Goal: Task Accomplishment & Management: Manage account settings

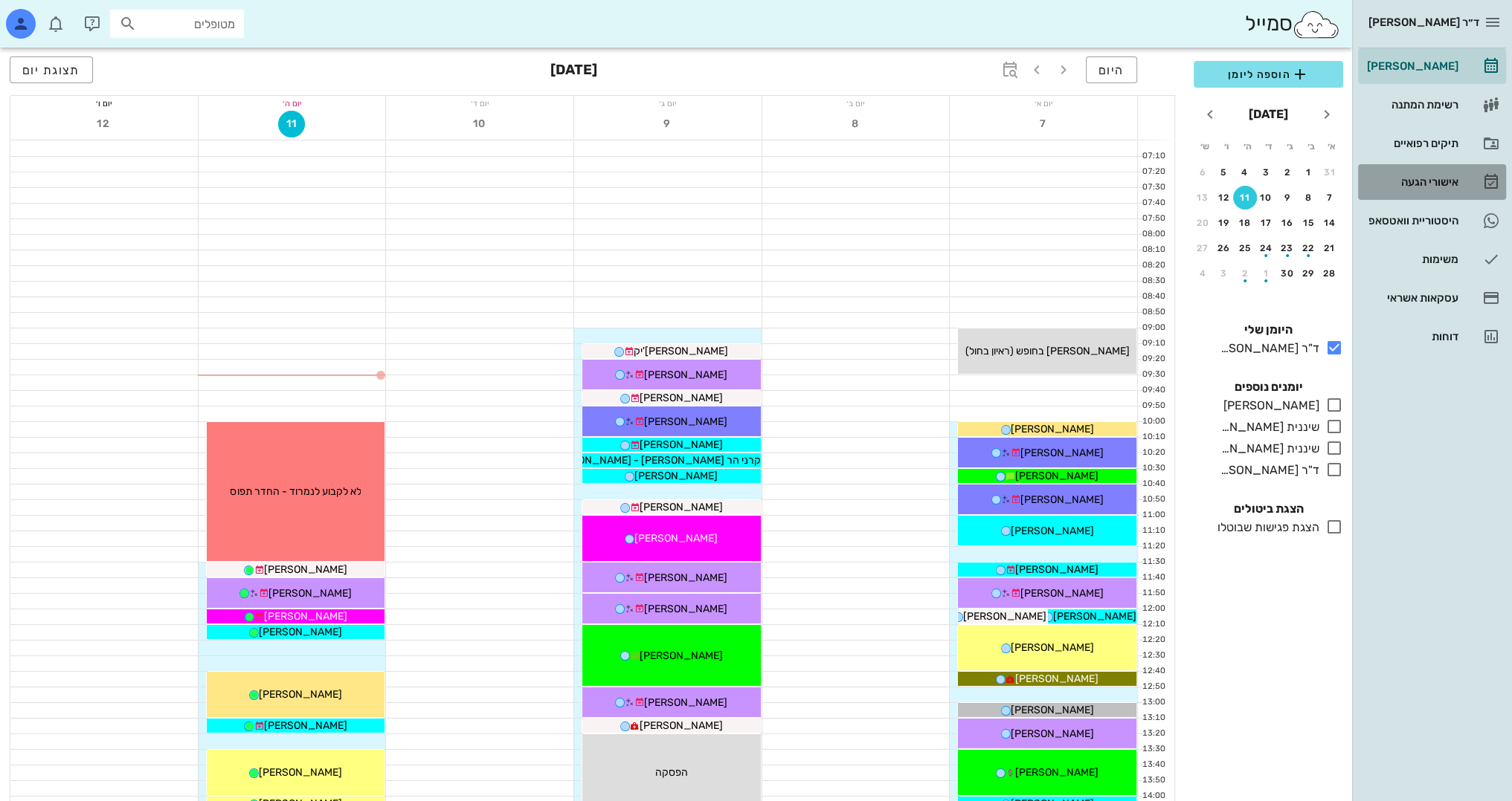
click at [1436, 187] on div "אישורי הגעה" at bounding box center [1410, 181] width 94 height 12
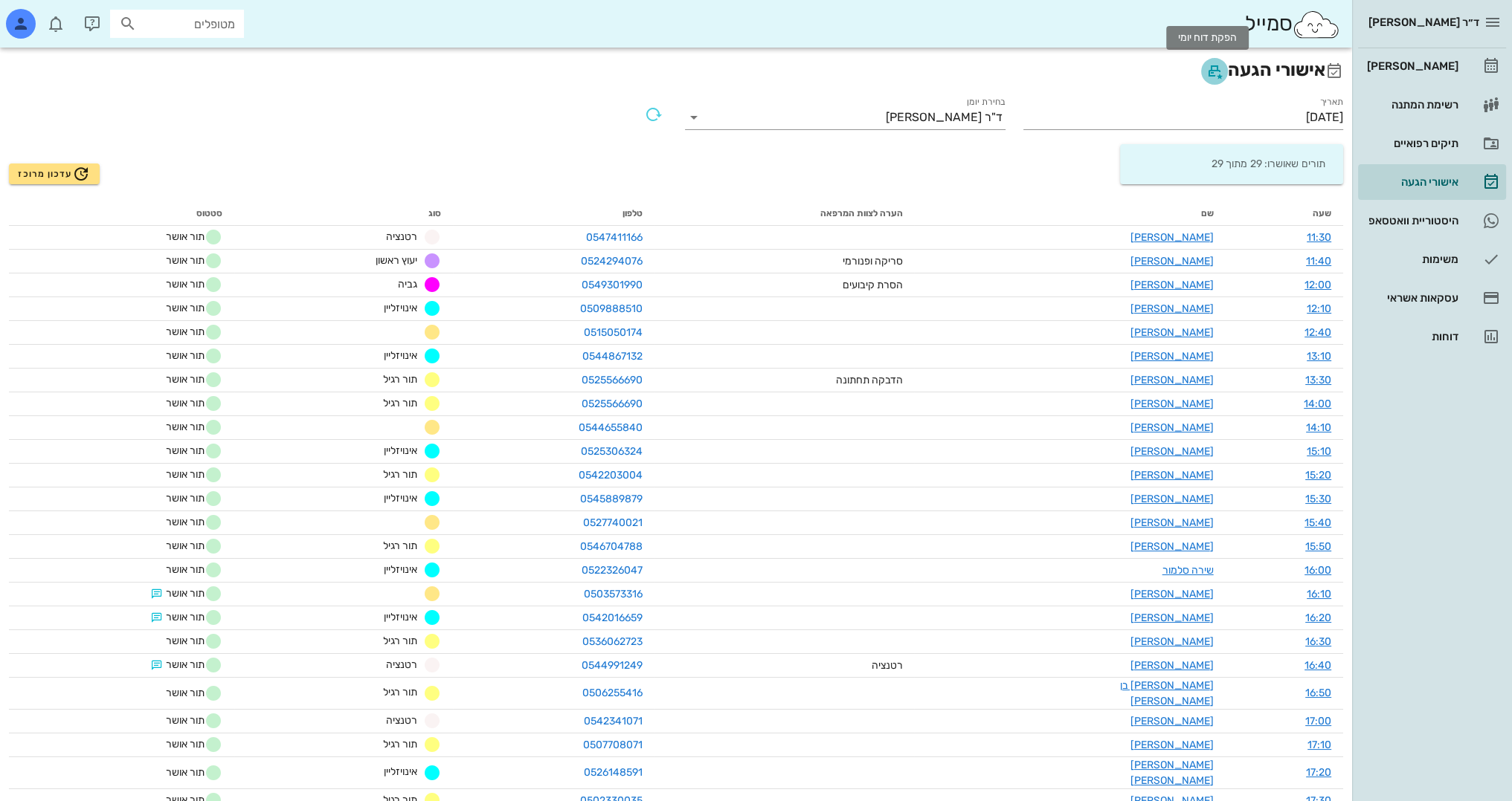
click at [1206, 76] on icon "button" at bounding box center [1215, 72] width 18 height 18
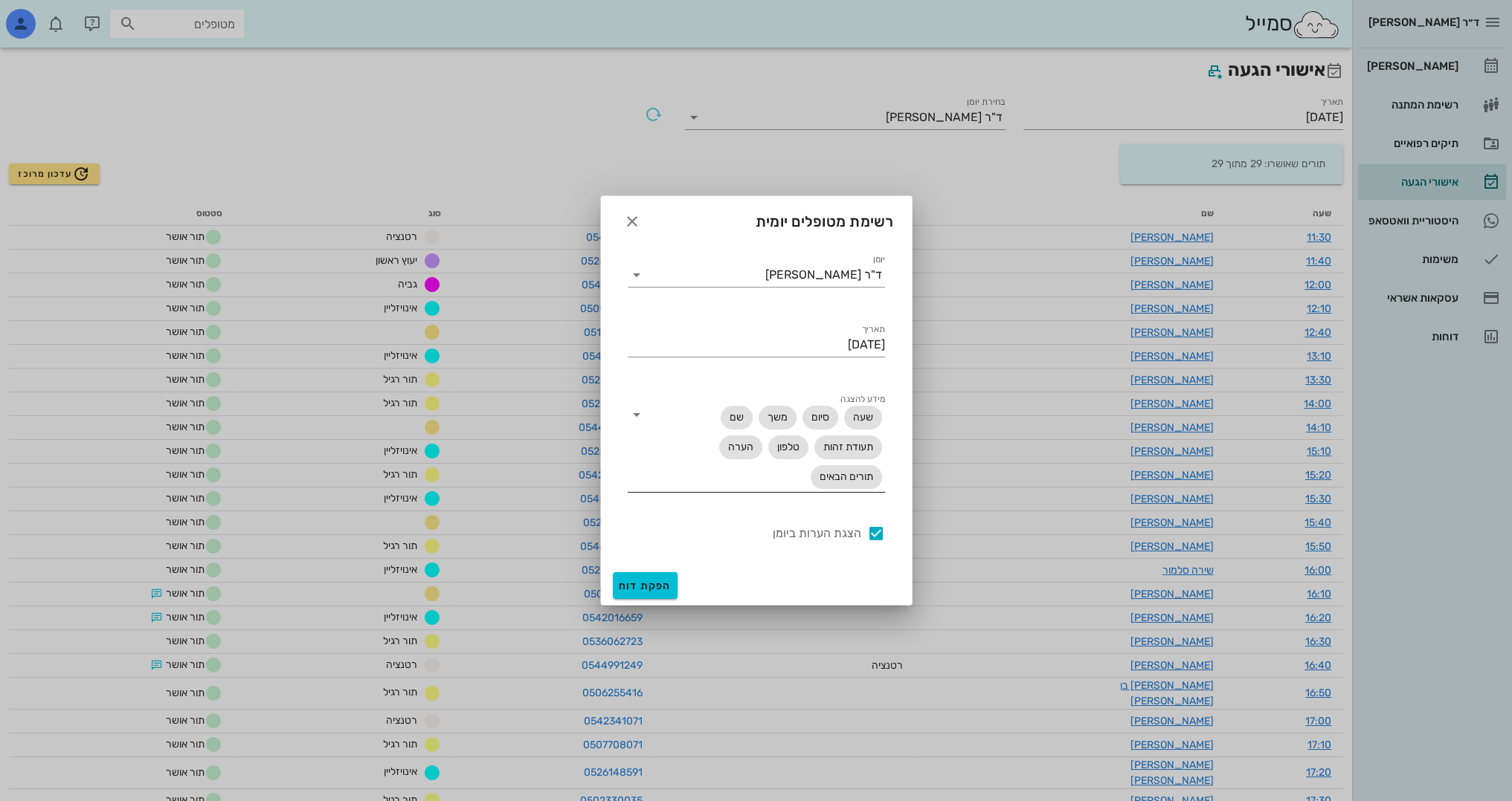
click at [637, 417] on icon at bounding box center [637, 415] width 18 height 18
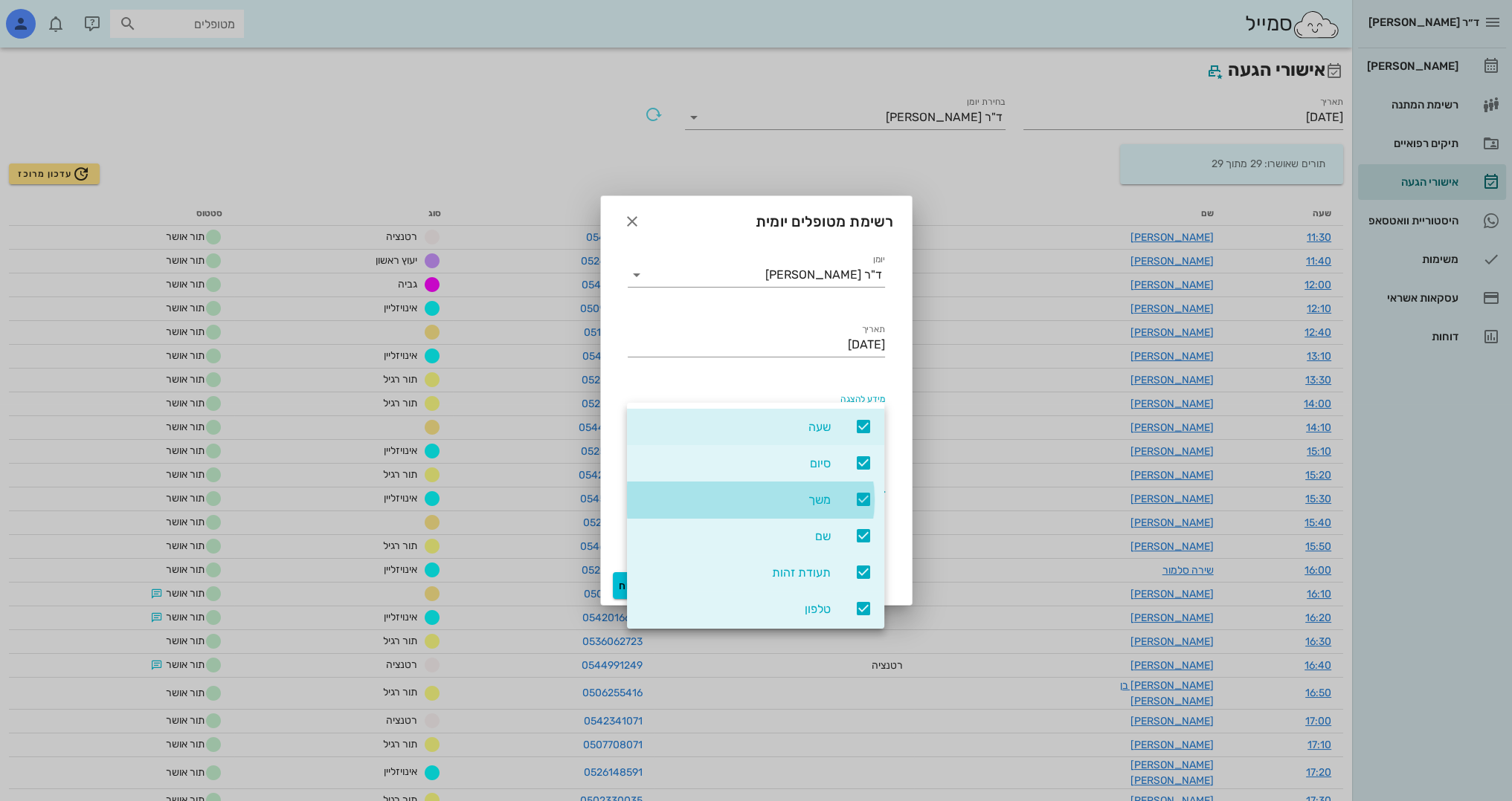
click at [870, 500] on icon at bounding box center [863, 499] width 18 height 18
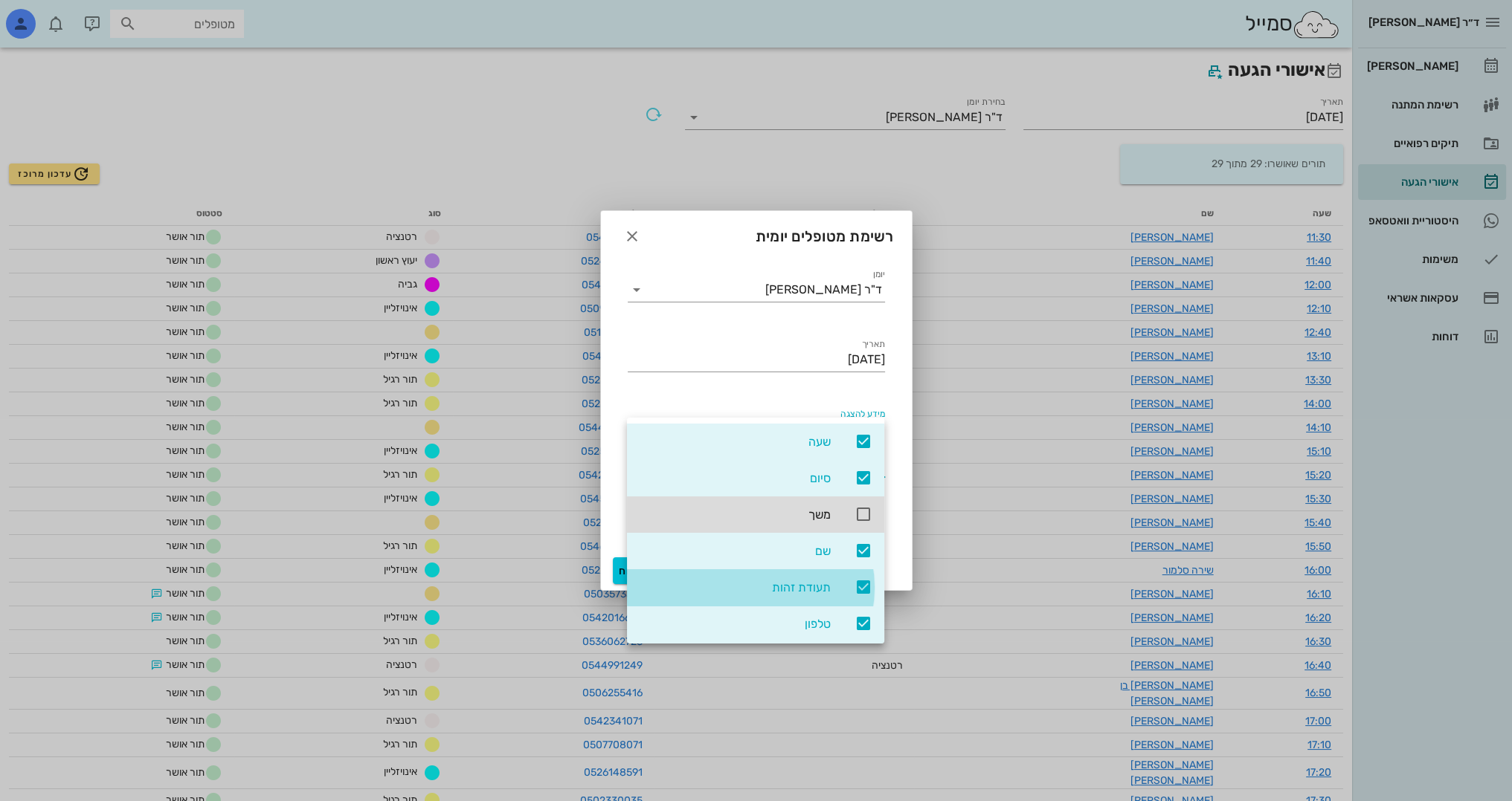
click at [866, 586] on icon at bounding box center [863, 587] width 18 height 18
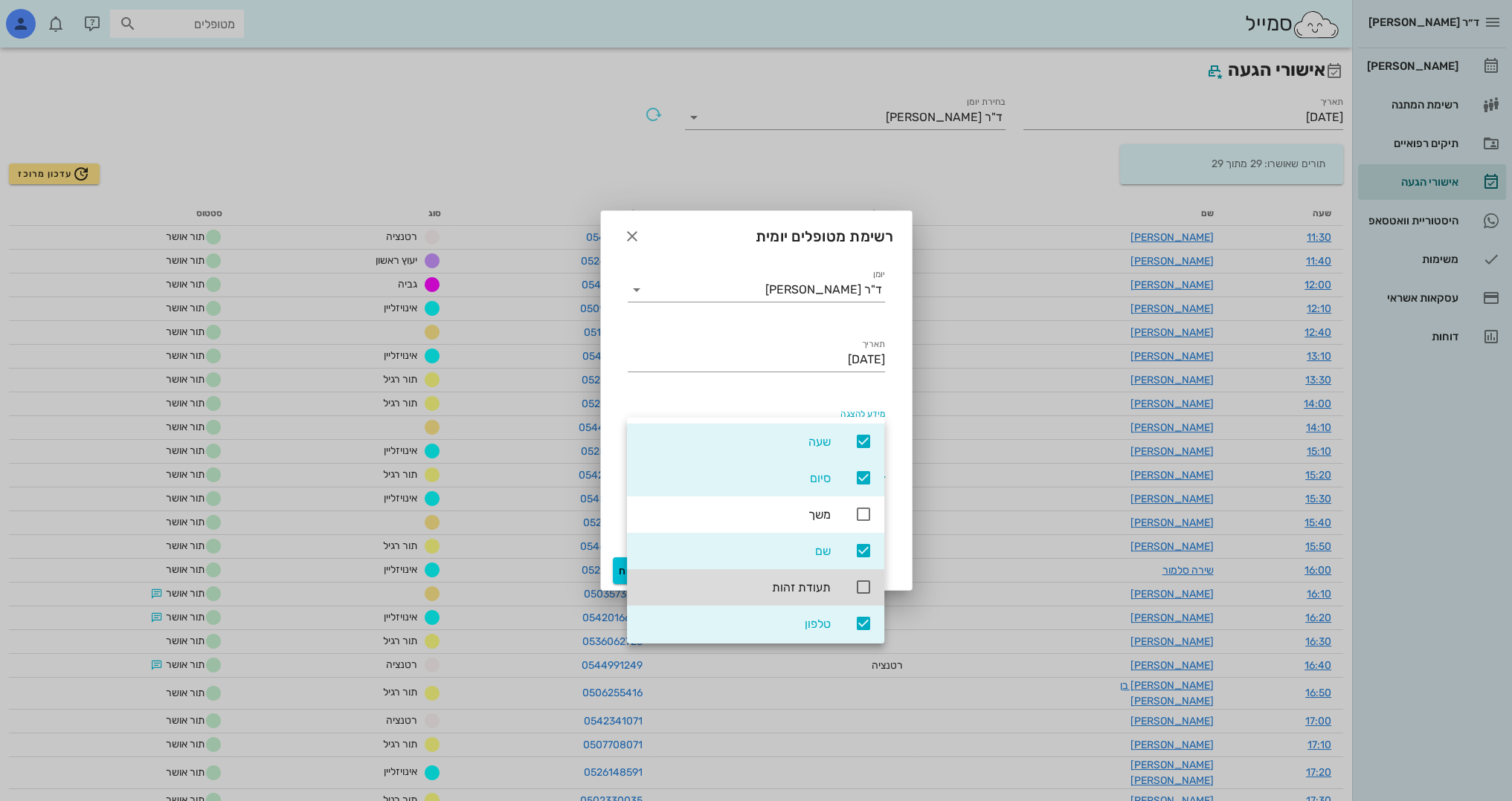
drag, startPoint x: 862, startPoint y: 626, endPoint x: 854, endPoint y: 614, distance: 14.4
click at [863, 626] on icon at bounding box center [863, 624] width 18 height 18
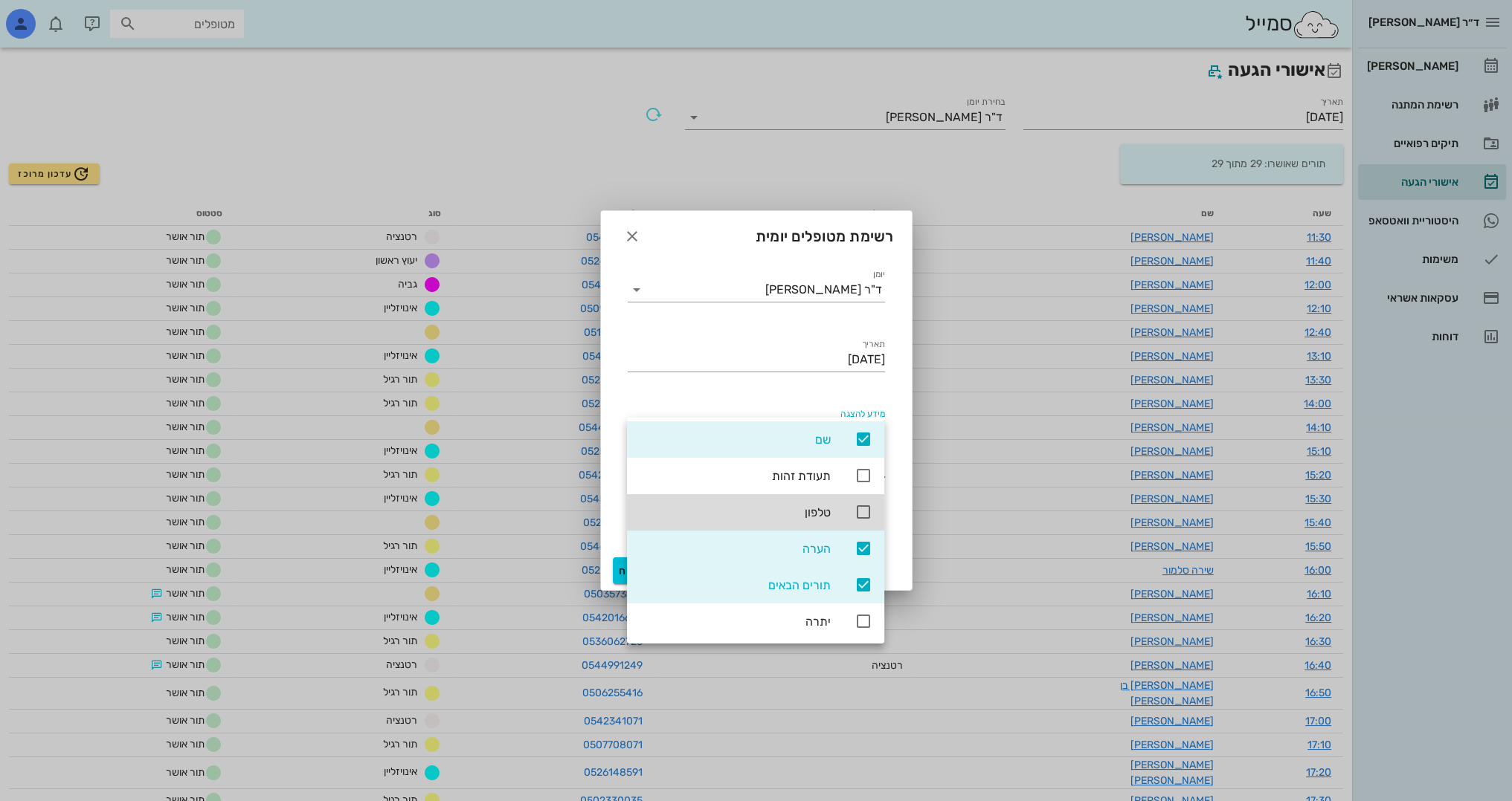
scroll to position [112, 0]
click at [867, 585] on icon at bounding box center [863, 585] width 18 height 18
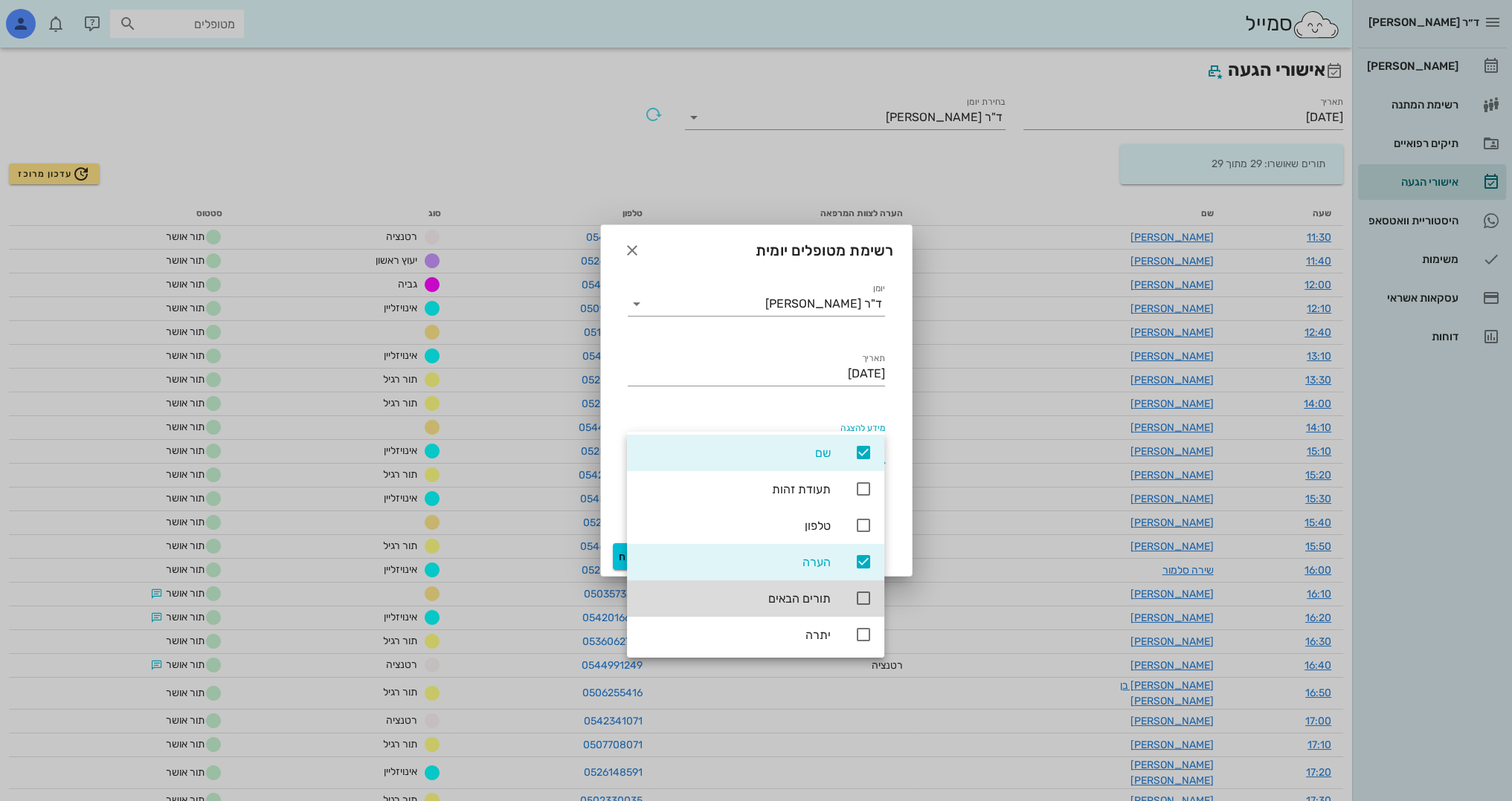
click at [683, 402] on div "תאריך [DATE]" at bounding box center [756, 376] width 275 height 70
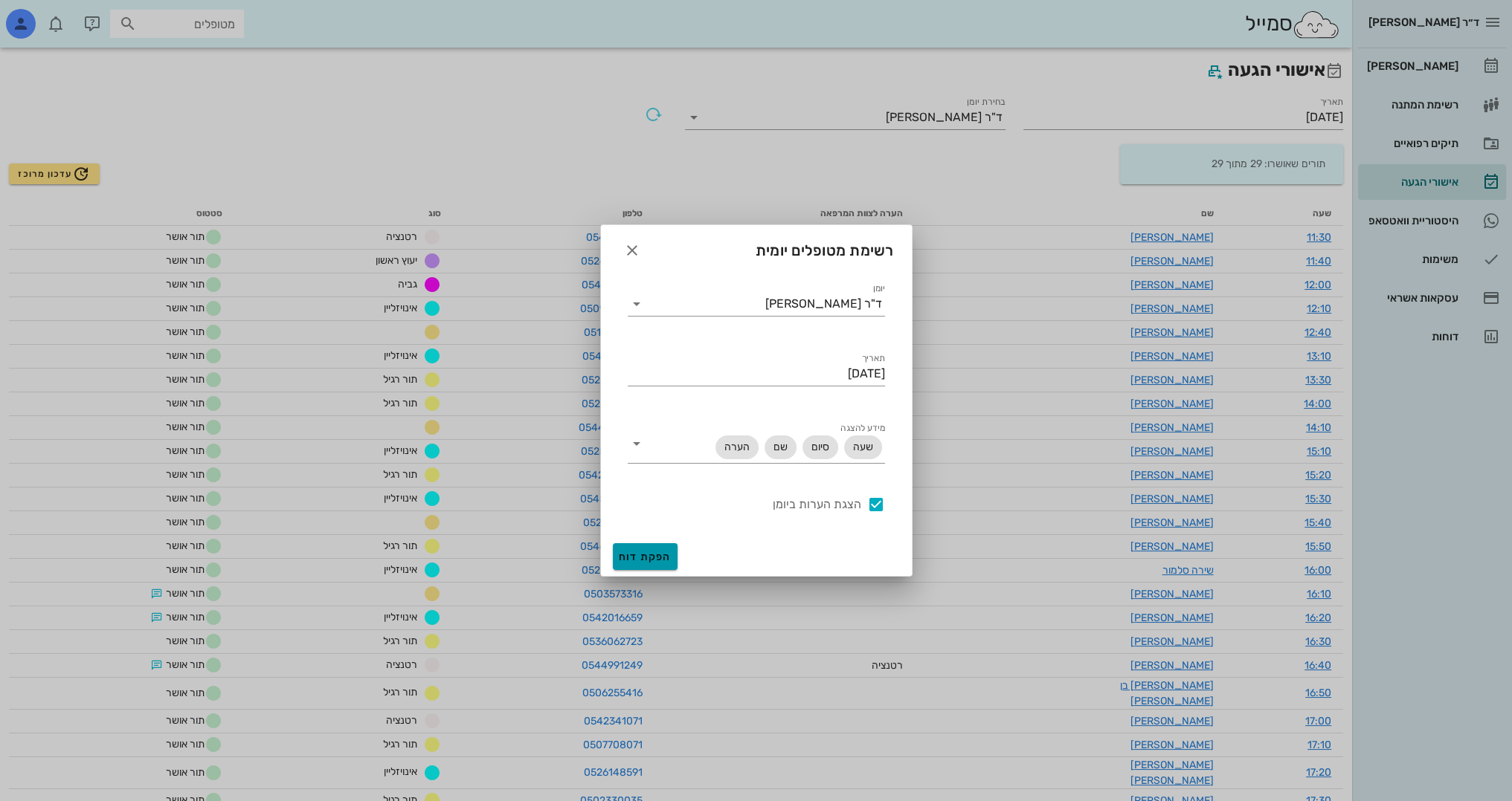
click at [632, 558] on span "הפקת דוח" at bounding box center [645, 557] width 53 height 13
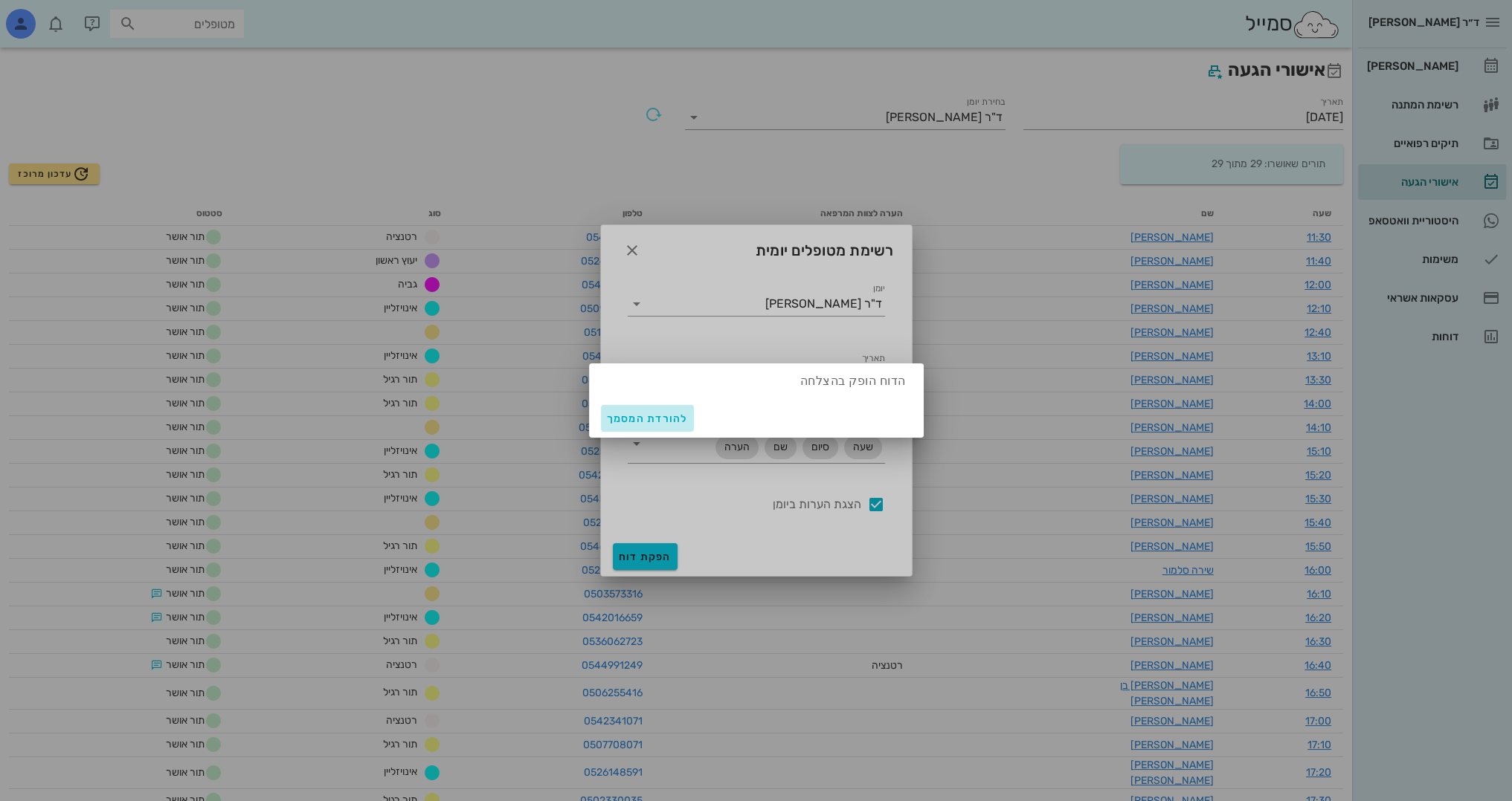
click at [624, 418] on span "להורדת המסמך" at bounding box center [647, 418] width 81 height 13
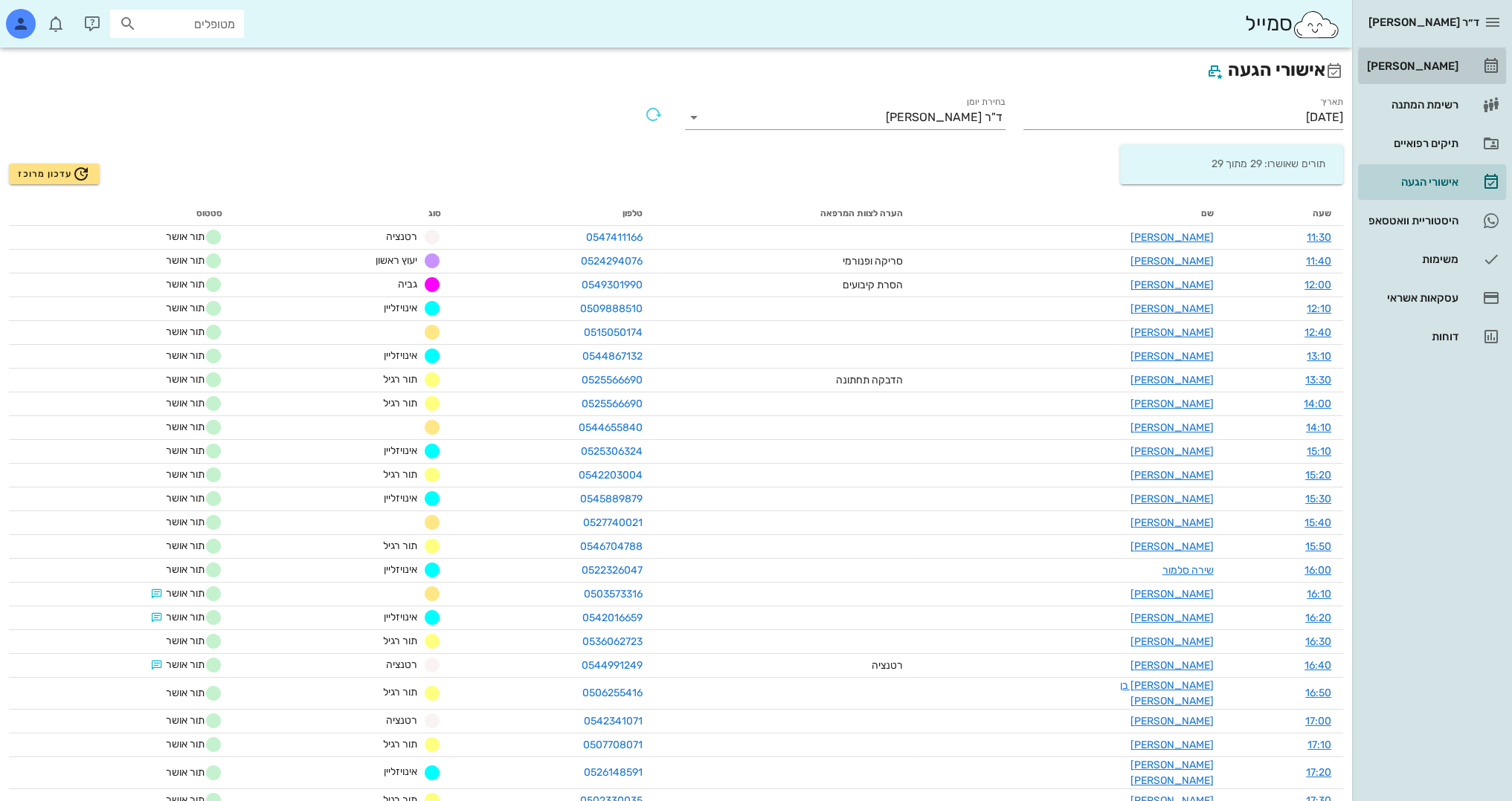
click at [1447, 73] on div "[PERSON_NAME]" at bounding box center [1410, 66] width 94 height 23
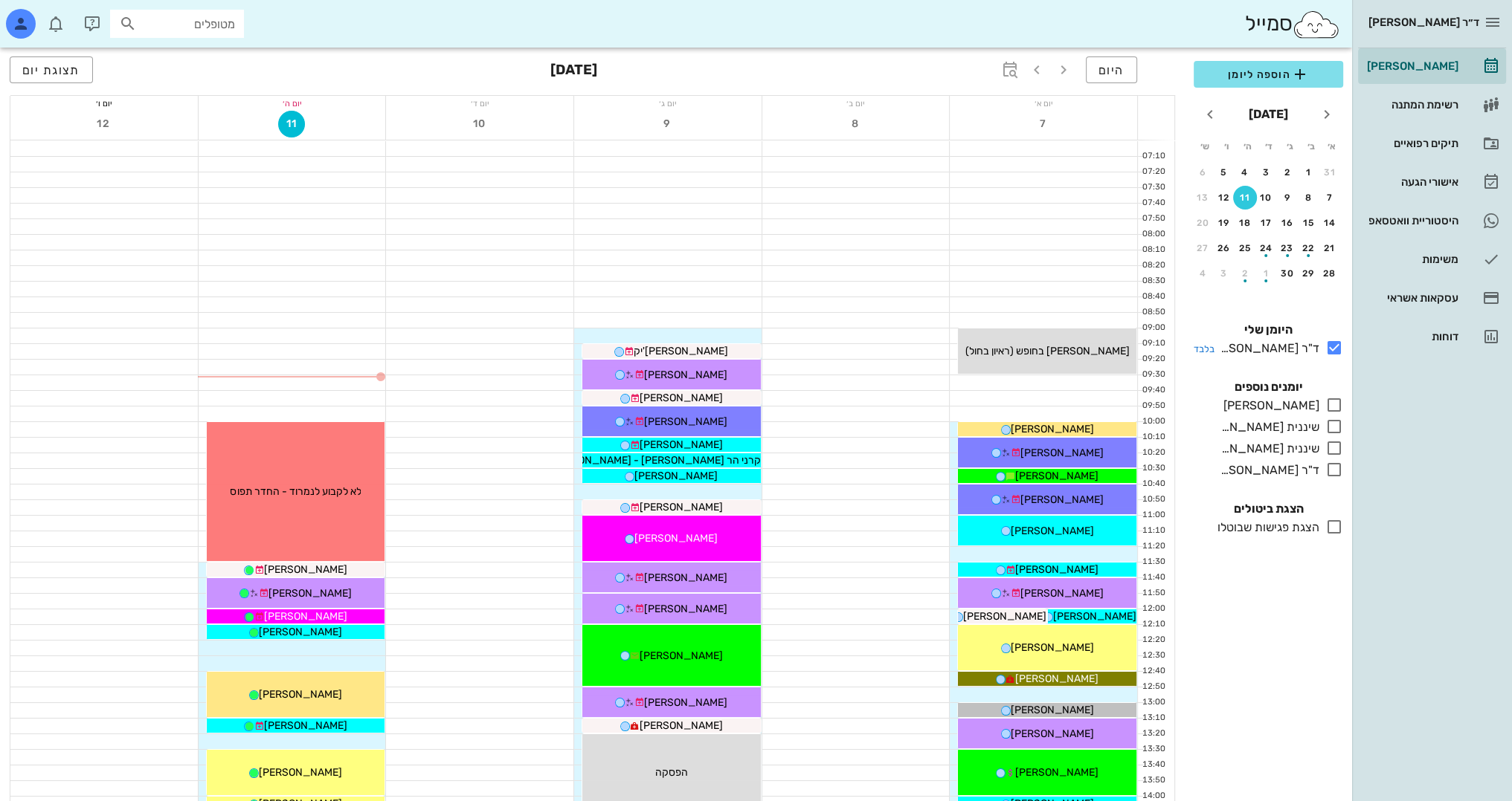
click at [1330, 352] on icon at bounding box center [1334, 348] width 18 height 18
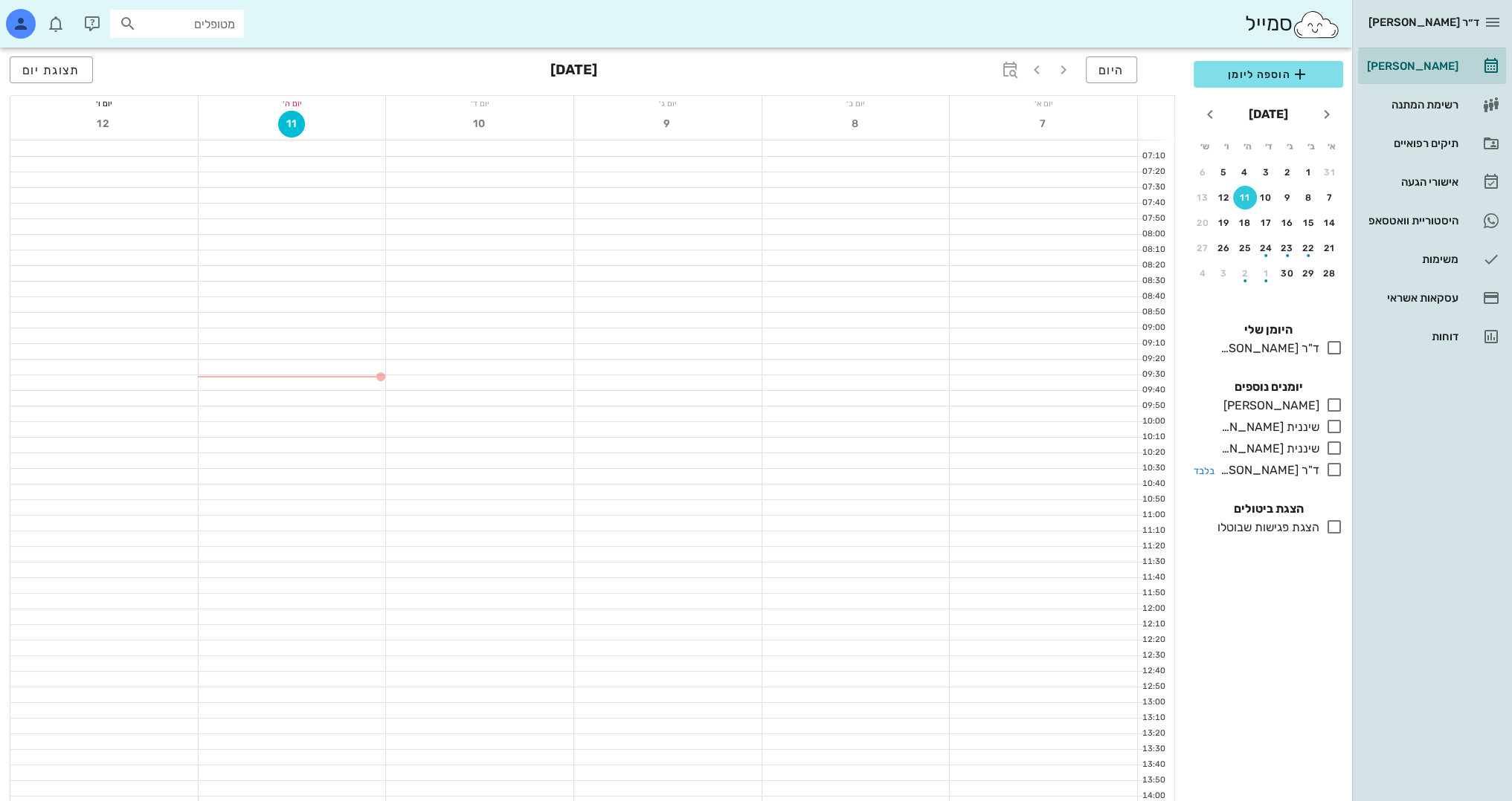
click at [1331, 468] on icon at bounding box center [1334, 470] width 18 height 18
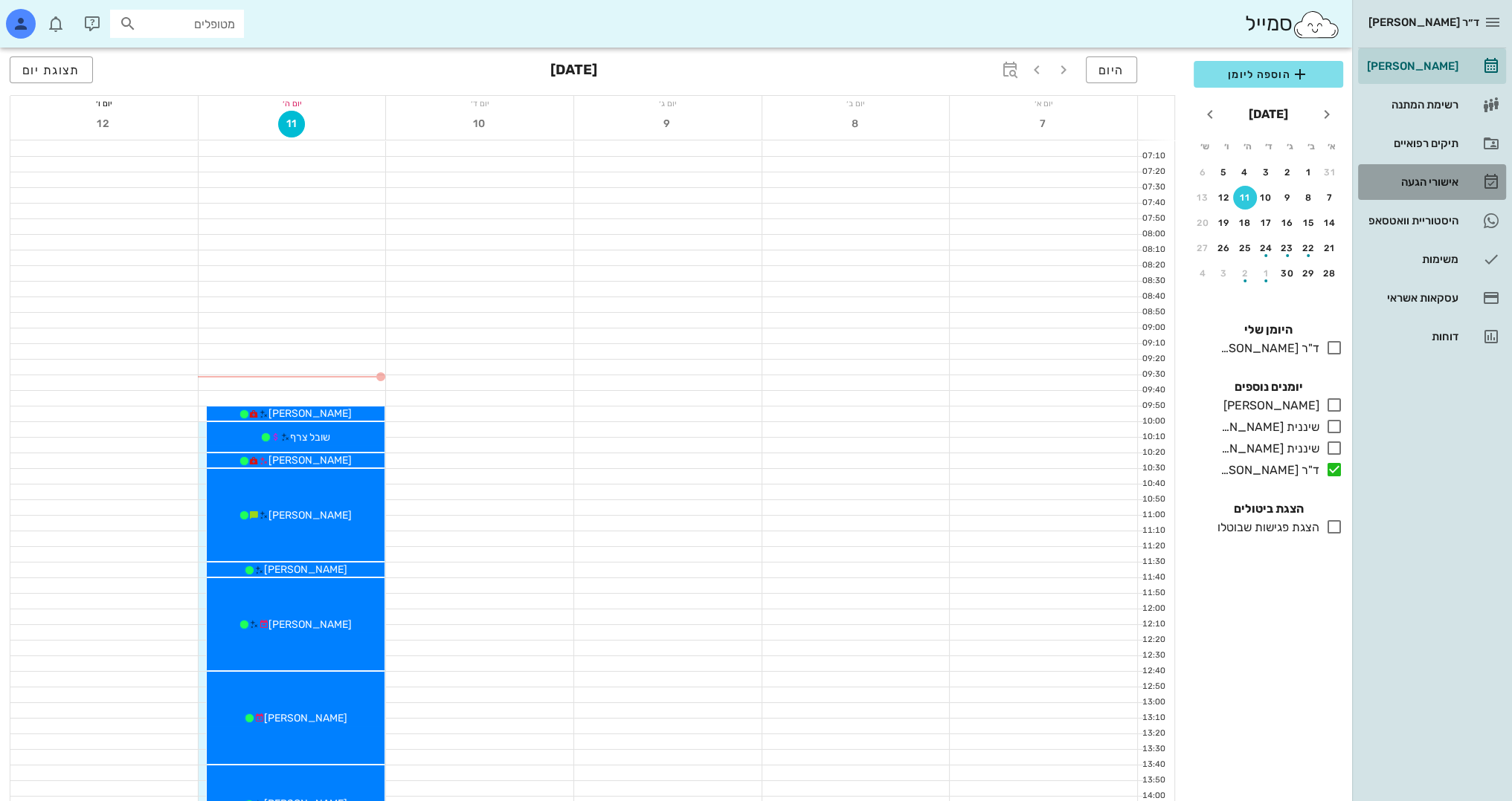
click at [1446, 188] on div "אישורי הגעה" at bounding box center [1410, 182] width 94 height 23
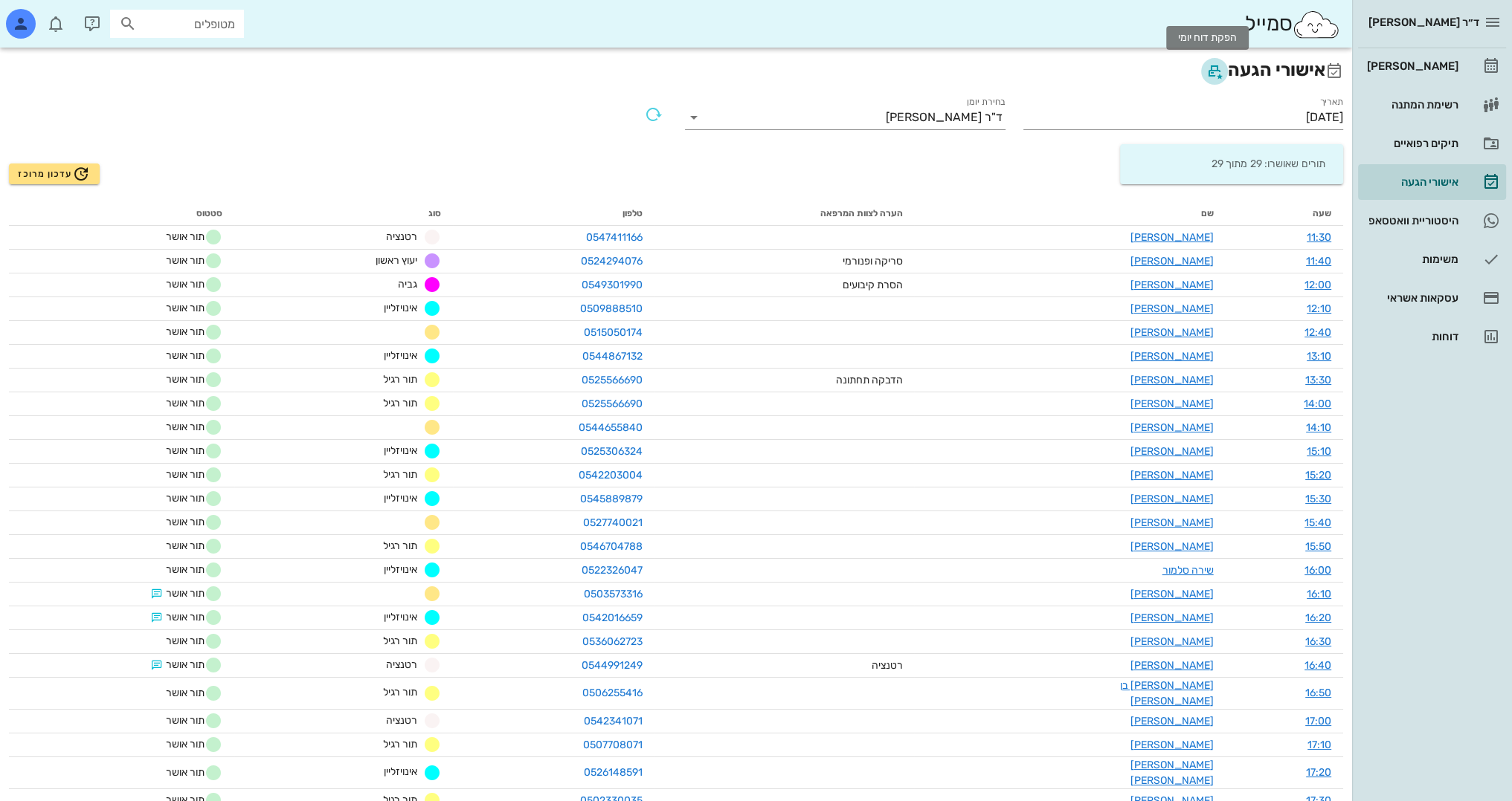
click at [1207, 71] on icon "button" at bounding box center [1215, 72] width 18 height 18
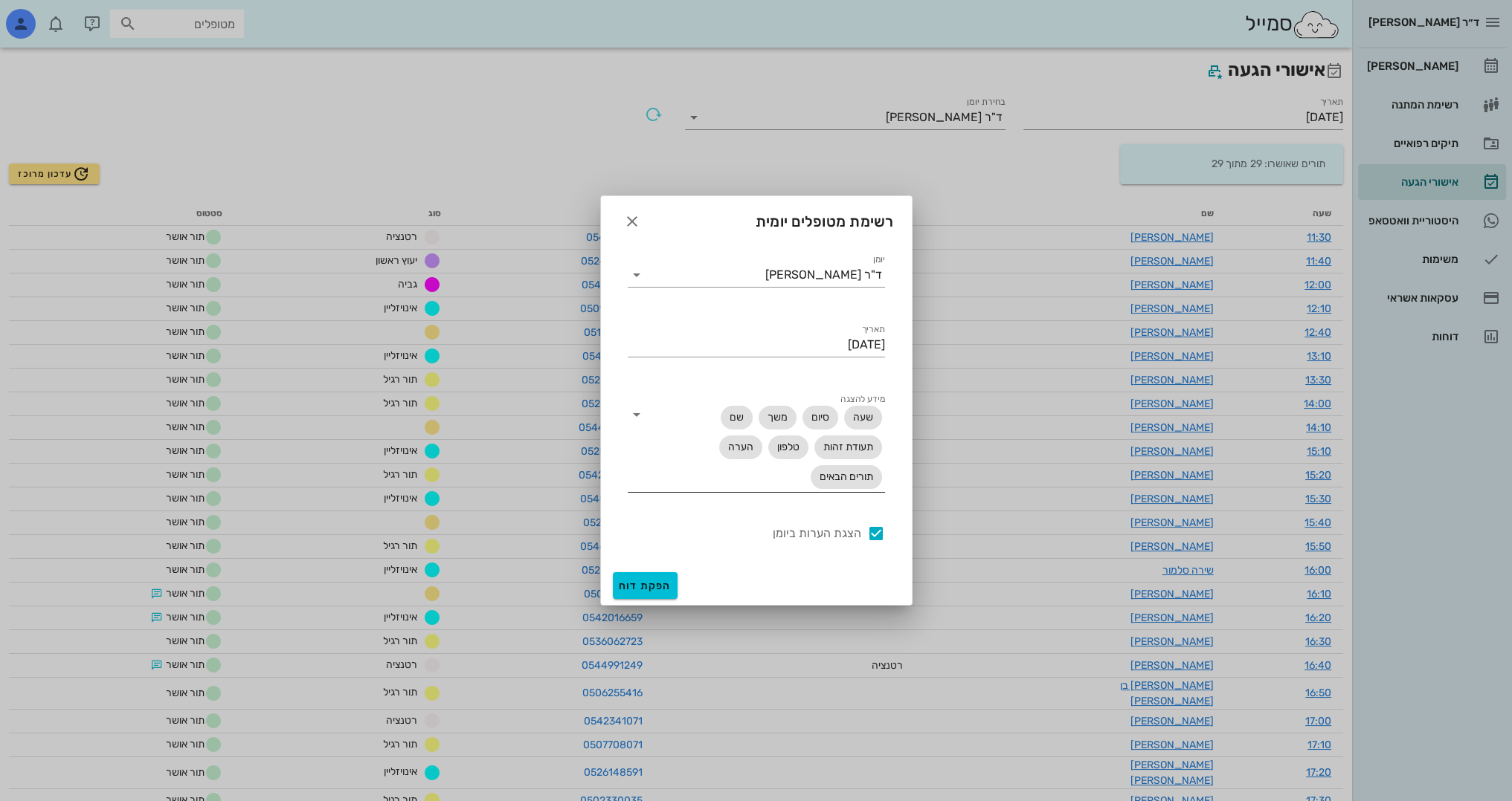
click at [649, 417] on div "שעה סיום משך שם תעודת זהות טלפון הערה תורים הבאים" at bounding box center [766, 447] width 236 height 89
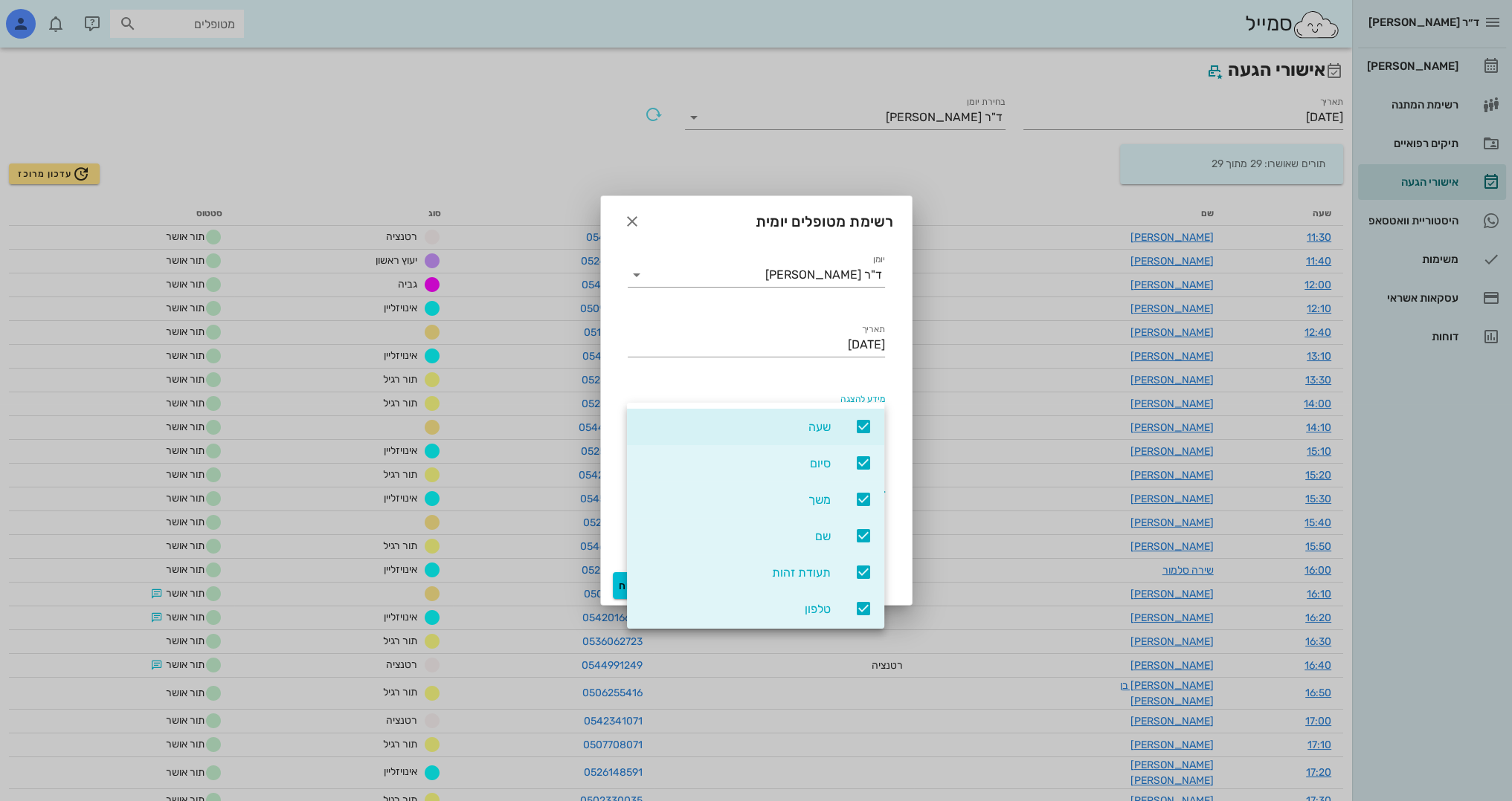
click at [844, 465] on div "סיום" at bounding box center [756, 463] width 257 height 37
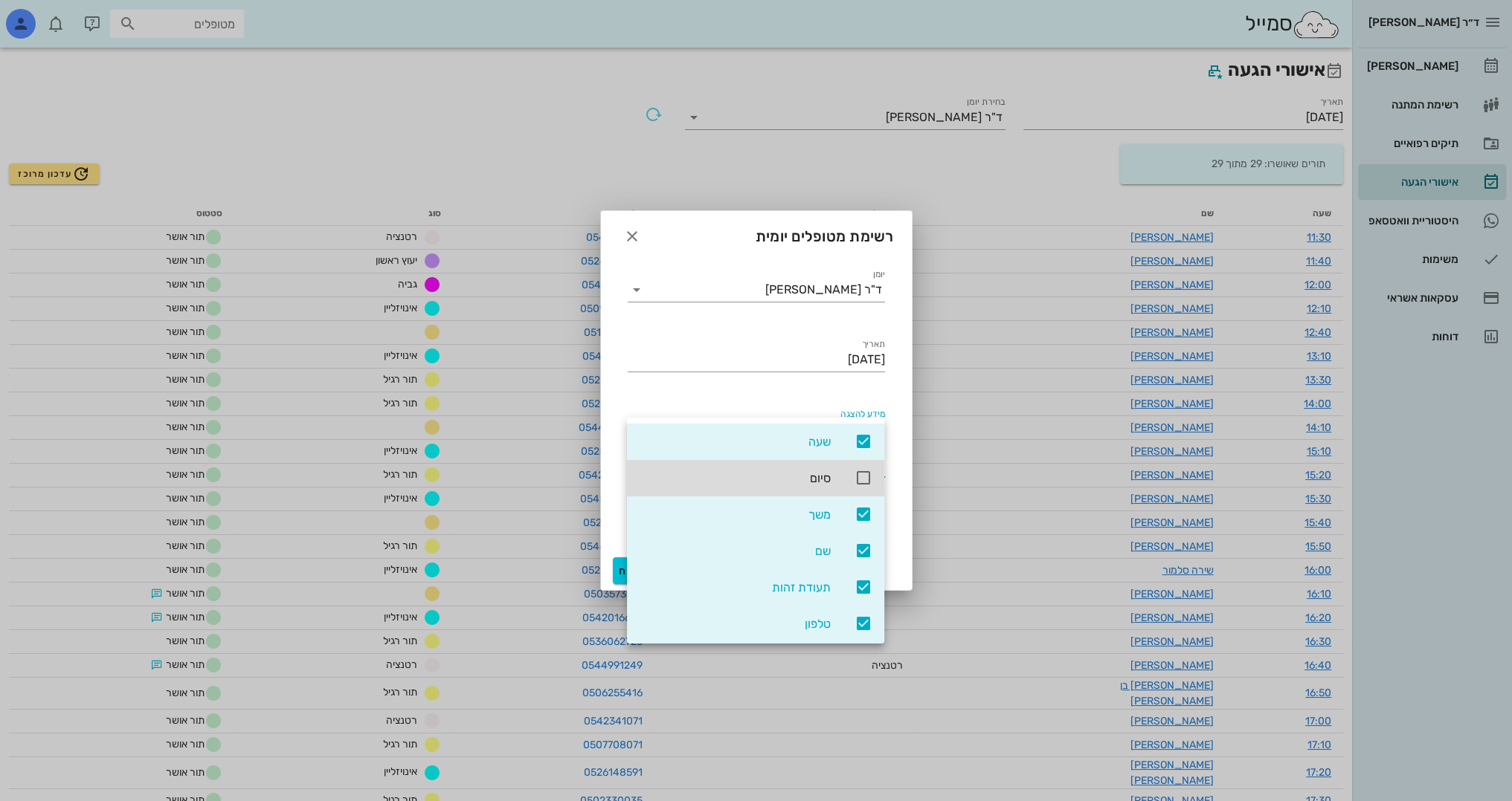
click at [838, 520] on div "משך" at bounding box center [756, 515] width 257 height 37
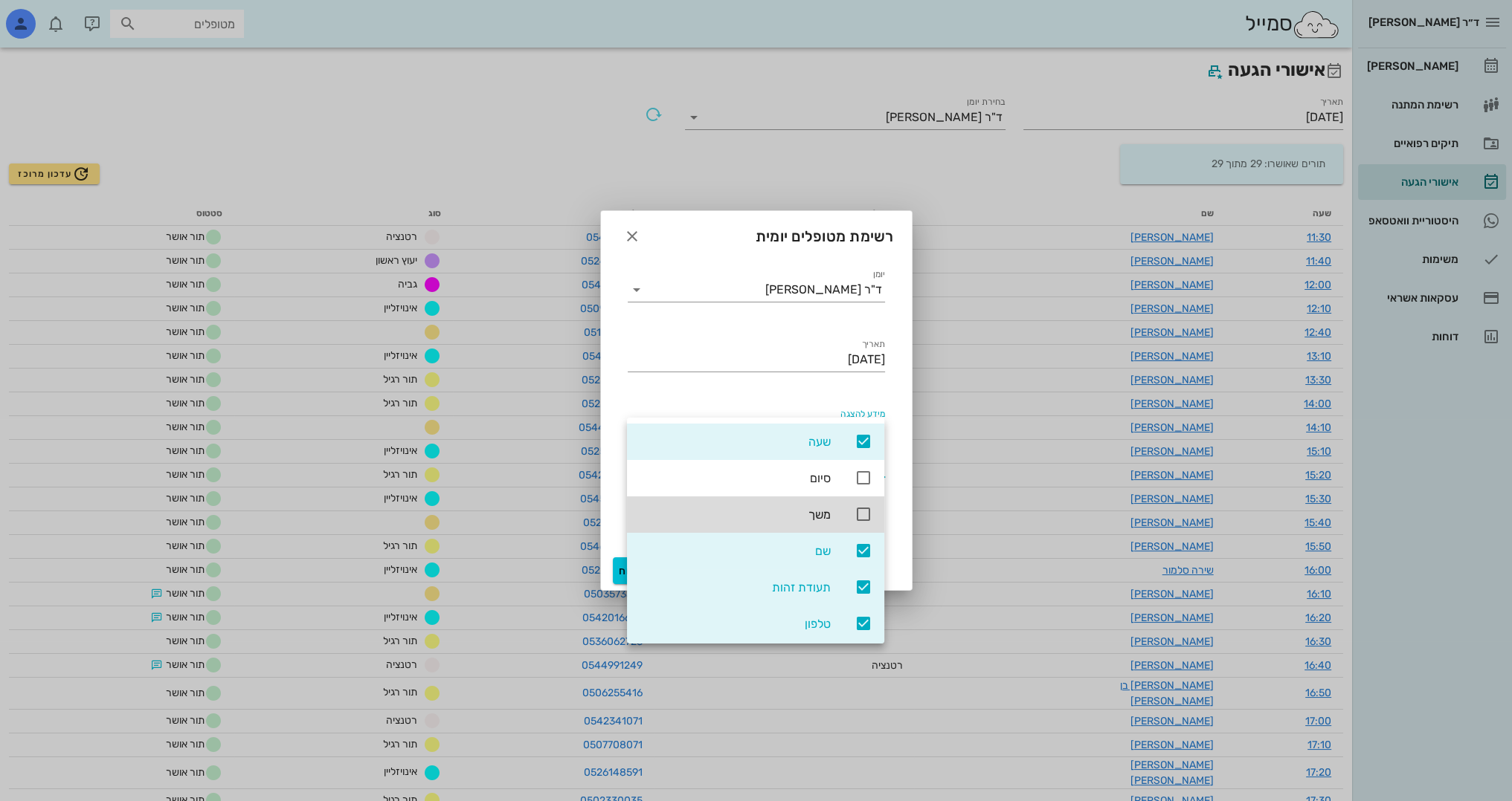
click at [841, 584] on div "תעודת זהות" at bounding box center [756, 587] width 257 height 37
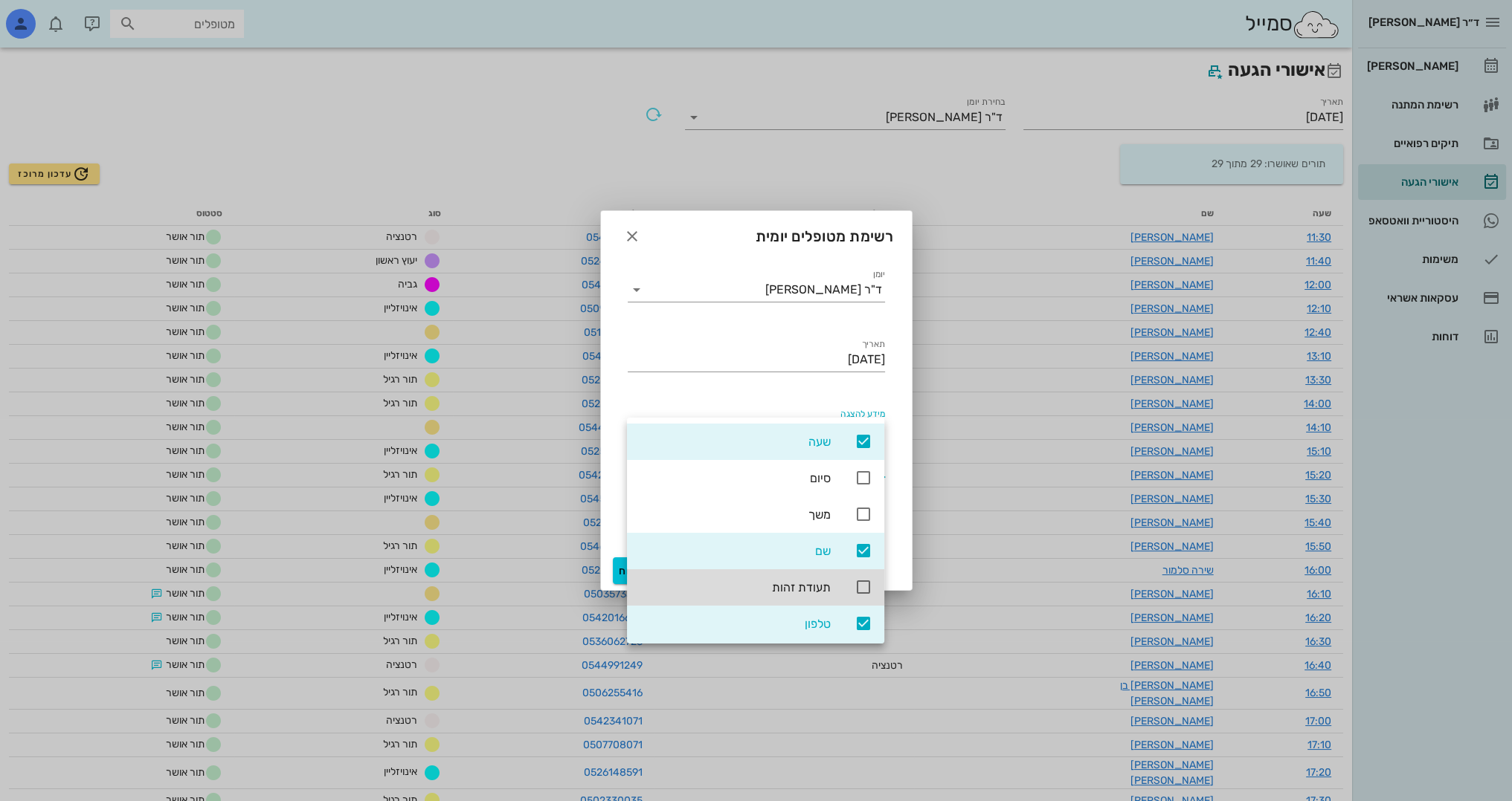
click at [831, 628] on div "טלפון" at bounding box center [756, 624] width 257 height 37
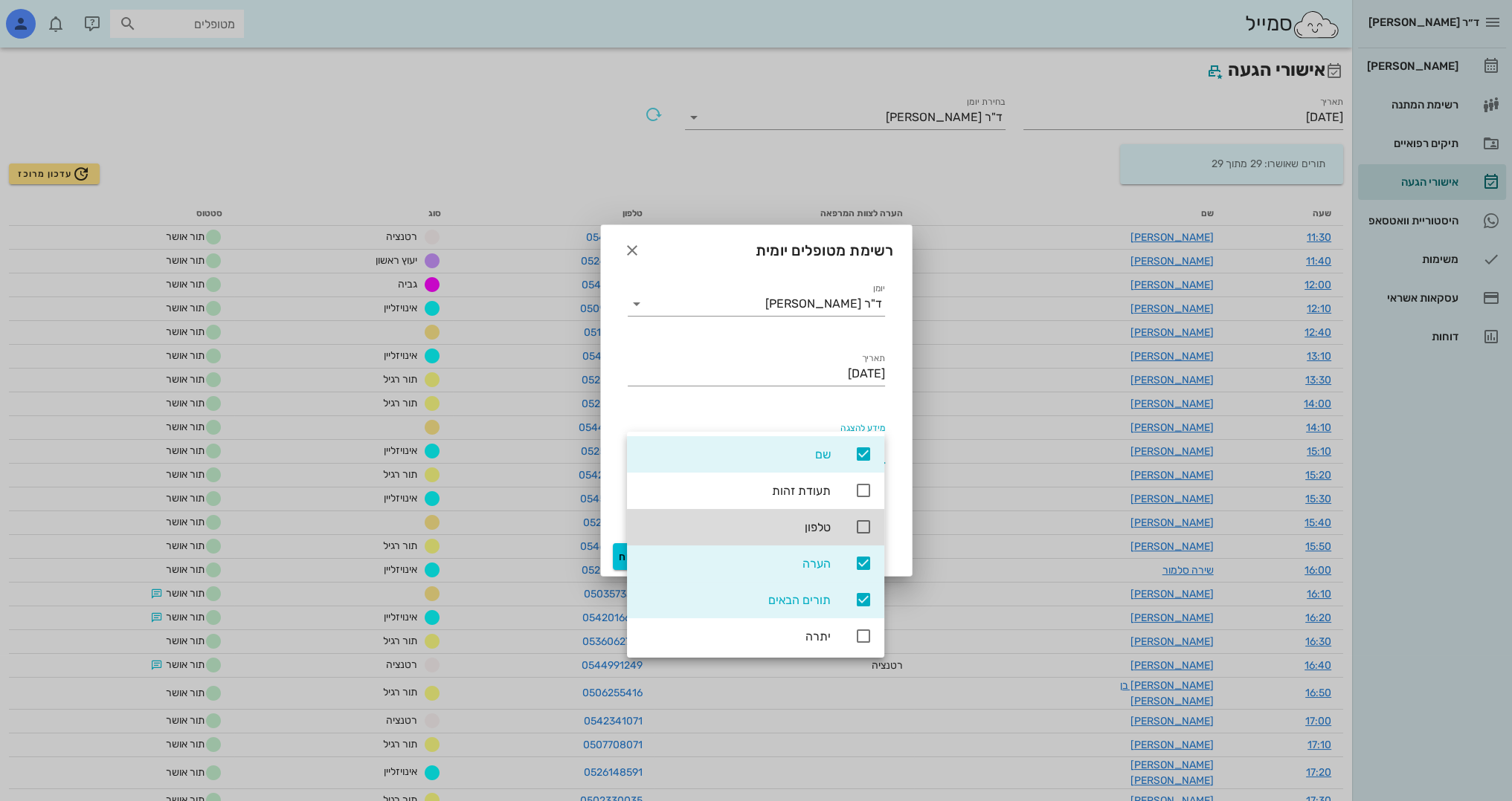
scroll to position [112, 0]
click at [815, 596] on div "תורים הבאים" at bounding box center [735, 599] width 192 height 14
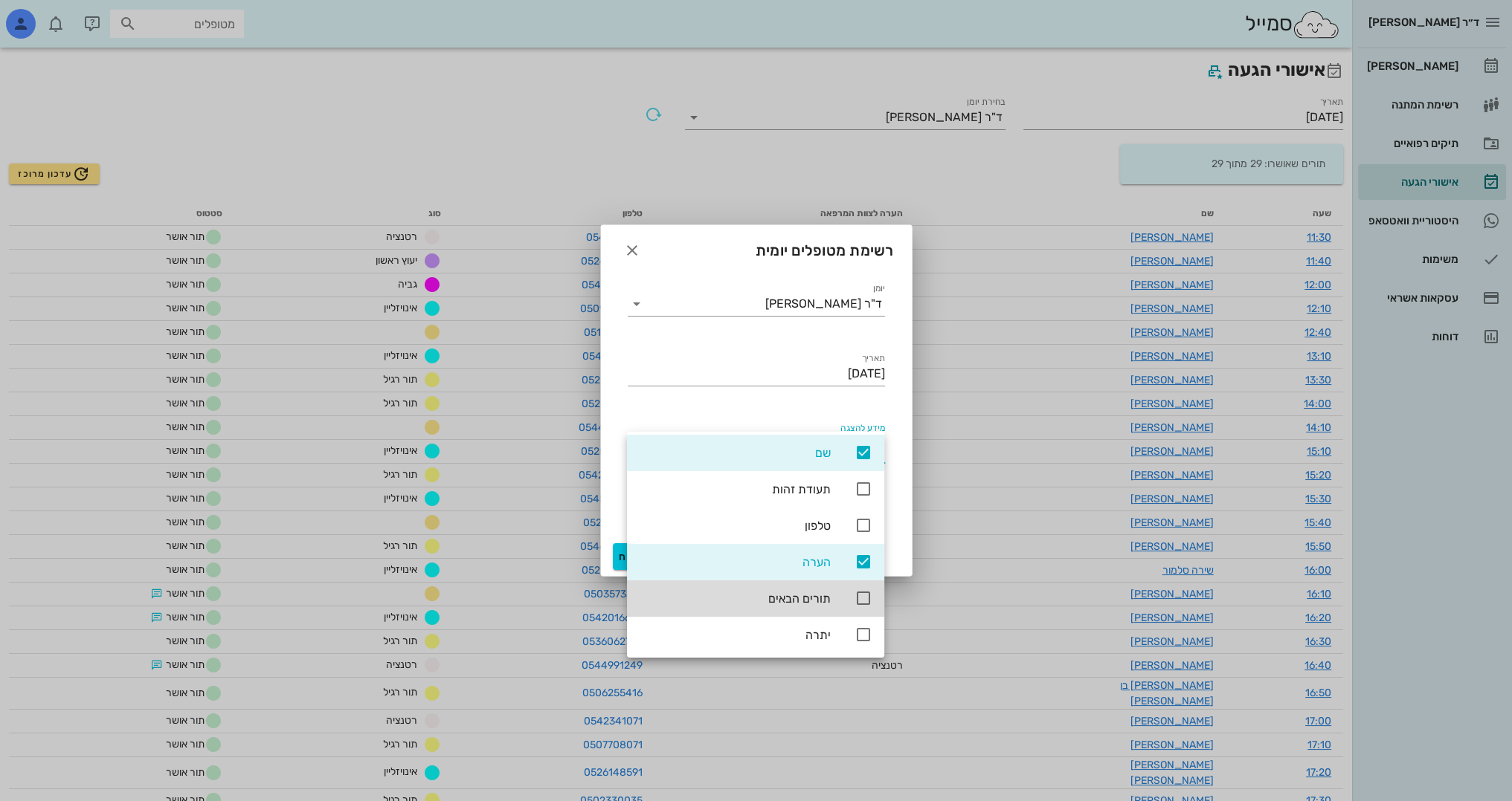
click at [616, 409] on div "יומן ד"ר [PERSON_NAME] תאריך [DATE] מידע להצגה שעה שם הערה הצגת הערות ביומן" at bounding box center [756, 404] width 311 height 266
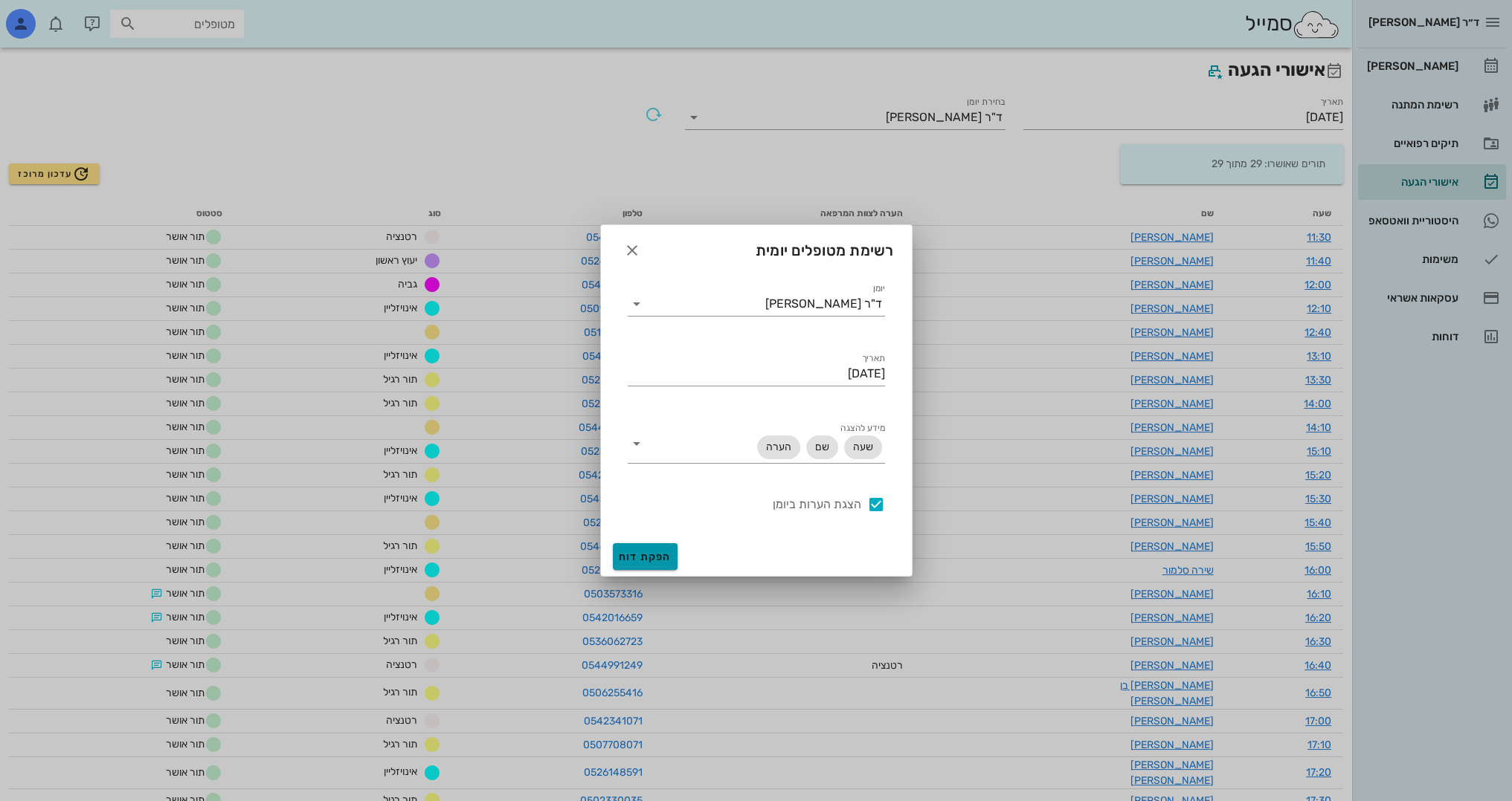
click at [641, 559] on span "הפקת דוח" at bounding box center [645, 557] width 53 height 13
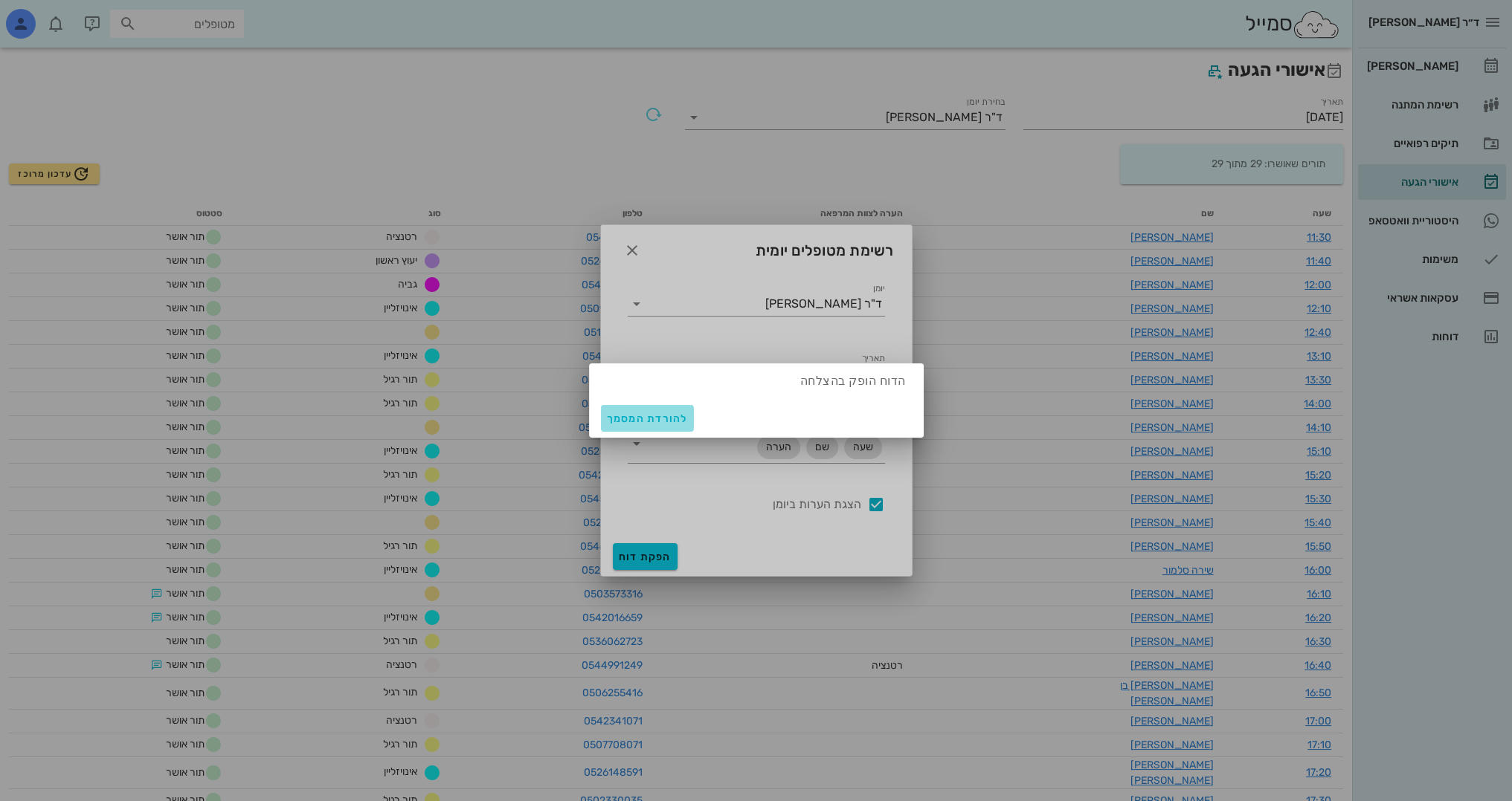
click at [636, 414] on span "להורדת המסמך" at bounding box center [647, 418] width 81 height 13
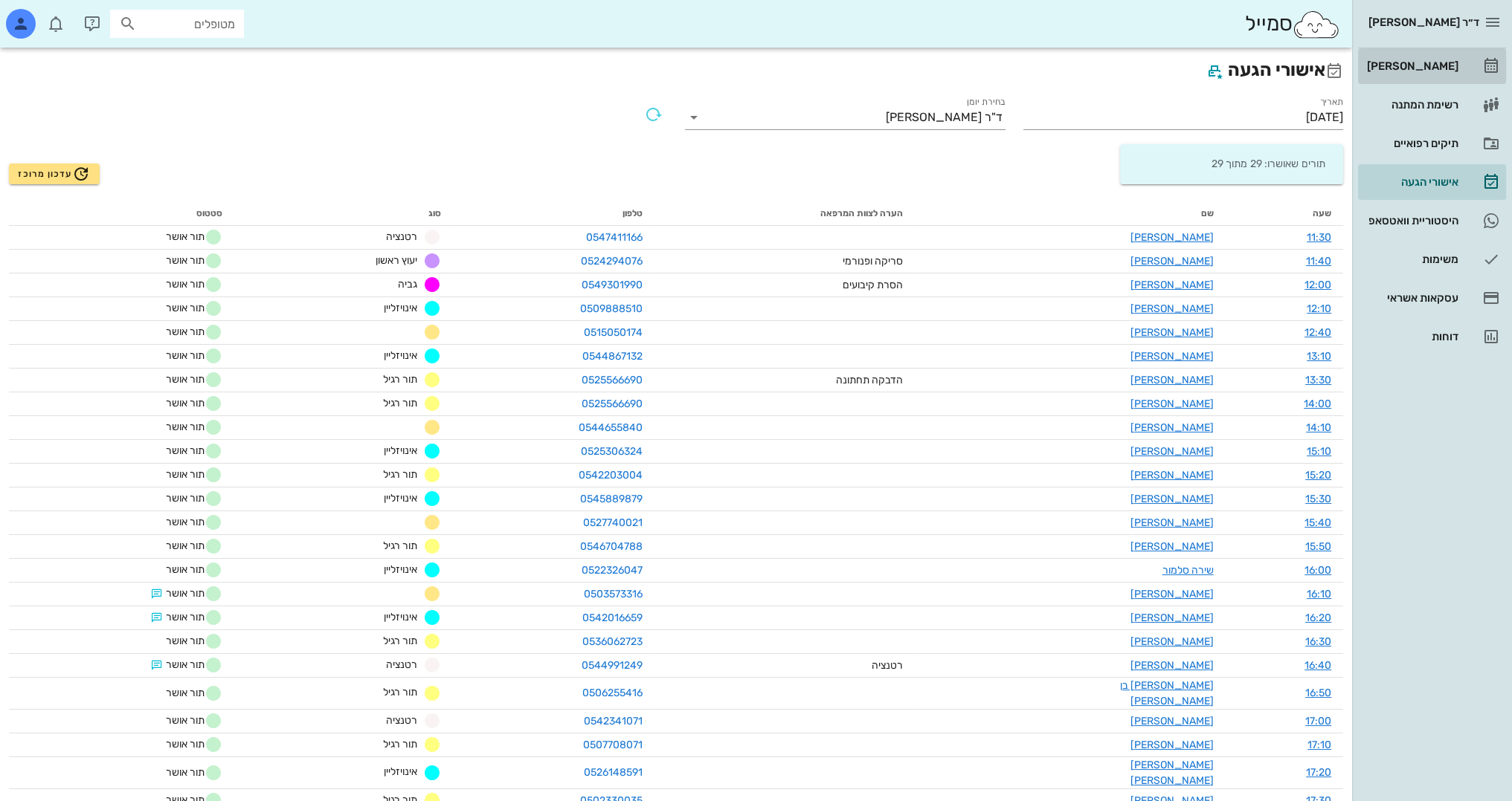
click at [1464, 74] on link "[PERSON_NAME]" at bounding box center [1431, 66] width 148 height 36
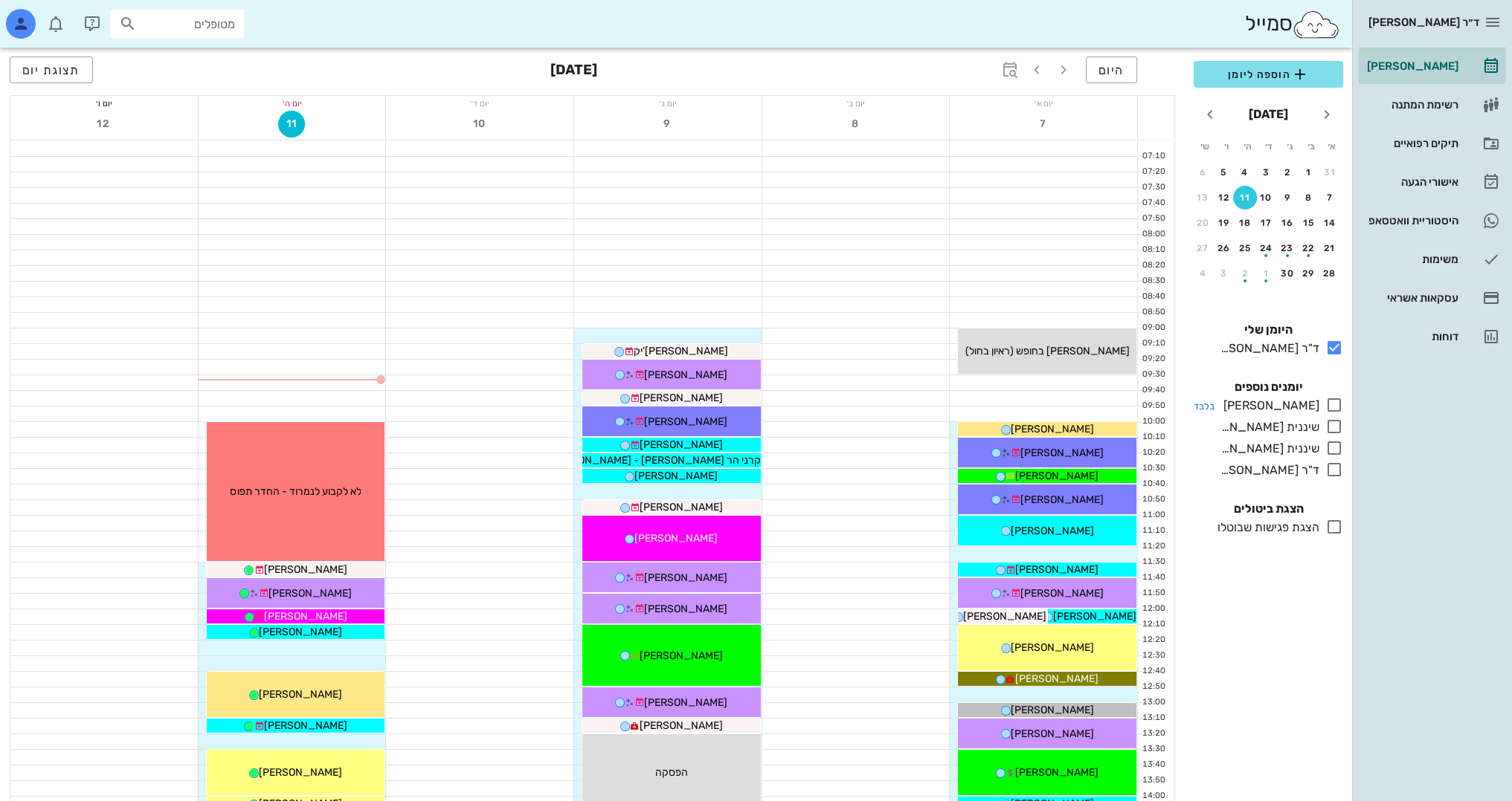
click at [1336, 400] on icon at bounding box center [1334, 405] width 18 height 18
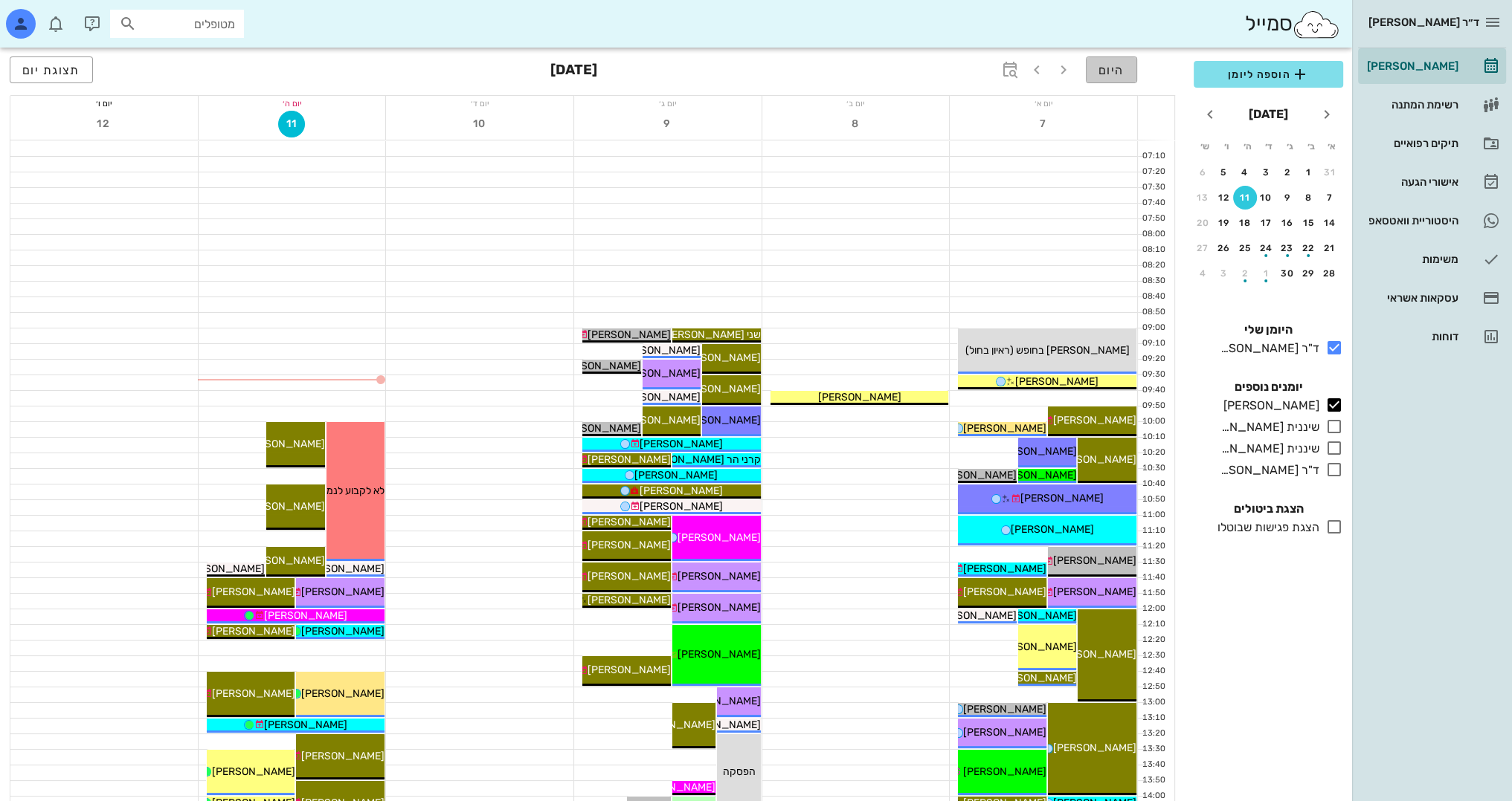
click at [1119, 64] on span "היום" at bounding box center [1111, 70] width 26 height 14
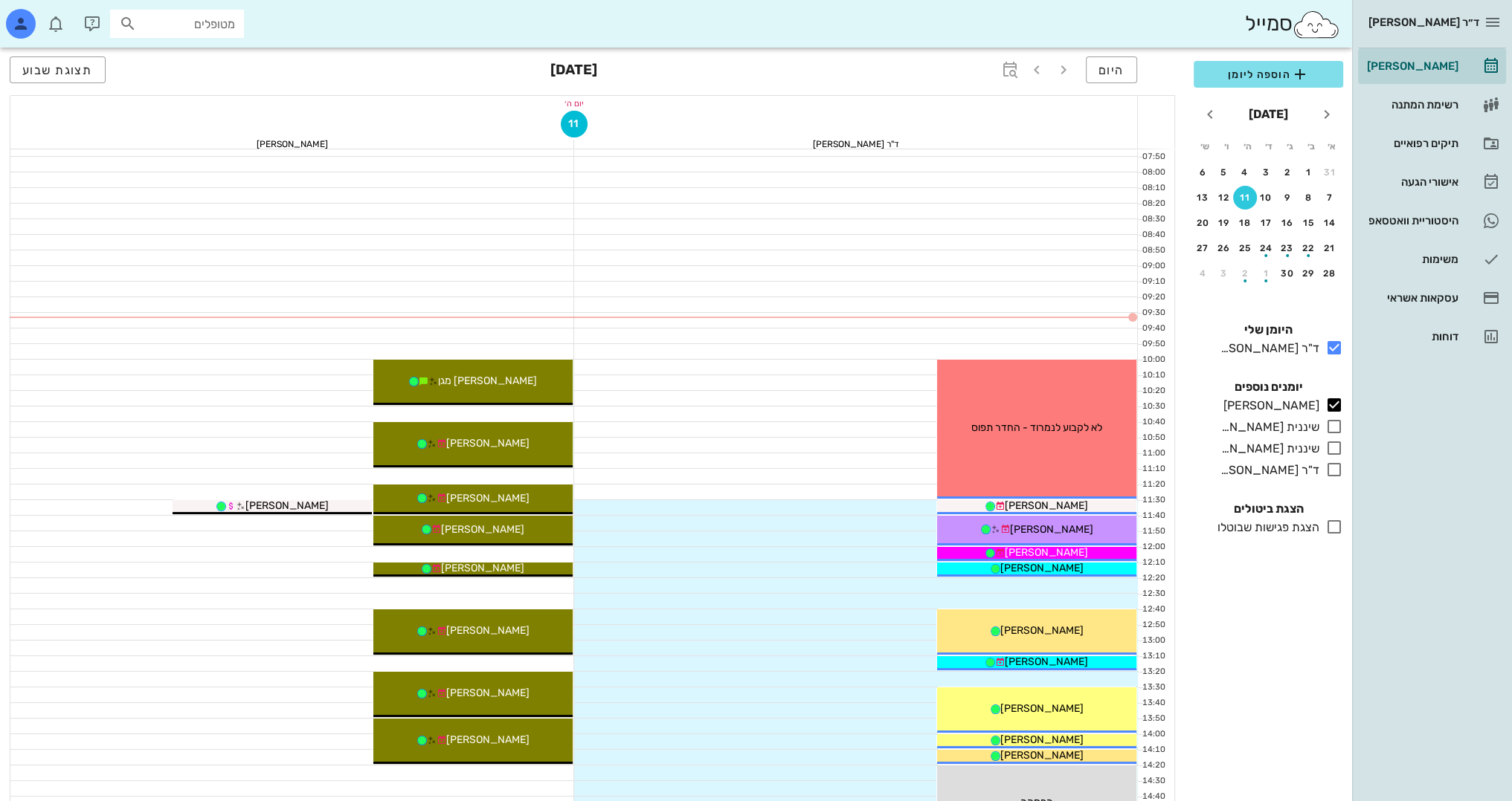
scroll to position [75, 0]
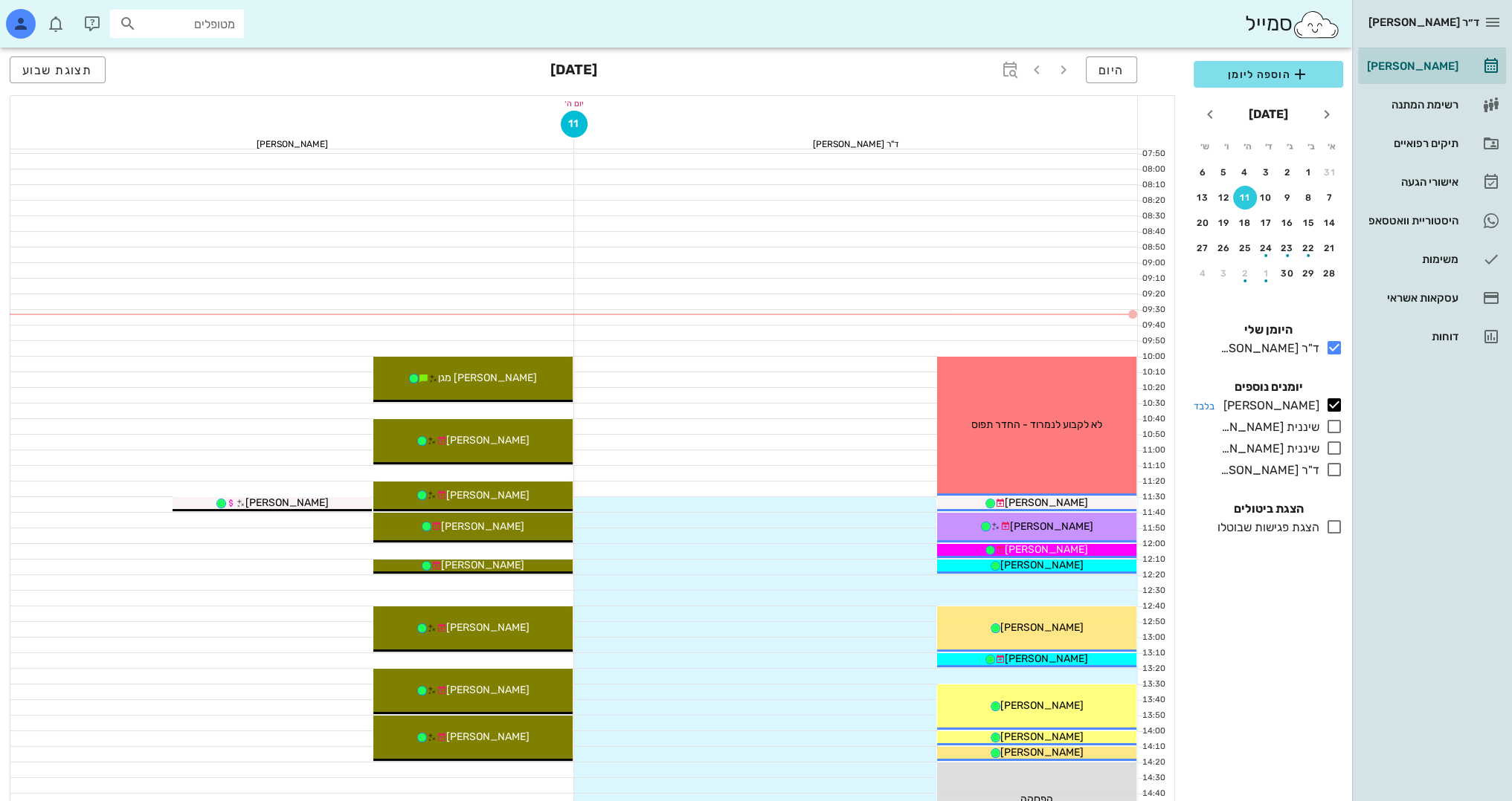
click at [1332, 409] on icon at bounding box center [1334, 405] width 18 height 18
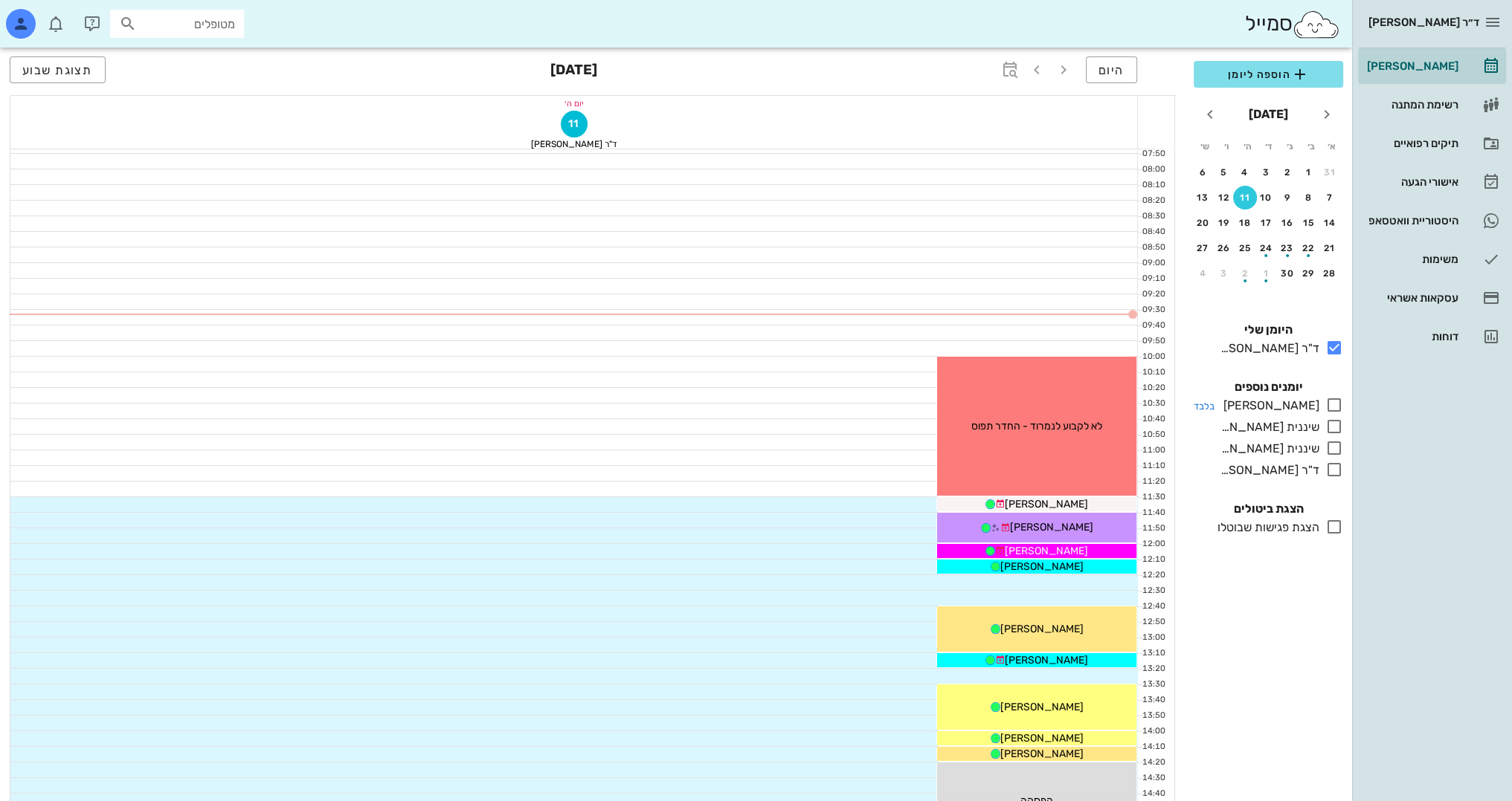
click at [1329, 408] on icon at bounding box center [1334, 405] width 18 height 18
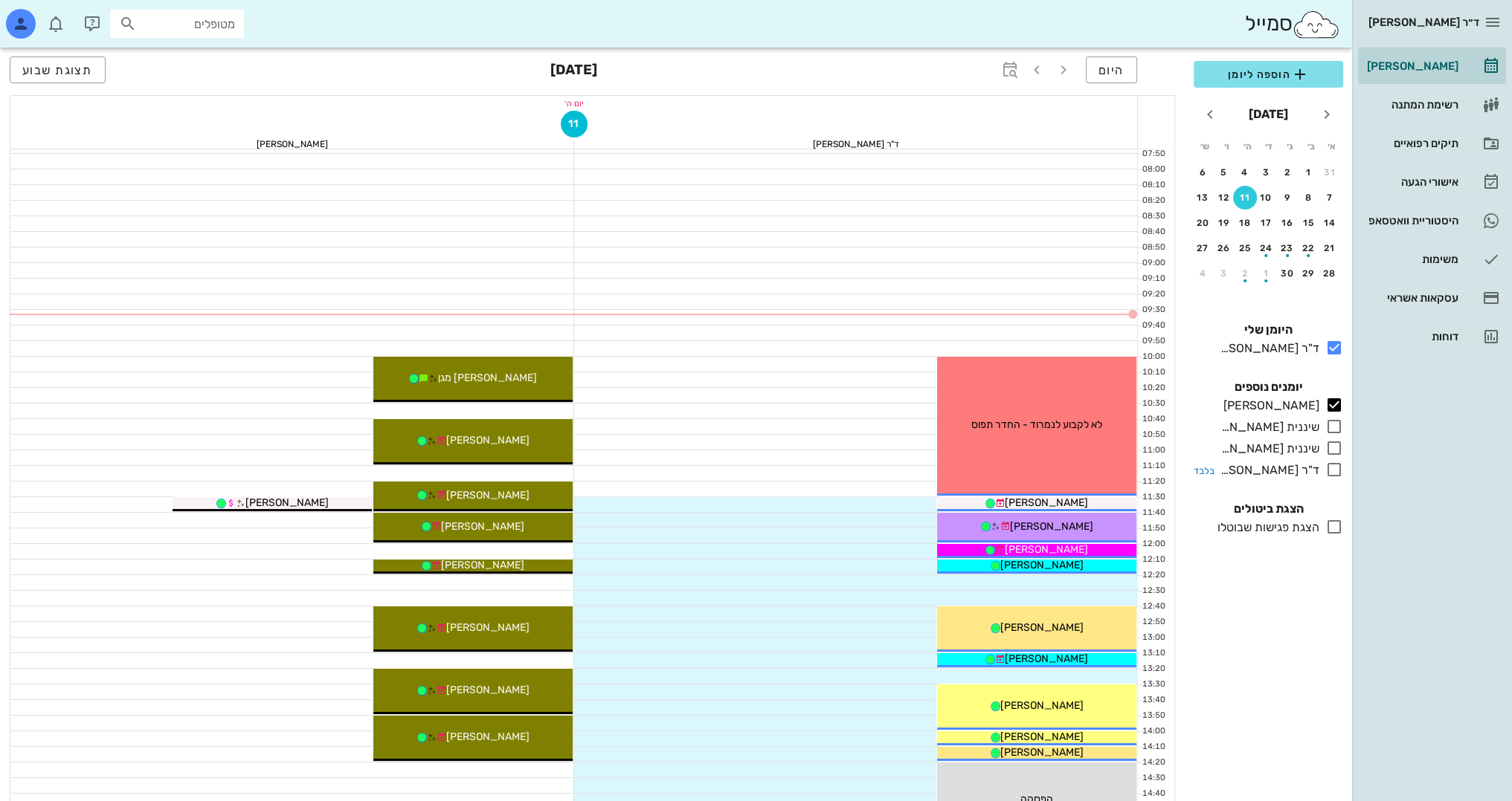
click at [1333, 468] on icon at bounding box center [1334, 470] width 18 height 18
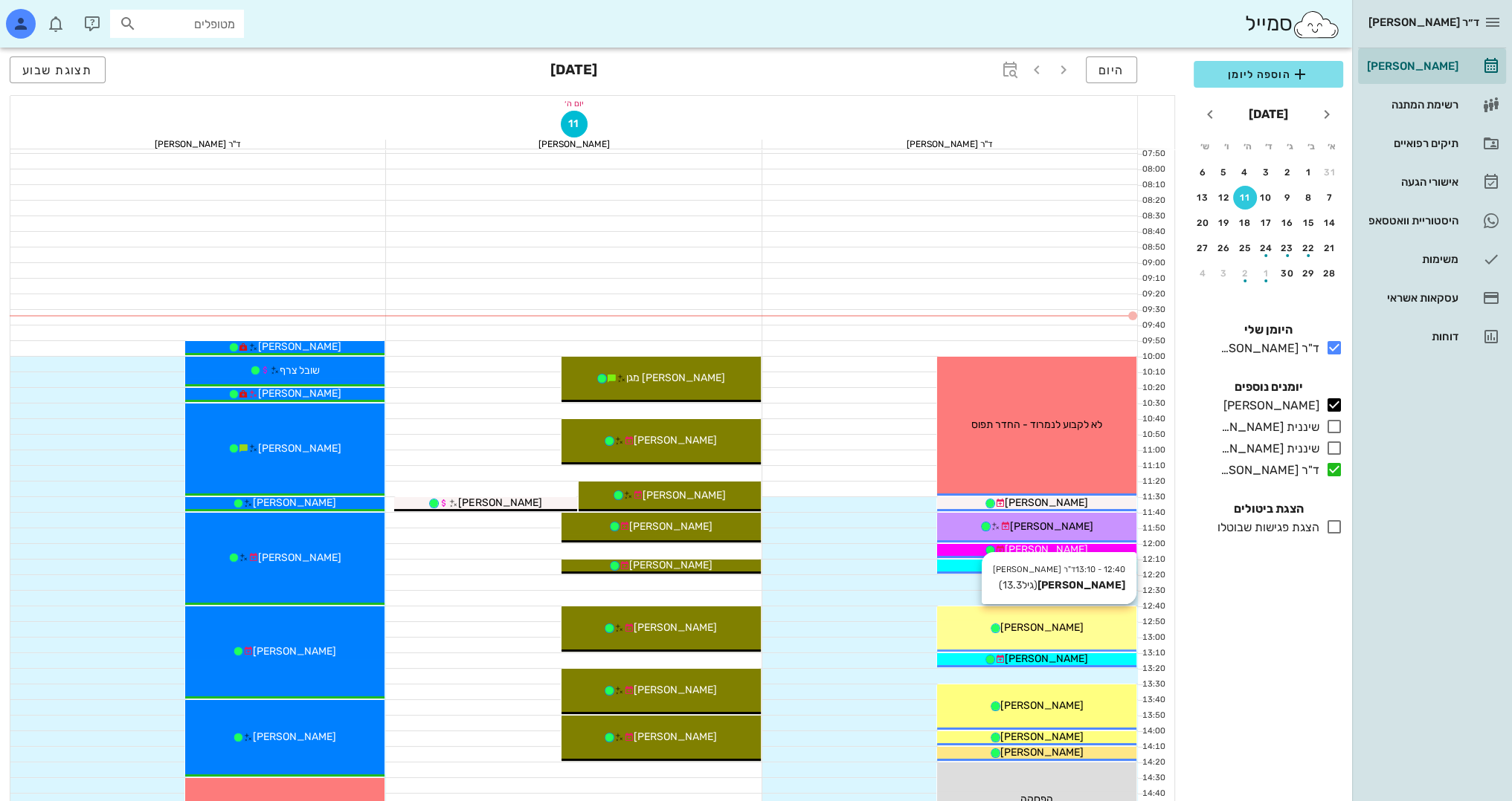
click at [1012, 638] on div "12:40 - 13:10 ד"ר [PERSON_NAME] [PERSON_NAME] (גיל 13.3 ) [PERSON_NAME]" at bounding box center [1037, 629] width 199 height 45
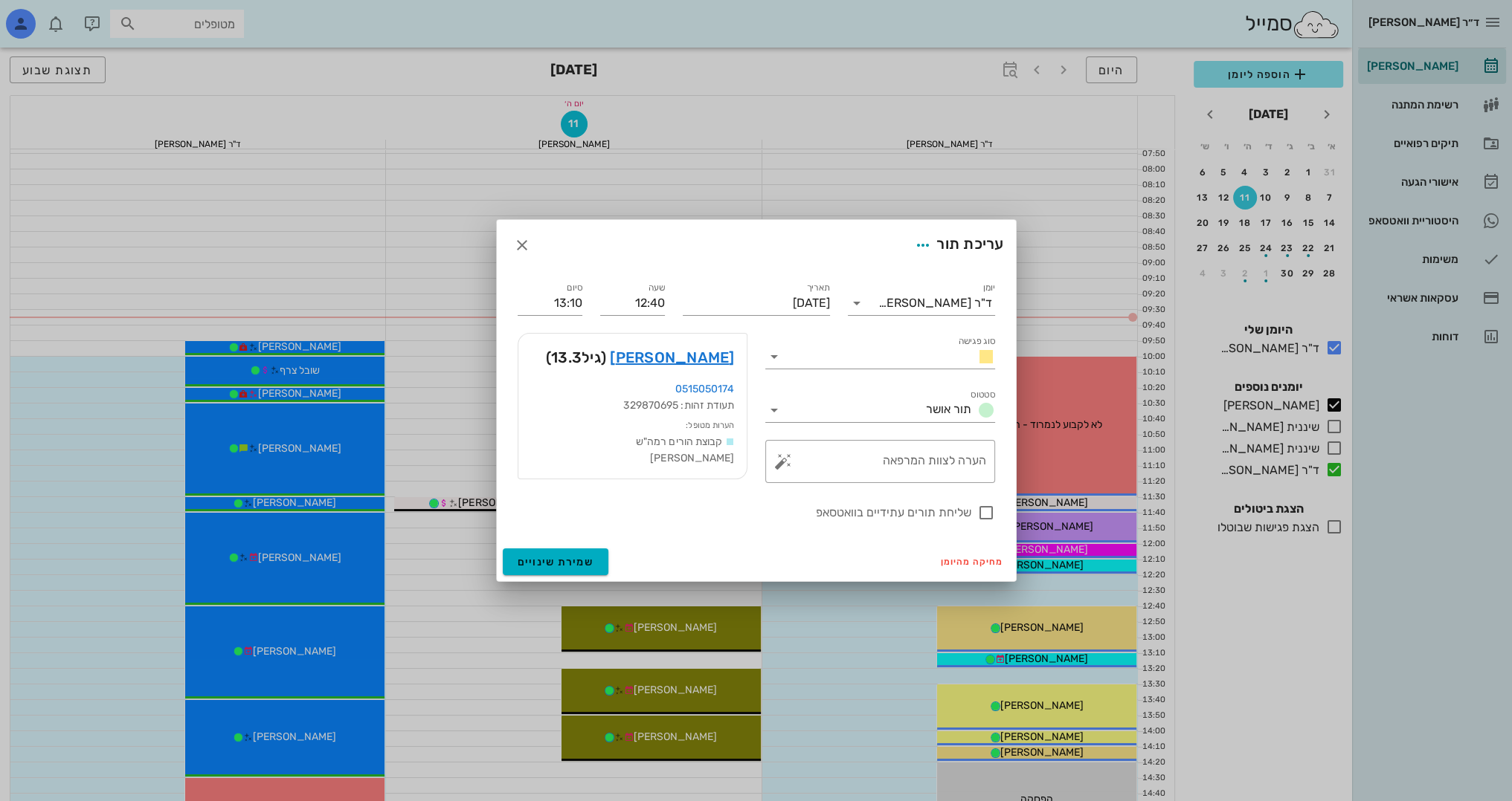
click at [830, 637] on div at bounding box center [756, 400] width 1512 height 801
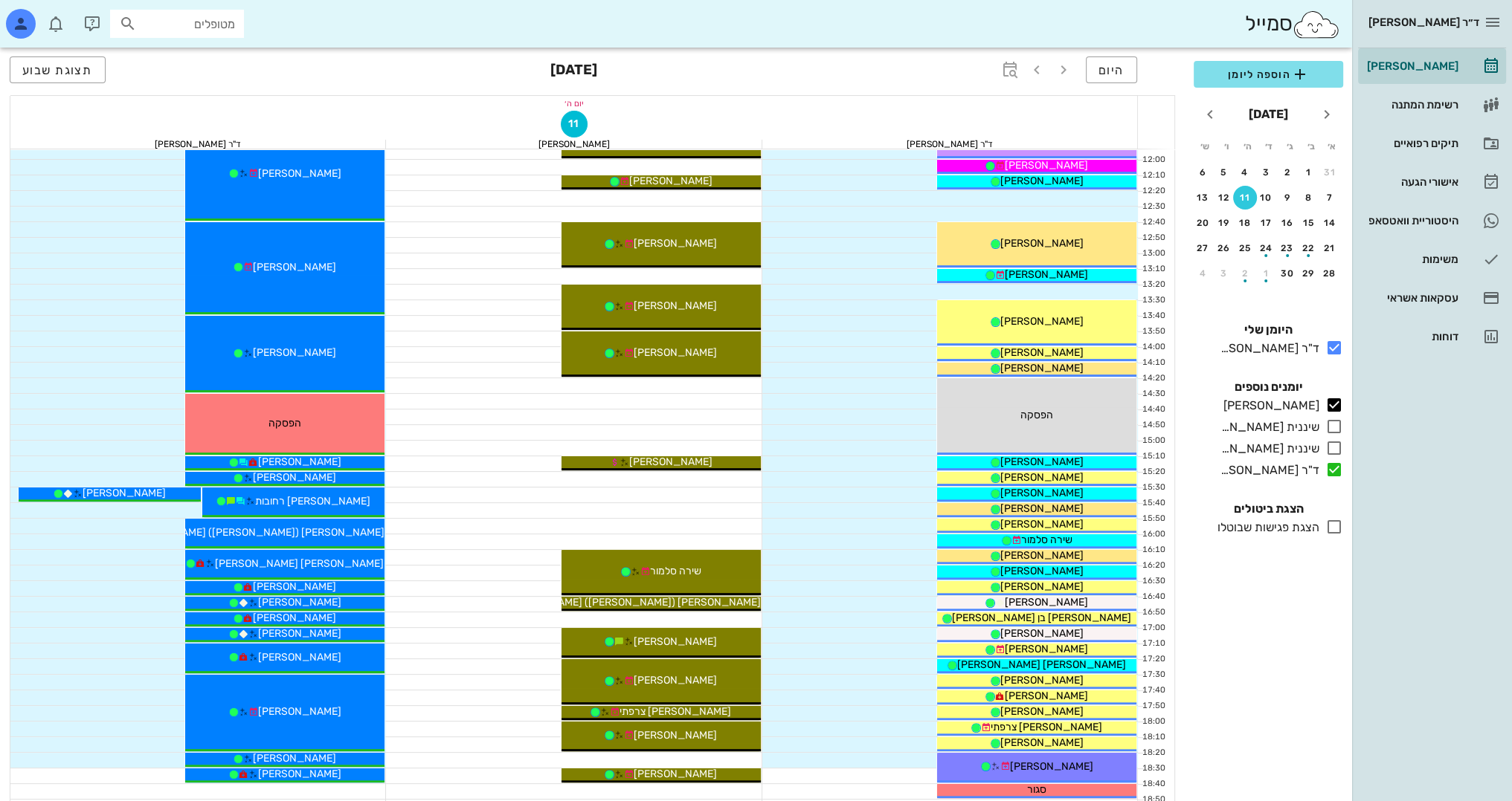
scroll to position [520, 0]
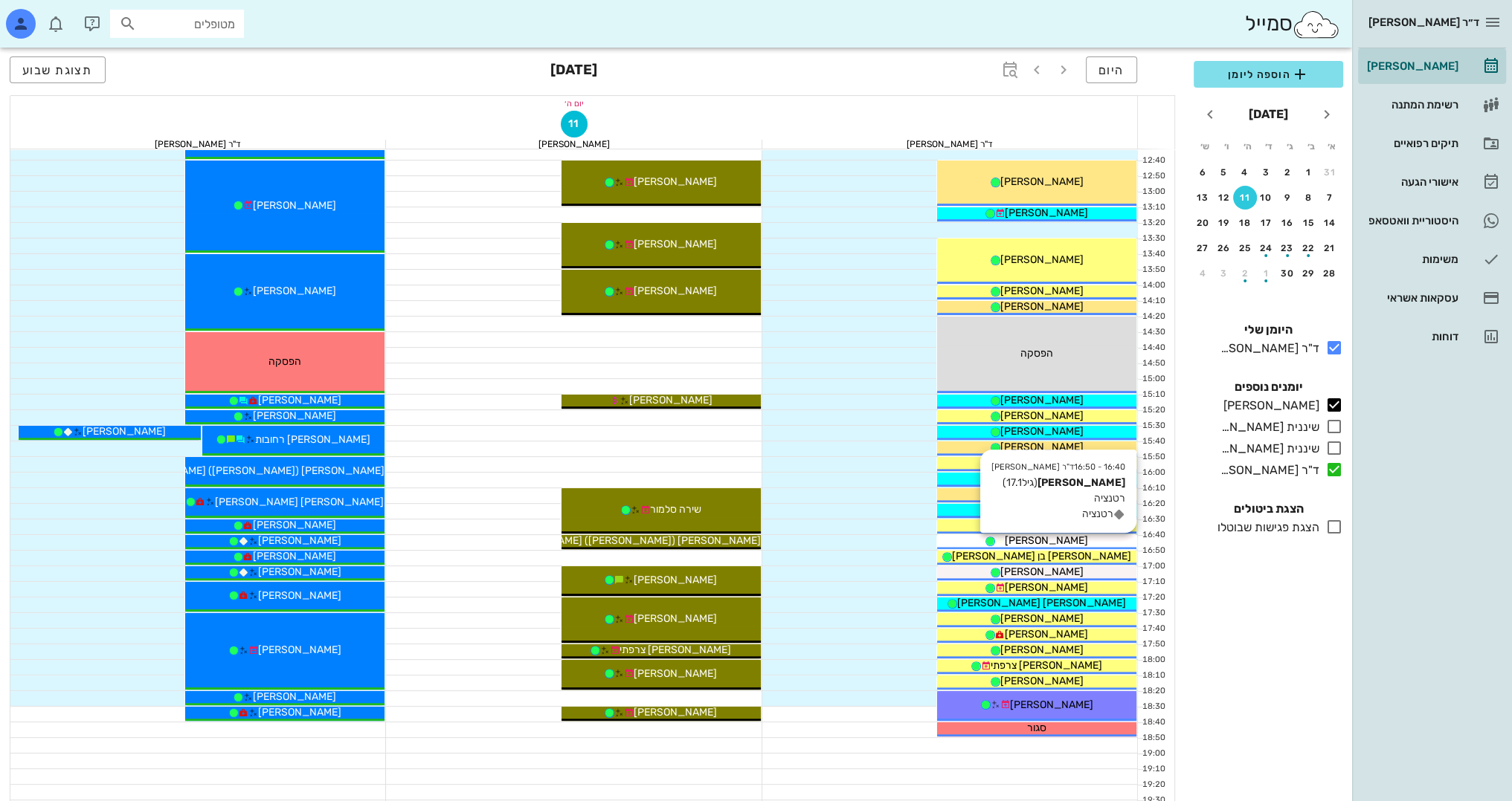
click at [1091, 542] on div "[PERSON_NAME]" at bounding box center [1037, 541] width 199 height 15
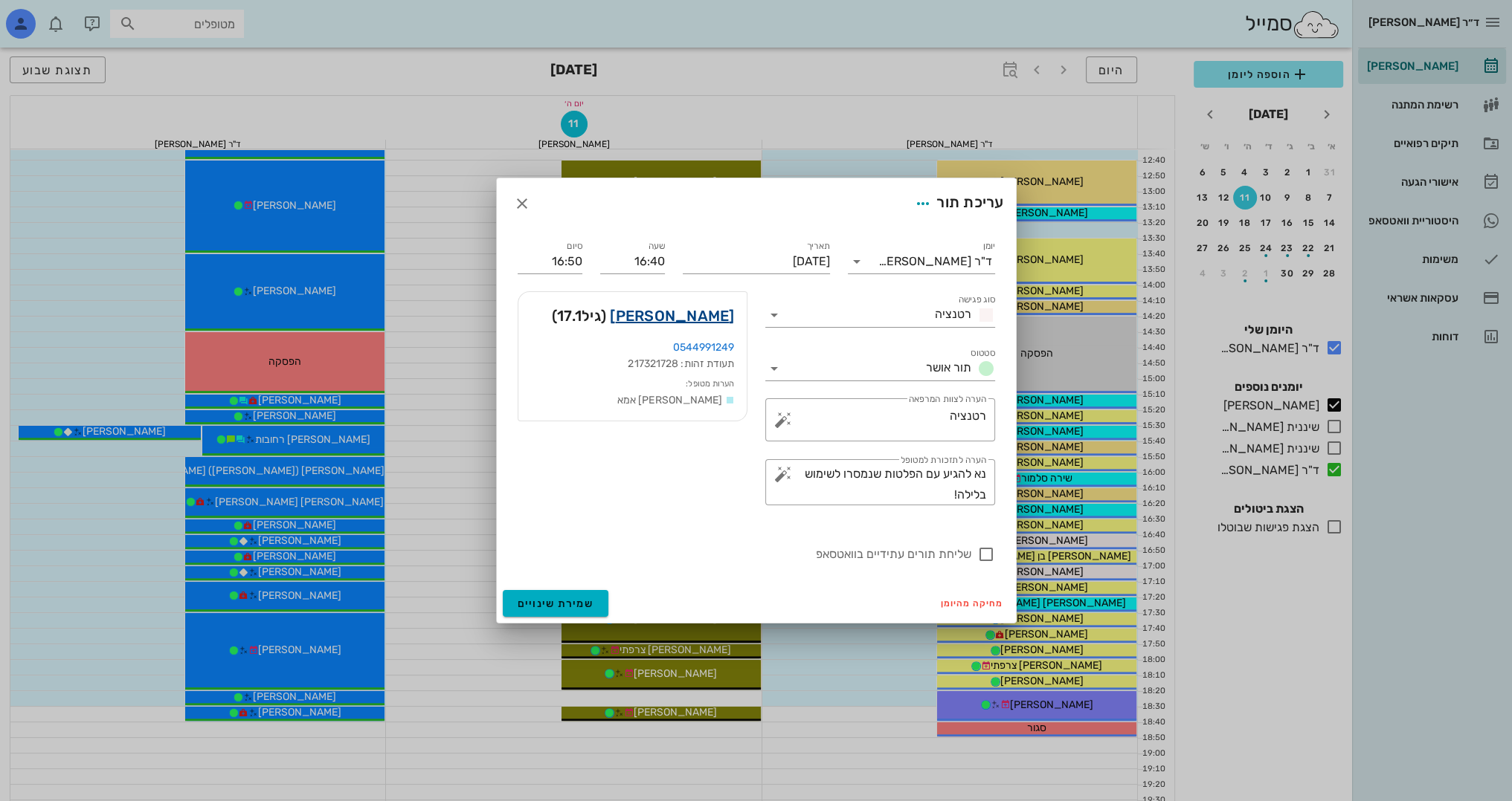
click at [680, 312] on link "[PERSON_NAME]" at bounding box center [672, 316] width 124 height 23
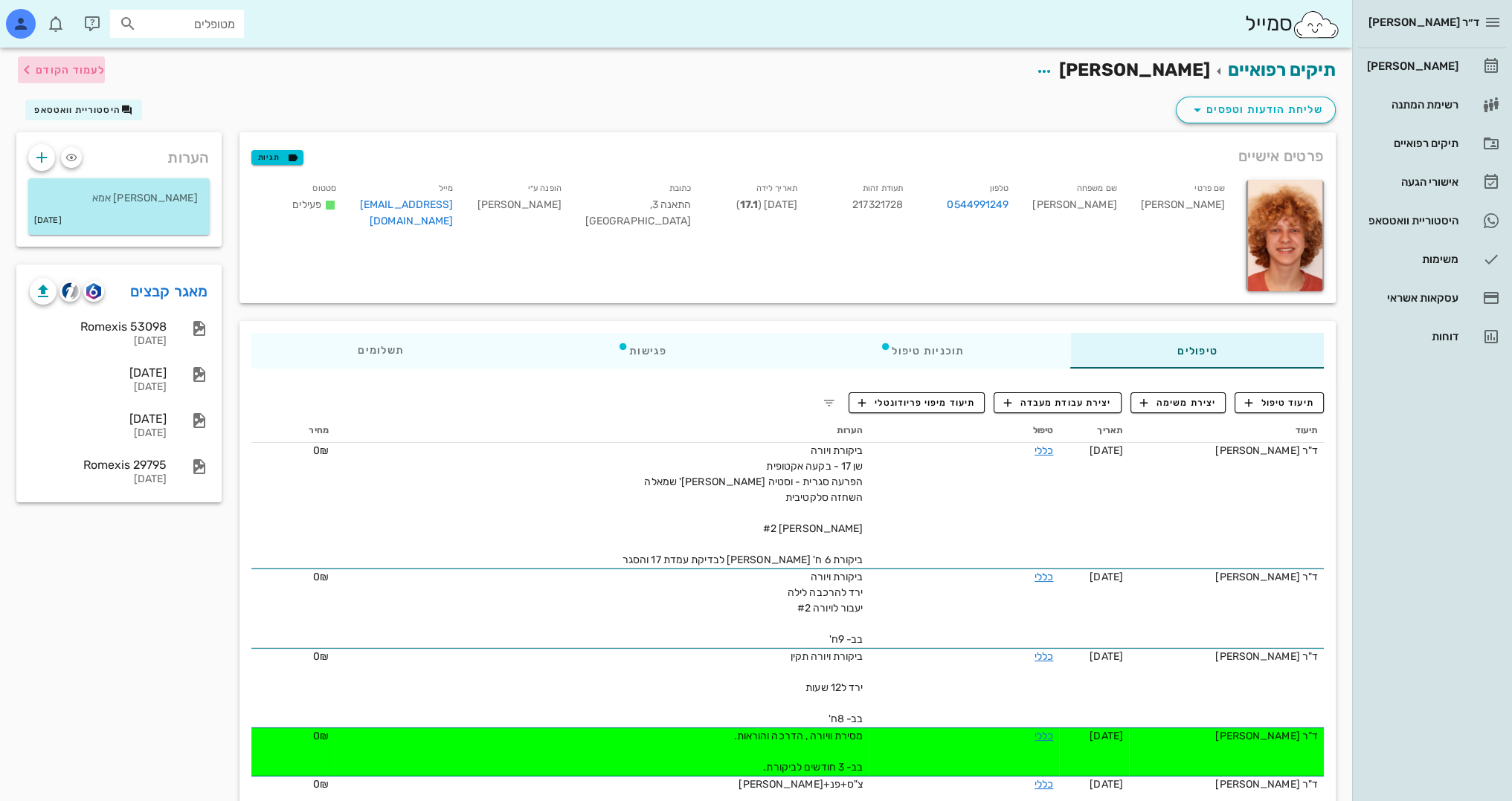
click at [69, 66] on span "לעמוד הקודם" at bounding box center [70, 70] width 69 height 13
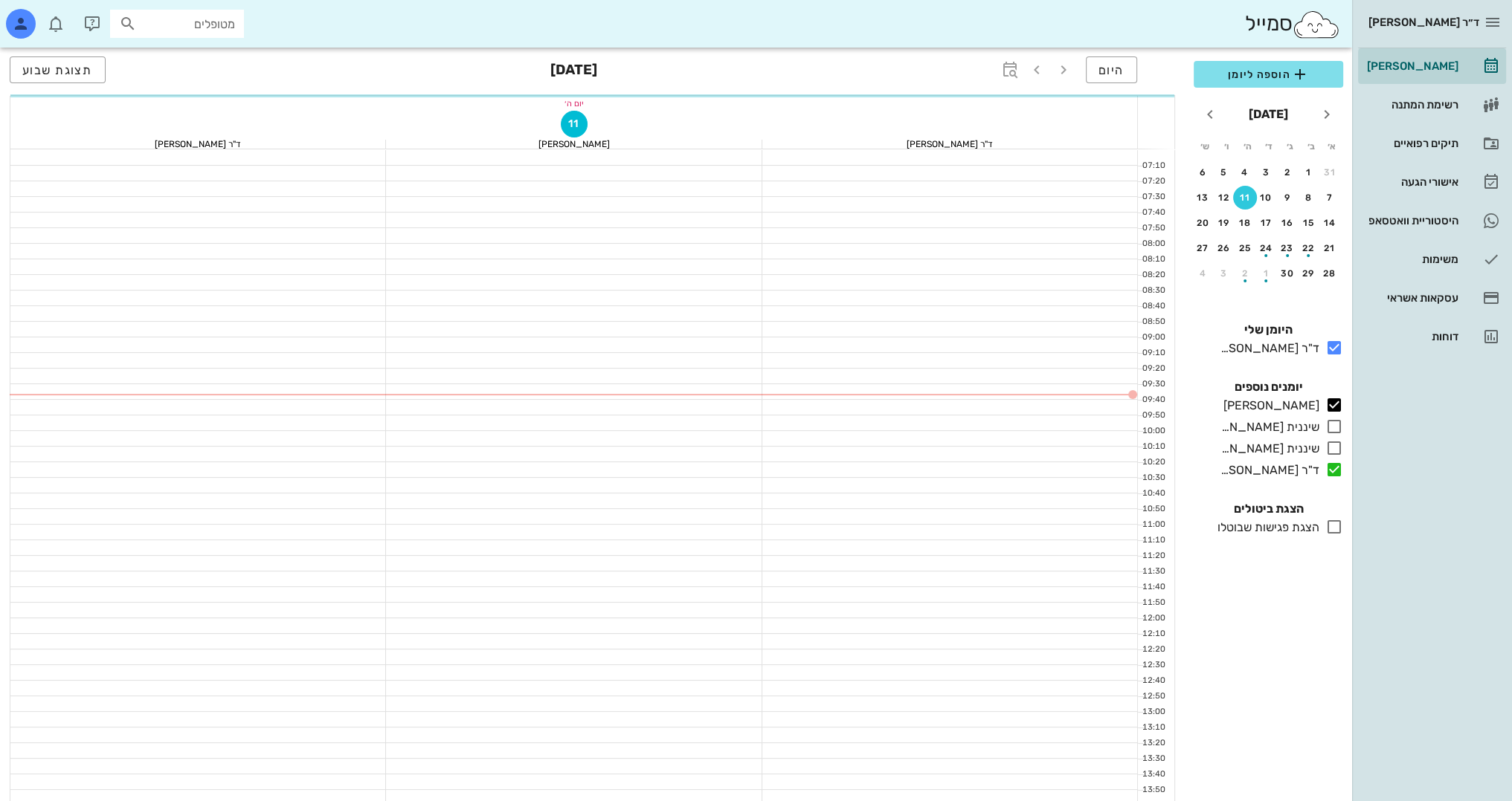
scroll to position [520, 0]
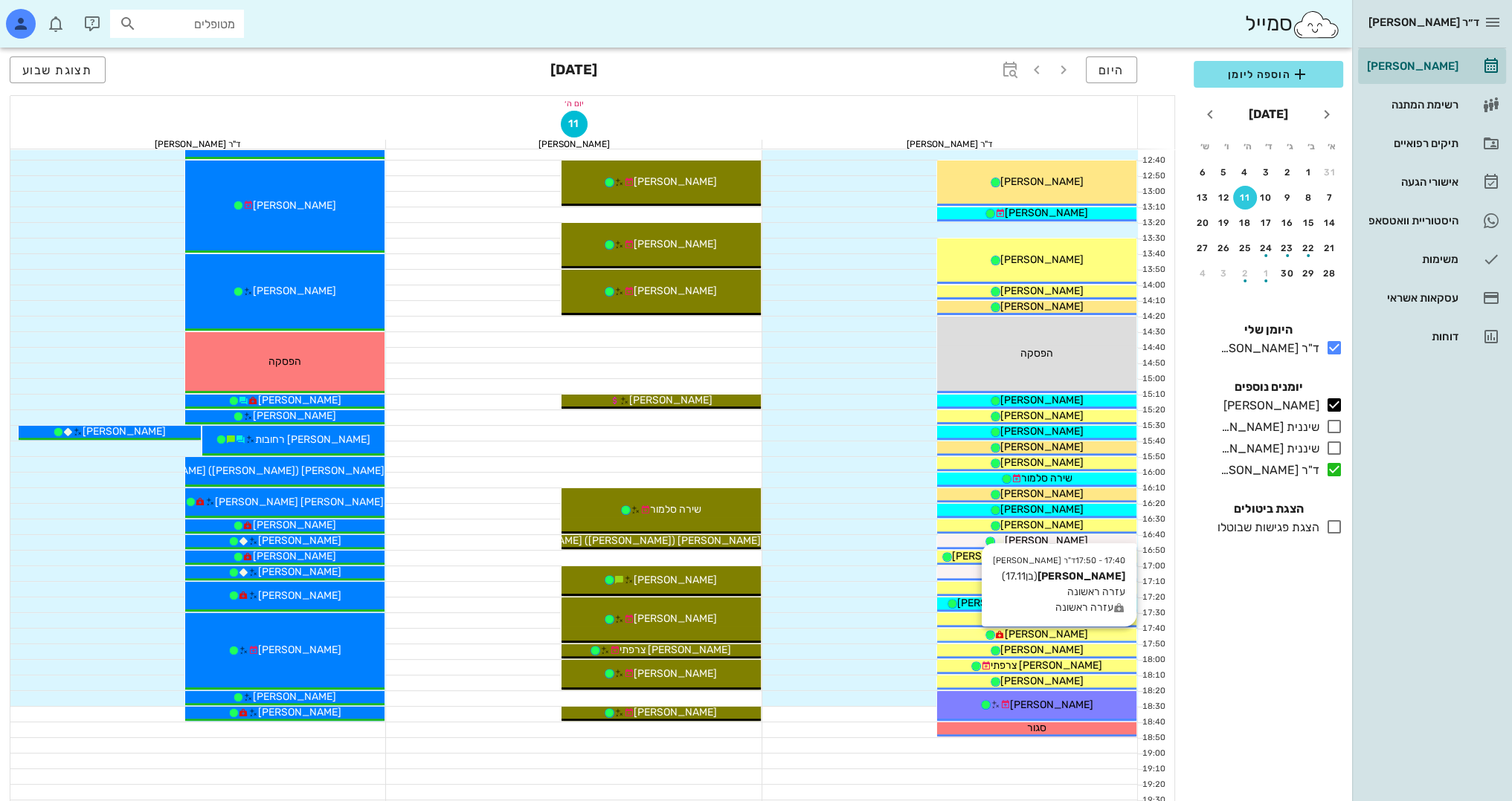
click at [1065, 632] on span "[PERSON_NAME]" at bounding box center [1046, 634] width 84 height 13
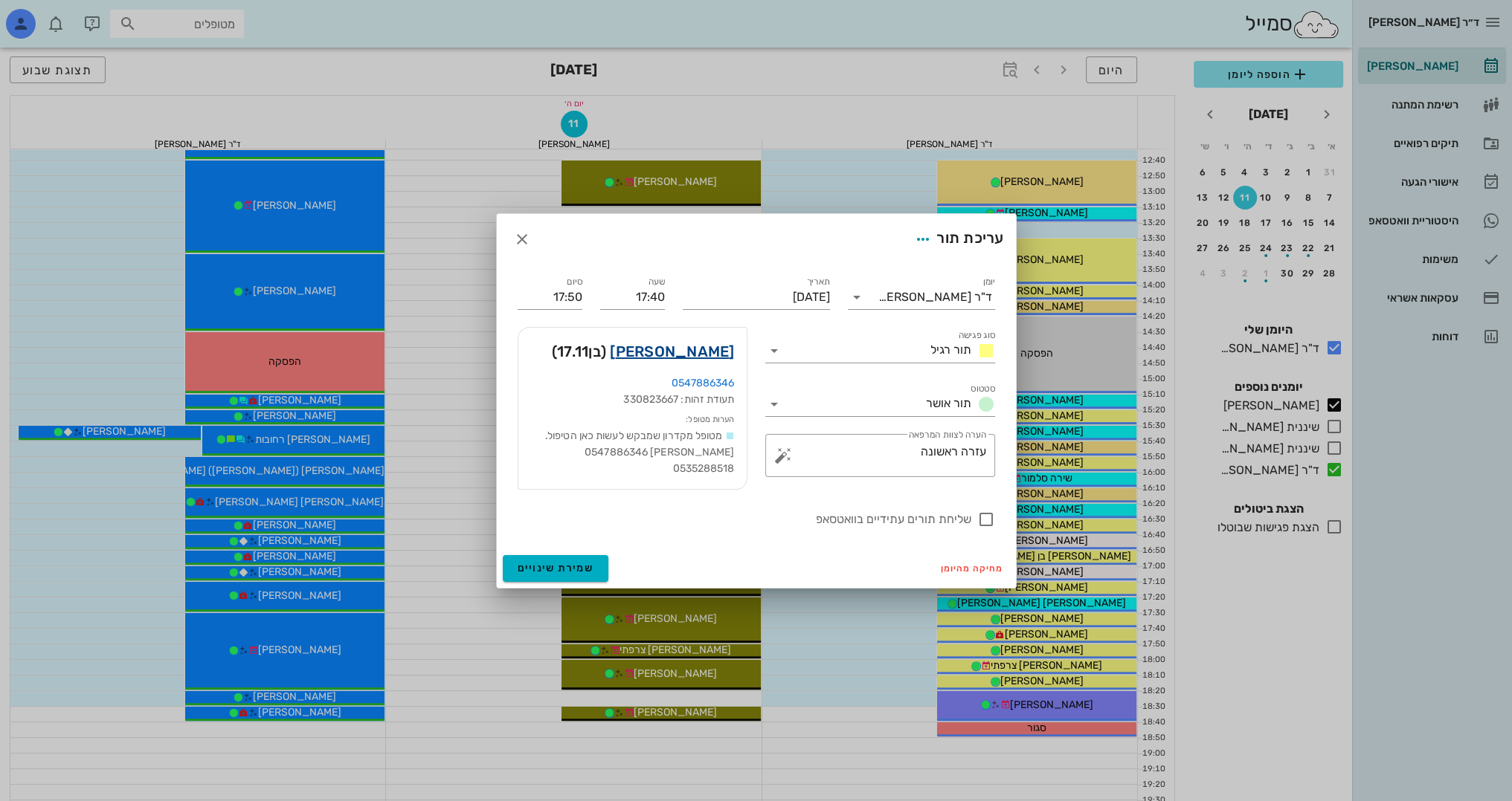
click at [706, 356] on link "[PERSON_NAME]" at bounding box center [672, 351] width 124 height 23
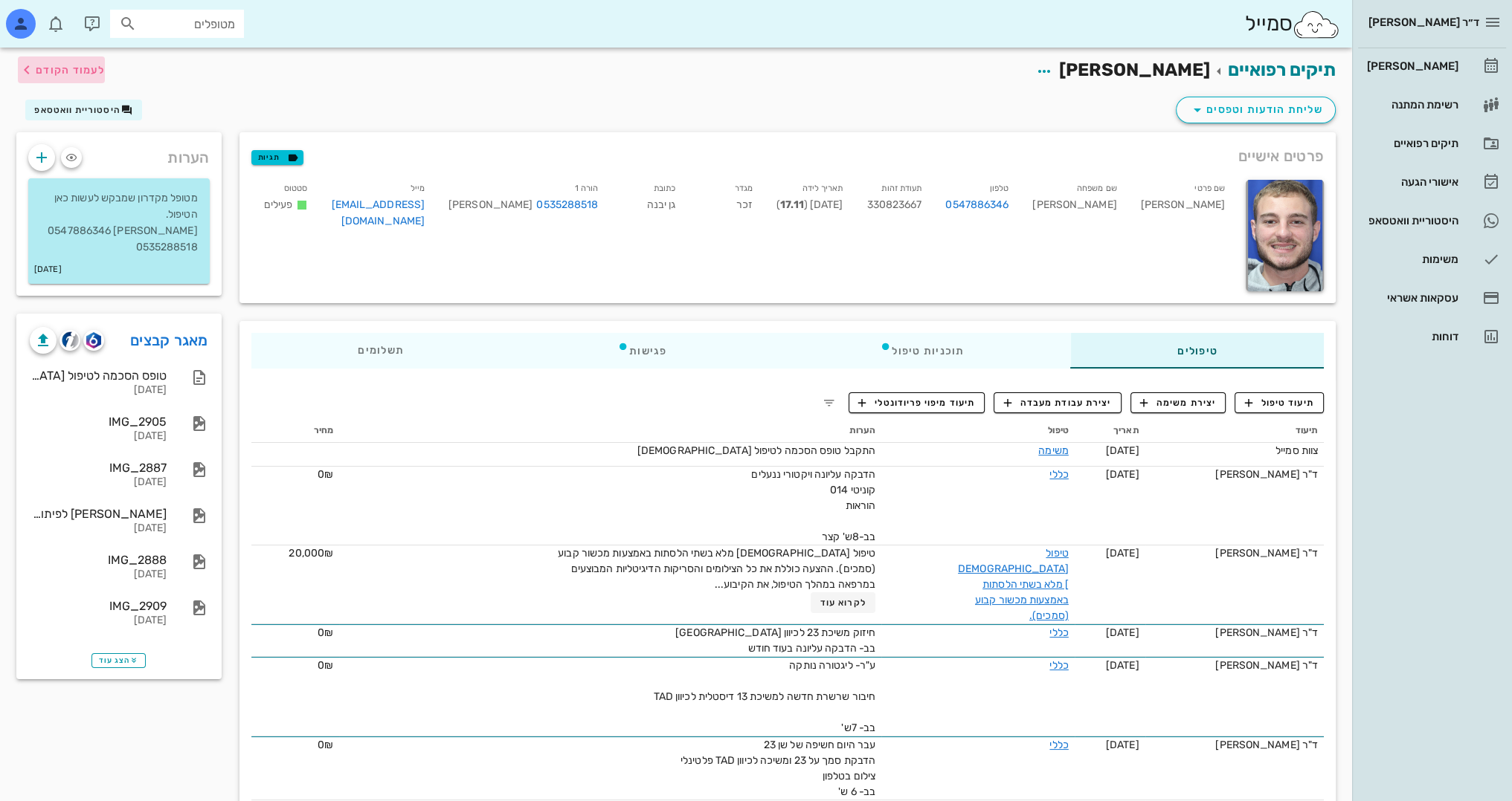
click at [66, 61] on span "לעמוד הקודם" at bounding box center [61, 70] width 87 height 18
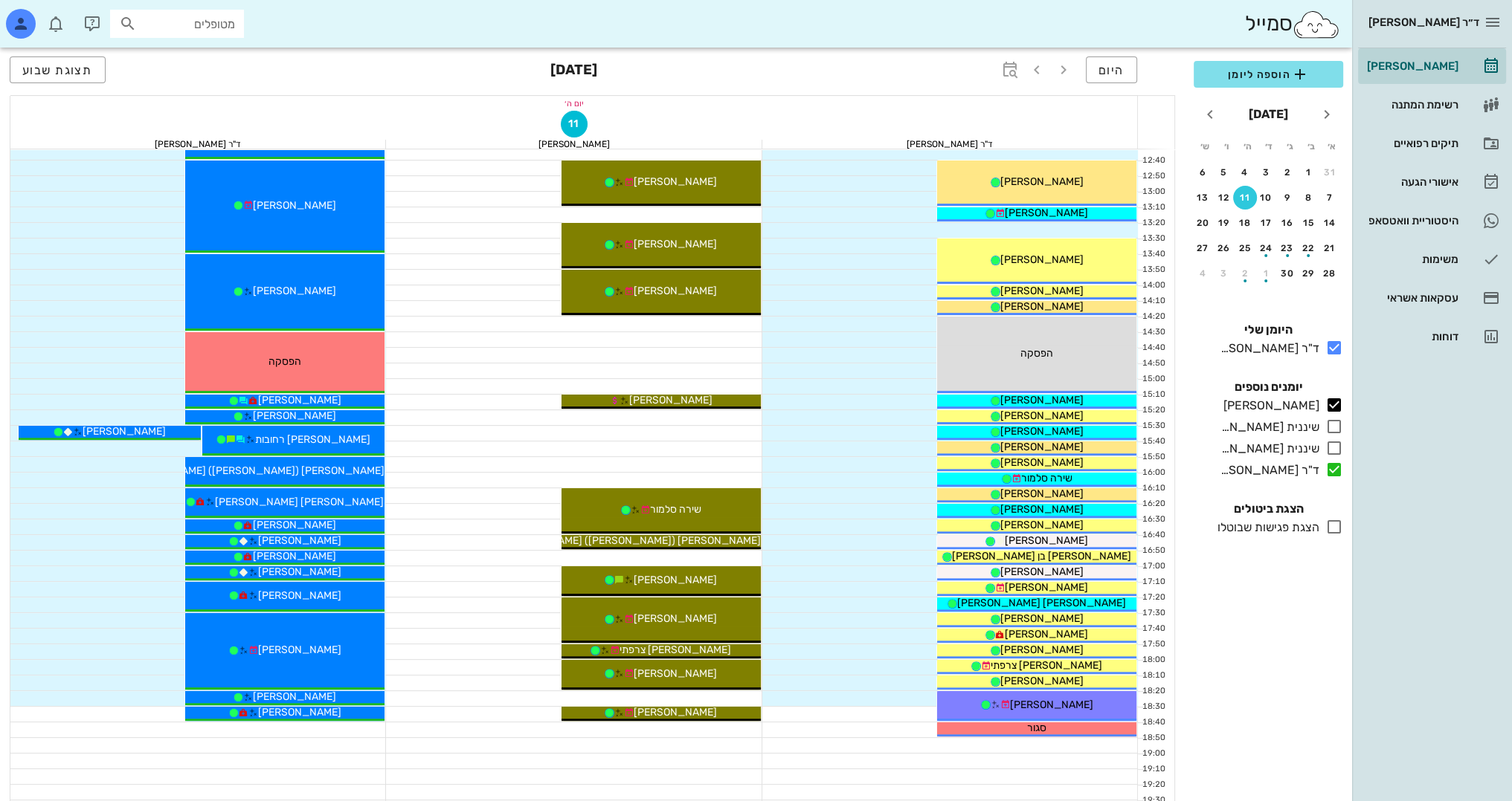
scroll to position [149, 0]
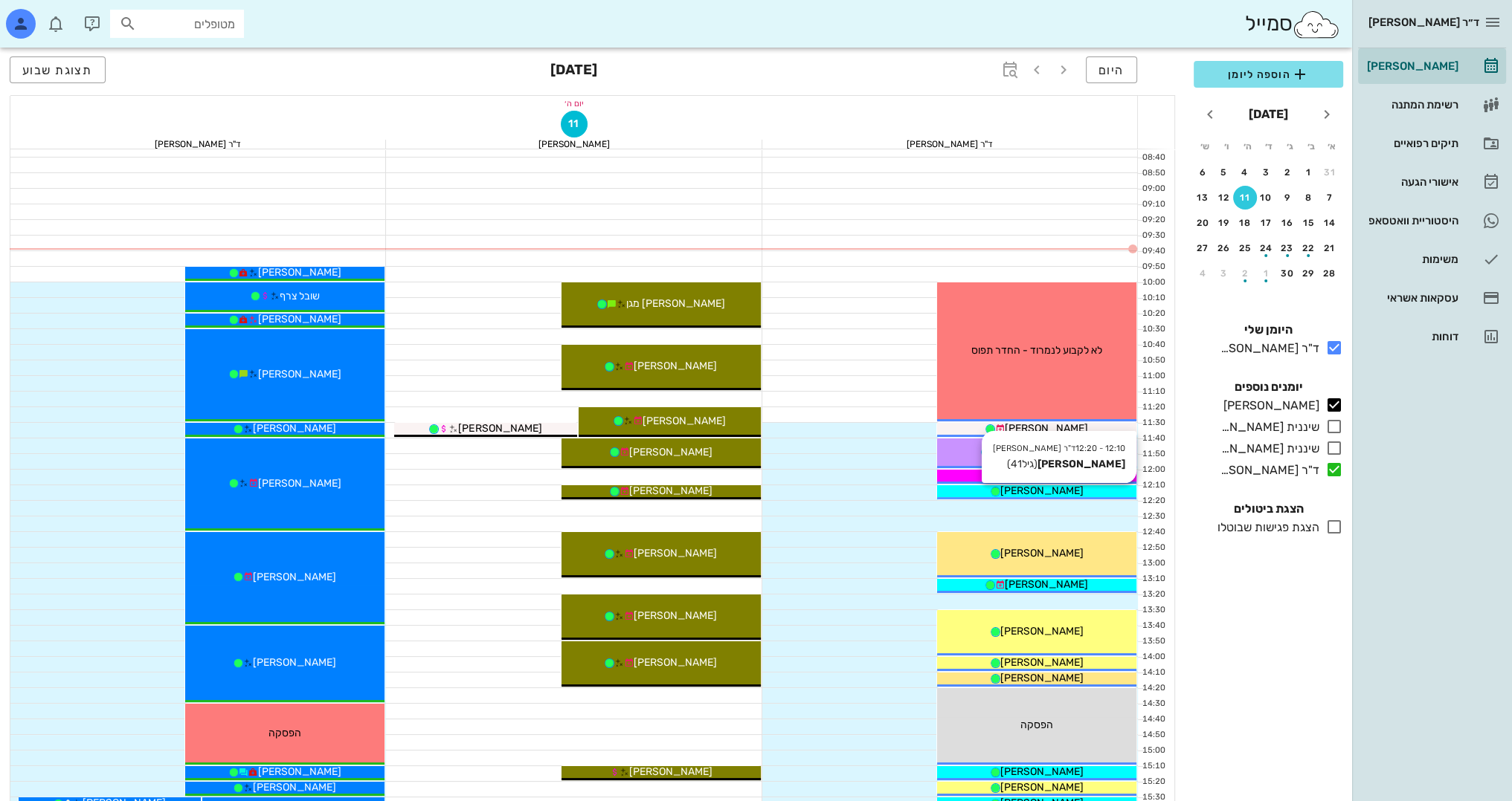
click at [1069, 494] on div "[PERSON_NAME]" at bounding box center [1037, 490] width 199 height 15
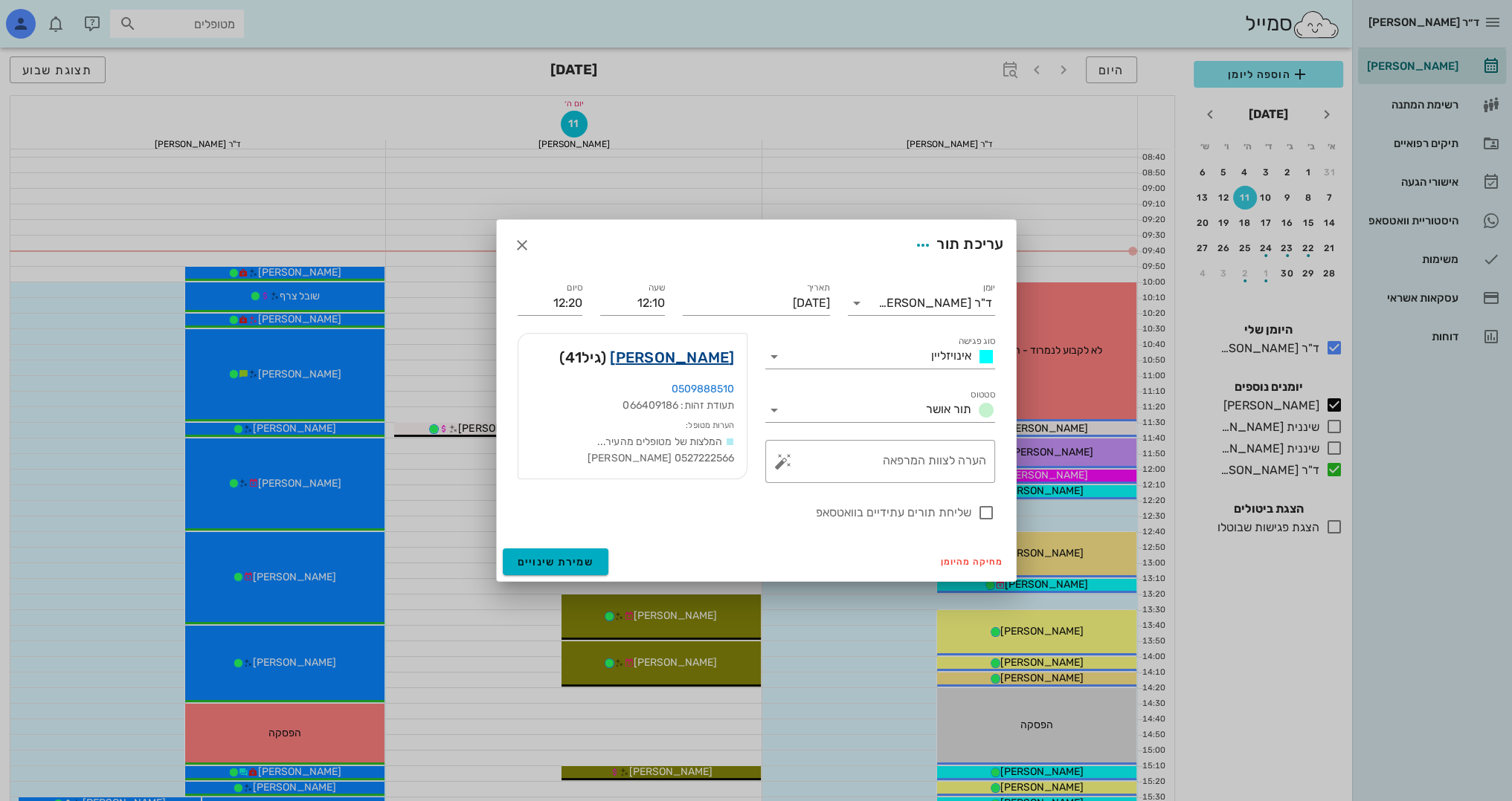
click at [685, 351] on link "[PERSON_NAME]" at bounding box center [672, 357] width 124 height 23
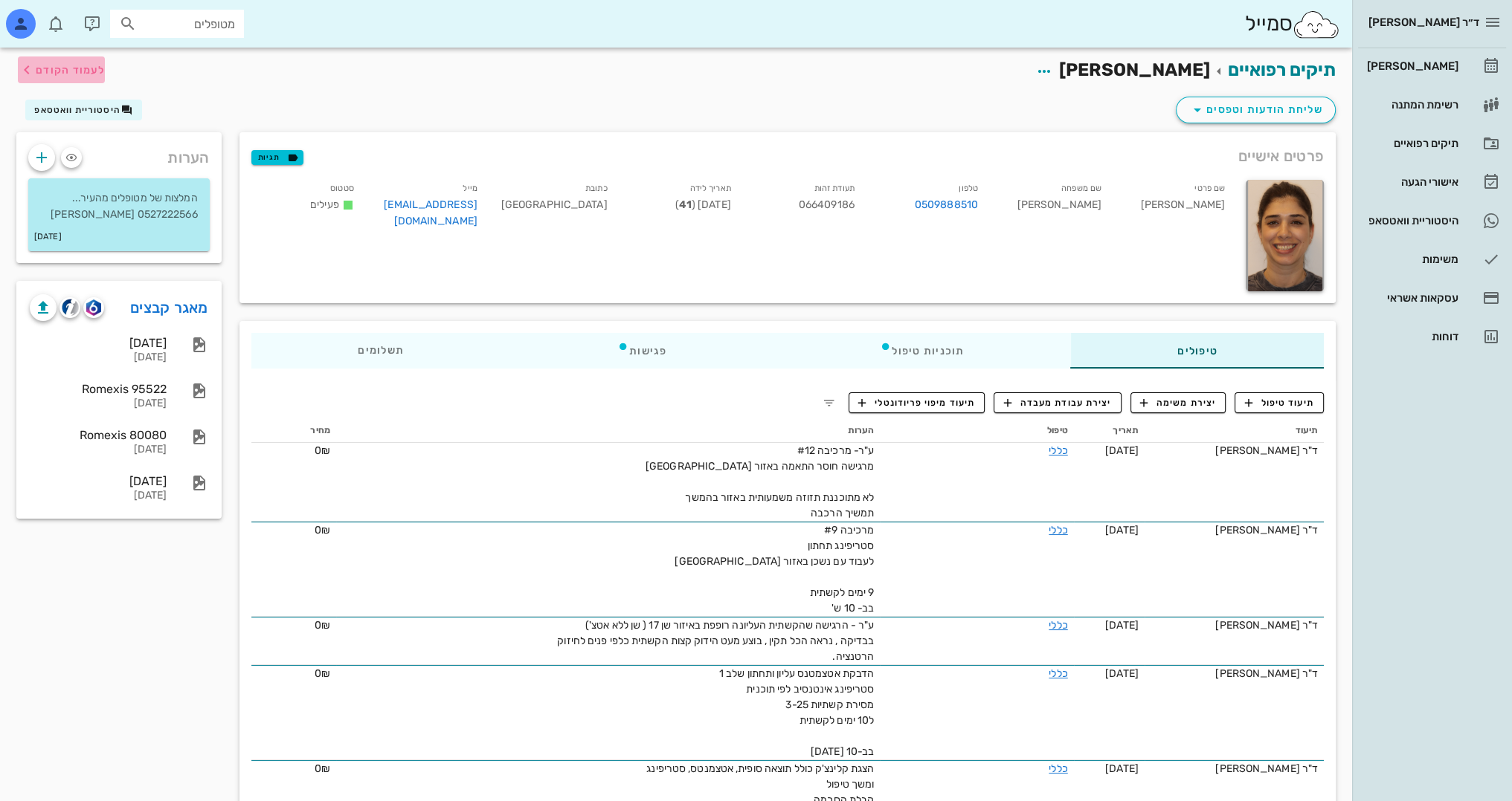
click at [84, 66] on span "לעמוד הקודם" at bounding box center [70, 70] width 69 height 13
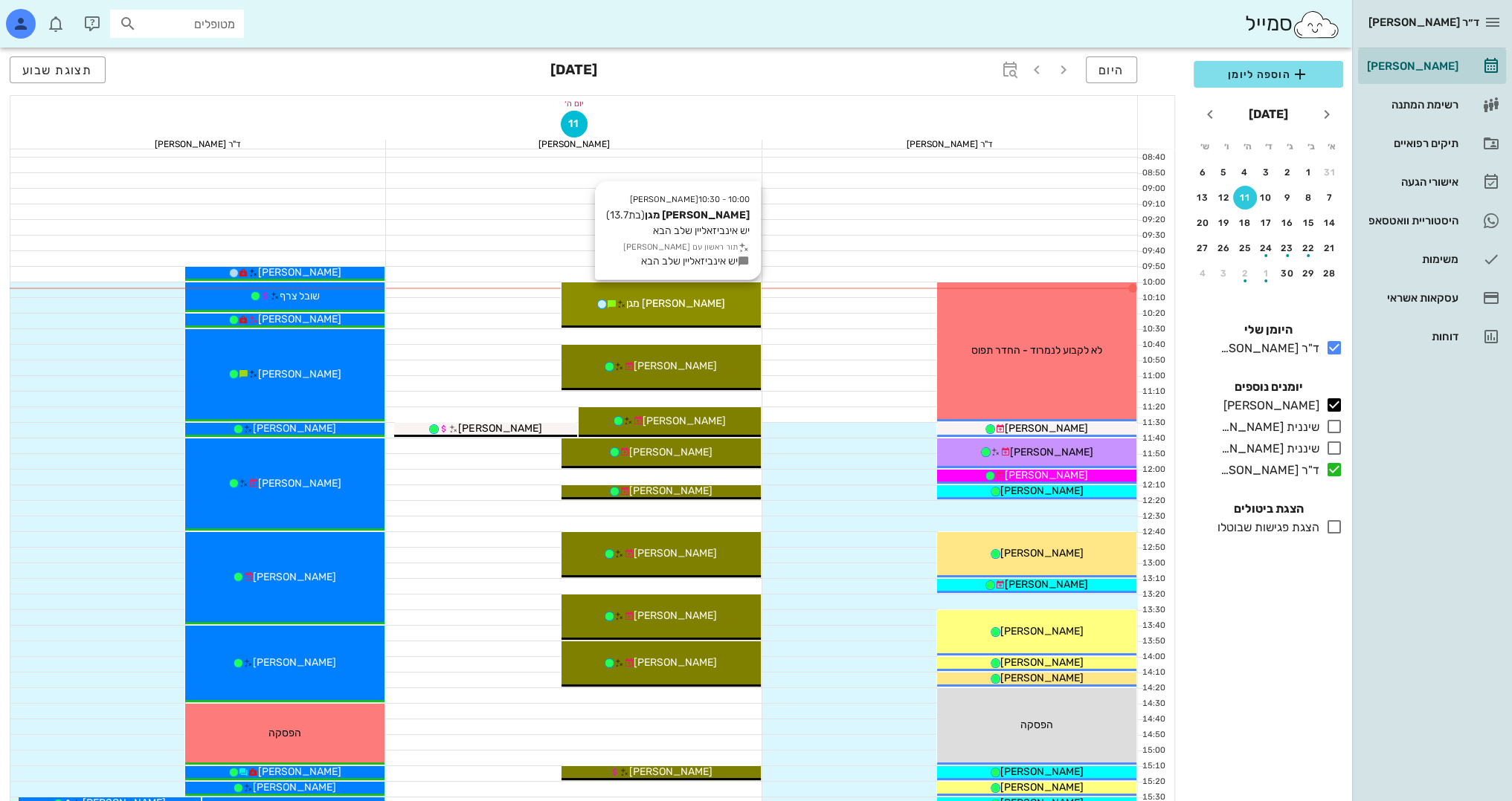
click at [732, 309] on div "[PERSON_NAME] מגן" at bounding box center [661, 303] width 199 height 15
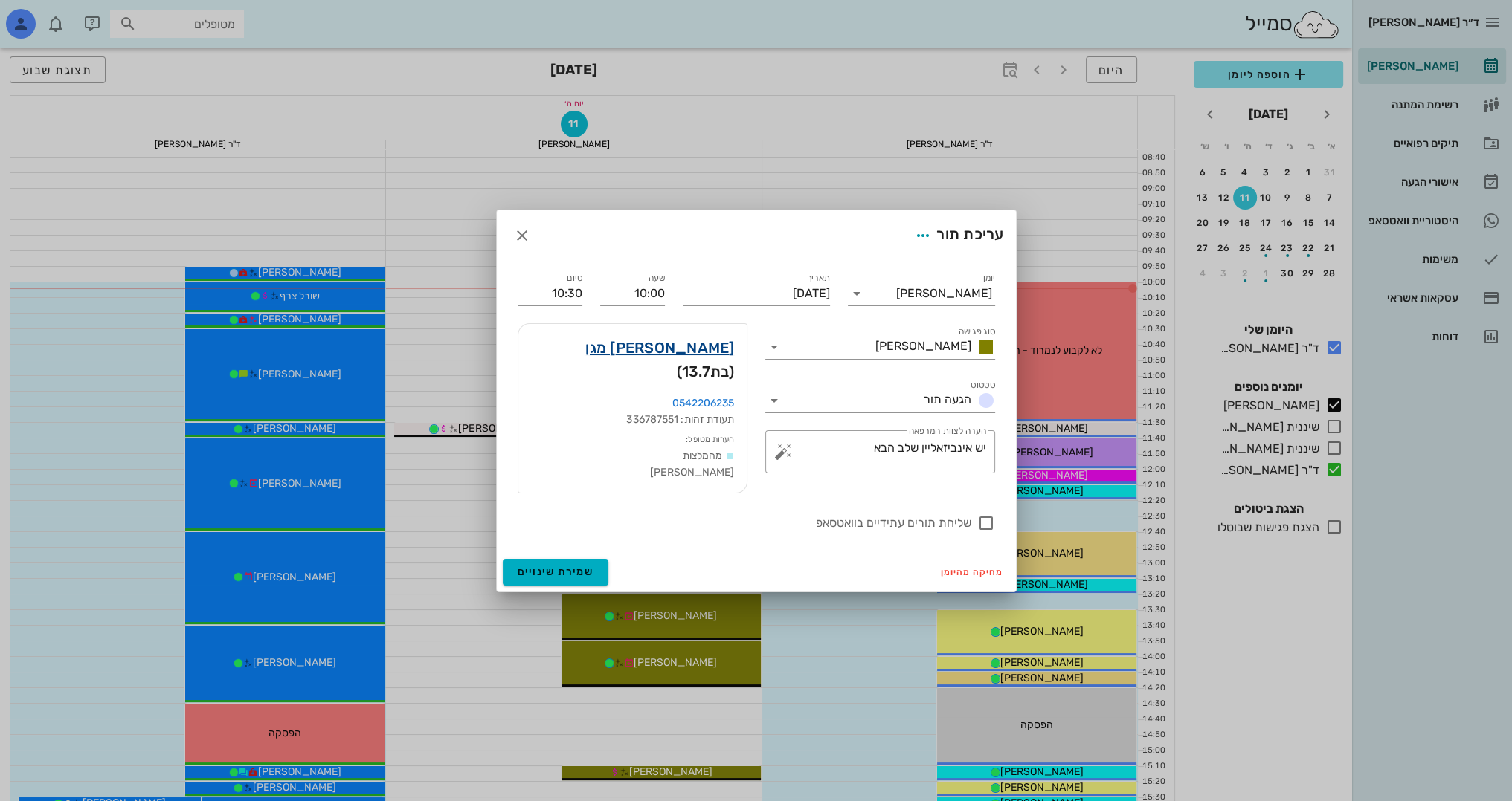
click at [682, 360] on link "[PERSON_NAME] מגן" at bounding box center [659, 348] width 149 height 23
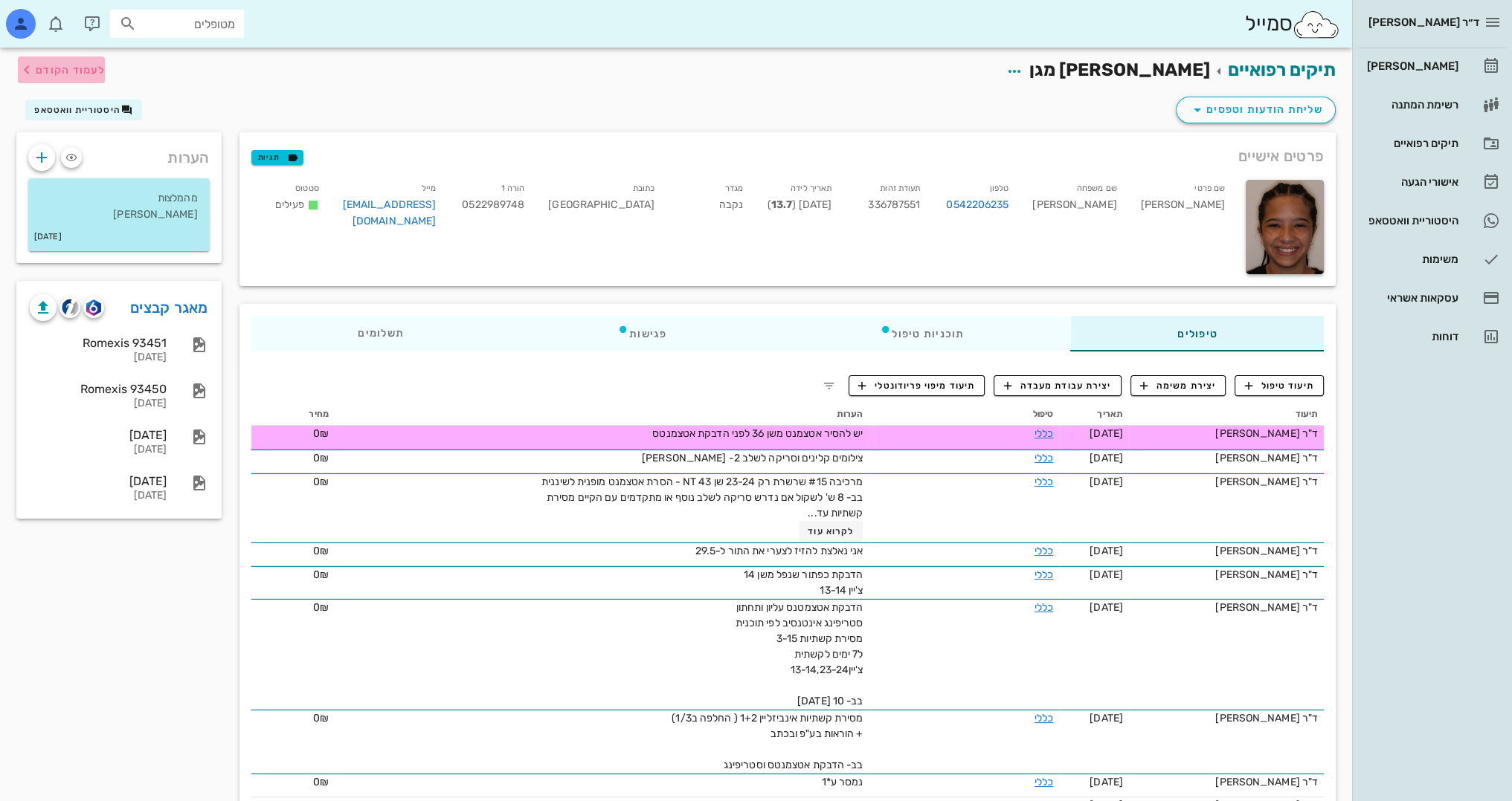
click at [53, 69] on span "לעמוד הקודם" at bounding box center [70, 70] width 69 height 13
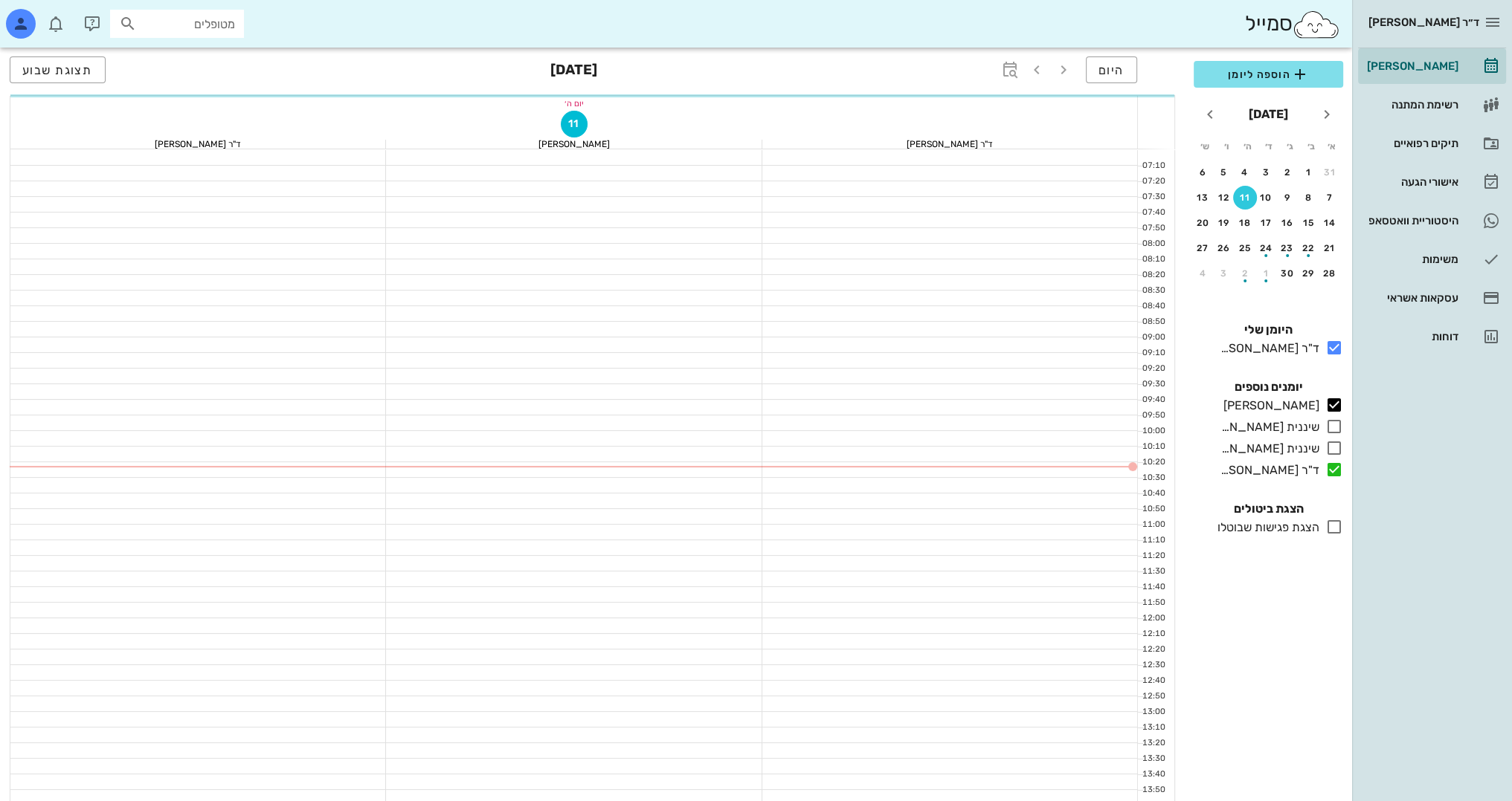
scroll to position [149, 0]
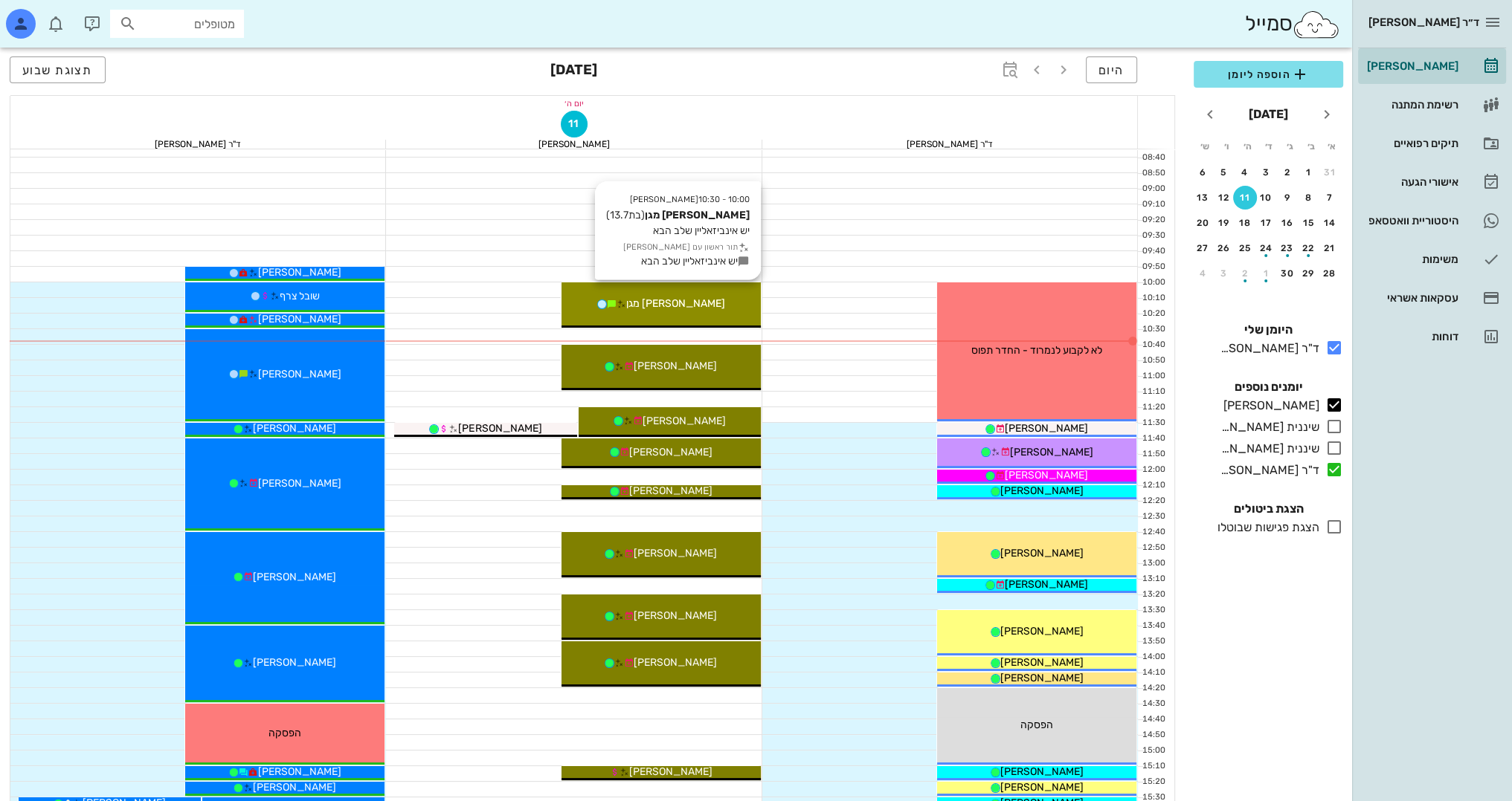
click at [719, 313] on div "10:00 - 10:30 [PERSON_NAME] (בת 13.7 ) יש אינביזאליין שלב הבא תור ראשון עם [PER…" at bounding box center [661, 305] width 199 height 45
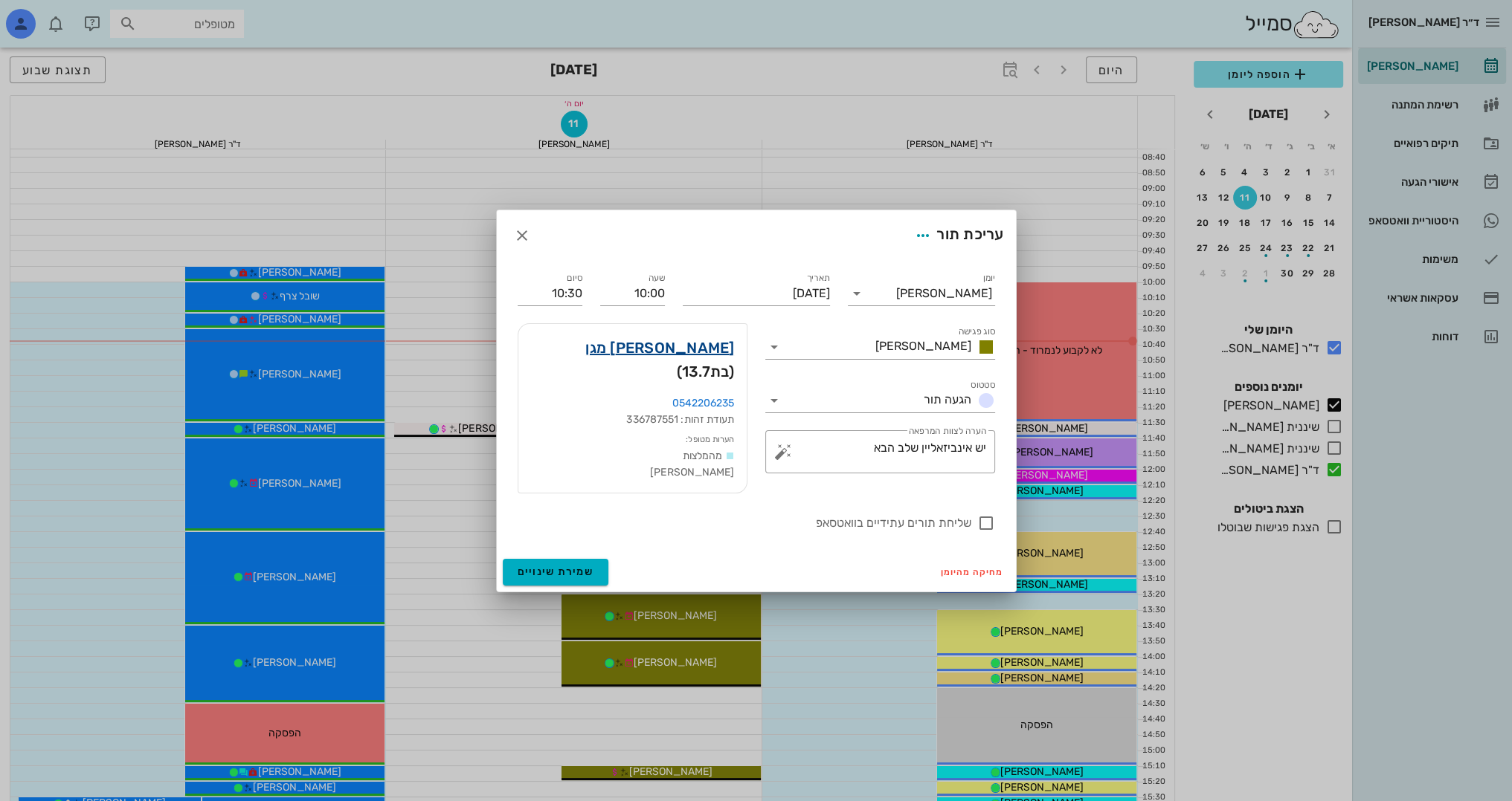
click at [706, 358] on link "[PERSON_NAME] מגן" at bounding box center [659, 348] width 149 height 23
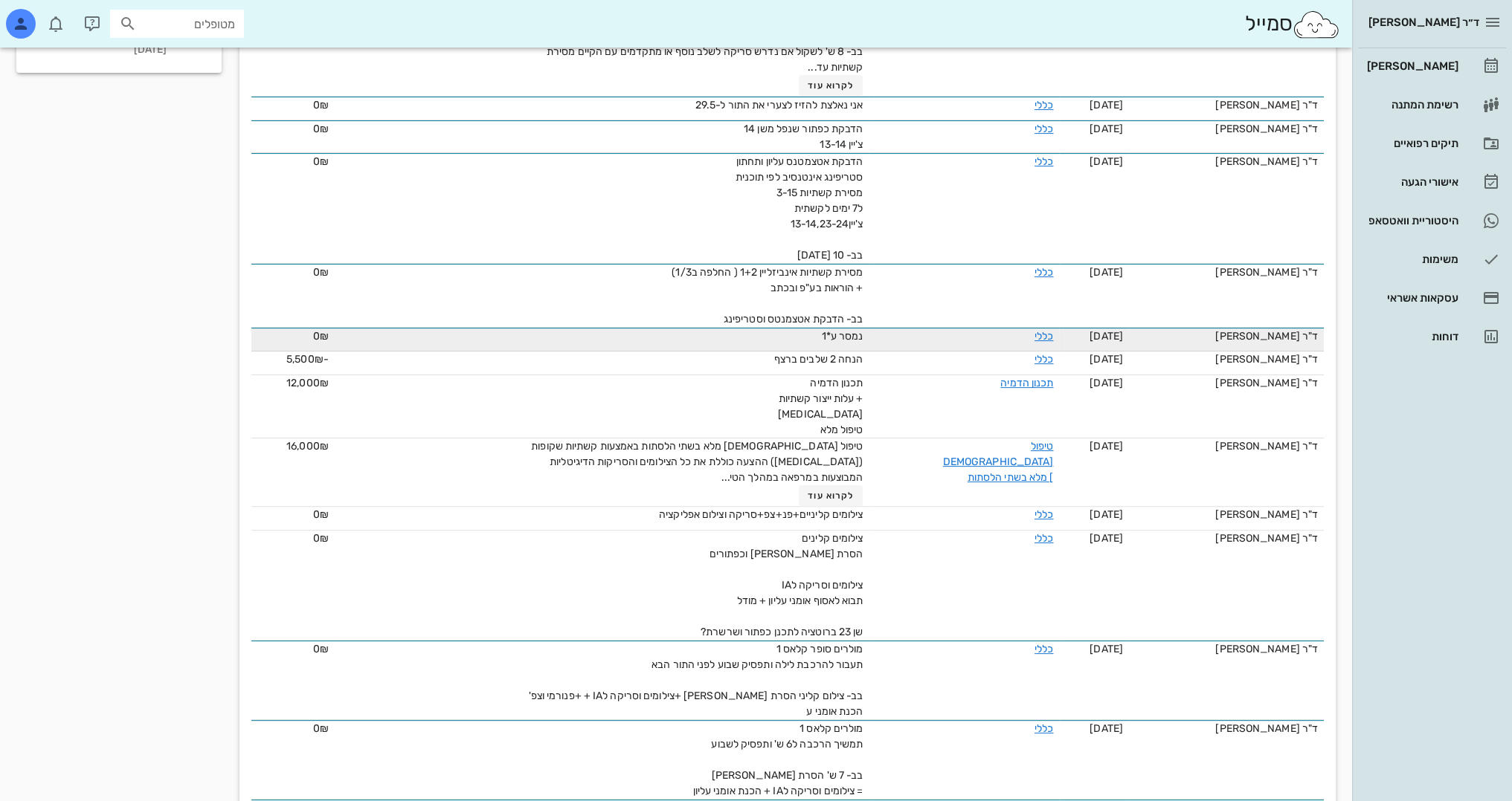
scroll to position [372, 0]
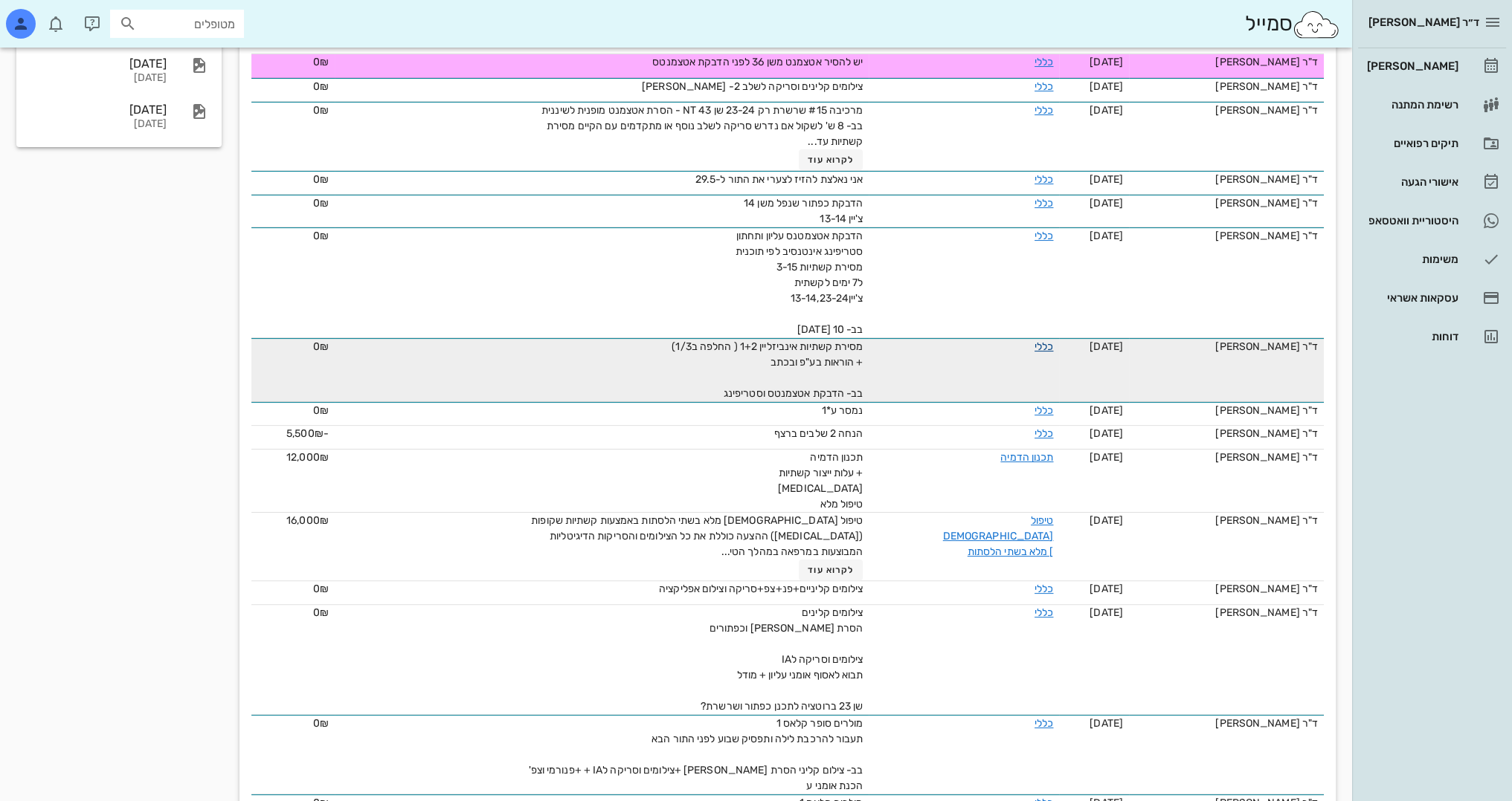
click at [1051, 346] on link "כללי" at bounding box center [1043, 347] width 19 height 13
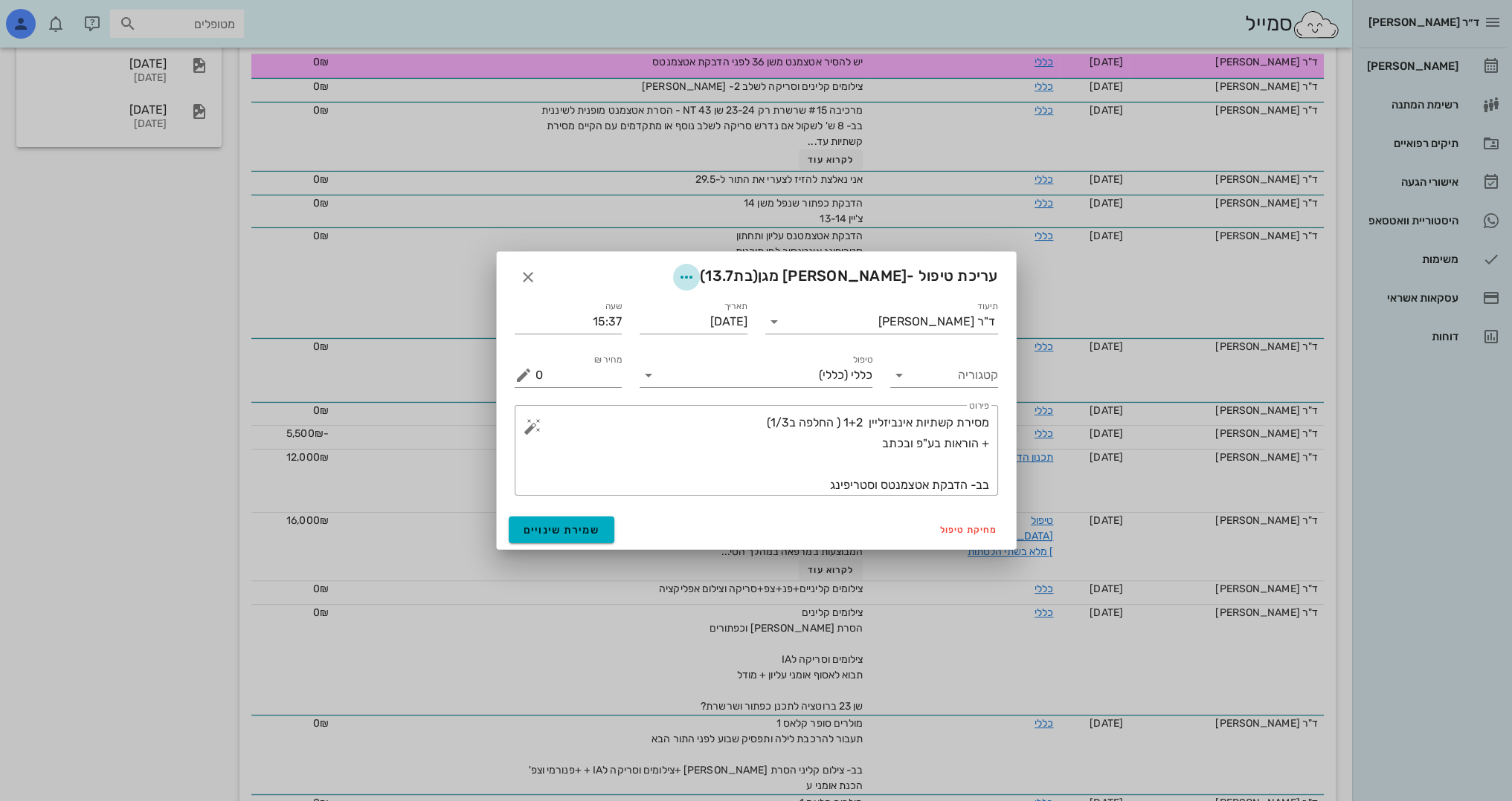
click at [695, 278] on icon "button" at bounding box center [686, 277] width 18 height 18
click at [676, 356] on div "צבע רשומה" at bounding box center [661, 351] width 101 height 14
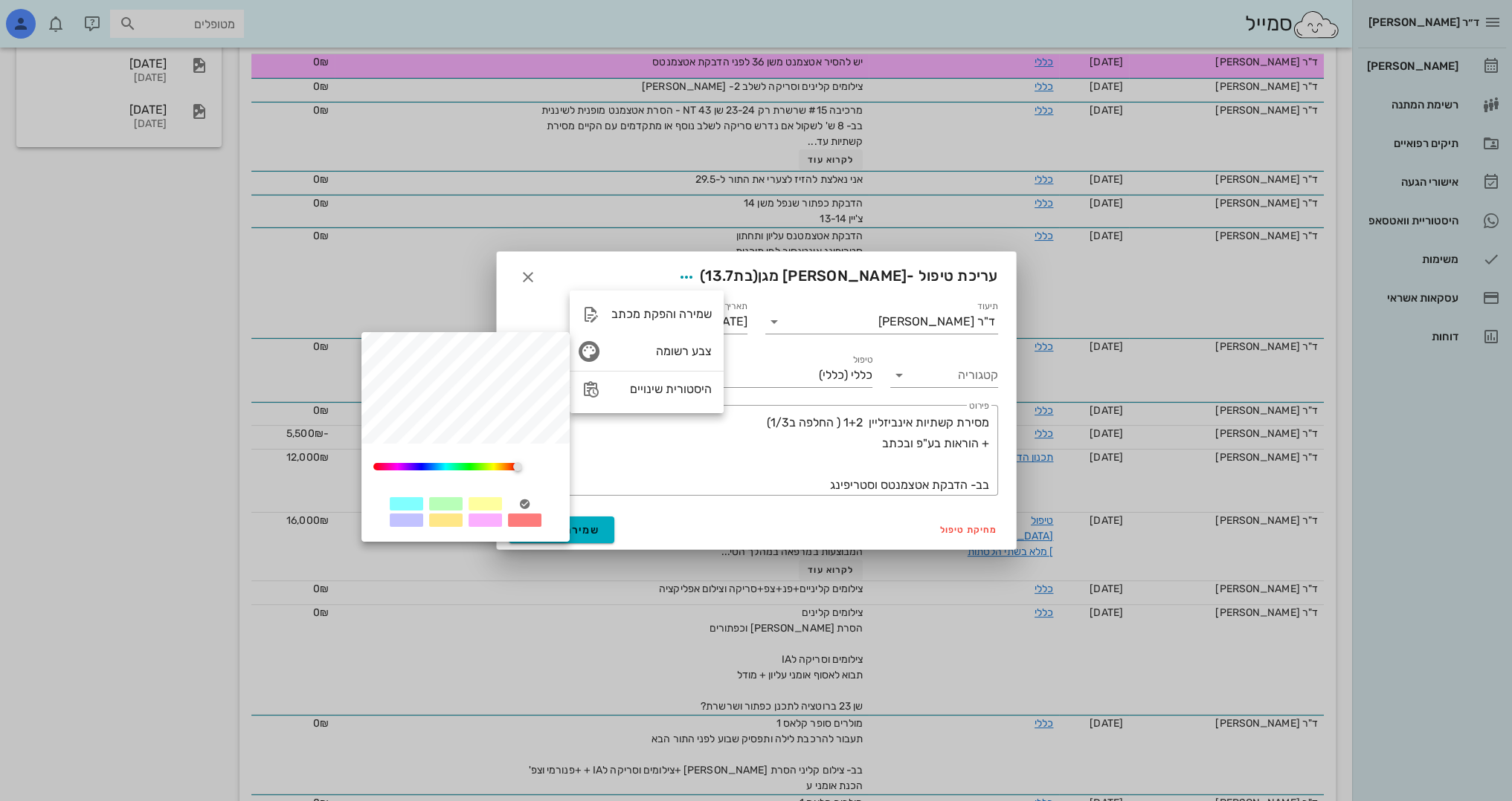
click at [486, 504] on div at bounding box center [484, 504] width 33 height 13
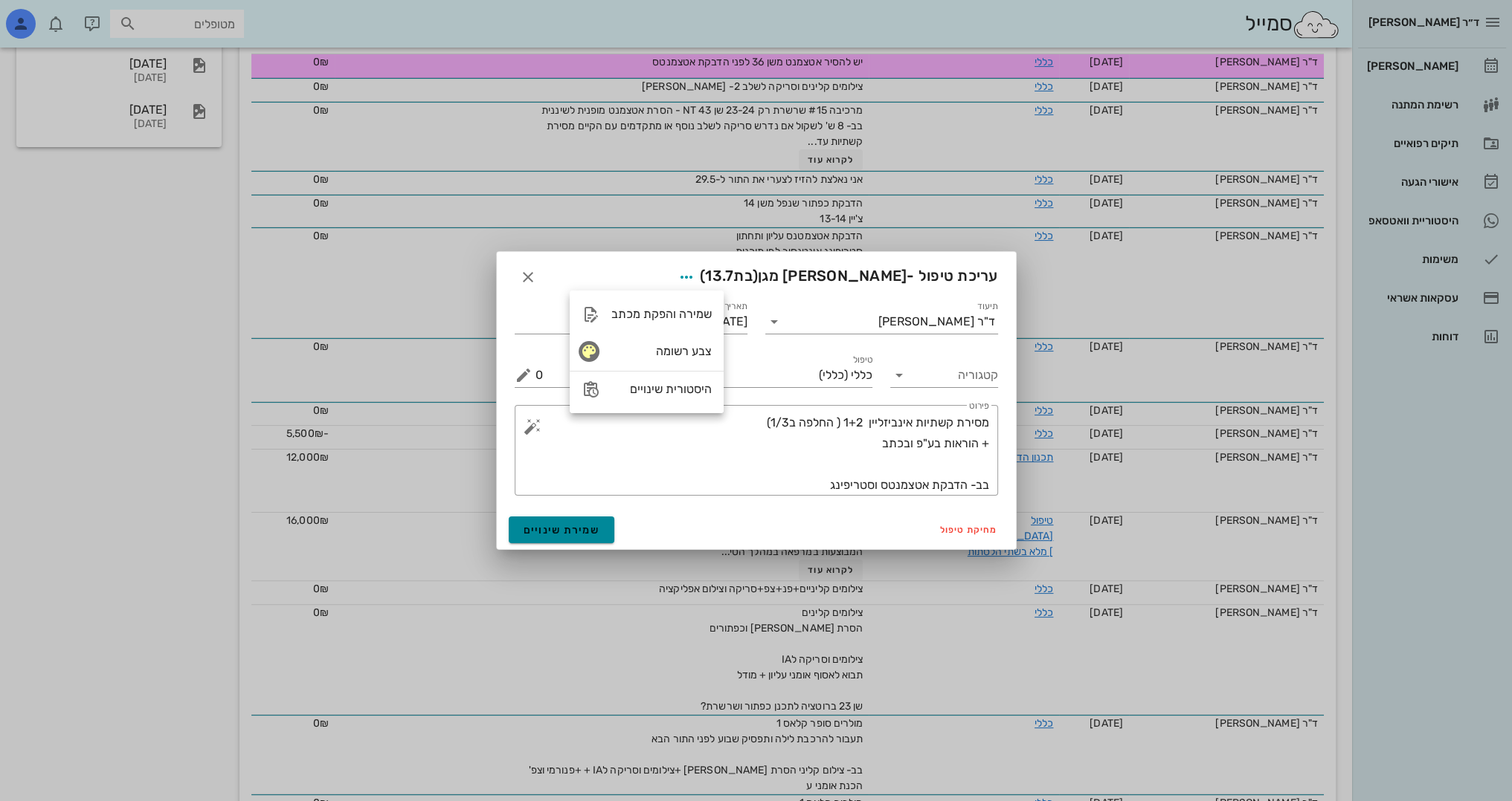
click at [582, 533] on span "שמירת שינויים" at bounding box center [561, 531] width 76 height 13
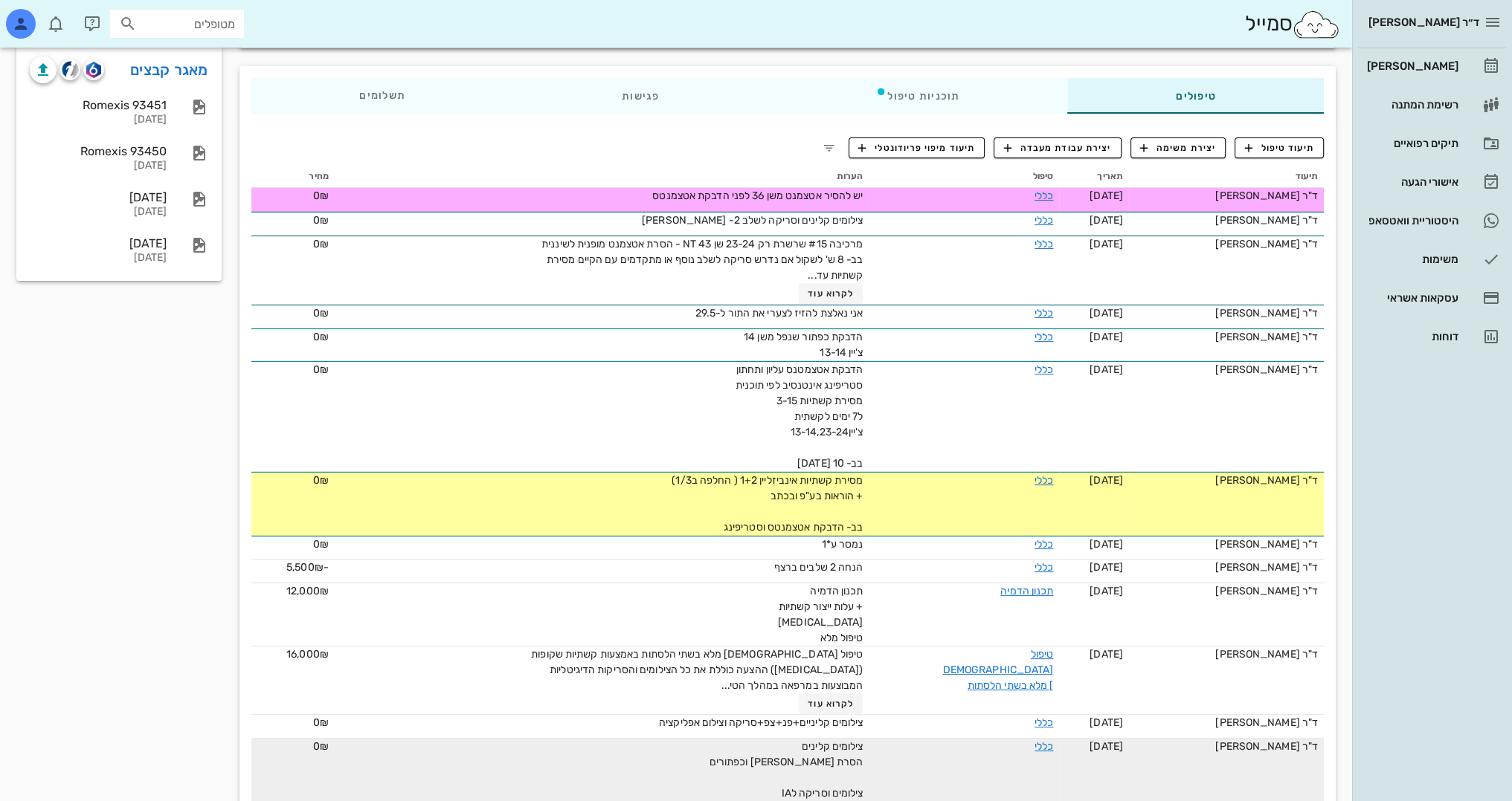
scroll to position [0, 0]
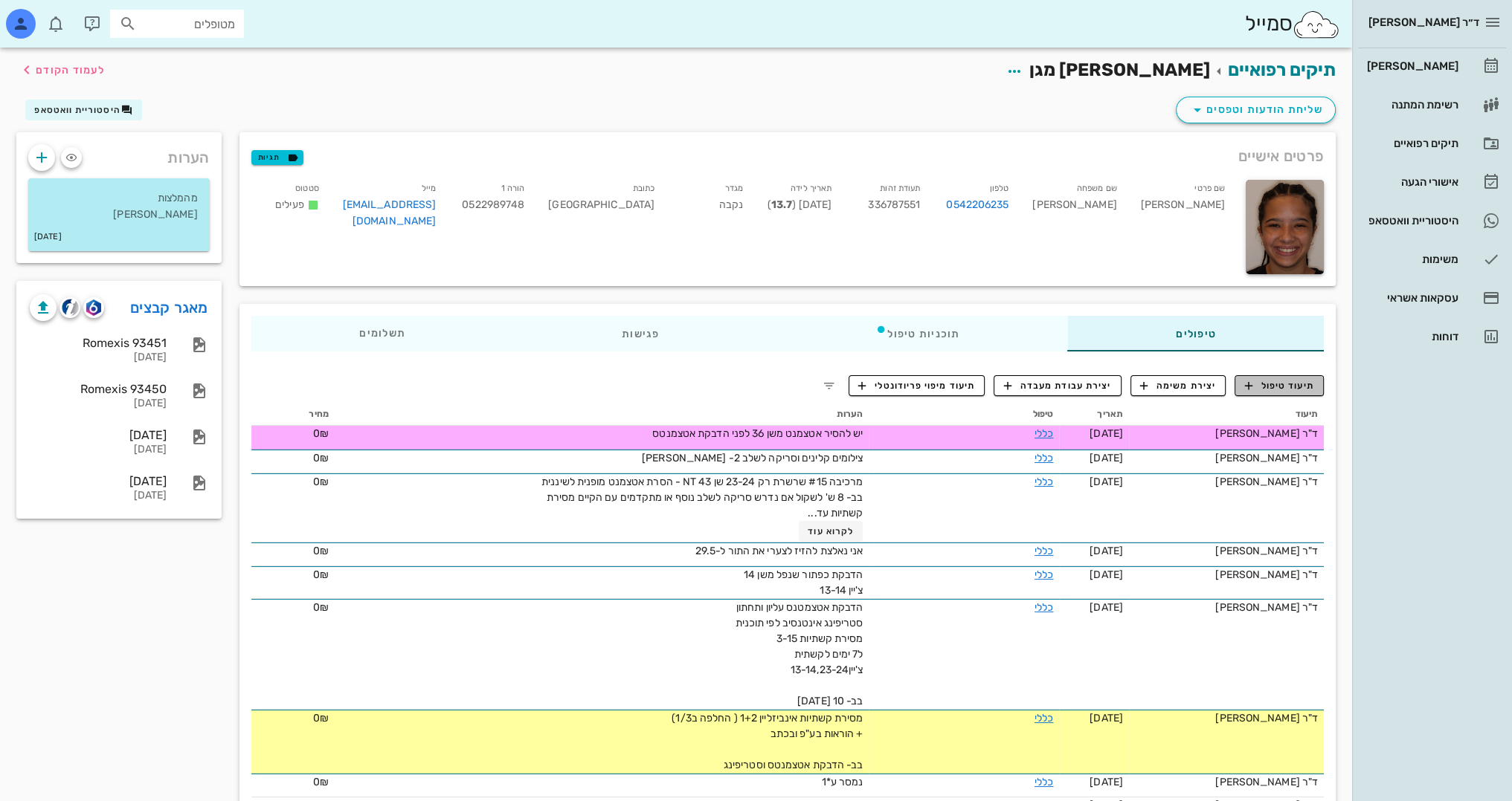
click at [1283, 383] on span "תיעוד טיפול" at bounding box center [1279, 385] width 69 height 13
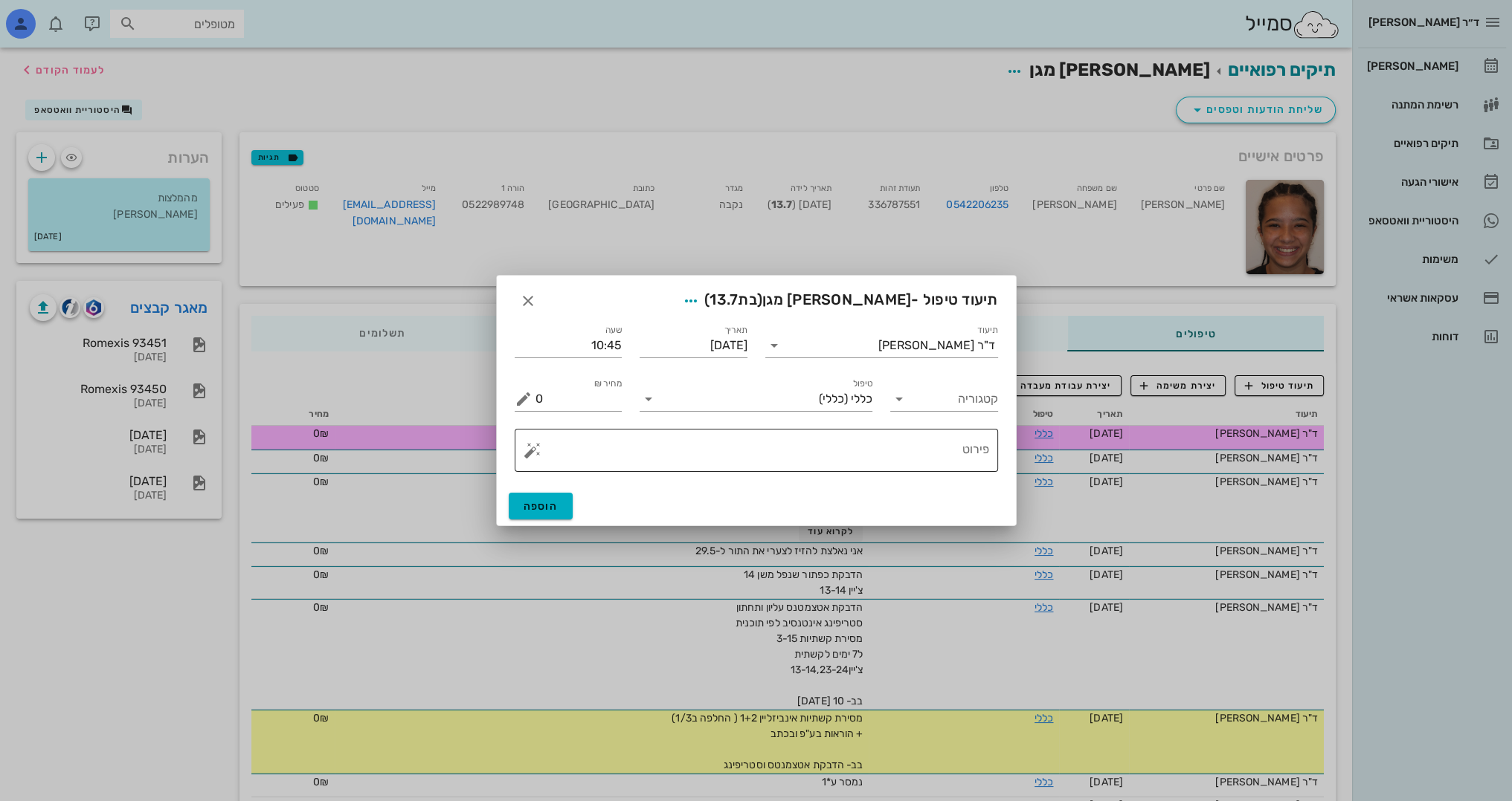
click at [530, 453] on button "button" at bounding box center [533, 451] width 18 height 18
click at [551, 388] on div "[MEDICAL_DATA]" at bounding box center [583, 391] width 121 height 30
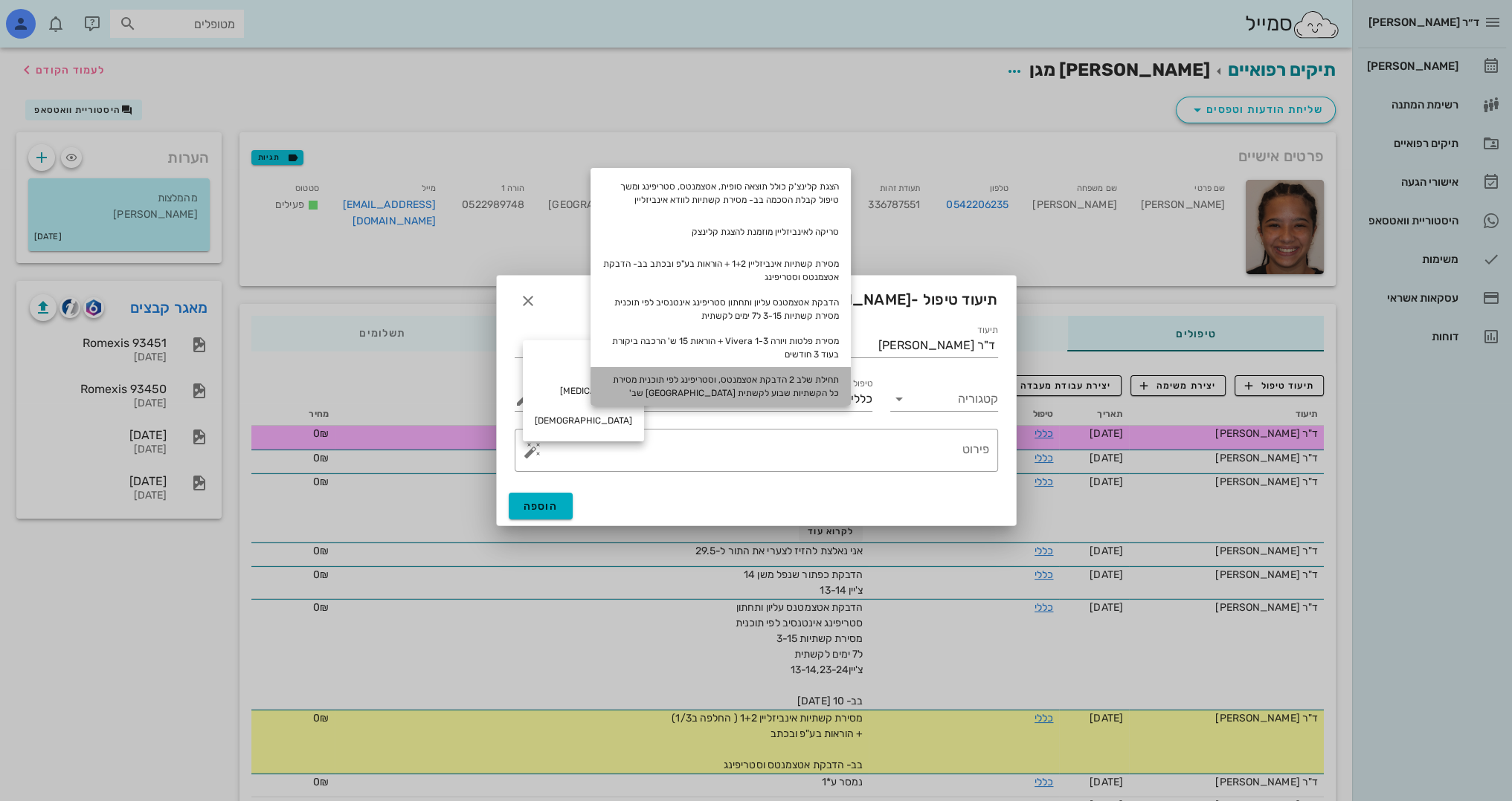
click at [814, 390] on div "תחילת שלב 2 הדבקת אטצמנטס, וסטריפינג לפי תוכנית מסירת כל הקשתיות שבוע לקשתית [G…" at bounding box center [721, 386] width 261 height 39
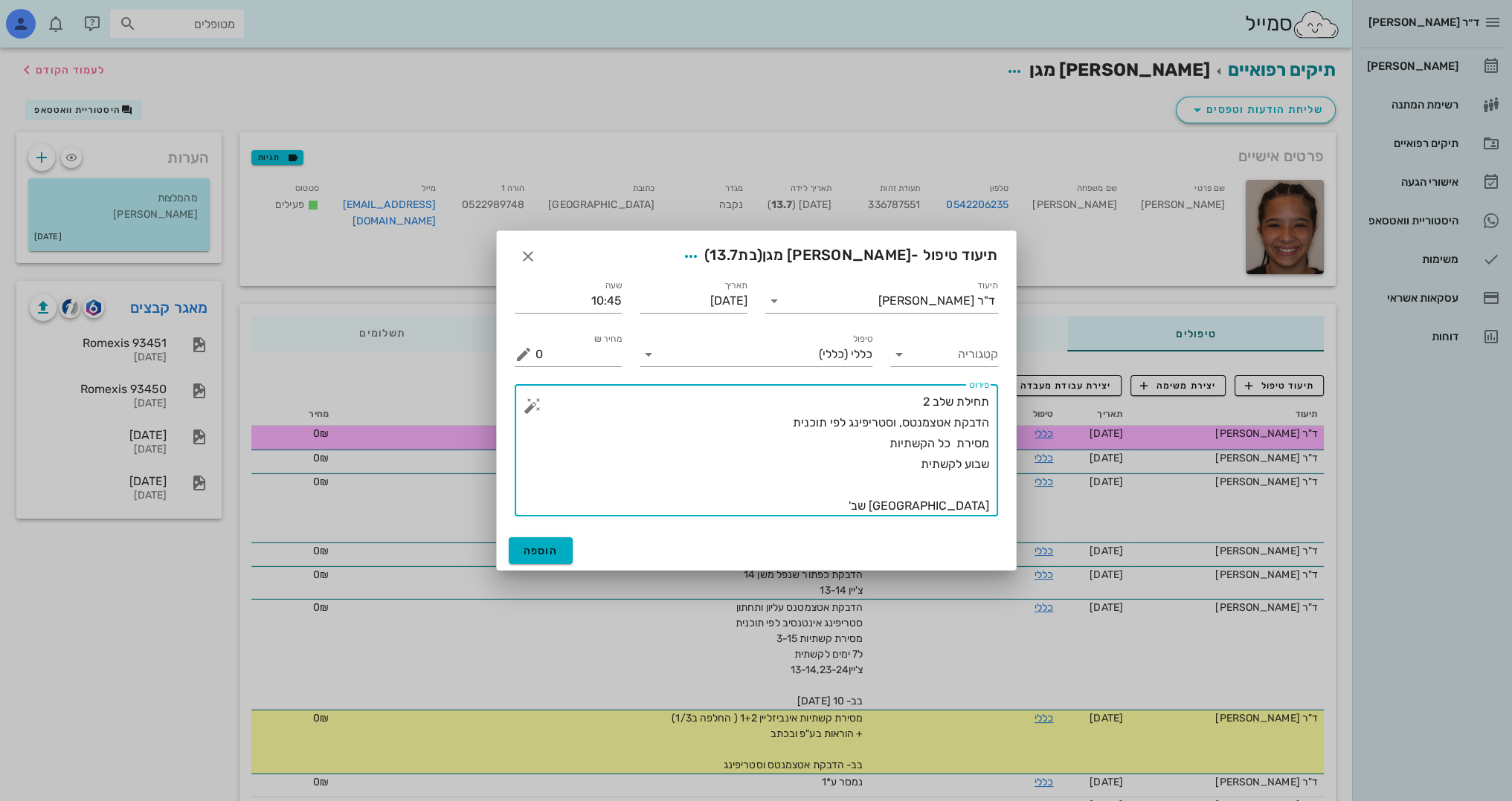
click at [866, 445] on textarea "תחילת שלב 2 הדבקת אטצמנטס, וסטריפינג לפי תוכנית מסירת כל הקשתיות שבוע לקשתית [G…" at bounding box center [762, 453] width 454 height 125
click at [909, 468] on textarea "תחילת שלב 2 הדבקת אטצמנטס, וסטריפינג לפי תוכנית מסירת כל הקשתיות1-16 שבוע לקשתי…" at bounding box center [762, 453] width 454 height 125
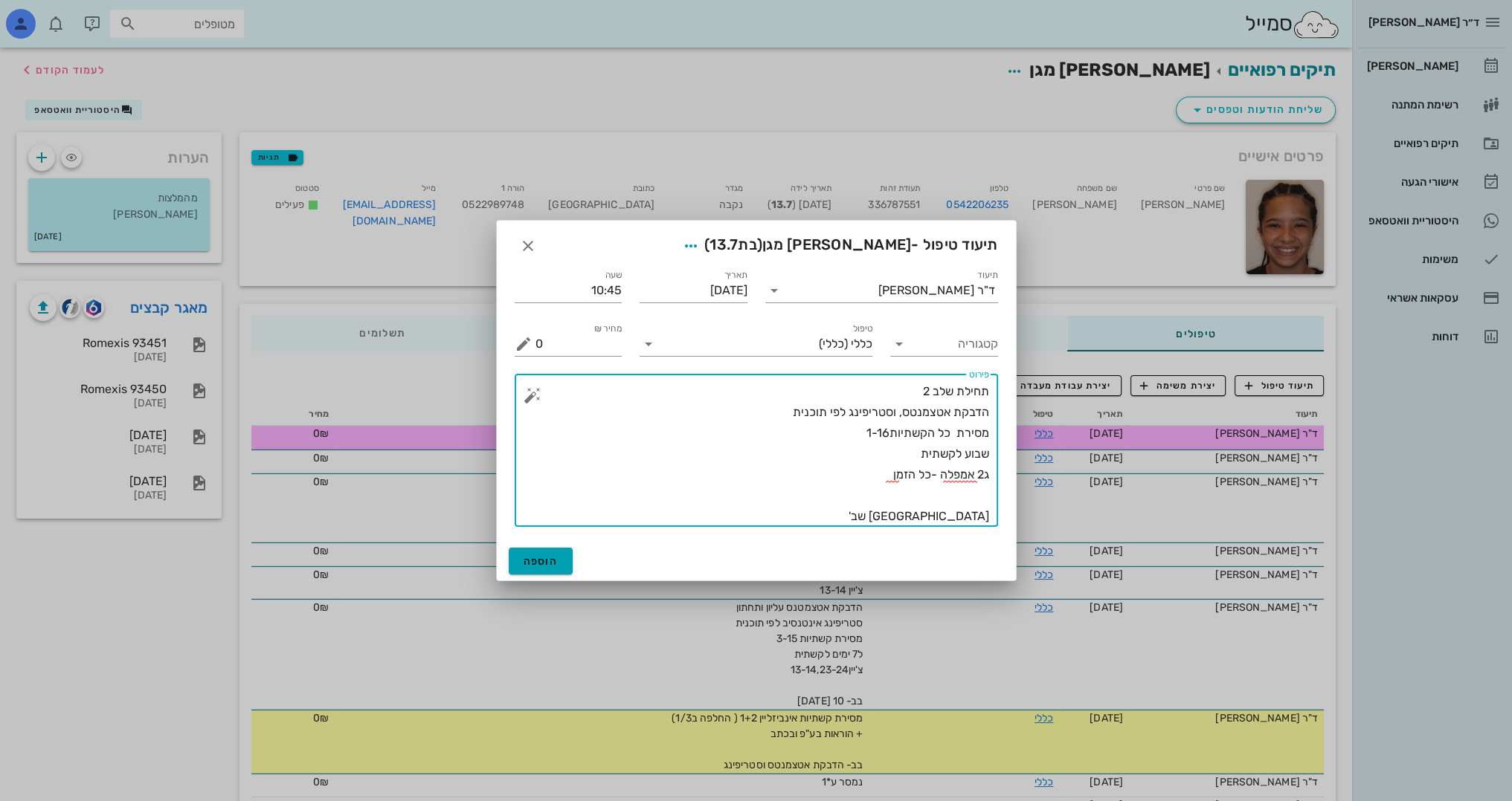
type textarea "תחילת שלב 2 הדבקת אטצמנטס, וסטריפינג לפי תוכנית מסירת כל הקשתיות1-16 שבוע לקשתי…"
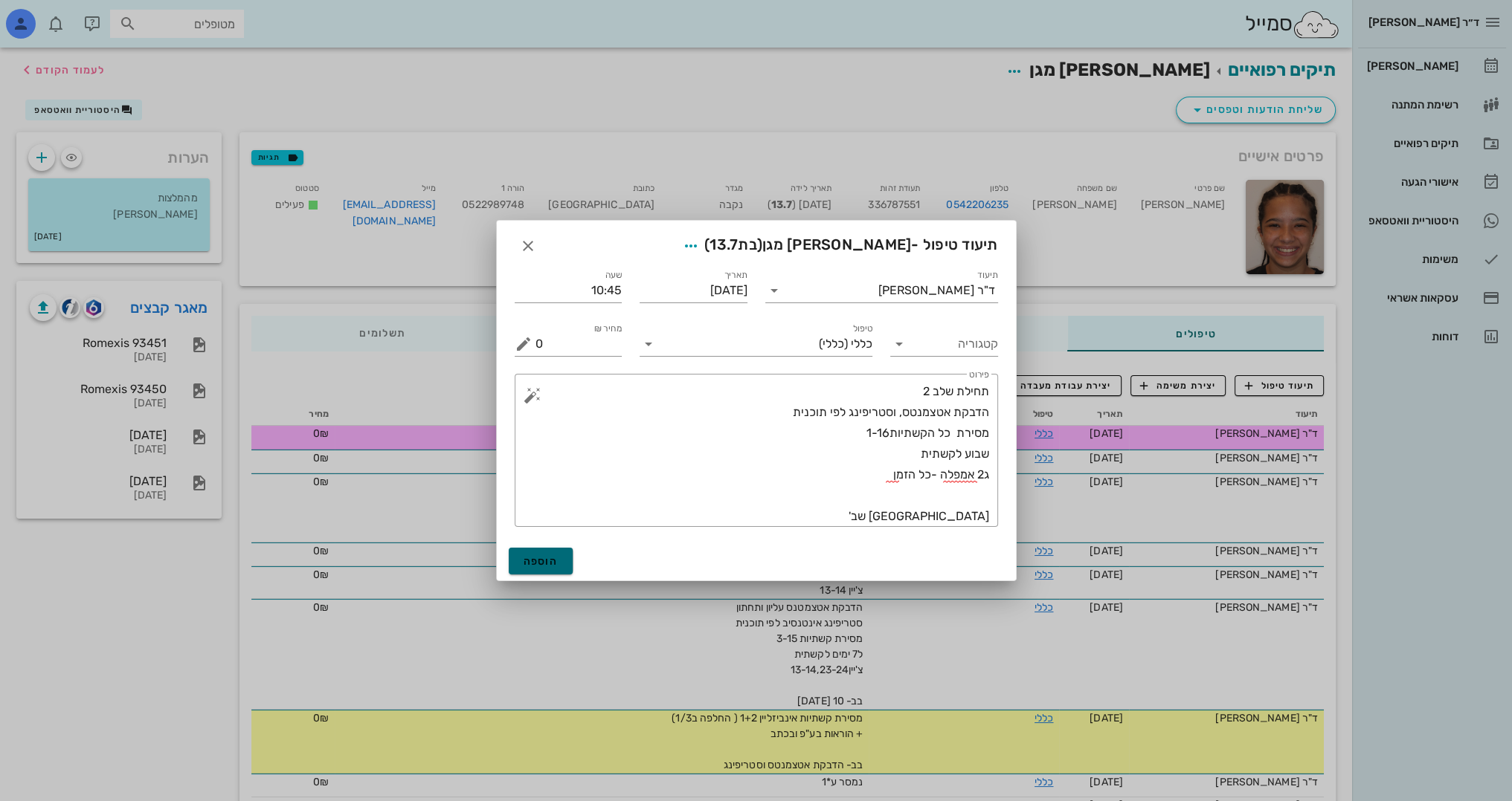
click at [546, 563] on span "הוספה" at bounding box center [541, 561] width 35 height 13
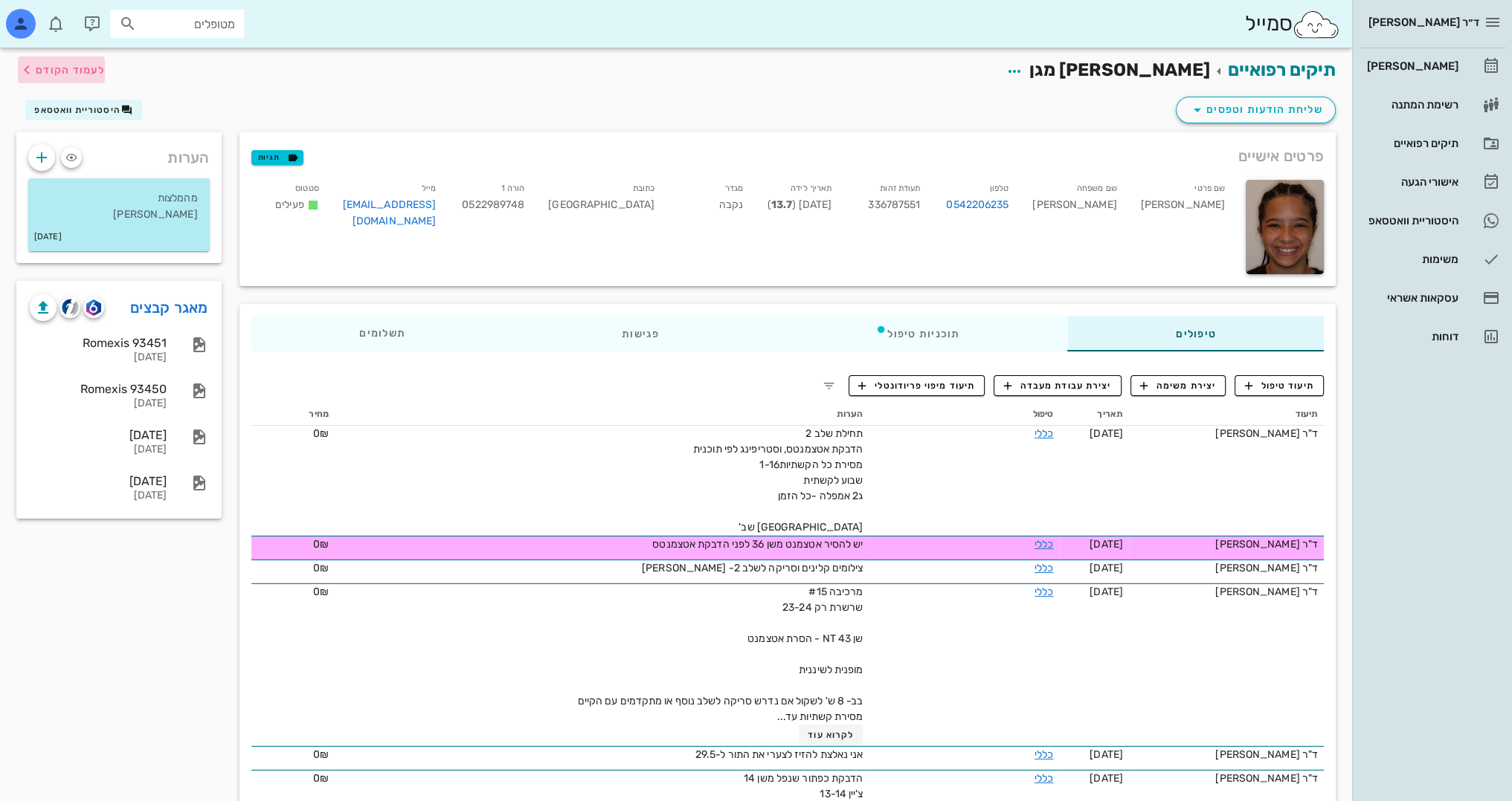
click at [52, 73] on span "לעמוד הקודם" at bounding box center [70, 70] width 69 height 13
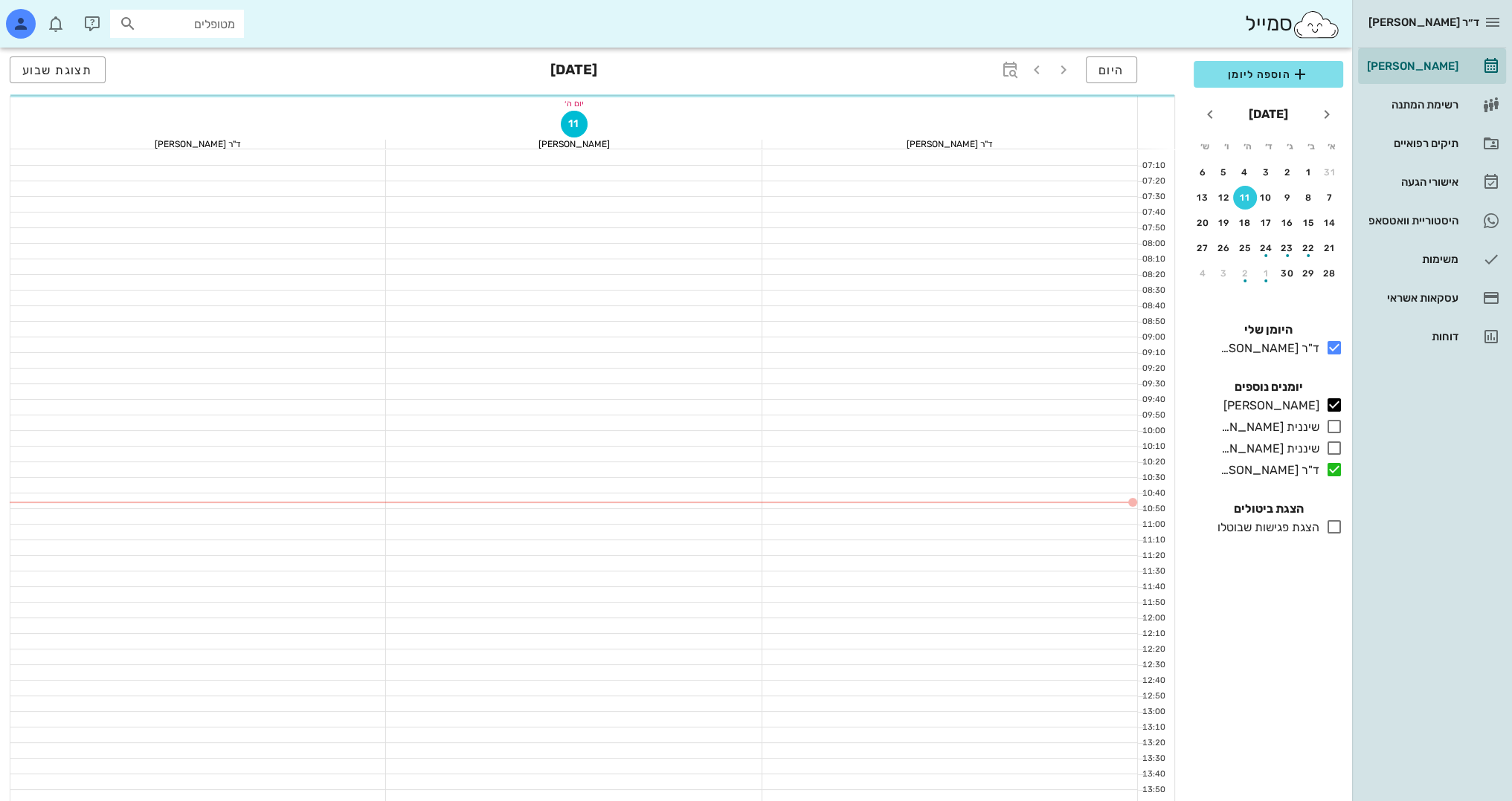
scroll to position [149, 0]
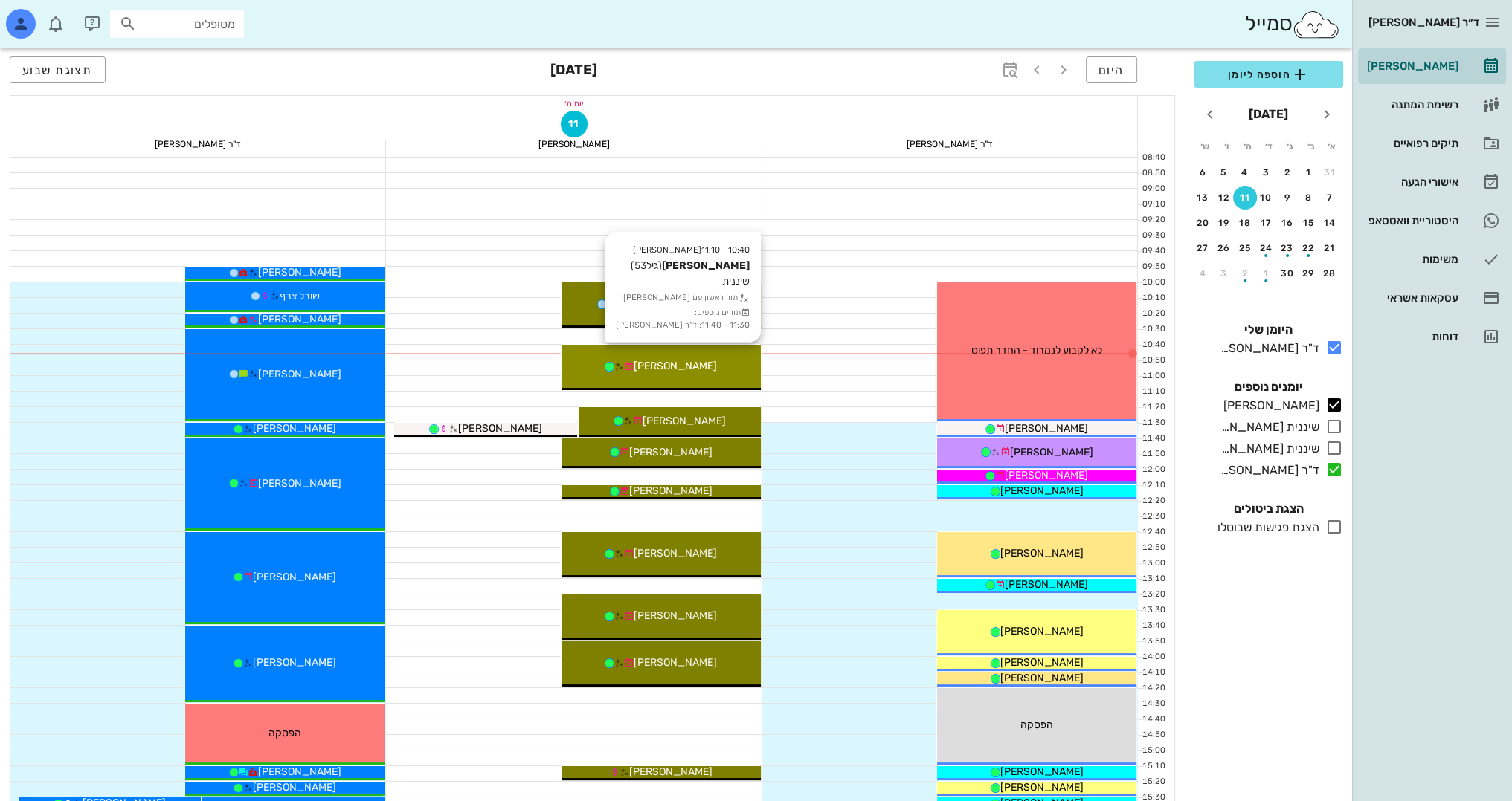
click at [709, 349] on div "10:40 - 11:10 [PERSON_NAME] (גיל 53 ) שיננית תור ראשון עם [PERSON_NAME] תורים נ…" at bounding box center [661, 367] width 199 height 45
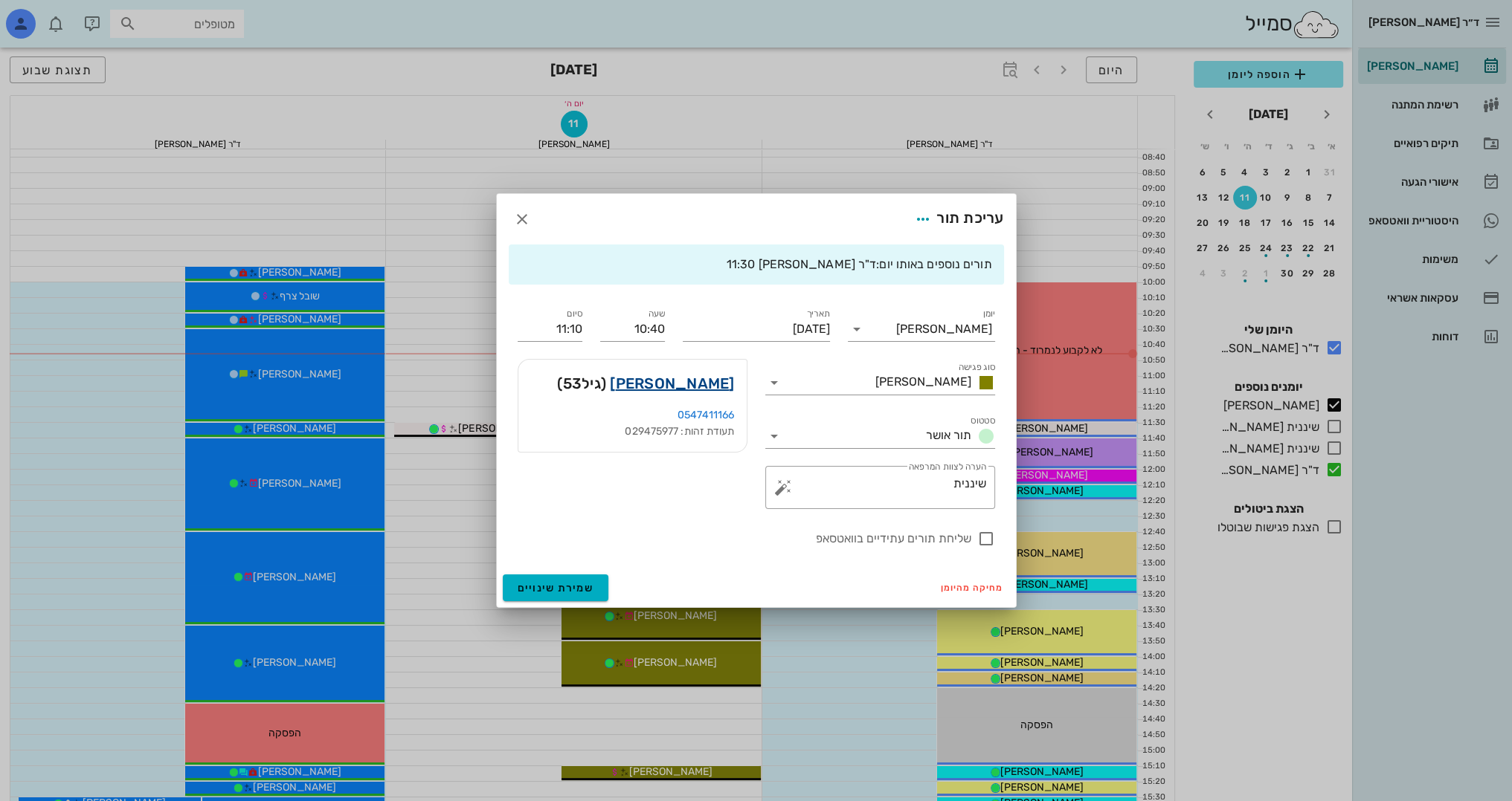
click at [702, 381] on link "[PERSON_NAME]" at bounding box center [672, 383] width 124 height 23
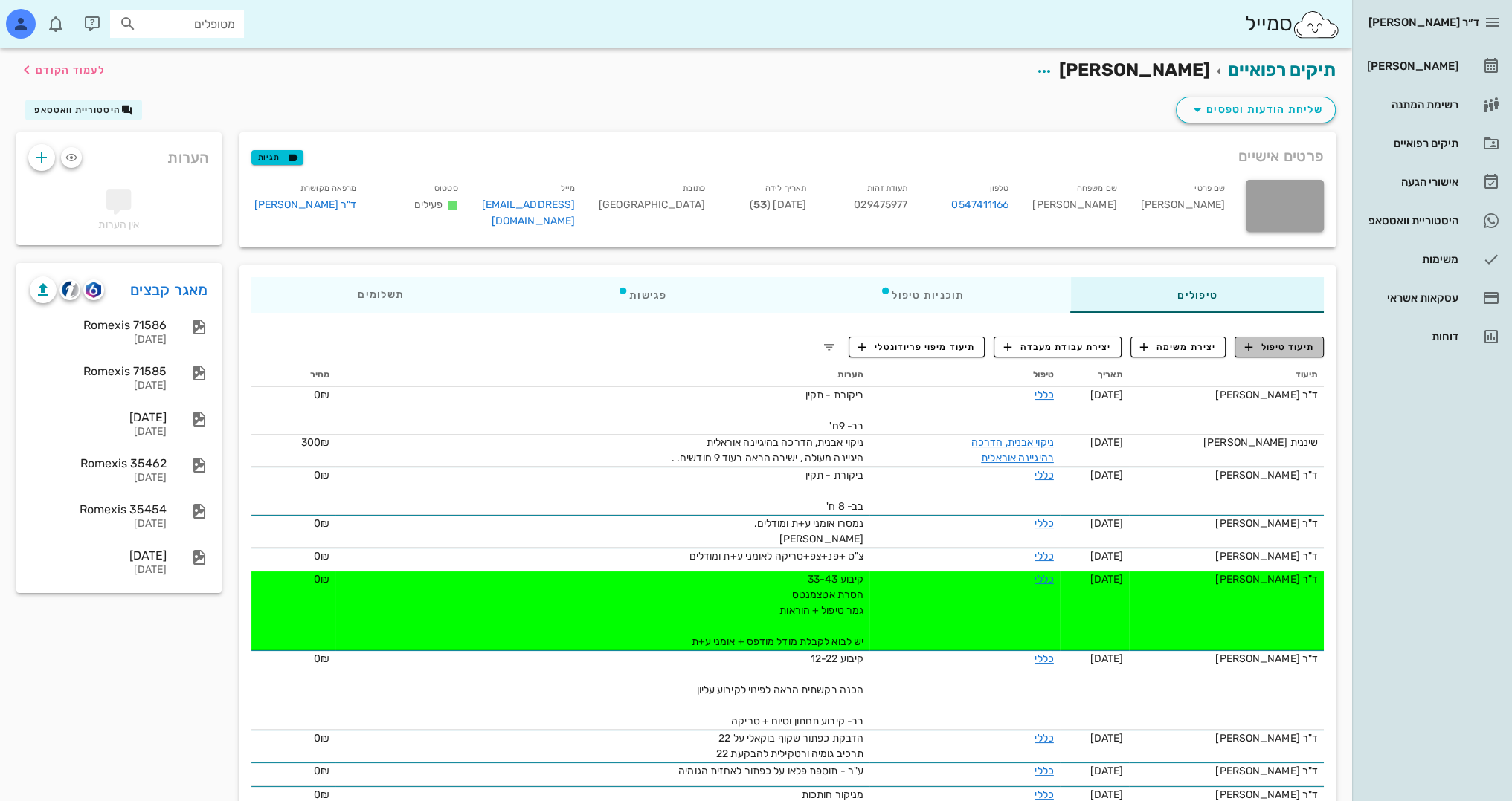
click at [1274, 340] on span "תיעוד טיפול" at bounding box center [1279, 347] width 69 height 13
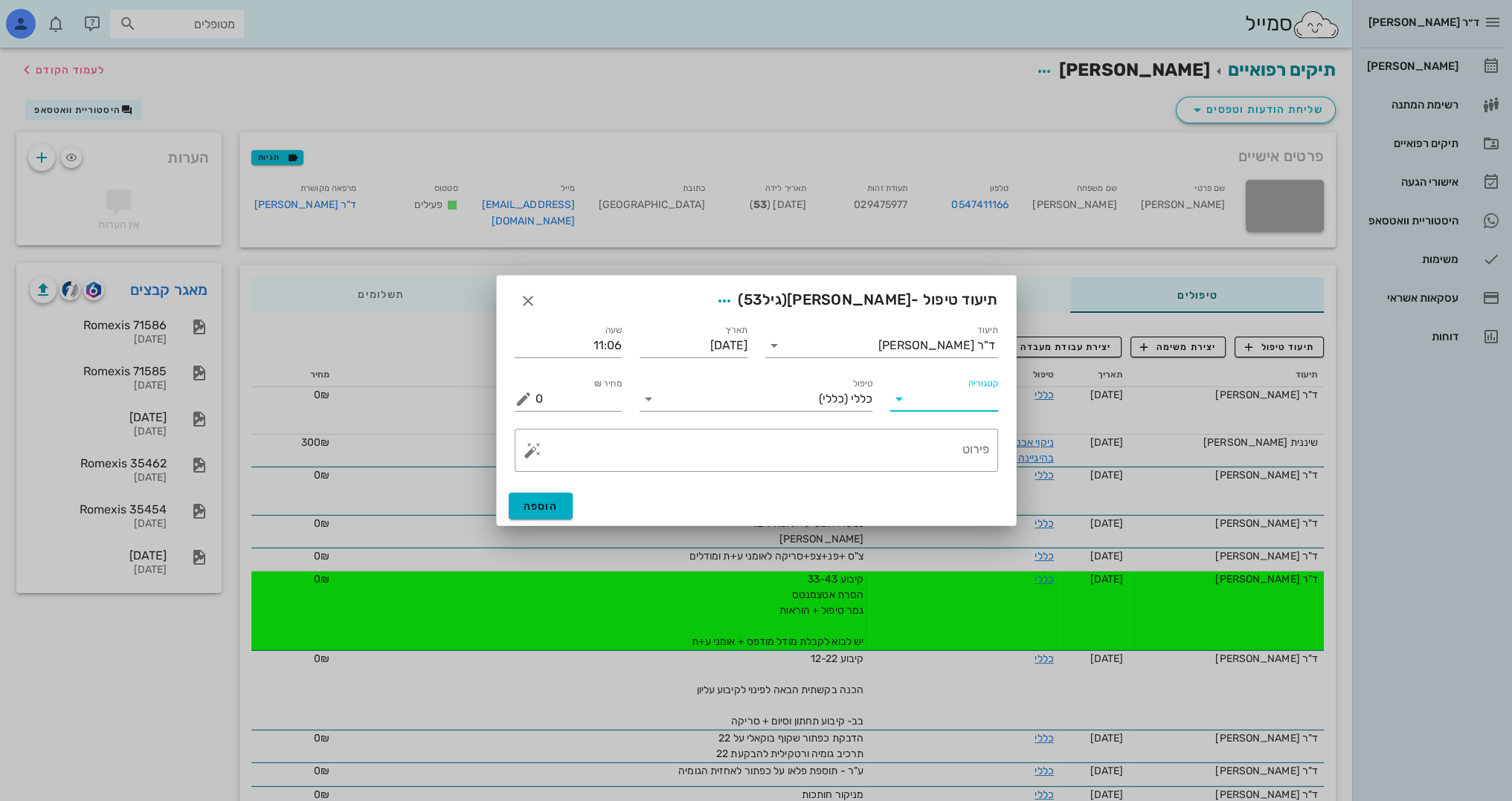
click at [934, 397] on input "קטגוריה" at bounding box center [956, 399] width 84 height 23
click at [949, 473] on div "פריודונטיה" at bounding box center [967, 471] width 130 height 14
type input "פריודונטיה"
click at [879, 347] on input "תיעוד" at bounding box center [832, 346] width 93 height 23
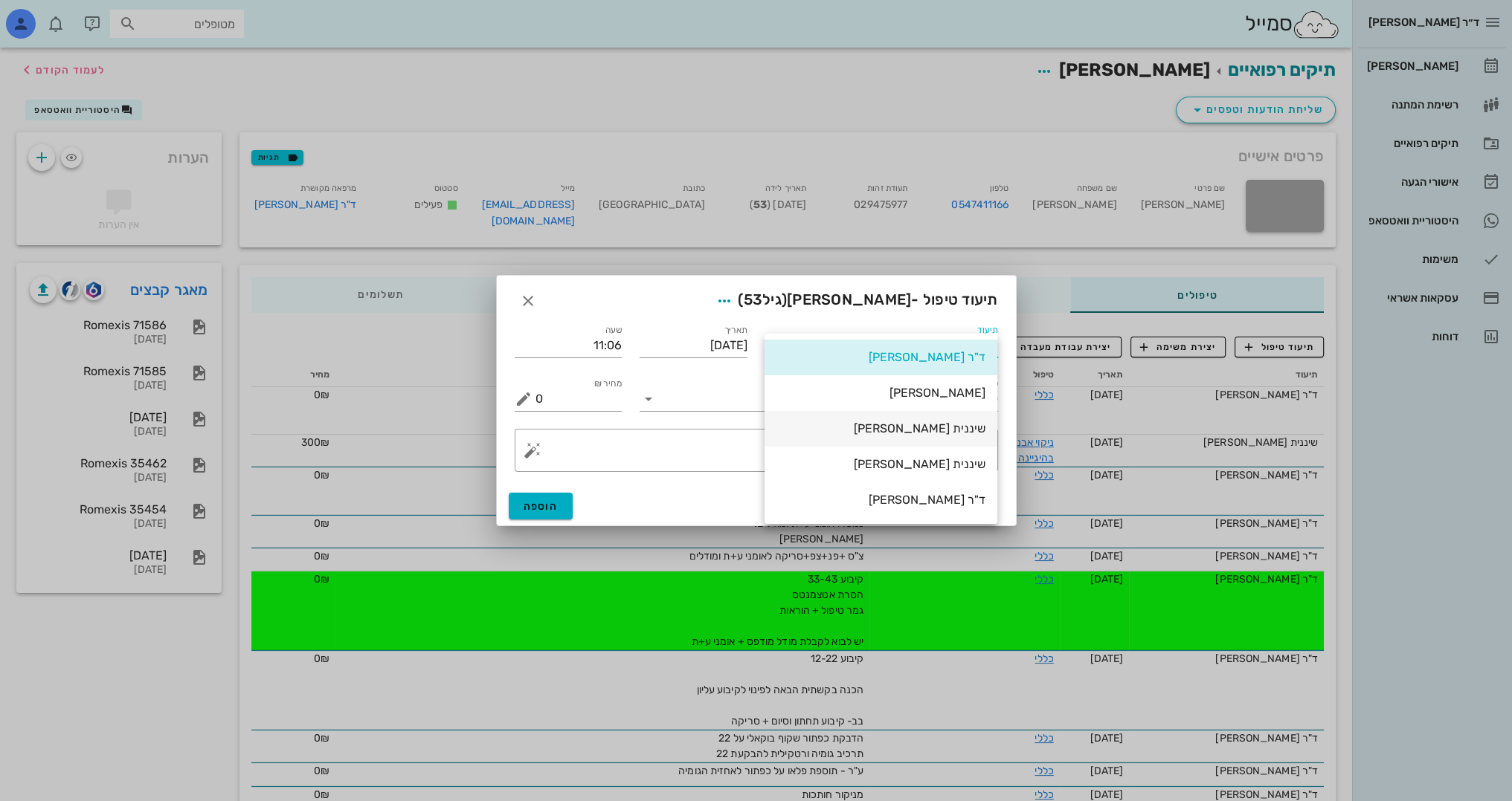
click at [955, 434] on div "שיננית [PERSON_NAME]" at bounding box center [880, 428] width 209 height 14
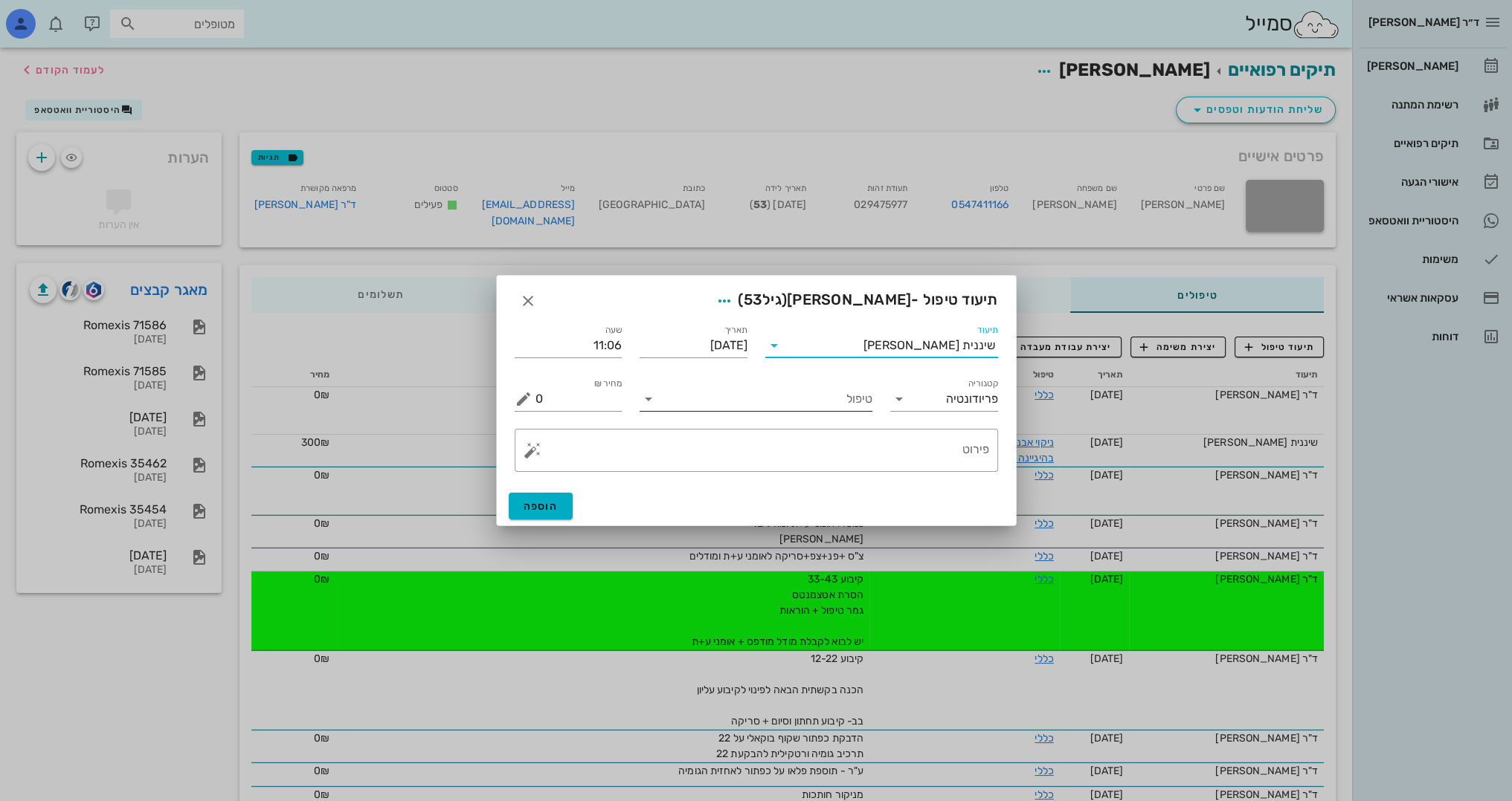
click at [809, 400] on input "טיפול" at bounding box center [766, 399] width 212 height 23
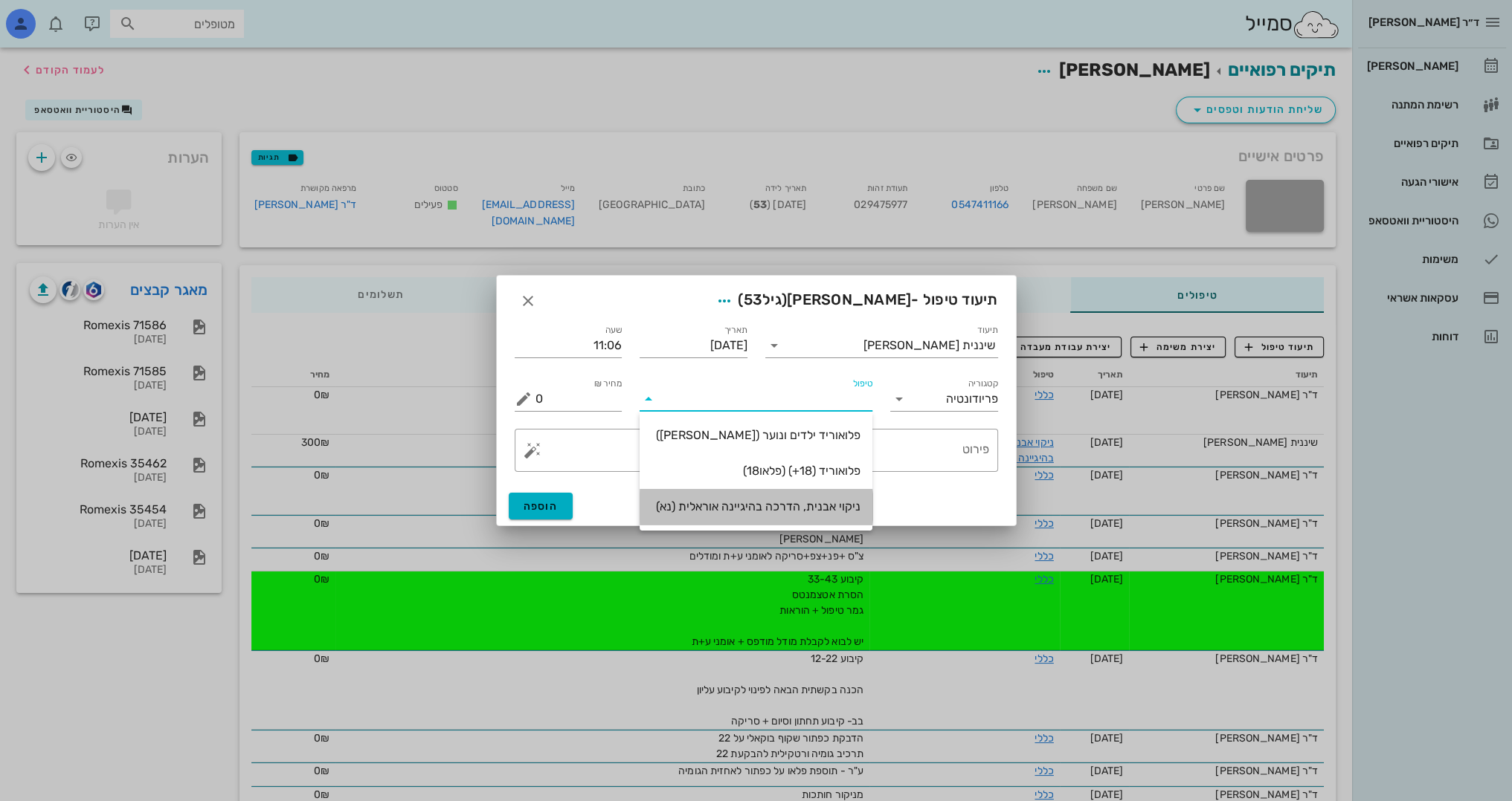
click at [813, 510] on div "ניקוי אבנית, הדרכה בהיגיינה אוראלית (נא)" at bounding box center [756, 506] width 209 height 14
type input "300"
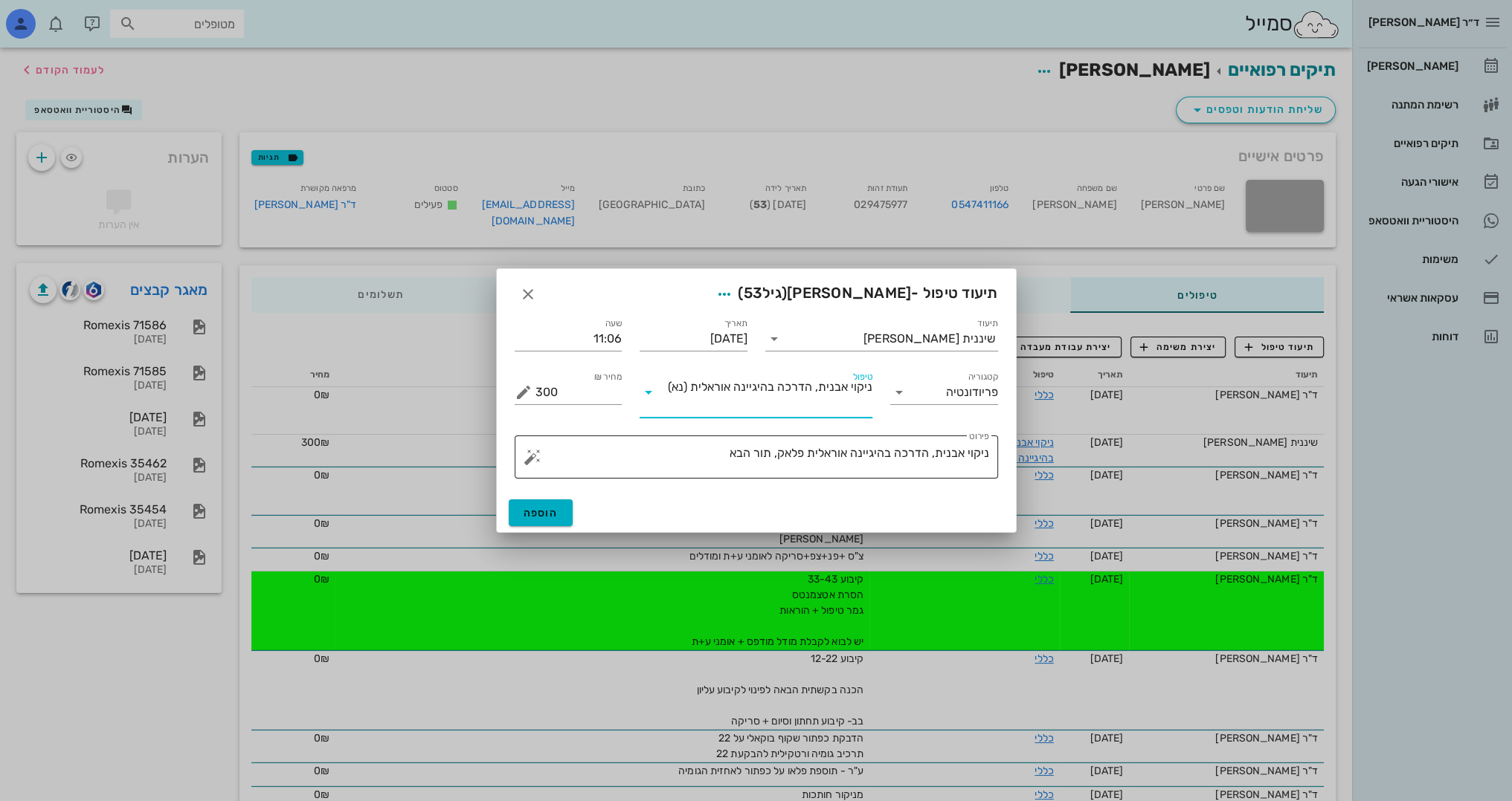
click at [706, 460] on textarea "ניקוי אבנית, הדרכה בהיגיינה אוראלית פלאק, תור הבא" at bounding box center [762, 461] width 454 height 36
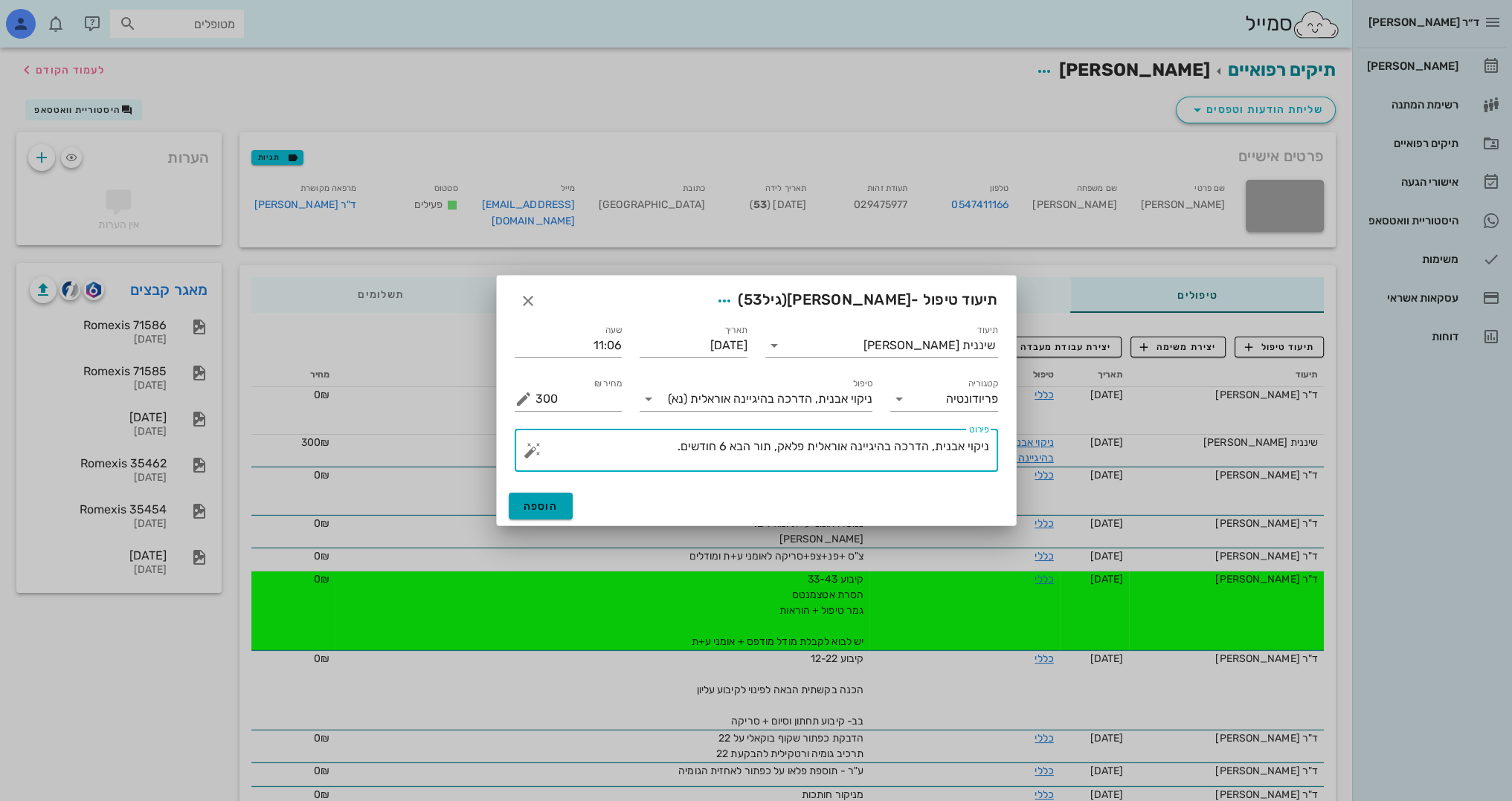
type textarea "ניקוי אבנית, הדרכה בהיגיינה אוראלית פלאק, תור הבא 6 חודשים."
click at [539, 500] on span "הוספה" at bounding box center [541, 506] width 35 height 13
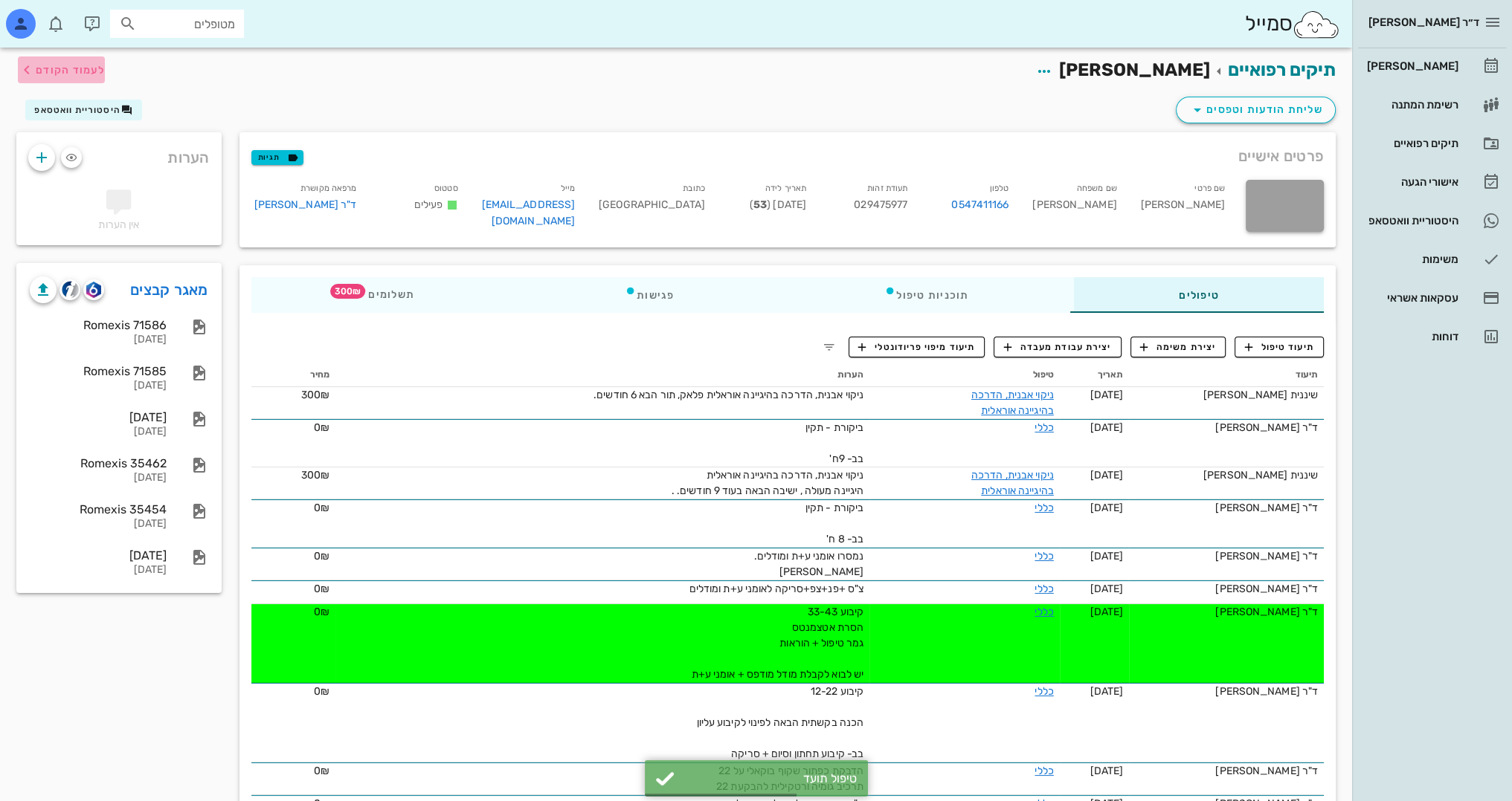
click at [76, 64] on span "לעמוד הקודם" at bounding box center [70, 70] width 69 height 13
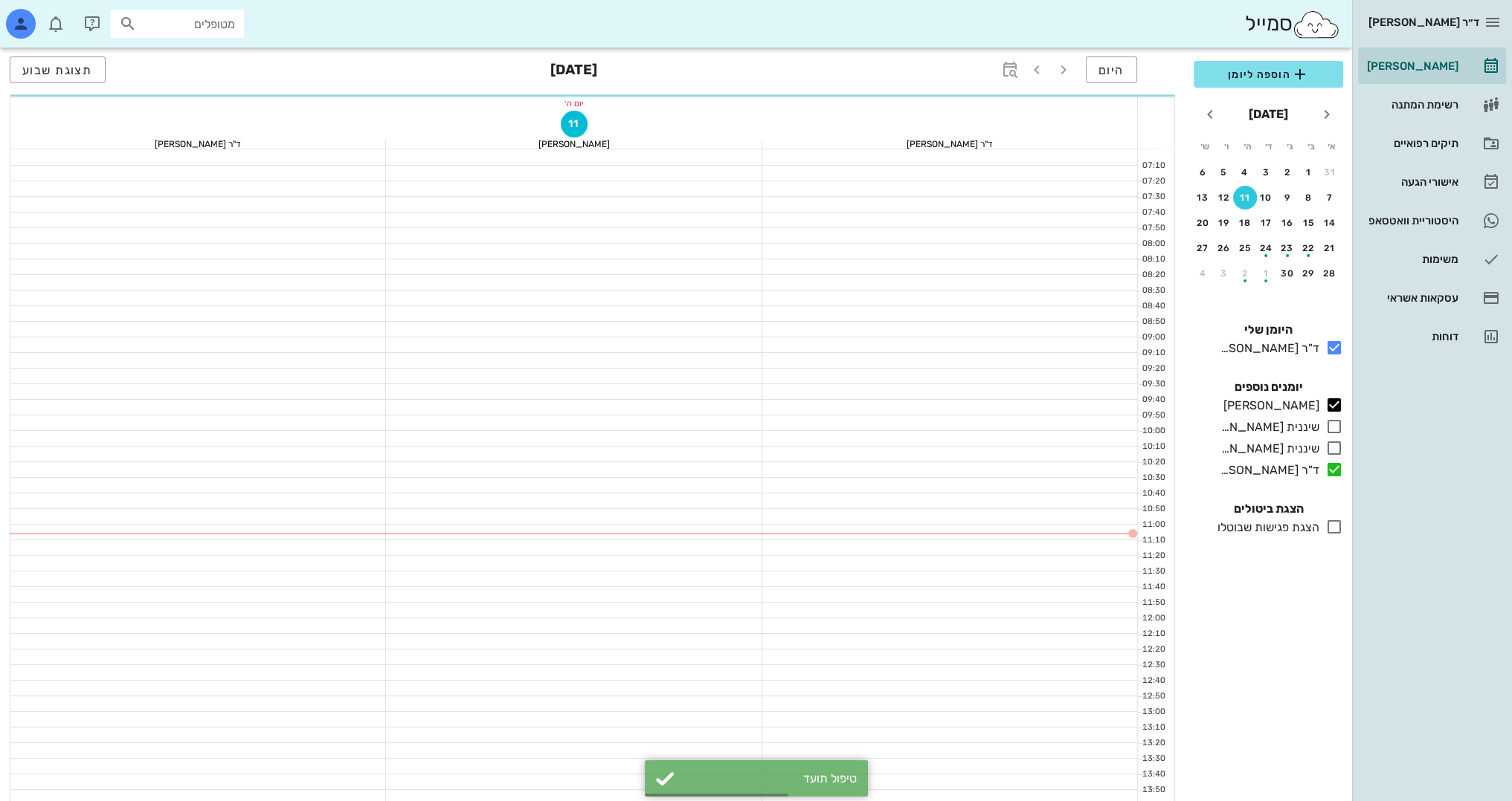
scroll to position [149, 0]
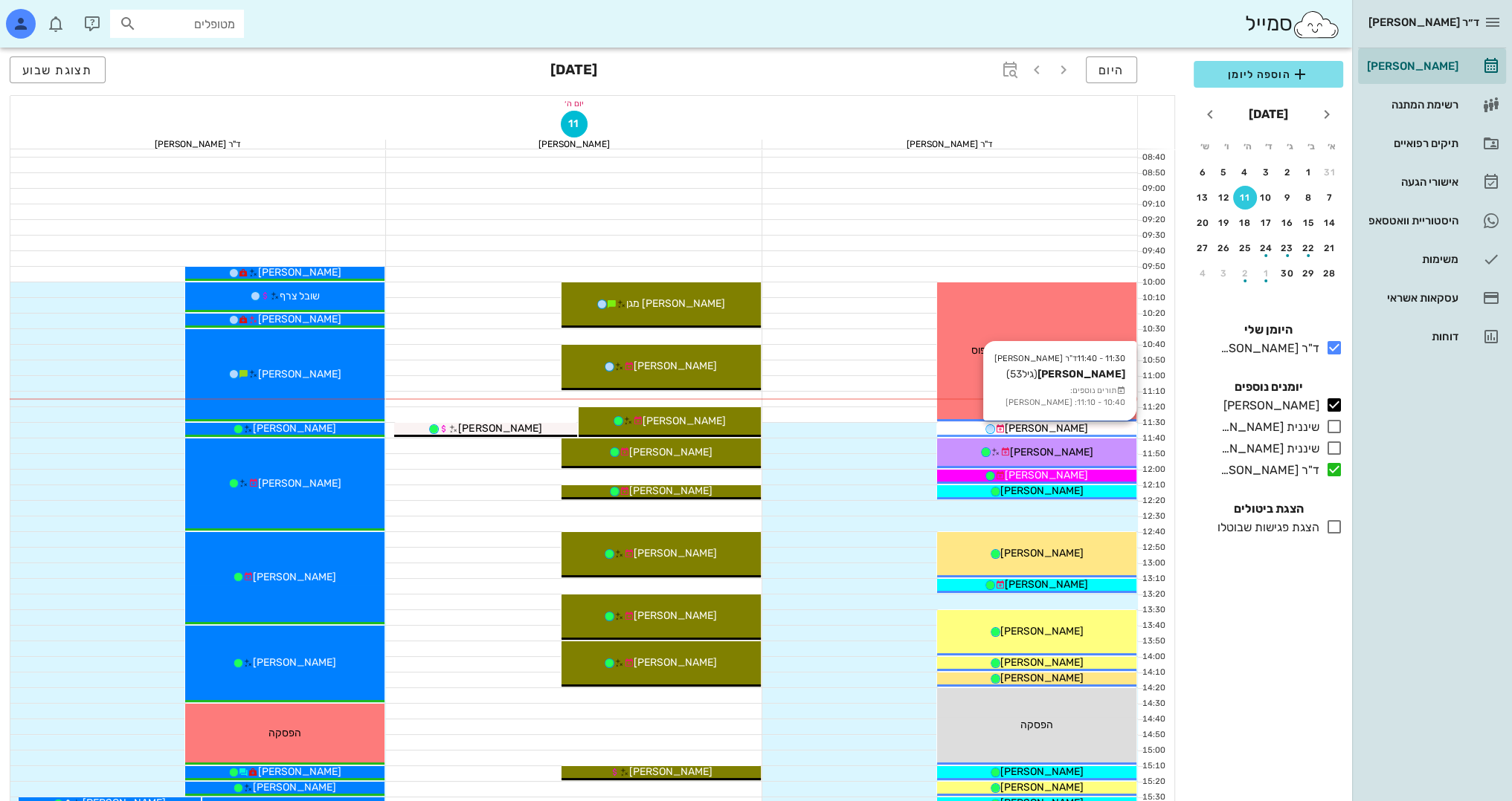
click at [1092, 427] on div "[PERSON_NAME]" at bounding box center [1037, 428] width 199 height 15
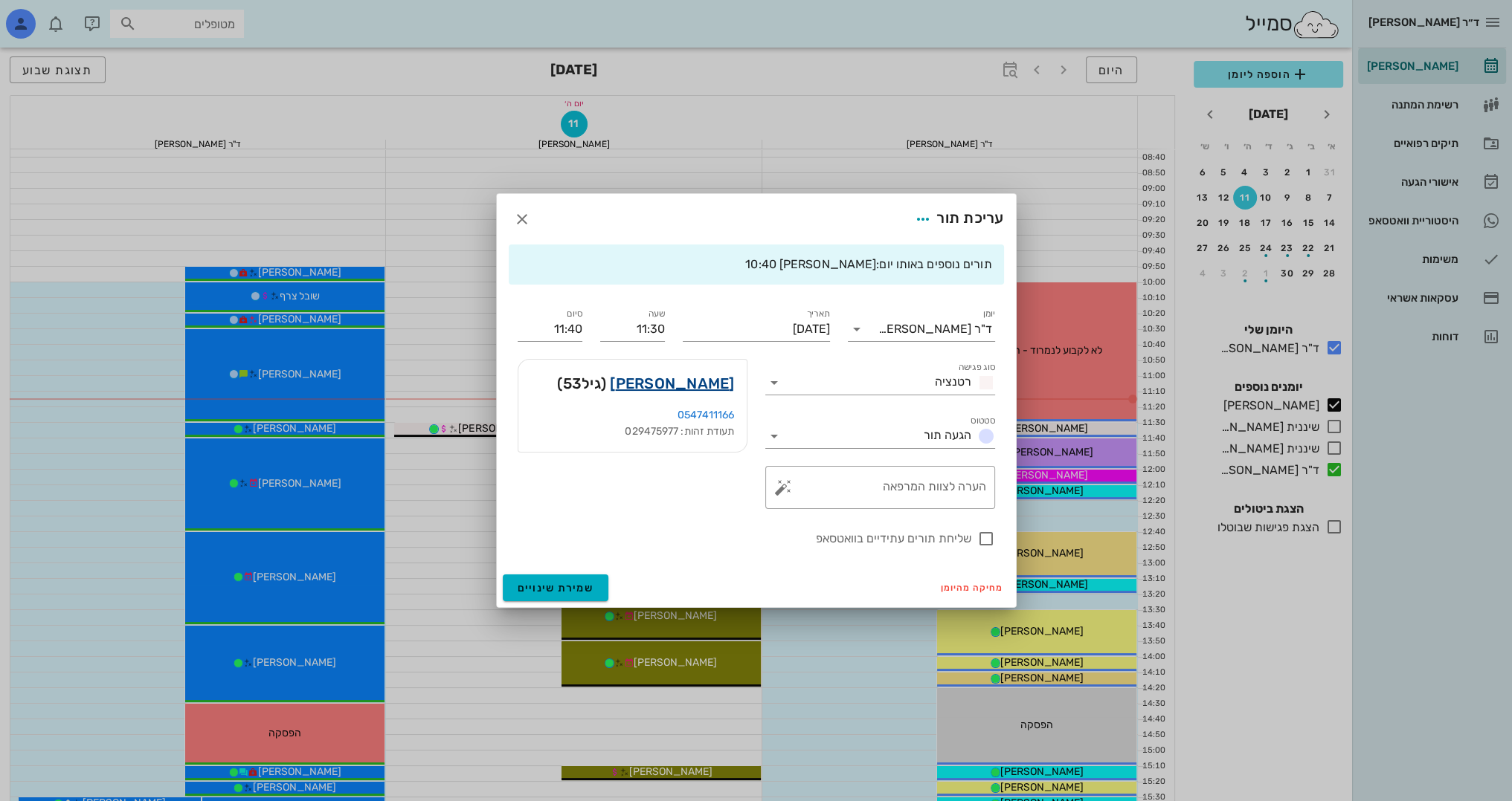
click at [712, 381] on link "[PERSON_NAME]" at bounding box center [672, 383] width 124 height 23
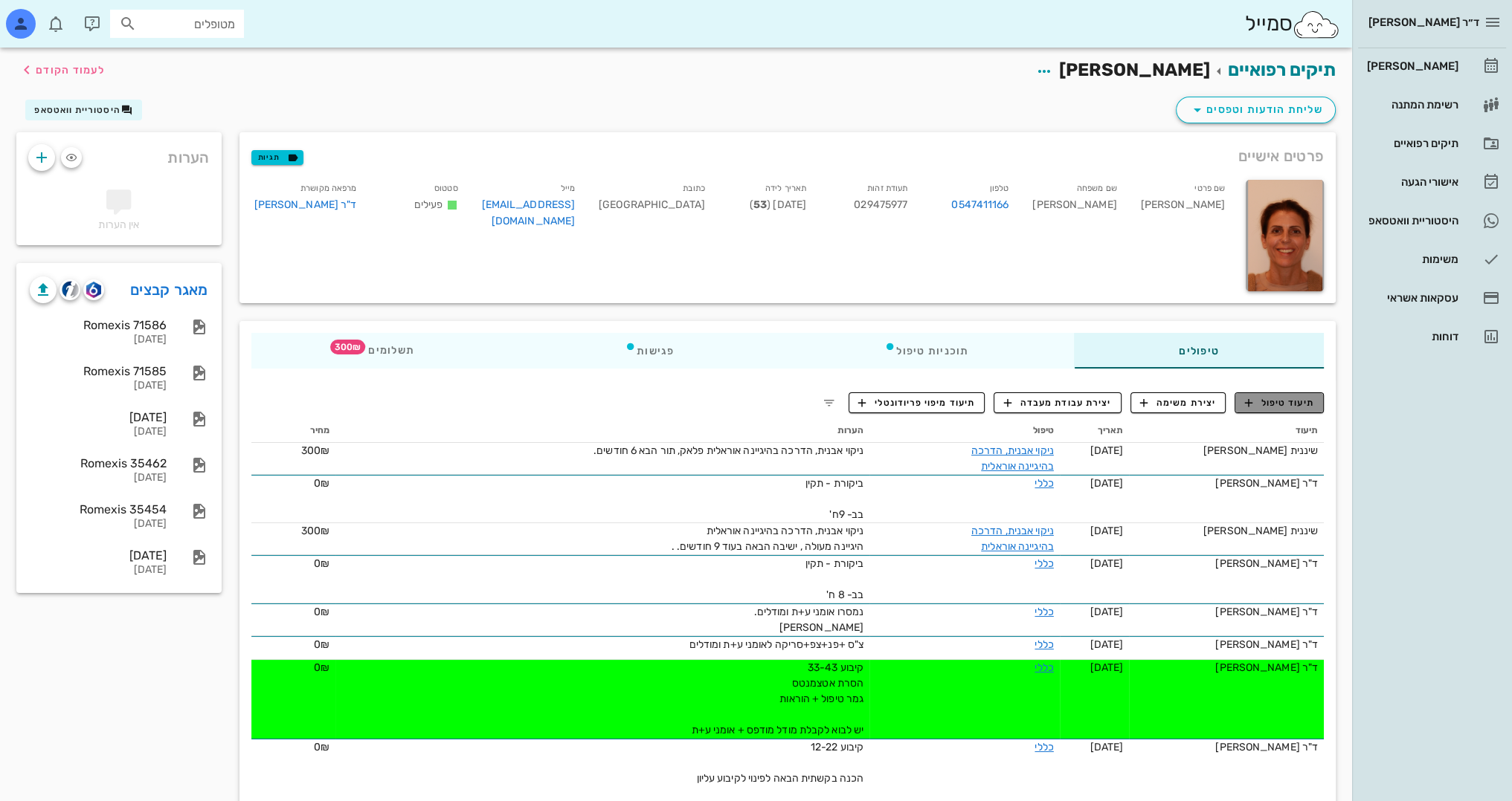
click at [1288, 401] on span "תיעוד טיפול" at bounding box center [1279, 402] width 69 height 13
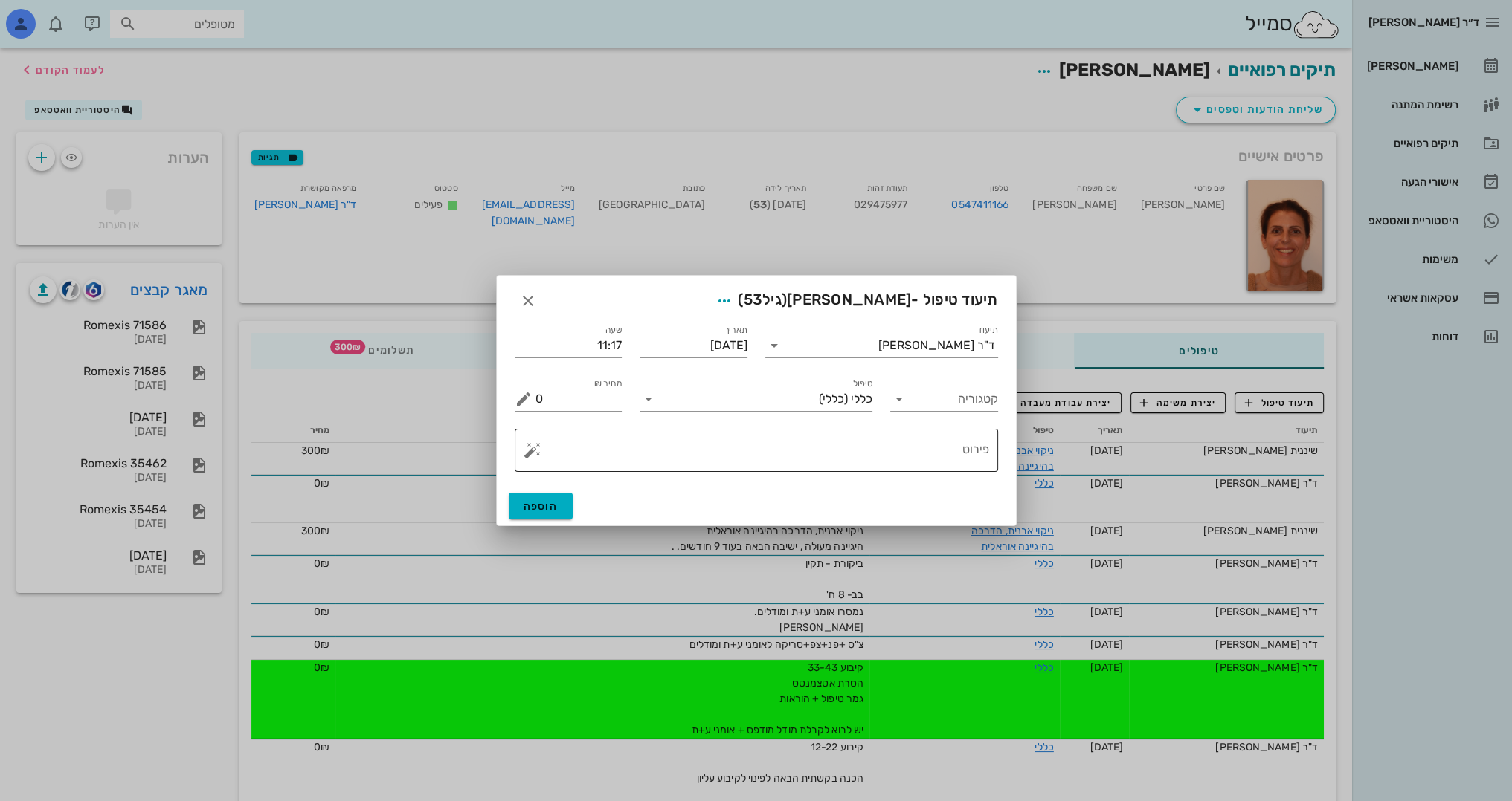
click at [957, 440] on textarea "פירוט" at bounding box center [762, 454] width 454 height 36
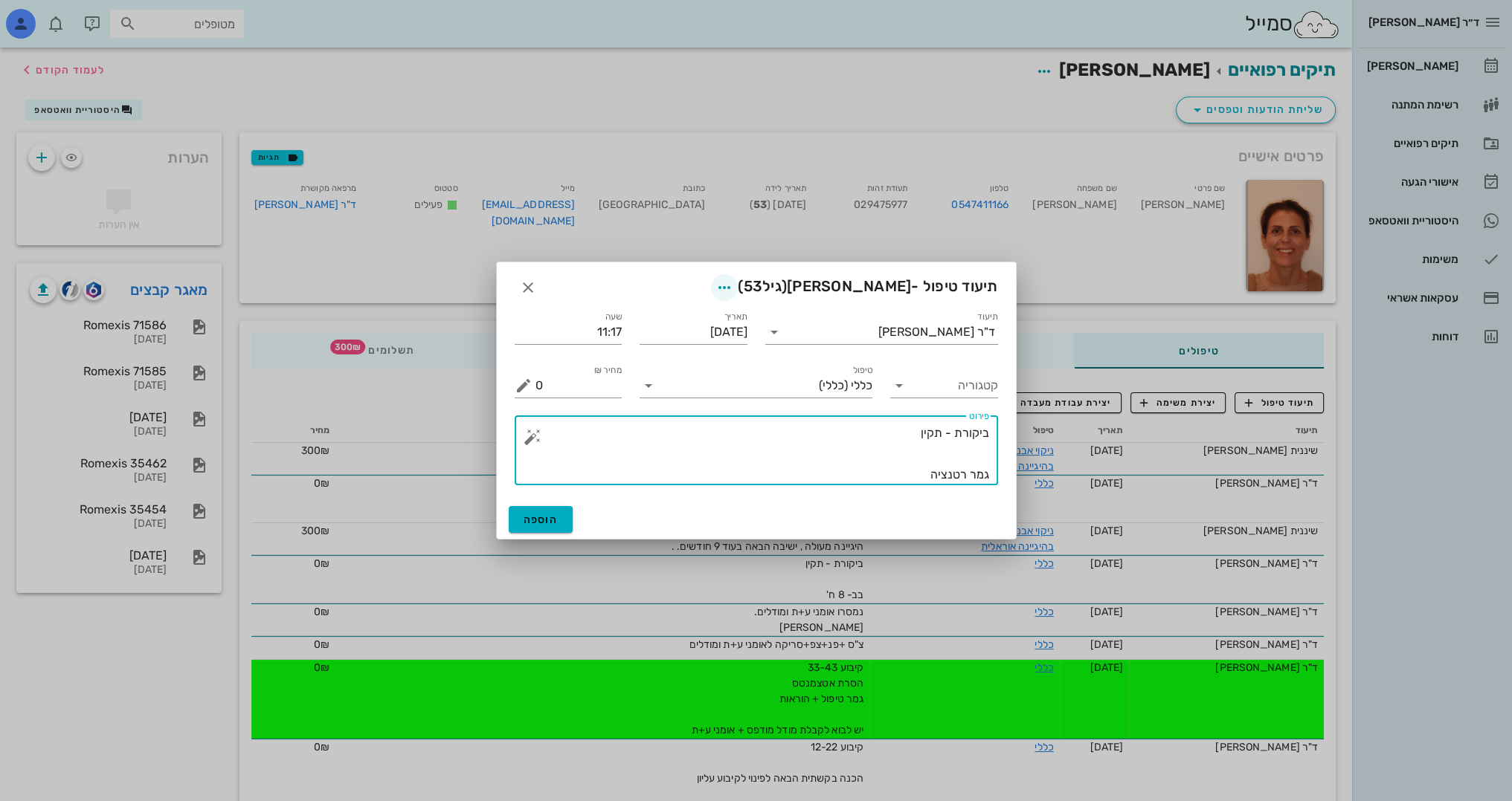
type textarea "ביקורת - תקין גמר רטנציה"
click at [733, 289] on icon "button" at bounding box center [724, 287] width 18 height 18
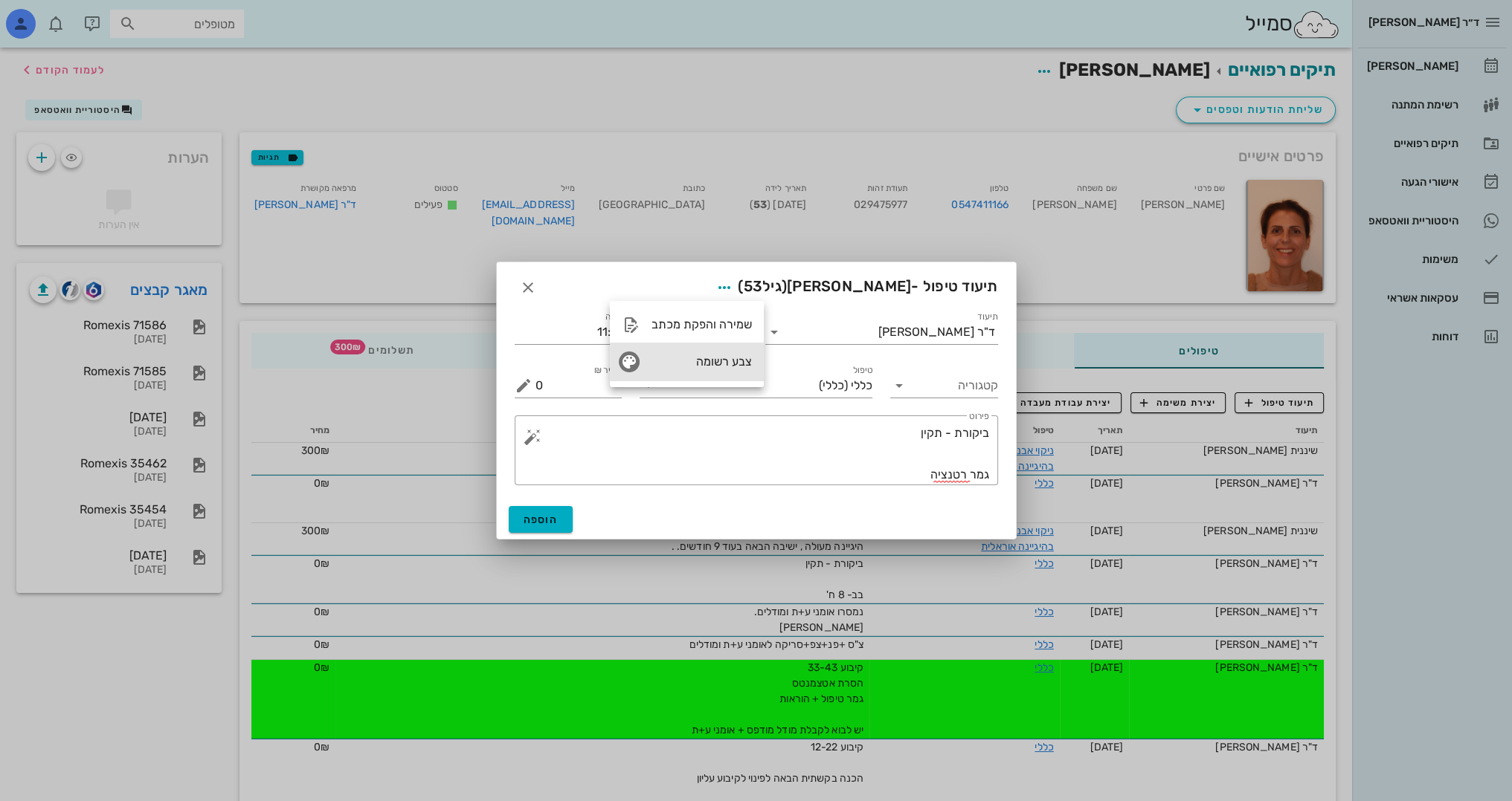
click at [696, 353] on div "צבע רשומה" at bounding box center [686, 362] width 154 height 39
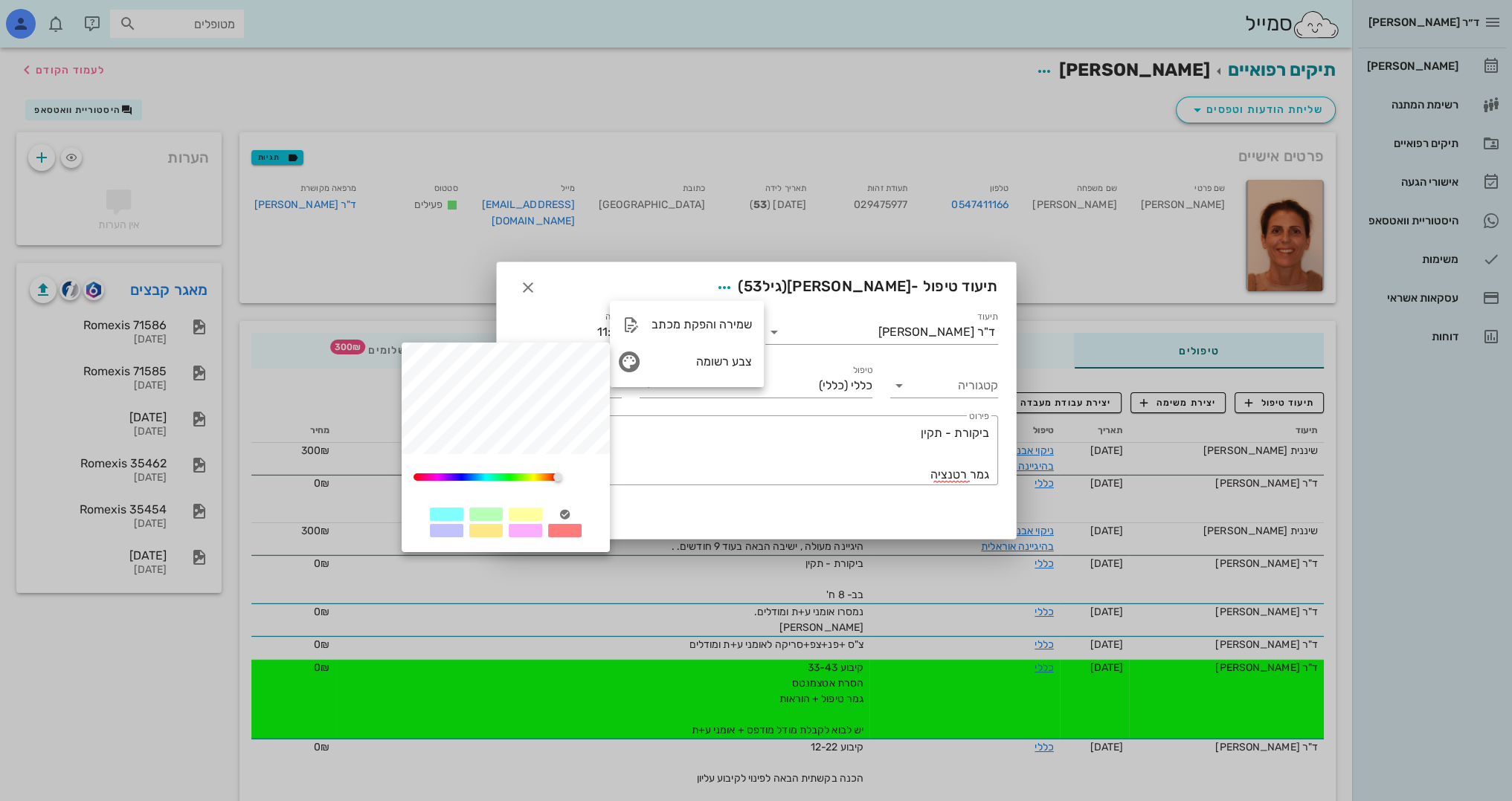
click at [524, 528] on div at bounding box center [525, 531] width 33 height 13
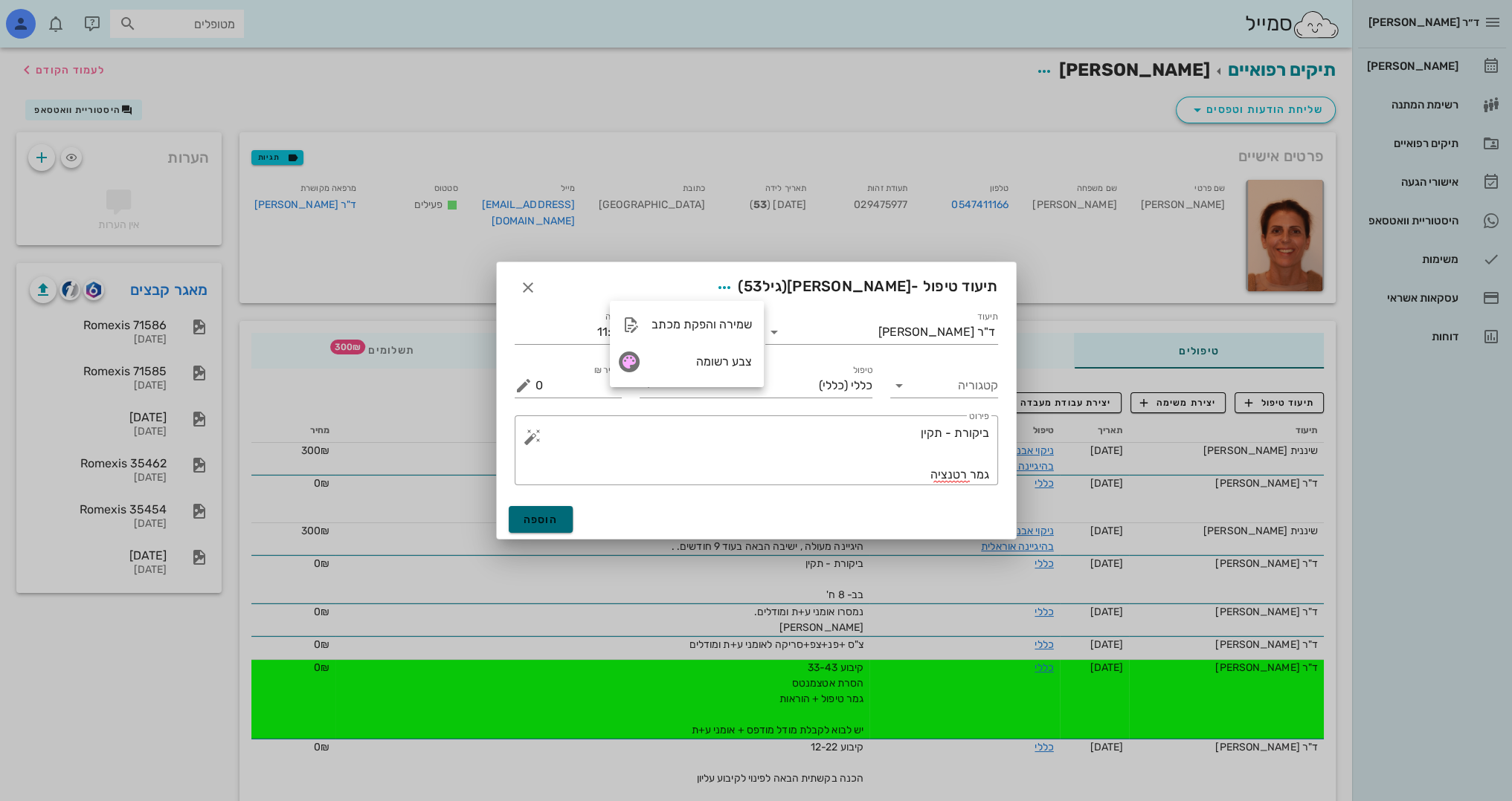
click at [530, 522] on span "הוספה" at bounding box center [541, 520] width 35 height 13
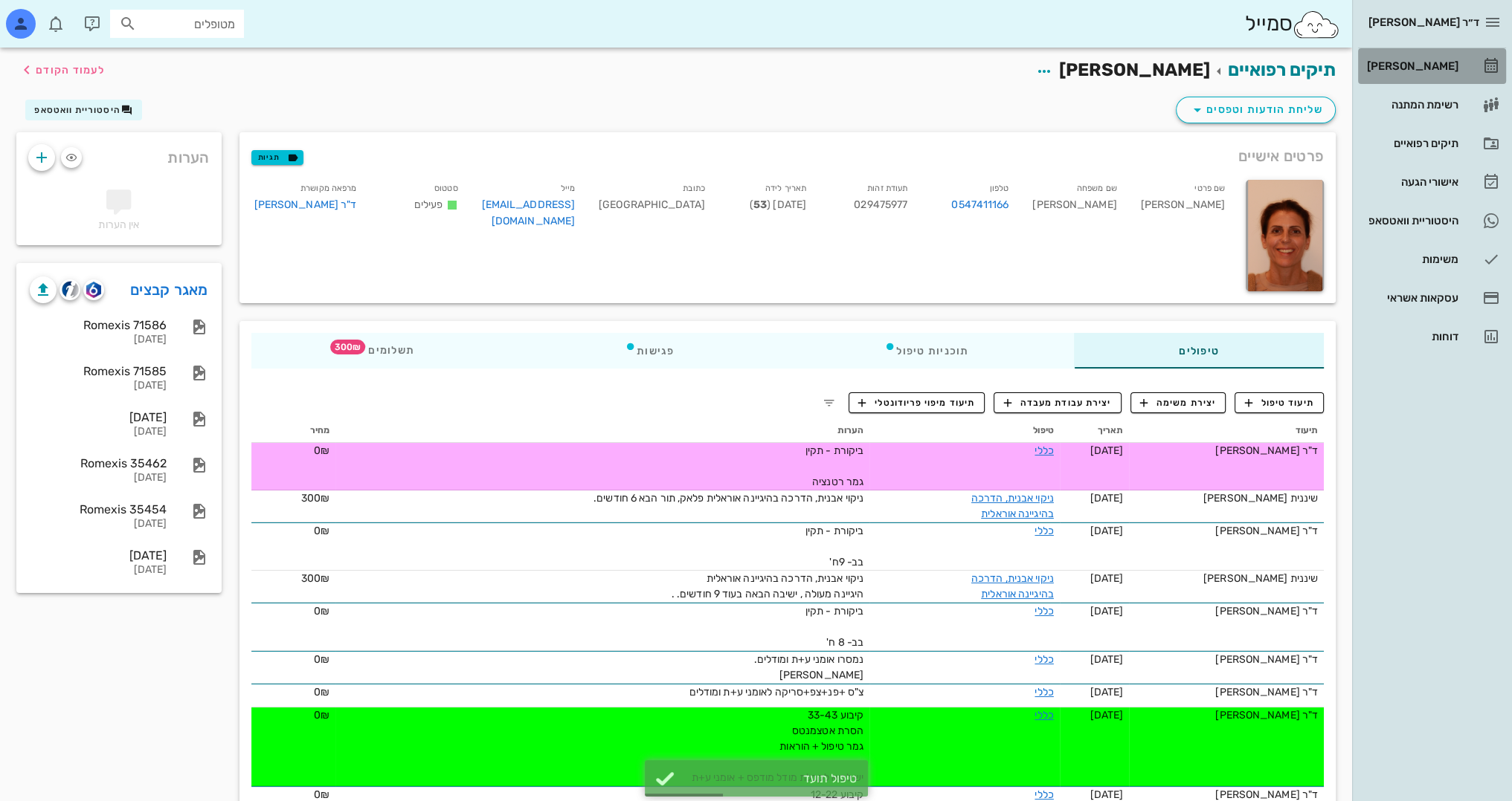
click at [1453, 62] on div "[PERSON_NAME]" at bounding box center [1410, 66] width 94 height 12
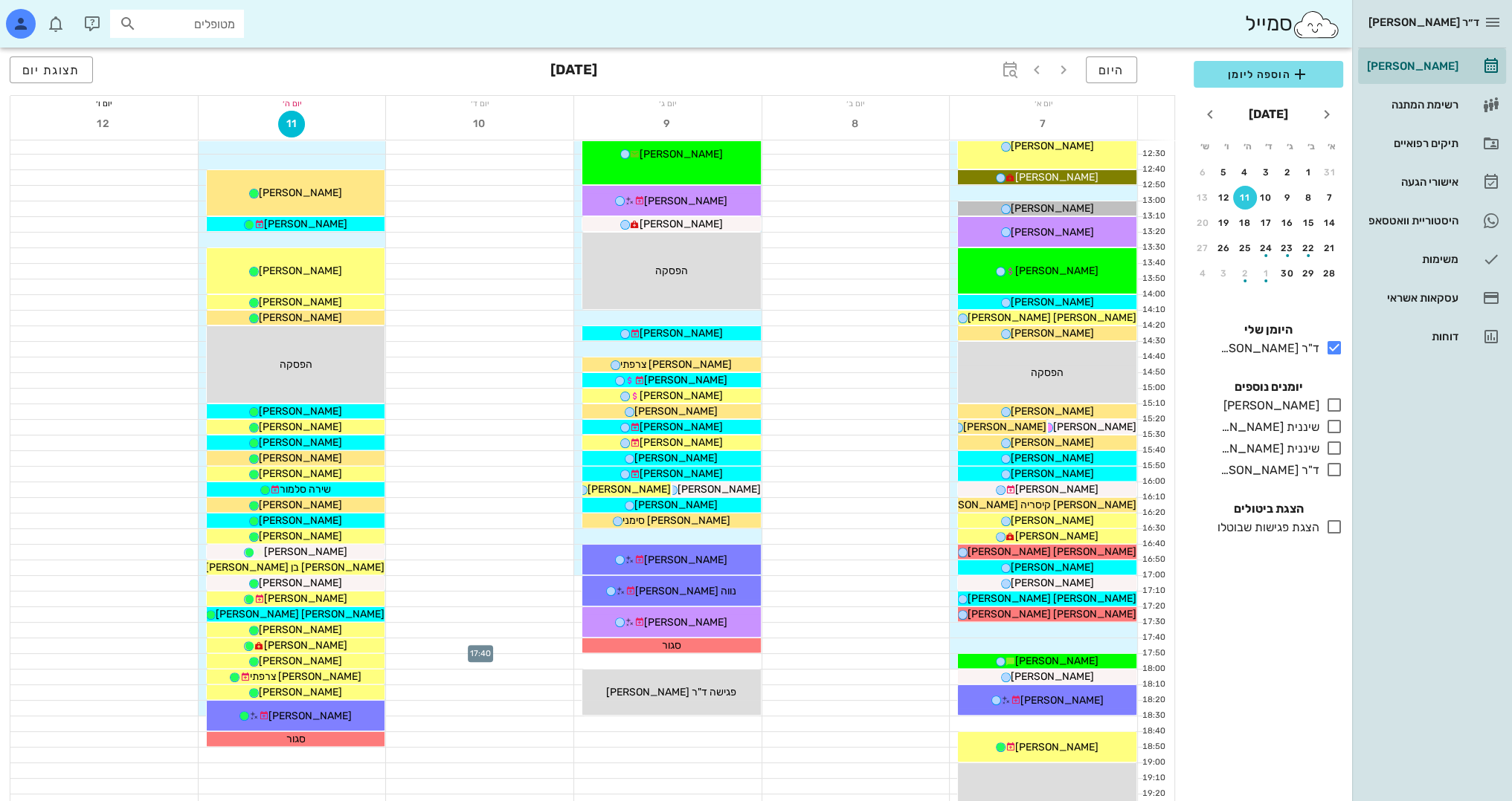
scroll to position [501, 0]
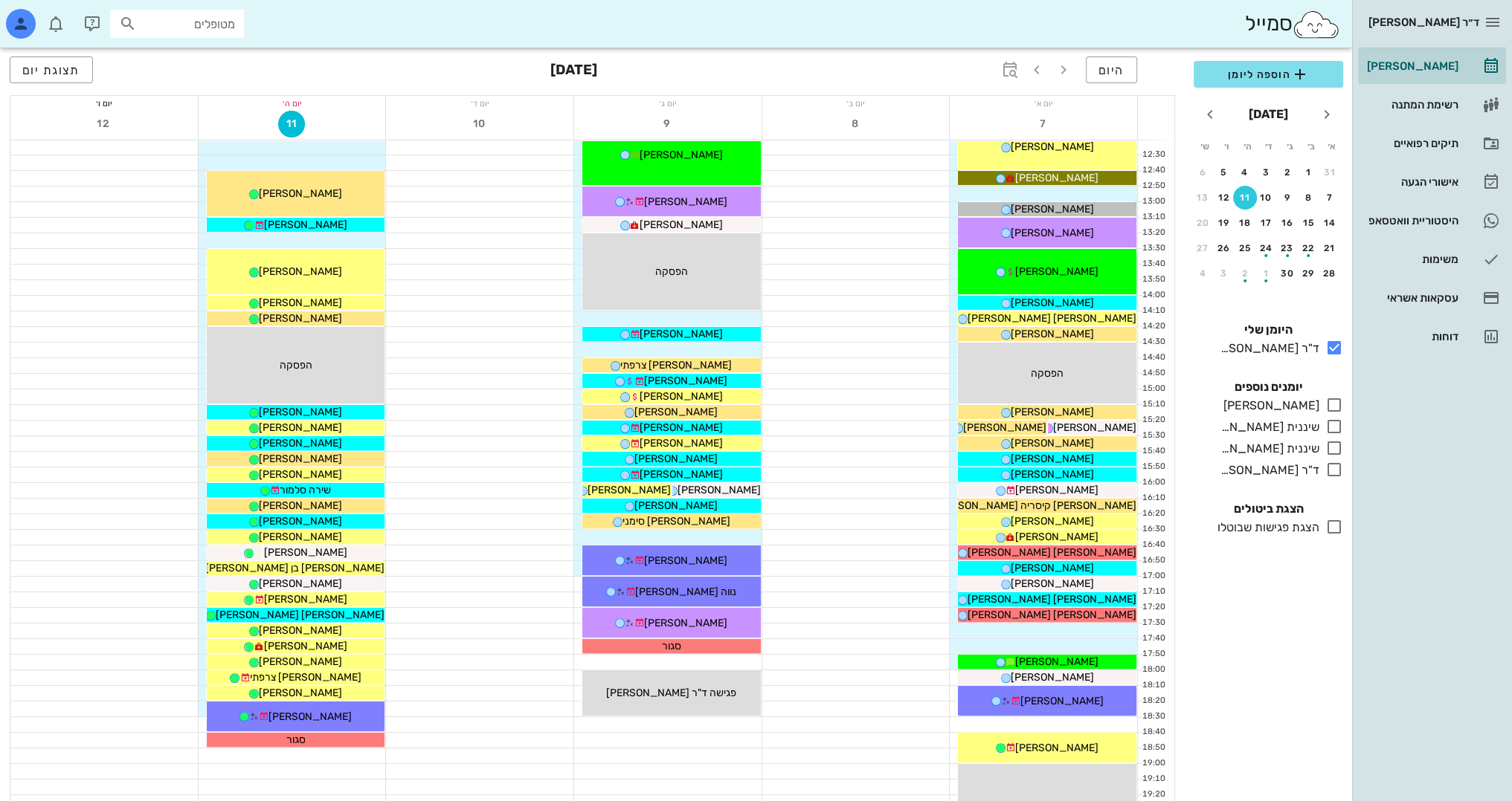
drag, startPoint x: 1327, startPoint y: 404, endPoint x: 1336, endPoint y: 510, distance: 106.4
click at [1330, 409] on icon at bounding box center [1334, 405] width 18 height 18
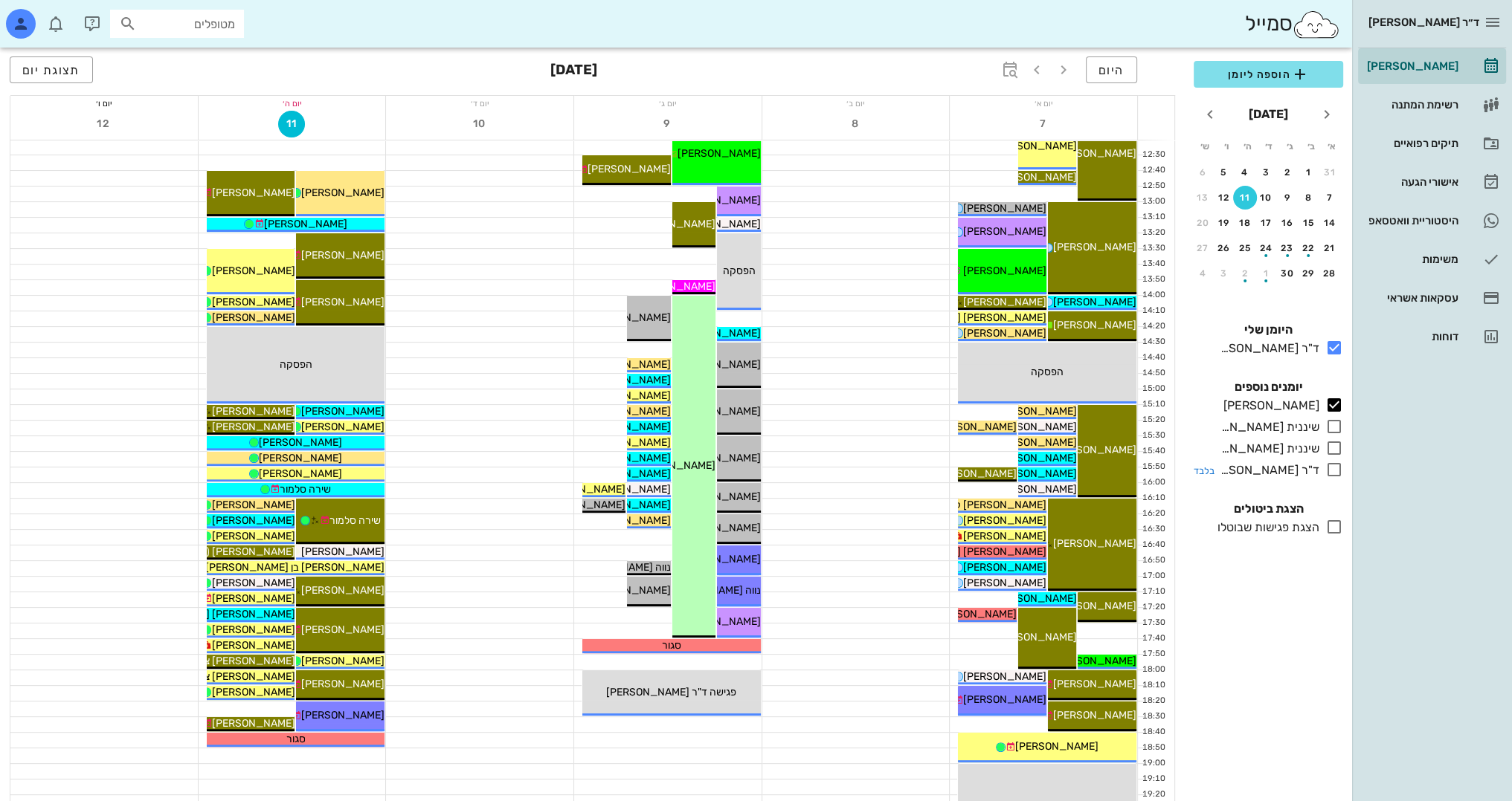
click at [1339, 468] on icon at bounding box center [1334, 470] width 18 height 18
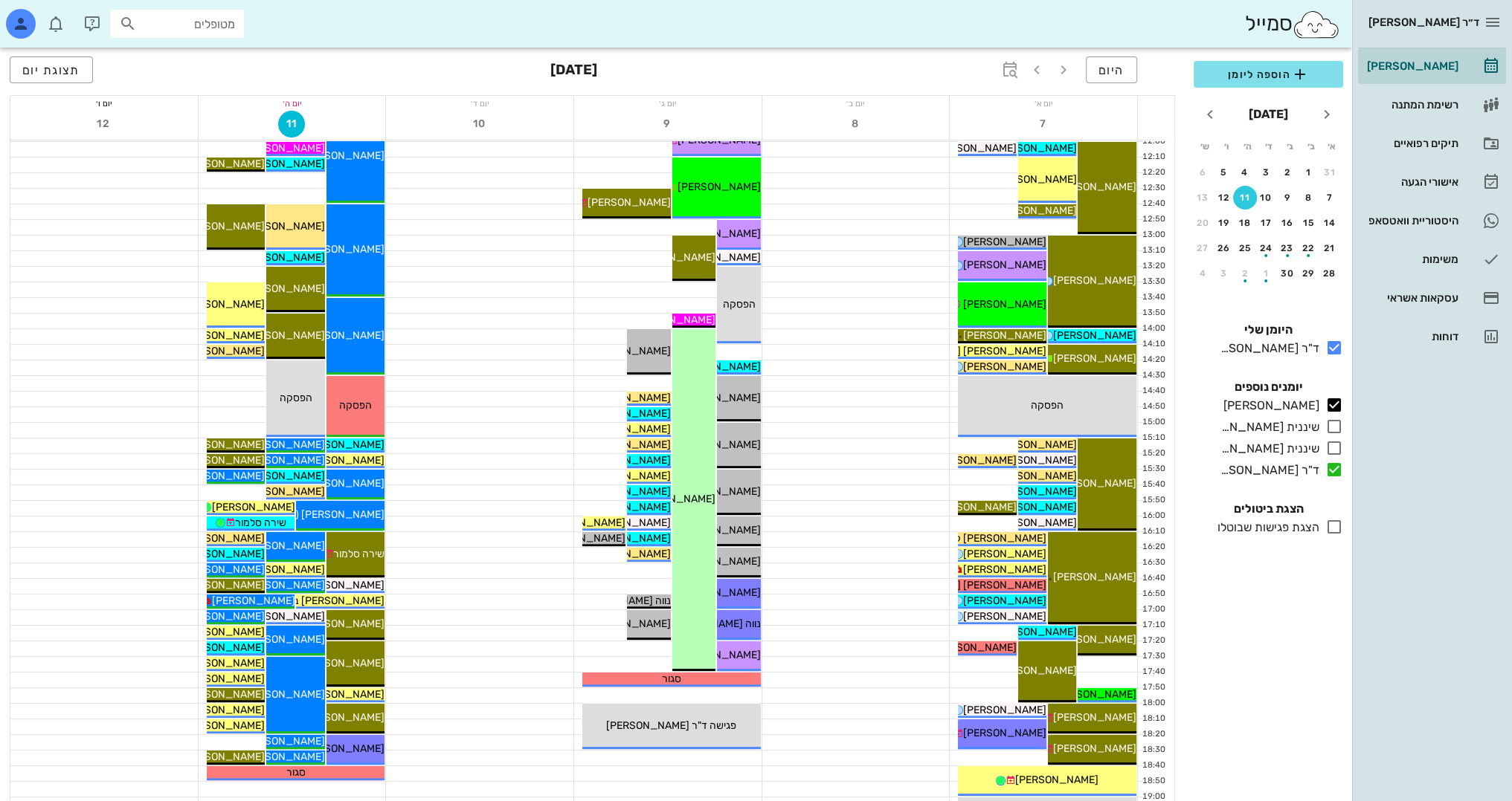
scroll to position [427, 0]
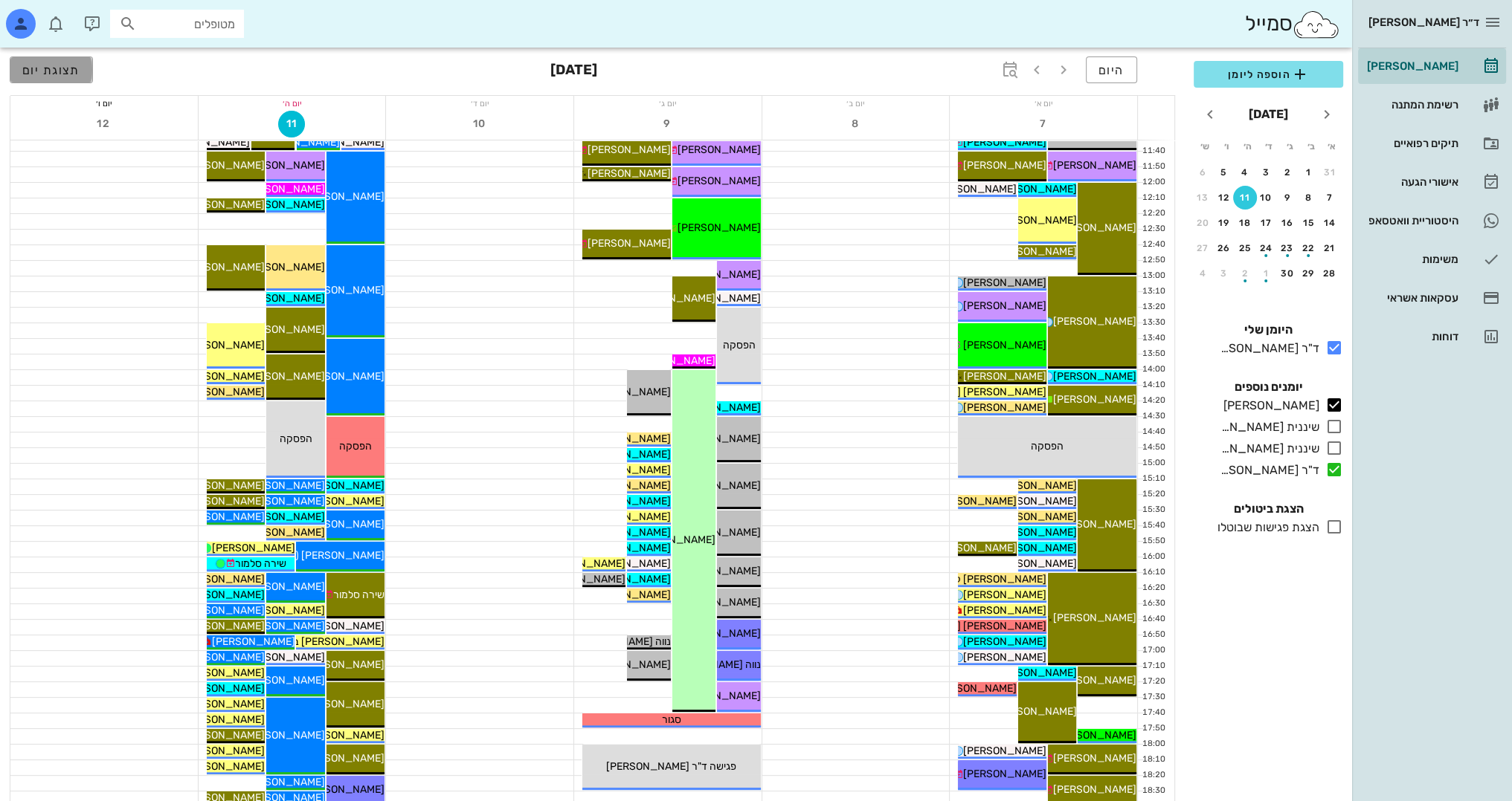
click at [61, 58] on button "תצוגת יום" at bounding box center [51, 70] width 84 height 27
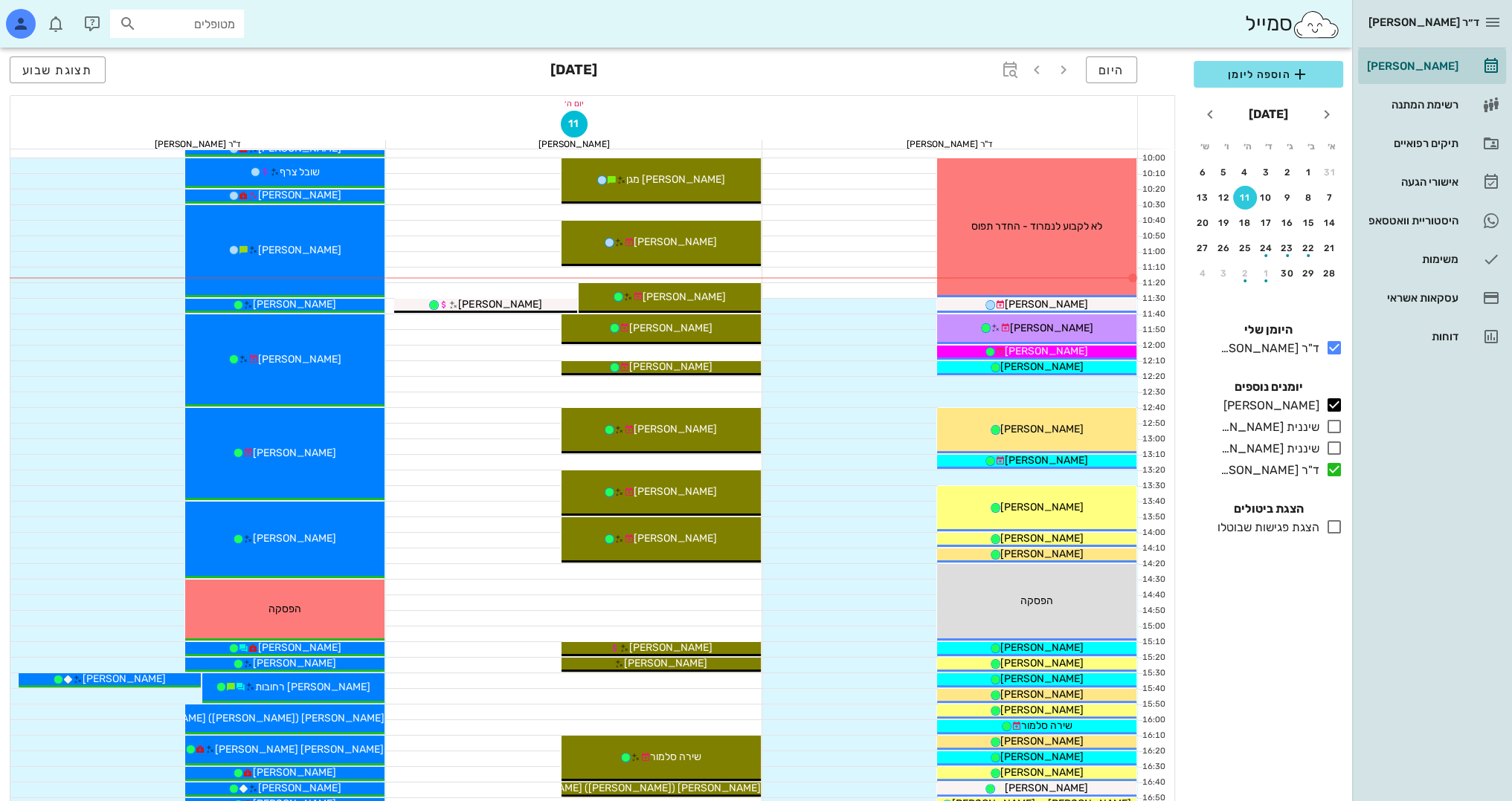
scroll to position [278, 0]
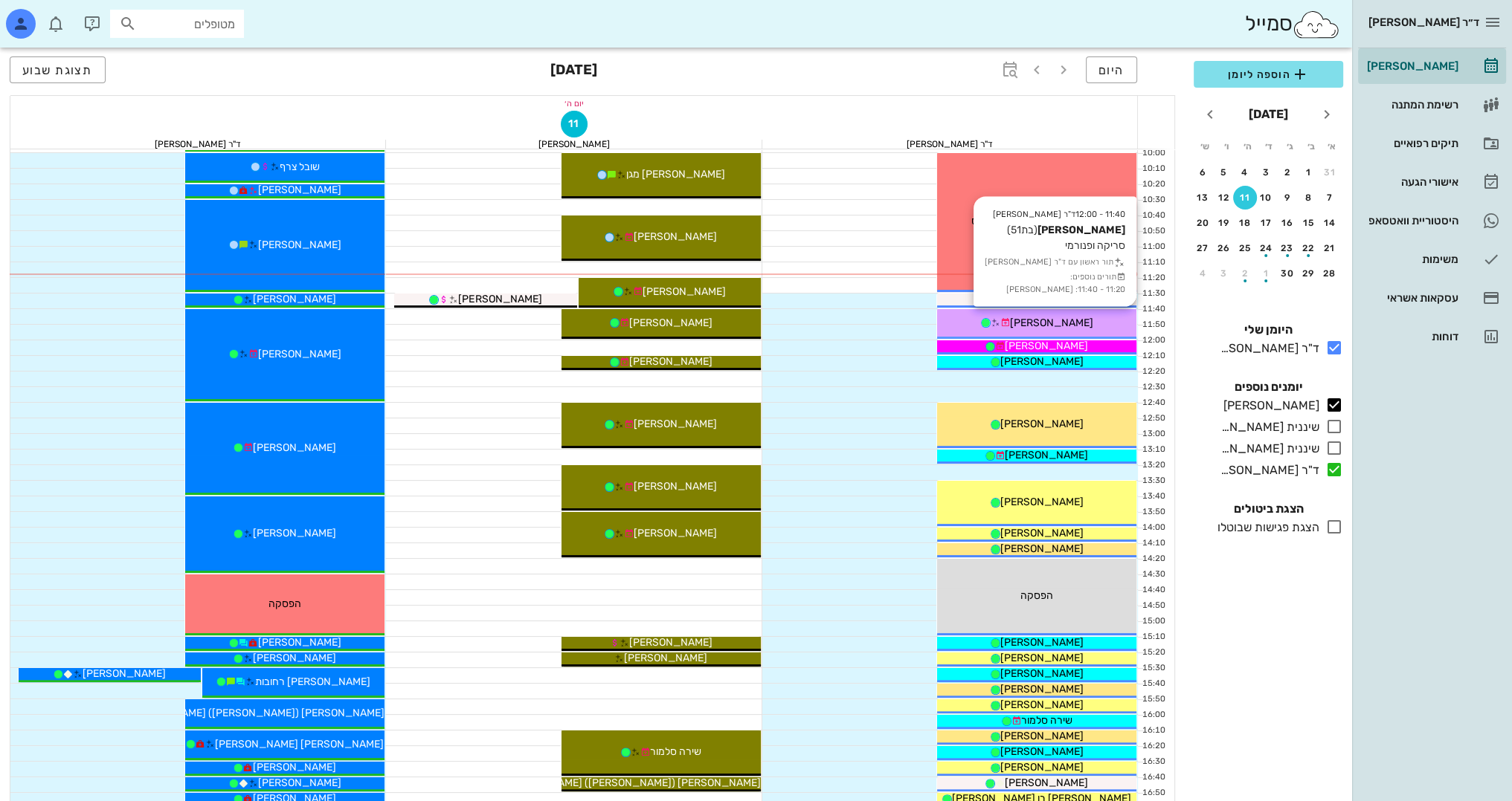
click at [1052, 317] on span "[PERSON_NAME]" at bounding box center [1051, 323] width 84 height 13
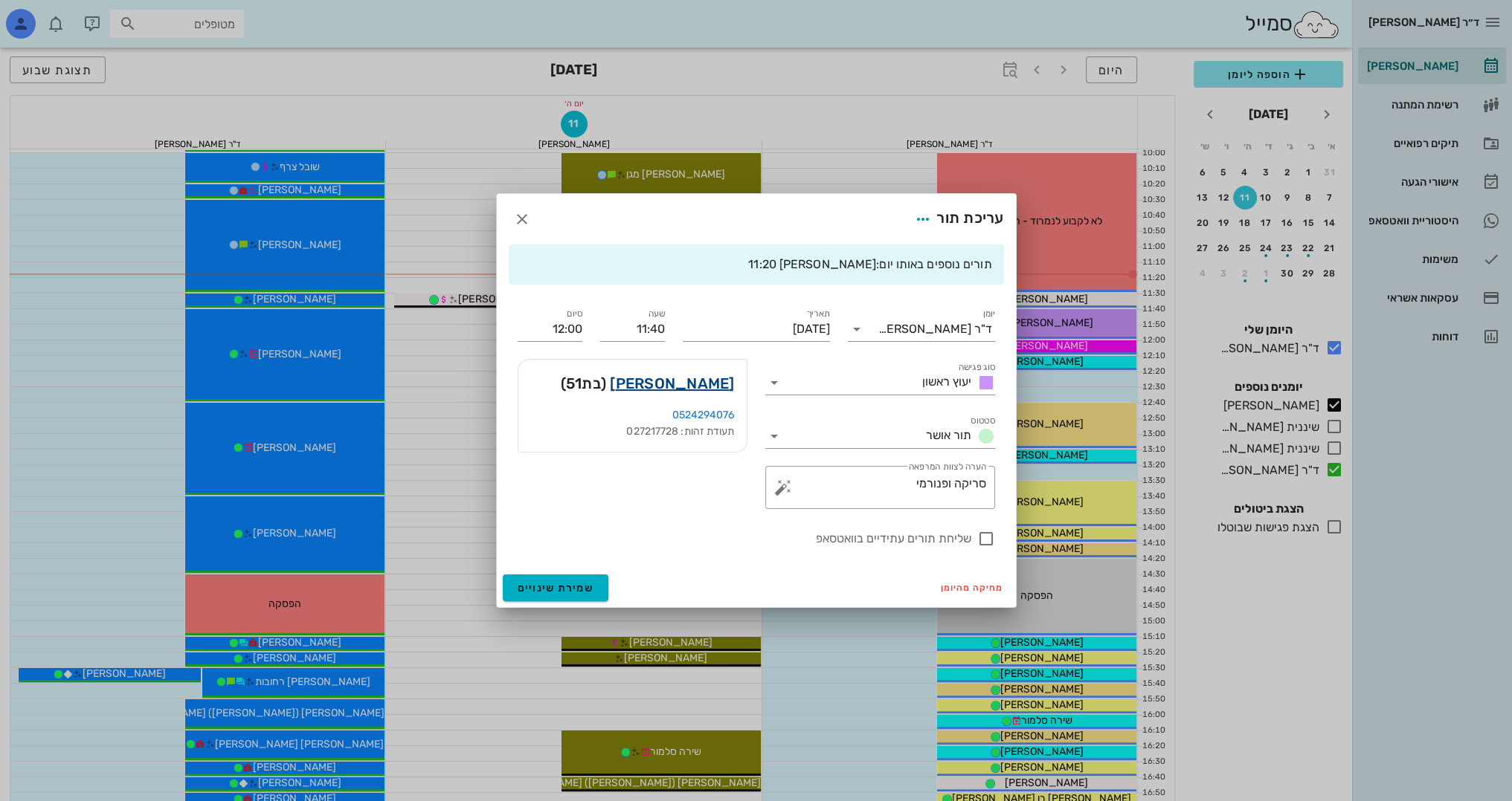
click at [695, 379] on link "[PERSON_NAME]" at bounding box center [672, 383] width 124 height 23
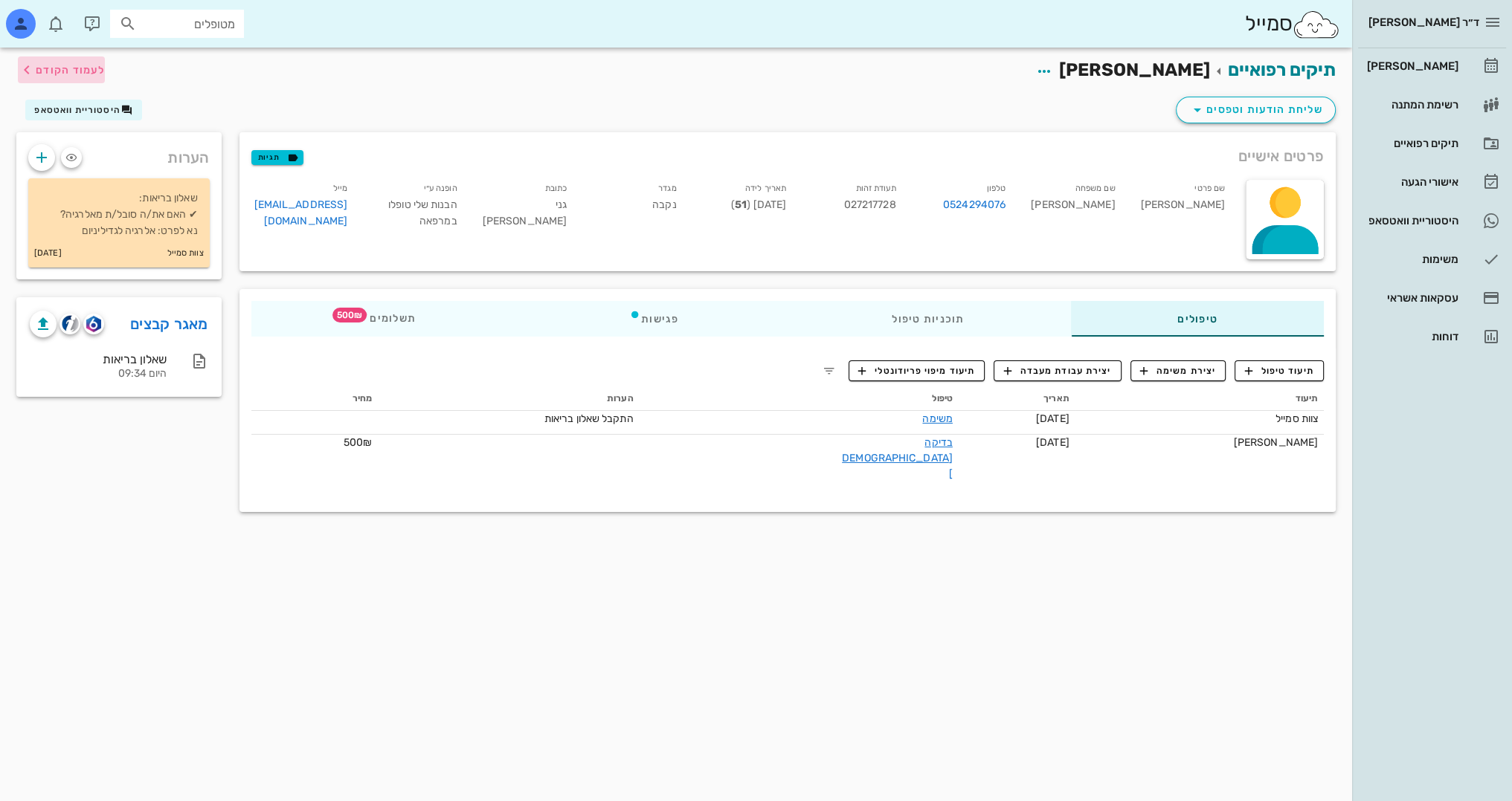
click at [80, 76] on span "לעמוד הקודם" at bounding box center [61, 70] width 87 height 18
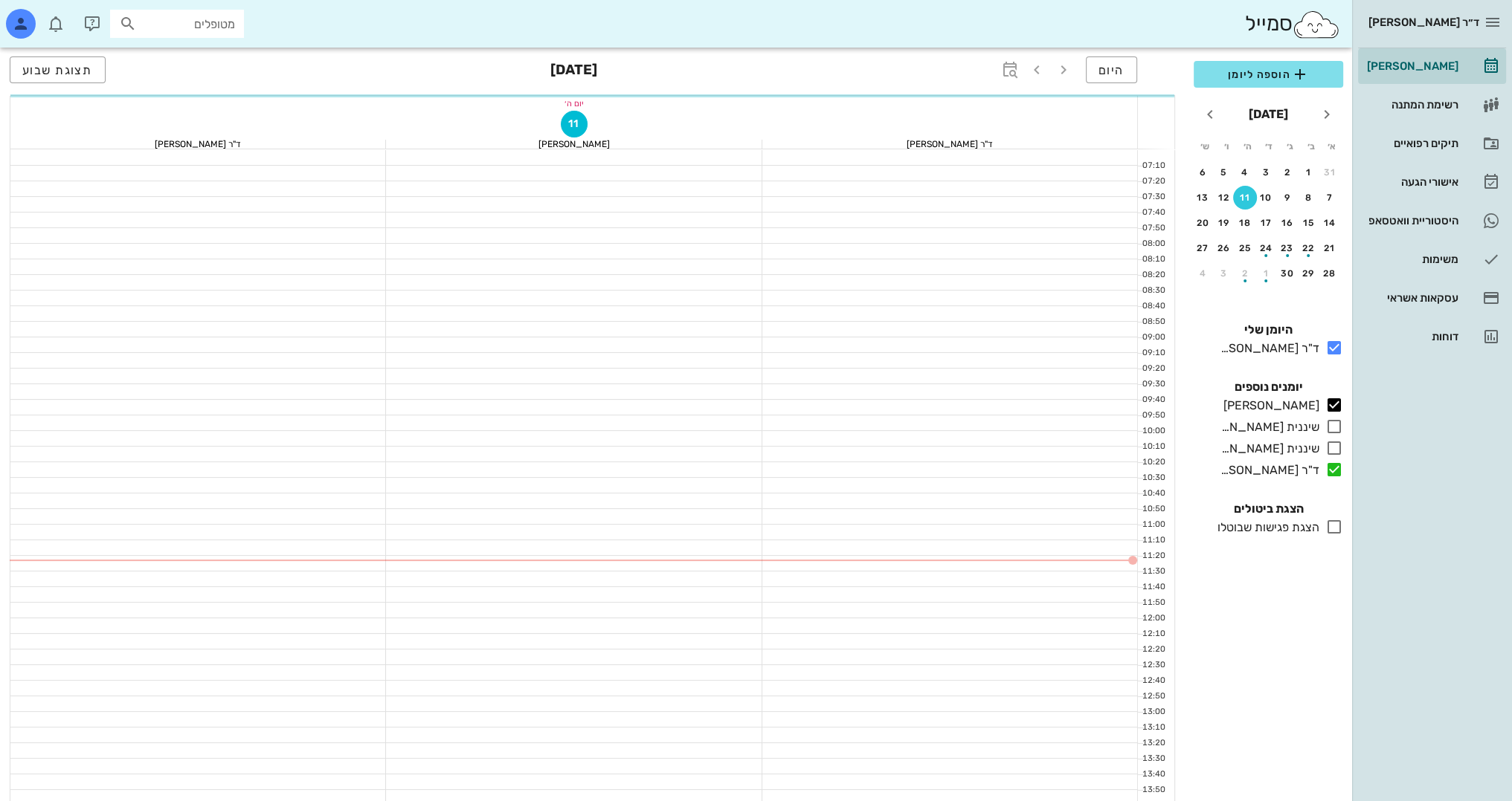
scroll to position [278, 0]
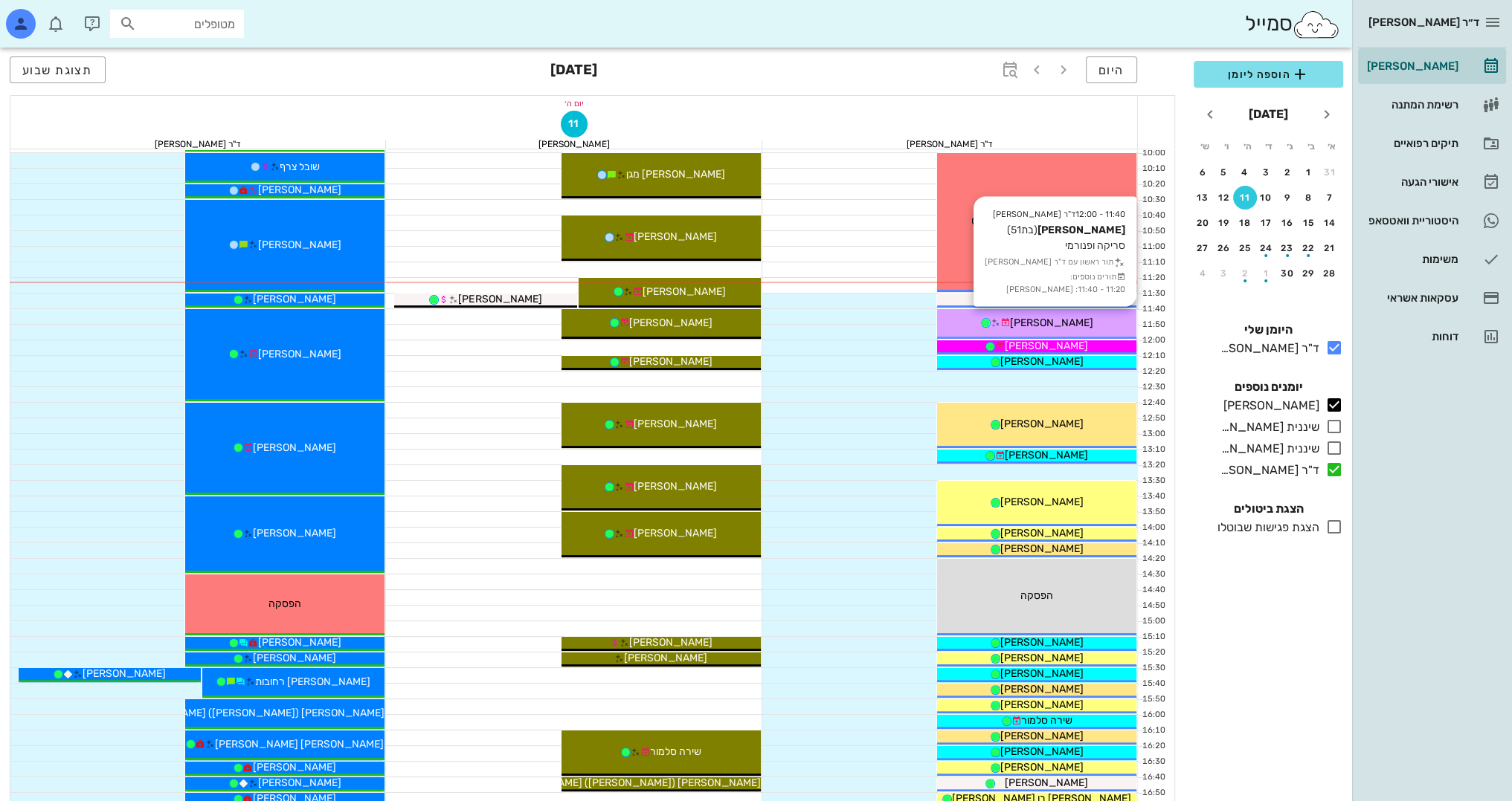
click at [1081, 321] on span "[PERSON_NAME]" at bounding box center [1051, 323] width 84 height 13
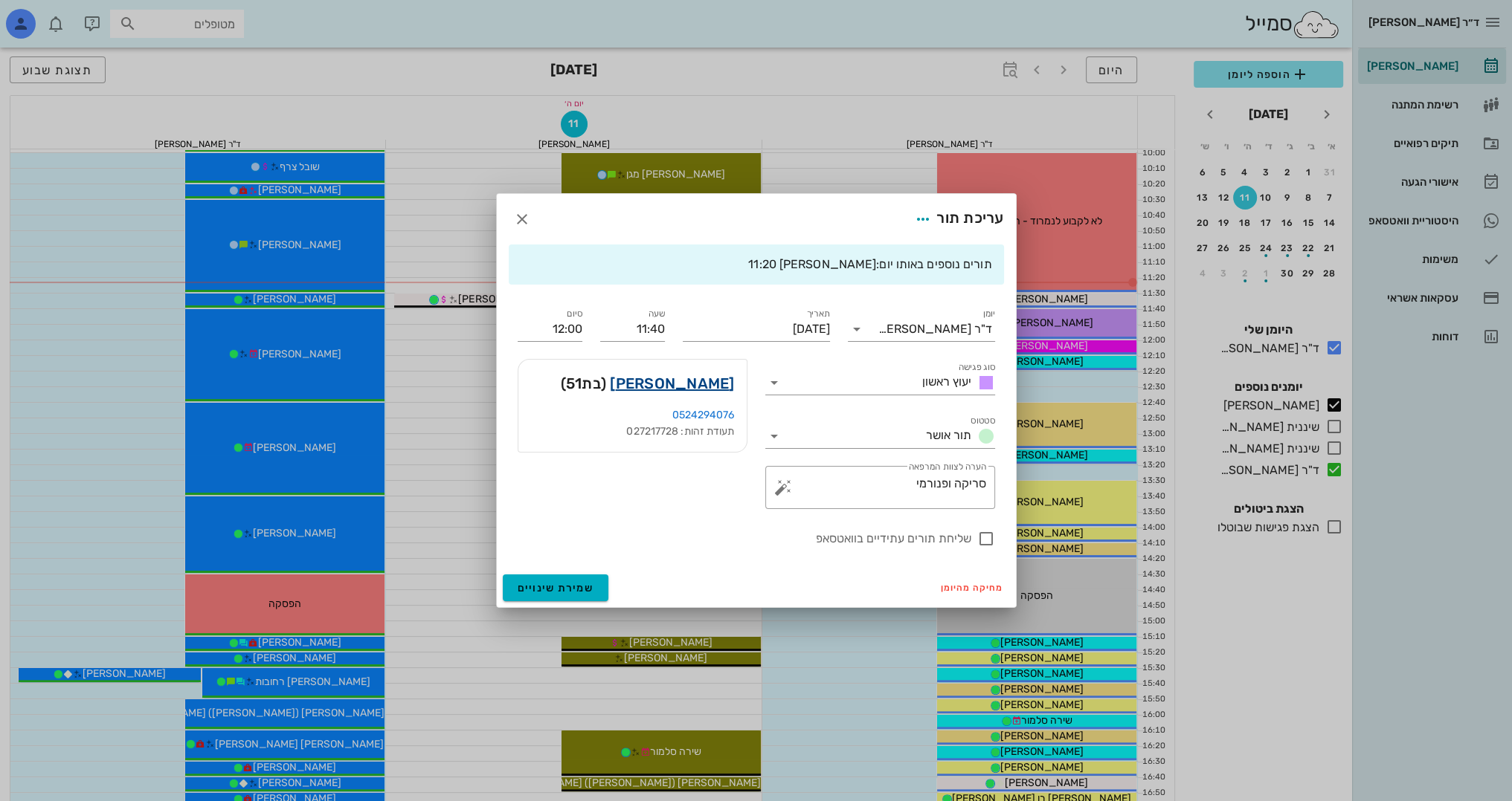
click at [713, 390] on link "[PERSON_NAME]" at bounding box center [672, 383] width 124 height 23
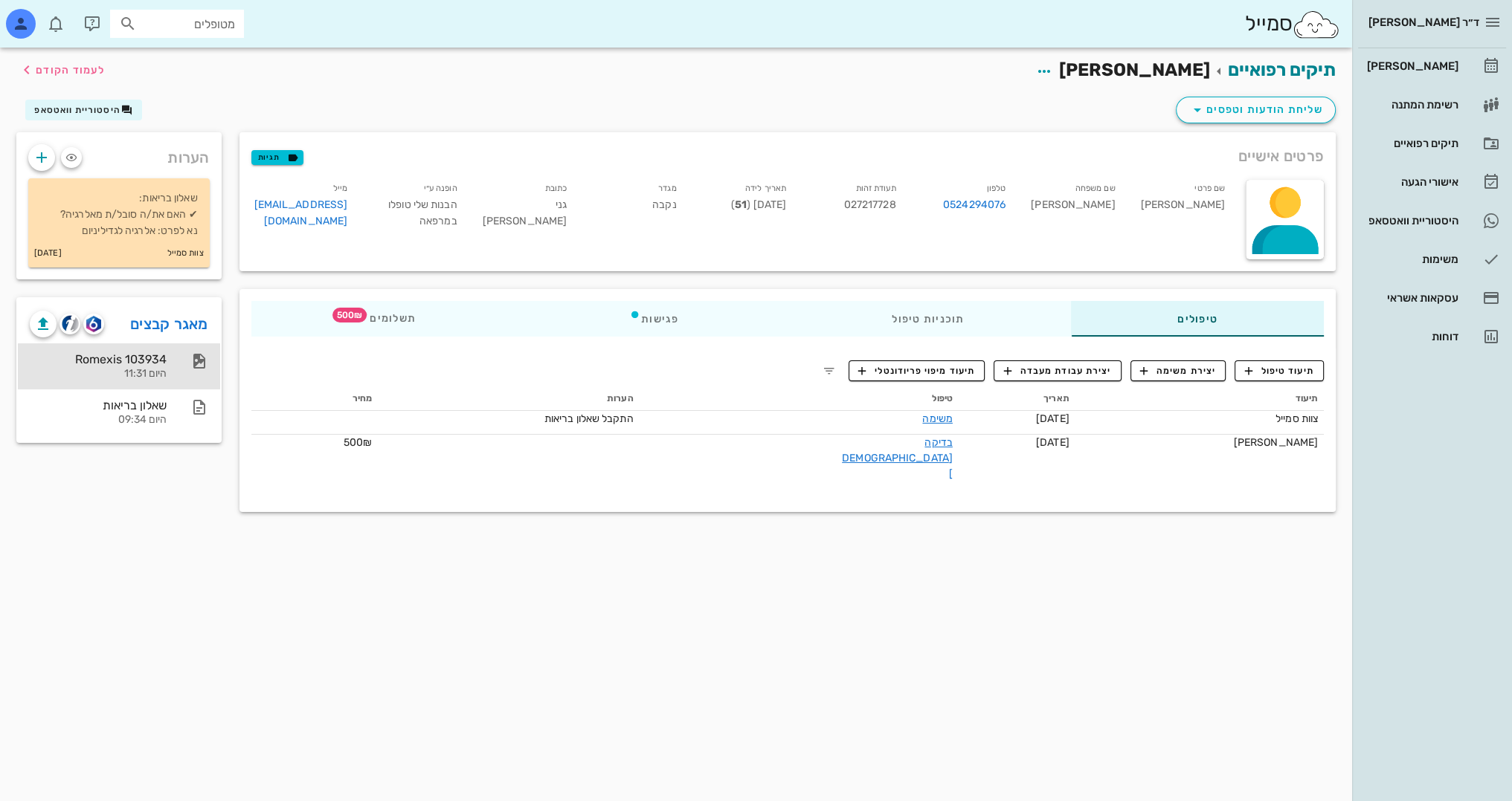
click at [145, 361] on div "Romexis 103934" at bounding box center [98, 359] width 137 height 14
click at [66, 71] on span "לעמוד הקודם" at bounding box center [70, 70] width 69 height 13
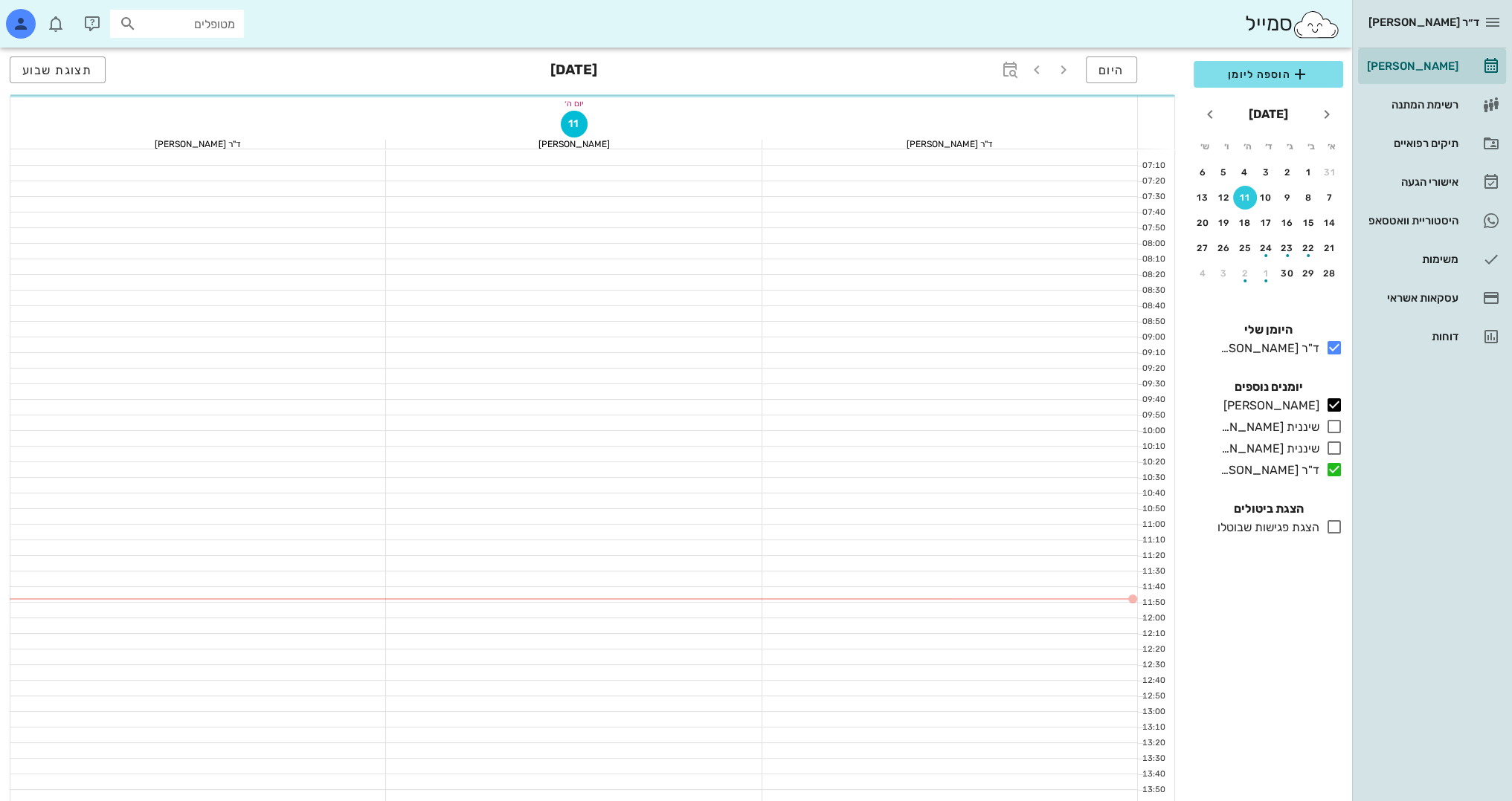
scroll to position [278, 0]
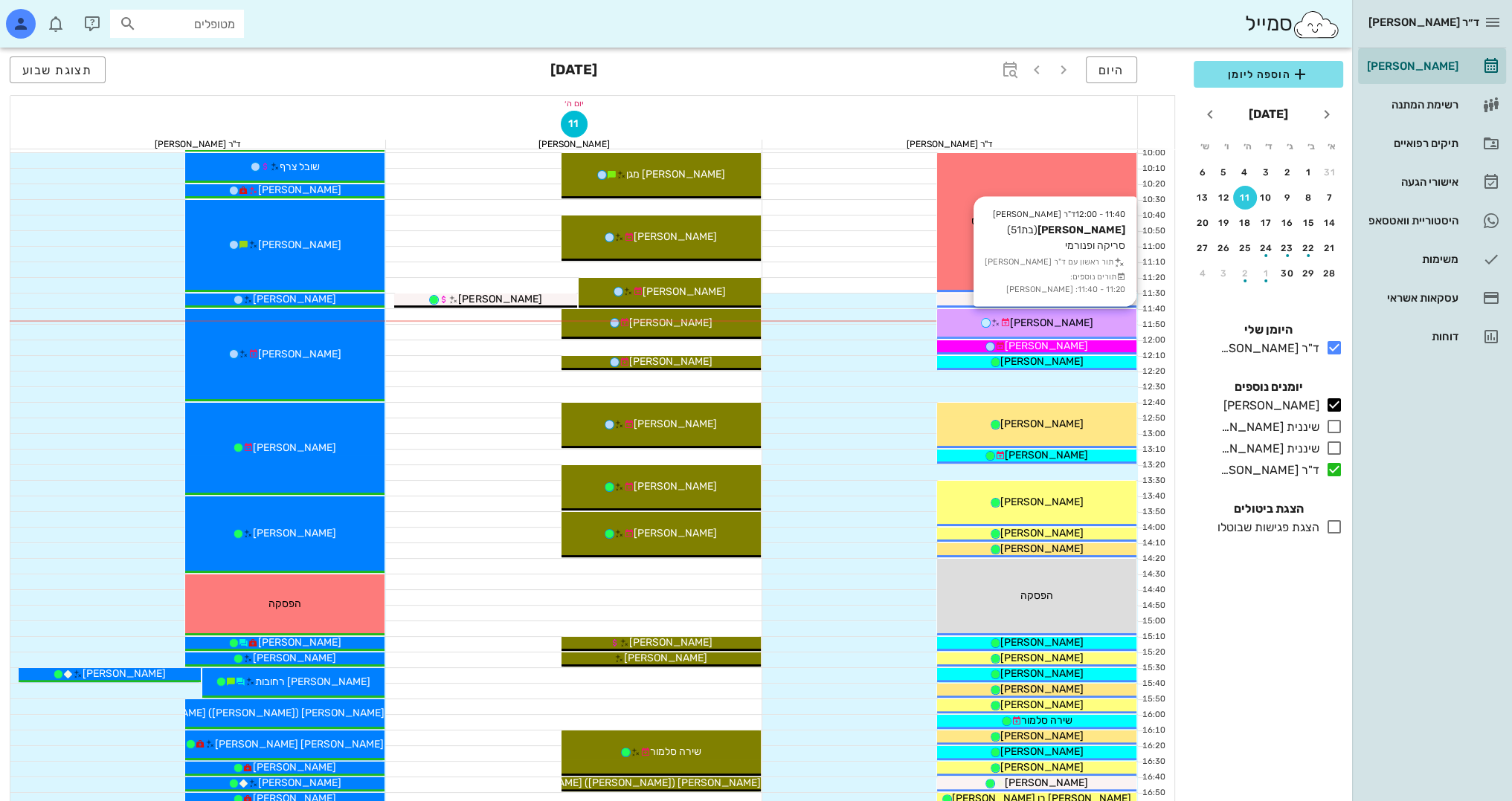
click at [1051, 313] on div "11:40 - 12:00 ד"ר [PERSON_NAME] [PERSON_NAME] (בת 51 ) סריקה ופנורמי תור ראשון …" at bounding box center [1037, 323] width 199 height 30
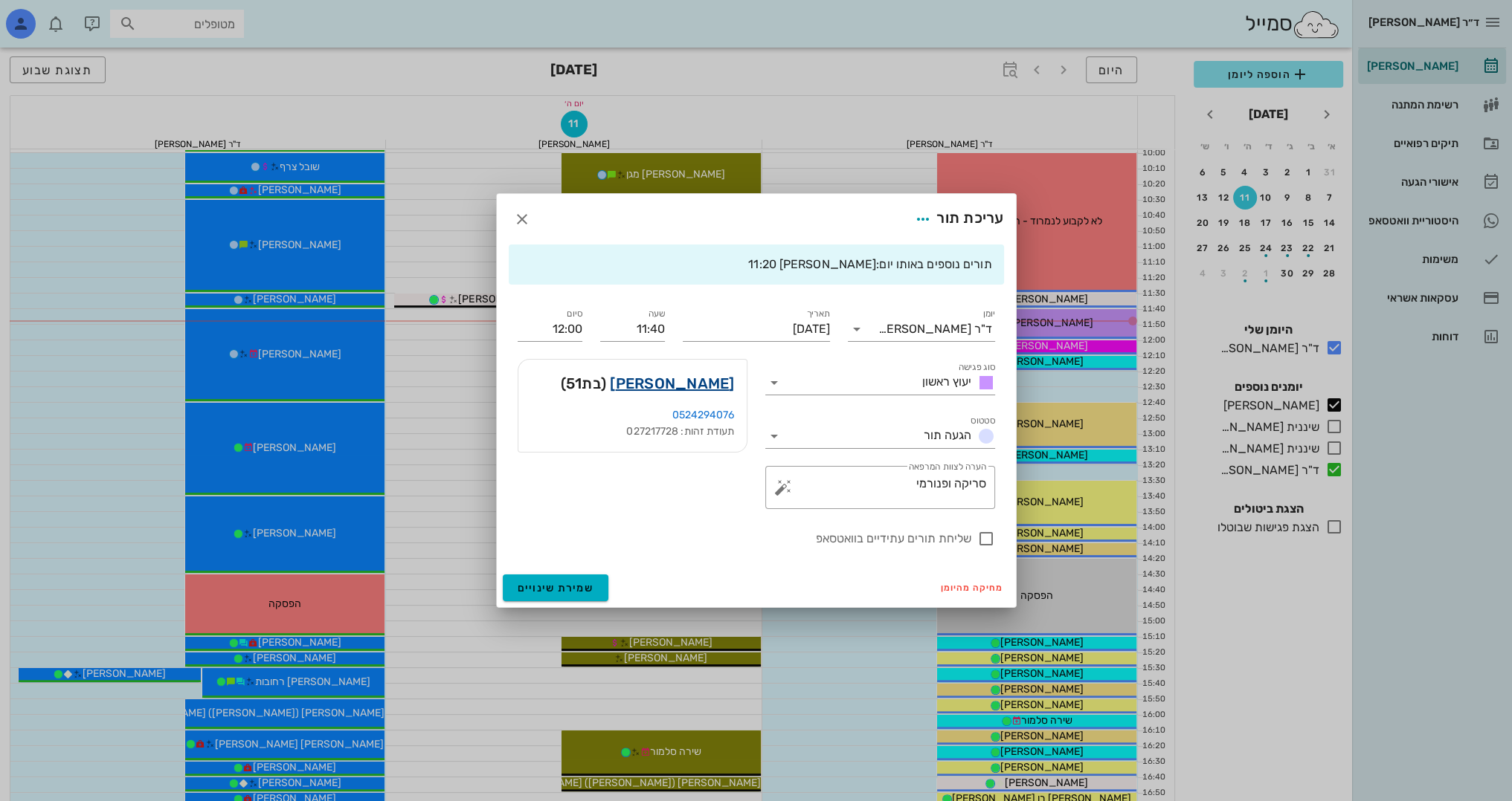
click at [663, 387] on link "[PERSON_NAME]" at bounding box center [672, 383] width 124 height 23
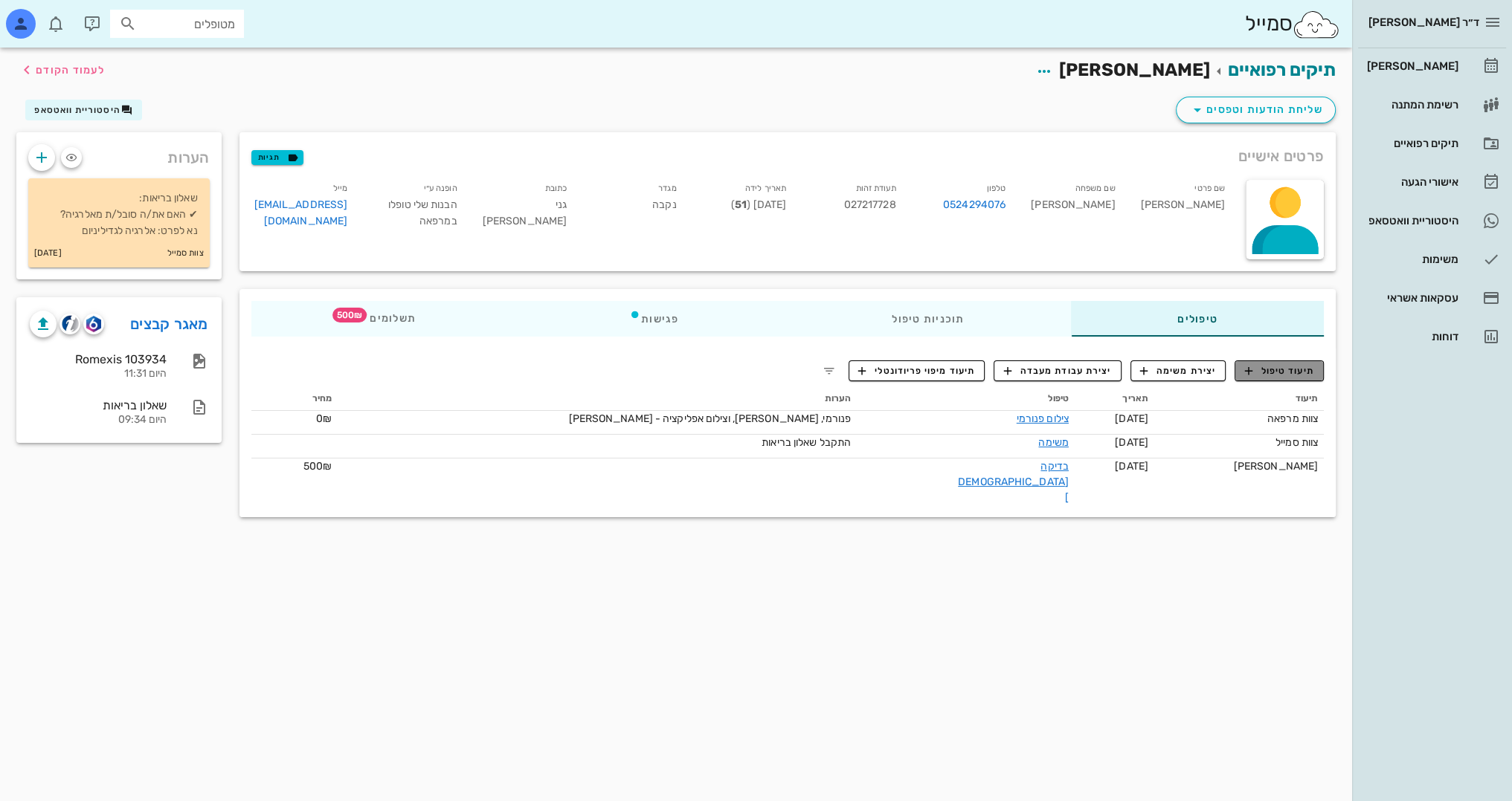
click at [1305, 376] on span "תיעוד טיפול" at bounding box center [1279, 371] width 69 height 13
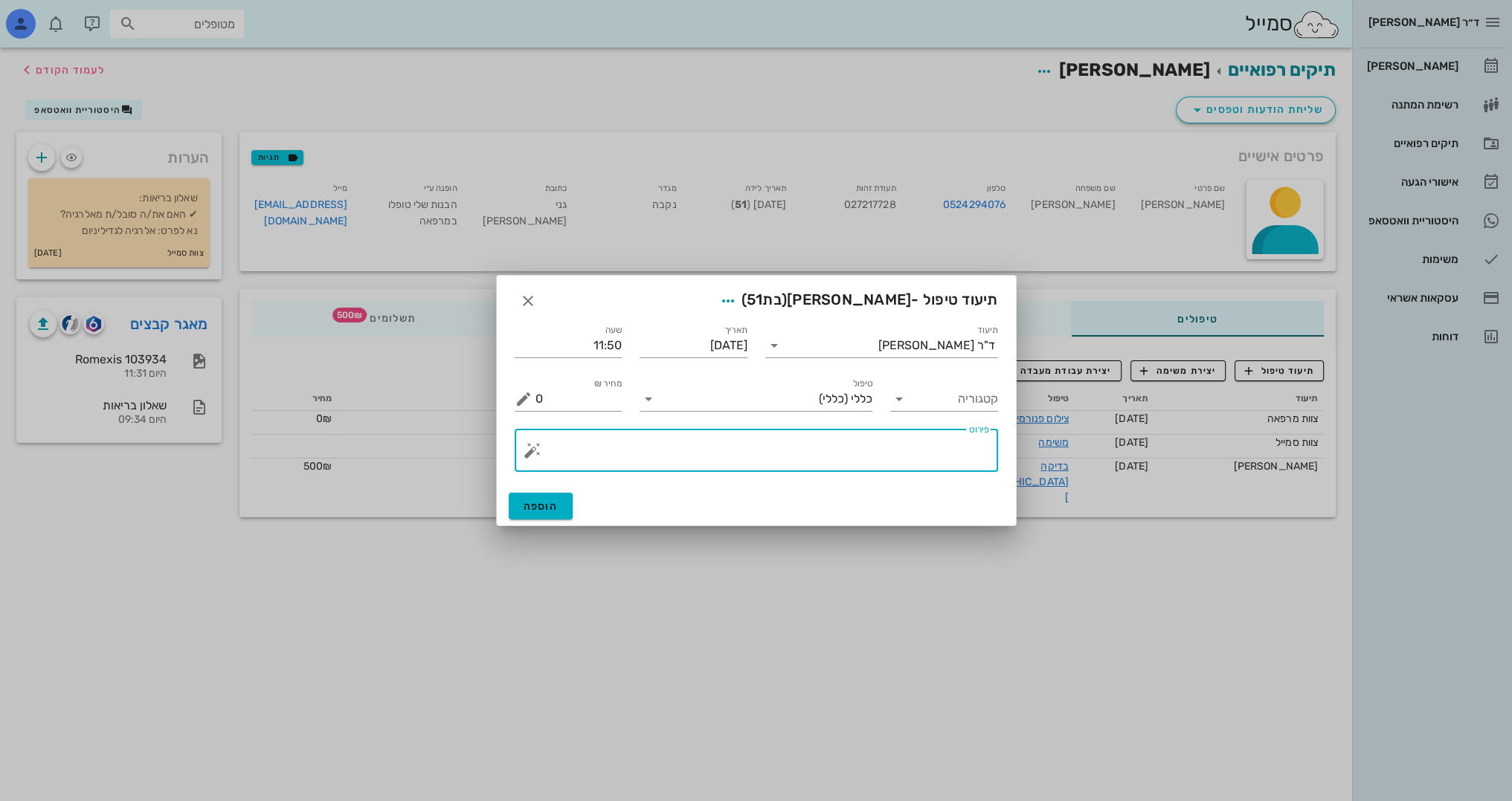
click at [913, 438] on textarea "פירוט" at bounding box center [762, 454] width 454 height 36
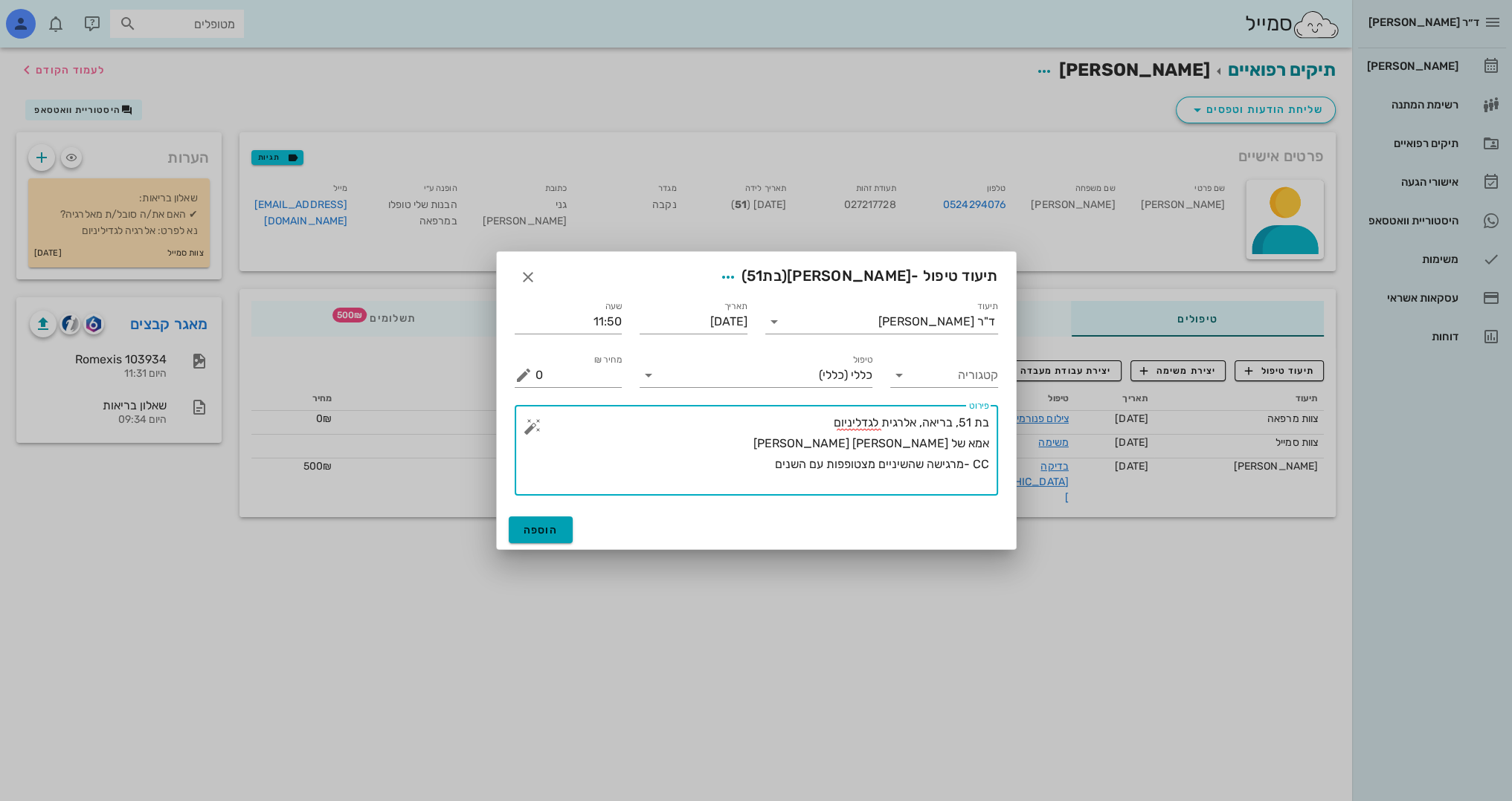
type textarea "בת 51, בריאה, אלרגית לגדליניום אמא של [PERSON_NAME] [PERSON_NAME] CC -מרגישה שה…"
click at [555, 528] on span "הוספה" at bounding box center [541, 531] width 35 height 13
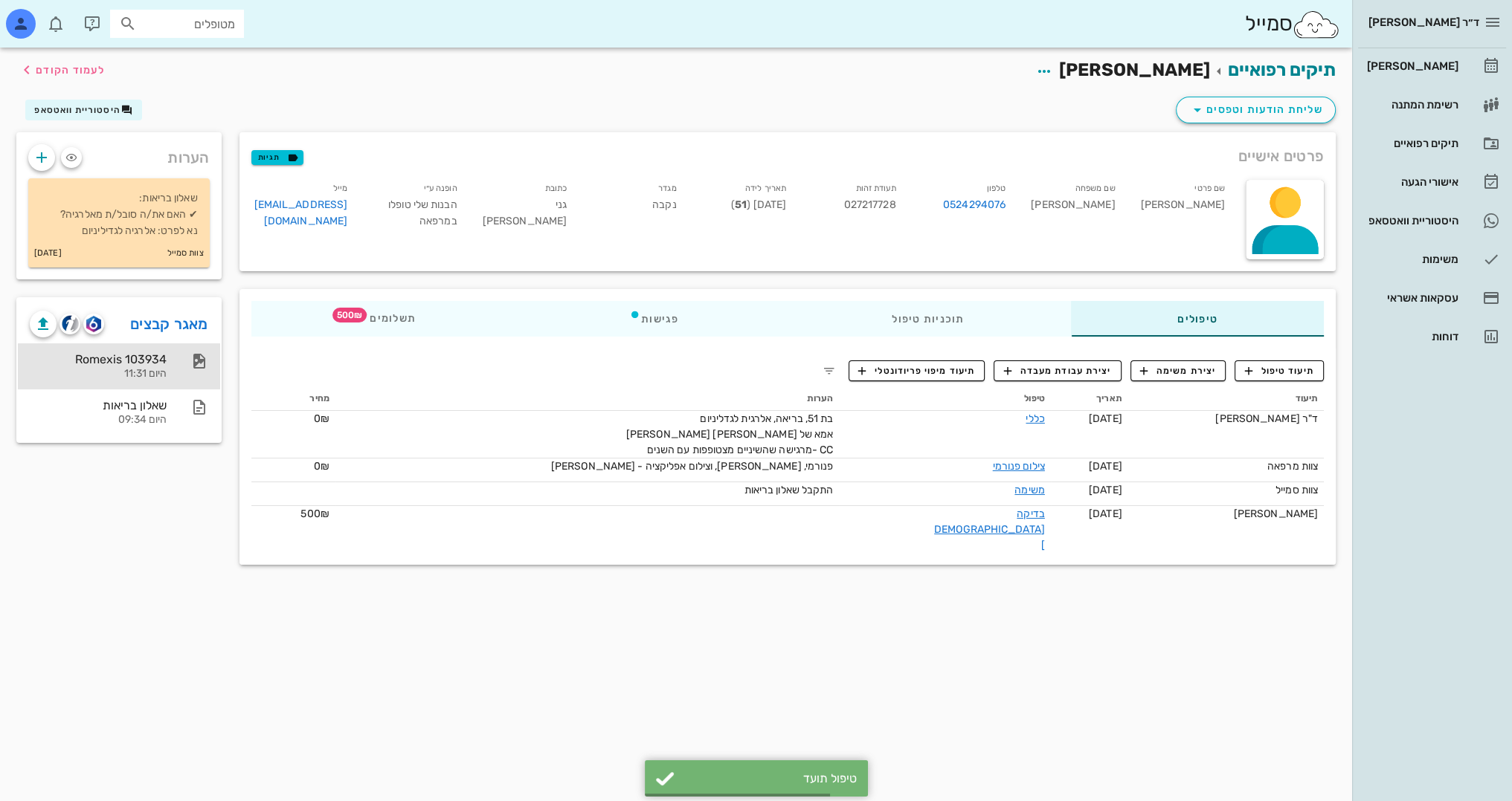
click at [117, 362] on div "Romexis 103934" at bounding box center [98, 359] width 137 height 14
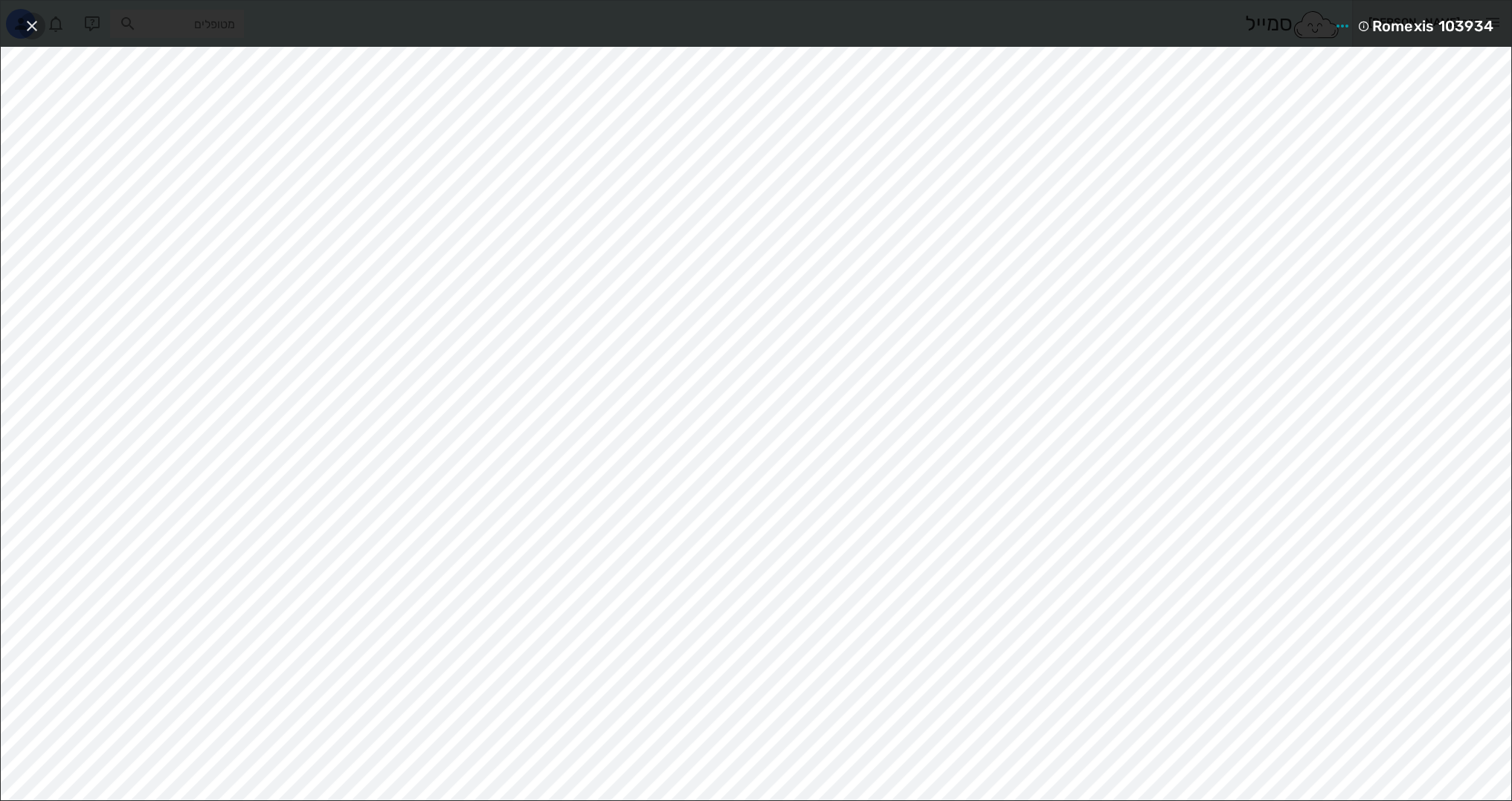
click at [31, 33] on icon "button" at bounding box center [32, 26] width 18 height 18
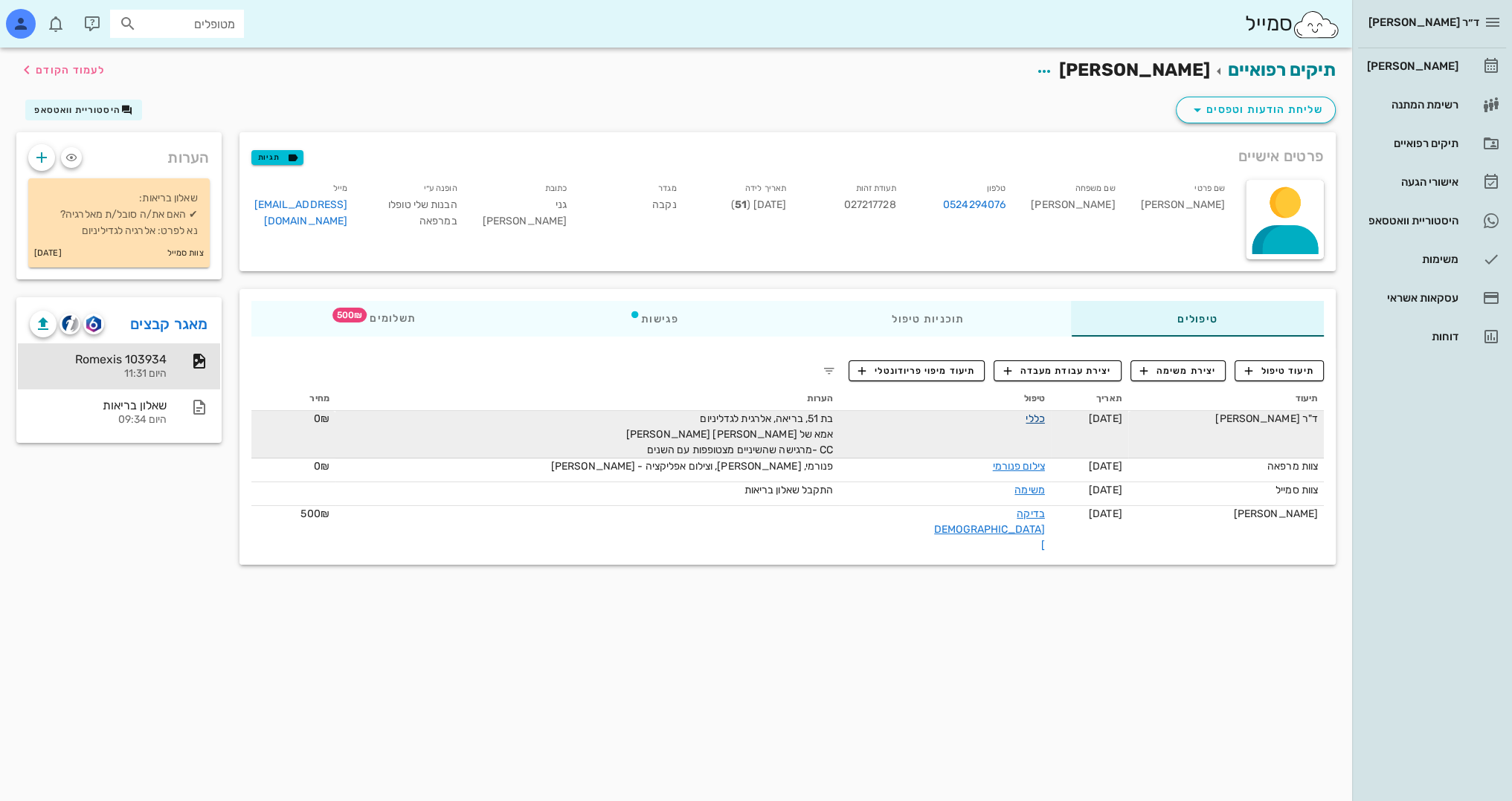
click at [1025, 418] on link "כללי" at bounding box center [1034, 418] width 19 height 13
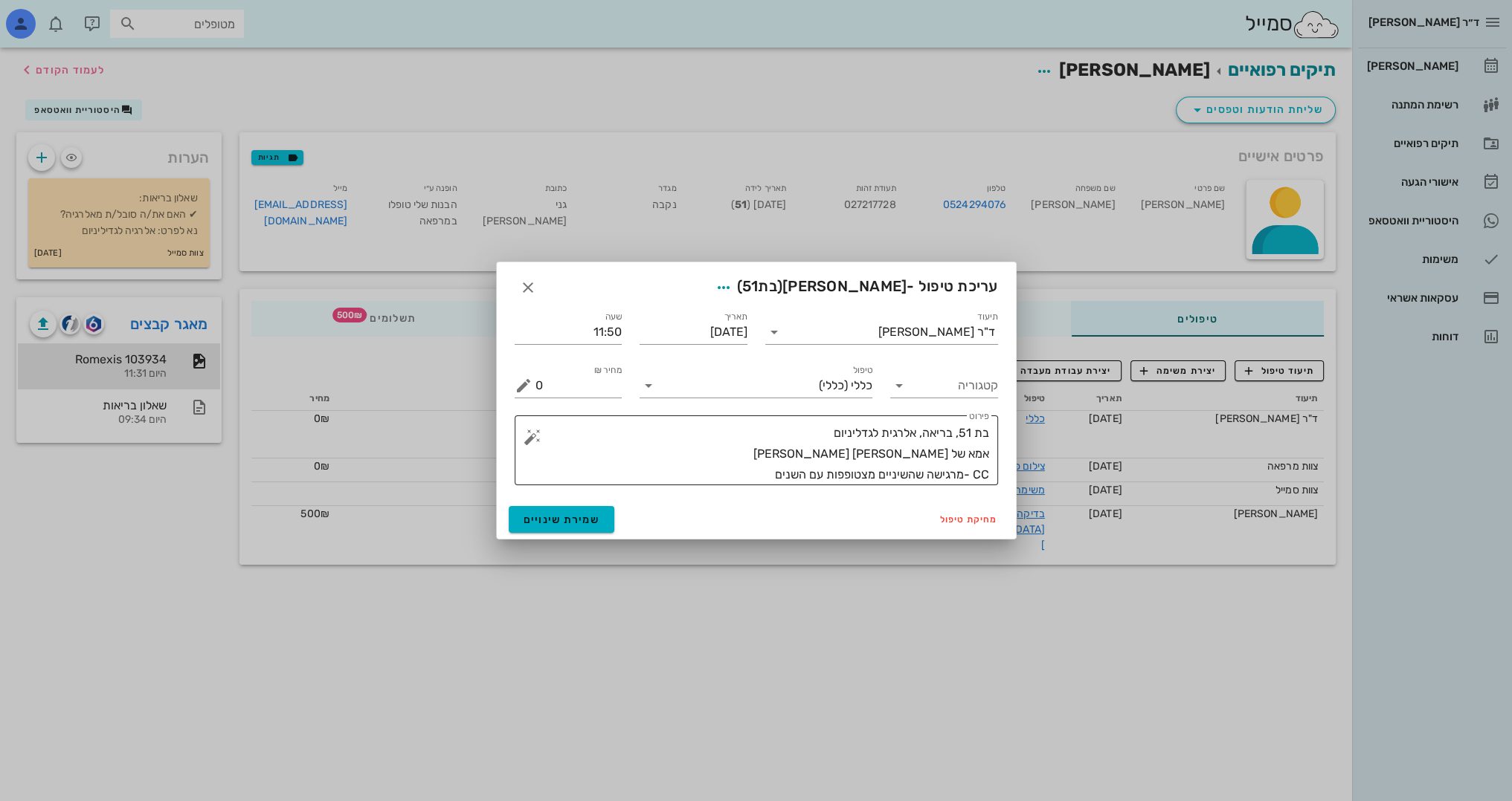
click at [745, 471] on textarea "בת 51, בריאה, אלרגית לגדליניום אמא של [PERSON_NAME] [PERSON_NAME] CC -מרגישה שה…" at bounding box center [762, 454] width 454 height 63
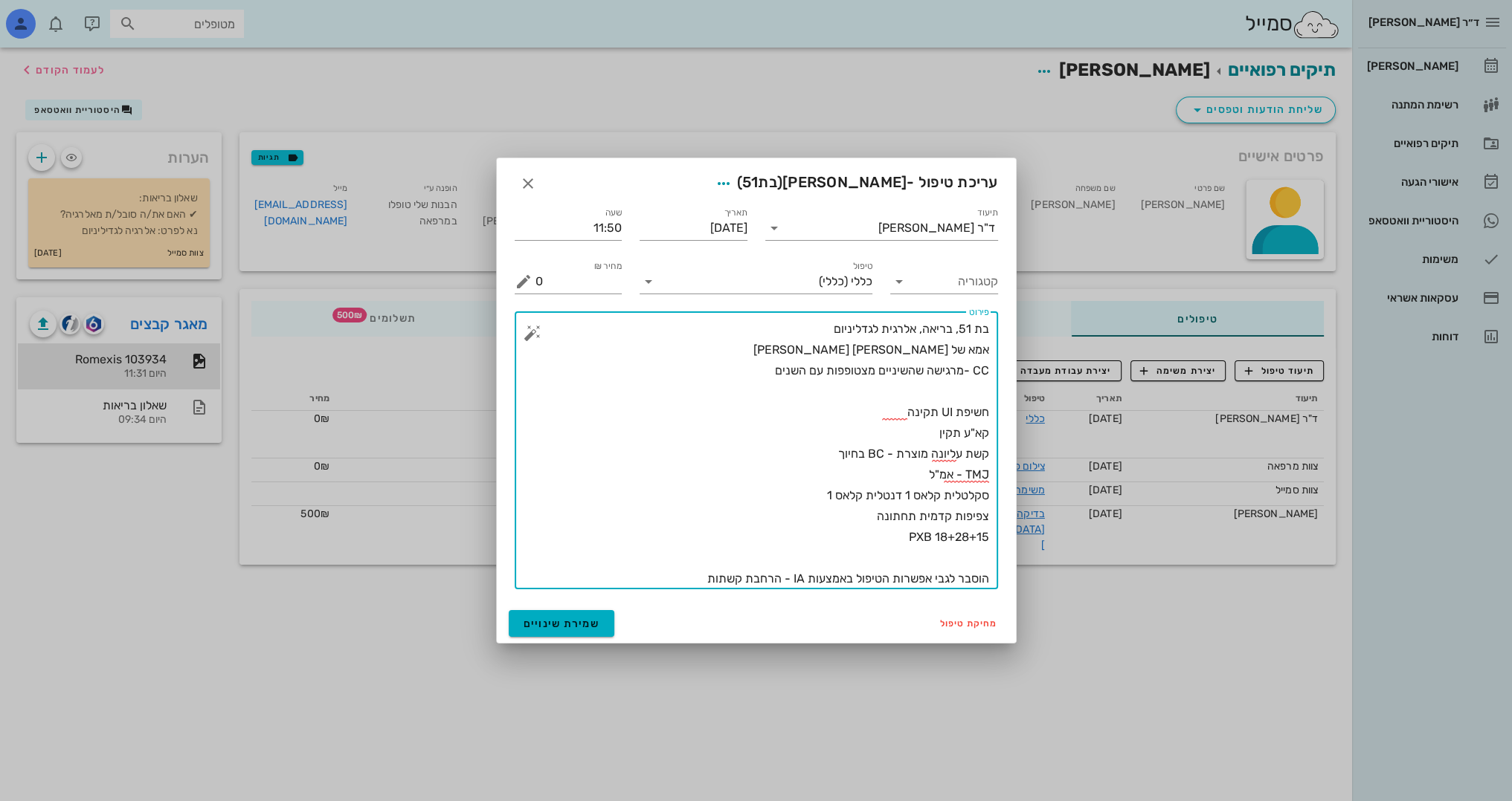
click at [979, 389] on textarea "בת 51, בריאה, אלרגית לגדליניום אמא של [PERSON_NAME] [PERSON_NAME] CC -מרגישה שה…" at bounding box center [762, 453] width 454 height 270
click at [803, 330] on textarea "בת 51, בריאה, אלרגית לגדליניום אמא של [PERSON_NAME] [PERSON_NAME] CC -מרגישה שה…" at bounding box center [762, 453] width 454 height 270
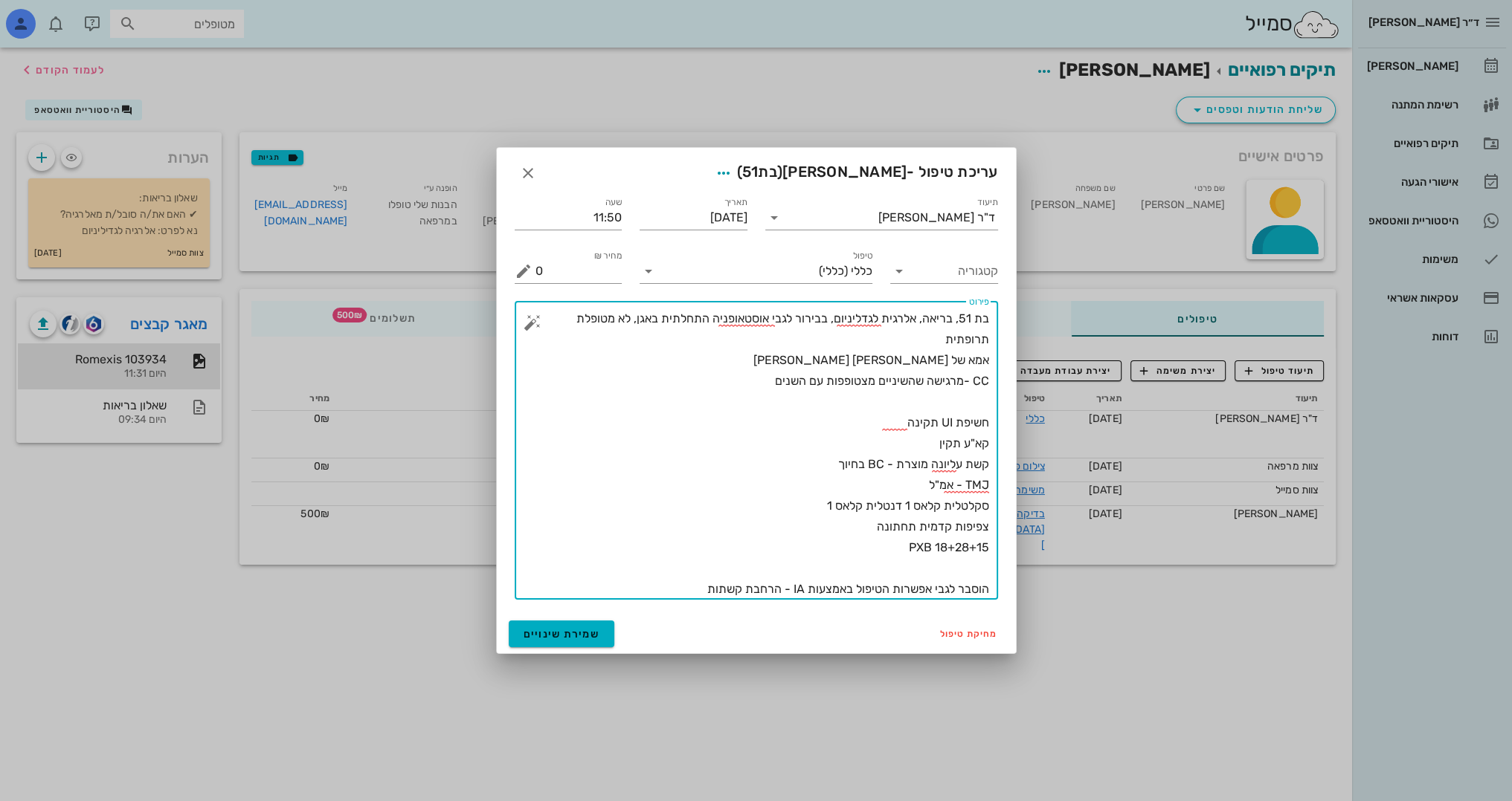
click at [676, 581] on textarea "בת 51, בריאה, אלרגית לגדליניום, בבירור לגבי אוסטאופניה התחלתית באגן, לא מטופלת …" at bounding box center [762, 454] width 454 height 291
type textarea "בת 51, בריאה, אלרגית לגדליניום, בבירור לגבי אוסטאופניה התחלתית באגן, לא מטופלת …"
click at [555, 636] on span "שמירת שינויים" at bounding box center [561, 634] width 76 height 13
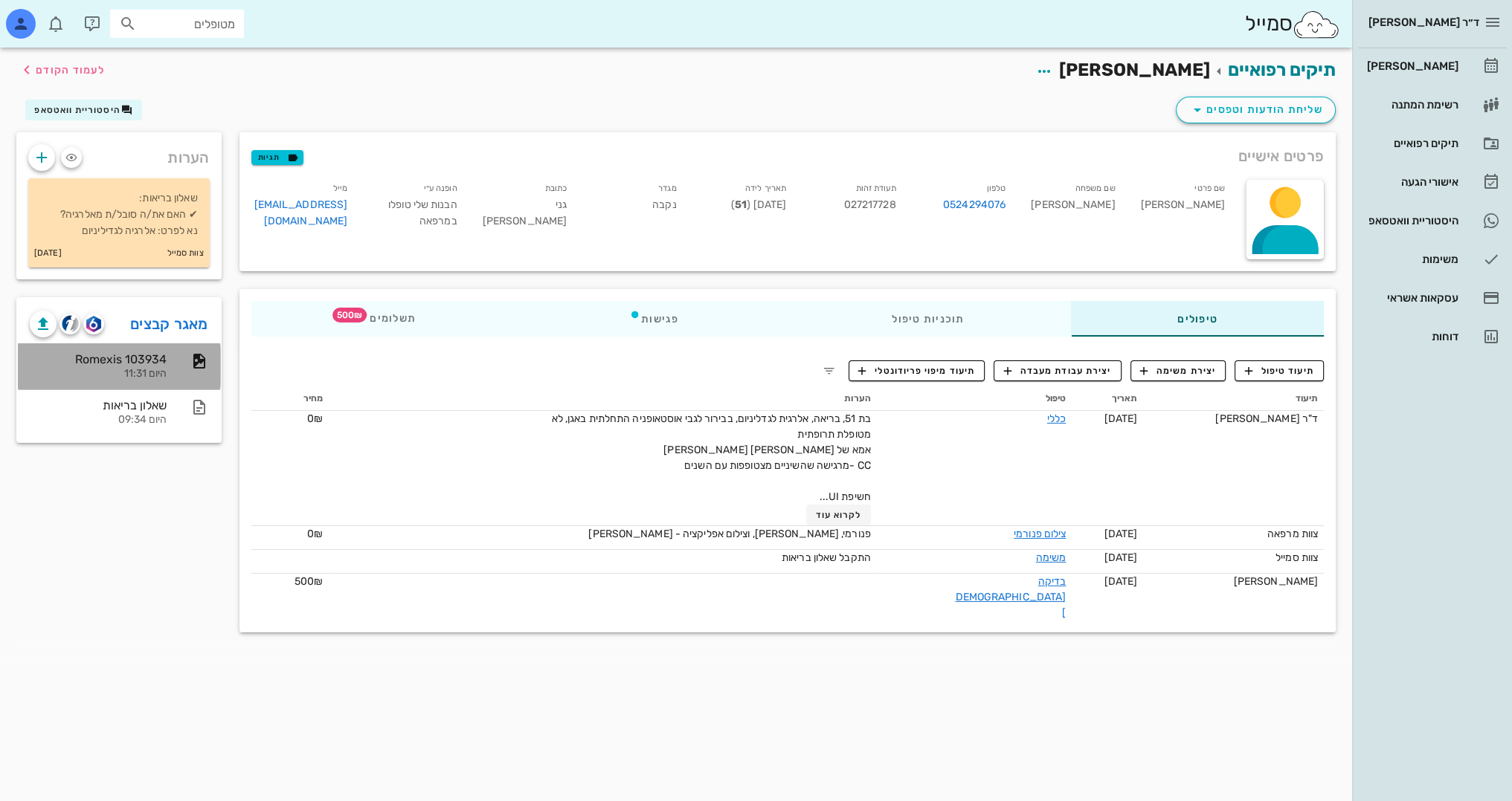
click at [161, 368] on div "היום 11:31" at bounding box center [98, 374] width 137 height 13
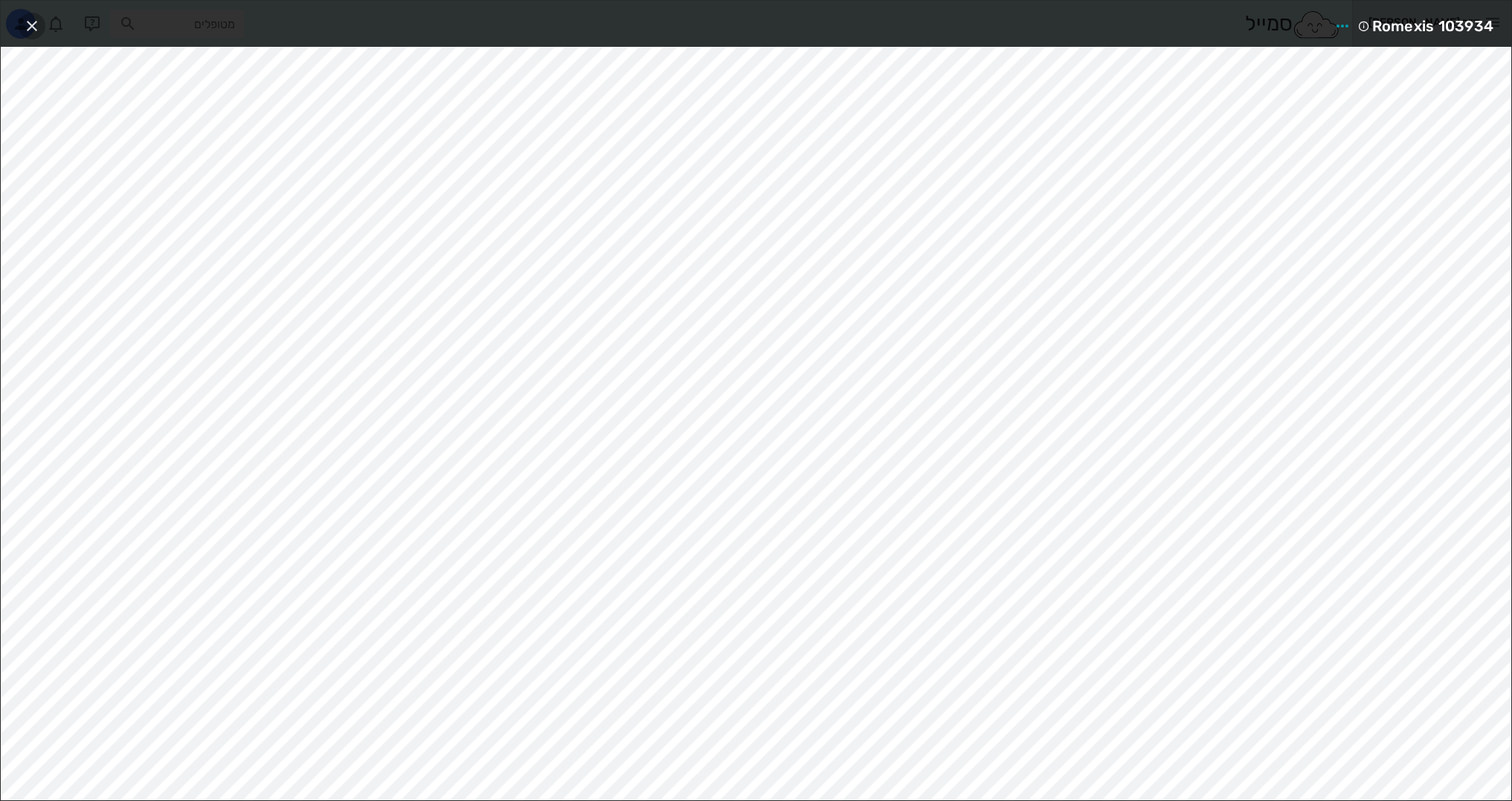
click at [35, 13] on button "button" at bounding box center [32, 26] width 27 height 27
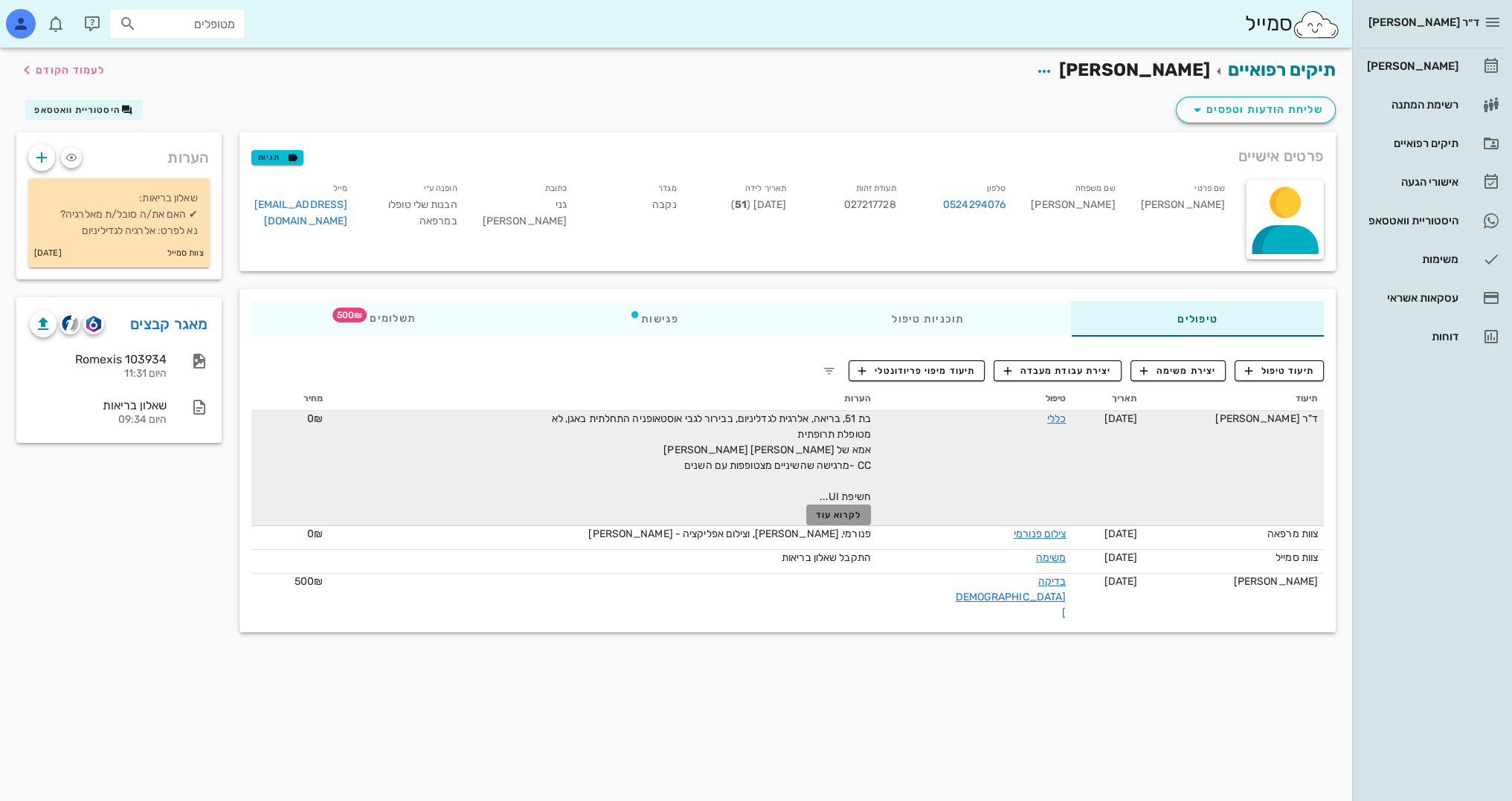
click at [862, 519] on span "לקרוא עוד" at bounding box center [838, 515] width 46 height 11
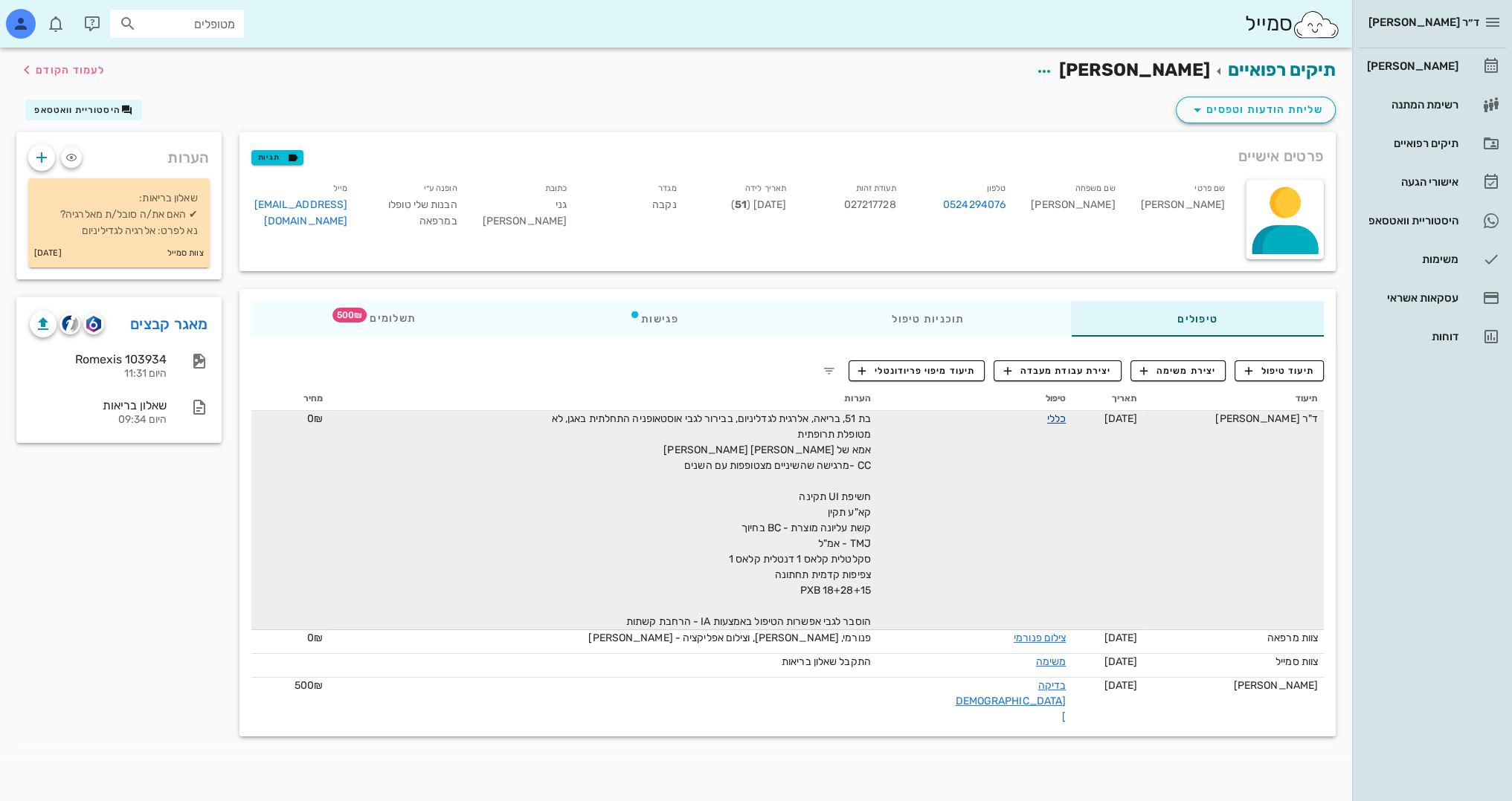
click at [1047, 423] on link "כללי" at bounding box center [1056, 418] width 19 height 13
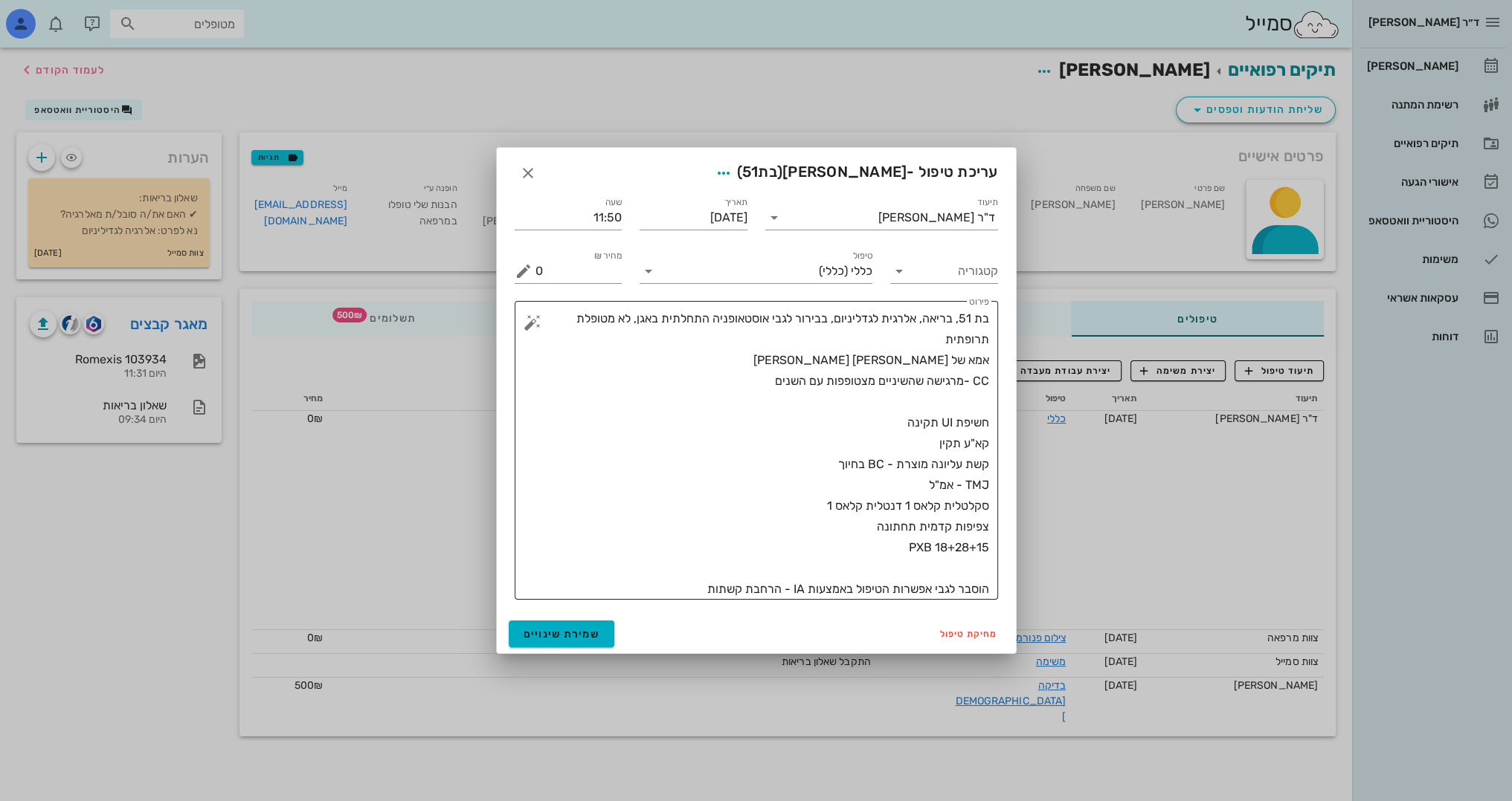
click at [679, 594] on textarea "בת 51, בריאה, אלרגית לגדליניום, בבירור לגבי אוסטאופניה התחלתית באגן, לא מטופלת …" at bounding box center [762, 454] width 454 height 291
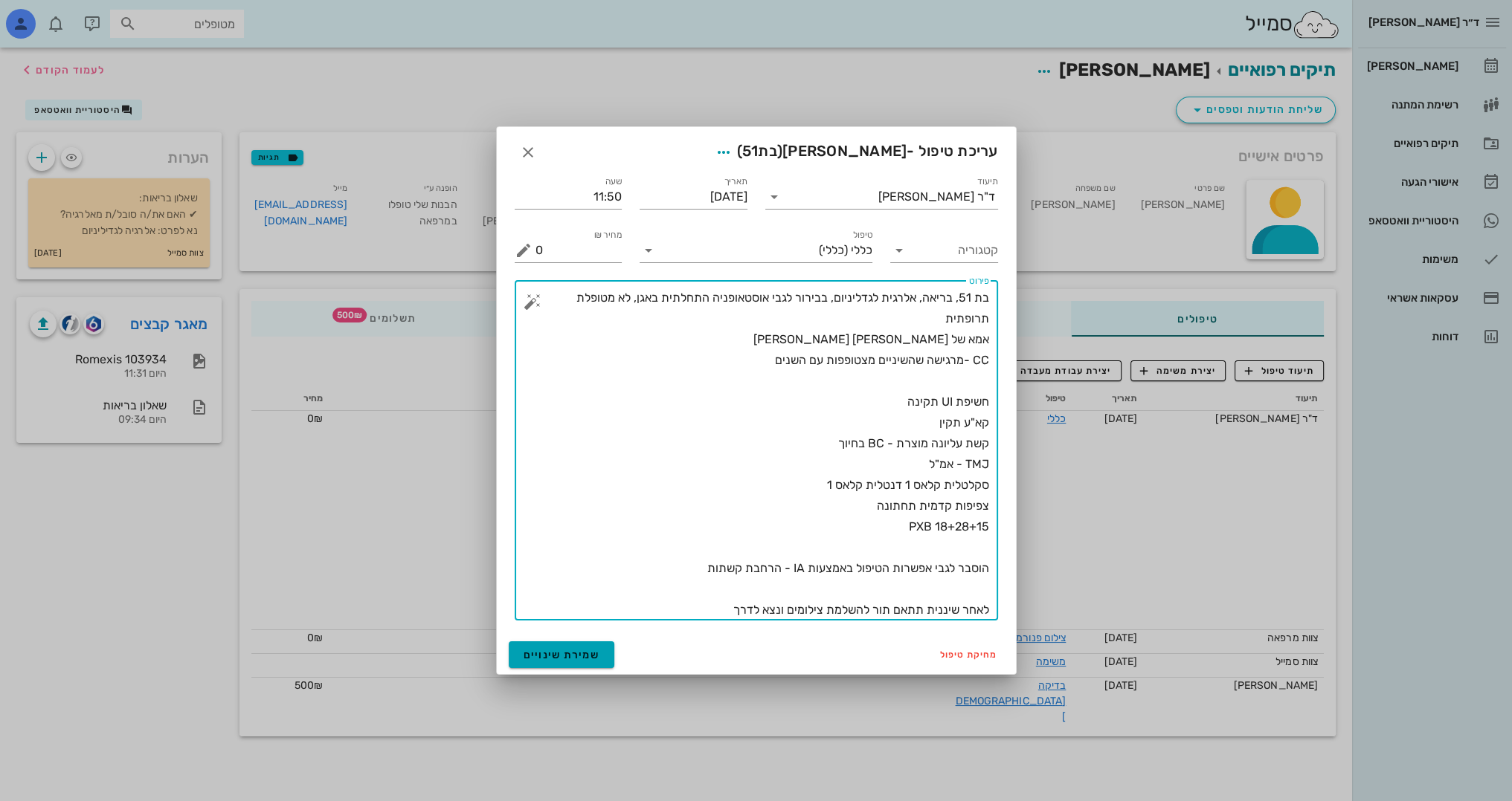
type textarea "בת 51, בריאה, אלרגית לגדליניום, בבירור לגבי אוסטאופניה התחלתית באגן, לא מטופלת …"
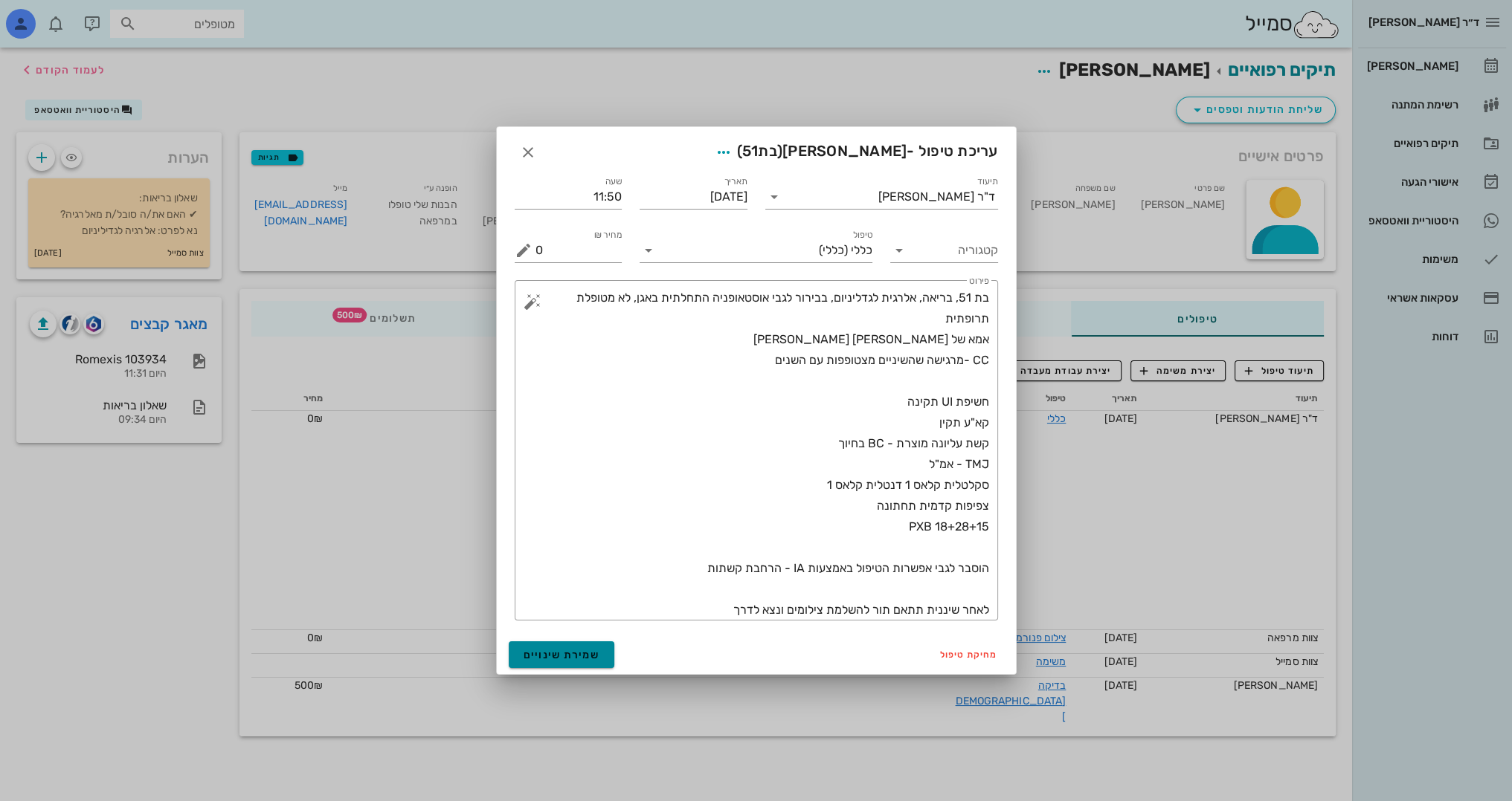
click at [579, 656] on span "שמירת שינויים" at bounding box center [561, 656] width 76 height 13
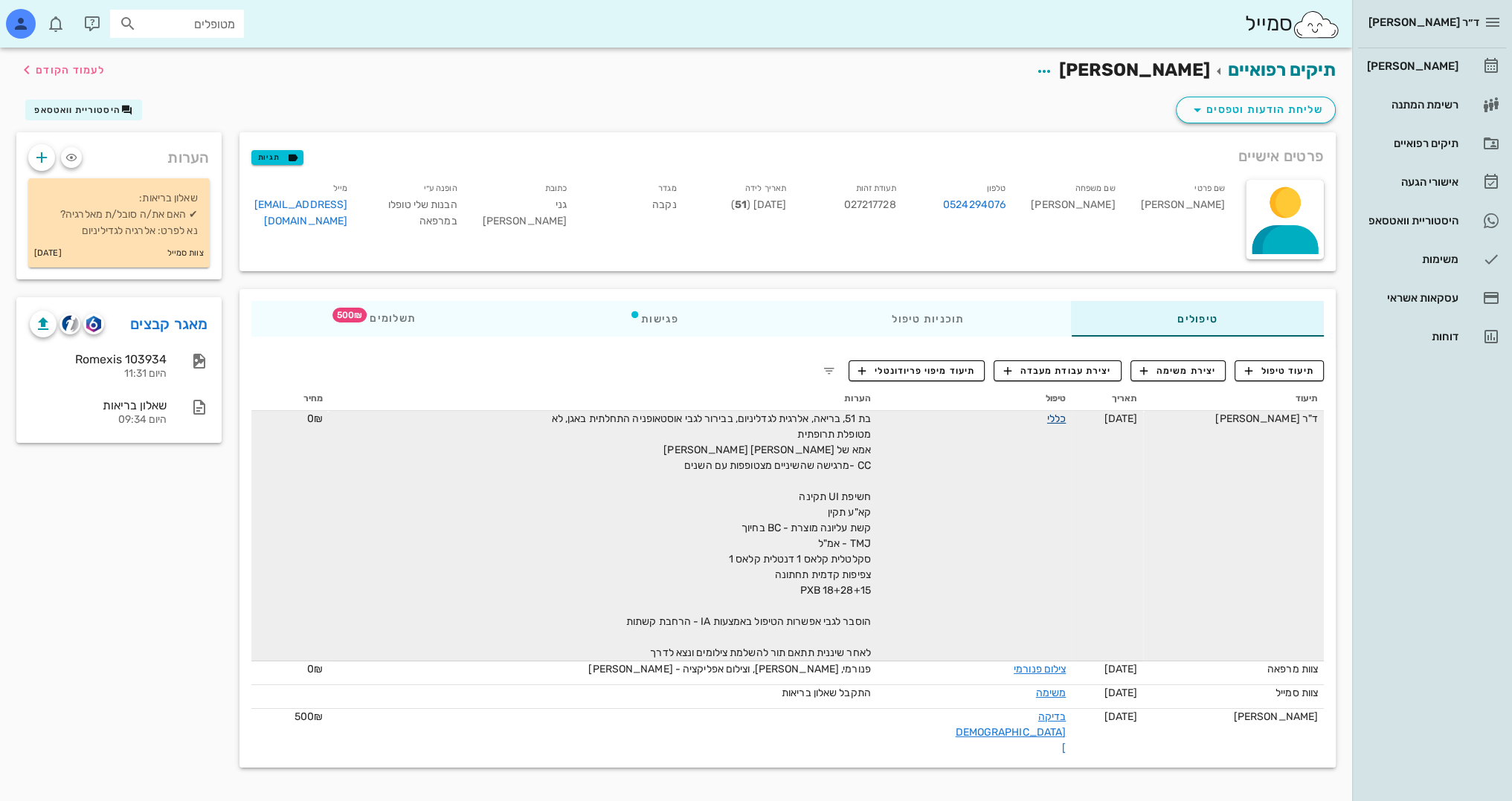
click at [1047, 423] on link "כללי" at bounding box center [1056, 418] width 19 height 13
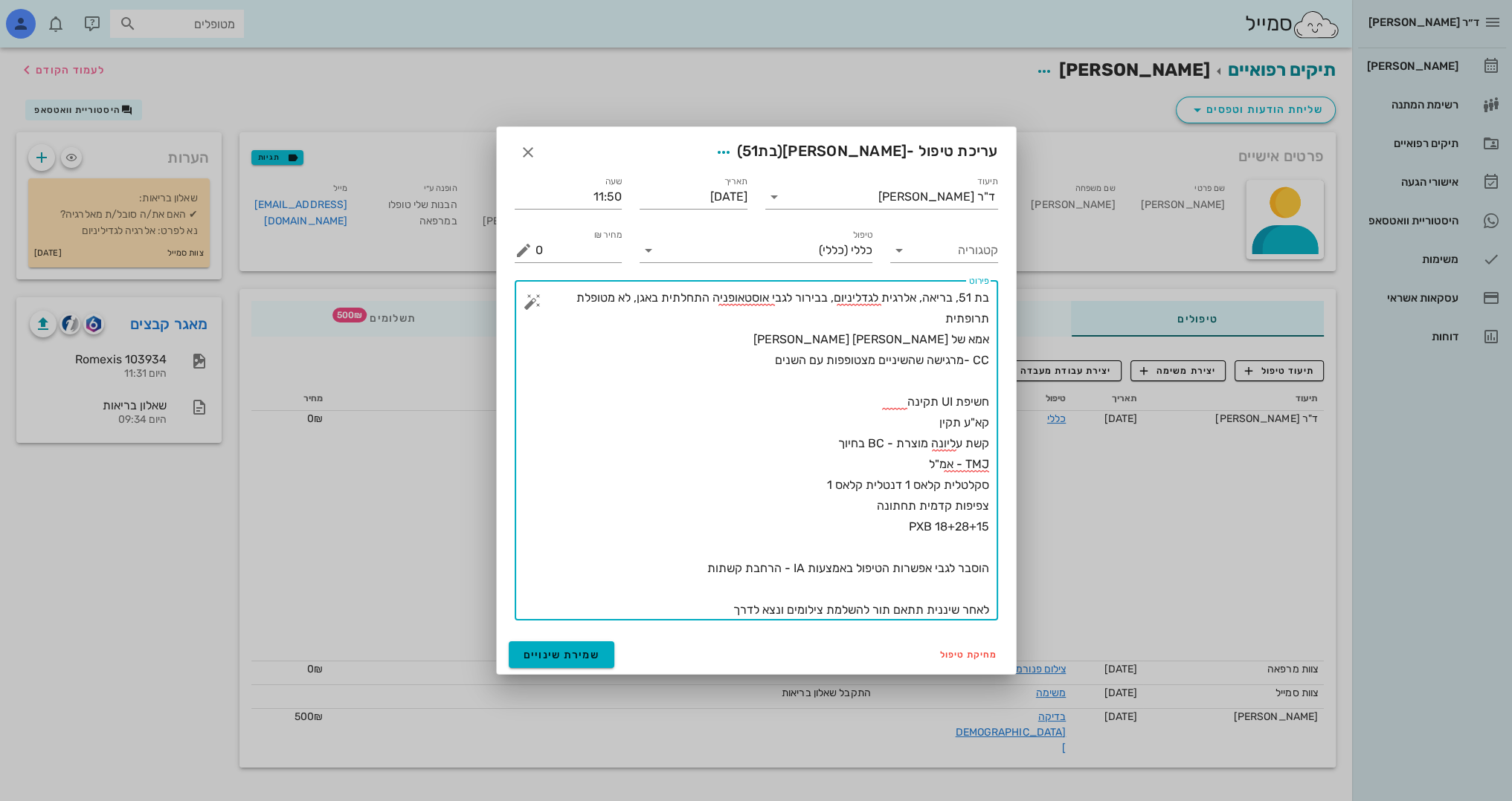
click at [673, 577] on textarea "בת 51, בריאה, אלרגית לגדליניום, בבירור לגבי אוסטאופניה התחלתית באגן, לא מטופלת …" at bounding box center [762, 453] width 454 height 333
click at [969, 541] on textarea "בת 51, בריאה, אלרגית לגדליניום, בבירור לגבי אוסטאופניה התחלתית באגן, לא מטופלת …" at bounding box center [762, 453] width 454 height 333
type textarea "בת 51, בריאה, אלרגית לגדליניום, בבירור לגבי אוסטאופניה התחלתית באגן, לא מטופלת …"
click at [572, 649] on span "שמירת שינויים" at bounding box center [561, 656] width 76 height 13
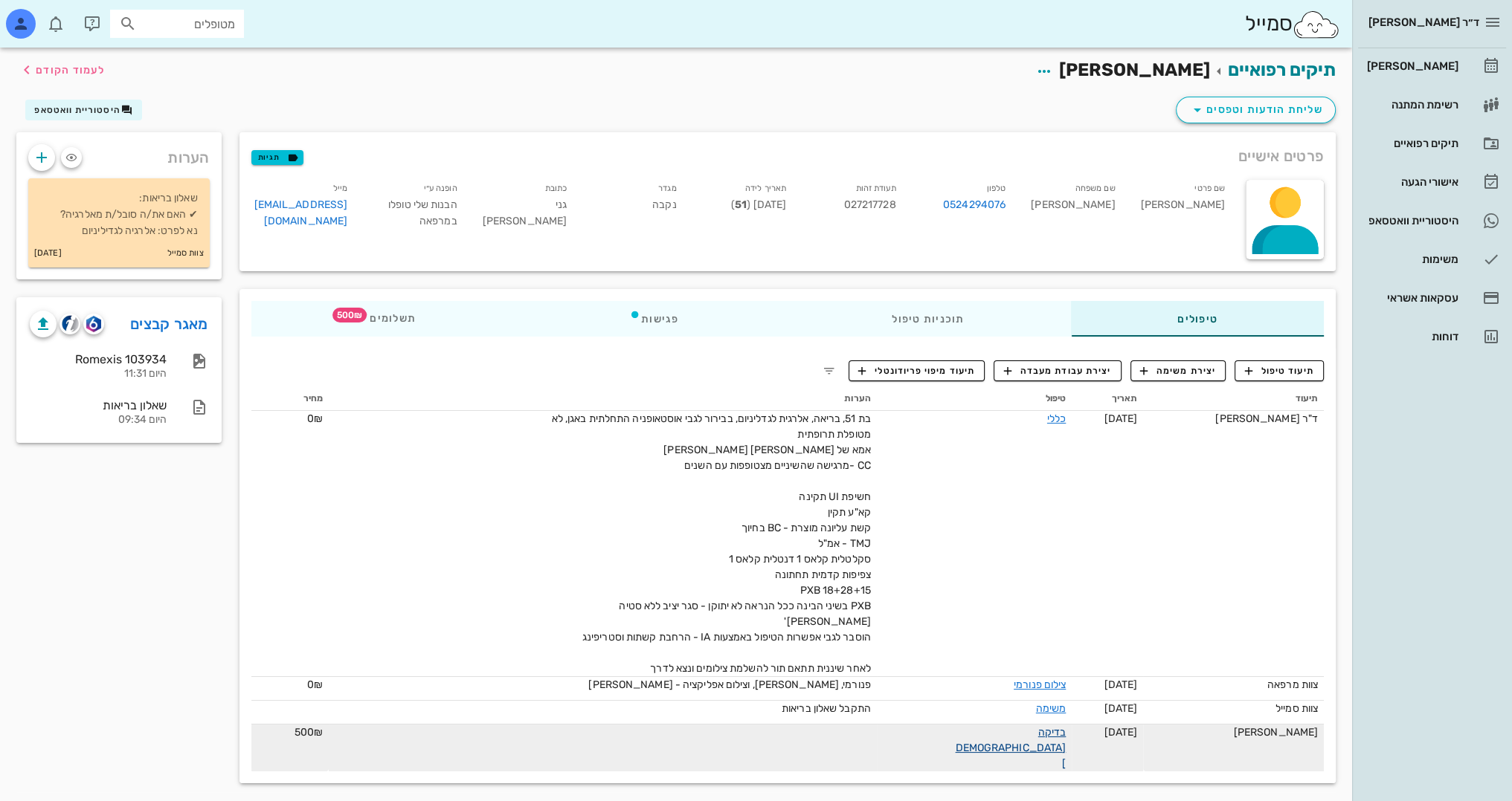
click at [1017, 726] on link "בדיקה [DEMOGRAPHIC_DATA]" at bounding box center [1010, 748] width 111 height 44
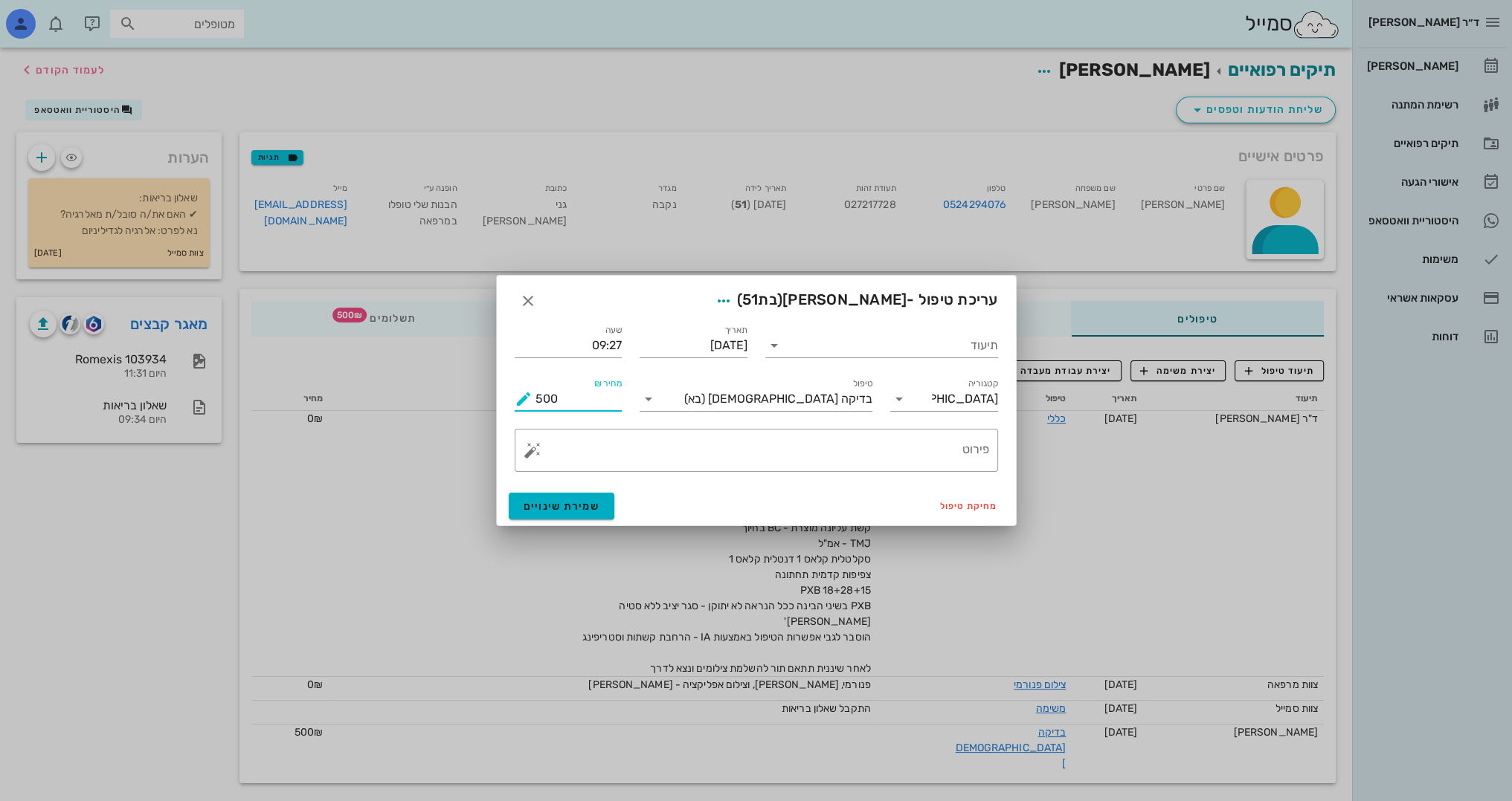
drag, startPoint x: 563, startPoint y: 400, endPoint x: 70, endPoint y: 418, distance: 493.3
click at [70, 418] on div "ד״ר [PERSON_NAME] [PERSON_NAME] רשימת המתנה תיקים רפואיים אישורי הגעה היסטוריית…" at bounding box center [756, 403] width 1512 height 807
type input "400"
click at [579, 504] on span "שמירת שינויים" at bounding box center [561, 506] width 76 height 13
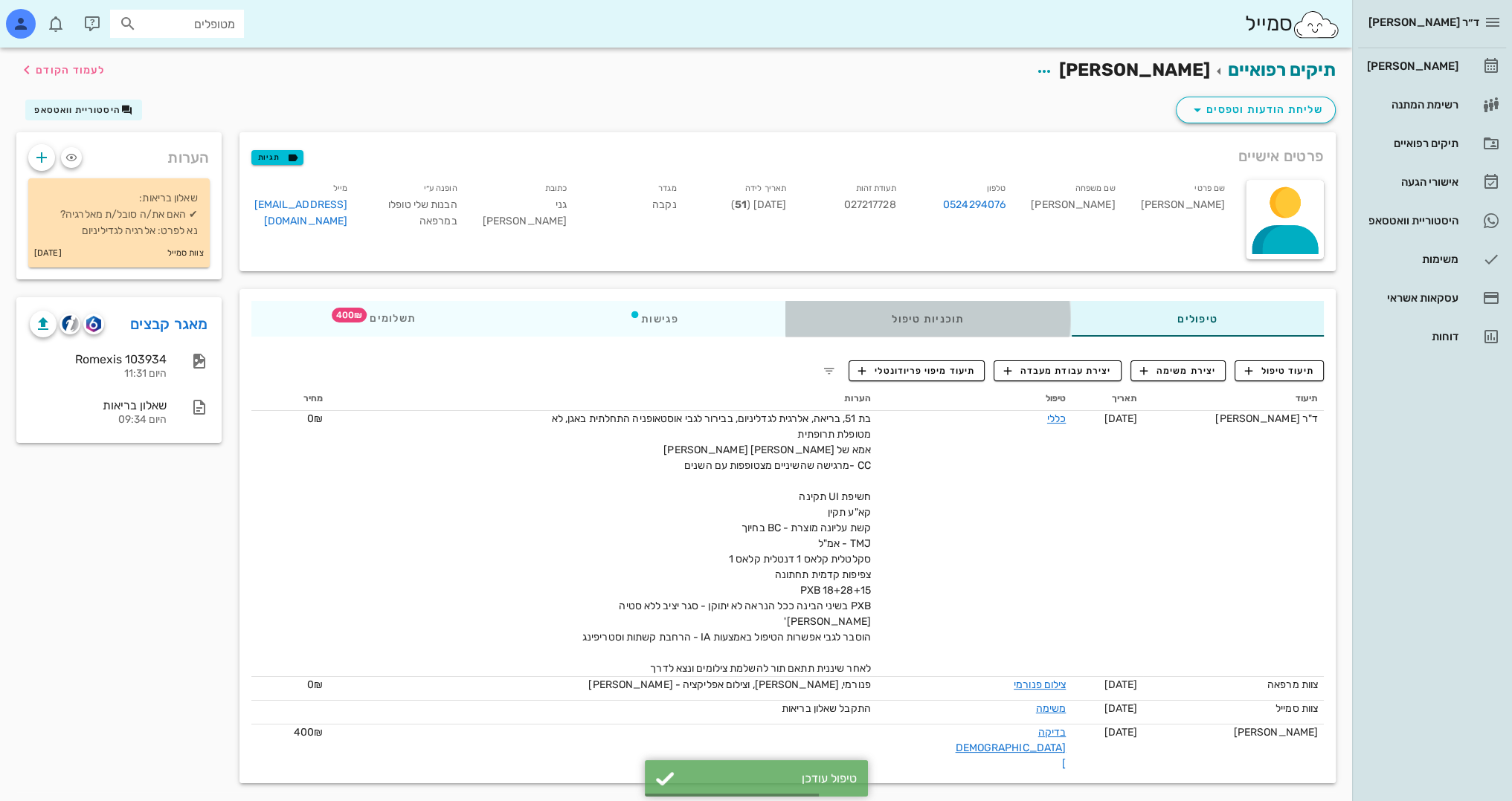
click at [936, 323] on div "תוכניות טיפול" at bounding box center [927, 319] width 286 height 36
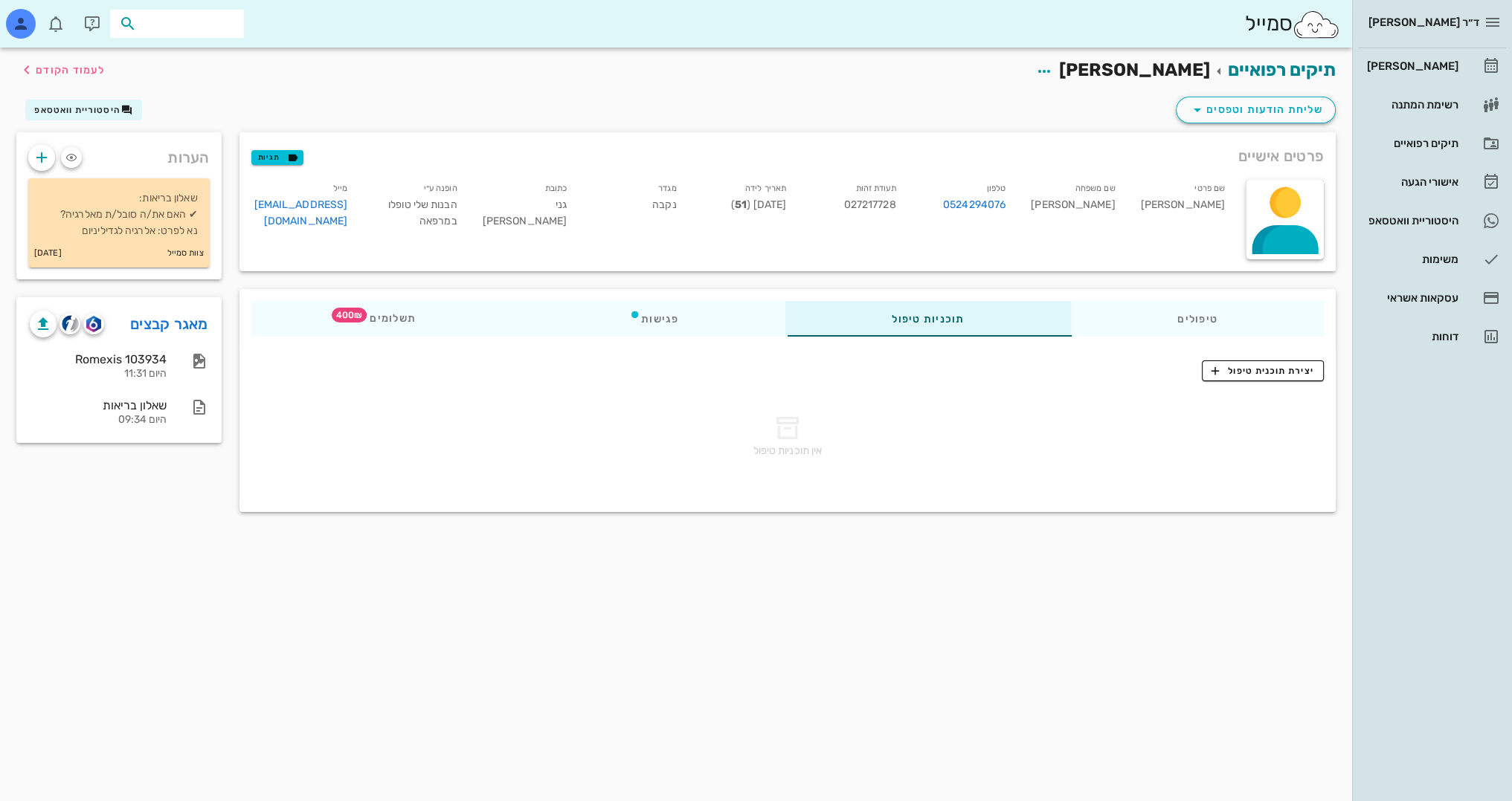
click at [222, 22] on input "text" at bounding box center [188, 24] width 95 height 20
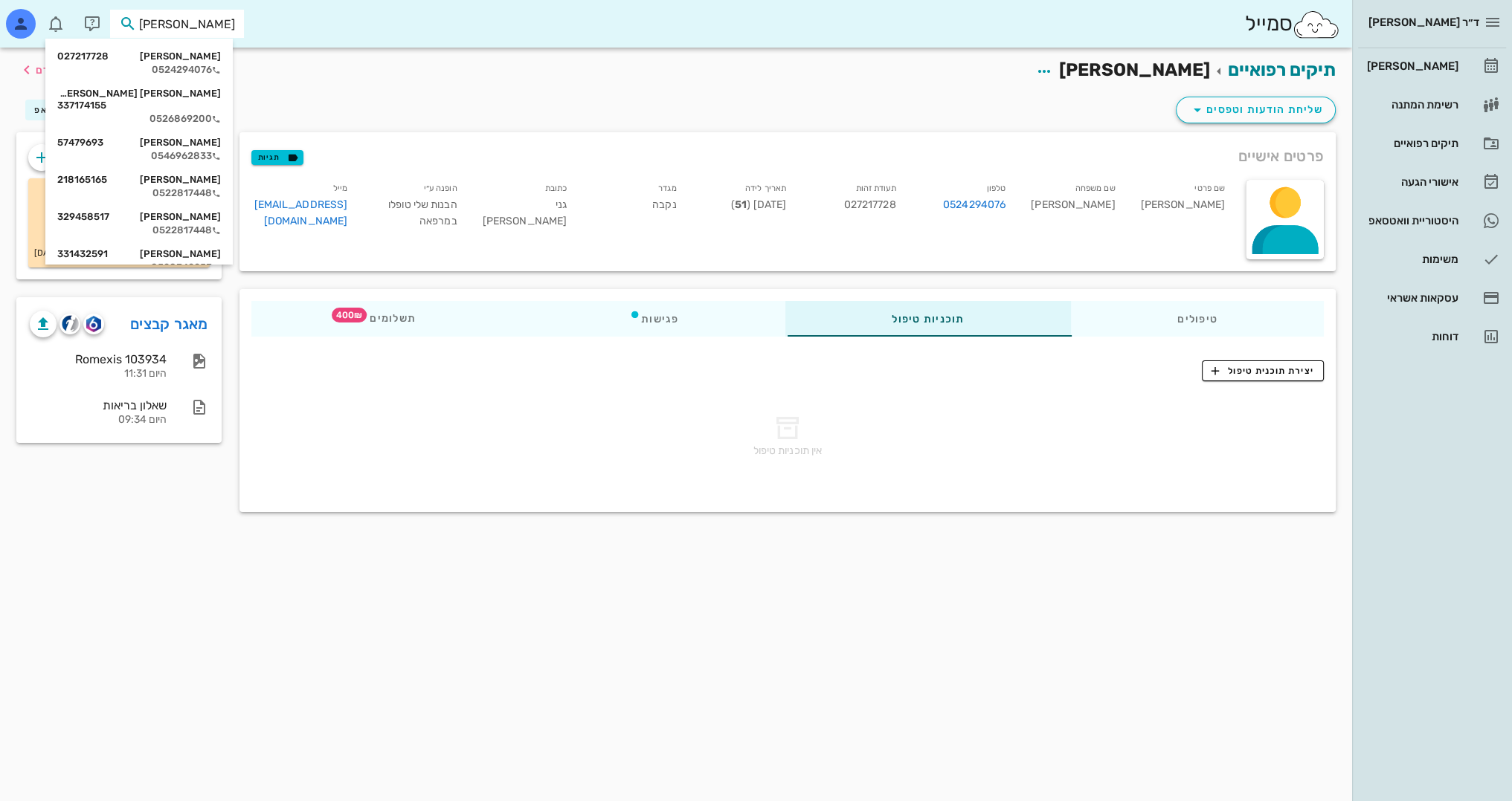
type input "[PERSON_NAME]"
click at [218, 174] on div "[PERSON_NAME] 218165165" at bounding box center [139, 180] width 164 height 12
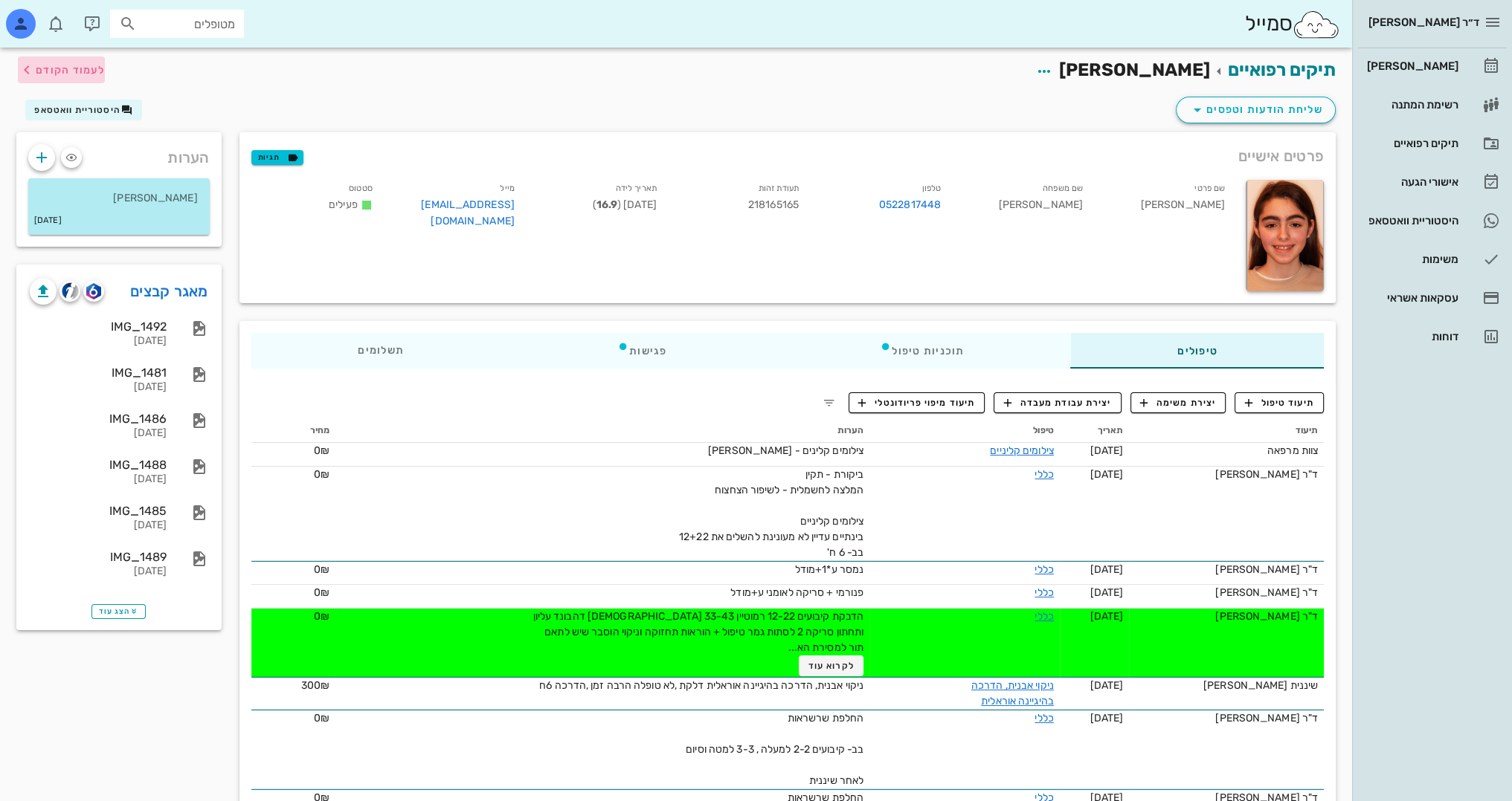
click at [45, 70] on span "לעמוד הקודם" at bounding box center [70, 70] width 69 height 13
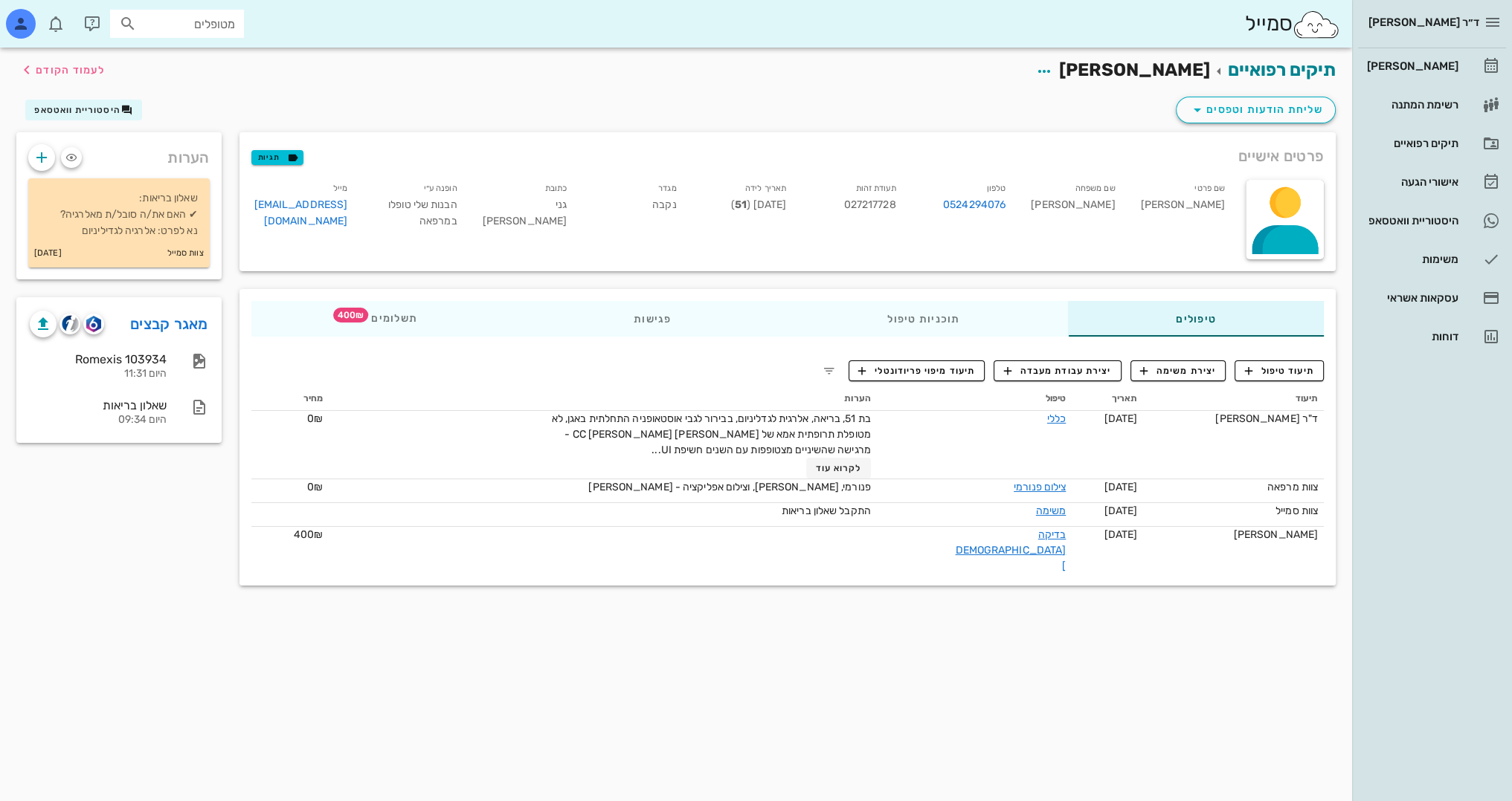
click at [189, 22] on input "מטופלים" at bounding box center [188, 24] width 95 height 20
type input "[PERSON_NAME]"
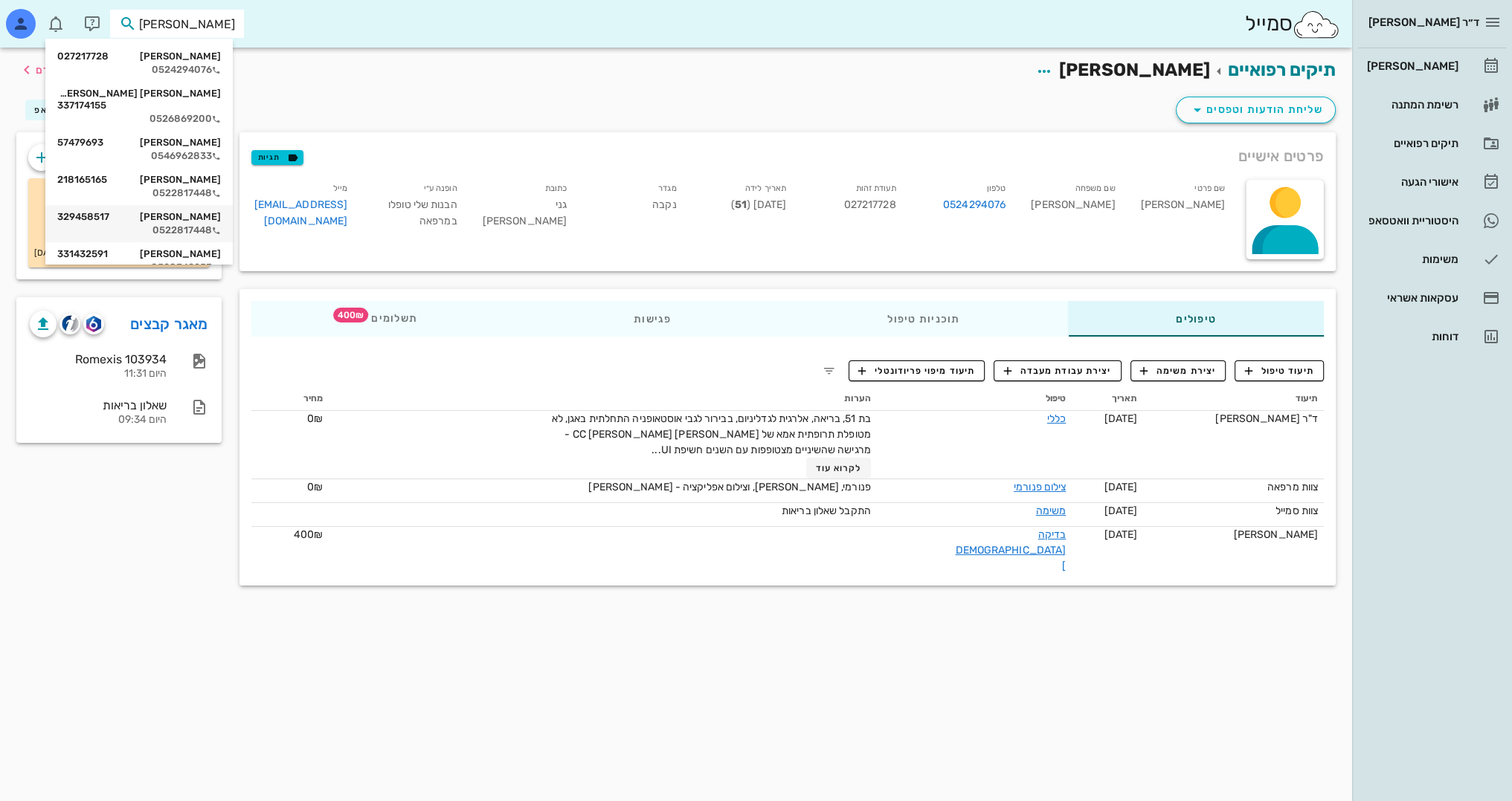
click at [193, 211] on div "[PERSON_NAME] 329458517" at bounding box center [139, 216] width 164 height 12
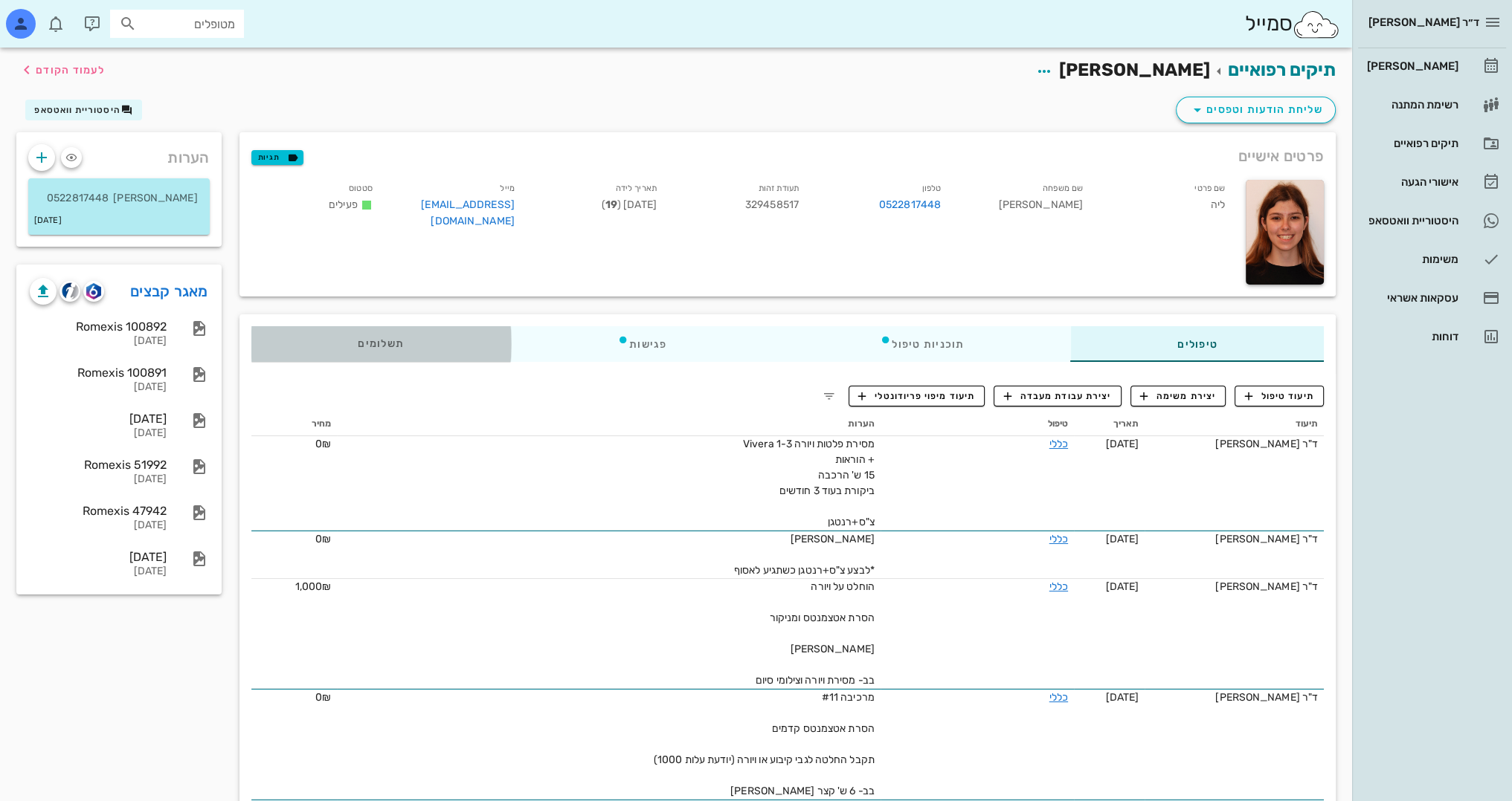
click at [401, 339] on span "תשלומים 0₪" at bounding box center [380, 344] width 46 height 11
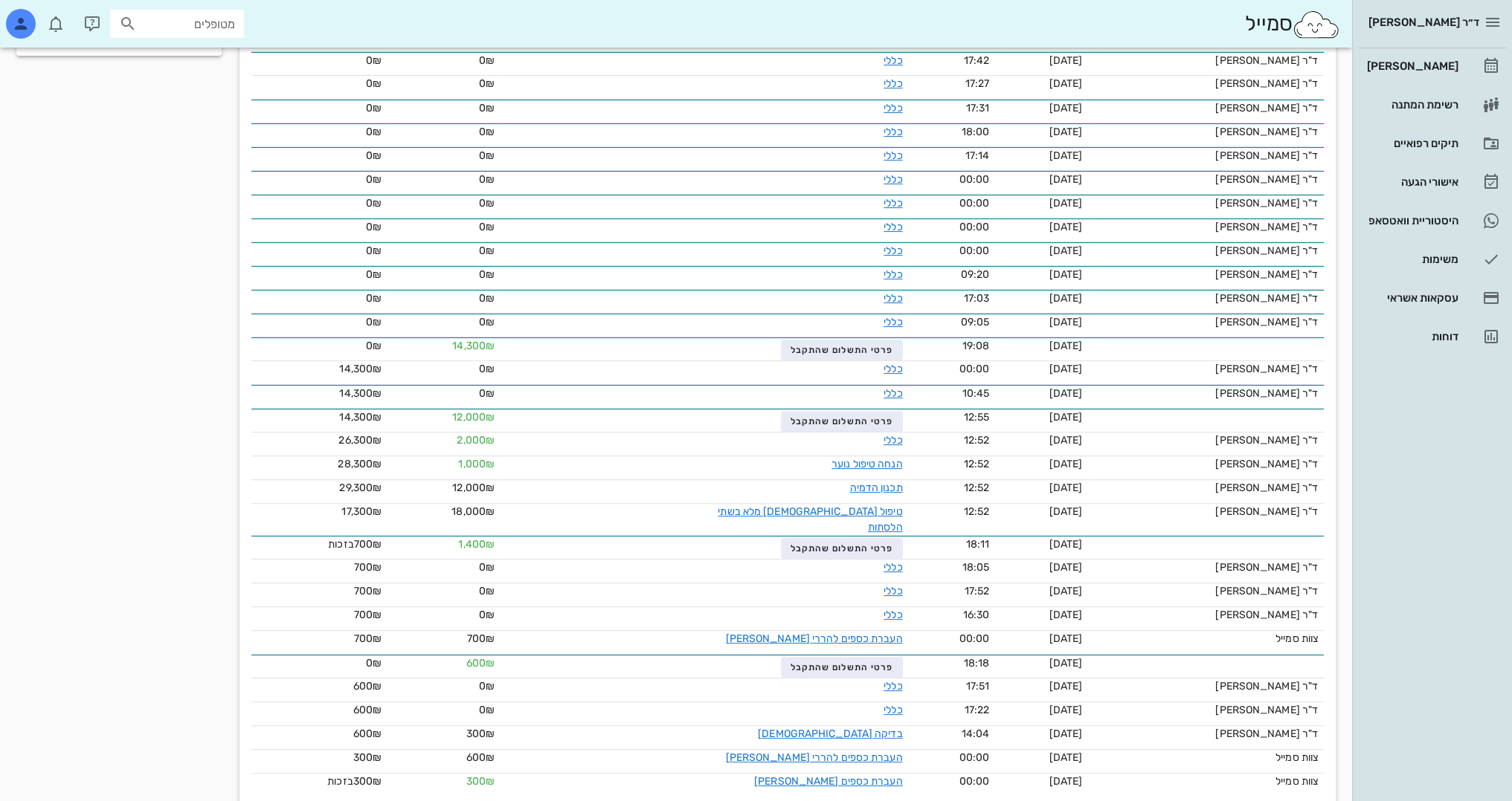
scroll to position [562, 0]
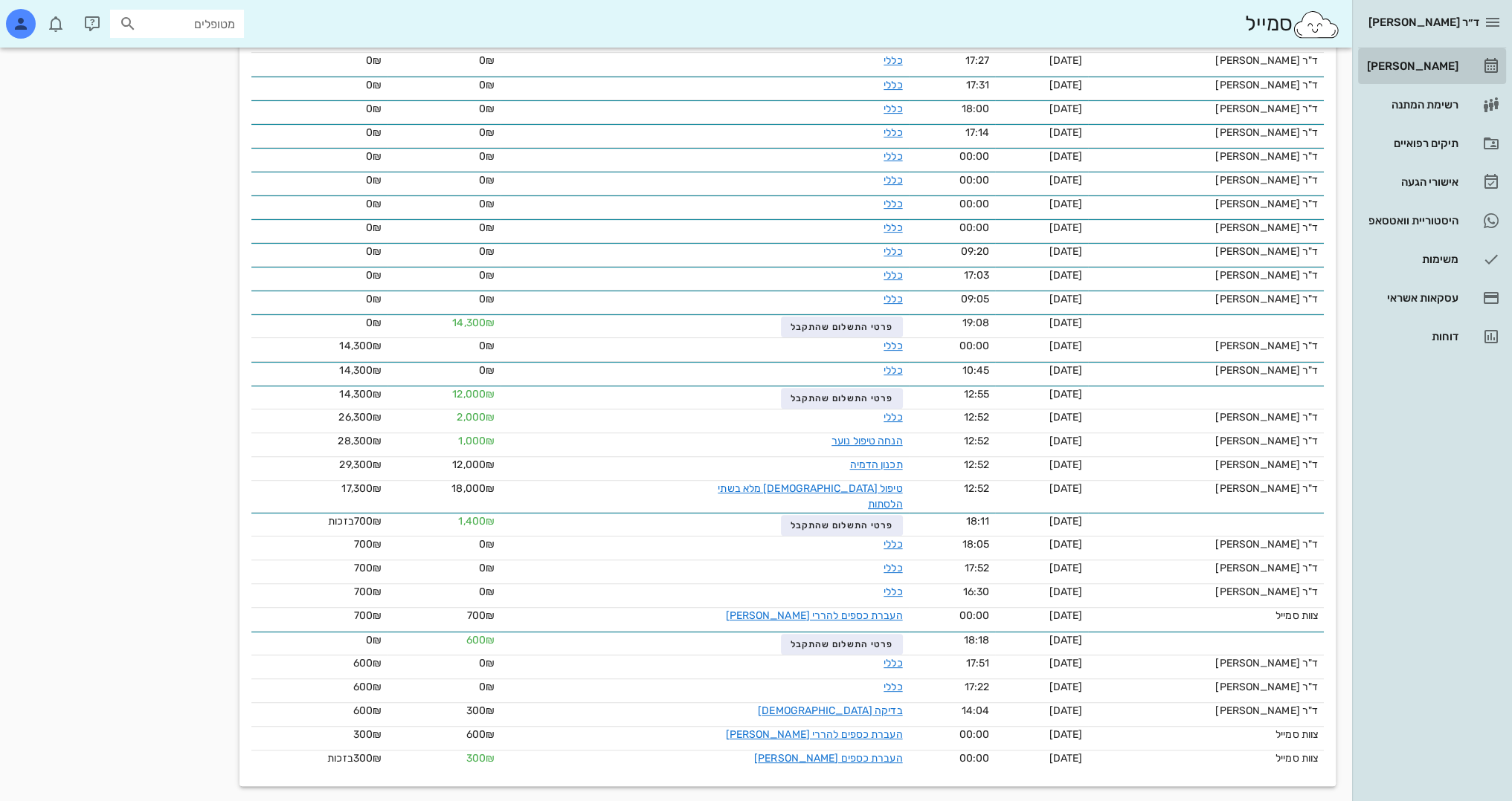
click at [1437, 56] on div "[PERSON_NAME]" at bounding box center [1410, 66] width 94 height 23
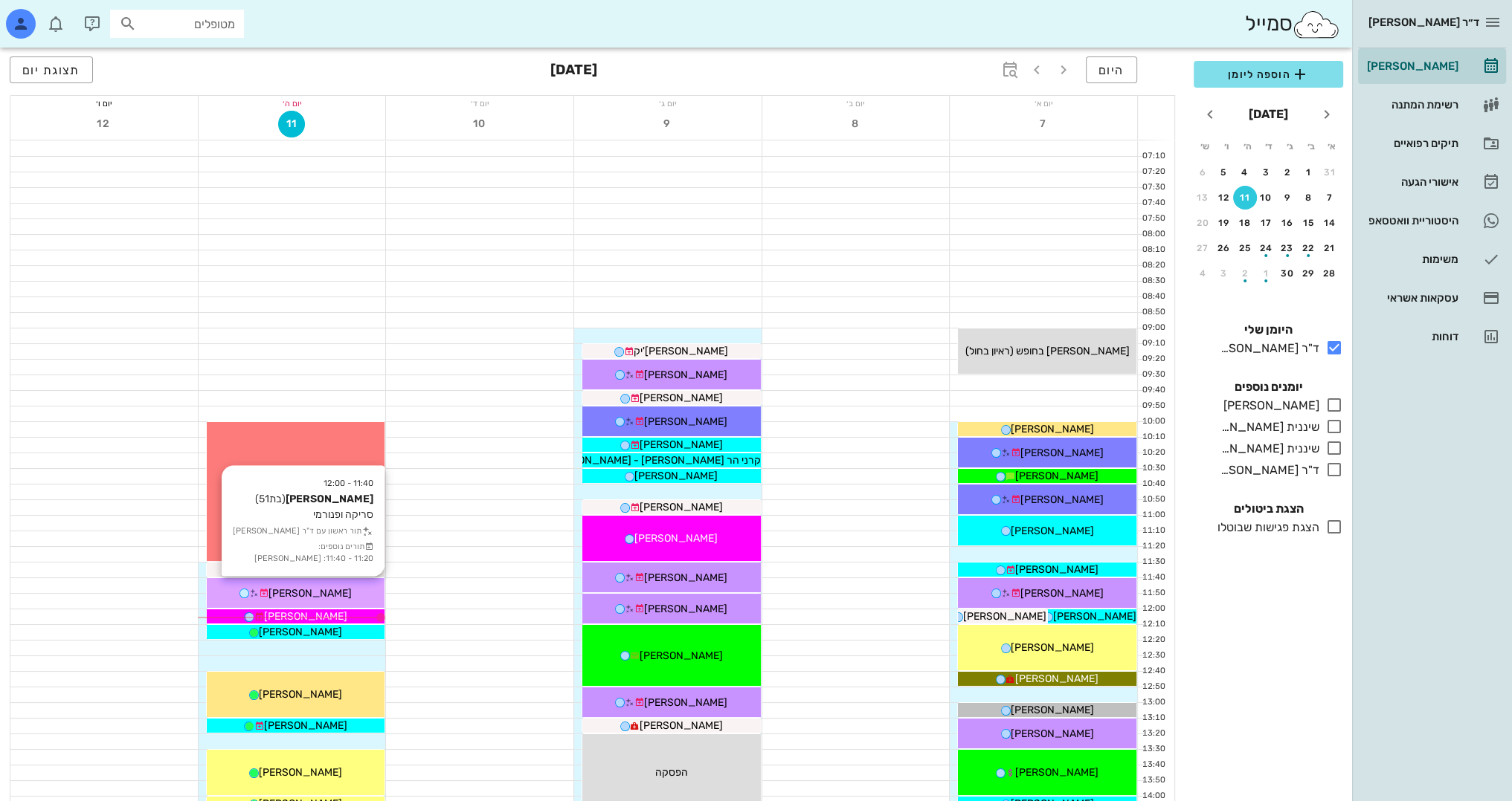
click at [356, 587] on div "[PERSON_NAME]" at bounding box center [296, 593] width 179 height 15
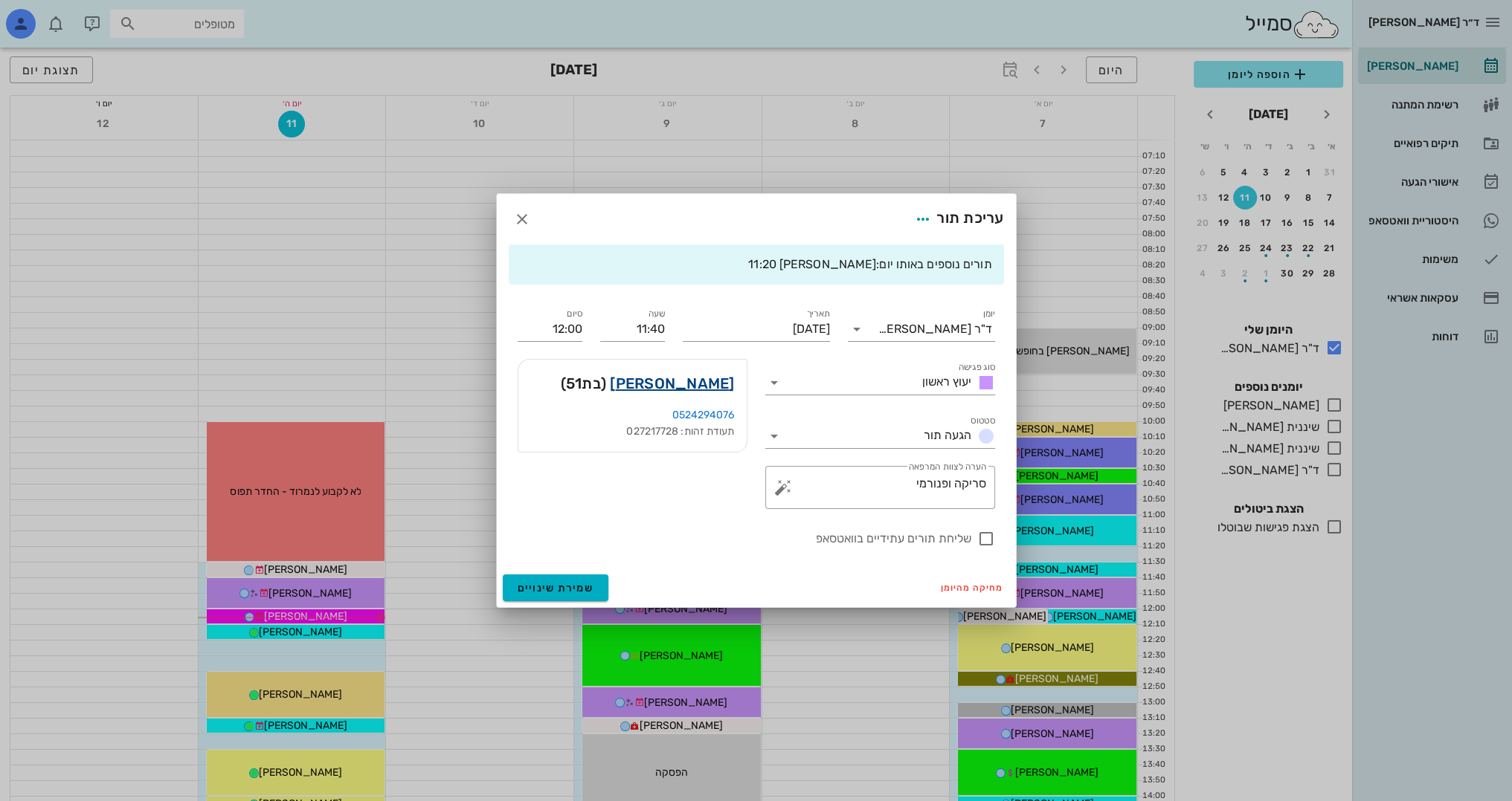
click at [696, 388] on link "[PERSON_NAME]" at bounding box center [672, 383] width 124 height 23
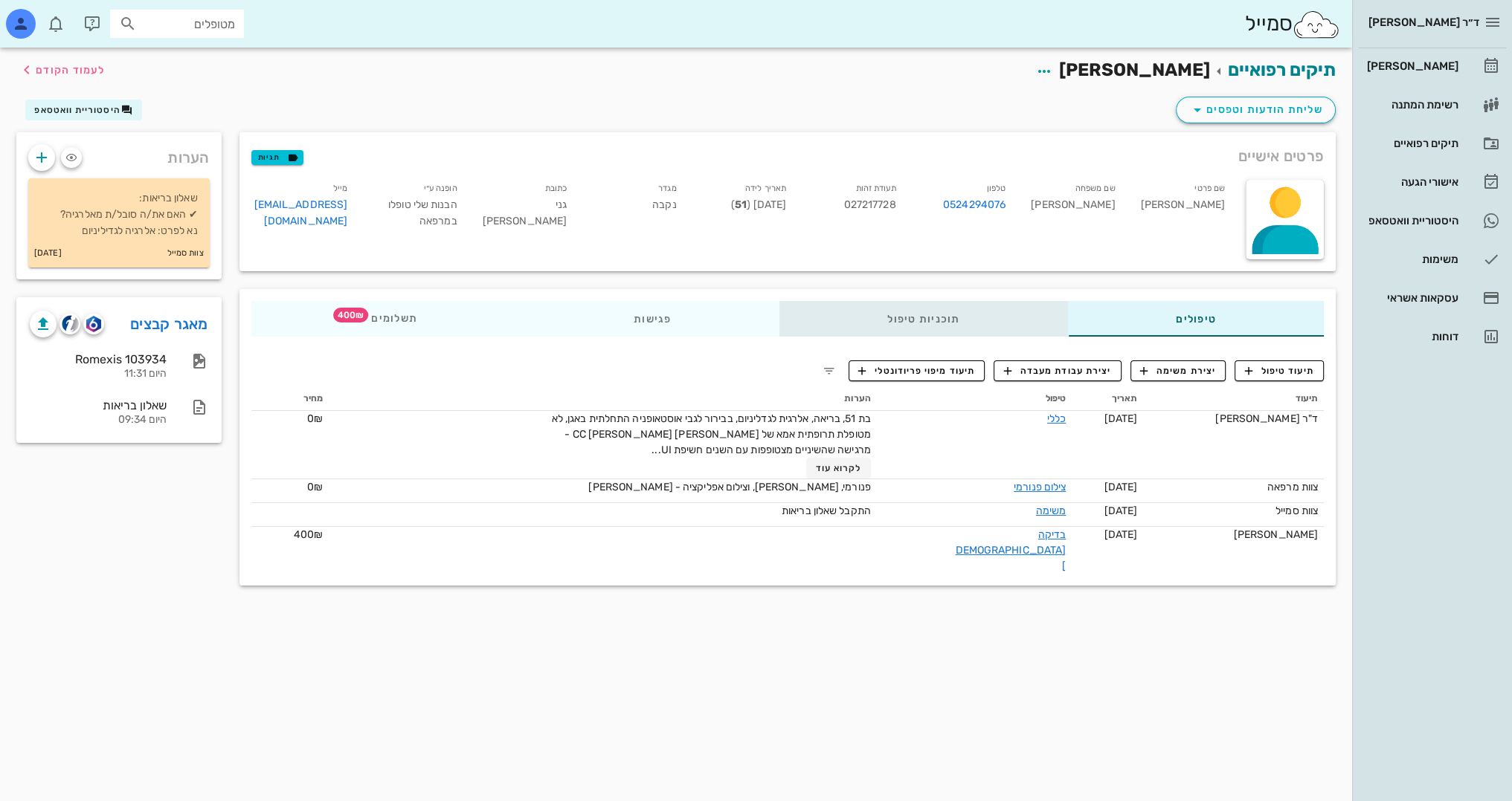
click at [958, 331] on div "תוכניות טיפול" at bounding box center [923, 319] width 288 height 36
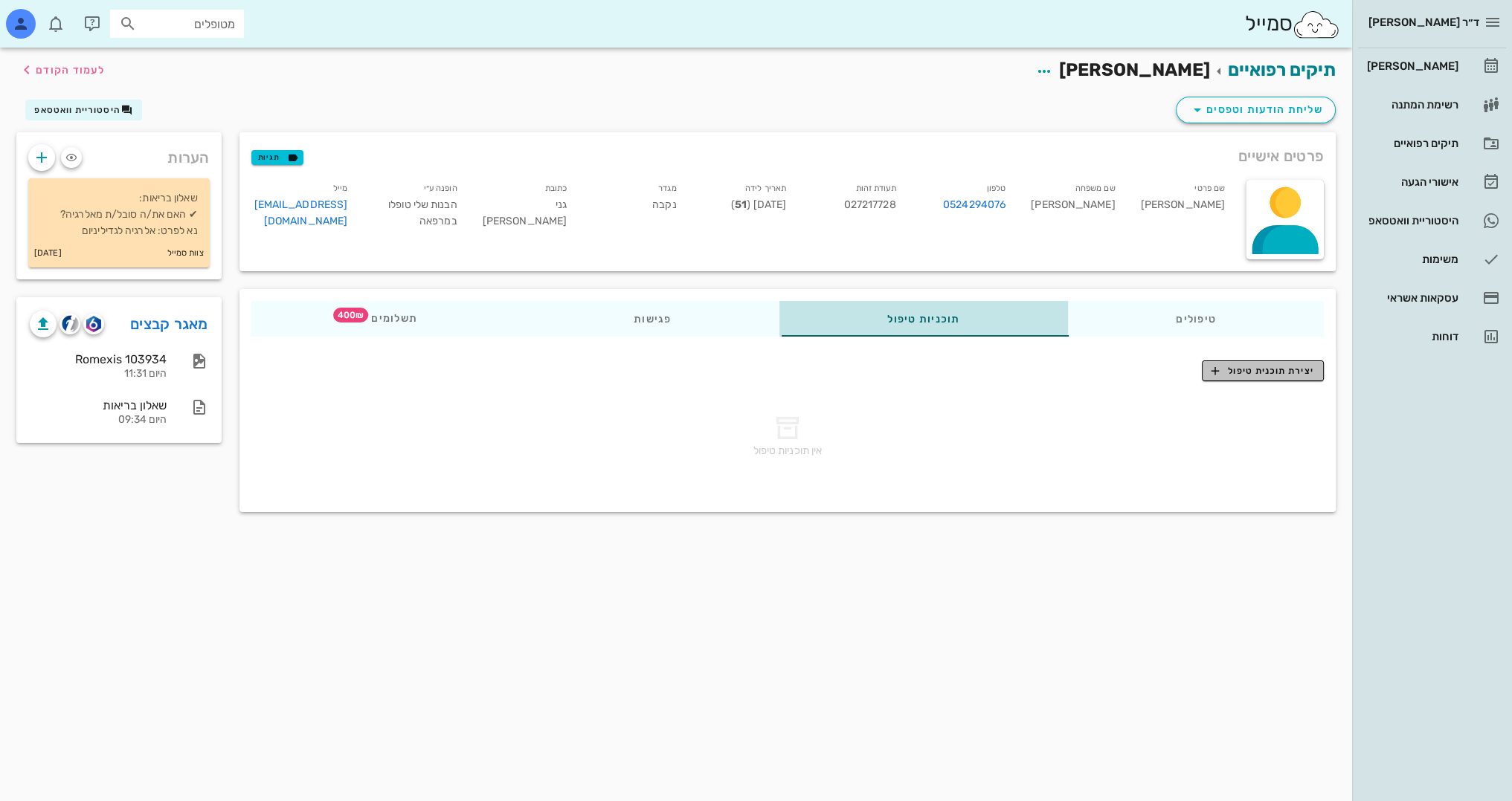
drag, startPoint x: 1274, startPoint y: 368, endPoint x: 914, endPoint y: 312, distance: 364.3
click at [1269, 368] on span "יצירת תוכנית טיפול" at bounding box center [1261, 371] width 102 height 13
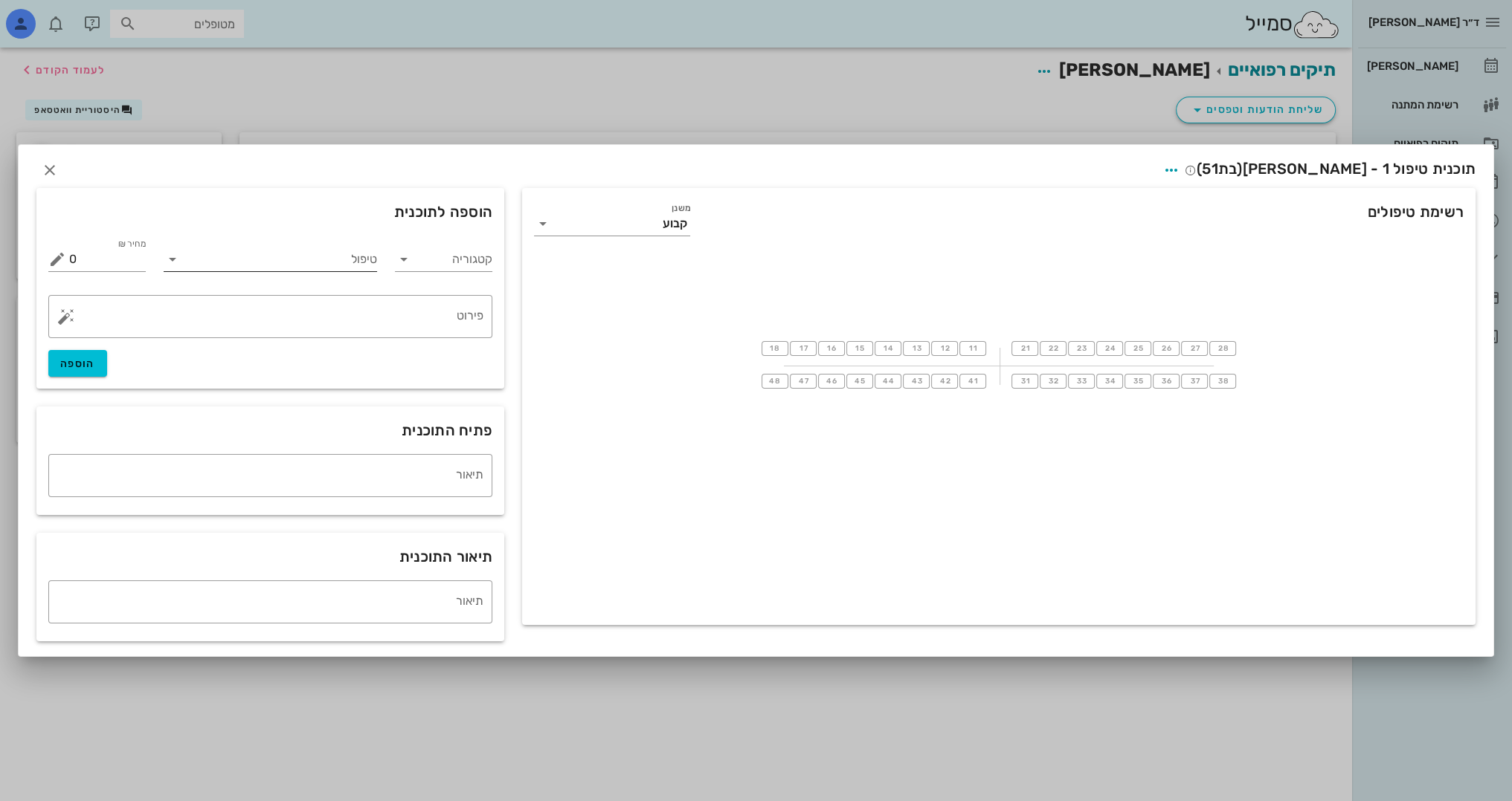
click at [347, 254] on input "טיפול" at bounding box center [280, 260] width 192 height 23
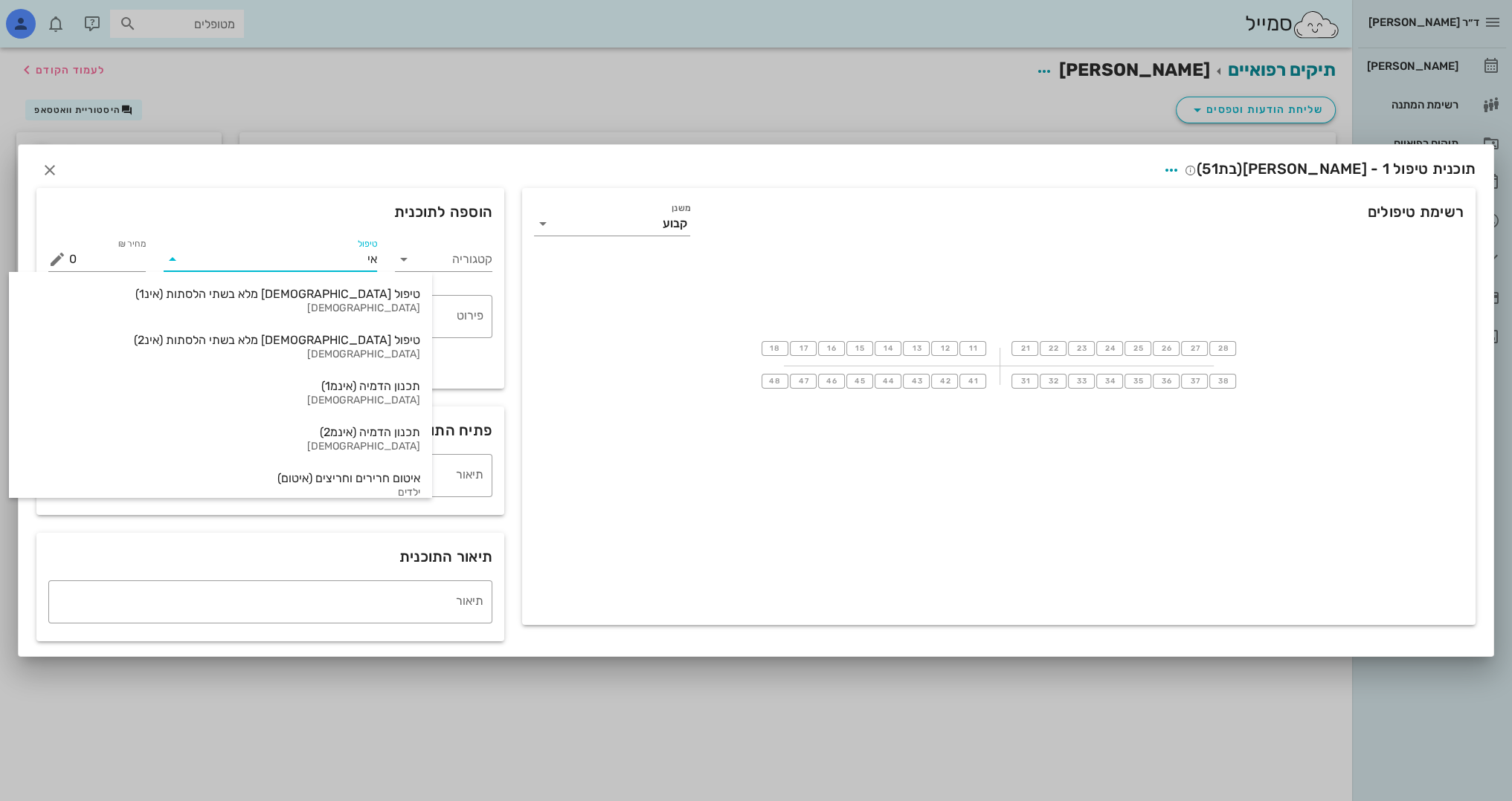
type input "אינ"
click at [298, 293] on div "טיפול [DEMOGRAPHIC_DATA] מלא בשתי הלסתות (אינ1)" at bounding box center [220, 295] width 400 height 14
type input "16000"
type textarea "באמצעות קשתיות שקופות ([MEDICAL_DATA]) ההצעה כוללת את כל הצילומים והסריקות הדיג…"
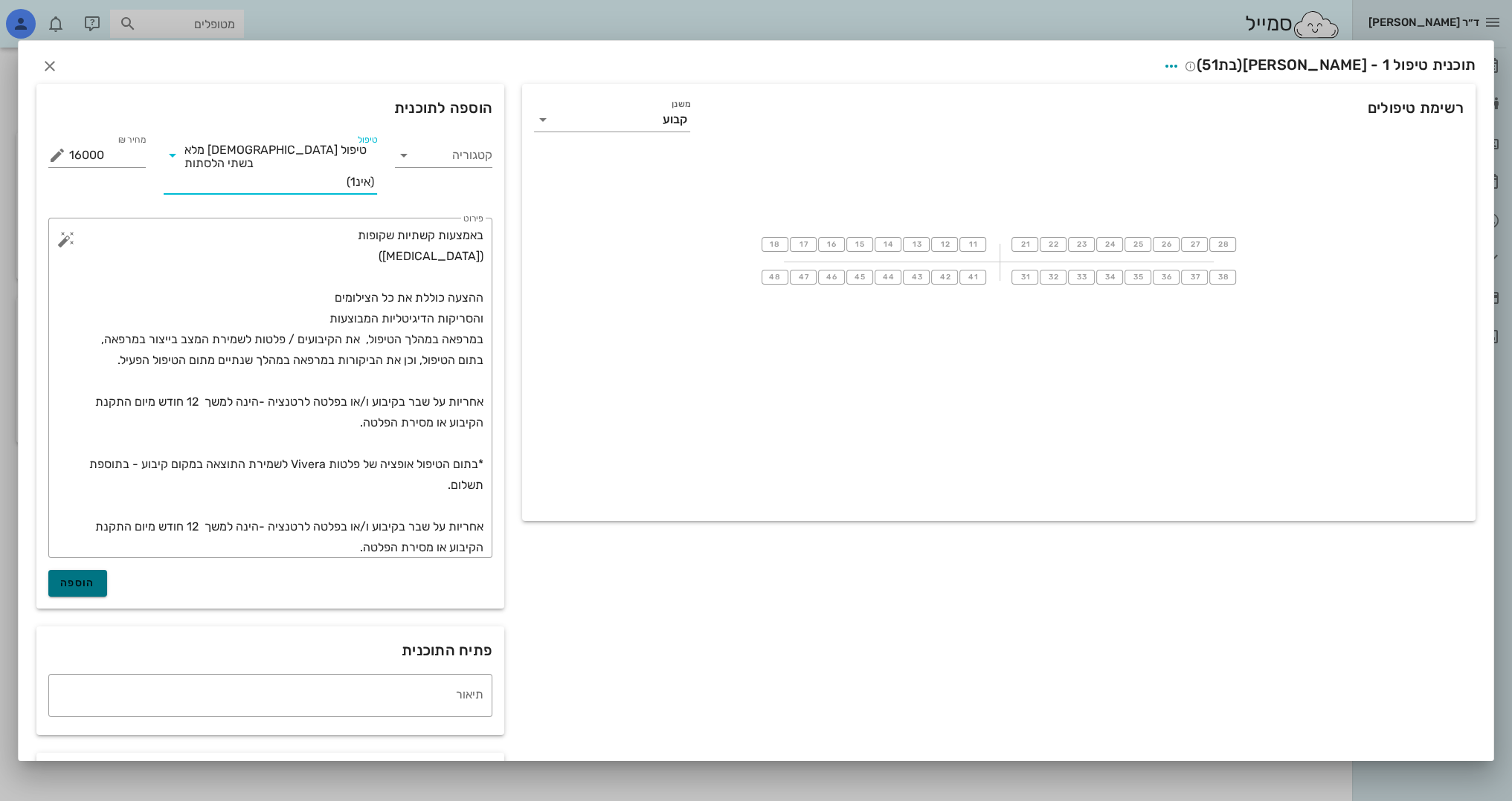
click at [95, 577] on span "הוספה" at bounding box center [77, 583] width 35 height 13
type input "0"
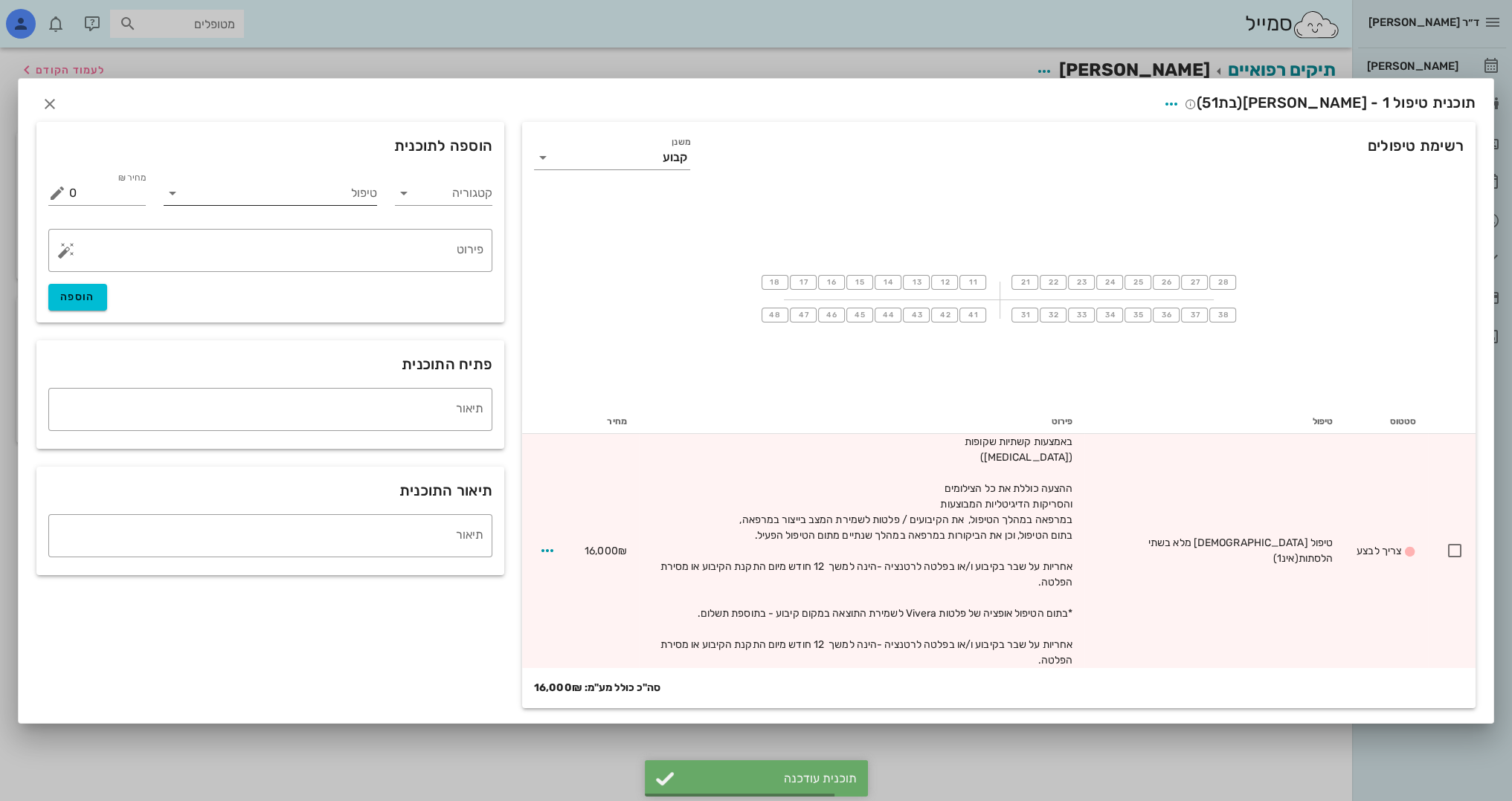
click at [366, 205] on input "טיפול" at bounding box center [280, 193] width 192 height 23
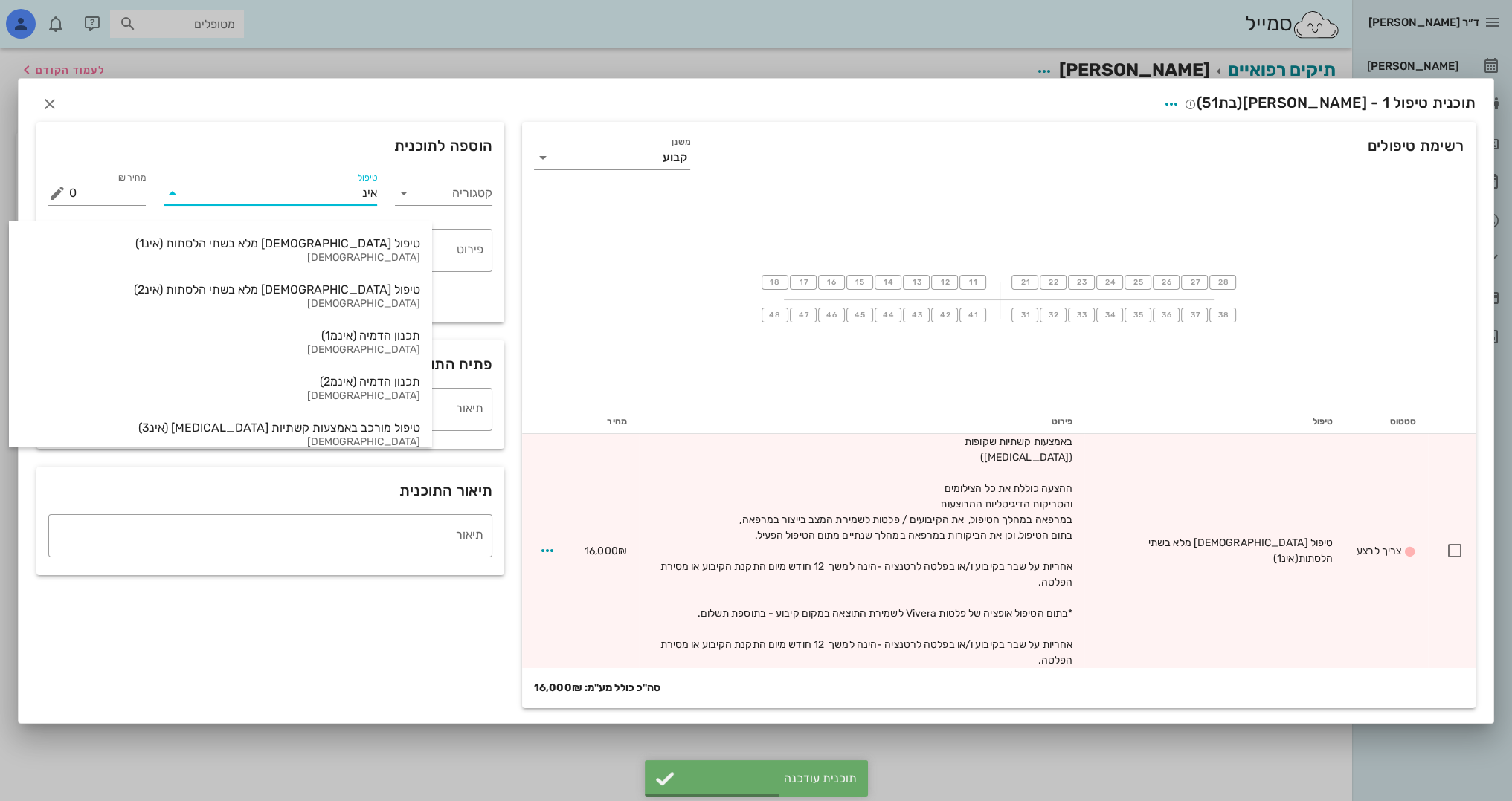
type input "אינמ"
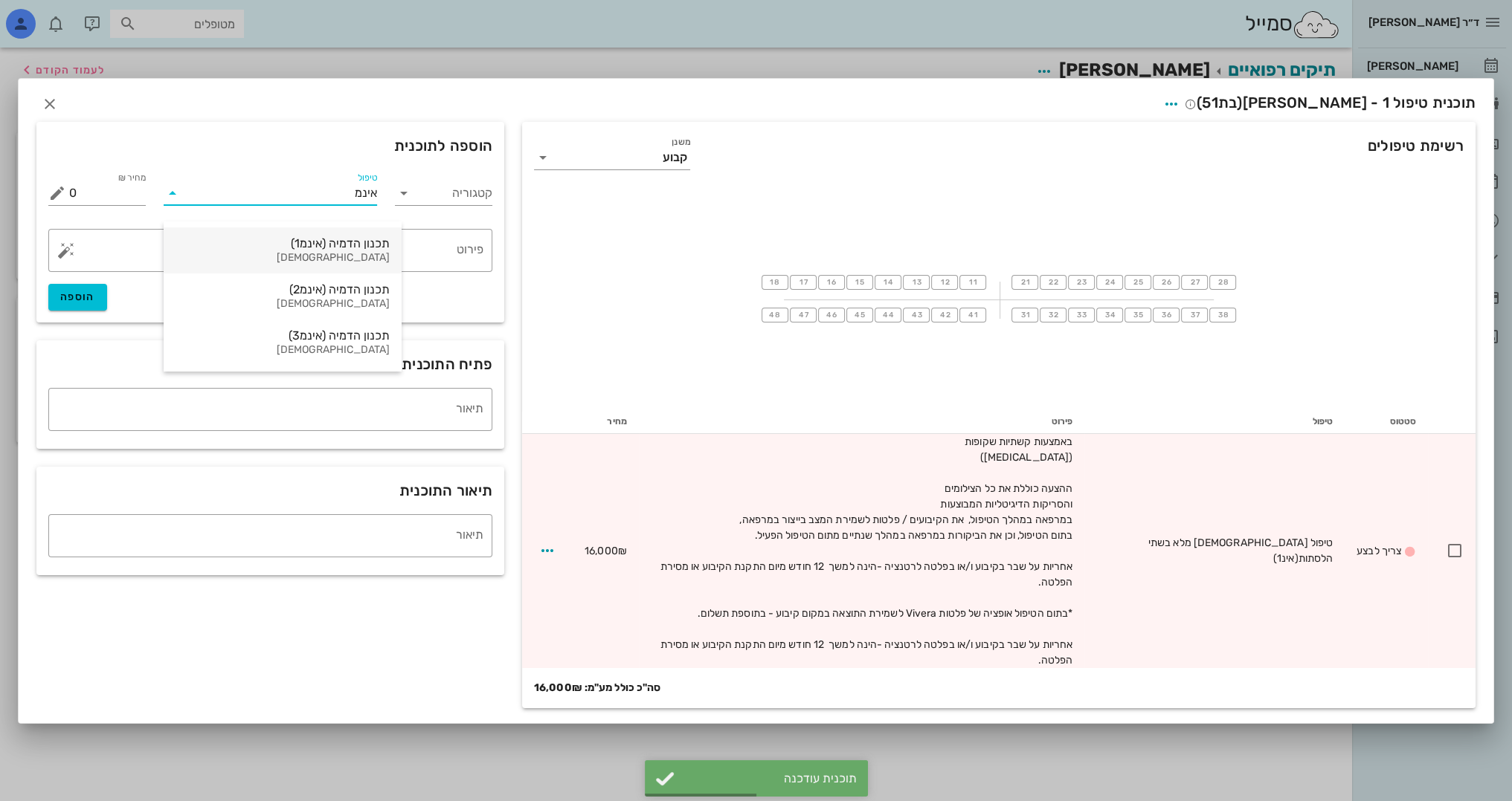
click at [290, 244] on div "תכנון הדמיה (אינמ1)" at bounding box center [282, 243] width 214 height 14
type input "12000"
type textarea "+ עלות ייצור קשתיות [MEDICAL_DATA] טיפול מלא"
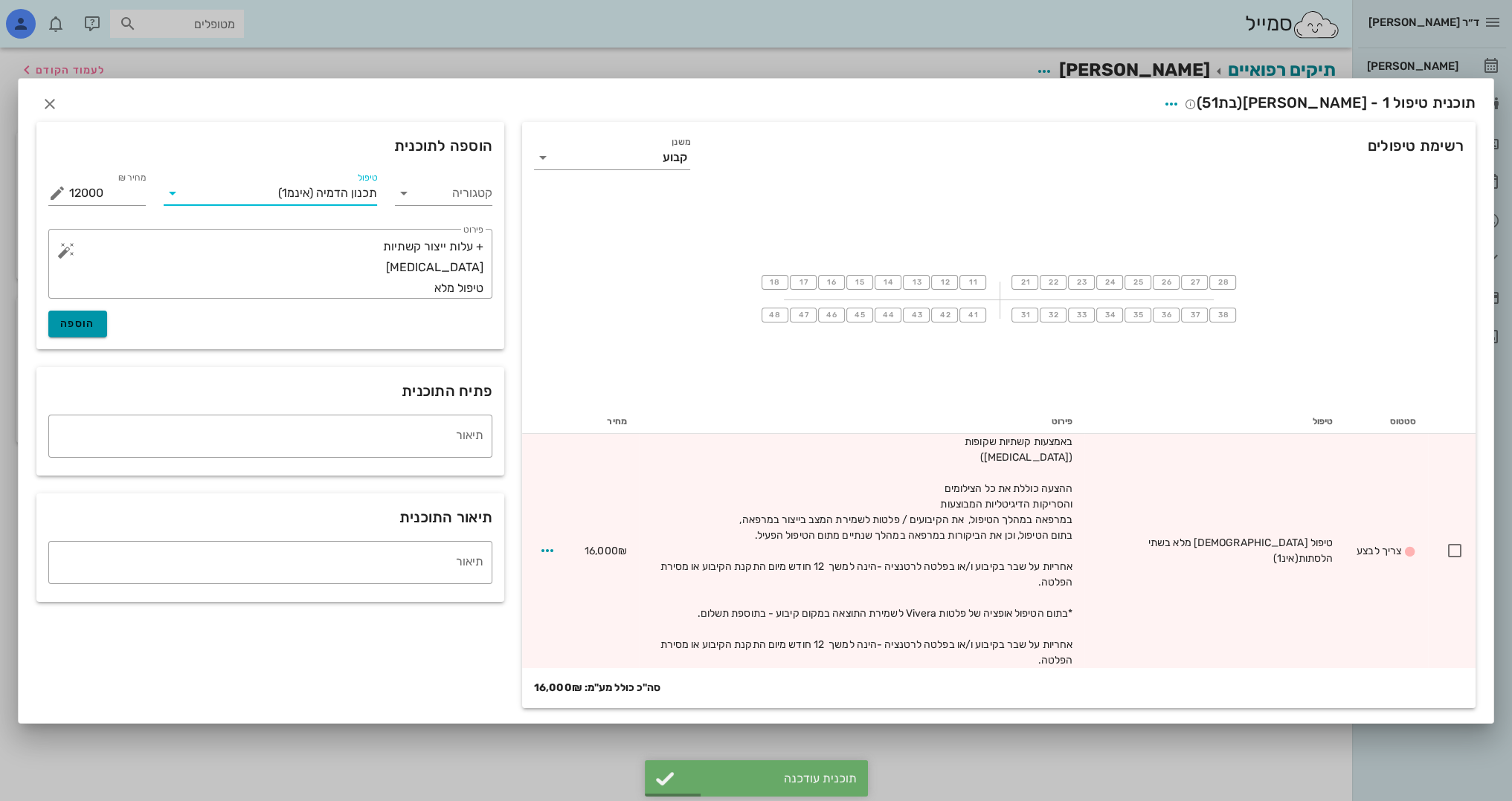
click at [57, 338] on button "הוספה" at bounding box center [77, 324] width 58 height 27
type input "0"
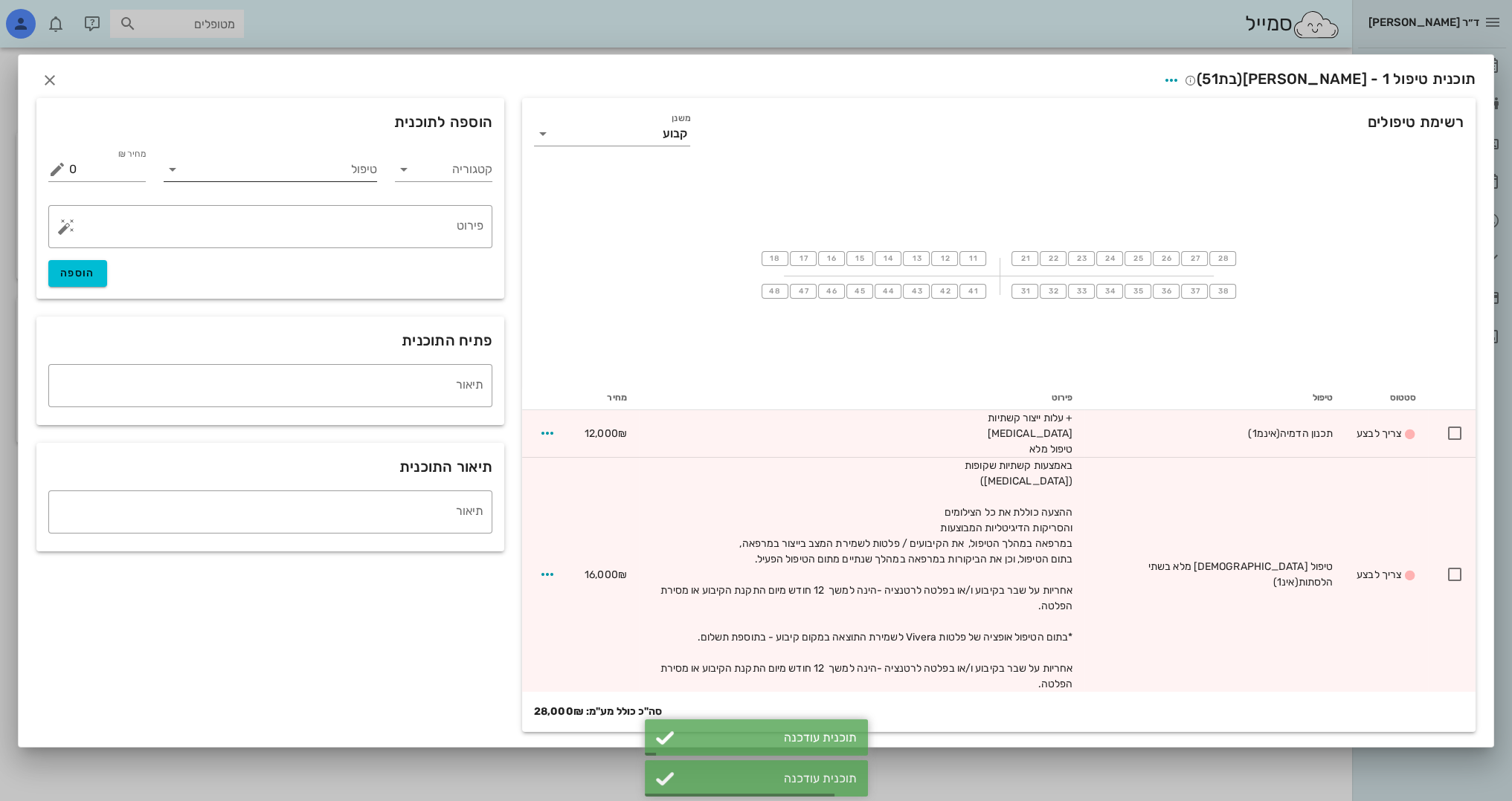
click at [342, 181] on input "טיפול" at bounding box center [280, 169] width 192 height 23
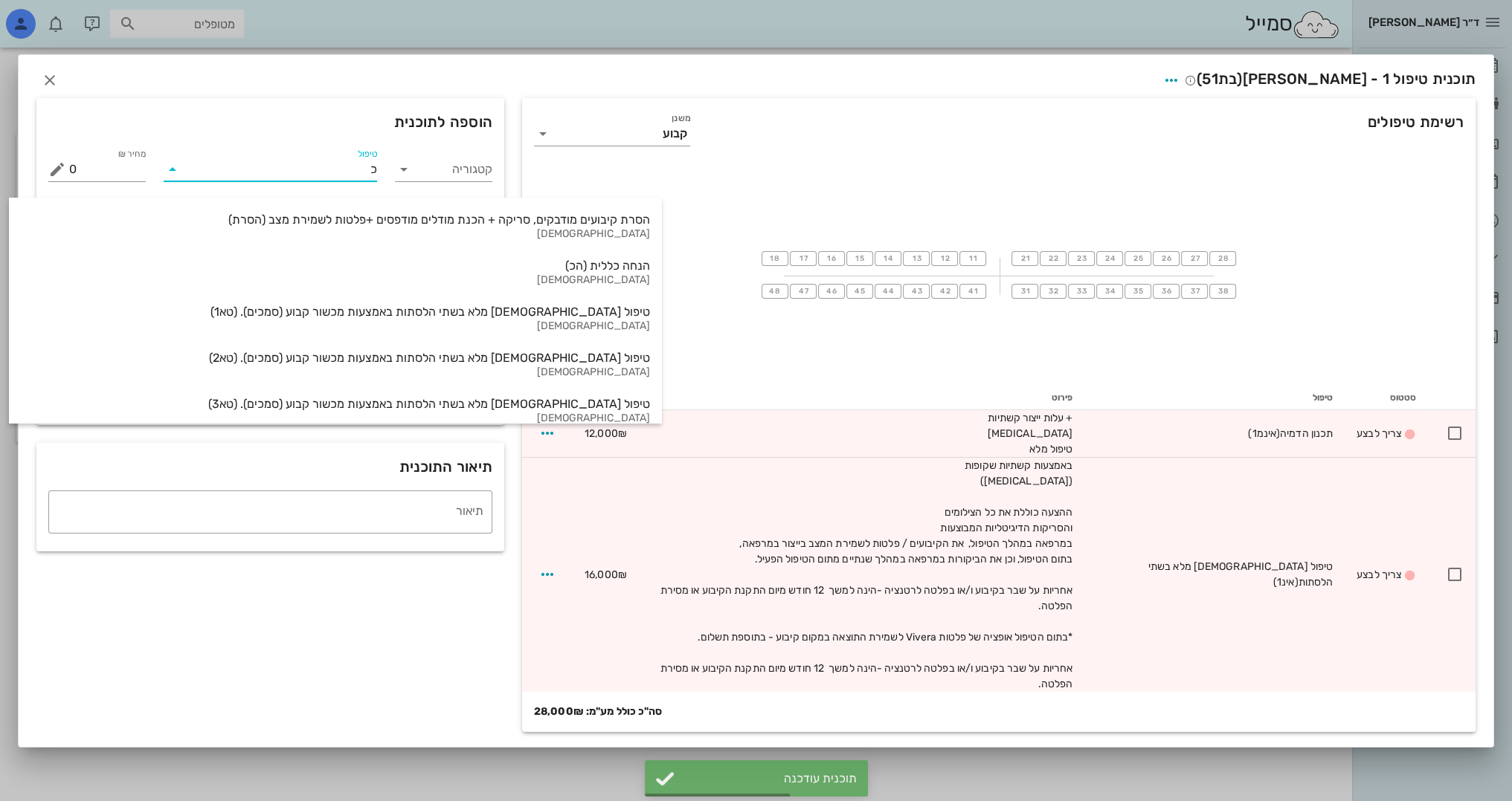
type input "כל"
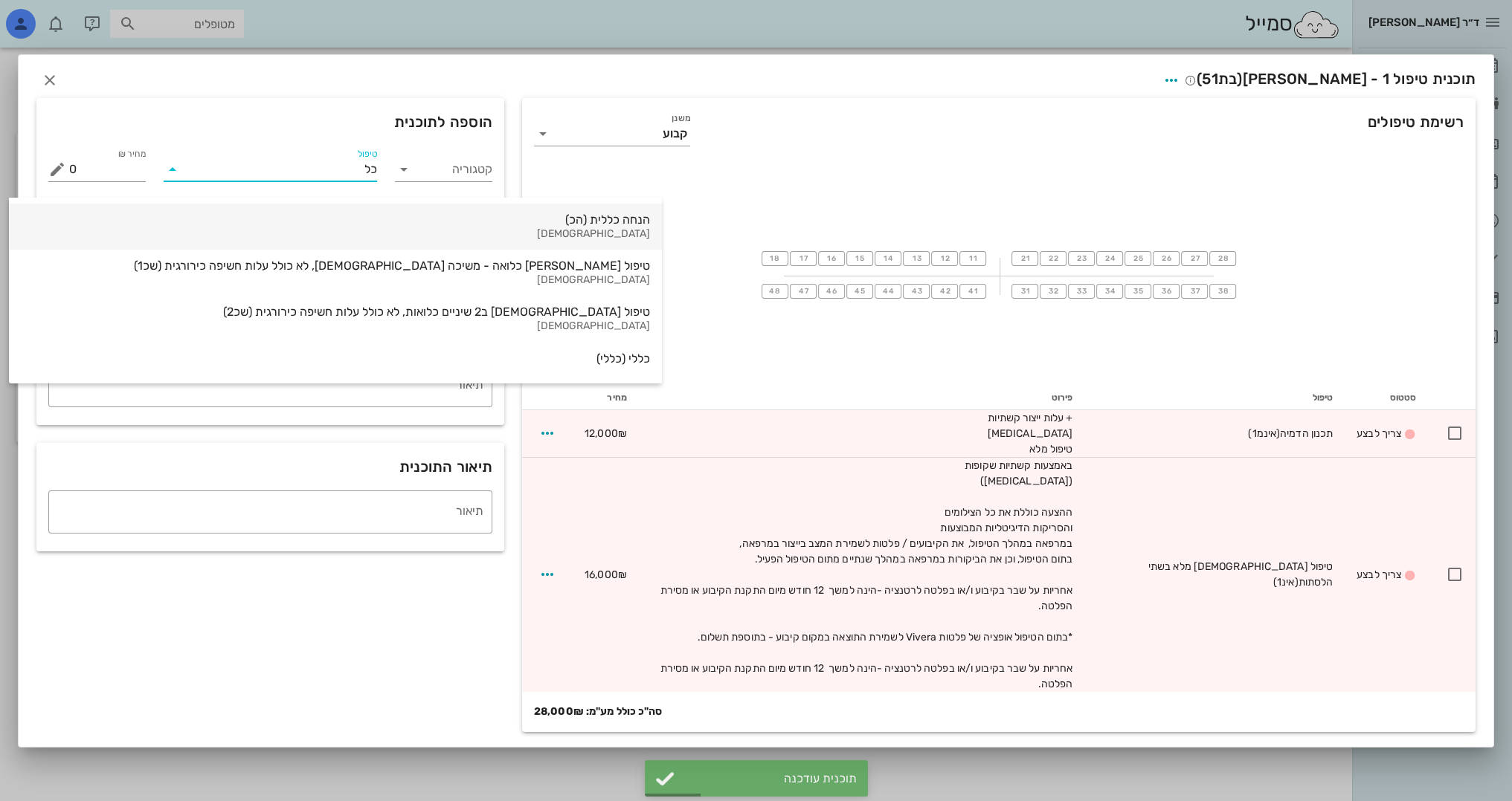
click at [393, 222] on div "הנחה כללית (הכ)" at bounding box center [335, 220] width 629 height 14
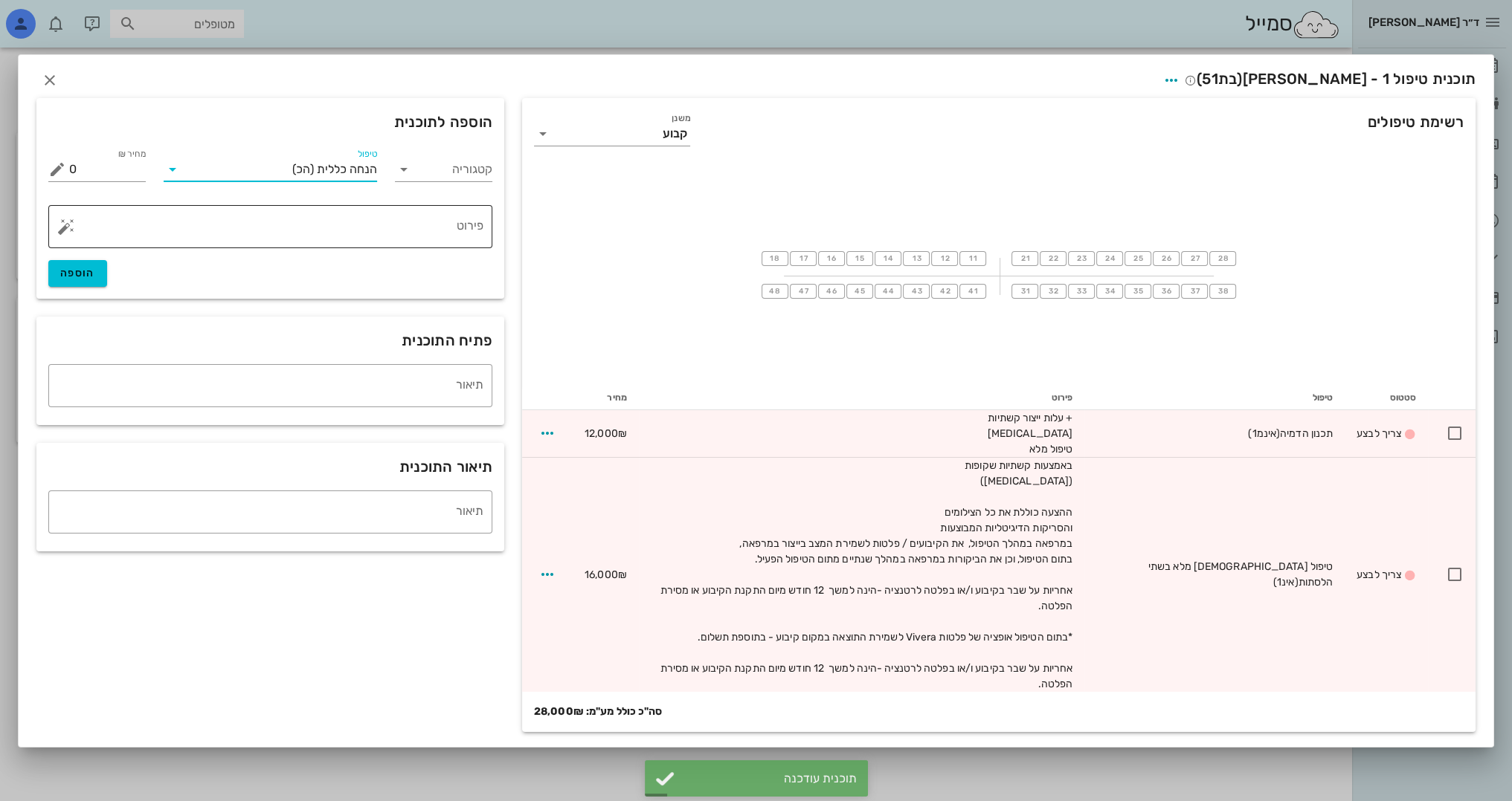
click at [415, 245] on textarea "פירוט" at bounding box center [276, 231] width 414 height 36
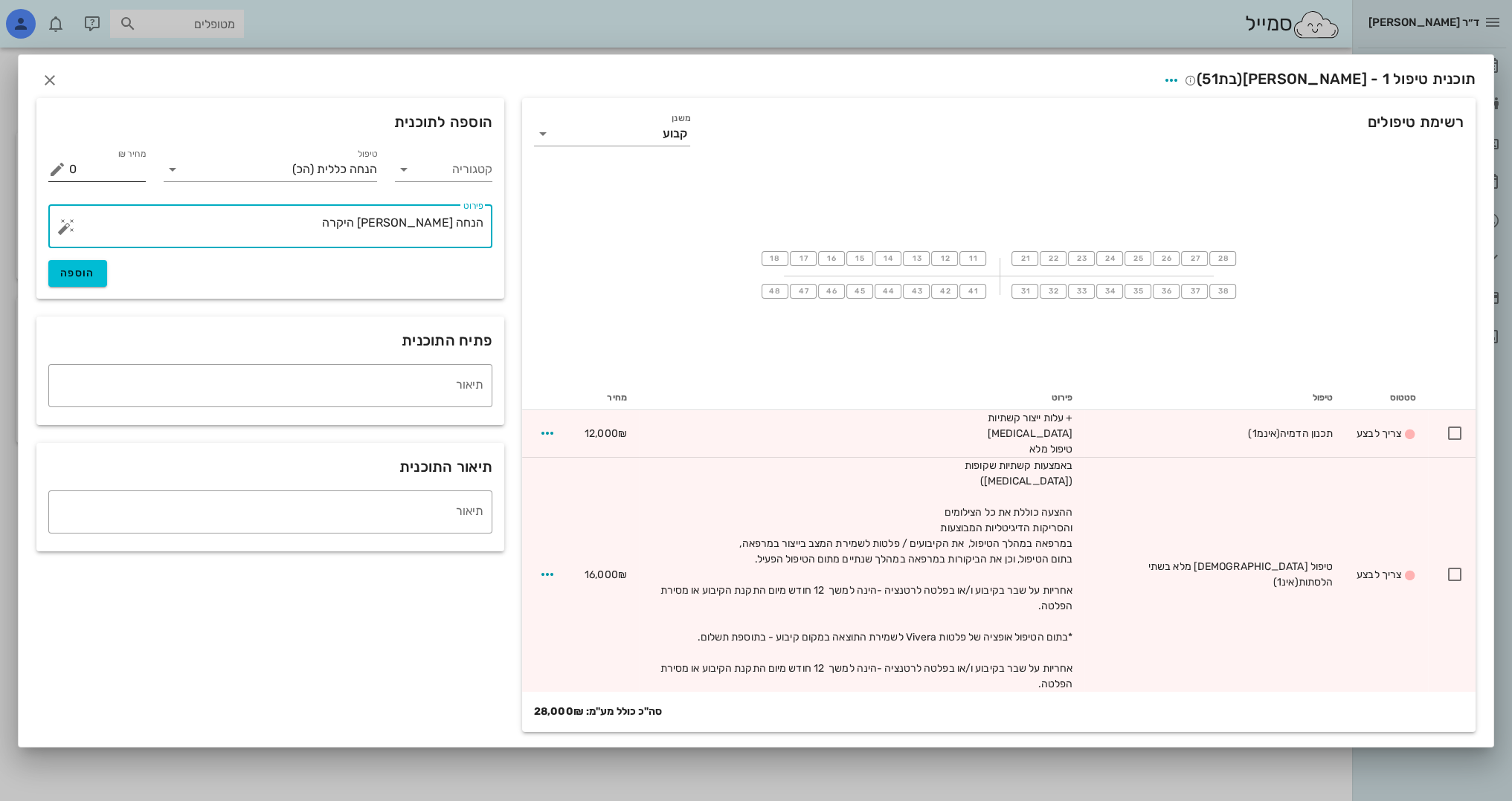
type textarea "הנחה [PERSON_NAME] היקרה"
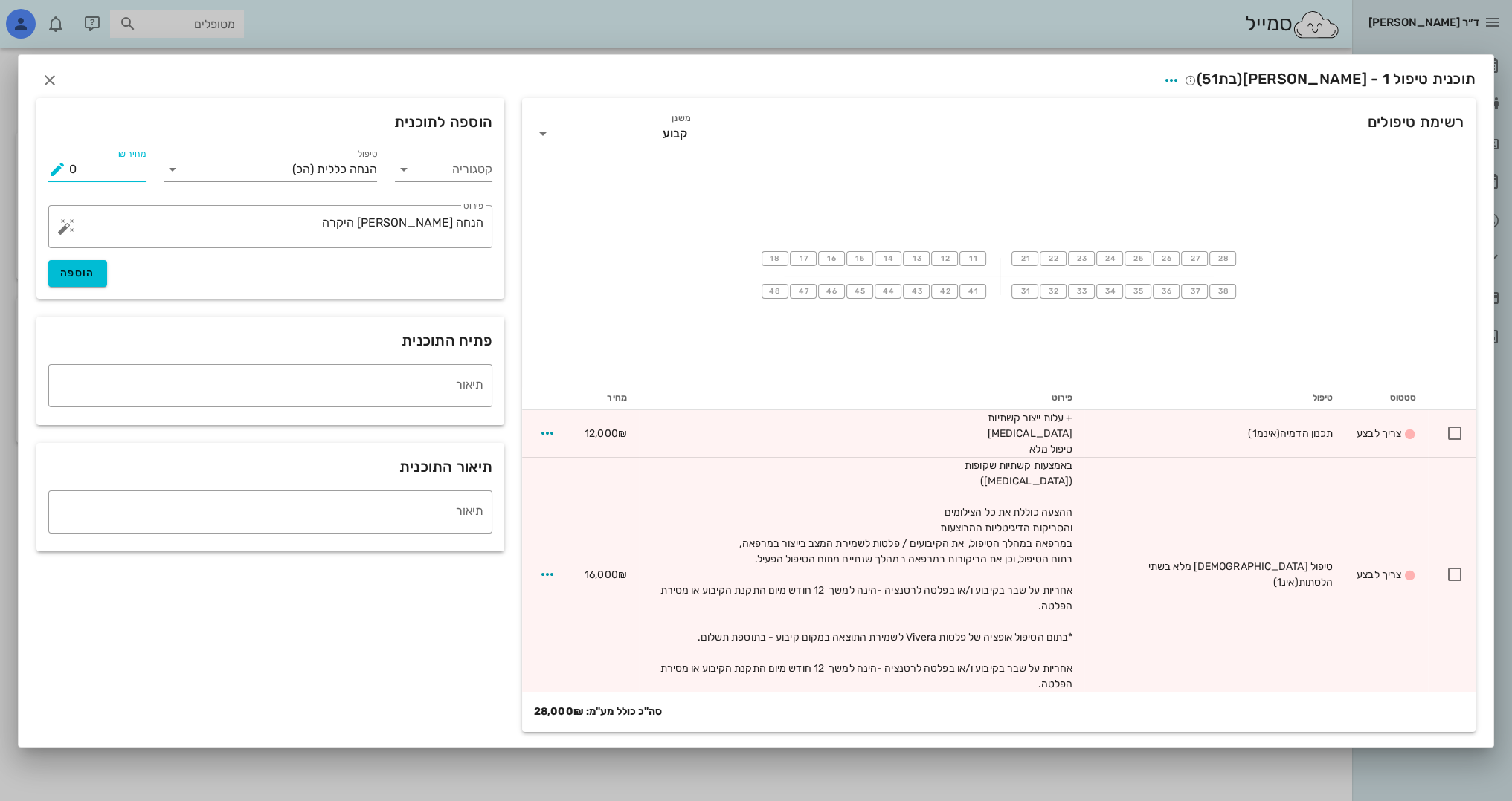
drag, startPoint x: 93, startPoint y: 189, endPoint x: 51, endPoint y: 188, distance: 42.0
click at [51, 181] on div "מחיר ₪ 0" at bounding box center [97, 169] width 97 height 23
click at [93, 279] on span "הוספה" at bounding box center [77, 273] width 35 height 13
type input "0"
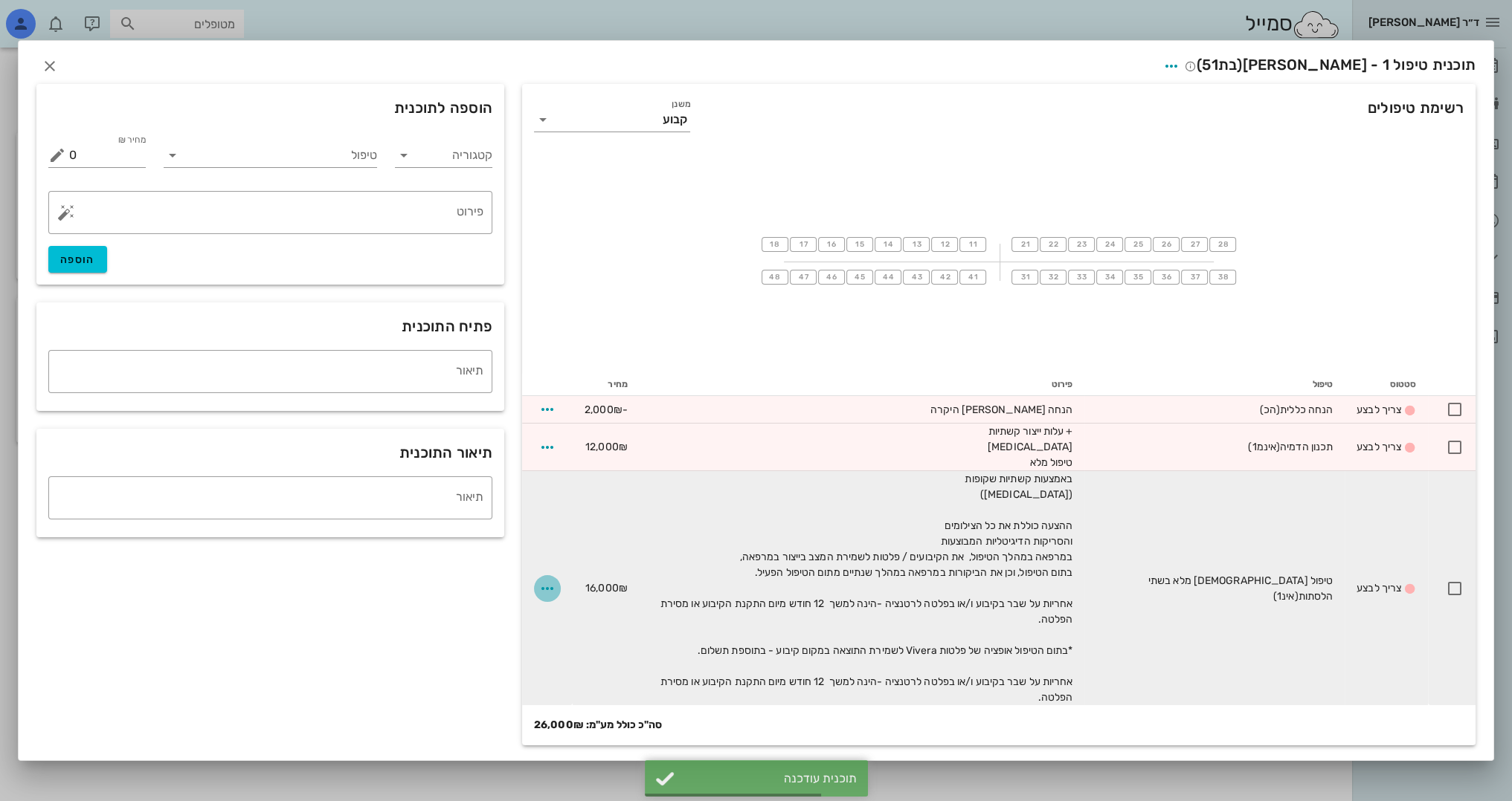
click at [544, 594] on icon "button" at bounding box center [547, 589] width 18 height 18
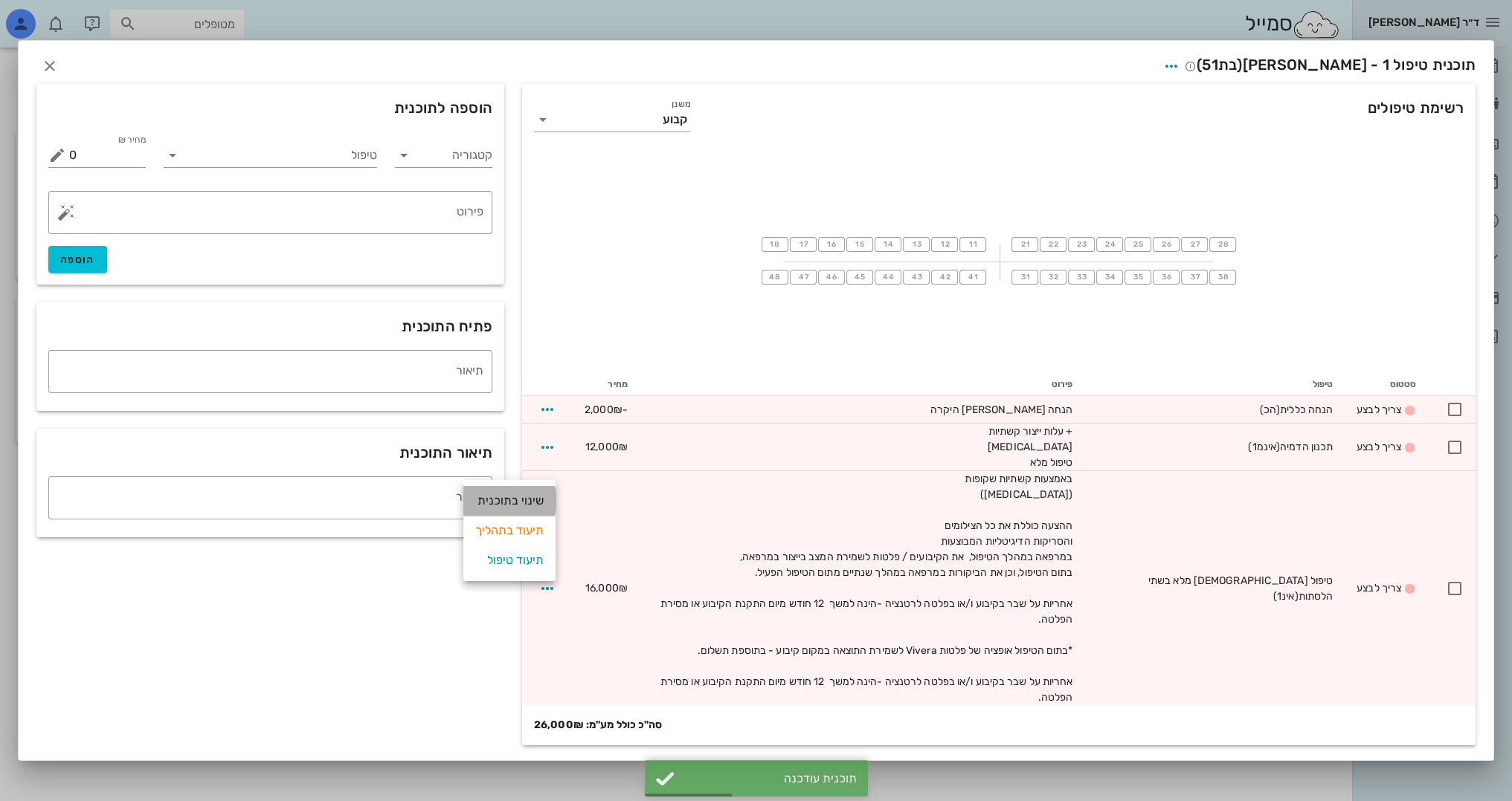
click at [526, 507] on div "שינוי בתוכנית" at bounding box center [509, 500] width 68 height 30
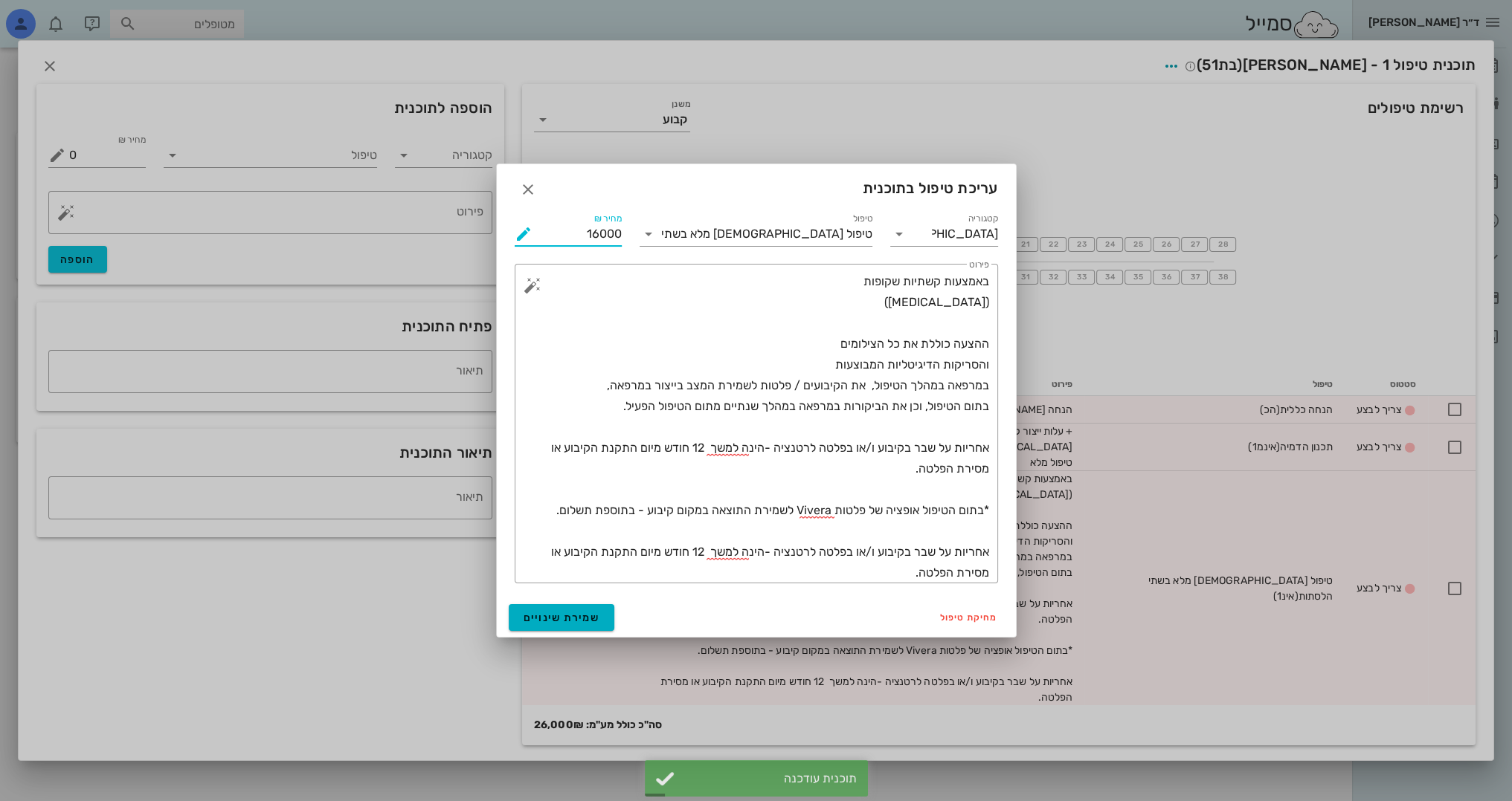
drag, startPoint x: 573, startPoint y: 234, endPoint x: 785, endPoint y: 252, distance: 212.8
click at [785, 252] on div "קטגוריה [DEMOGRAPHIC_DATA] טיפול טיפול [DEMOGRAPHIC_DATA] מלא בשתי הלסתות מחיר …" at bounding box center [756, 396] width 501 height 391
type input "17000"
click at [572, 610] on button "שמירת שינויים" at bounding box center [561, 618] width 106 height 27
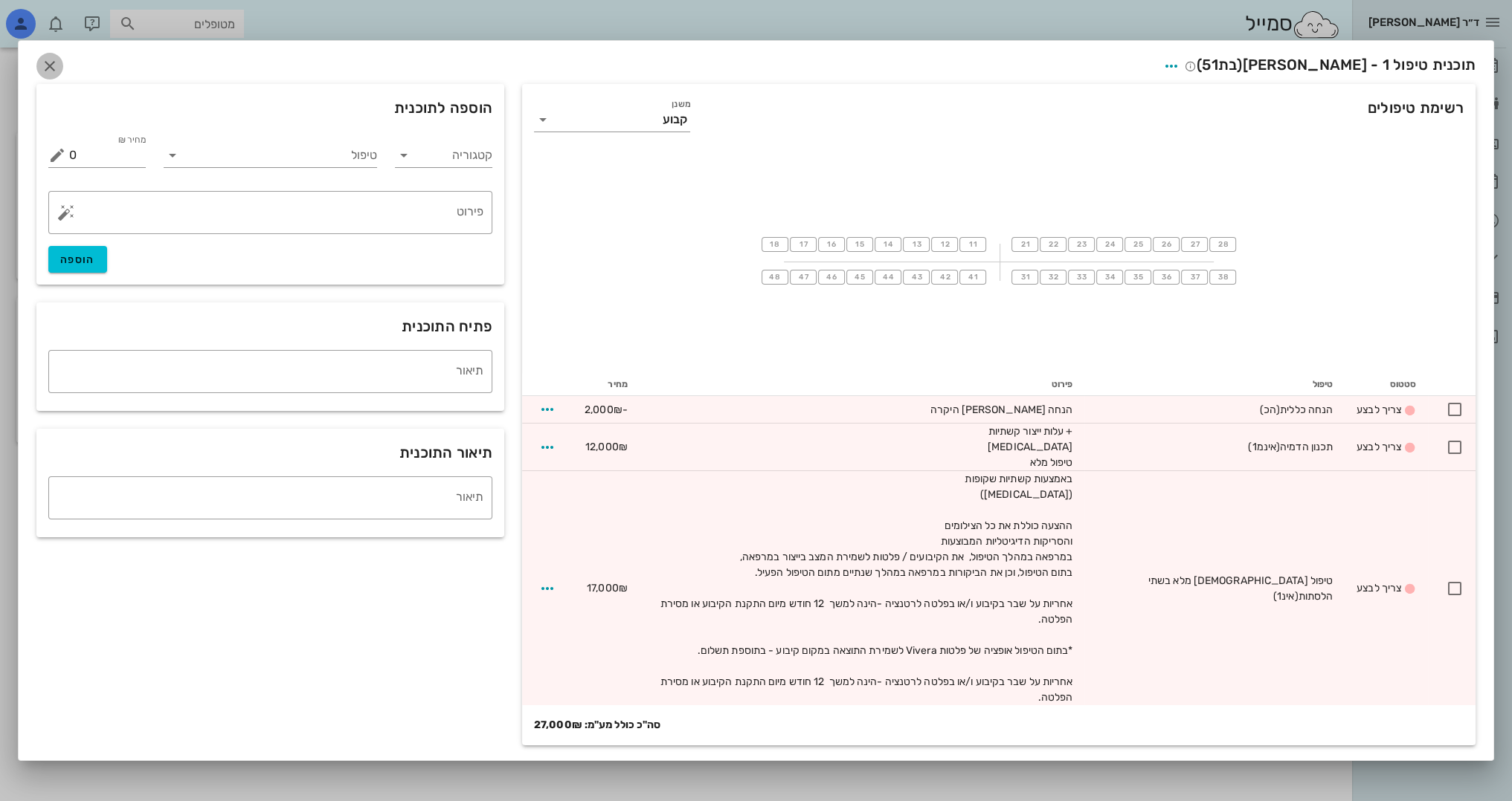
click at [49, 75] on icon "button" at bounding box center [50, 66] width 18 height 18
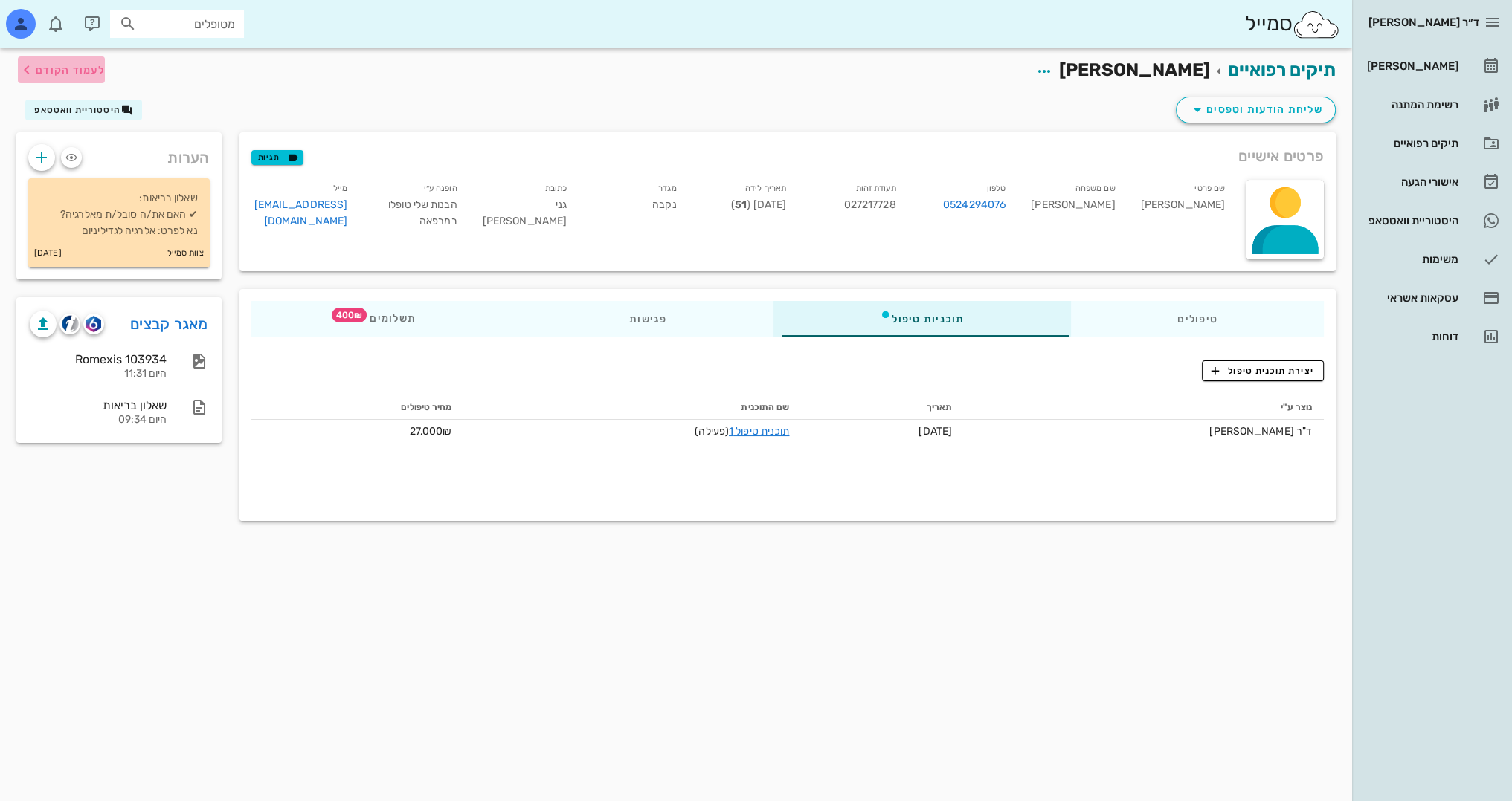
click at [87, 67] on span "לעמוד הקודם" at bounding box center [70, 70] width 69 height 13
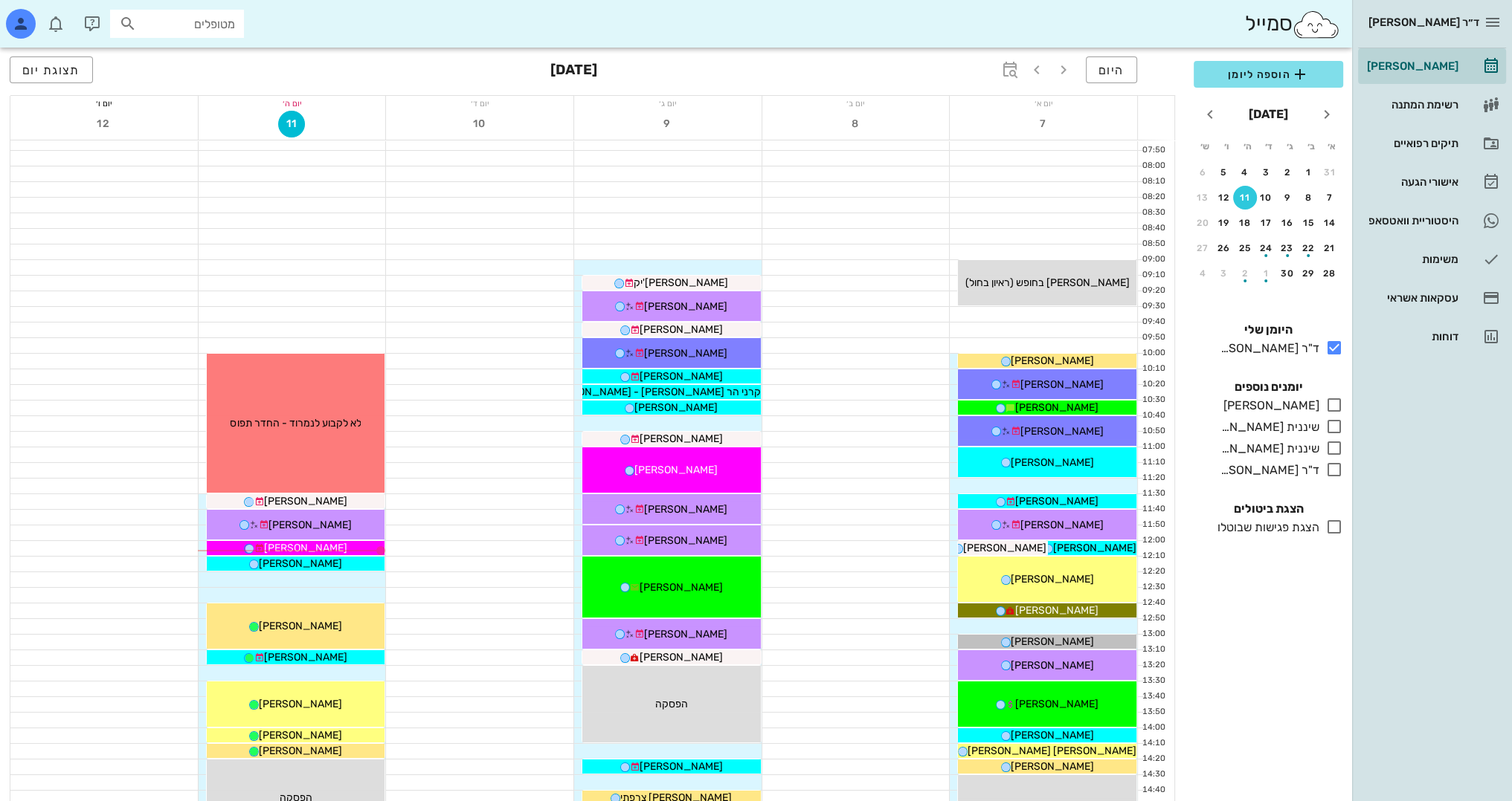
scroll to position [75, 0]
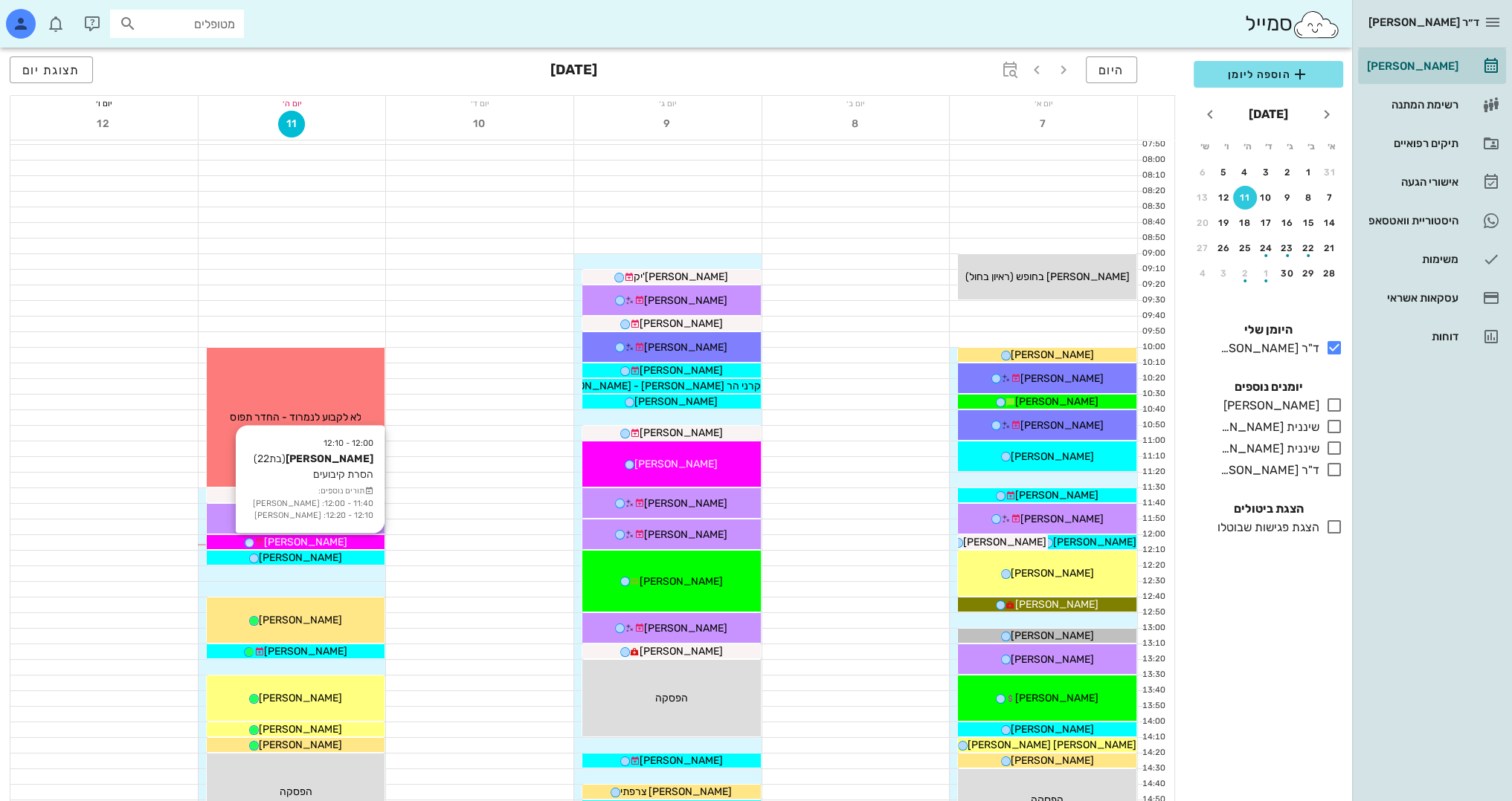
click at [348, 541] on div "[PERSON_NAME]" at bounding box center [296, 541] width 179 height 15
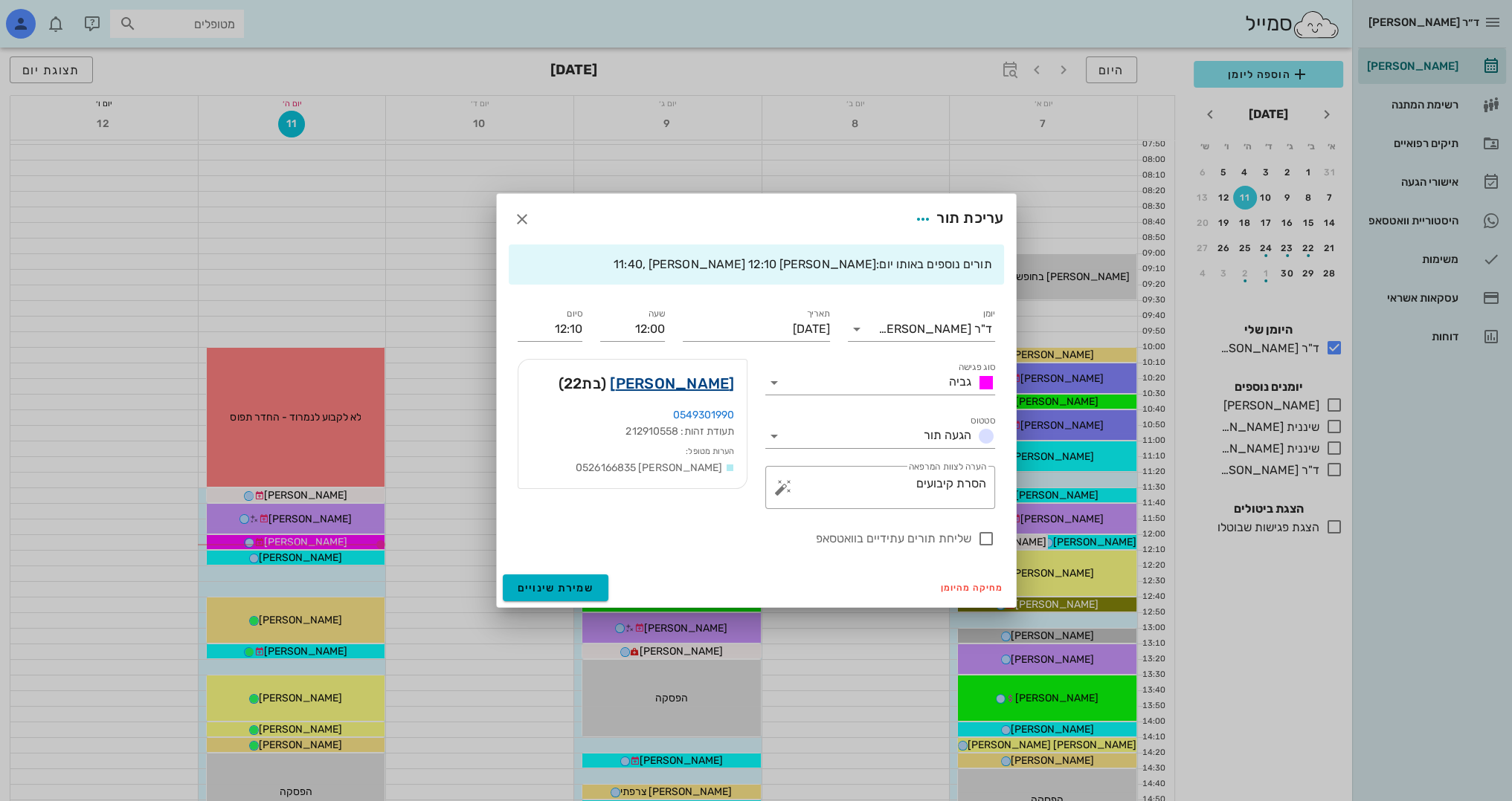
click at [705, 388] on link "[PERSON_NAME]" at bounding box center [672, 383] width 124 height 23
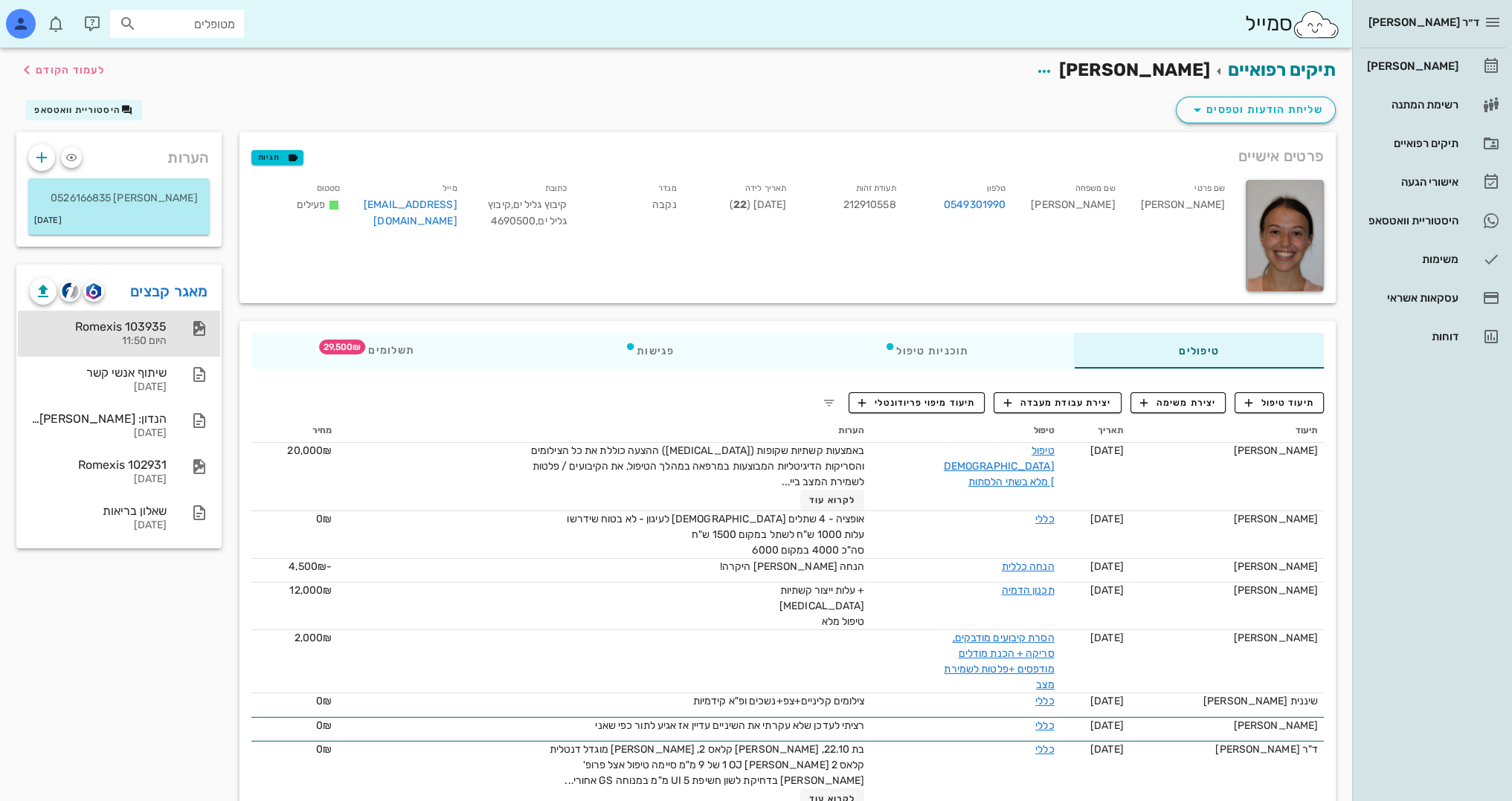
click at [137, 340] on div "היום 11:50" at bounding box center [98, 341] width 137 height 13
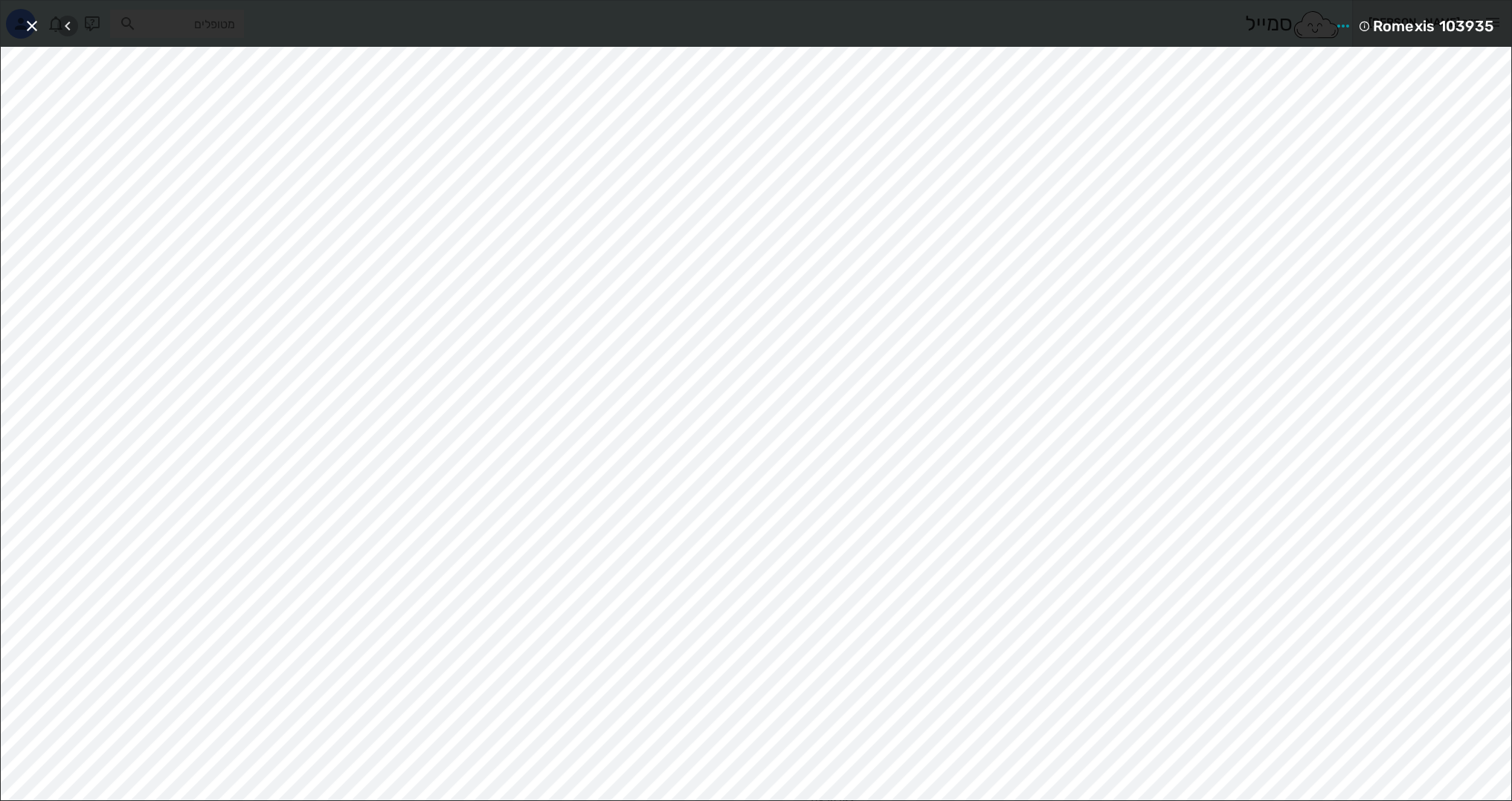
click at [76, 32] on span "button" at bounding box center [67, 26] width 21 height 18
click at [34, 31] on icon "button" at bounding box center [32, 26] width 18 height 18
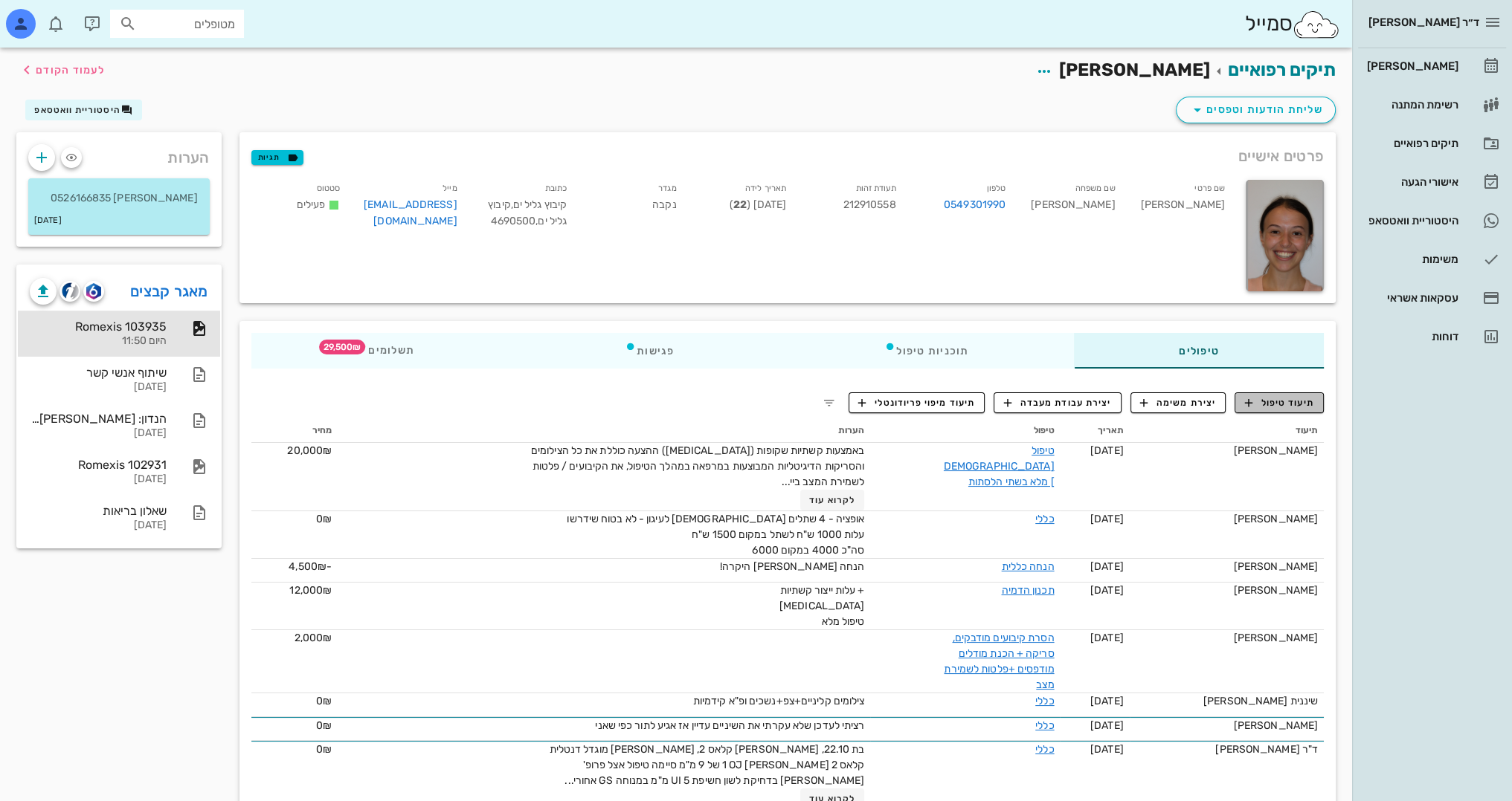
click at [1302, 398] on span "תיעוד טיפול" at bounding box center [1279, 402] width 69 height 13
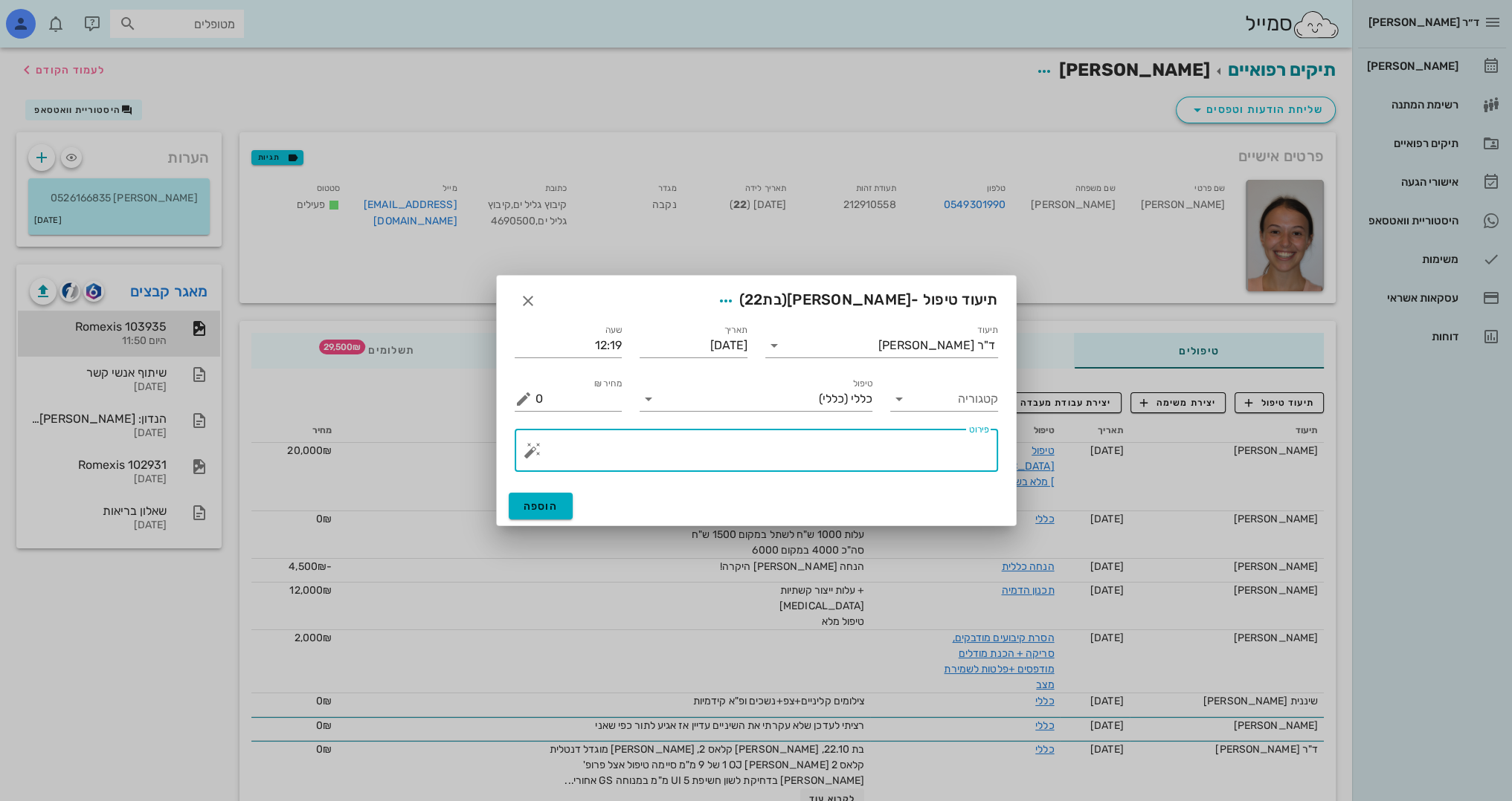
click at [880, 460] on textarea "פירוט" at bounding box center [762, 454] width 454 height 36
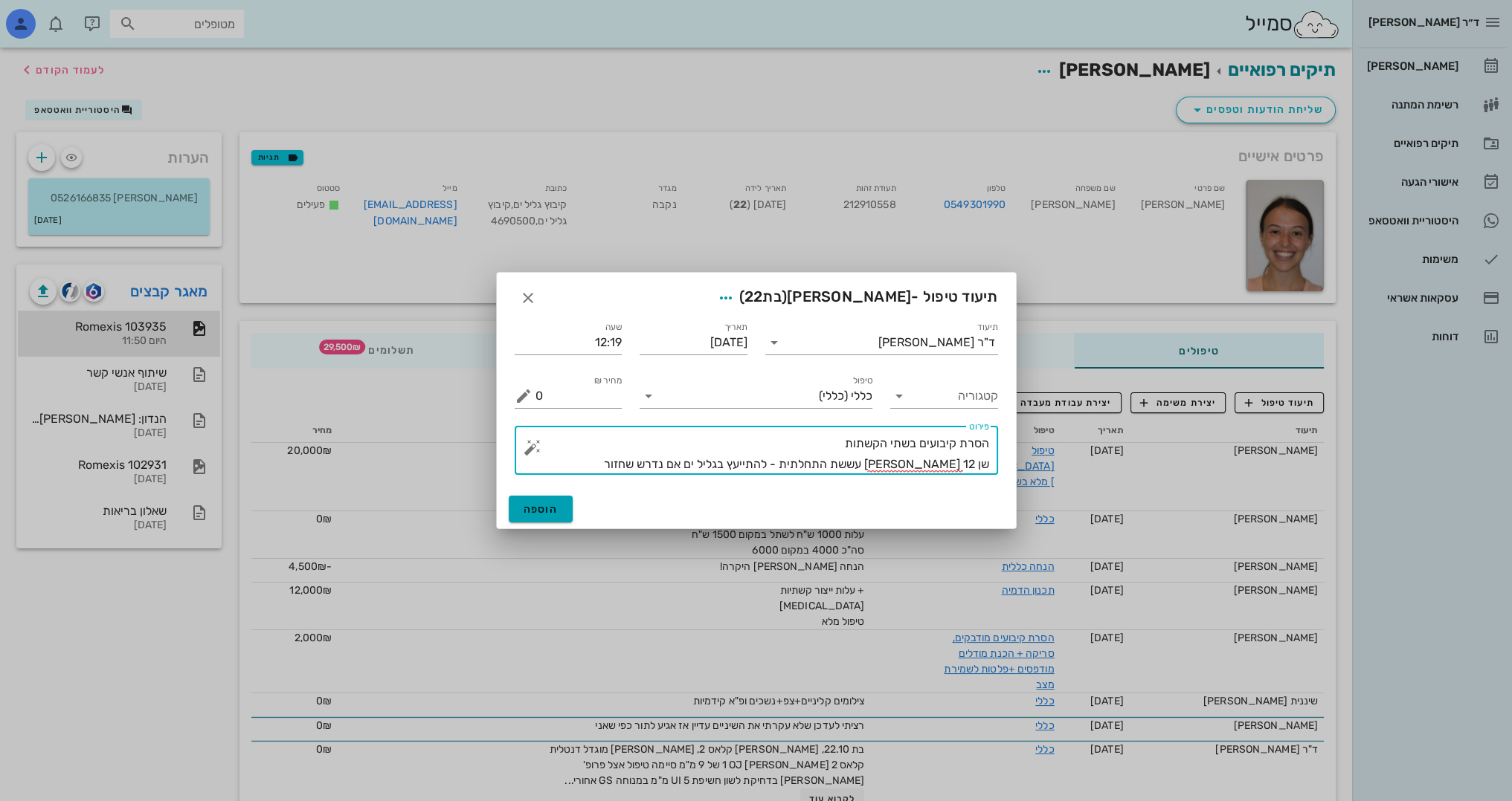
type textarea "הסרת קיבועים בשתי הקשתות שן 12 [PERSON_NAME] עששת התחלתית - להתייעץ בגליל ים אם…"
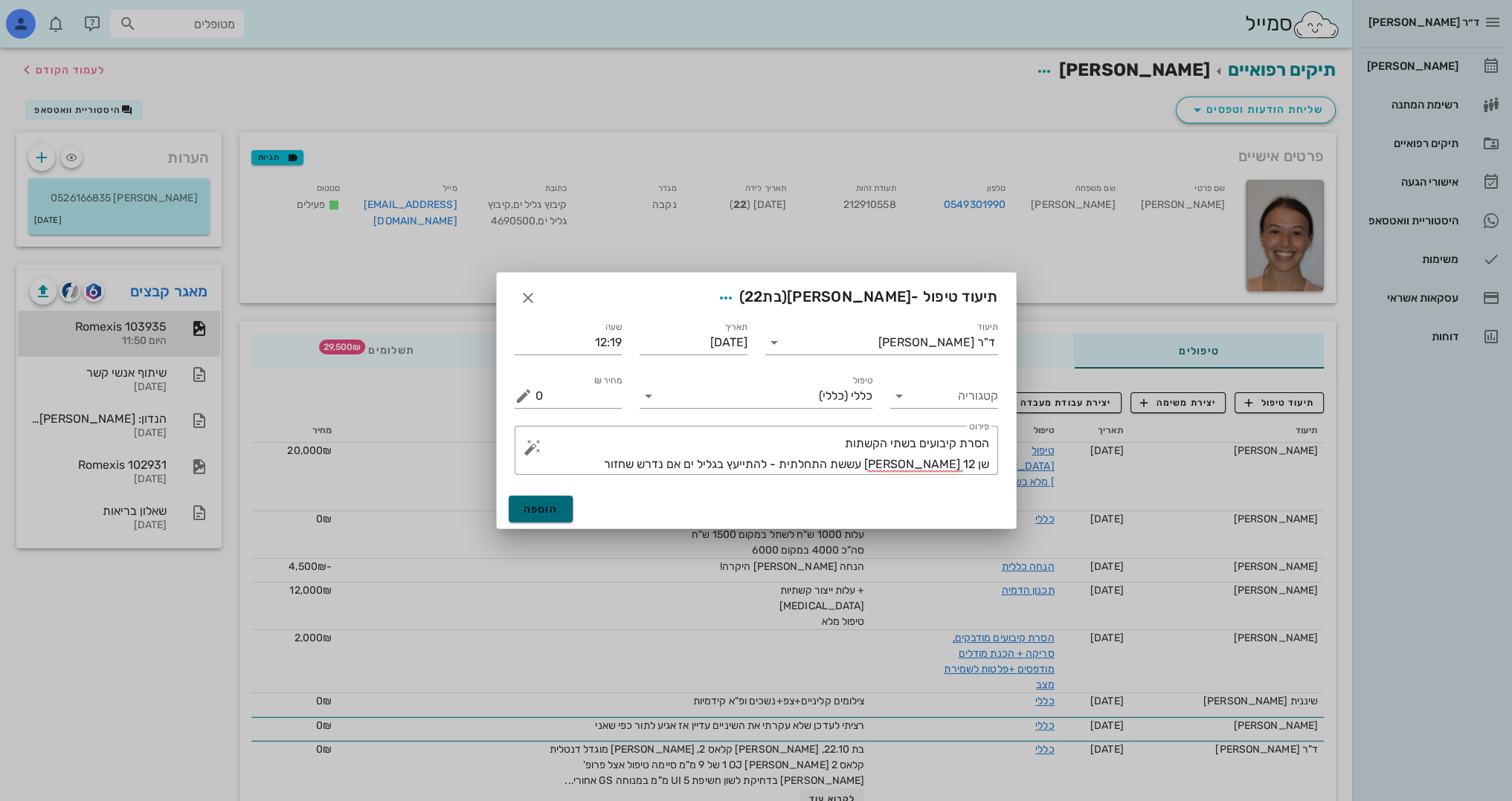
click at [559, 498] on button "הוספה" at bounding box center [541, 509] width 65 height 27
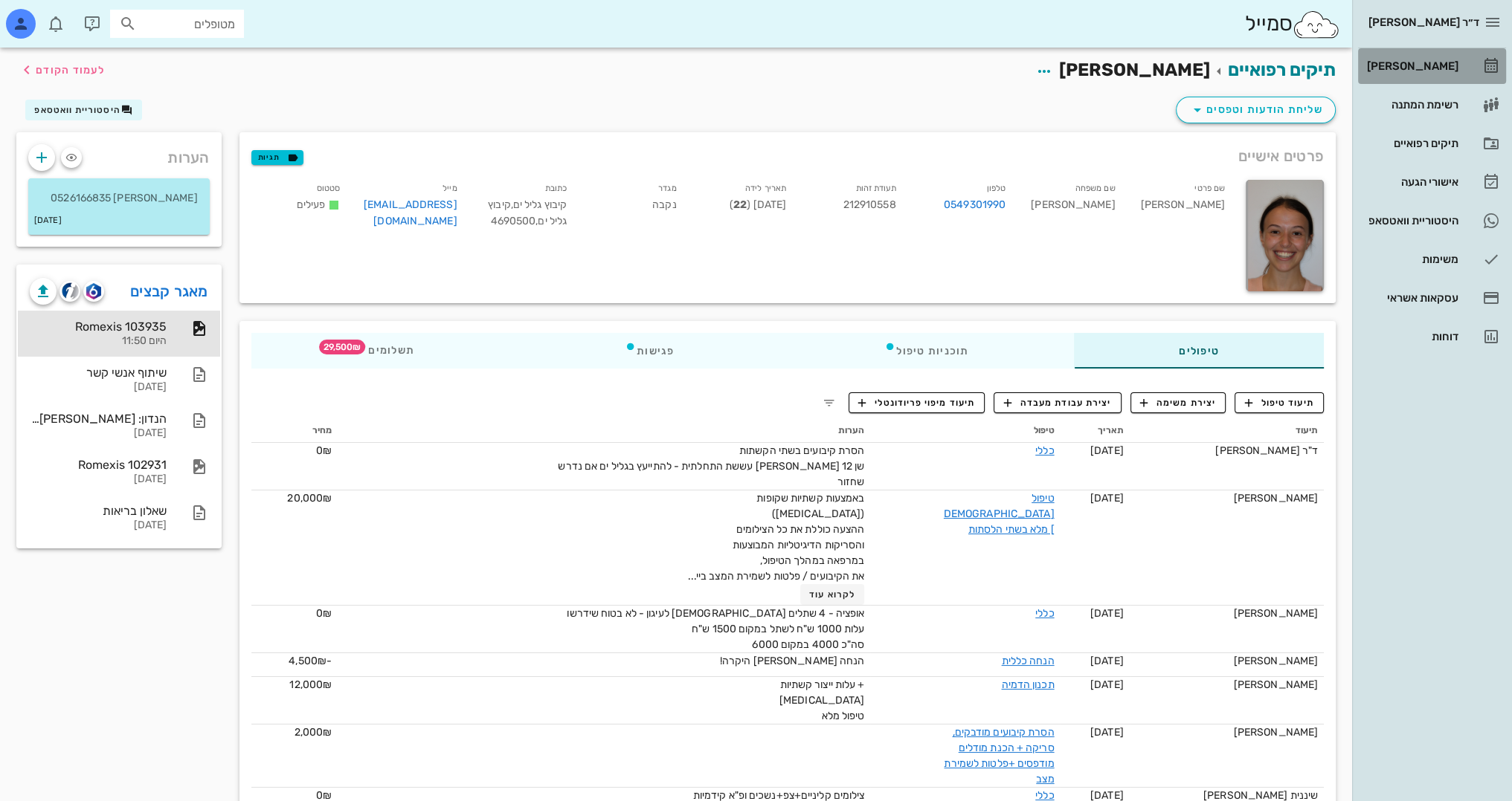
click at [1439, 66] on div "[PERSON_NAME]" at bounding box center [1410, 66] width 94 height 12
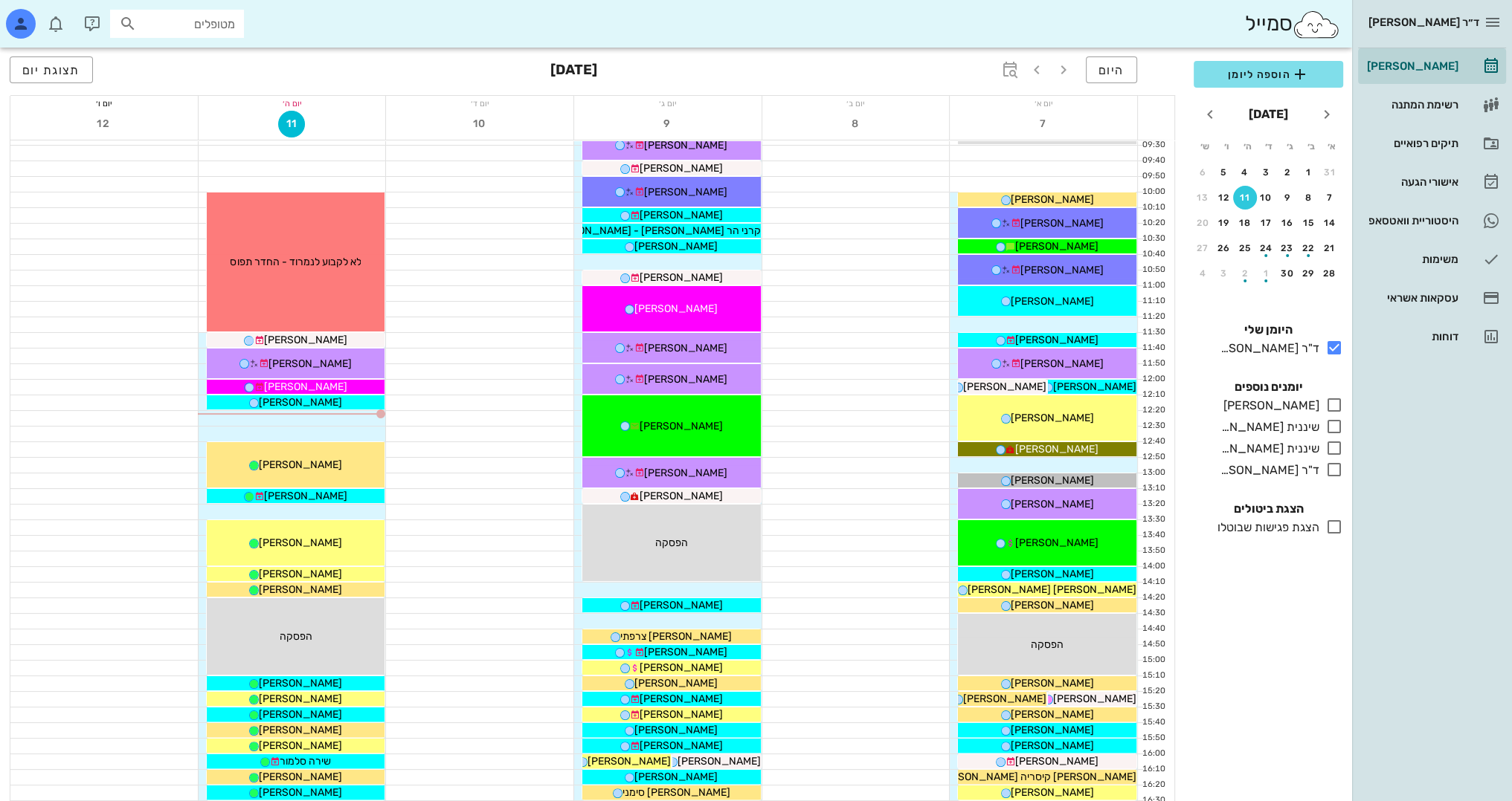
scroll to position [297, 0]
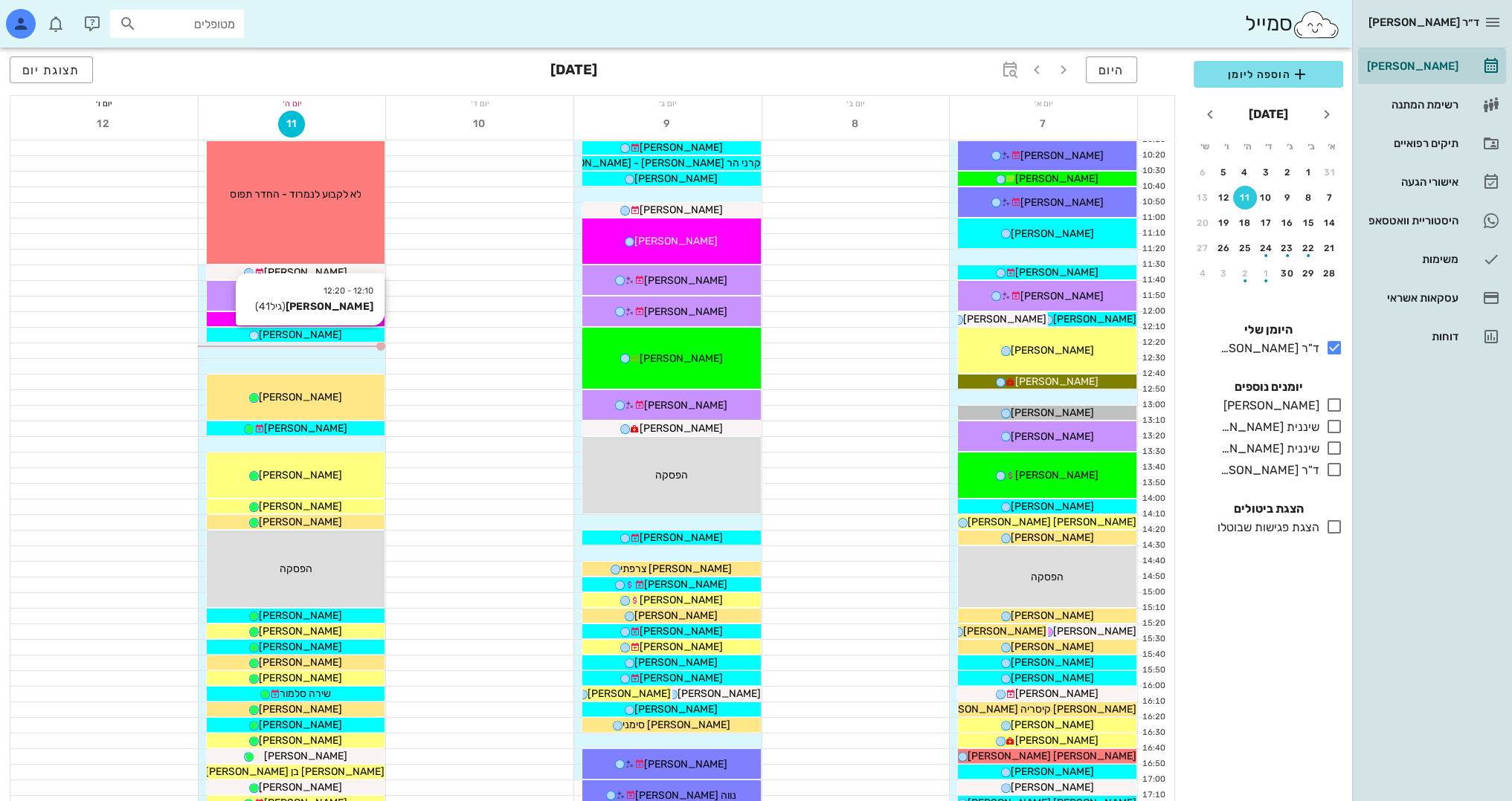
click at [346, 338] on div "[PERSON_NAME]" at bounding box center [296, 334] width 179 height 15
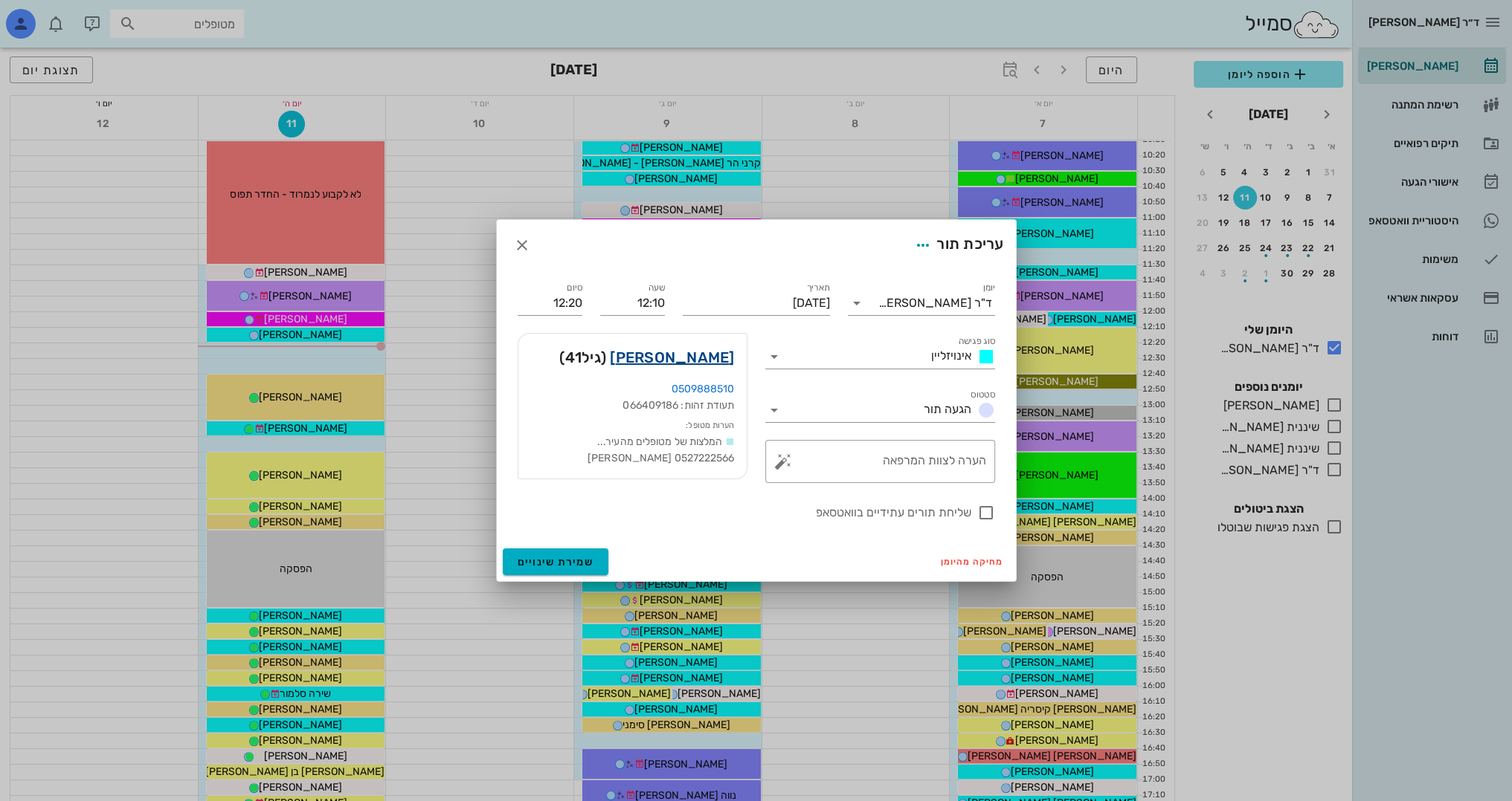
click at [692, 350] on link "[PERSON_NAME]" at bounding box center [672, 357] width 124 height 23
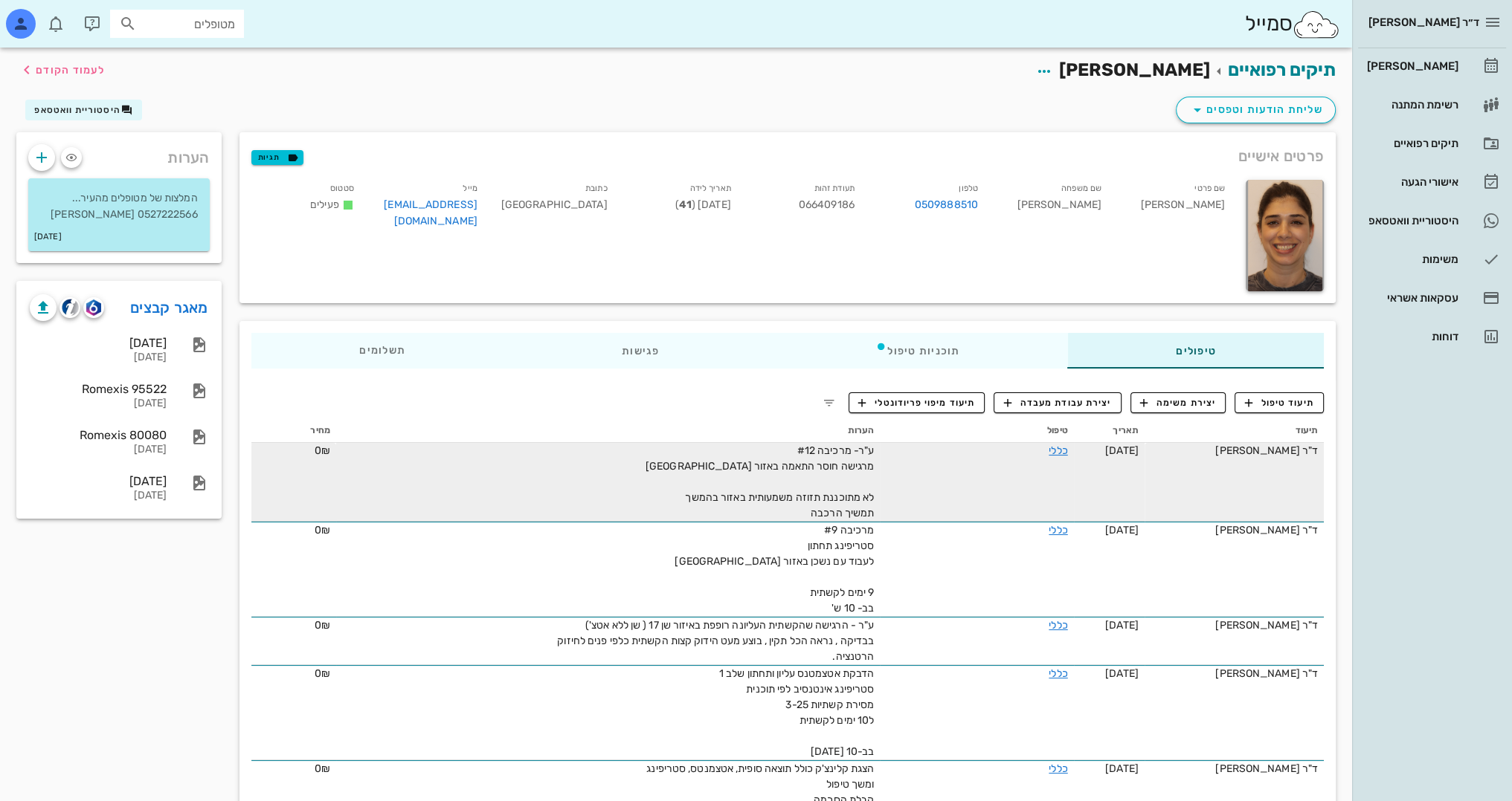
click at [1281, 448] on div "ד"ר [PERSON_NAME]" at bounding box center [1234, 450] width 167 height 15
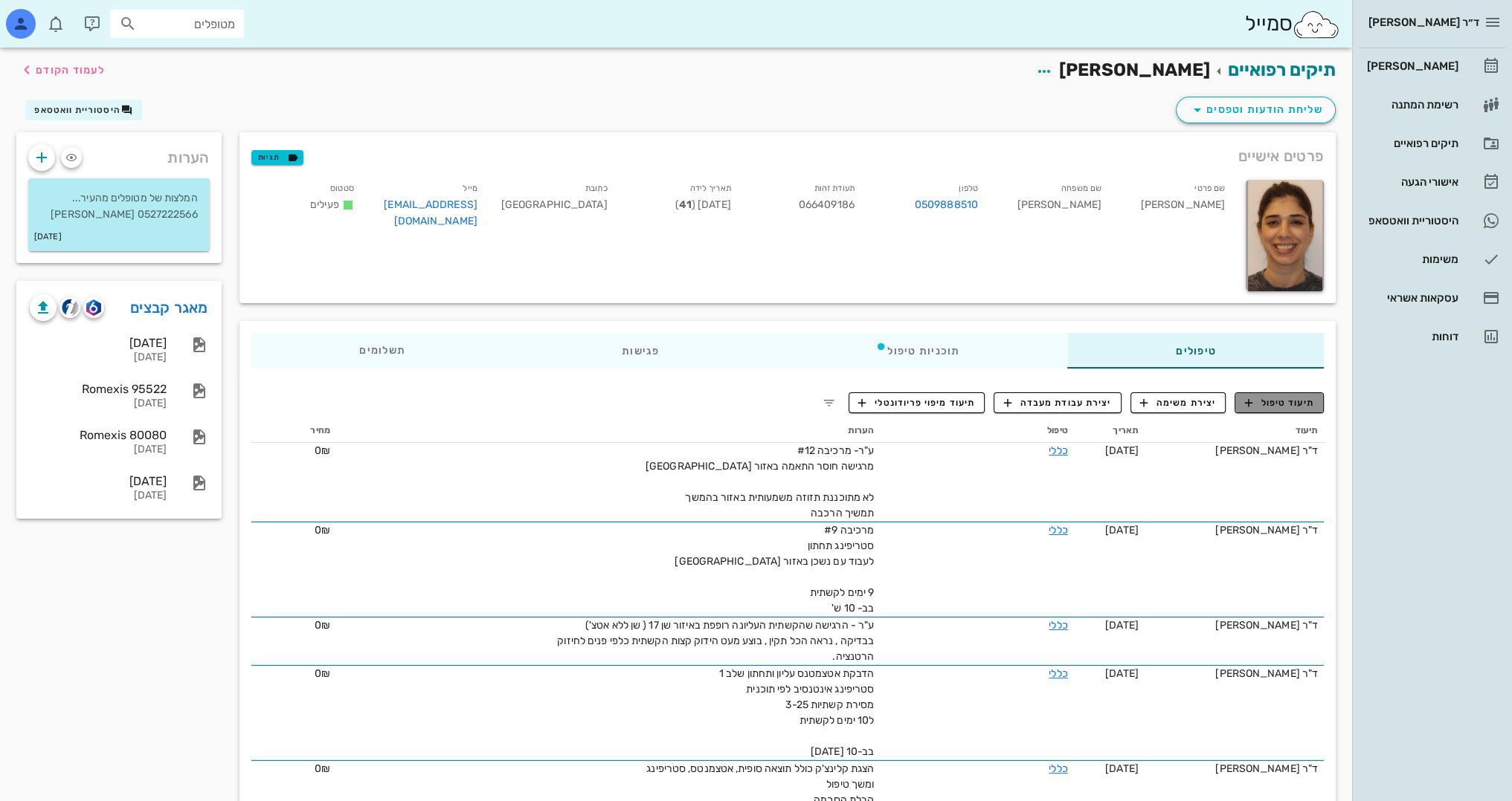
click at [1272, 403] on span "תיעוד טיפול" at bounding box center [1279, 402] width 69 height 13
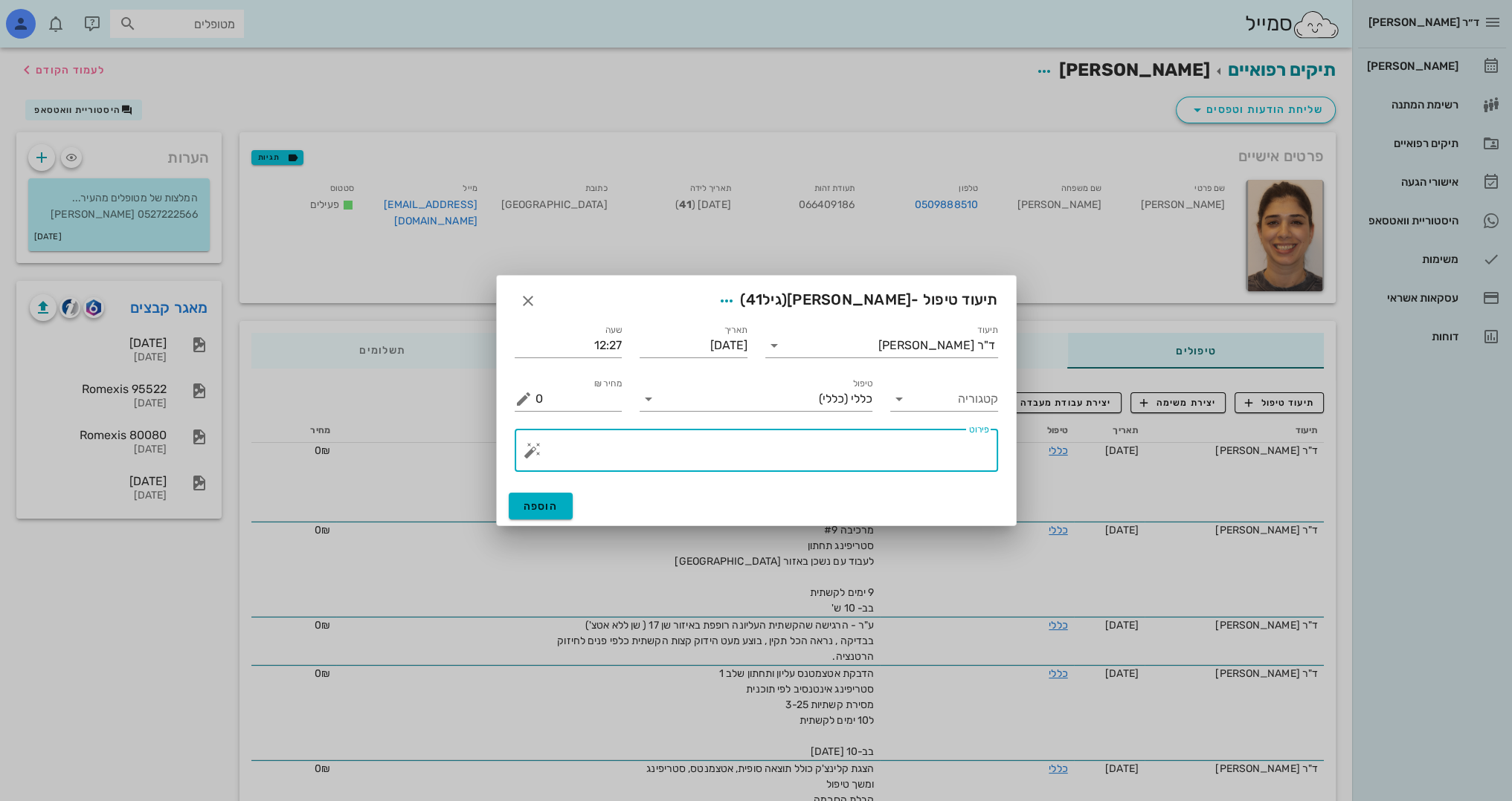
click at [886, 462] on textarea "פירוט" at bounding box center [762, 454] width 454 height 36
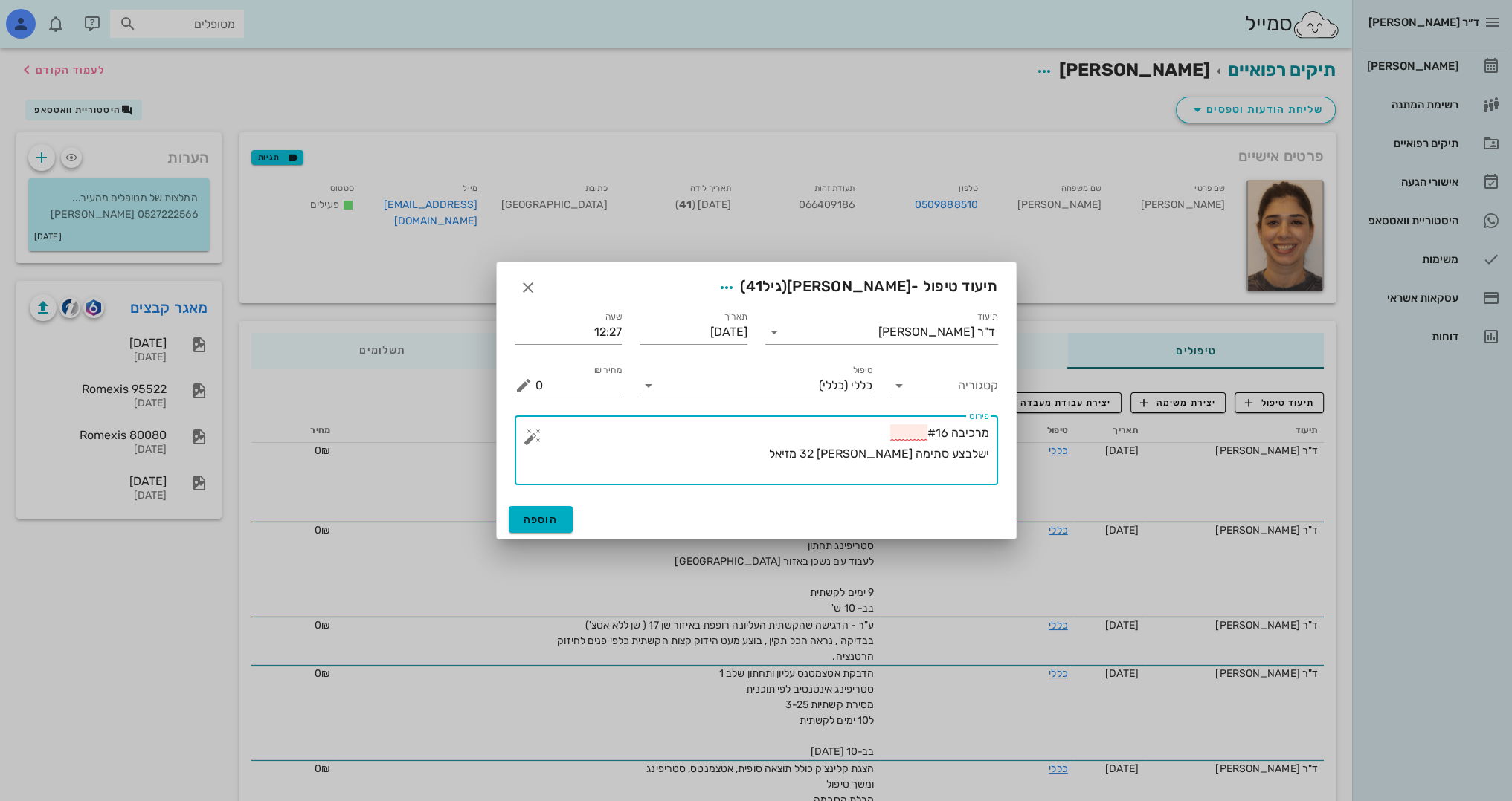
click at [974, 453] on textarea "מרכיבה #16 ישלבצע סתימה [PERSON_NAME] 32 מזיאל" at bounding box center [762, 454] width 454 height 63
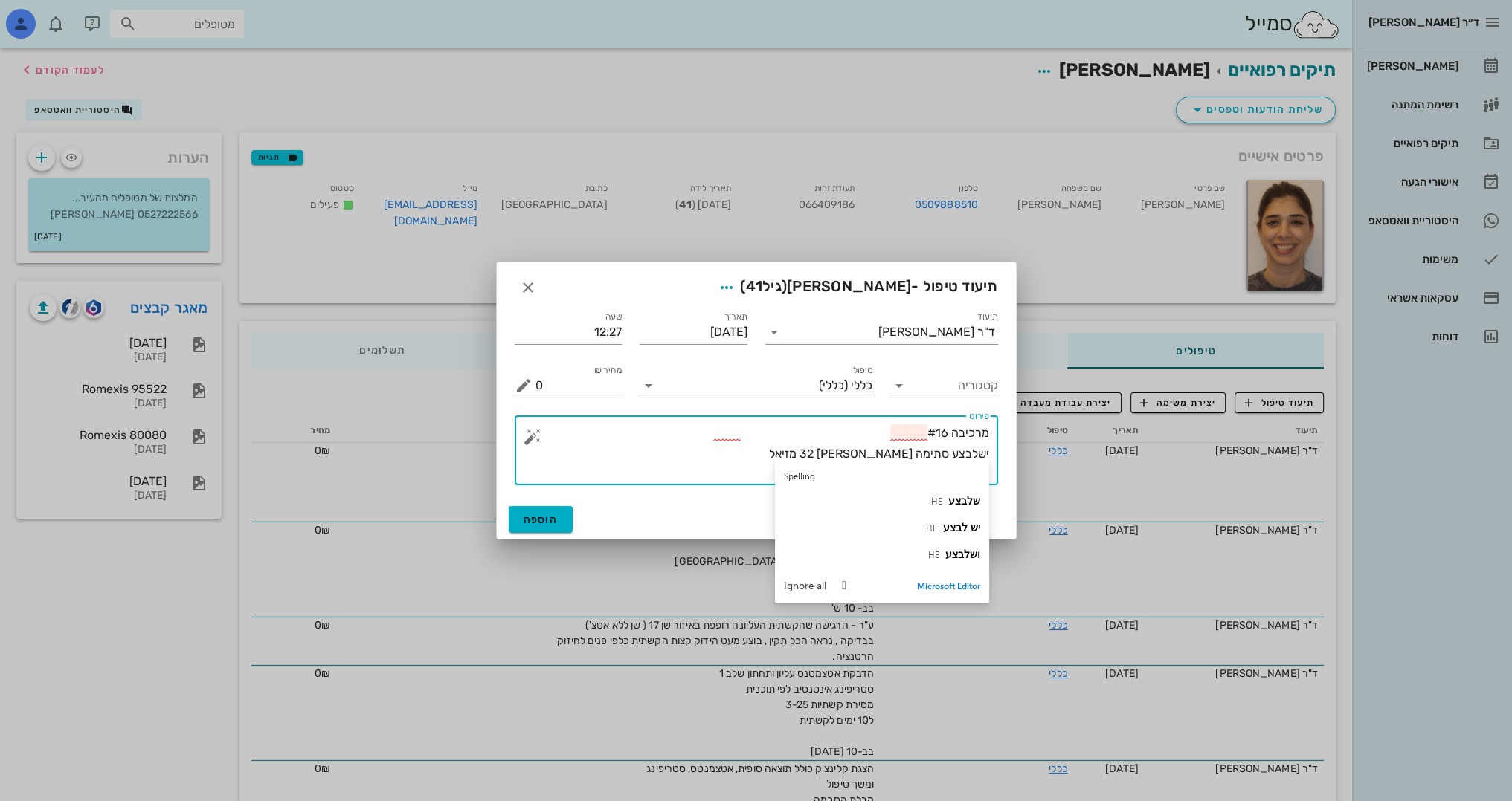
click at [978, 456] on textarea "מרכיבה #16 ישלבצע סתימה [PERSON_NAME] 32 מזיאל" at bounding box center [762, 454] width 454 height 63
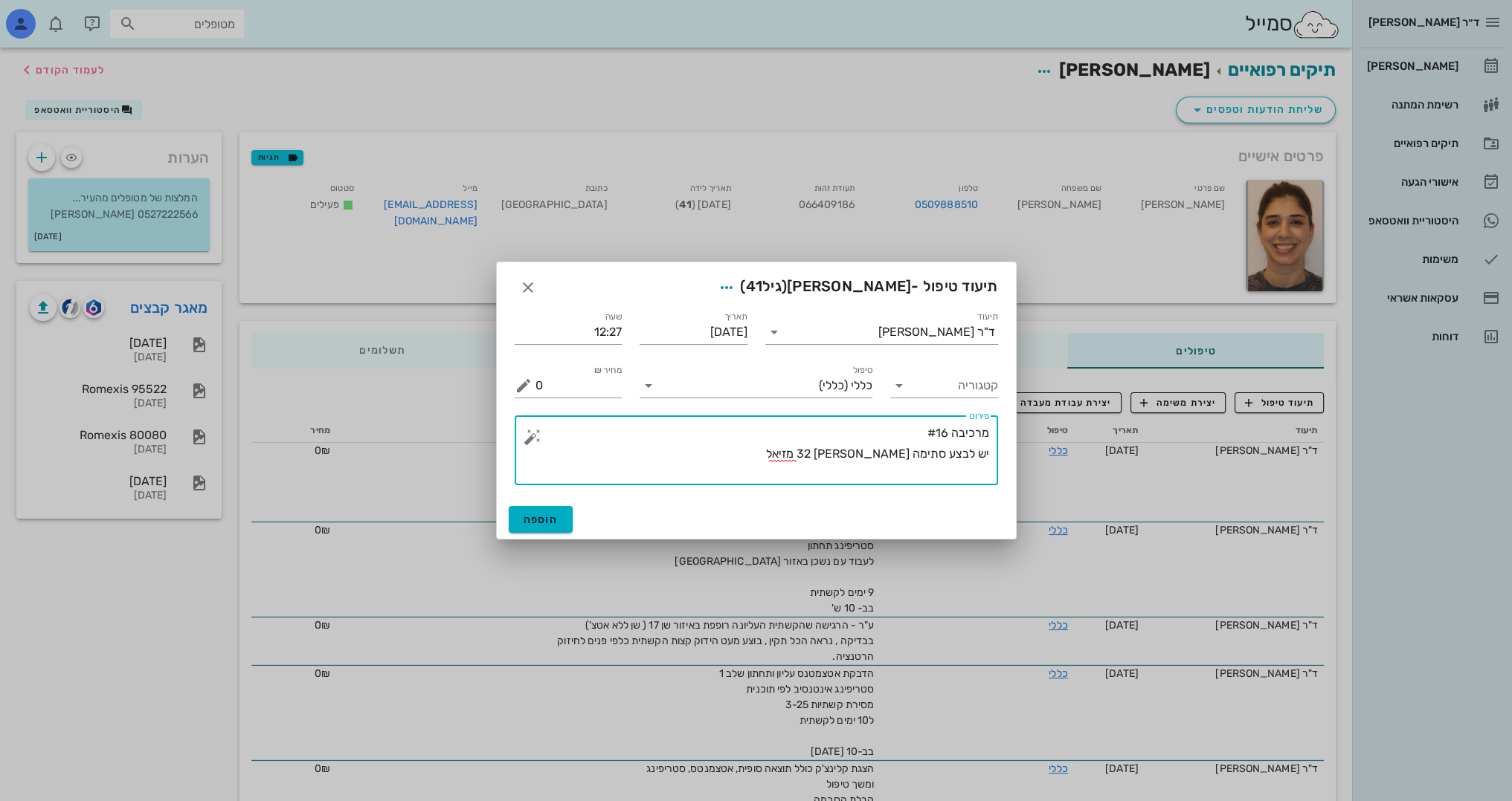
click at [990, 475] on div "​ פירוט מרכיבה #16 יש לבצע סתימה [PERSON_NAME] 32 מזיאל" at bounding box center [756, 451] width 483 height 70
click at [825, 456] on textarea "מרכיבה #16 יש לבצע סתימה [PERSON_NAME] 32 מזיאל" at bounding box center [762, 454] width 454 height 63
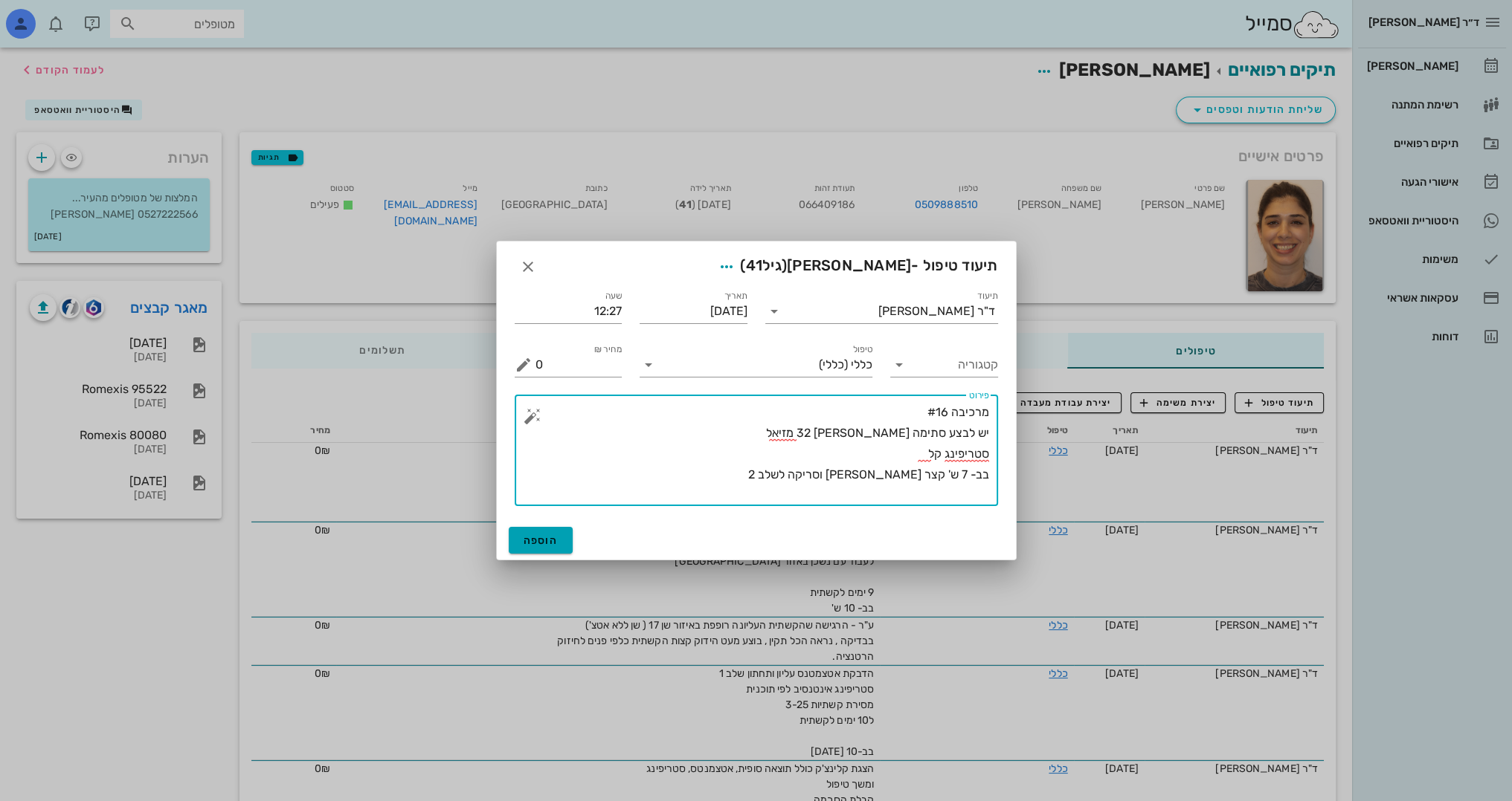
type textarea "מרכיבה #16 יש לבצע סתימה [PERSON_NAME] 32 מזיאל סטריפינג קל בב- 7 ש' קצר [PERSO…"
click at [533, 546] on span "הוספה" at bounding box center [541, 541] width 35 height 13
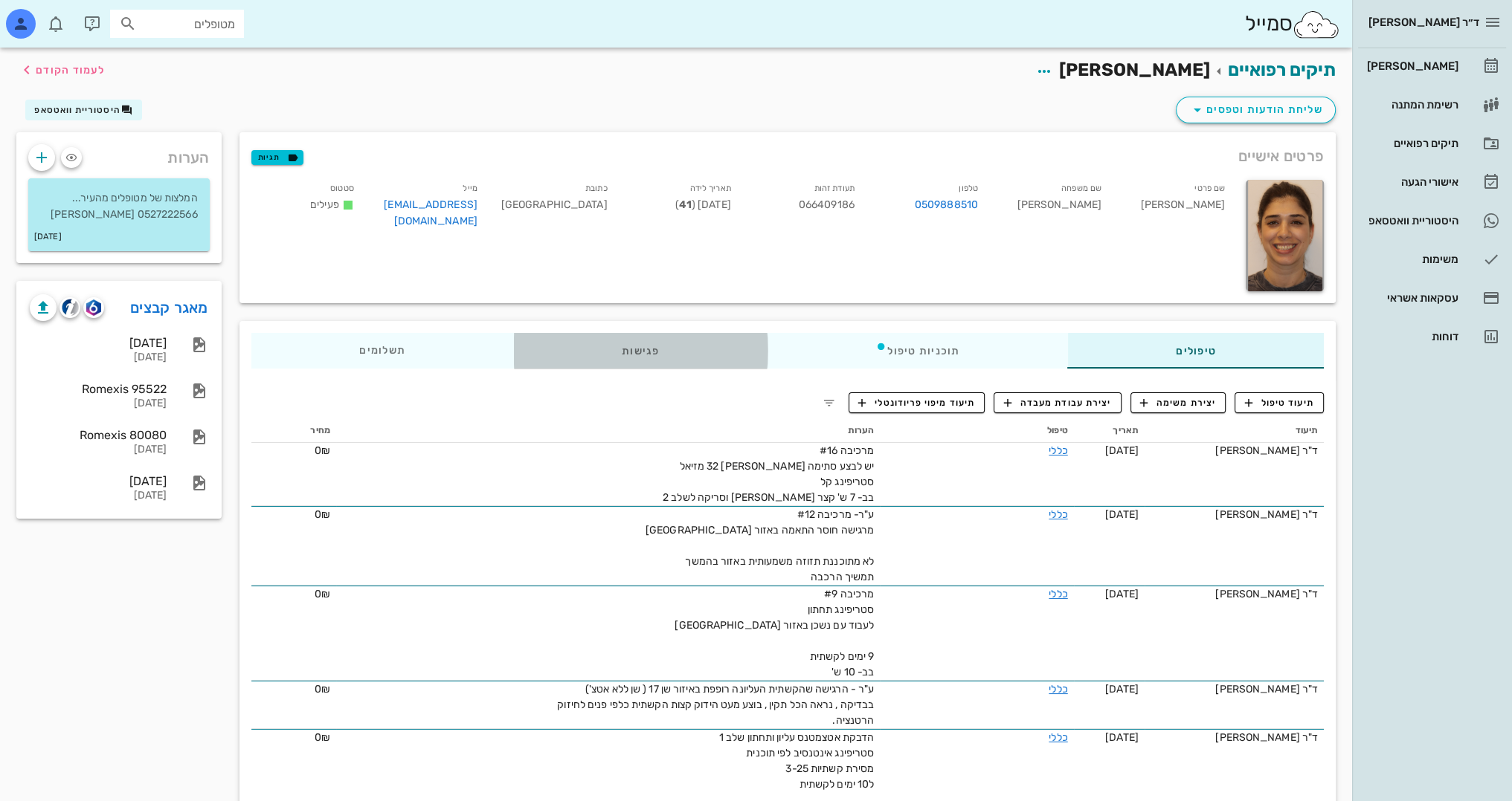
click at [628, 350] on div "פגישות" at bounding box center [640, 351] width 253 height 36
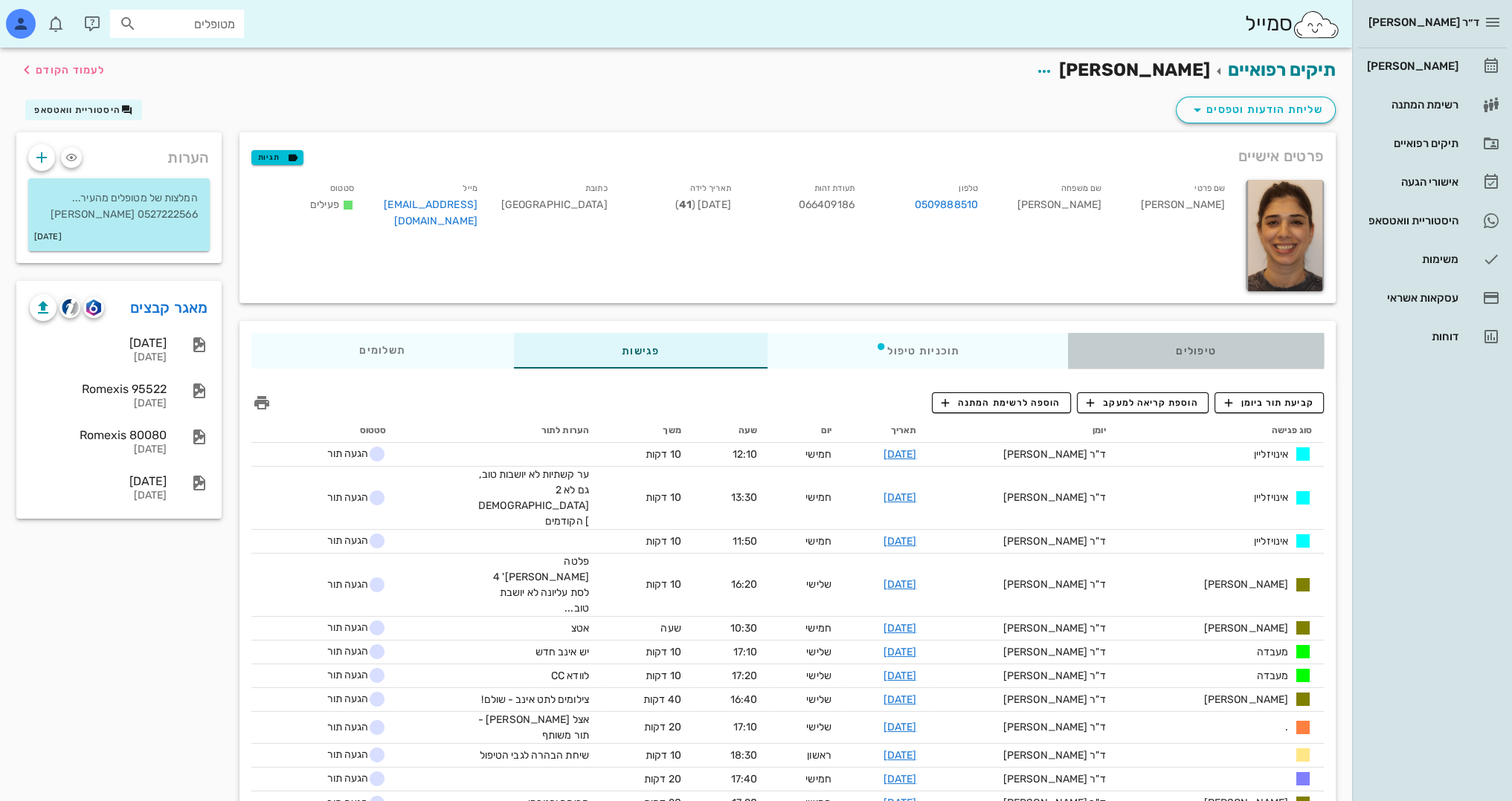
click at [1235, 348] on div "טיפולים" at bounding box center [1196, 351] width 257 height 36
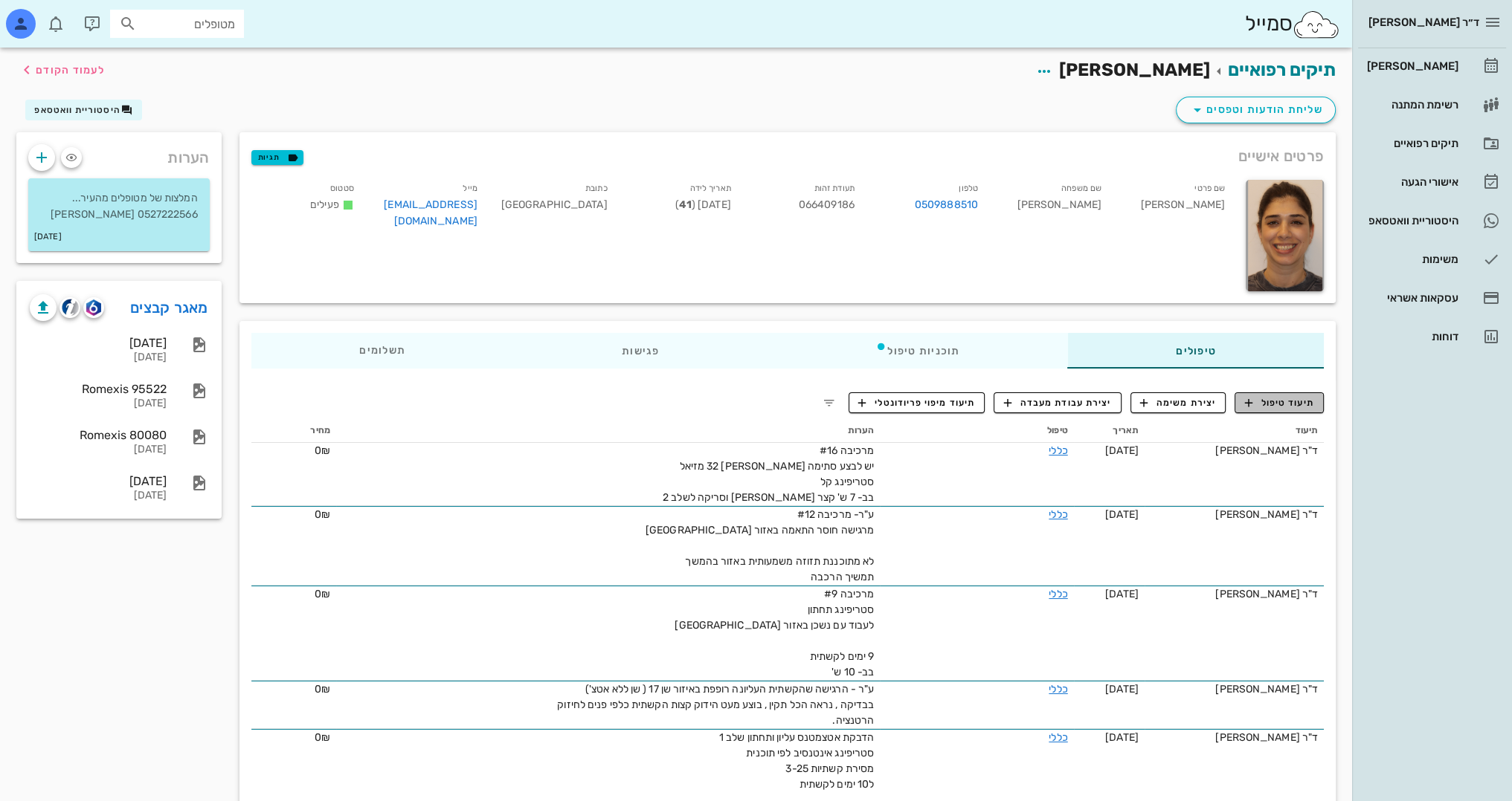
click at [1288, 408] on span "תיעוד טיפול" at bounding box center [1279, 402] width 69 height 13
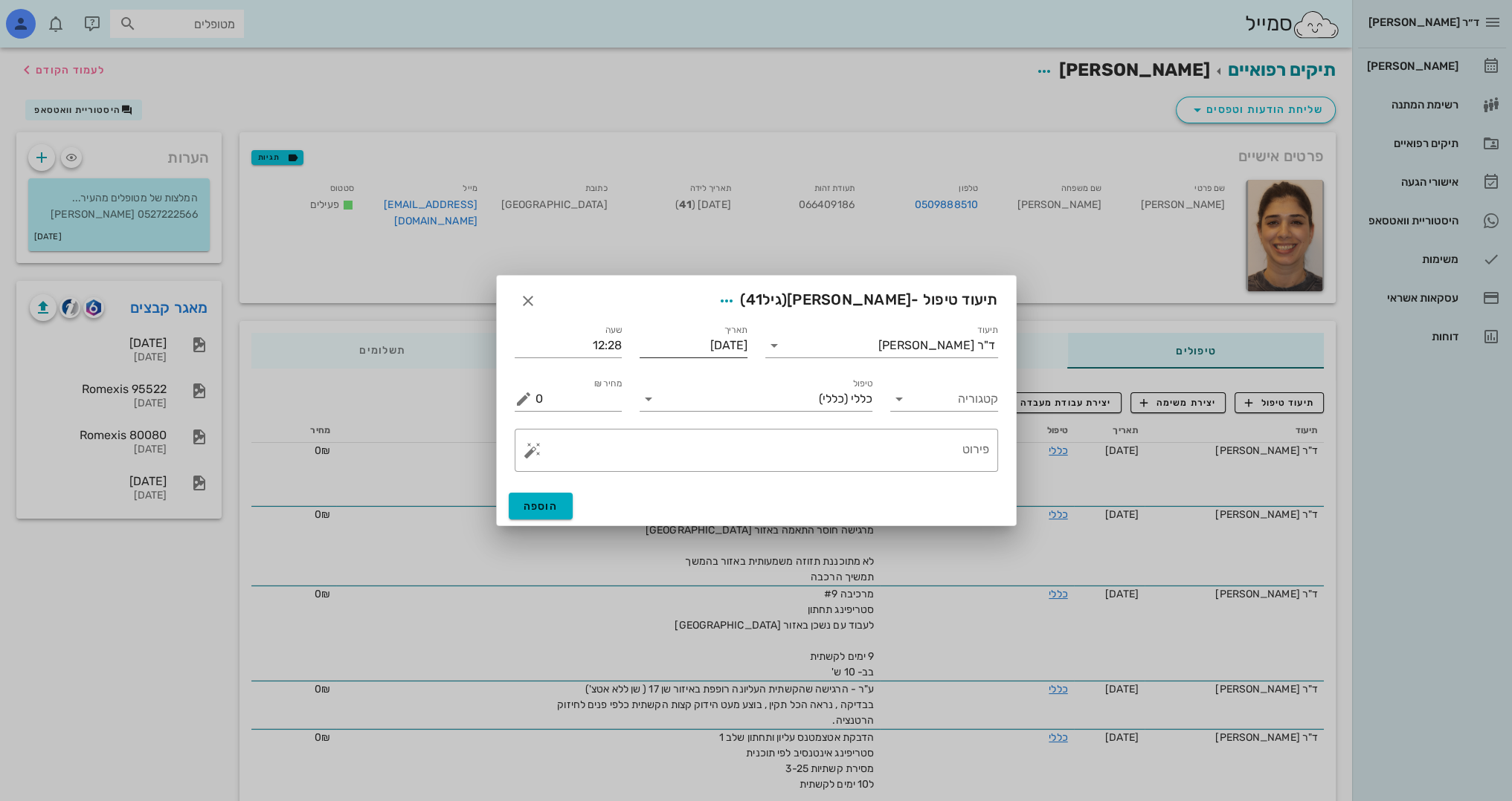
click at [722, 347] on input "[DATE]" at bounding box center [694, 346] width 108 height 23
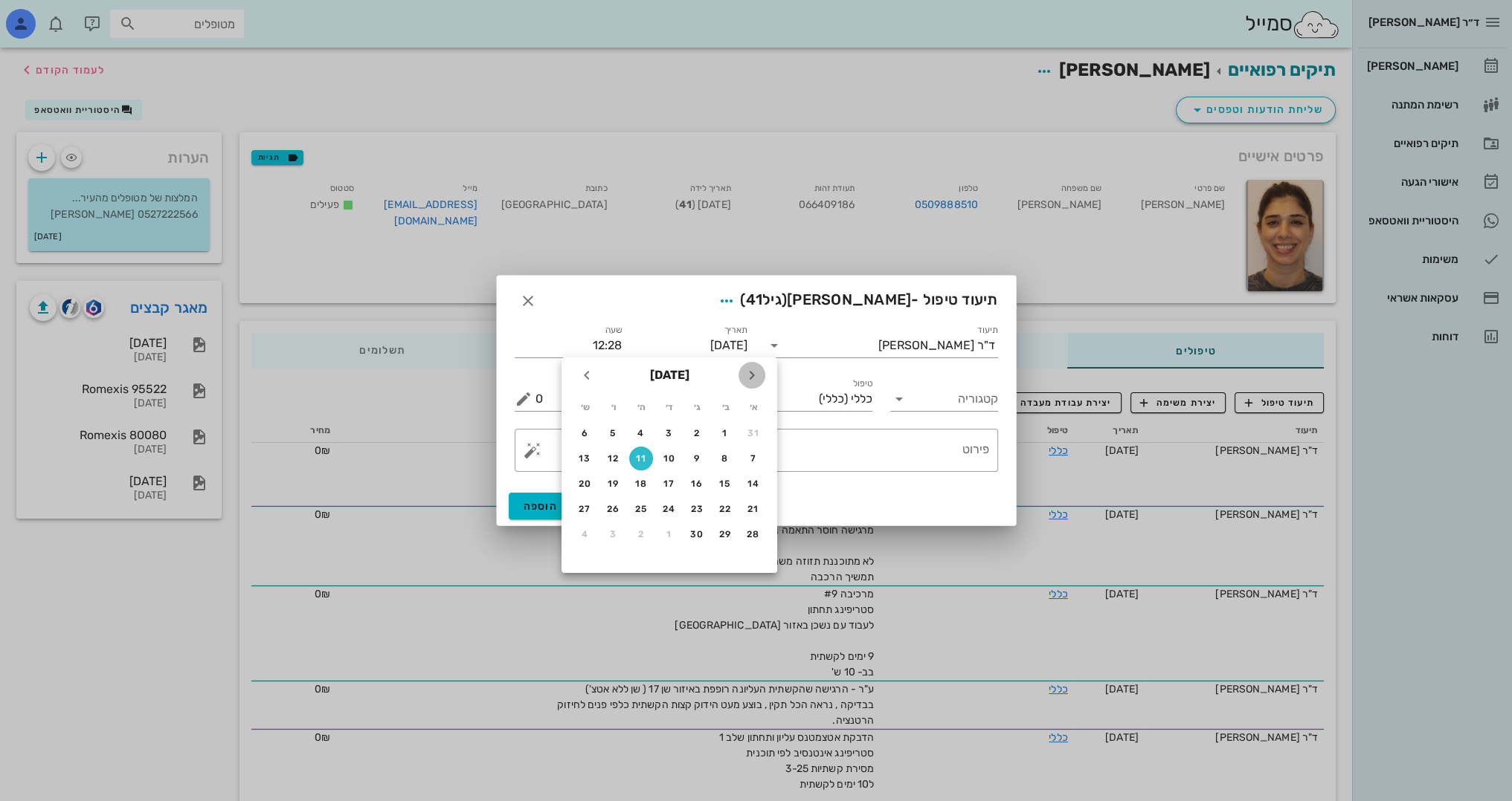
click at [752, 372] on icon "חודש שעבר" at bounding box center [752, 375] width 18 height 18
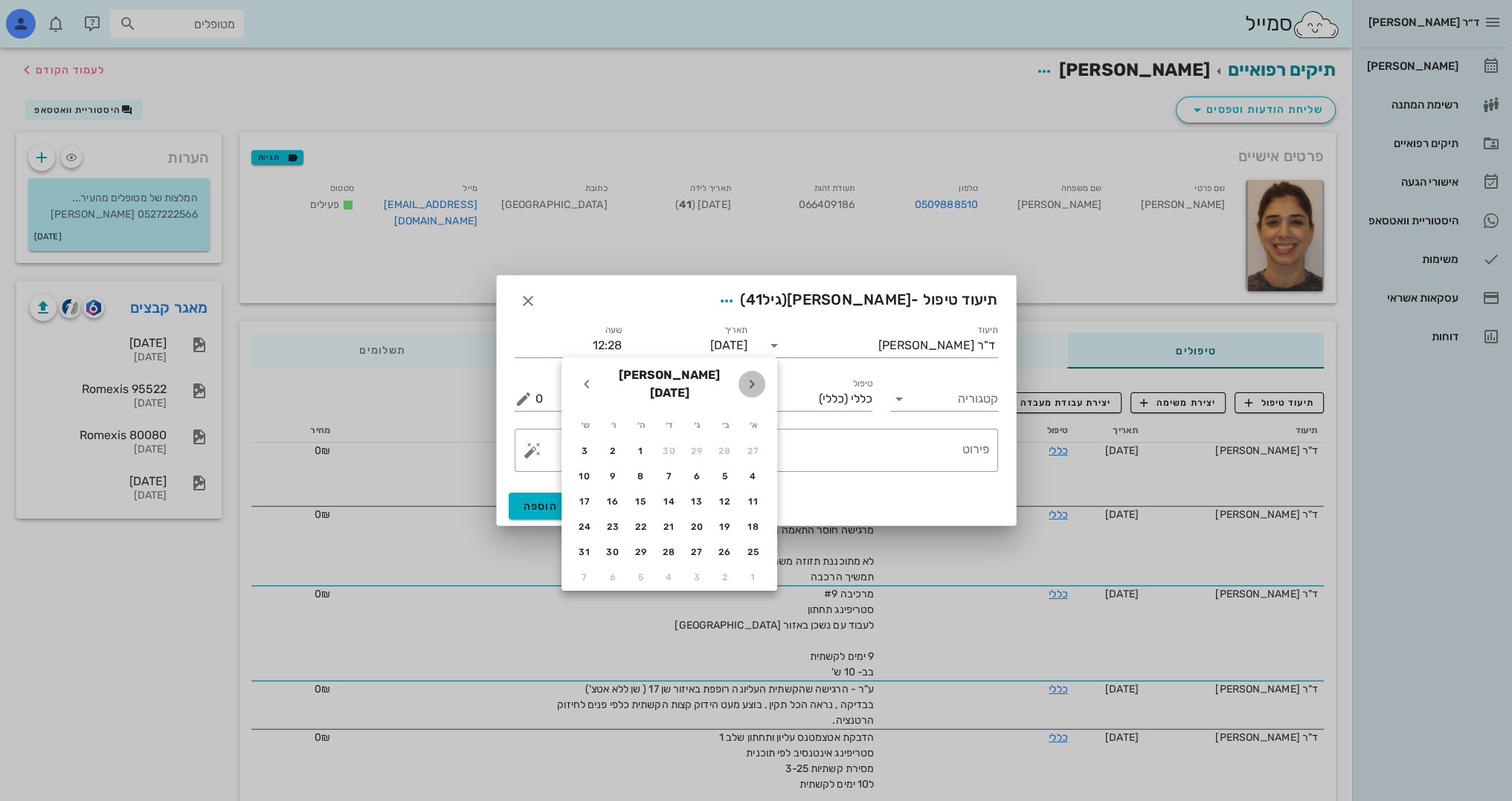
click at [752, 375] on icon "חודש שעבר" at bounding box center [752, 384] width 18 height 18
click at [752, 372] on icon "חודש שעבר" at bounding box center [752, 375] width 18 height 18
click at [690, 533] on div "25" at bounding box center [697, 534] width 23 height 11
type input "[DATE]"
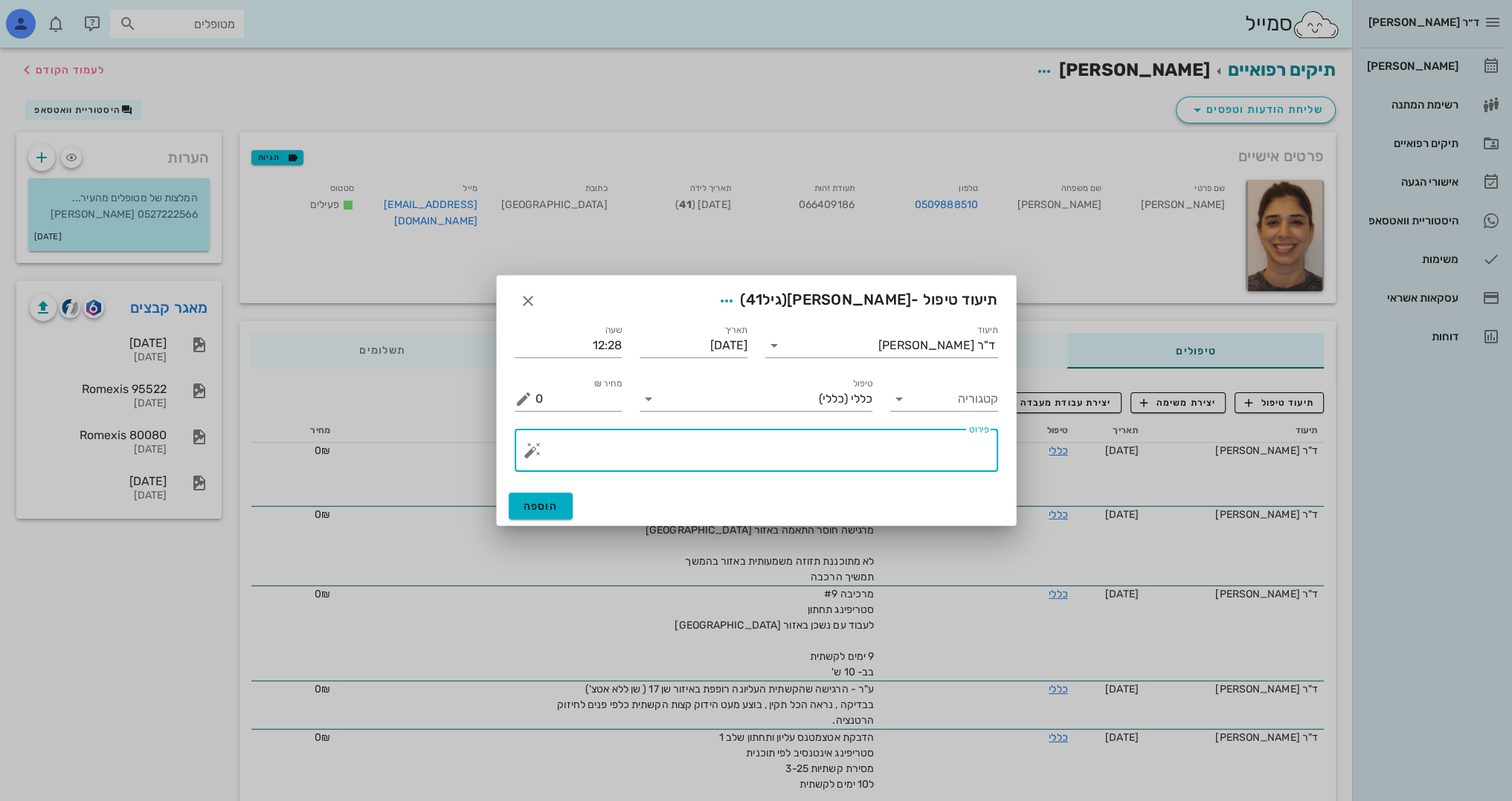
click at [883, 442] on textarea "פירוט" at bounding box center [762, 454] width 454 height 36
click at [521, 453] on div "​ פירוט" at bounding box center [756, 451] width 483 height 43
click at [526, 449] on button "button" at bounding box center [533, 451] width 18 height 18
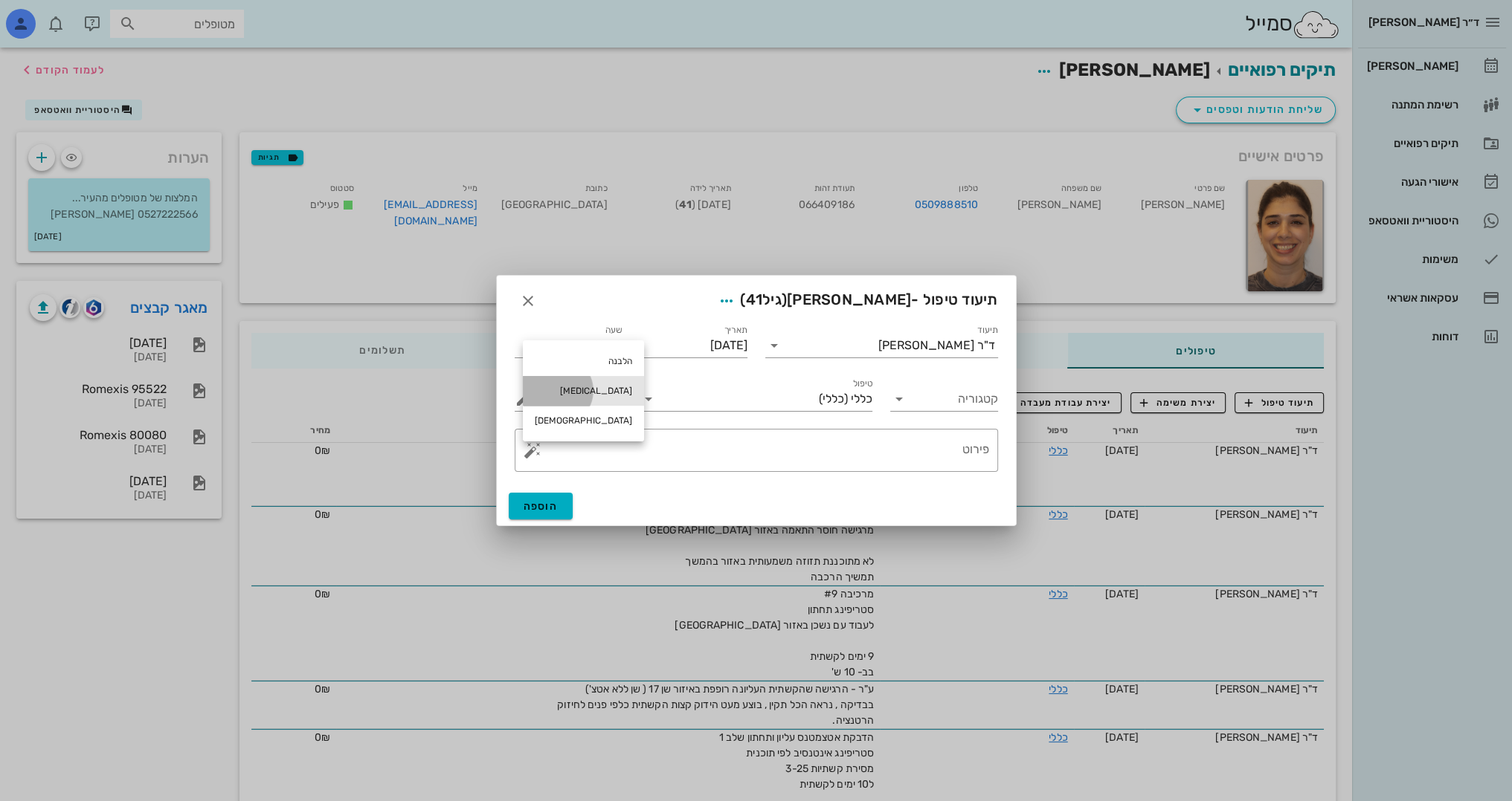
click at [545, 386] on div "[MEDICAL_DATA]" at bounding box center [583, 391] width 121 height 30
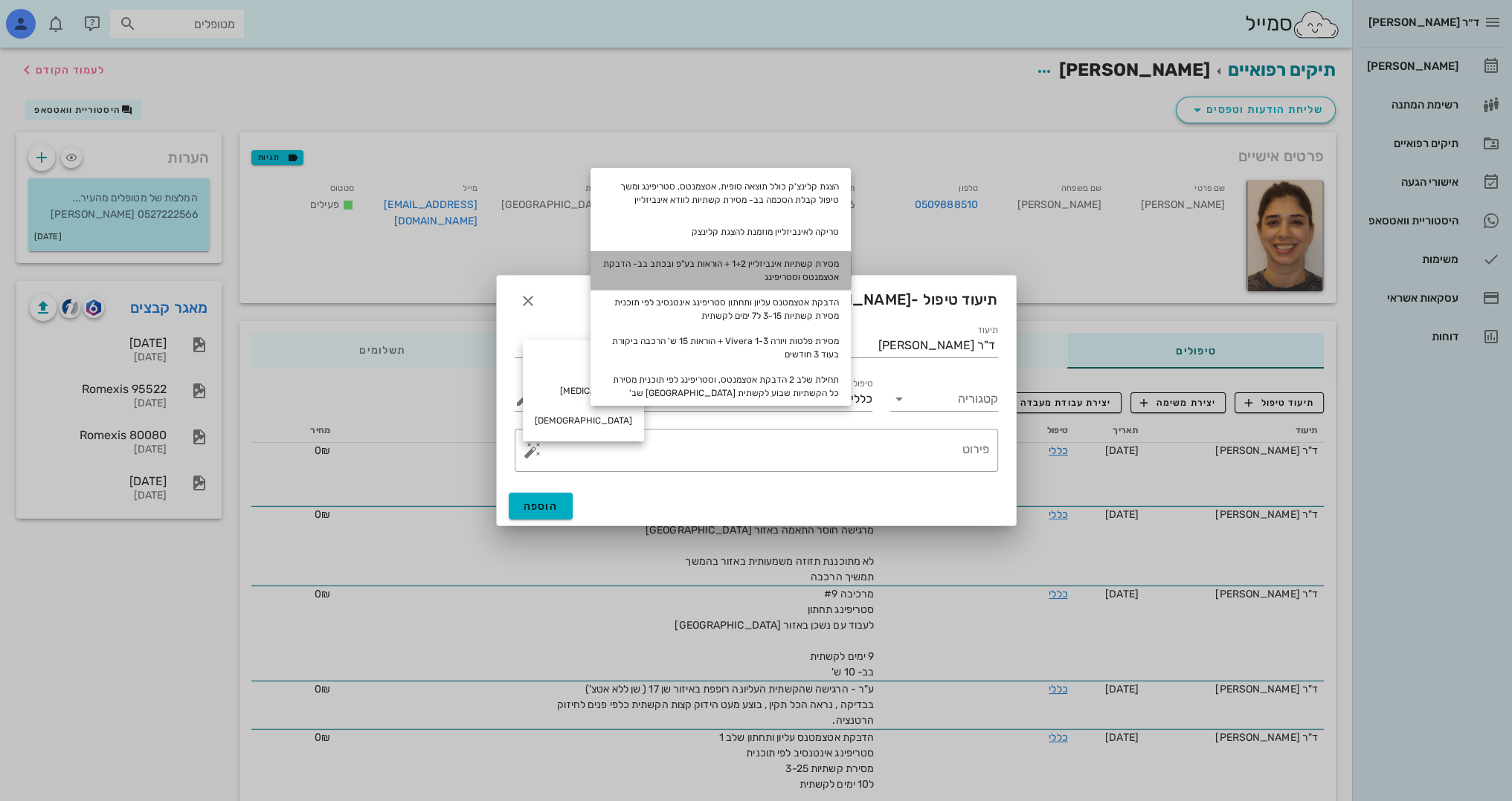
click at [723, 272] on div "מסירת קשתיות אינביזליין 1+2 + הוראות בע"פ ובכתב בב- הדבקת אטצמנטס וסטריפינג" at bounding box center [721, 270] width 261 height 39
type textarea "מסירת קשתיות אינביזליין 1+2 + הוראות בע"פ ובכתב בב- הדבקת אטצמנטס וסטריפינג"
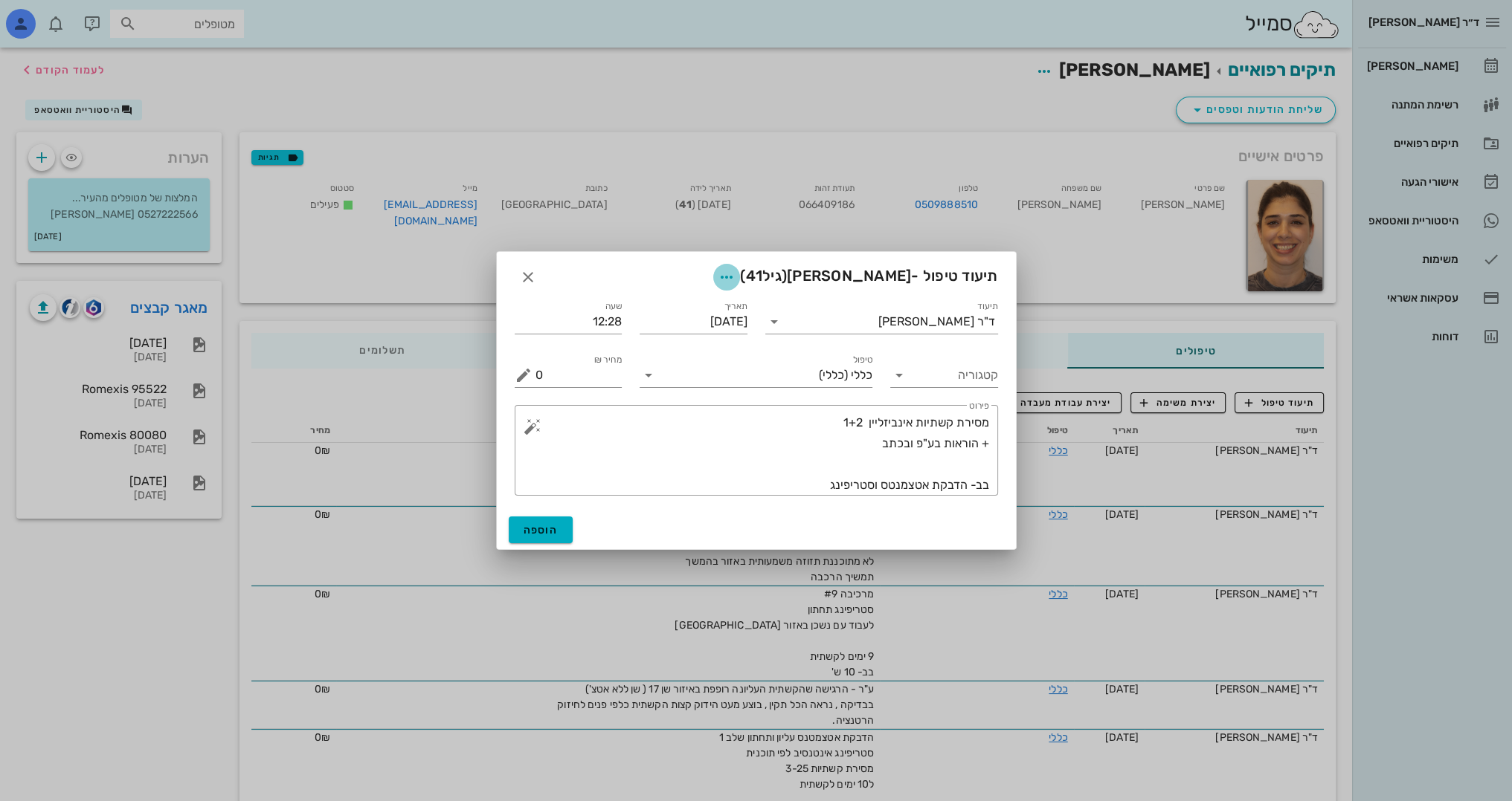
click at [736, 275] on icon "button" at bounding box center [727, 277] width 18 height 18
drag, startPoint x: 756, startPoint y: 343, endPoint x: 728, endPoint y: 365, distance: 35.6
click at [756, 346] on div "צבע רשומה" at bounding box center [710, 351] width 154 height 39
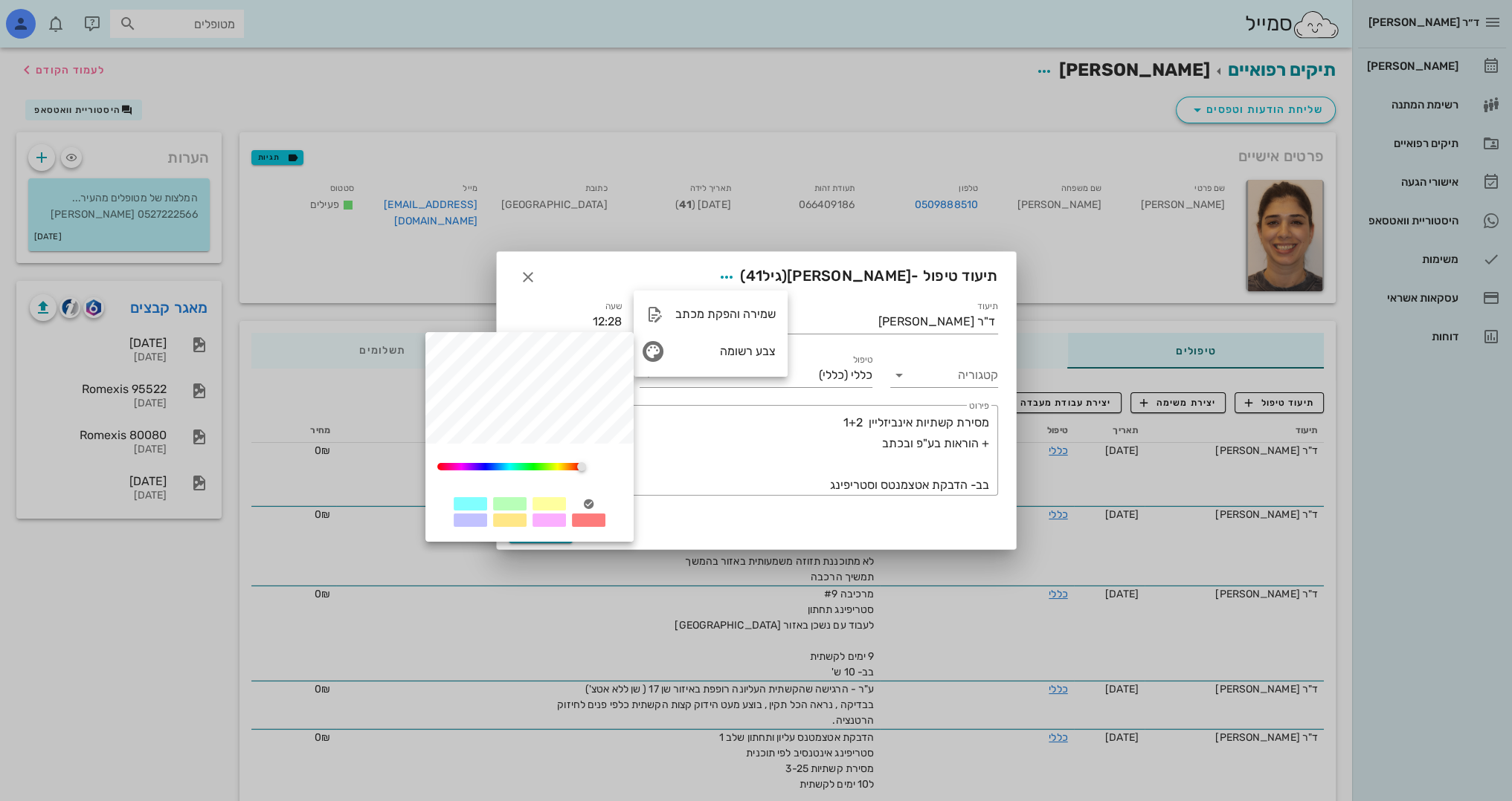
click at [556, 498] on div at bounding box center [549, 504] width 33 height 13
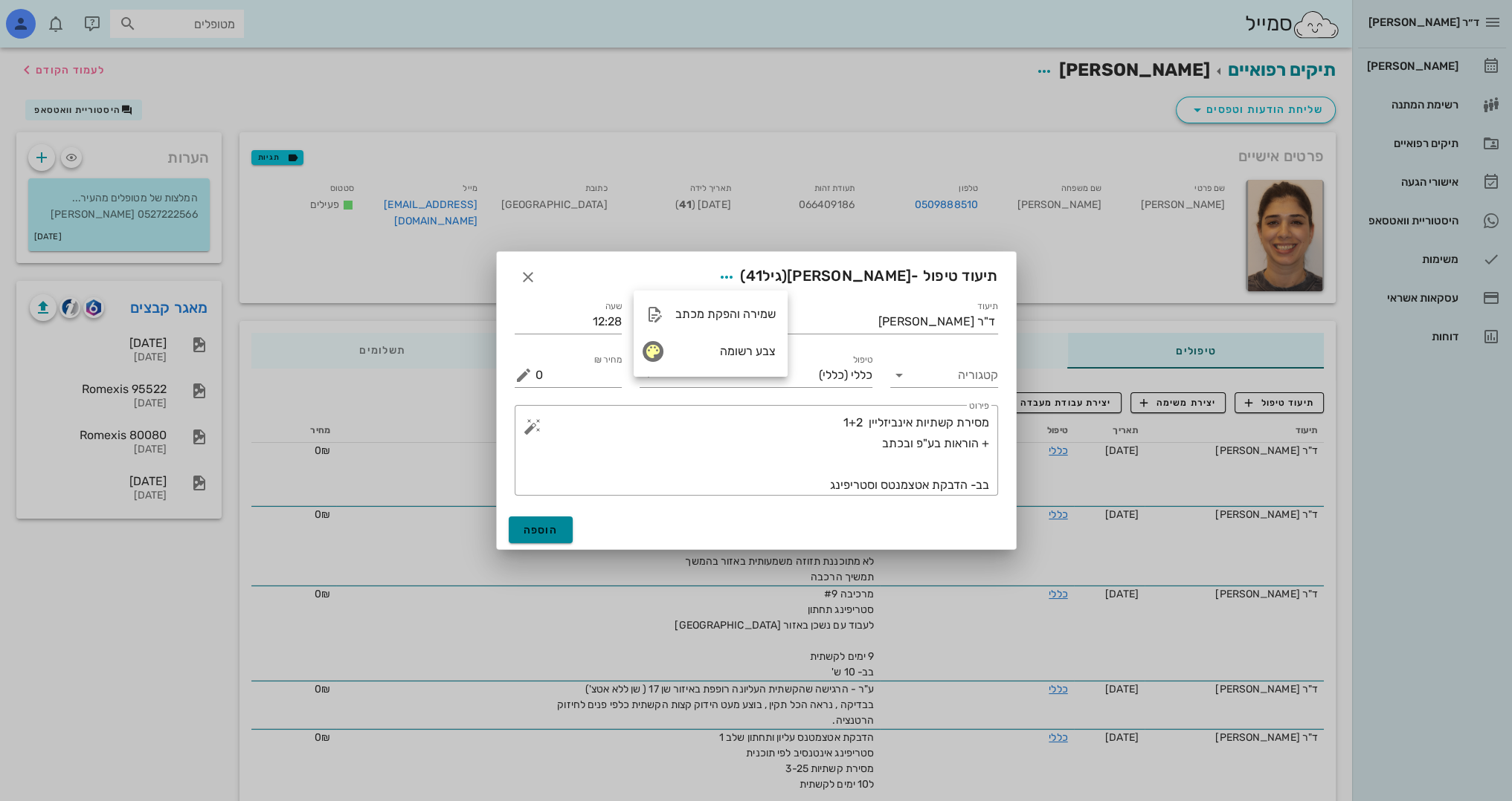
click at [529, 533] on span "הוספה" at bounding box center [541, 531] width 35 height 13
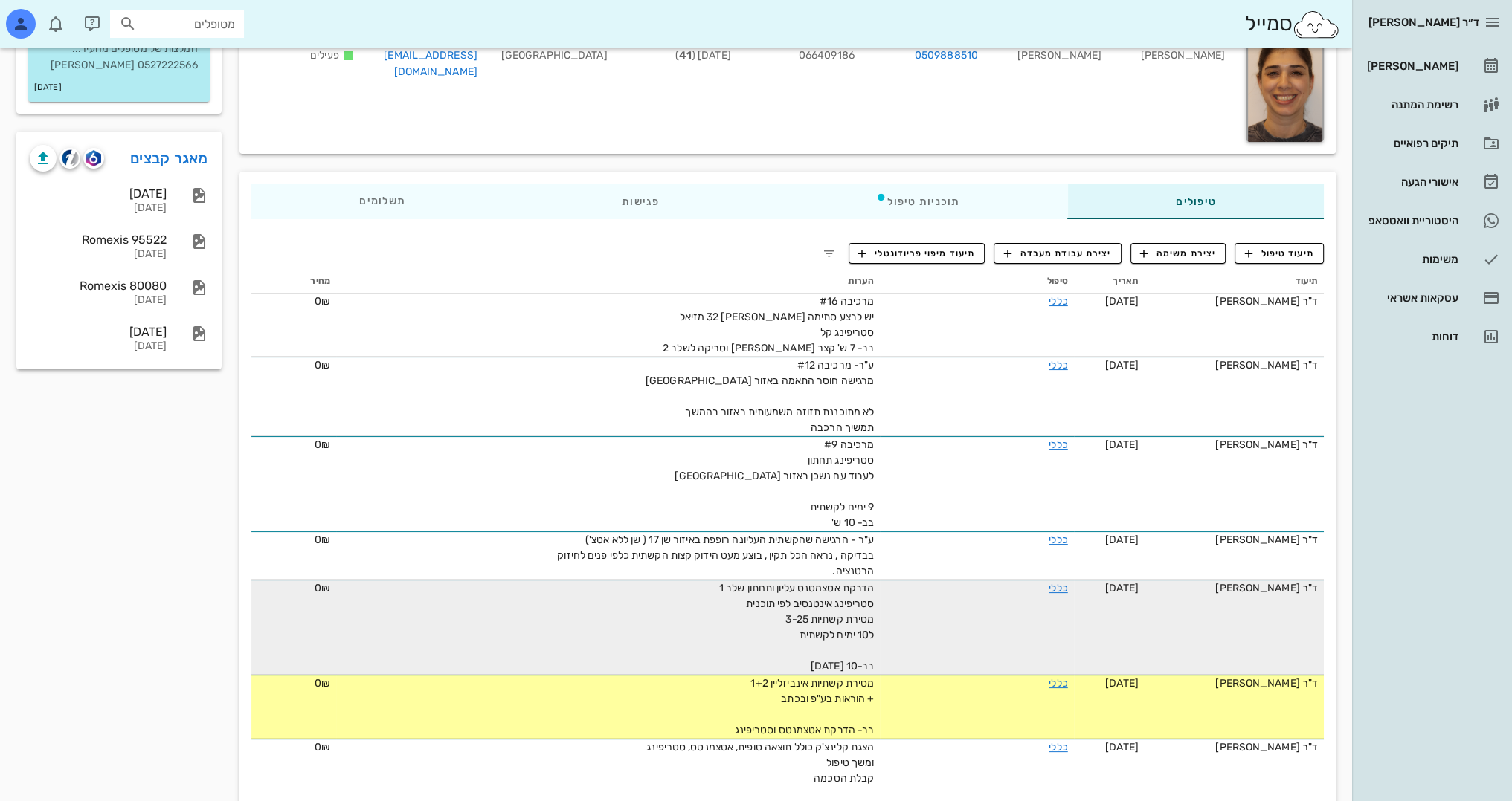
scroll to position [149, 0]
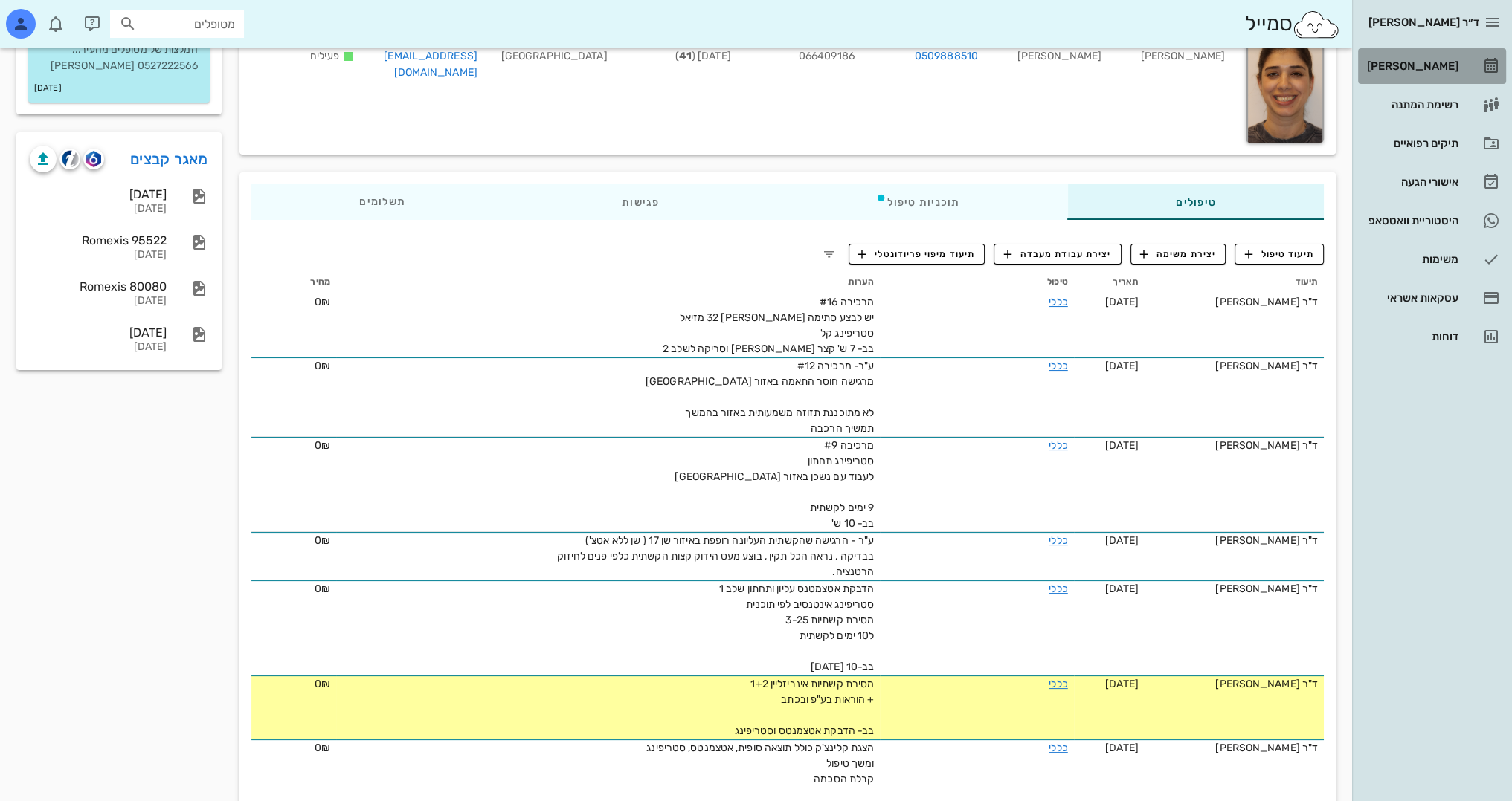
click at [1434, 67] on div "[PERSON_NAME]" at bounding box center [1410, 66] width 94 height 12
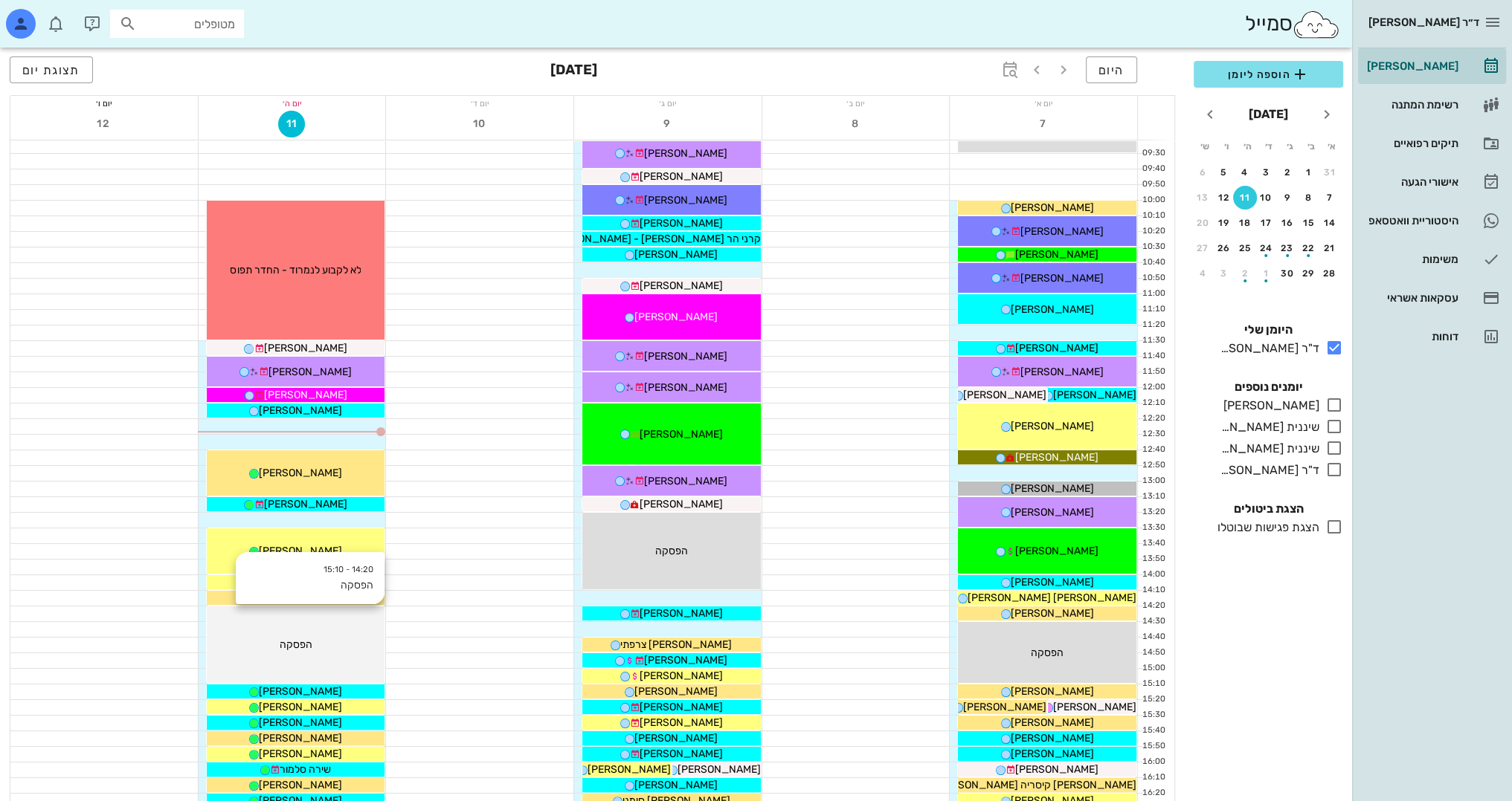
scroll to position [223, 0]
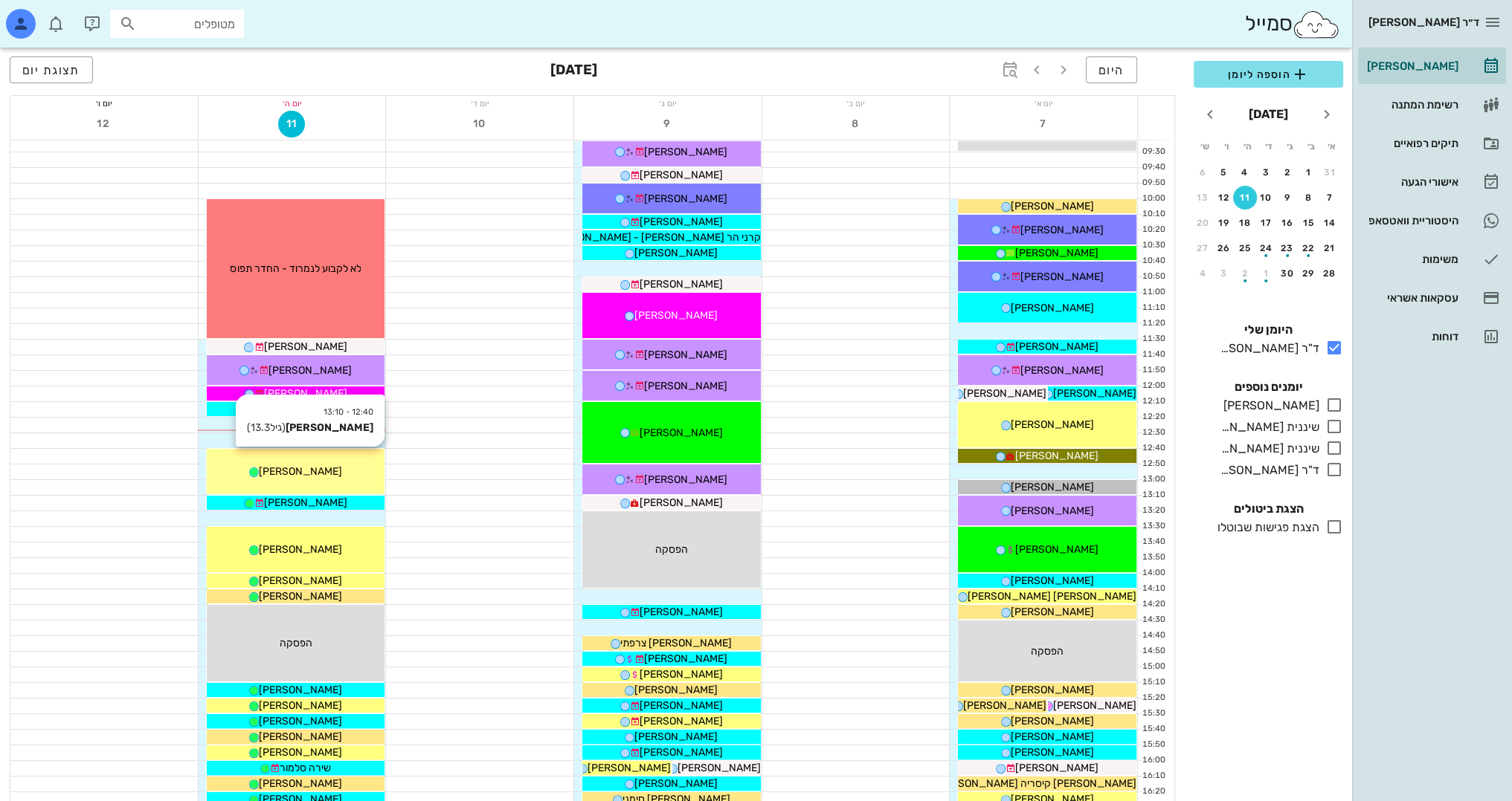
click at [337, 468] on div "[PERSON_NAME]" at bounding box center [296, 471] width 179 height 15
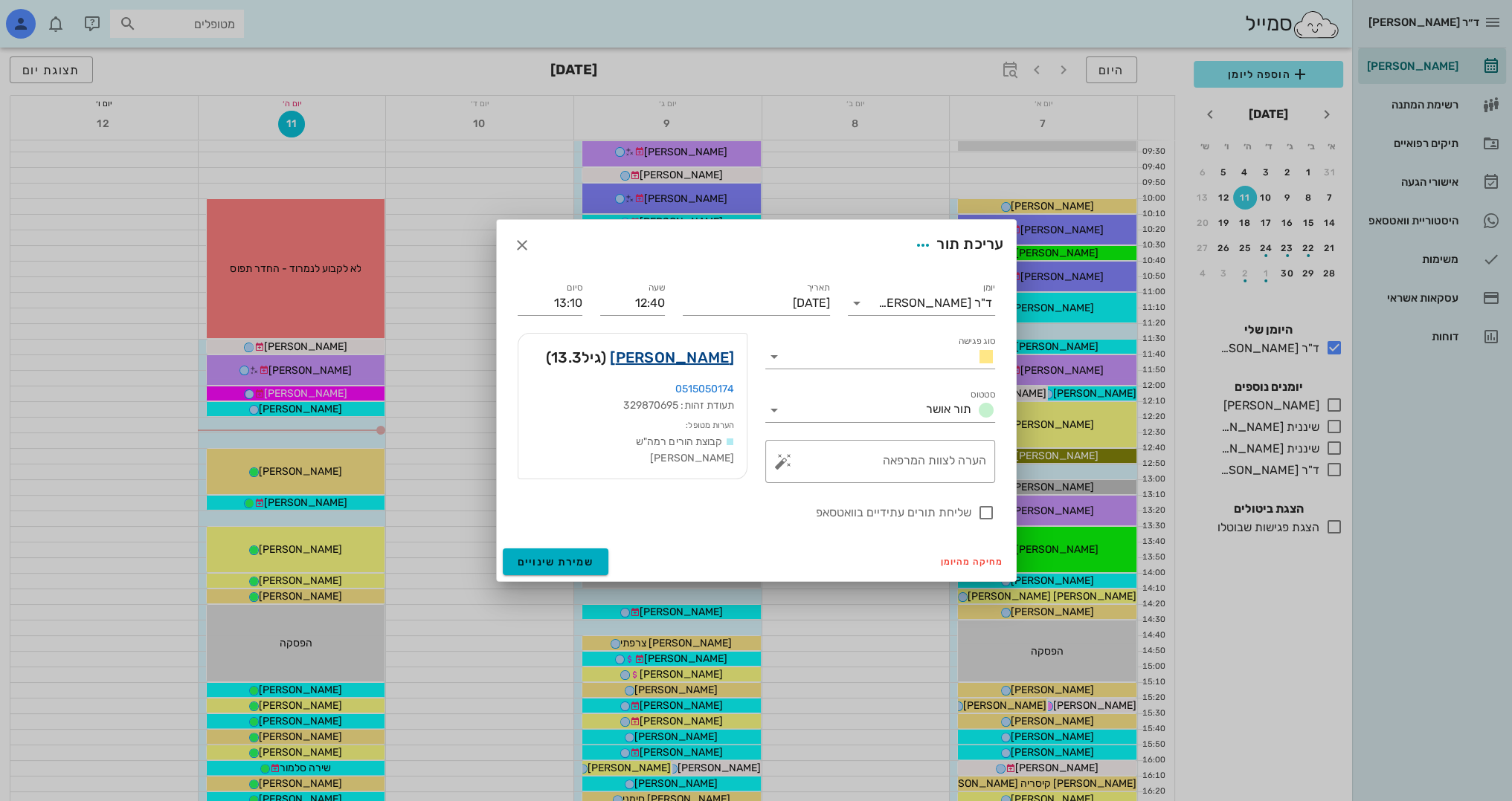
click at [693, 356] on link "[PERSON_NAME]" at bounding box center [672, 357] width 124 height 23
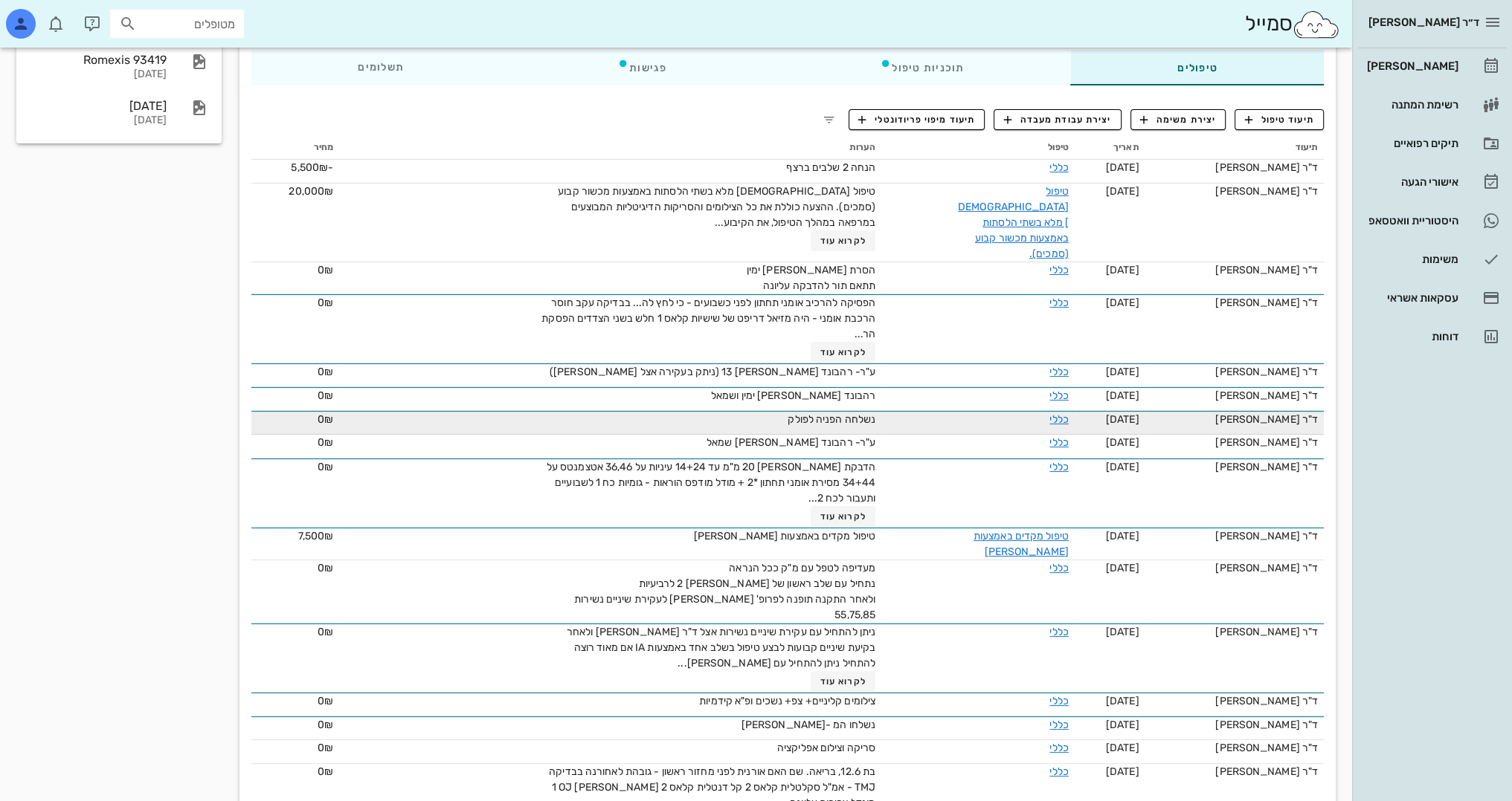
scroll to position [345, 0]
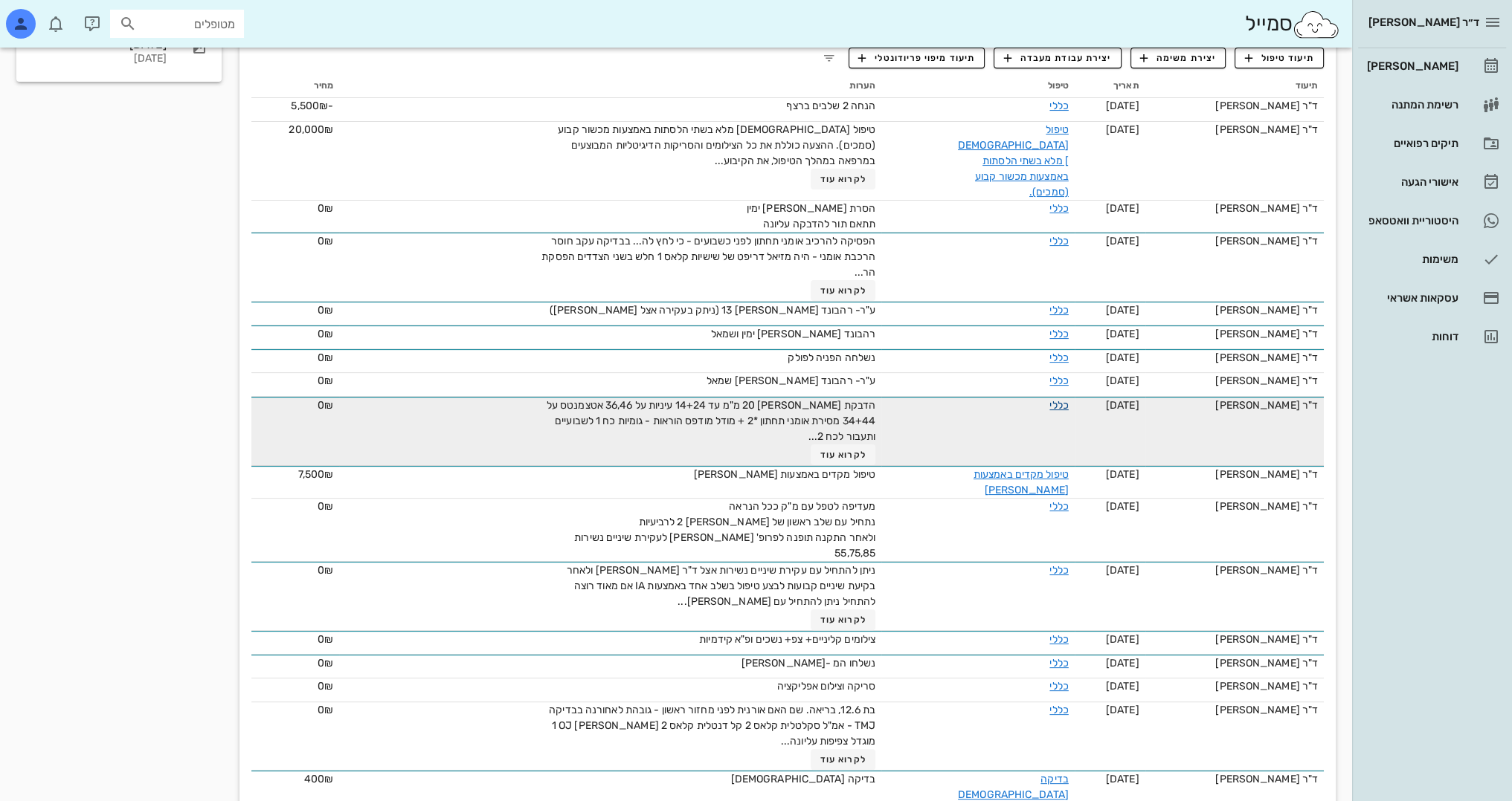
click at [1051, 400] on link "כללי" at bounding box center [1058, 406] width 19 height 13
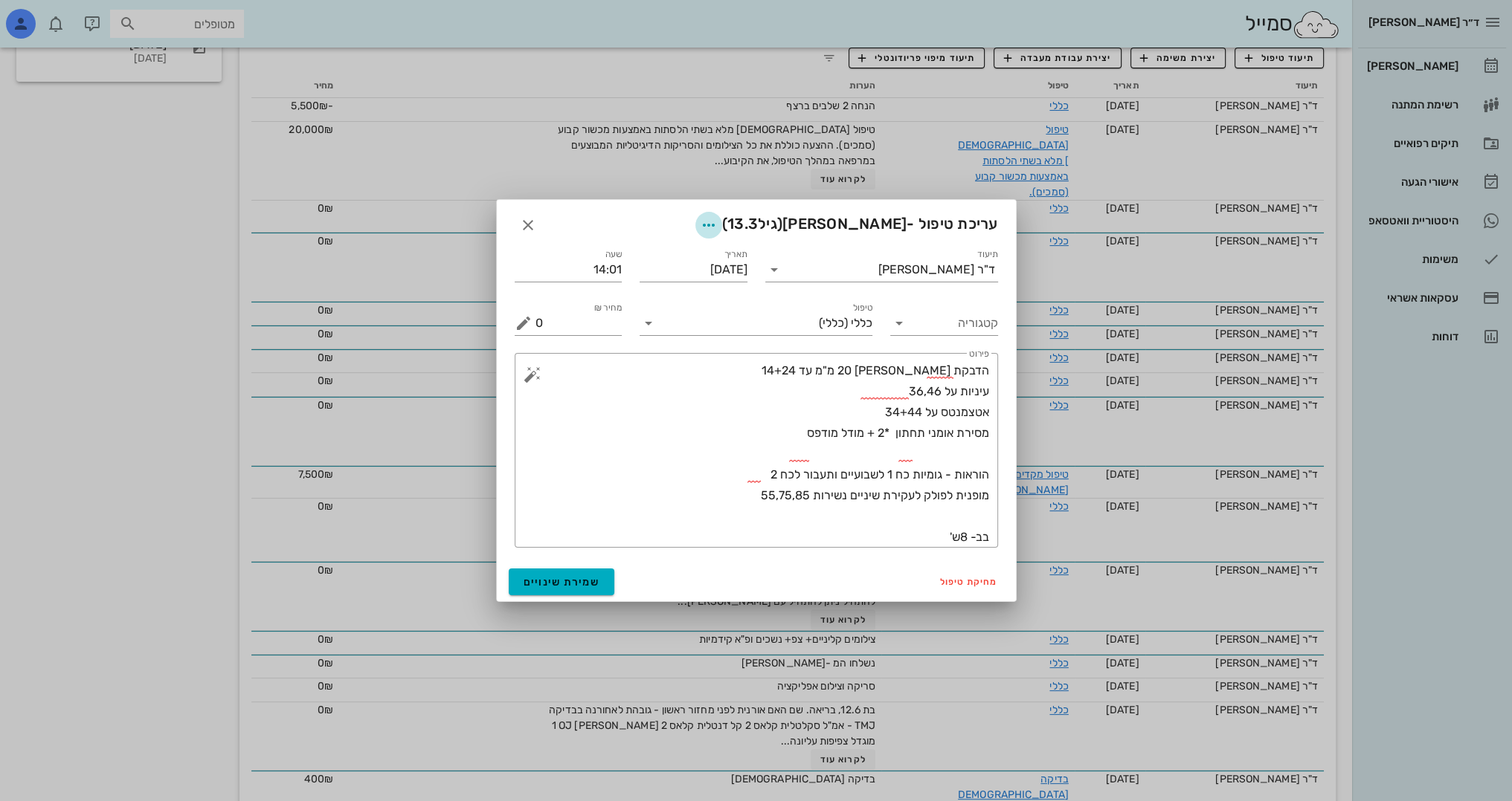
click at [718, 226] on icon "button" at bounding box center [709, 225] width 18 height 18
click at [747, 300] on div "צבע רשומה" at bounding box center [707, 299] width 101 height 14
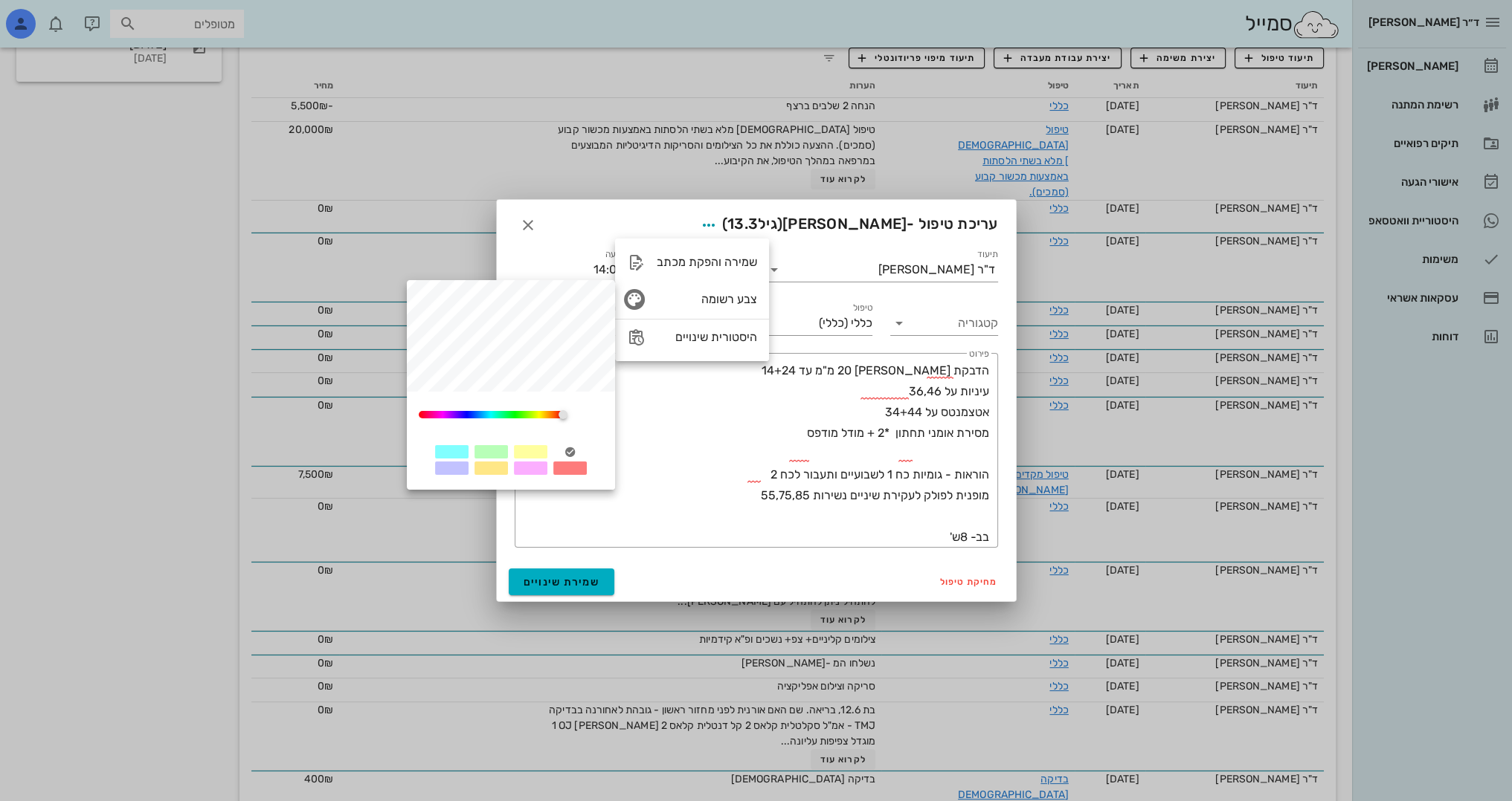
click at [526, 447] on div at bounding box center [530, 452] width 33 height 13
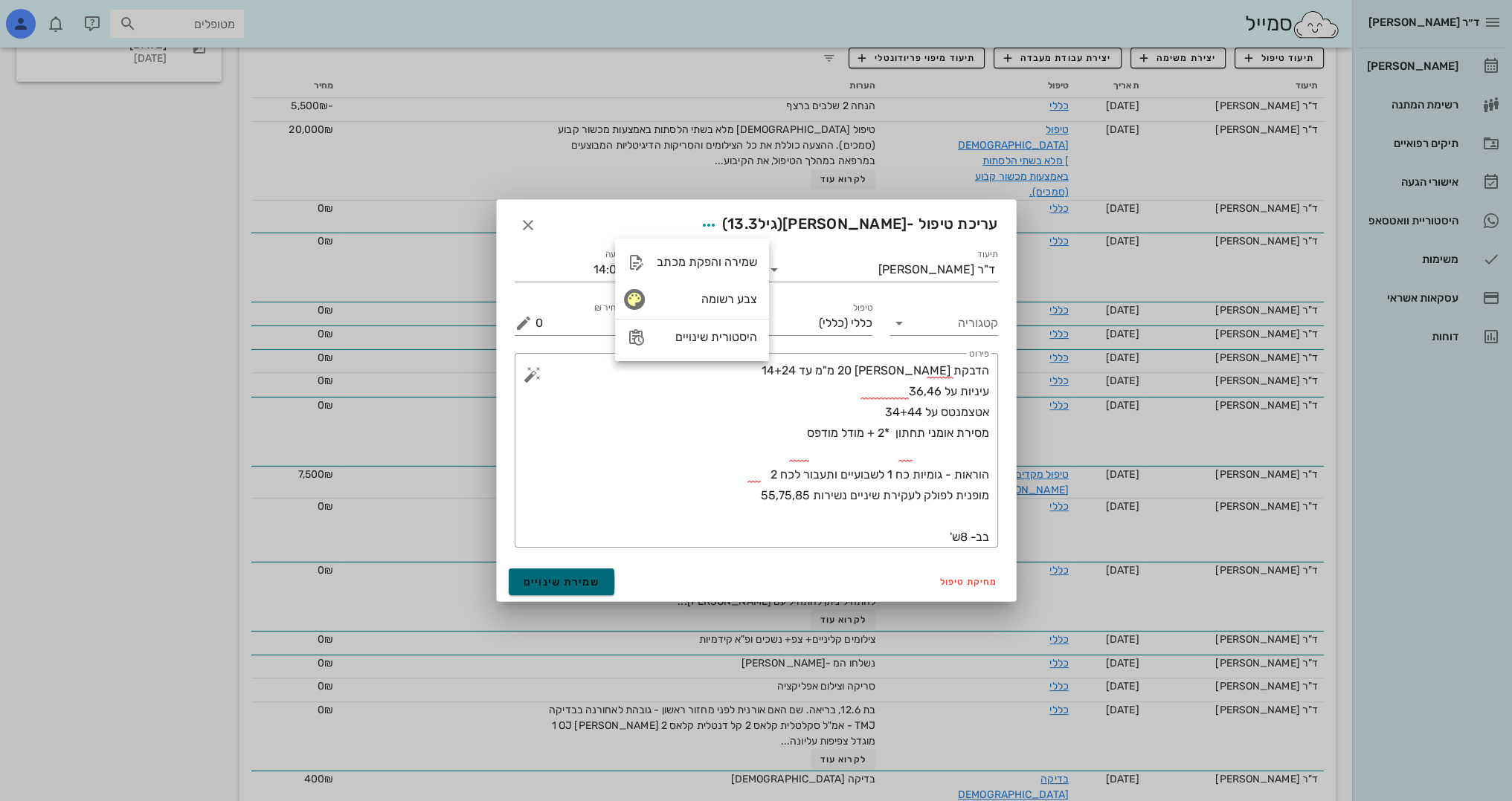
click at [535, 581] on span "שמירת שינויים" at bounding box center [561, 583] width 76 height 13
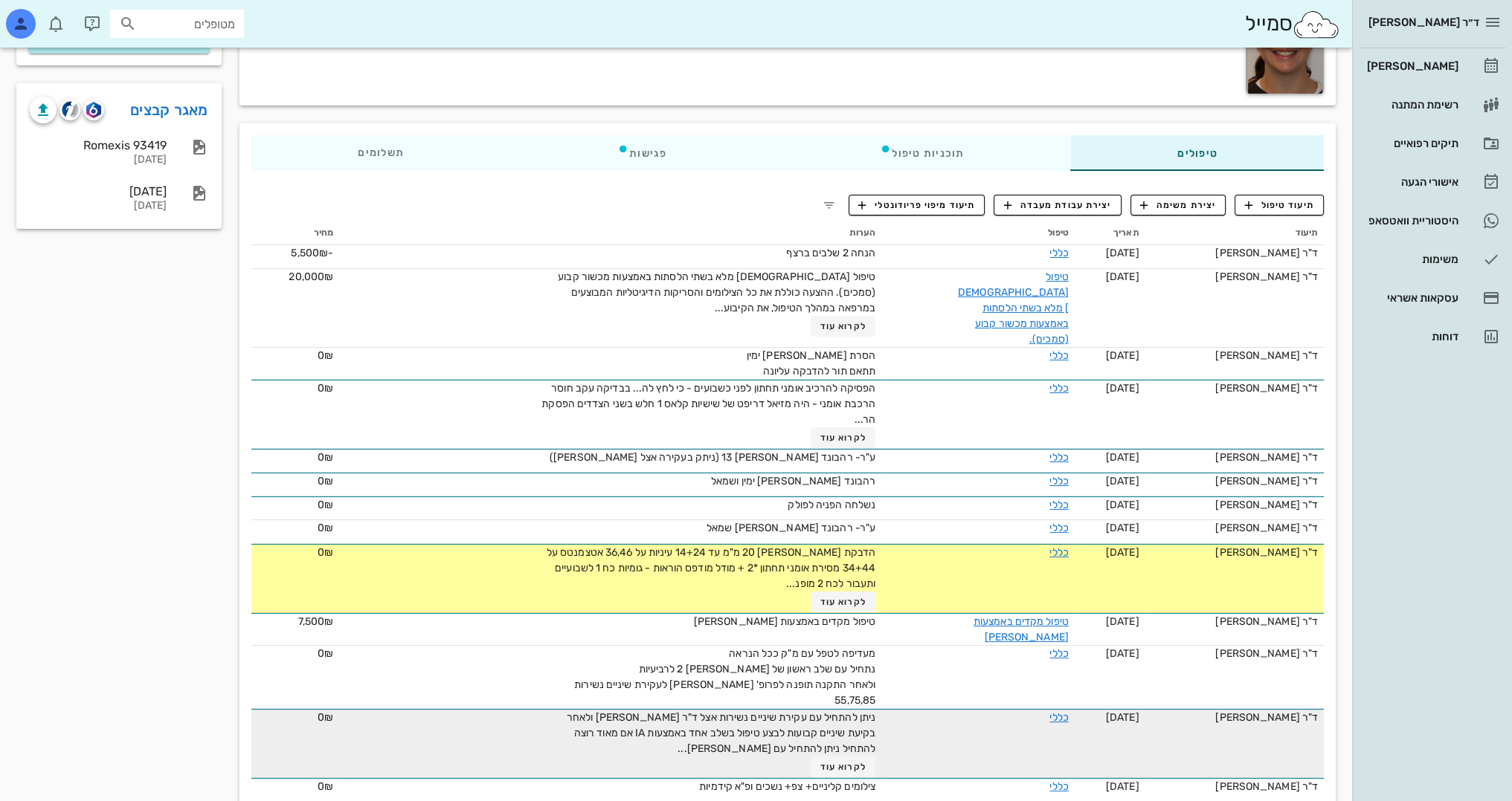
scroll to position [197, 0]
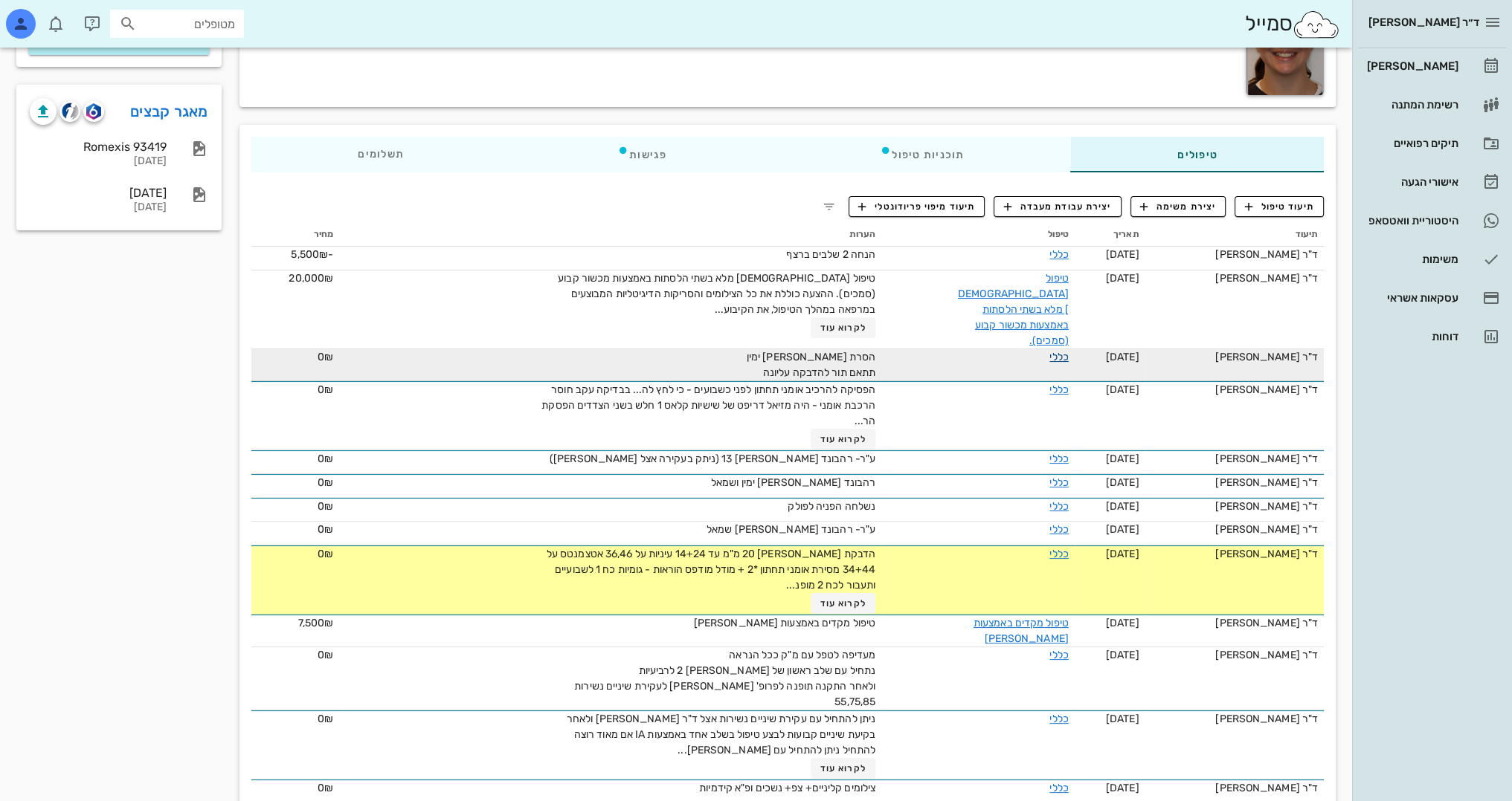
click at [1049, 351] on link "כללי" at bounding box center [1058, 357] width 19 height 13
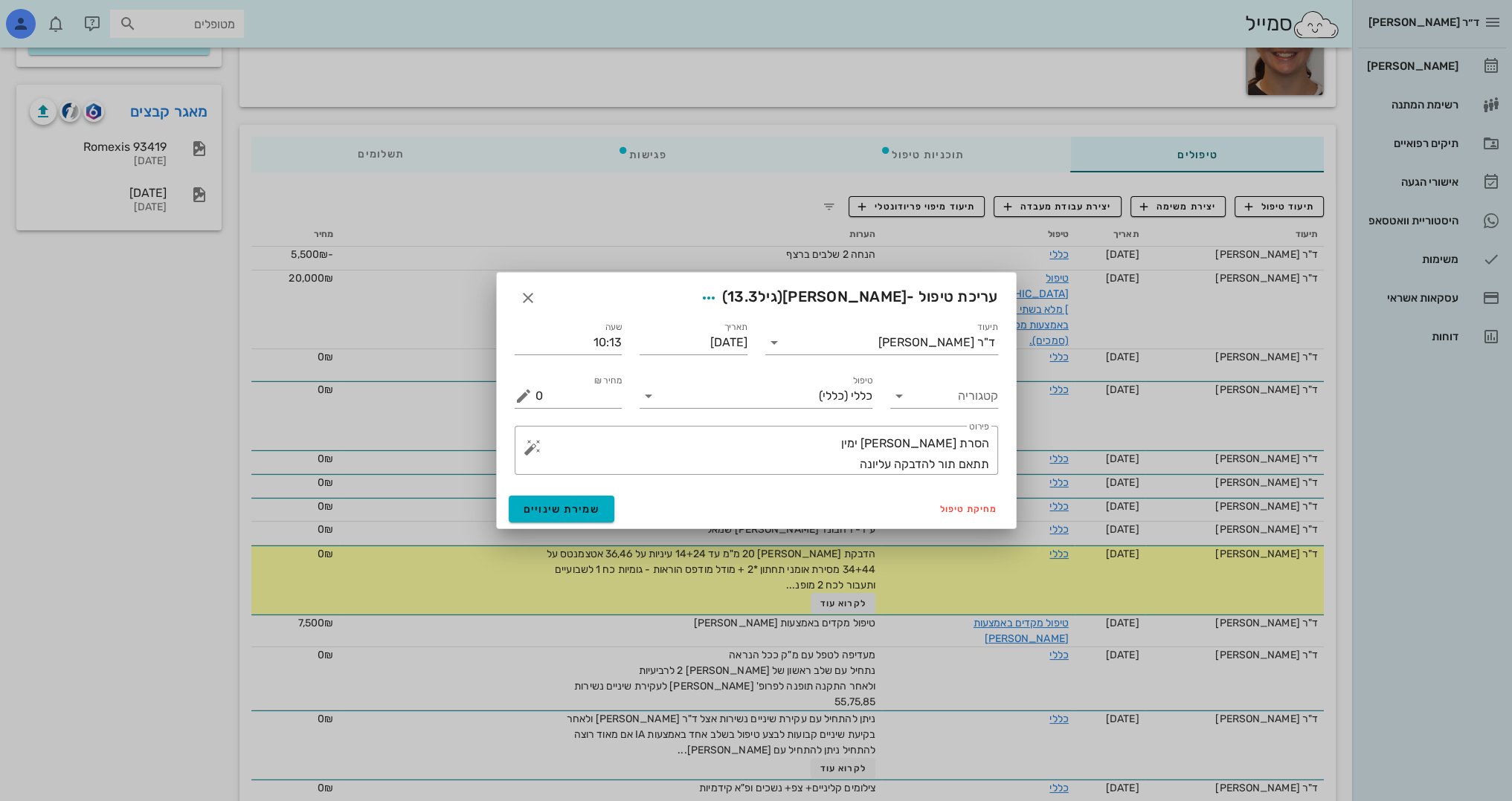
click at [659, 202] on div at bounding box center [756, 400] width 1512 height 801
click at [637, 190] on div at bounding box center [756, 400] width 1512 height 801
click at [526, 296] on icon "button" at bounding box center [528, 298] width 18 height 18
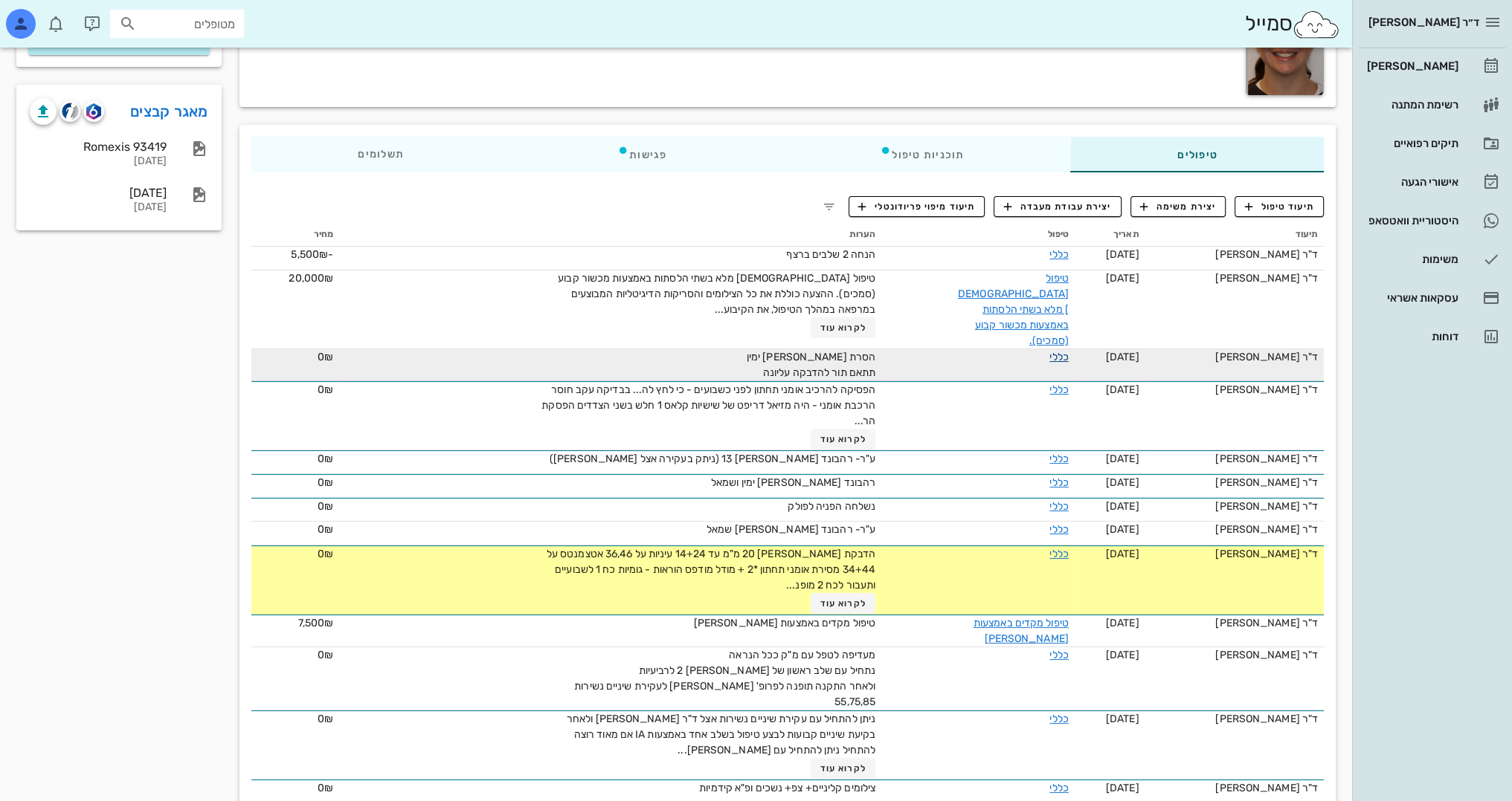
click at [1049, 351] on link "כללי" at bounding box center [1058, 357] width 19 height 13
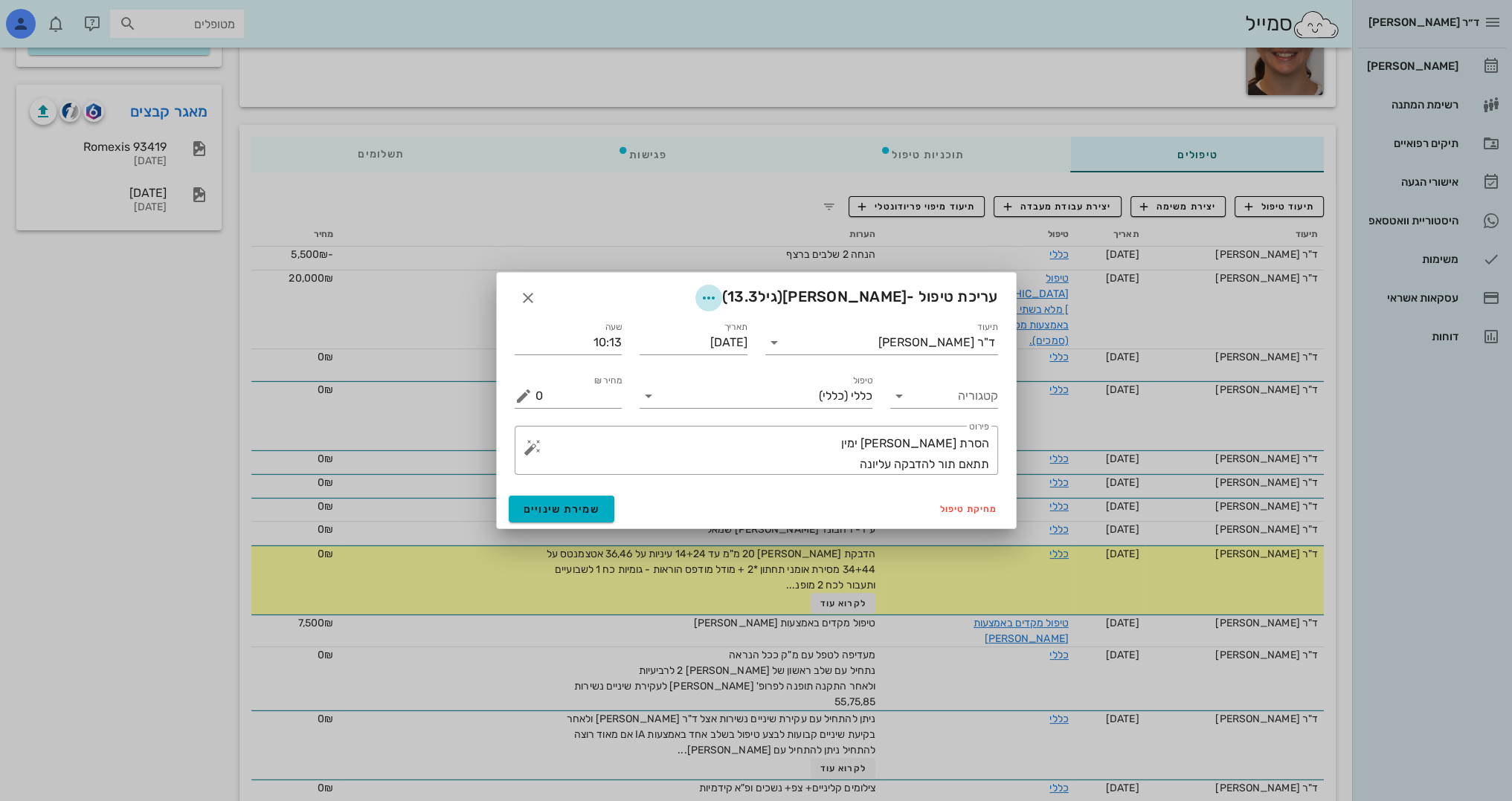
click at [718, 295] on icon "button" at bounding box center [709, 298] width 18 height 18
click at [717, 376] on div "צבע רשומה" at bounding box center [707, 372] width 101 height 14
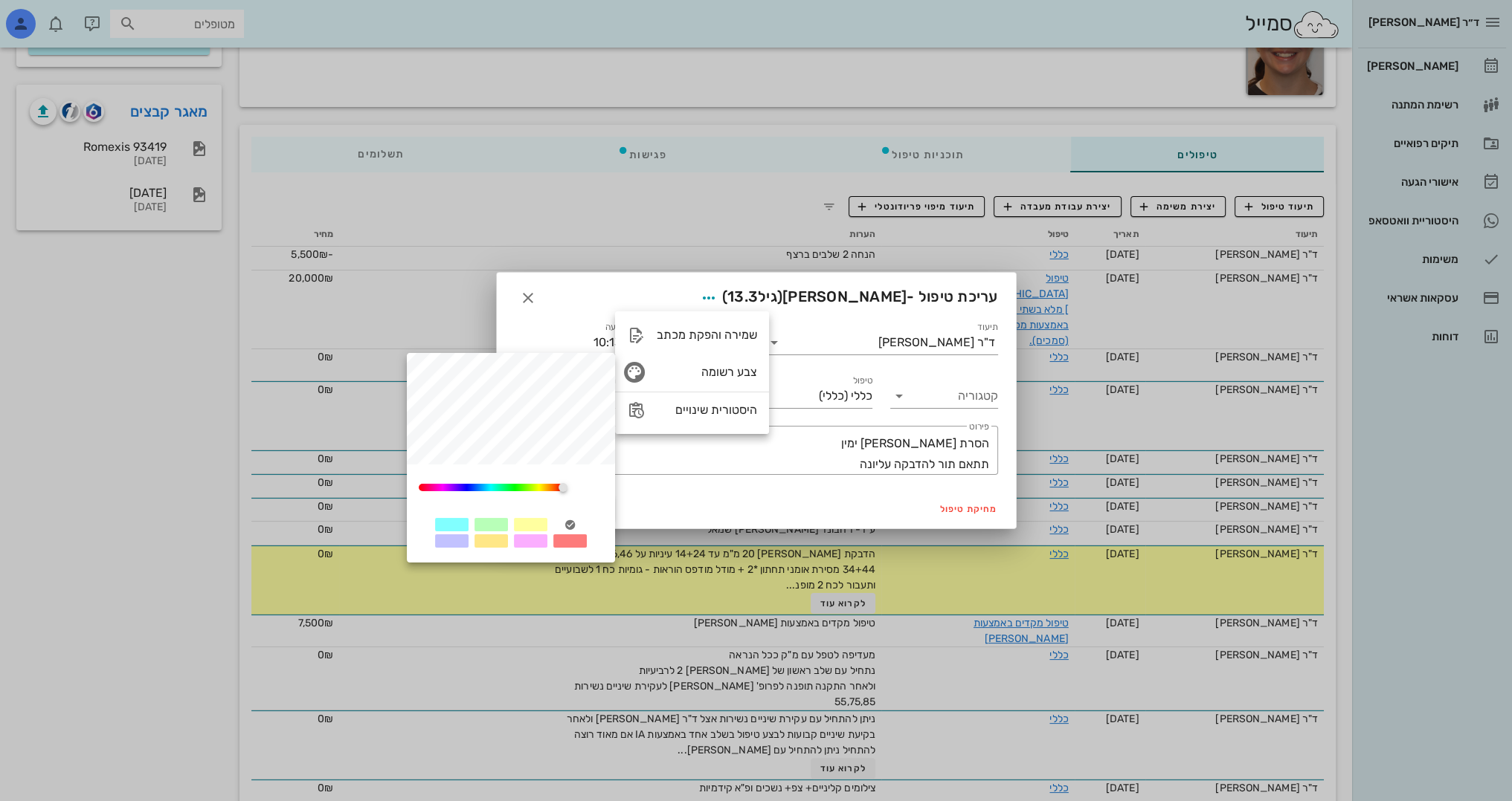
click at [496, 524] on div at bounding box center [491, 524] width 33 height 13
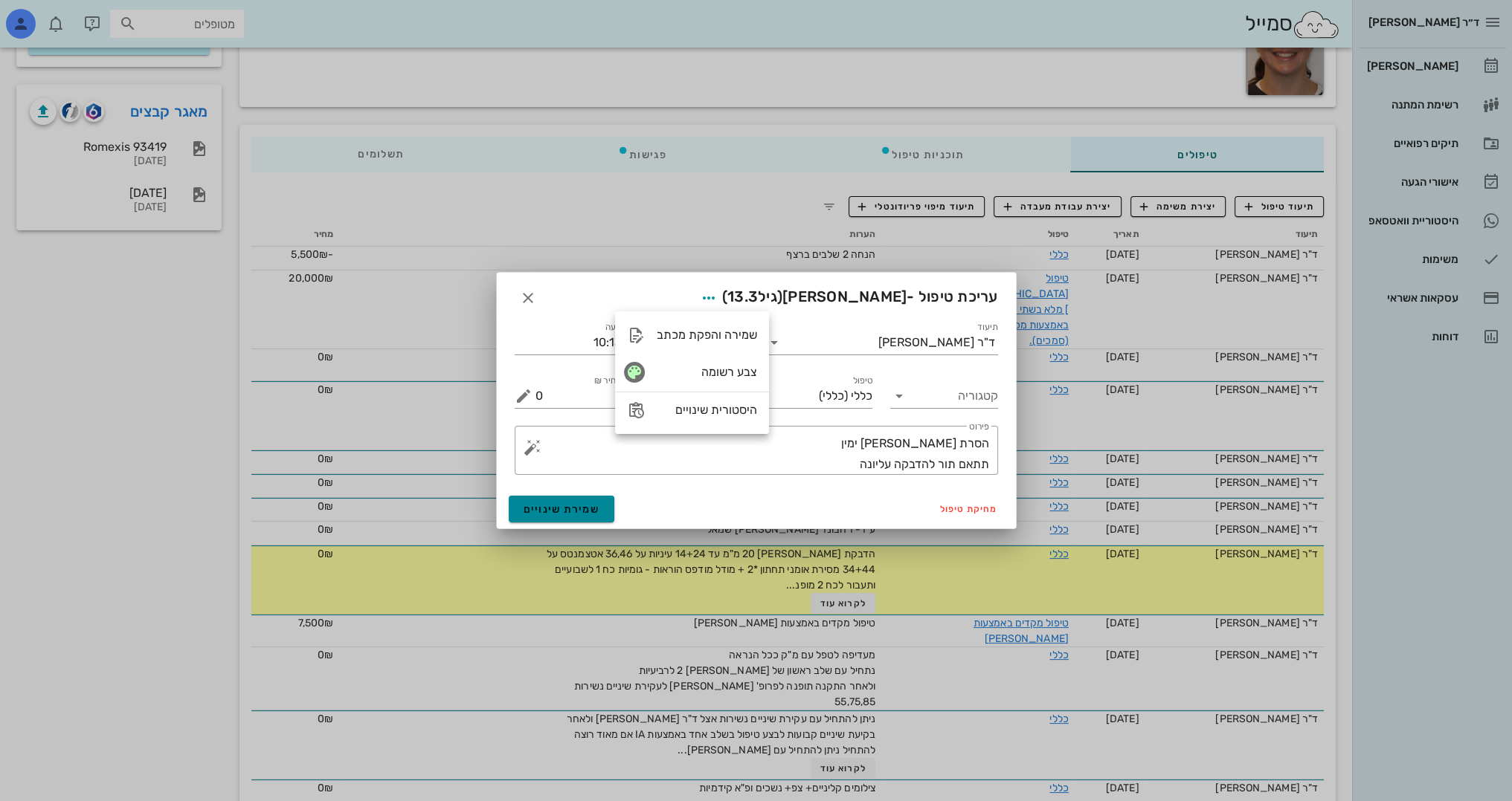
click at [553, 510] on span "שמירת שינויים" at bounding box center [561, 509] width 76 height 13
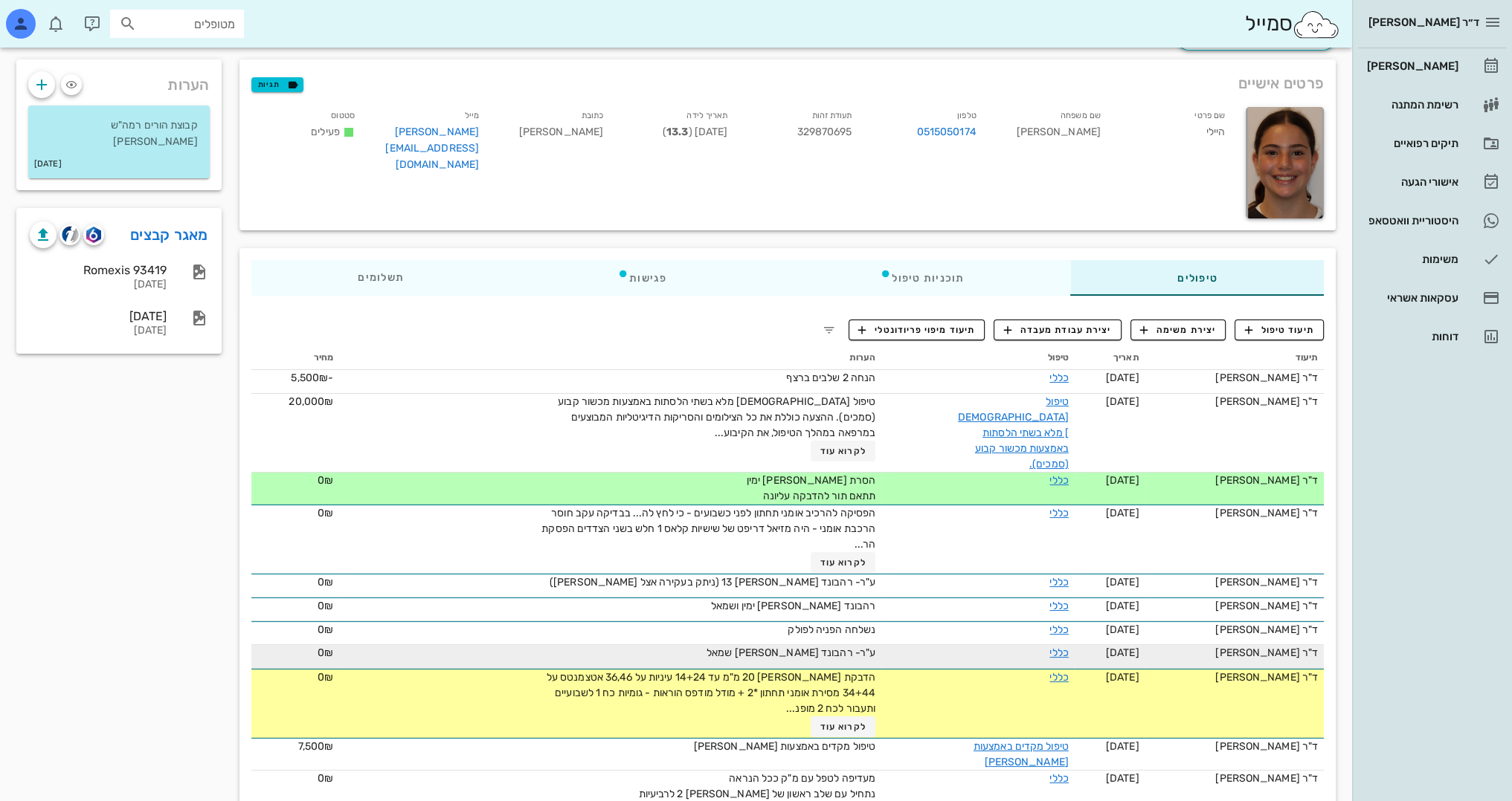
scroll to position [75, 0]
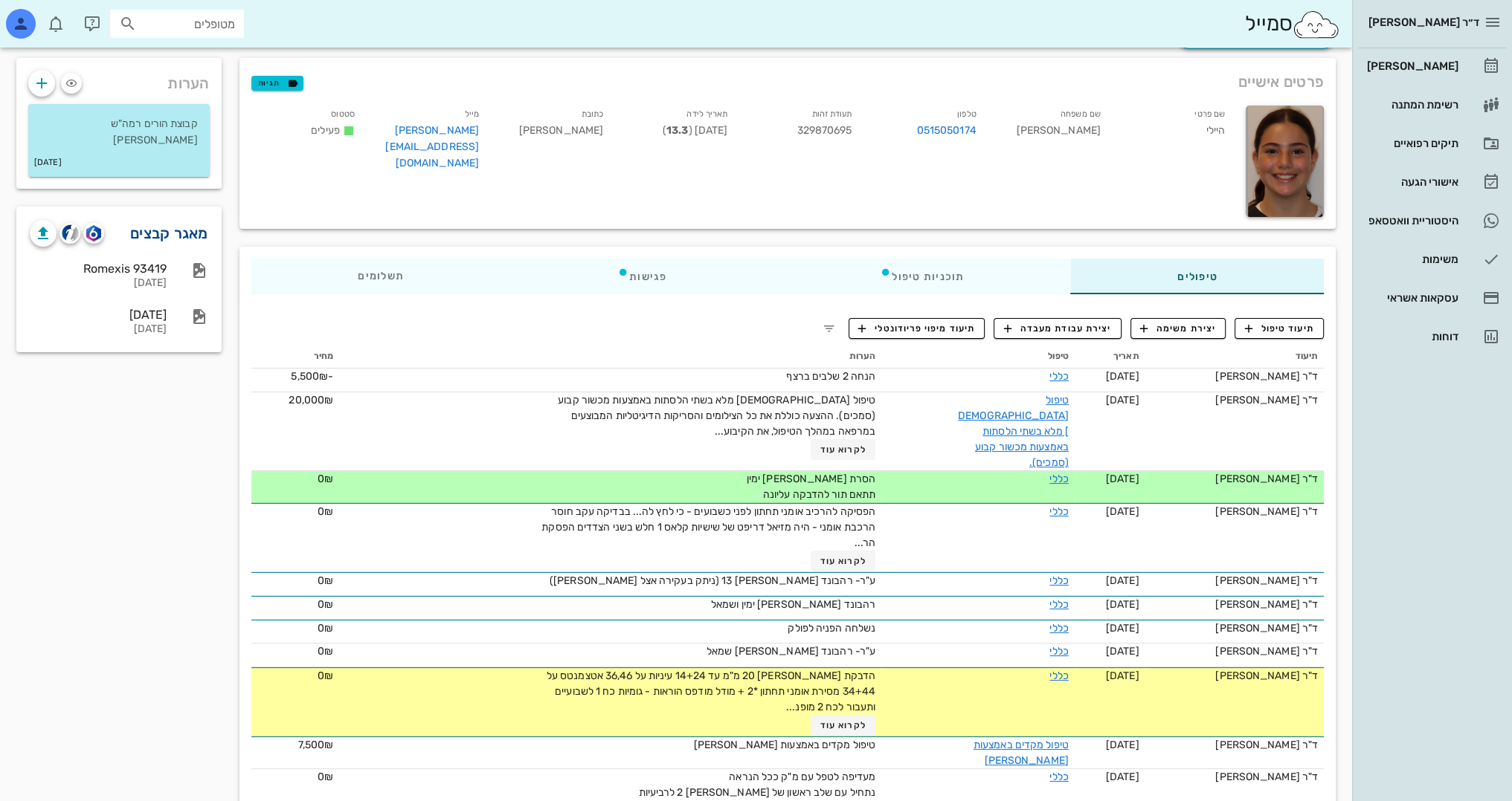
click at [192, 231] on link "מאגר קבצים" at bounding box center [169, 233] width 78 height 23
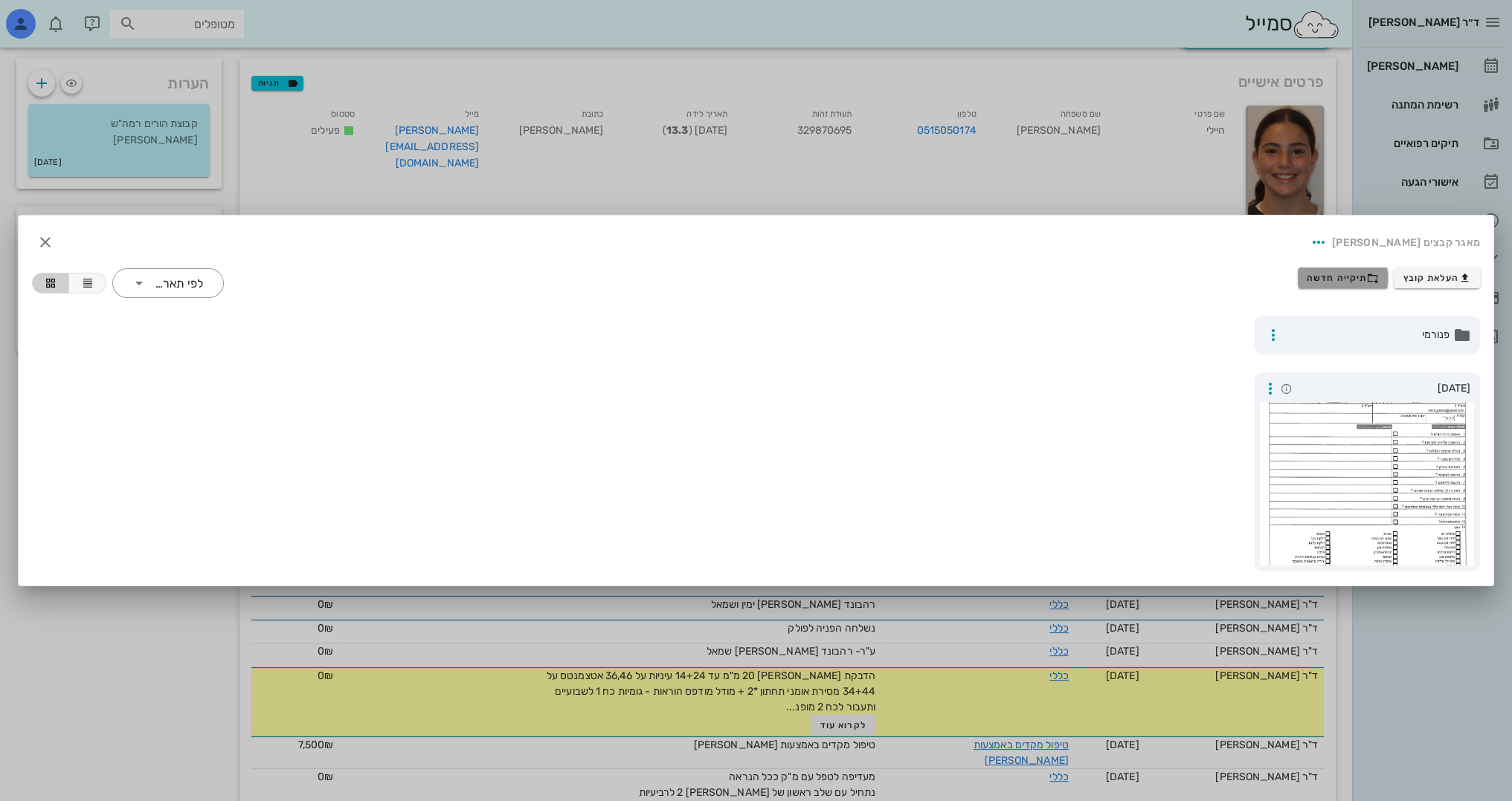
click at [1352, 272] on span "תיקייה חדשה" at bounding box center [1342, 277] width 72 height 12
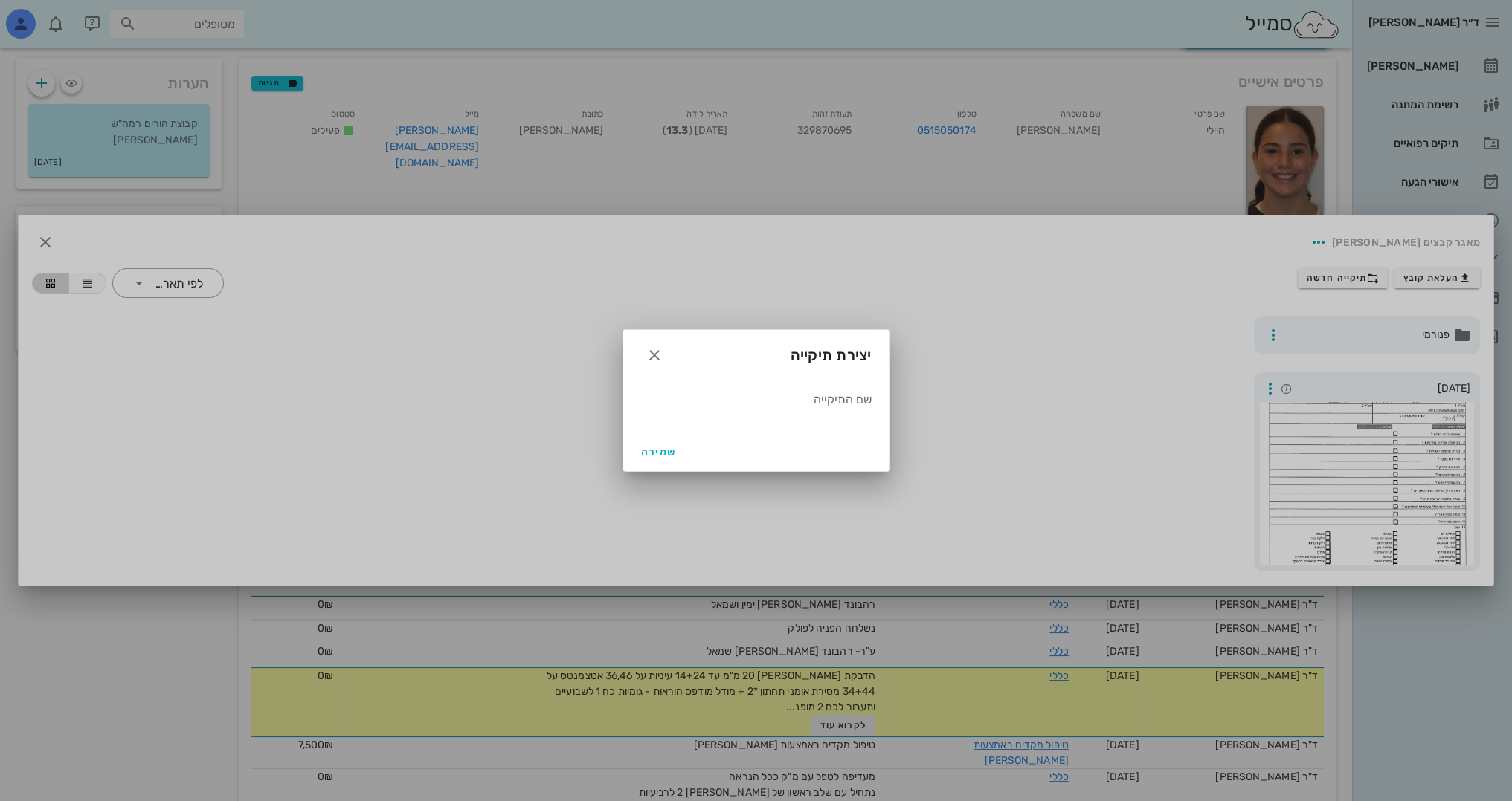
click at [749, 383] on div "שם התיקייה" at bounding box center [756, 398] width 231 height 39
click at [758, 388] on input "שם התיקייה" at bounding box center [756, 400] width 231 height 23
type input "12 2024"
click at [672, 455] on span "שמירה" at bounding box center [659, 453] width 36 height 13
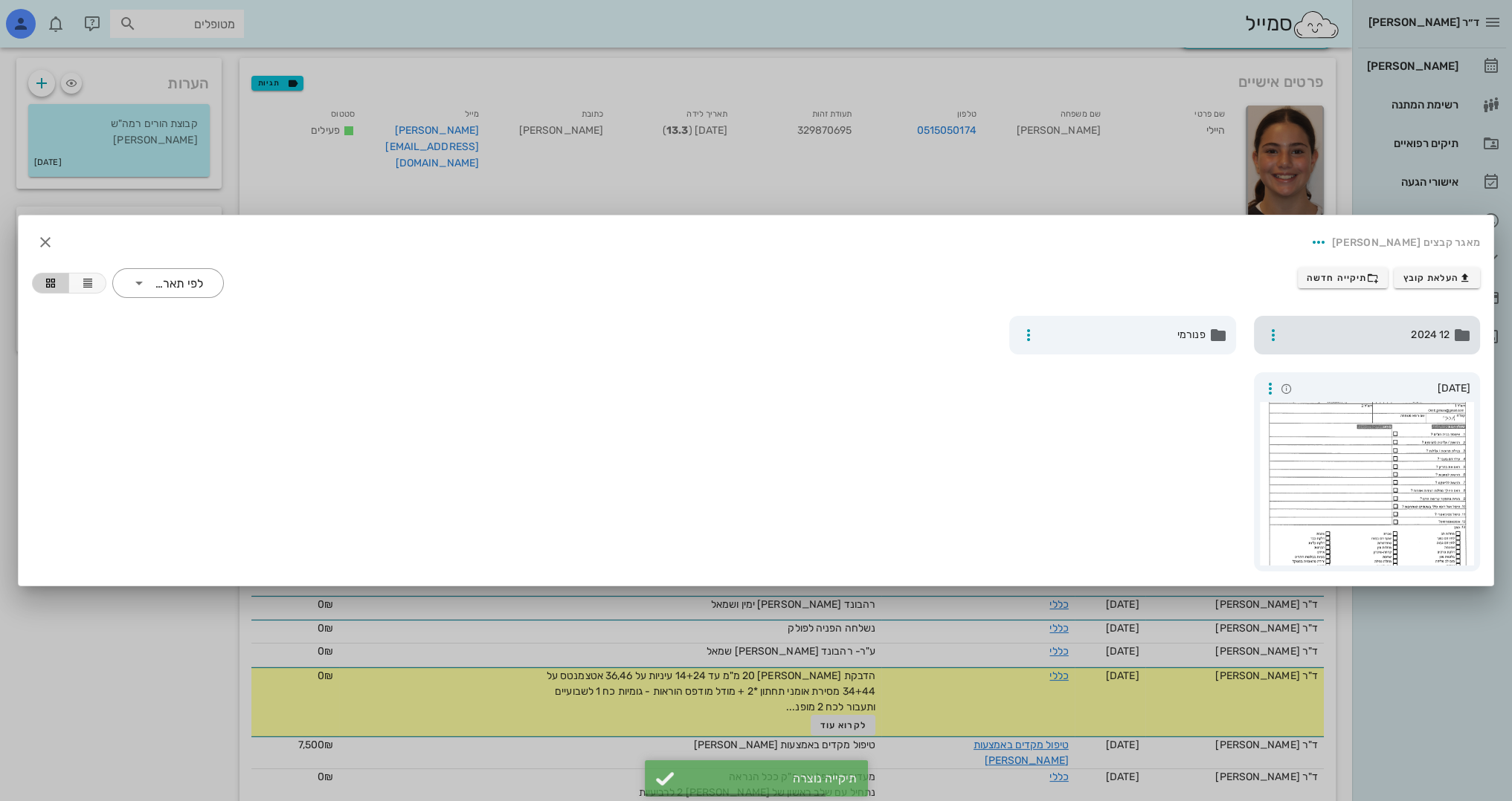
click at [1368, 321] on div "12 2024" at bounding box center [1367, 335] width 226 height 39
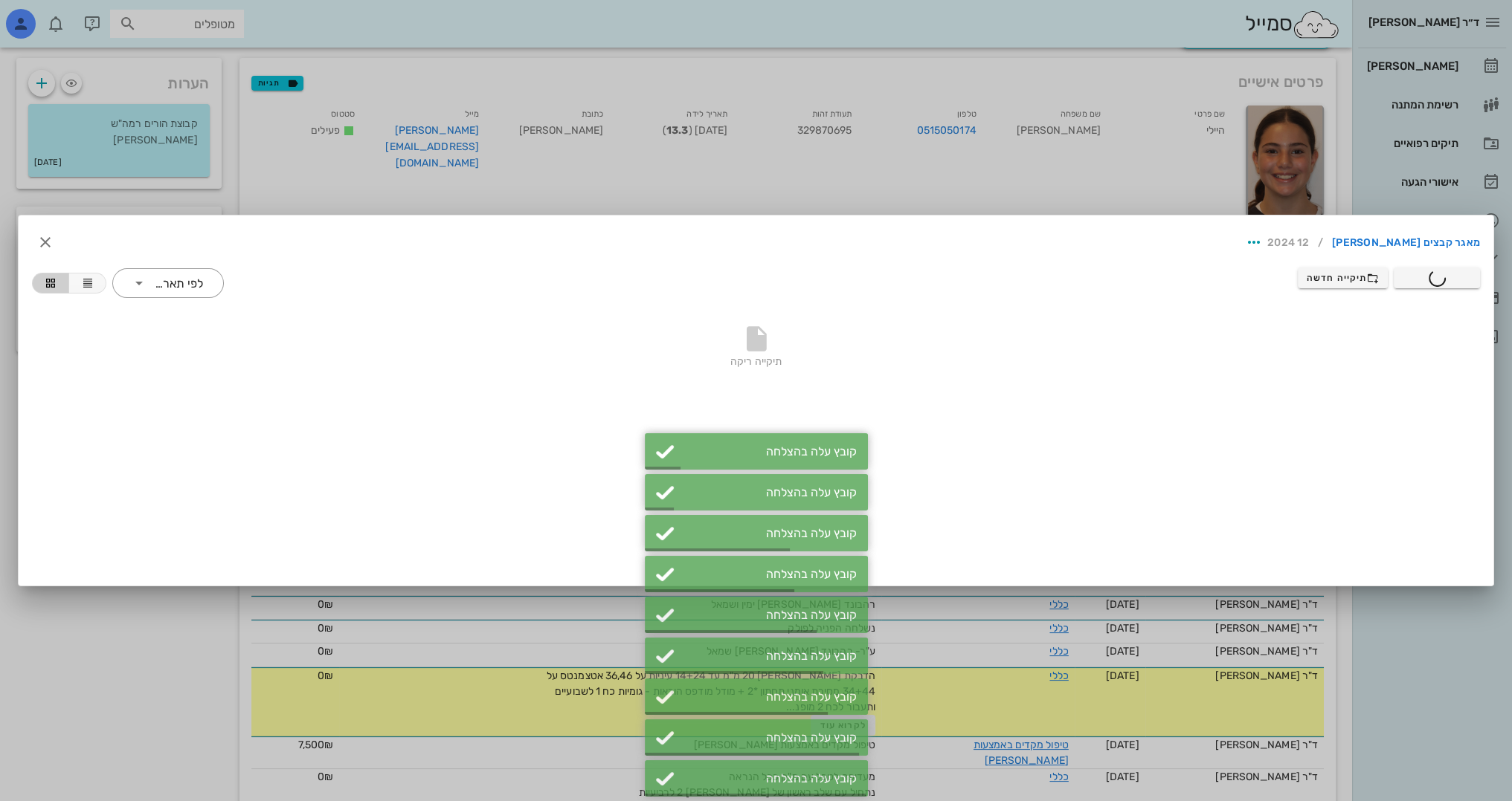
click at [475, 532] on div "מאגר קבצים [PERSON_NAME] / 12 2024 העלאת קובץ תיקייה חדשה ​ לפי תאריך תיקייה רי…" at bounding box center [756, 400] width 1474 height 370
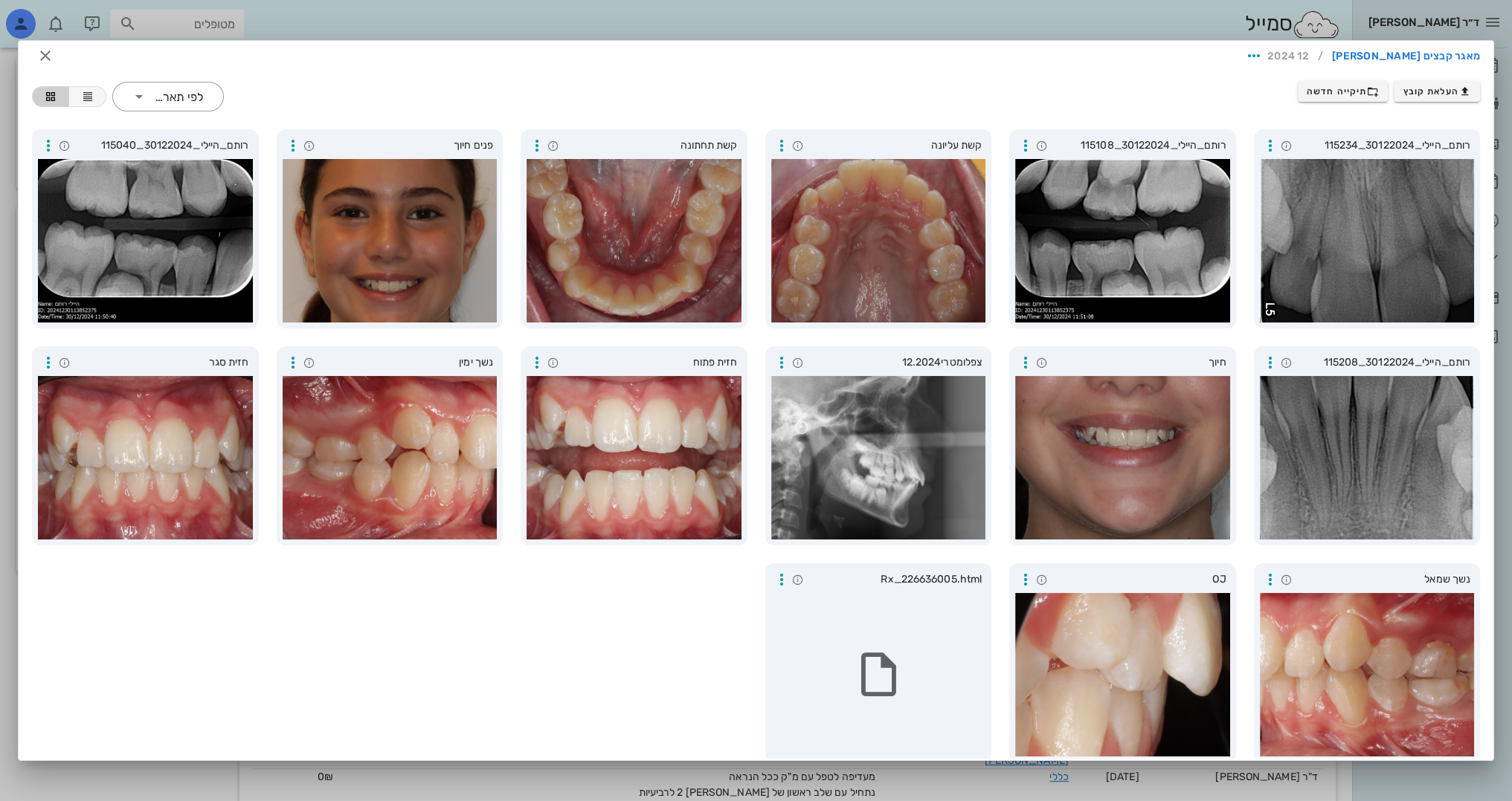
scroll to position [0, 0]
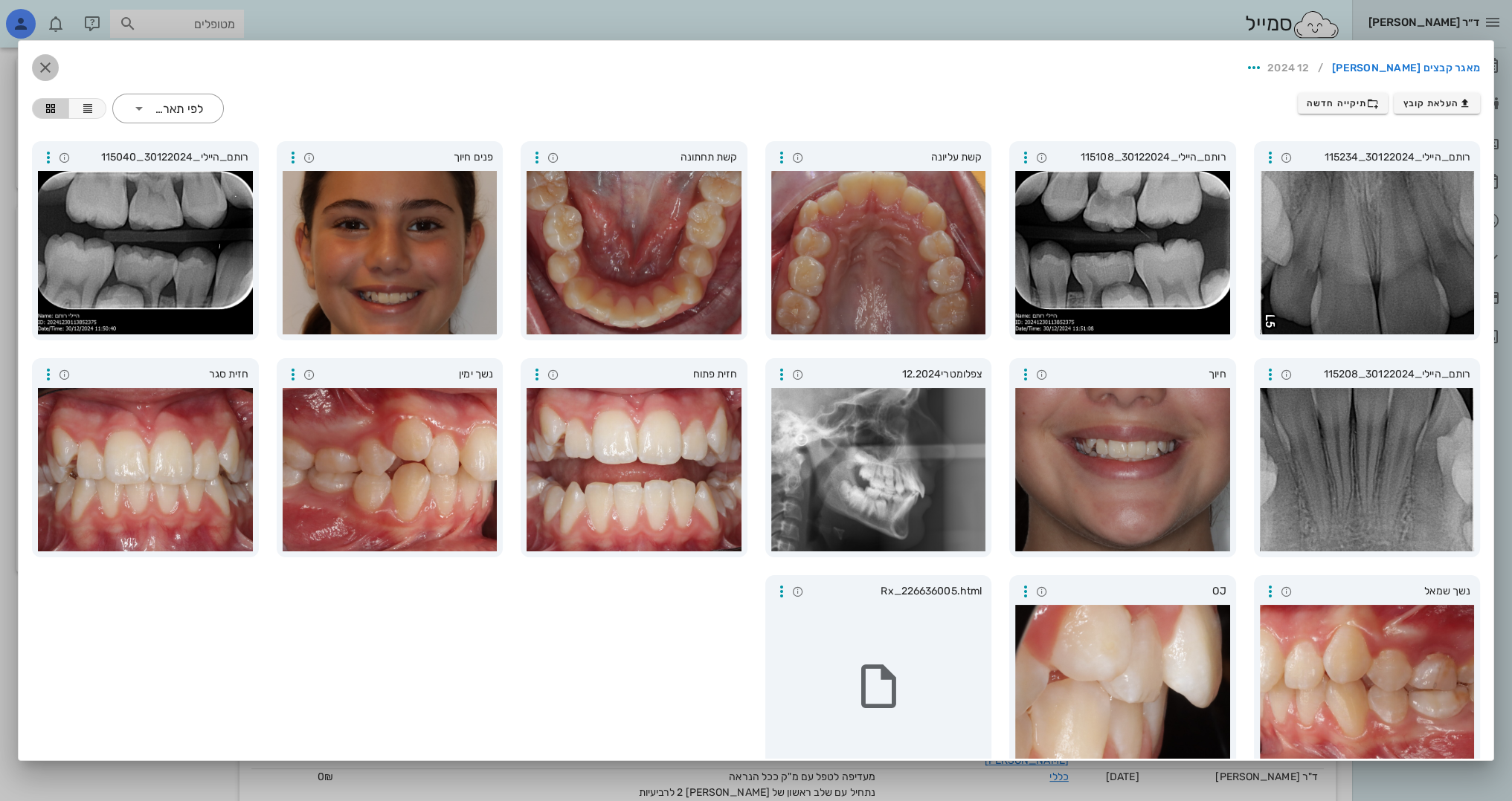
click at [58, 64] on span "button" at bounding box center [46, 67] width 27 height 18
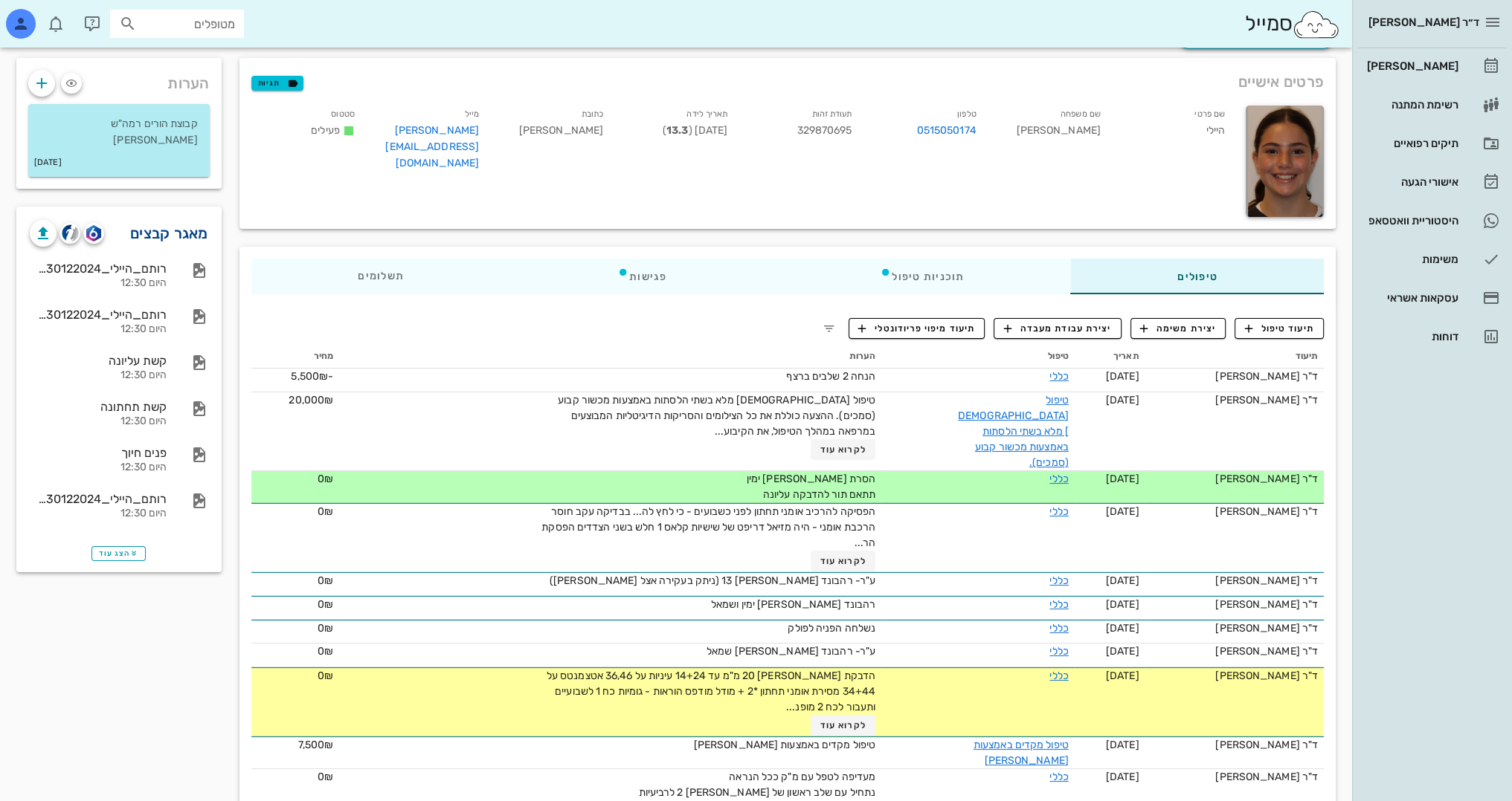
click at [157, 238] on link "מאגר קבצים" at bounding box center [169, 233] width 78 height 23
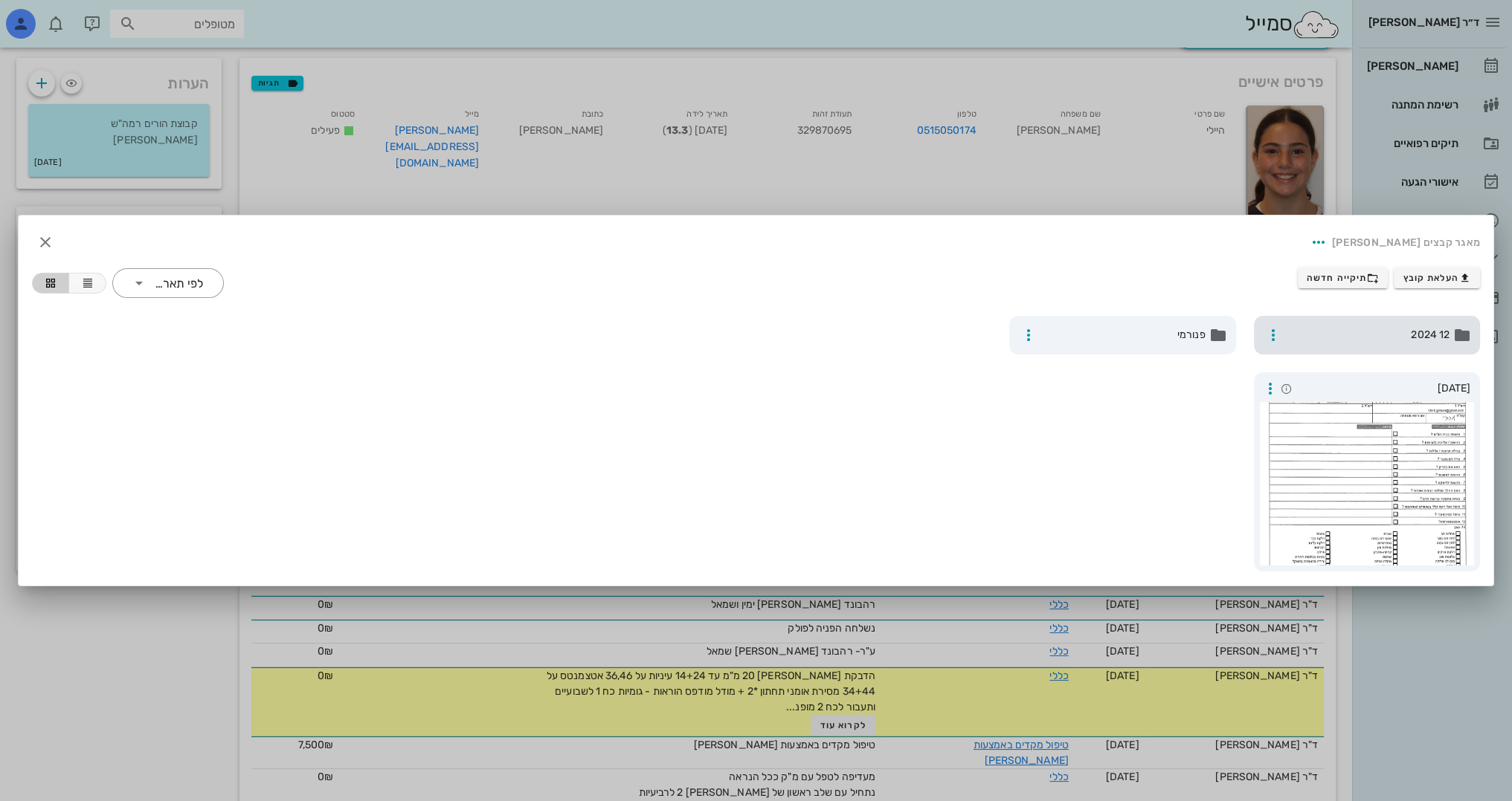
click at [1416, 321] on div "12 2024" at bounding box center [1367, 335] width 226 height 39
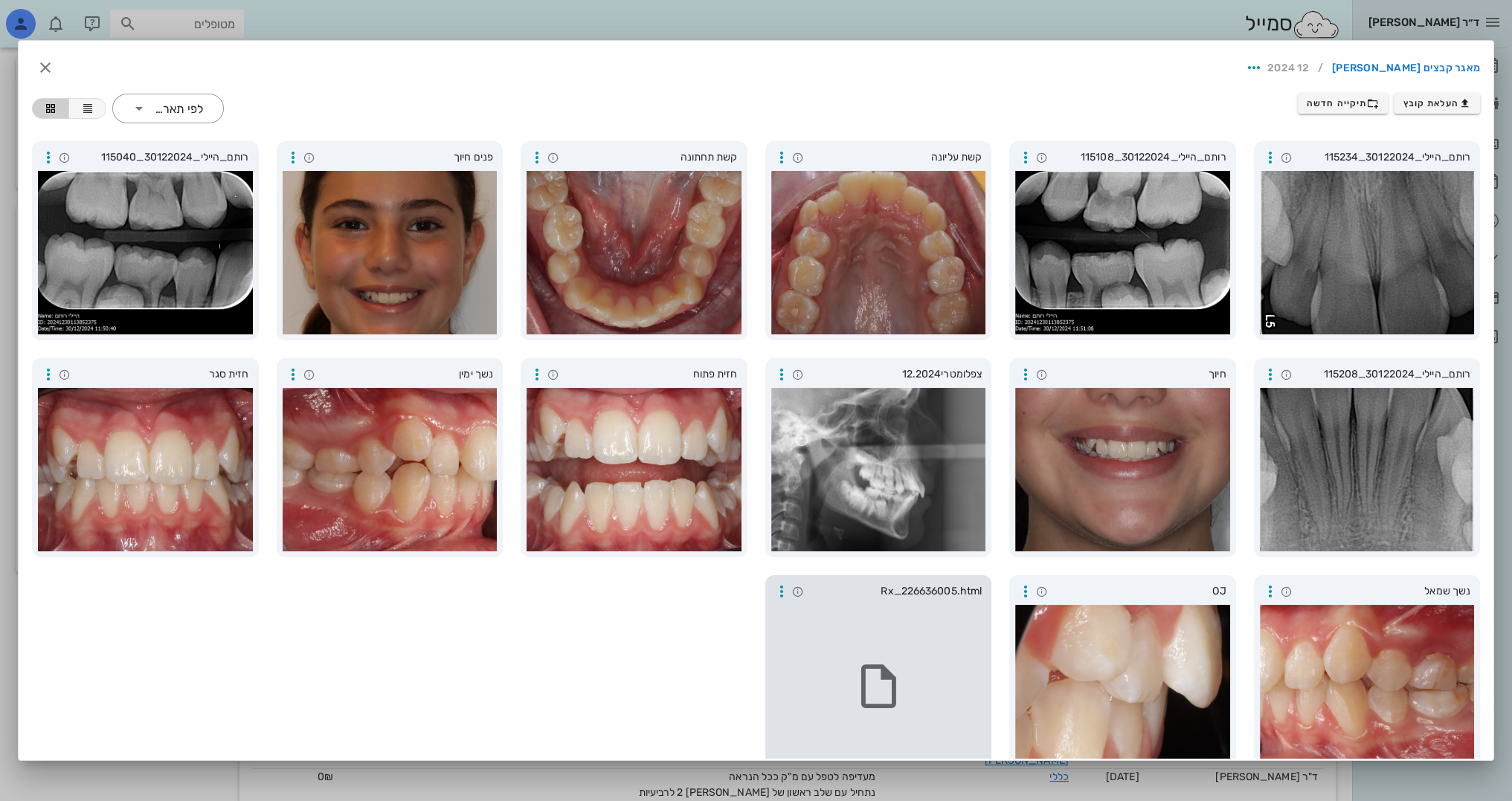
click at [992, 634] on div "Rx_226636005.html" at bounding box center [879, 675] width 226 height 199
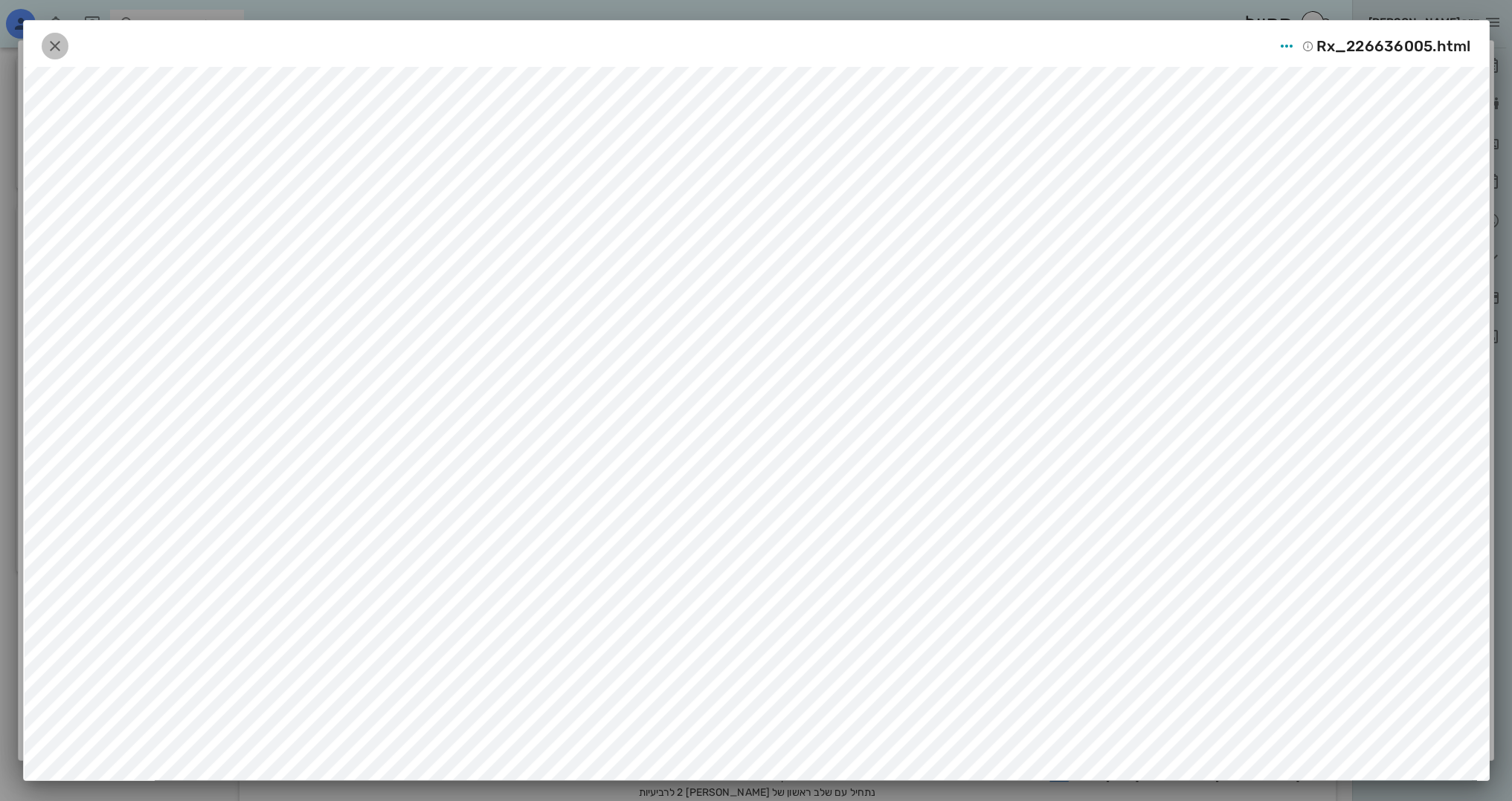
click at [49, 41] on icon "button" at bounding box center [55, 46] width 18 height 18
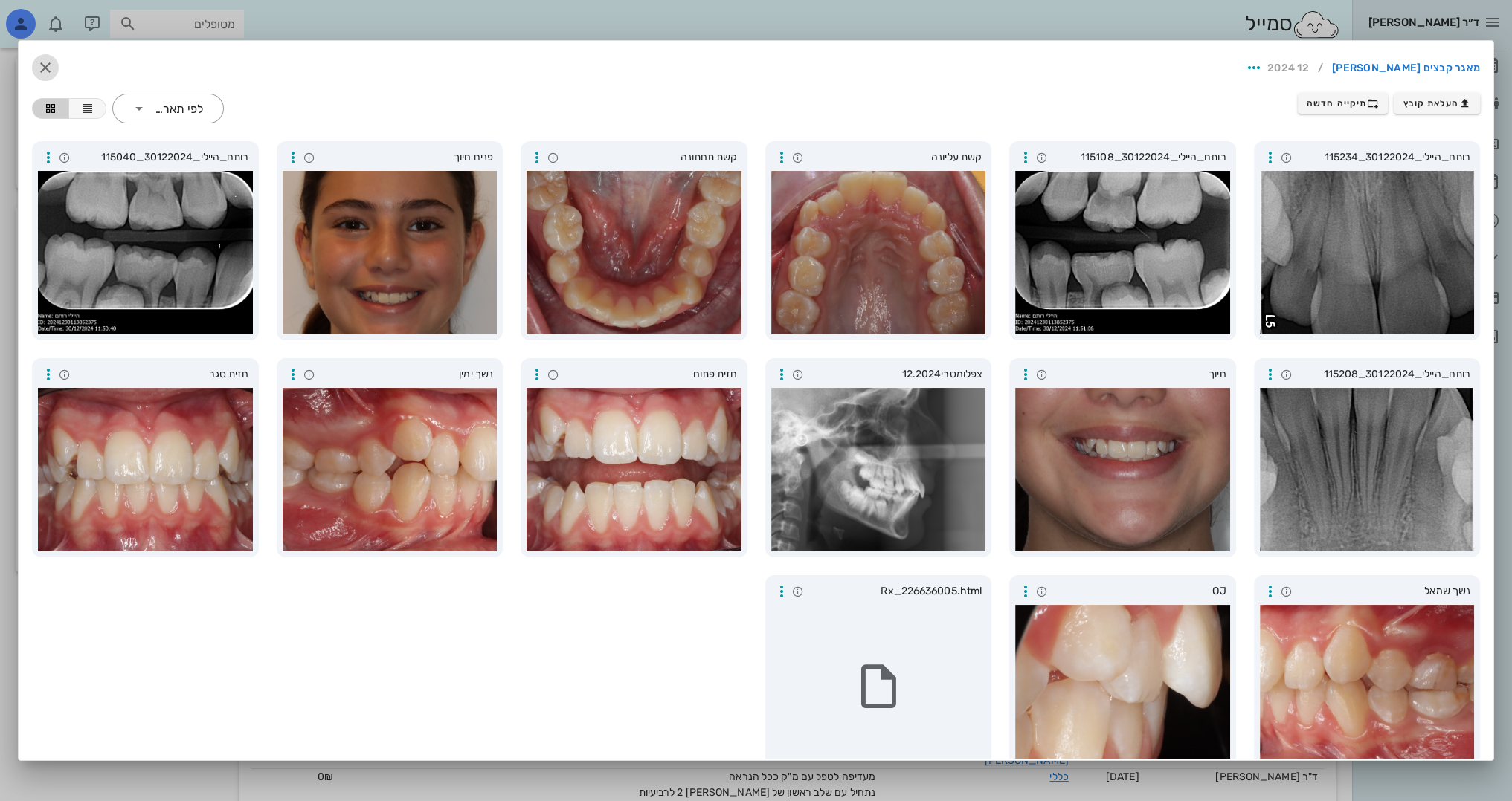
click at [54, 66] on icon "button" at bounding box center [46, 67] width 18 height 18
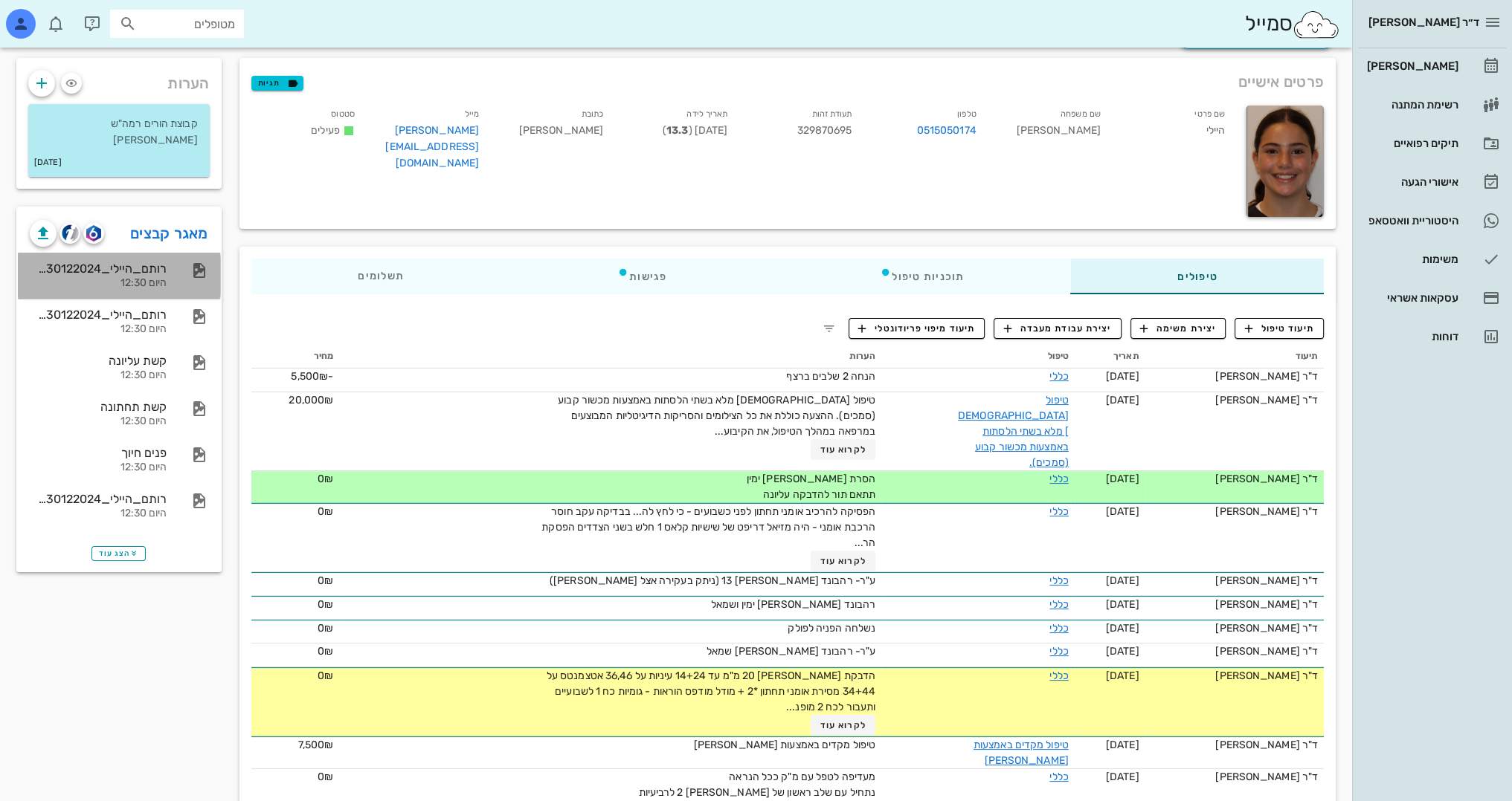
click at [113, 266] on div "רותם_היילי_30122024_115234" at bounding box center [98, 268] width 137 height 14
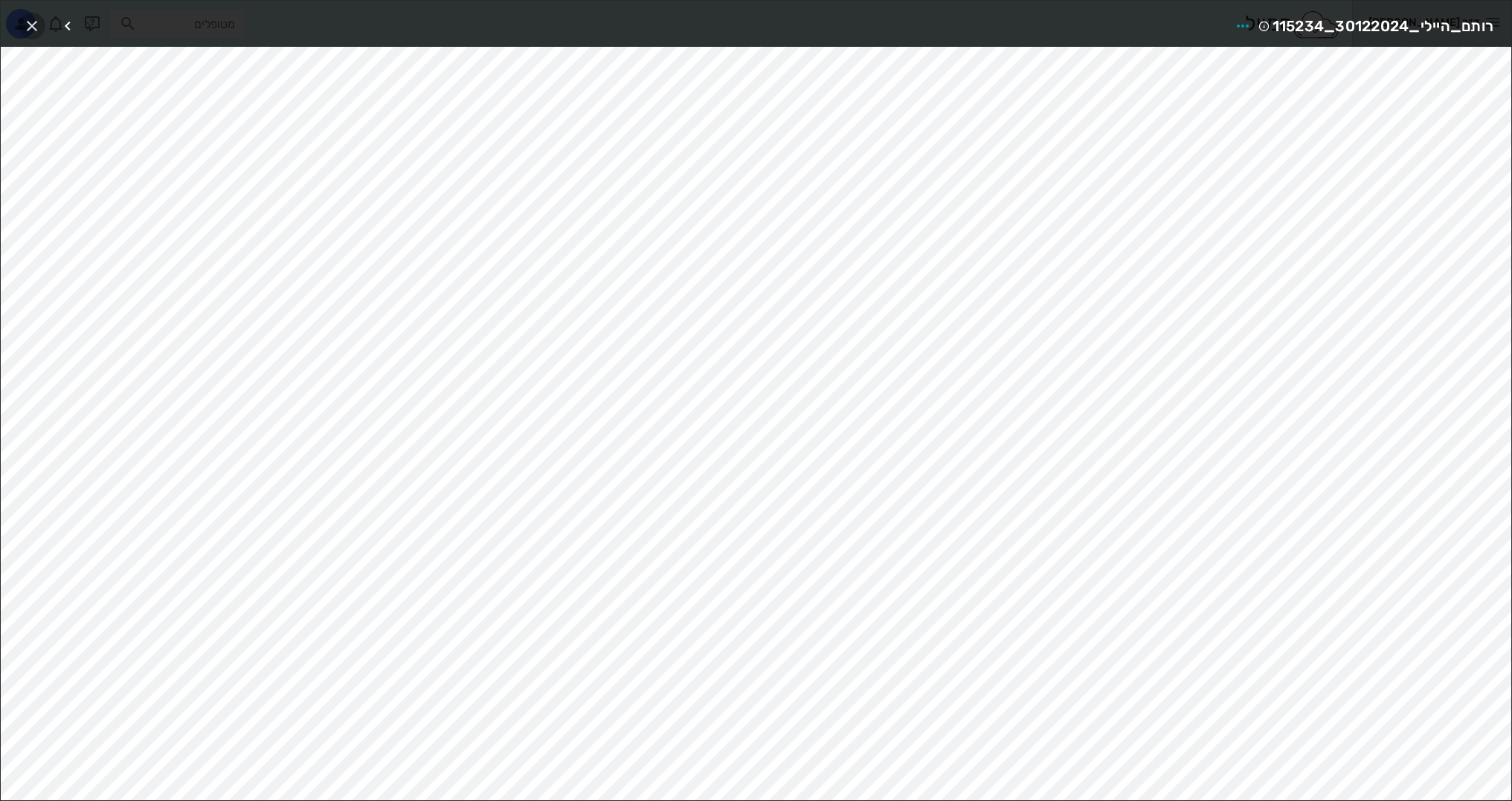
click at [38, 34] on icon "button" at bounding box center [32, 26] width 18 height 18
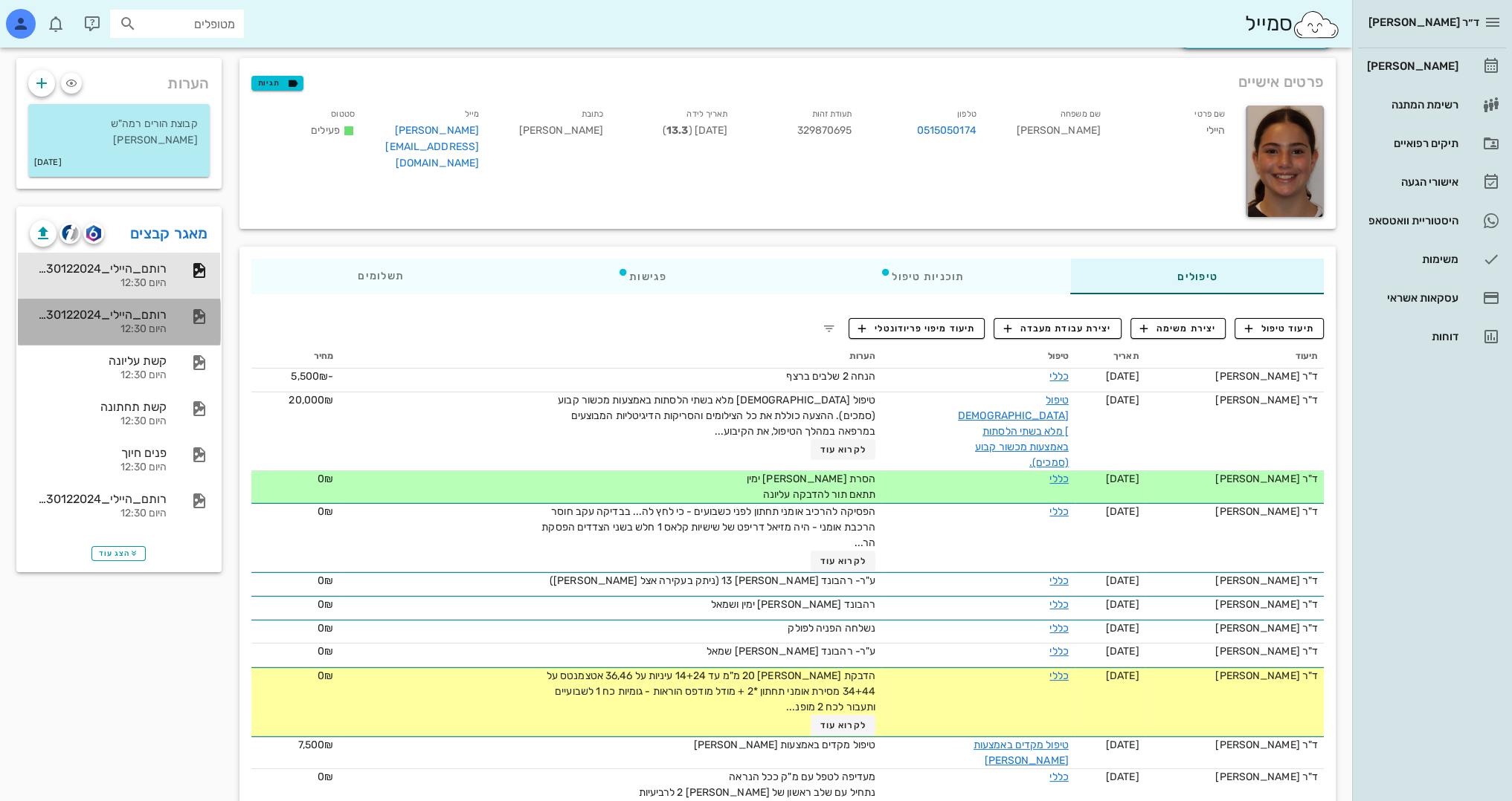
click at [123, 321] on div "רותם_היילי_30122024_115108 היום 12:30" at bounding box center [98, 321] width 137 height 46
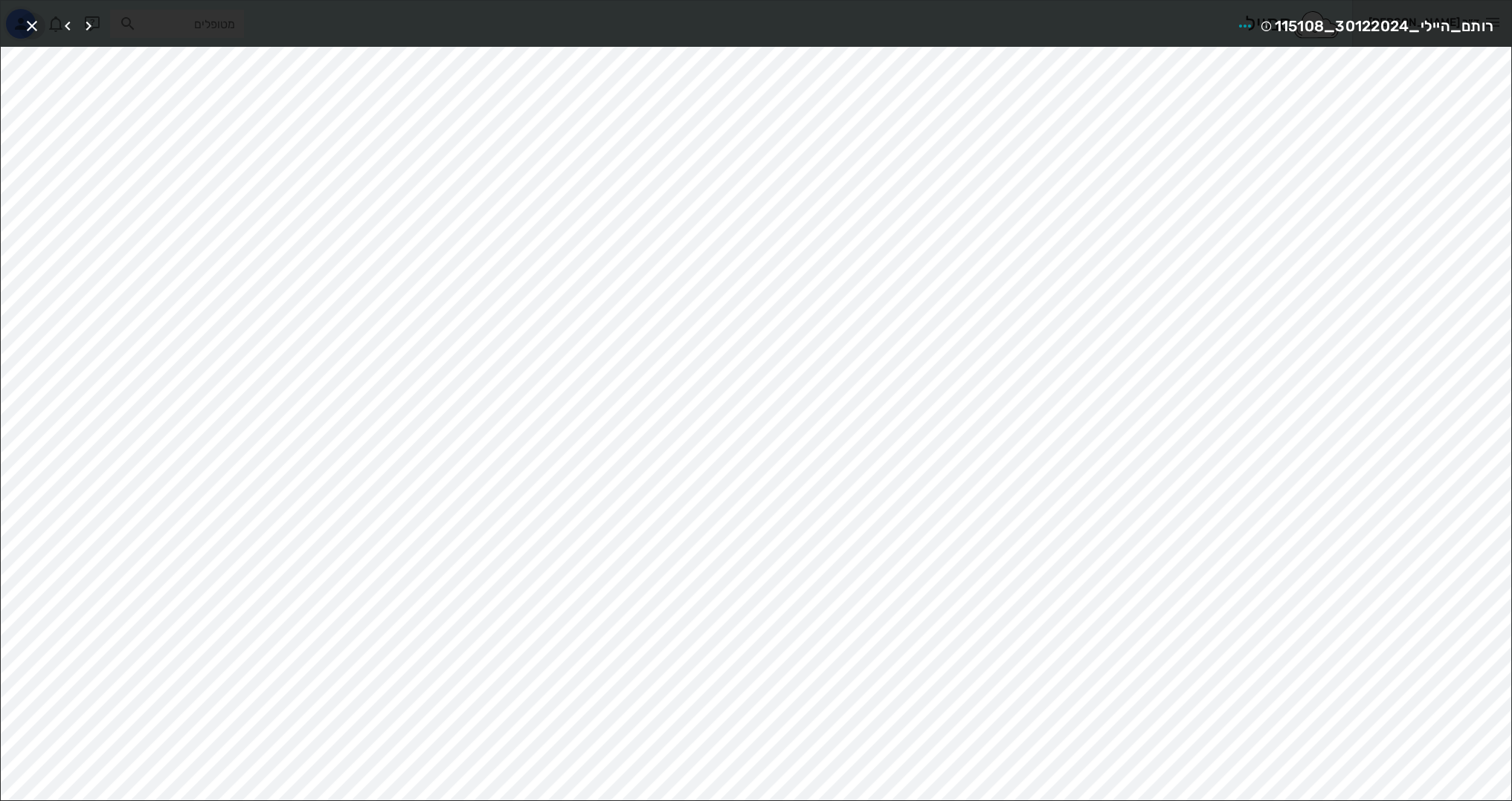
click at [34, 13] on button "button" at bounding box center [32, 26] width 27 height 27
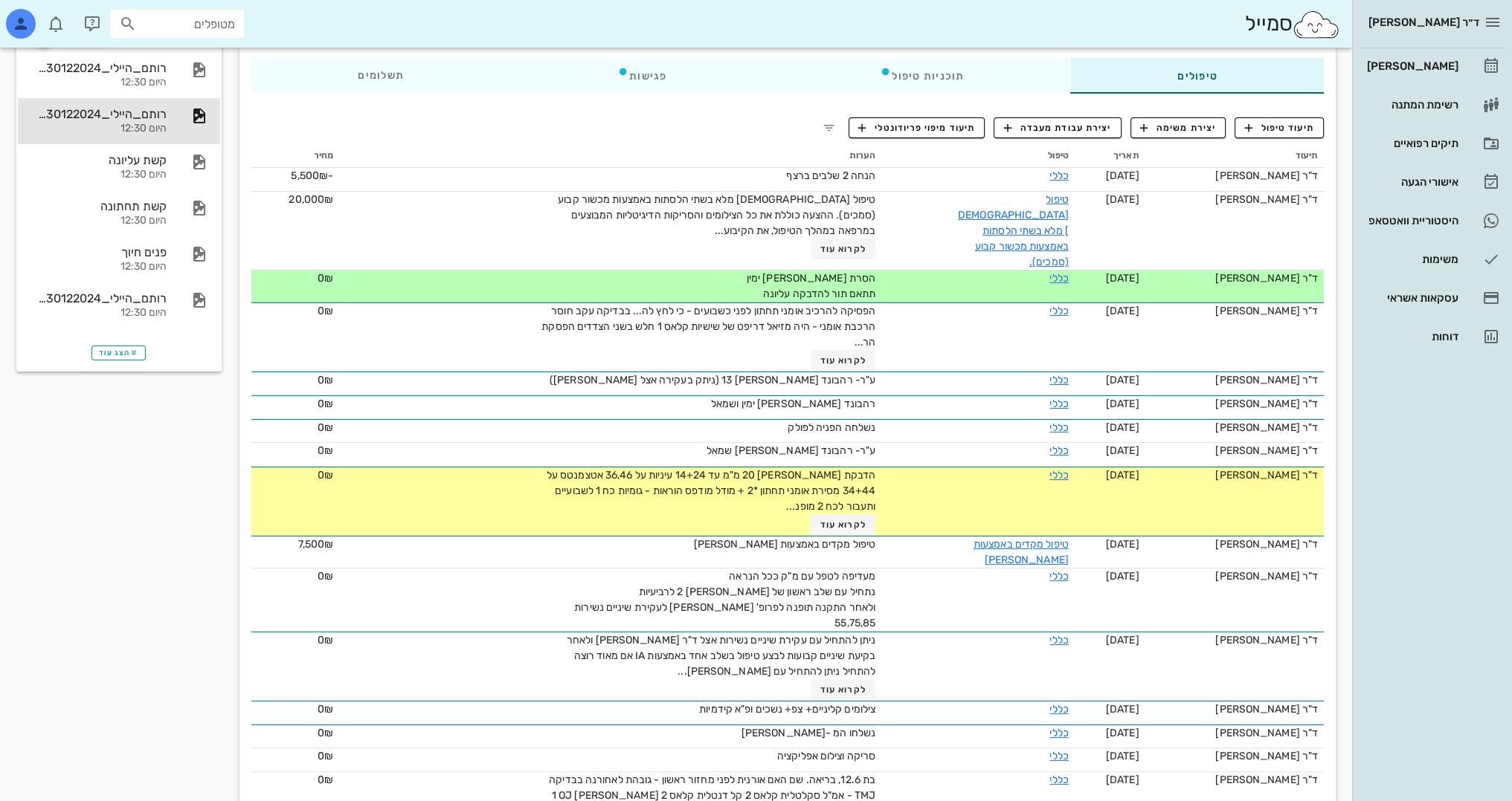
scroll to position [270, 0]
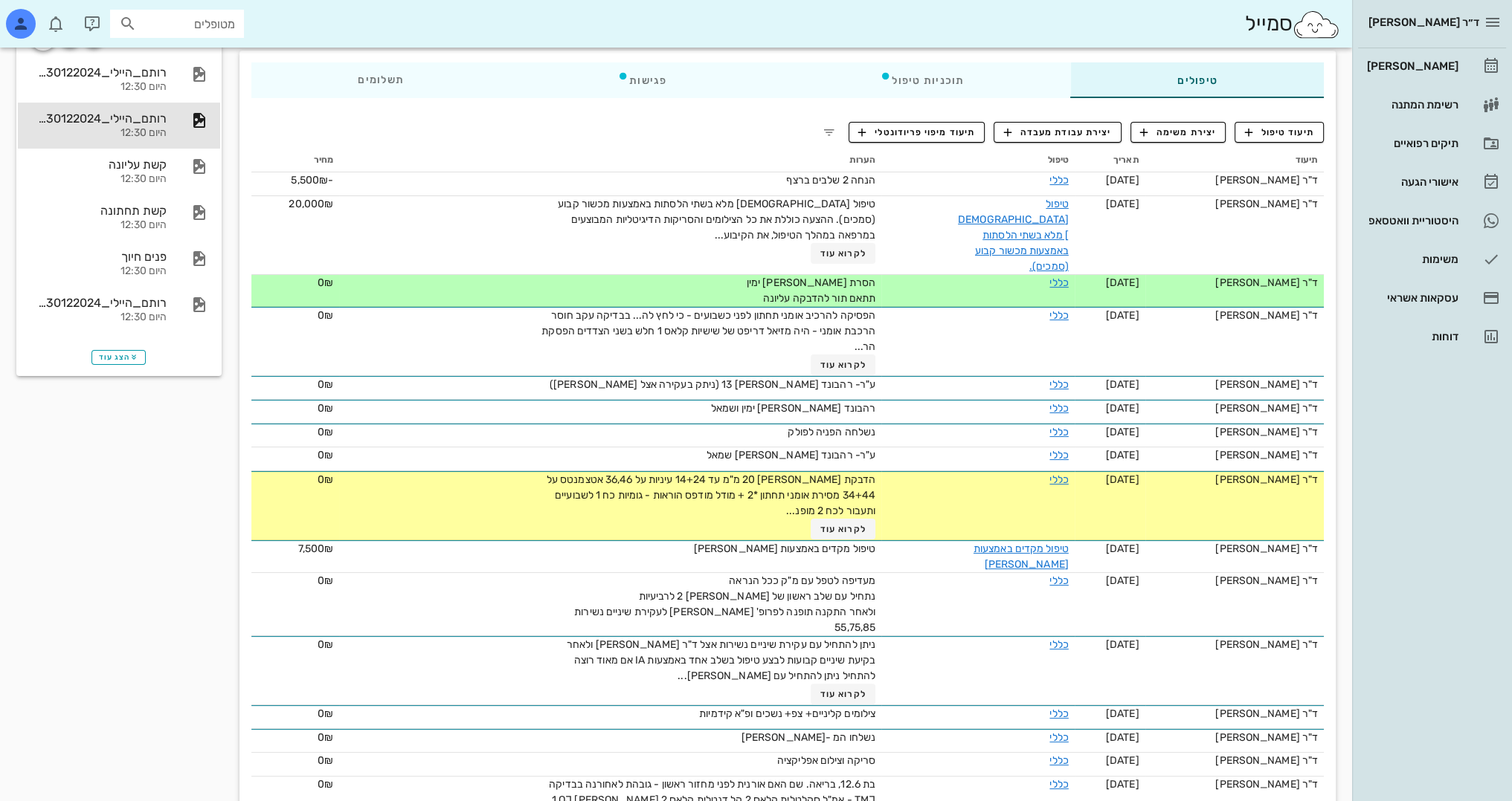
click at [128, 348] on div "הצג עוד" at bounding box center [119, 356] width 202 height 36
click at [128, 351] on button "הצג עוד" at bounding box center [119, 357] width 54 height 15
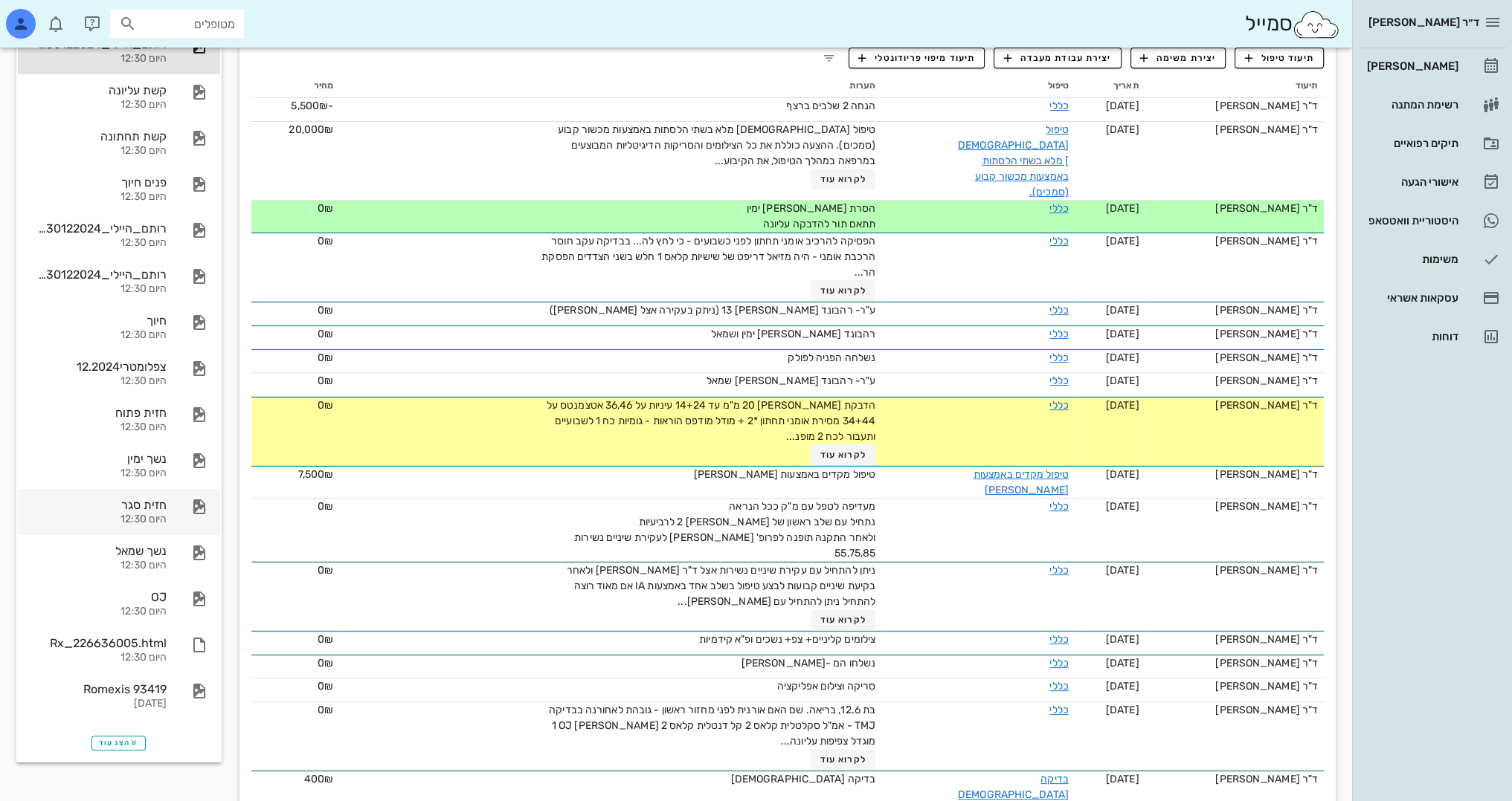
scroll to position [0, 0]
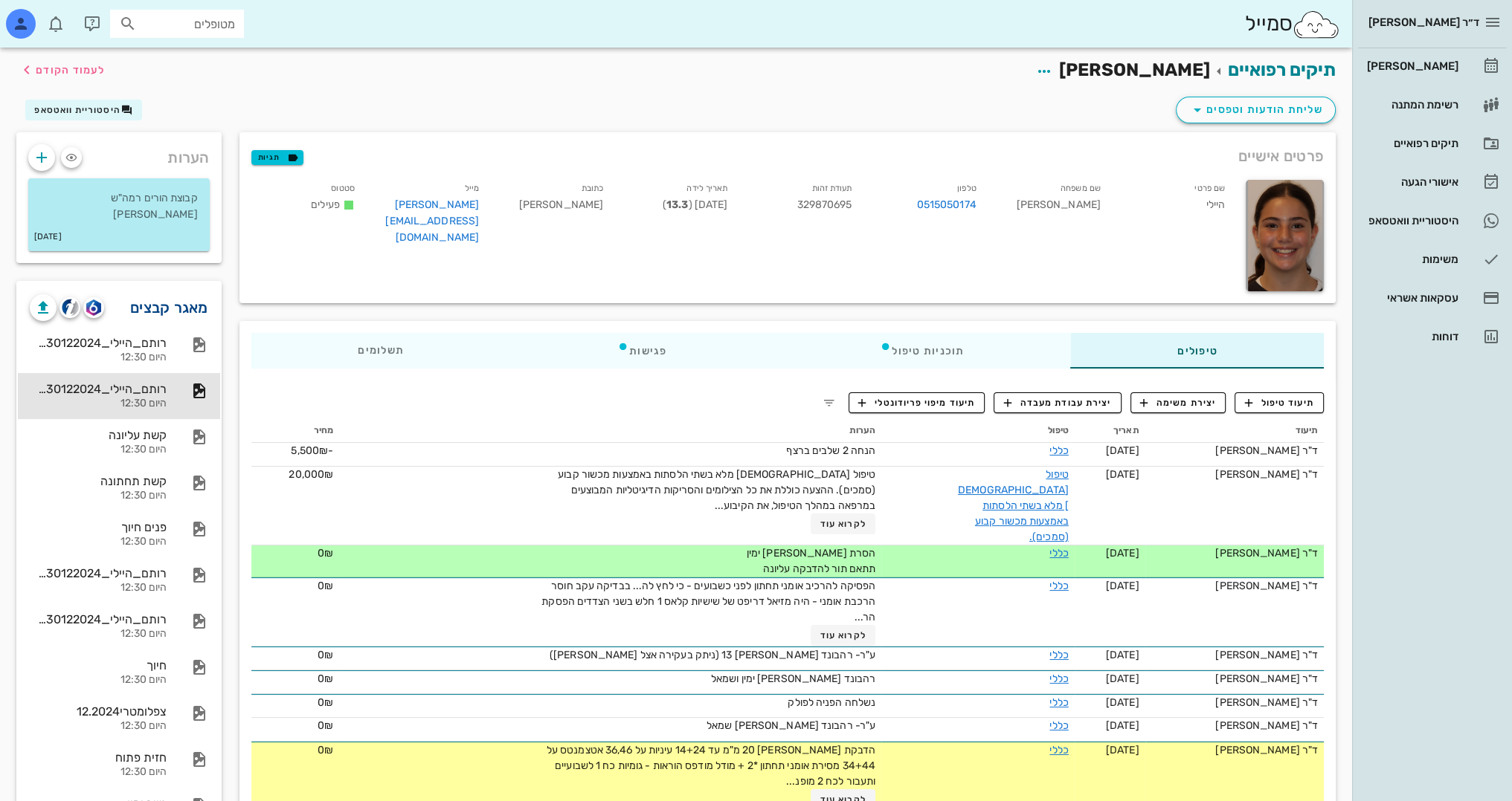
click at [161, 312] on link "מאגר קבצים" at bounding box center [169, 307] width 78 height 23
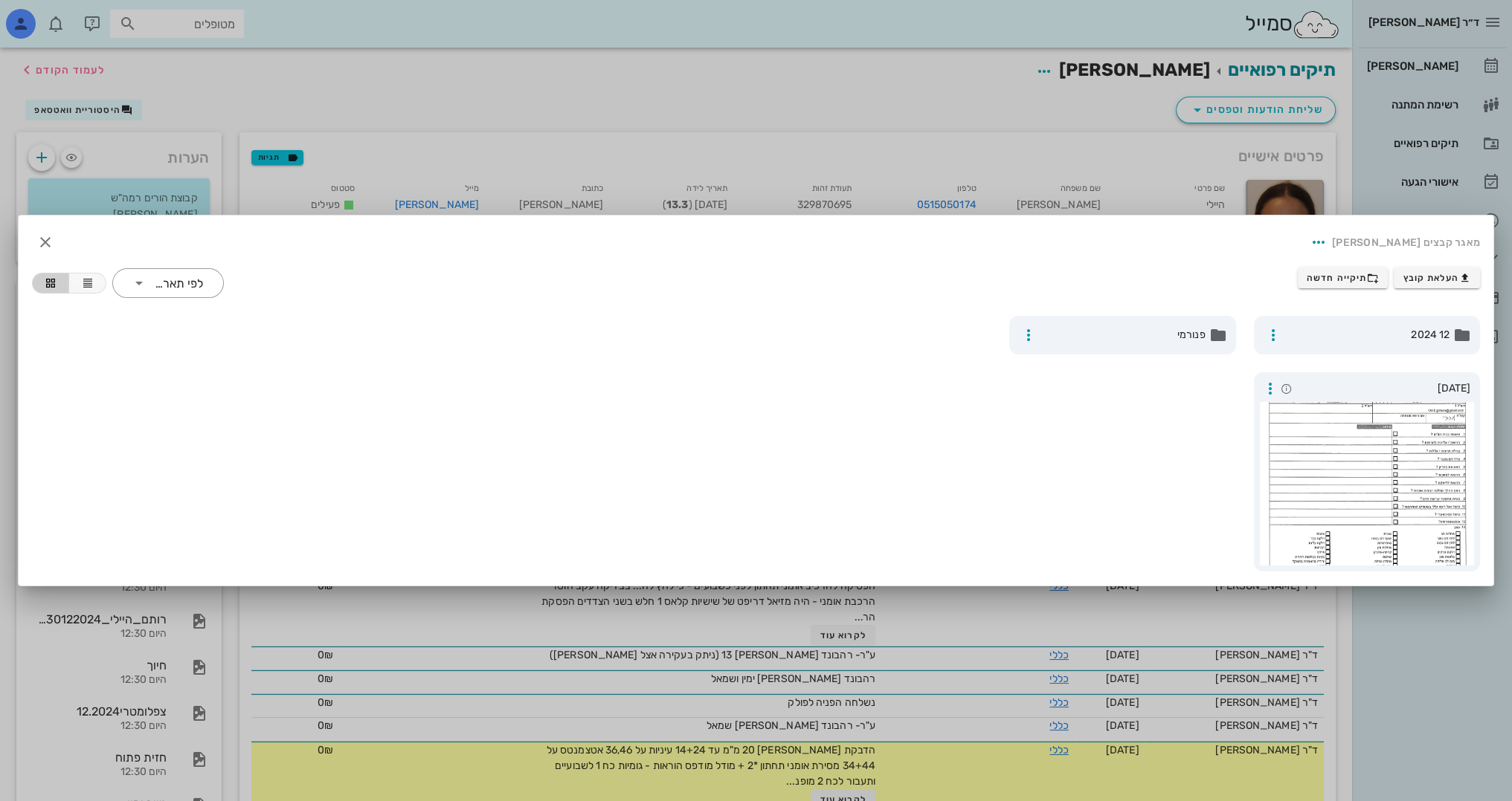
click at [1068, 345] on div "פנורמי" at bounding box center [1122, 335] width 226 height 39
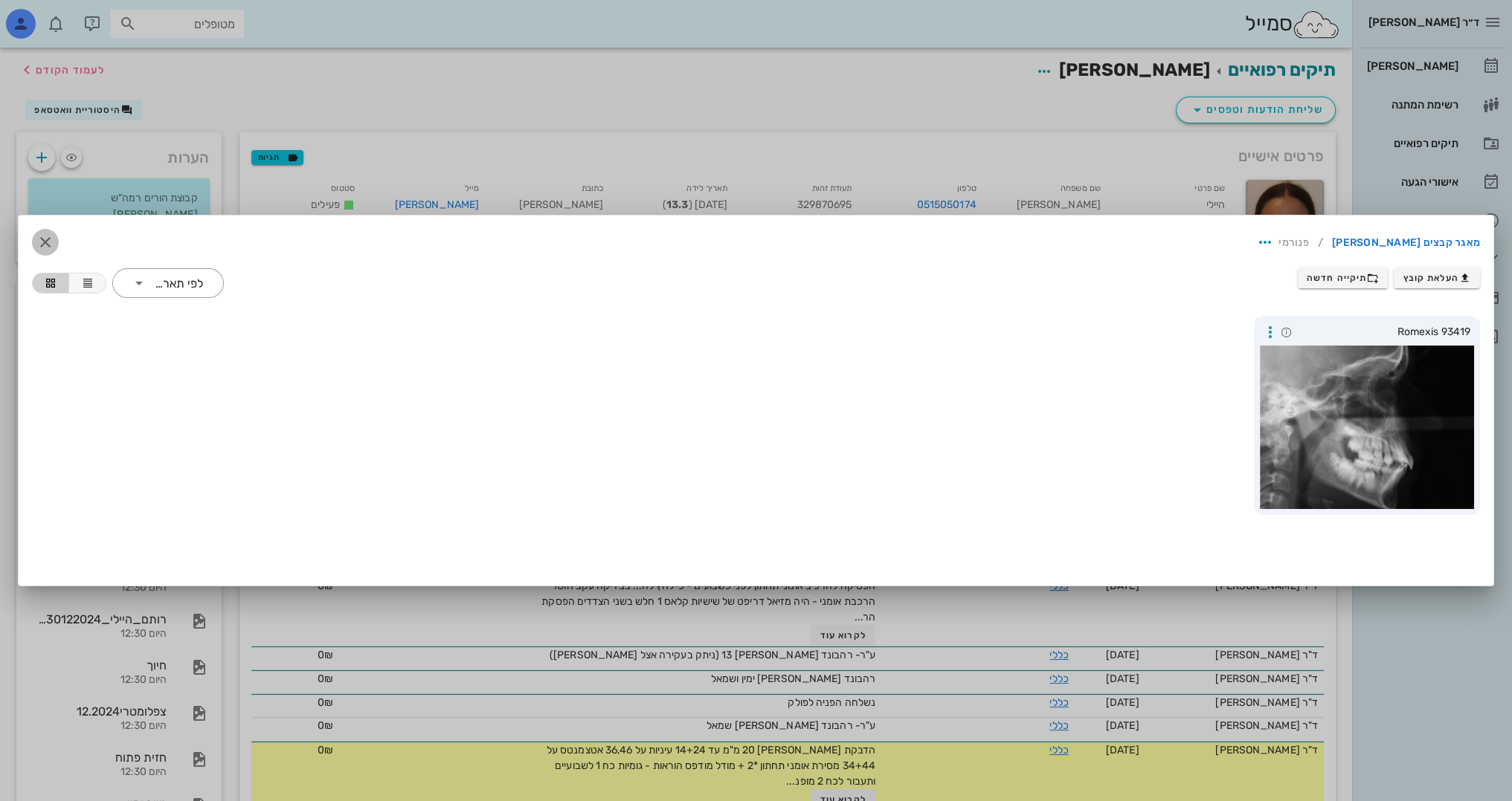
click at [49, 239] on icon "button" at bounding box center [46, 242] width 18 height 18
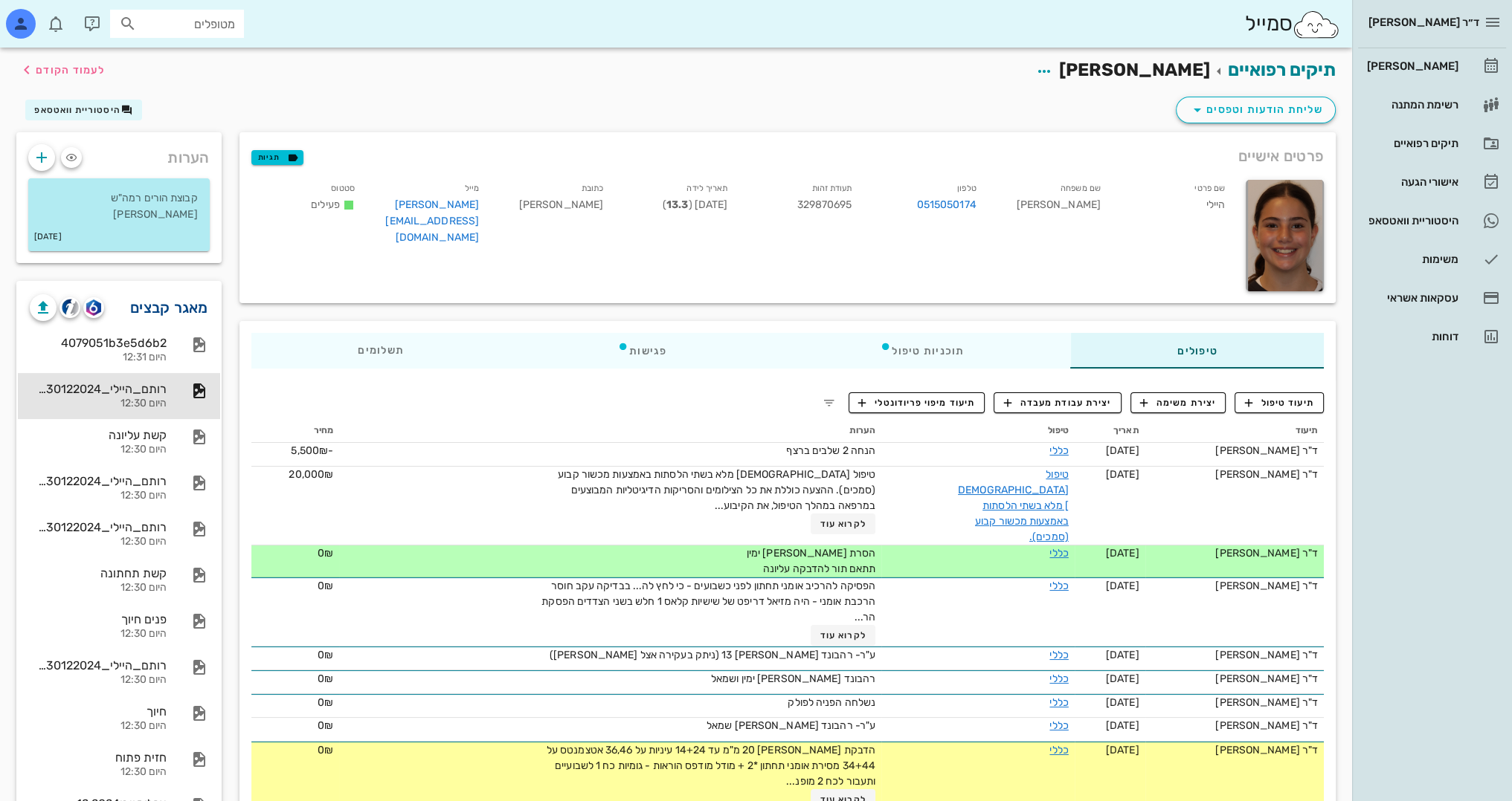
click at [199, 307] on link "מאגר קבצים" at bounding box center [169, 307] width 78 height 23
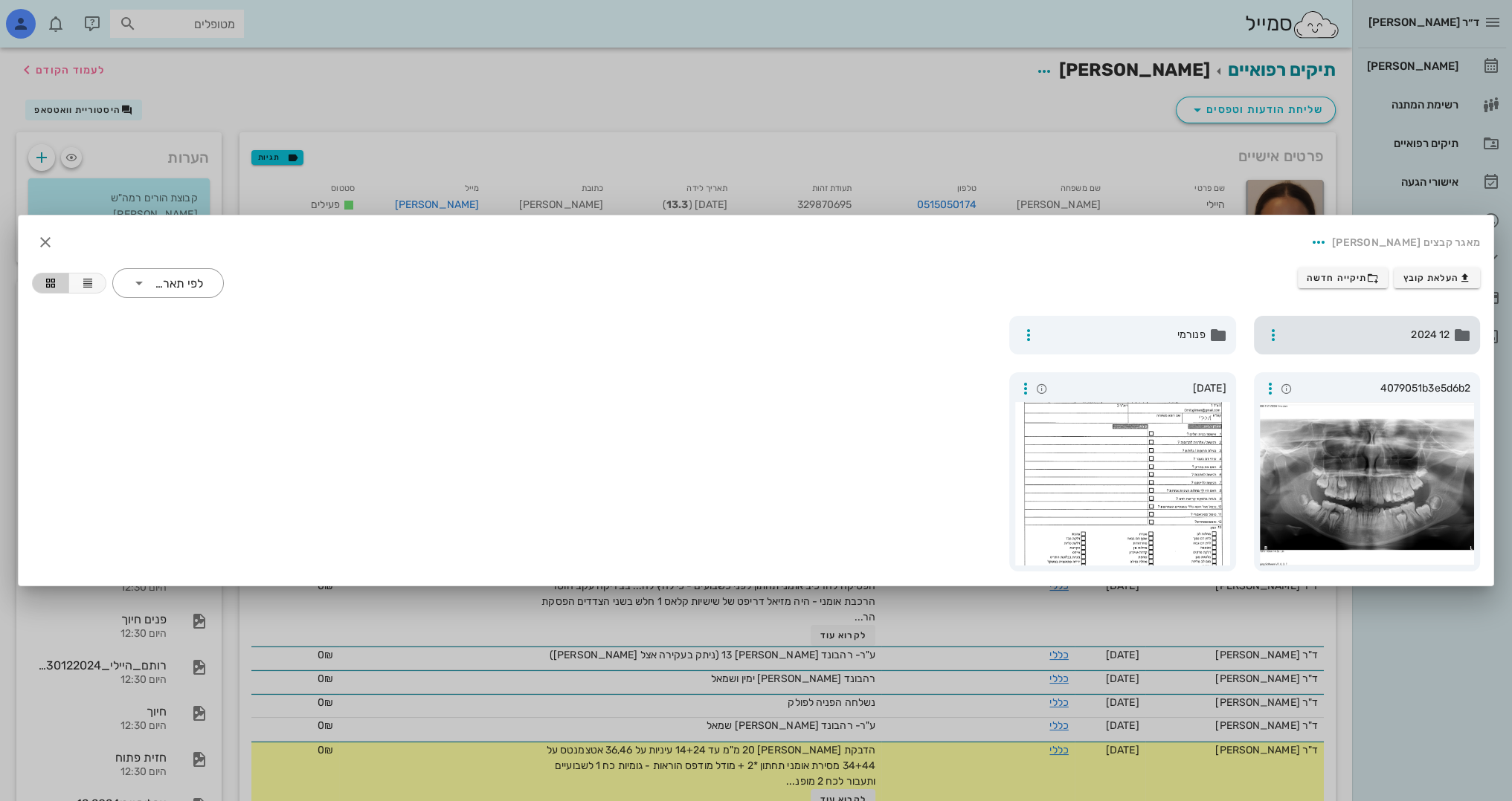
click at [1380, 336] on span "12 2024" at bounding box center [1368, 335] width 163 height 16
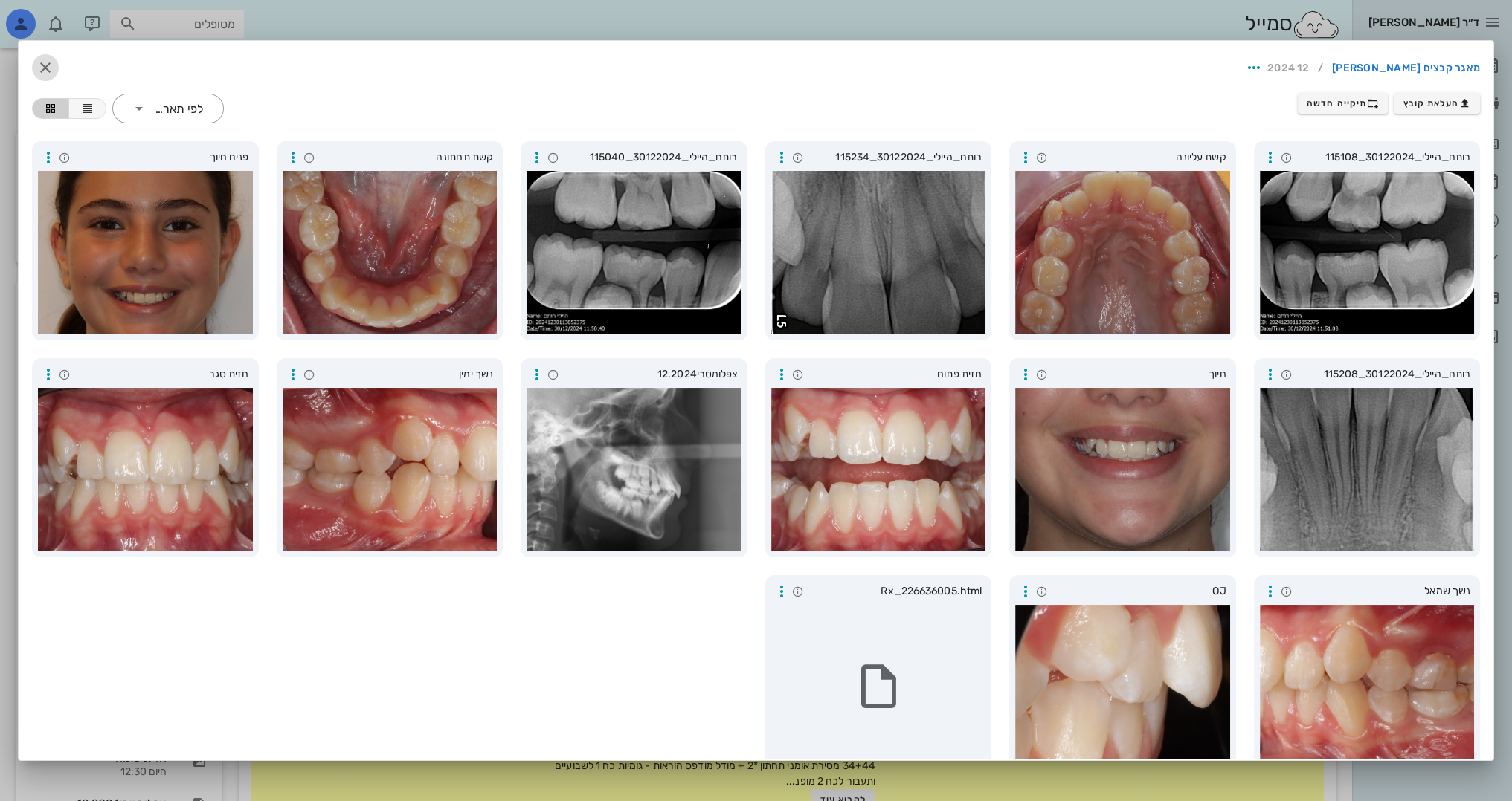
click at [54, 70] on icon "button" at bounding box center [46, 67] width 18 height 18
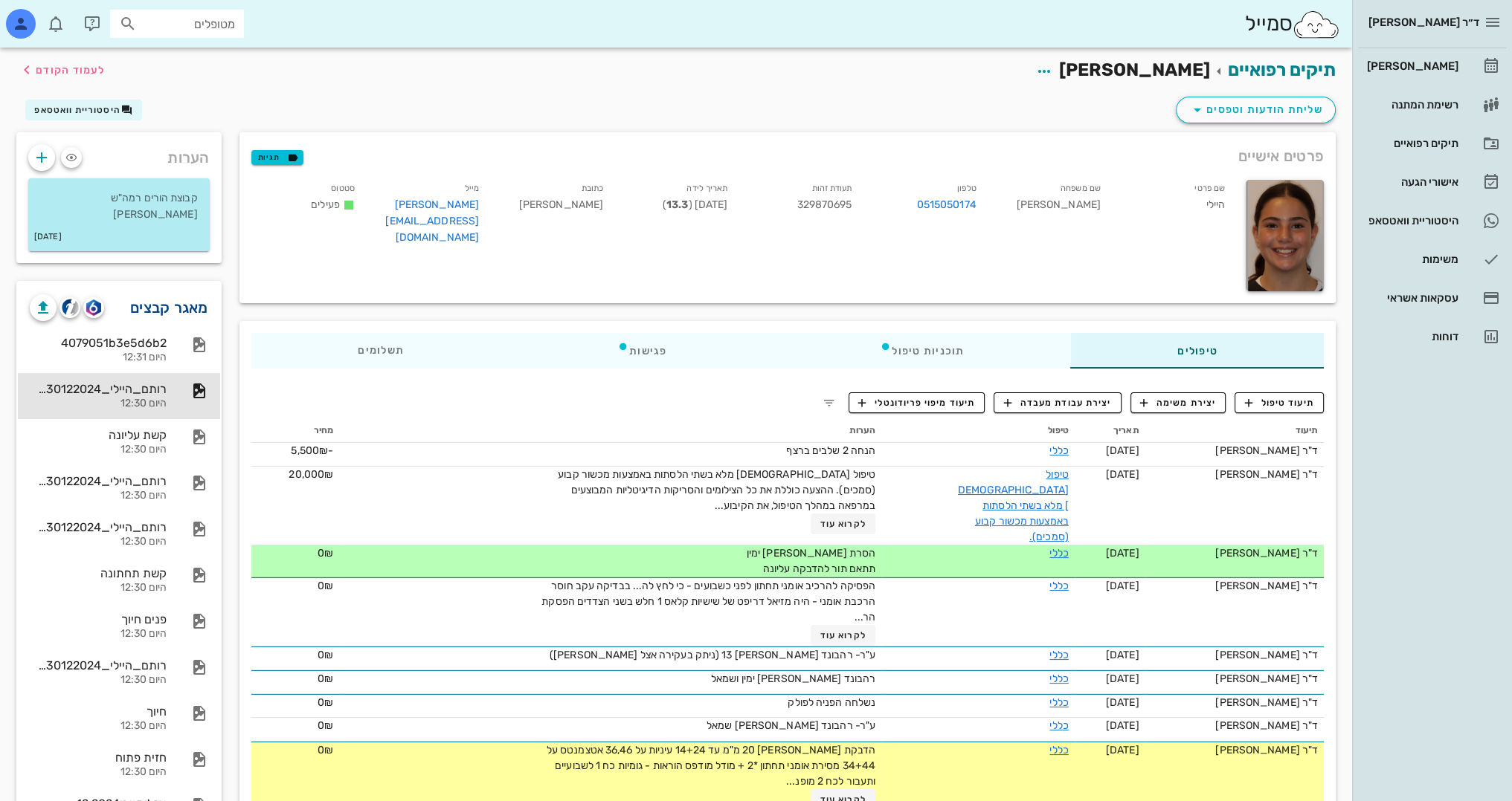
click at [173, 306] on link "מאגר קבצים" at bounding box center [169, 307] width 78 height 23
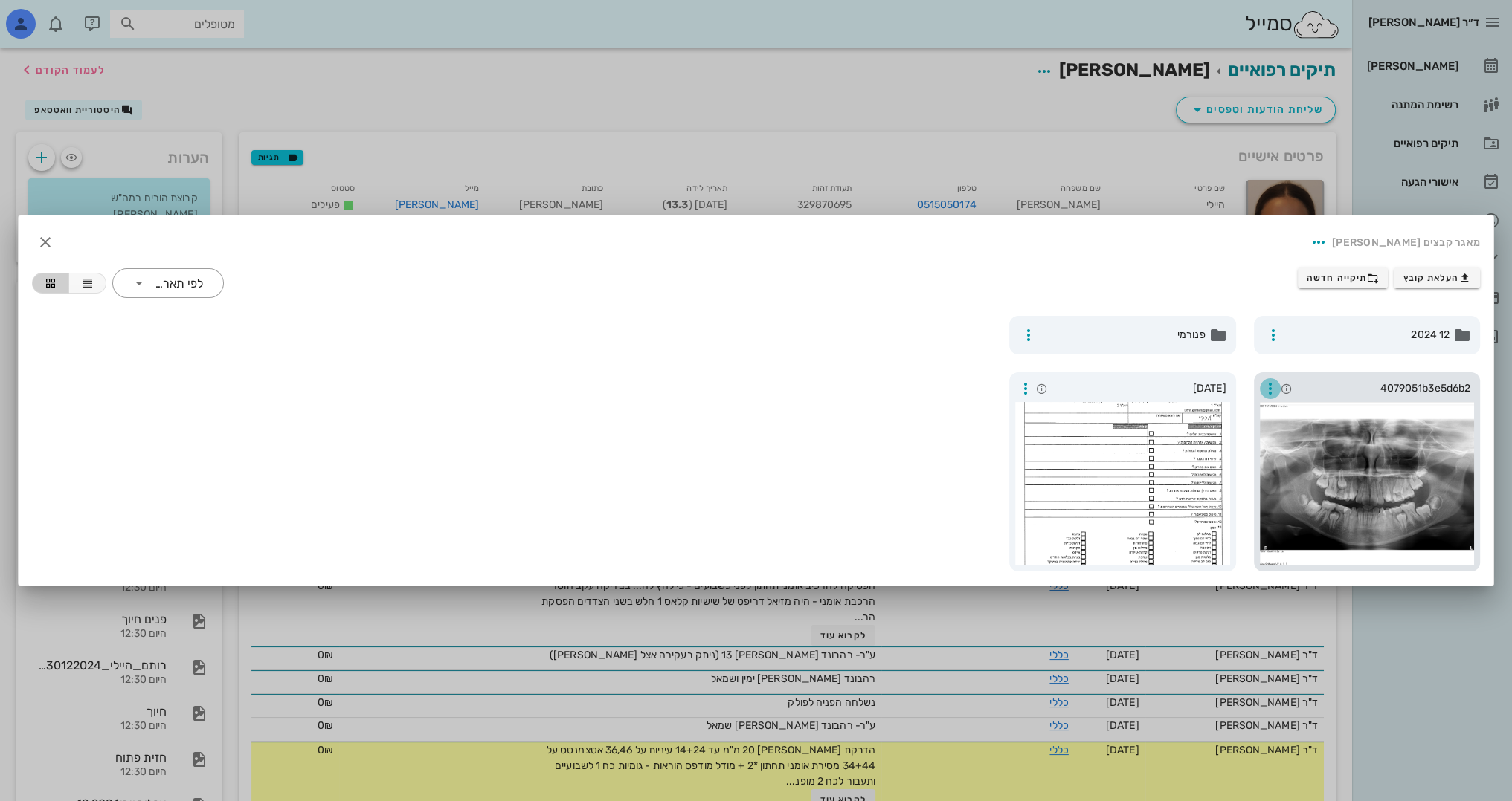
click at [1270, 388] on icon "button" at bounding box center [1270, 389] width 18 height 18
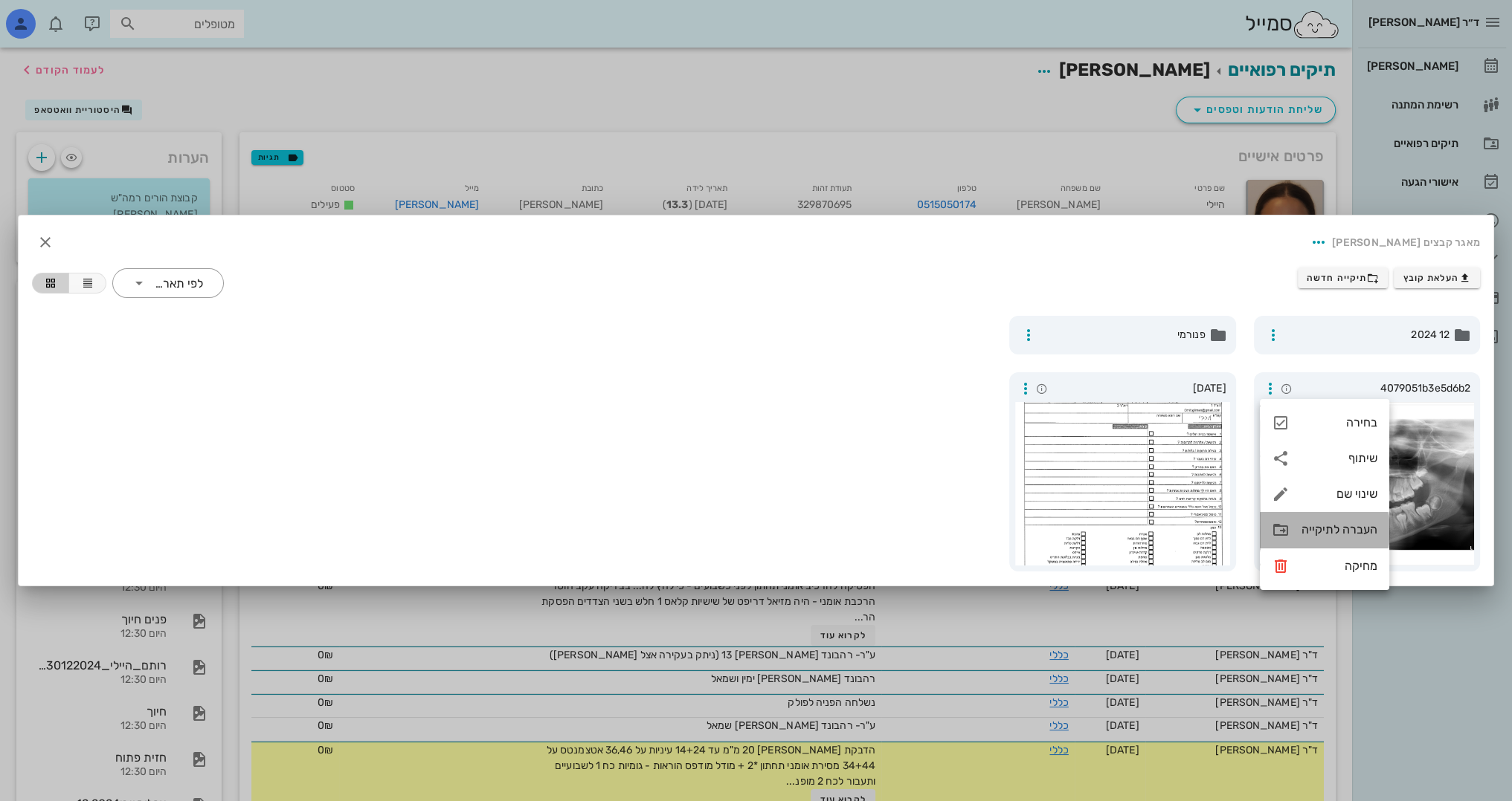
click at [1336, 531] on div "העברה לתיקייה" at bounding box center [1340, 530] width 75 height 14
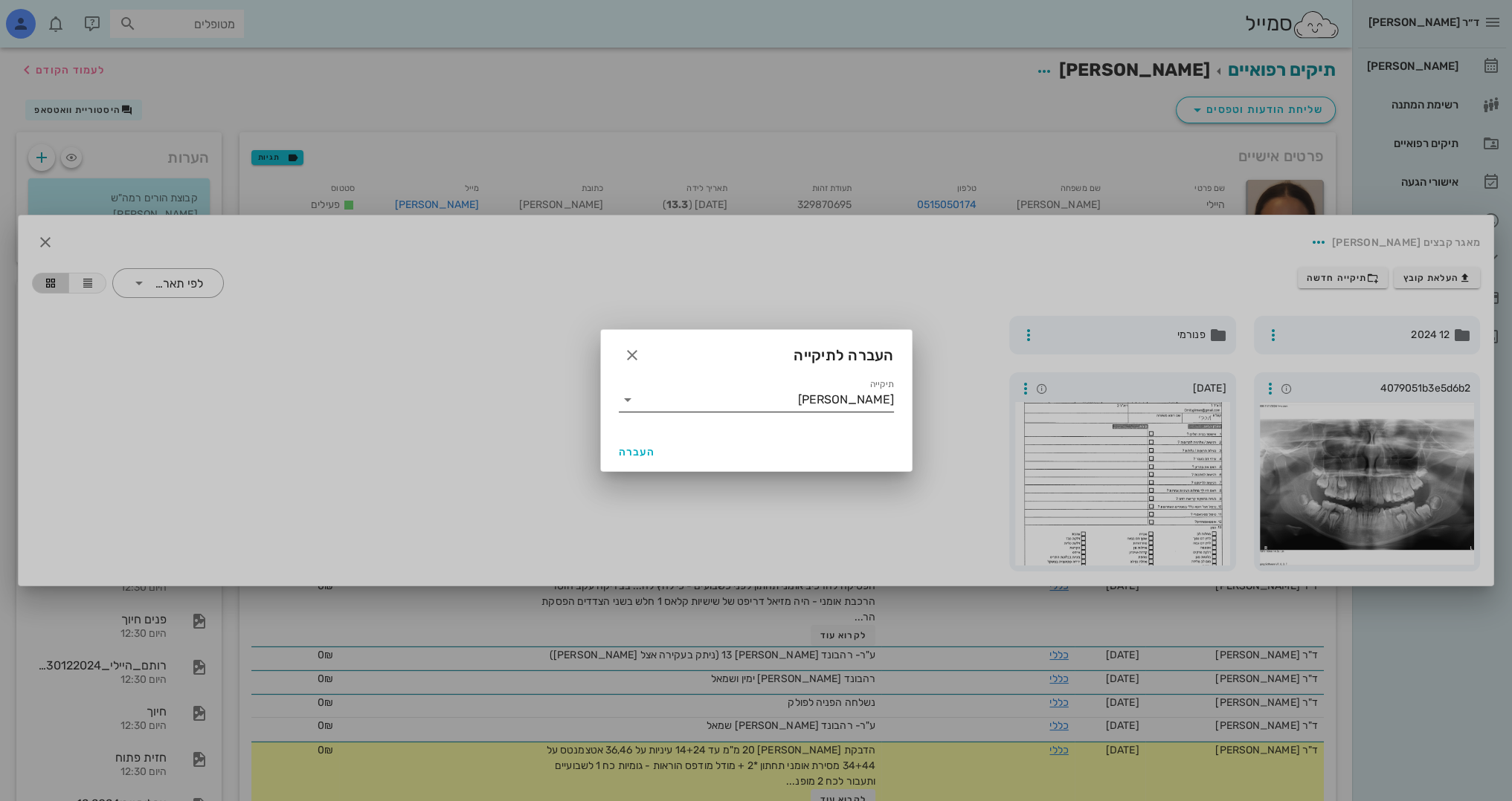
click at [627, 403] on icon at bounding box center [628, 400] width 18 height 18
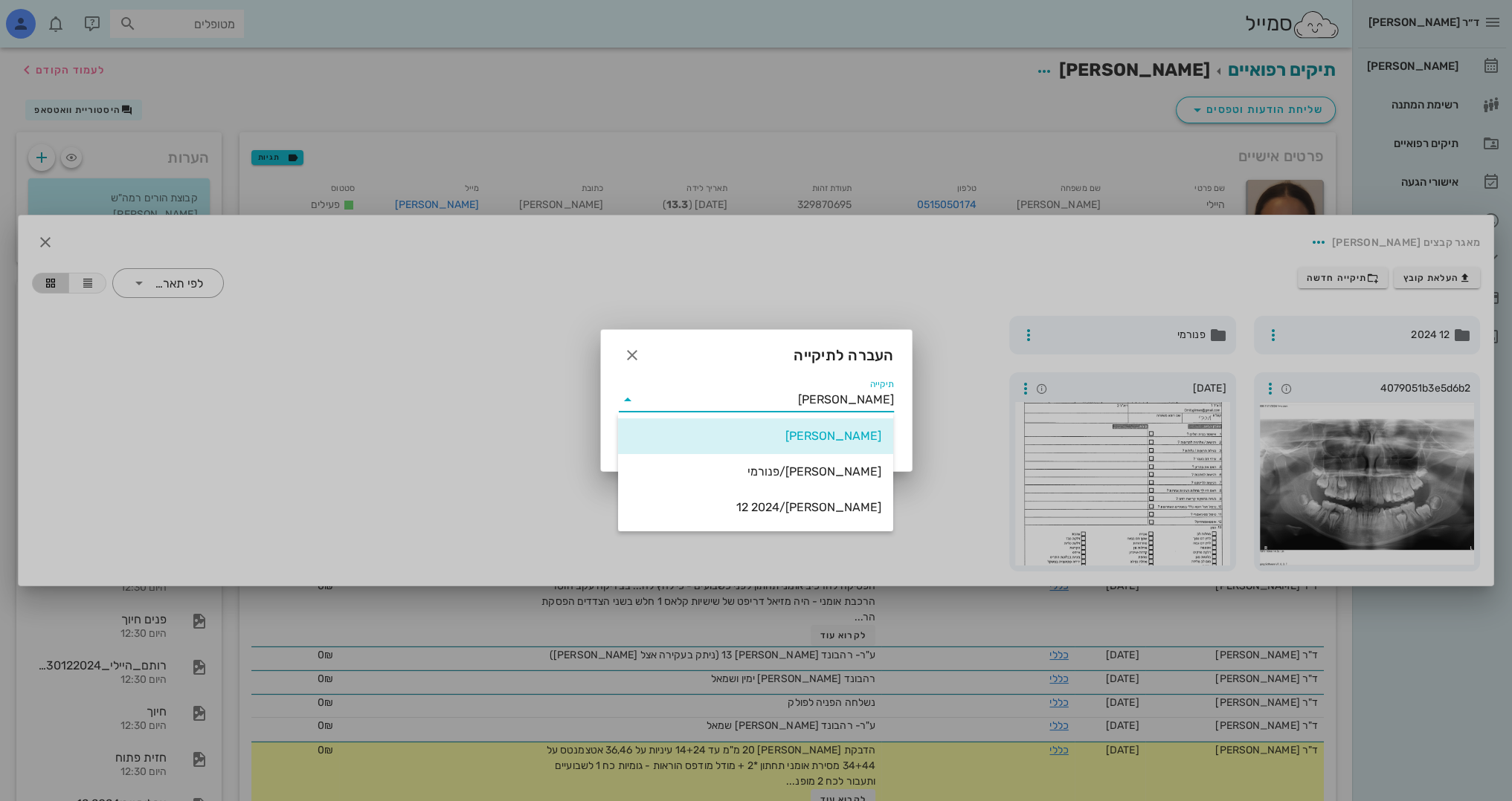
click at [538, 434] on div at bounding box center [756, 400] width 1512 height 801
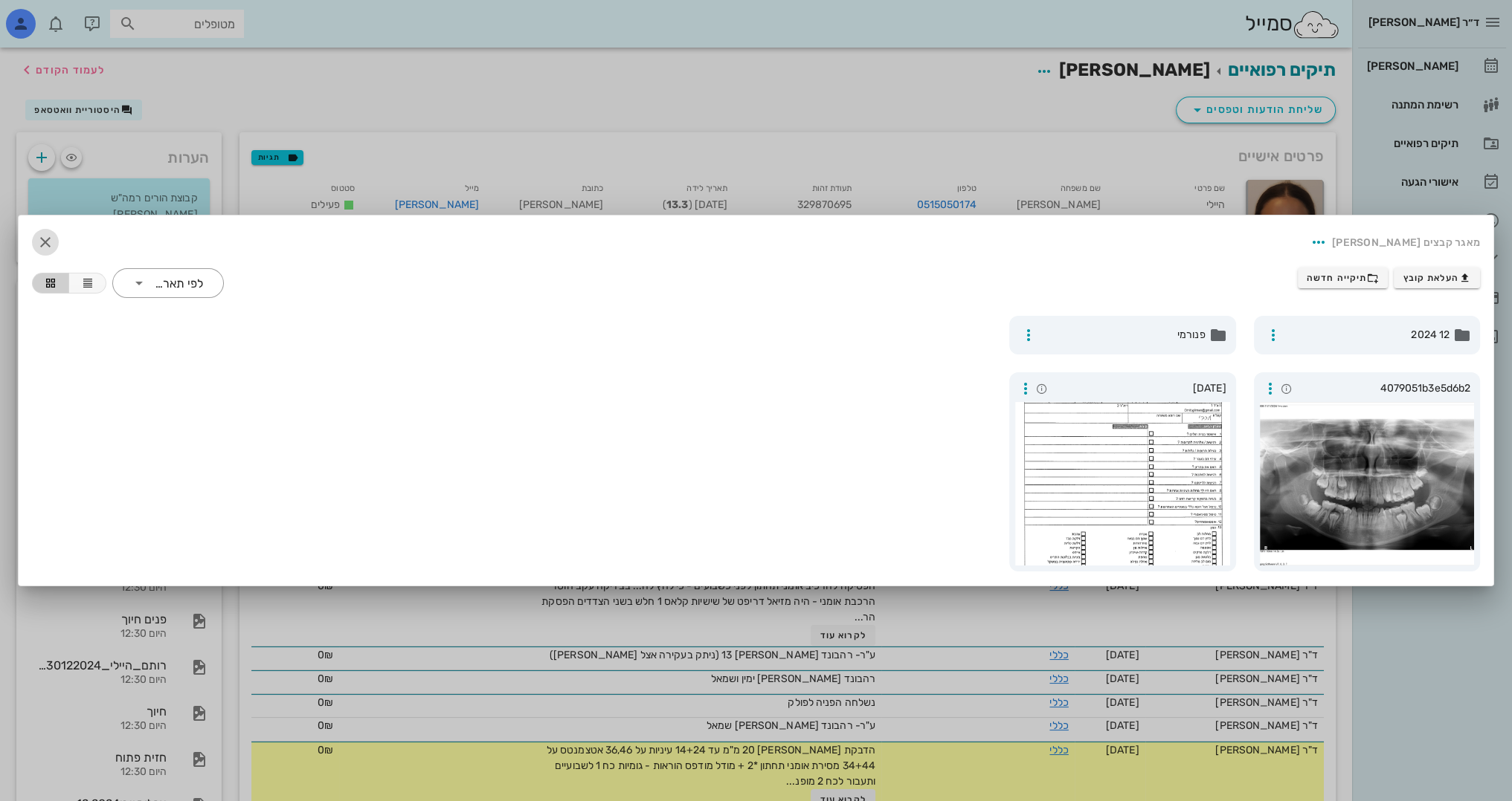
click at [40, 243] on icon "button" at bounding box center [46, 242] width 18 height 18
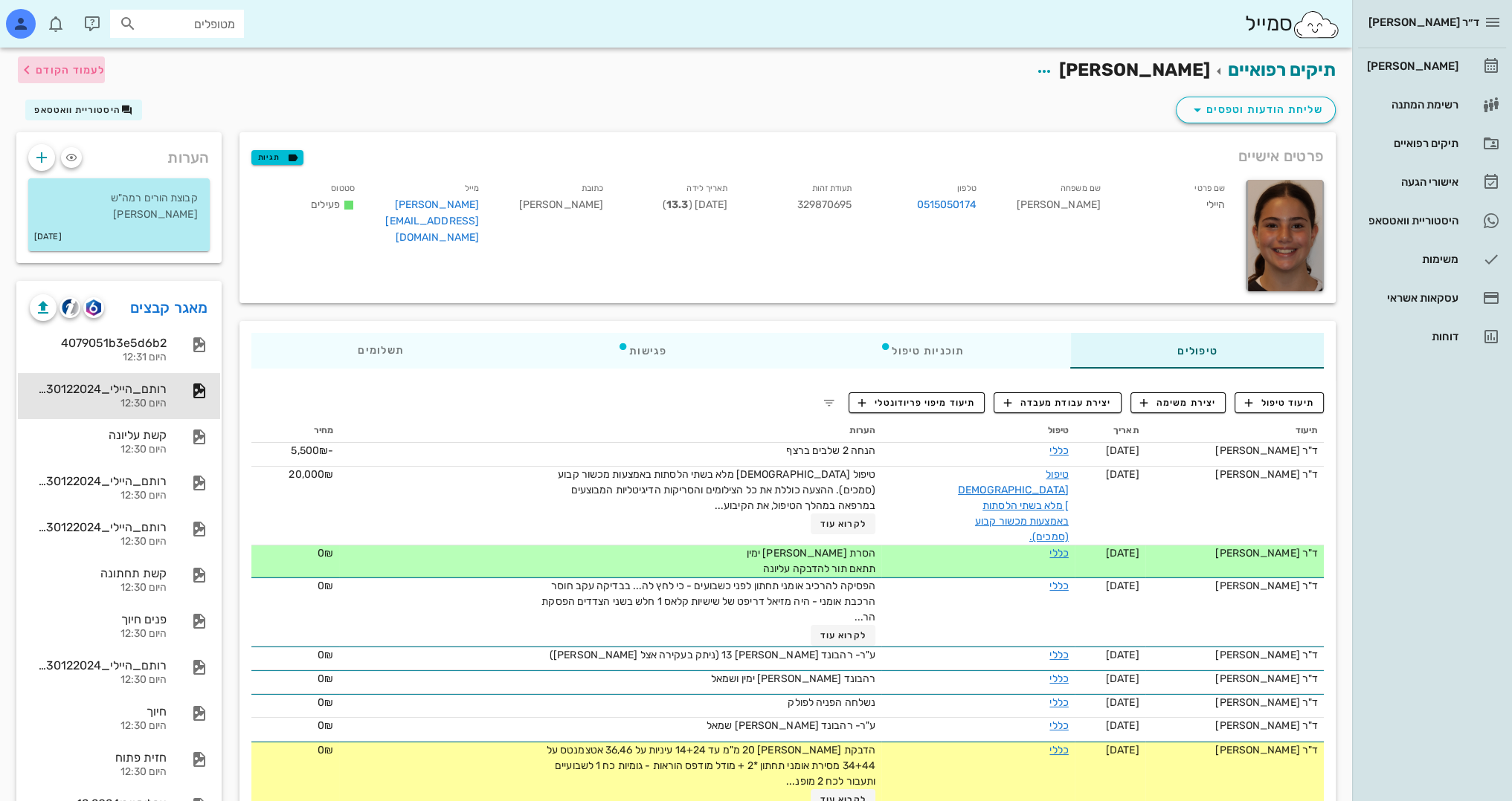
click at [102, 68] on span "לעמוד הקודם" at bounding box center [70, 70] width 69 height 13
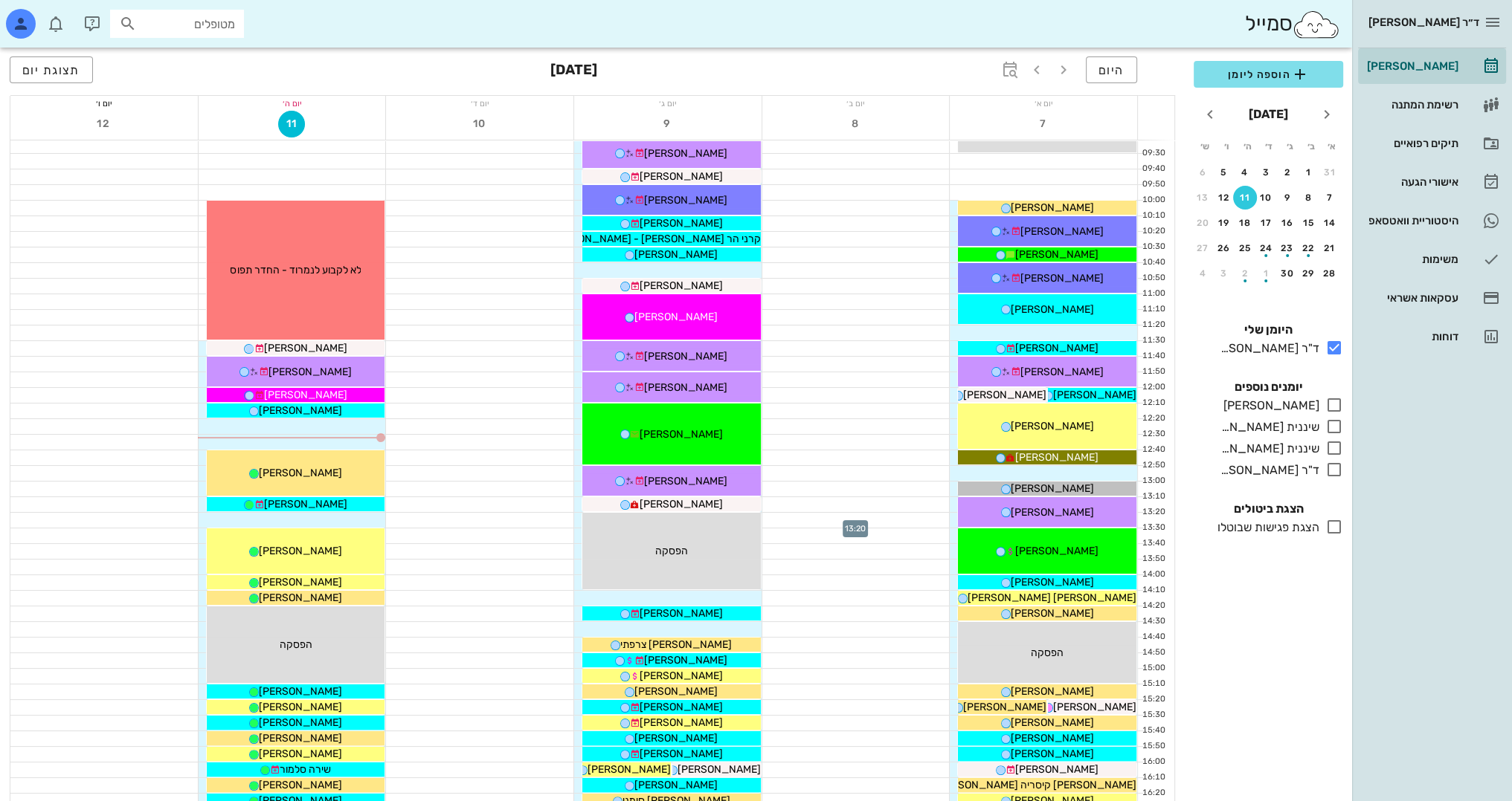
scroll to position [223, 0]
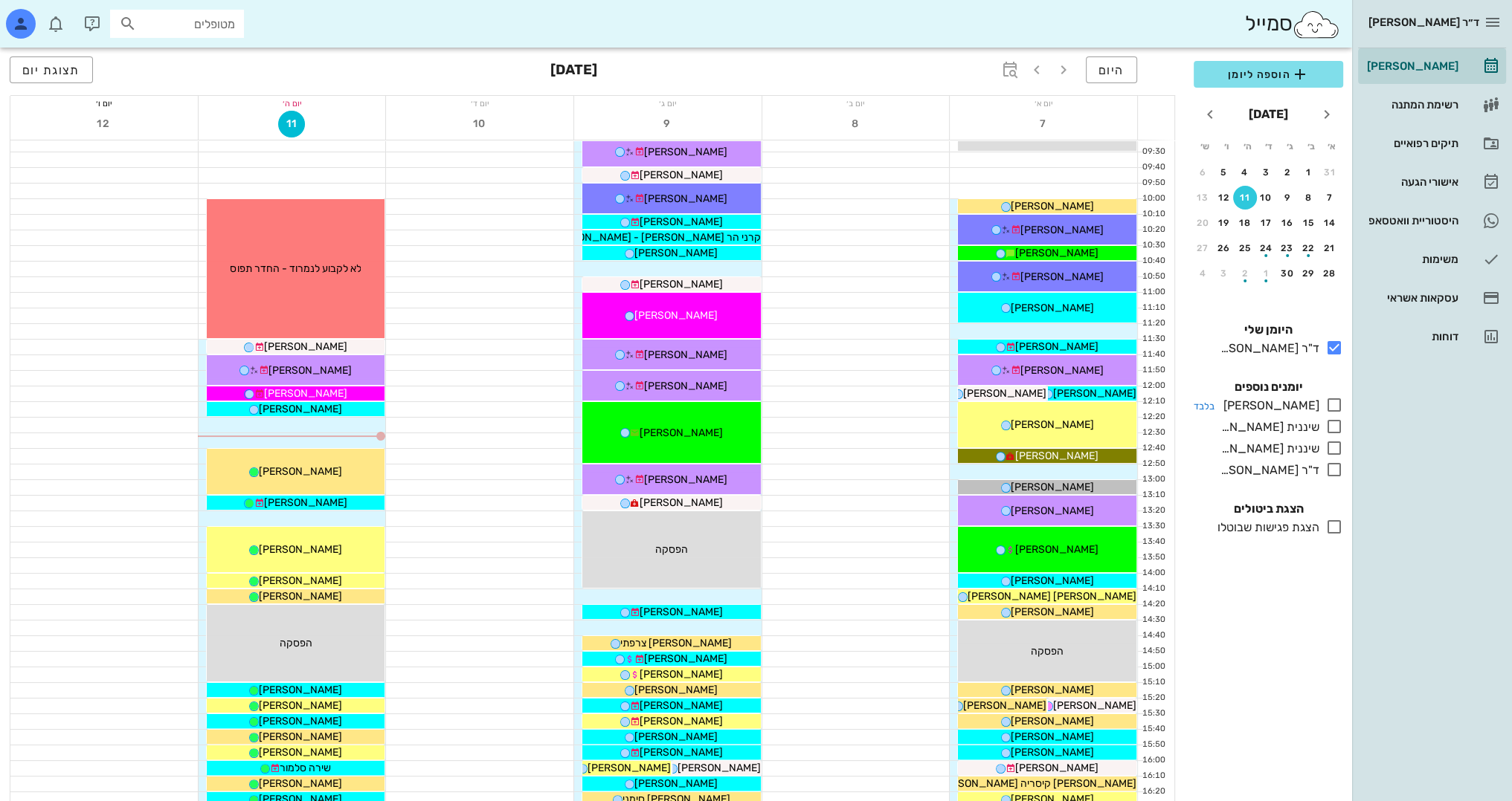
click at [1332, 400] on icon at bounding box center [1334, 405] width 18 height 18
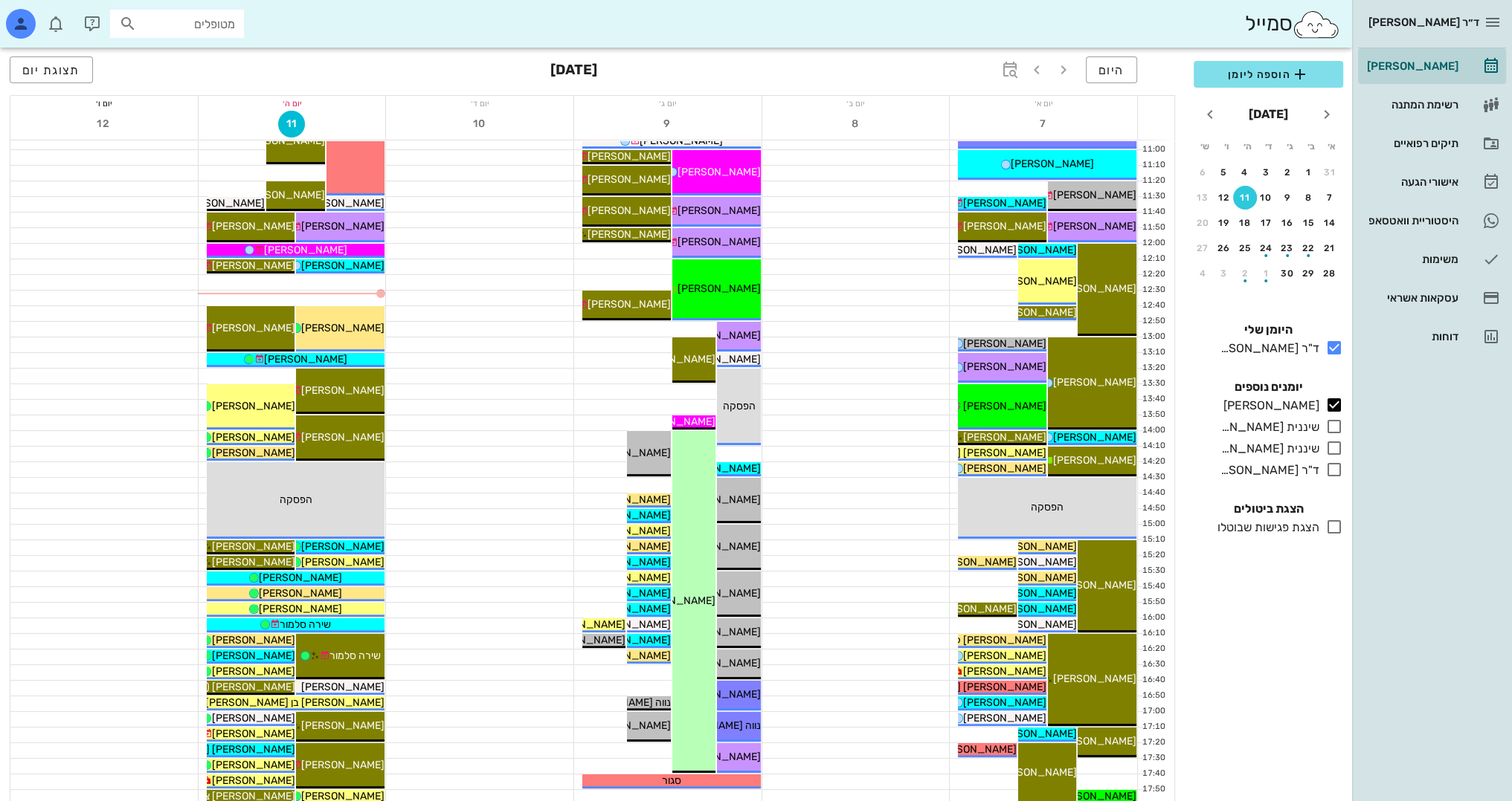
scroll to position [372, 0]
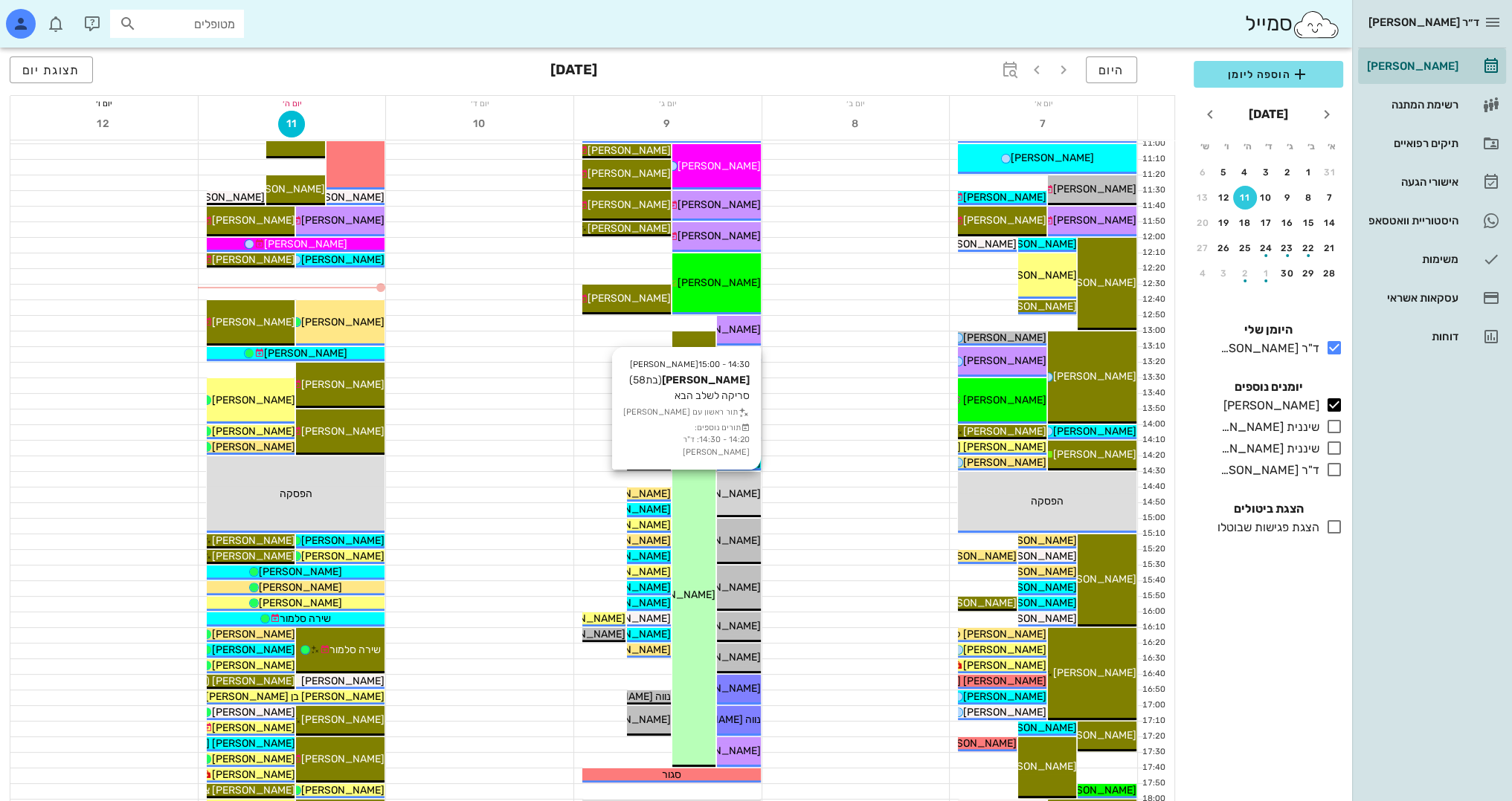
click at [747, 489] on span "[PERSON_NAME]" at bounding box center [719, 494] width 84 height 13
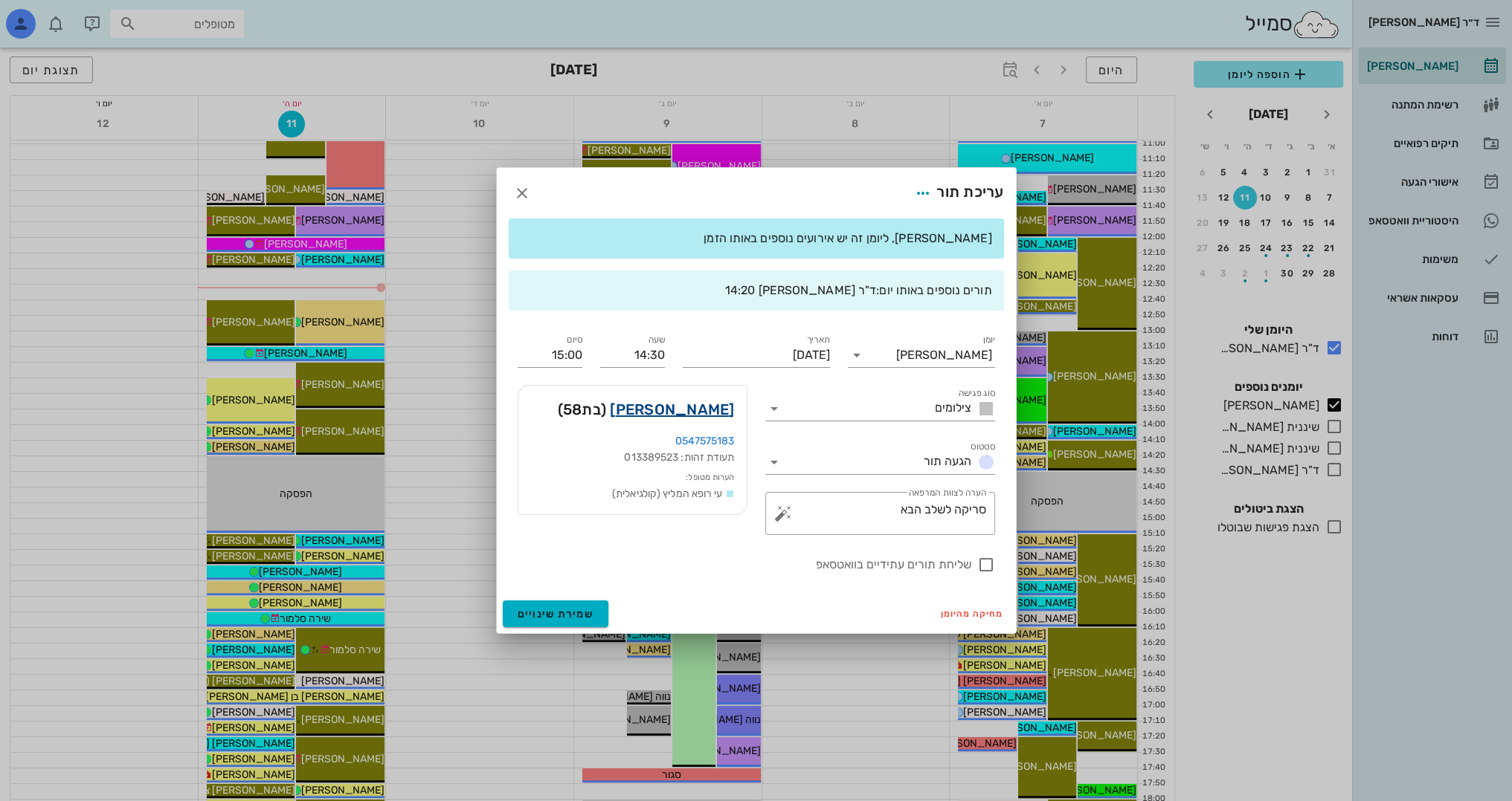
click at [717, 414] on link "[PERSON_NAME]" at bounding box center [672, 409] width 124 height 23
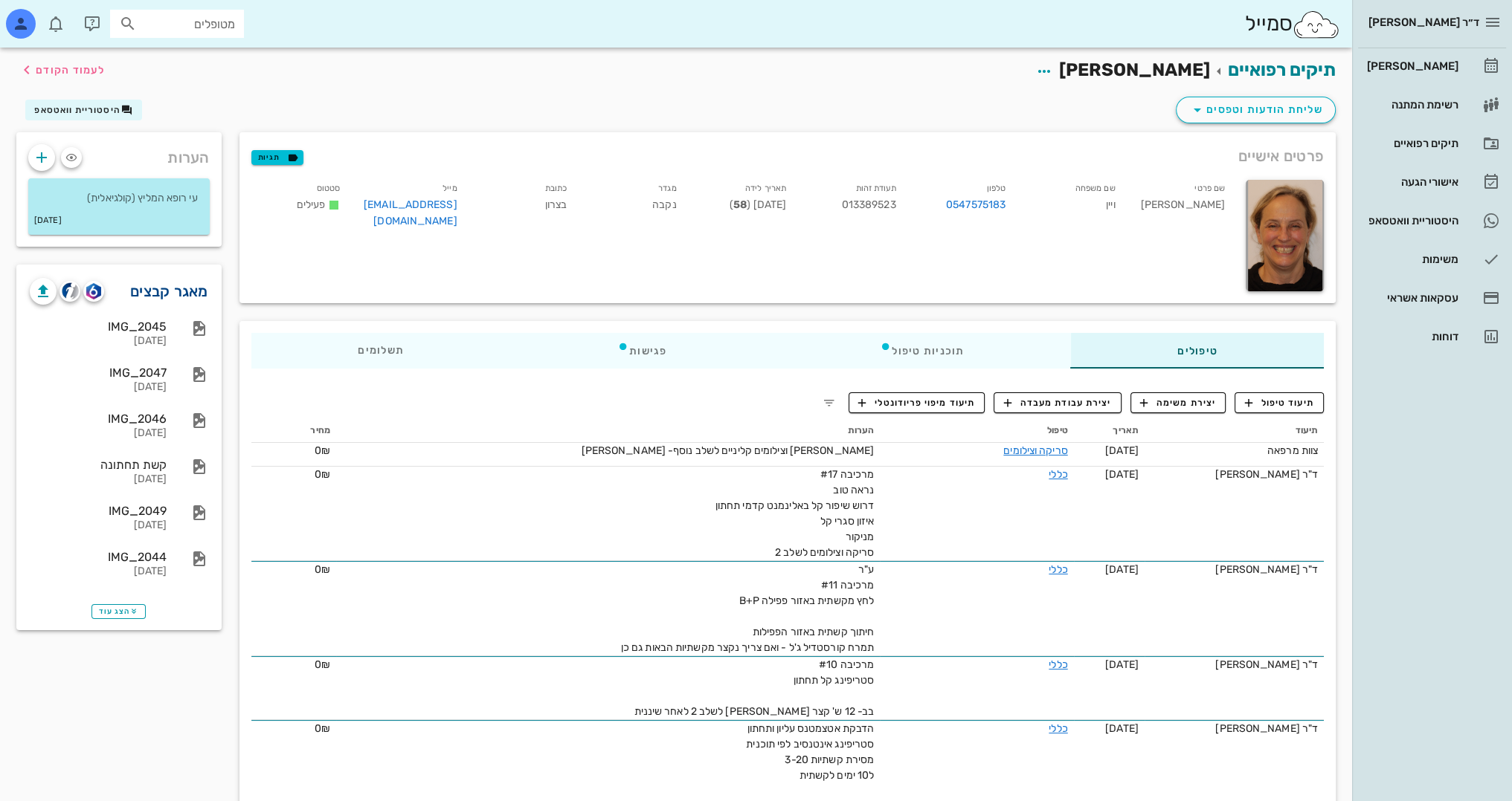
click at [175, 287] on link "מאגר קבצים" at bounding box center [169, 291] width 78 height 23
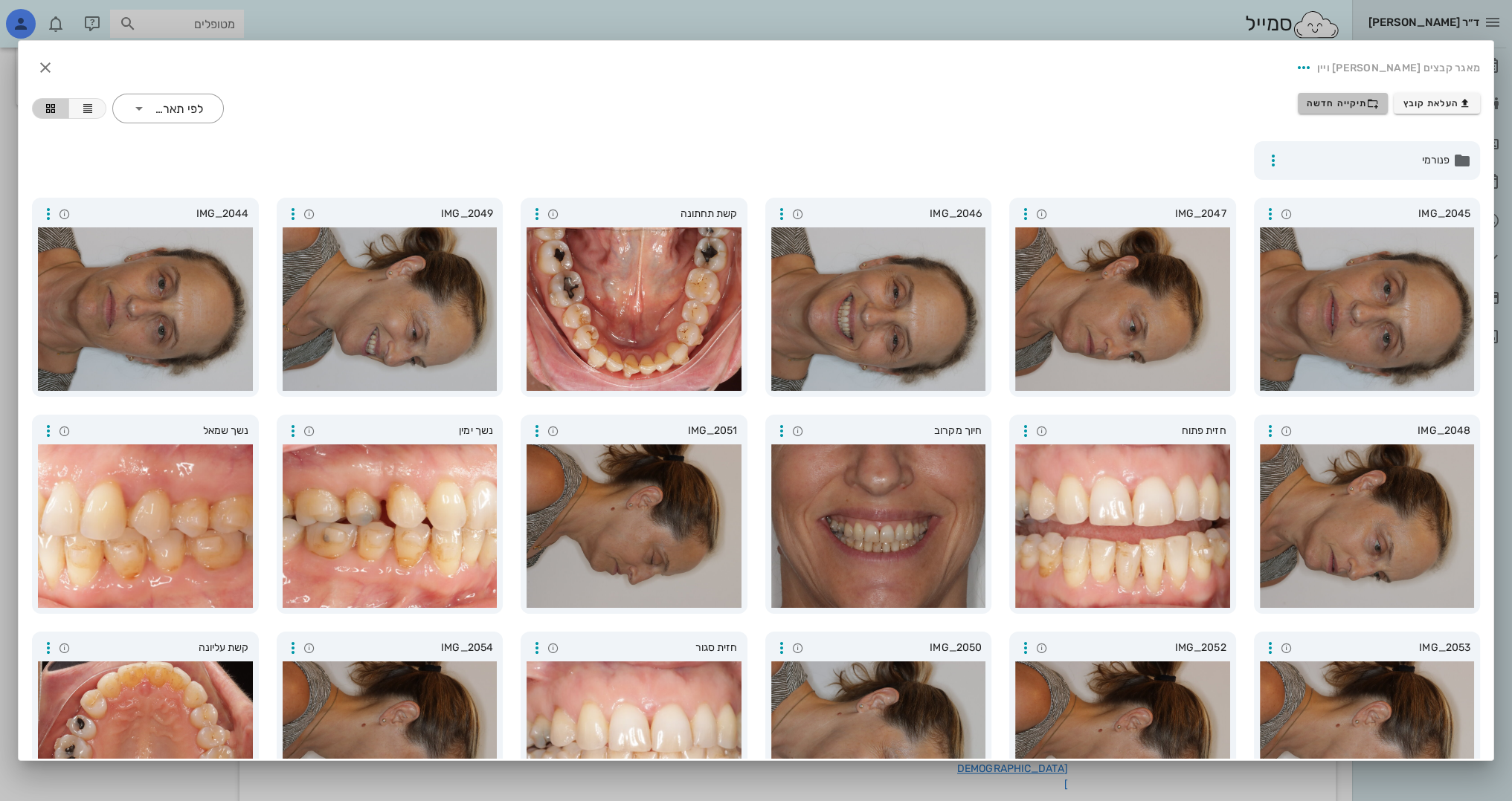
click at [1366, 103] on icon "button" at bounding box center [1372, 102] width 12 height 12
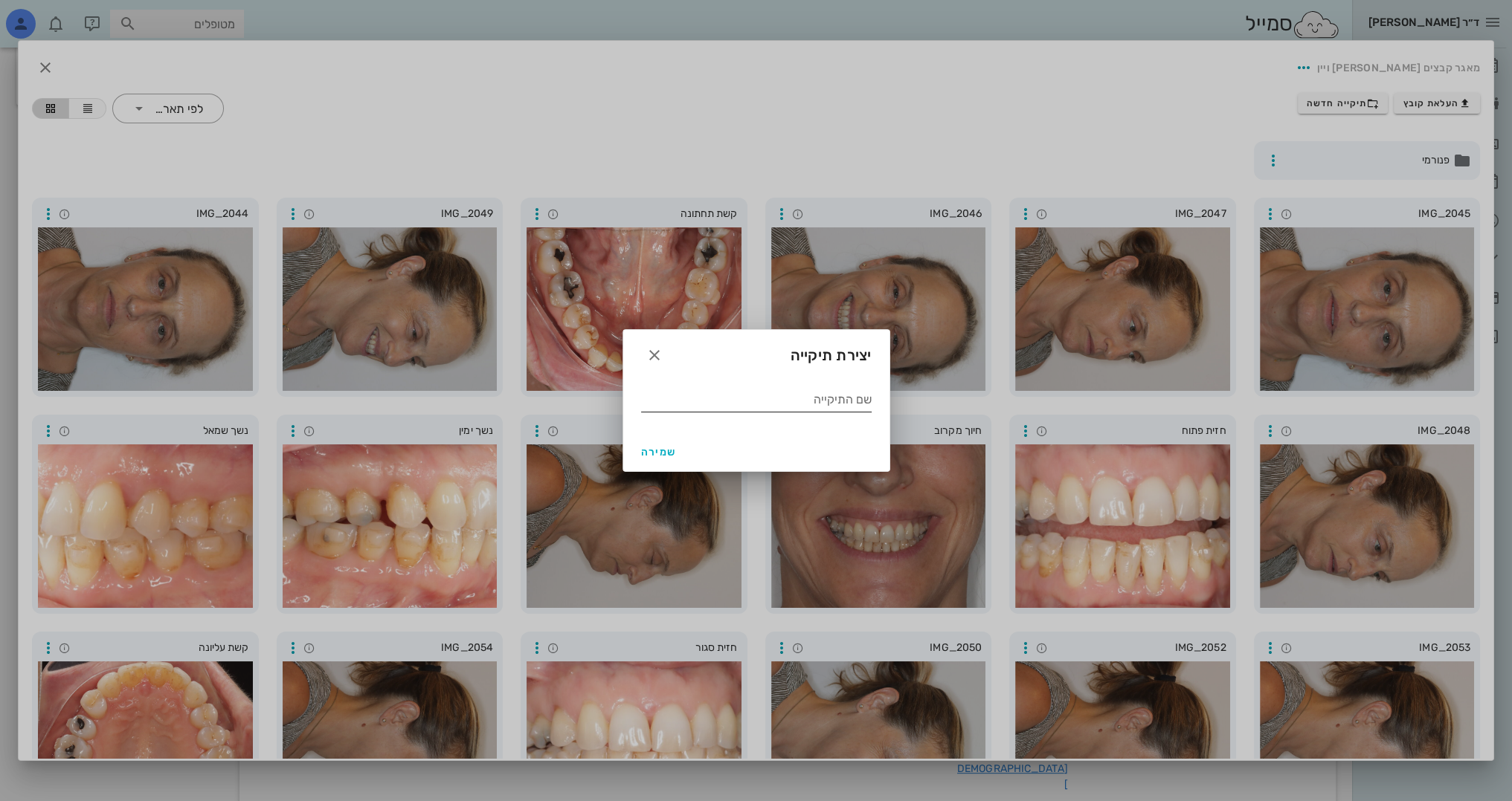
click at [846, 405] on input "שם התיקייה" at bounding box center [756, 400] width 231 height 23
type input "9.2025"
click at [669, 455] on span "שמירה" at bounding box center [659, 453] width 36 height 13
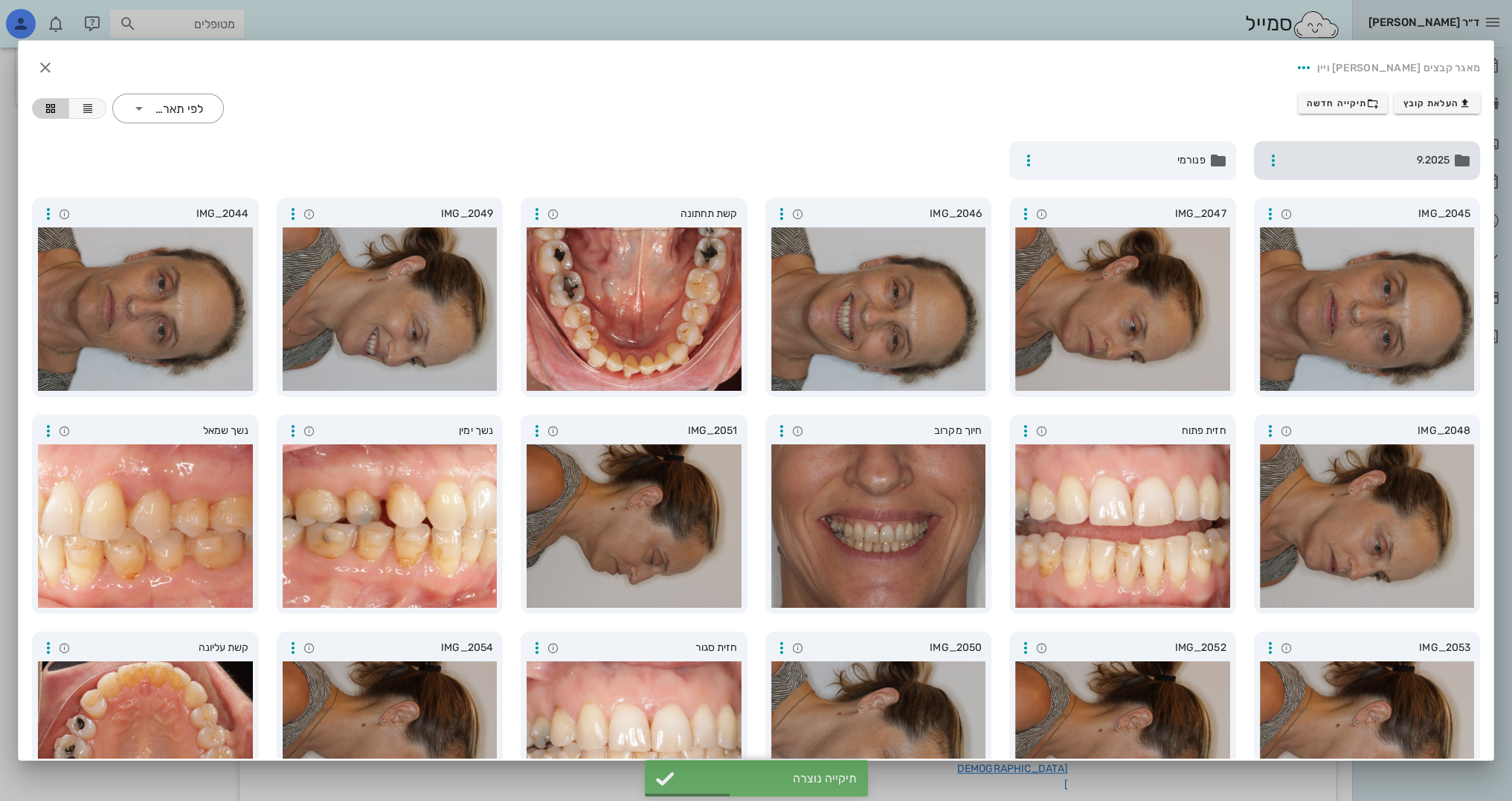
drag, startPoint x: 1323, startPoint y: 242, endPoint x: 1371, endPoint y: 154, distance: 100.2
click at [1371, 152] on div "9.2025 פנורמי IMG_2045 IMG_2047 IMG_2046 קשת תחתונה IMG_2049 IMG_2044 IMG_2048 …" at bounding box center [756, 594] width 1466 height 925
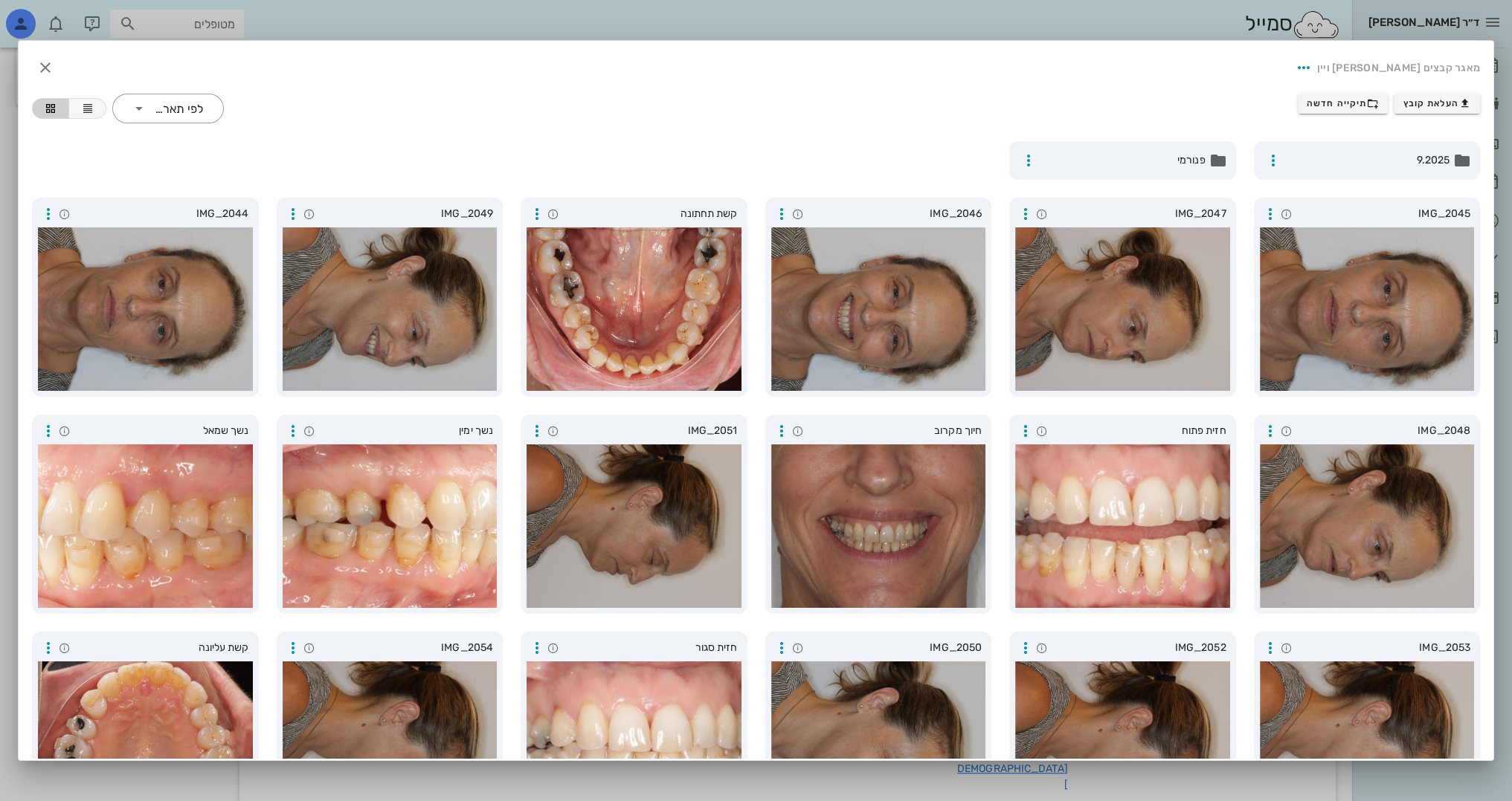
drag, startPoint x: 1268, startPoint y: 214, endPoint x: 1251, endPoint y: 192, distance: 27.8
click at [1251, 192] on div "IMG_2045" at bounding box center [1367, 297] width 244 height 217
click at [1268, 221] on icon "button" at bounding box center [1270, 214] width 18 height 18
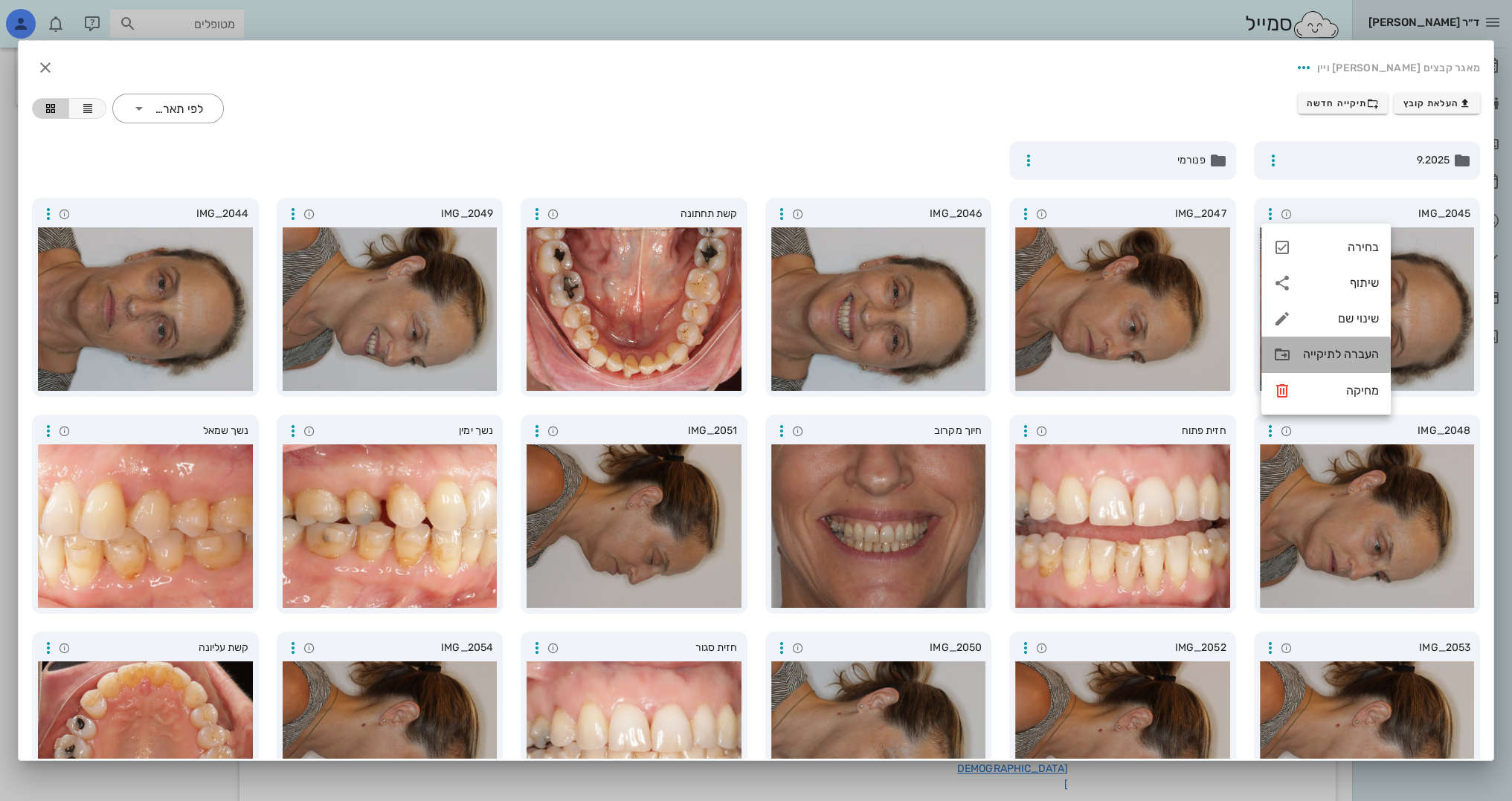
click at [1353, 360] on div "העברה לתיקייה" at bounding box center [1340, 355] width 75 height 14
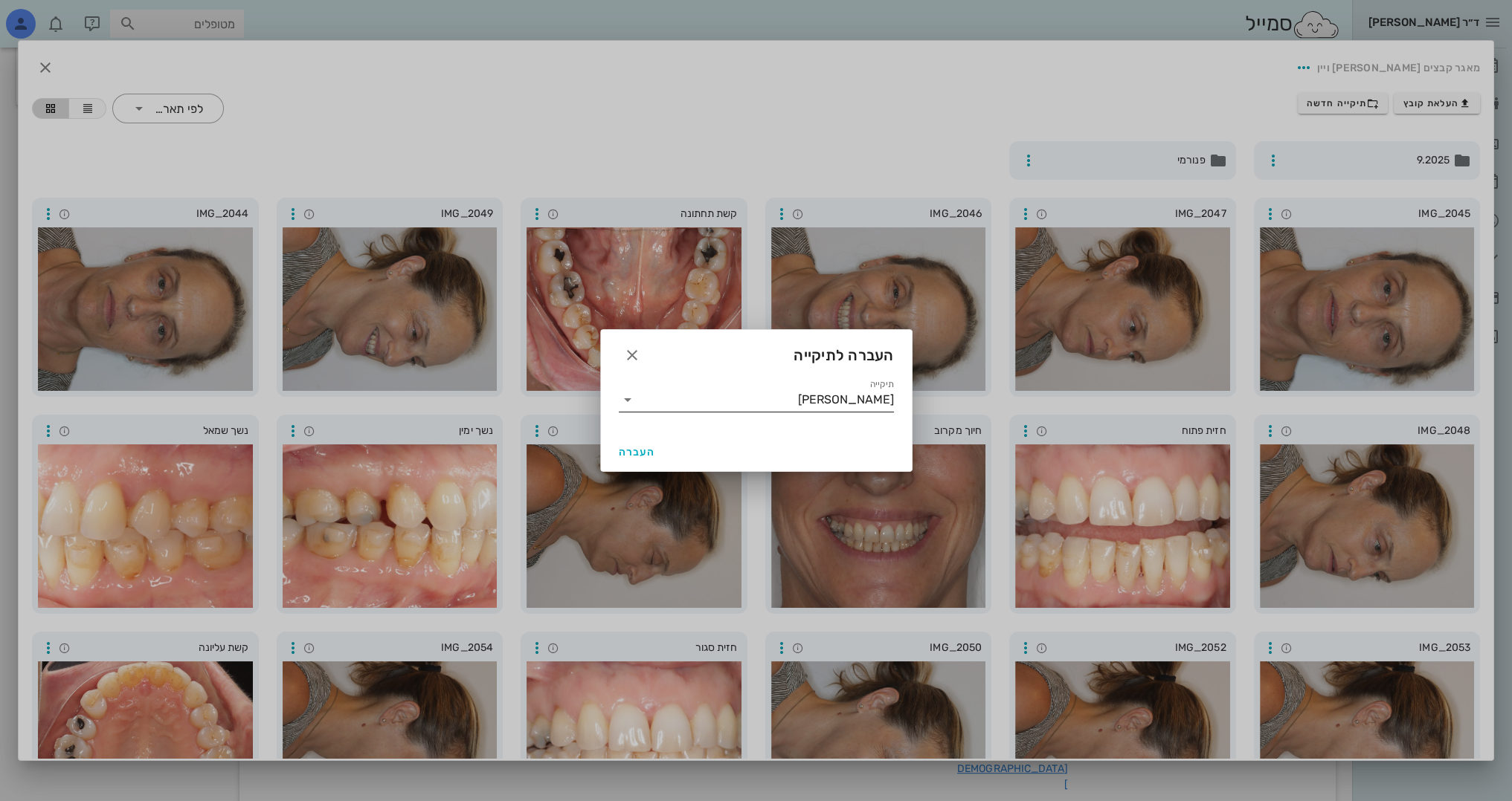
click at [862, 391] on input "[PERSON_NAME]" at bounding box center [766, 400] width 254 height 23
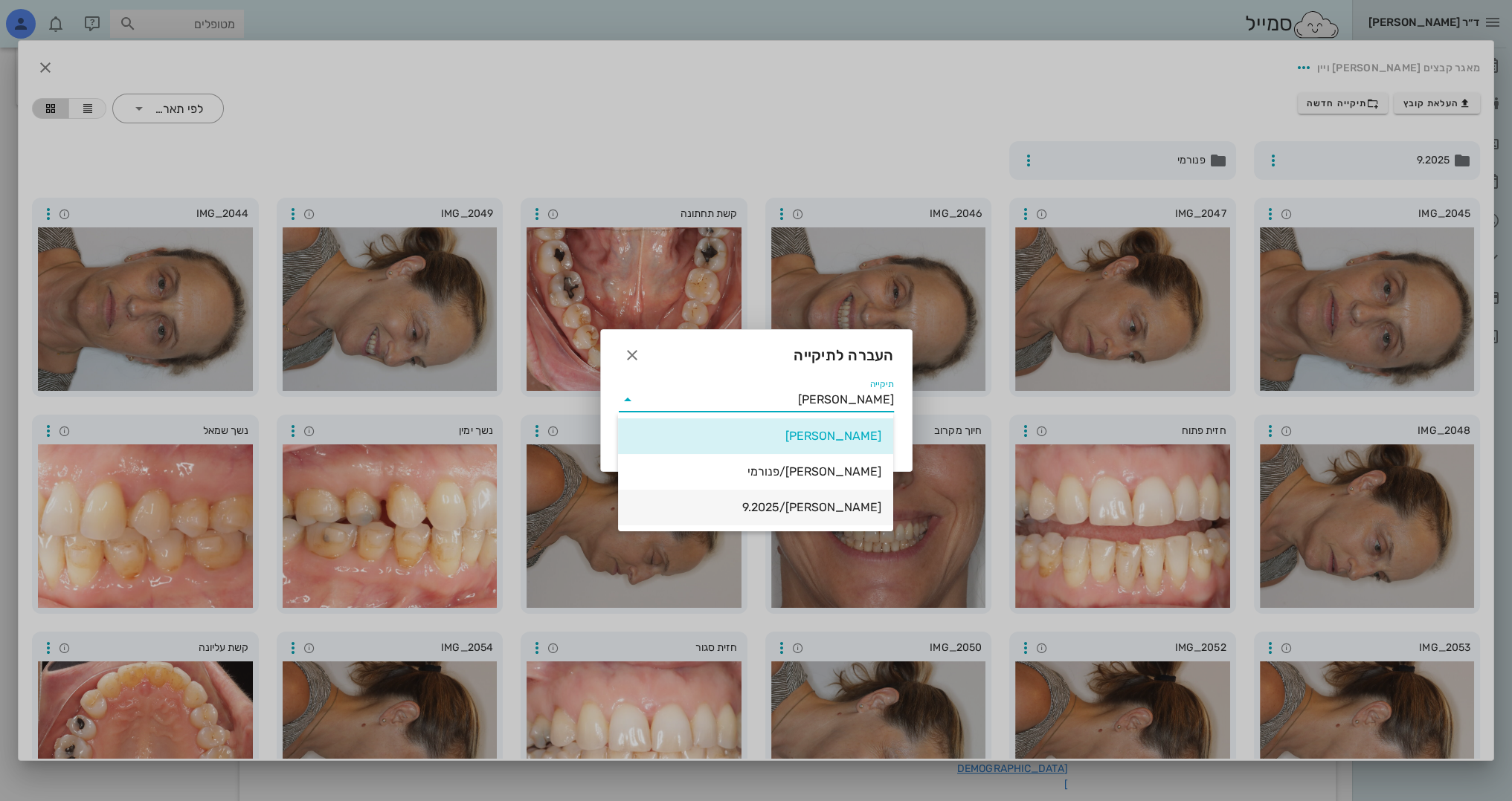
click at [850, 507] on div "[PERSON_NAME]/9.2025" at bounding box center [756, 507] width 252 height 14
type input "[PERSON_NAME]/9.2025"
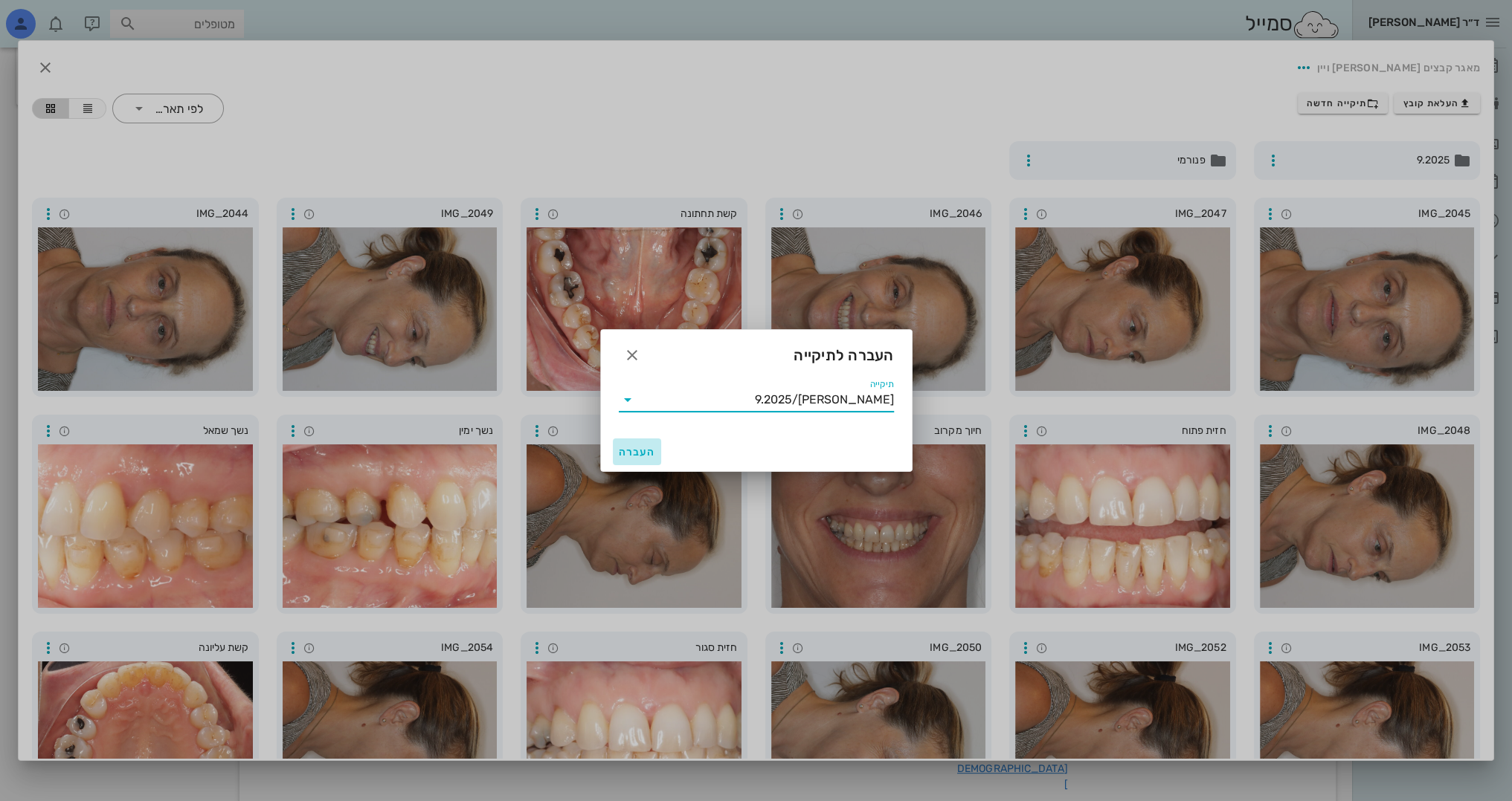
click at [642, 452] on span "העברה" at bounding box center [637, 453] width 37 height 13
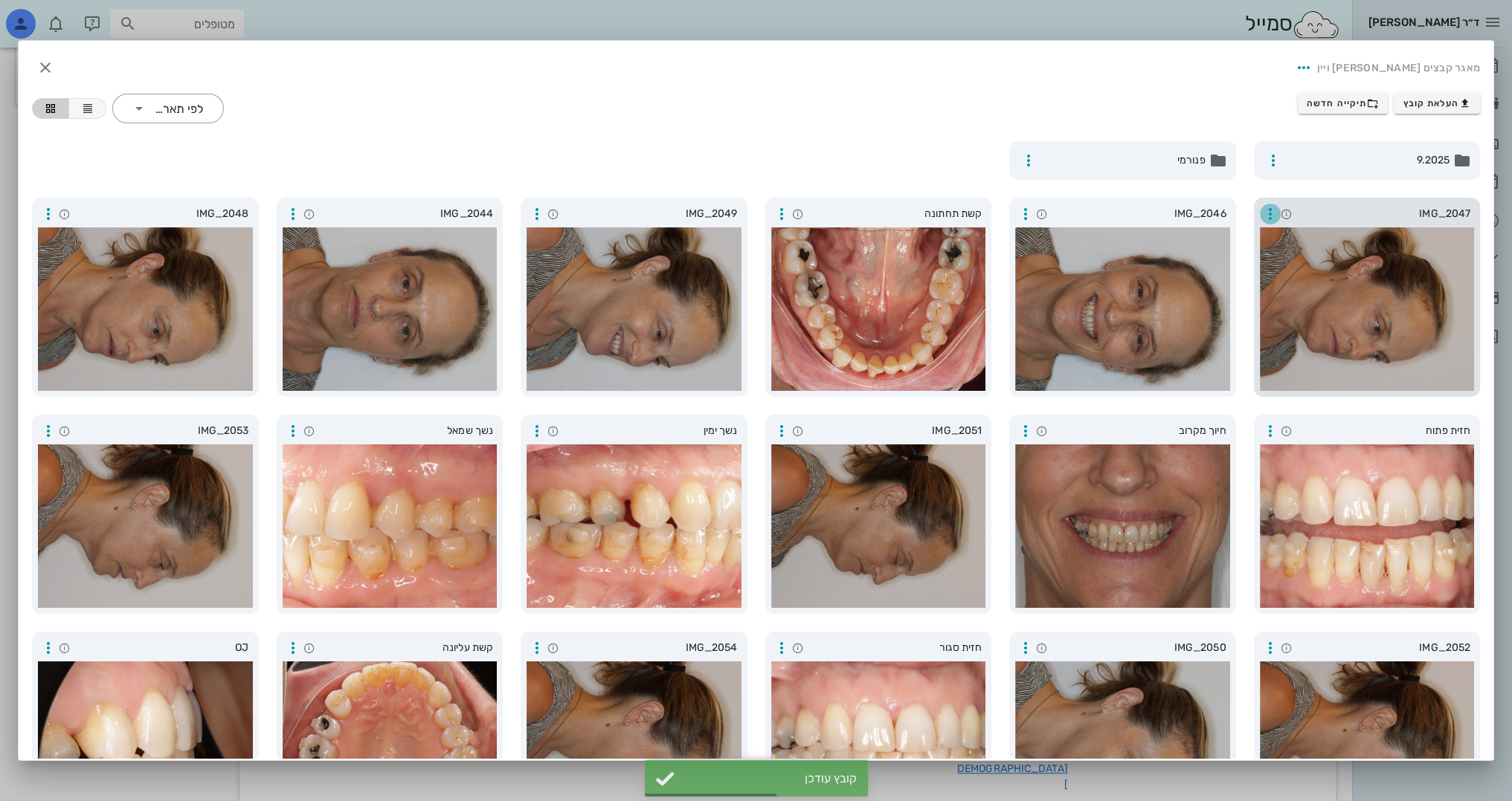
click at [1271, 210] on icon "button" at bounding box center [1270, 214] width 18 height 18
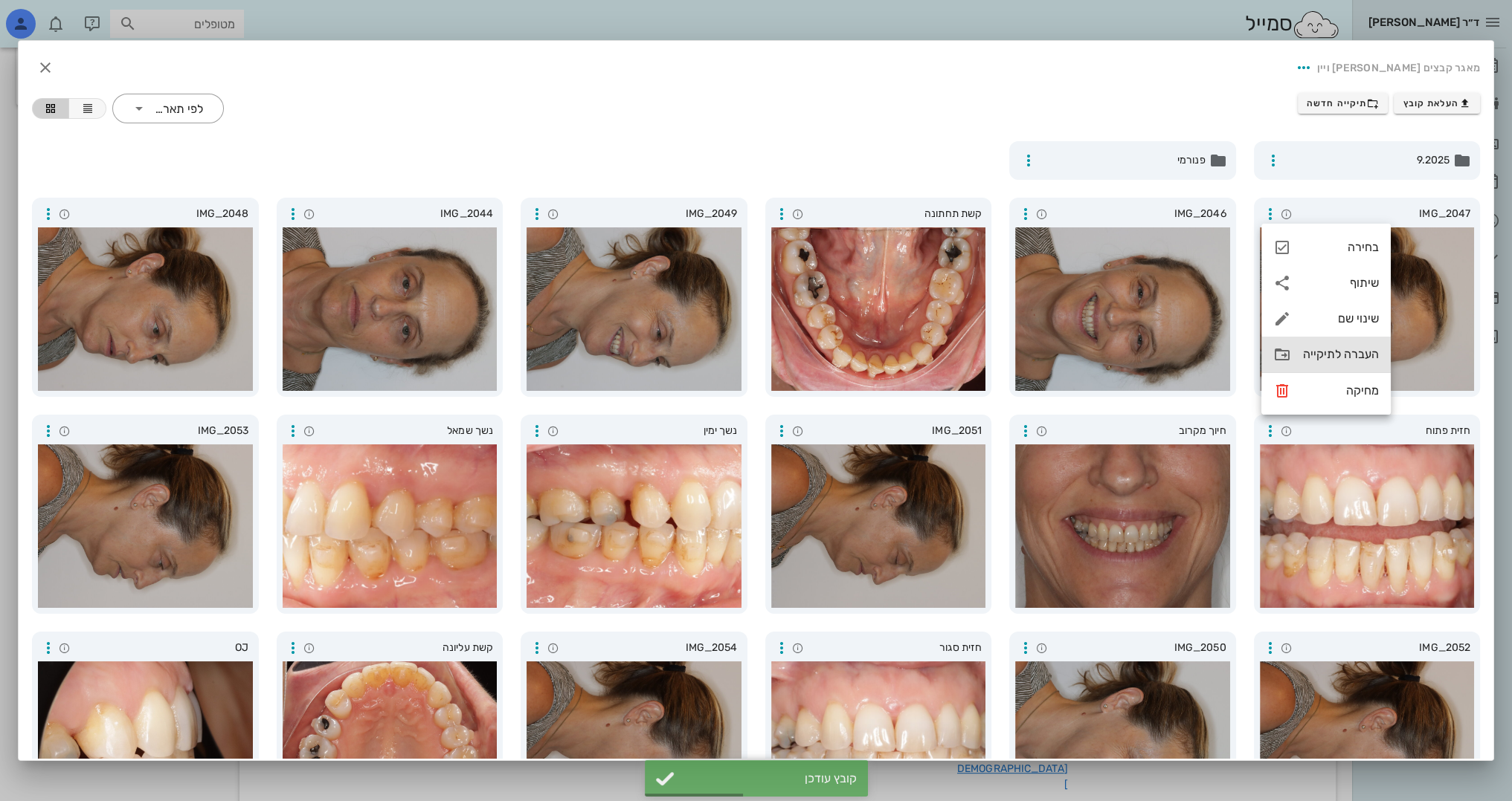
click at [1302, 363] on div "העברה לתיקייה" at bounding box center [1326, 355] width 129 height 36
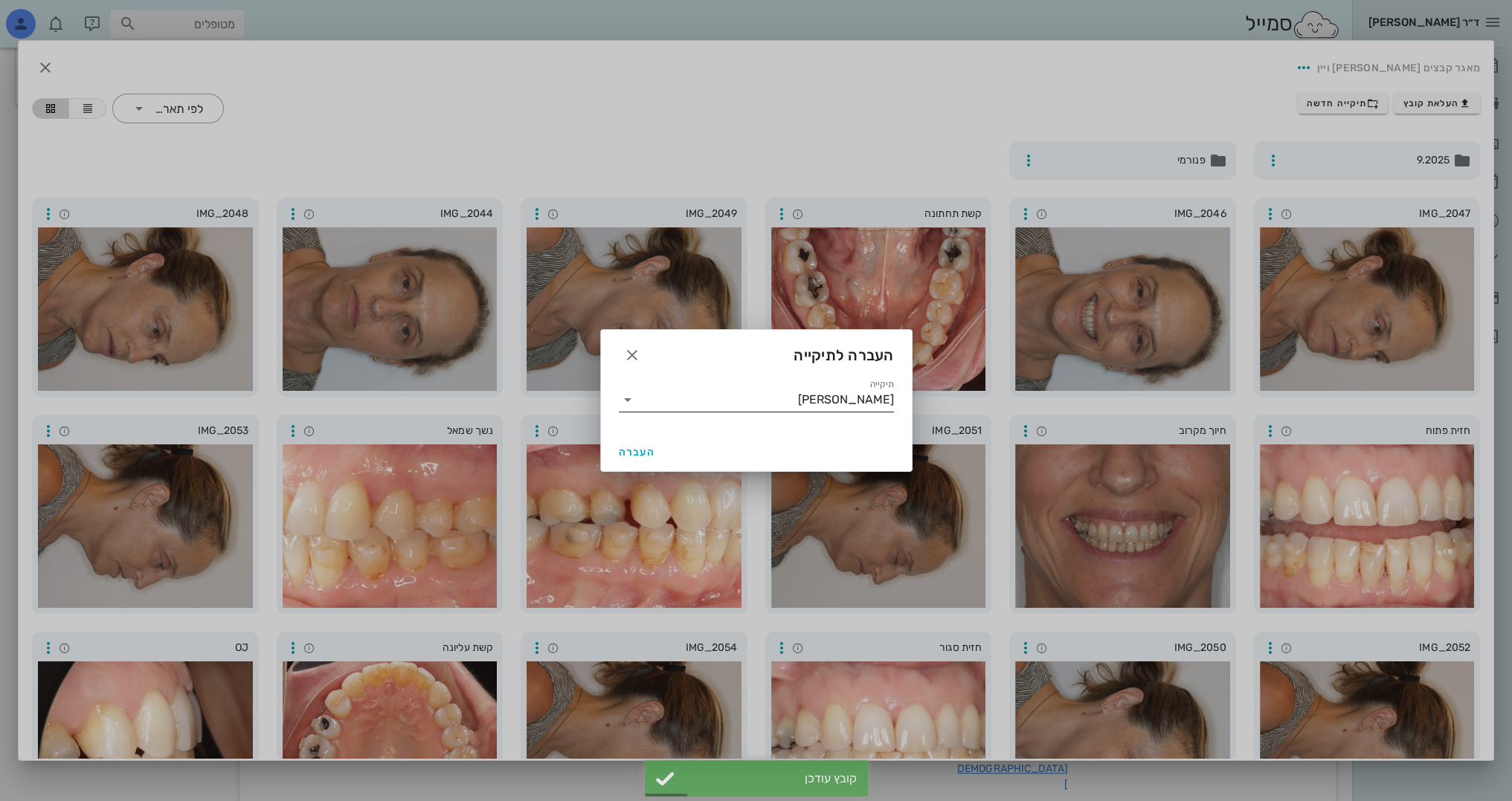
click at [685, 405] on input "[PERSON_NAME]" at bounding box center [766, 400] width 254 height 23
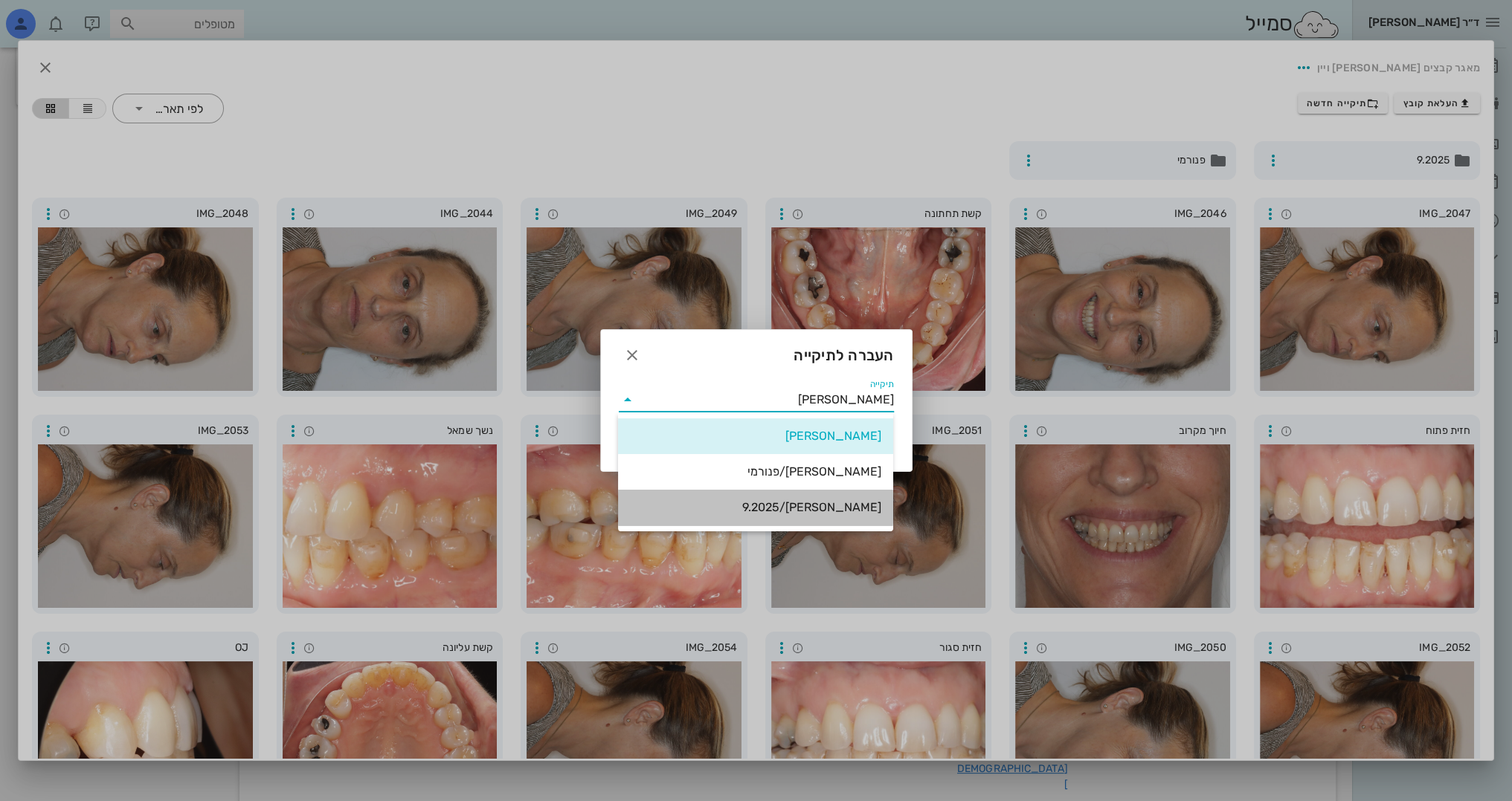
click at [757, 501] on div "[PERSON_NAME]/9.2025" at bounding box center [756, 507] width 252 height 14
type input "[PERSON_NAME]/9.2025"
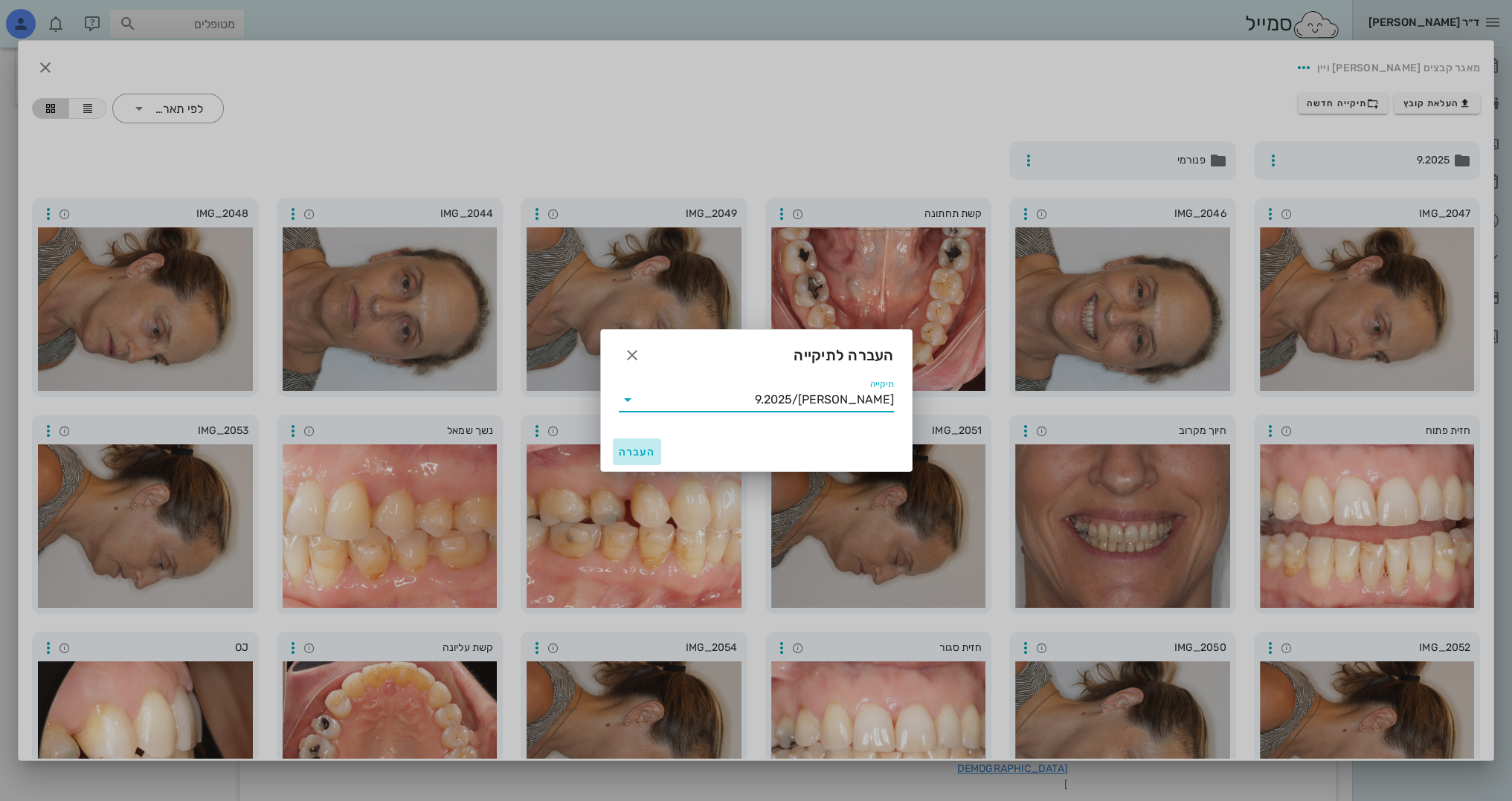
click at [640, 443] on button "העברה" at bounding box center [637, 452] width 49 height 27
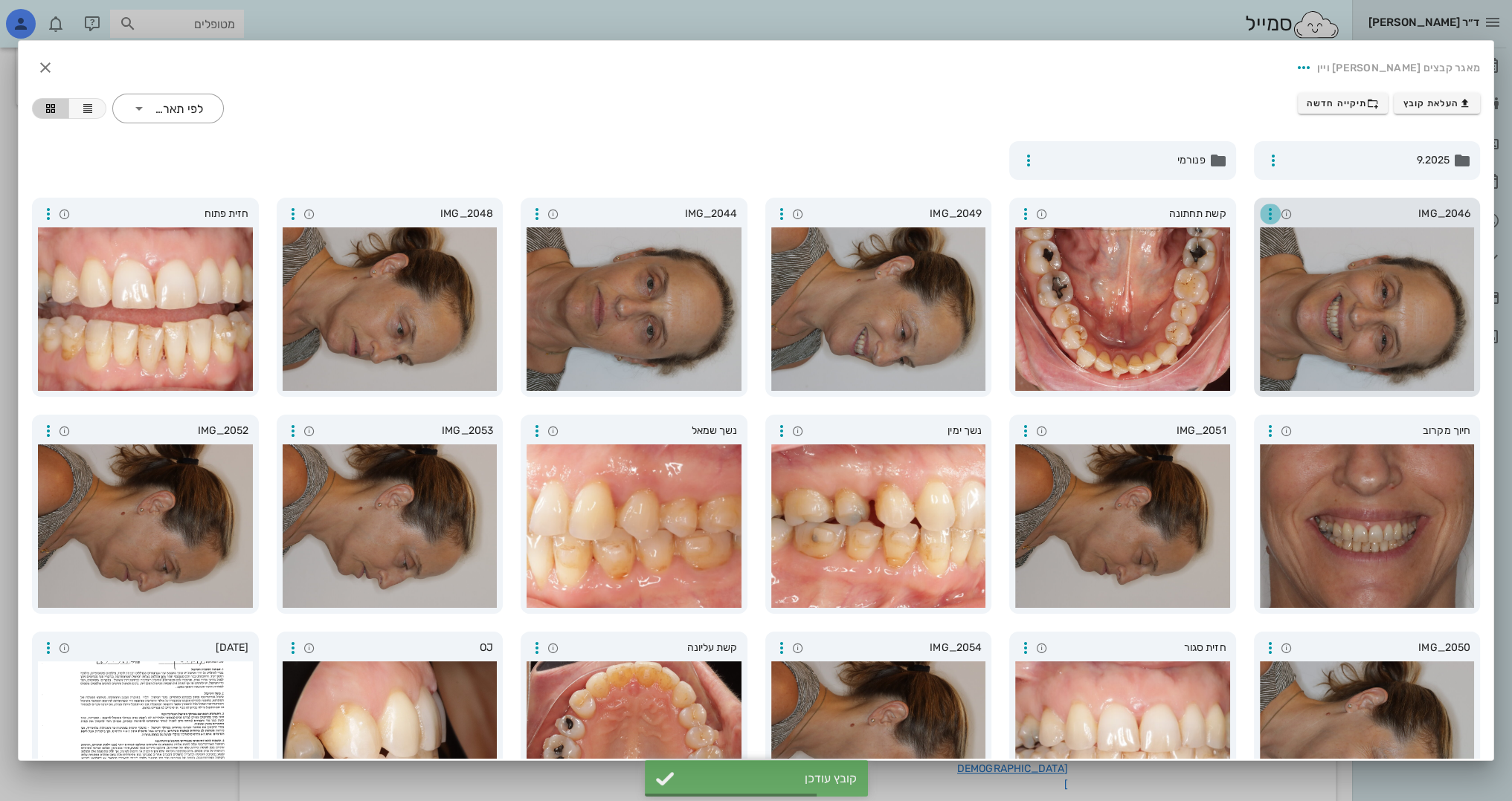
click at [1273, 216] on icon "button" at bounding box center [1270, 214] width 18 height 18
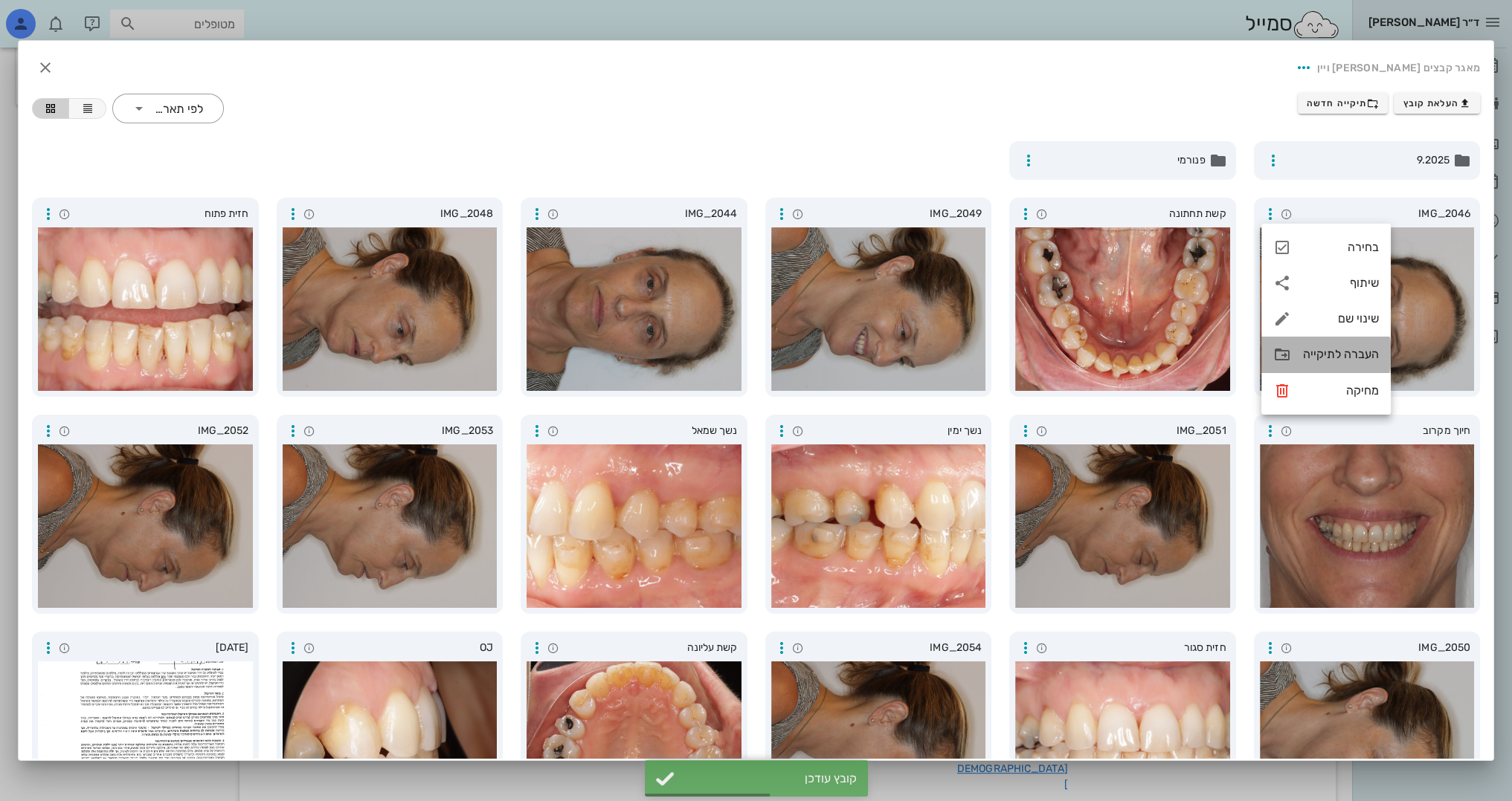
click at [1303, 355] on div "העברה לתיקייה" at bounding box center [1340, 355] width 75 height 14
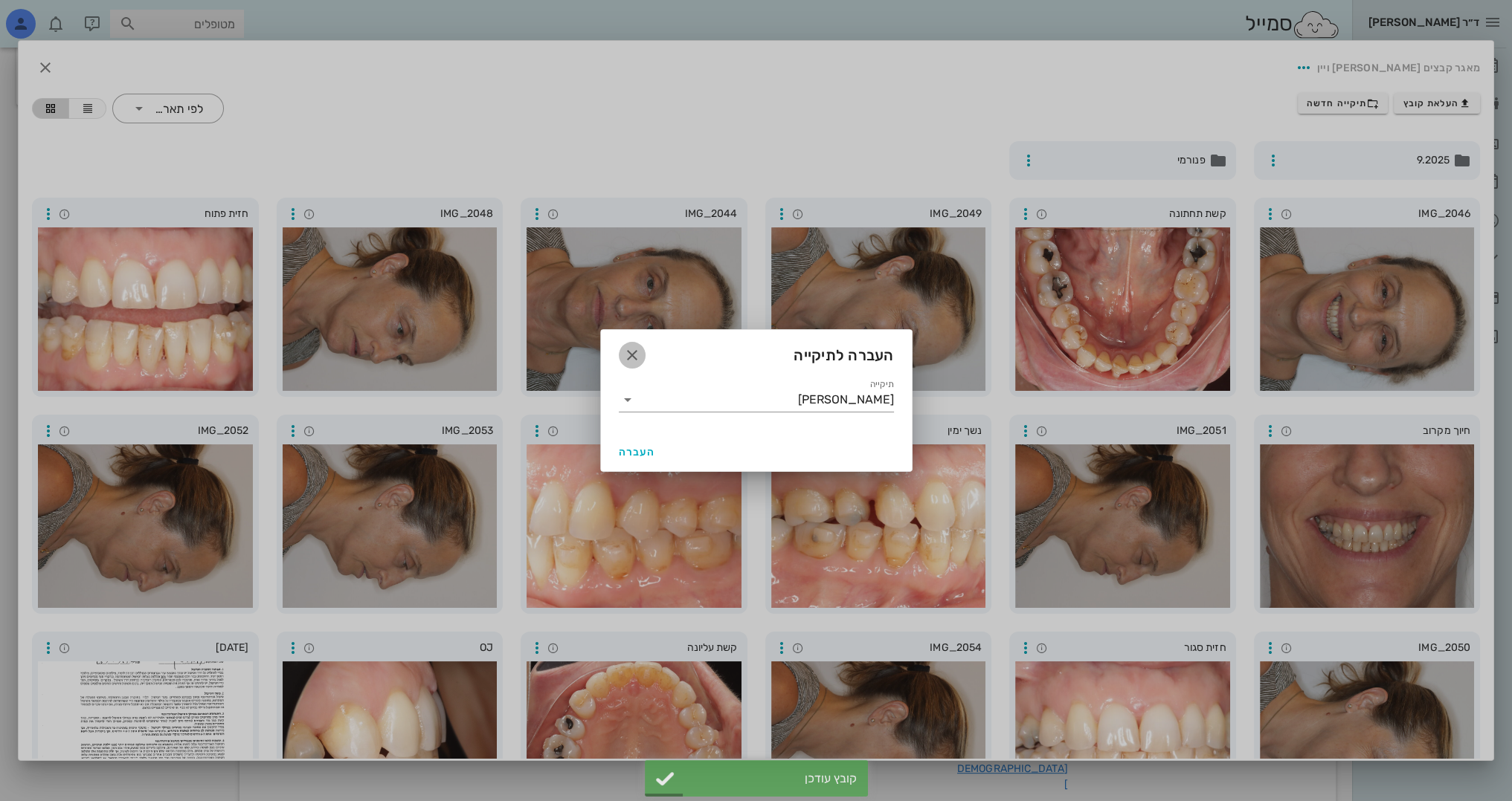
click at [628, 352] on icon "button" at bounding box center [632, 356] width 18 height 18
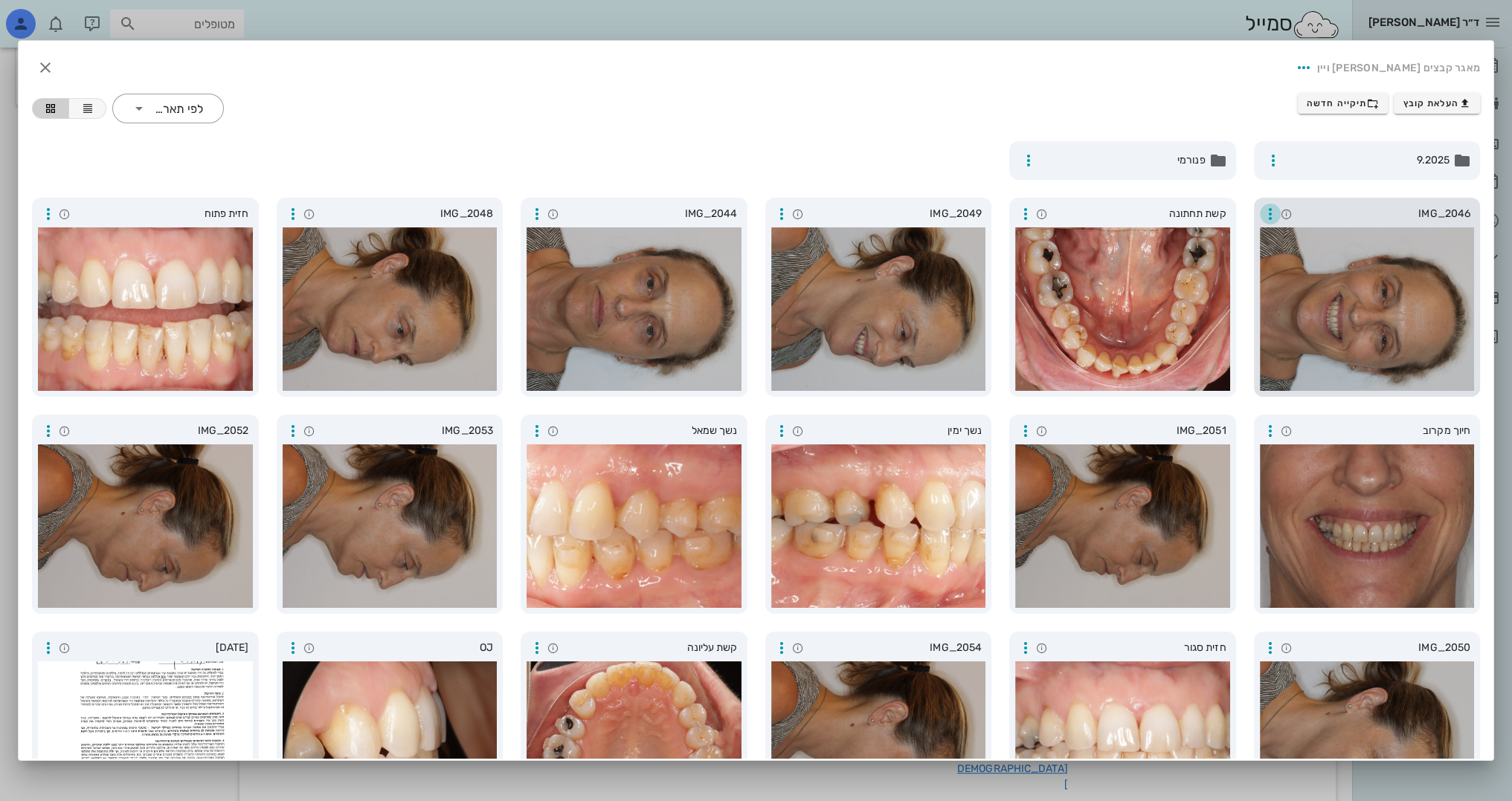
click at [1274, 213] on icon "button" at bounding box center [1270, 214] width 18 height 18
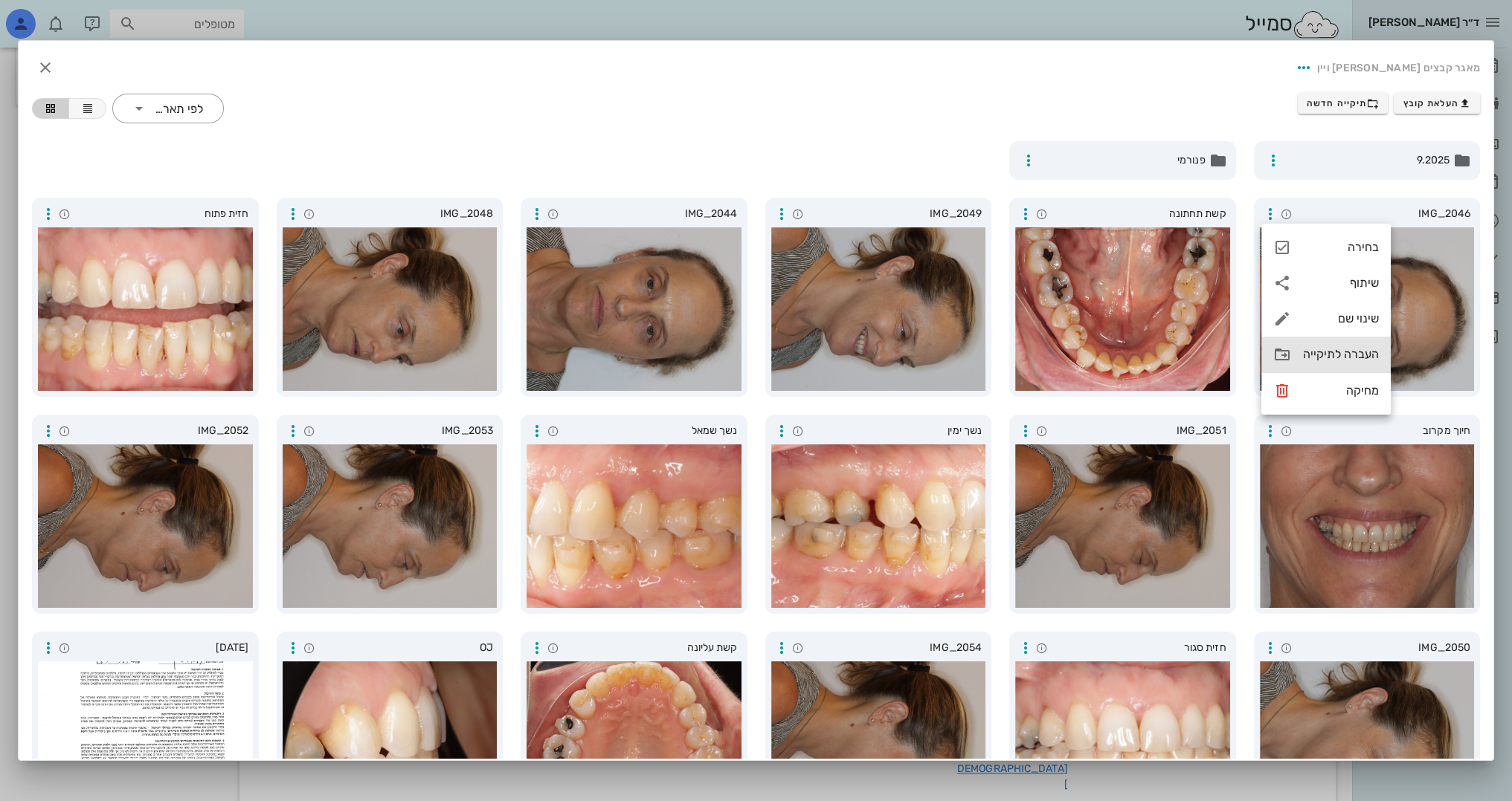
click at [1340, 356] on div "העברה לתיקייה" at bounding box center [1340, 355] width 75 height 14
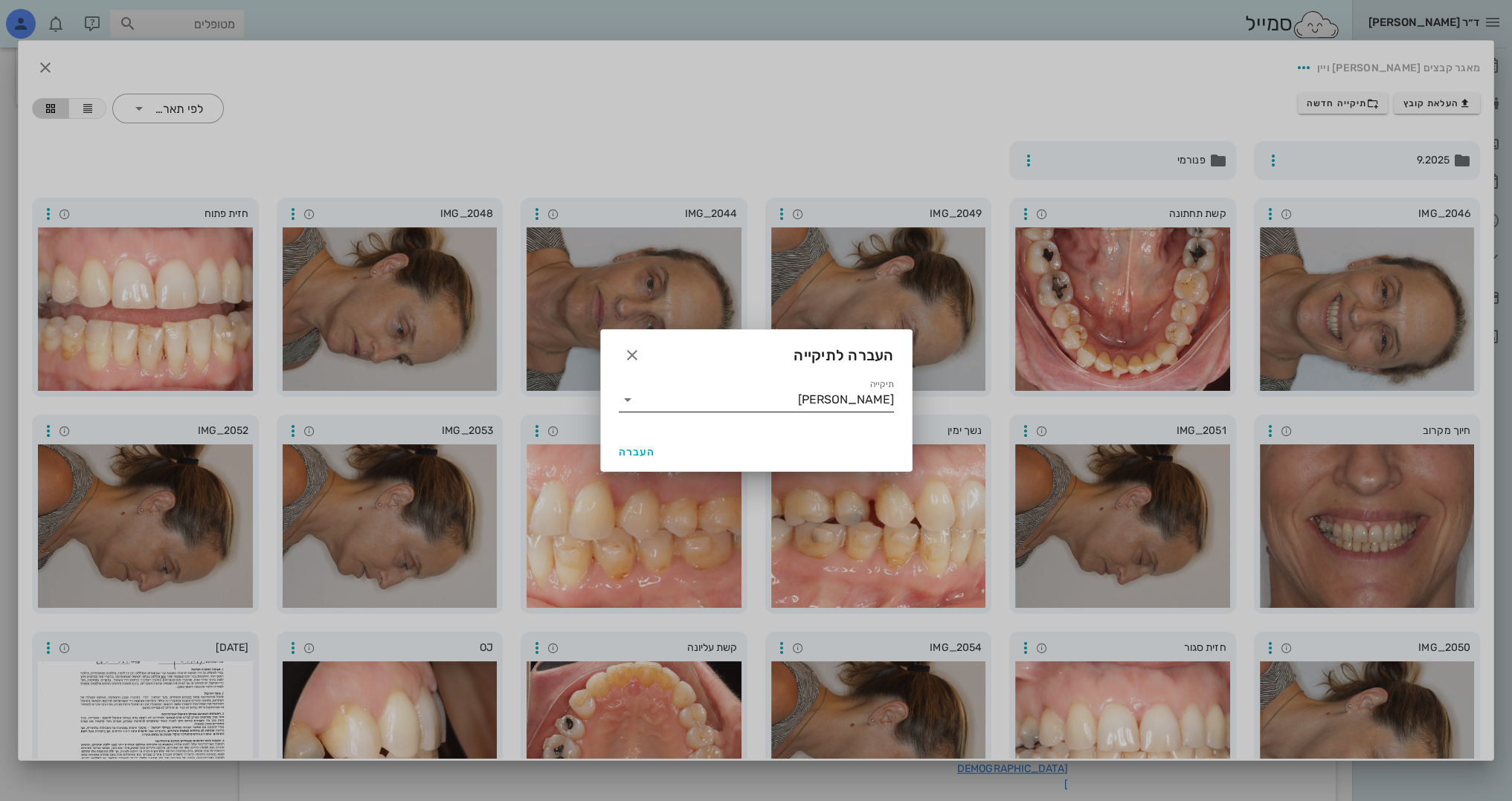
click at [657, 405] on input "[PERSON_NAME]" at bounding box center [766, 400] width 254 height 23
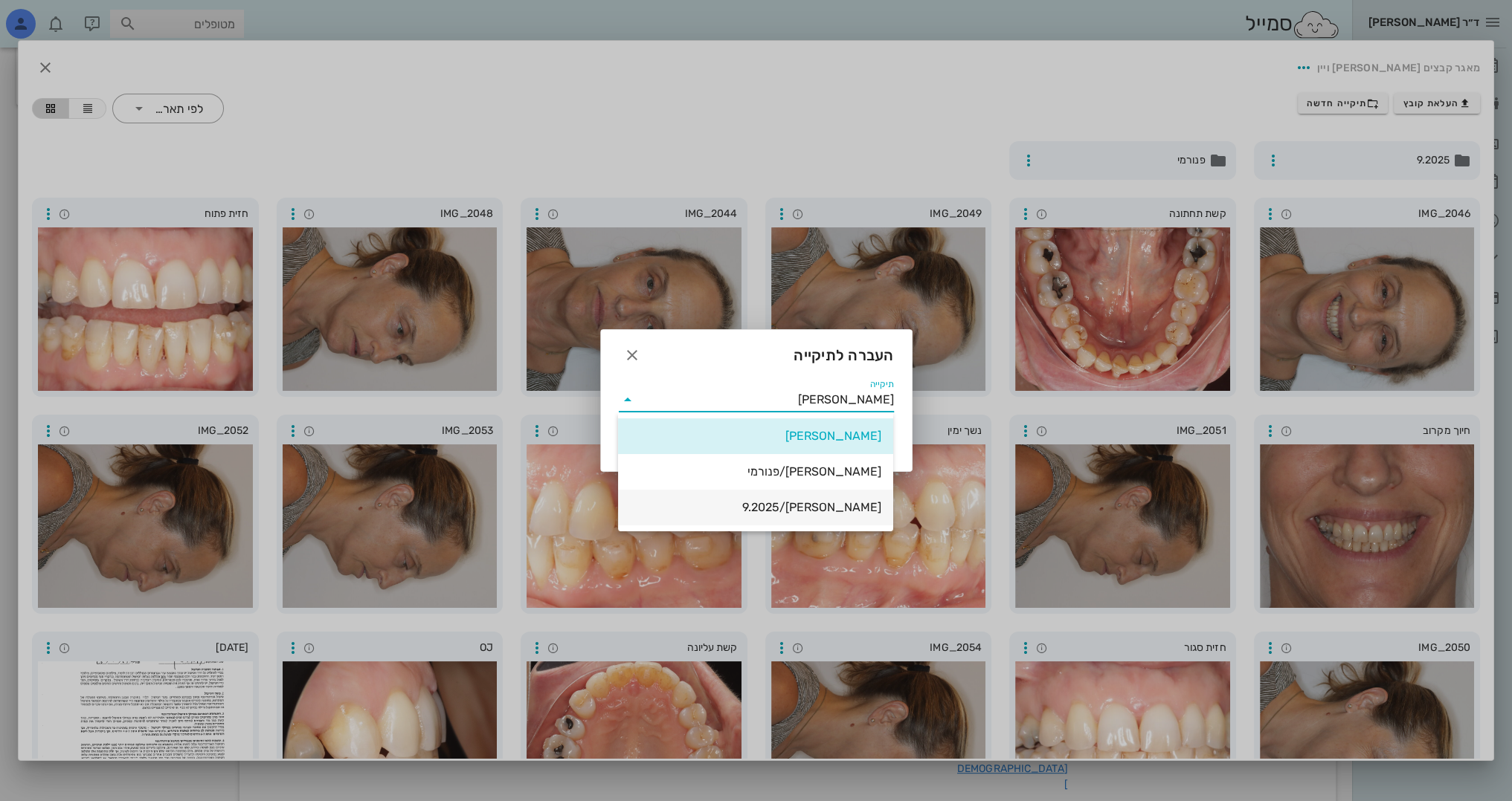
click at [774, 512] on div "[PERSON_NAME]/9.2025" at bounding box center [756, 507] width 252 height 14
type input "[PERSON_NAME]/9.2025"
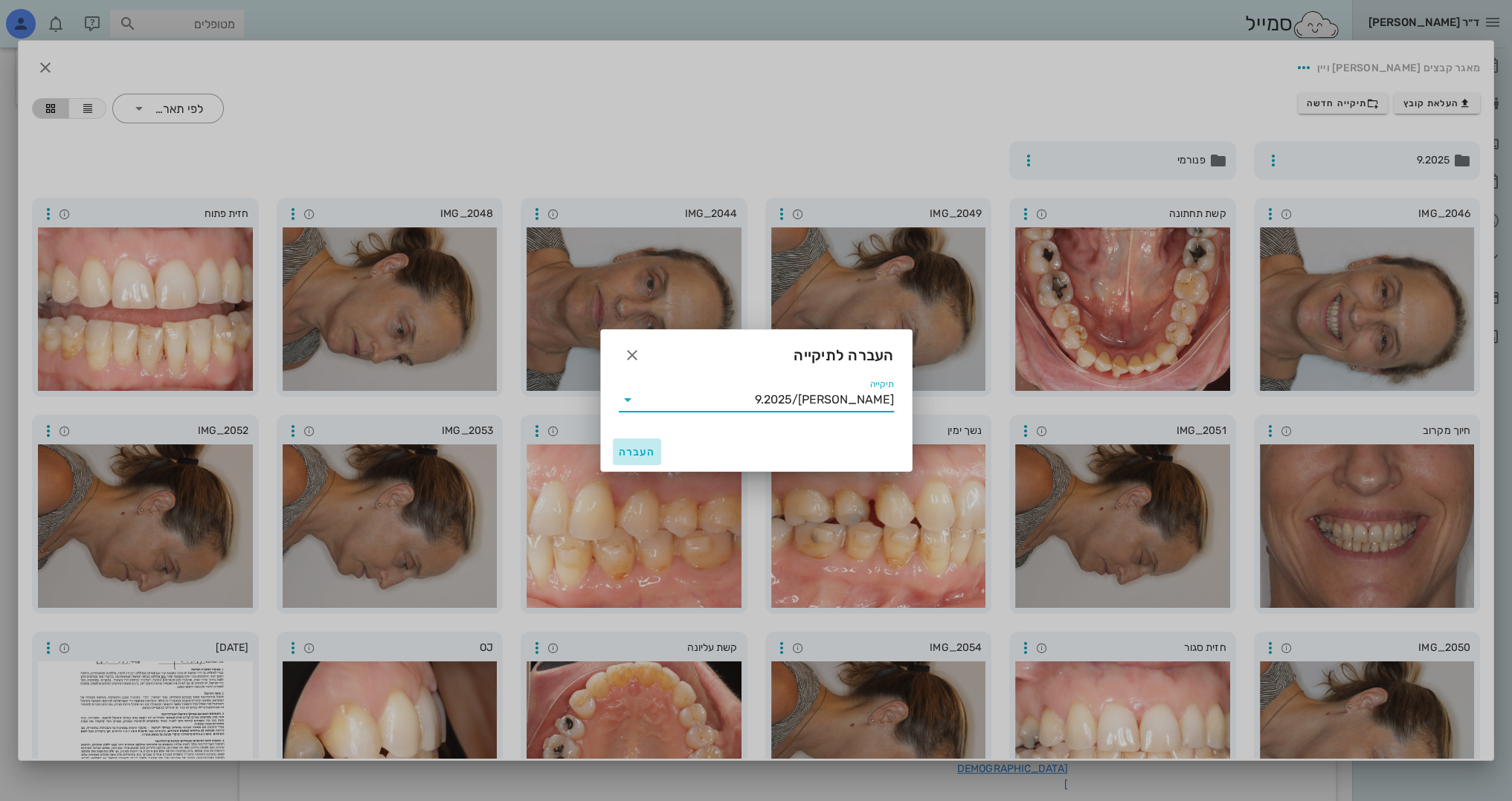
click at [647, 452] on span "העברה" at bounding box center [637, 453] width 37 height 13
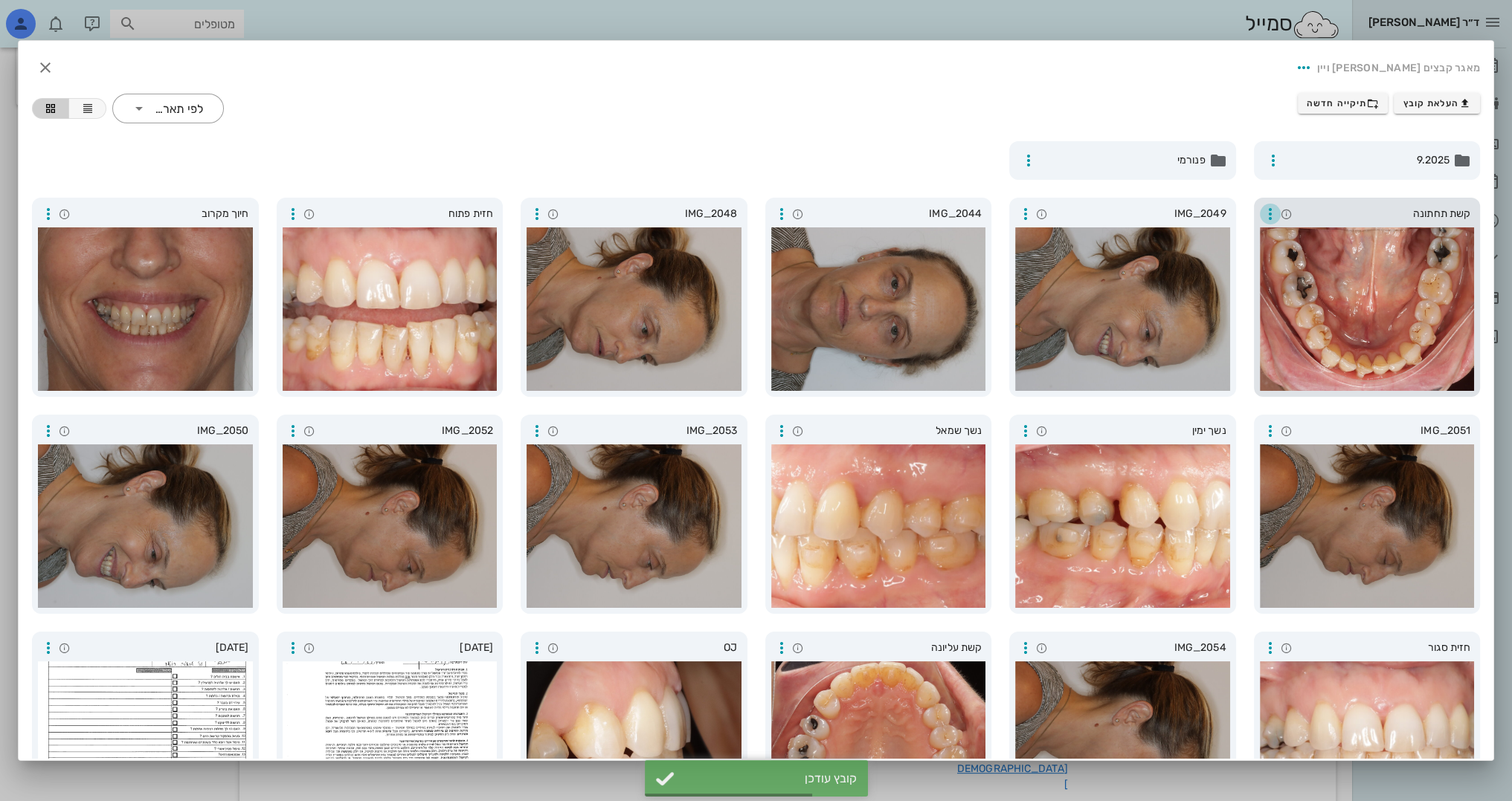
click at [1268, 216] on icon "button" at bounding box center [1270, 214] width 18 height 18
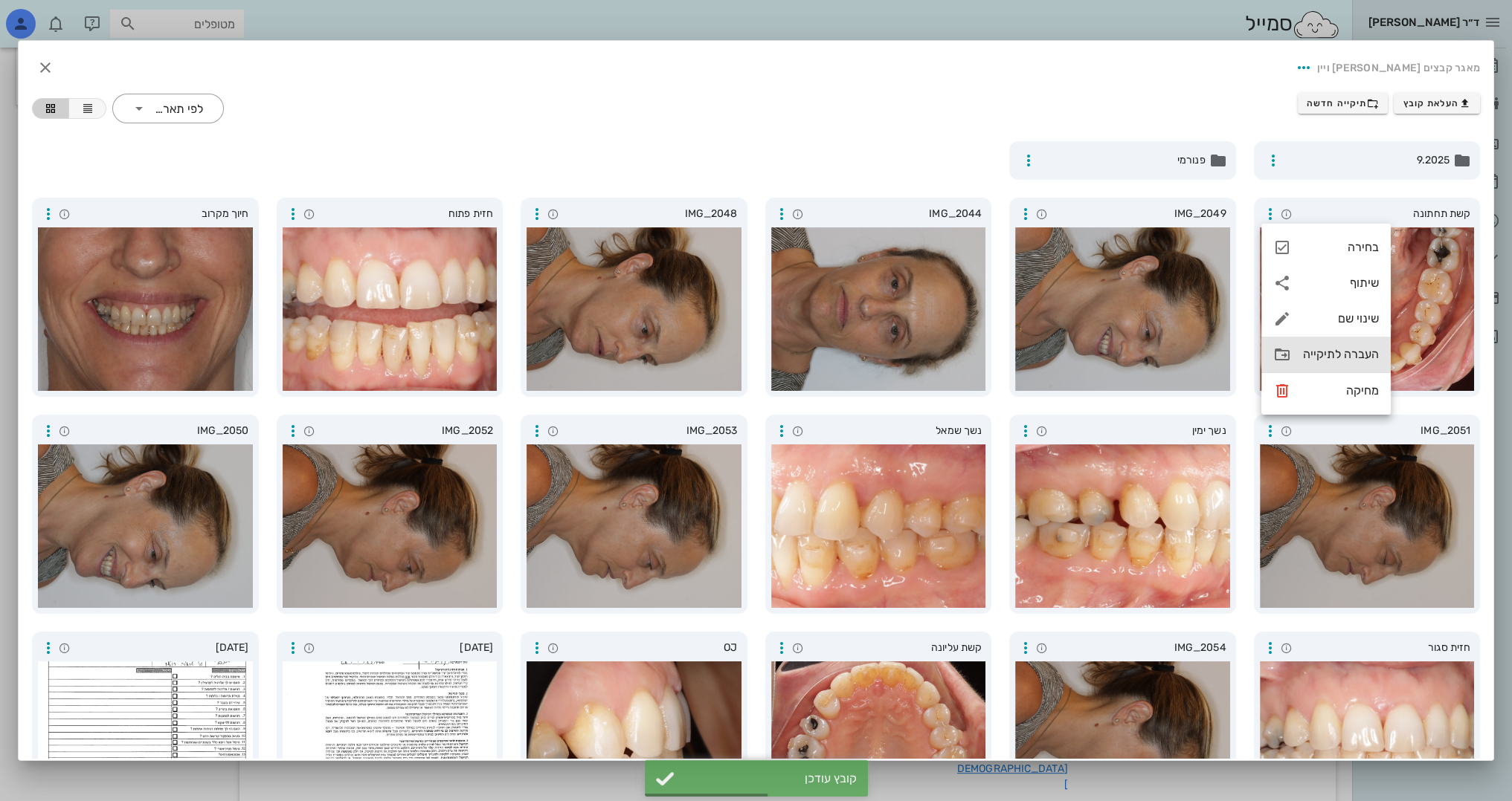
click at [1300, 349] on div "העברה לתיקייה" at bounding box center [1326, 355] width 129 height 36
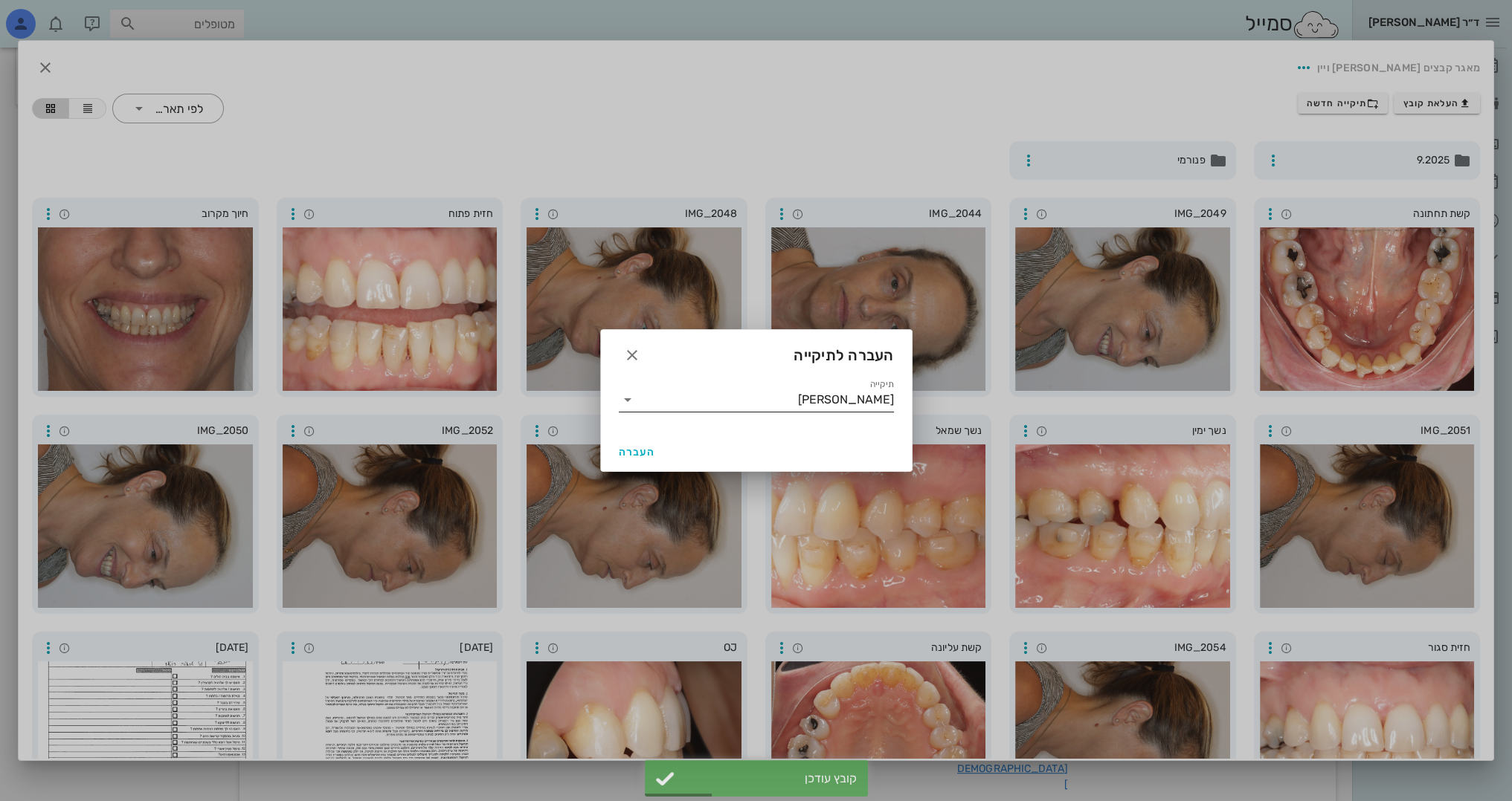
click at [674, 403] on input "[PERSON_NAME]" at bounding box center [766, 400] width 254 height 23
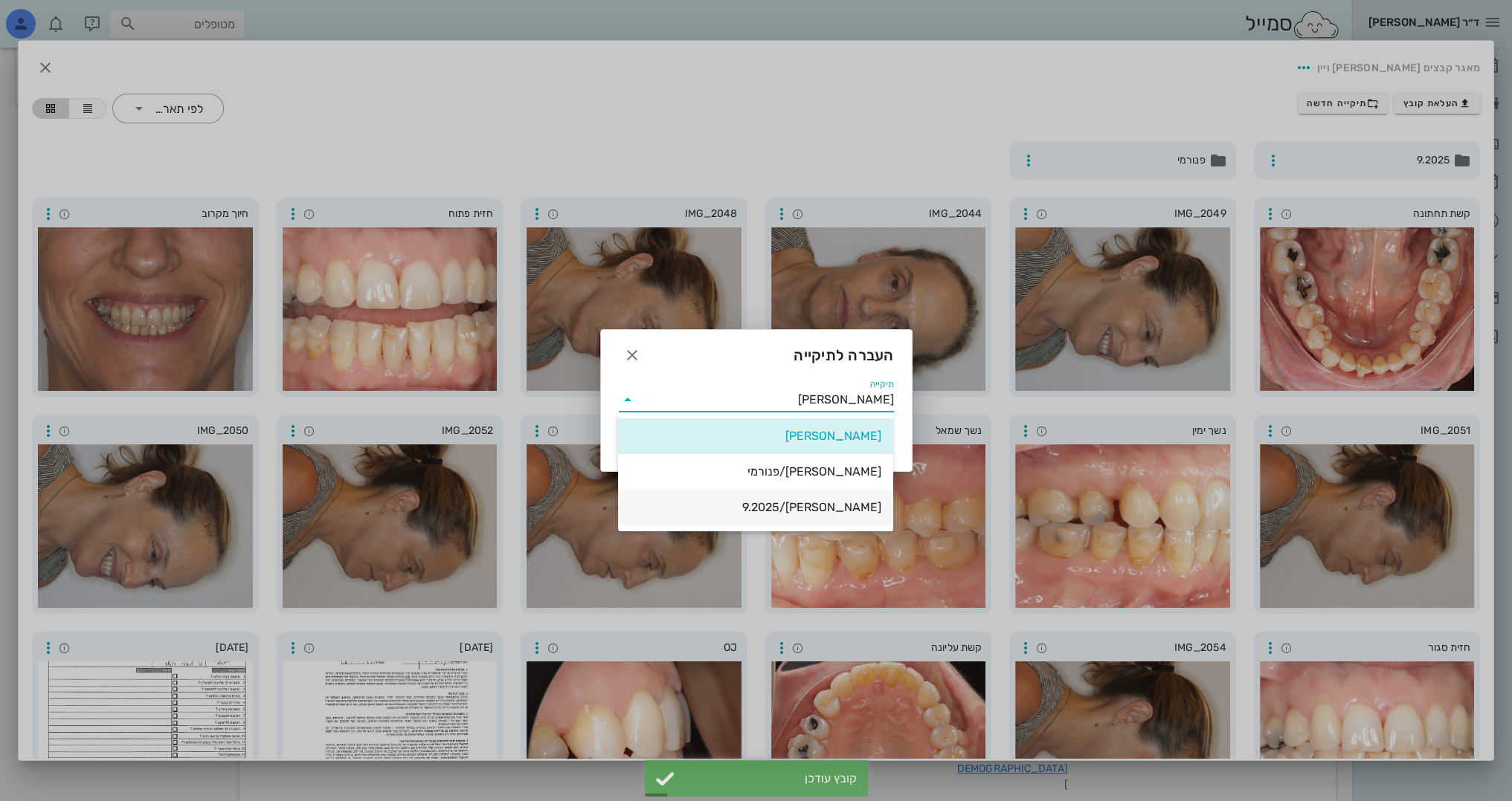
click at [725, 497] on div "[PERSON_NAME]/9.2025" at bounding box center [756, 507] width 252 height 32
type input "[PERSON_NAME]/9.2025"
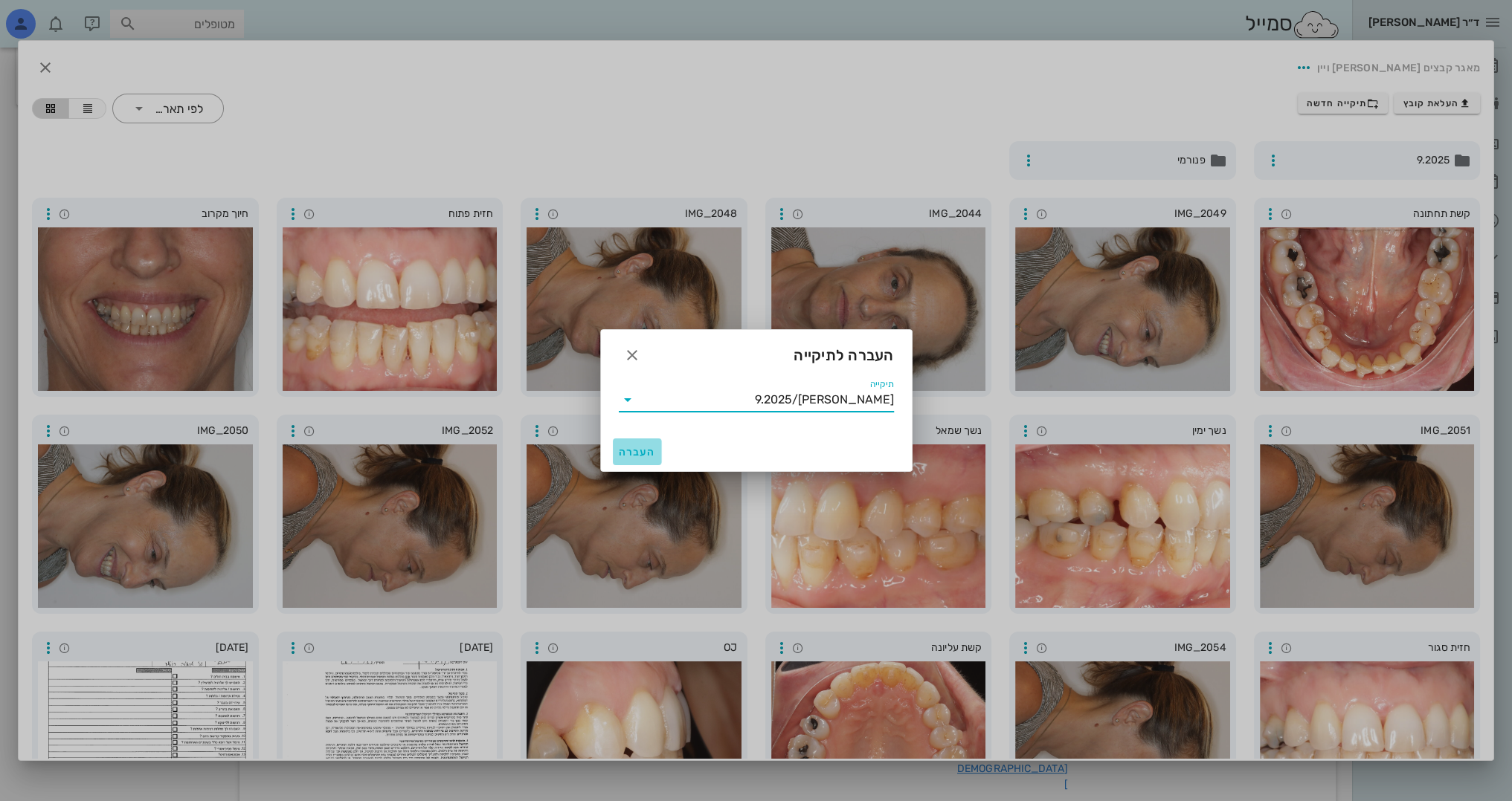
click at [625, 462] on button "העברה" at bounding box center [637, 452] width 49 height 27
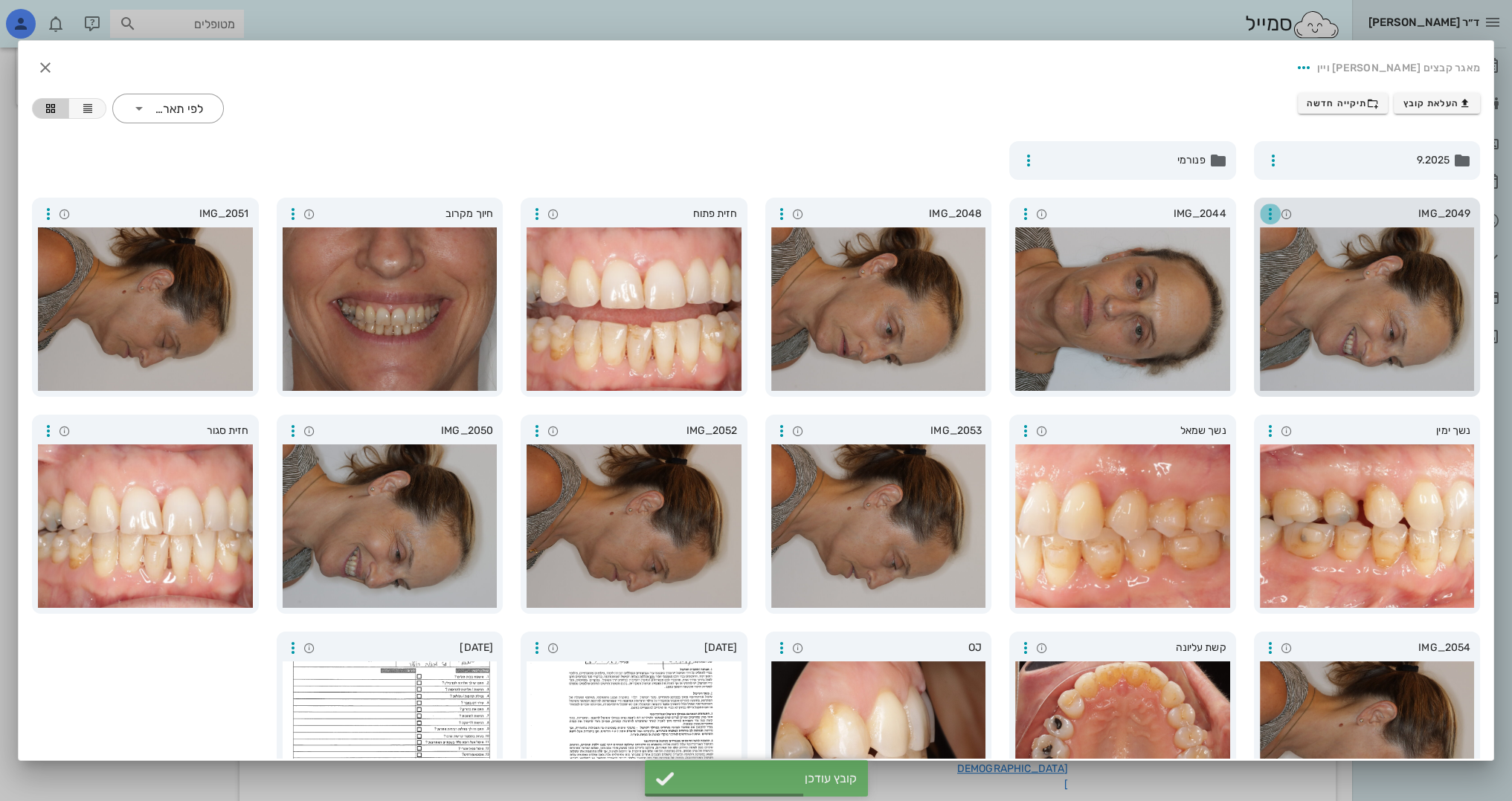
click at [1276, 222] on icon "button" at bounding box center [1270, 214] width 18 height 18
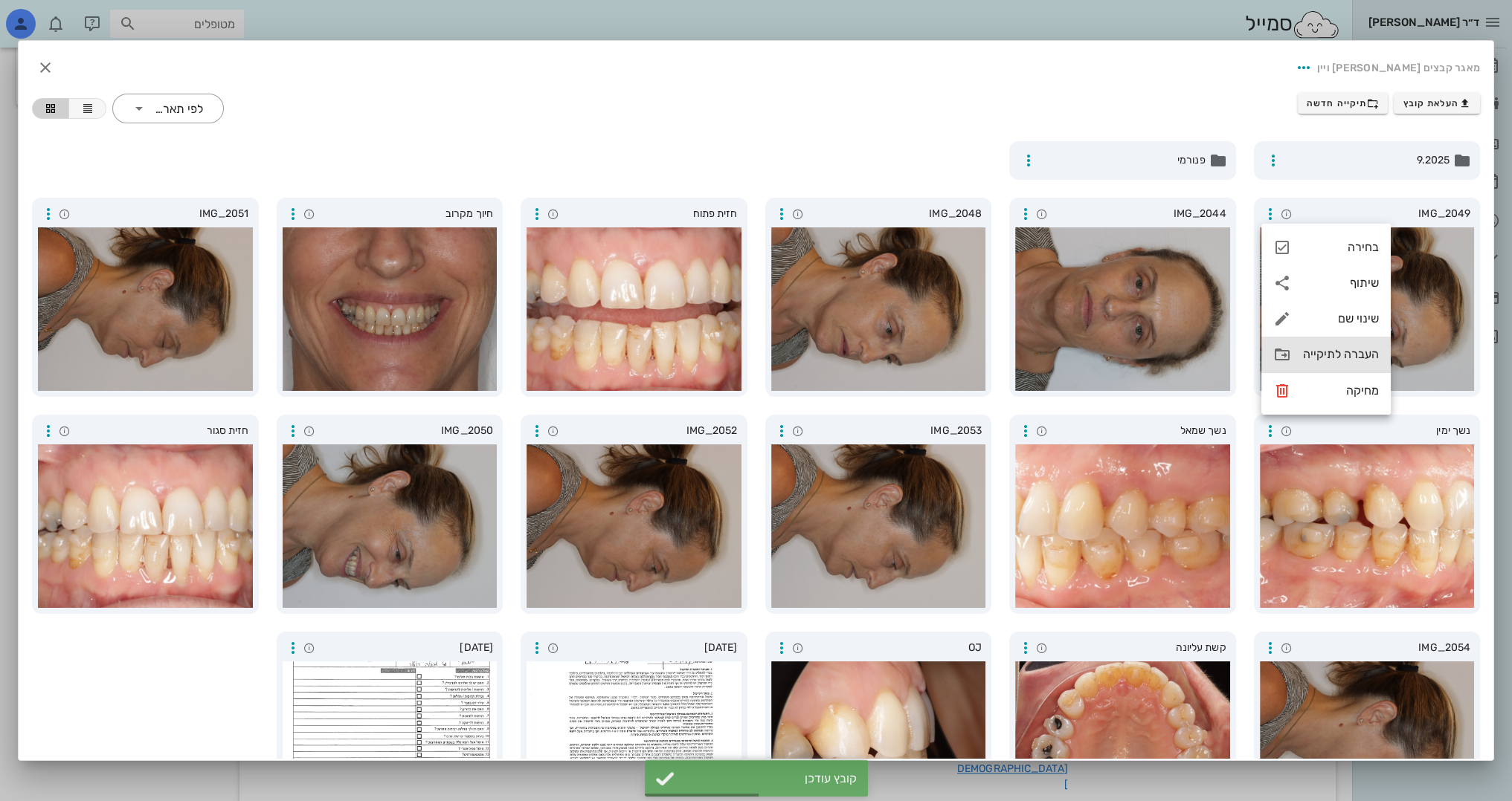
click at [1336, 349] on div "העברה לתיקייה" at bounding box center [1340, 355] width 75 height 14
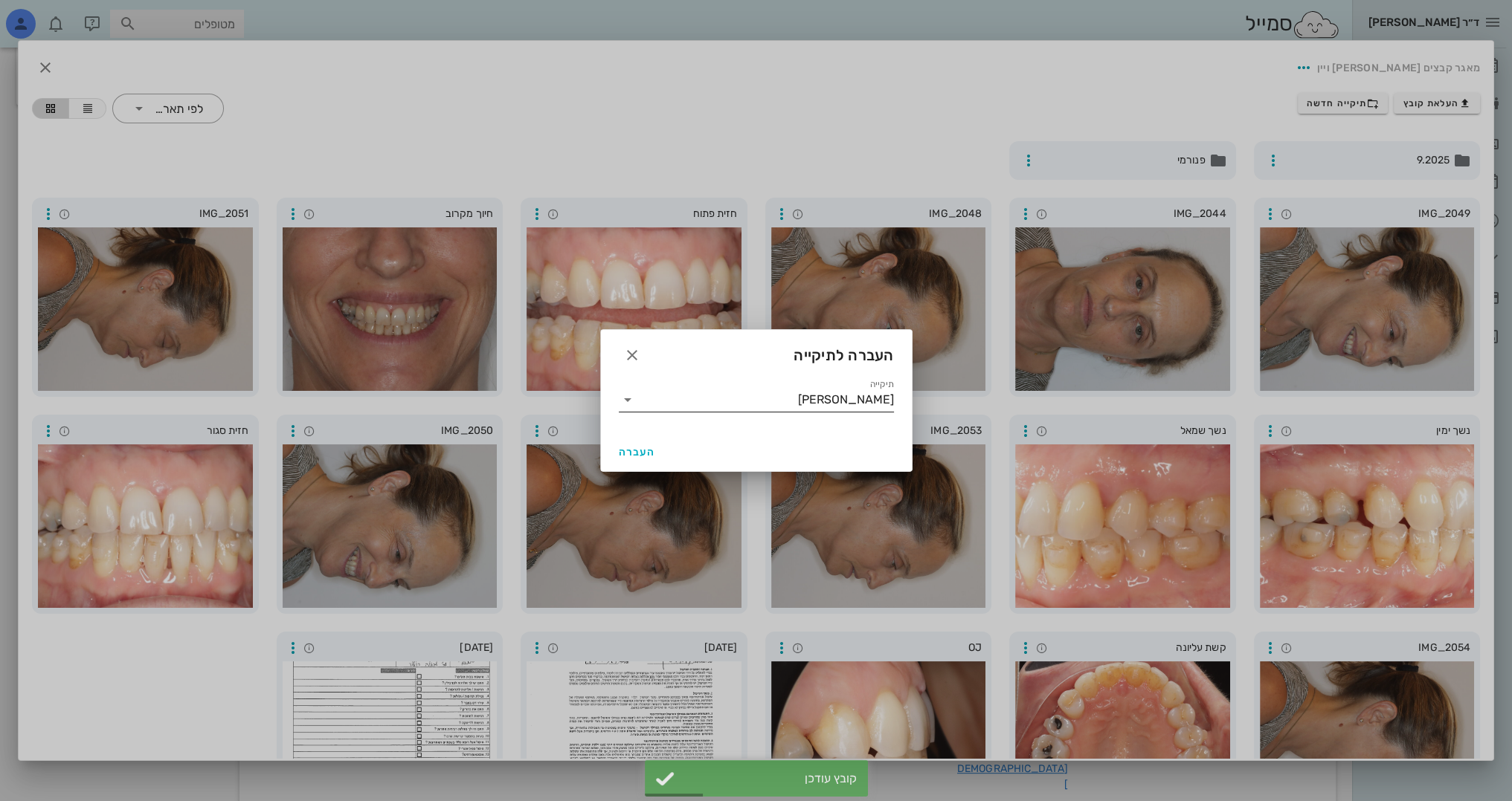
click at [694, 394] on input "[PERSON_NAME]" at bounding box center [766, 400] width 254 height 23
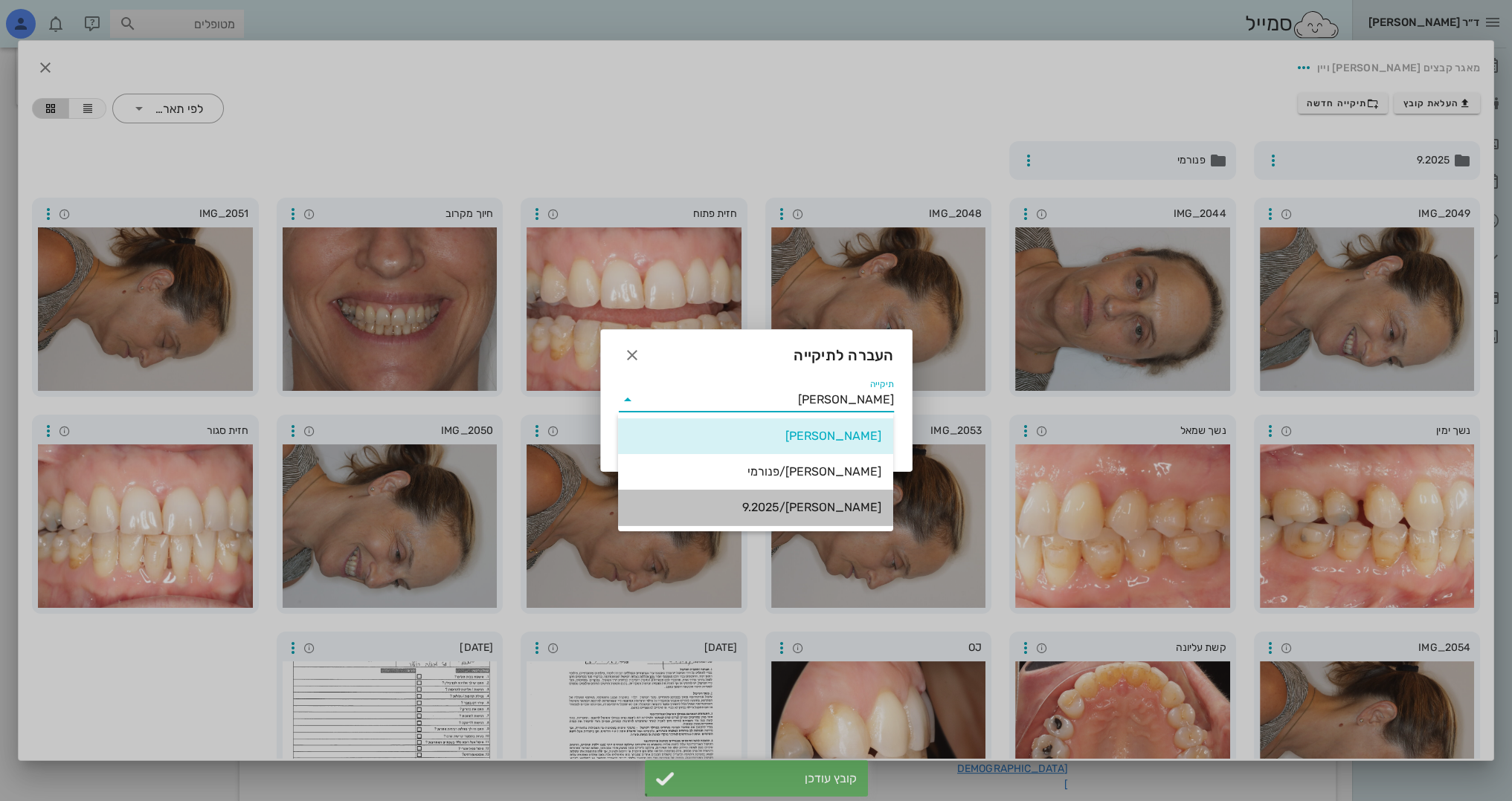
click at [765, 506] on div "[PERSON_NAME]/9.2025" at bounding box center [756, 507] width 252 height 14
type input "[PERSON_NAME]/9.2025"
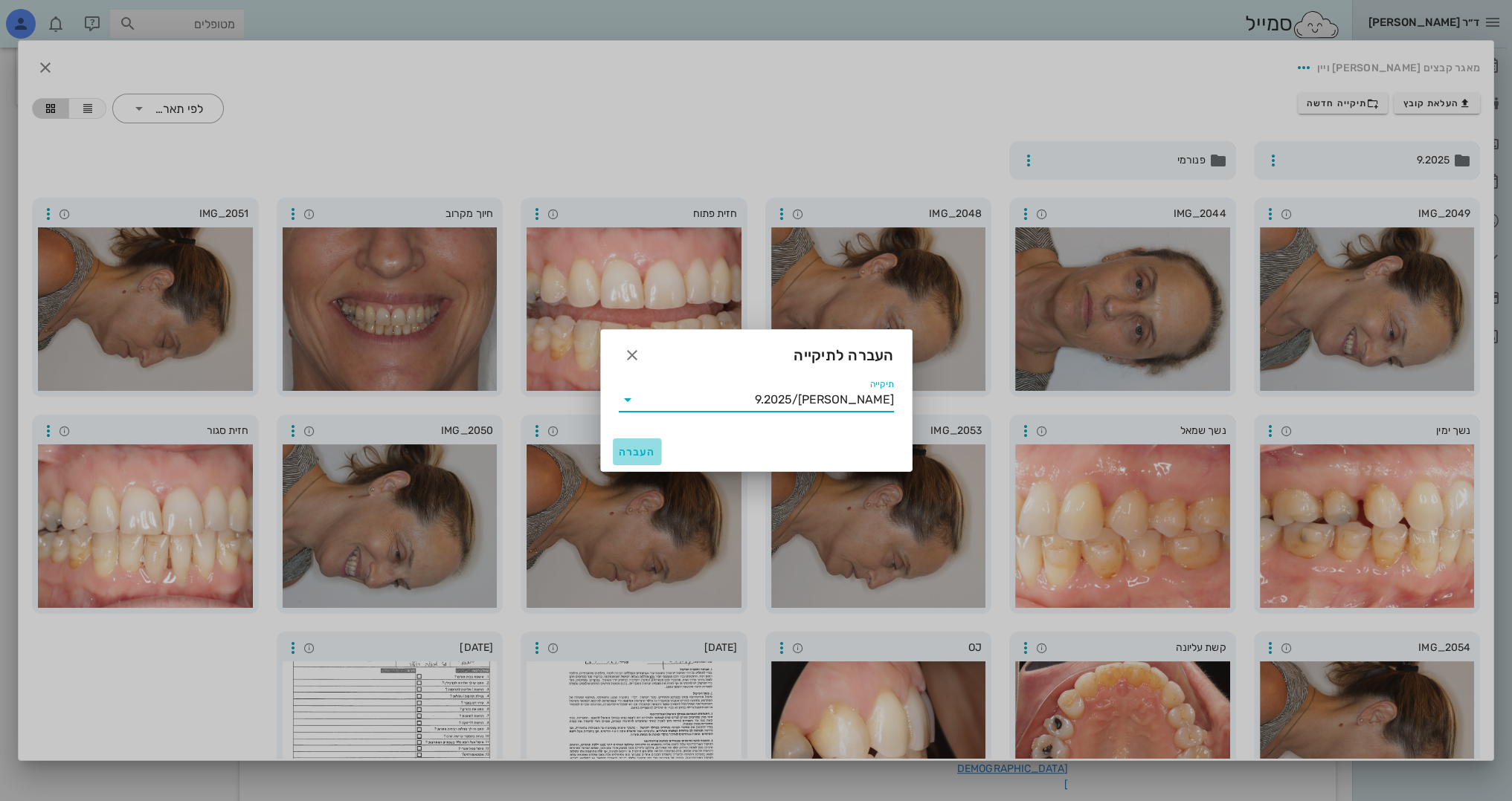
click at [623, 453] on span "העברה" at bounding box center [637, 453] width 37 height 13
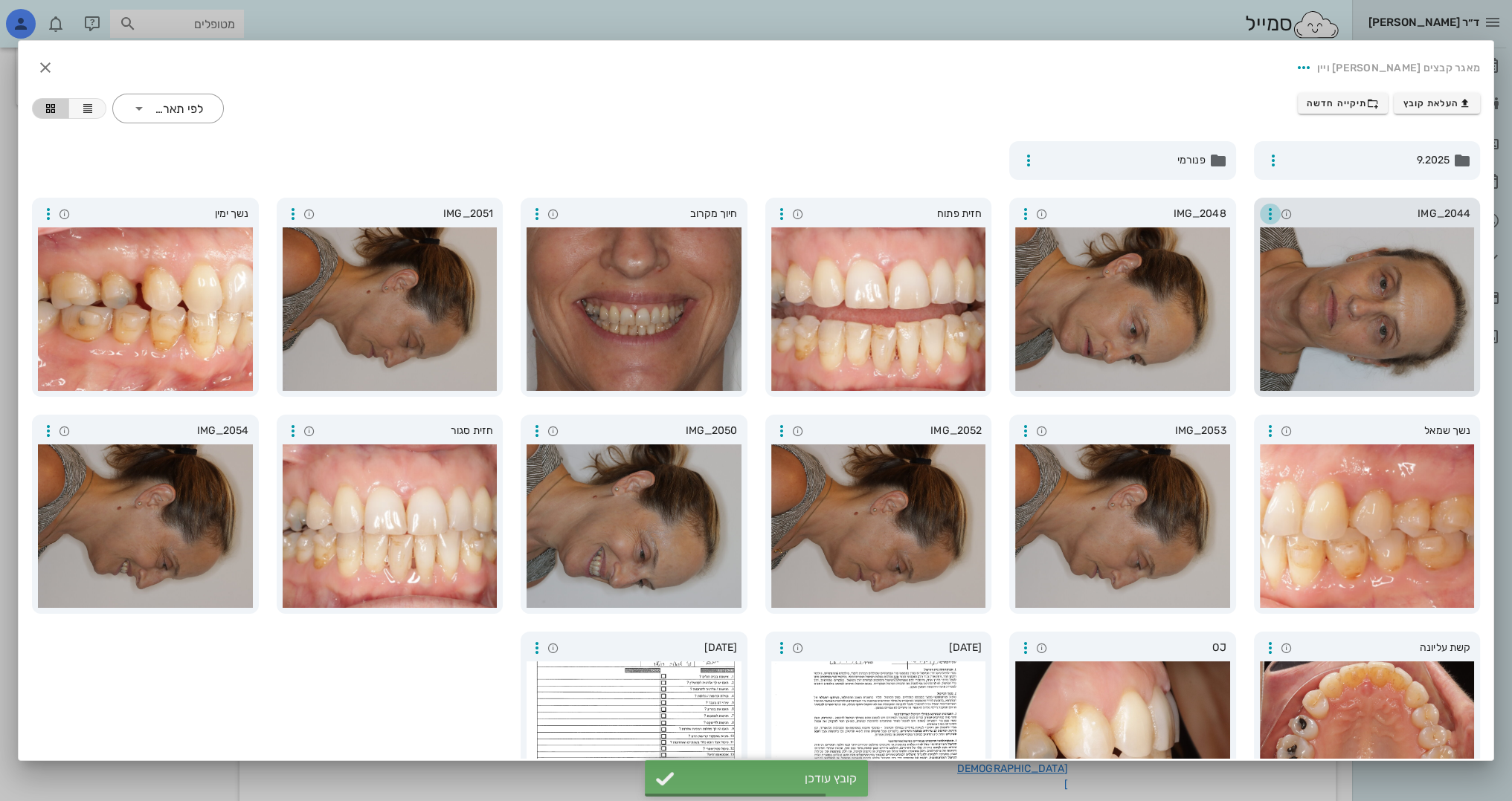
click at [1267, 209] on icon "button" at bounding box center [1270, 214] width 18 height 18
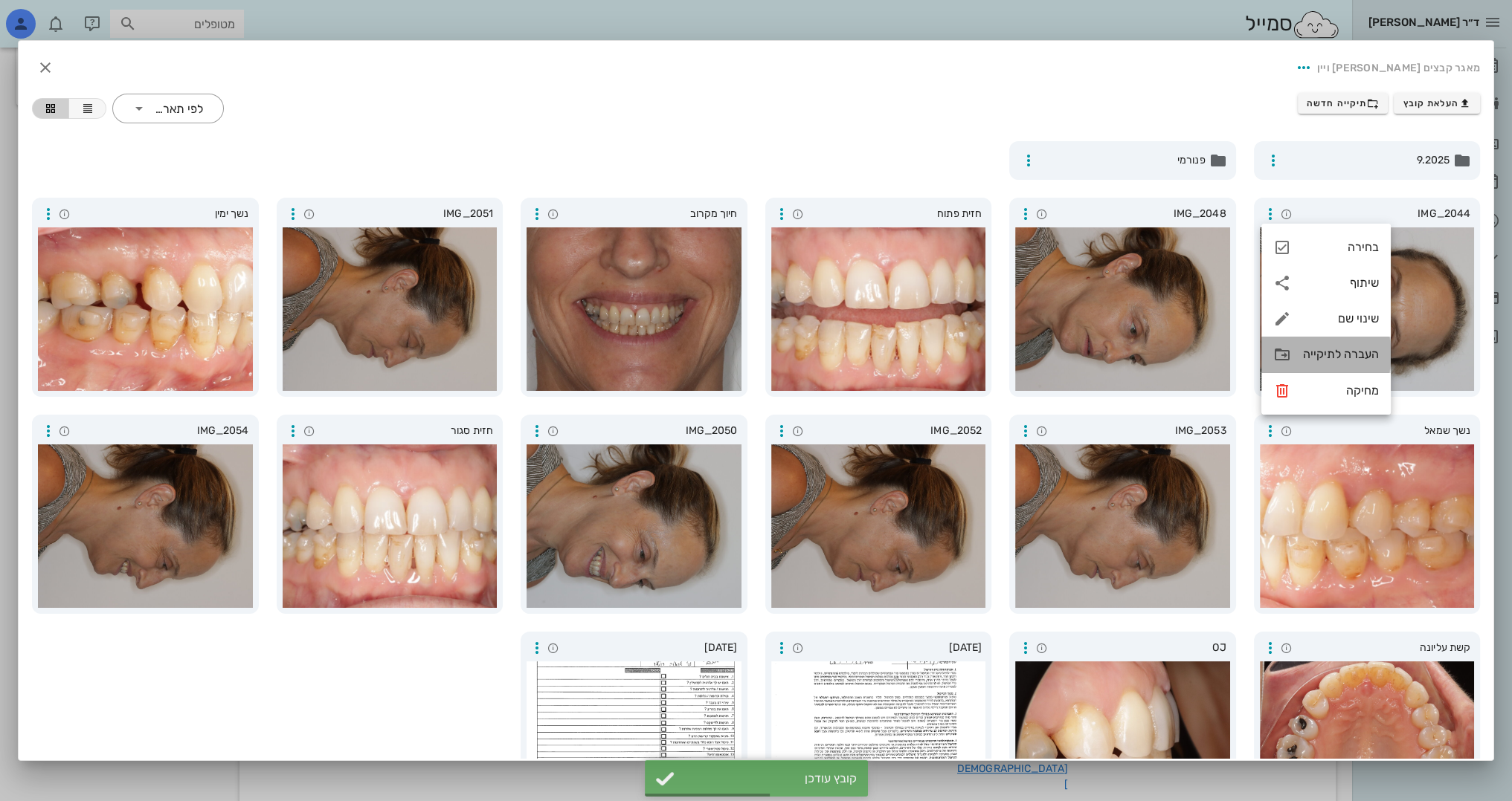
click at [1317, 360] on div "העברה לתיקייה" at bounding box center [1340, 355] width 75 height 14
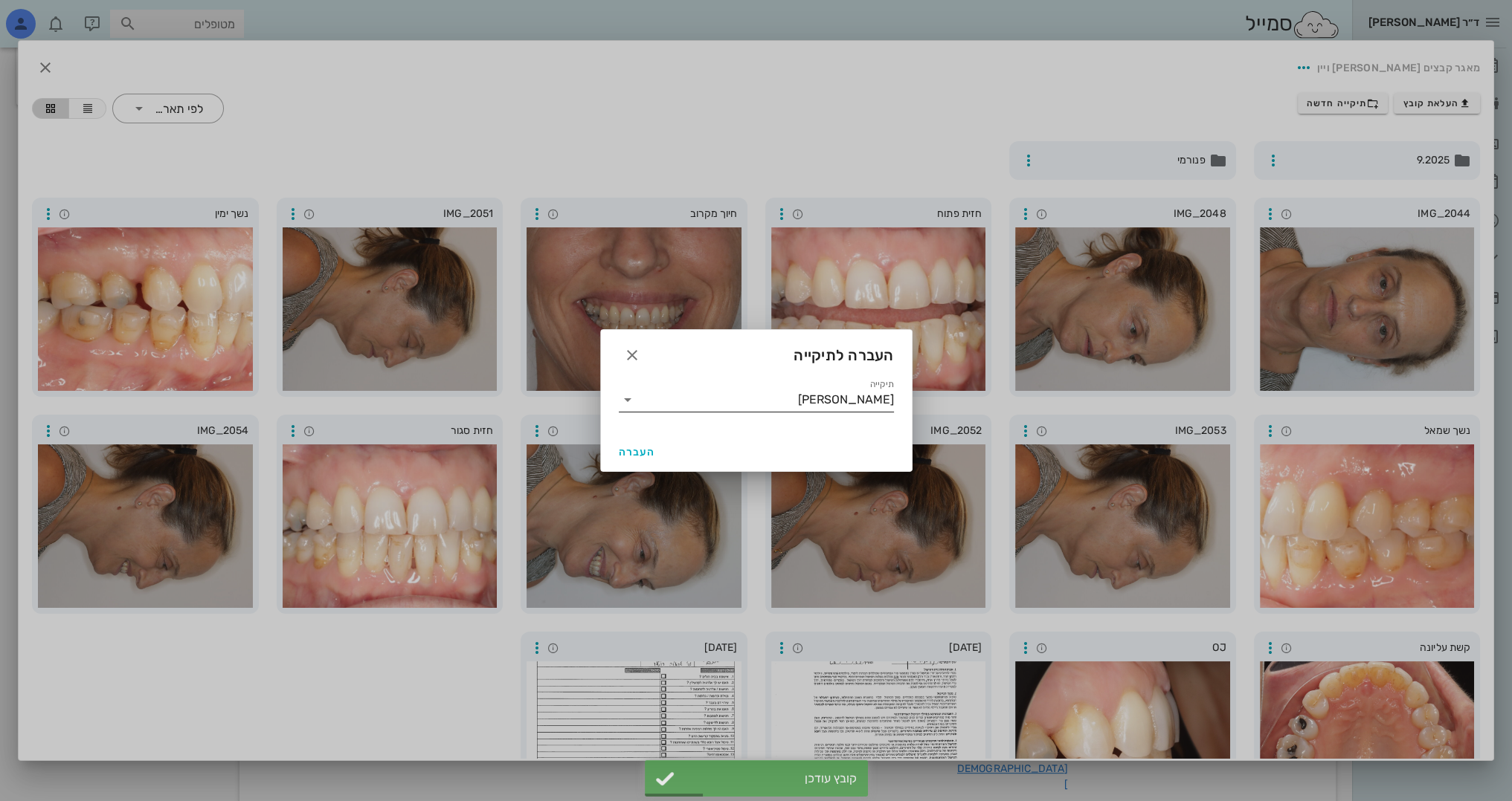
click at [797, 395] on input "[PERSON_NAME]" at bounding box center [766, 400] width 254 height 23
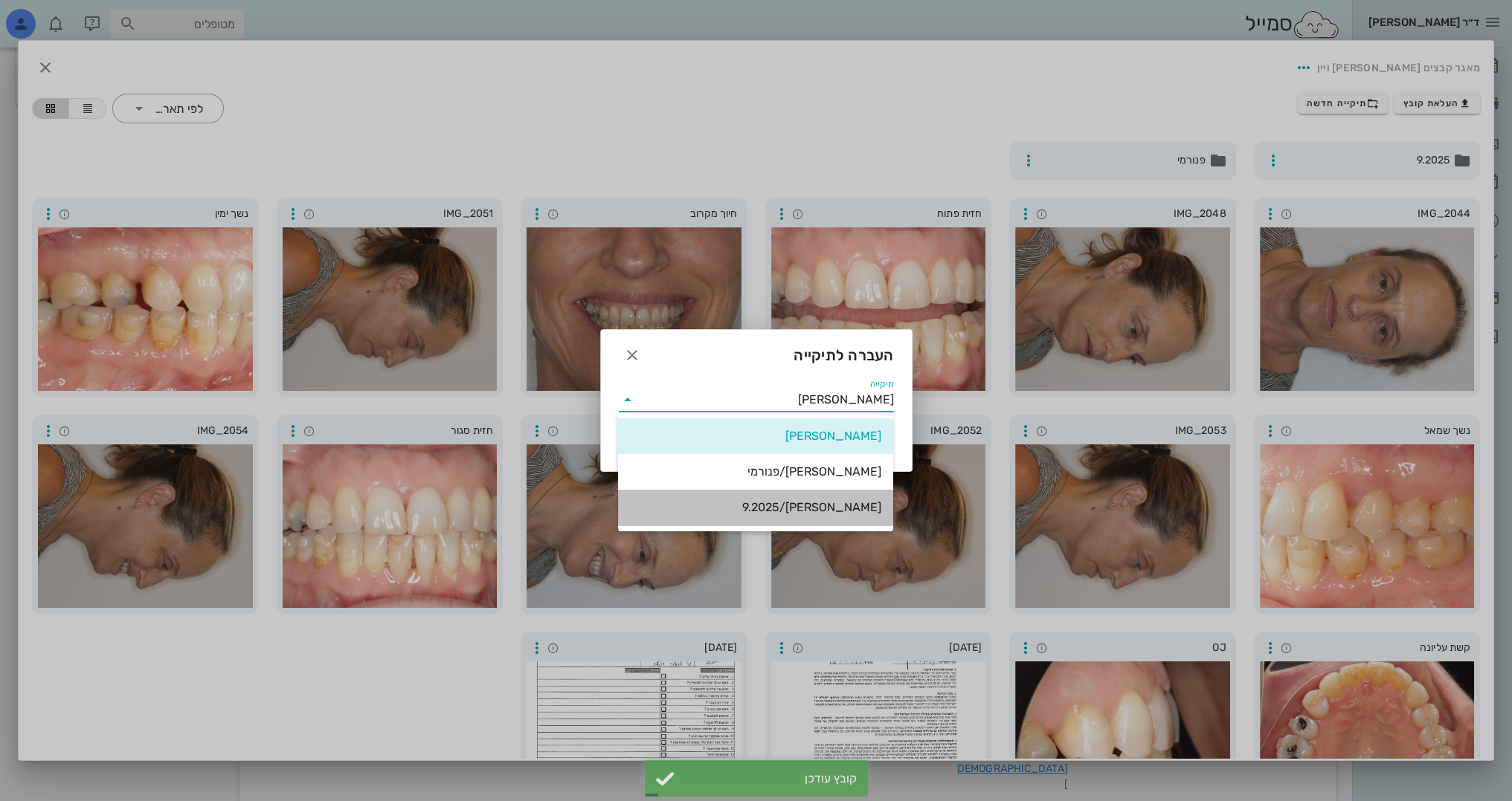
click at [800, 515] on div "[PERSON_NAME]/9.2025" at bounding box center [756, 507] width 252 height 14
type input "[PERSON_NAME]/9.2025"
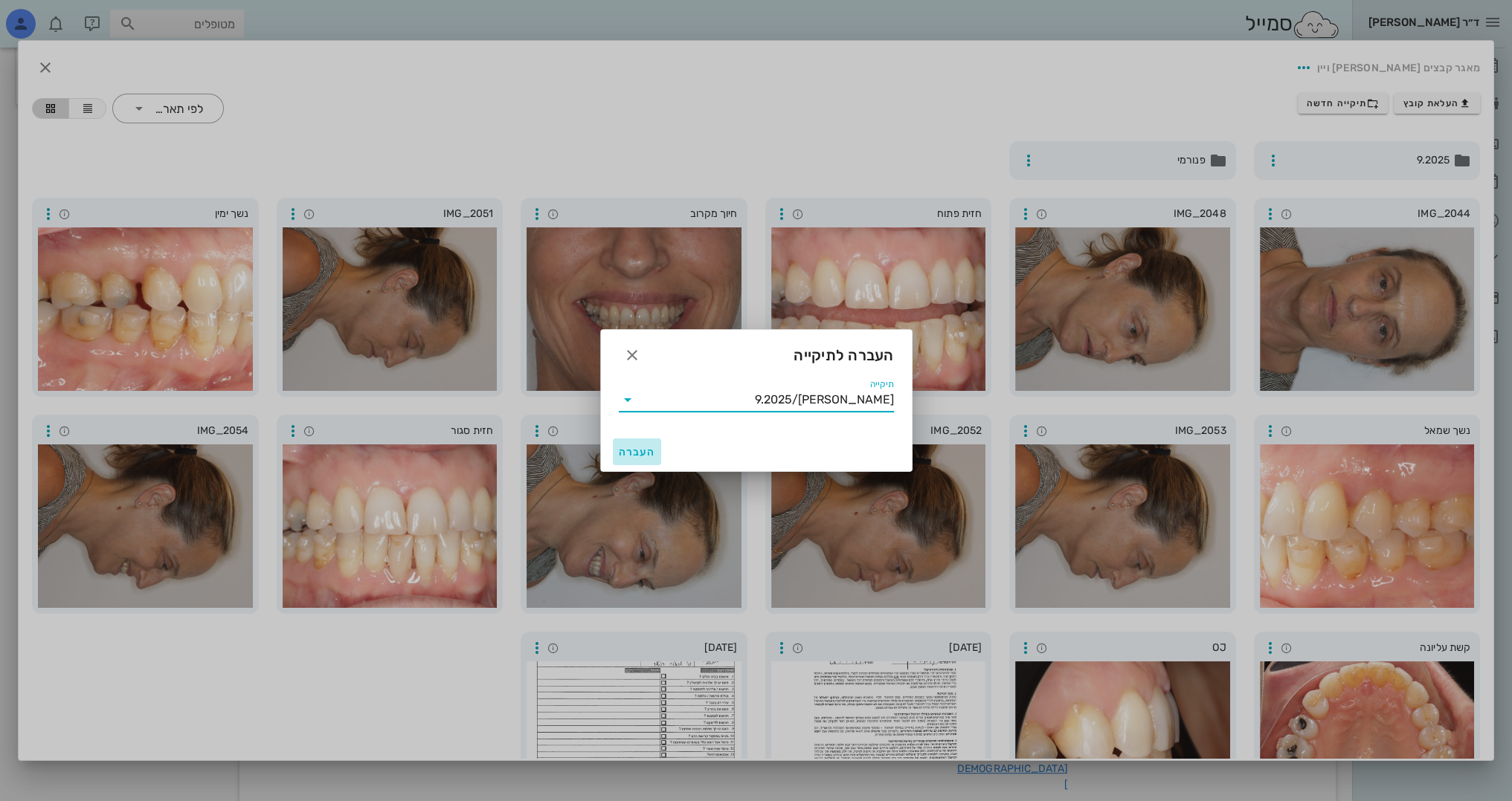
click at [650, 456] on span "העברה" at bounding box center [637, 453] width 37 height 13
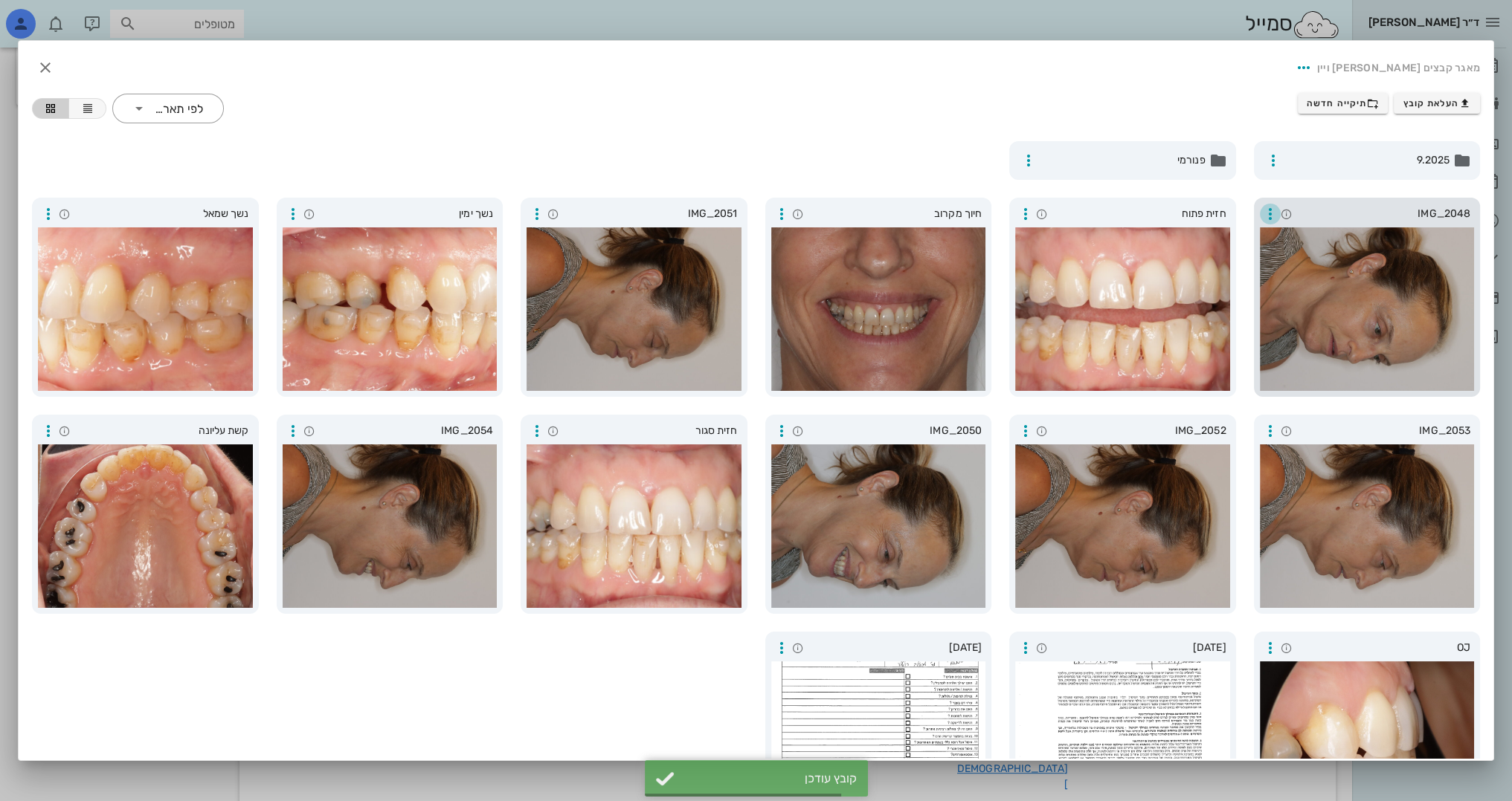
click at [1268, 210] on icon "button" at bounding box center [1270, 214] width 18 height 18
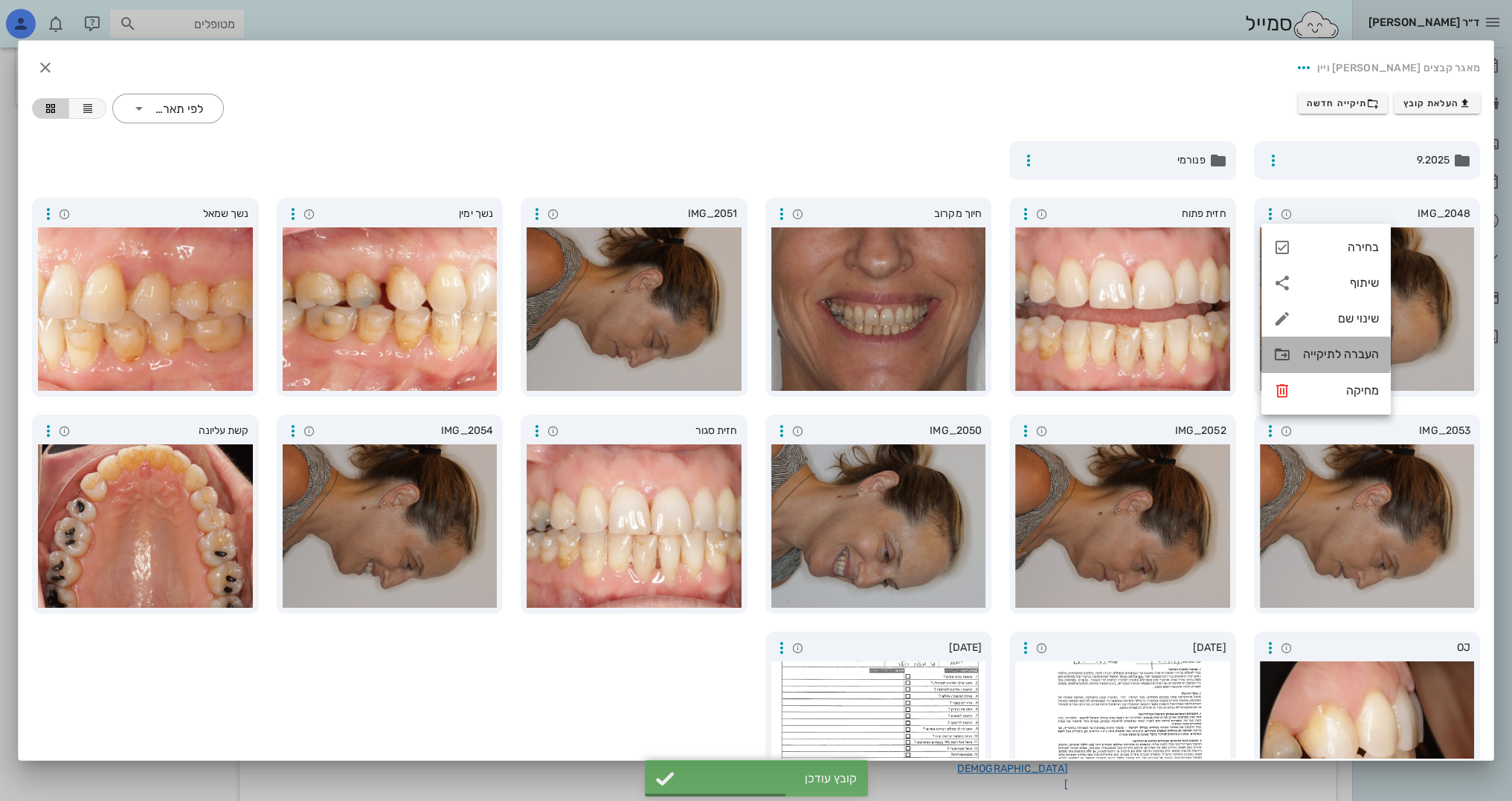
click at [1304, 364] on div "העברה לתיקייה" at bounding box center [1326, 355] width 129 height 36
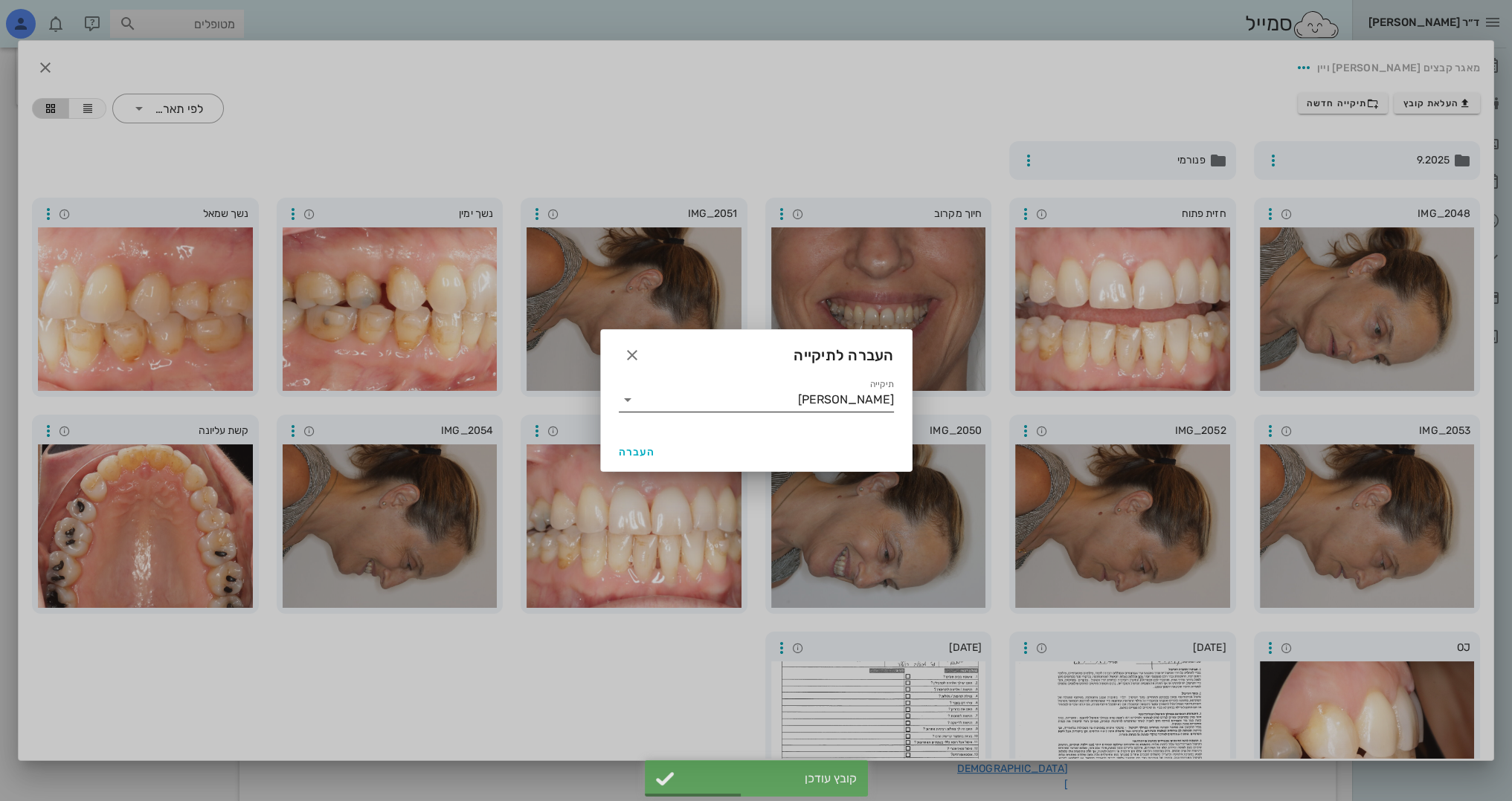
click at [671, 406] on input "[PERSON_NAME]" at bounding box center [766, 400] width 254 height 23
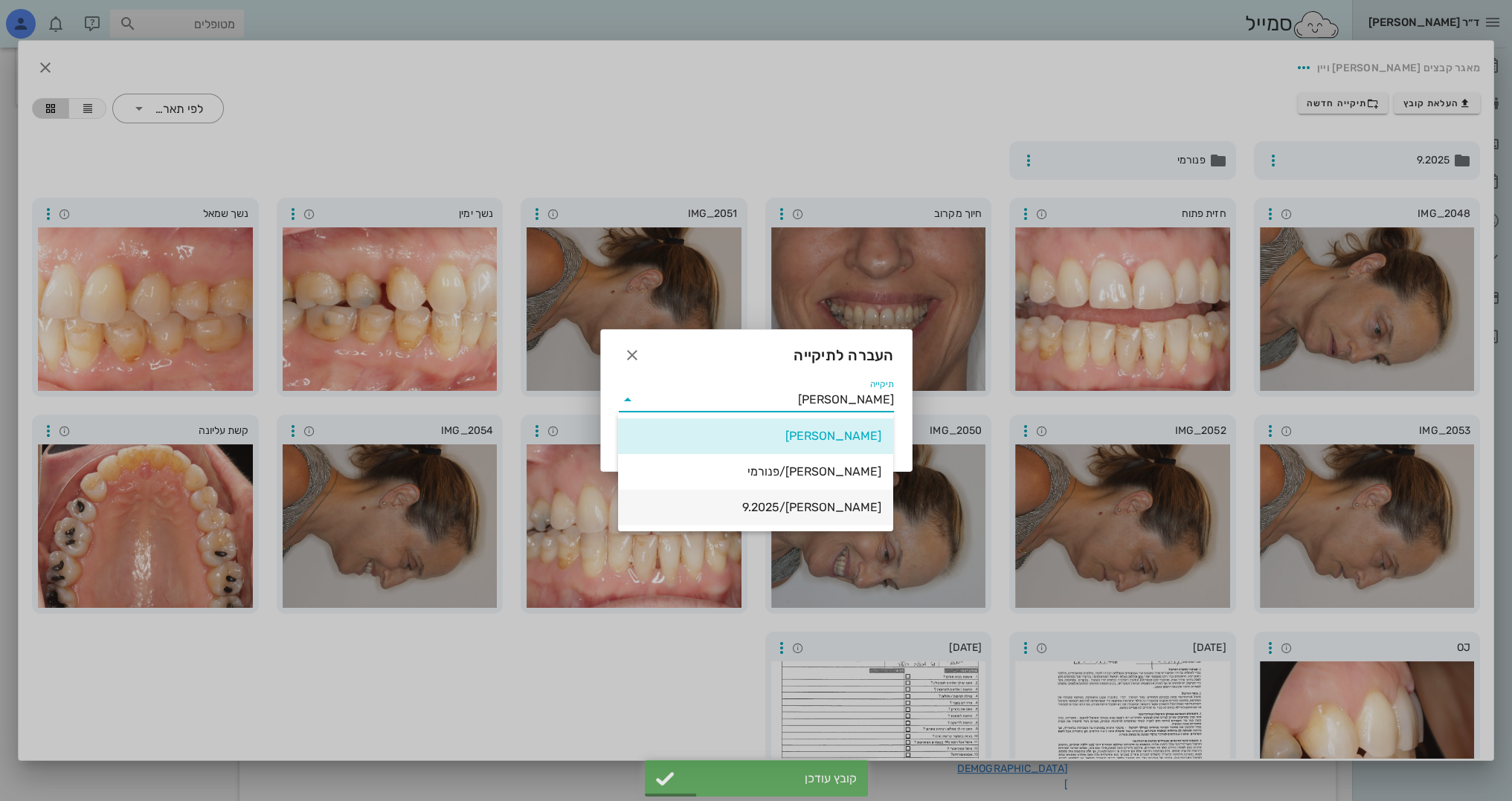
click at [738, 501] on div "[PERSON_NAME]/9.2025" at bounding box center [756, 507] width 252 height 14
type input "[PERSON_NAME]/9.2025"
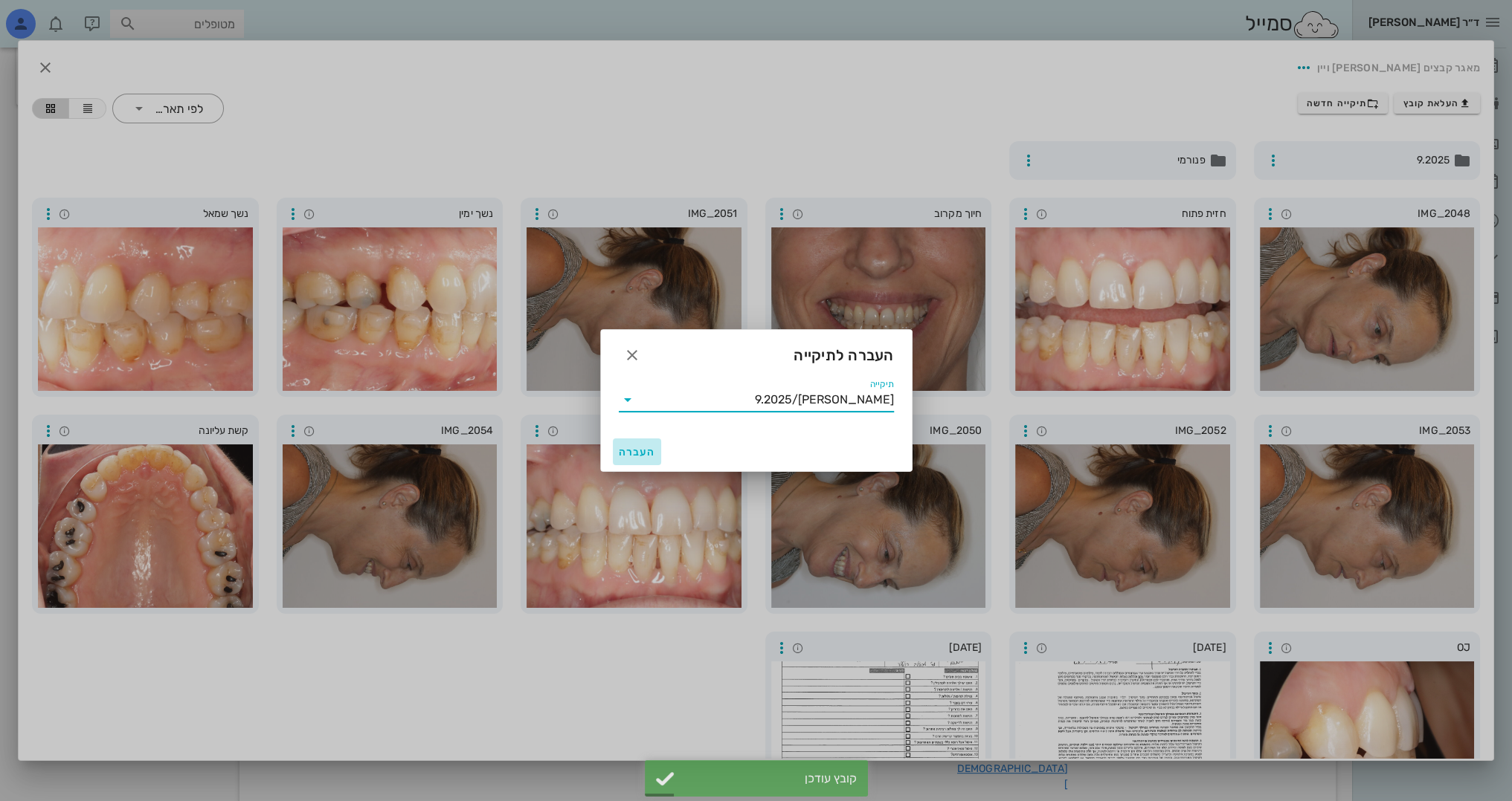
click at [632, 445] on button "העברה" at bounding box center [637, 452] width 49 height 27
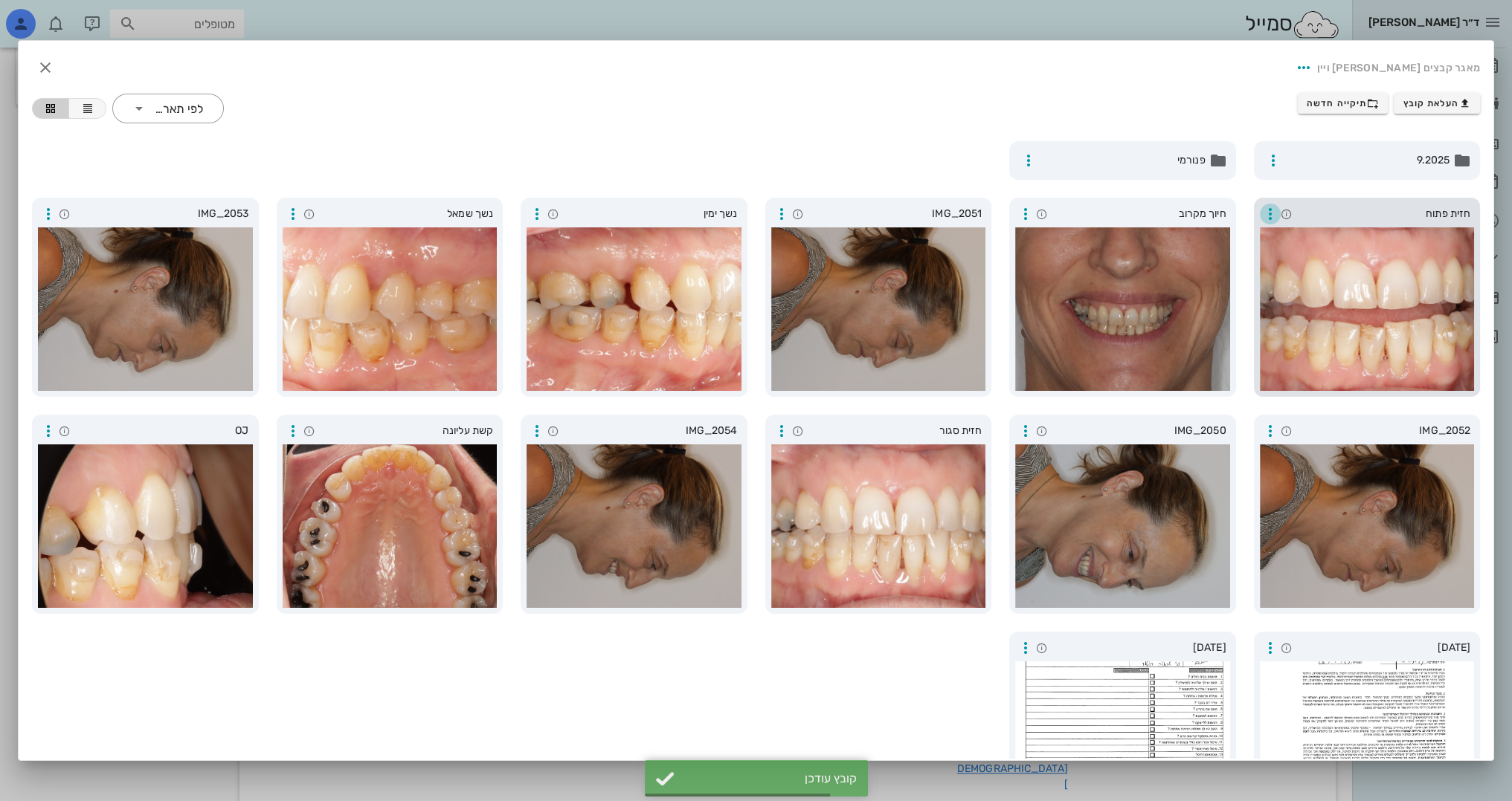
click at [1273, 214] on icon "button" at bounding box center [1270, 214] width 18 height 18
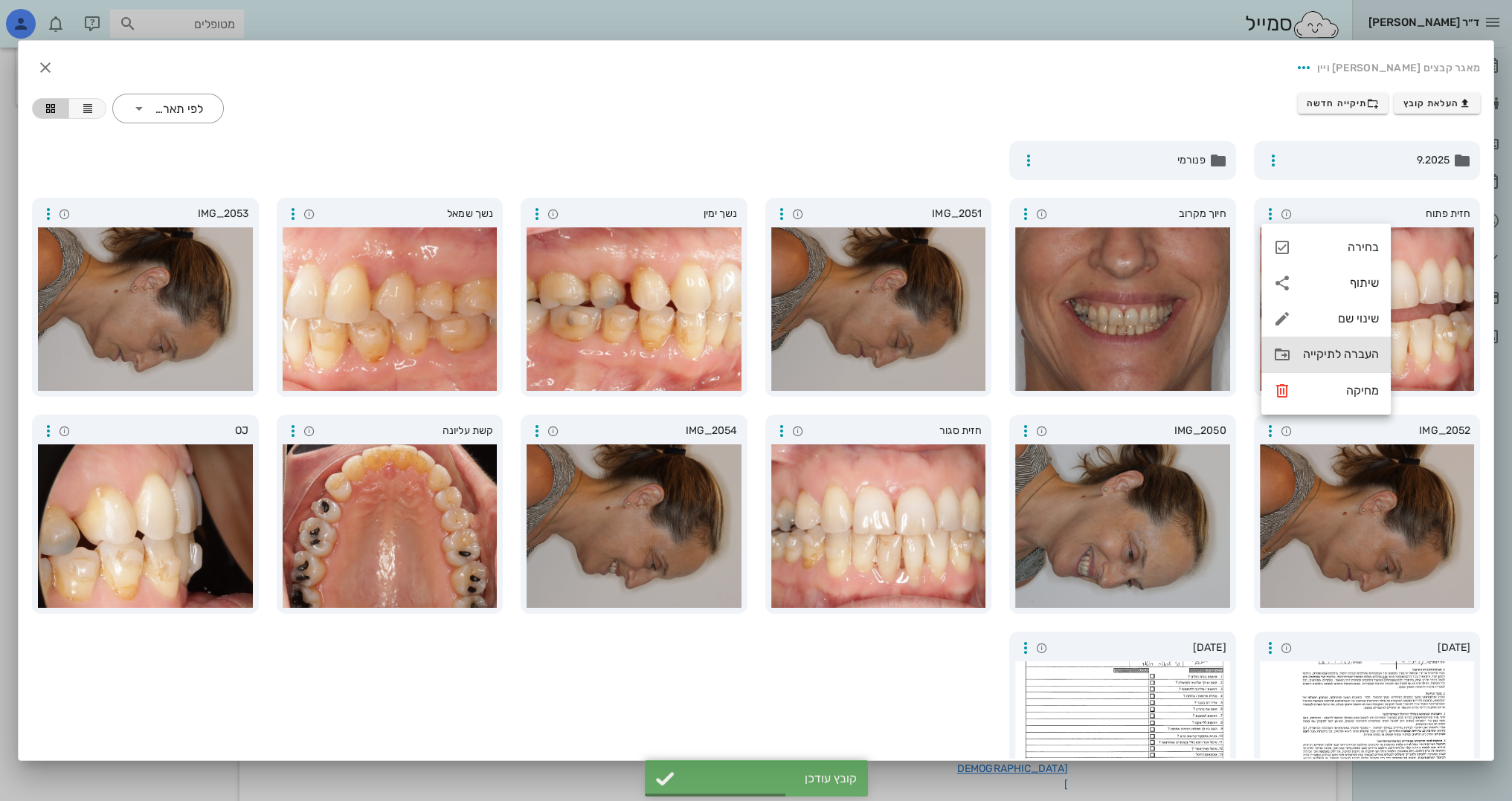
click at [1312, 353] on div "העברה לתיקייה" at bounding box center [1340, 355] width 75 height 14
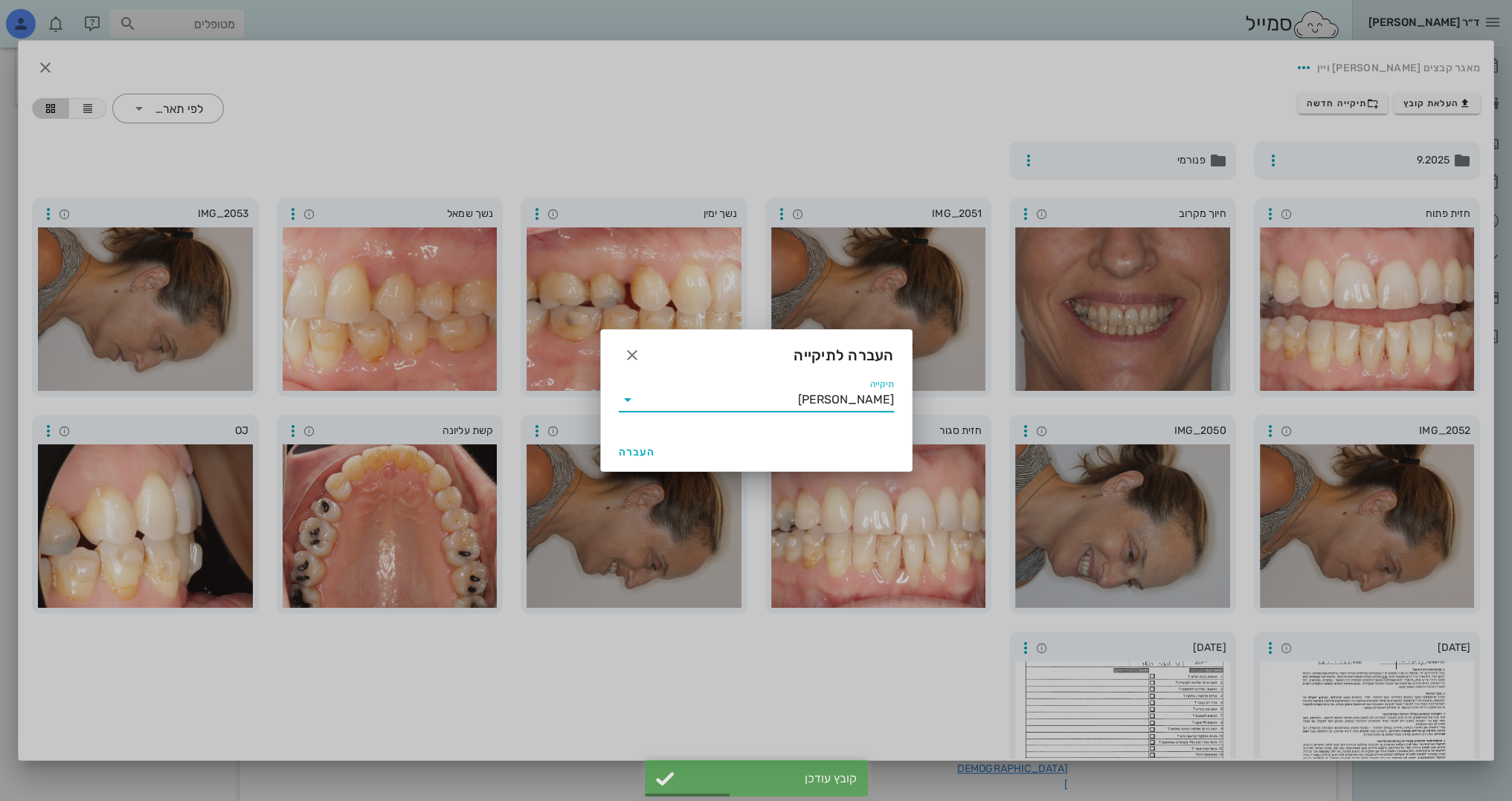
click at [645, 398] on input "[PERSON_NAME]" at bounding box center [766, 400] width 254 height 23
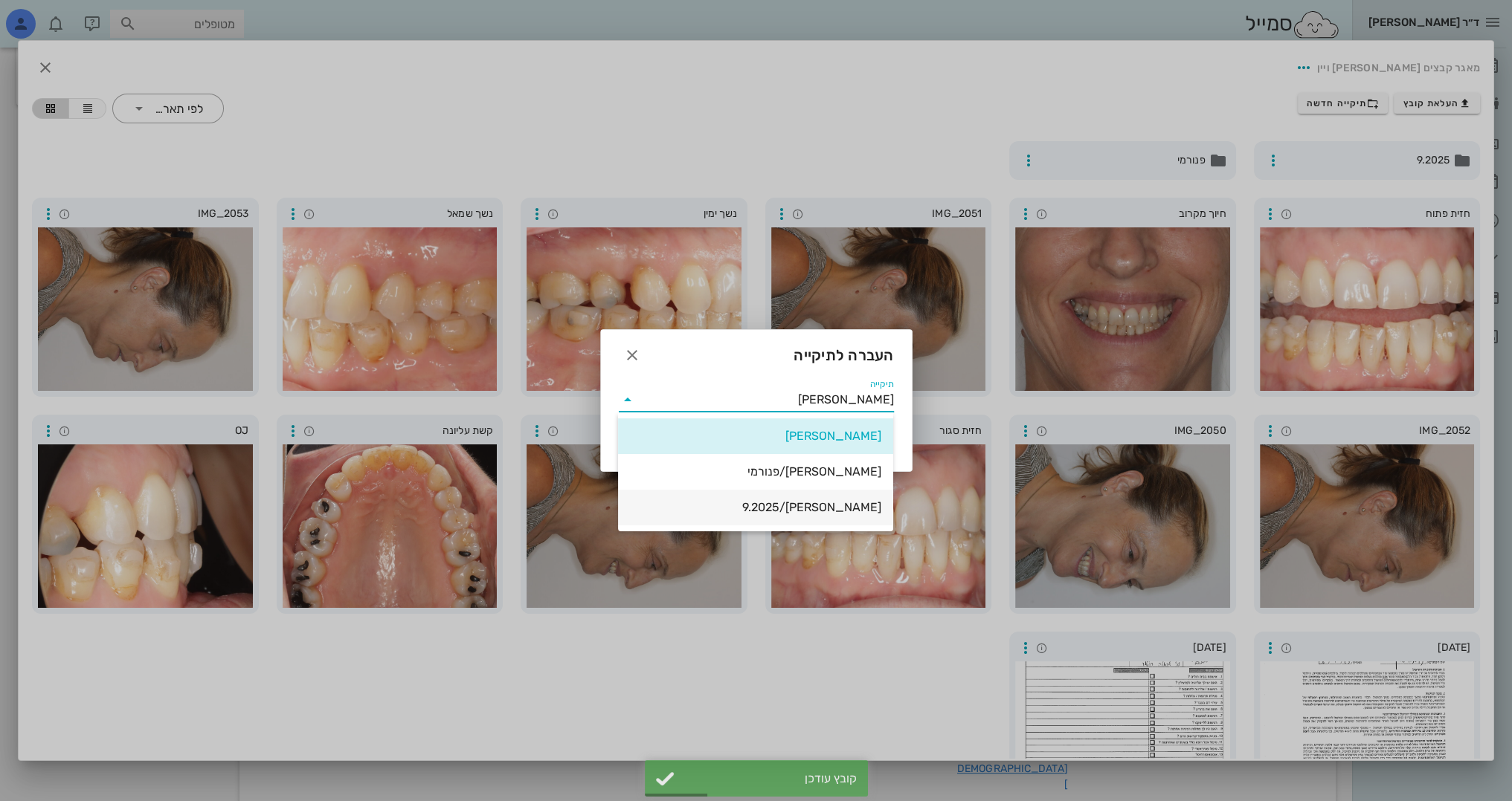
click at [735, 505] on div "[PERSON_NAME]/9.2025" at bounding box center [756, 507] width 252 height 14
type input "[PERSON_NAME]/9.2025"
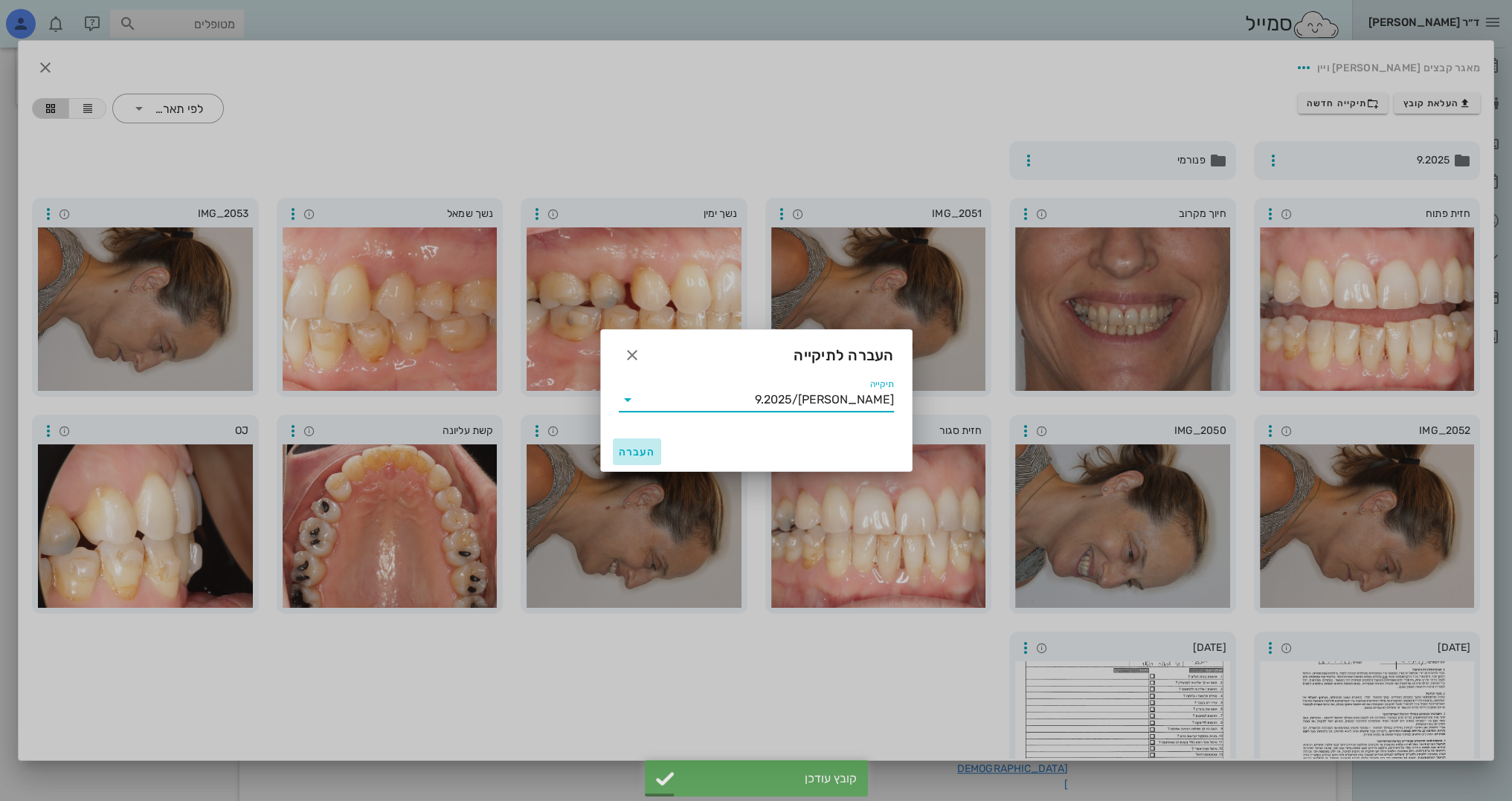
click at [641, 453] on span "העברה" at bounding box center [637, 453] width 37 height 13
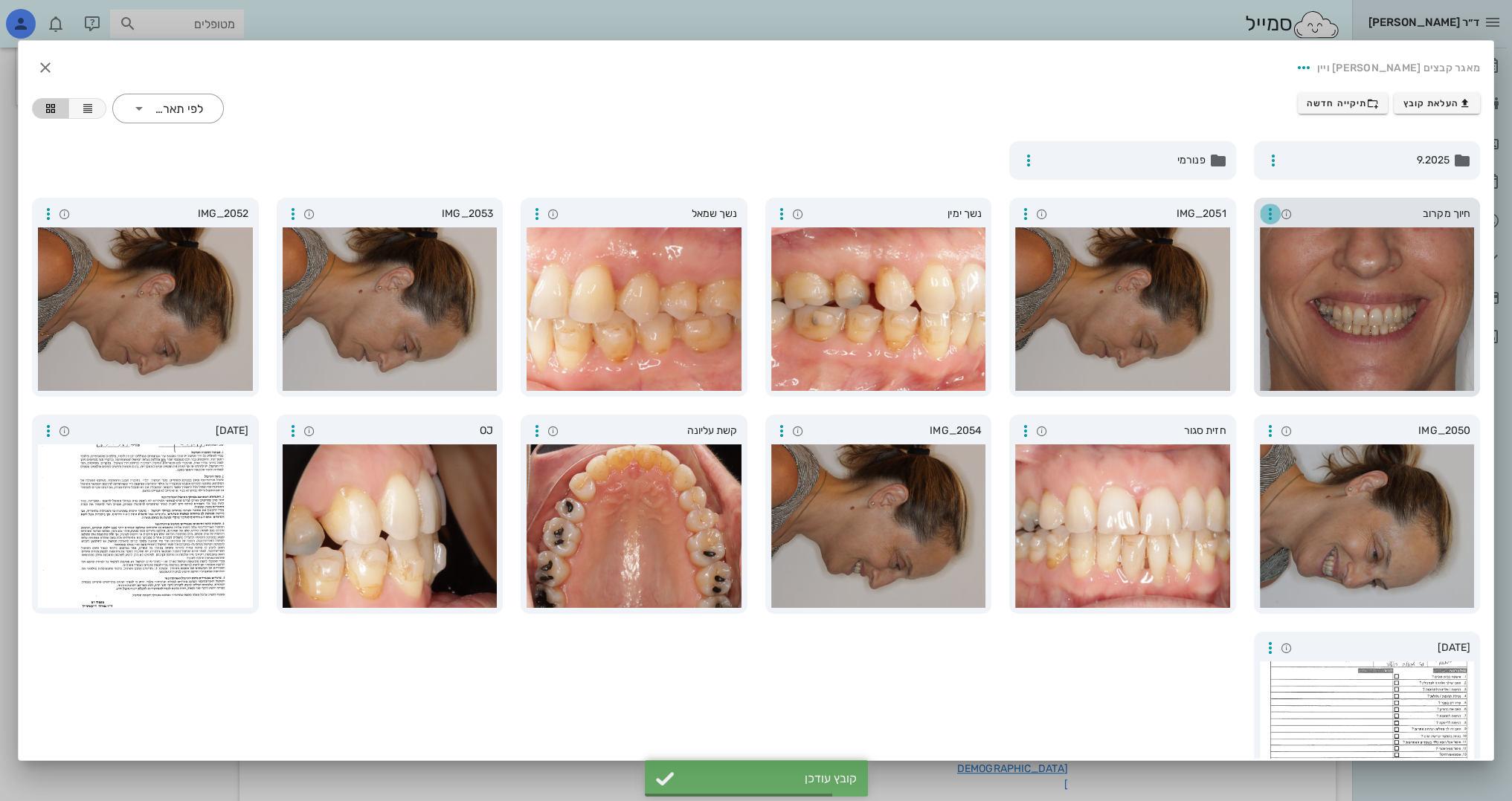
click at [1270, 209] on icon "button" at bounding box center [1270, 214] width 18 height 18
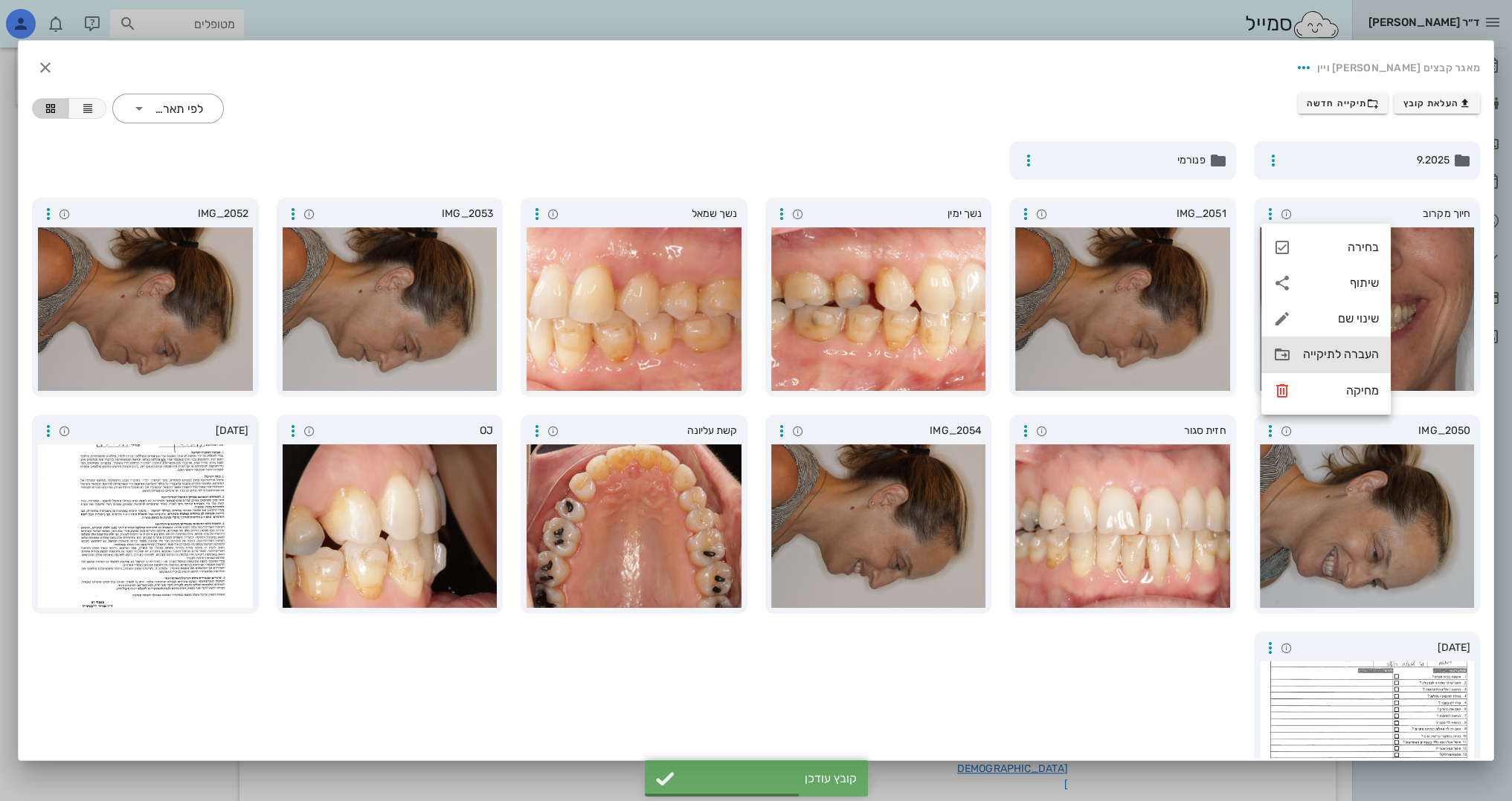
click at [1306, 356] on div "העברה לתיקייה" at bounding box center [1340, 355] width 75 height 14
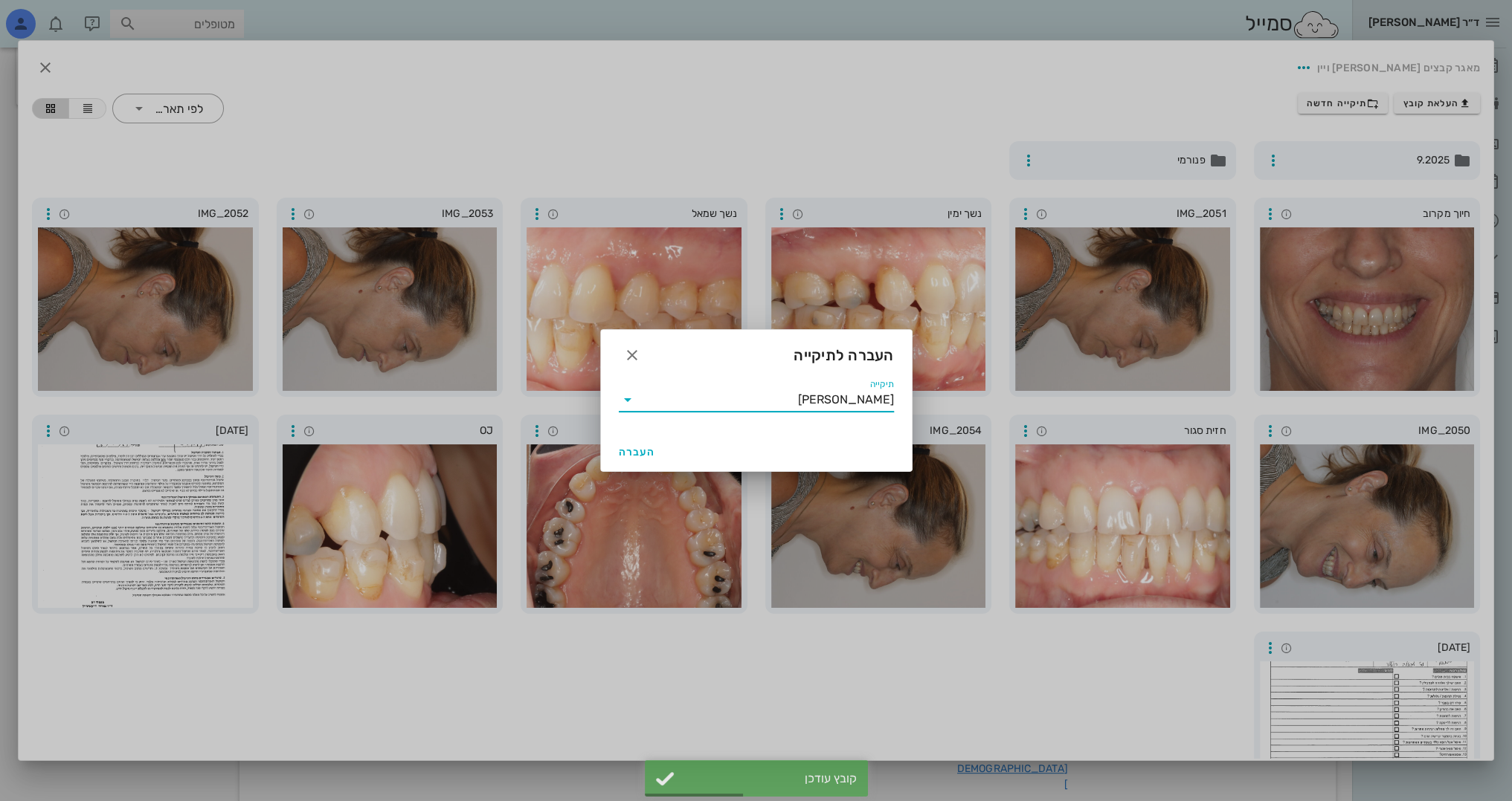
click at [675, 400] on input "[PERSON_NAME]" at bounding box center [766, 400] width 254 height 23
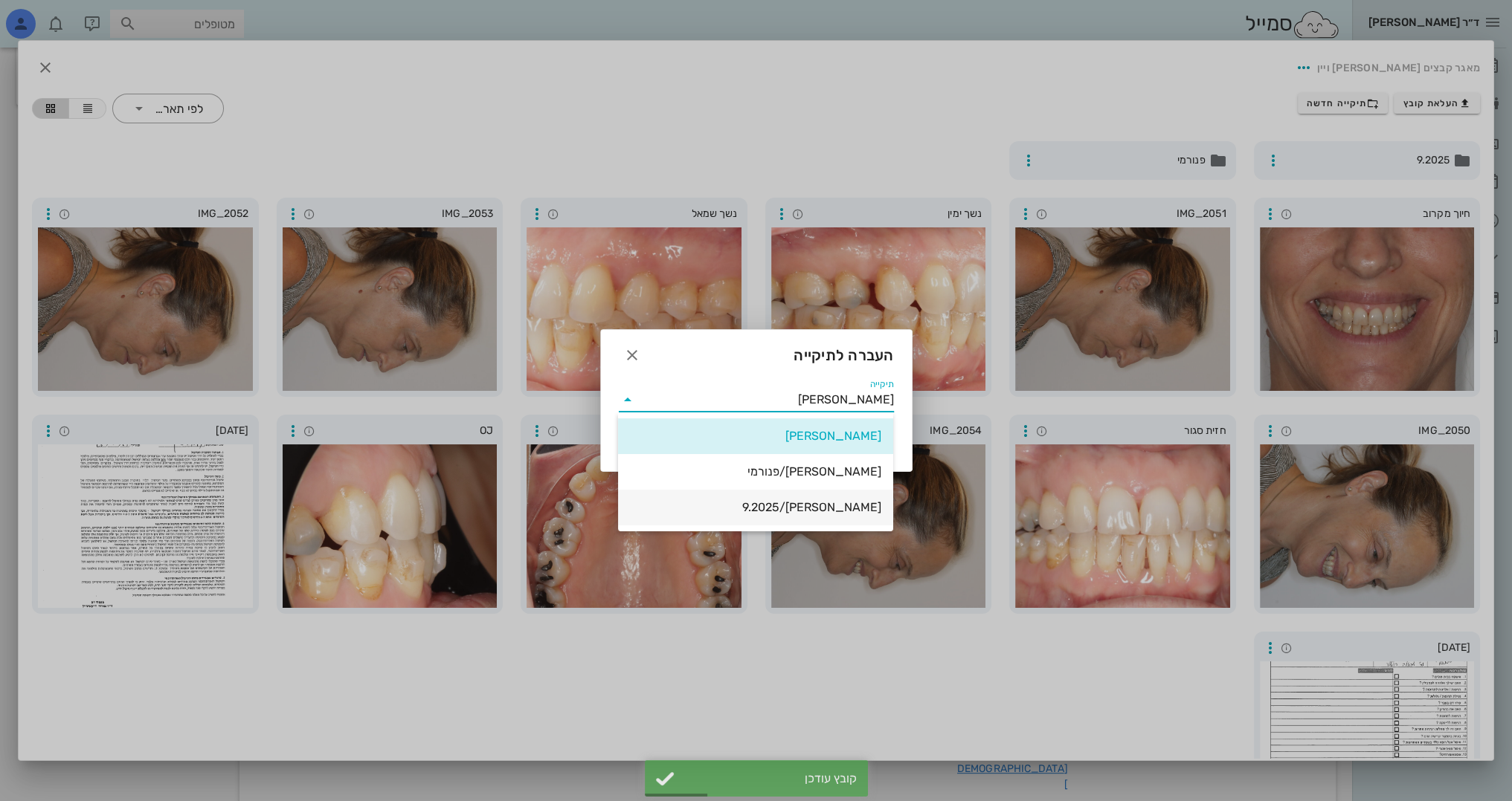
click at [755, 506] on div "[PERSON_NAME]/9.2025" at bounding box center [756, 507] width 252 height 14
type input "[PERSON_NAME]/9.2025"
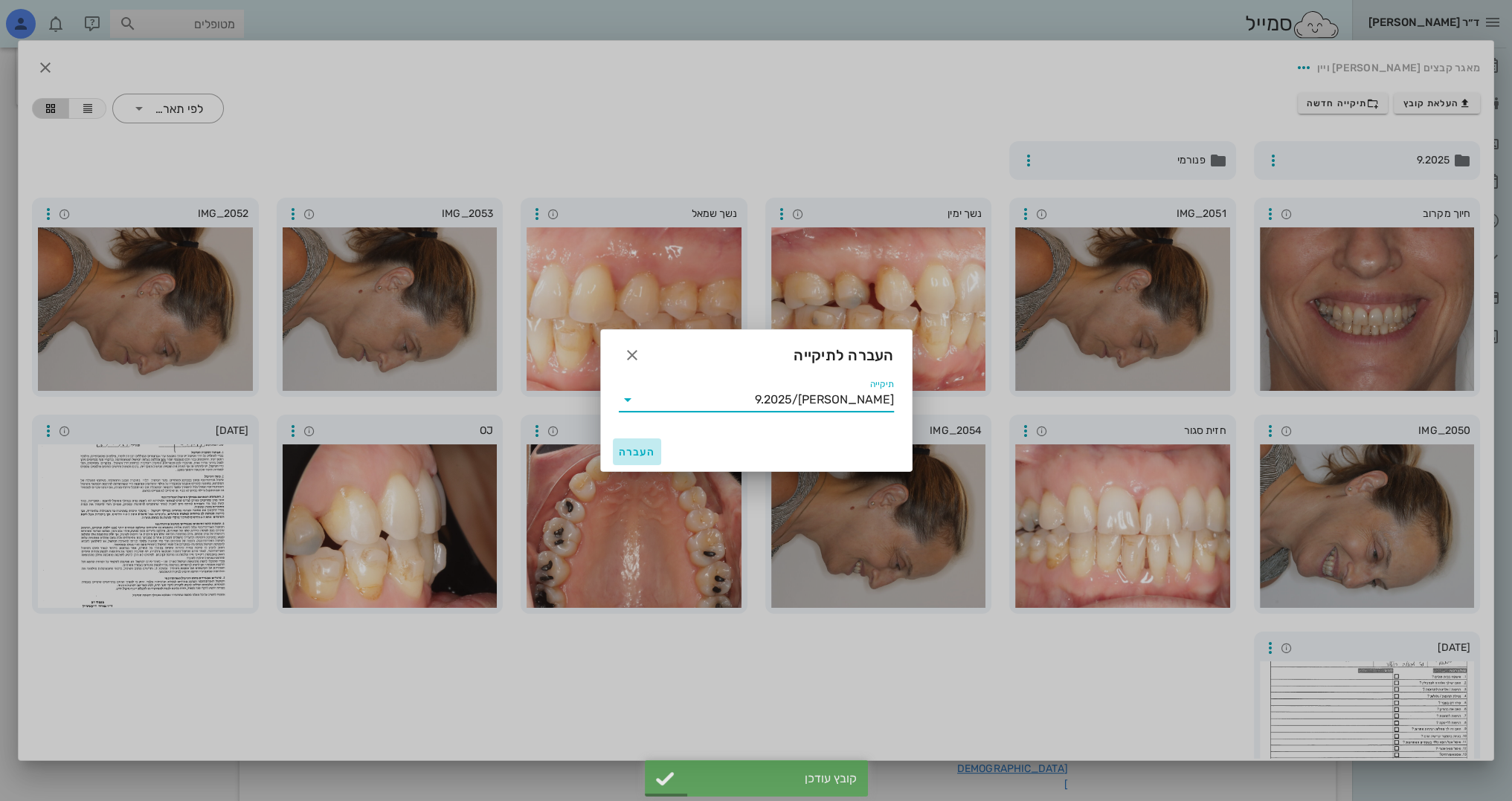
click at [646, 455] on span "העברה" at bounding box center [637, 453] width 37 height 13
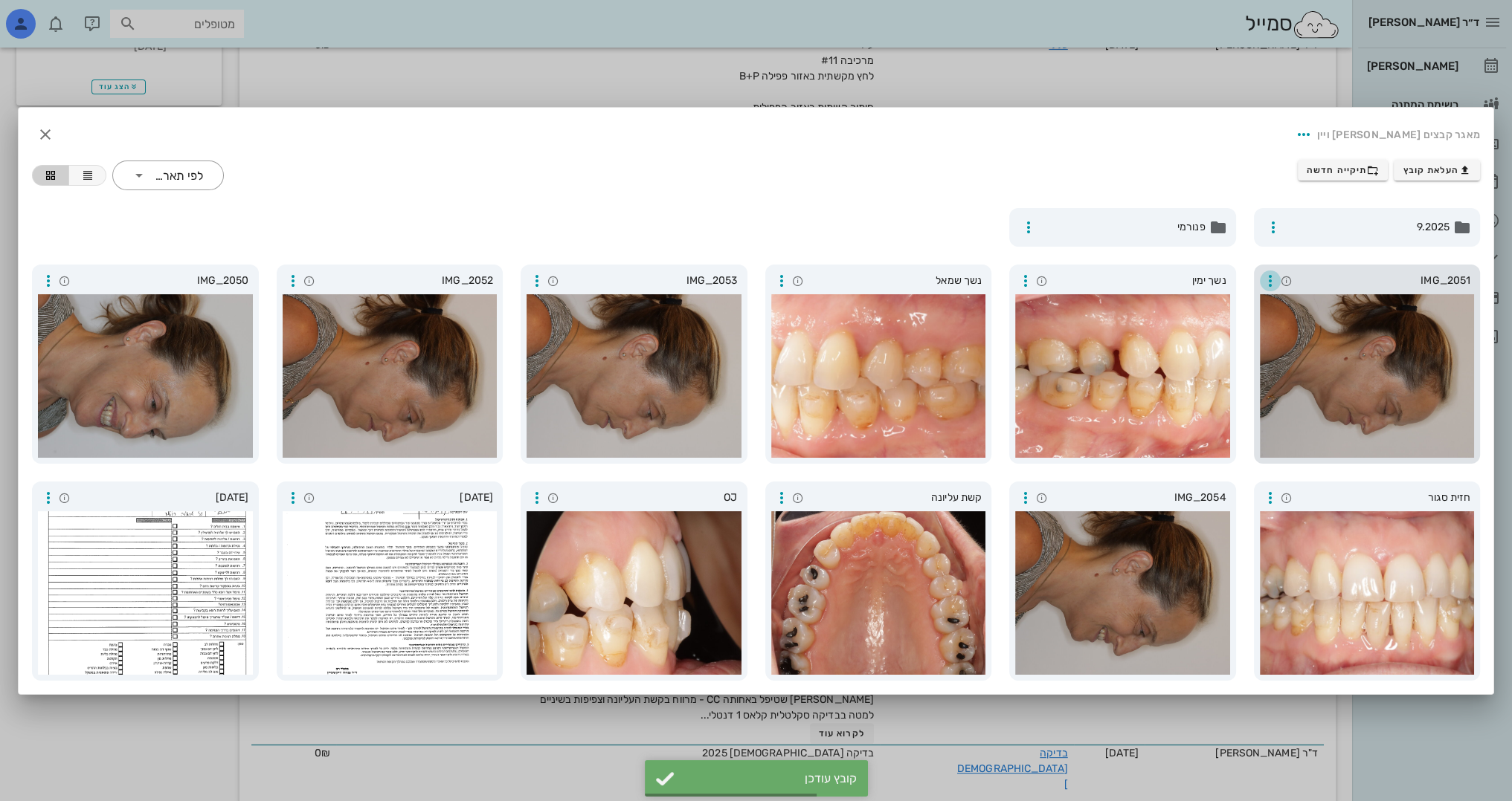
click at [1263, 287] on icon "button" at bounding box center [1270, 281] width 18 height 18
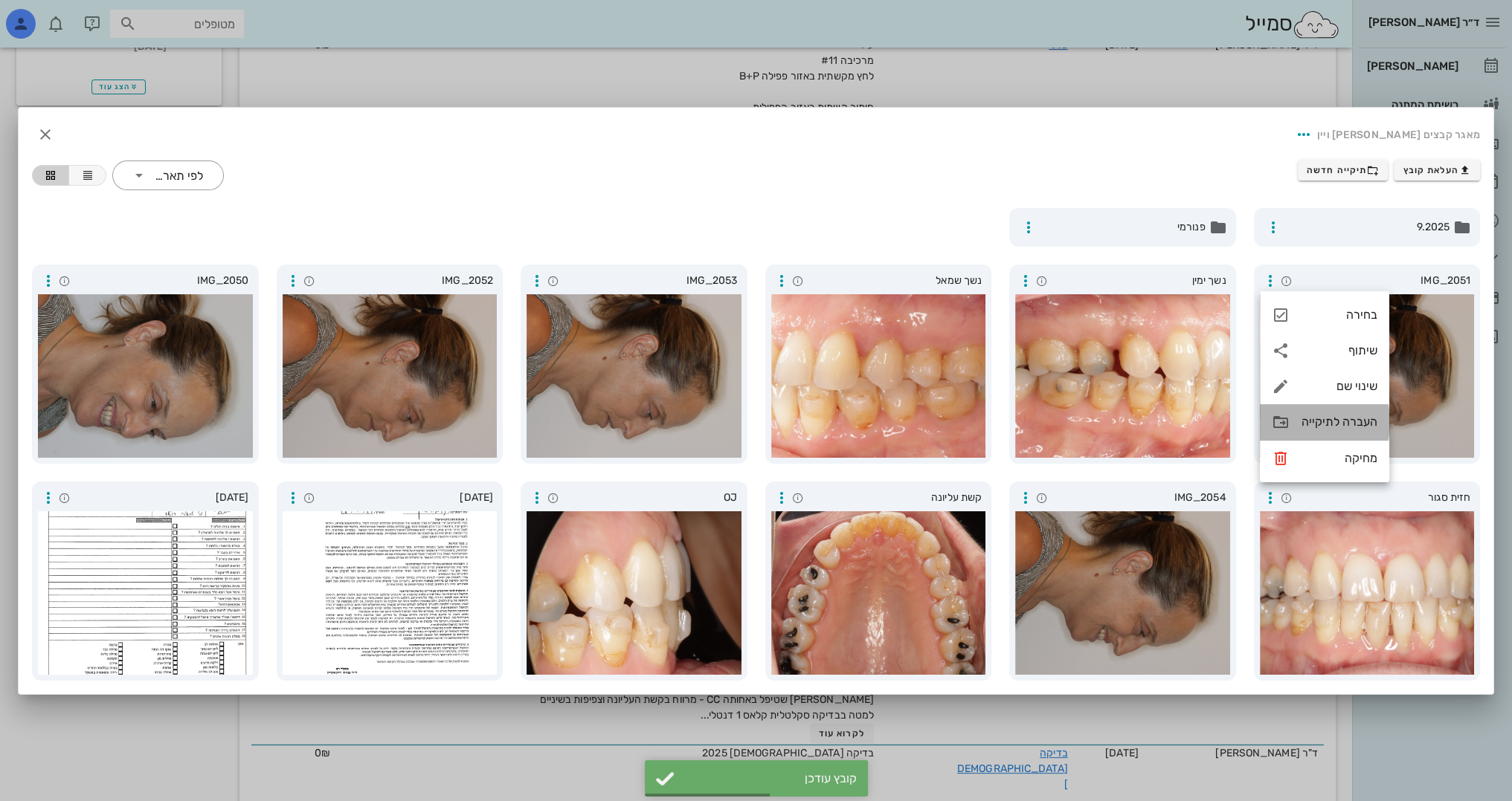
click at [1299, 426] on div "העברה לתיקייה" at bounding box center [1324, 422] width 129 height 36
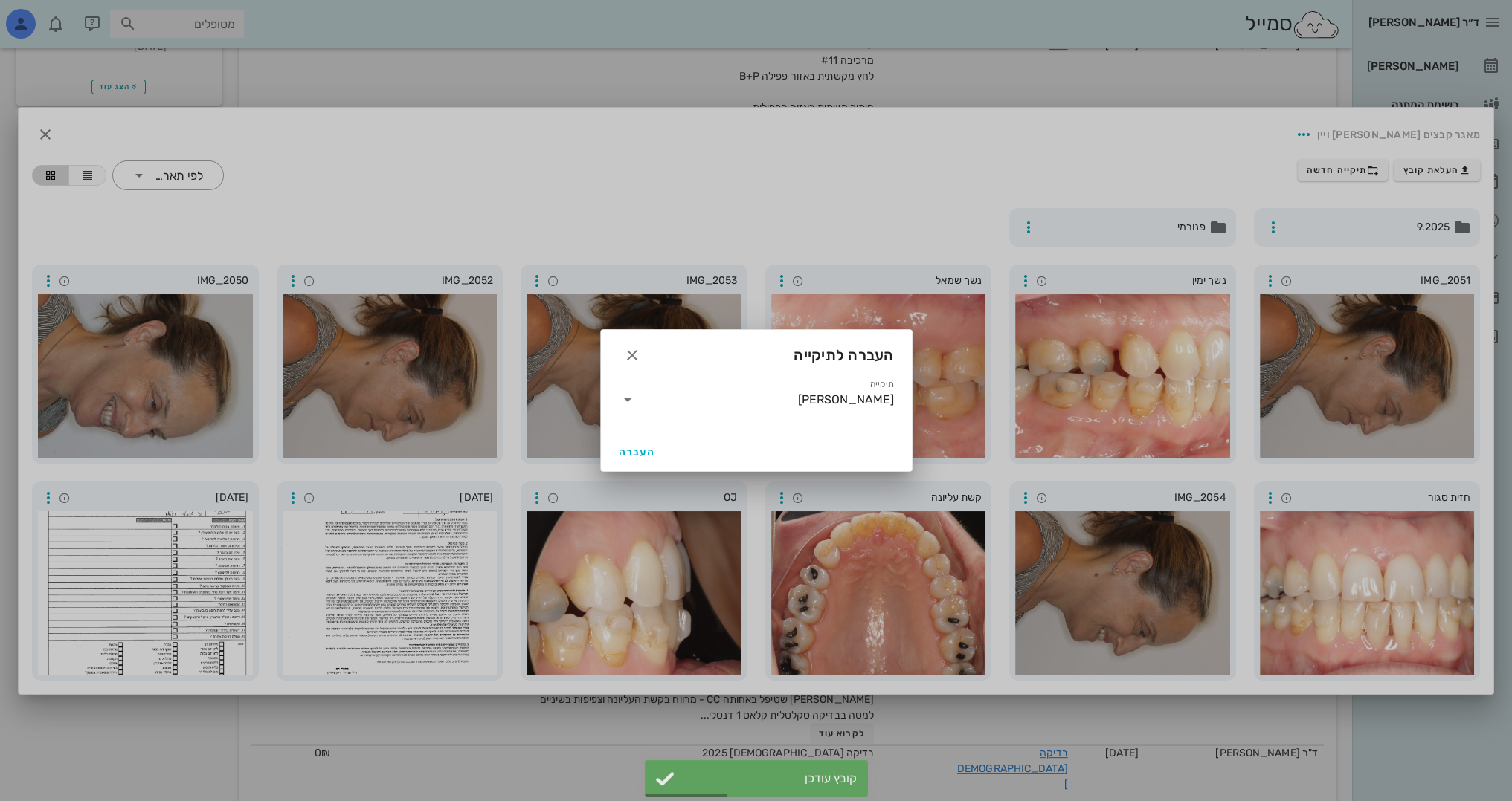
click at [785, 403] on input "[PERSON_NAME]" at bounding box center [766, 400] width 254 height 23
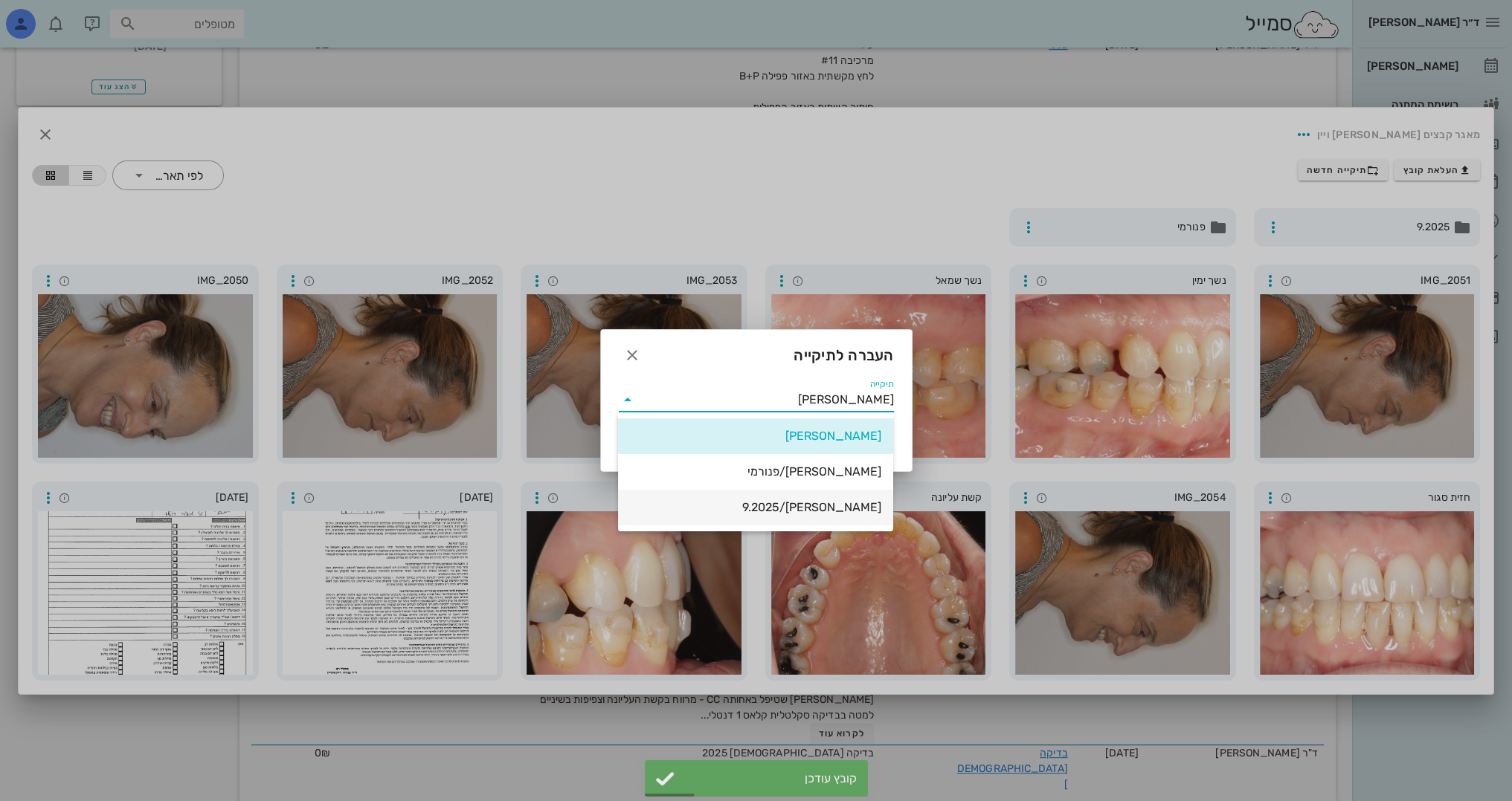
click at [818, 507] on div "[PERSON_NAME]/9.2025" at bounding box center [756, 507] width 252 height 14
type input "[PERSON_NAME]/9.2025"
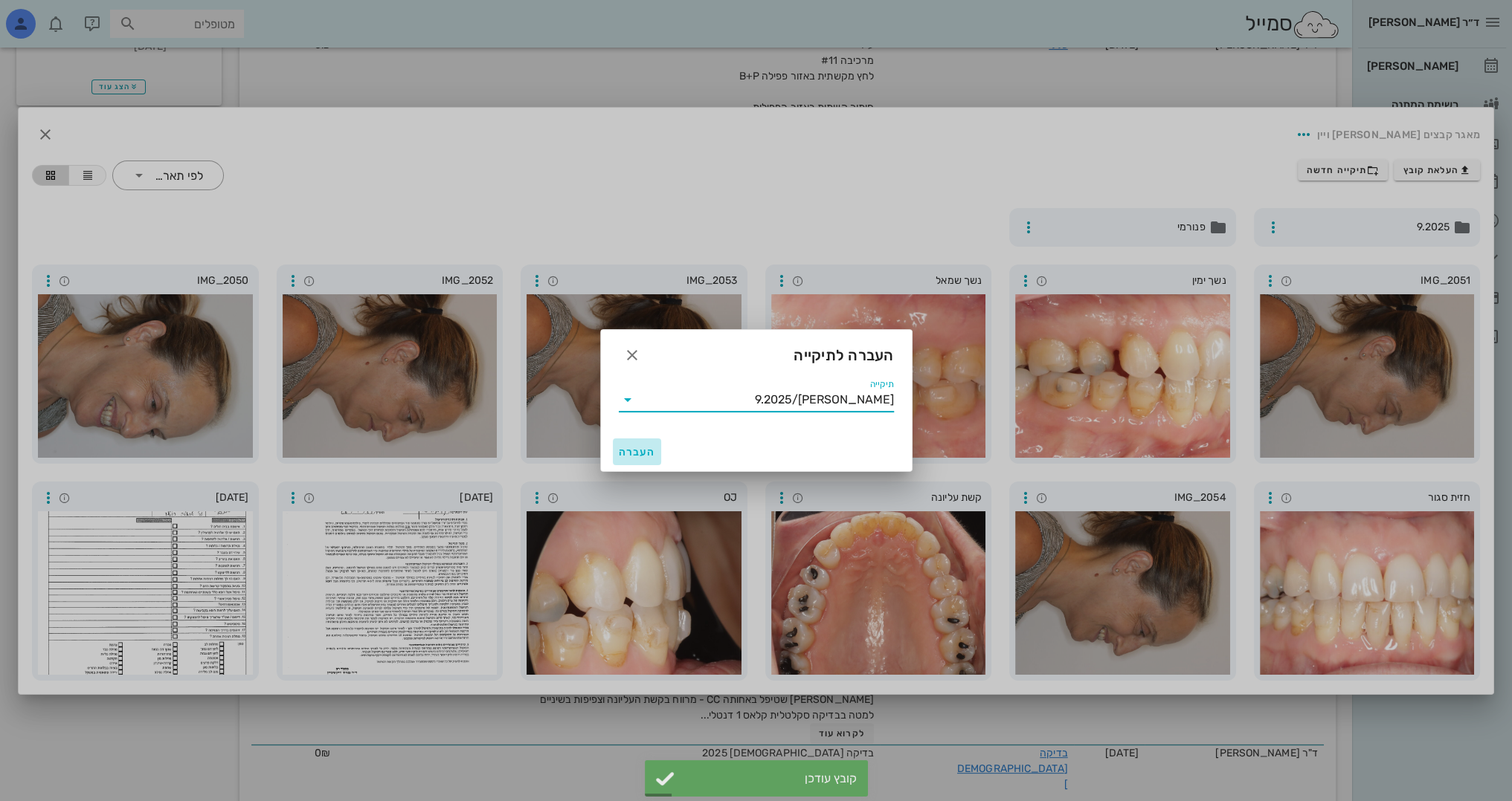
click at [642, 451] on span "העברה" at bounding box center [637, 453] width 37 height 13
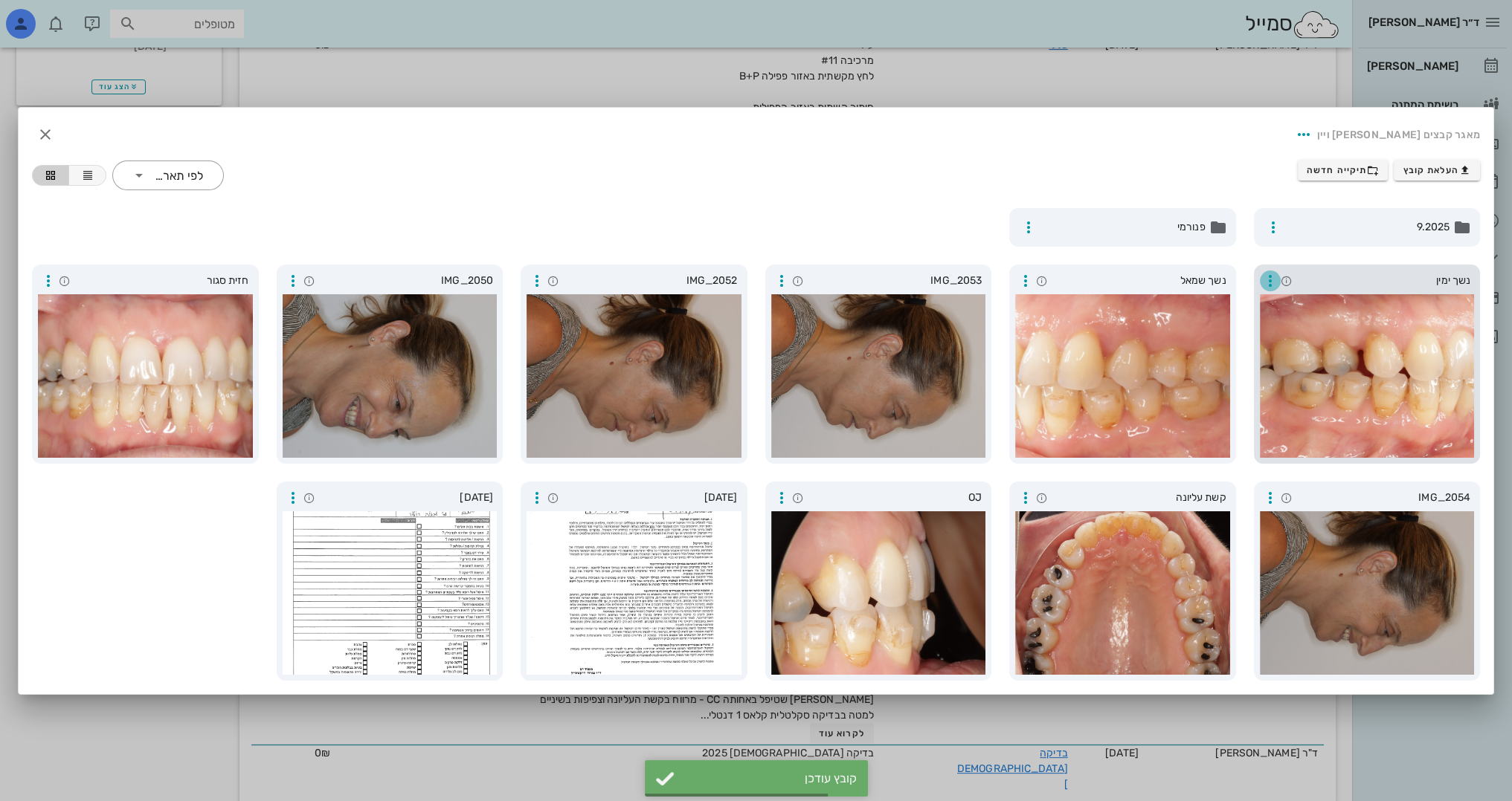
click at [1268, 283] on icon "button" at bounding box center [1270, 281] width 18 height 18
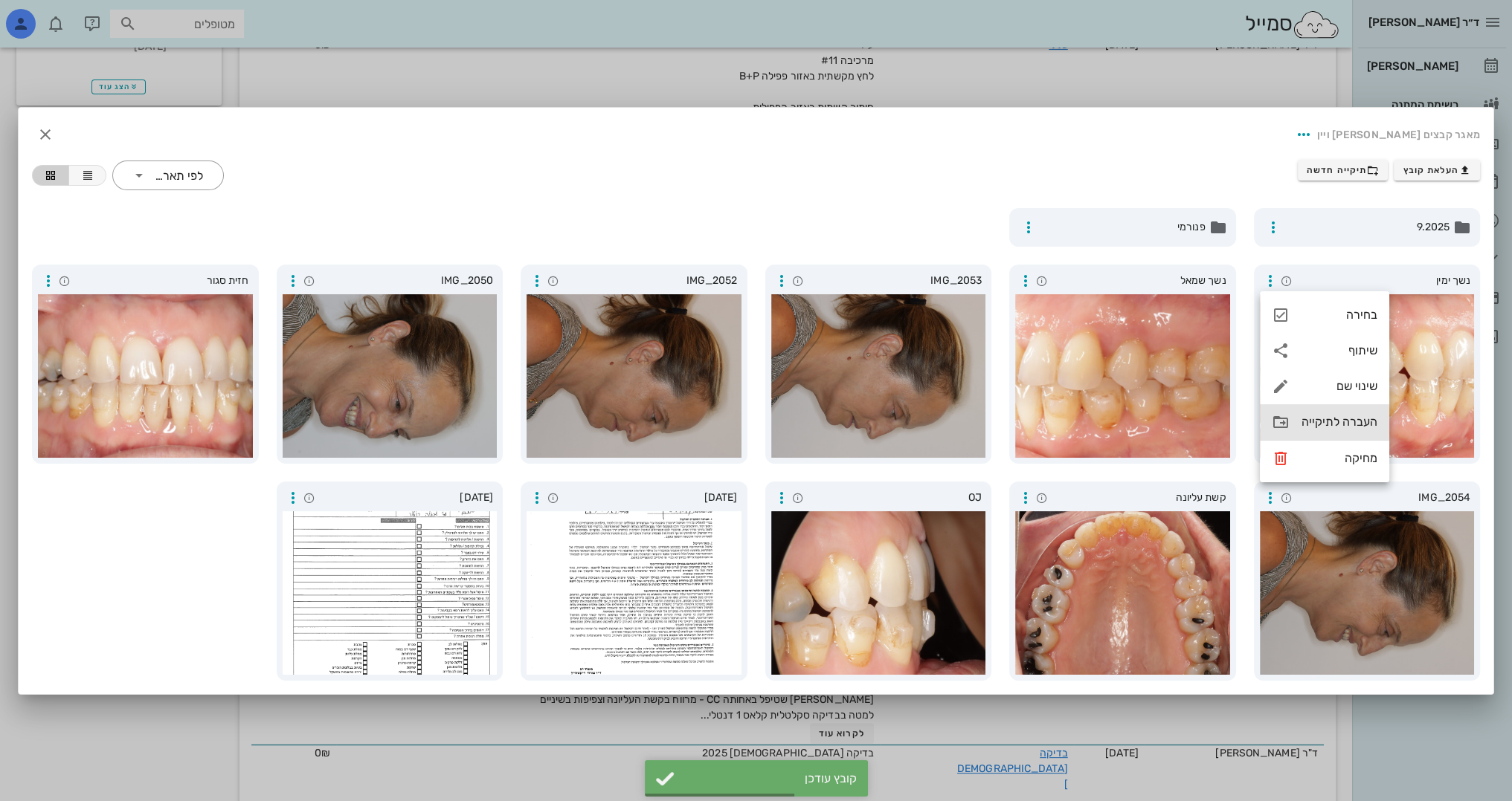
click at [1323, 421] on div "העברה לתיקייה" at bounding box center [1340, 422] width 75 height 14
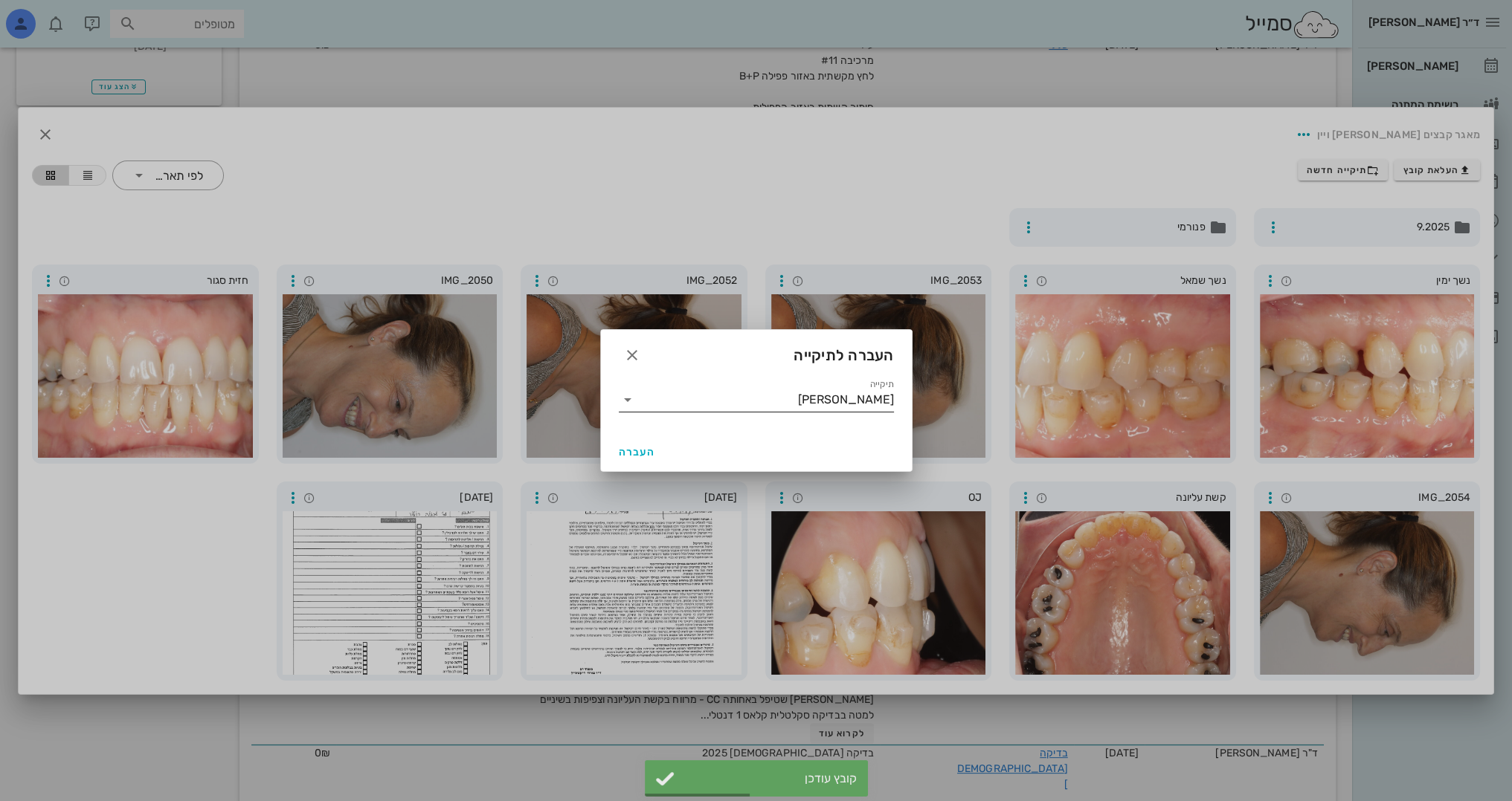
click at [654, 409] on input "[PERSON_NAME]" at bounding box center [766, 400] width 254 height 23
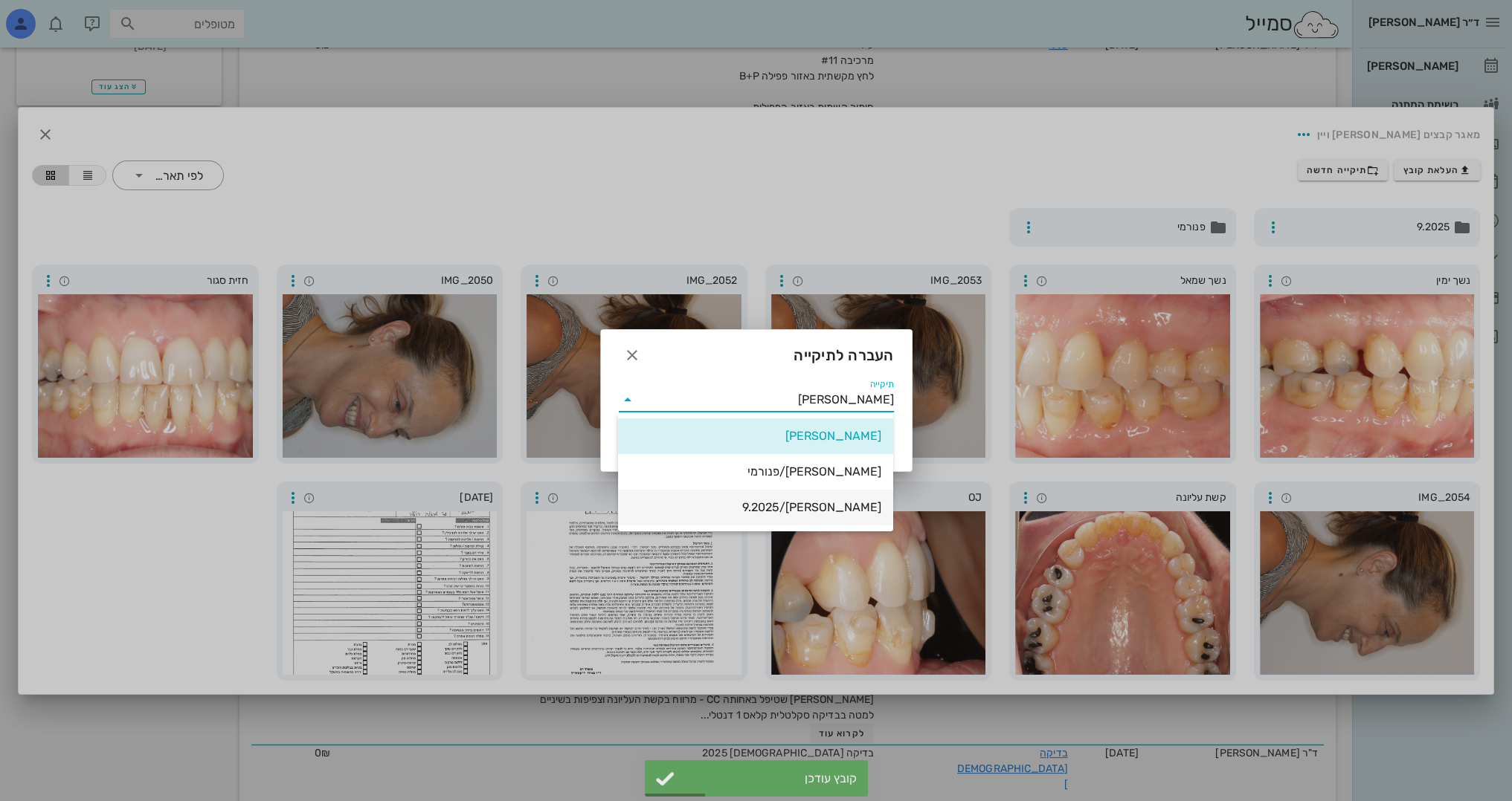
click at [767, 503] on div "[PERSON_NAME]/9.2025" at bounding box center [756, 507] width 252 height 14
type input "[PERSON_NAME]/9.2025"
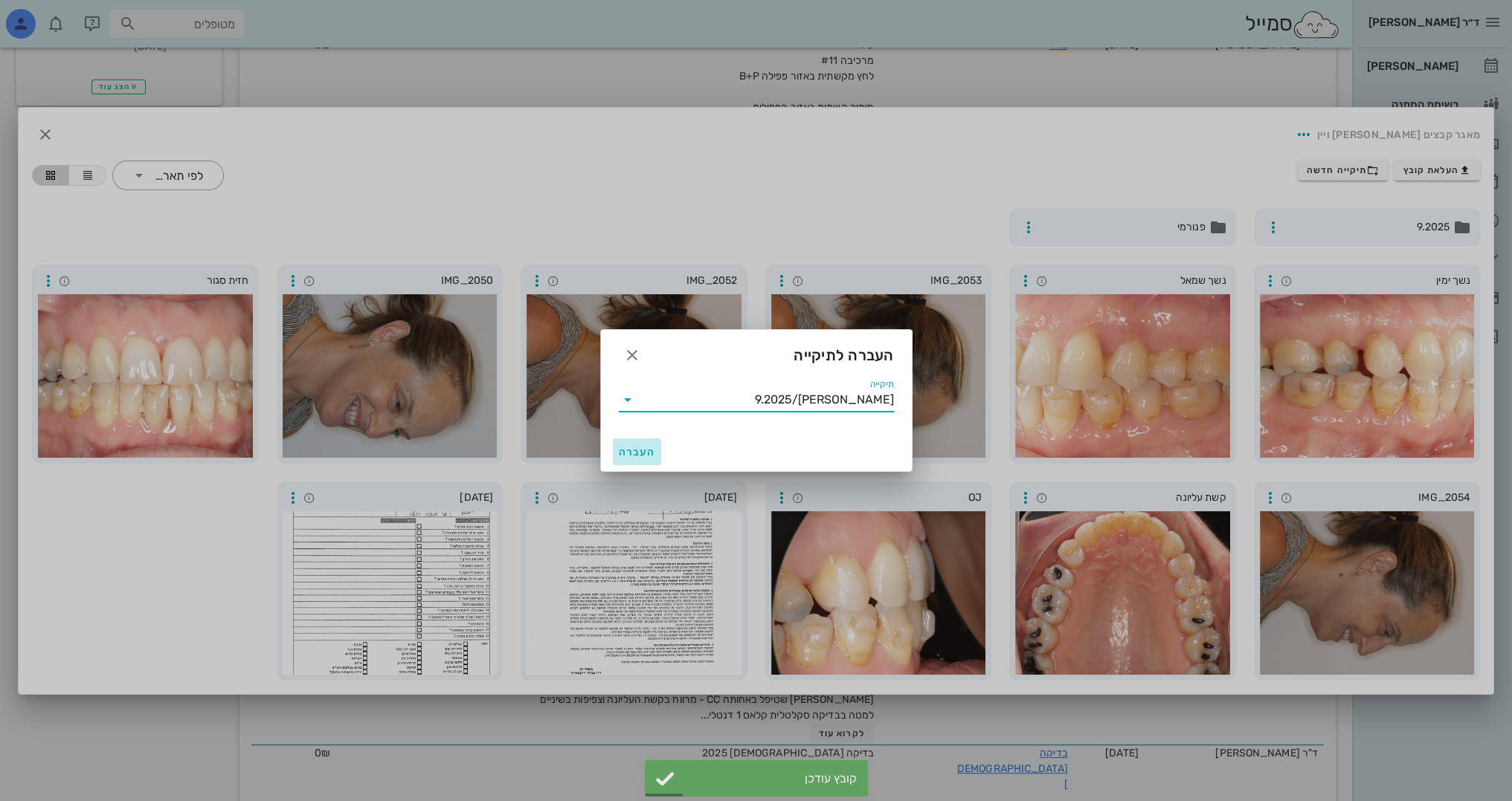
click at [634, 445] on button "העברה" at bounding box center [637, 452] width 49 height 27
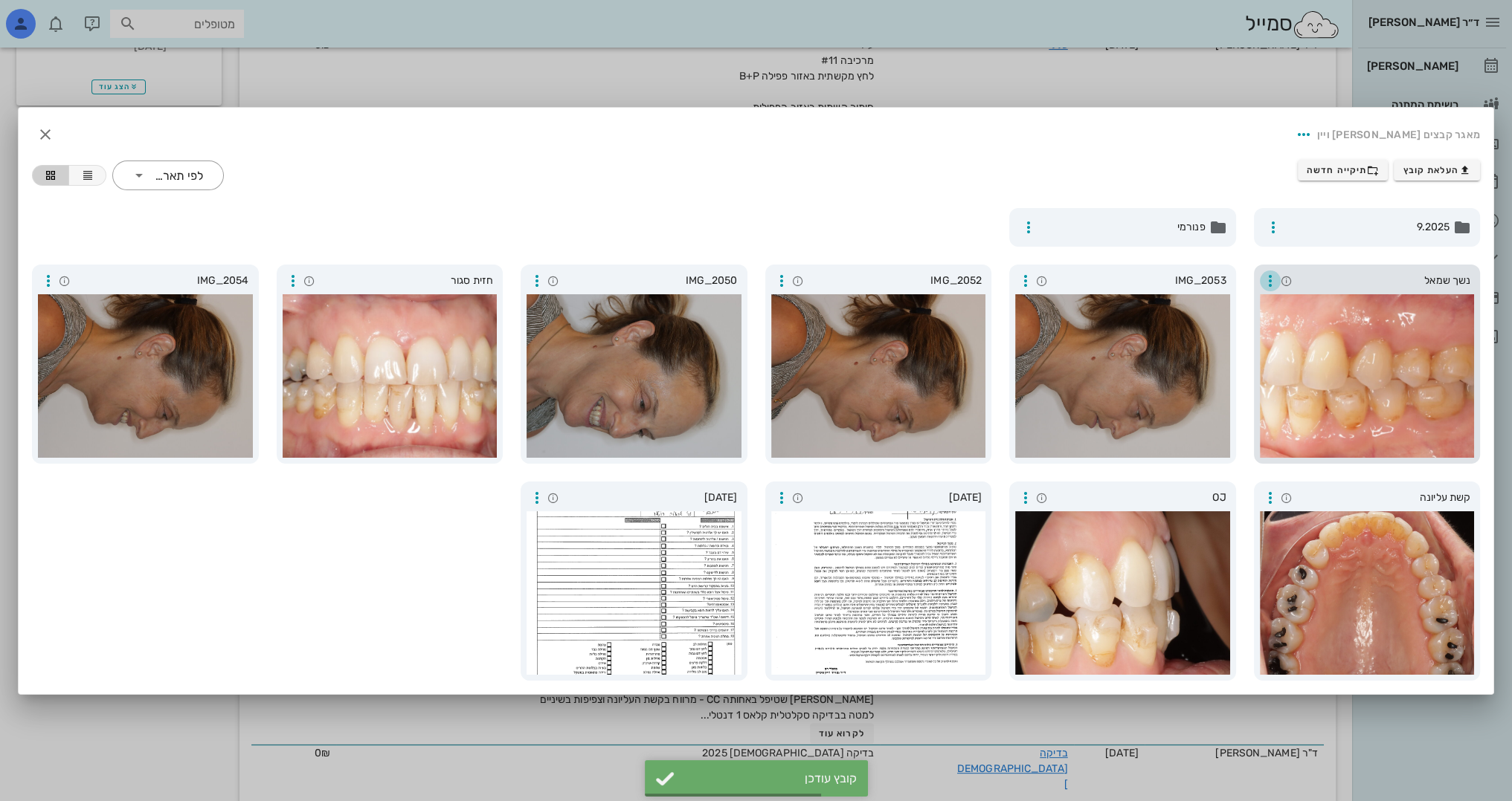
click at [1269, 274] on icon "button" at bounding box center [1270, 281] width 18 height 18
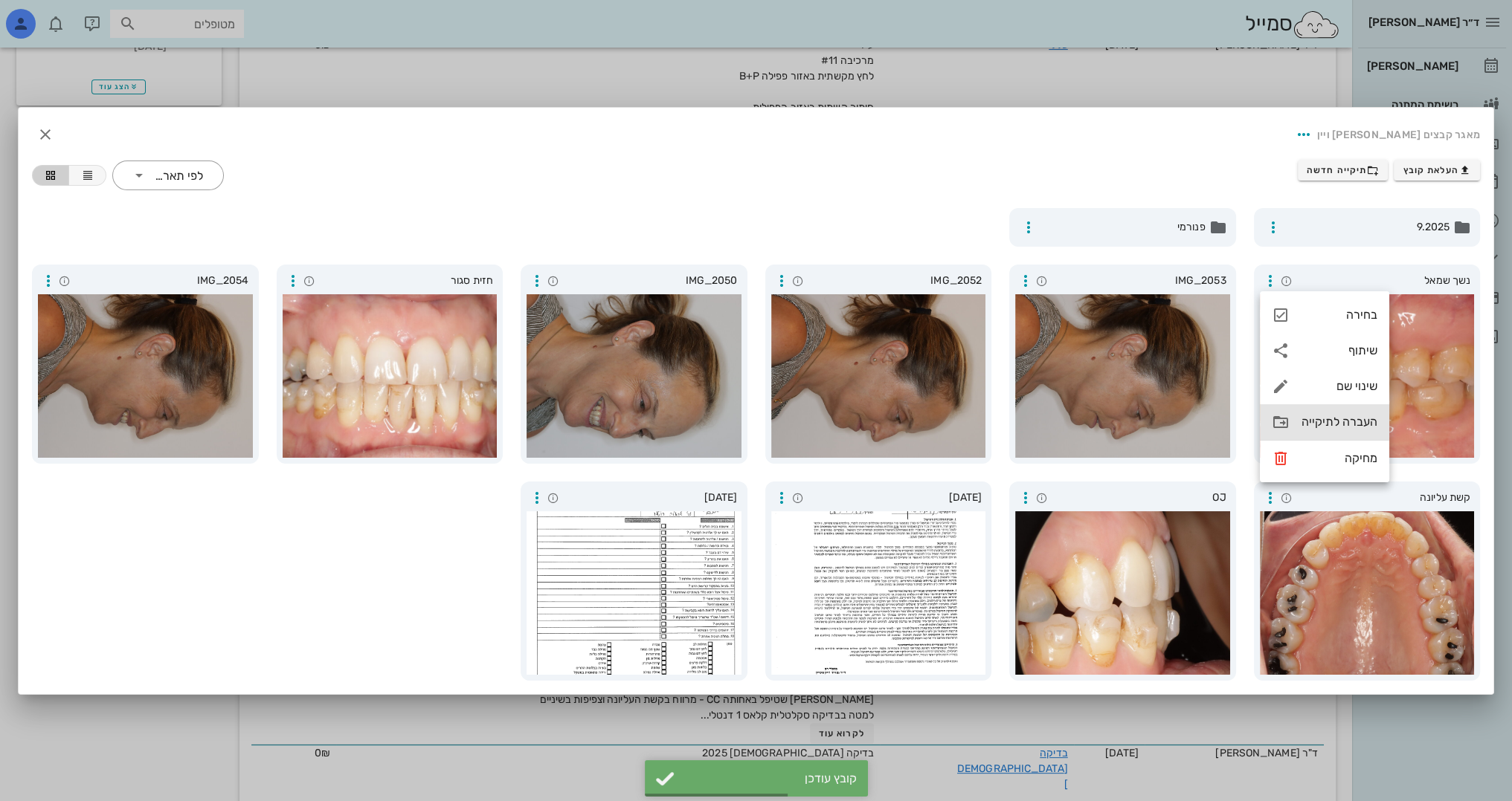
click at [1299, 434] on div "העברה לתיקייה" at bounding box center [1324, 422] width 129 height 36
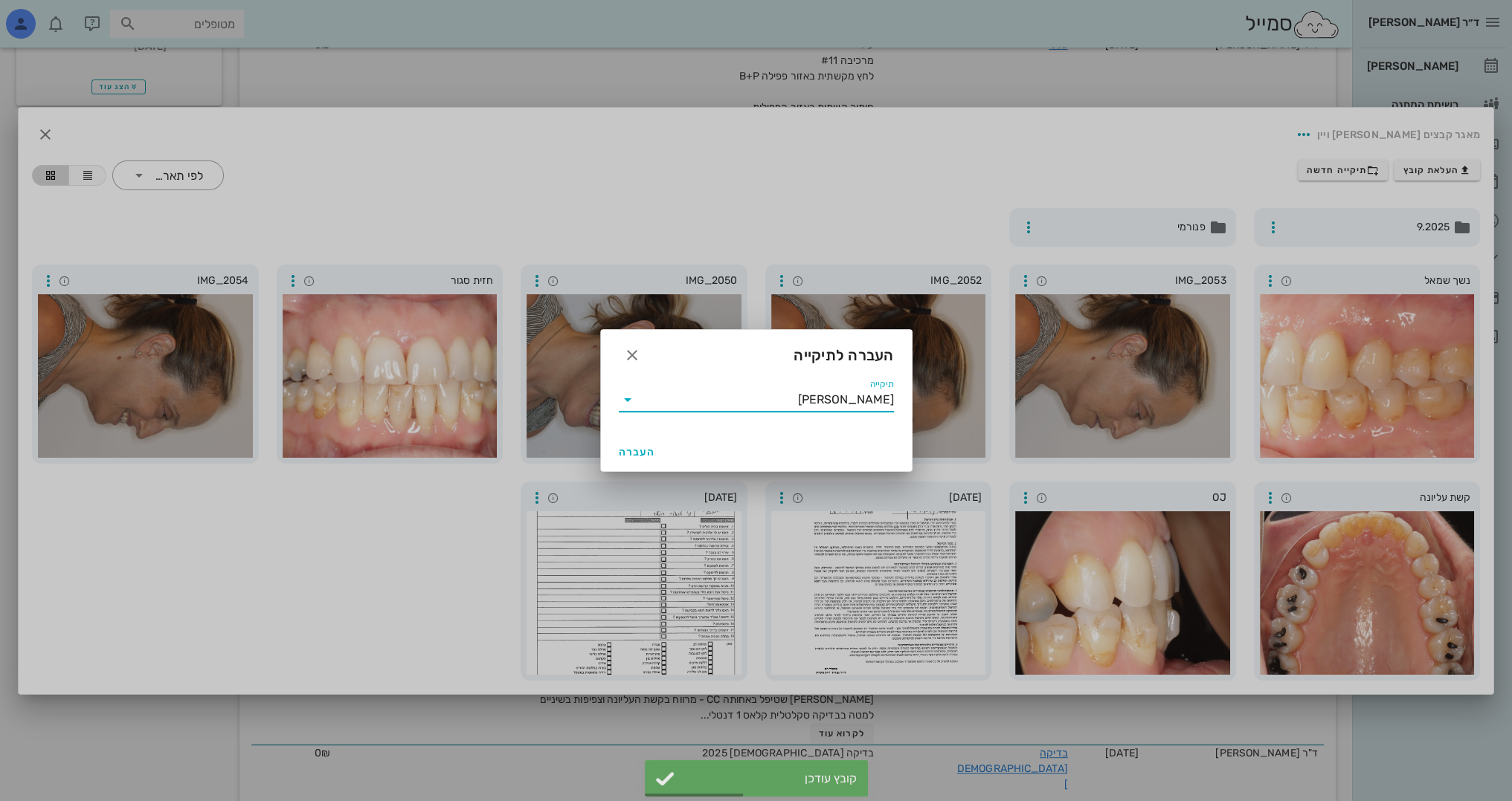
click at [693, 408] on input "[PERSON_NAME]" at bounding box center [766, 400] width 254 height 23
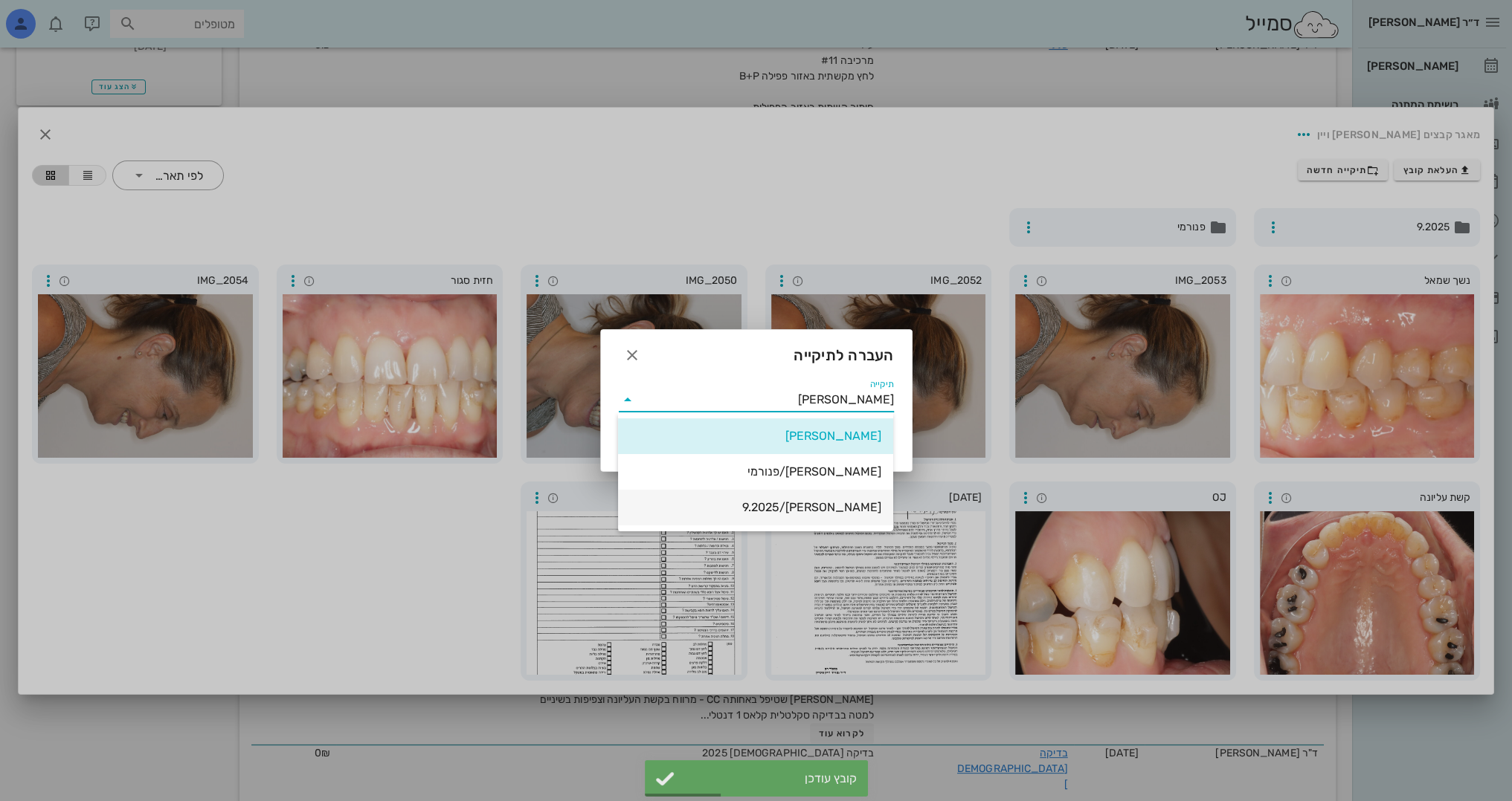
click at [779, 500] on div "[PERSON_NAME]/9.2025" at bounding box center [756, 507] width 252 height 14
type input "[PERSON_NAME]/9.2025"
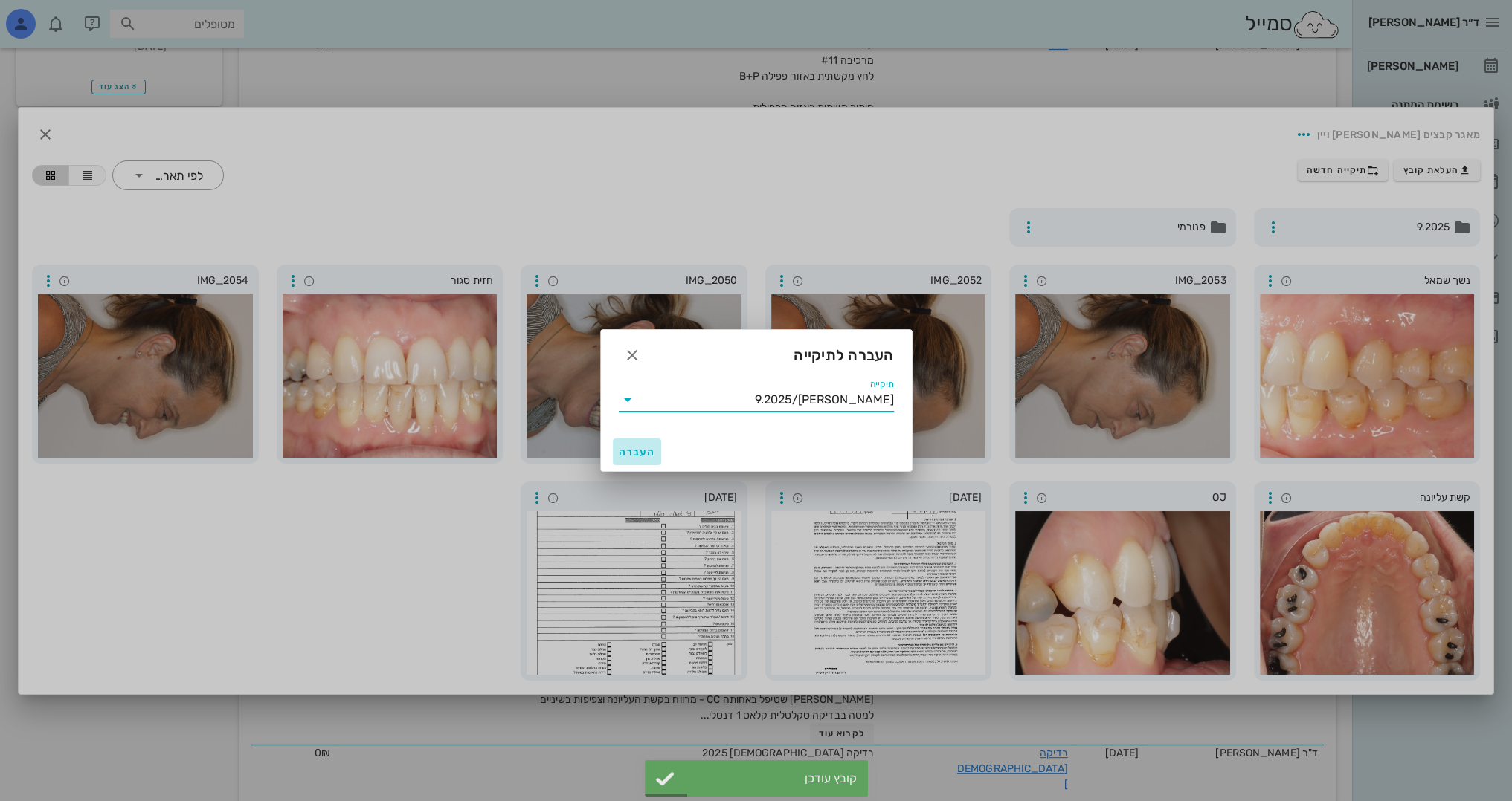
click at [645, 444] on button "העברה" at bounding box center [637, 452] width 49 height 27
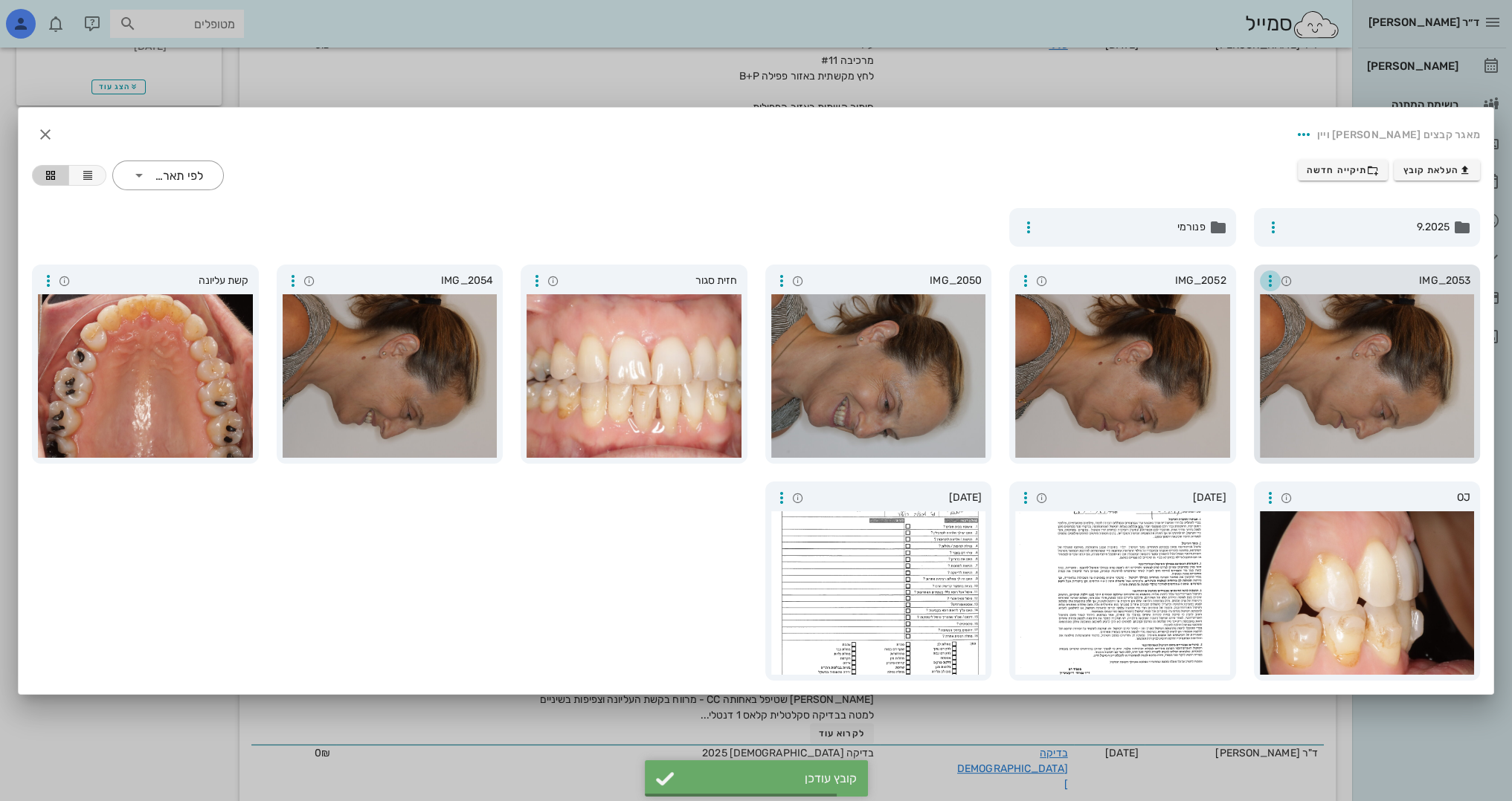
click at [1269, 272] on icon "button" at bounding box center [1270, 281] width 18 height 18
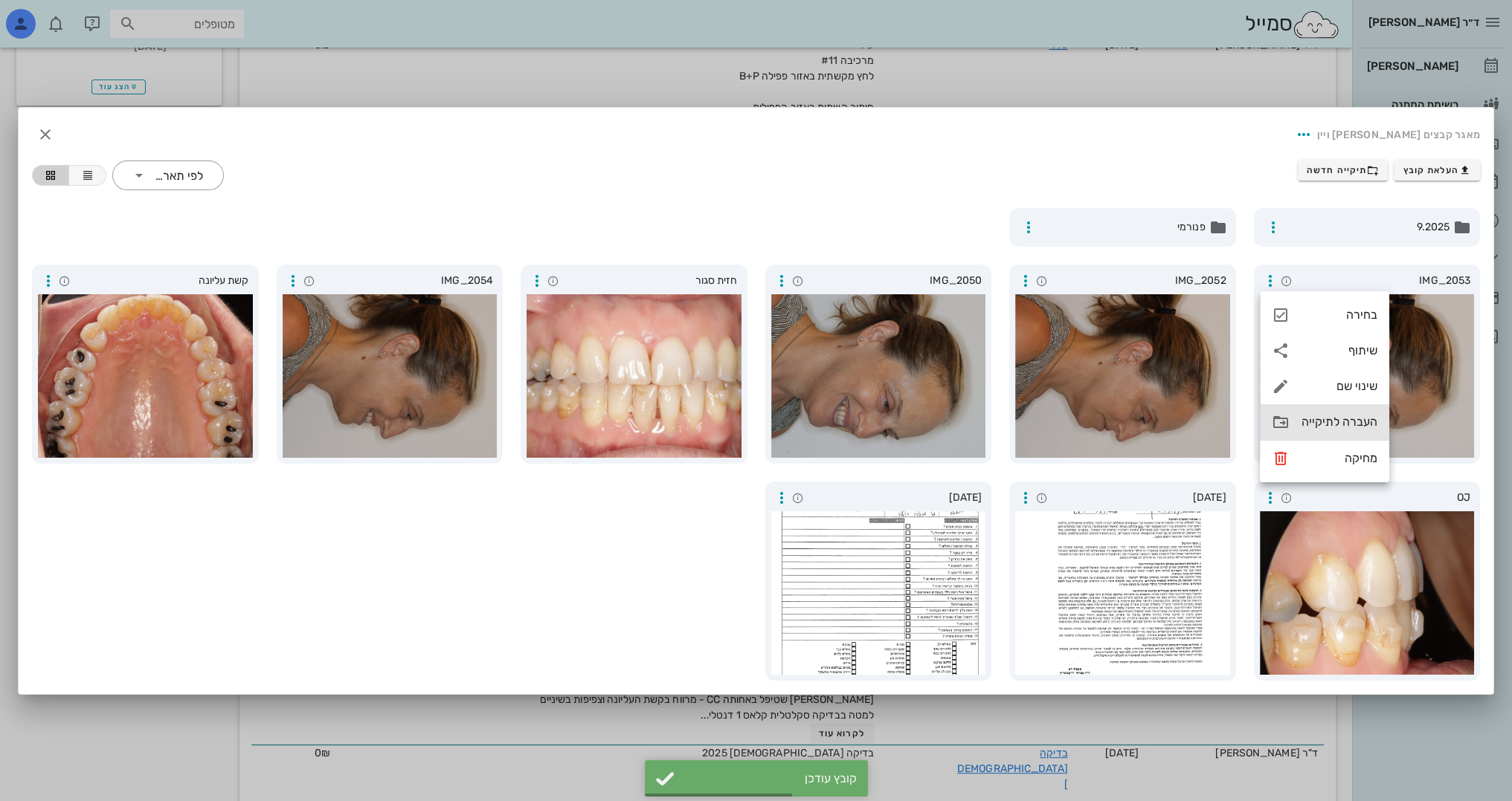
click at [1323, 420] on div "העברה לתיקייה" at bounding box center [1340, 422] width 75 height 14
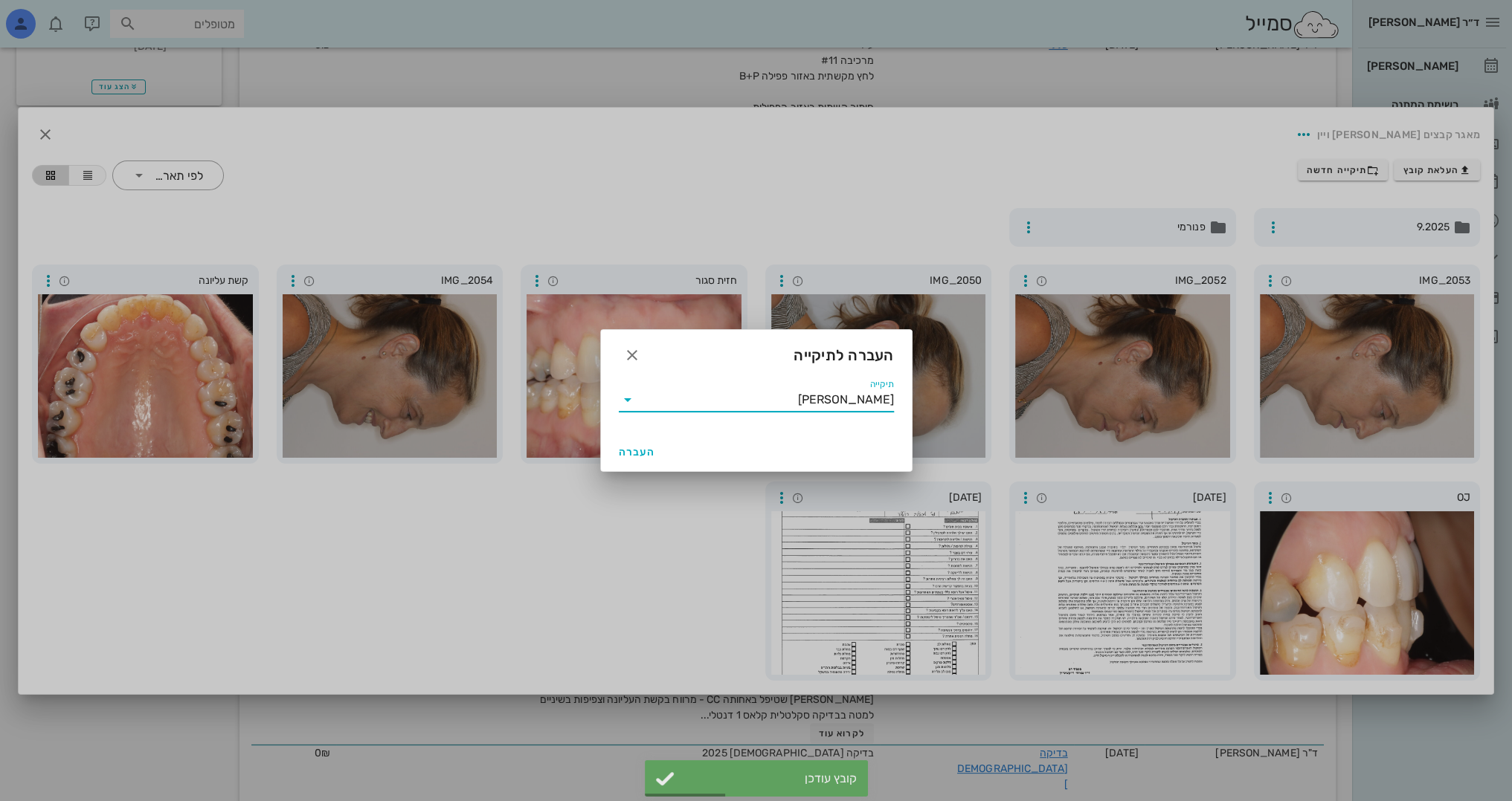
click at [782, 406] on input "[PERSON_NAME]" at bounding box center [766, 400] width 254 height 23
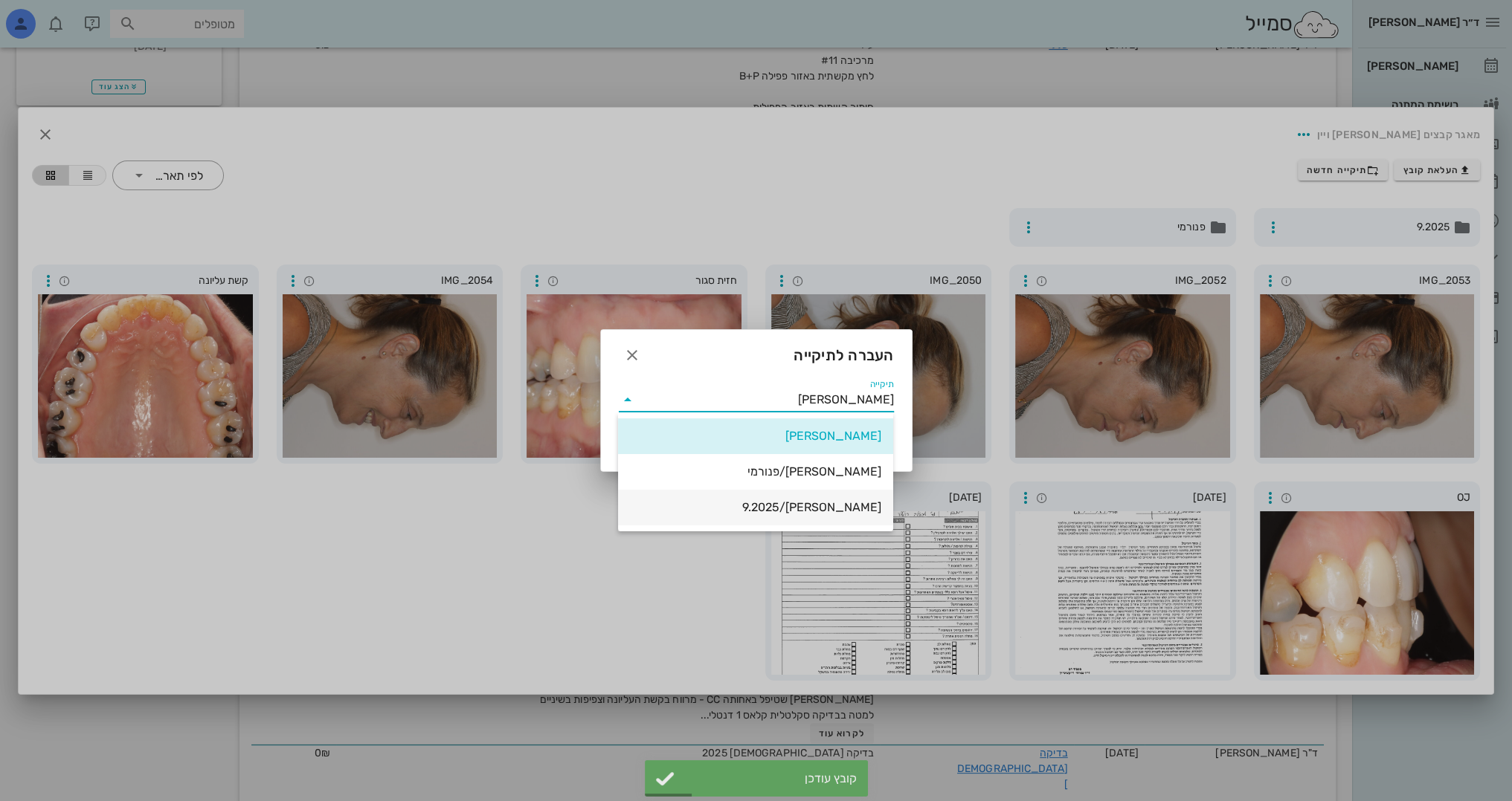
click at [840, 516] on div "[PERSON_NAME]/9.2025" at bounding box center [756, 507] width 252 height 32
type input "[PERSON_NAME]/9.2025"
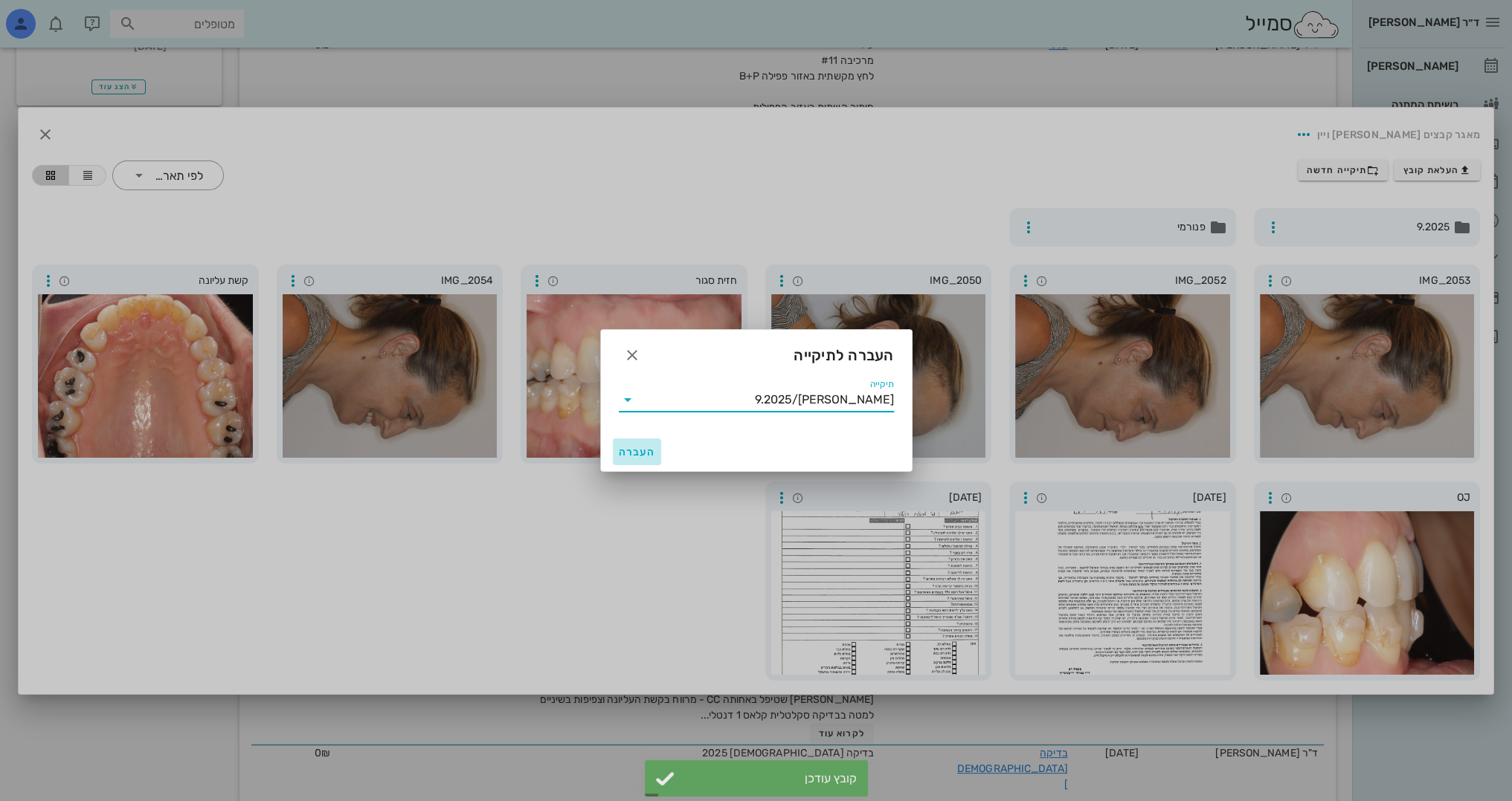
click at [647, 446] on span "העברה" at bounding box center [637, 453] width 37 height 13
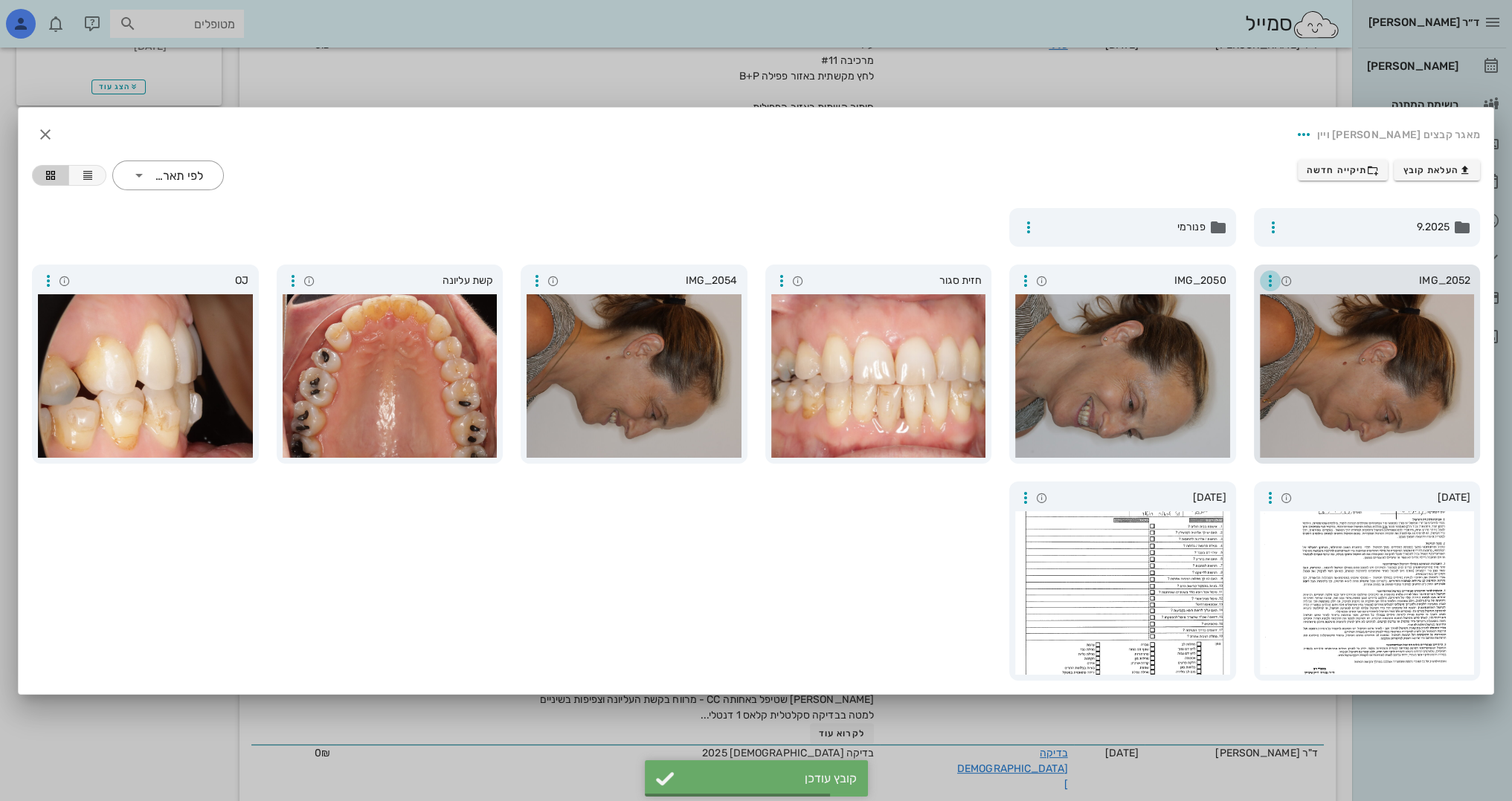
click at [1264, 278] on icon "button" at bounding box center [1270, 281] width 18 height 18
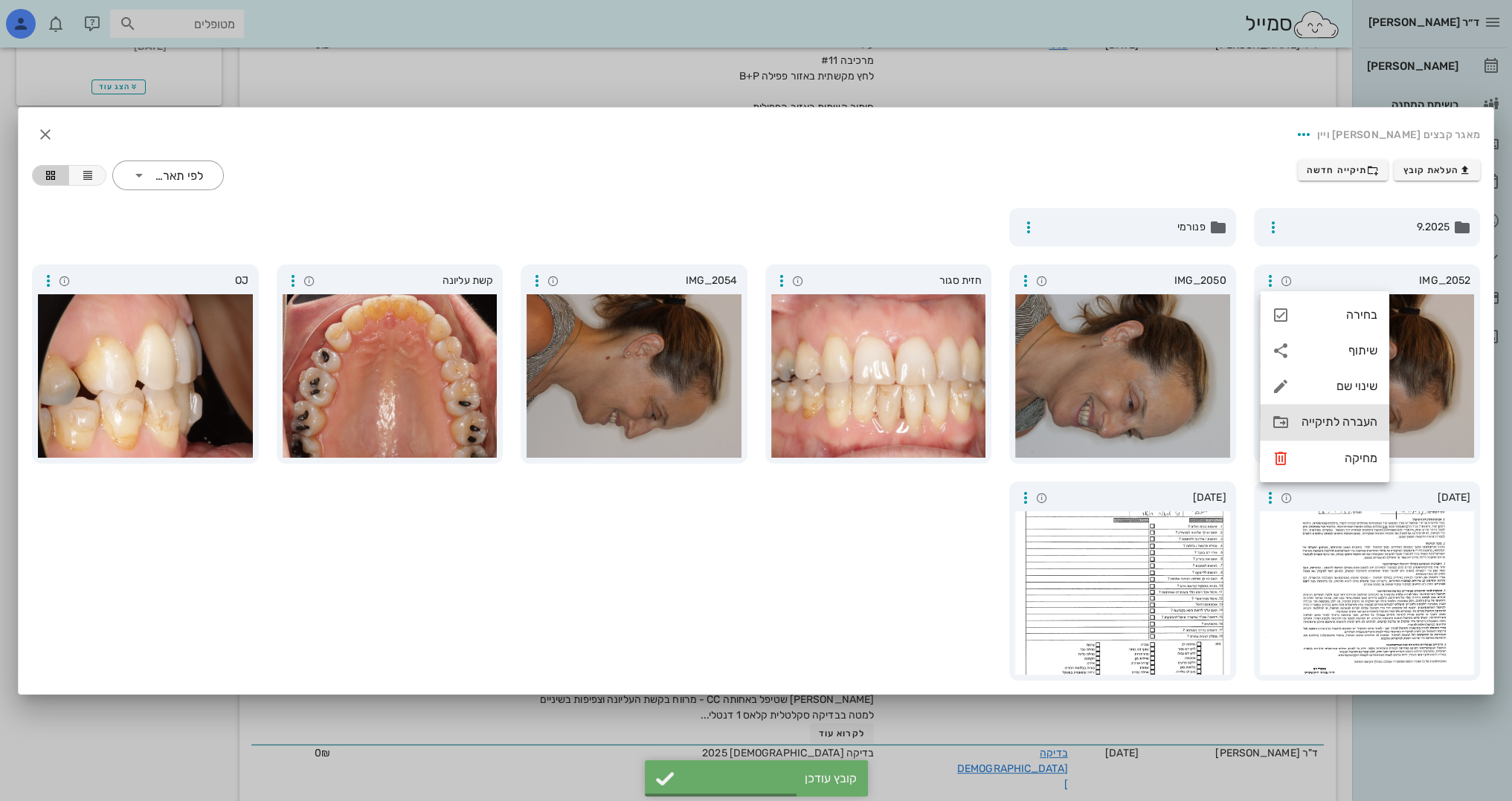
click at [1288, 421] on icon at bounding box center [1280, 422] width 18 height 18
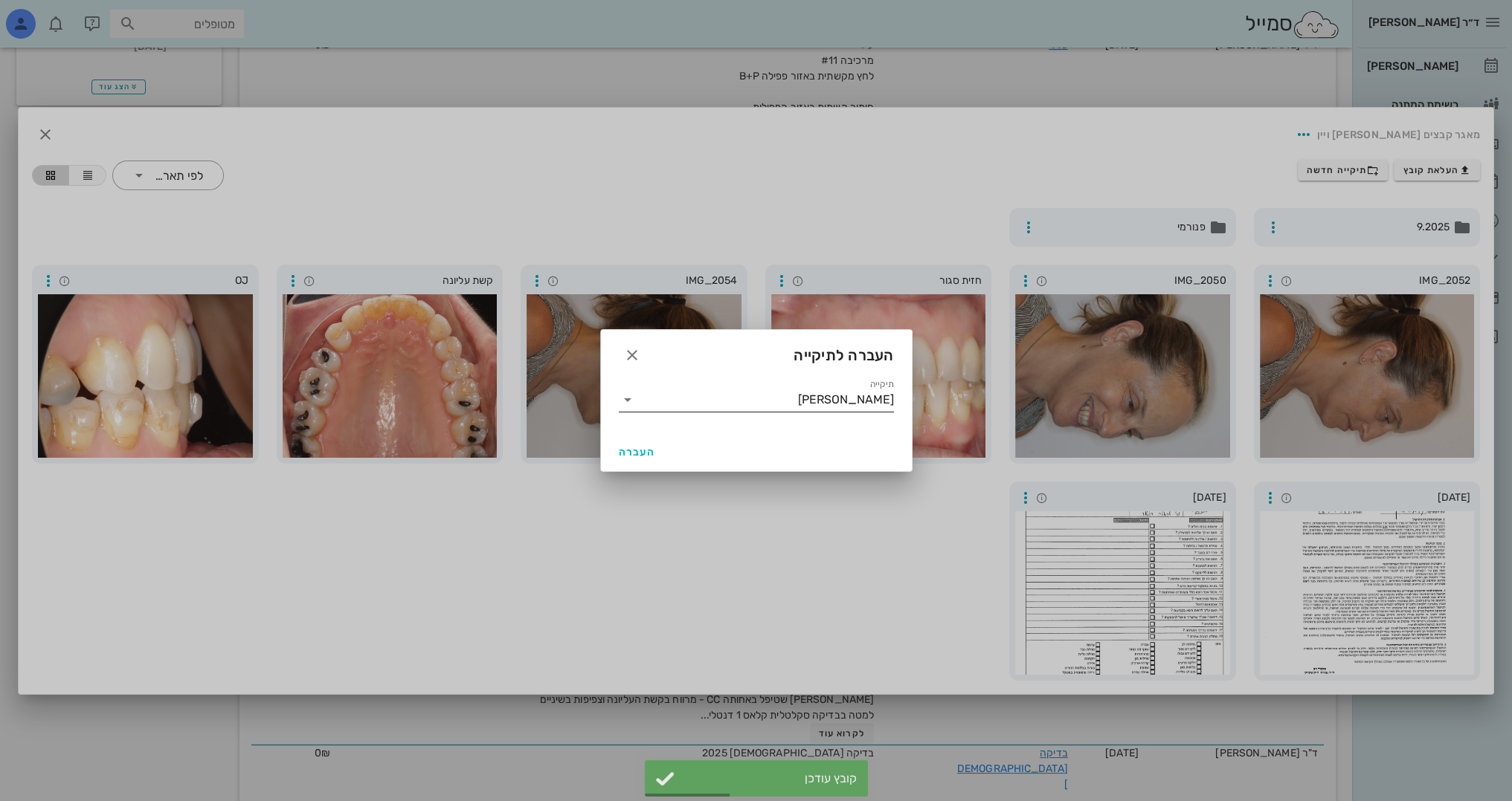
click at [735, 409] on input "[PERSON_NAME]" at bounding box center [766, 400] width 254 height 23
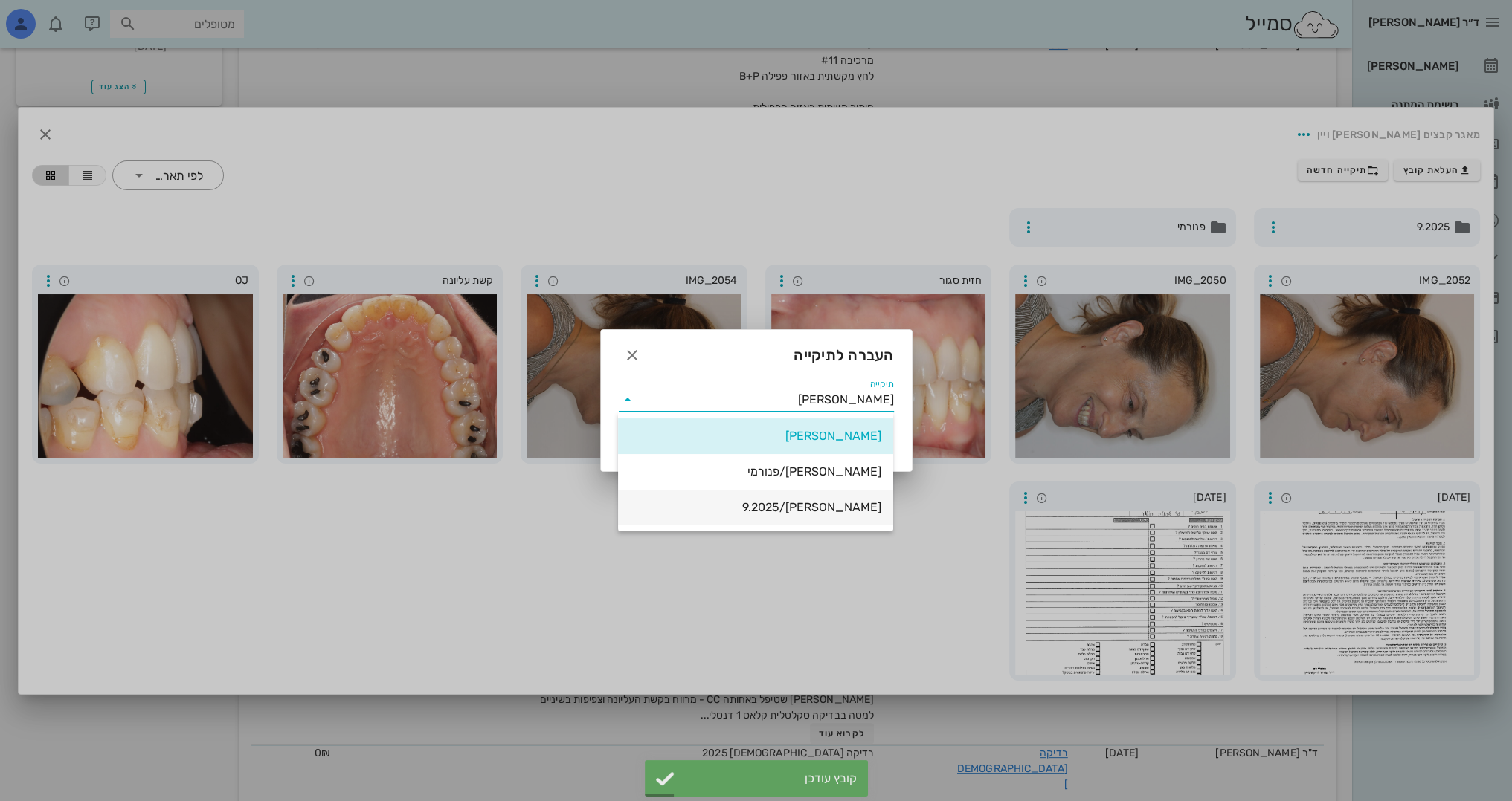
click at [755, 510] on div "[PERSON_NAME]/9.2025" at bounding box center [756, 507] width 252 height 14
type input "[PERSON_NAME]/9.2025"
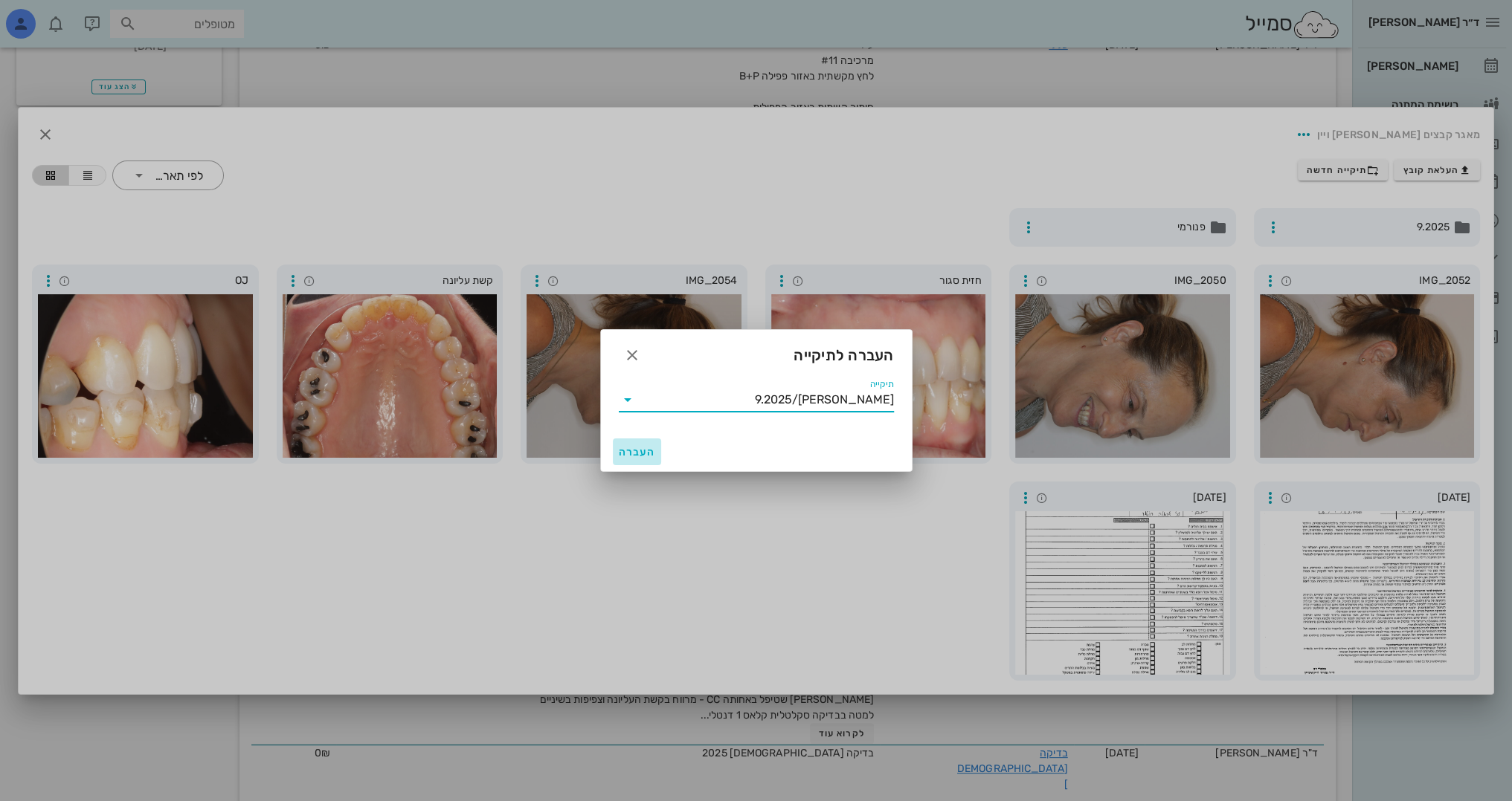
click at [654, 445] on button "העברה" at bounding box center [637, 452] width 49 height 27
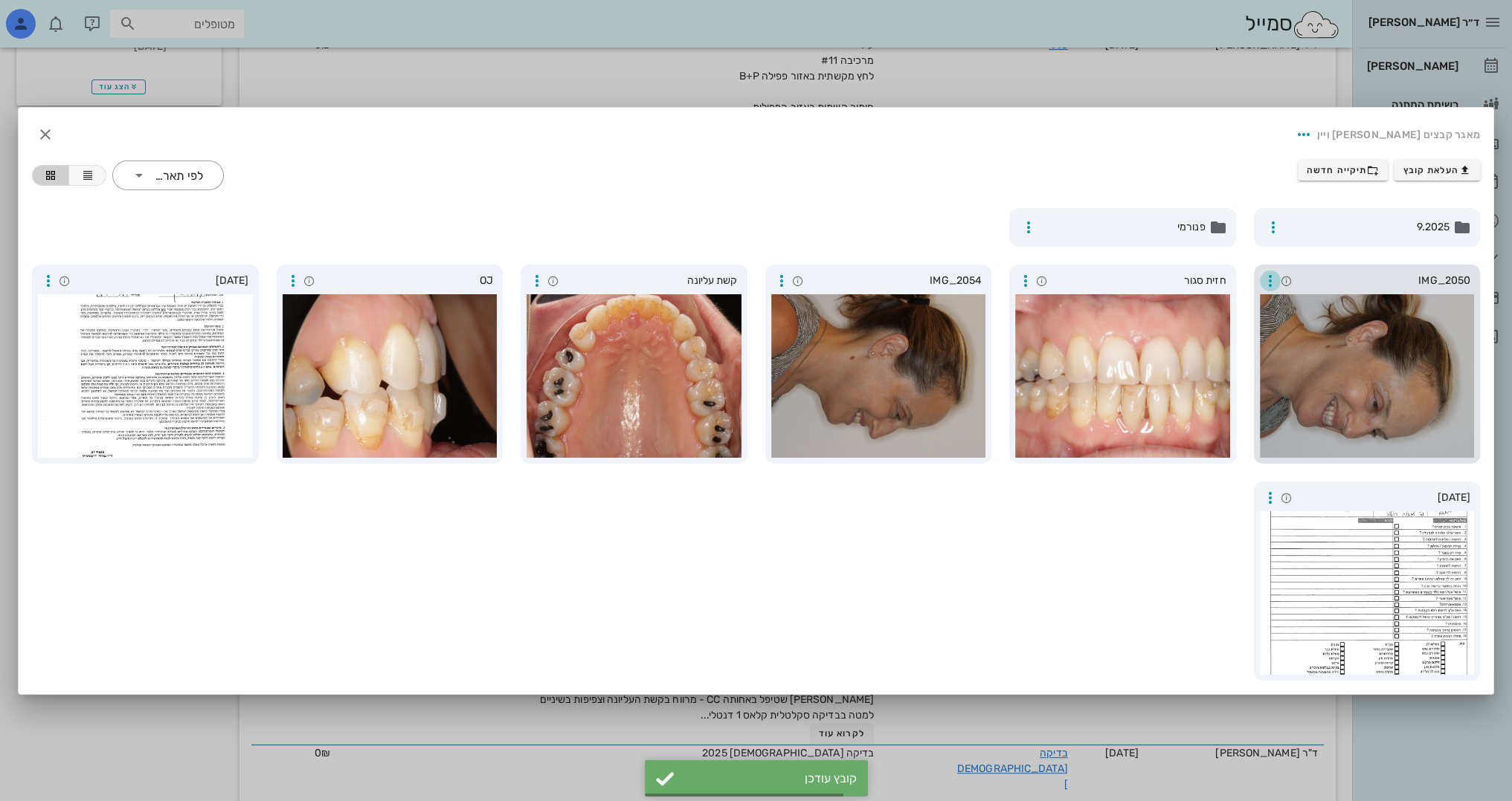
click at [1270, 278] on icon "button" at bounding box center [1270, 281] width 18 height 18
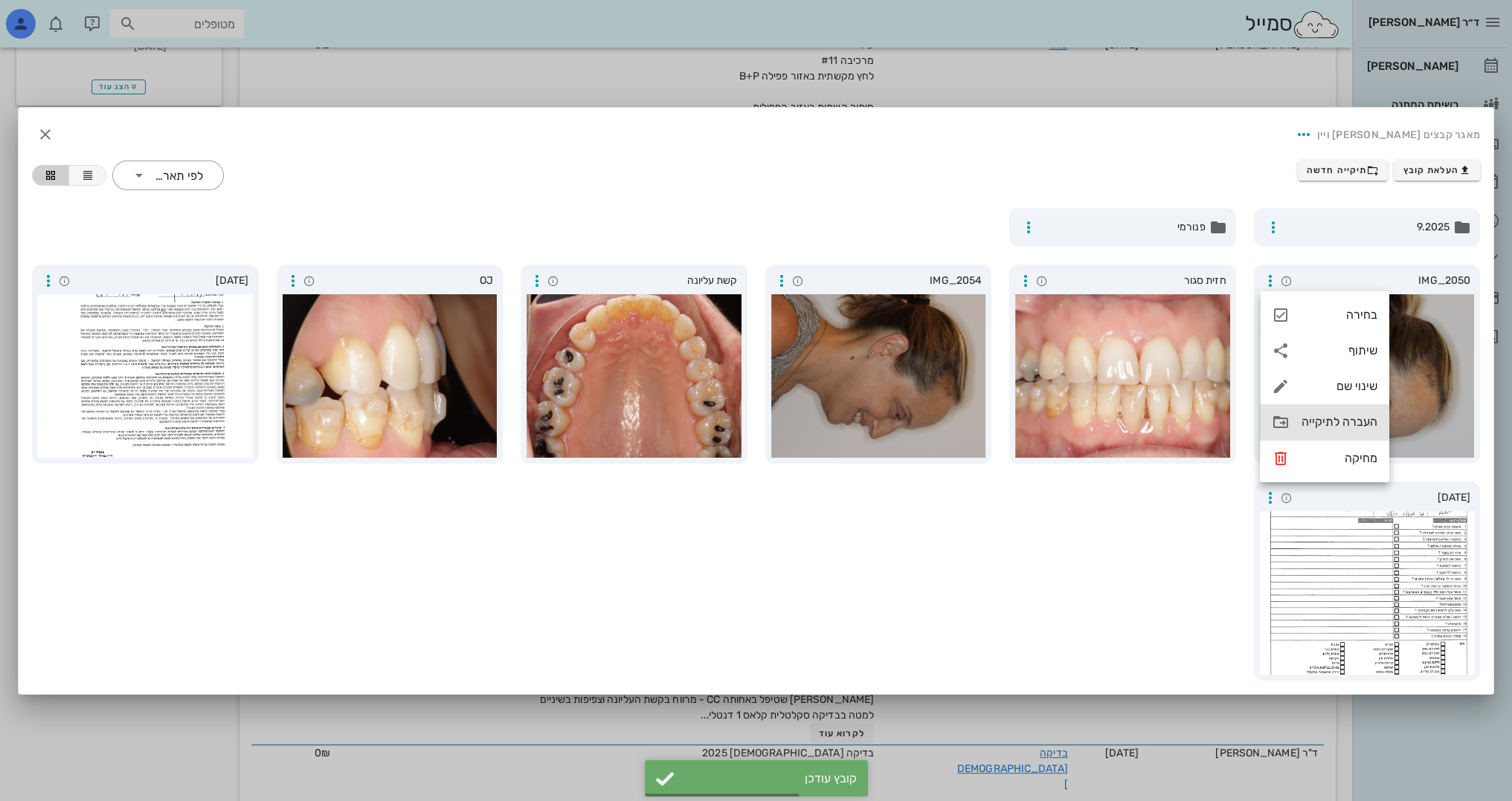
click at [1295, 419] on div "העברה לתיקייה" at bounding box center [1324, 422] width 129 height 36
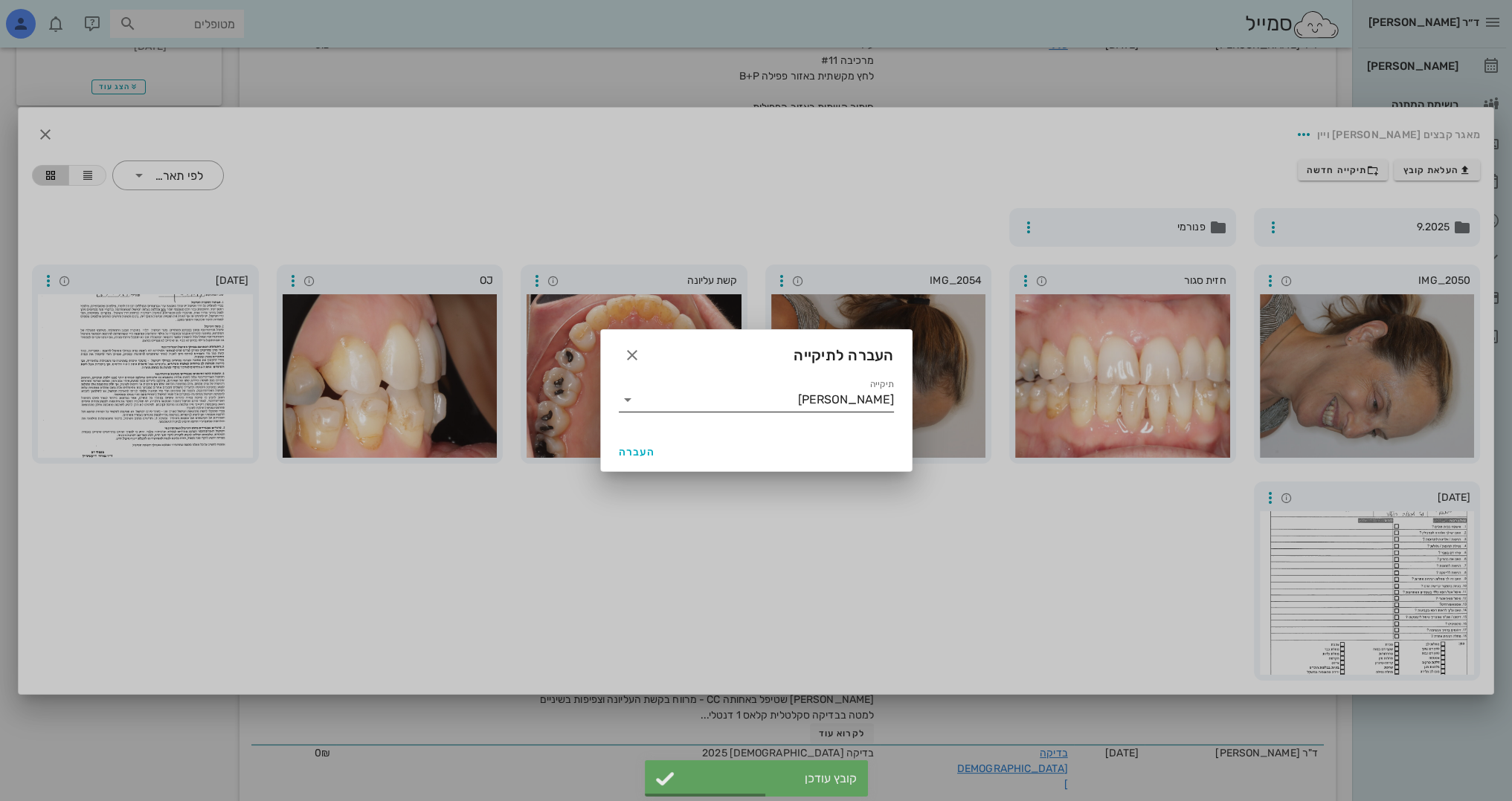
click at [762, 412] on div "תיקייה [PERSON_NAME]" at bounding box center [756, 400] width 275 height 23
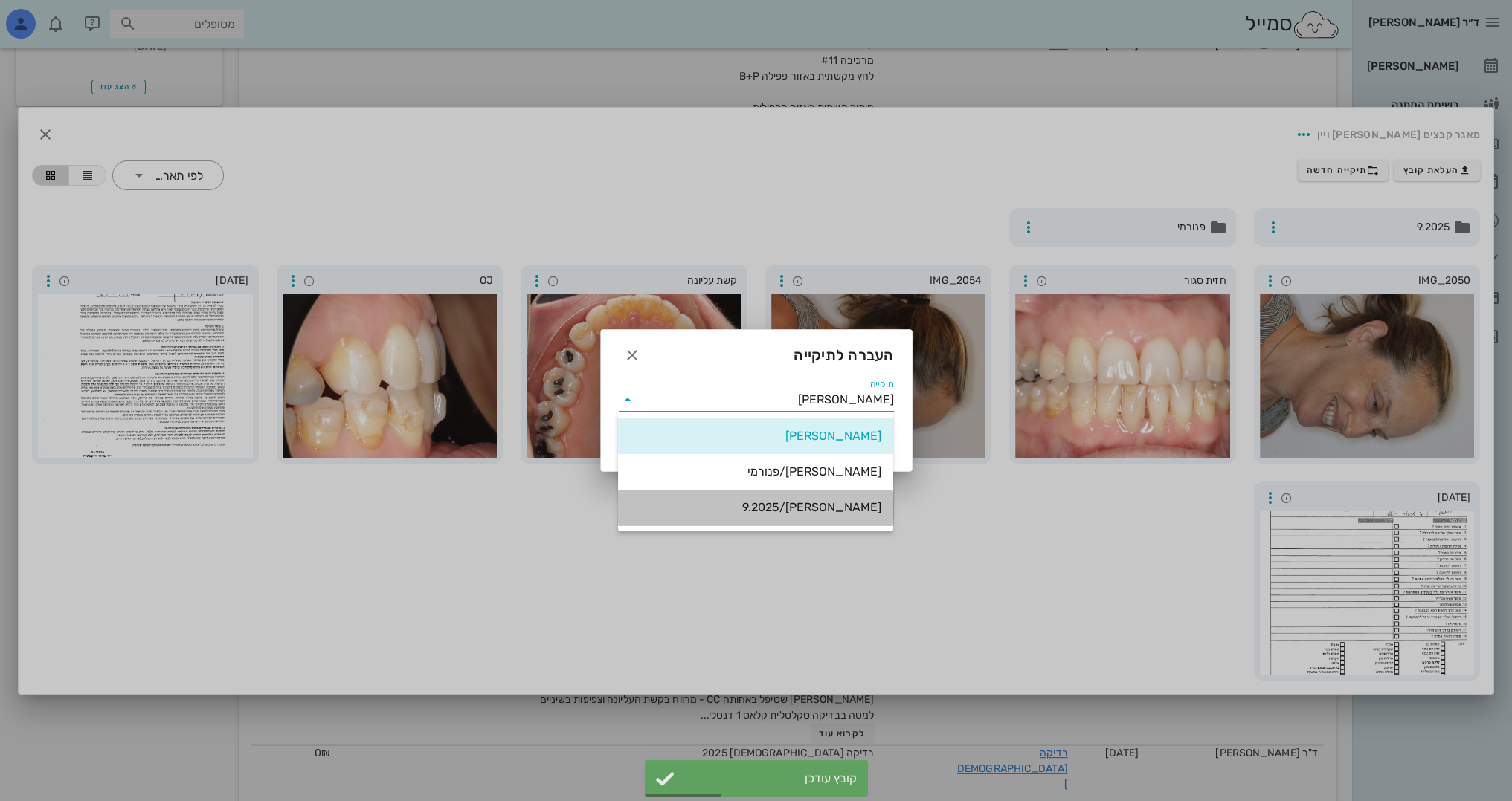
click at [800, 507] on div "[PERSON_NAME]/9.2025" at bounding box center [756, 507] width 252 height 14
type input "[PERSON_NAME]/9.2025"
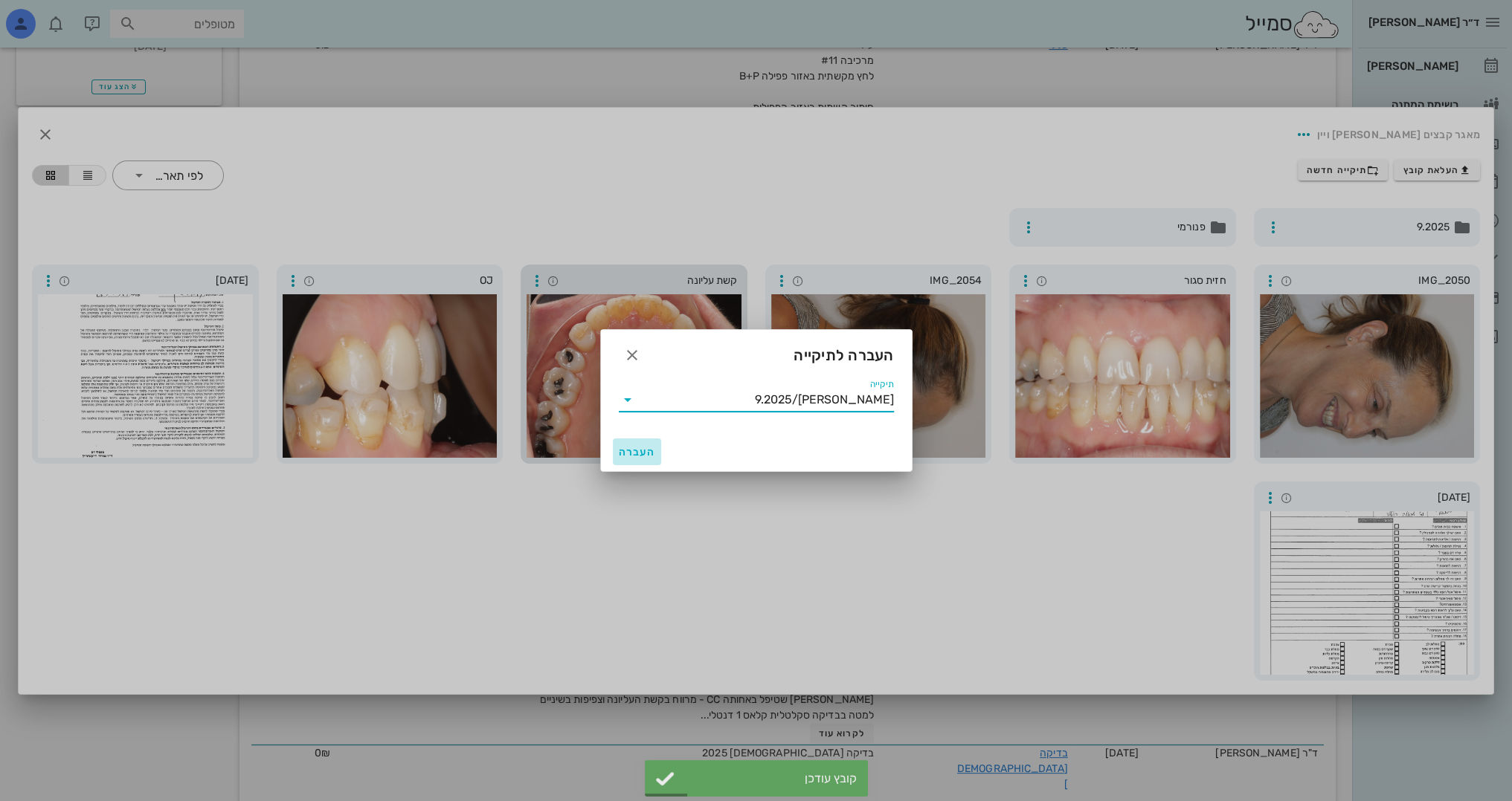
click at [635, 453] on span "העברה" at bounding box center [637, 453] width 37 height 13
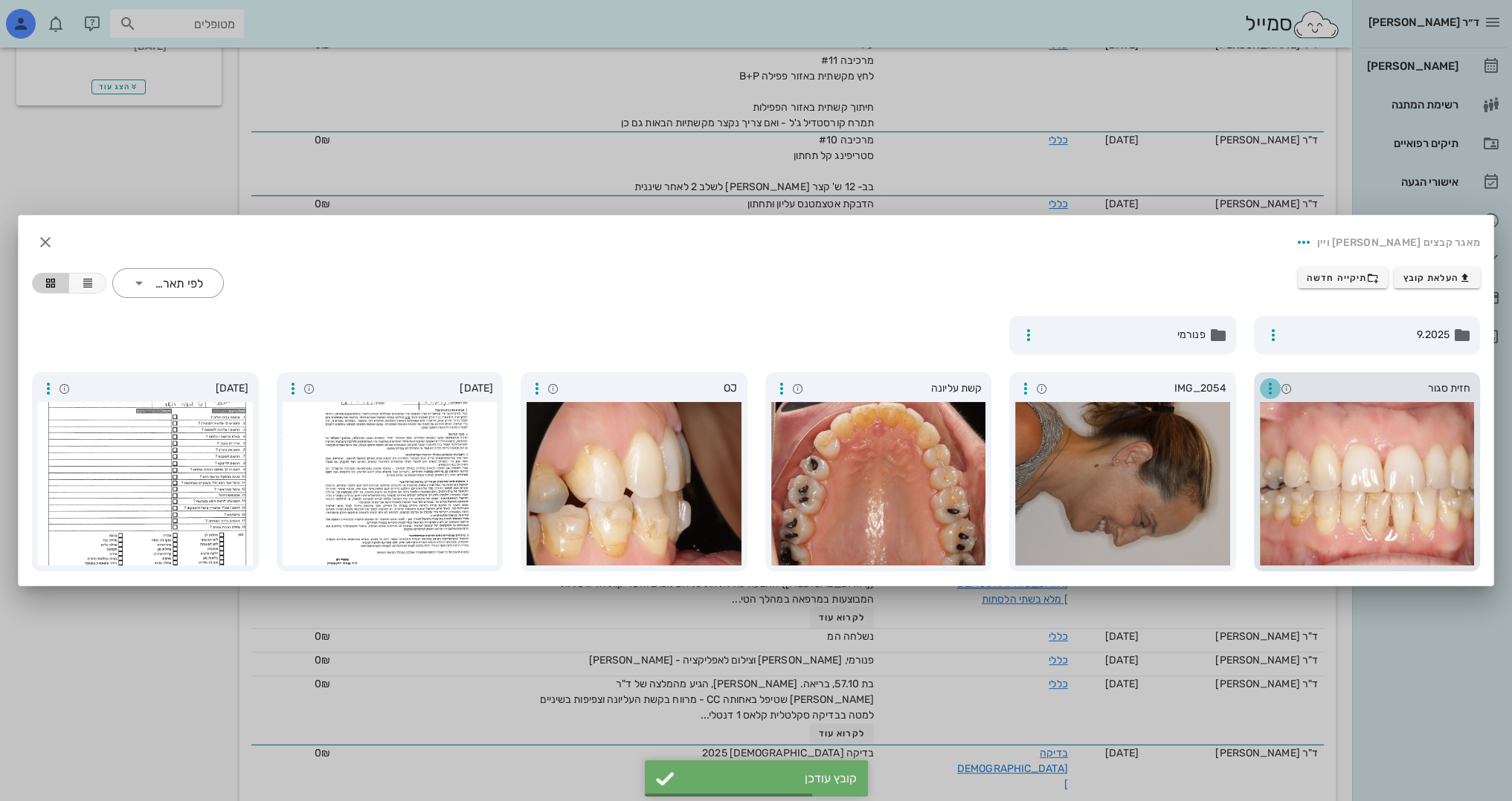
click at [1271, 396] on icon "button" at bounding box center [1270, 389] width 18 height 18
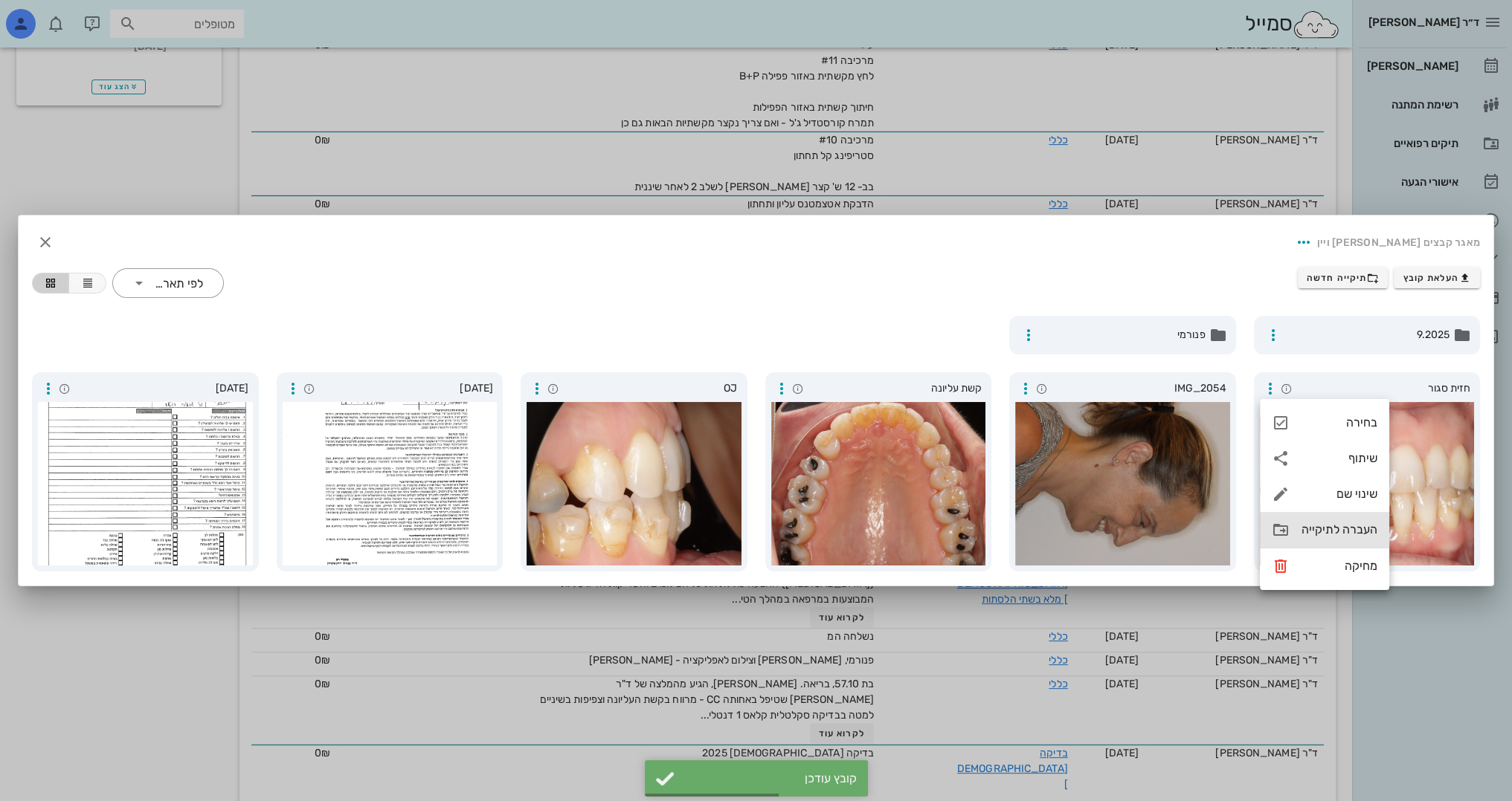
click at [1300, 533] on div "העברה לתיקייה" at bounding box center [1324, 530] width 129 height 36
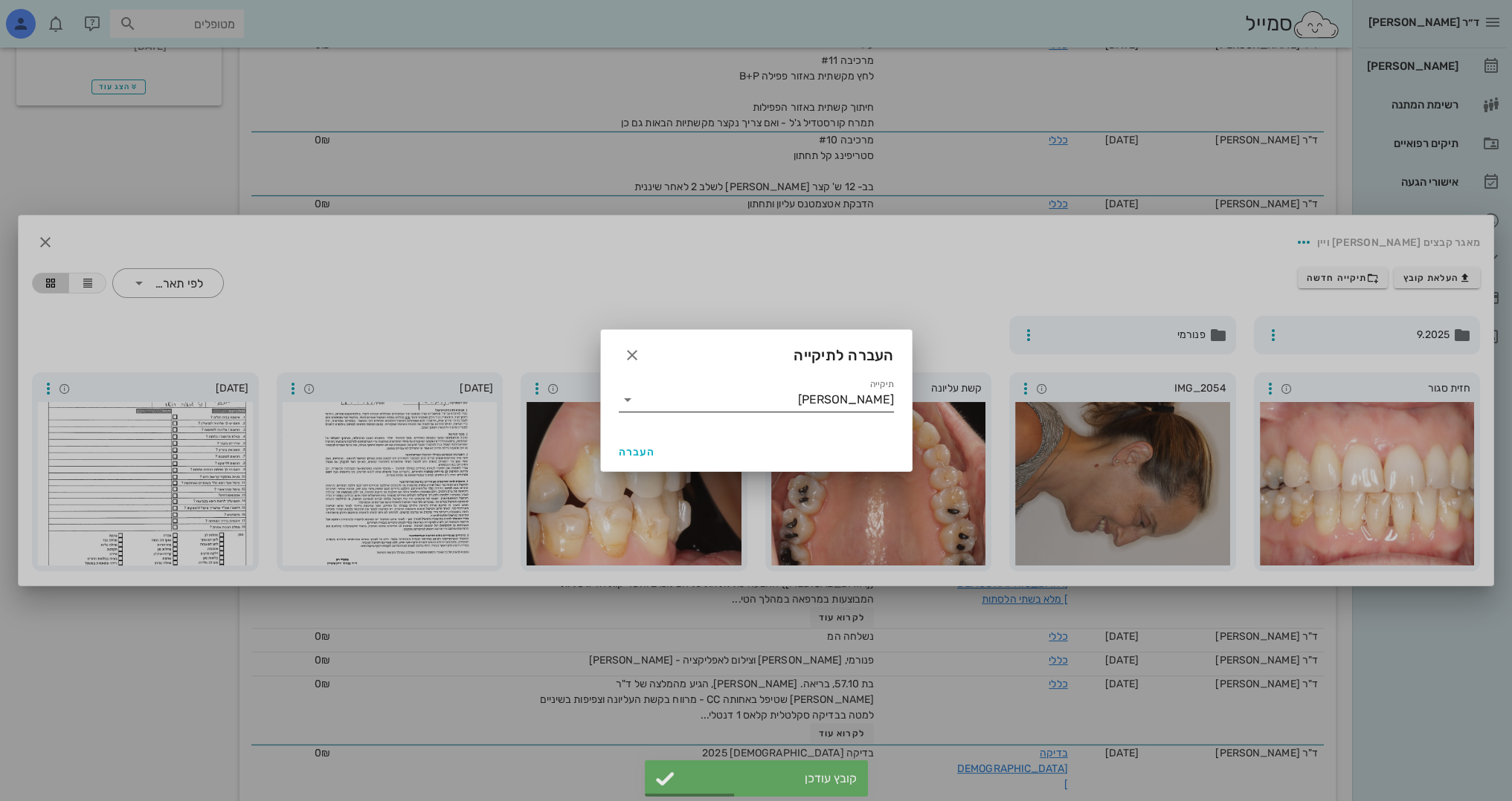
click at [805, 407] on input "[PERSON_NAME]" at bounding box center [766, 400] width 254 height 23
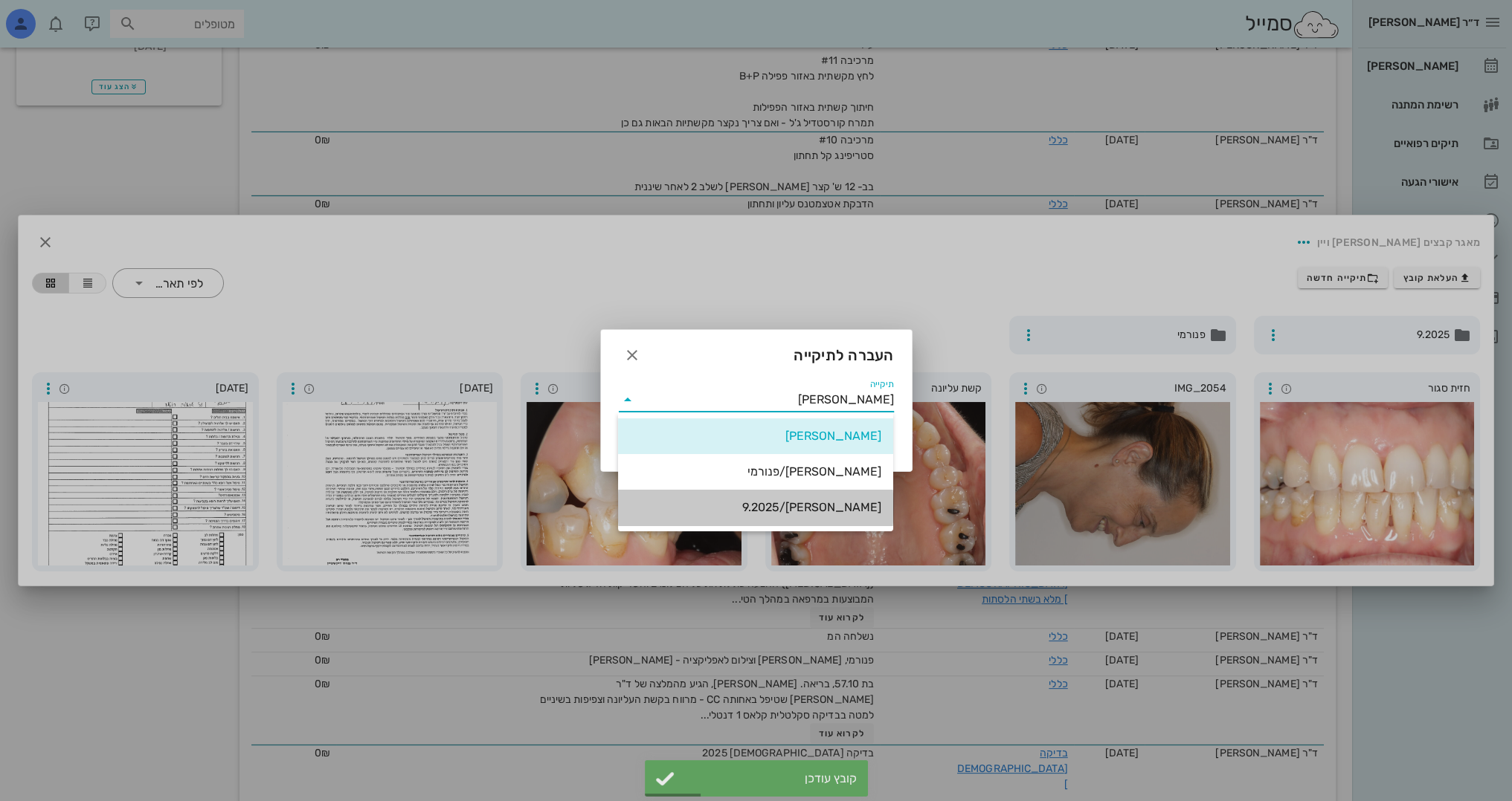
drag, startPoint x: 841, startPoint y: 507, endPoint x: 769, endPoint y: 501, distance: 72.2
click at [840, 507] on div "[PERSON_NAME]/9.2025" at bounding box center [756, 507] width 252 height 14
type input "[PERSON_NAME]/9.2025"
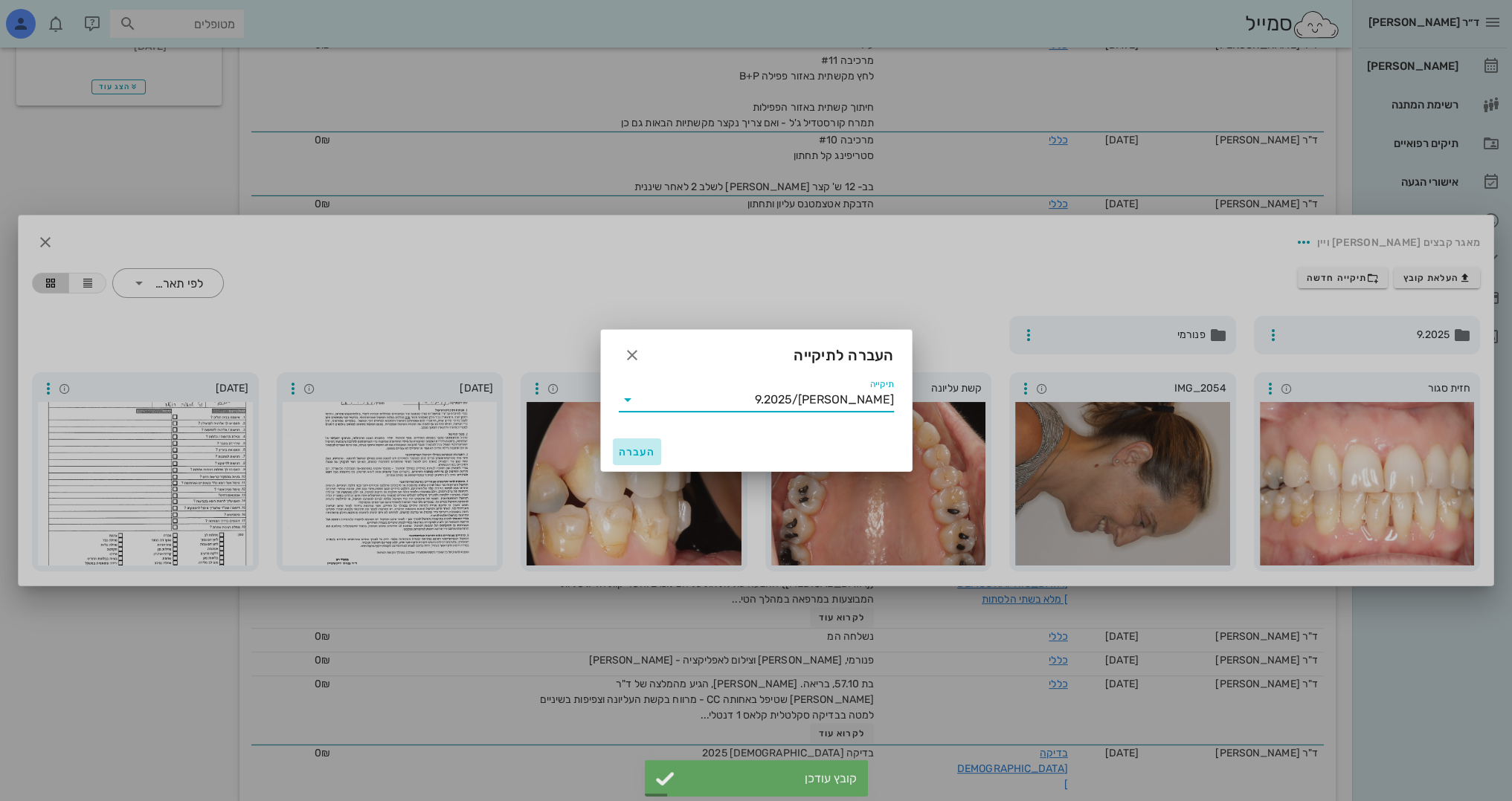
drag, startPoint x: 633, startPoint y: 445, endPoint x: 641, endPoint y: 437, distance: 11.3
click at [633, 445] on button "העברה" at bounding box center [637, 452] width 49 height 27
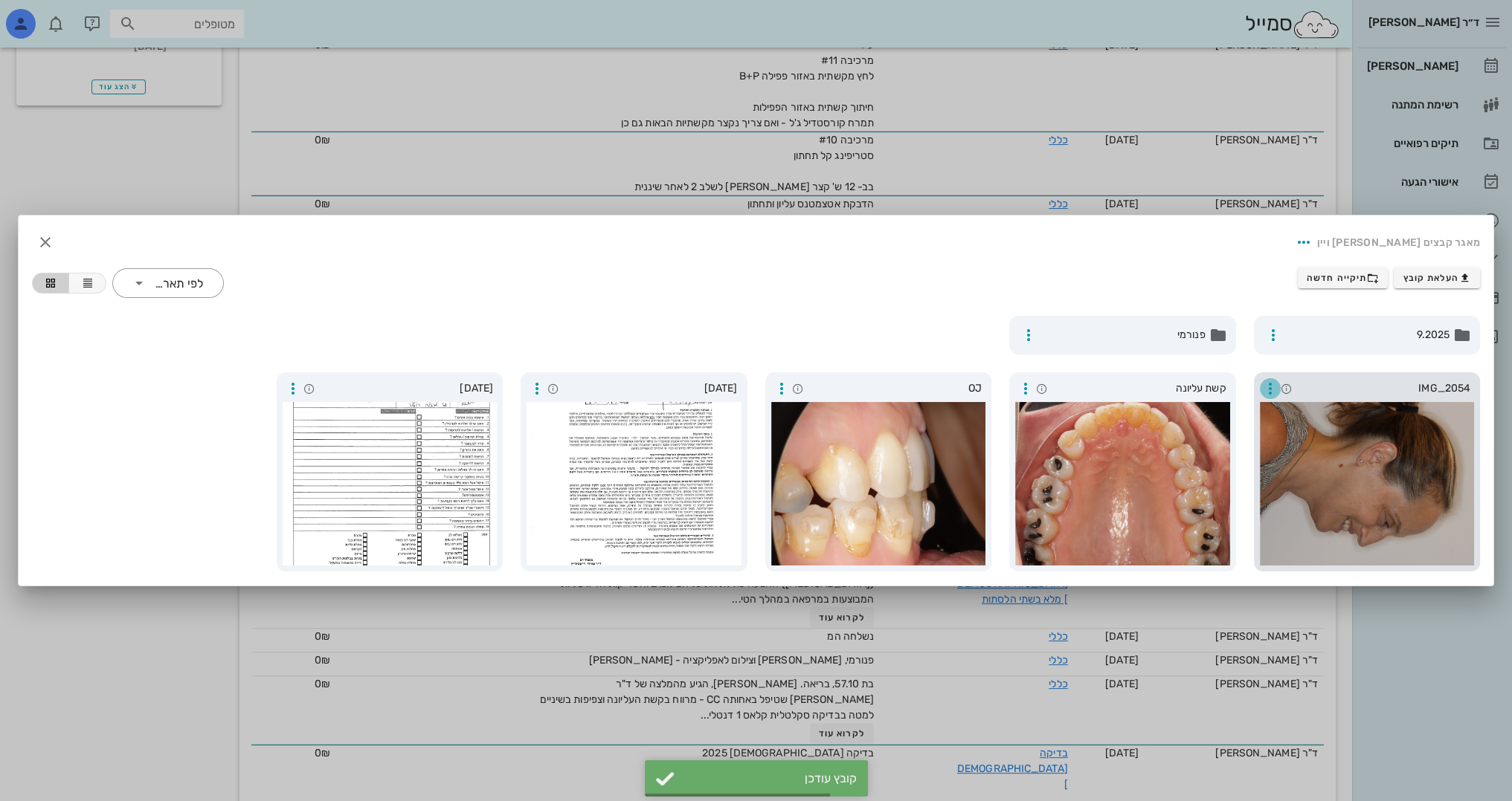
click at [1271, 386] on icon "button" at bounding box center [1270, 389] width 18 height 18
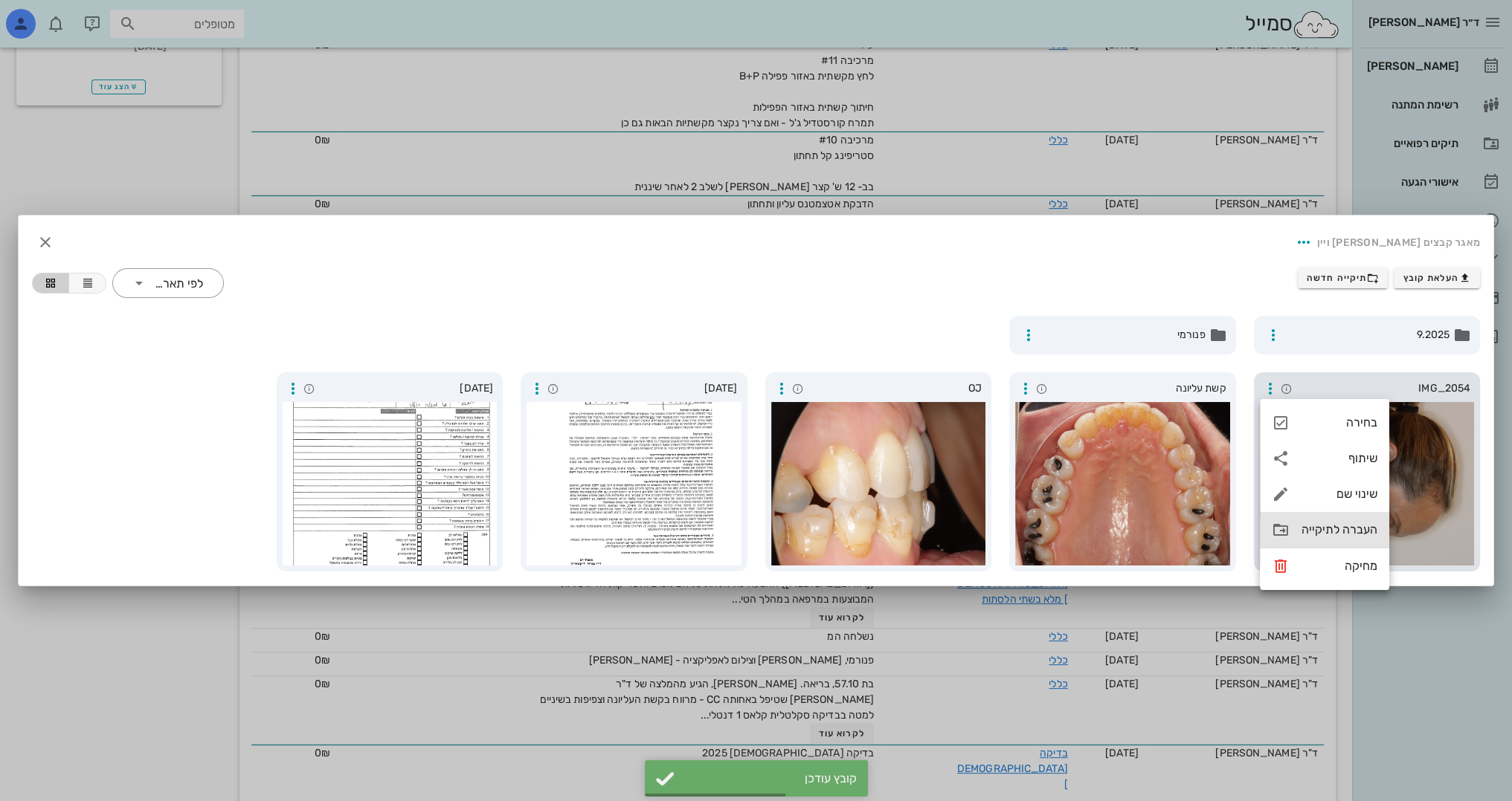
click at [1304, 532] on div "העברה לתיקייה" at bounding box center [1340, 530] width 75 height 14
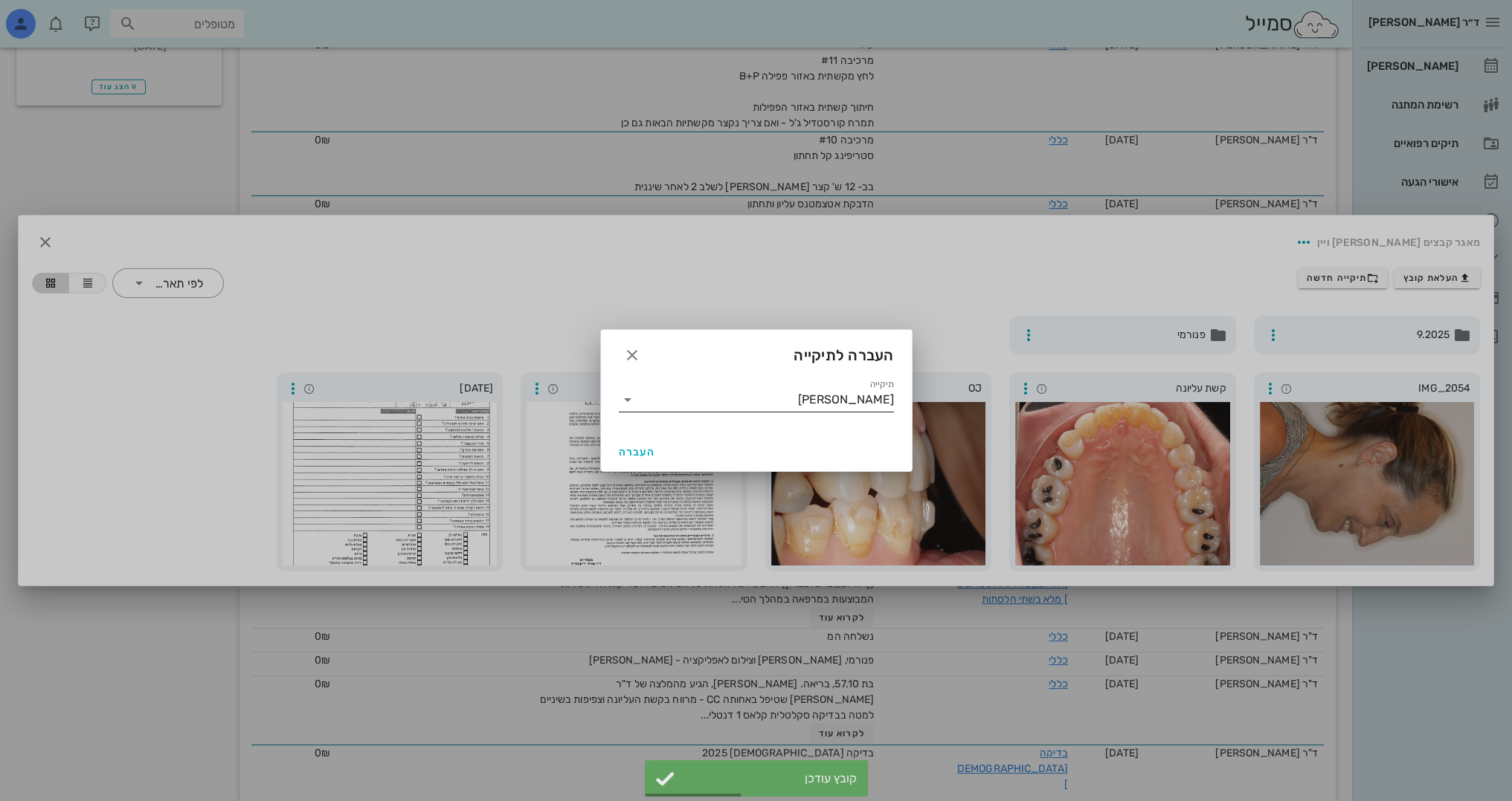
click at [757, 394] on input "[PERSON_NAME]" at bounding box center [766, 400] width 254 height 23
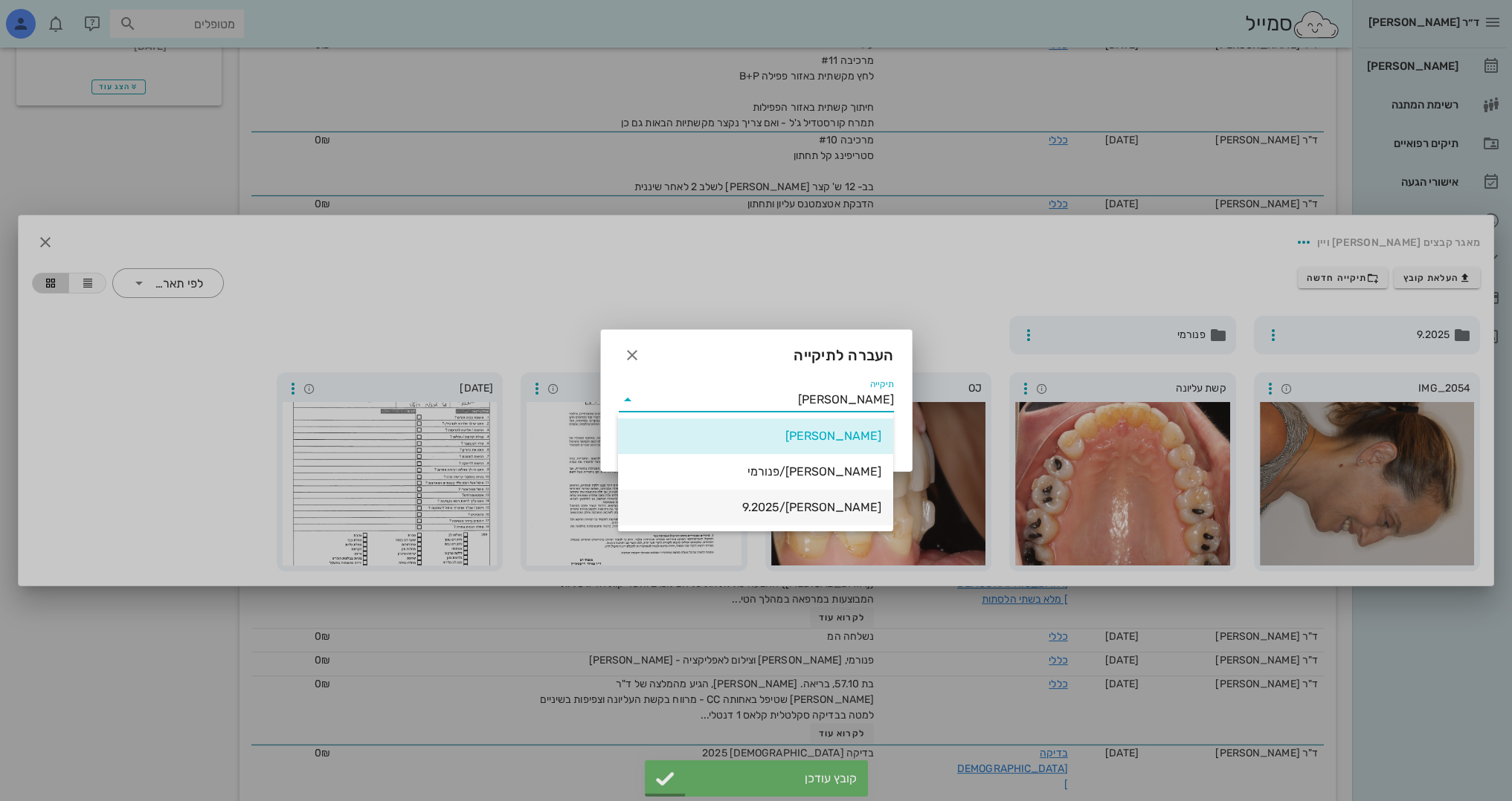
click at [859, 520] on div "[PERSON_NAME]/9.2025" at bounding box center [756, 507] width 252 height 32
type input "[PERSON_NAME]/9.2025"
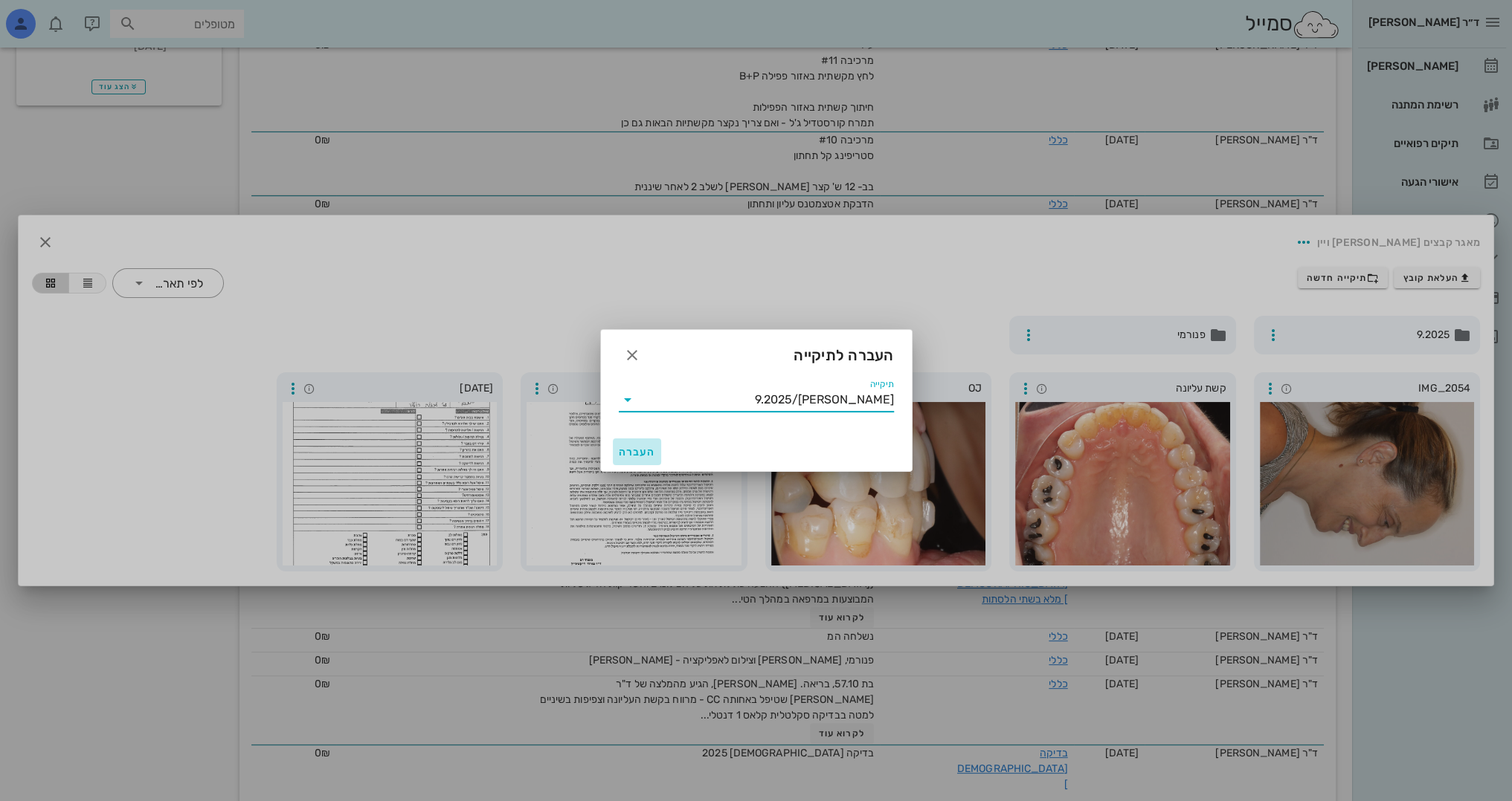
click at [641, 449] on span "העברה" at bounding box center [637, 453] width 37 height 13
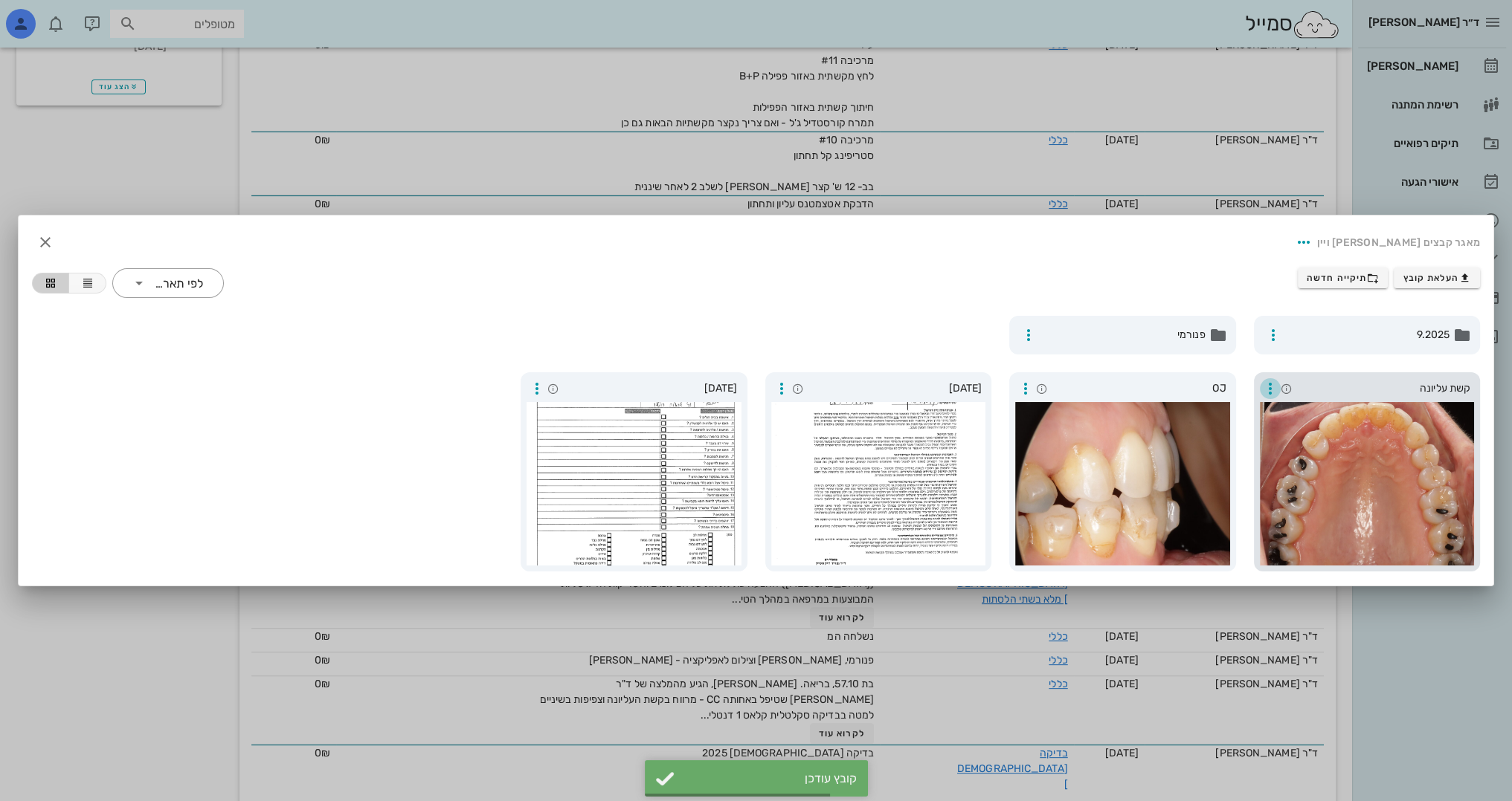
click at [1269, 395] on icon "button" at bounding box center [1270, 389] width 18 height 18
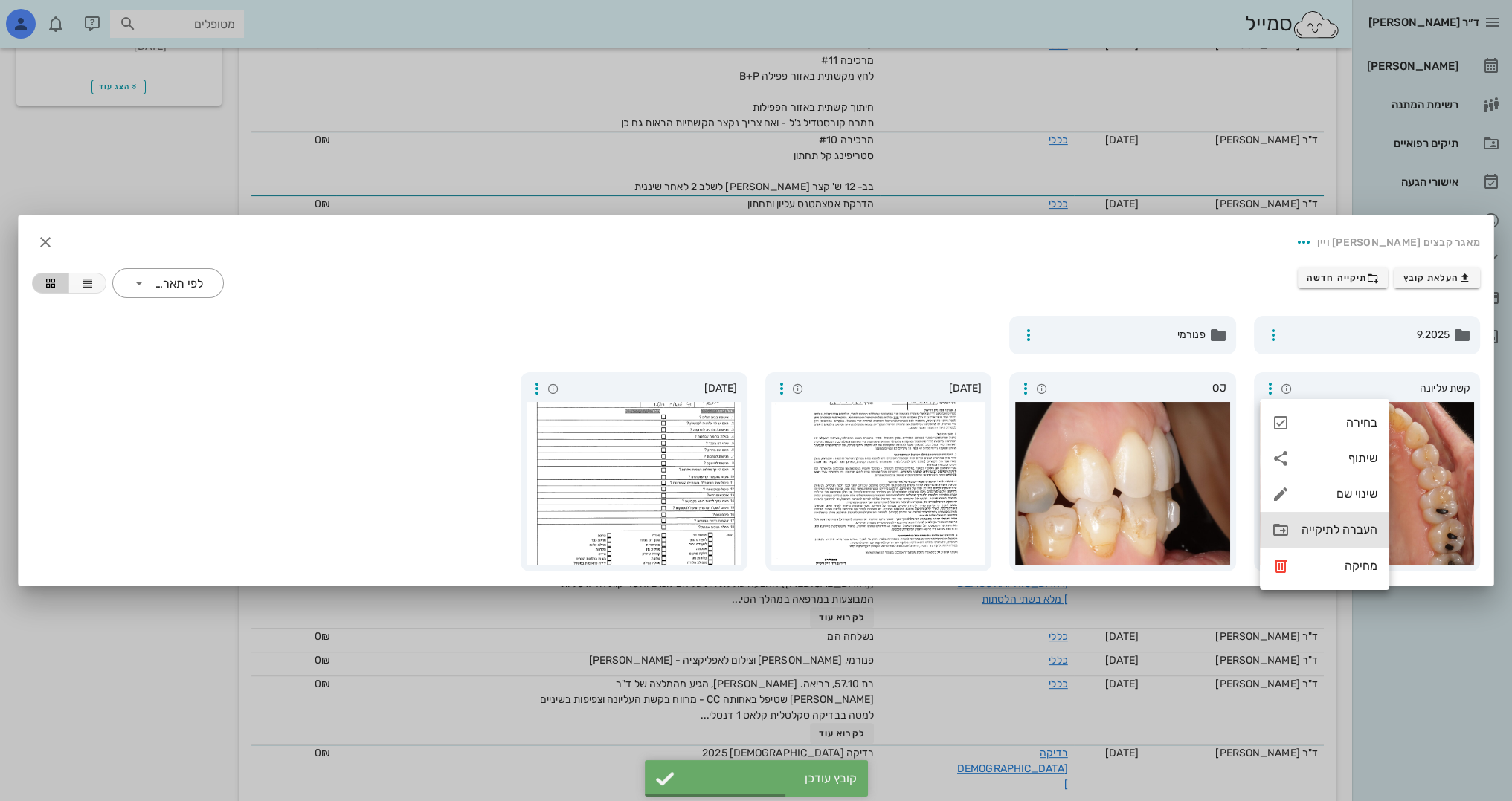
click at [1279, 532] on icon at bounding box center [1280, 530] width 18 height 18
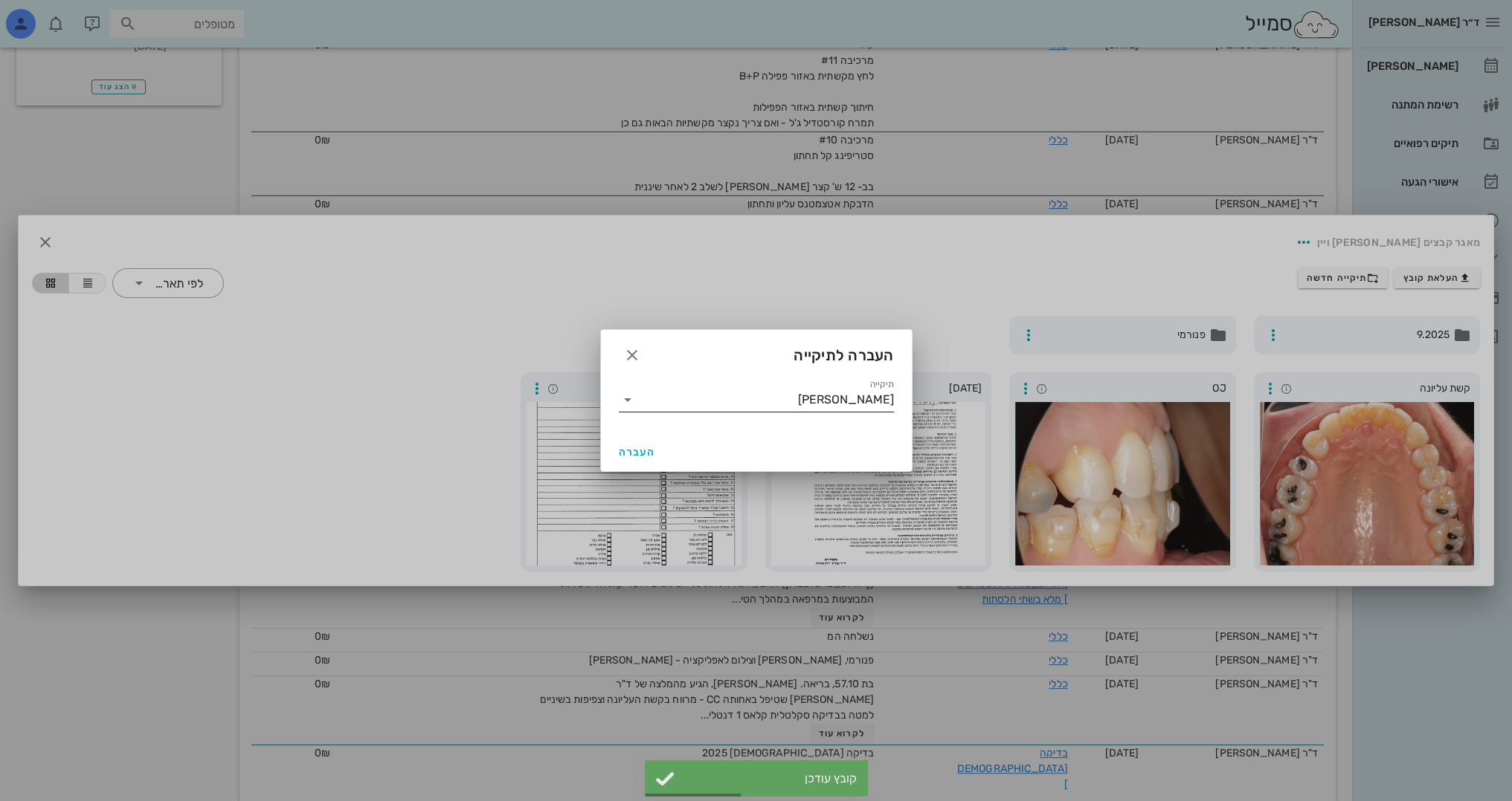
click at [865, 401] on input "[PERSON_NAME]" at bounding box center [766, 400] width 254 height 23
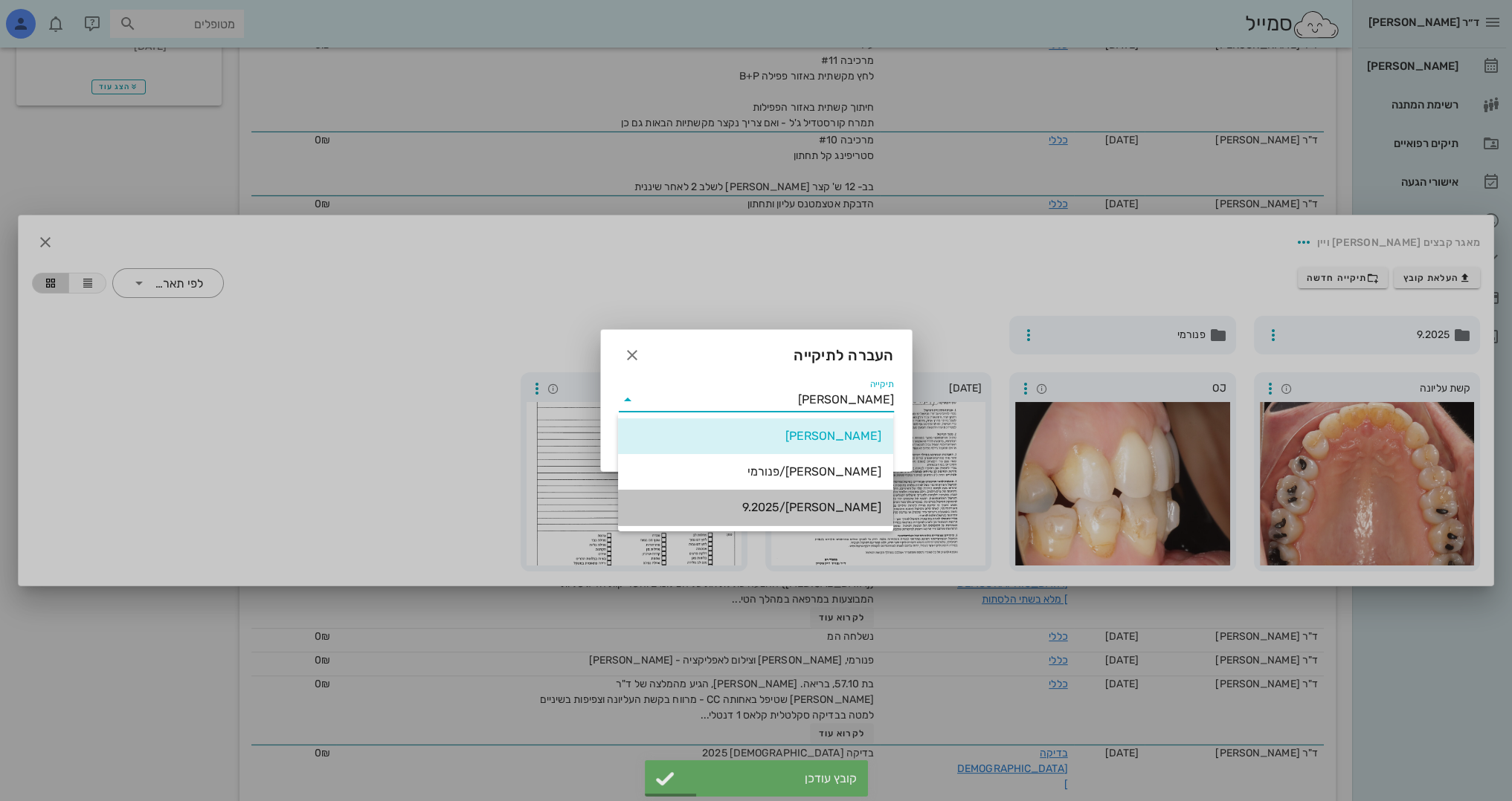
click at [863, 501] on div "[PERSON_NAME]/9.2025" at bounding box center [756, 507] width 252 height 14
type input "[PERSON_NAME]/9.2025"
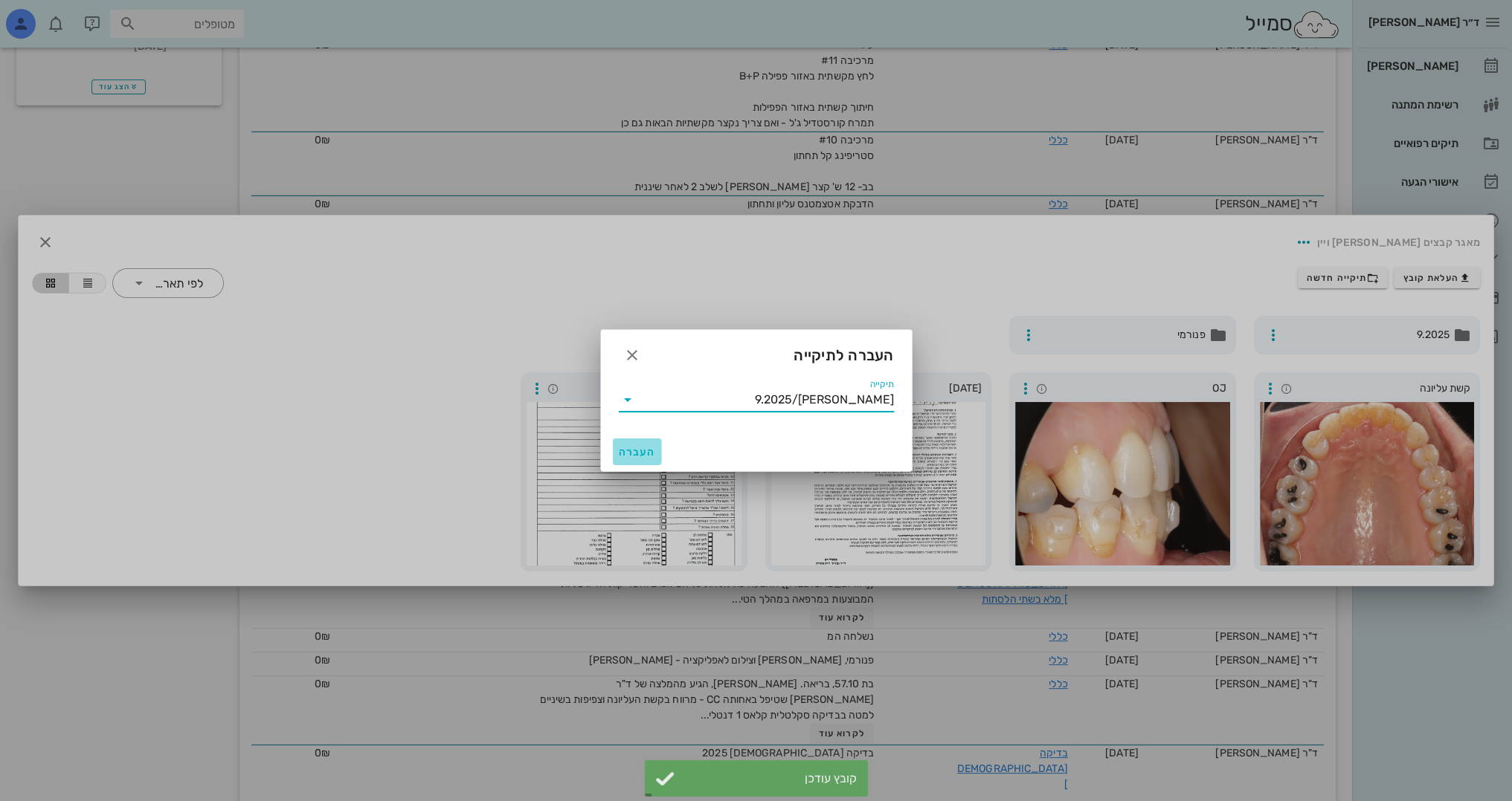
click at [642, 448] on span "העברה" at bounding box center [637, 453] width 37 height 13
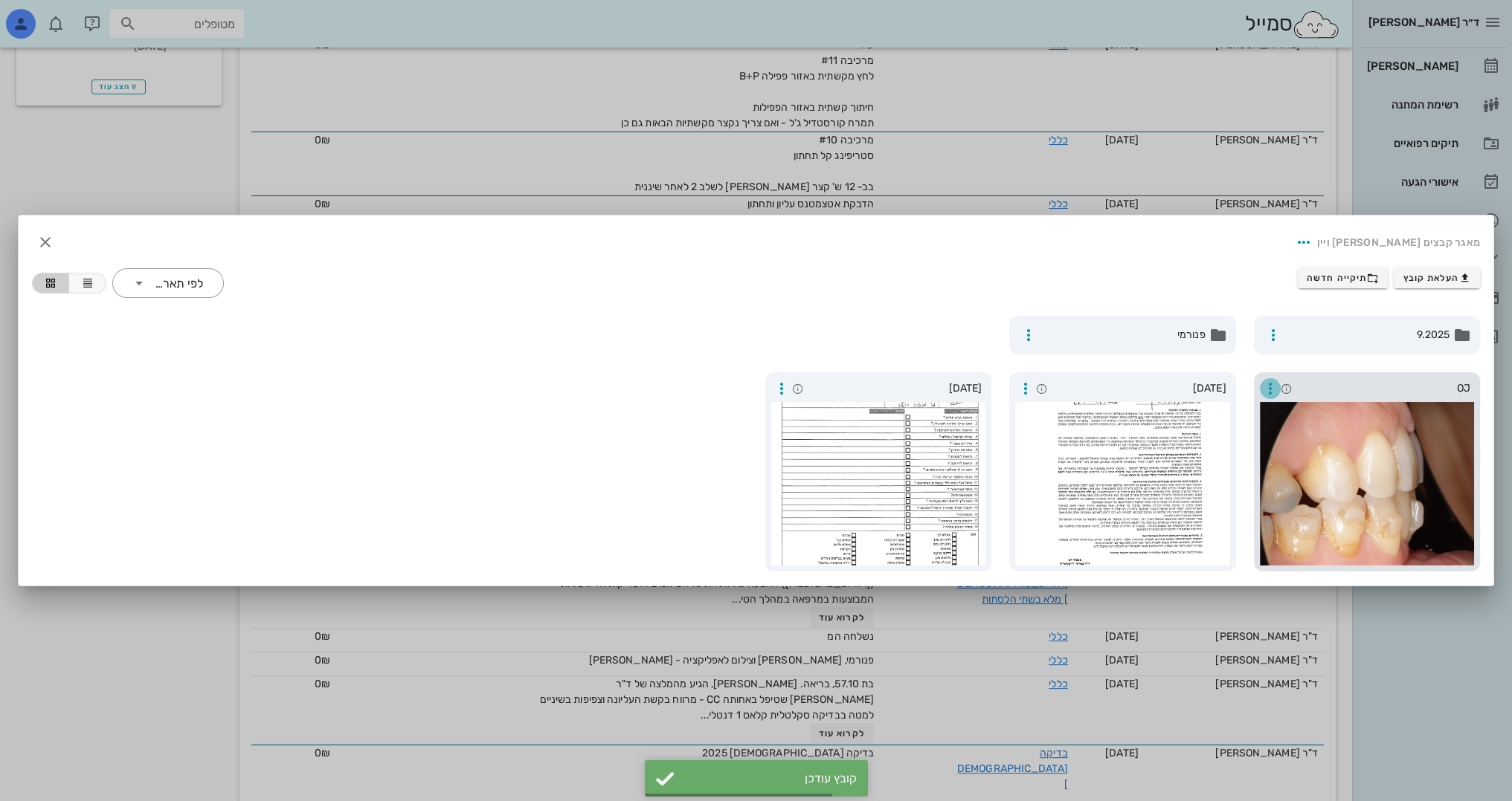
click at [1268, 383] on icon "button" at bounding box center [1270, 389] width 18 height 18
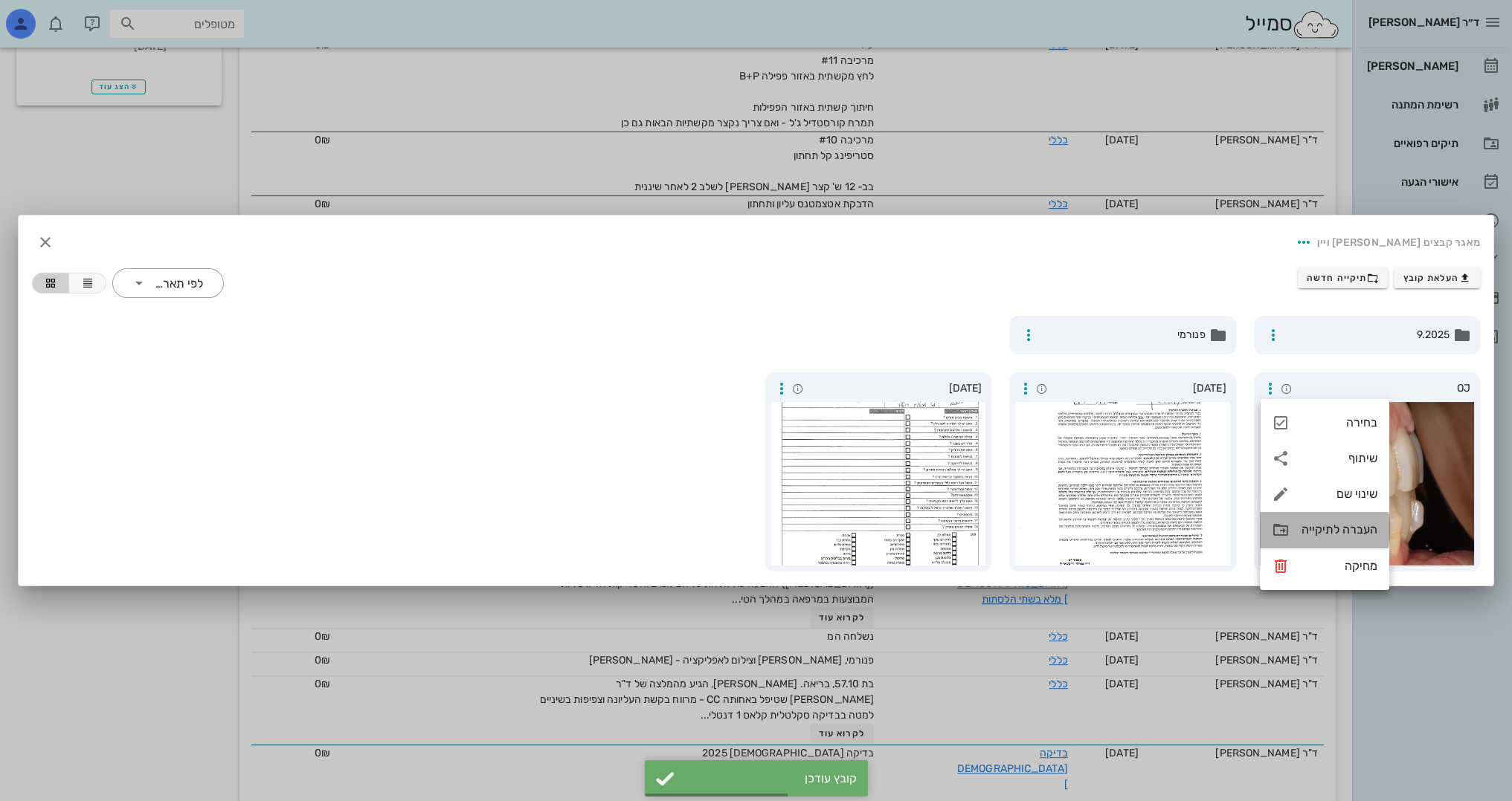
click at [1304, 528] on div "העברה לתיקייה" at bounding box center [1340, 530] width 75 height 14
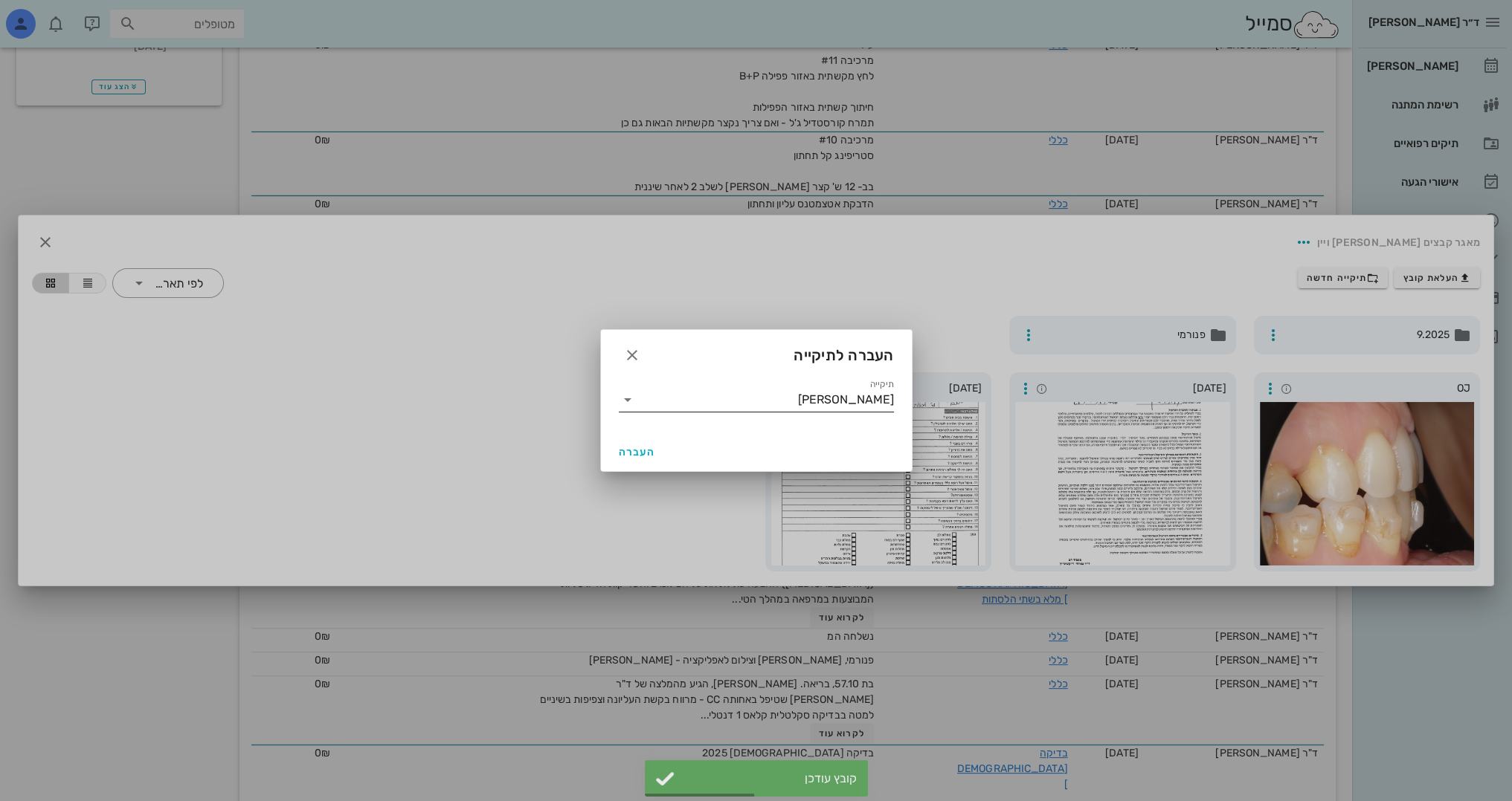
click at [860, 401] on input "[PERSON_NAME]" at bounding box center [766, 400] width 254 height 23
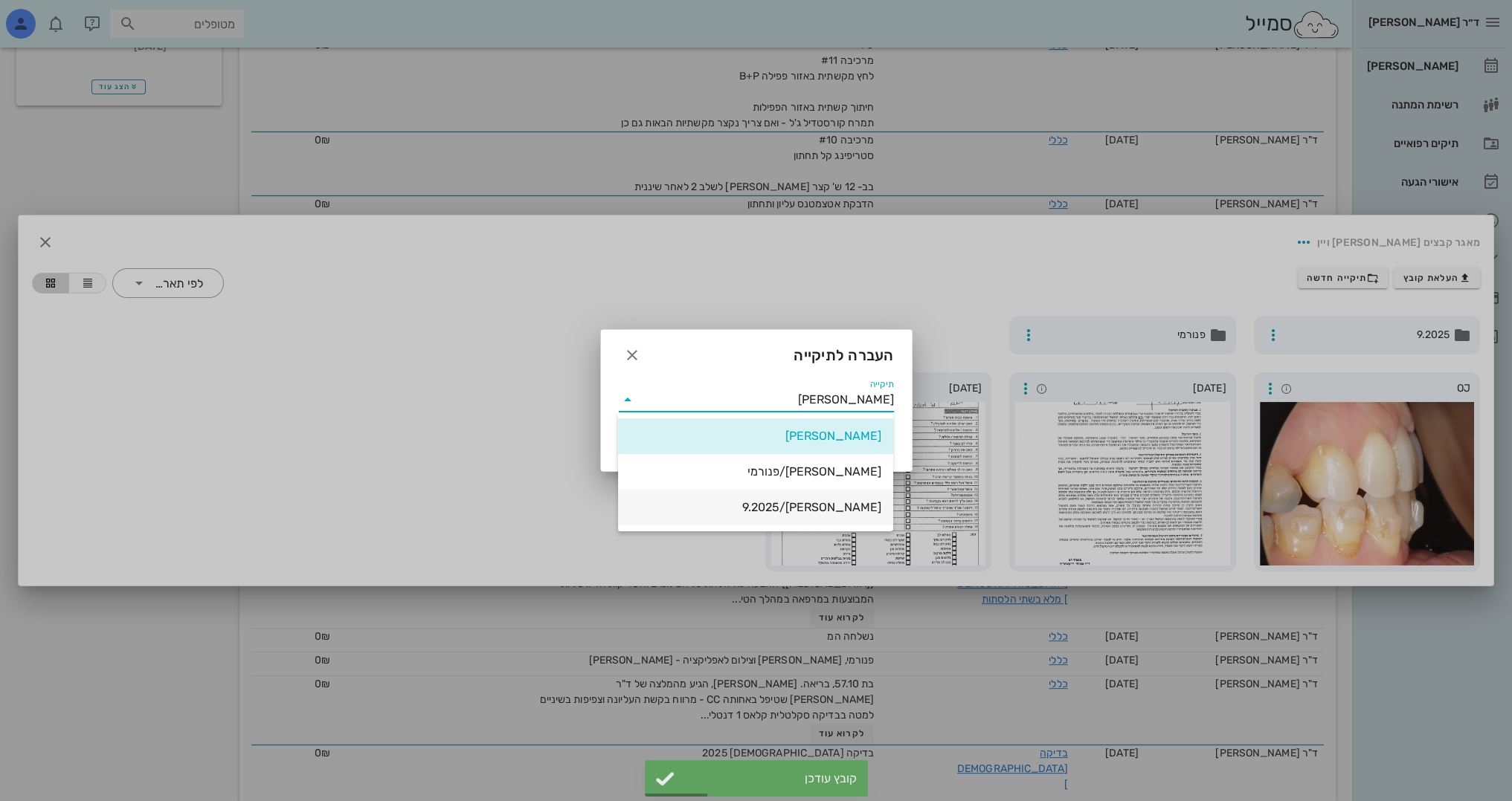
drag, startPoint x: 831, startPoint y: 503, endPoint x: 797, endPoint y: 501, distance: 34.1
click at [830, 504] on div "[PERSON_NAME]/9.2025" at bounding box center [756, 507] width 252 height 14
type input "[PERSON_NAME]/9.2025"
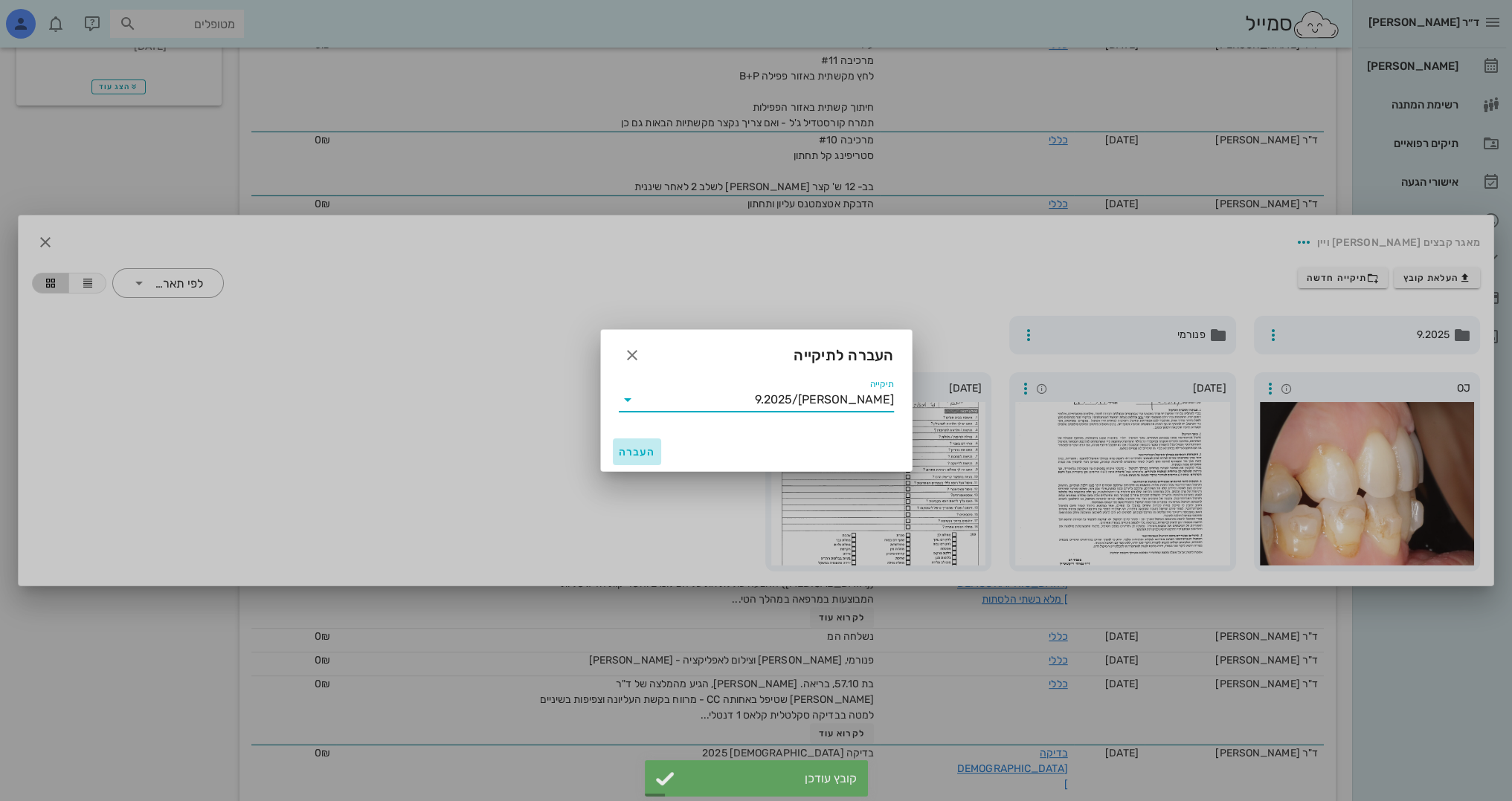
click at [622, 446] on span "העברה" at bounding box center [637, 453] width 37 height 13
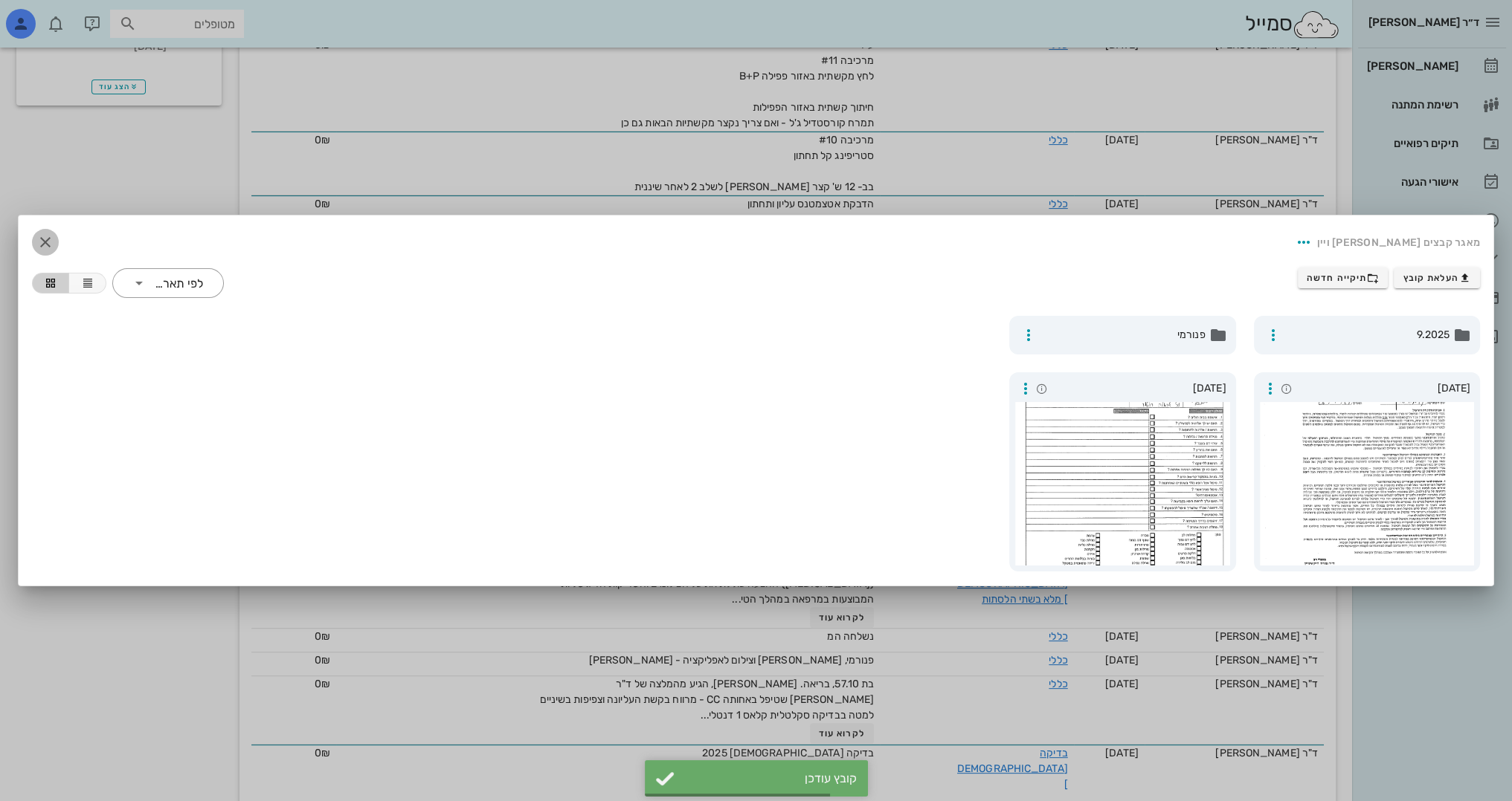
click at [39, 240] on icon "button" at bounding box center [46, 242] width 18 height 18
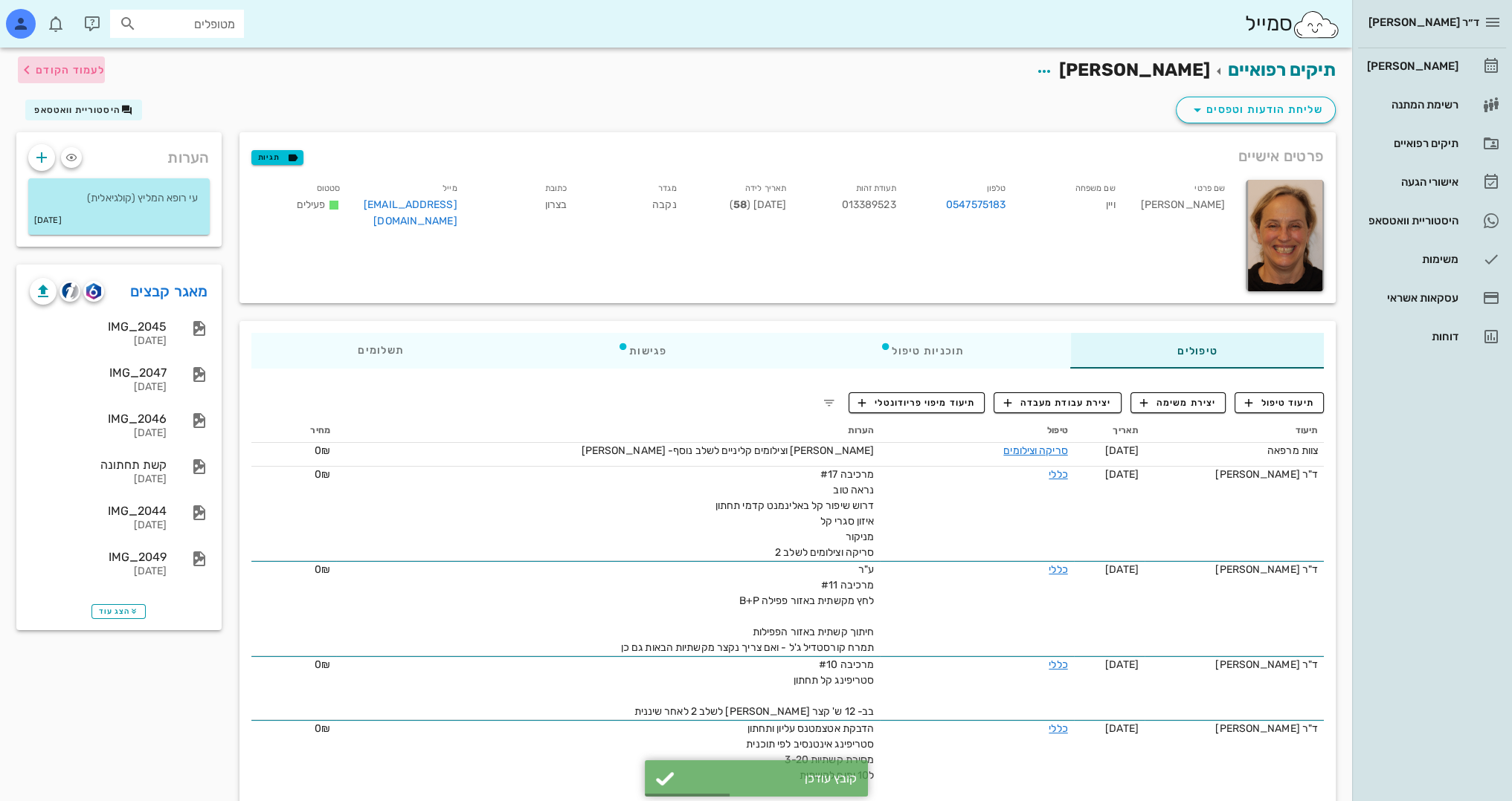
click at [93, 73] on span "לעמוד הקודם" at bounding box center [70, 70] width 69 height 13
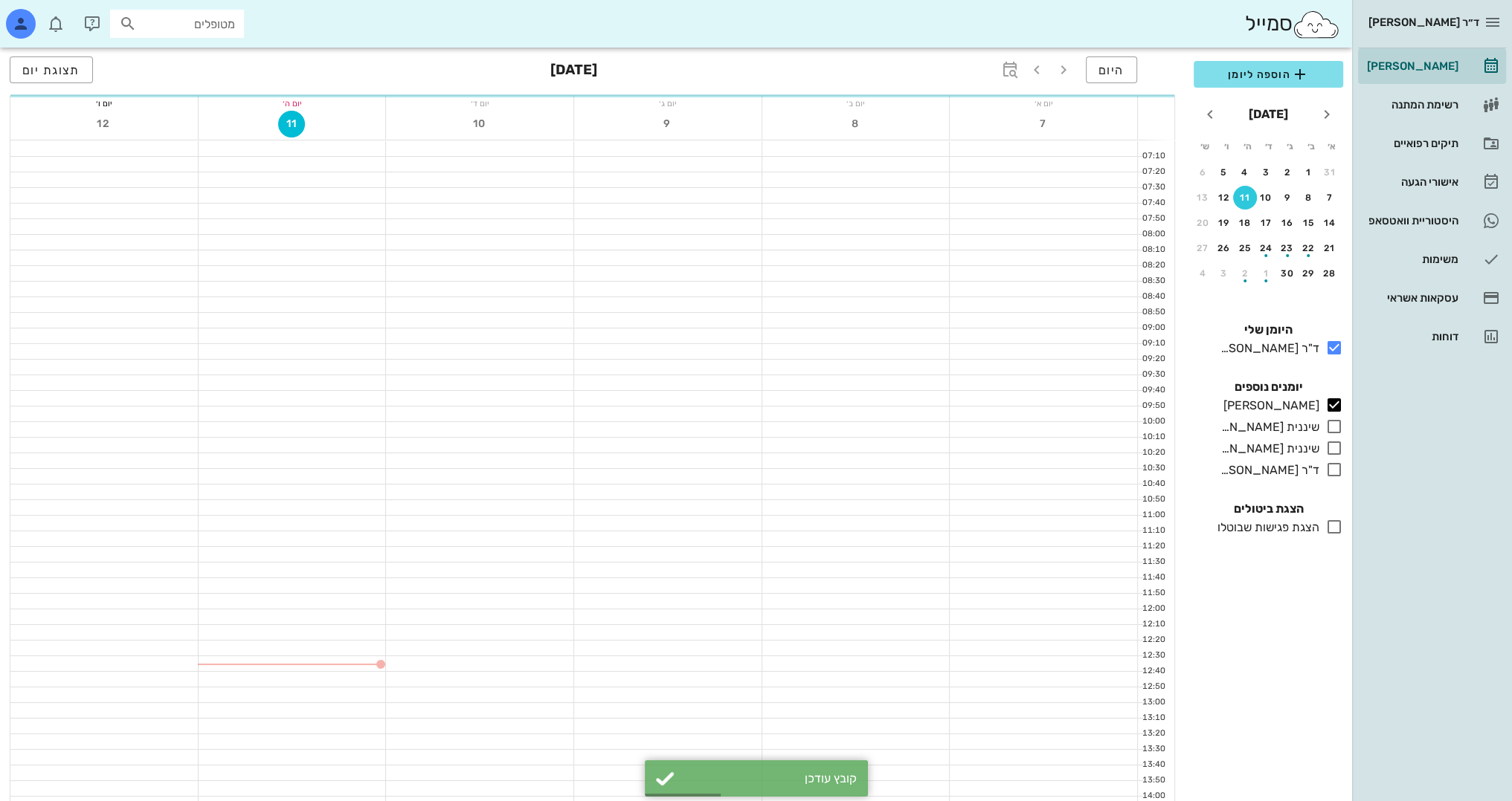
scroll to position [372, 0]
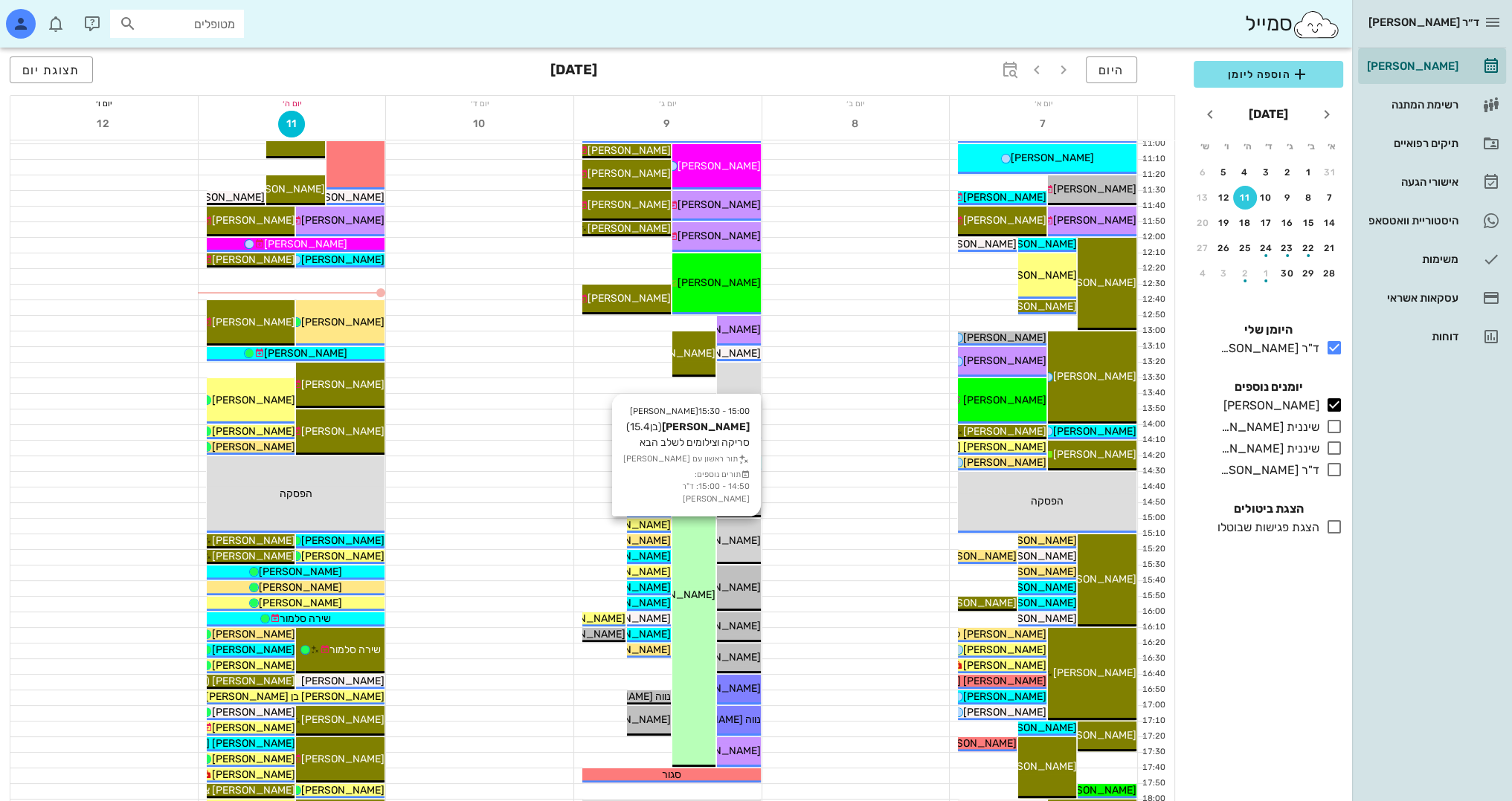
click at [723, 554] on div "15:00 - 15:30 [PERSON_NAME] (בן 15.4 ) סריקה וצילומים לשלב הבא תור ראשון עם [PE…" at bounding box center [738, 541] width 43 height 45
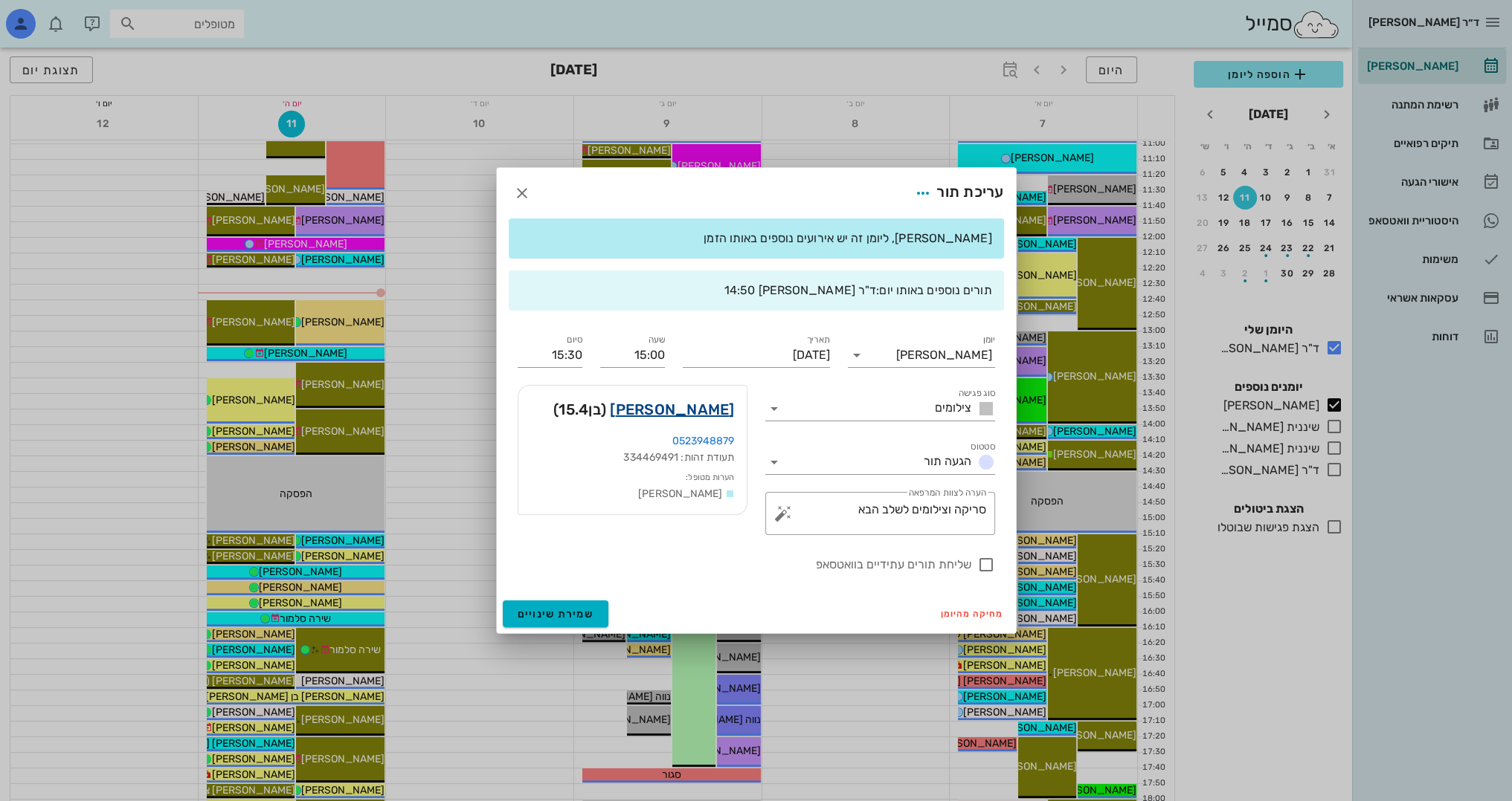
click at [672, 412] on link "[PERSON_NAME]" at bounding box center [672, 409] width 124 height 23
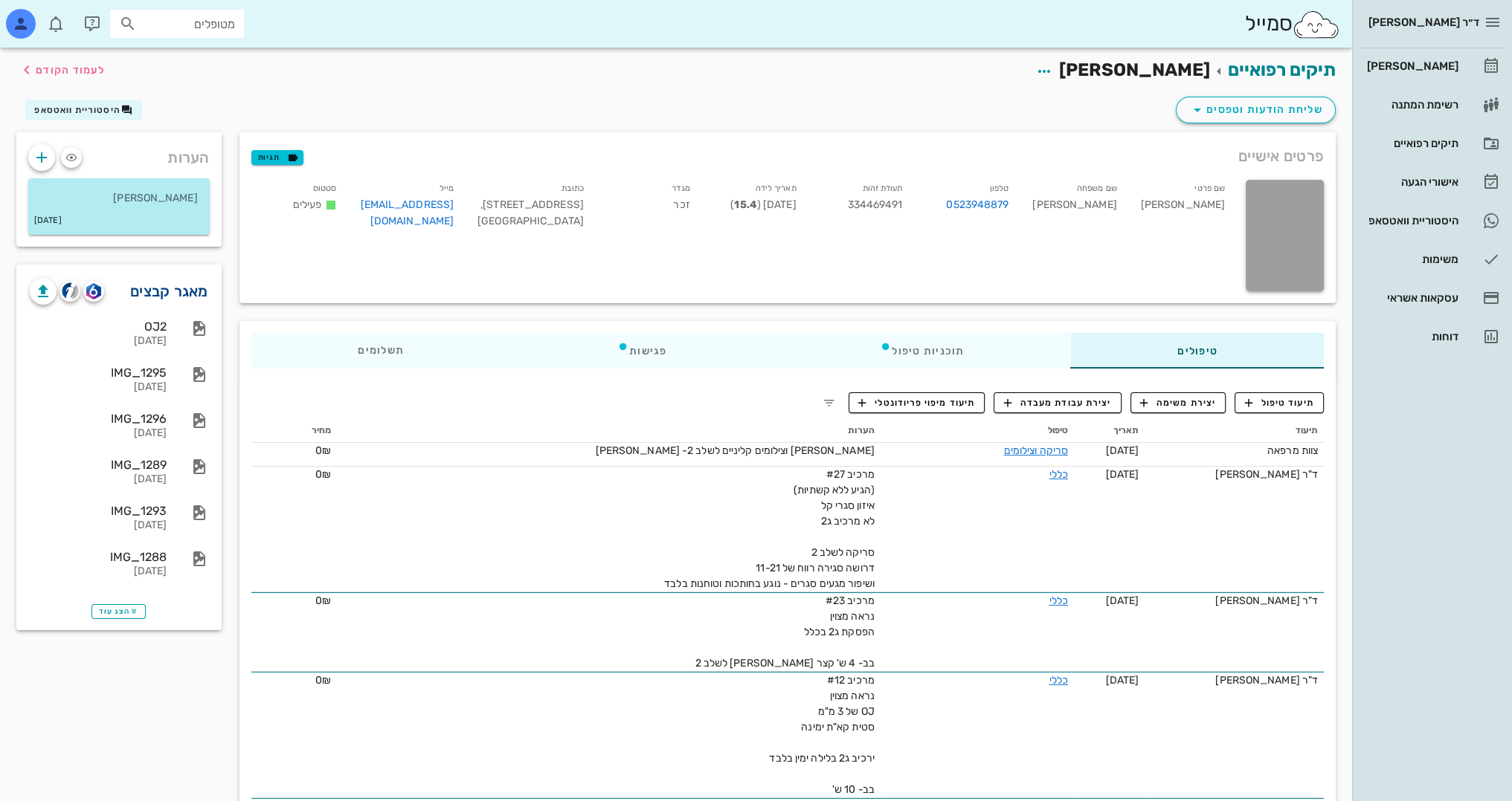
click at [170, 290] on link "מאגר קבצים" at bounding box center [169, 291] width 78 height 23
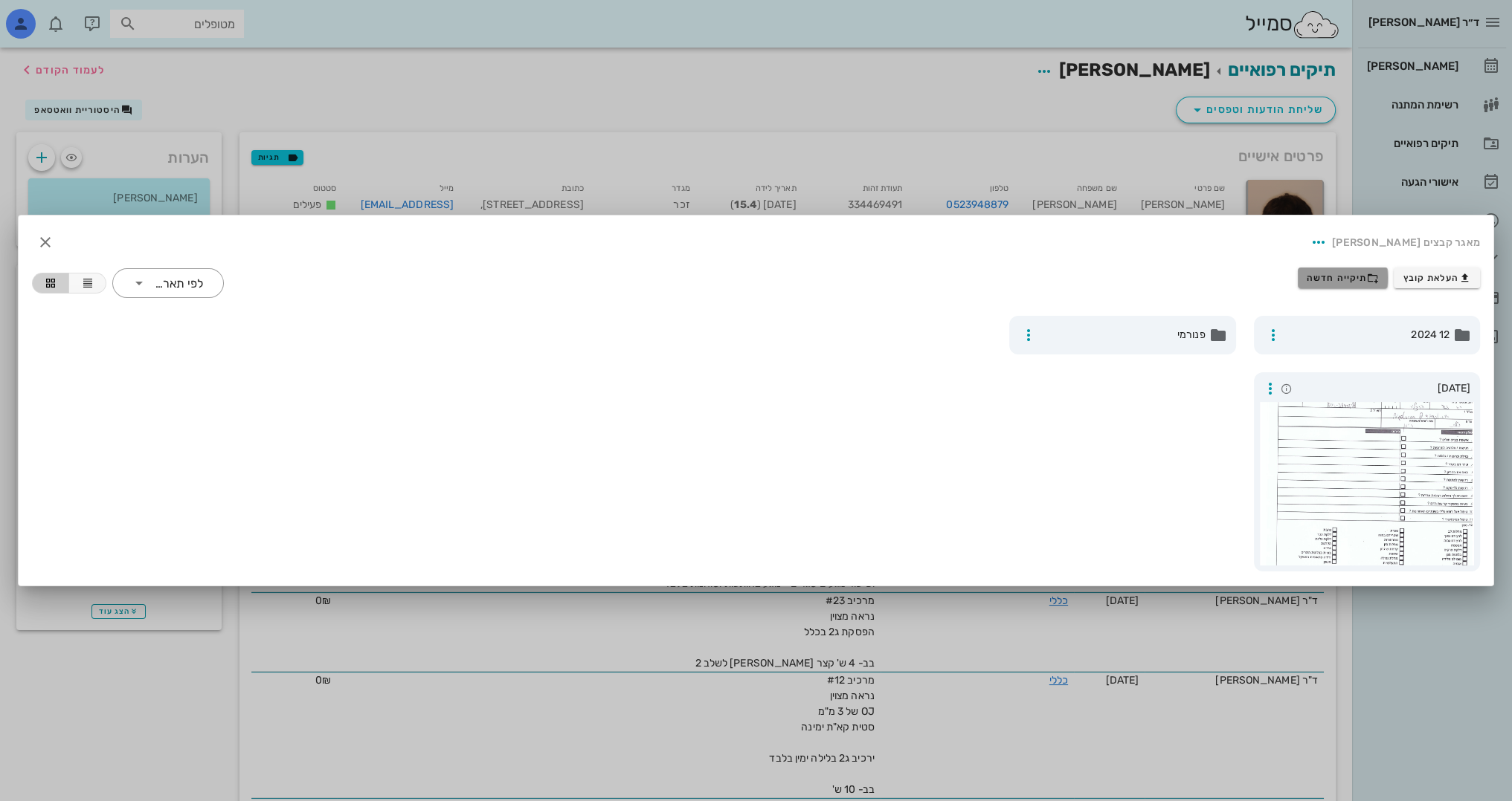
click at [1362, 278] on span "תיקייה חדשה" at bounding box center [1342, 277] width 72 height 12
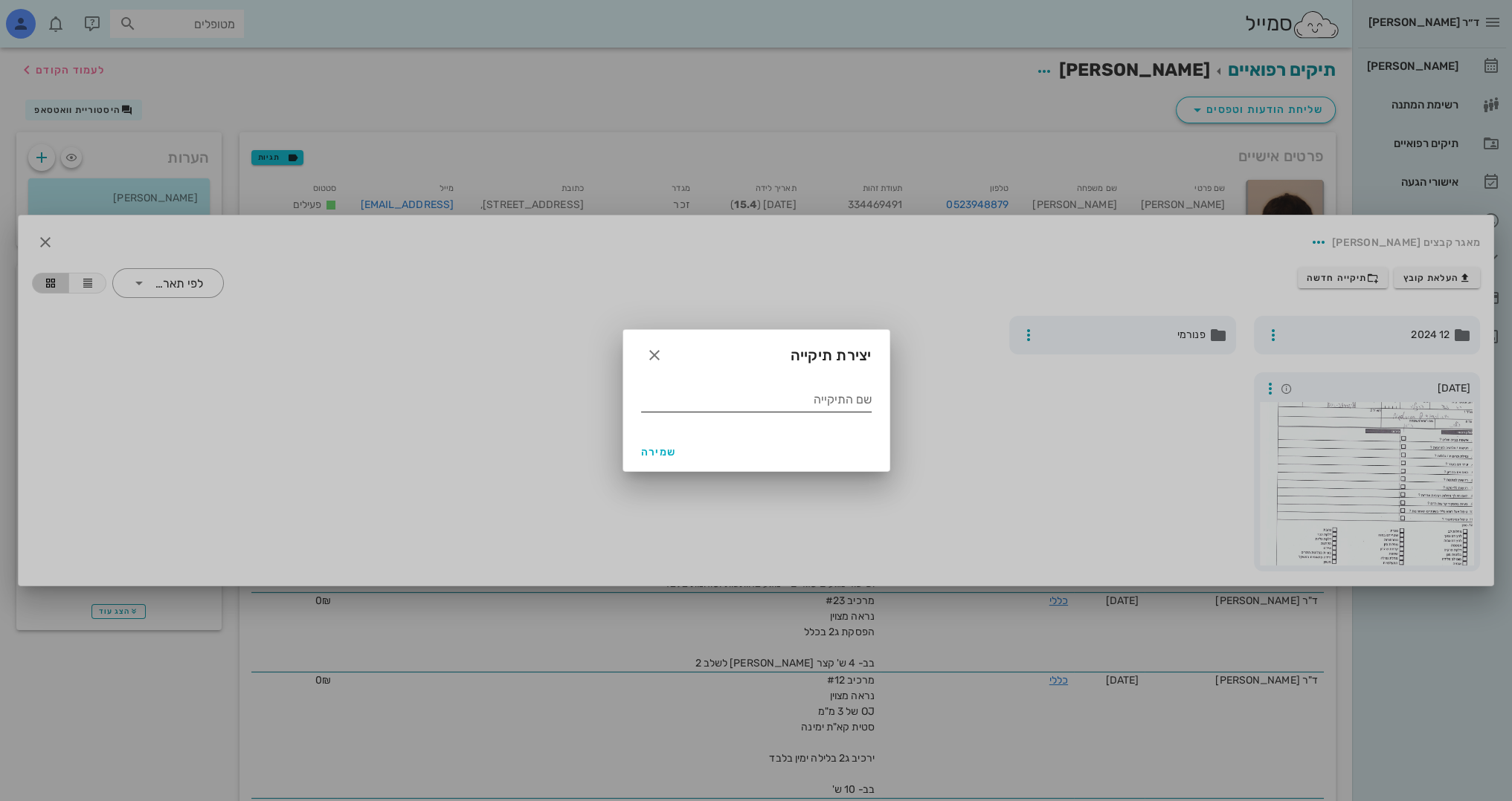
click at [732, 400] on input "שם התיקייה" at bounding box center [756, 400] width 231 height 23
type input "9.2025"
click at [668, 455] on span "שמירה" at bounding box center [659, 453] width 36 height 13
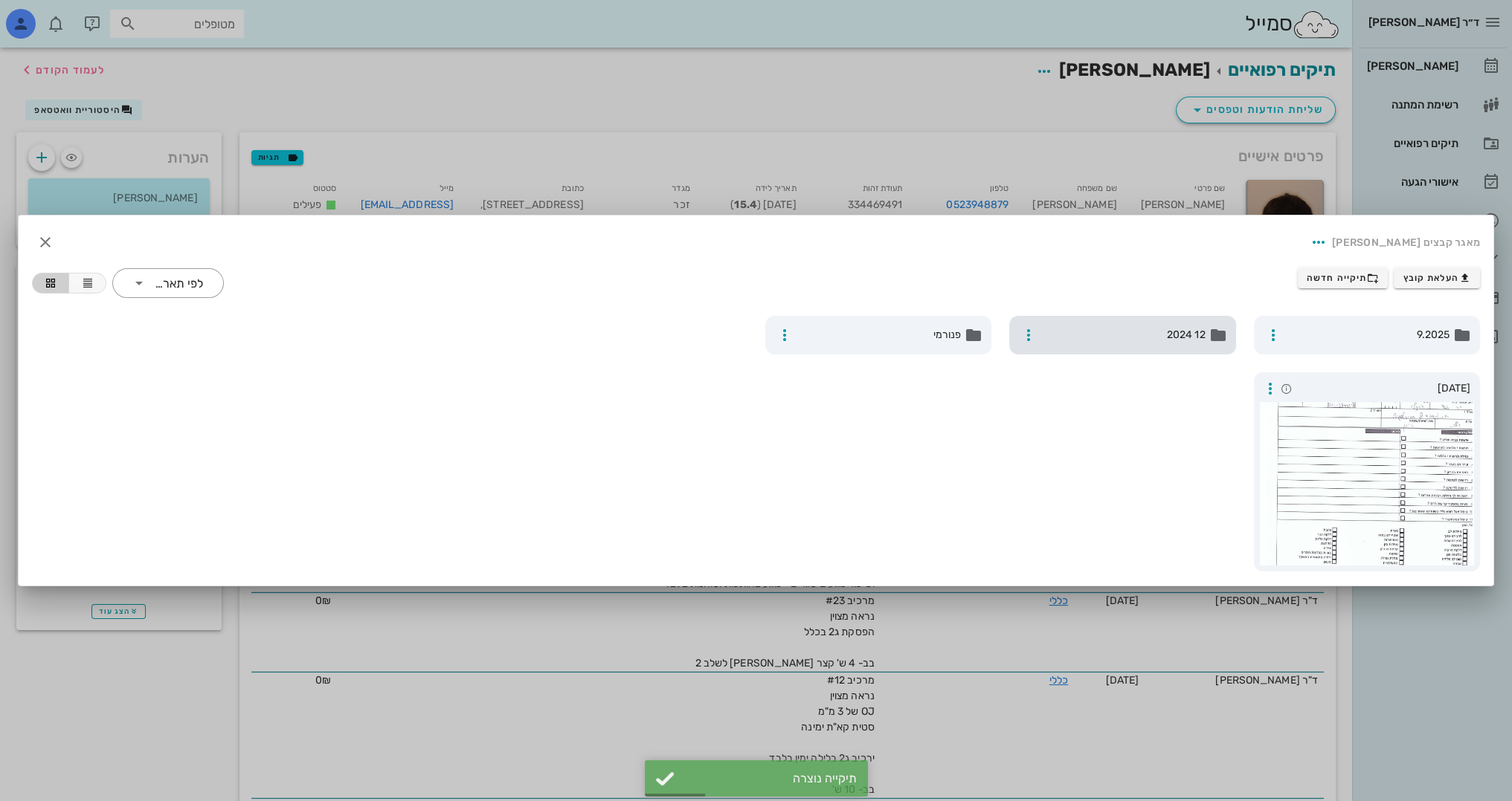
click at [1165, 339] on span "12 2024" at bounding box center [1124, 335] width 163 height 16
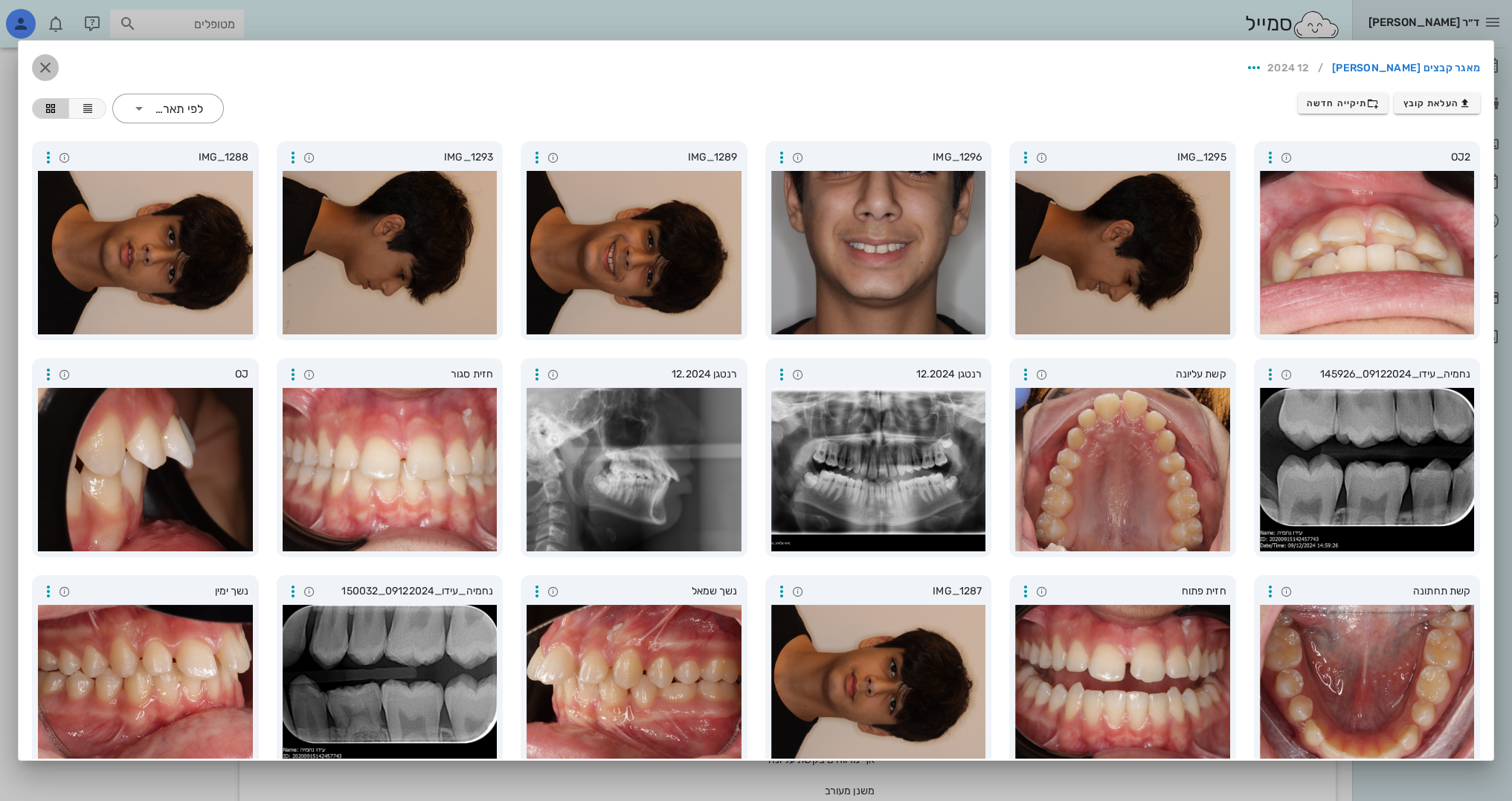
click at [54, 72] on icon "button" at bounding box center [46, 67] width 18 height 18
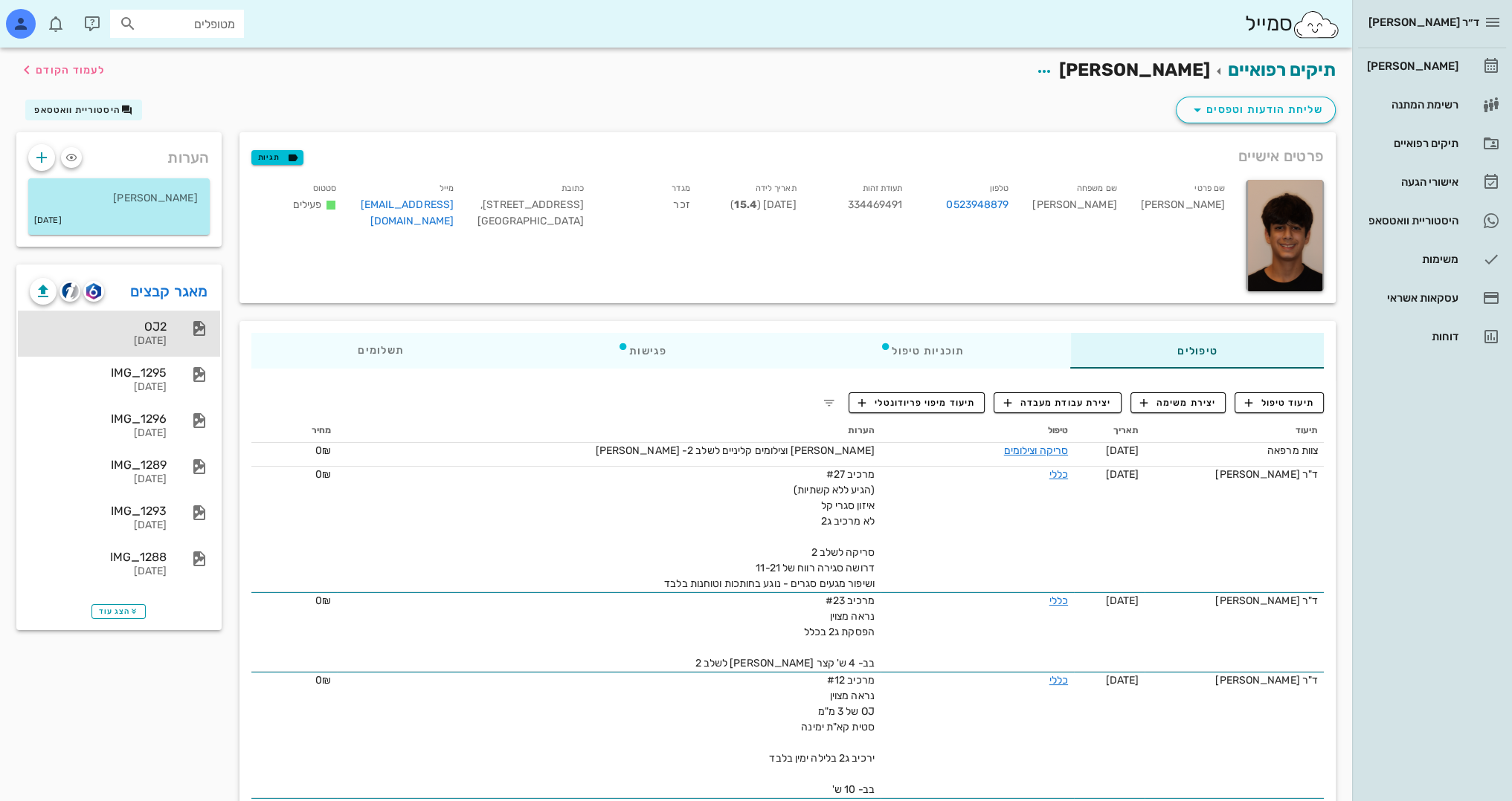
click at [135, 321] on div "OJ2" at bounding box center [98, 327] width 137 height 14
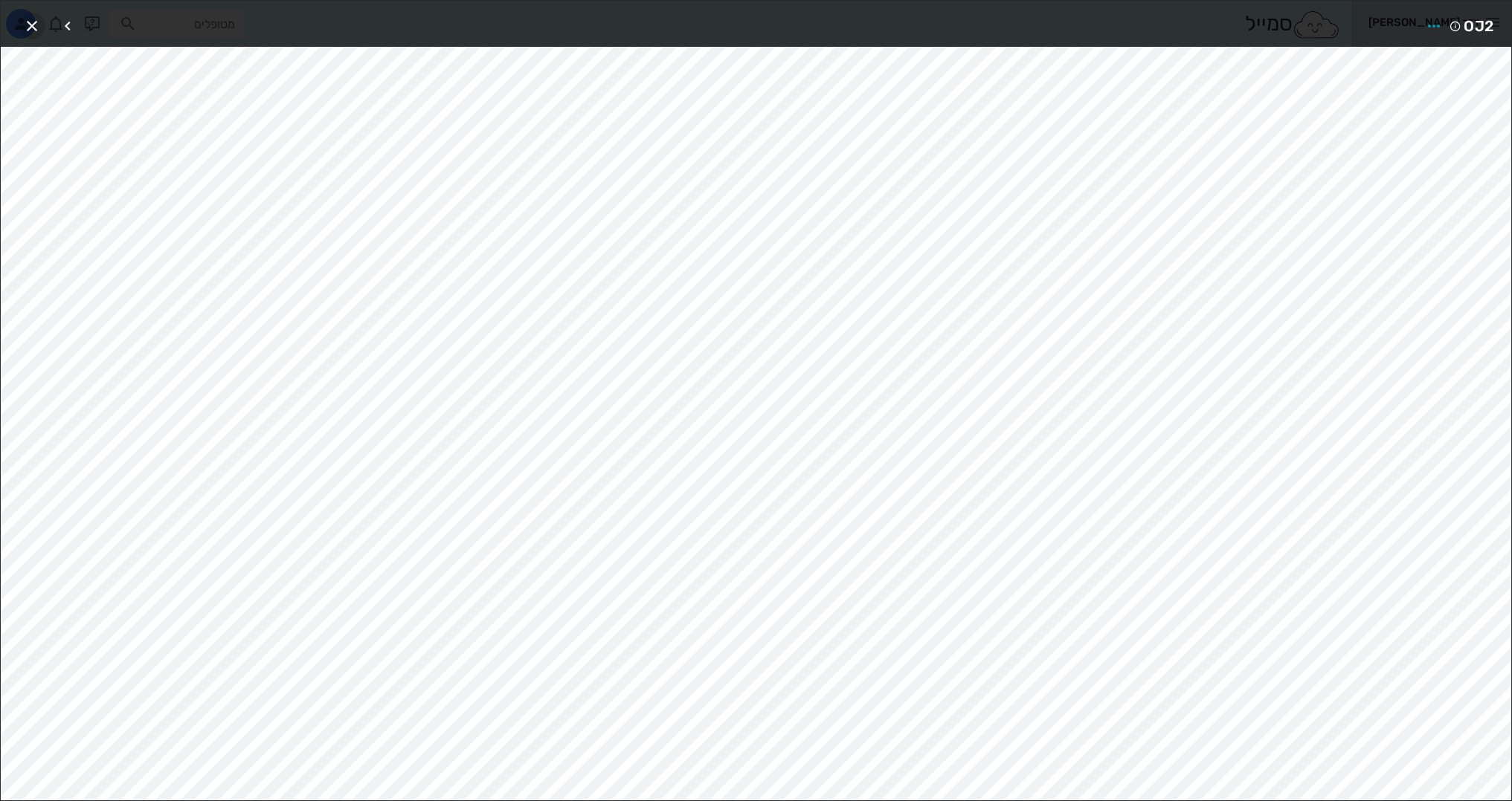
click at [29, 24] on icon "button" at bounding box center [32, 26] width 18 height 18
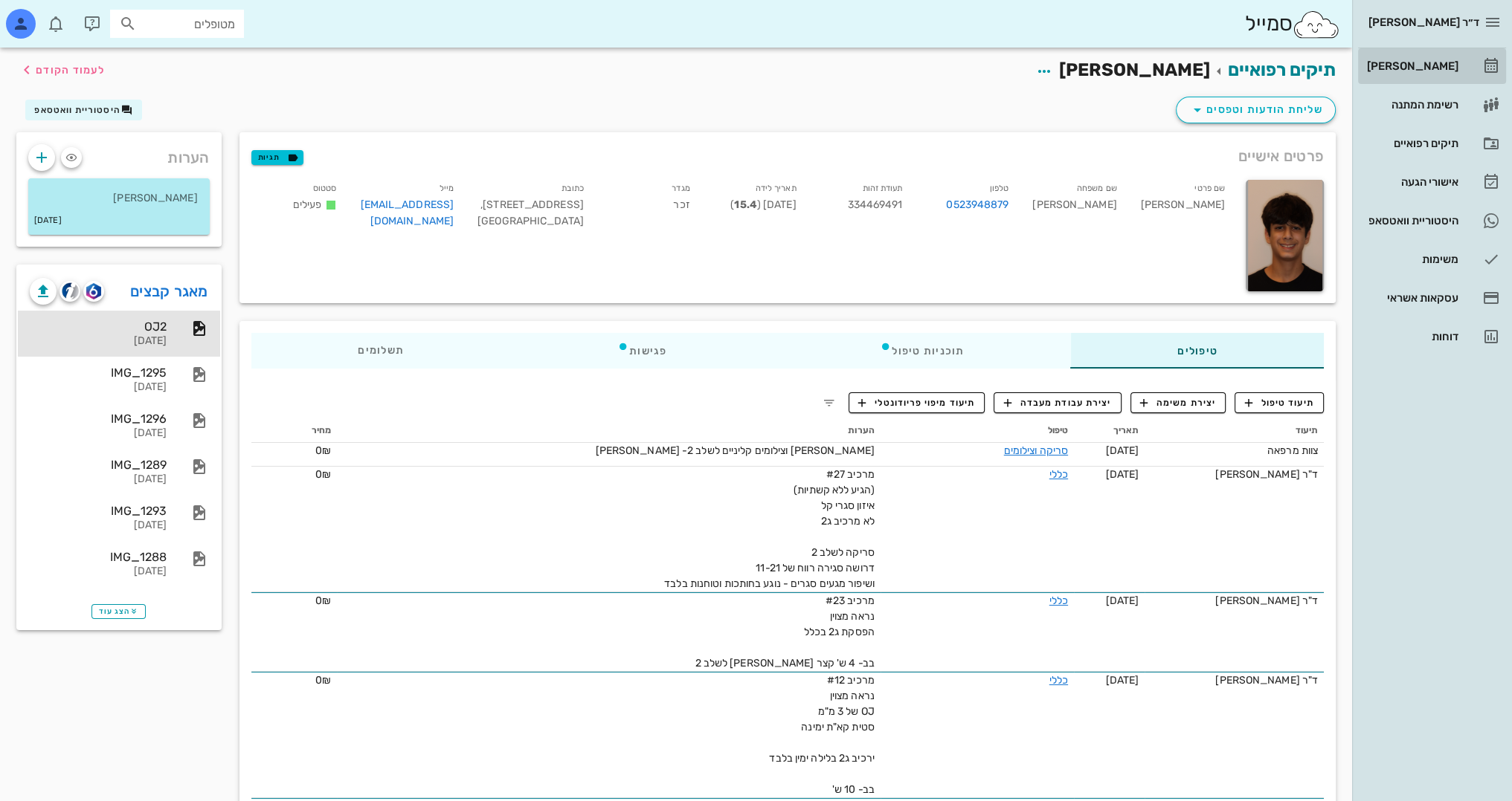
click at [1436, 58] on div "[PERSON_NAME]" at bounding box center [1410, 66] width 94 height 23
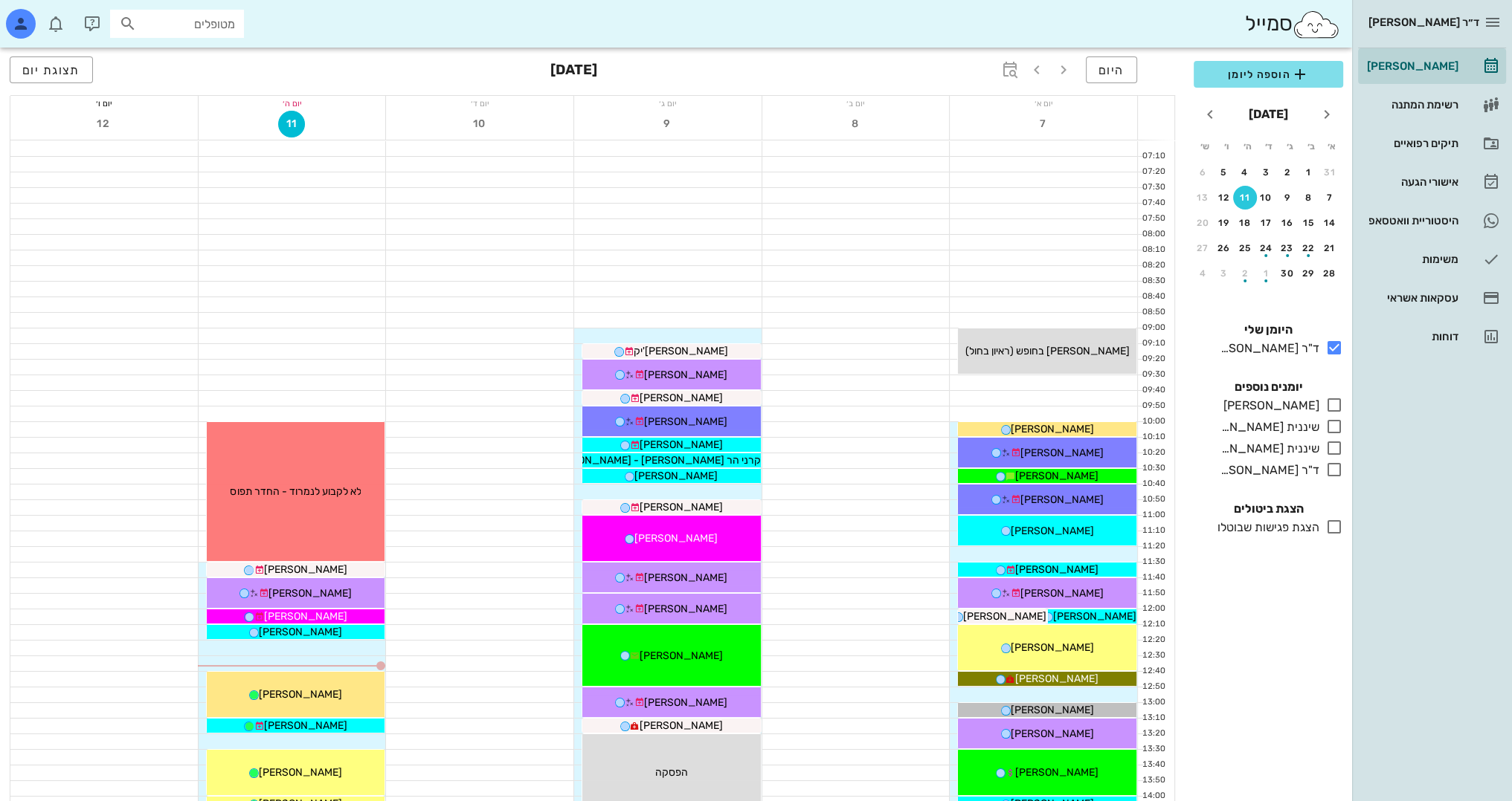
click at [1239, 198] on div "11" at bounding box center [1244, 198] width 23 height 11
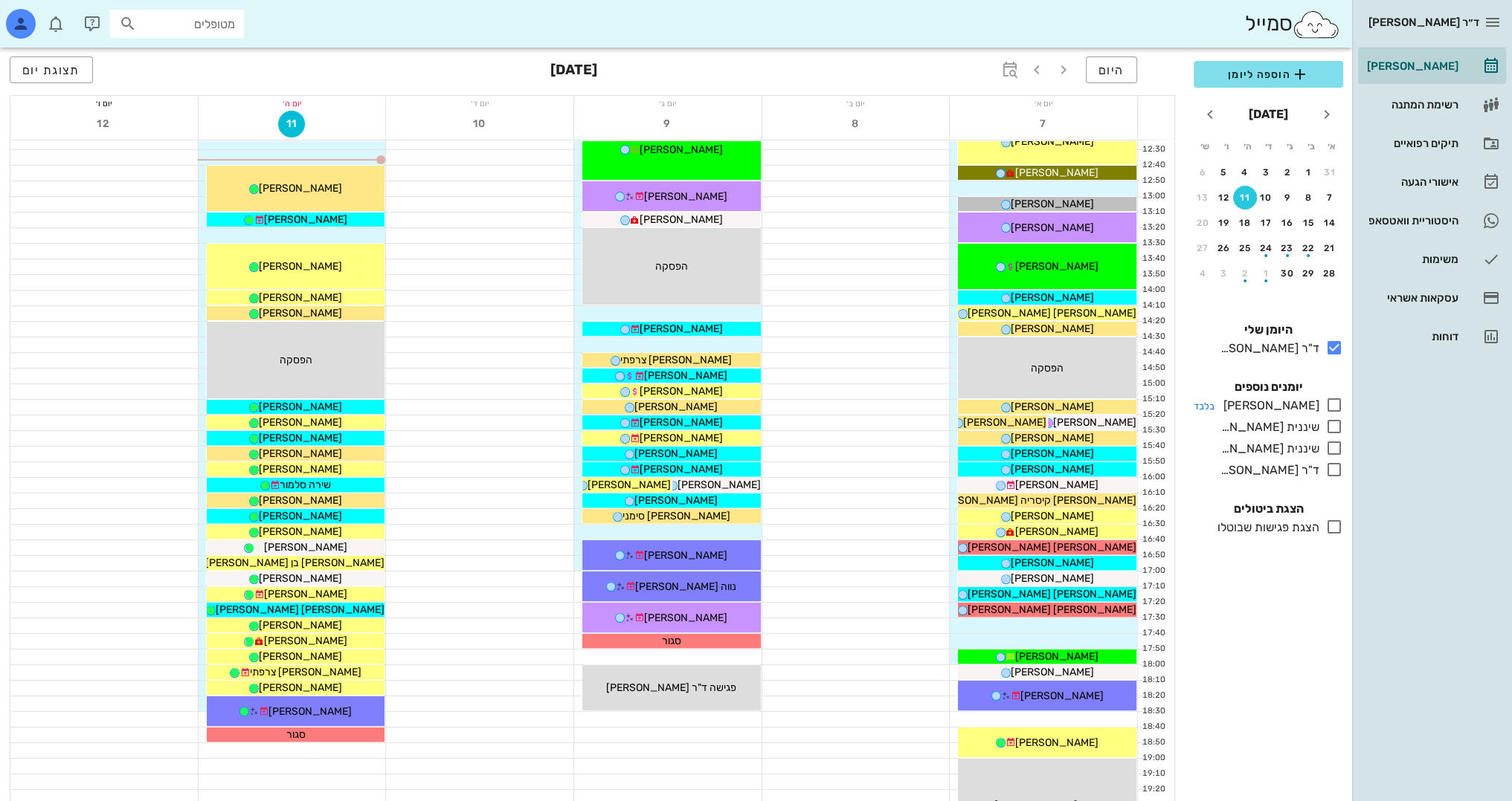
scroll to position [520, 0]
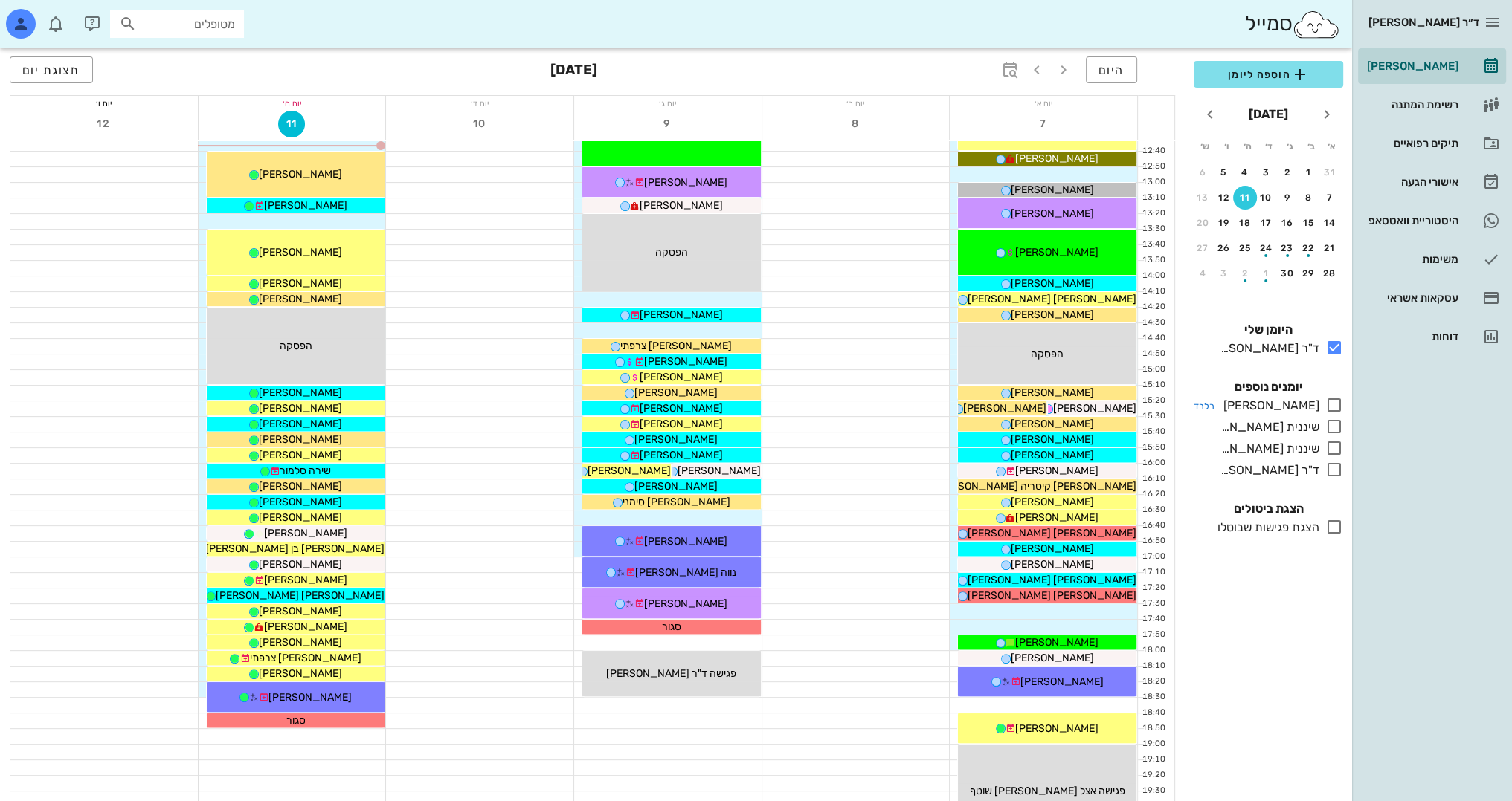
click at [1332, 406] on icon at bounding box center [1334, 405] width 18 height 18
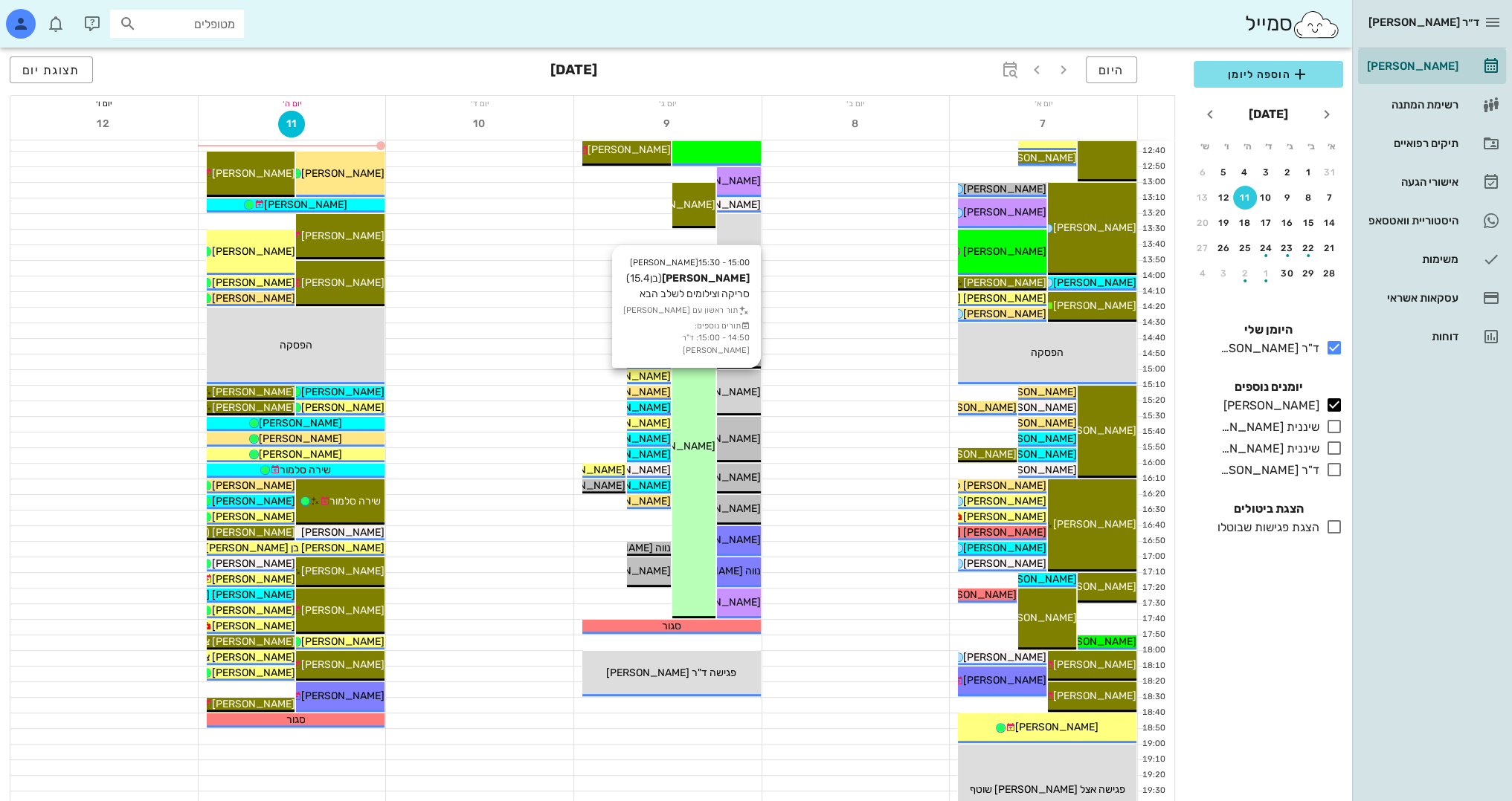
click at [749, 409] on div "15:00 - 15:30 [PERSON_NAME] (בן 15.4 ) סריקה וצילומים לשלב הבא תור ראשון עם [PE…" at bounding box center [738, 392] width 43 height 45
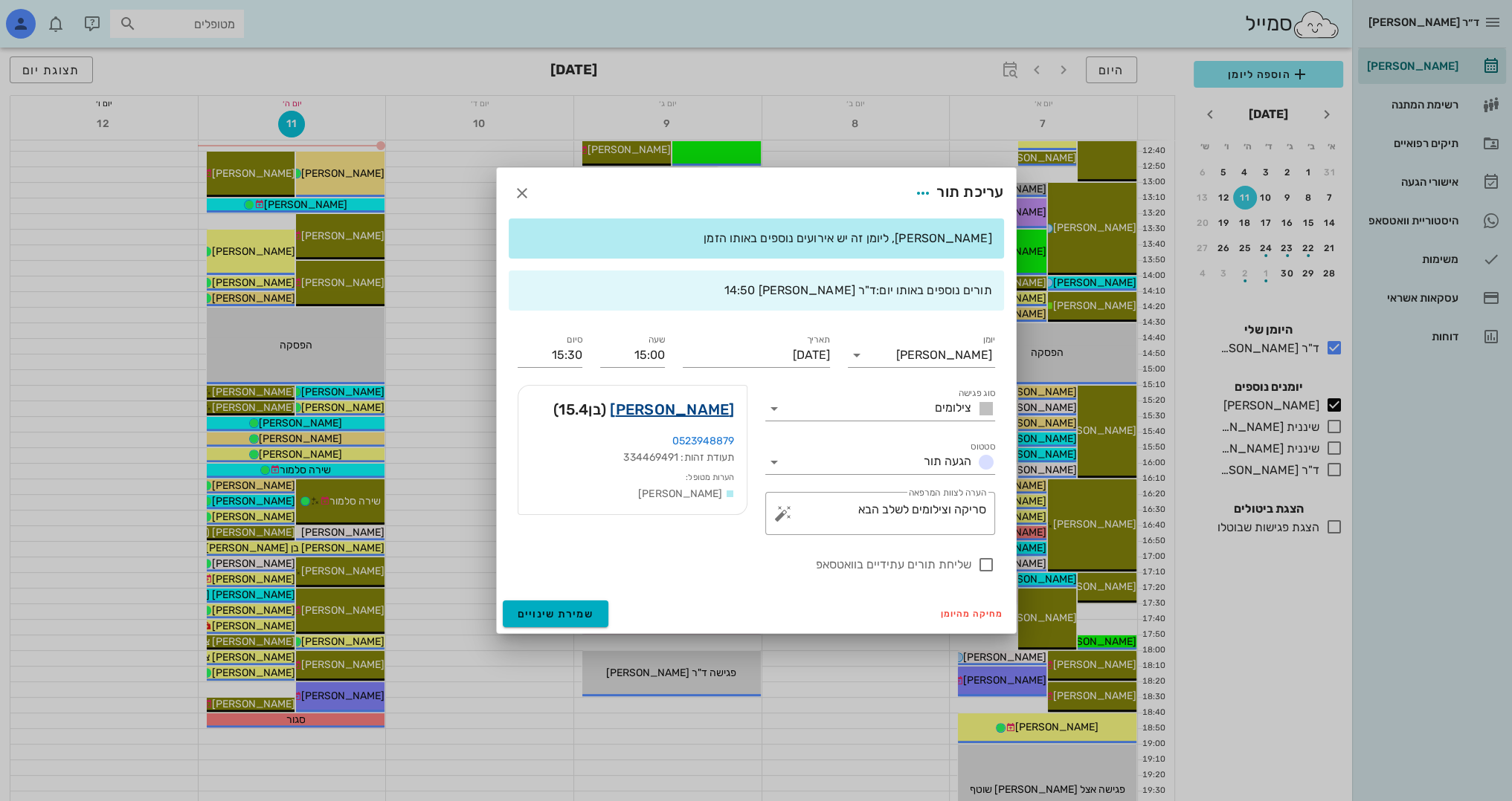
click at [721, 411] on link "[PERSON_NAME]" at bounding box center [672, 409] width 124 height 23
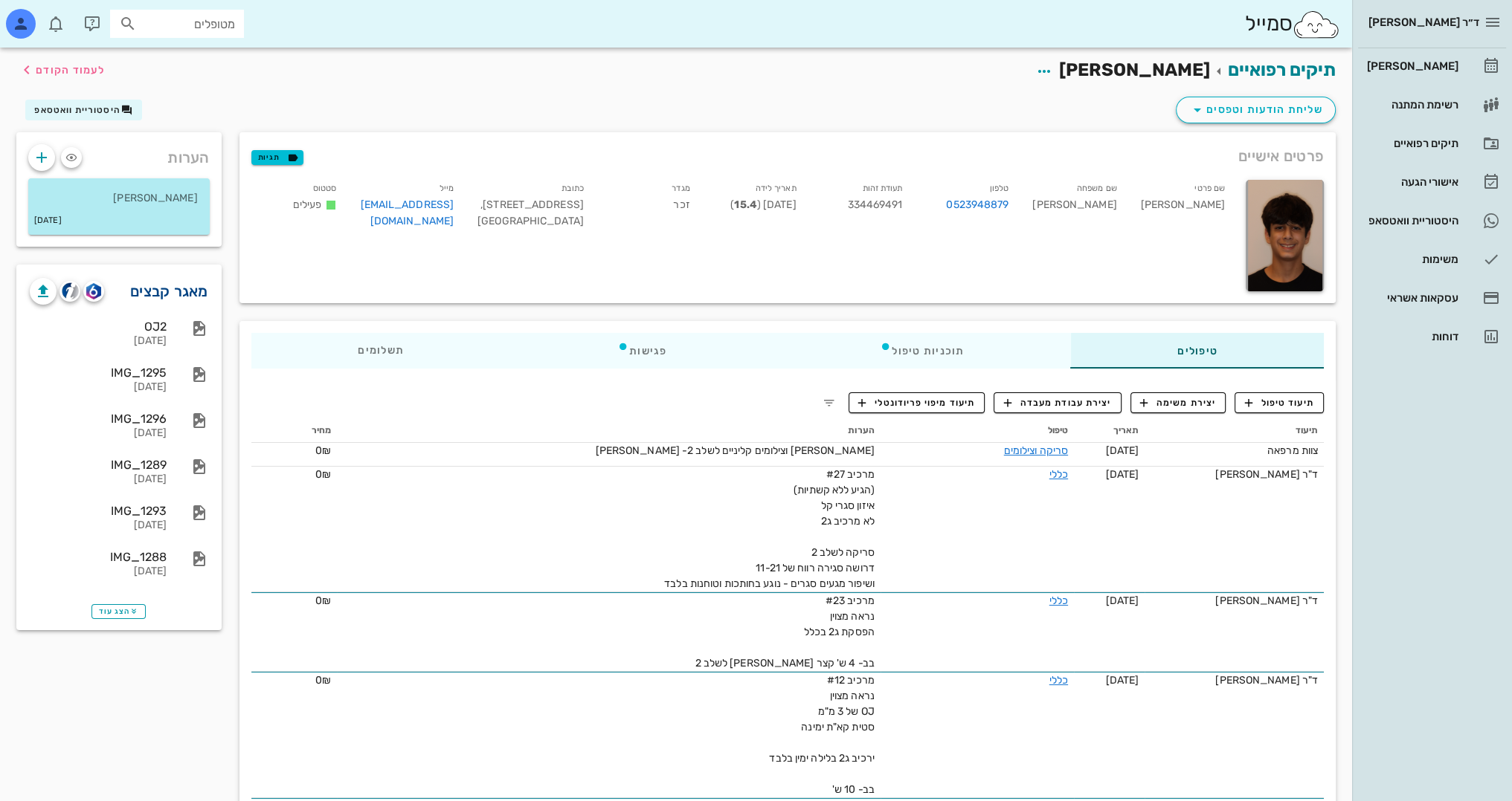
click at [166, 293] on link "מאגר קבצים" at bounding box center [169, 291] width 78 height 23
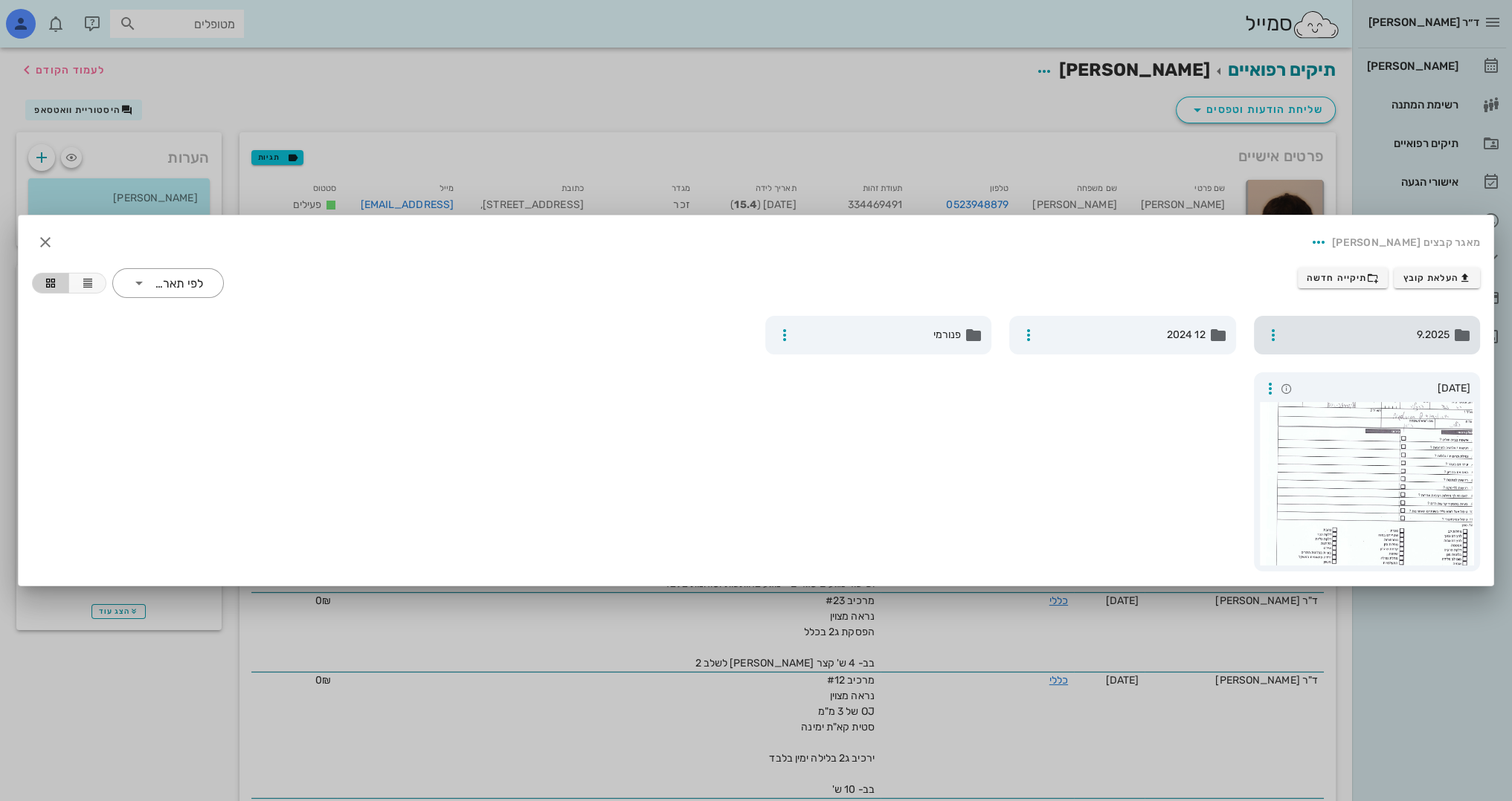
click at [1375, 339] on span "9.2025" at bounding box center [1368, 335] width 163 height 16
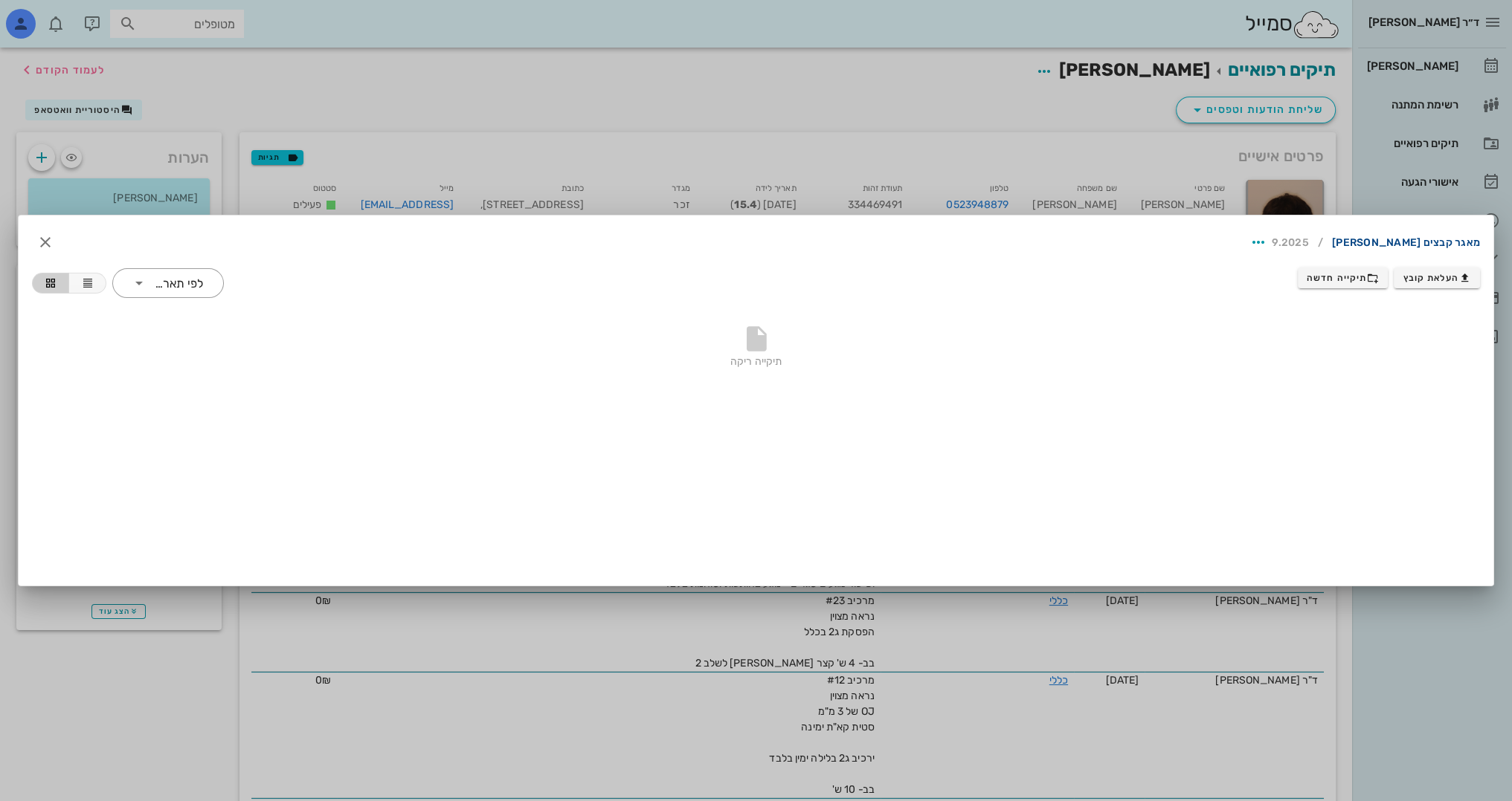
click at [1438, 244] on link "מאגר קבצים [PERSON_NAME]" at bounding box center [1406, 242] width 148 height 23
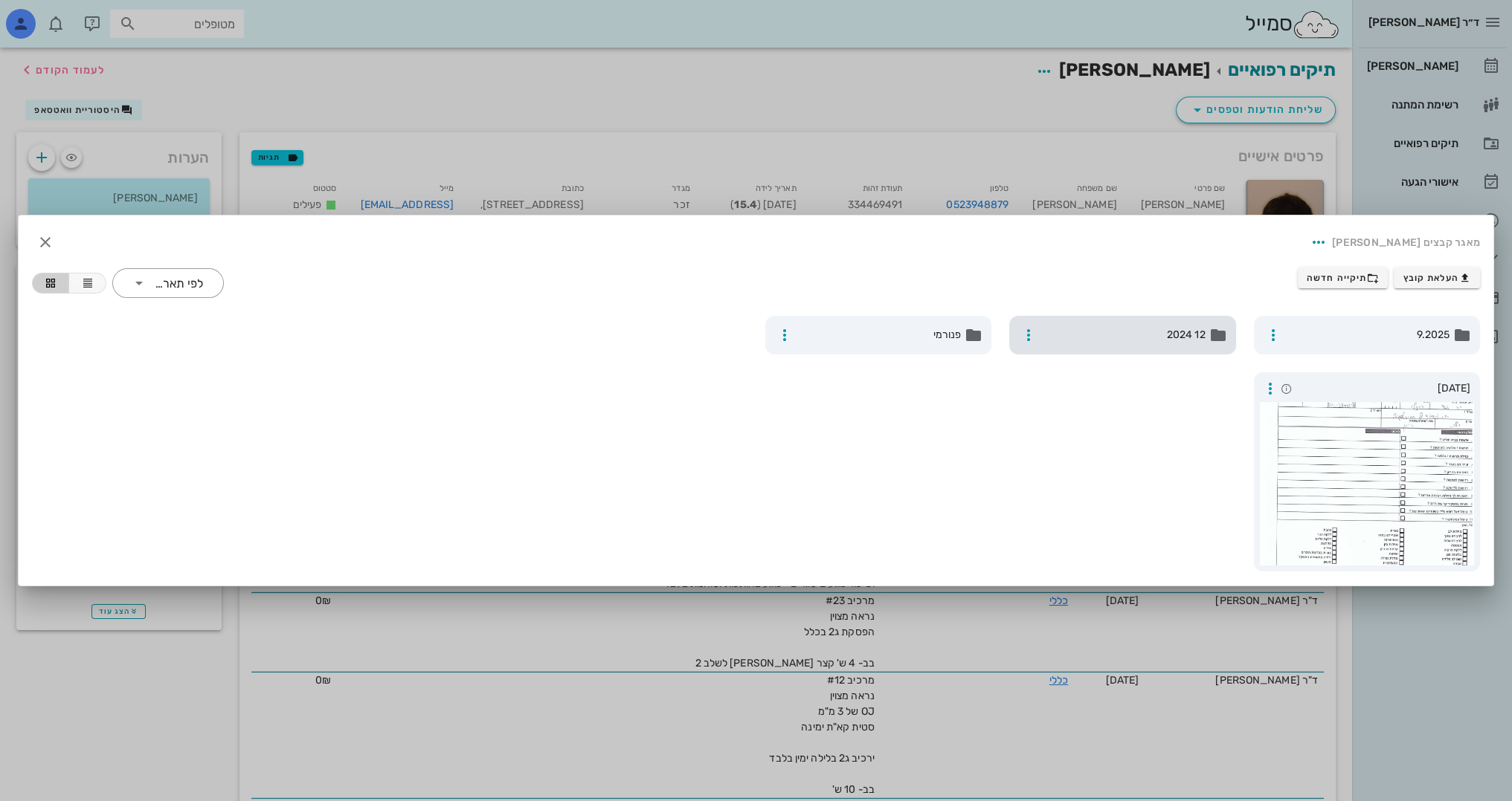
click at [1120, 332] on span "12 2024" at bounding box center [1124, 335] width 163 height 16
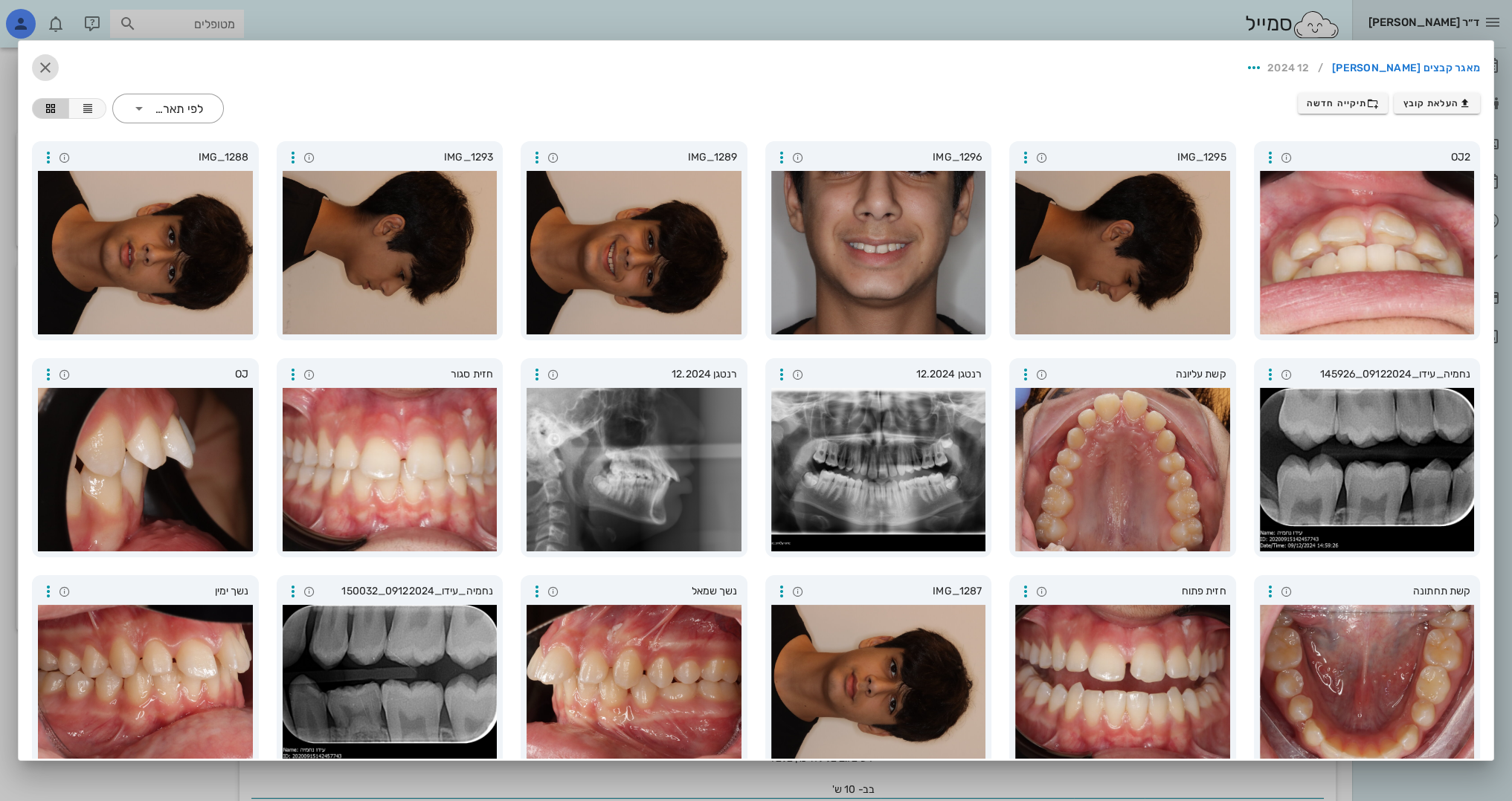
click at [54, 69] on icon "button" at bounding box center [46, 67] width 18 height 18
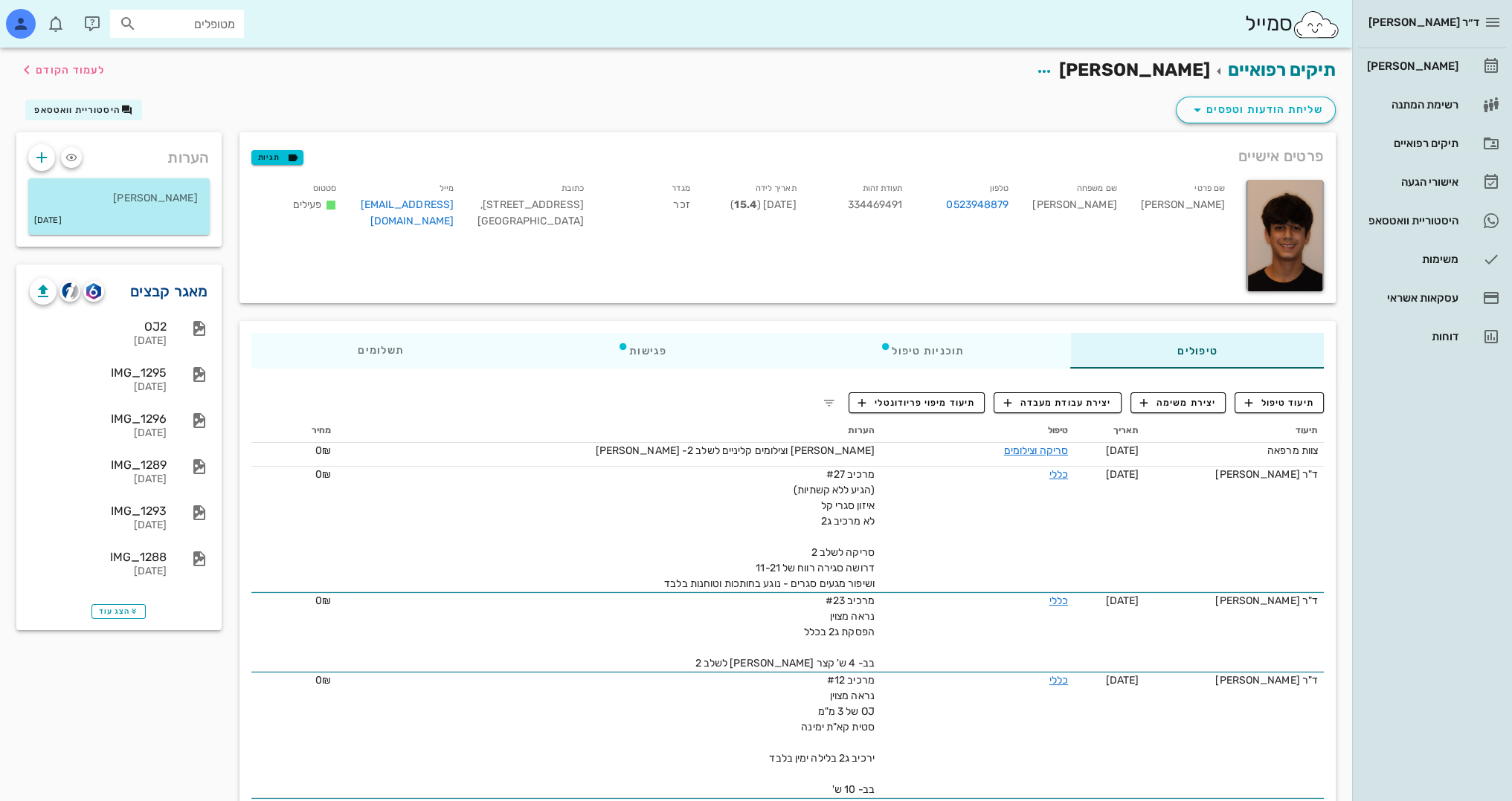
click at [148, 286] on link "מאגר קבצים" at bounding box center [169, 291] width 78 height 23
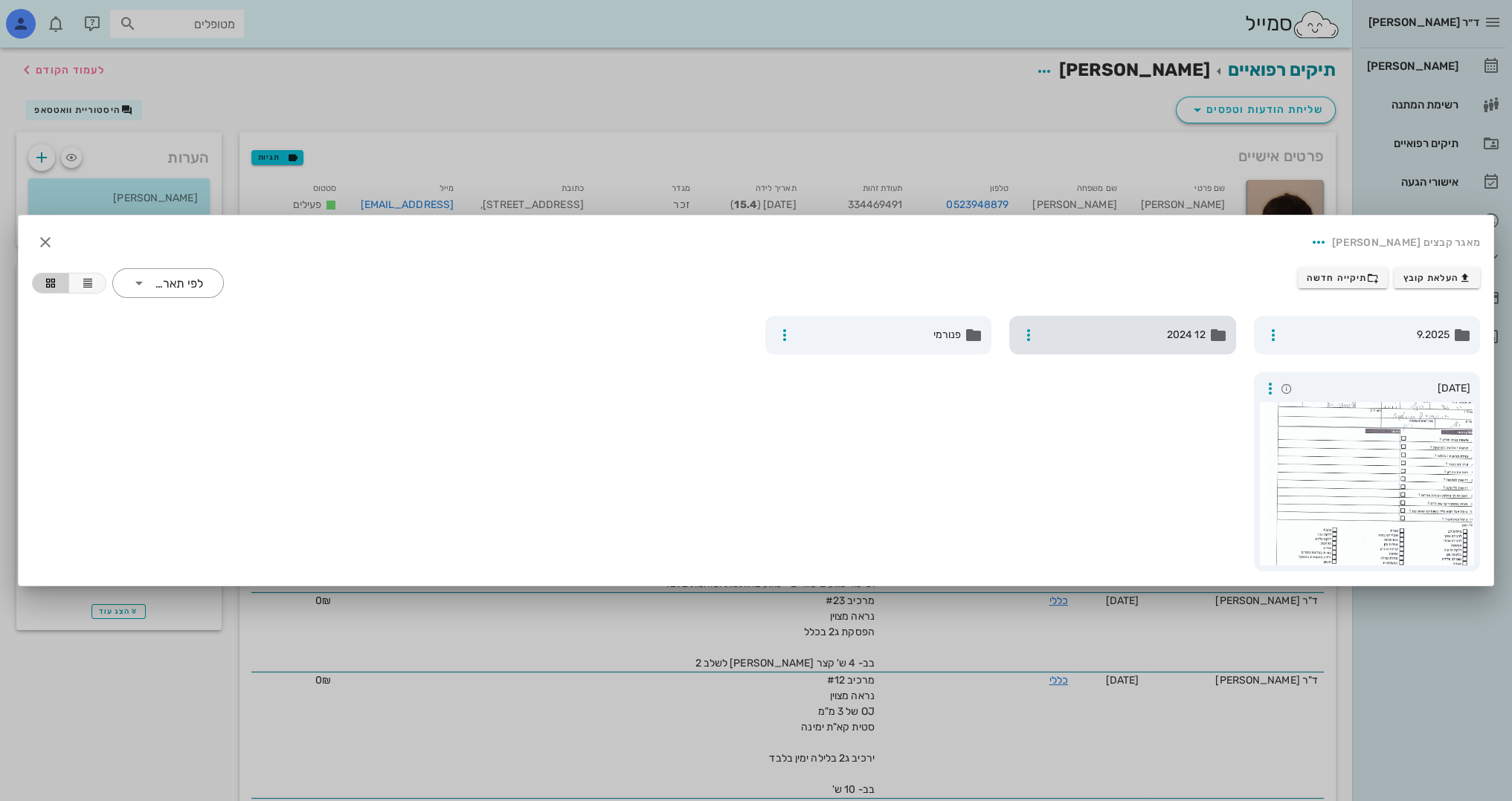
click at [1112, 343] on div "12 2024" at bounding box center [1122, 335] width 226 height 39
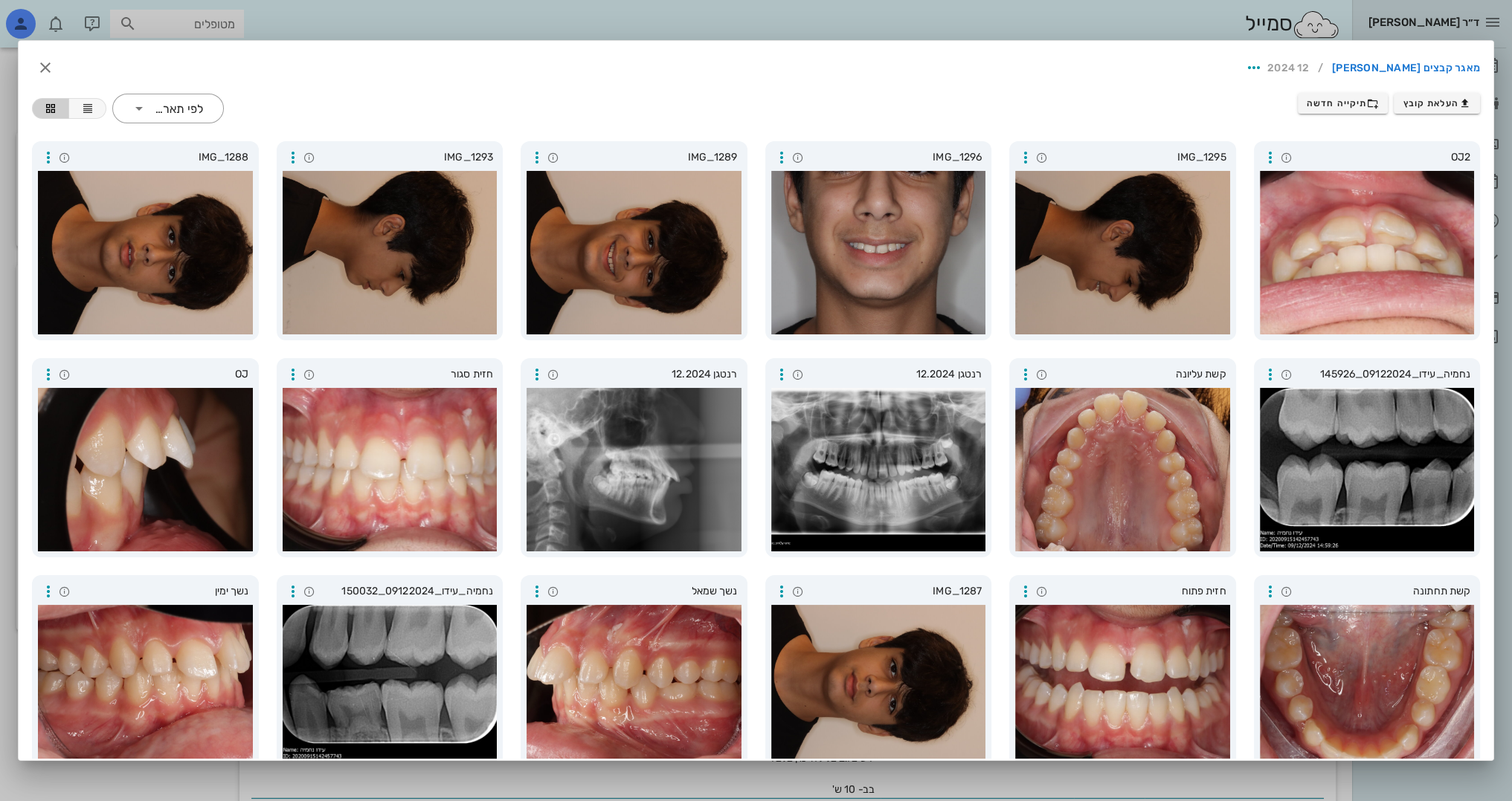
click at [399, 105] on div "העלאת קובץ תיקייה חדשה ​ לפי תאריך" at bounding box center [756, 109] width 1466 height 48
click at [1431, 67] on link "מאגר קבצים [PERSON_NAME]" at bounding box center [1406, 68] width 148 height 23
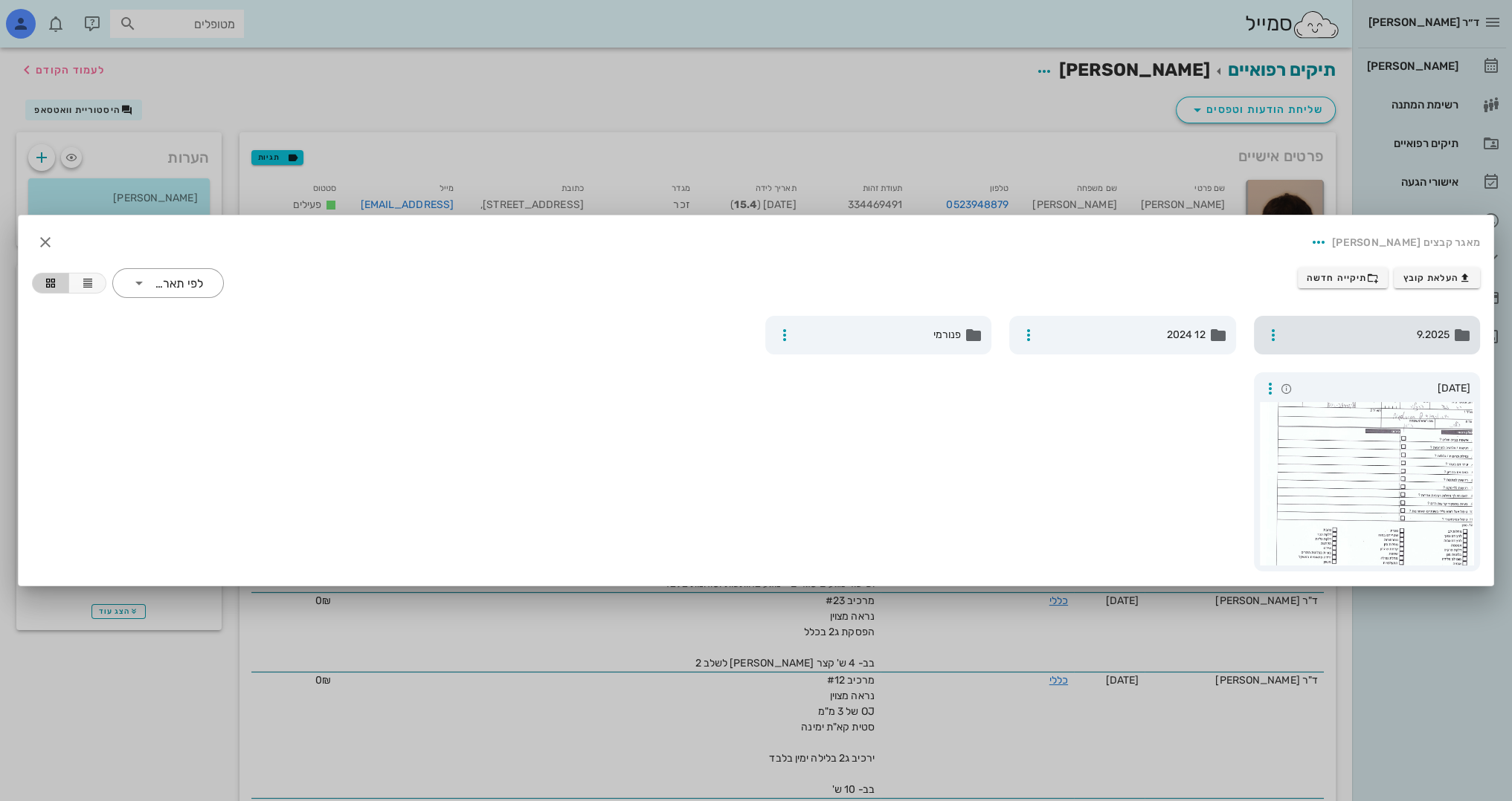
click at [1406, 346] on div "9.2025" at bounding box center [1367, 335] width 226 height 39
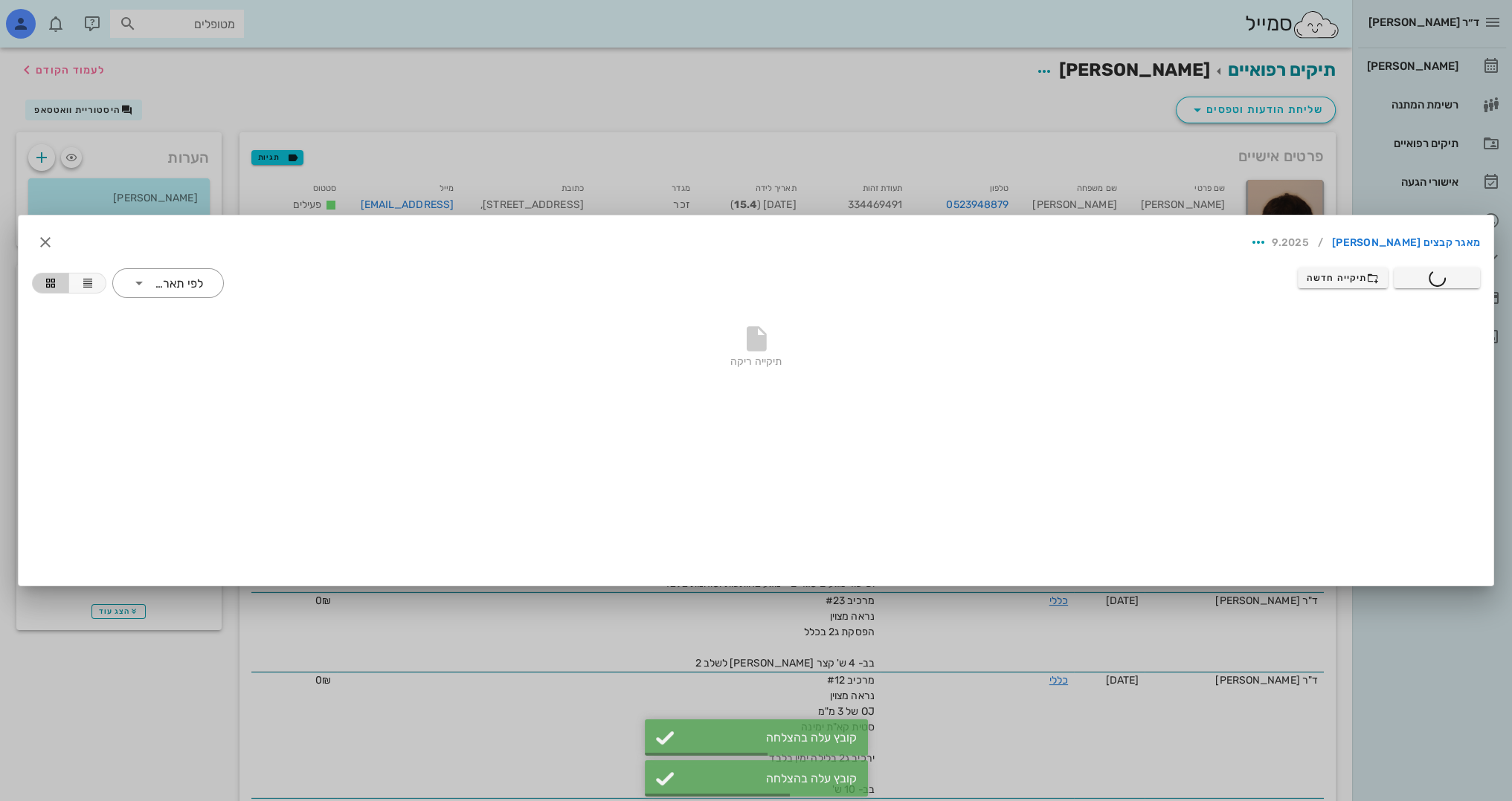
click at [164, 93] on div at bounding box center [756, 400] width 1512 height 801
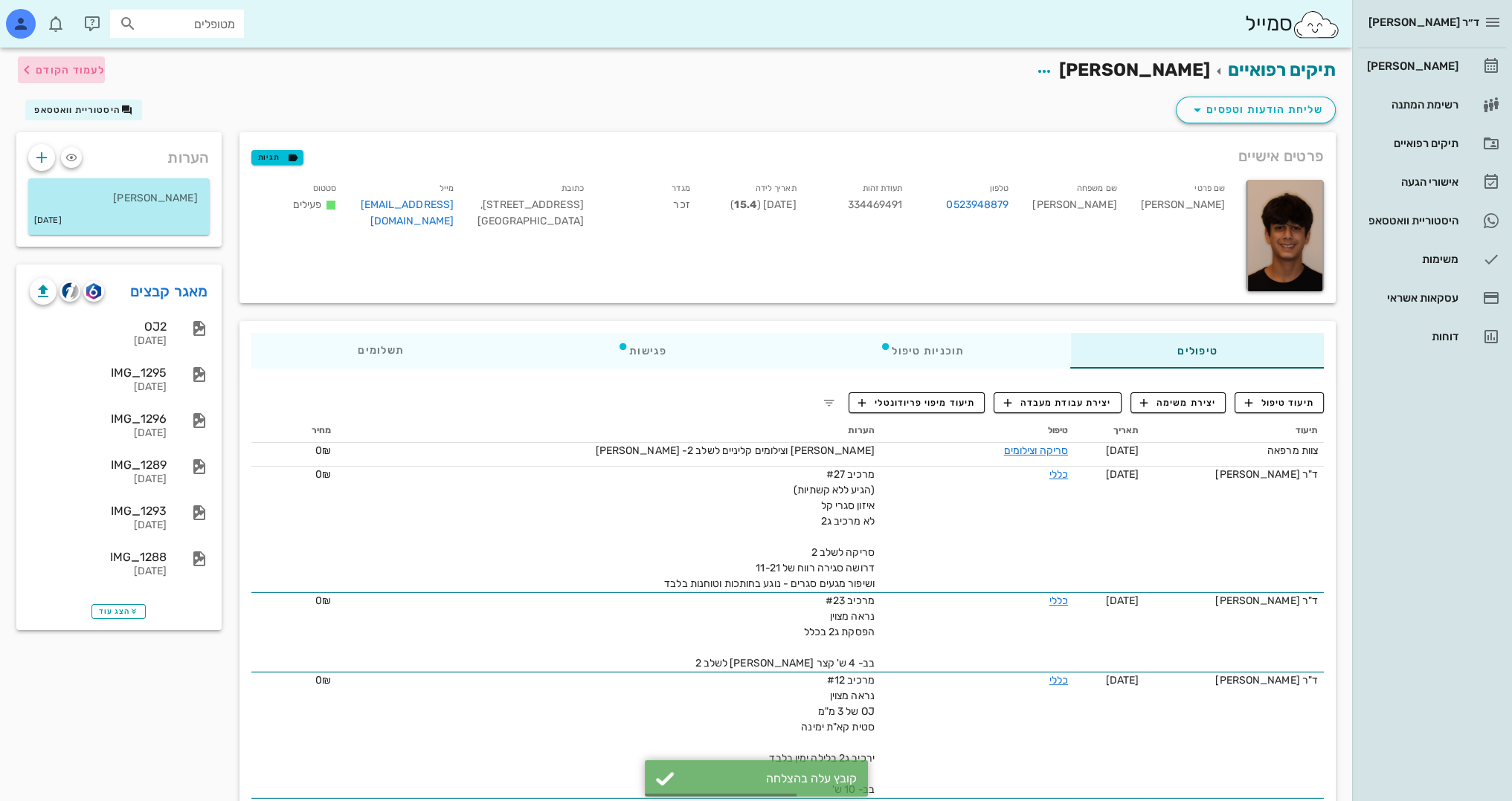
click at [81, 75] on span "לעמוד הקודם" at bounding box center [70, 70] width 69 height 13
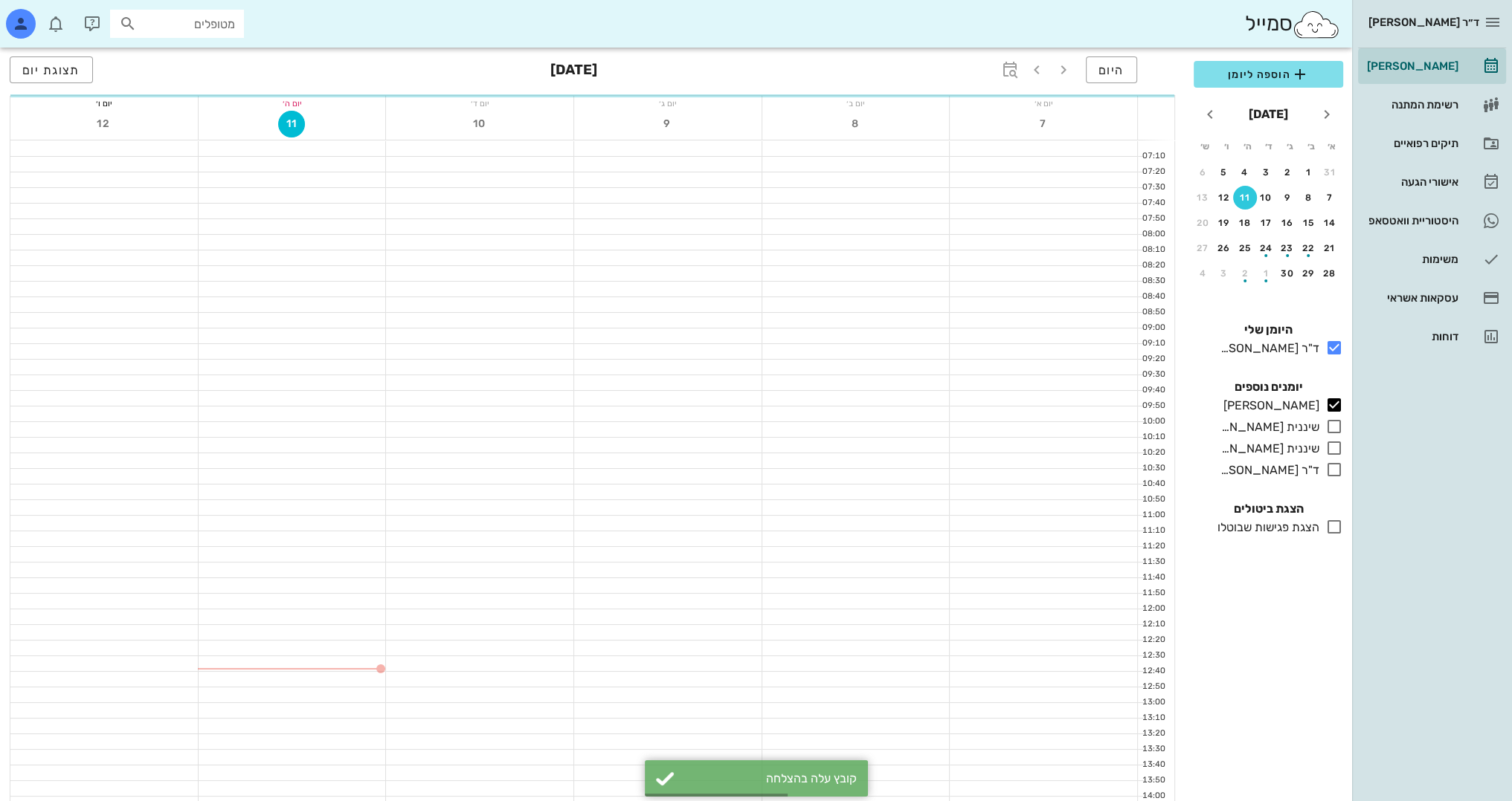
scroll to position [520, 0]
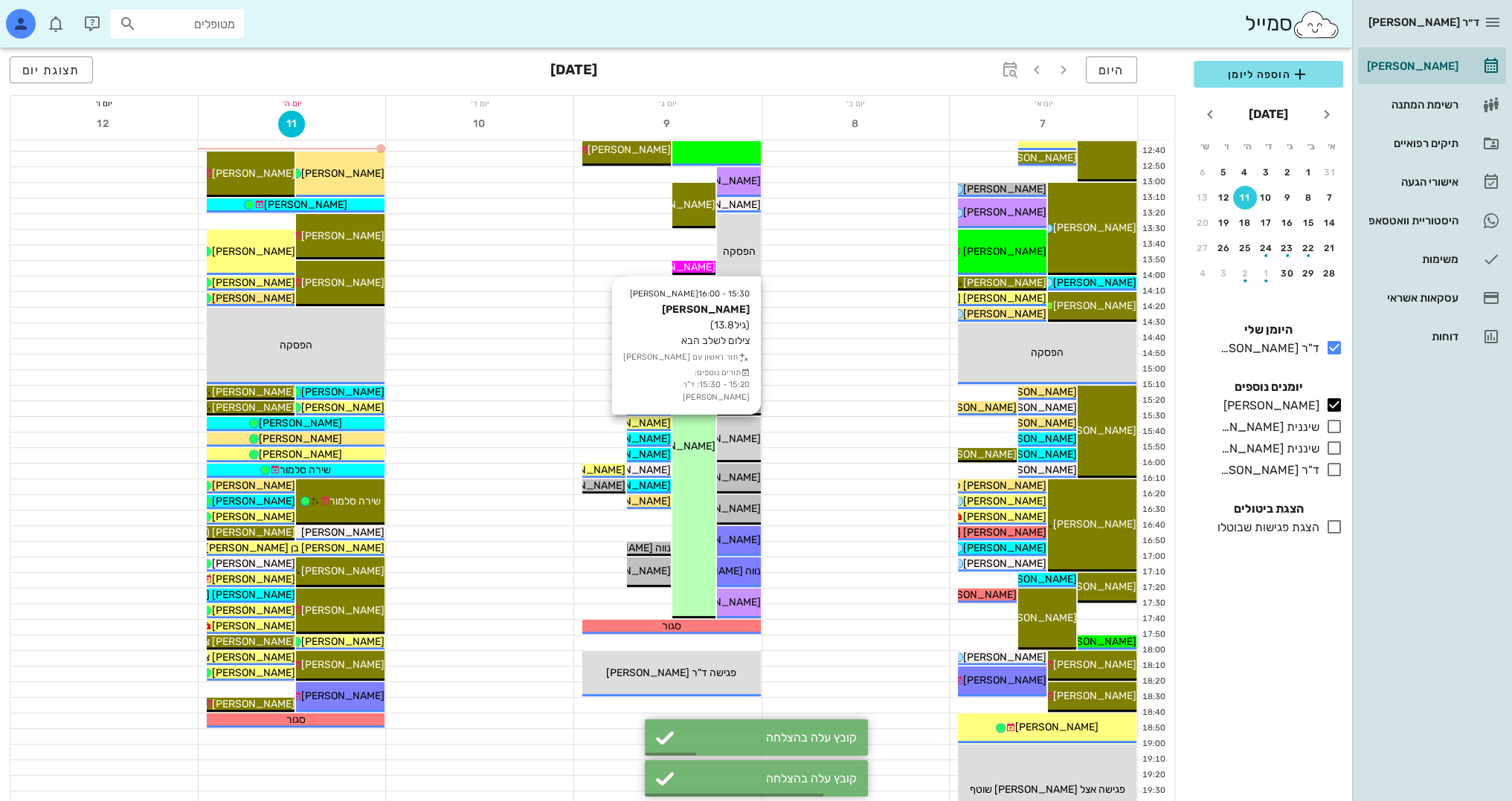
click at [751, 438] on span "[PERSON_NAME]" at bounding box center [719, 439] width 84 height 13
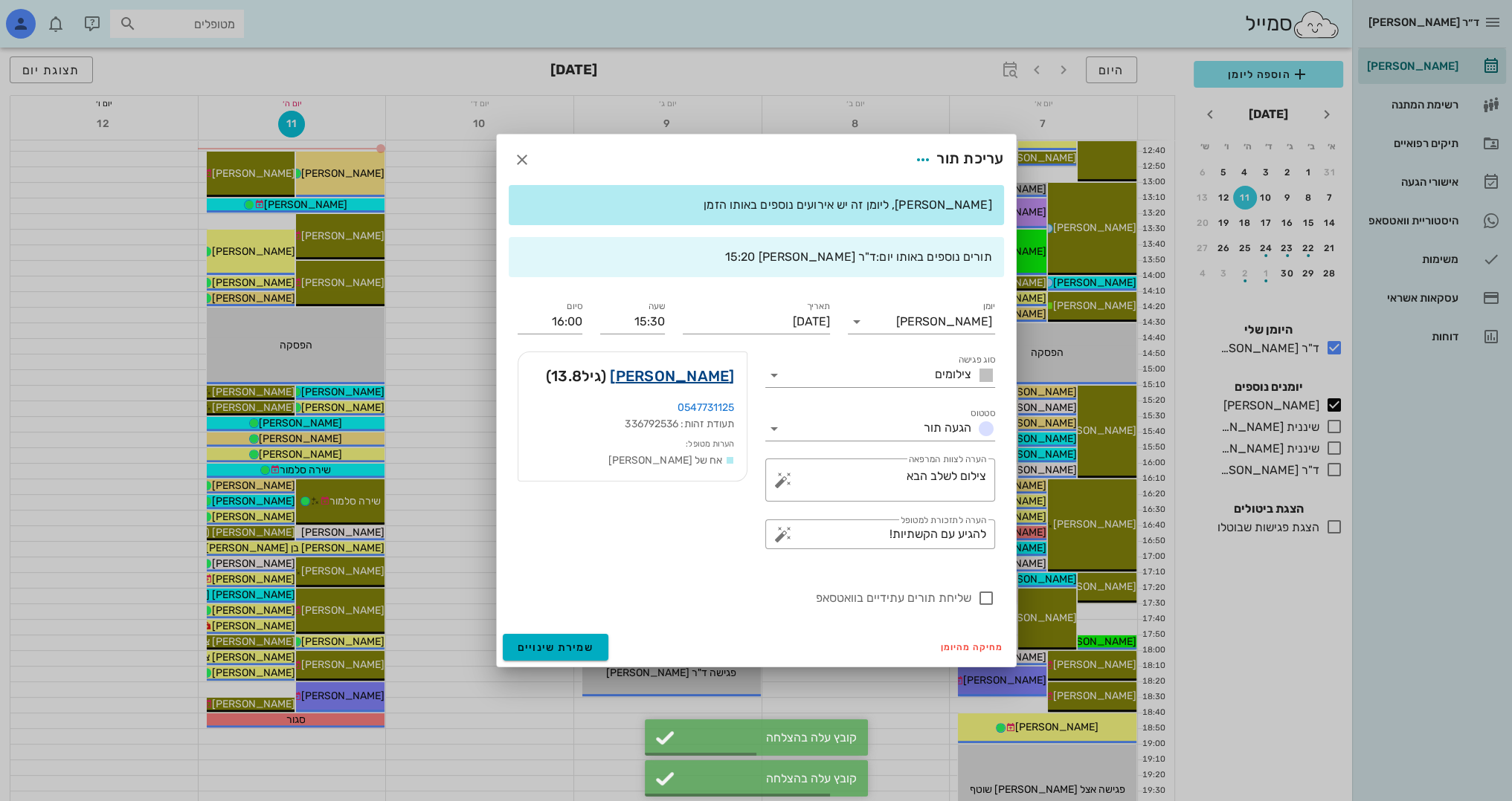
click at [712, 381] on link "[PERSON_NAME]" at bounding box center [672, 376] width 124 height 23
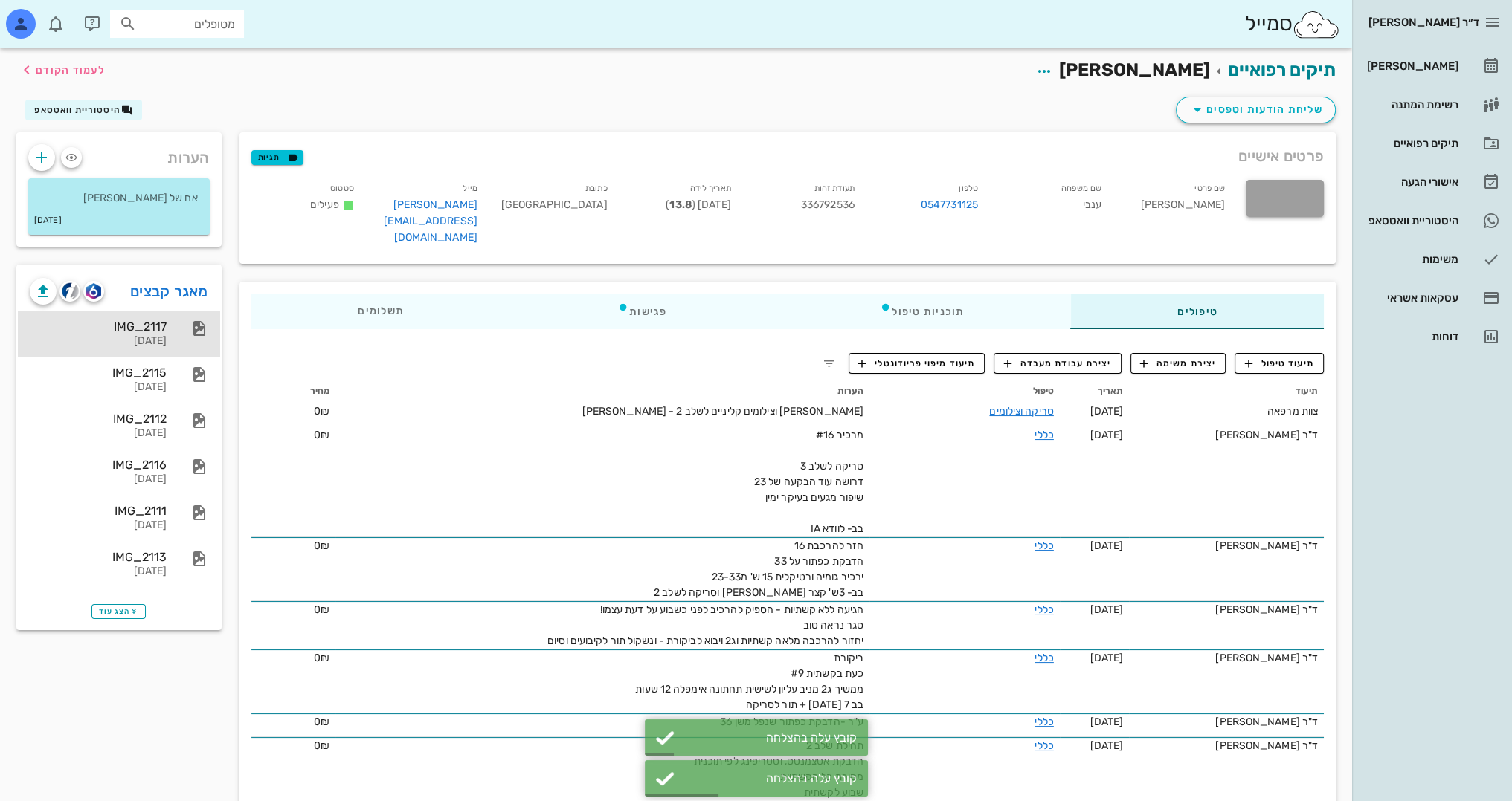
click at [143, 344] on div "[DATE]" at bounding box center [98, 341] width 137 height 13
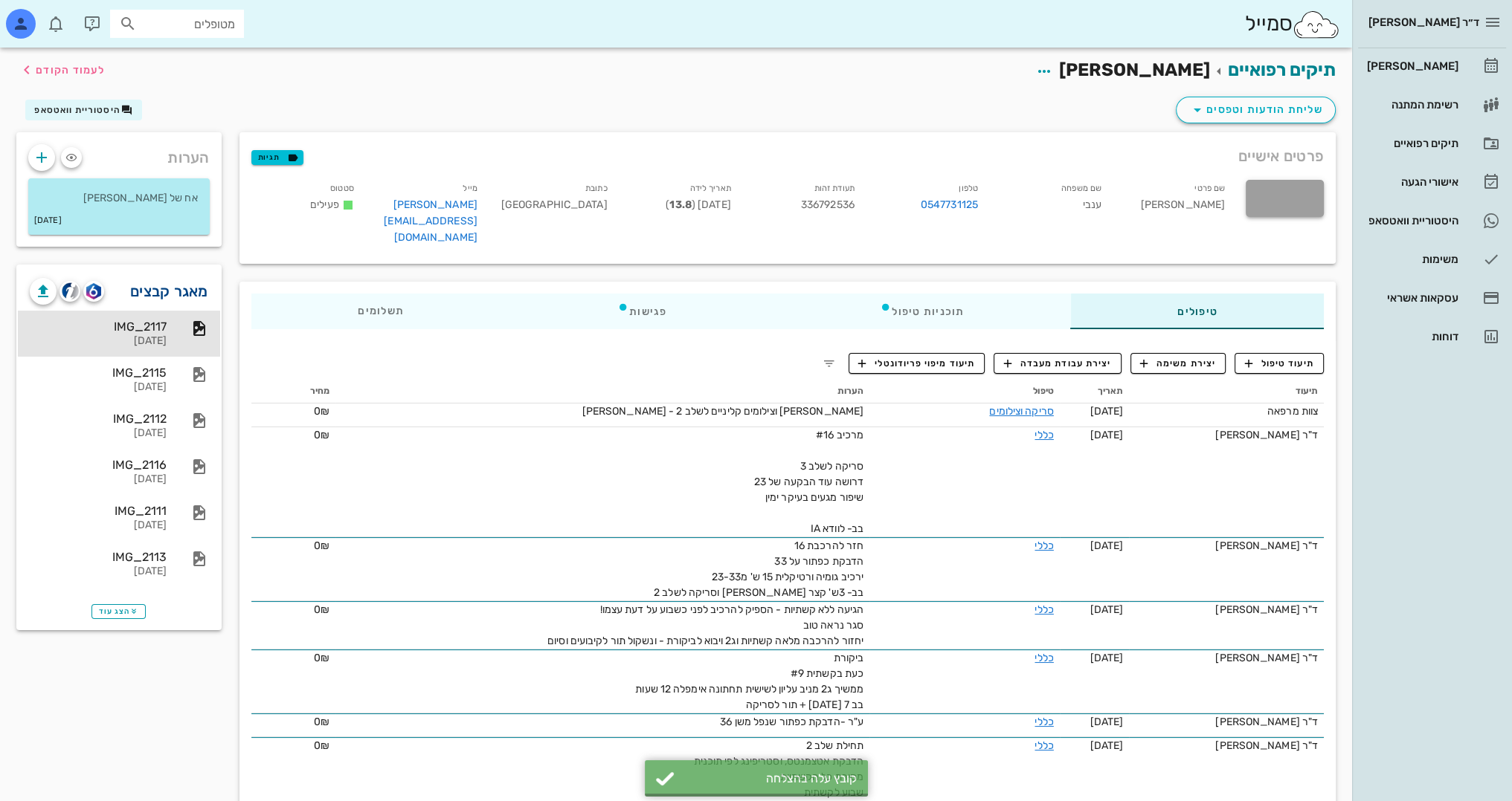
click at [162, 293] on link "מאגר קבצים" at bounding box center [169, 291] width 78 height 23
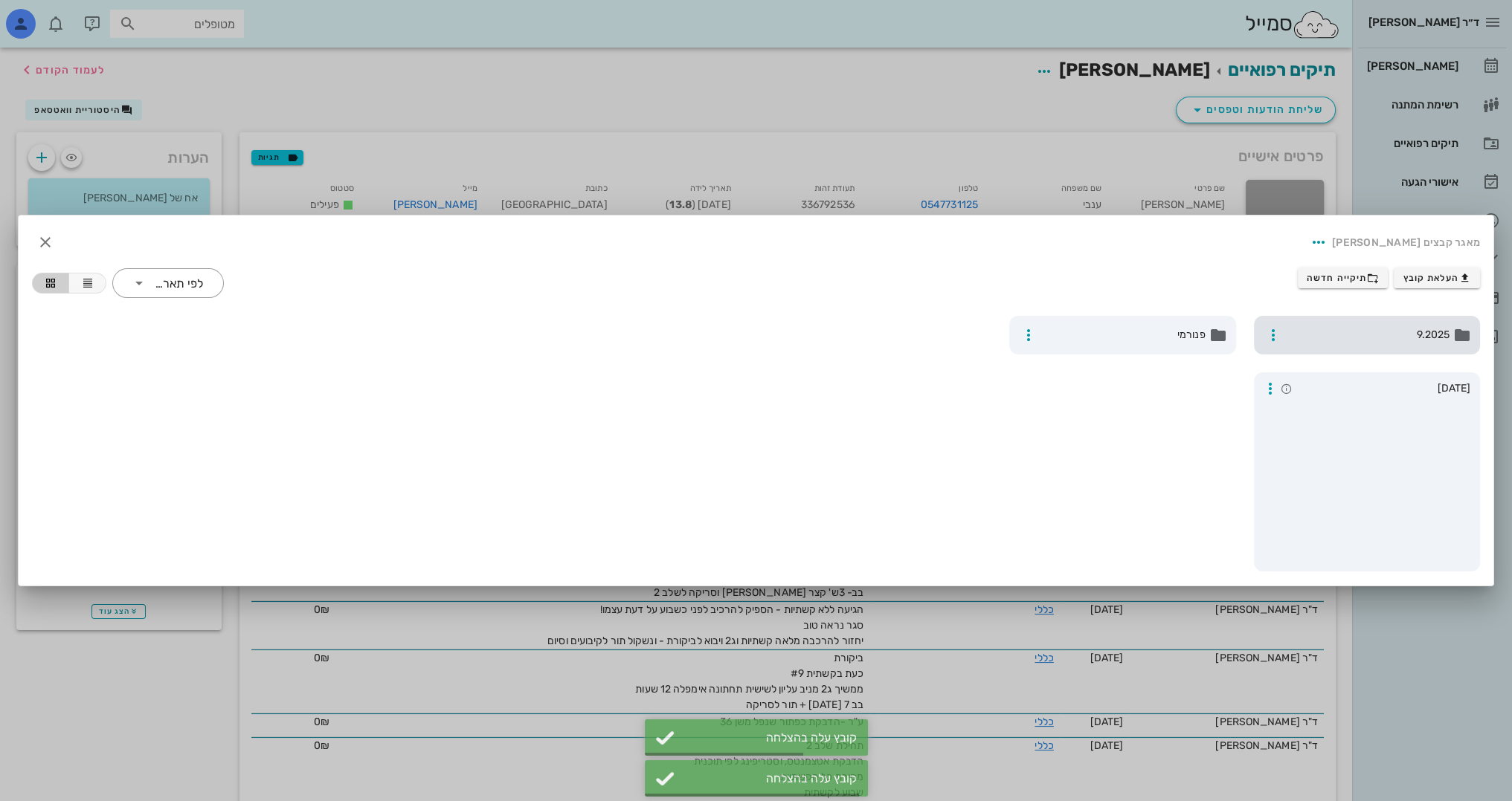
click at [1407, 343] on span "9.2025" at bounding box center [1368, 335] width 163 height 16
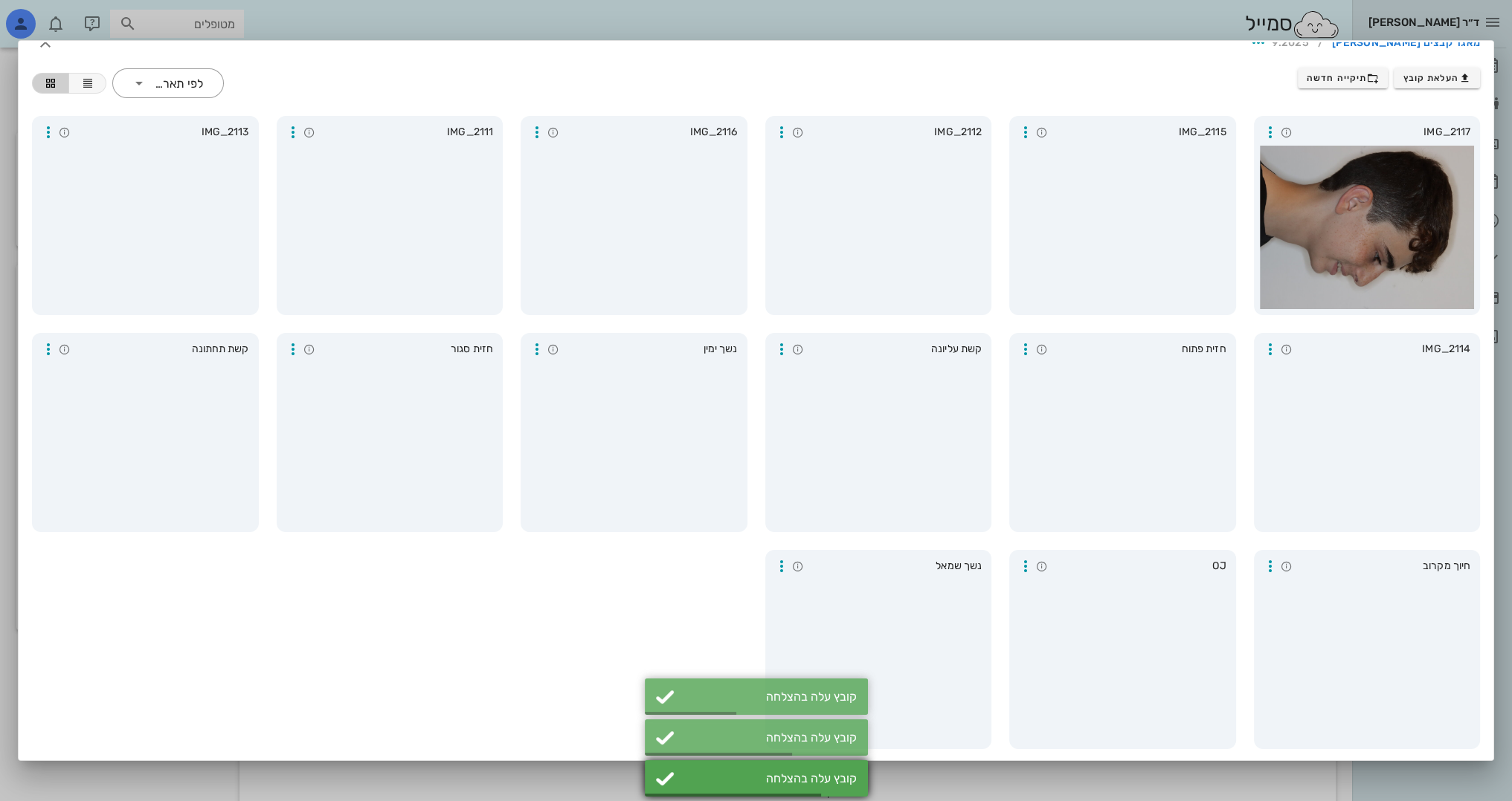
scroll to position [26, 0]
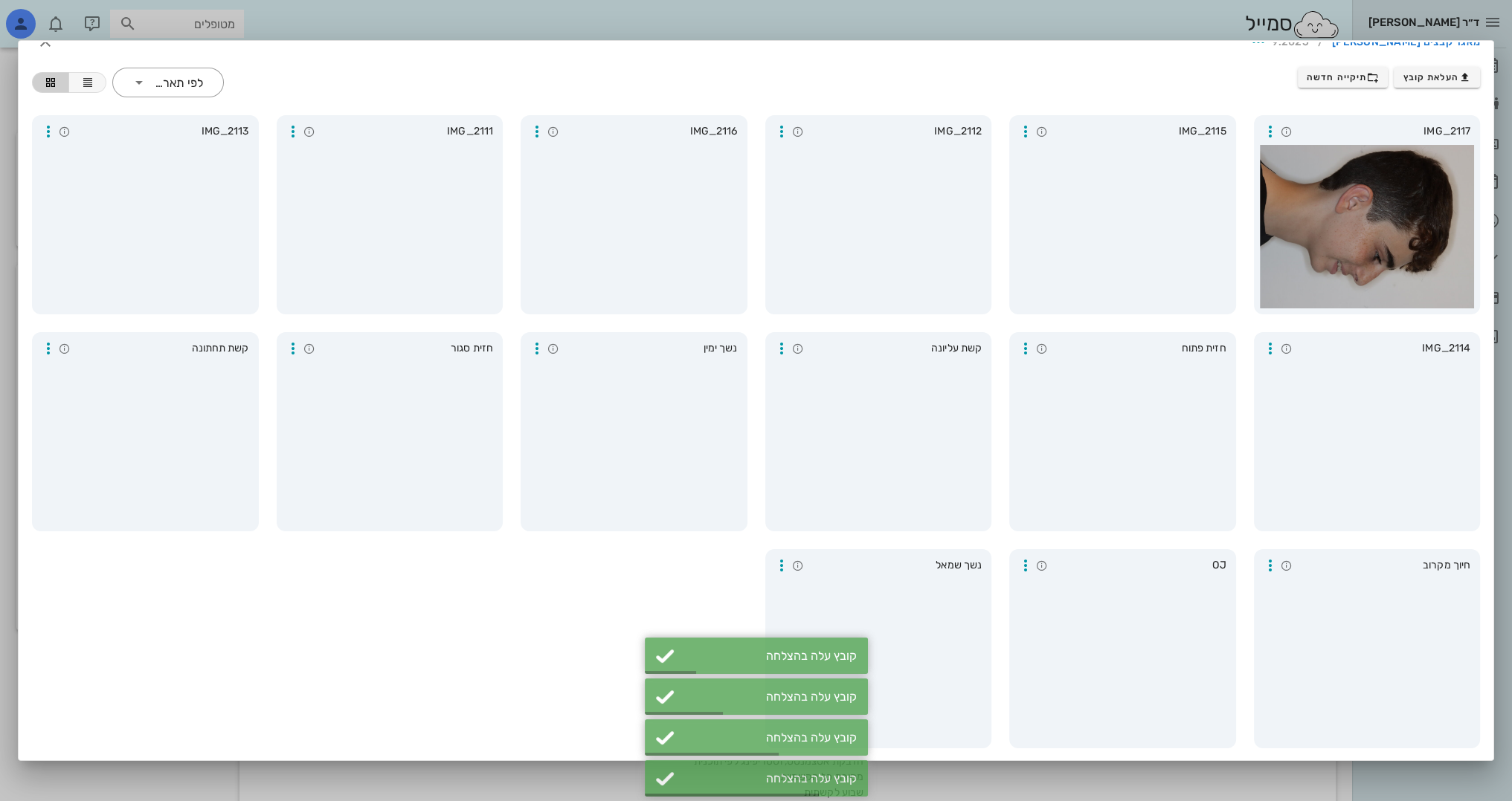
click at [1505, 153] on div at bounding box center [756, 400] width 1512 height 801
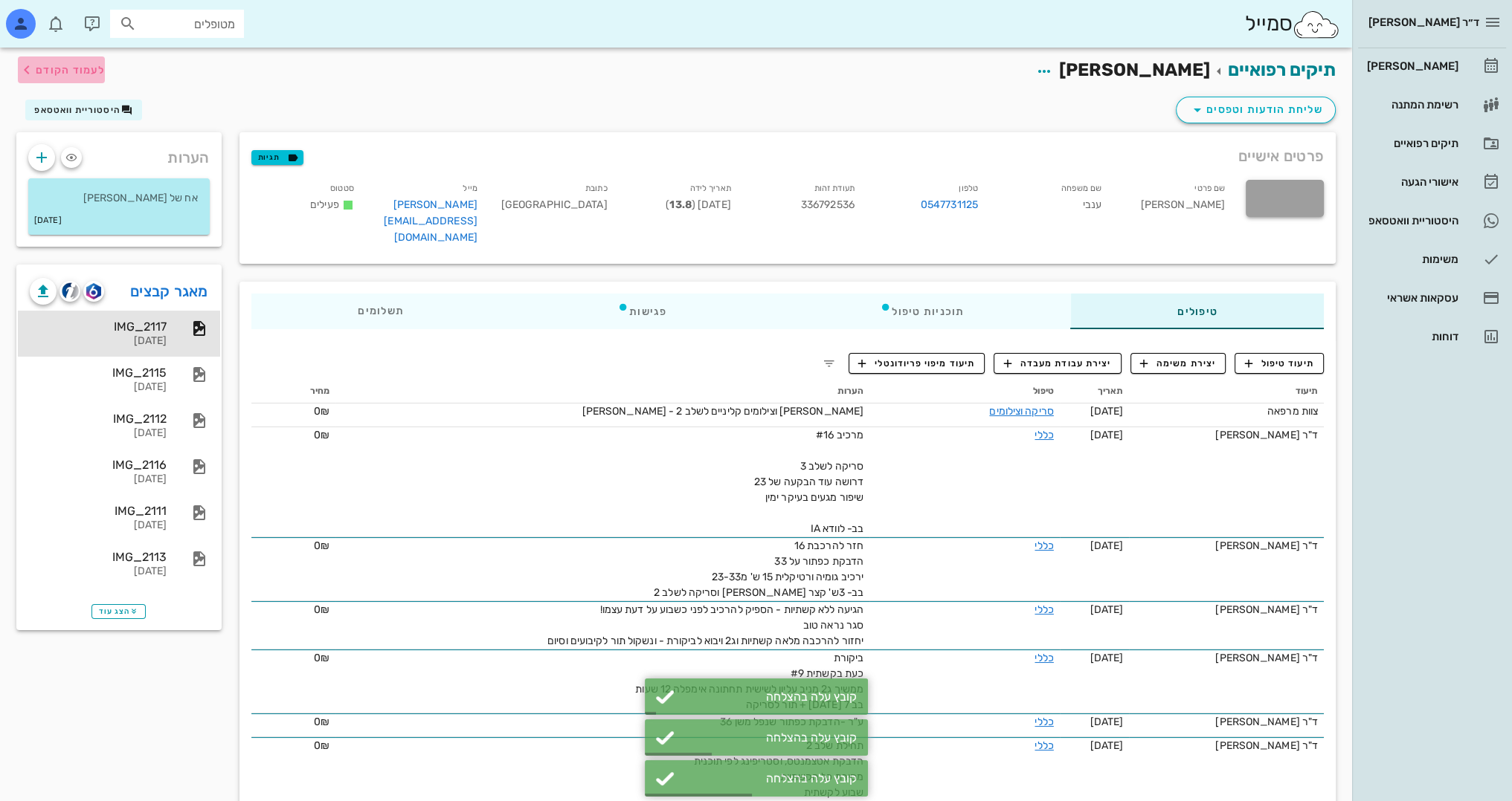
click at [83, 68] on span "לעמוד הקודם" at bounding box center [70, 70] width 69 height 13
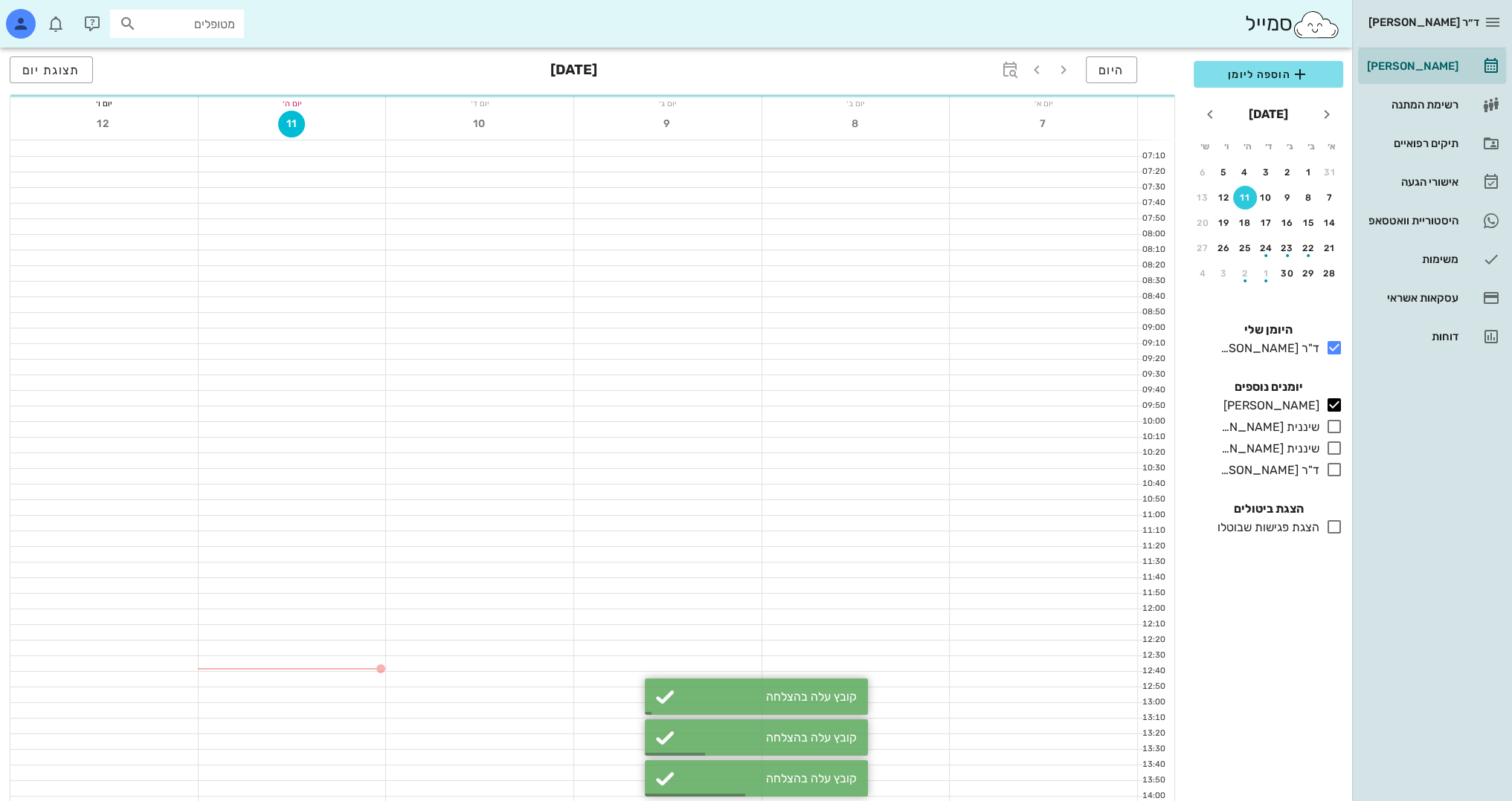
scroll to position [520, 0]
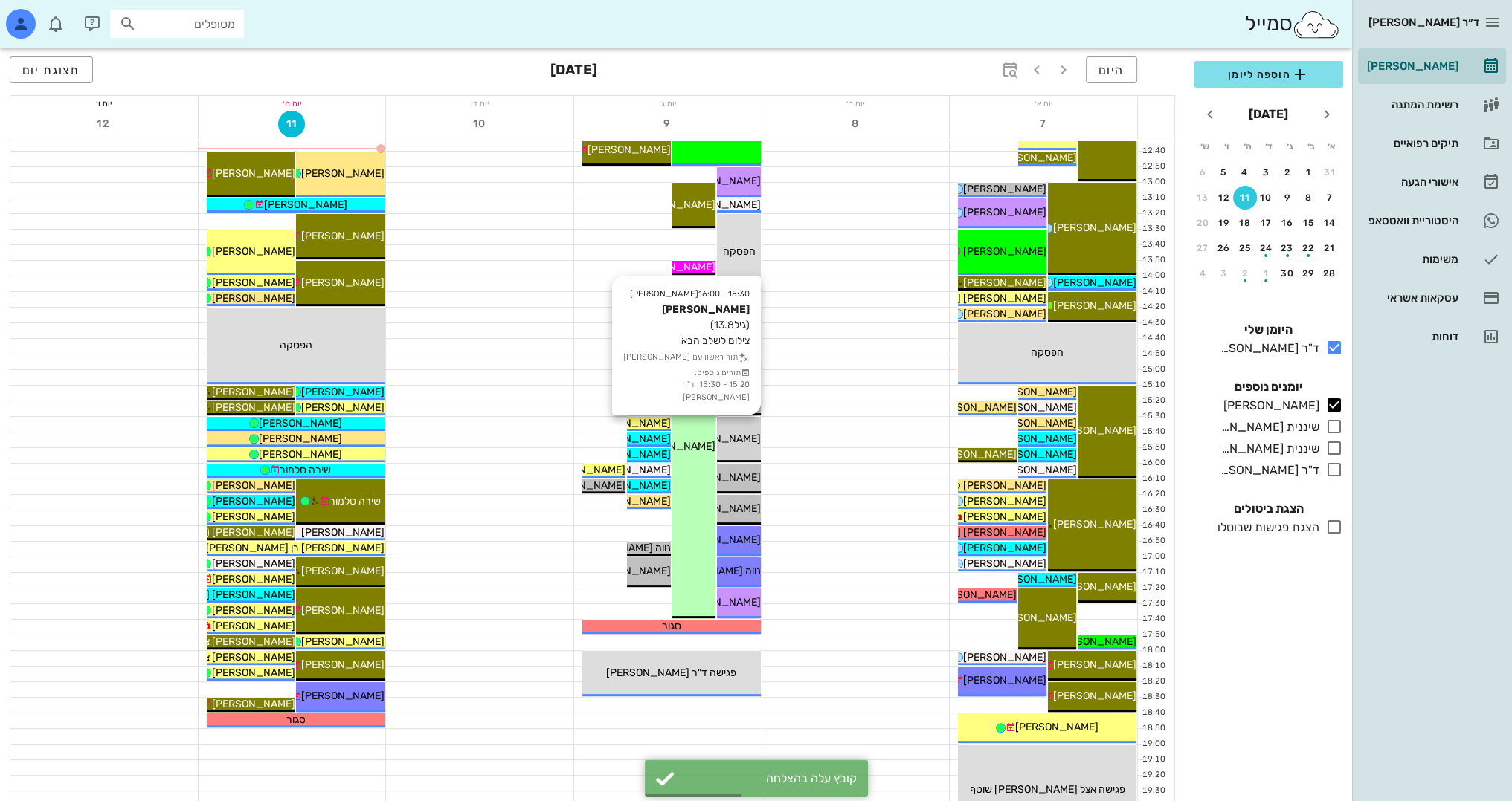
click at [747, 438] on span "[PERSON_NAME]" at bounding box center [719, 439] width 84 height 13
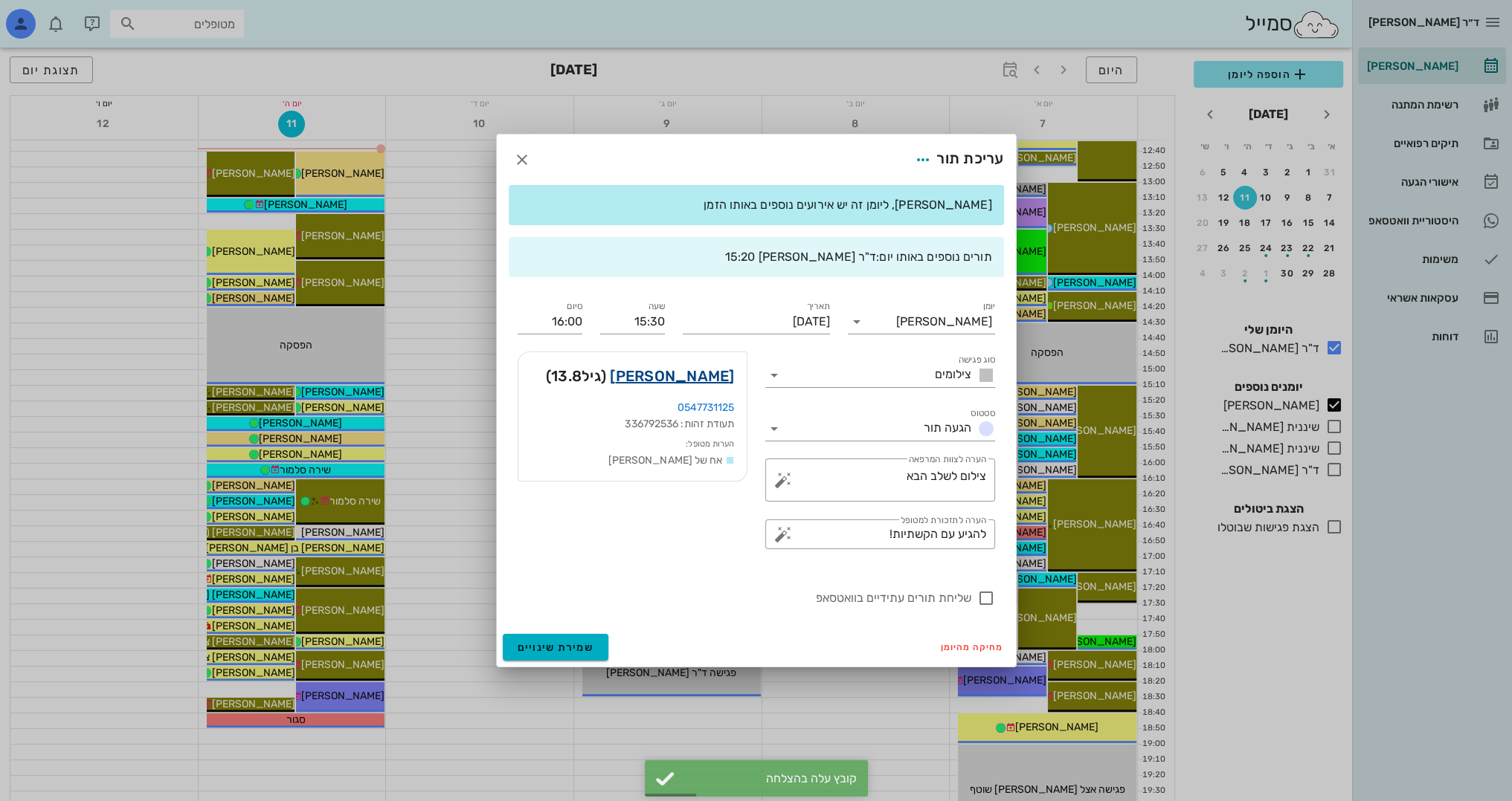
click at [726, 384] on link "[PERSON_NAME]" at bounding box center [672, 376] width 124 height 23
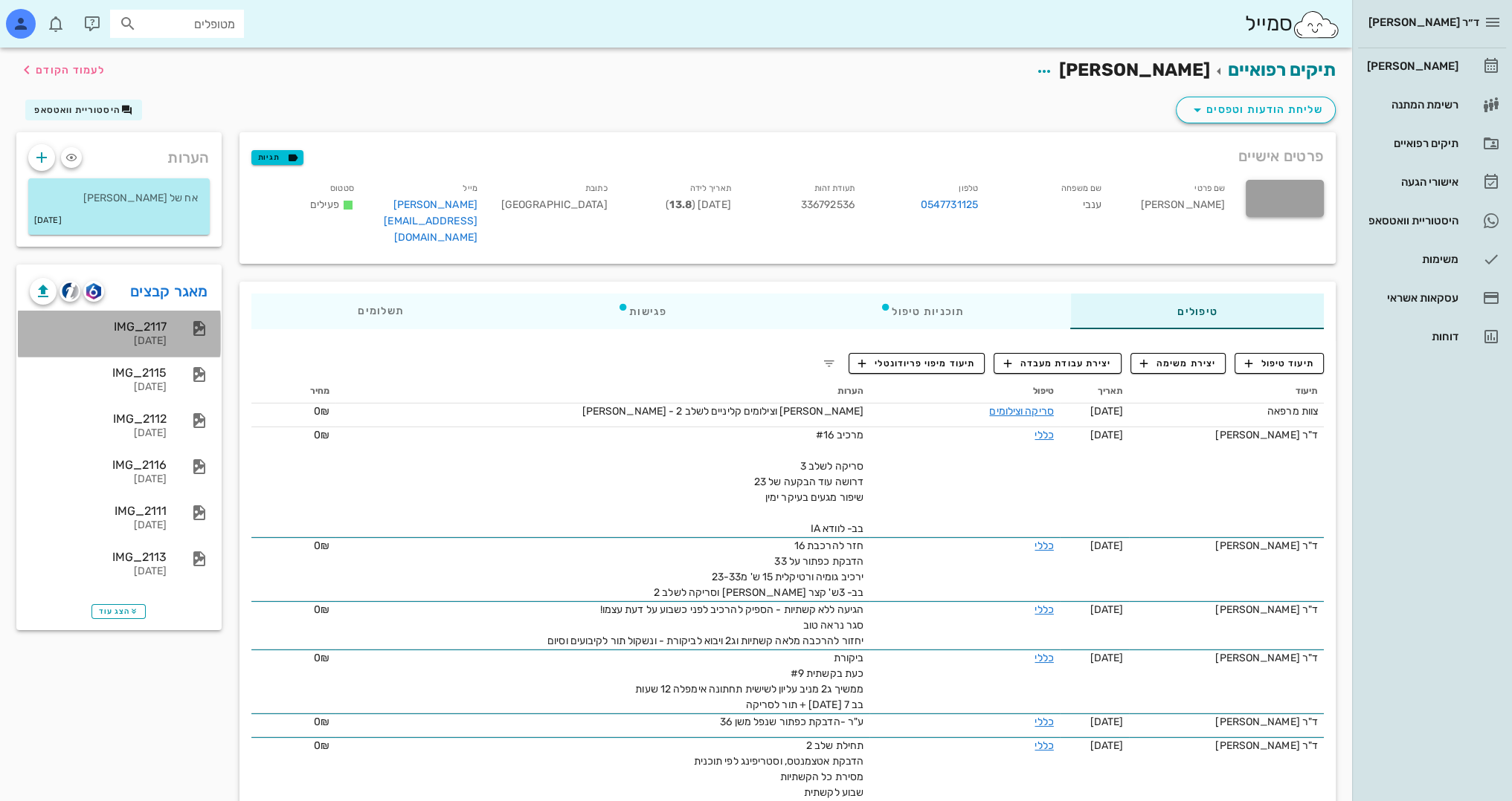
click at [154, 331] on div "IMG_2117" at bounding box center [98, 327] width 137 height 14
click at [94, 66] on span "לעמוד הקודם" at bounding box center [70, 70] width 69 height 13
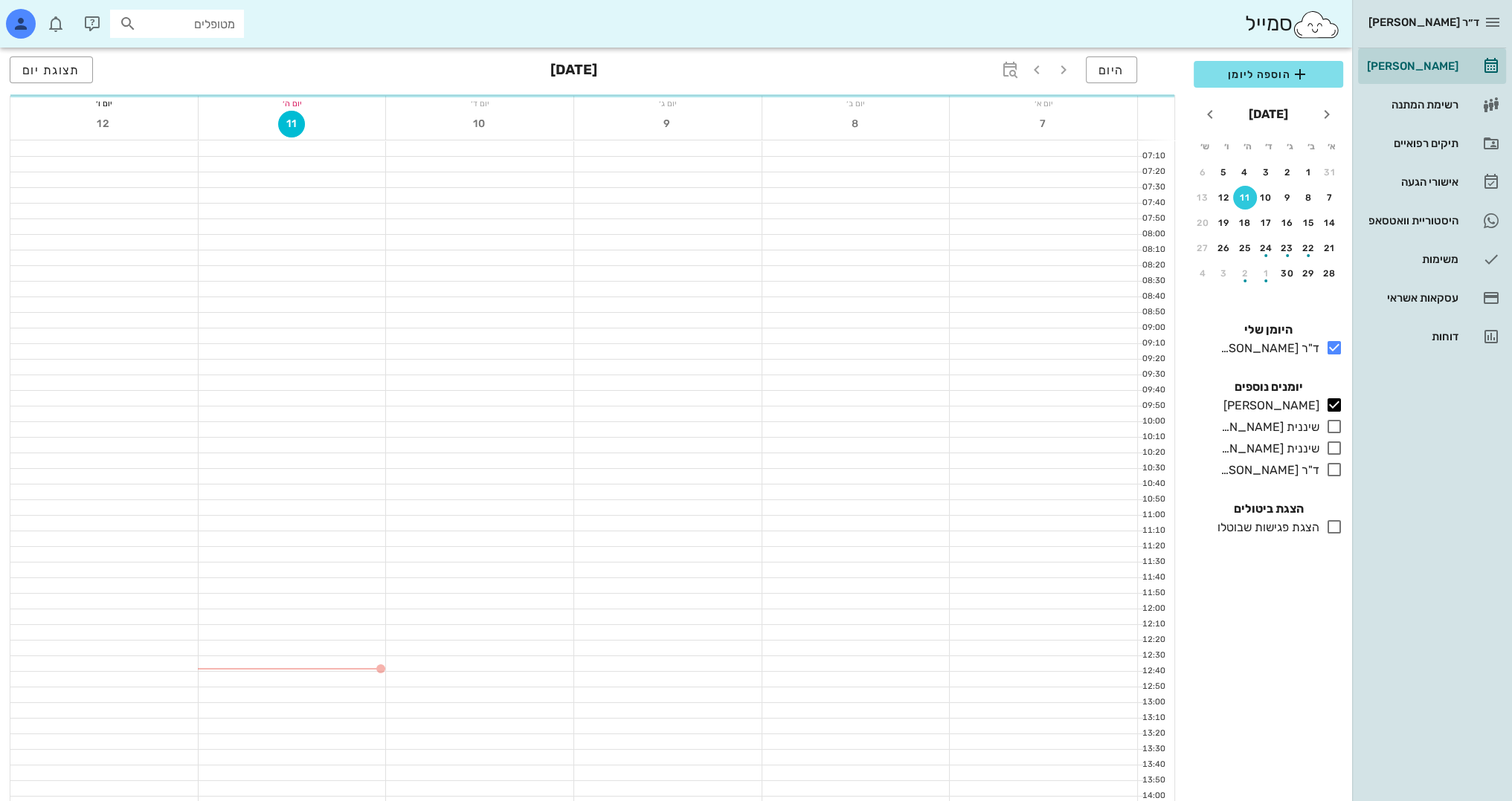
scroll to position [520, 0]
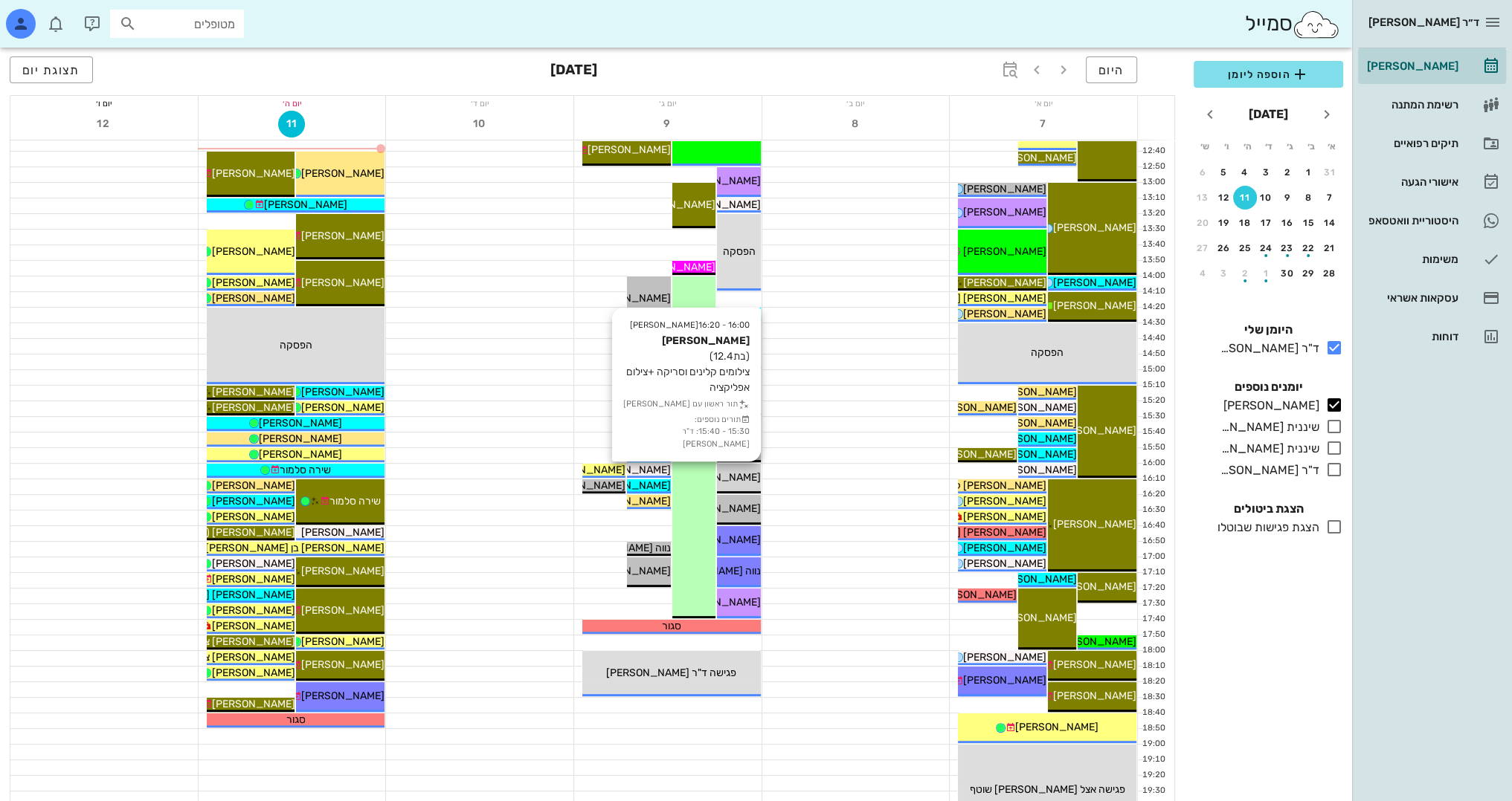
click at [749, 468] on div "16:00 - 16:20 [PERSON_NAME] [PERSON_NAME] (בת 12.4 ) צילומים קלינים וסריקה +ציל…" at bounding box center [738, 479] width 43 height 30
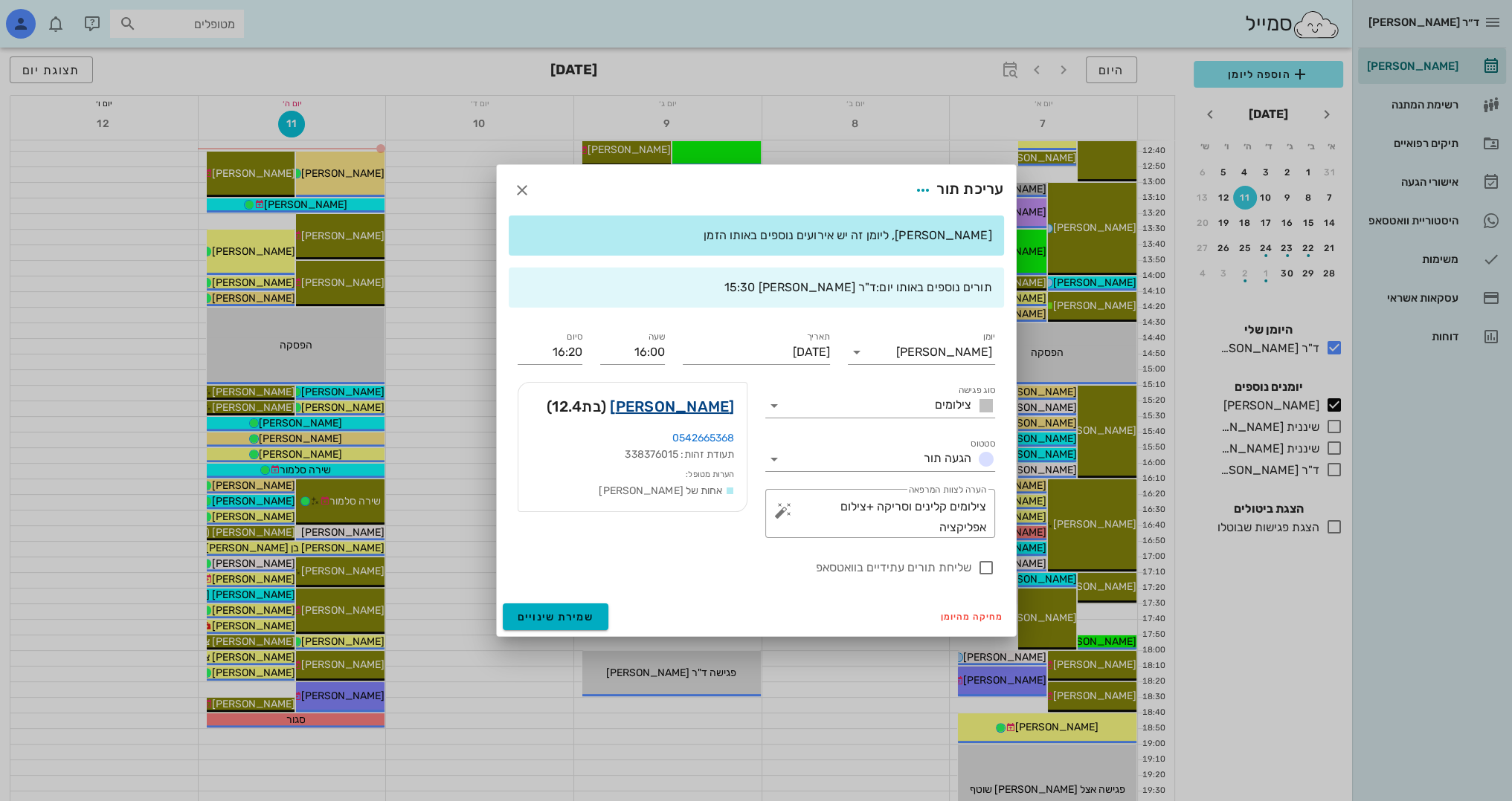
click at [689, 408] on link "[PERSON_NAME]" at bounding box center [672, 407] width 124 height 23
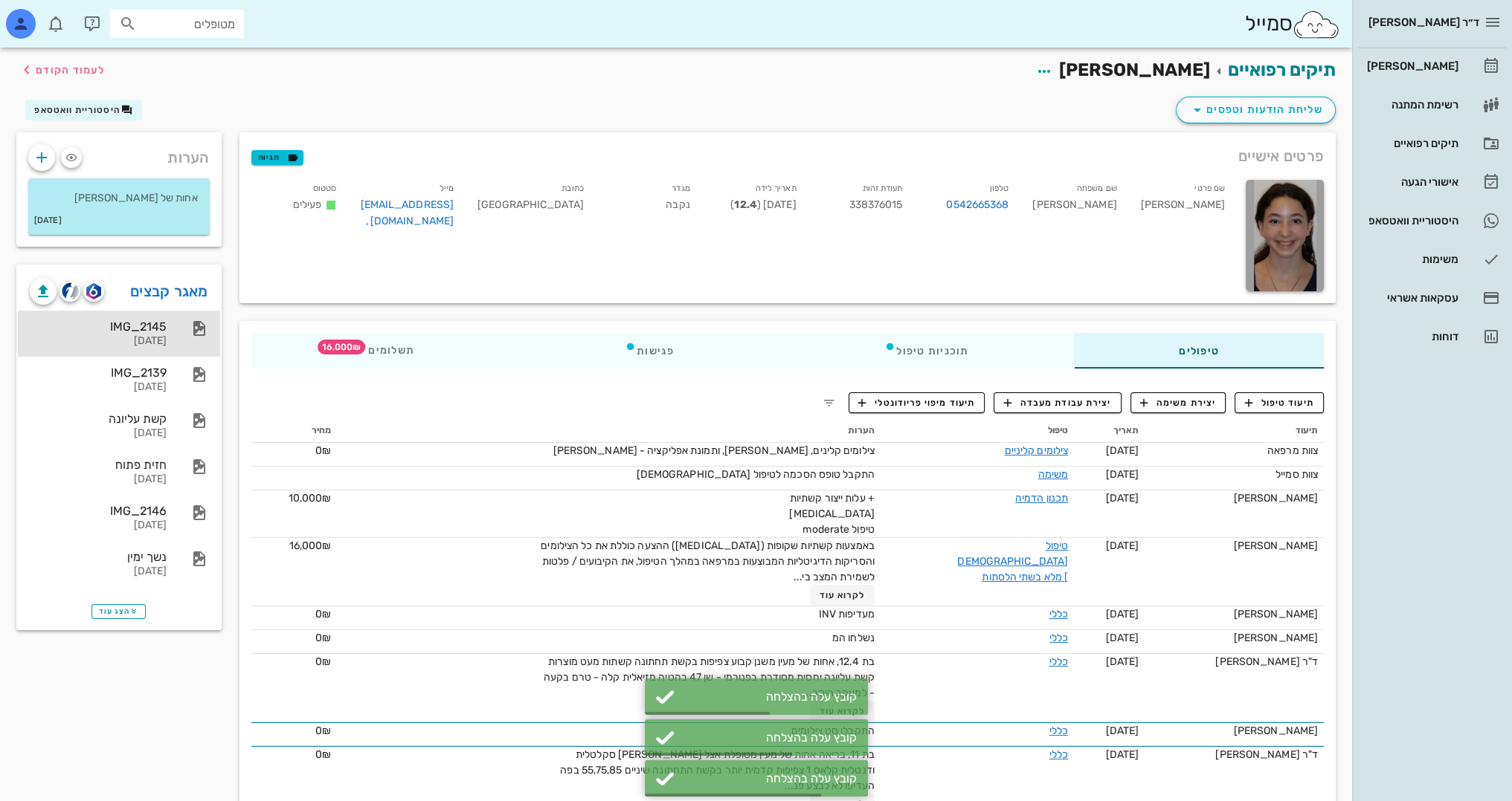
click at [113, 327] on div "IMG_2145" at bounding box center [98, 327] width 137 height 14
click at [180, 304] on div "IMG_2145 [DATE] IMG_2139 [DATE] קשת עליונה [DATE] חזית פתוח [DATE] IMG_2146 [DA…" at bounding box center [119, 448] width 202 height 288
click at [180, 299] on link "מאגר קבצים" at bounding box center [169, 291] width 78 height 23
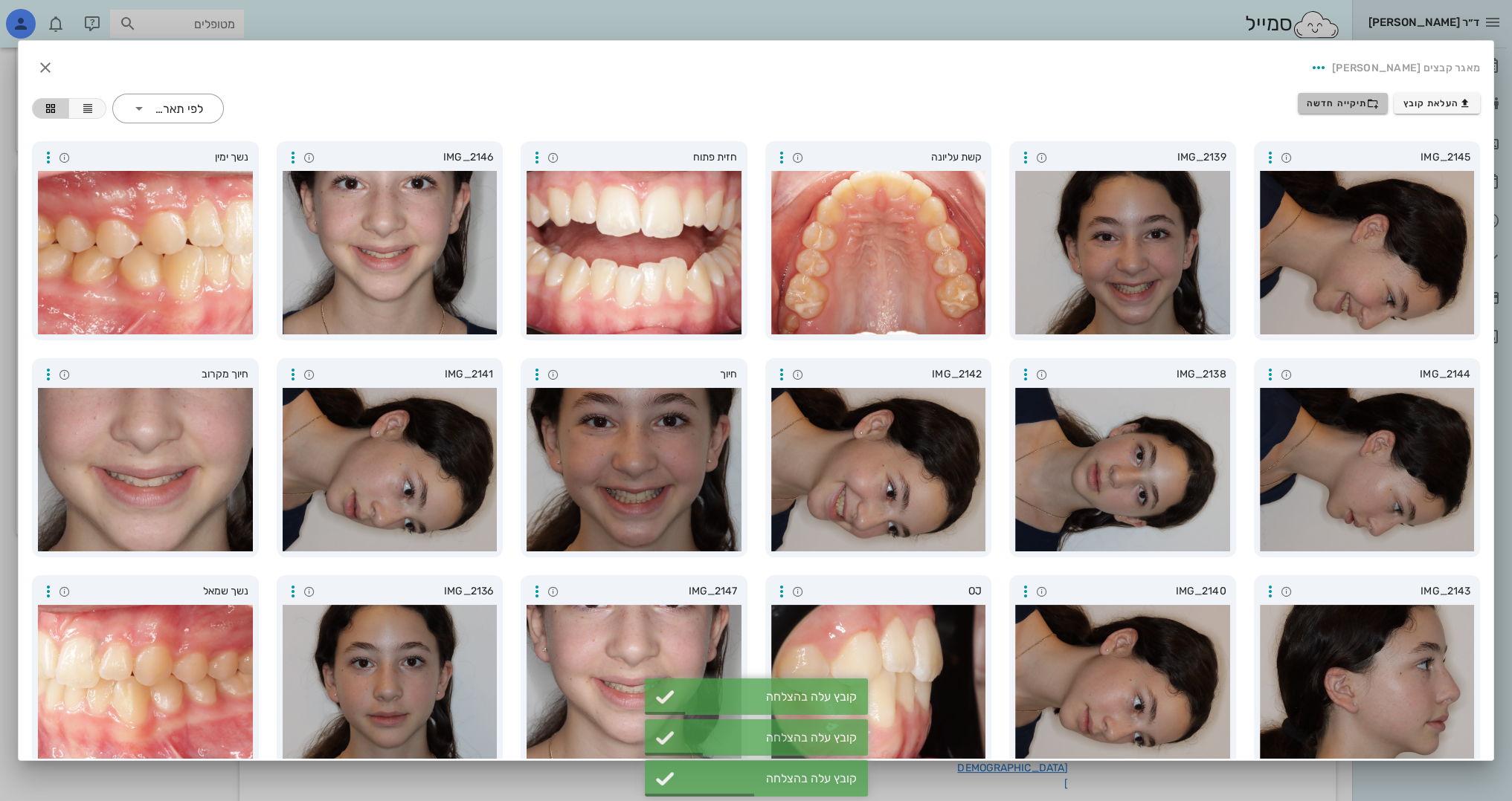
click at [1362, 110] on button "תיקייה חדשה" at bounding box center [1342, 102] width 91 height 21
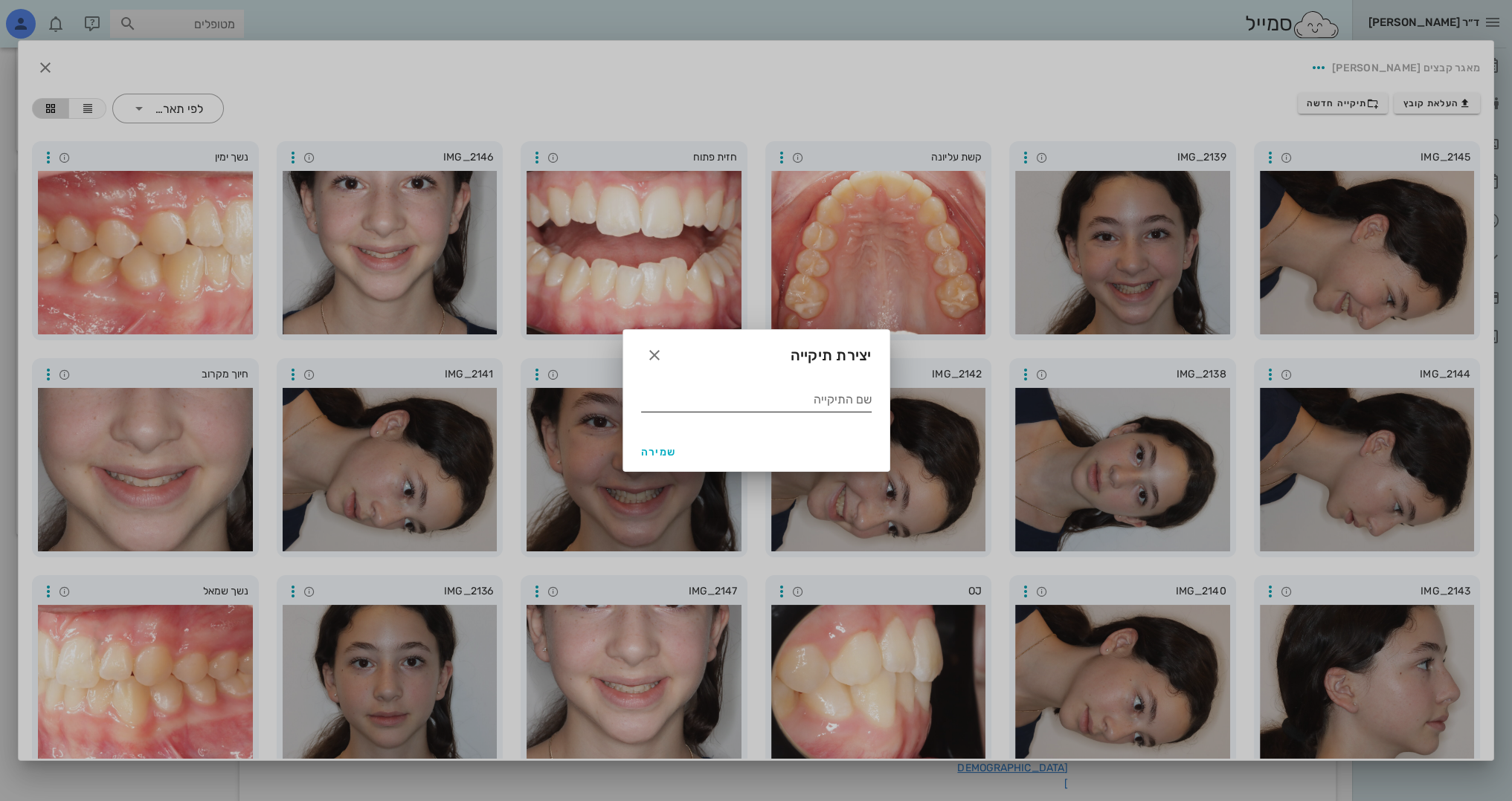
click at [765, 404] on input "שם התיקייה" at bounding box center [756, 400] width 231 height 23
type input "9.2025"
click at [672, 446] on span "שמירה" at bounding box center [659, 453] width 36 height 13
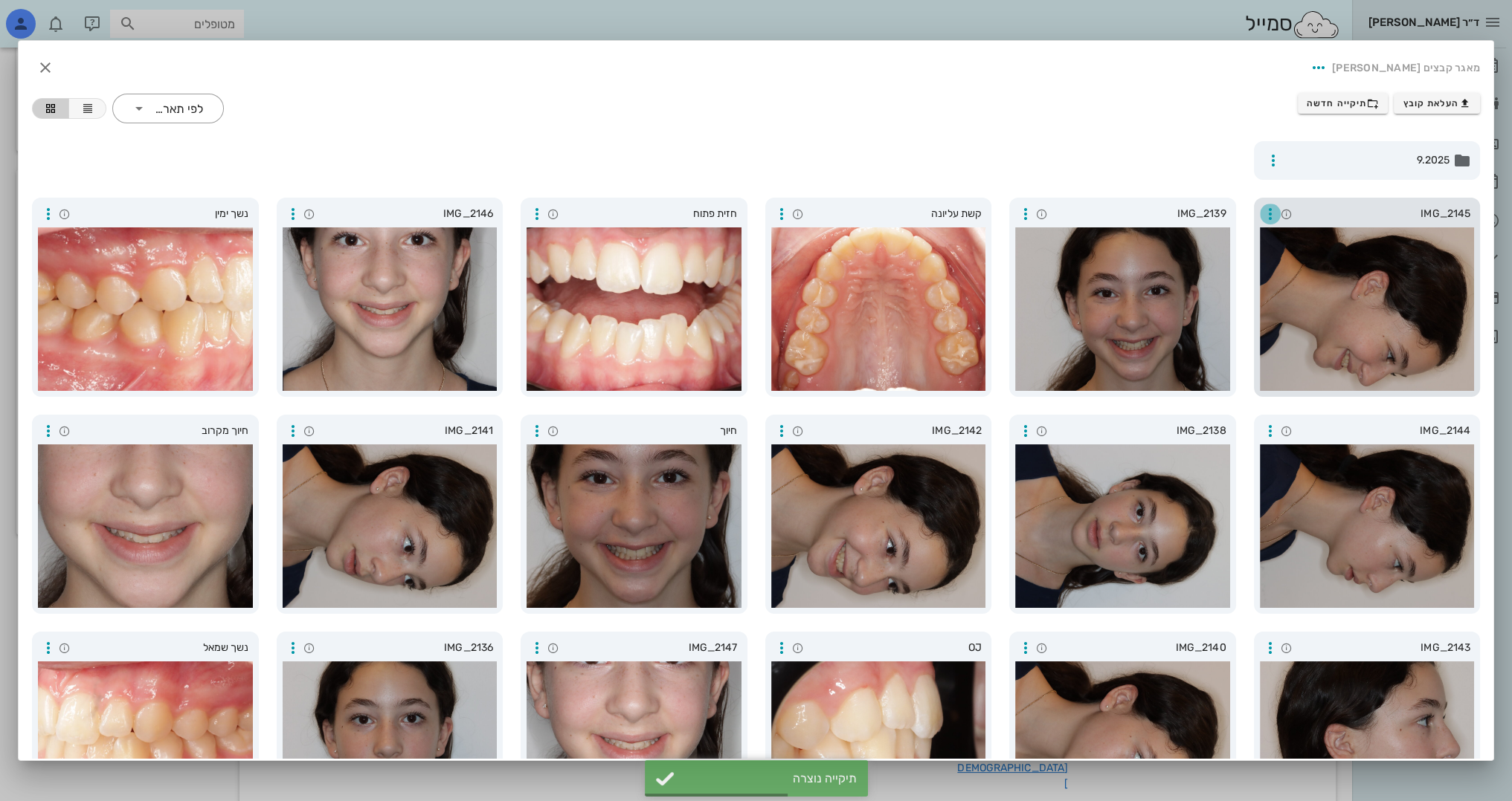
click at [1273, 218] on icon "button" at bounding box center [1270, 214] width 18 height 18
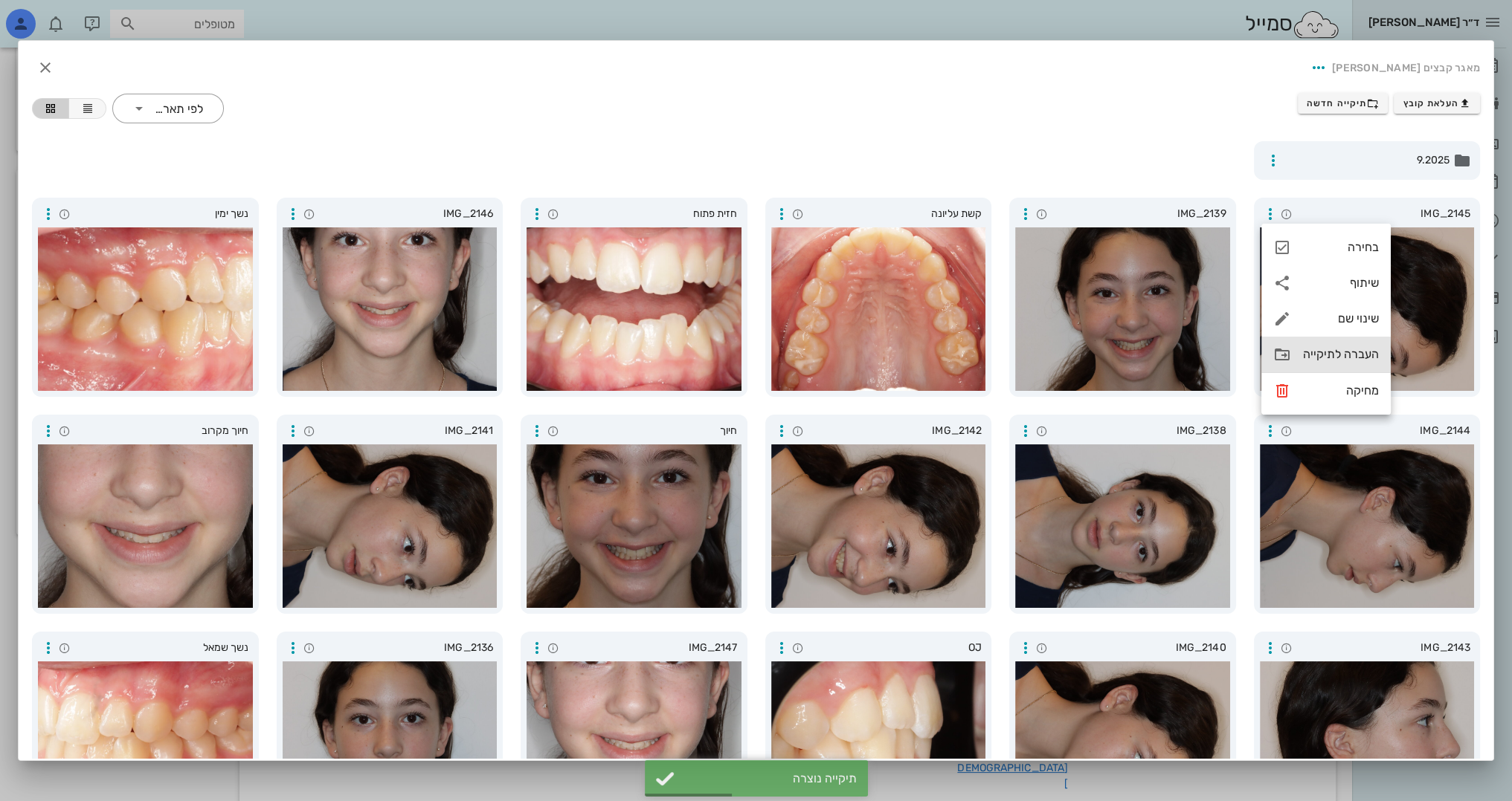
click at [1329, 365] on div "העברה לתיקייה" at bounding box center [1326, 355] width 129 height 36
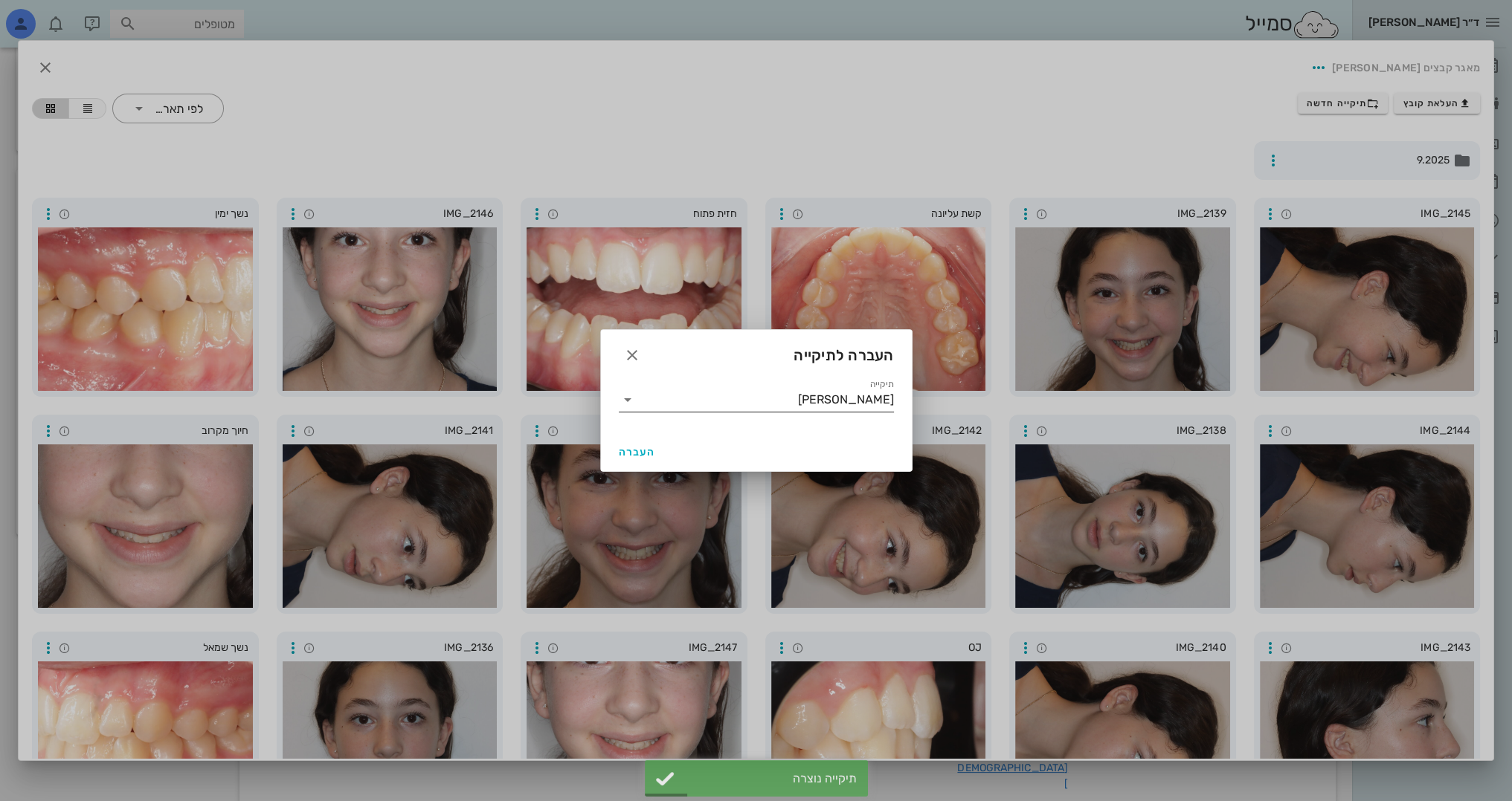
click at [788, 389] on input "[PERSON_NAME]" at bounding box center [766, 400] width 254 height 23
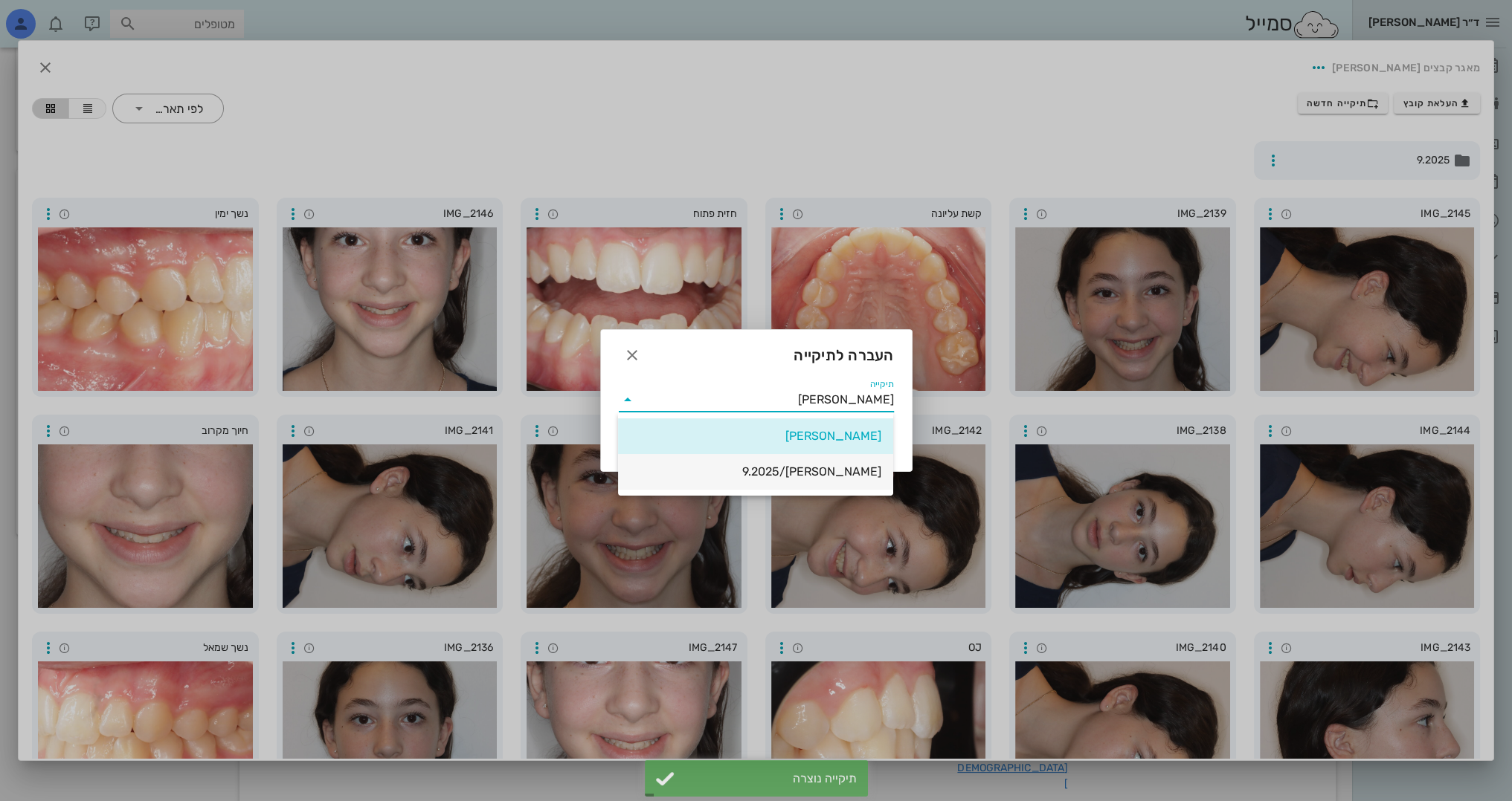
click at [833, 481] on div "[PERSON_NAME]/9.2025" at bounding box center [756, 471] width 252 height 32
type input "[PERSON_NAME]/9.2025"
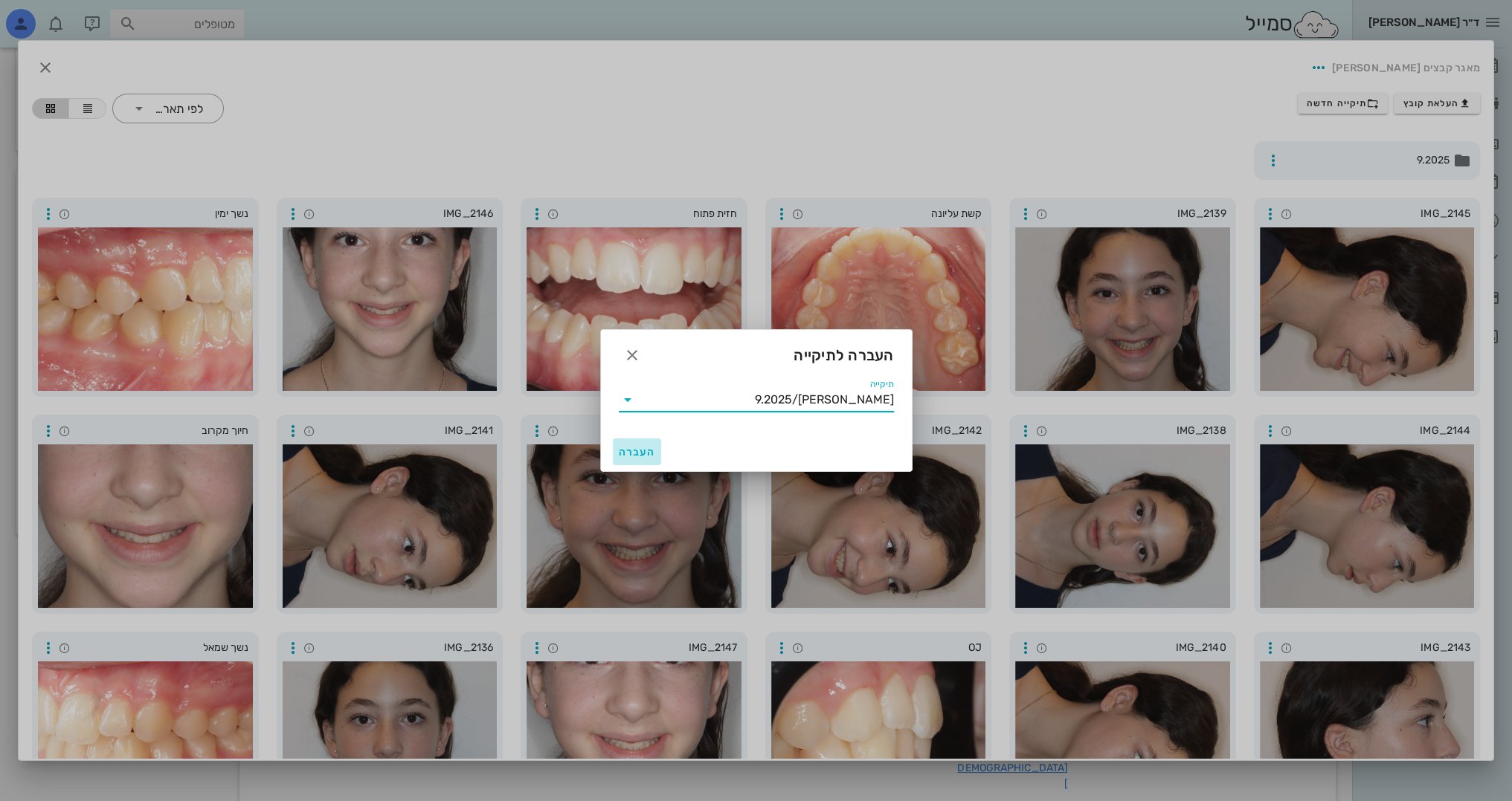
click at [626, 446] on span "העברה" at bounding box center [637, 453] width 37 height 13
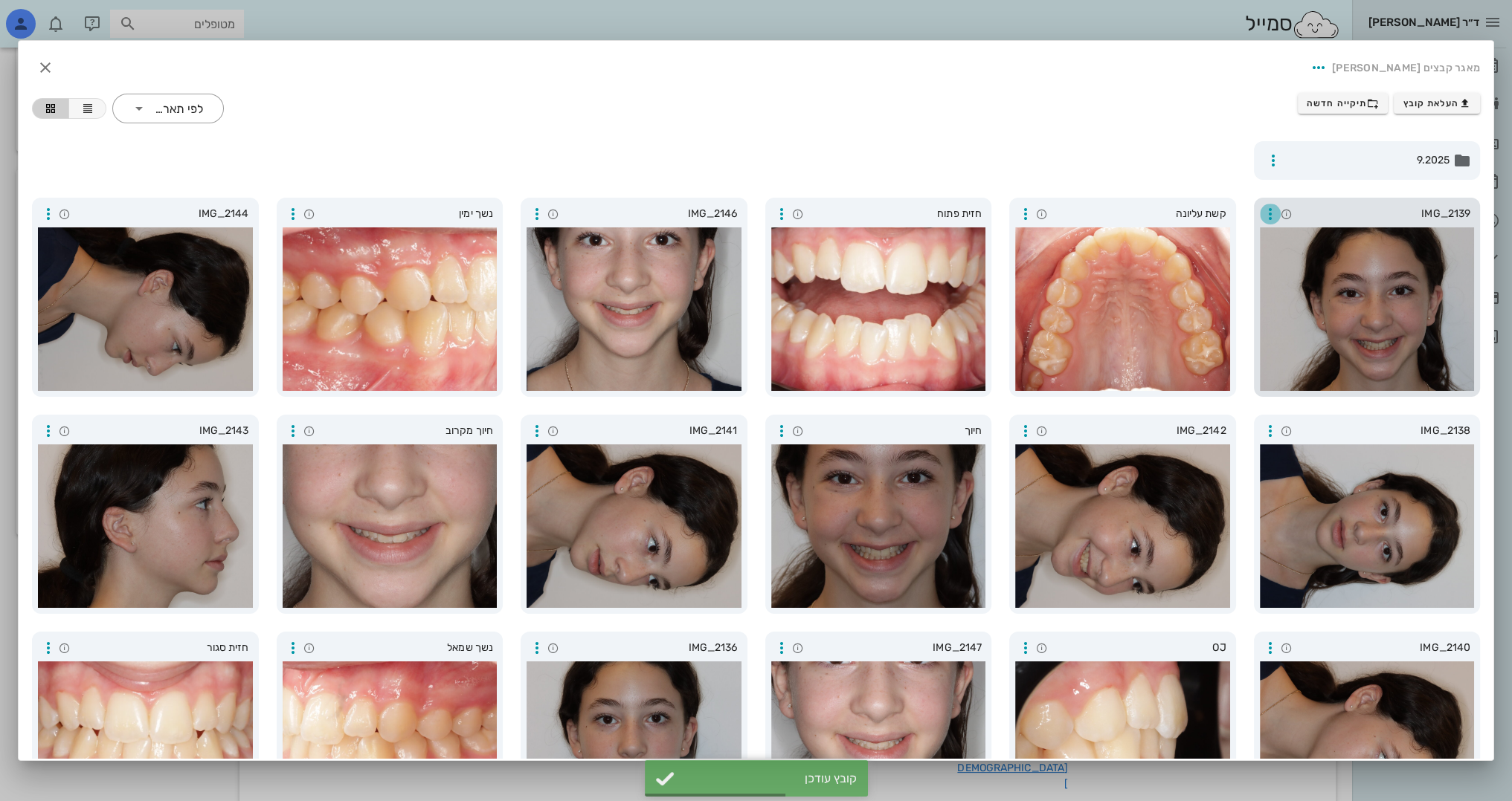
click at [1276, 208] on icon "button" at bounding box center [1270, 214] width 18 height 18
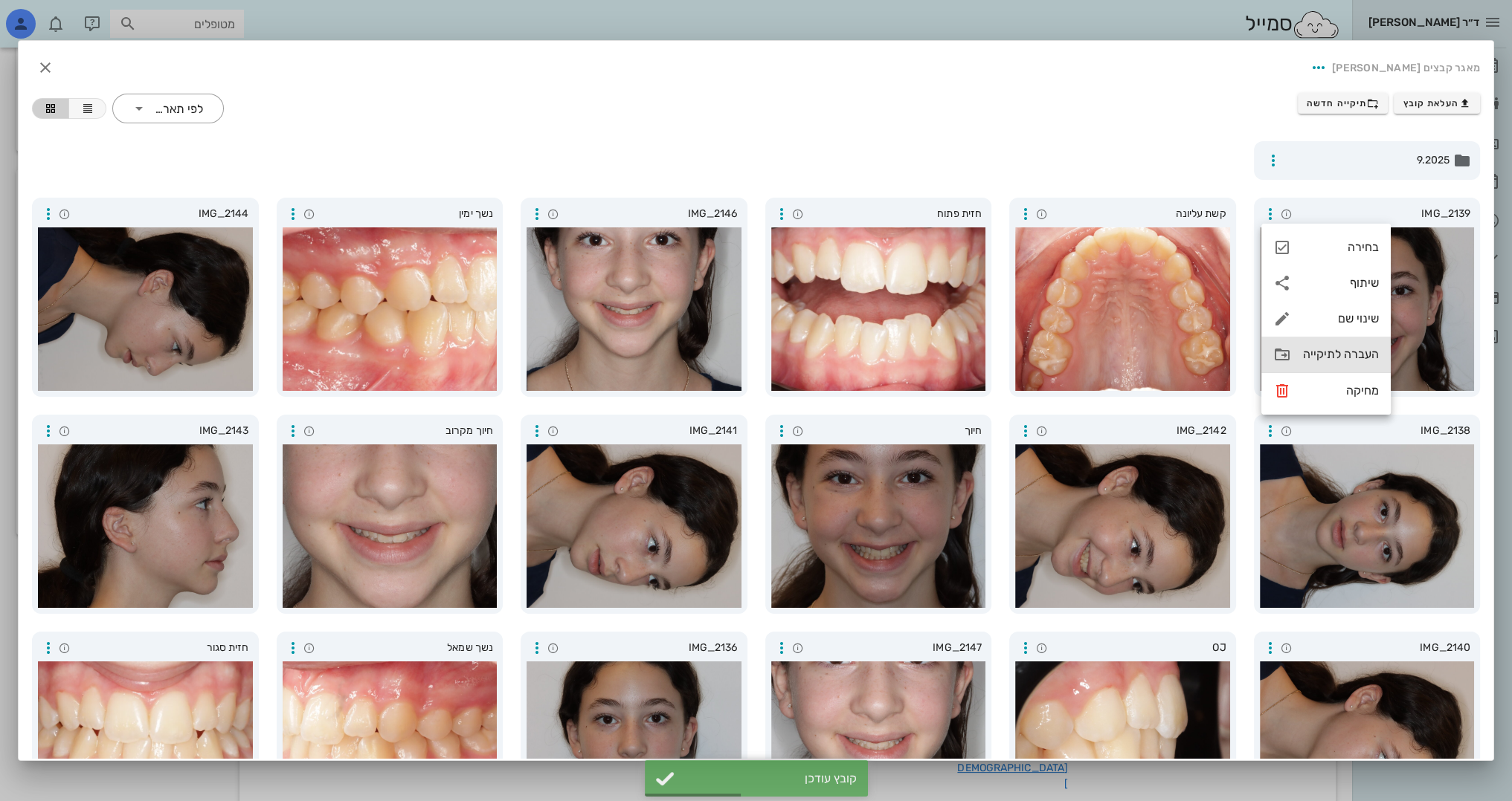
click at [1293, 365] on div "העברה לתיקייה" at bounding box center [1326, 355] width 129 height 36
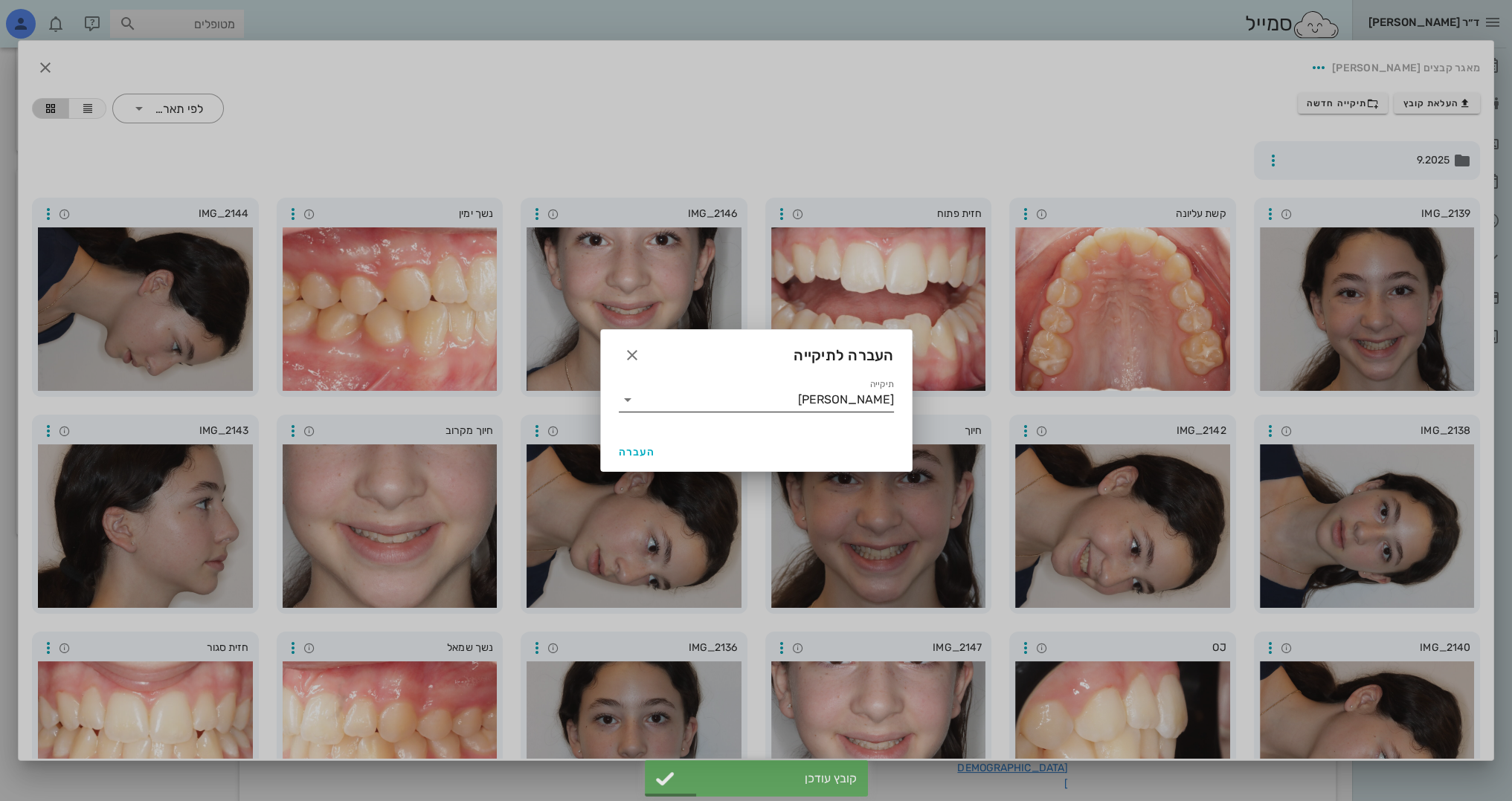
click at [846, 398] on input "[PERSON_NAME]" at bounding box center [766, 400] width 254 height 23
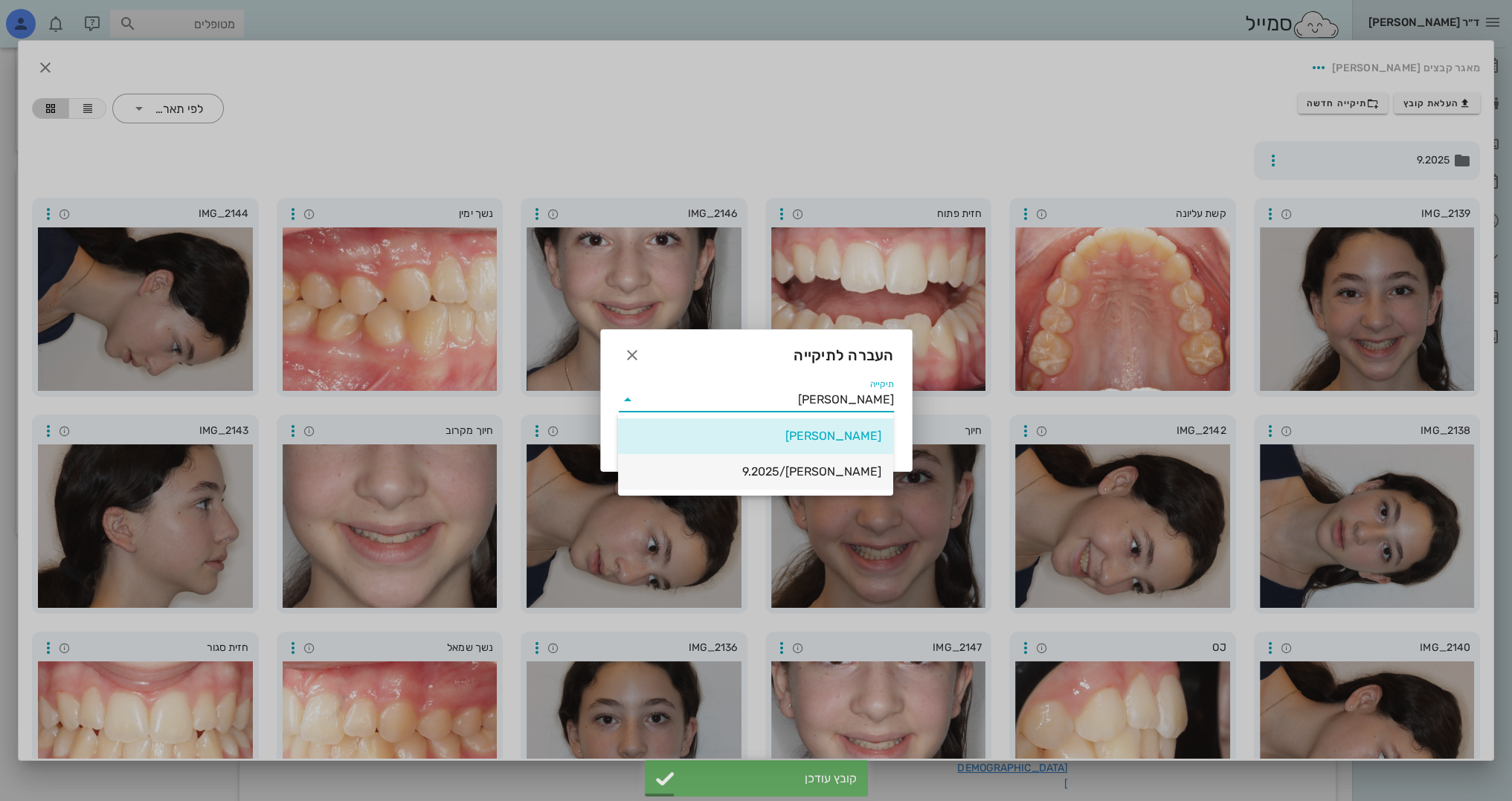
click at [848, 477] on div "[PERSON_NAME]/9.2025" at bounding box center [756, 471] width 252 height 14
type input "[PERSON_NAME]/9.2025"
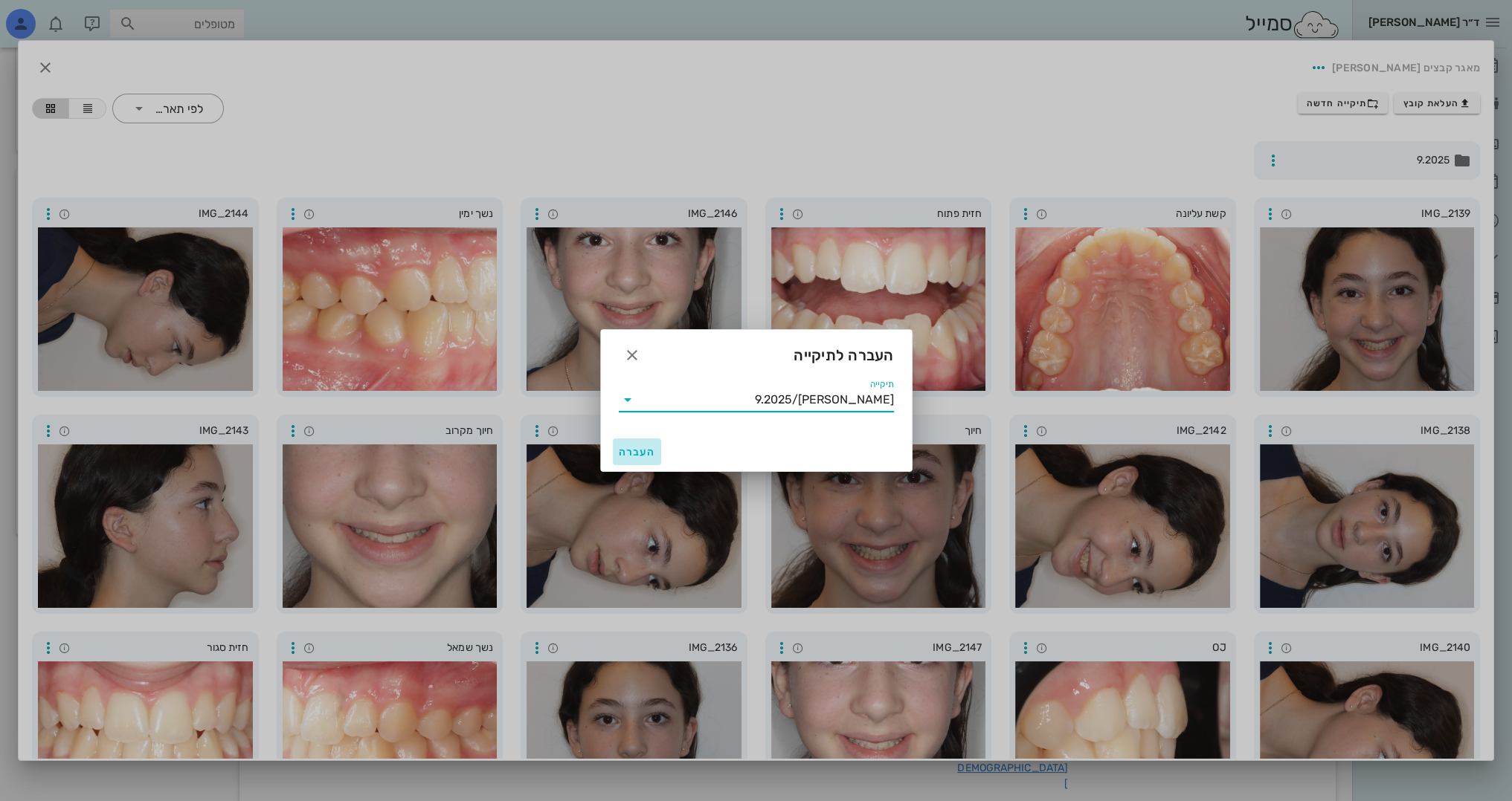
click at [637, 447] on span "העברה" at bounding box center [637, 453] width 37 height 13
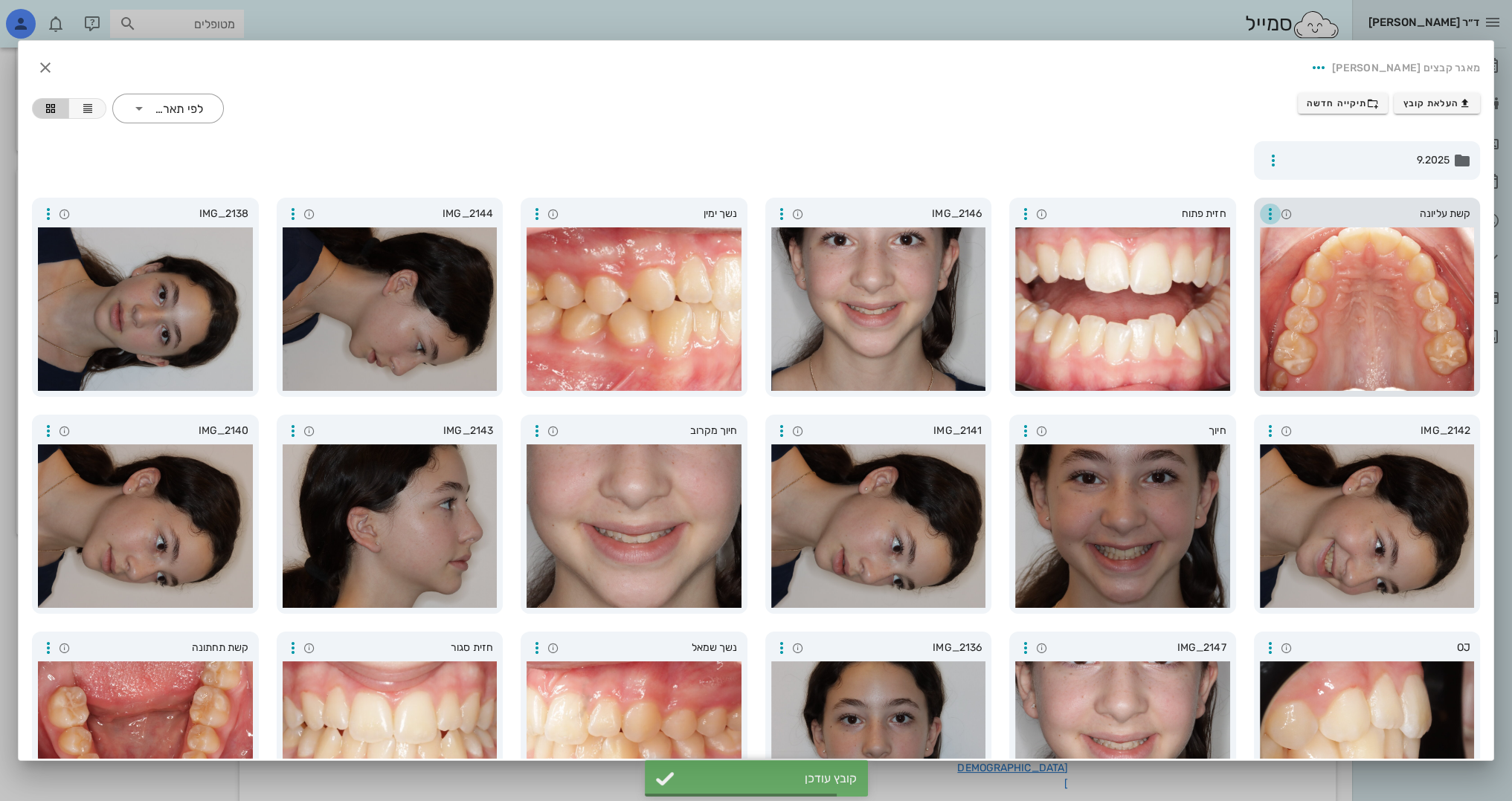
click at [1264, 216] on icon "button" at bounding box center [1270, 214] width 18 height 18
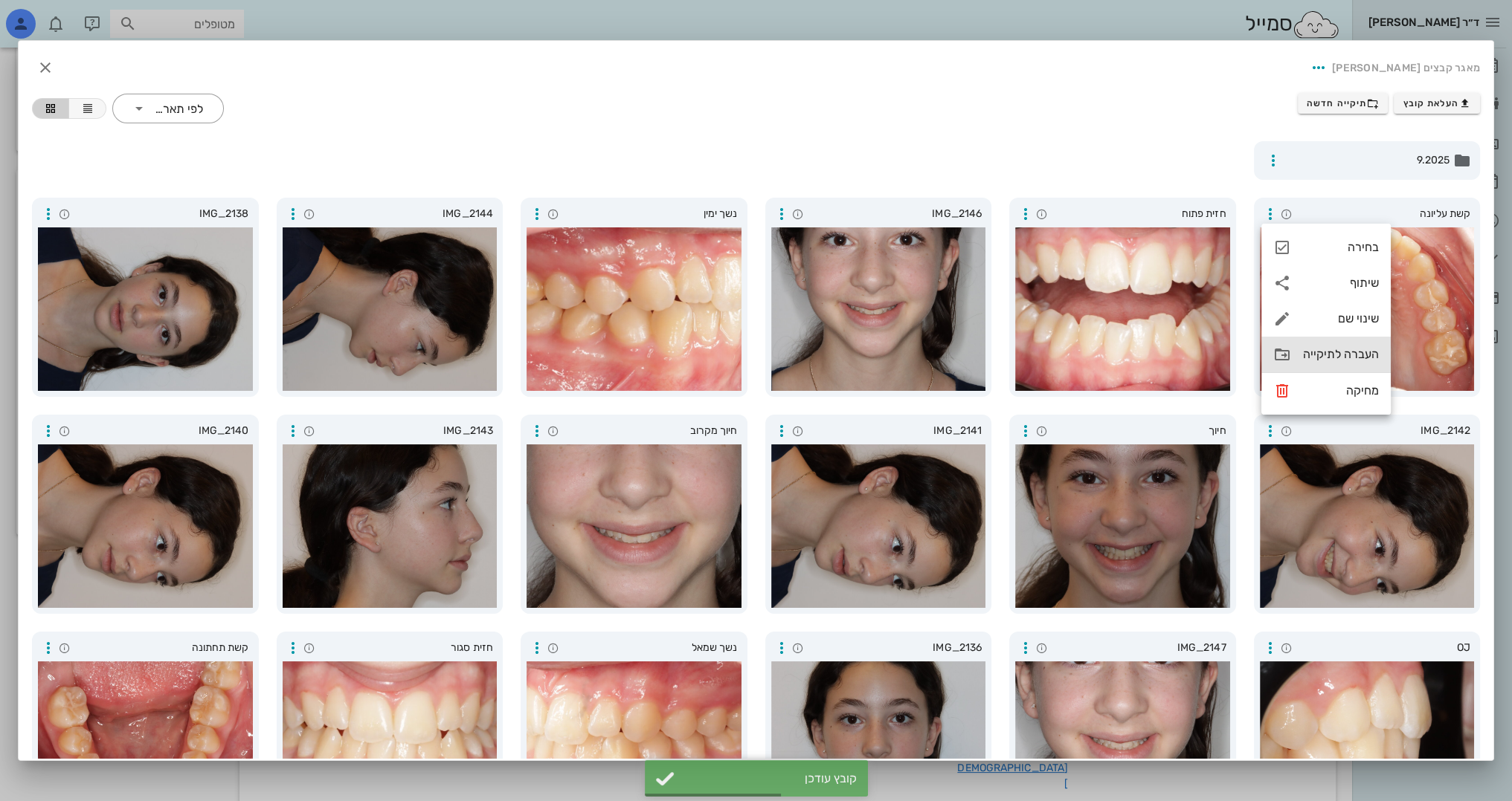
click at [1330, 352] on div "העברה לתיקייה" at bounding box center [1340, 355] width 75 height 14
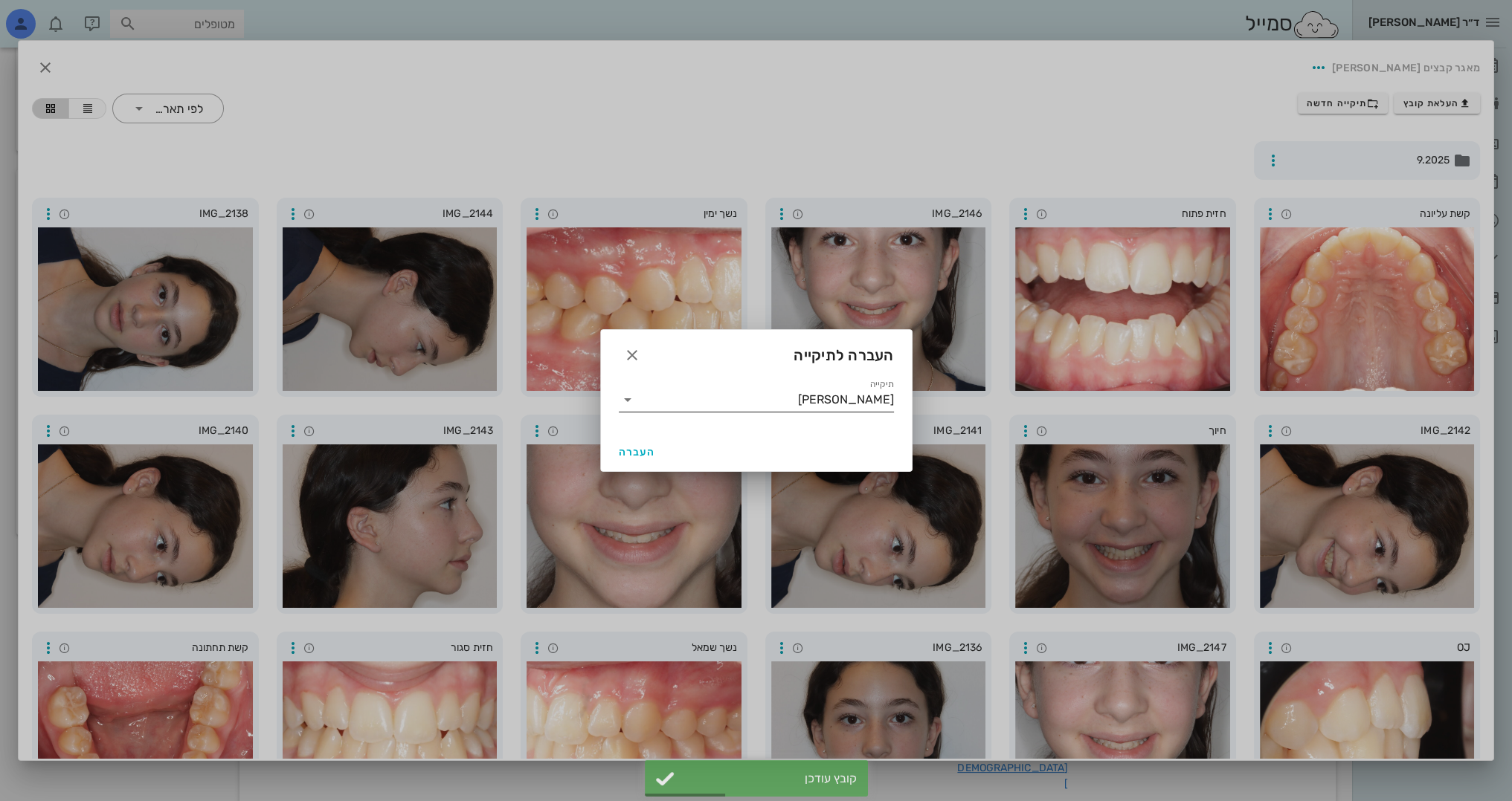
click at [704, 401] on input "[PERSON_NAME]" at bounding box center [766, 400] width 254 height 23
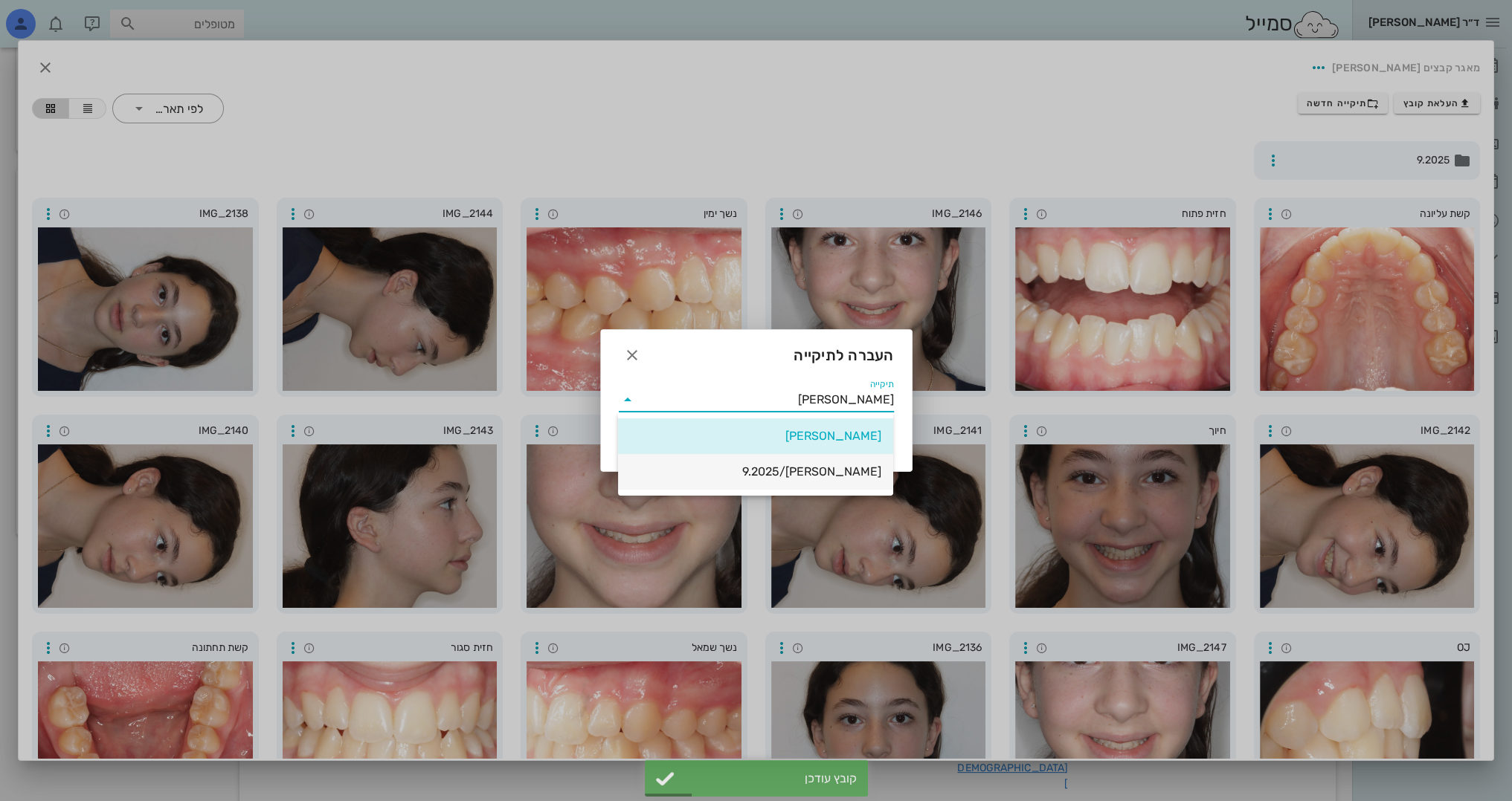
click at [784, 482] on div "[PERSON_NAME]/9.2025" at bounding box center [756, 471] width 252 height 32
type input "[PERSON_NAME]/9.2025"
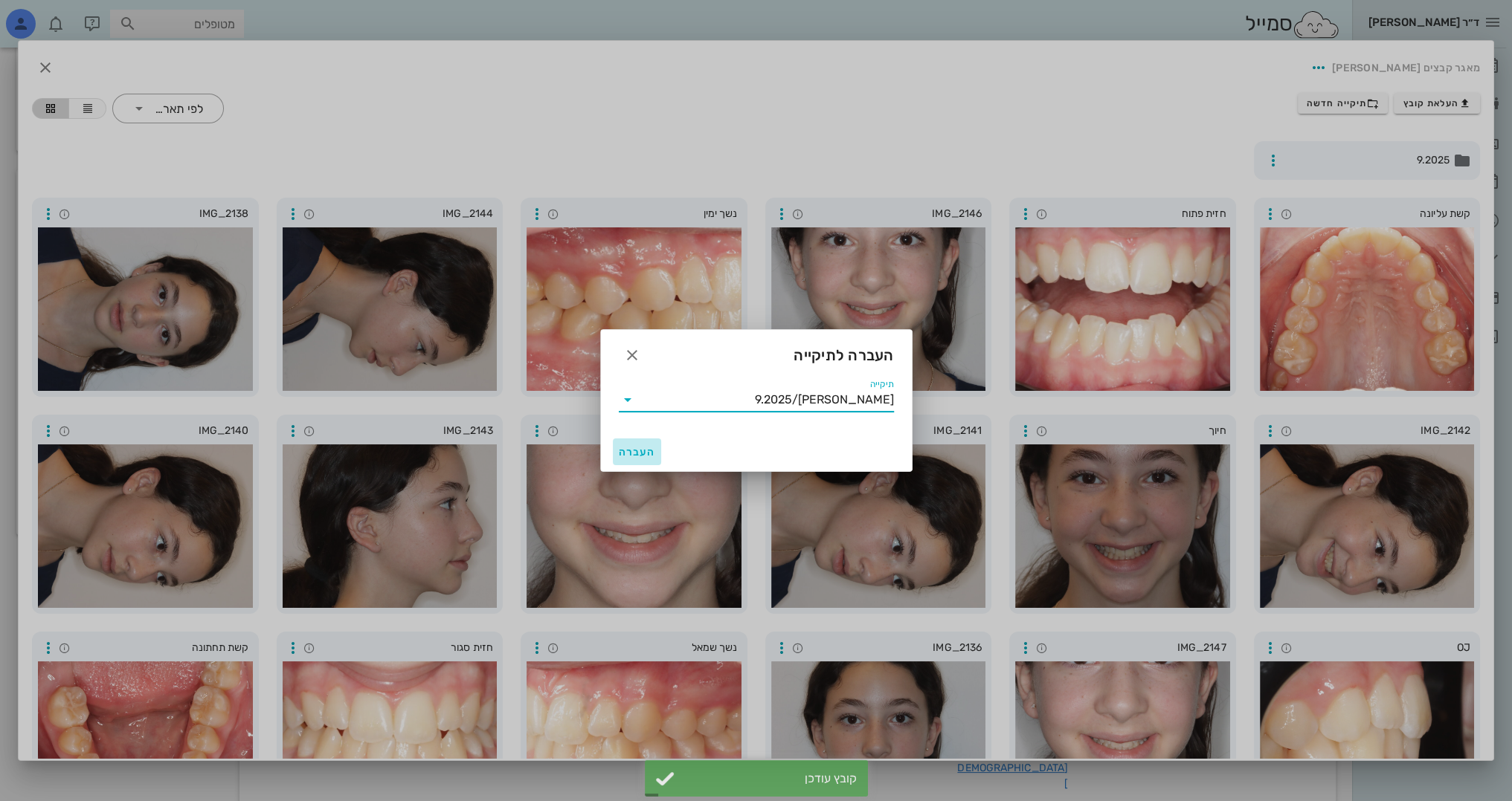
click at [649, 445] on button "העברה" at bounding box center [637, 452] width 49 height 27
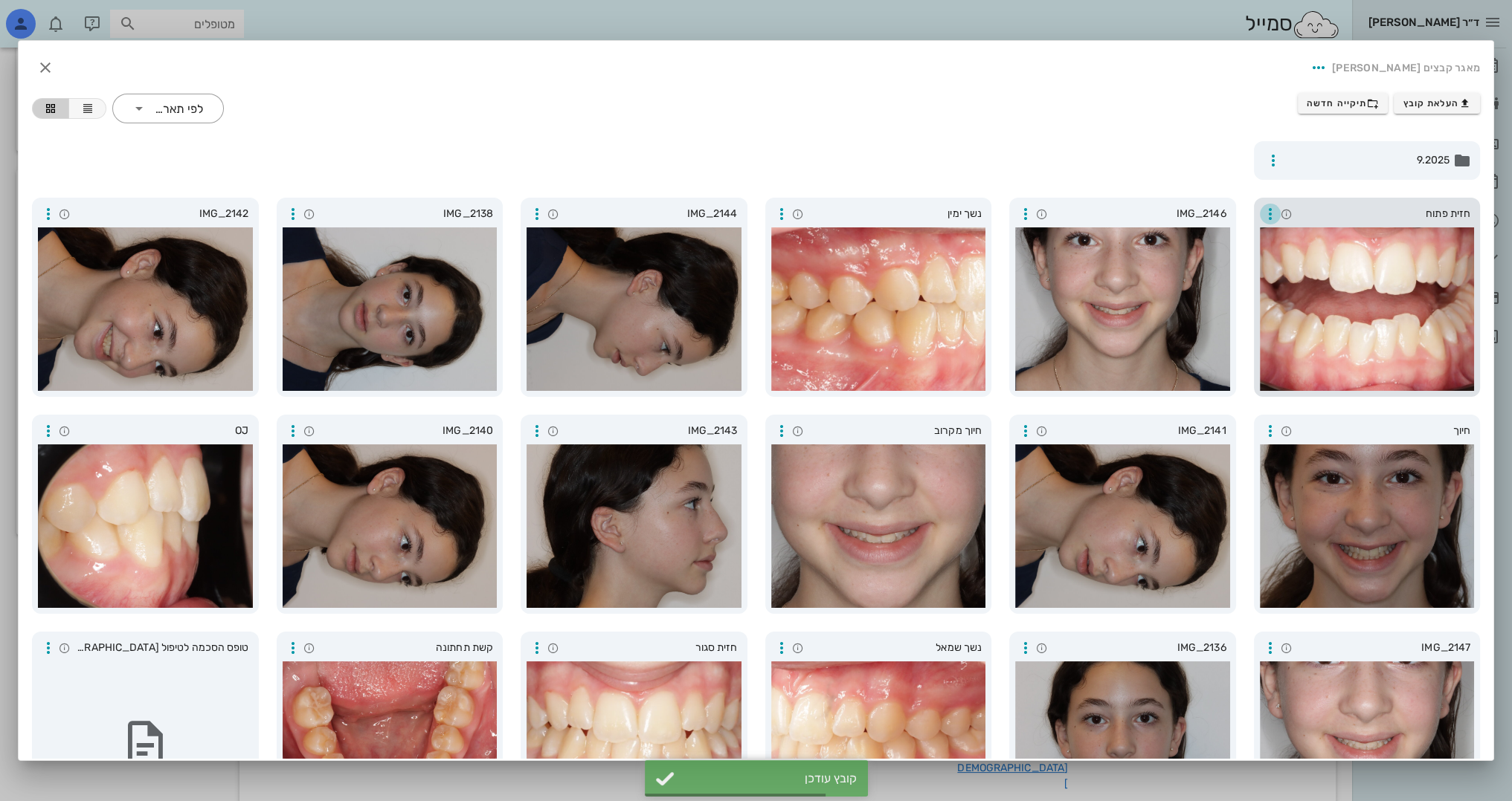
click at [1272, 209] on icon "button" at bounding box center [1270, 214] width 18 height 18
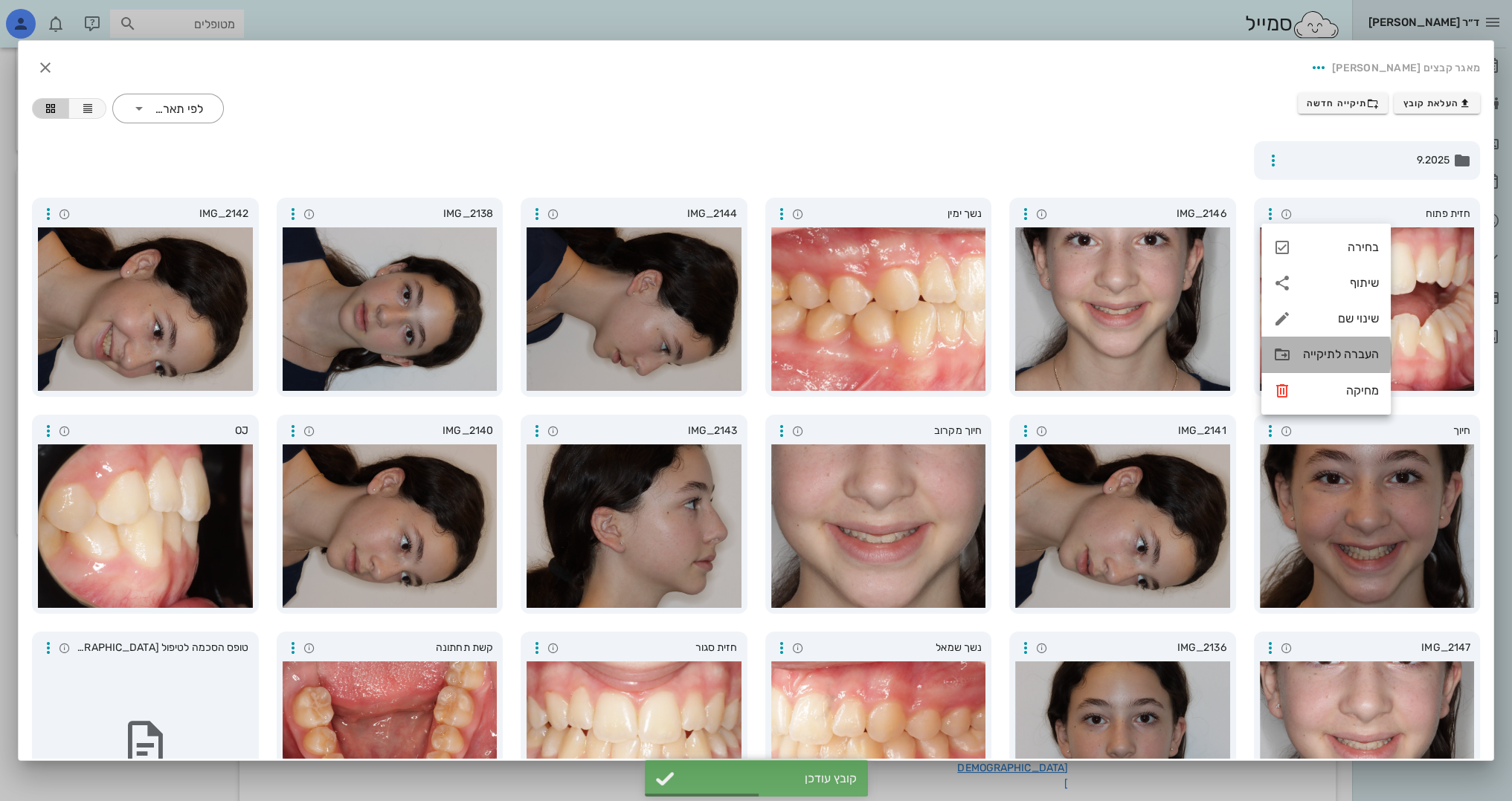
click at [1327, 356] on div "העברה לתיקייה" at bounding box center [1340, 355] width 75 height 14
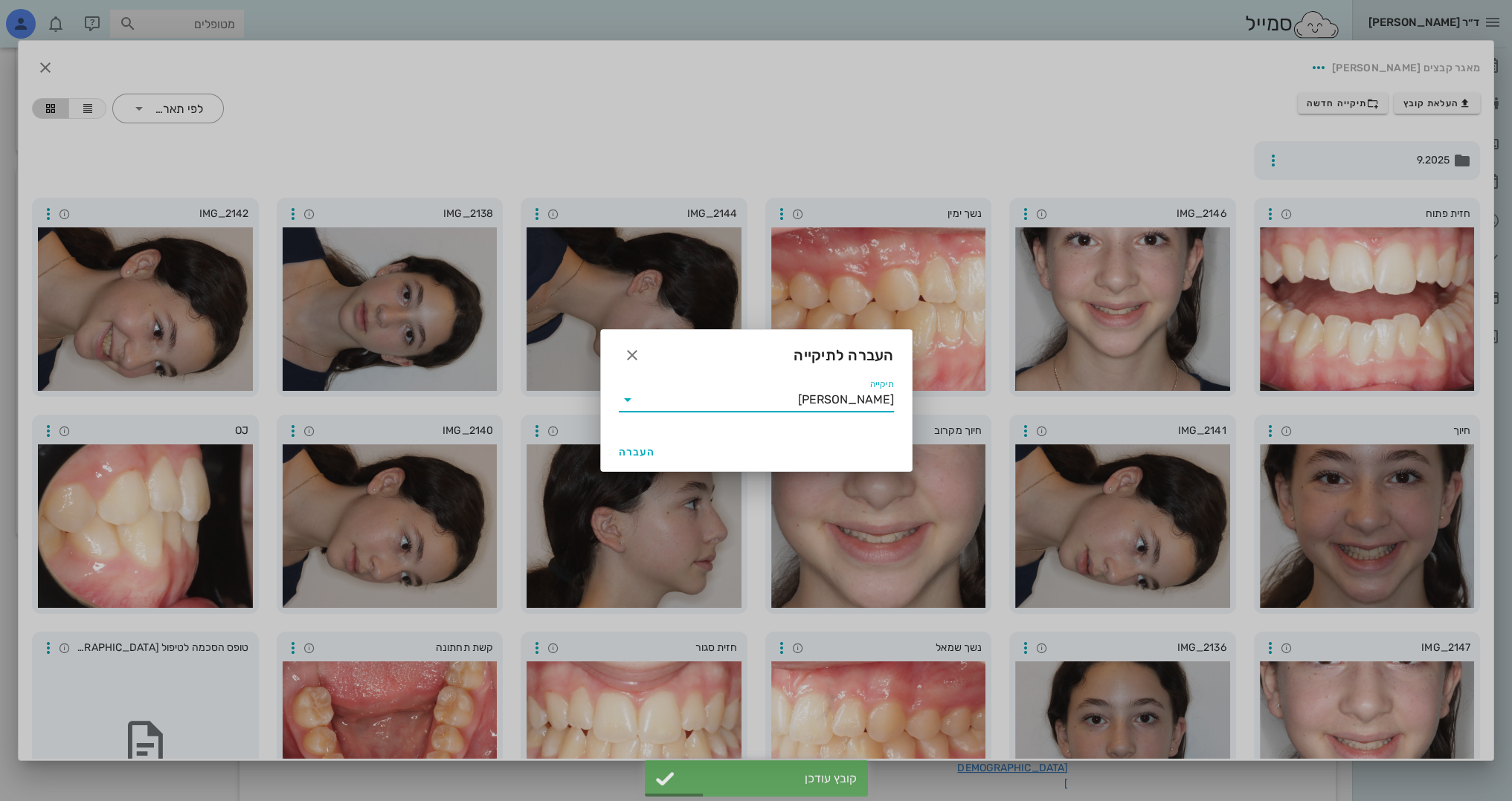
click at [801, 391] on input "[PERSON_NAME]" at bounding box center [766, 400] width 254 height 23
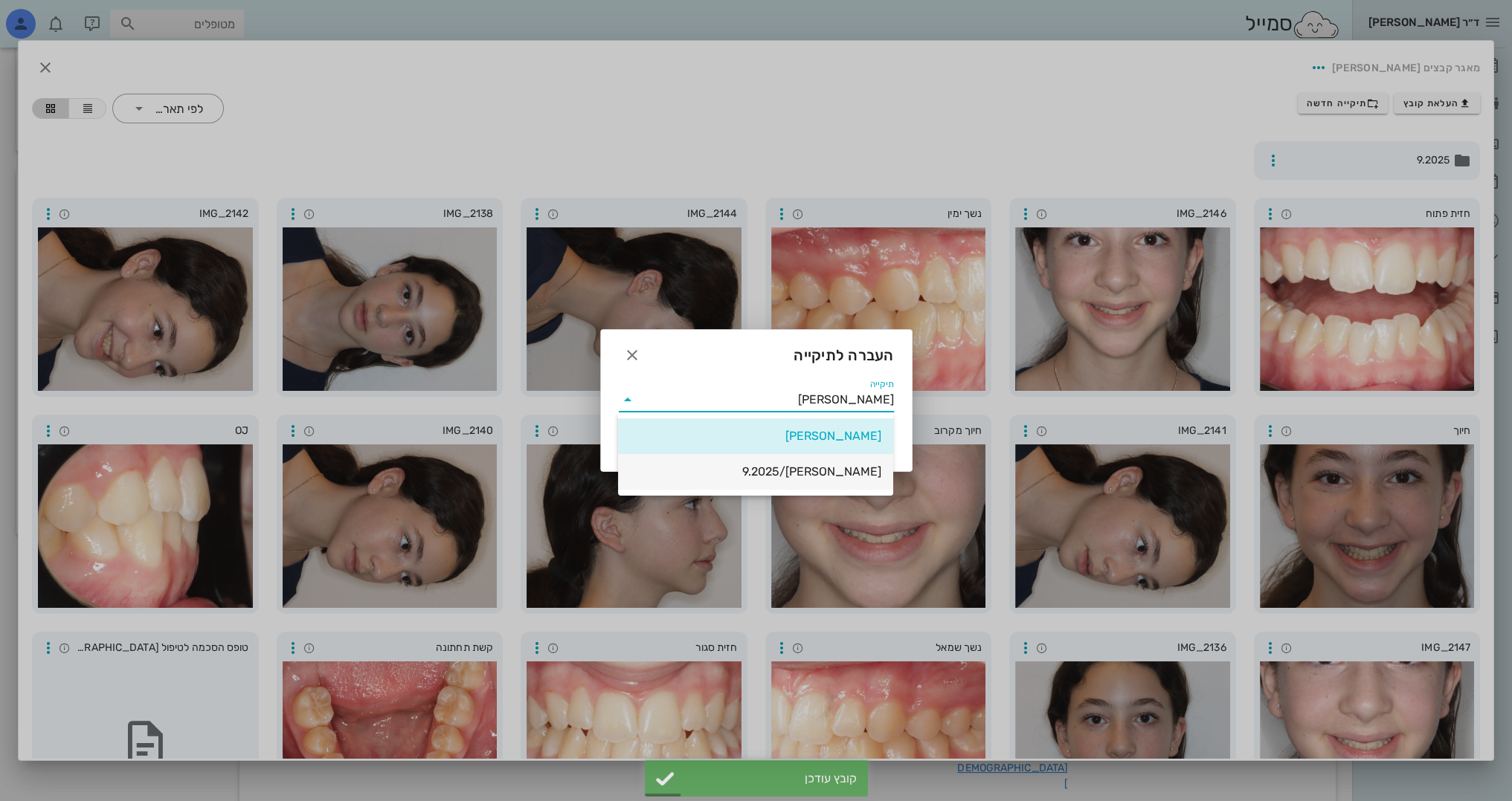
click at [837, 484] on div "[PERSON_NAME]/9.2025" at bounding box center [756, 471] width 252 height 32
type input "[PERSON_NAME]/9.2025"
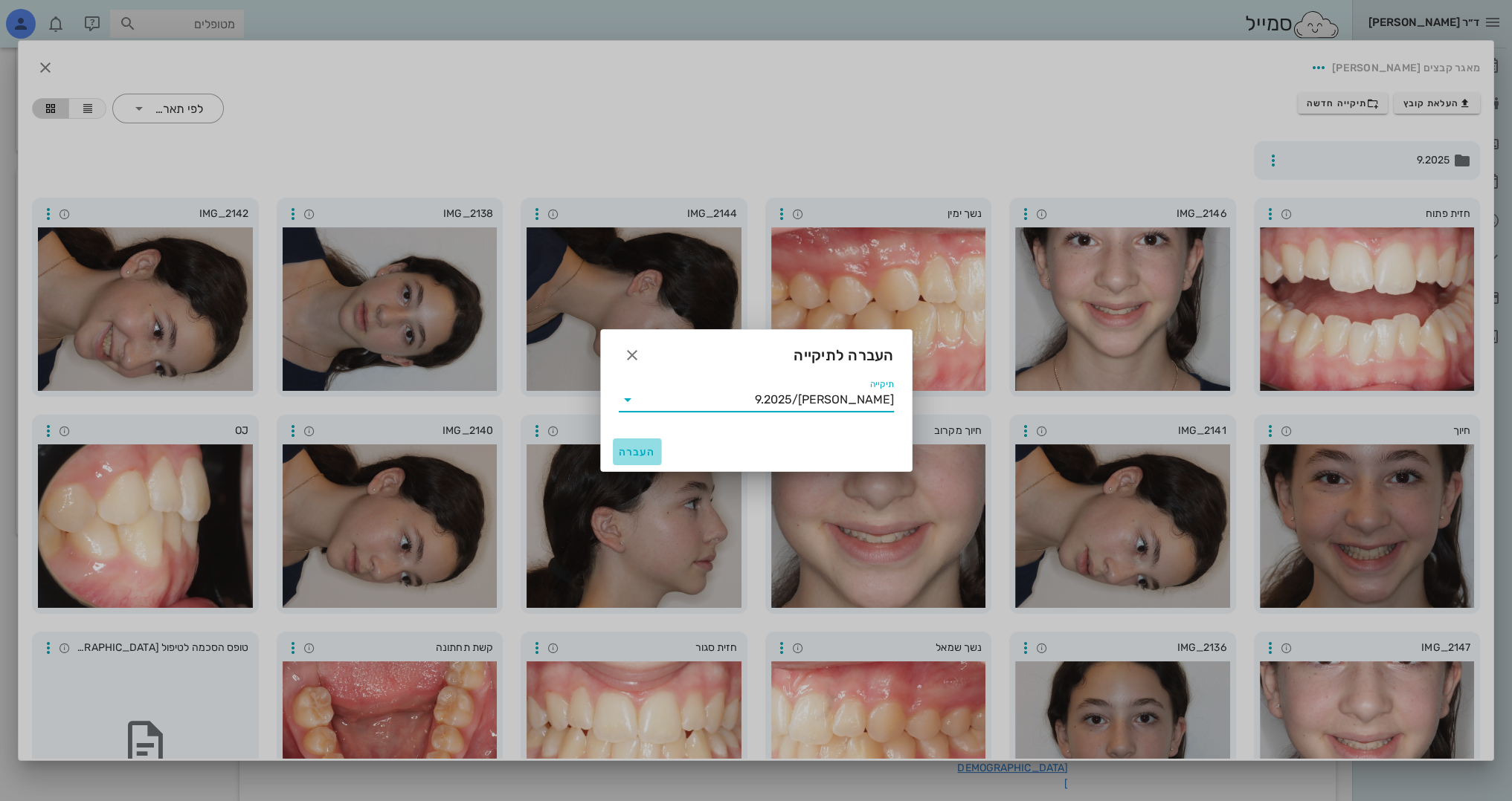
click at [640, 452] on span "העברה" at bounding box center [637, 453] width 37 height 13
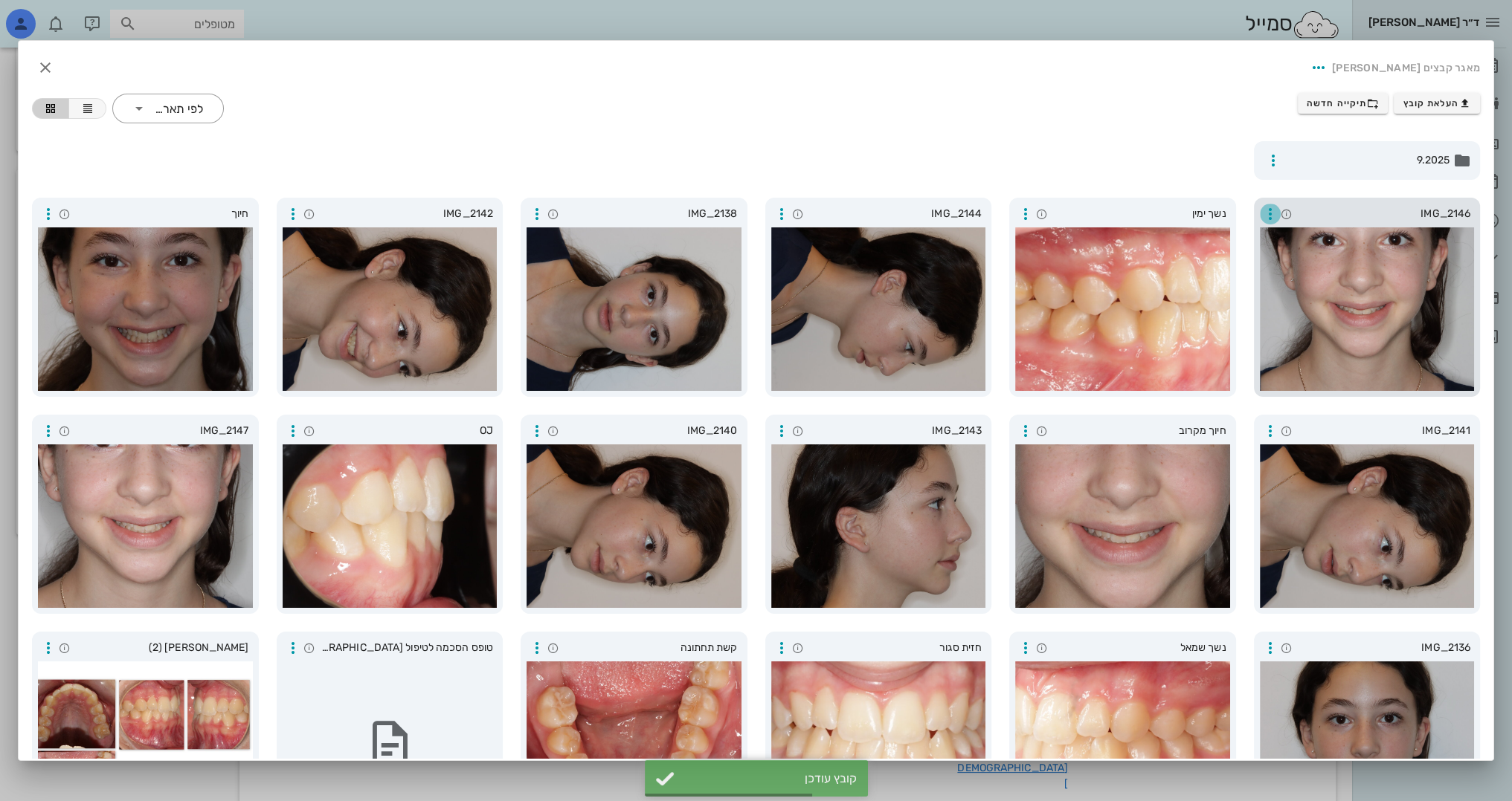
click at [1270, 213] on icon "button" at bounding box center [1270, 214] width 18 height 18
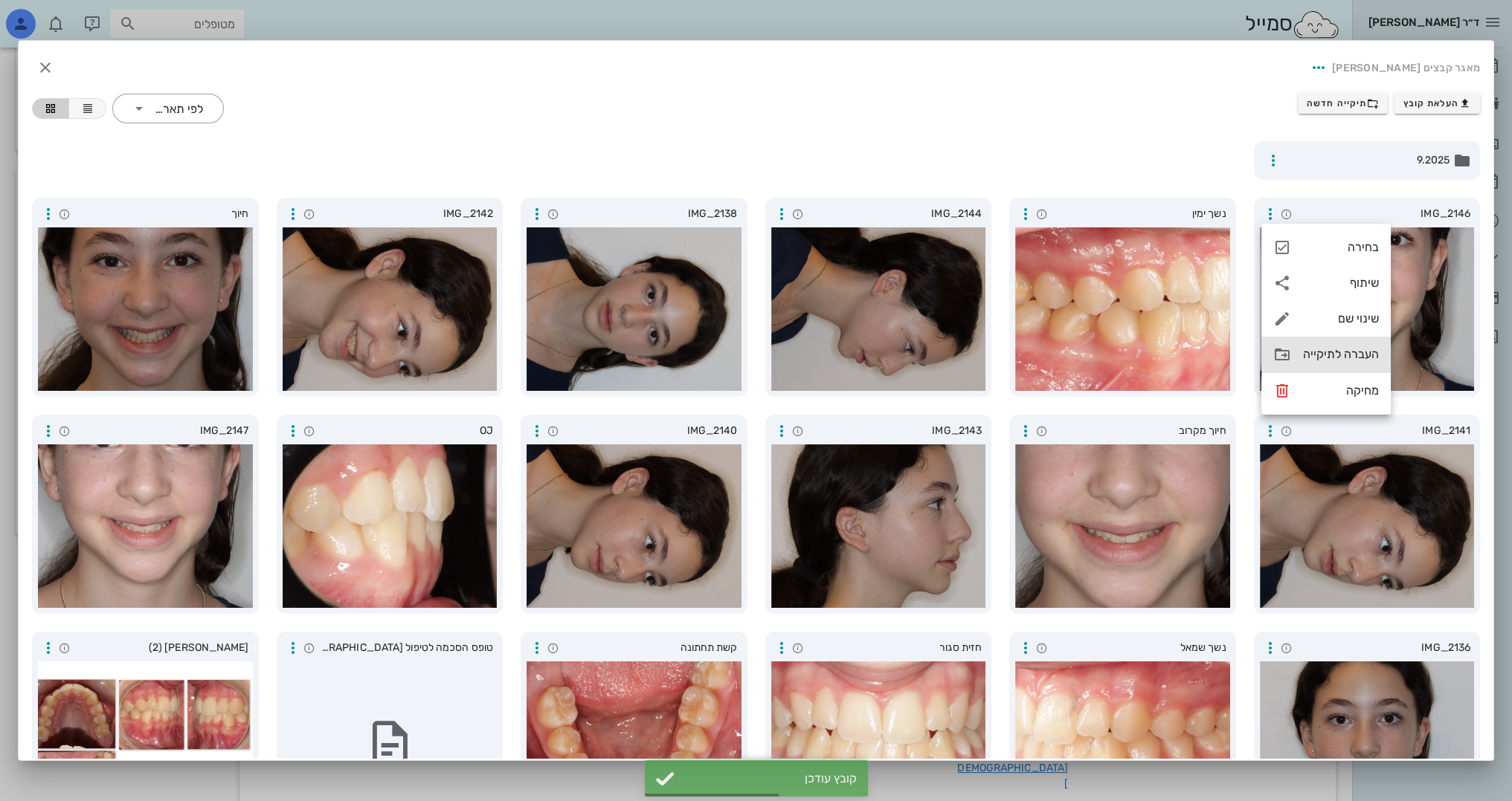
click at [1313, 365] on div "העברה לתיקייה" at bounding box center [1326, 355] width 129 height 36
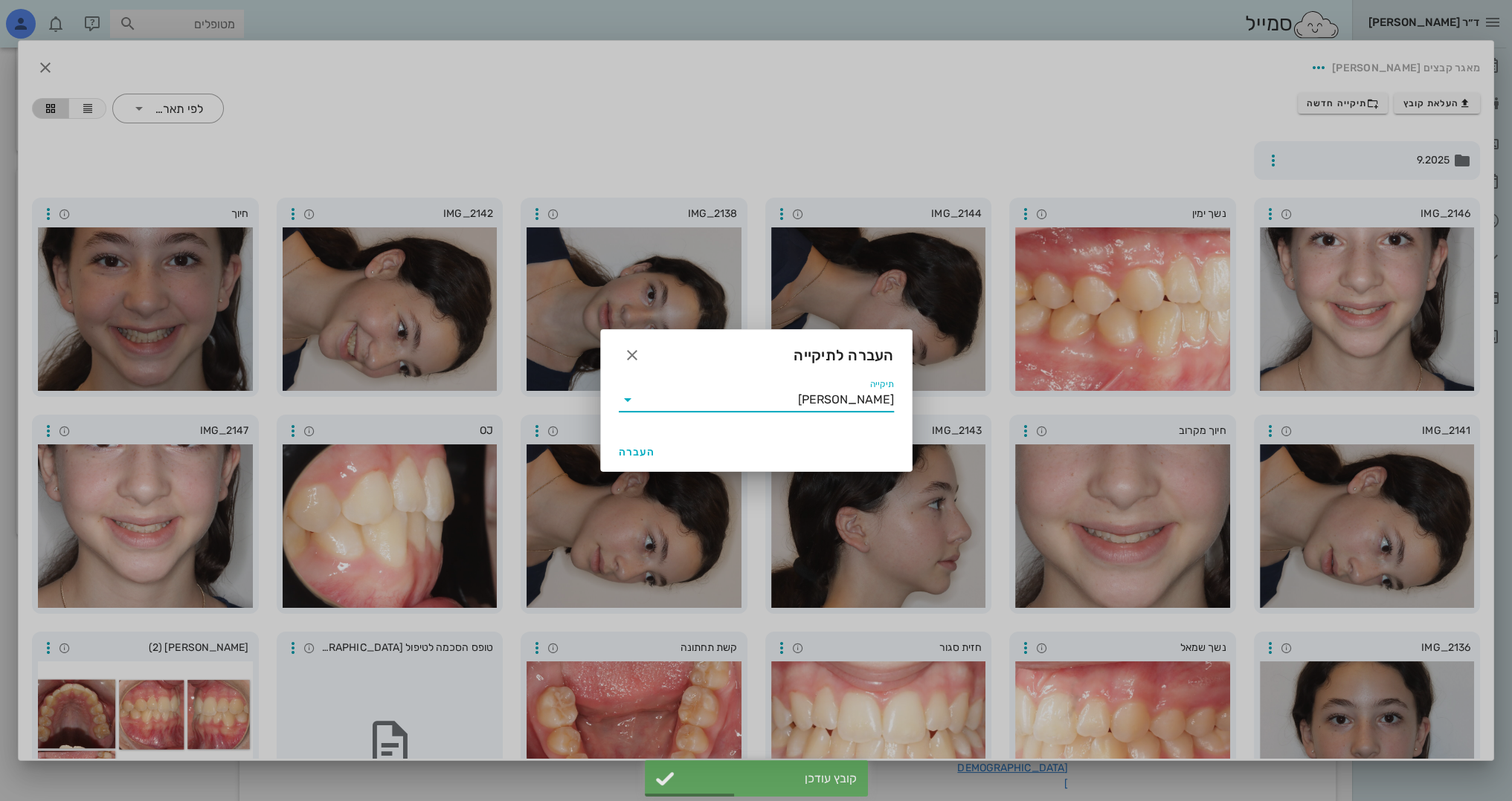
click at [818, 399] on input "[PERSON_NAME]" at bounding box center [766, 400] width 254 height 23
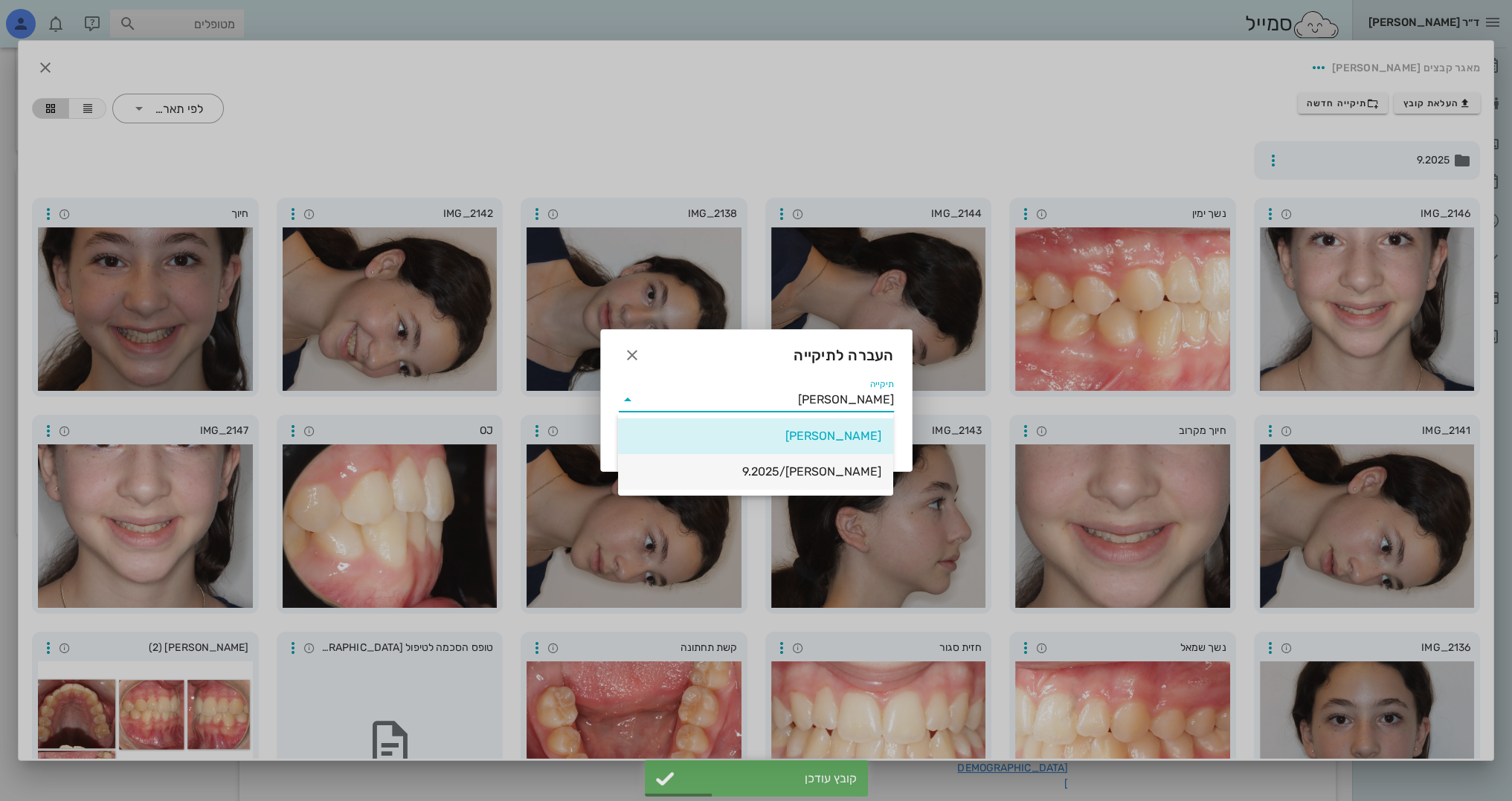
click at [839, 471] on div "[PERSON_NAME]/9.2025" at bounding box center [756, 471] width 252 height 14
type input "[PERSON_NAME]/9.2025"
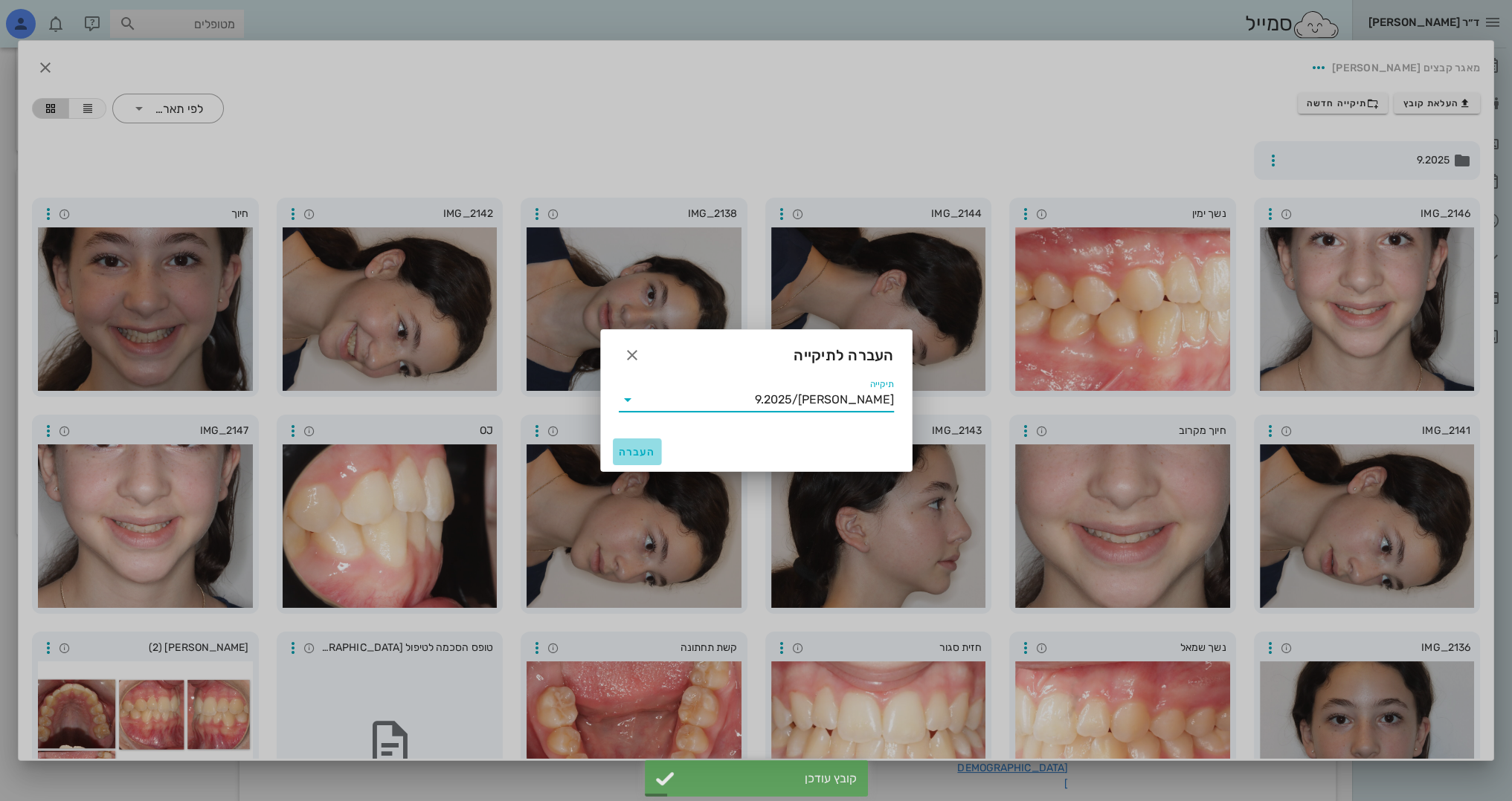
click at [646, 453] on span "העברה" at bounding box center [637, 453] width 37 height 13
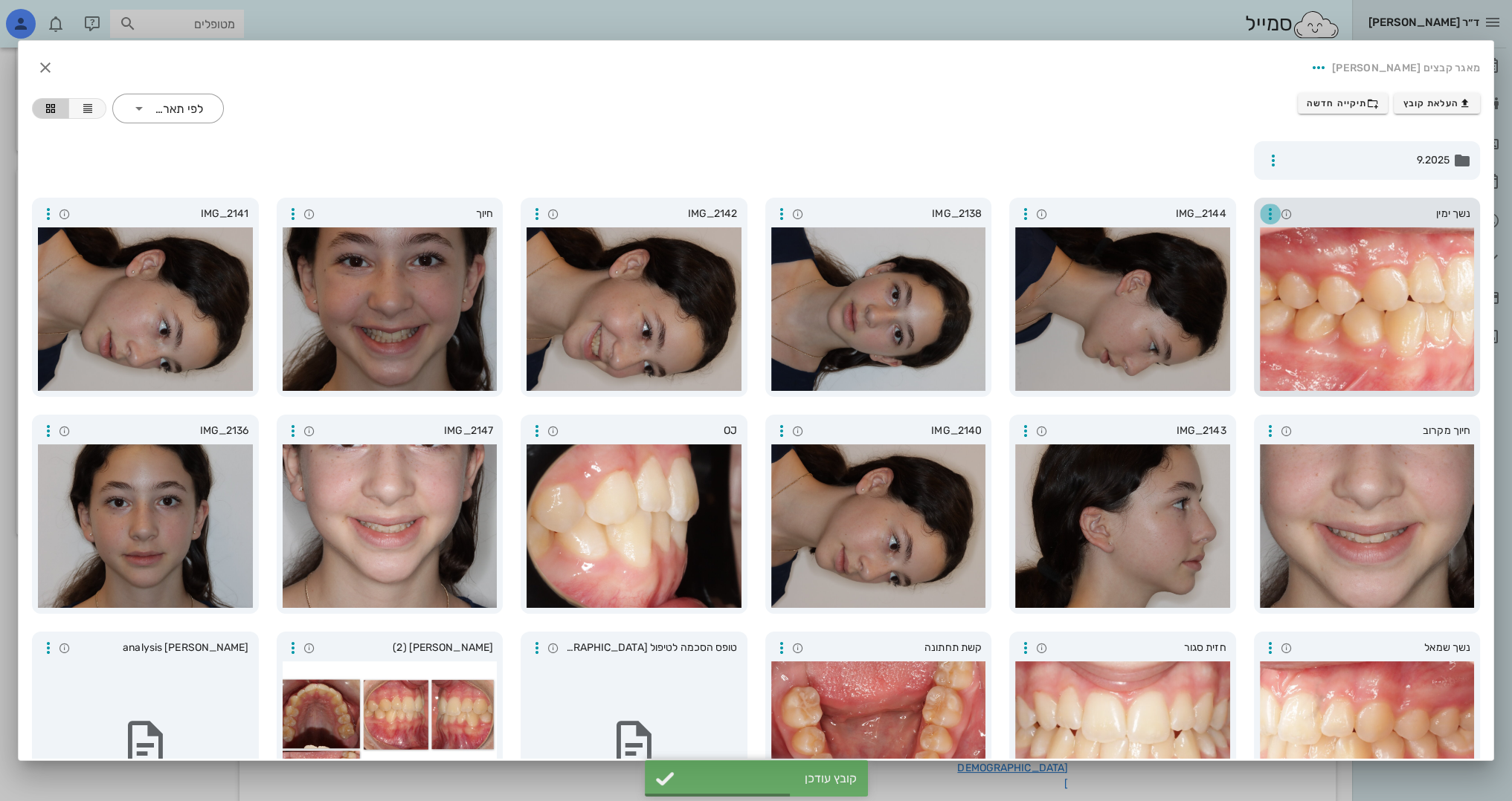
click at [1270, 209] on icon "button" at bounding box center [1270, 214] width 18 height 18
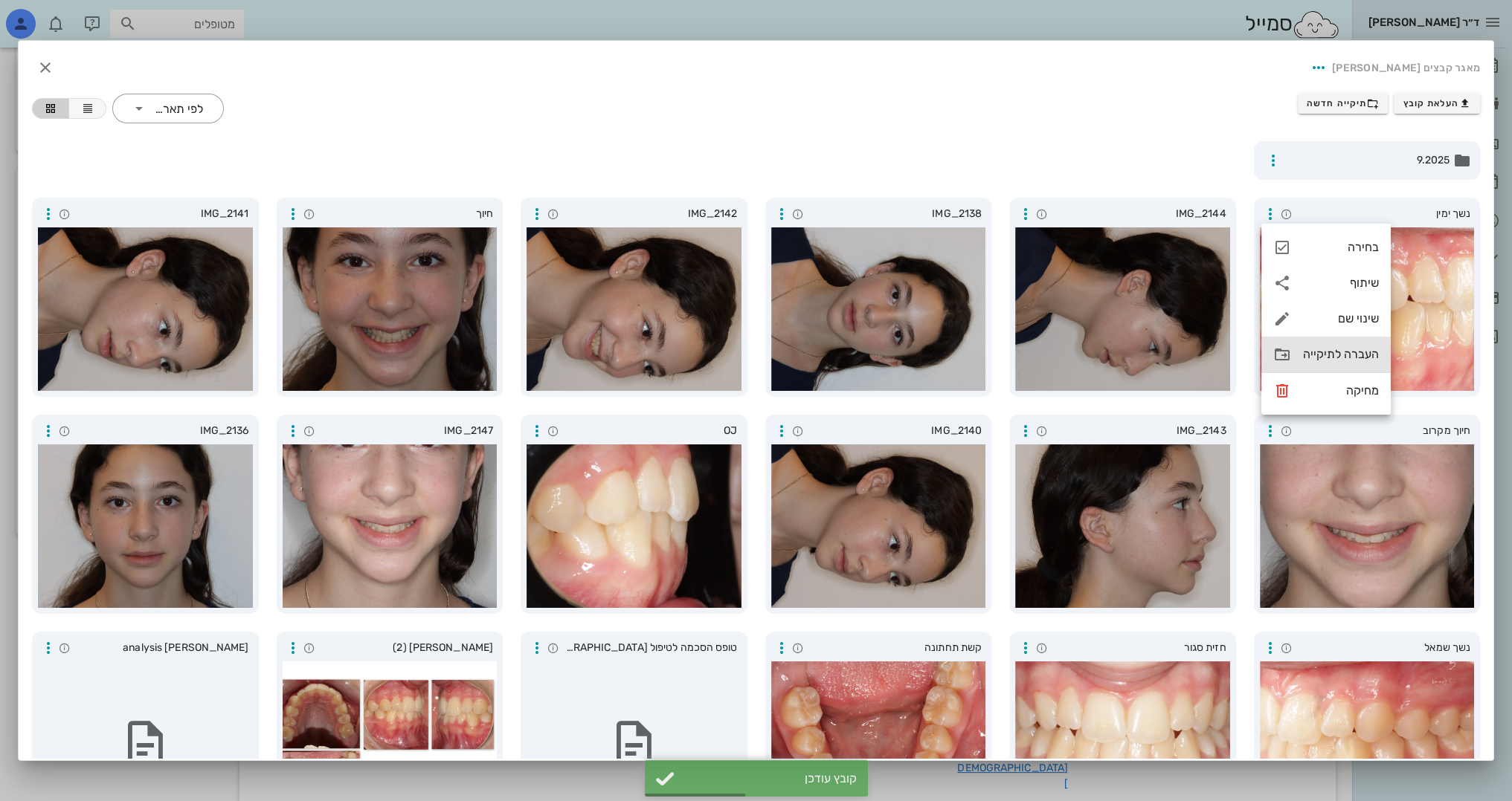
click at [1303, 362] on div "העברה לתיקייה" at bounding box center [1326, 355] width 129 height 36
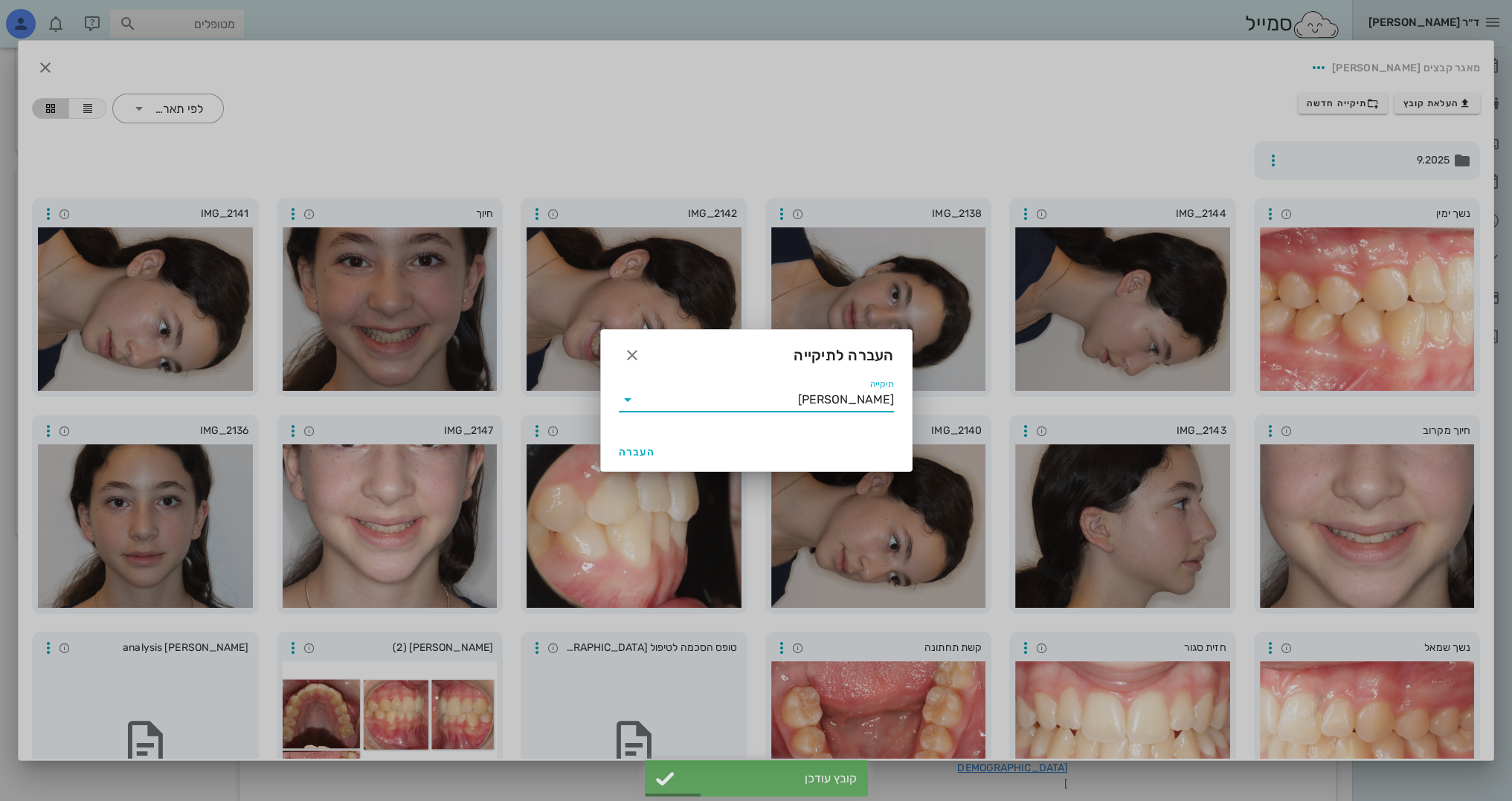
click at [791, 394] on input "[PERSON_NAME]" at bounding box center [766, 400] width 254 height 23
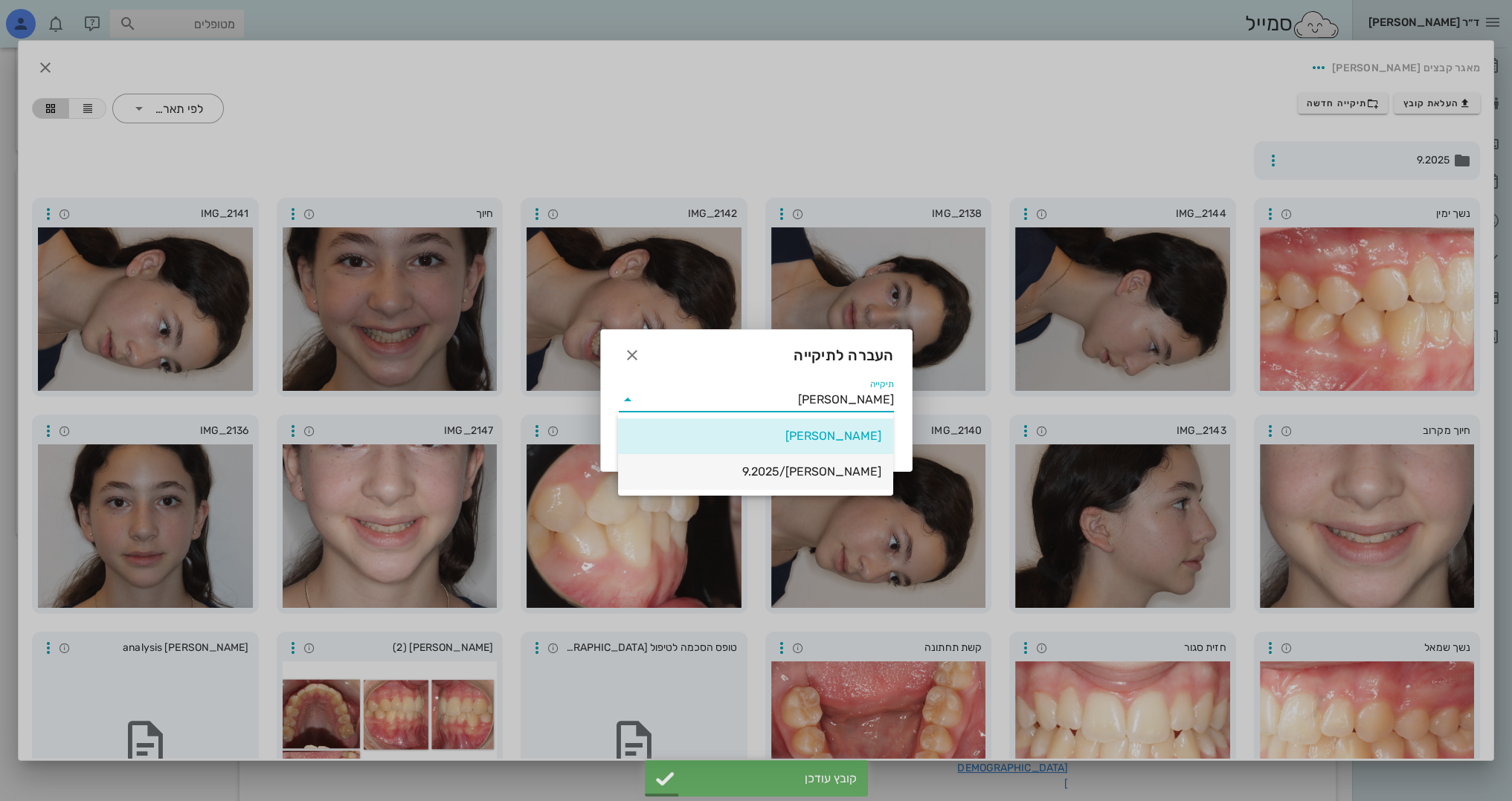
click at [833, 466] on div "[PERSON_NAME]/9.2025" at bounding box center [756, 471] width 252 height 14
type input "[PERSON_NAME]/9.2025"
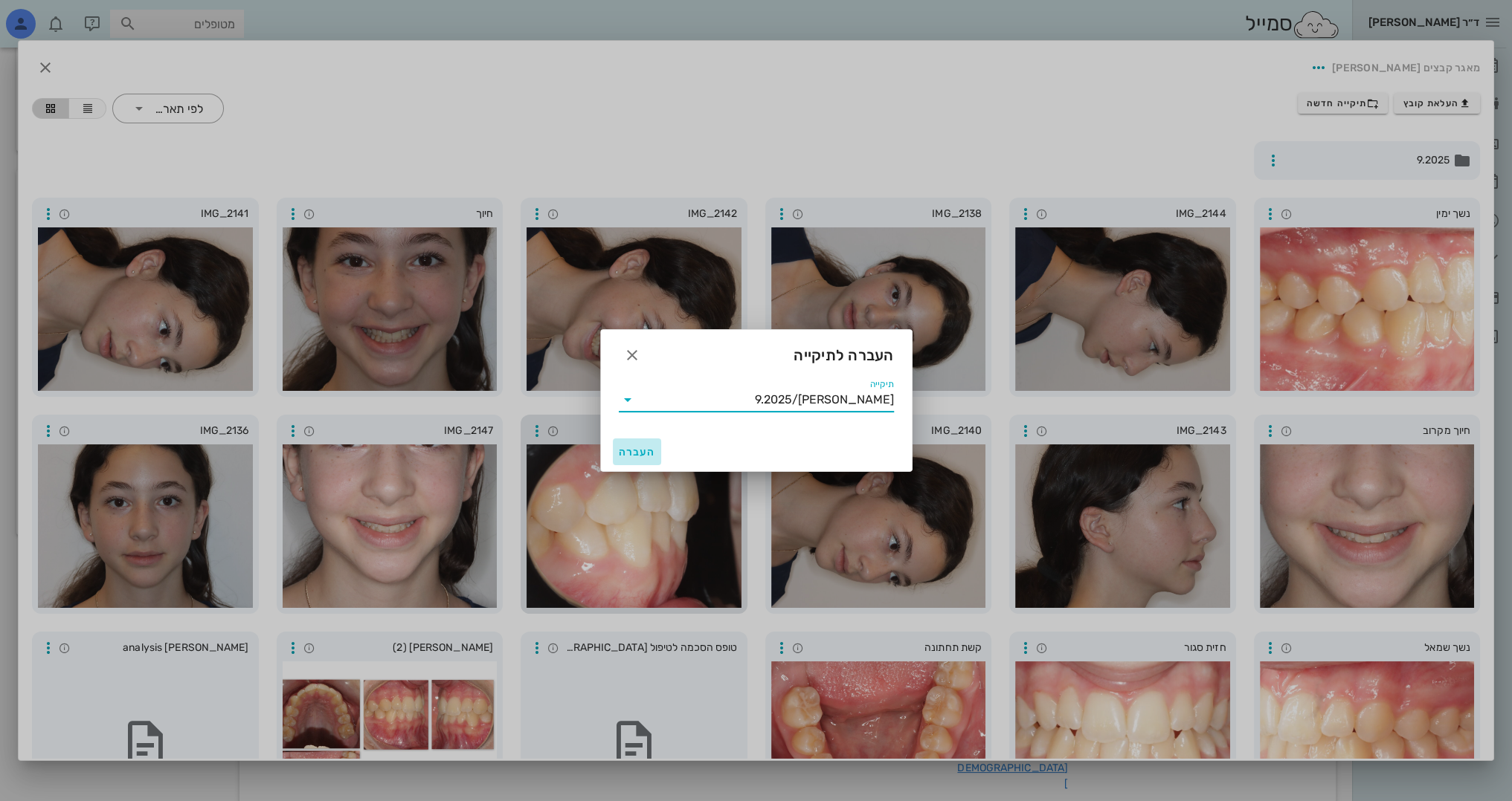
click at [647, 451] on span "העברה" at bounding box center [637, 453] width 37 height 13
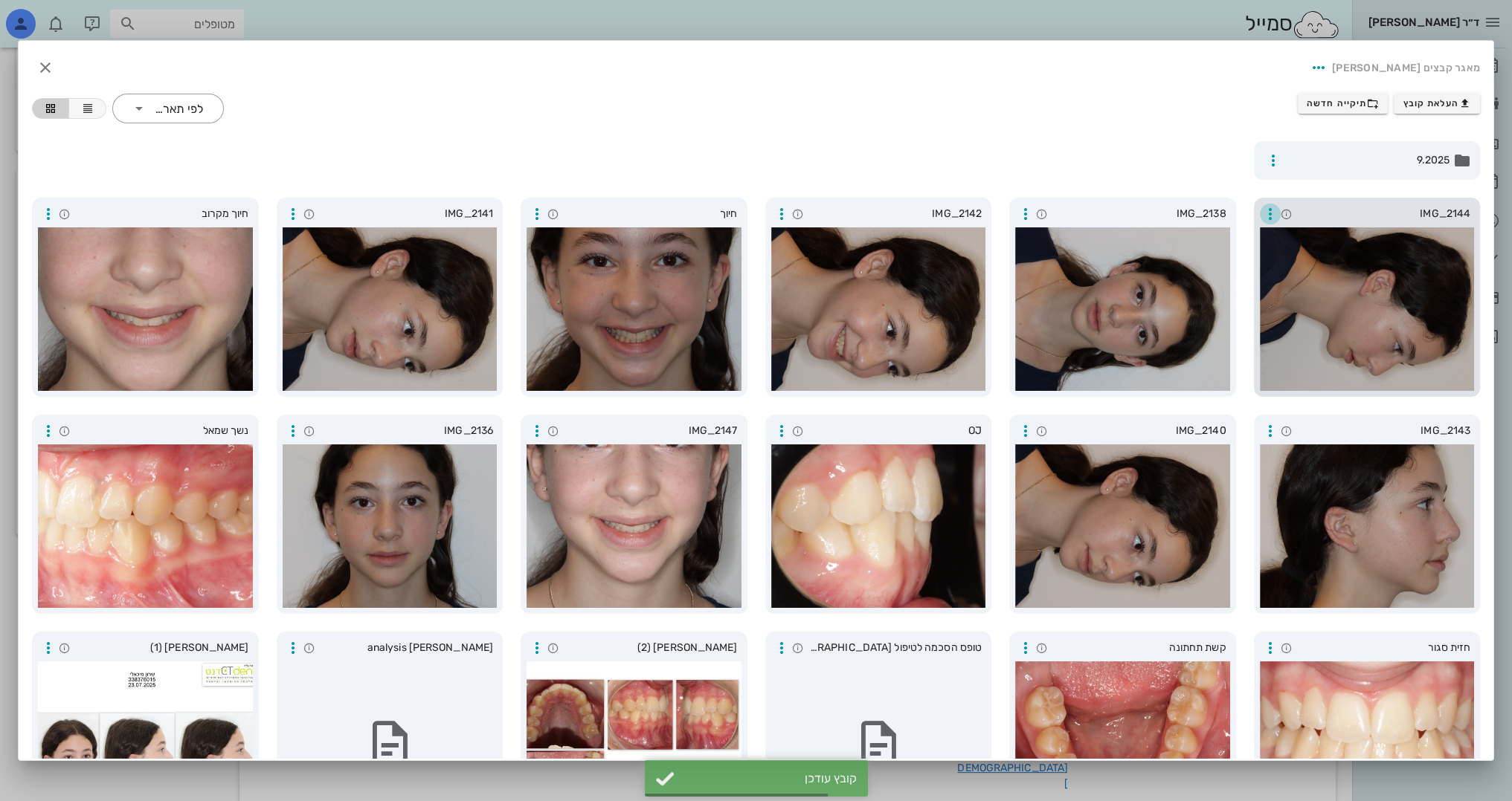
click at [1272, 209] on icon "button" at bounding box center [1270, 214] width 18 height 18
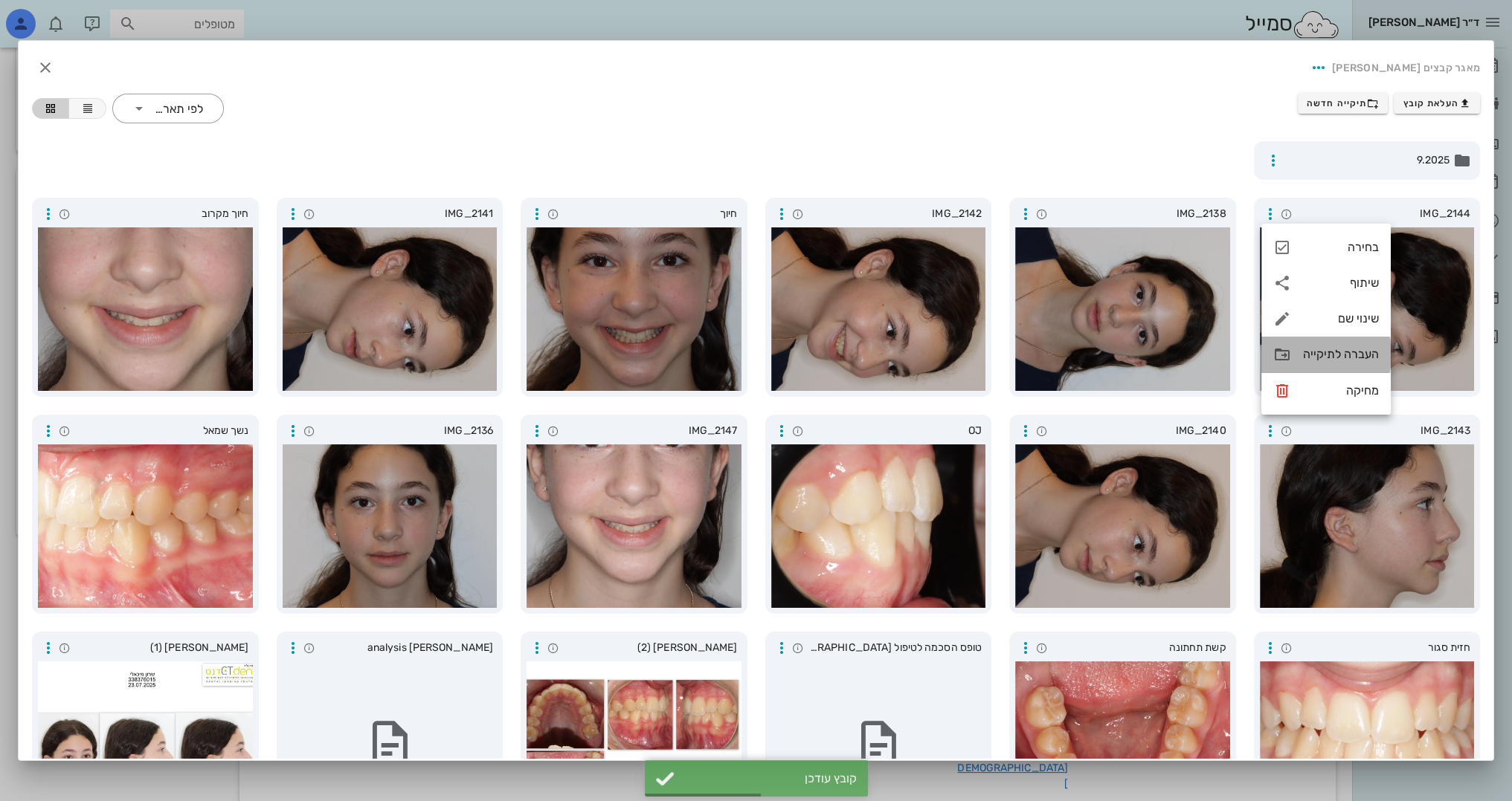
click at [1297, 364] on div "העברה לתיקייה" at bounding box center [1326, 355] width 129 height 36
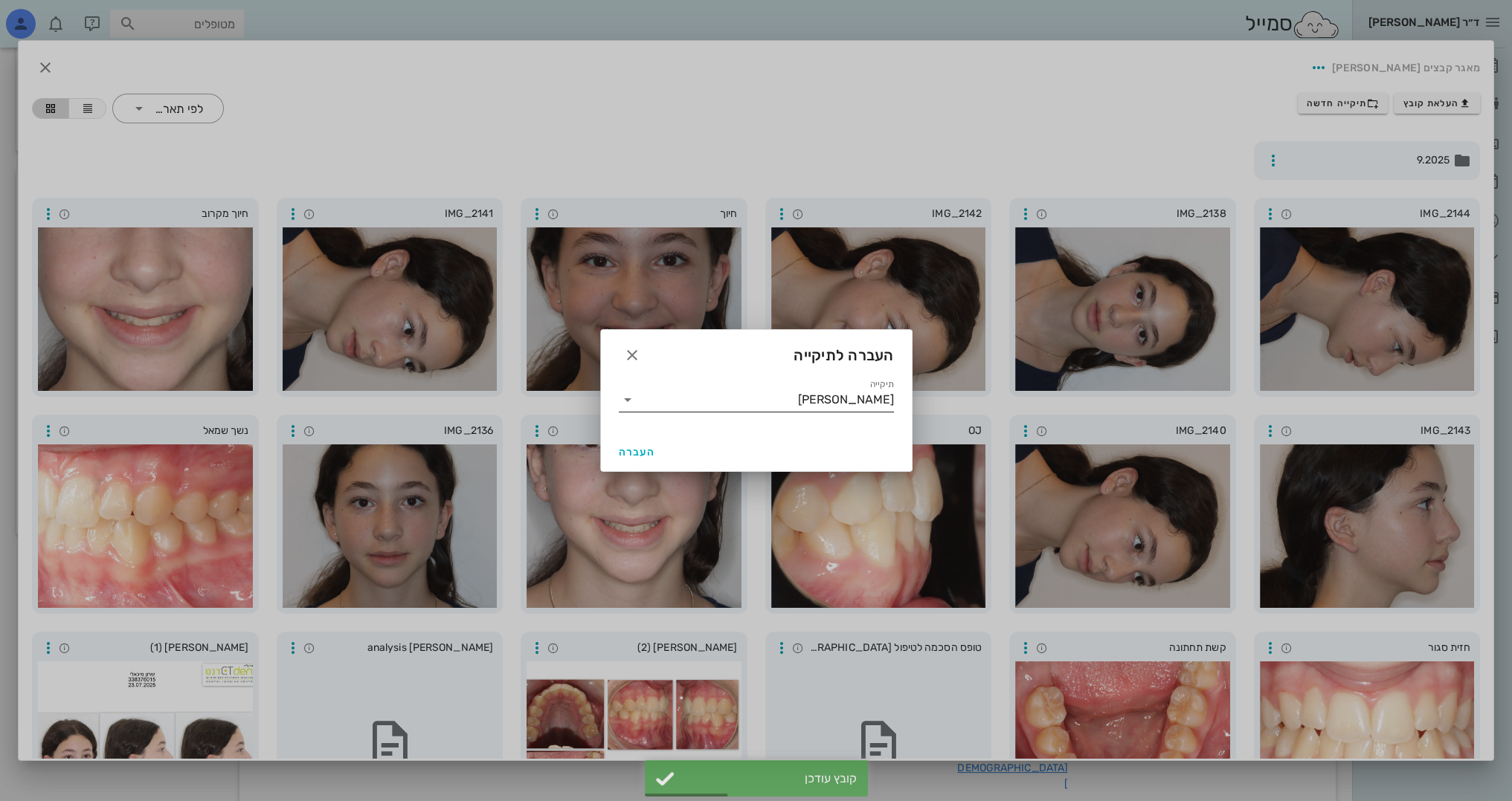
click at [851, 394] on input "[PERSON_NAME]" at bounding box center [766, 400] width 254 height 23
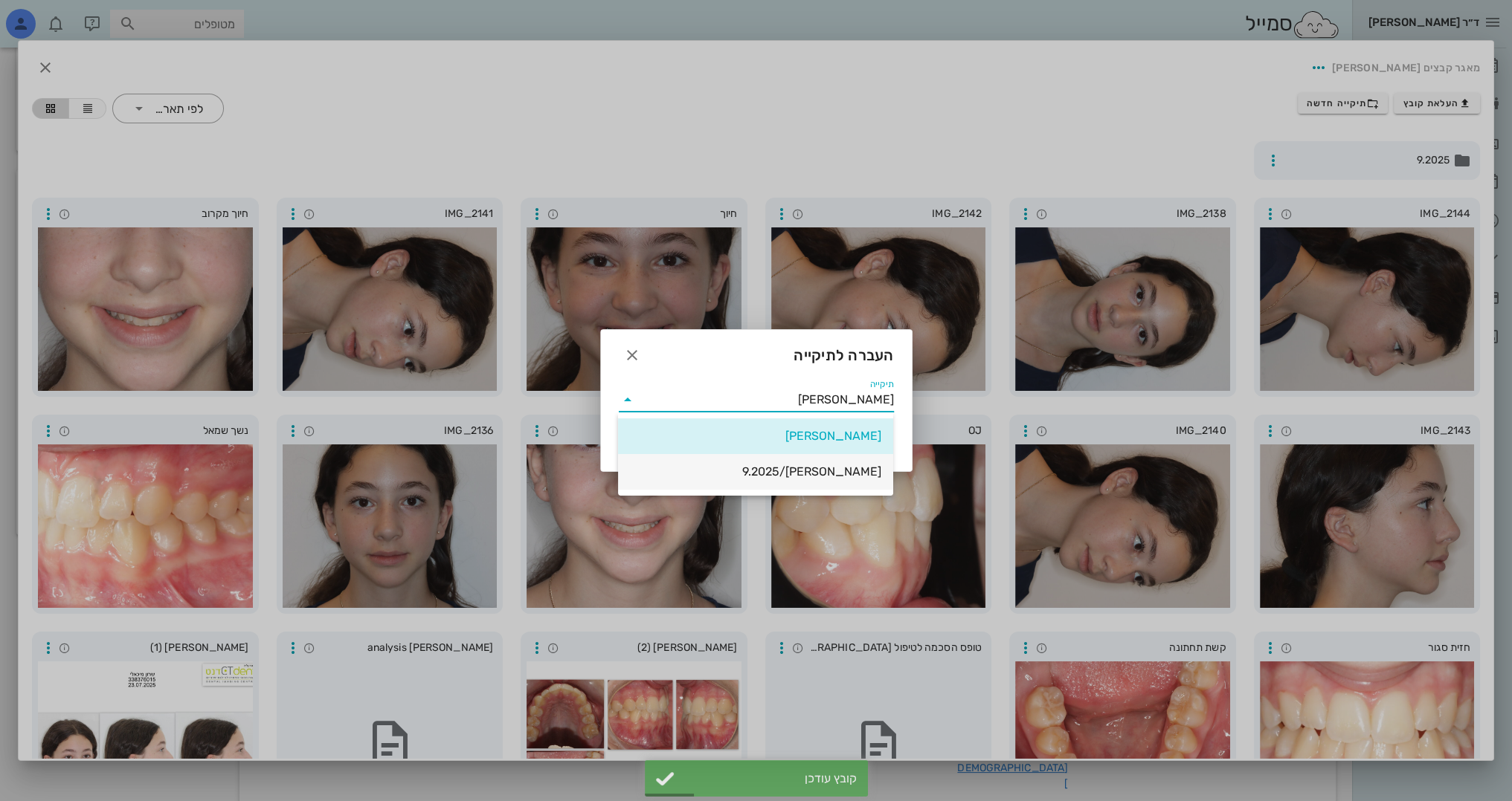
click at [862, 467] on div "[PERSON_NAME]/9.2025" at bounding box center [756, 471] width 252 height 14
type input "[PERSON_NAME]/9.2025"
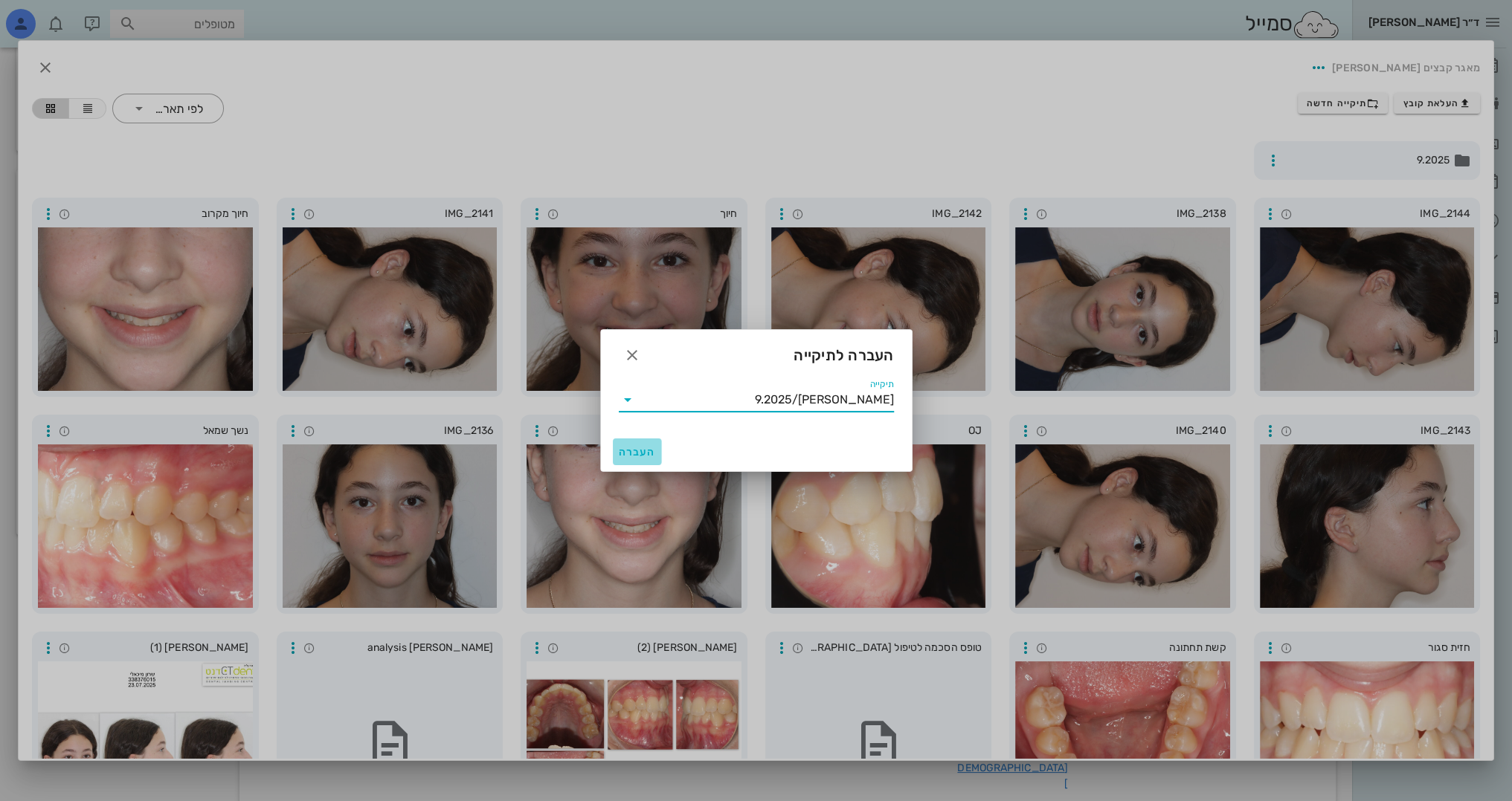
click at [636, 451] on span "העברה" at bounding box center [637, 453] width 37 height 13
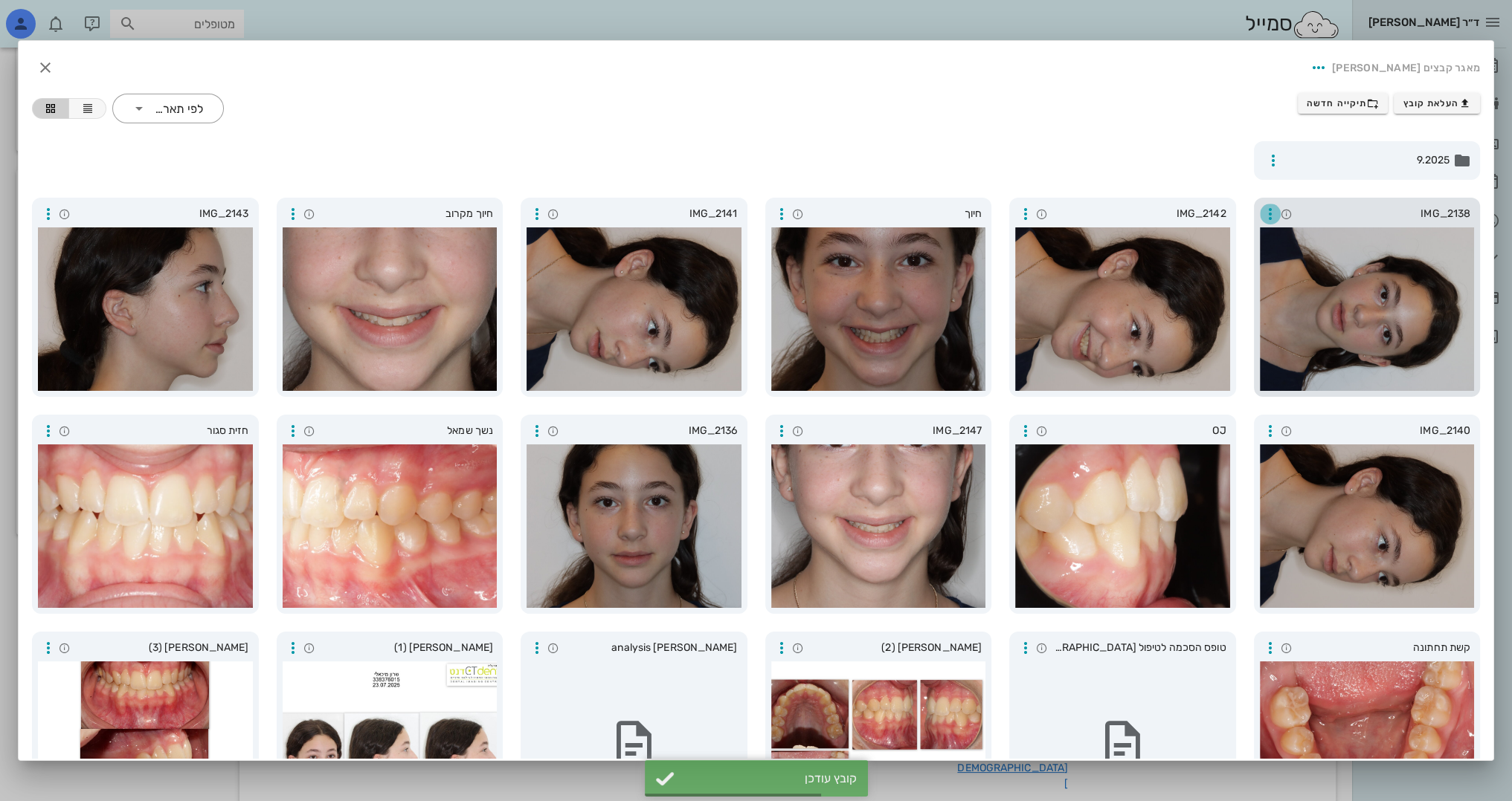
click at [1271, 209] on icon "button" at bounding box center [1270, 214] width 18 height 18
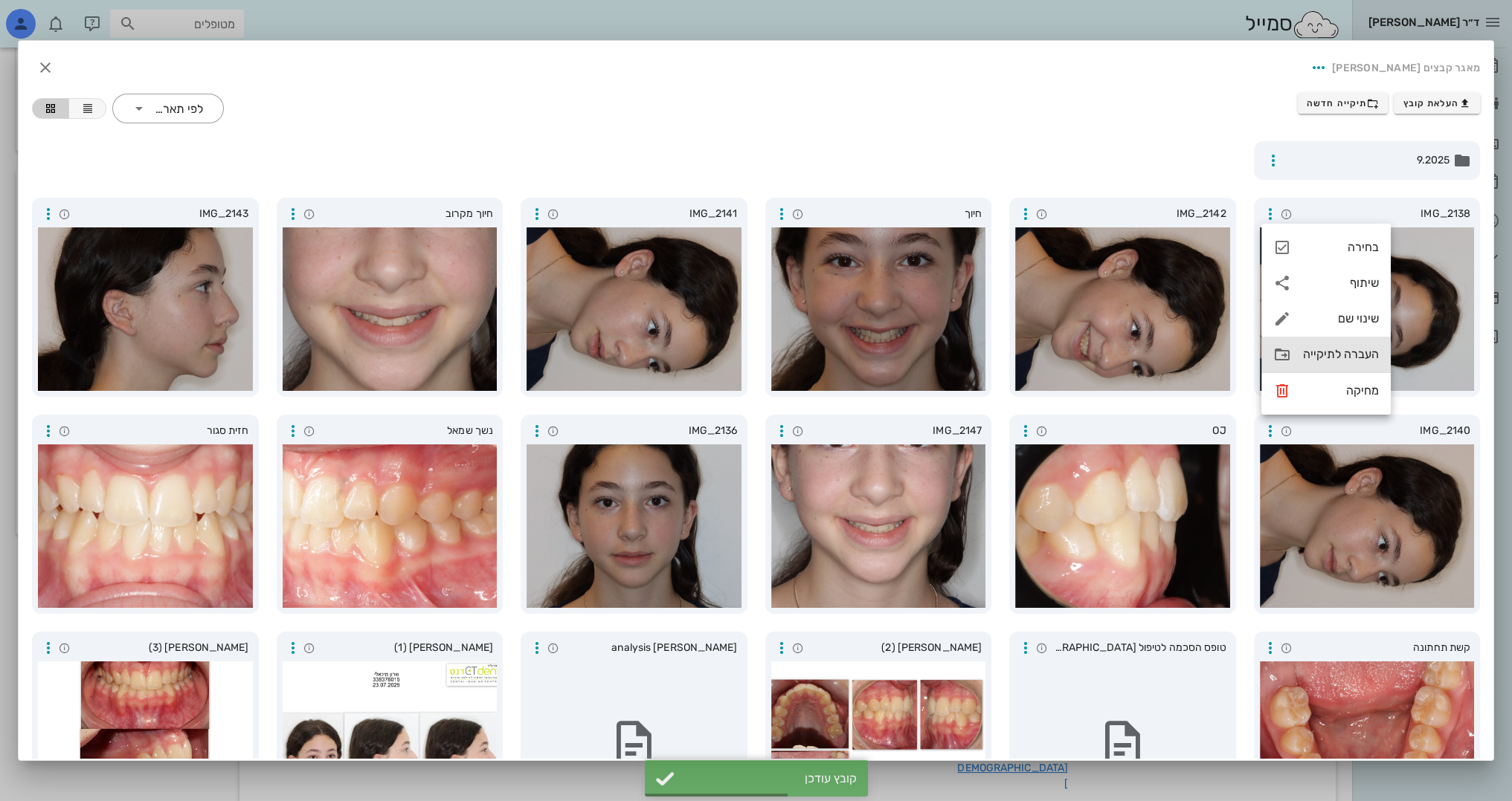
click at [1303, 356] on div "העברה לתיקייה" at bounding box center [1340, 355] width 75 height 14
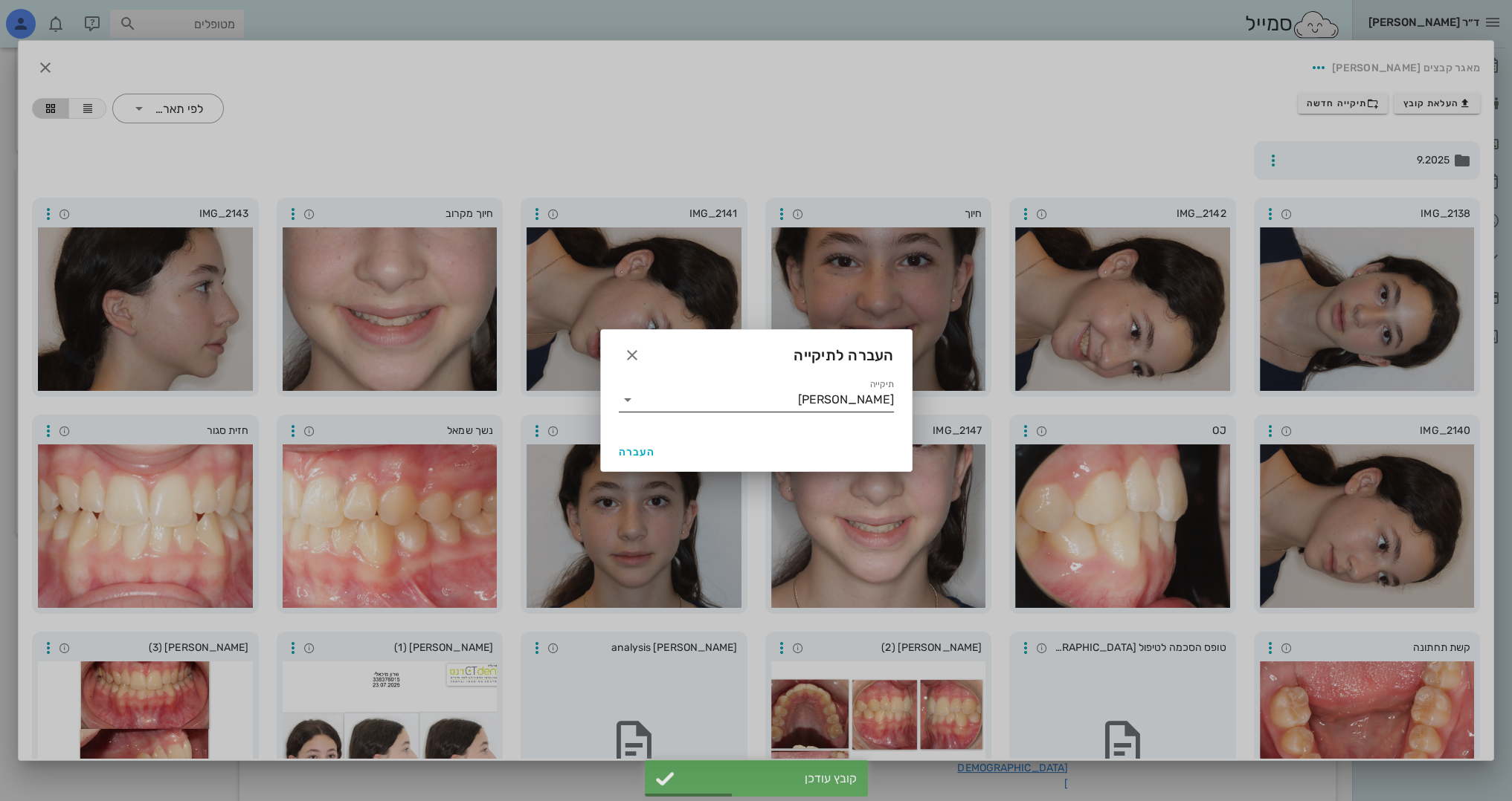
click at [849, 400] on input "[PERSON_NAME]" at bounding box center [766, 400] width 254 height 23
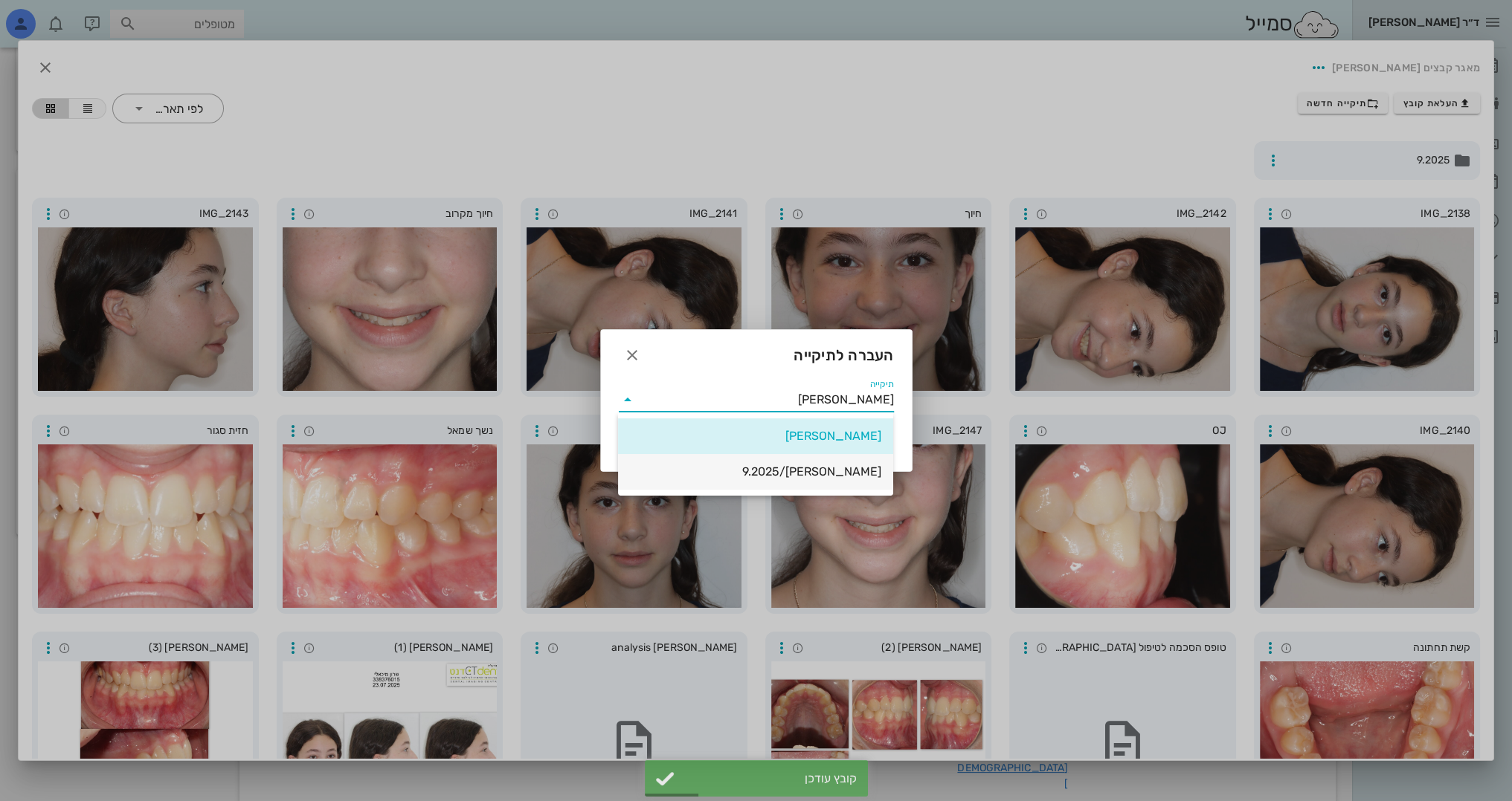
click at [830, 474] on div "[PERSON_NAME]/9.2025" at bounding box center [756, 471] width 252 height 14
type input "[PERSON_NAME]/9.2025"
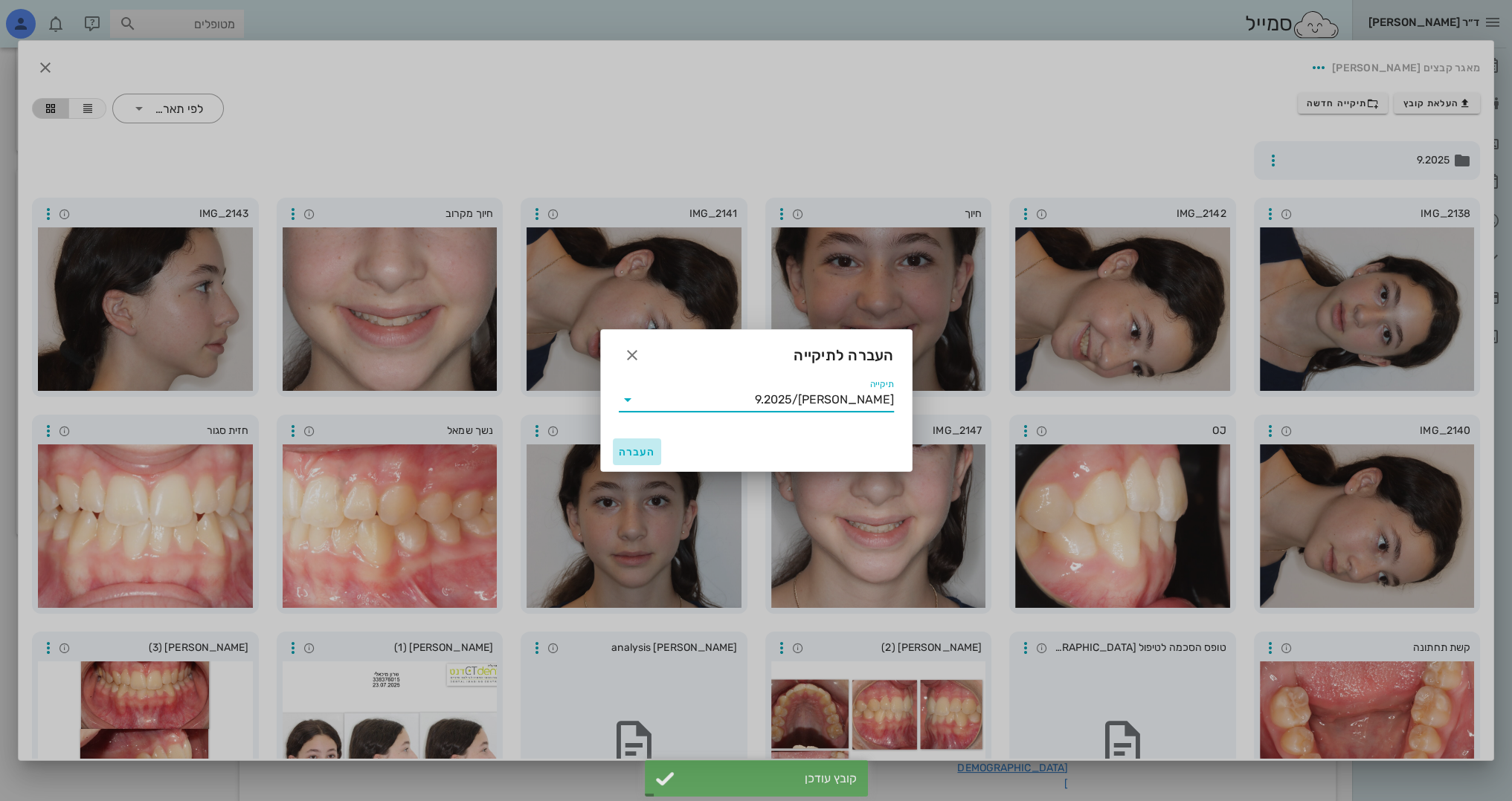
click at [621, 450] on span "העברה" at bounding box center [637, 453] width 37 height 13
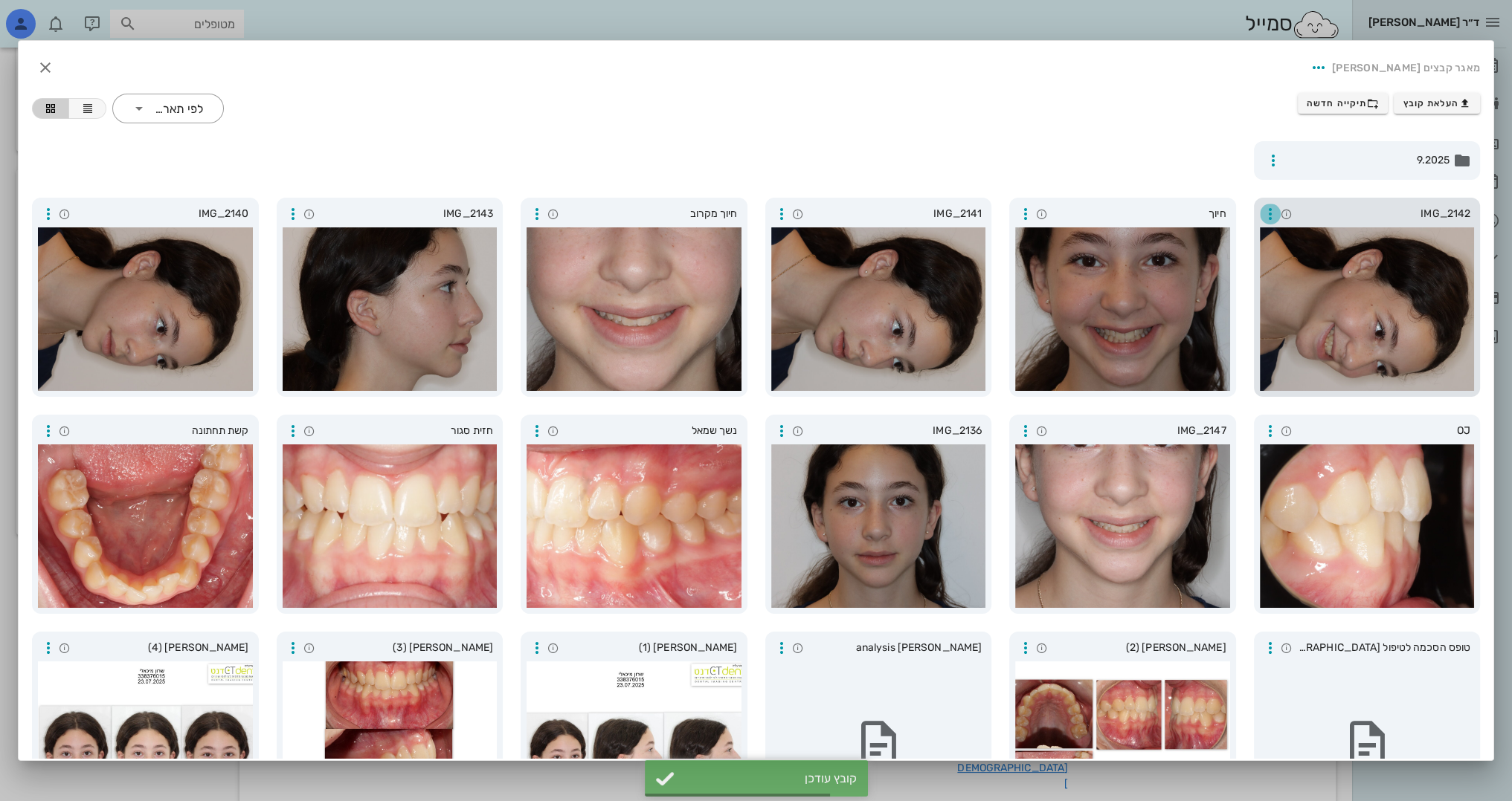
click at [1270, 212] on icon "button" at bounding box center [1270, 214] width 18 height 18
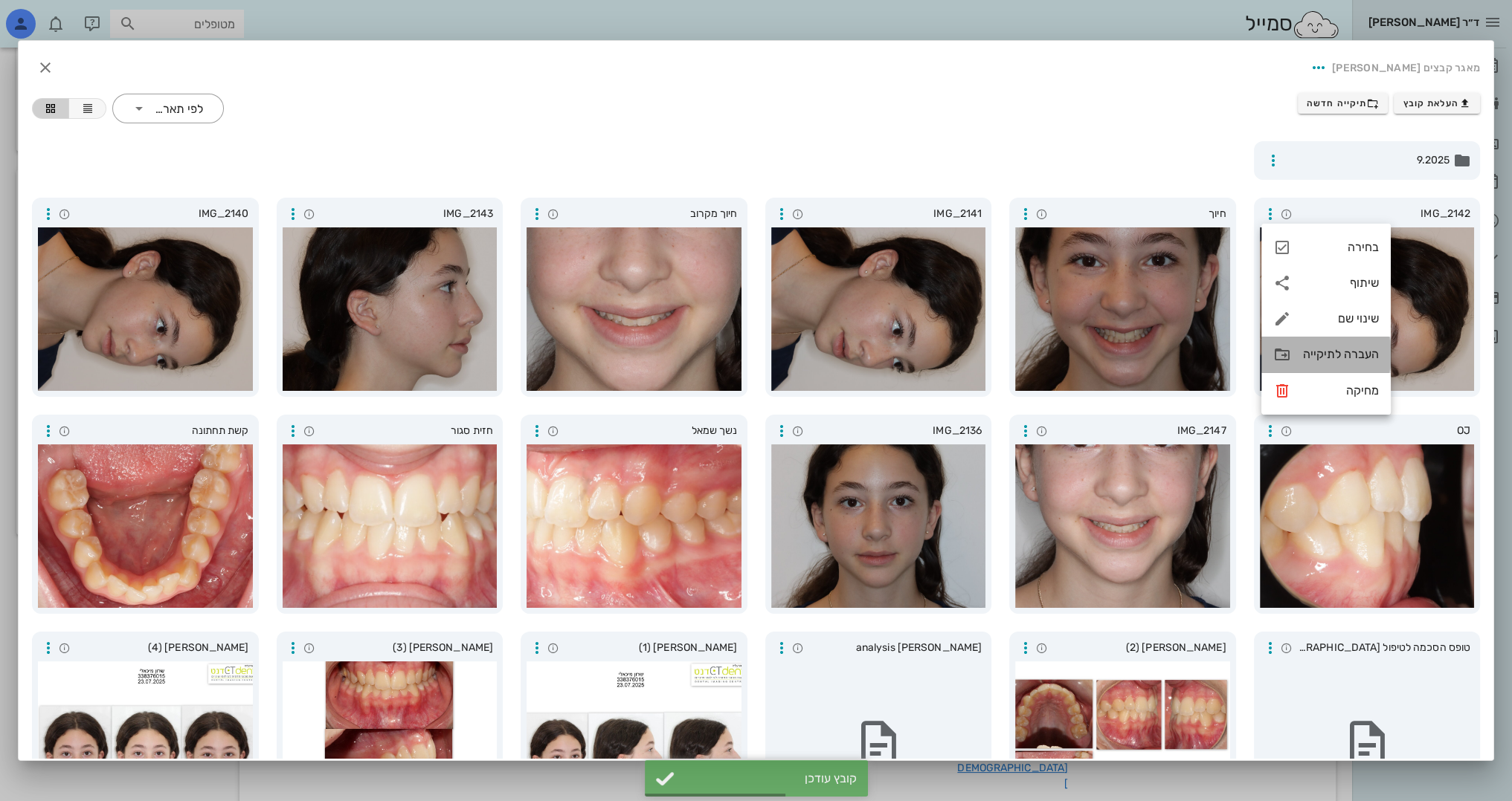
click at [1289, 360] on icon at bounding box center [1282, 355] width 18 height 18
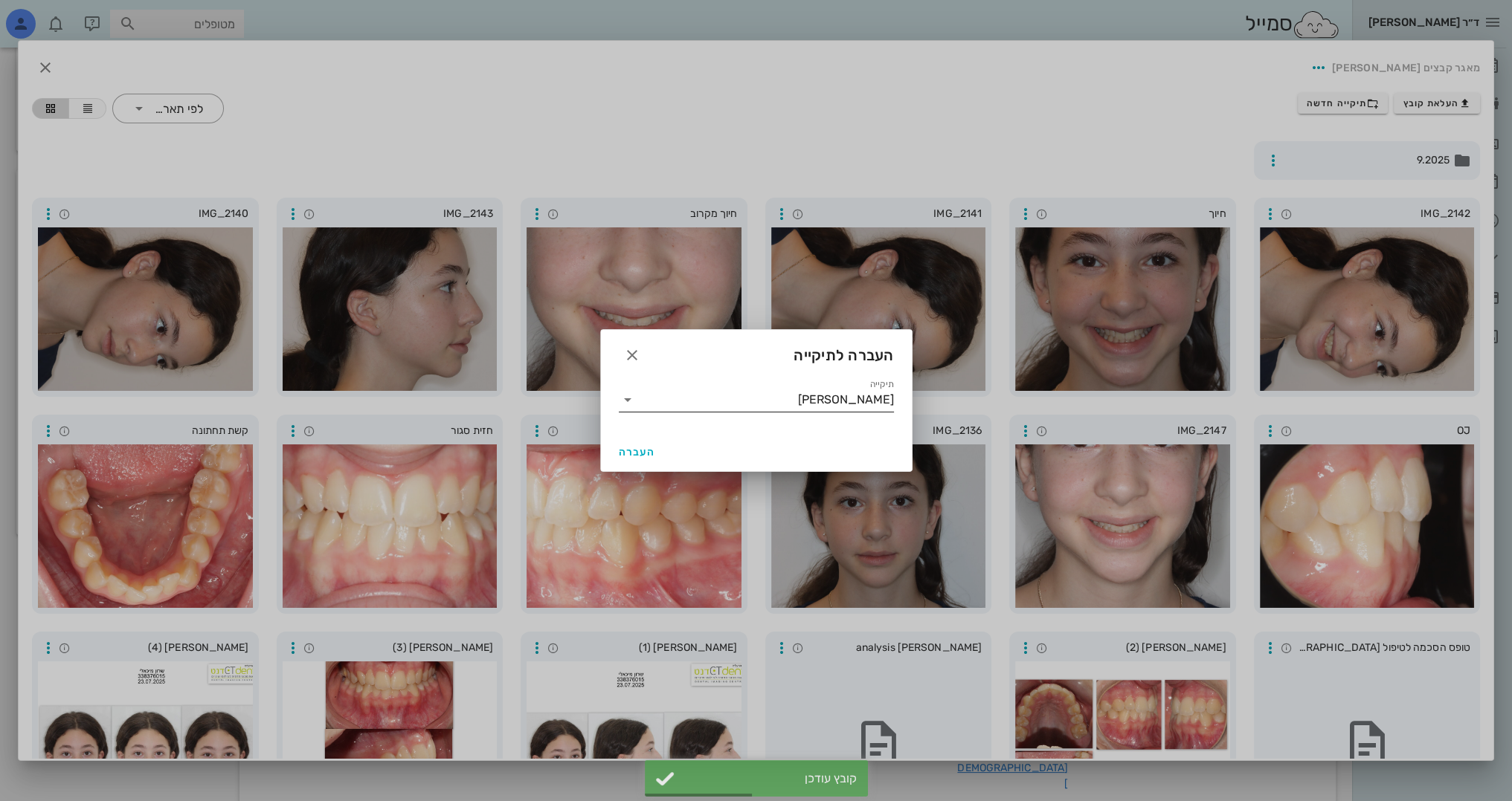
click at [861, 388] on input "[PERSON_NAME]" at bounding box center [766, 400] width 254 height 23
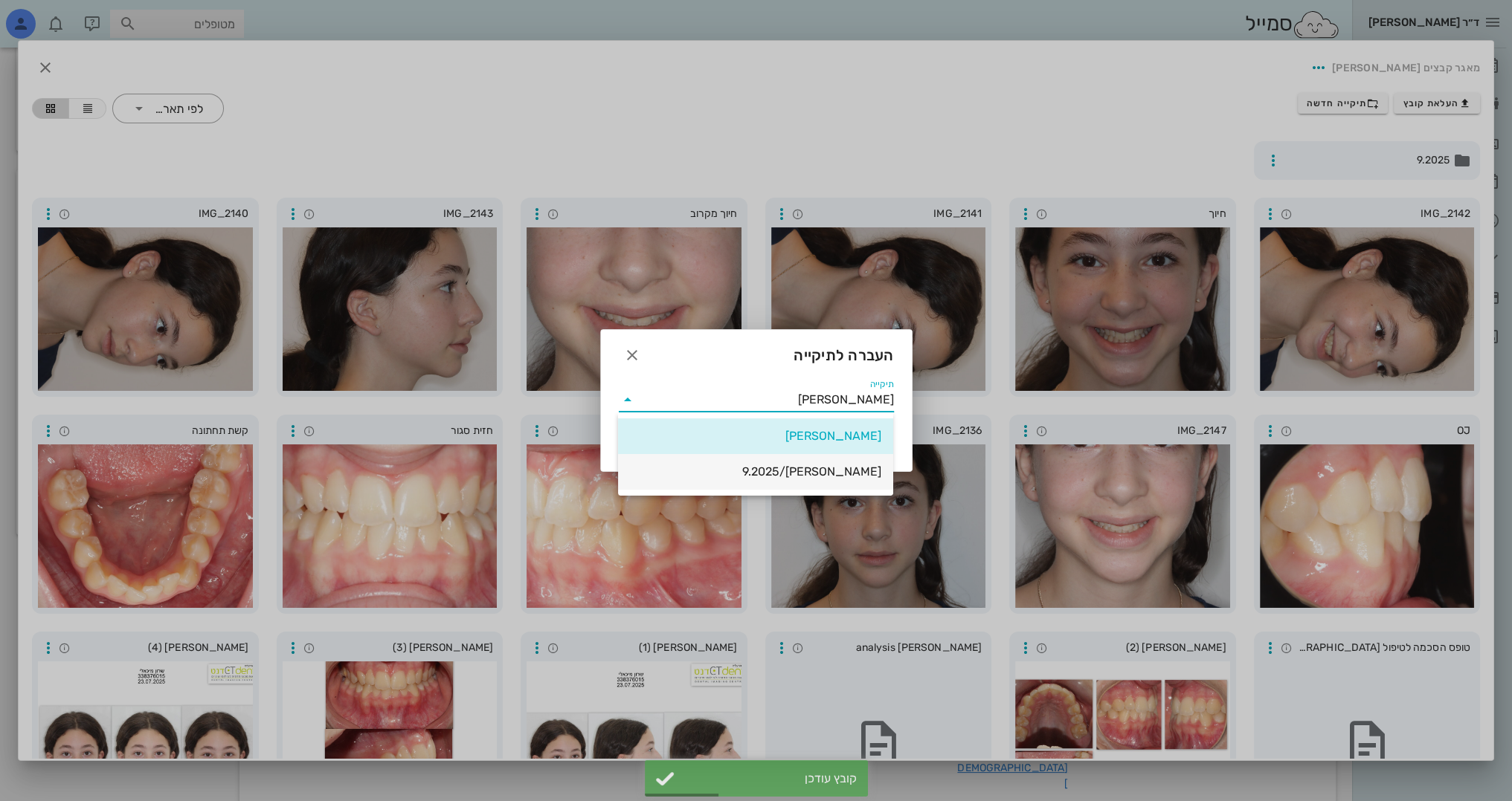
click at [847, 476] on div "[PERSON_NAME]/9.2025" at bounding box center [756, 471] width 252 height 14
type input "[PERSON_NAME]/9.2025"
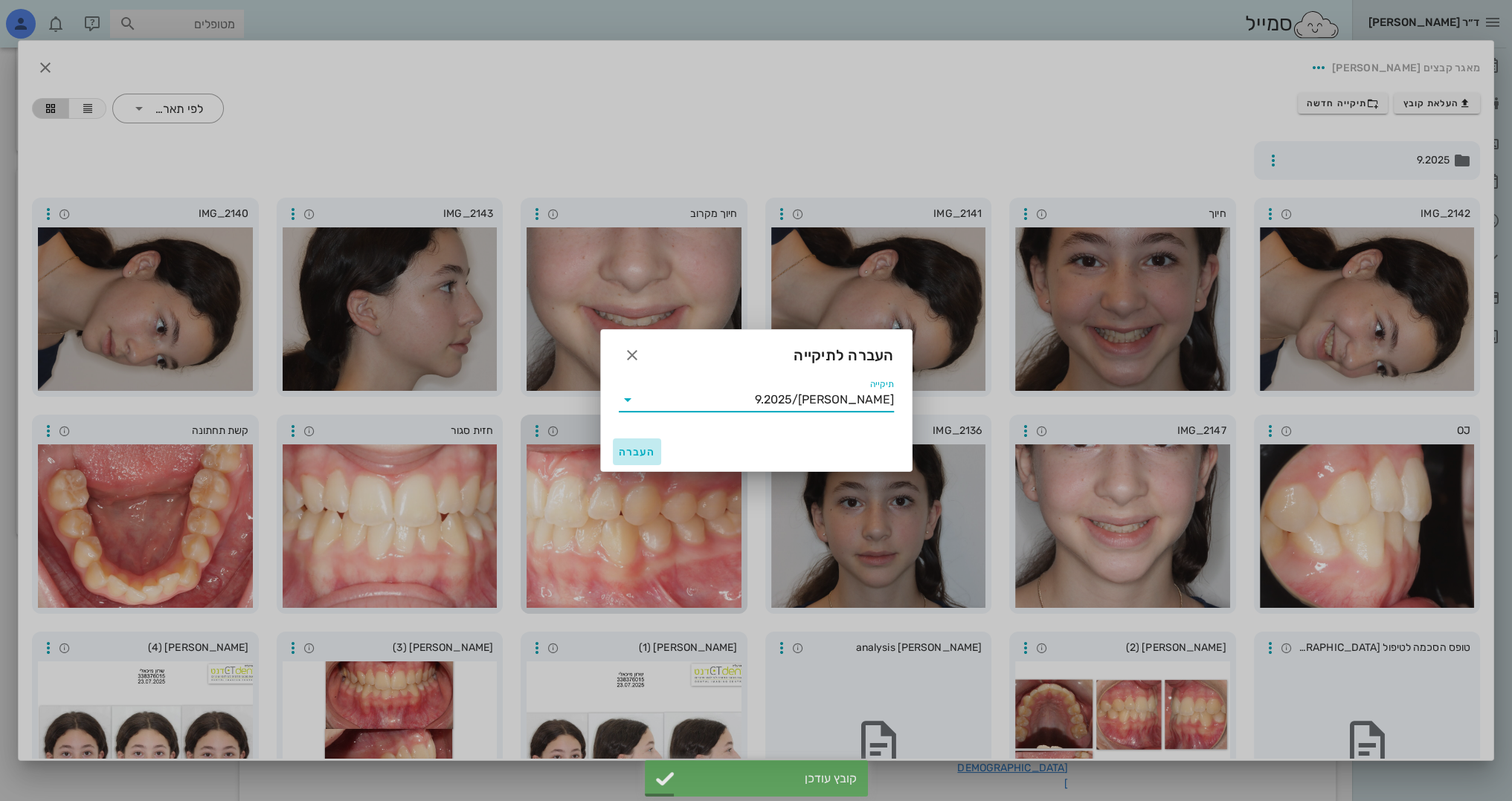
click at [642, 453] on span "העברה" at bounding box center [637, 453] width 37 height 13
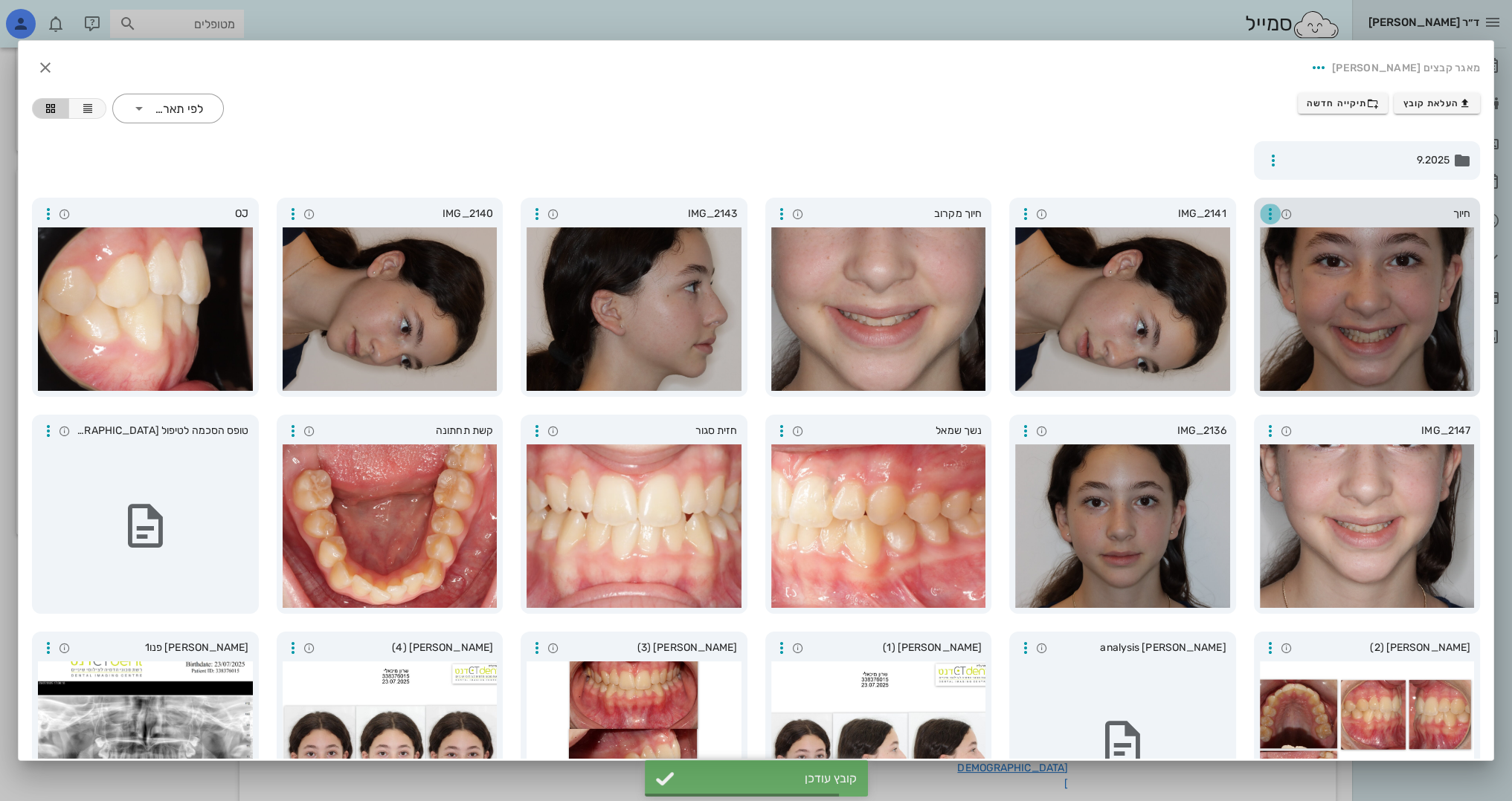
click at [1273, 213] on icon "button" at bounding box center [1270, 214] width 18 height 18
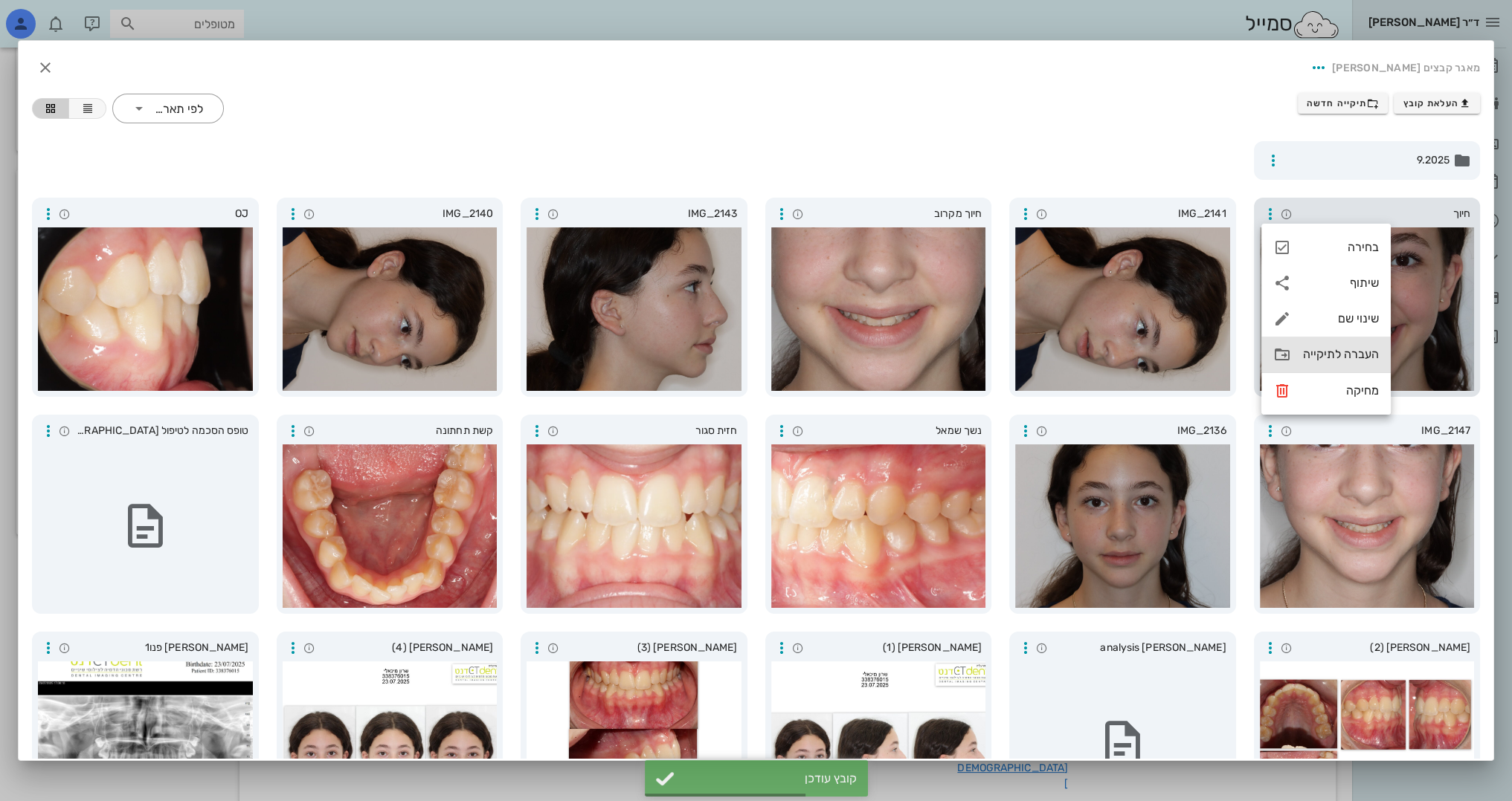
click at [1318, 356] on div "העברה לתיקייה" at bounding box center [1340, 355] width 75 height 14
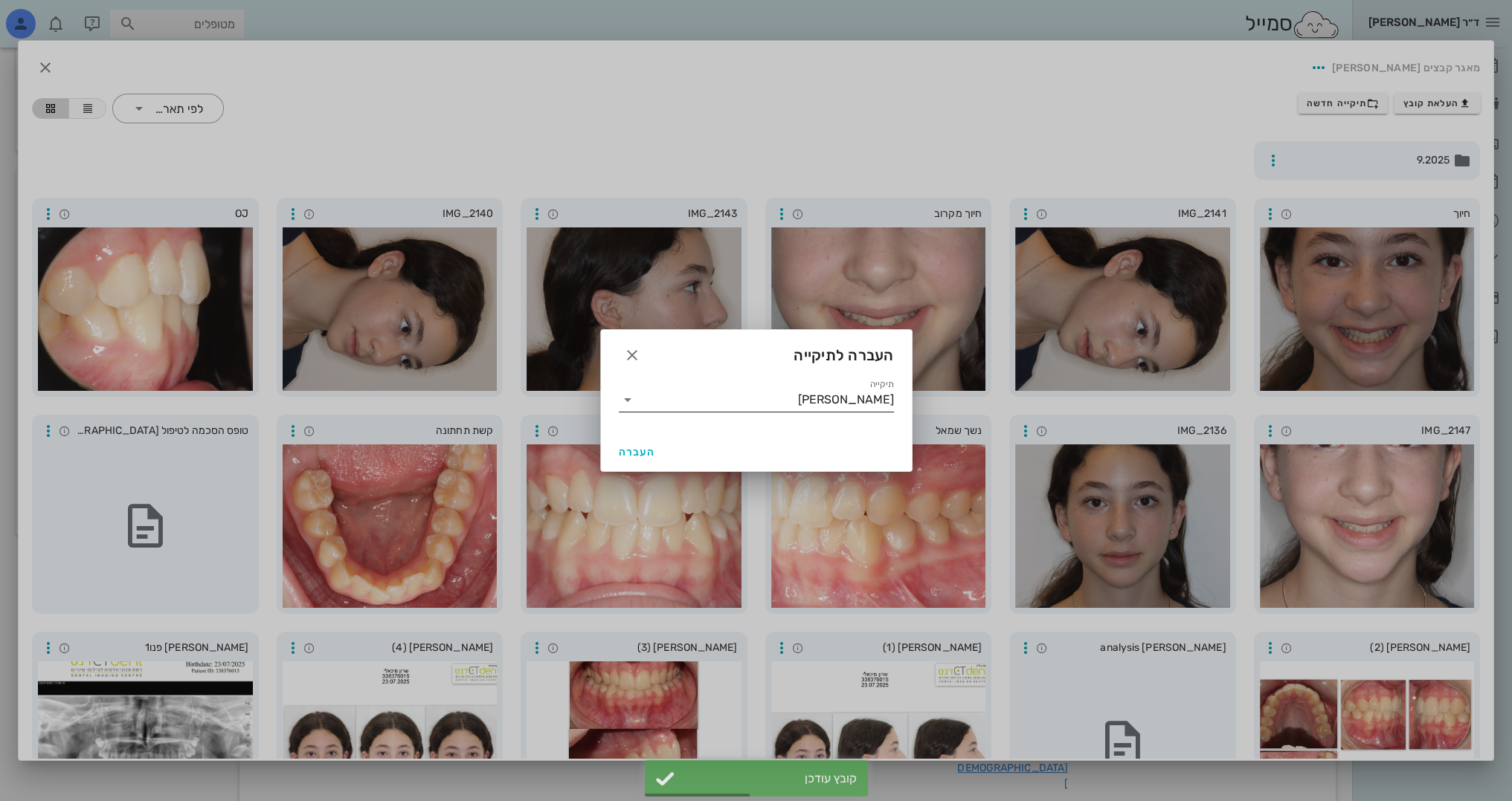
drag, startPoint x: 770, startPoint y: 389, endPoint x: 775, endPoint y: 397, distance: 9.4
click at [775, 397] on div "תיקייה [PERSON_NAME]" at bounding box center [756, 398] width 275 height 39
click at [776, 398] on input "[PERSON_NAME]" at bounding box center [766, 400] width 254 height 23
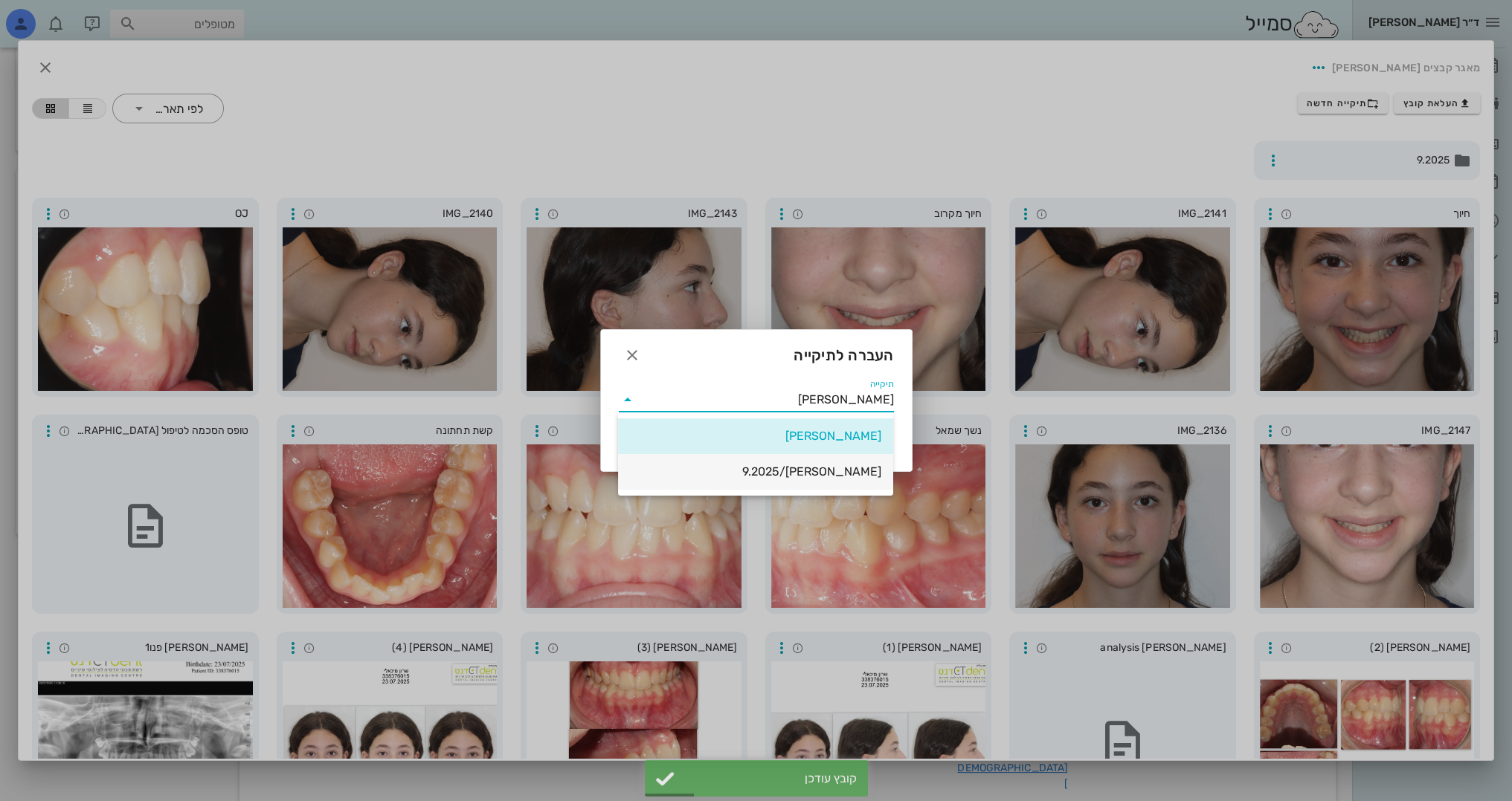
click at [812, 478] on div "[PERSON_NAME]/9.2025" at bounding box center [756, 471] width 252 height 14
type input "[PERSON_NAME]/9.2025"
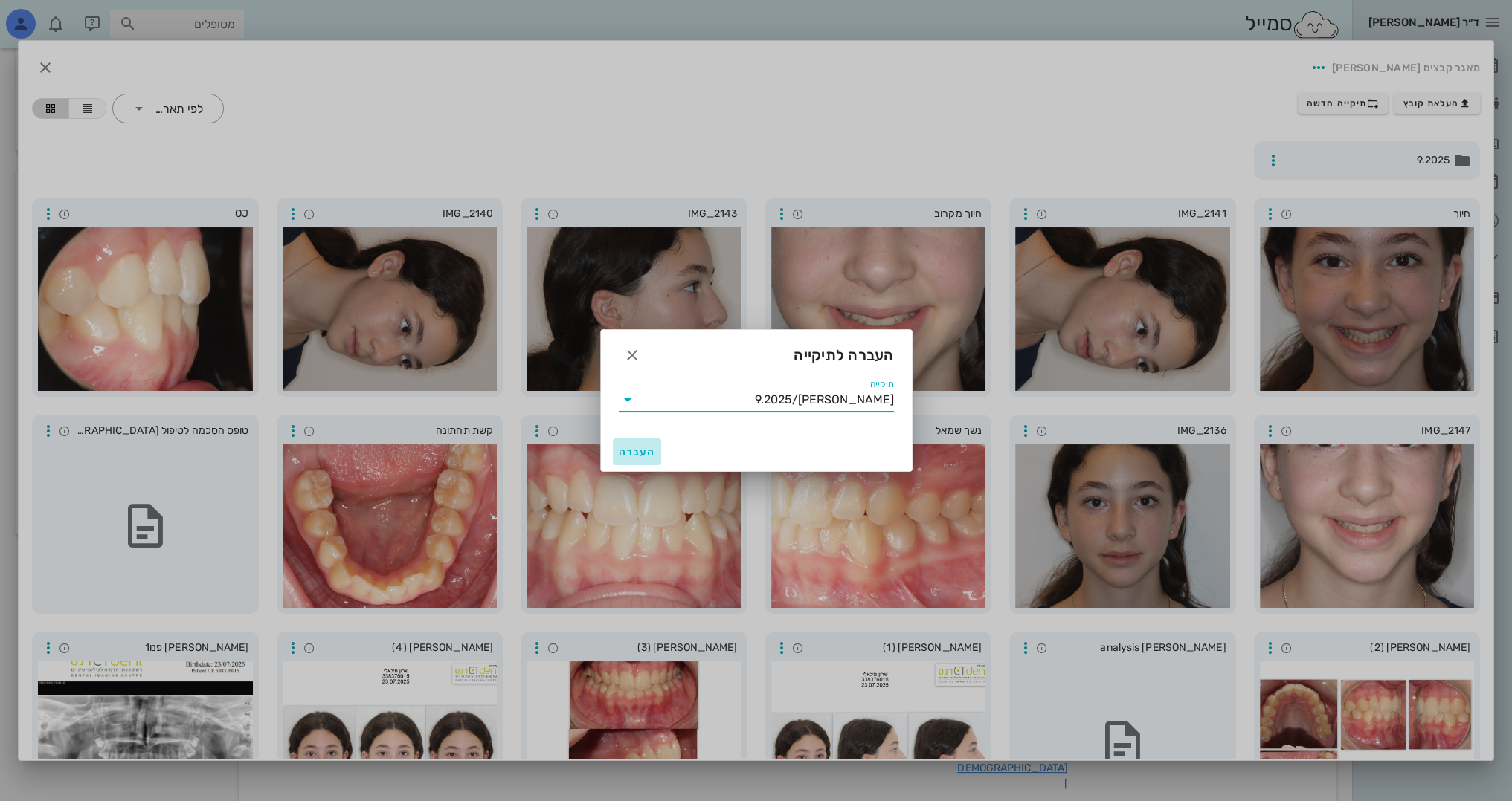
click at [648, 451] on span "העברה" at bounding box center [637, 453] width 37 height 13
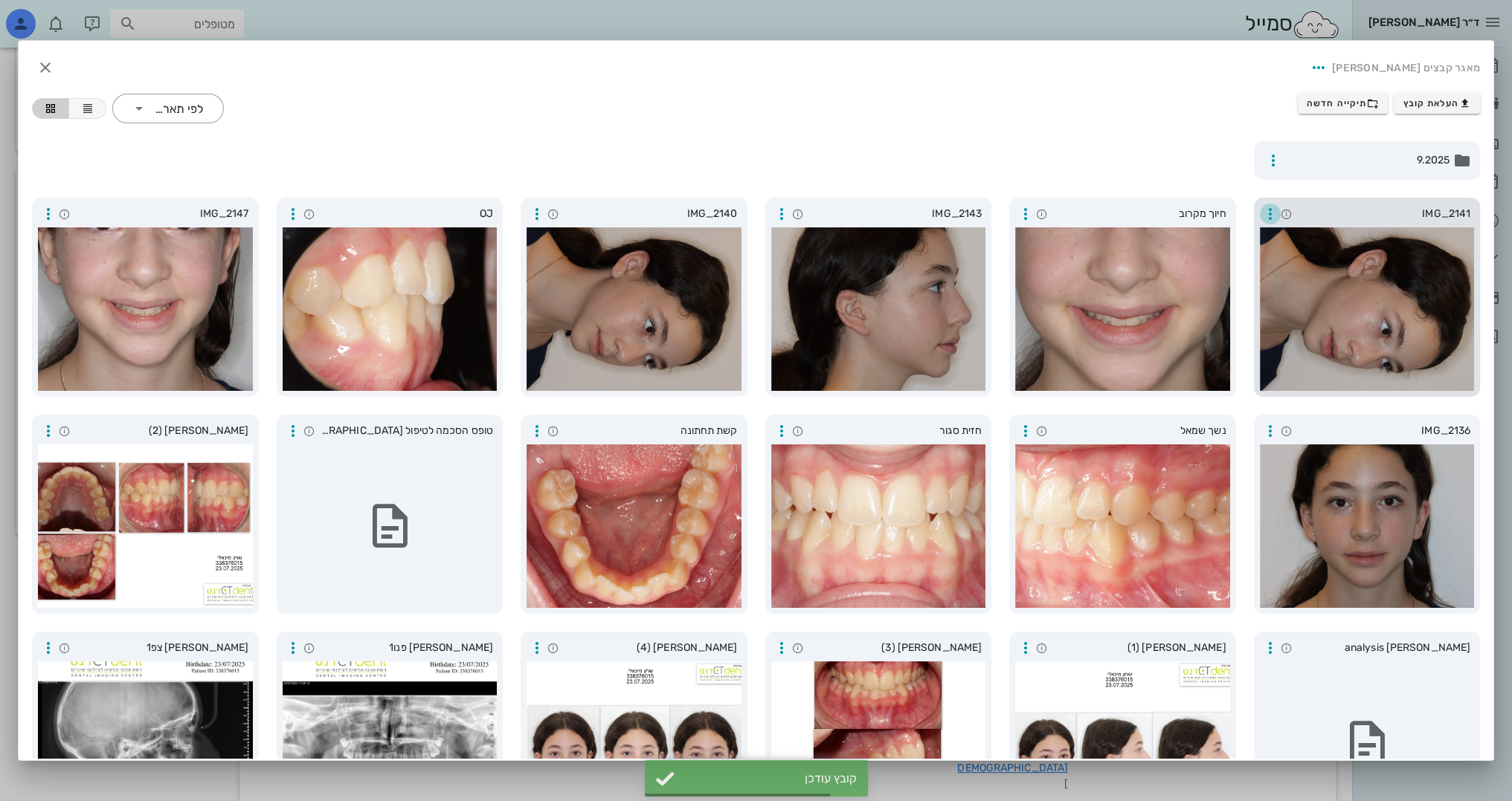
click at [1269, 207] on icon "button" at bounding box center [1270, 214] width 18 height 18
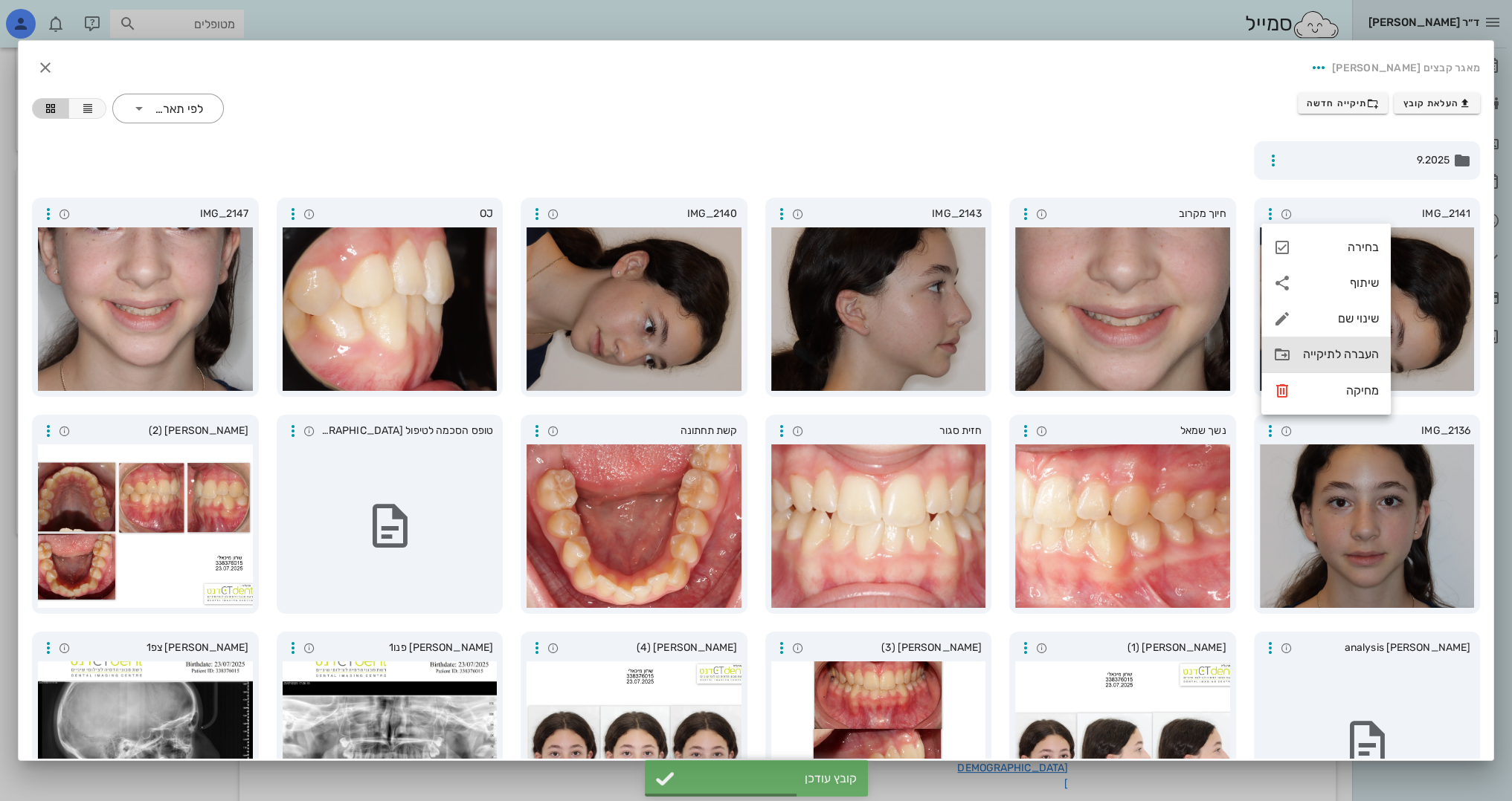
click at [1366, 352] on div "העברה לתיקייה" at bounding box center [1340, 355] width 75 height 14
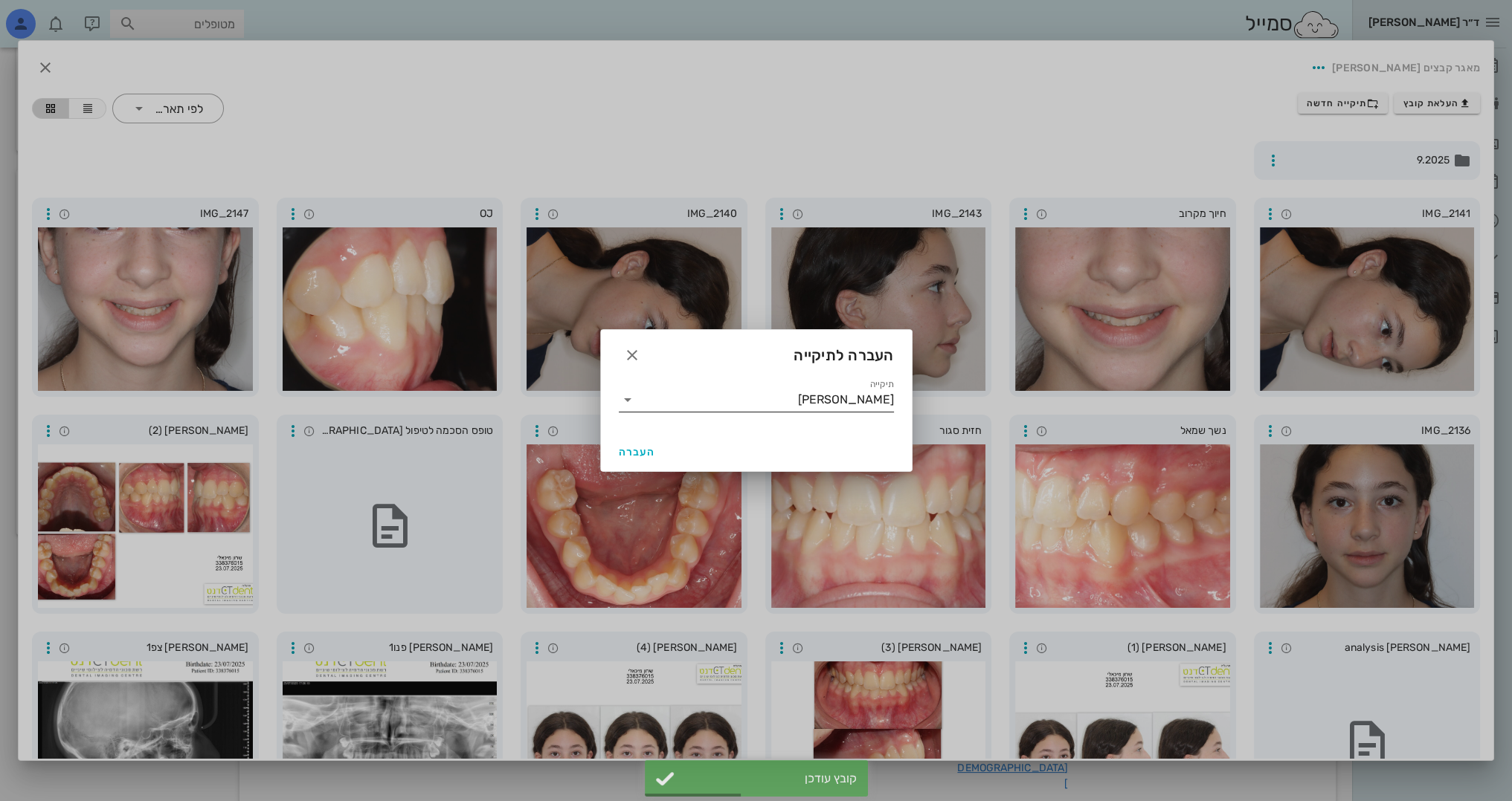
click at [789, 406] on input "[PERSON_NAME]" at bounding box center [766, 400] width 254 height 23
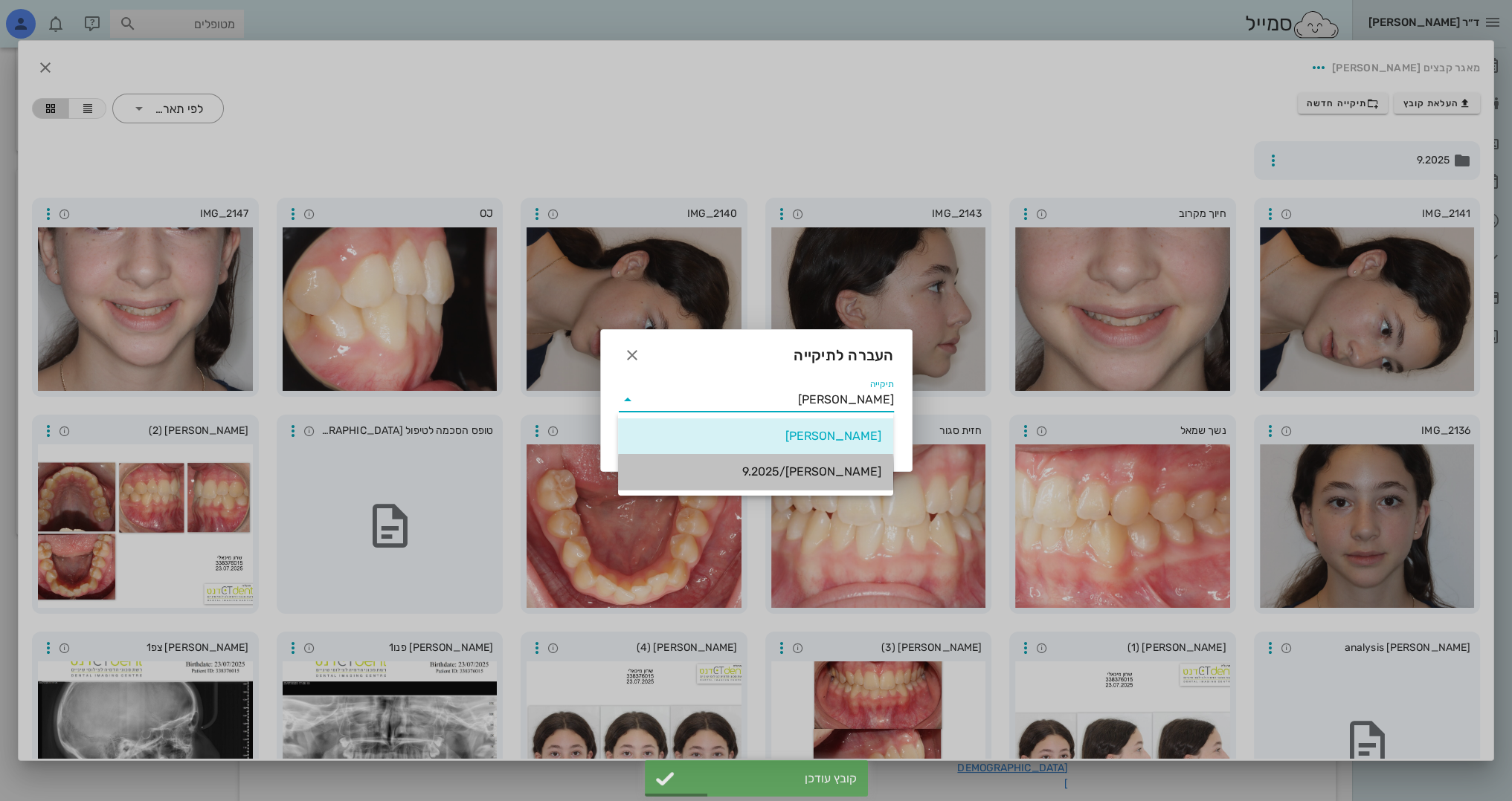
click at [809, 460] on div "[PERSON_NAME]/9.2025" at bounding box center [756, 471] width 252 height 32
type input "[PERSON_NAME]/9.2025"
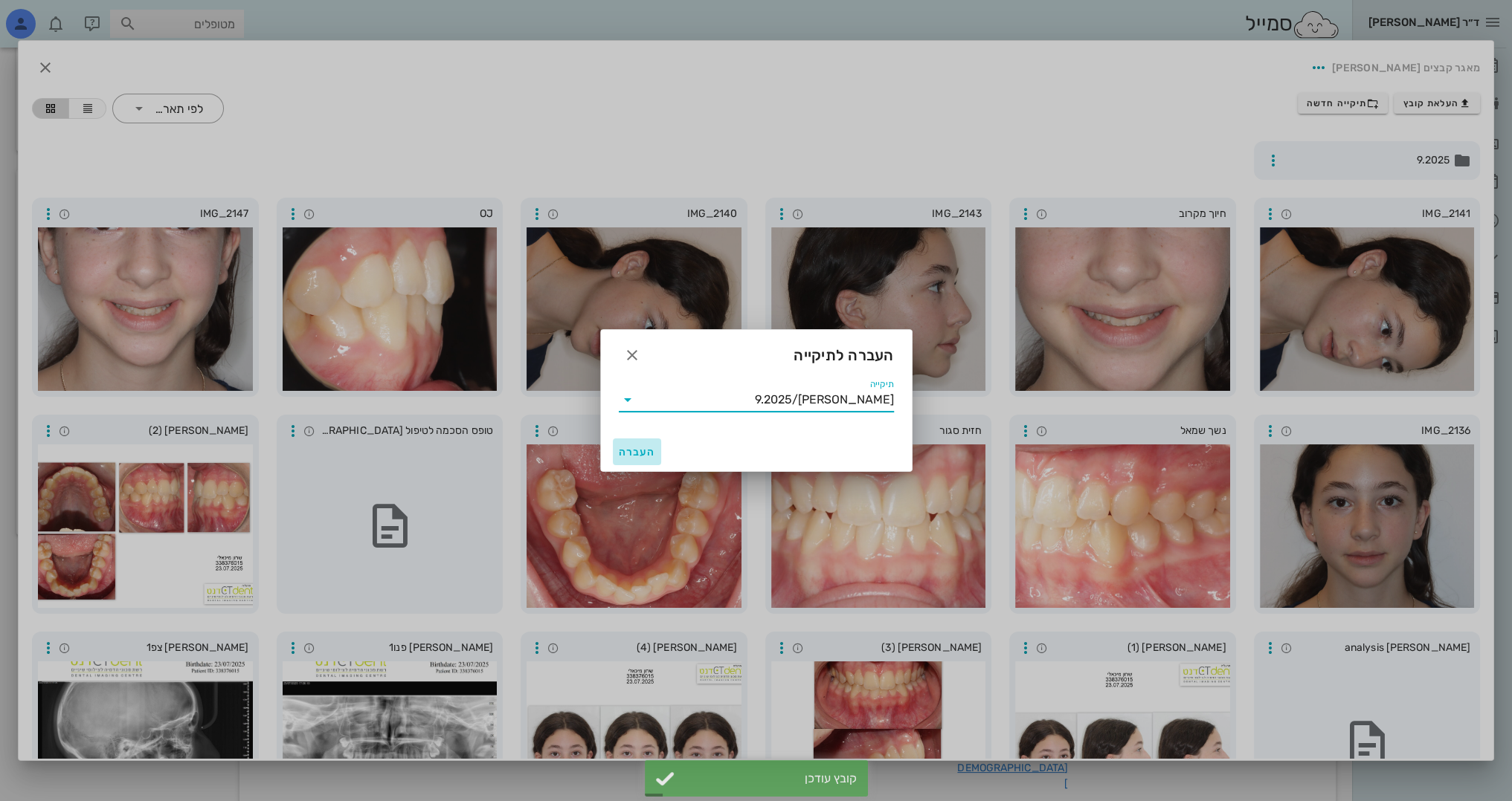
click at [645, 451] on span "העברה" at bounding box center [637, 453] width 37 height 13
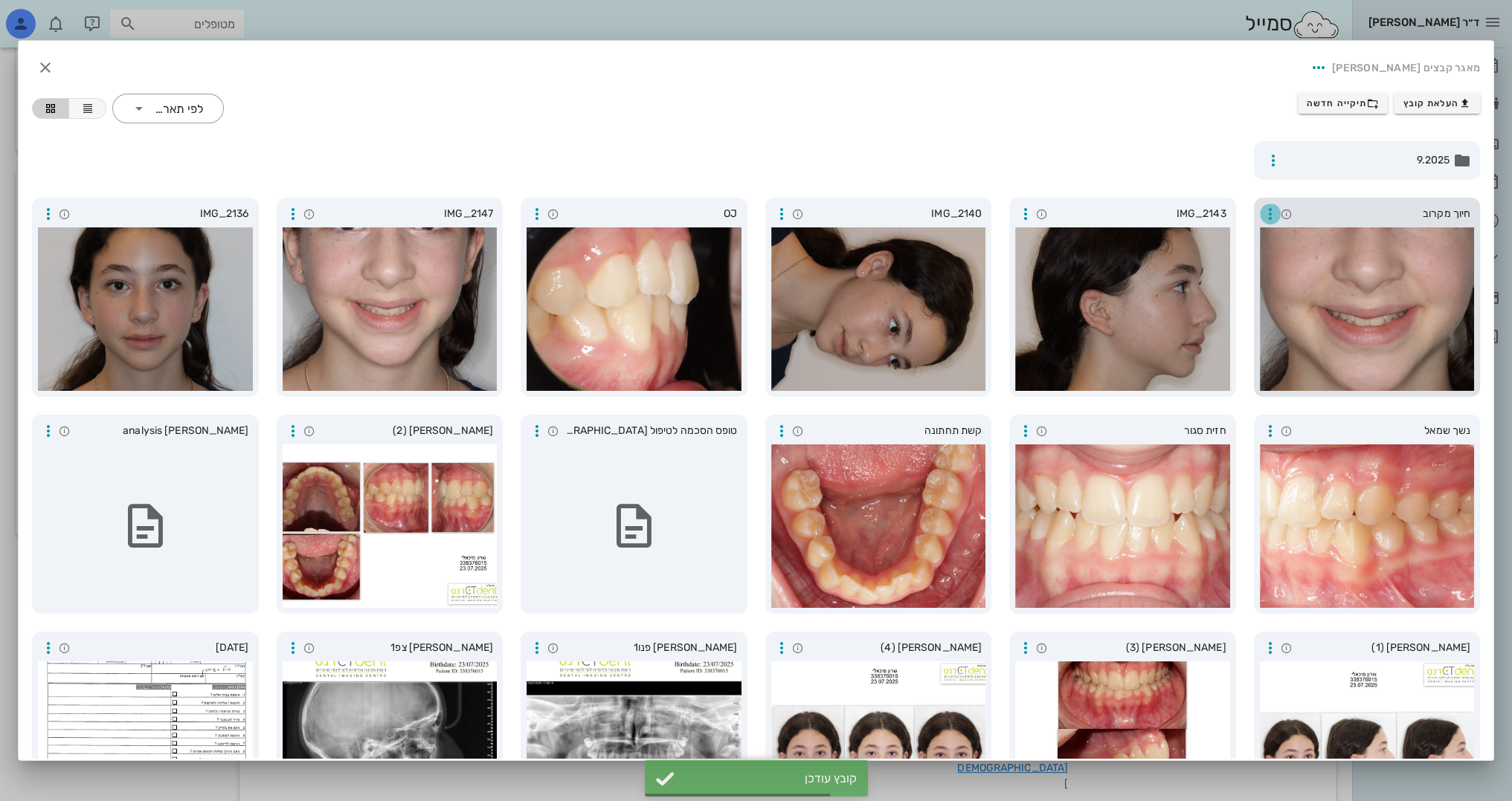
click at [1272, 211] on icon "button" at bounding box center [1270, 214] width 18 height 18
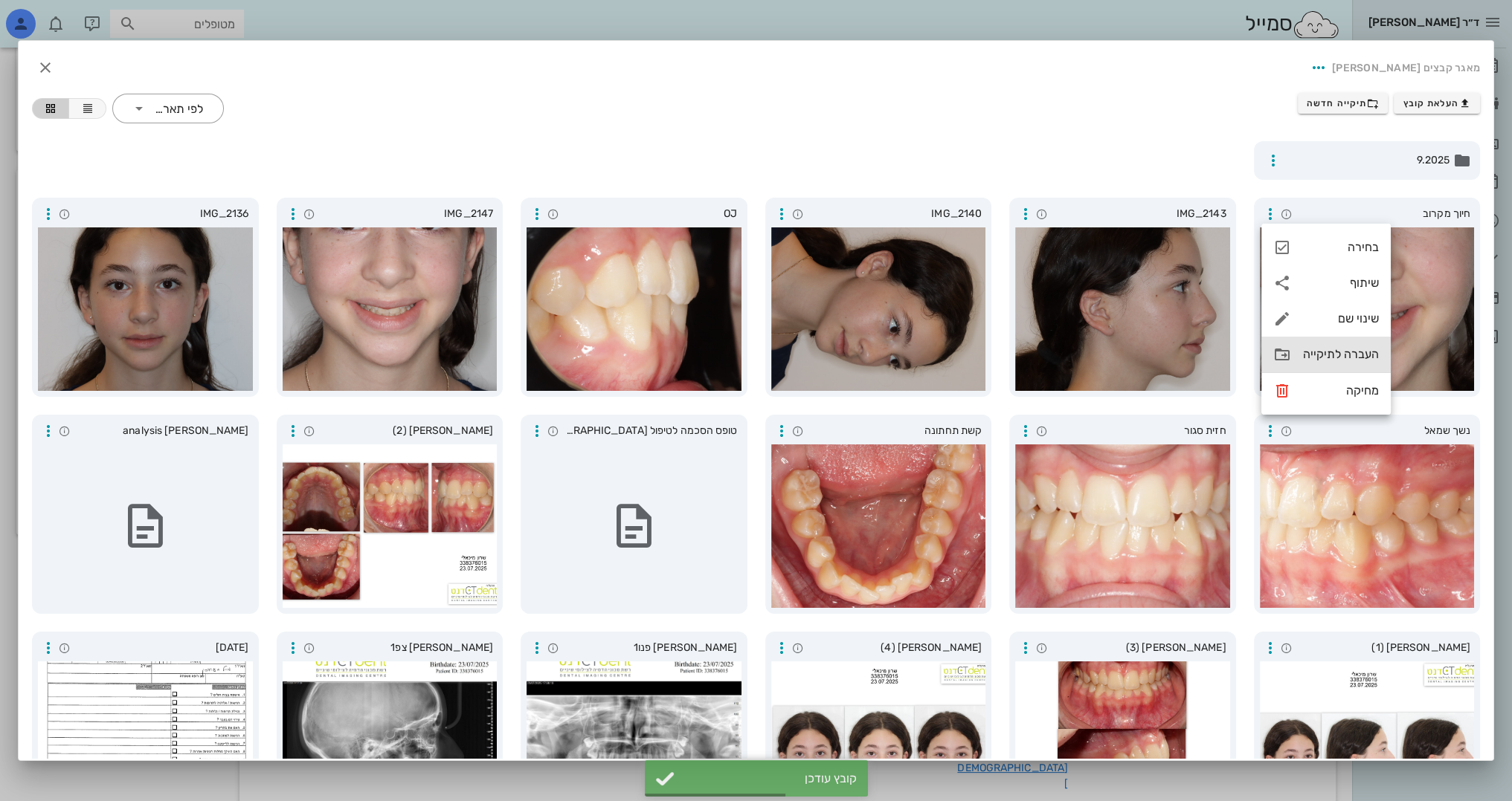
click at [1313, 347] on div "העברה לתיקייה" at bounding box center [1326, 355] width 129 height 36
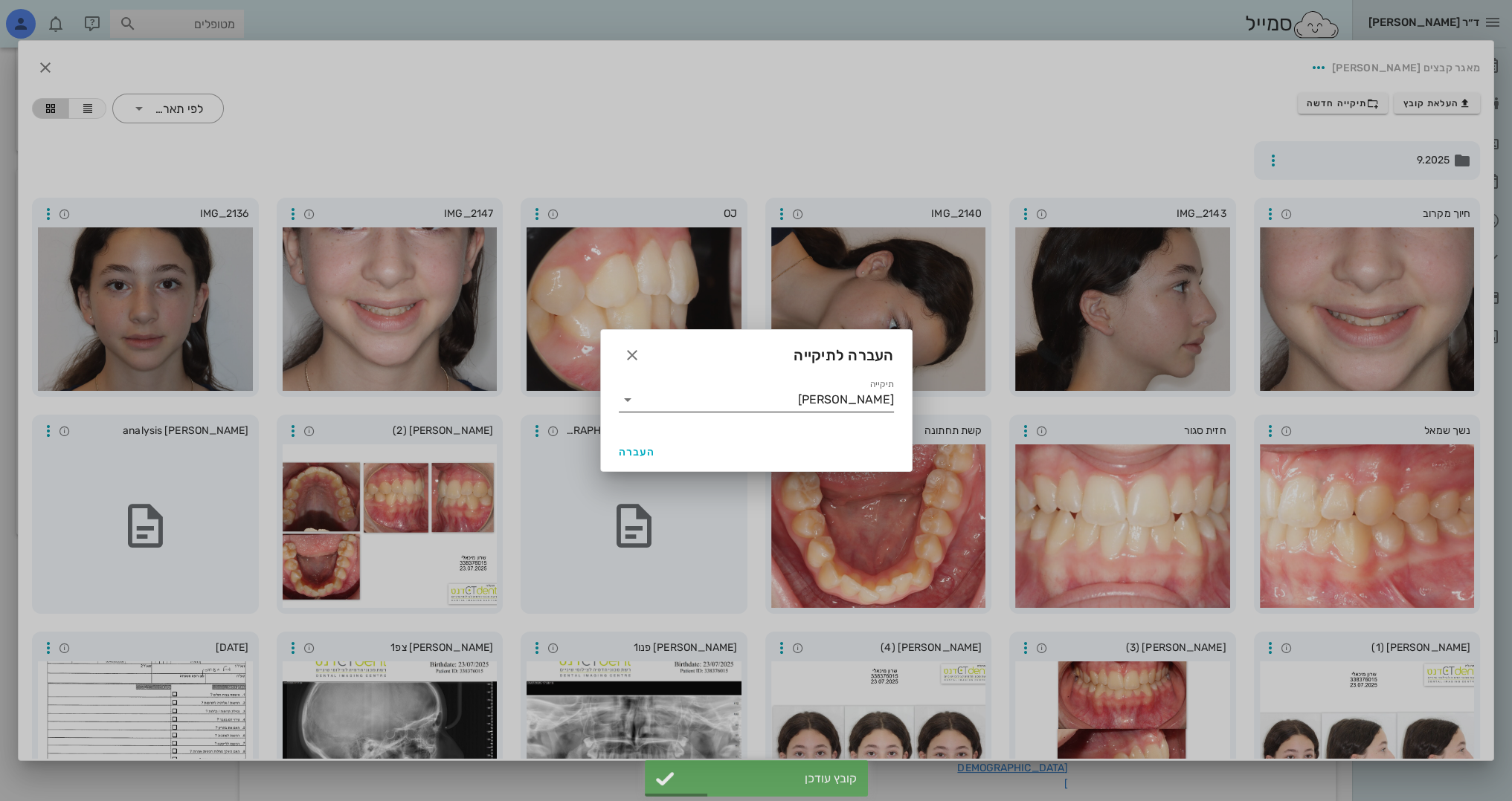
click at [857, 392] on input "[PERSON_NAME]" at bounding box center [766, 400] width 254 height 23
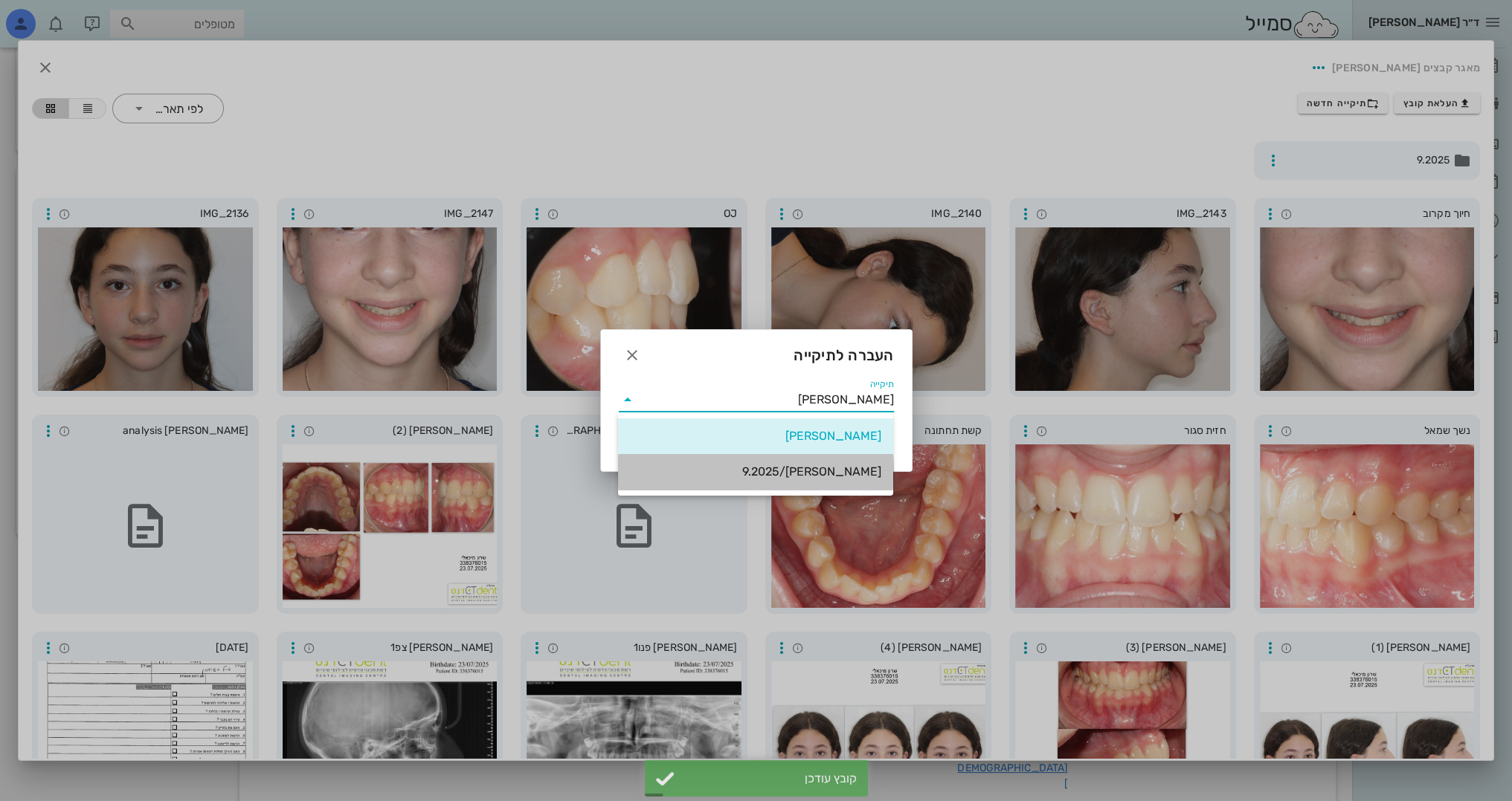
click at [839, 471] on div "[PERSON_NAME]/9.2025" at bounding box center [756, 471] width 252 height 14
type input "[PERSON_NAME]/9.2025"
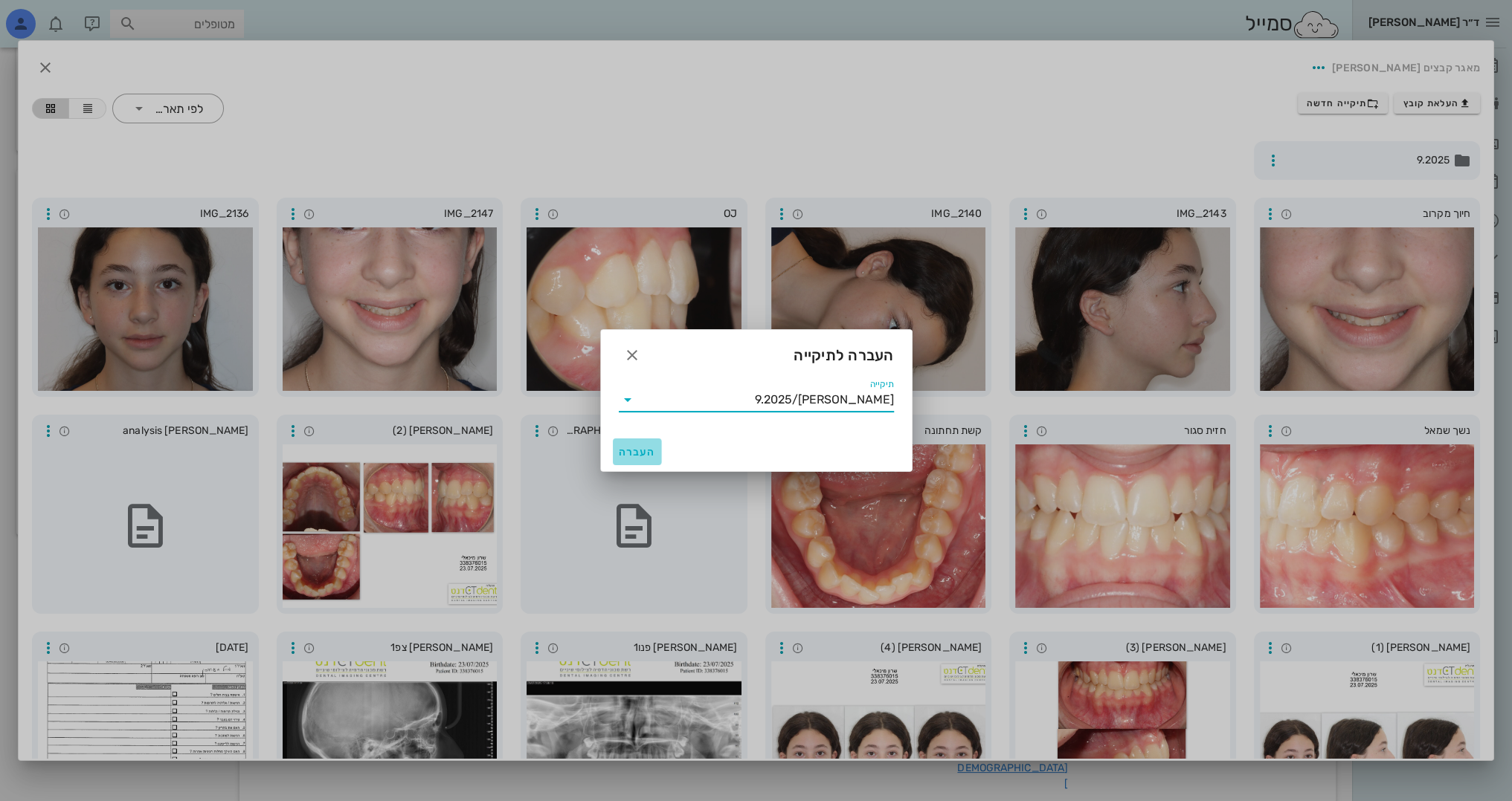
click at [632, 453] on span "העברה" at bounding box center [637, 453] width 37 height 13
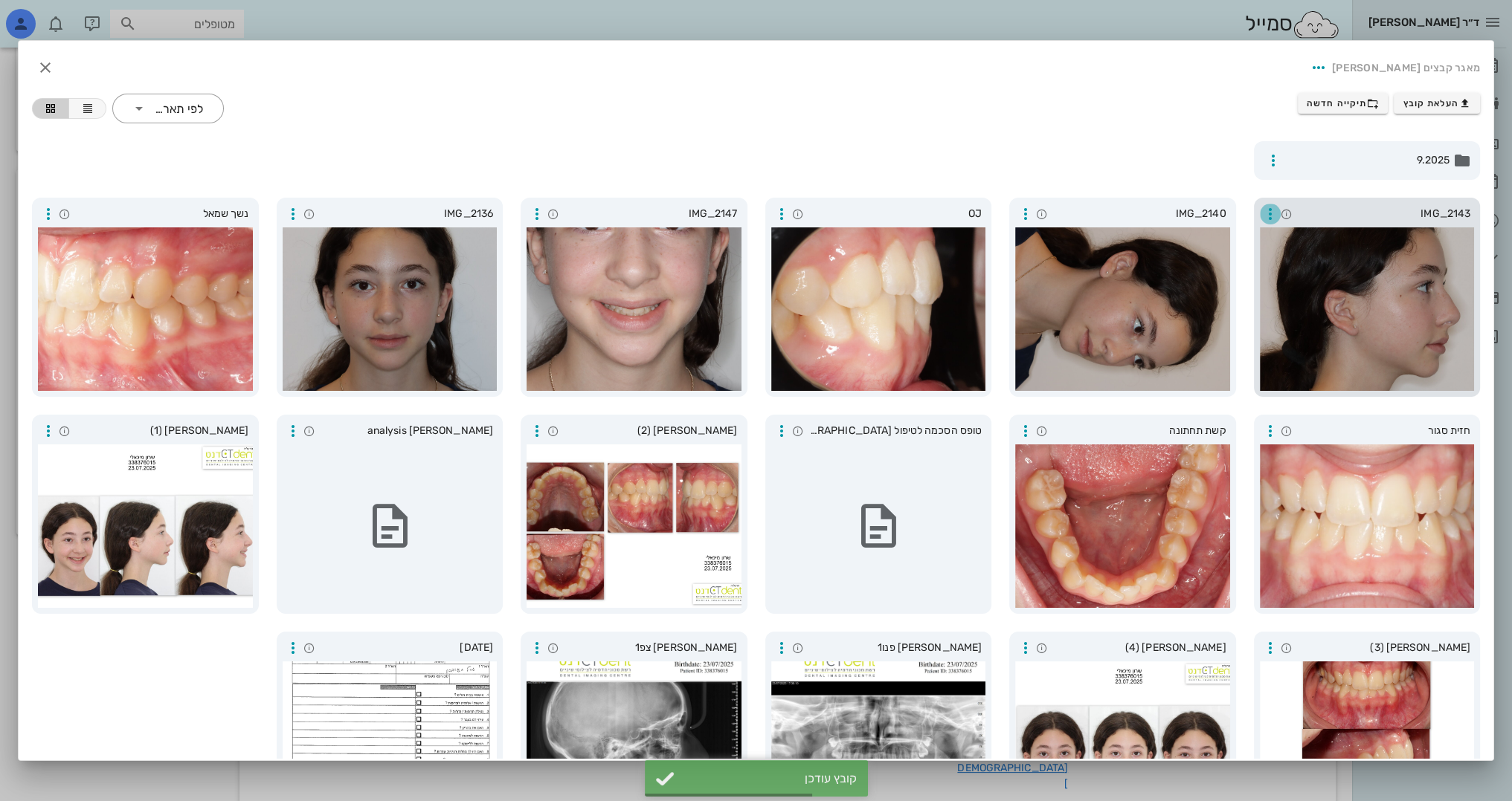
click at [1271, 220] on icon "button" at bounding box center [1270, 214] width 18 height 18
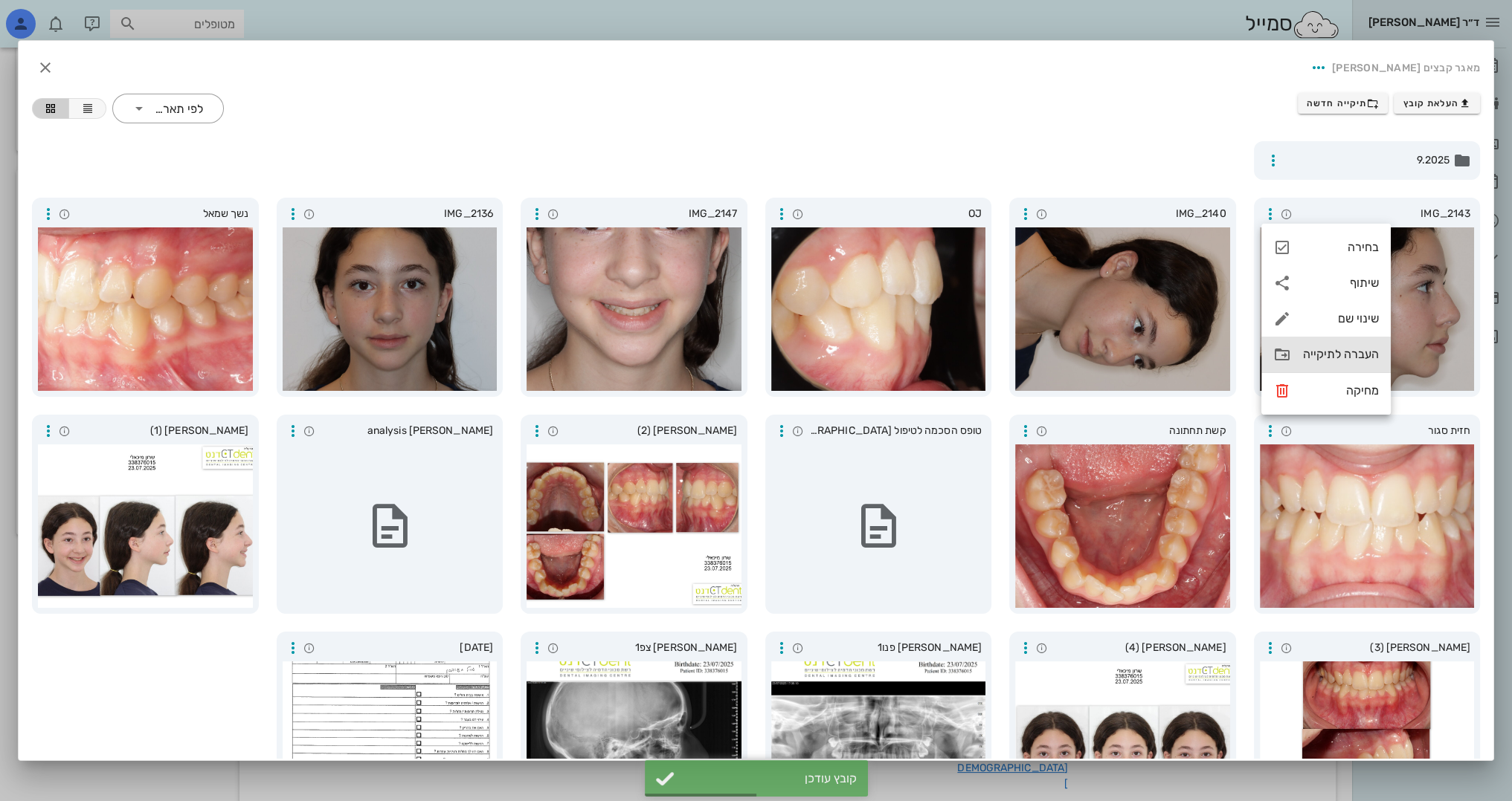
click at [1314, 356] on div "העברה לתיקייה" at bounding box center [1340, 355] width 75 height 14
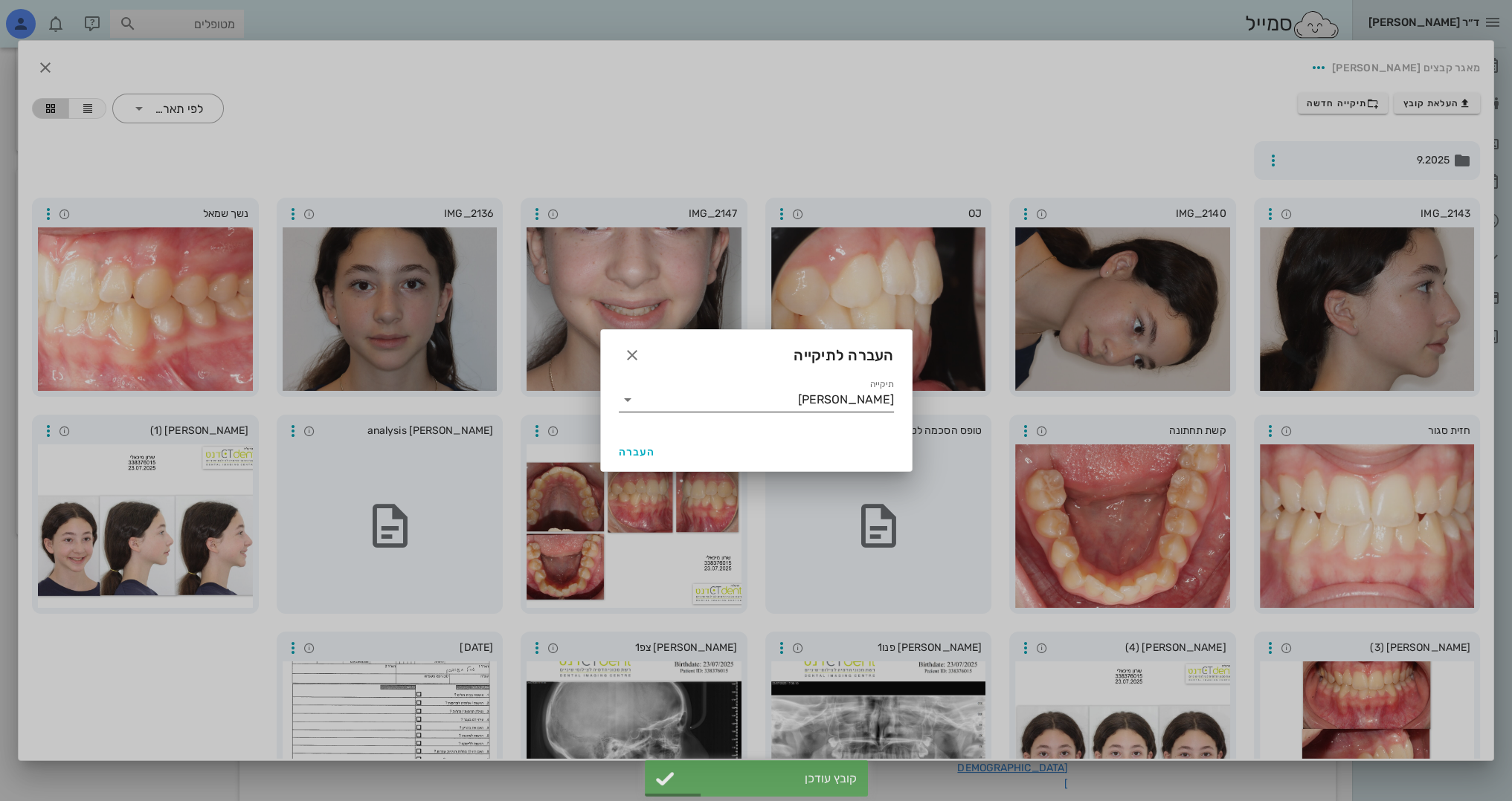
click at [831, 405] on input "[PERSON_NAME]" at bounding box center [766, 400] width 254 height 23
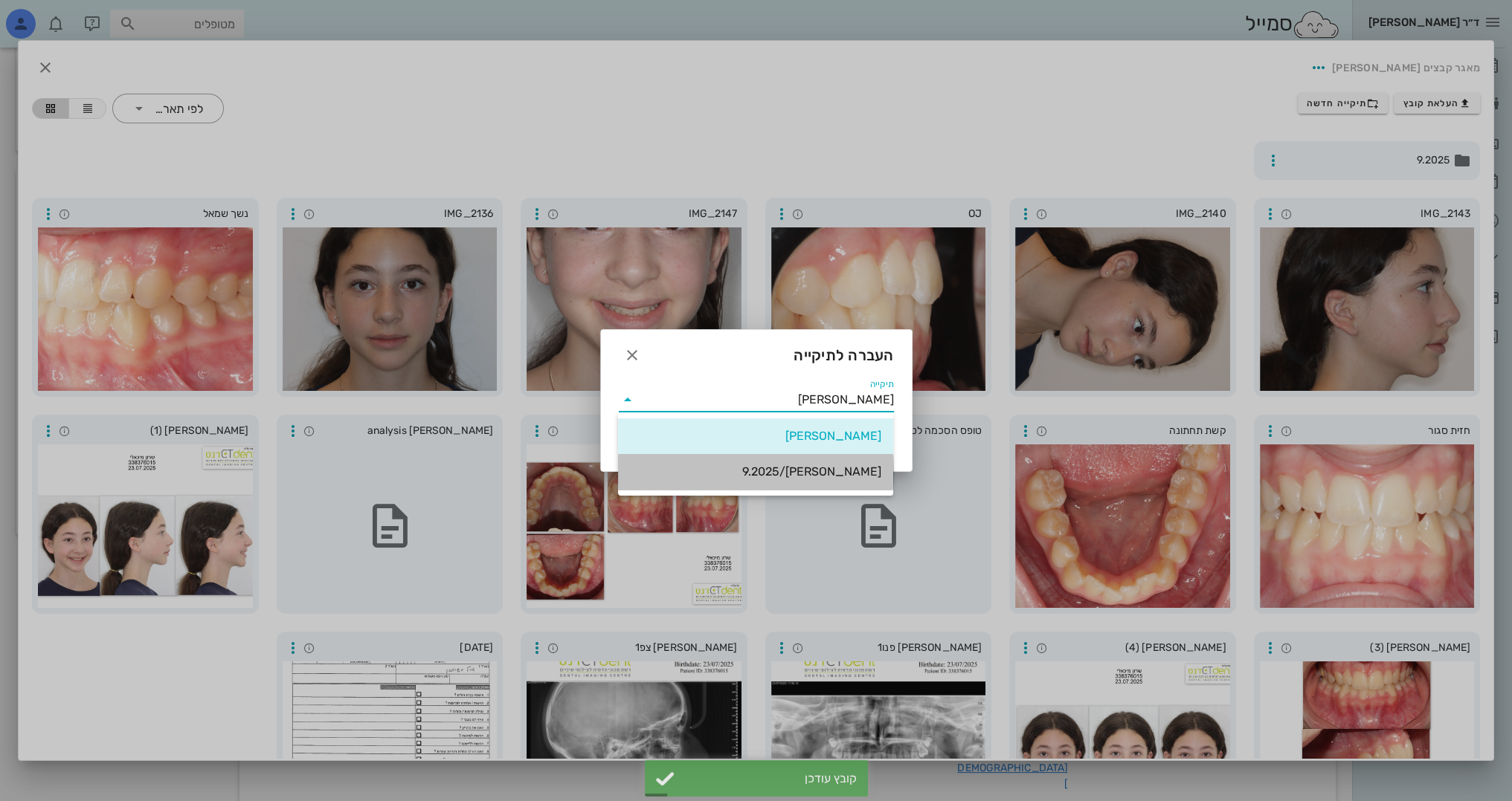
click at [828, 479] on div "[PERSON_NAME]/9.2025" at bounding box center [756, 471] width 252 height 14
type input "[PERSON_NAME]/9.2025"
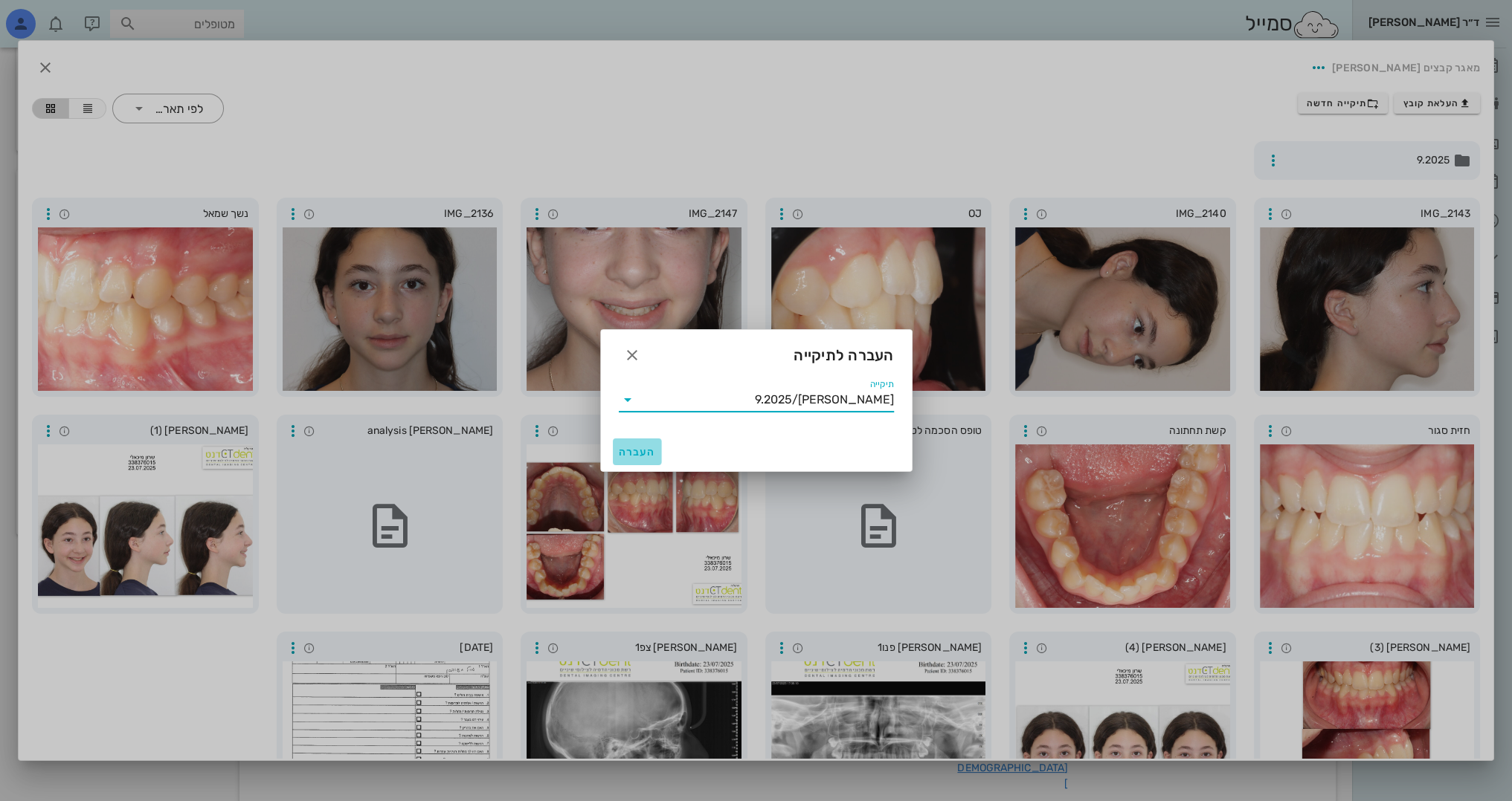
click at [644, 455] on span "העברה" at bounding box center [637, 453] width 37 height 13
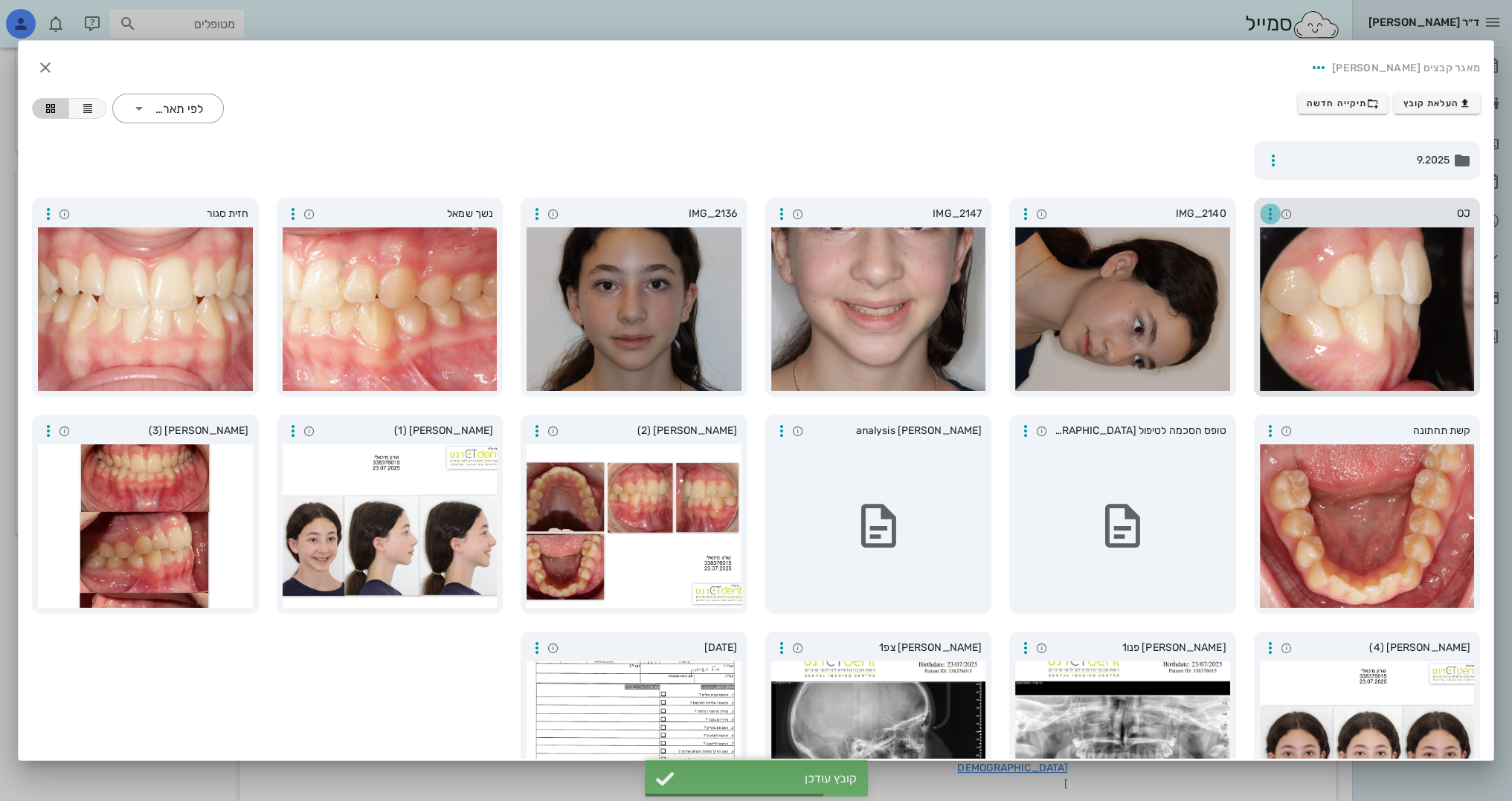
click at [1270, 205] on icon "button" at bounding box center [1270, 214] width 18 height 18
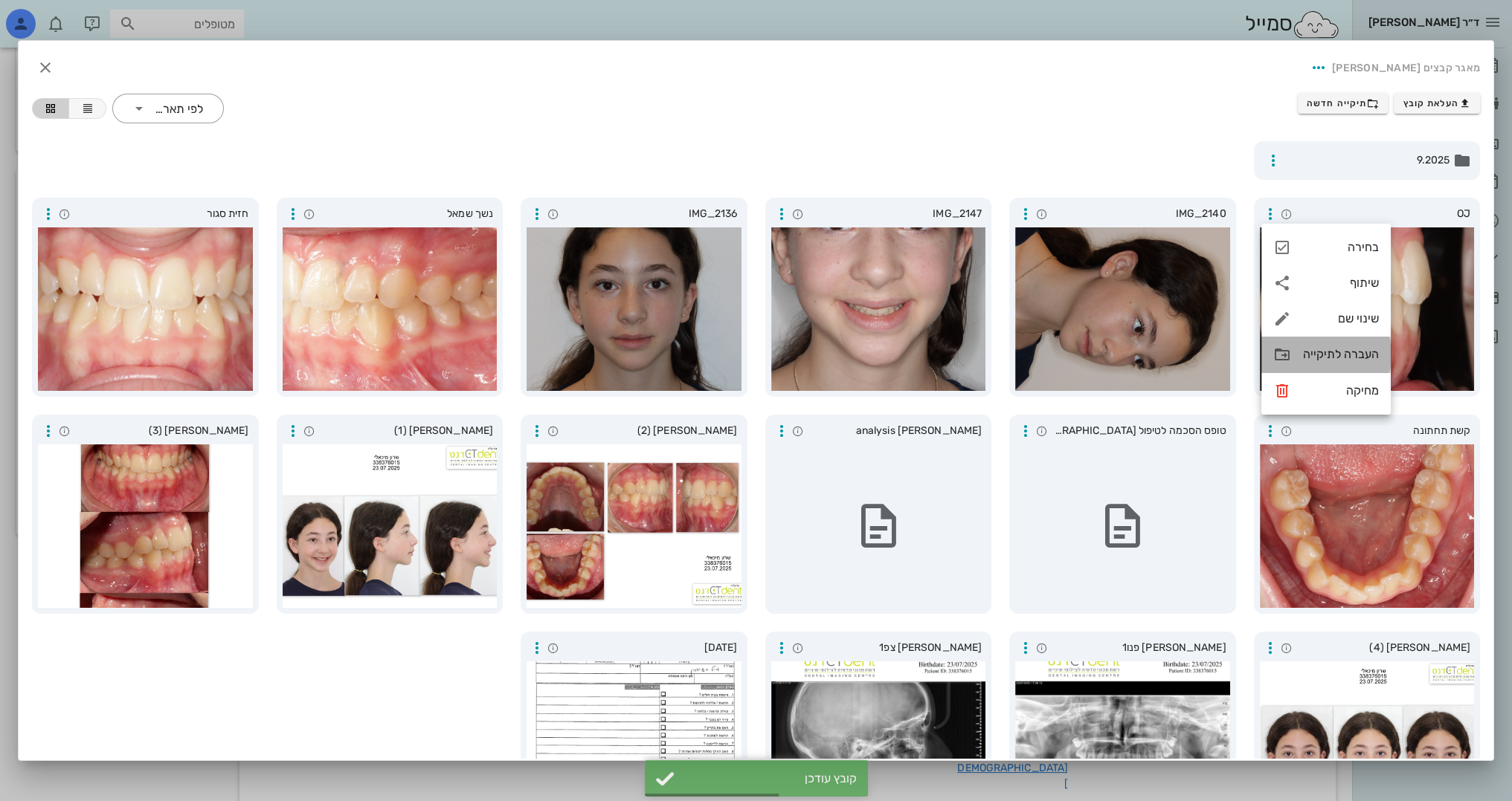
click at [1290, 349] on icon at bounding box center [1282, 355] width 18 height 18
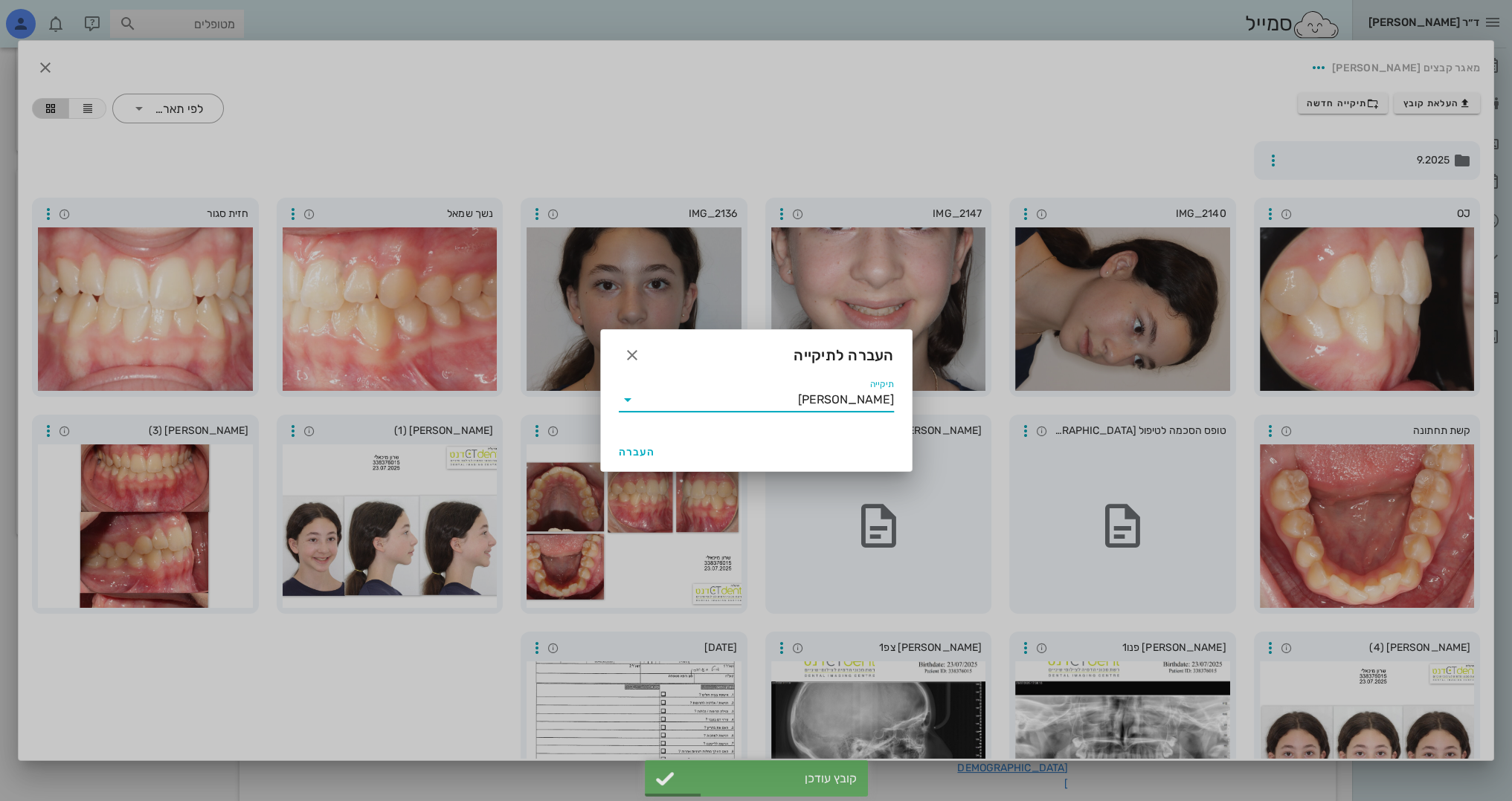
click at [848, 403] on input "[PERSON_NAME]" at bounding box center [766, 400] width 254 height 23
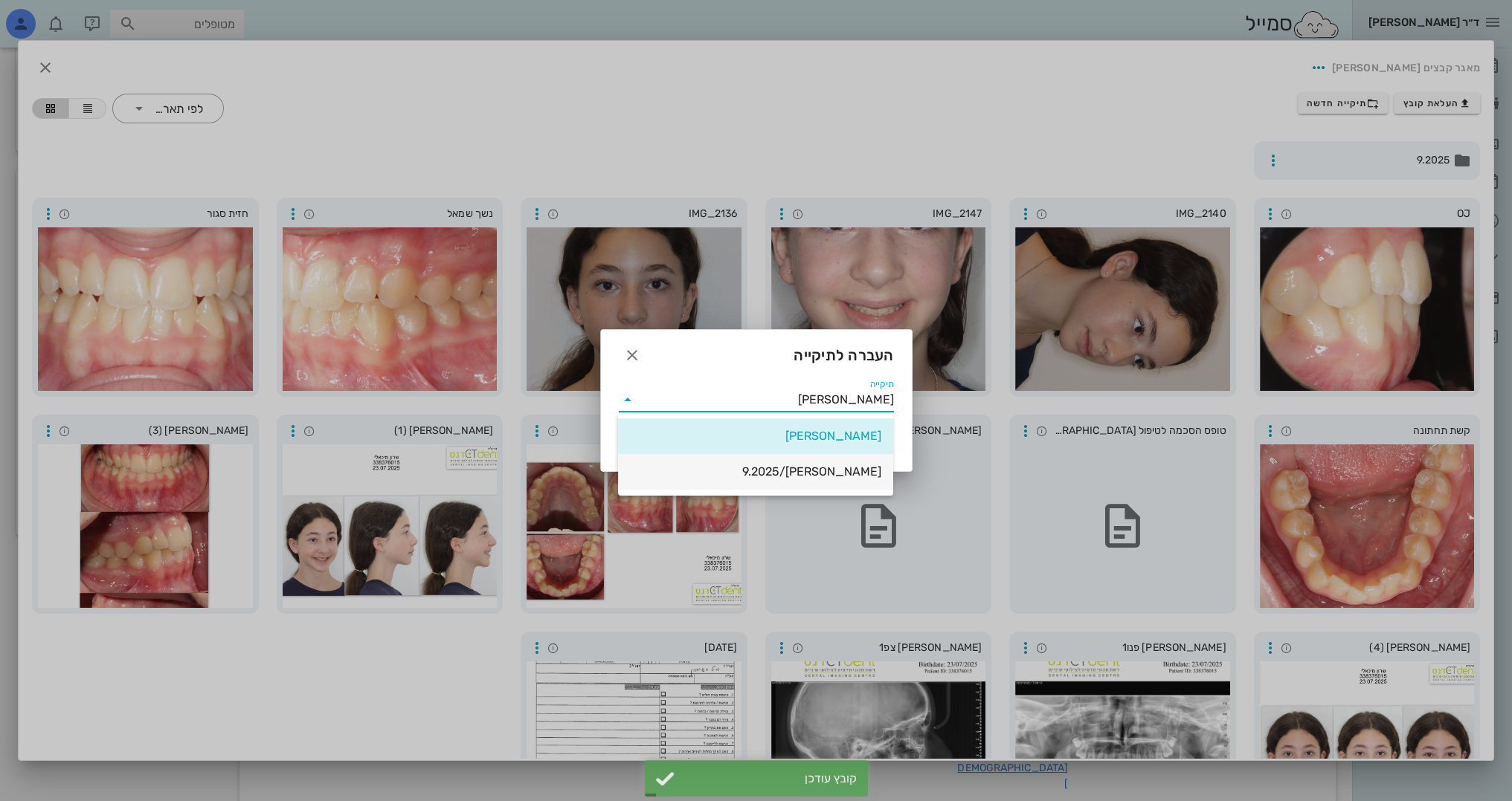
drag, startPoint x: 862, startPoint y: 464, endPoint x: 848, endPoint y: 463, distance: 14.0
click at [862, 464] on div "[PERSON_NAME]/9.2025" at bounding box center [756, 471] width 252 height 32
type input "[PERSON_NAME]/9.2025"
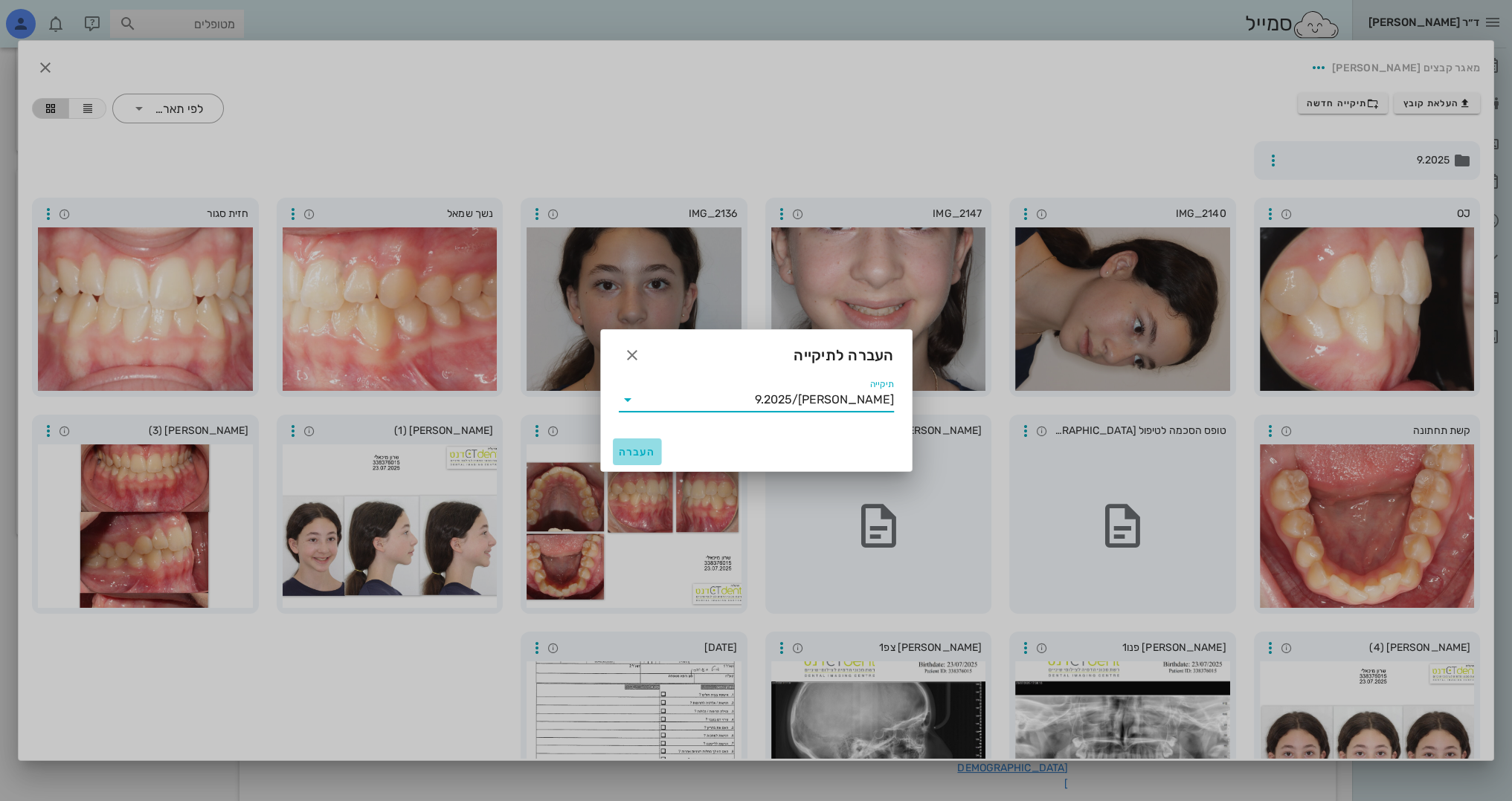
click at [654, 452] on button "העברה" at bounding box center [637, 452] width 49 height 27
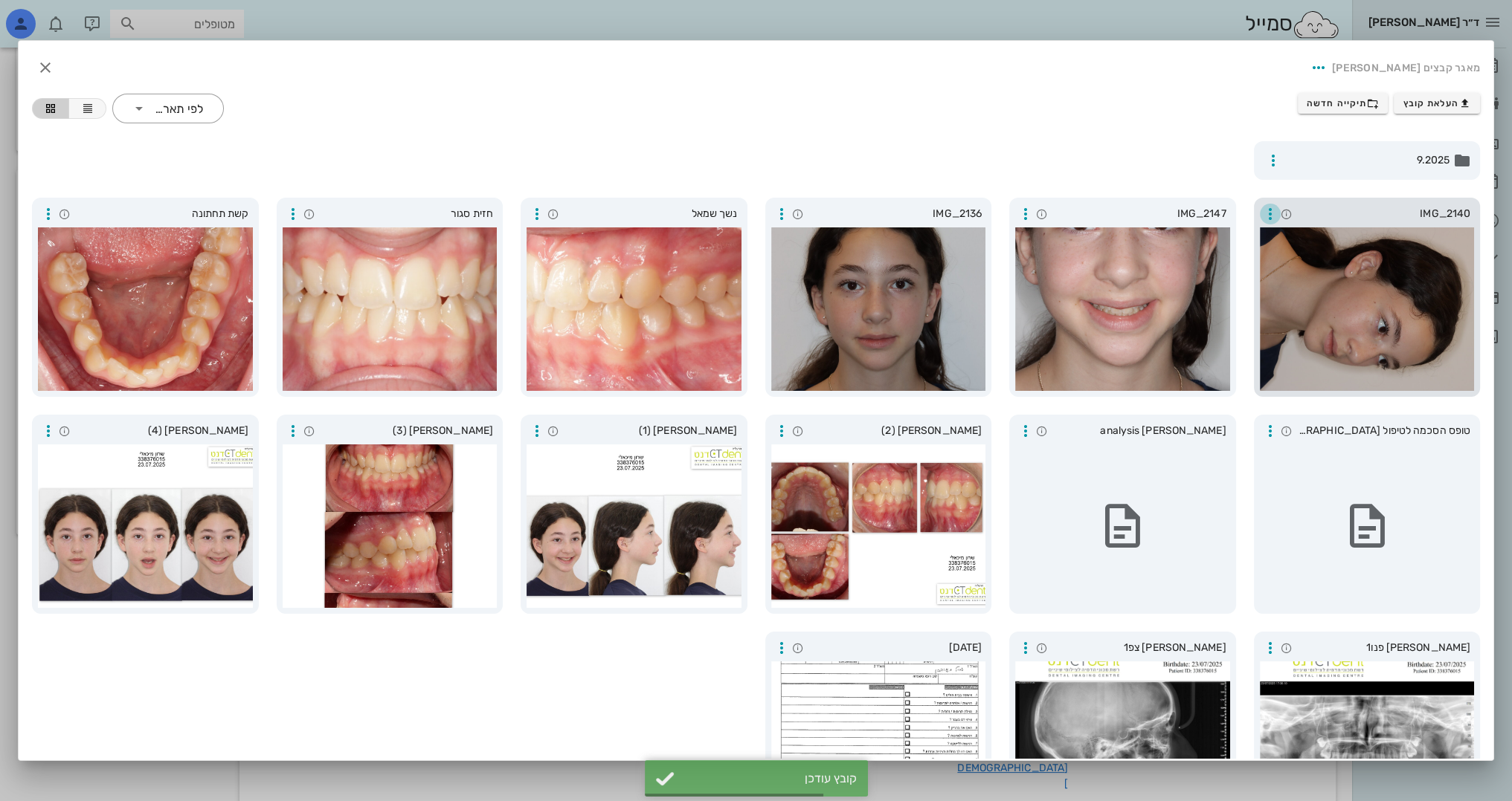
click at [1268, 219] on icon "button" at bounding box center [1270, 214] width 18 height 18
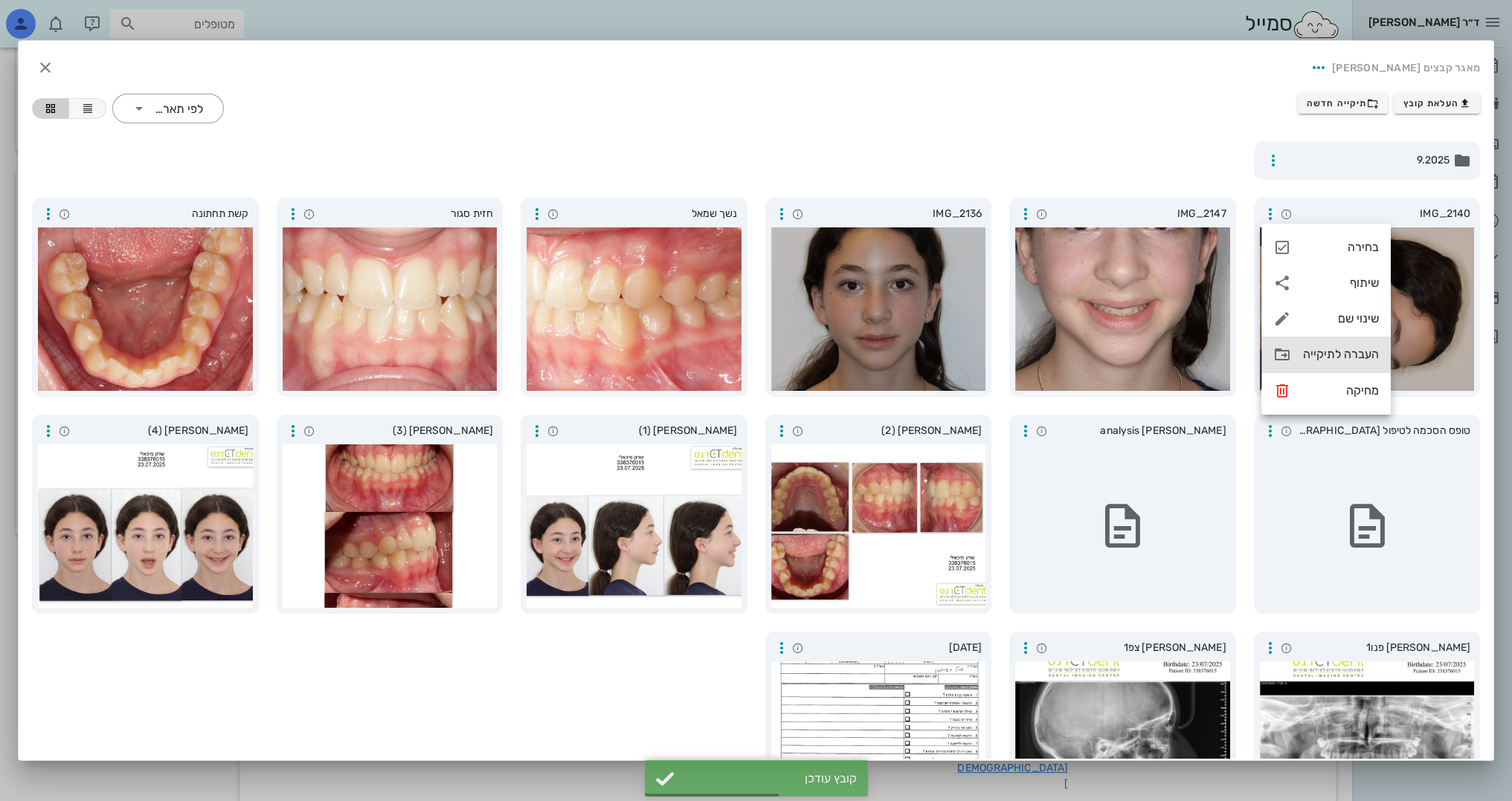
click at [1289, 353] on icon at bounding box center [1282, 355] width 18 height 18
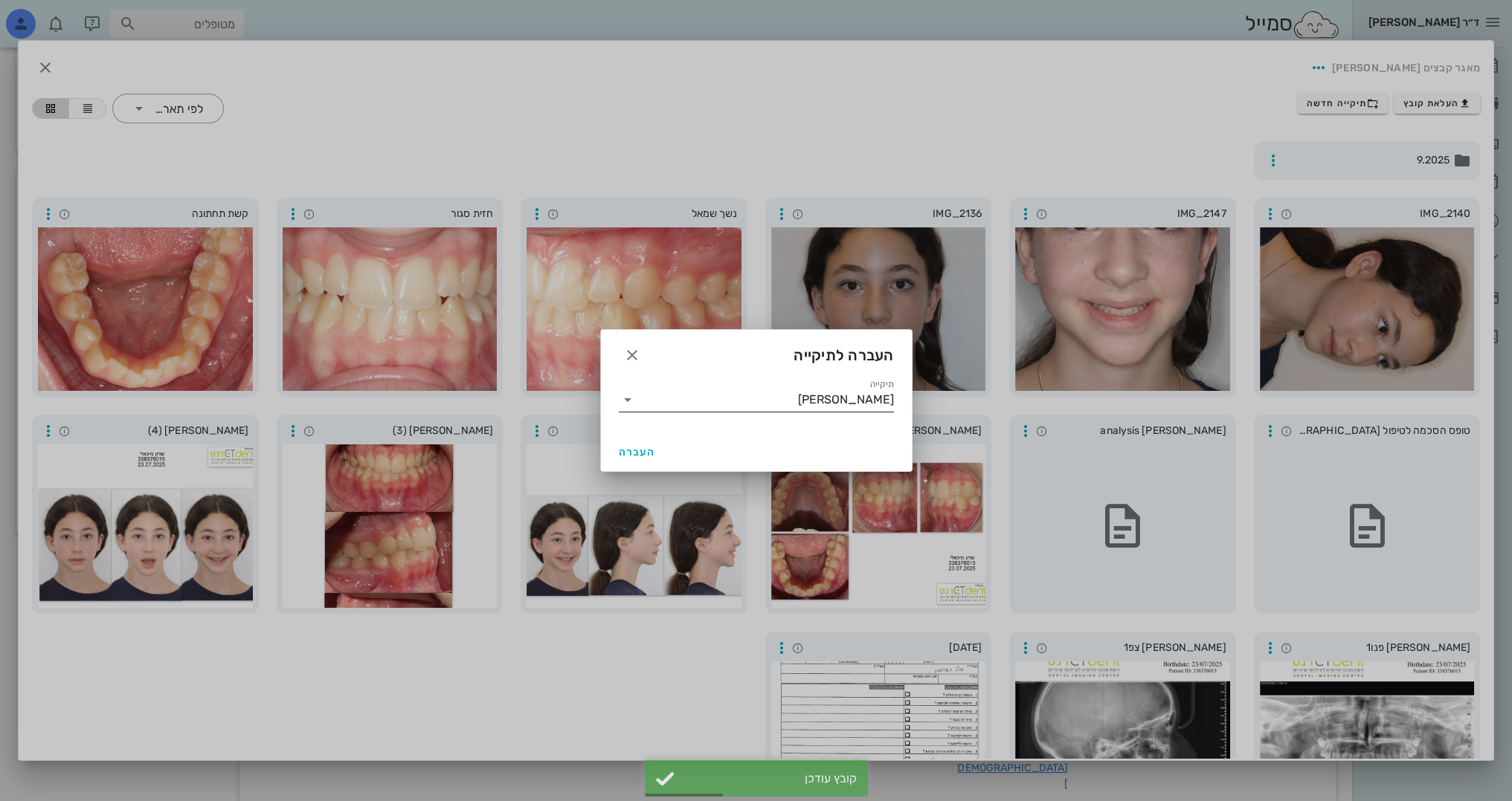
click at [749, 407] on input "[PERSON_NAME]" at bounding box center [766, 400] width 254 height 23
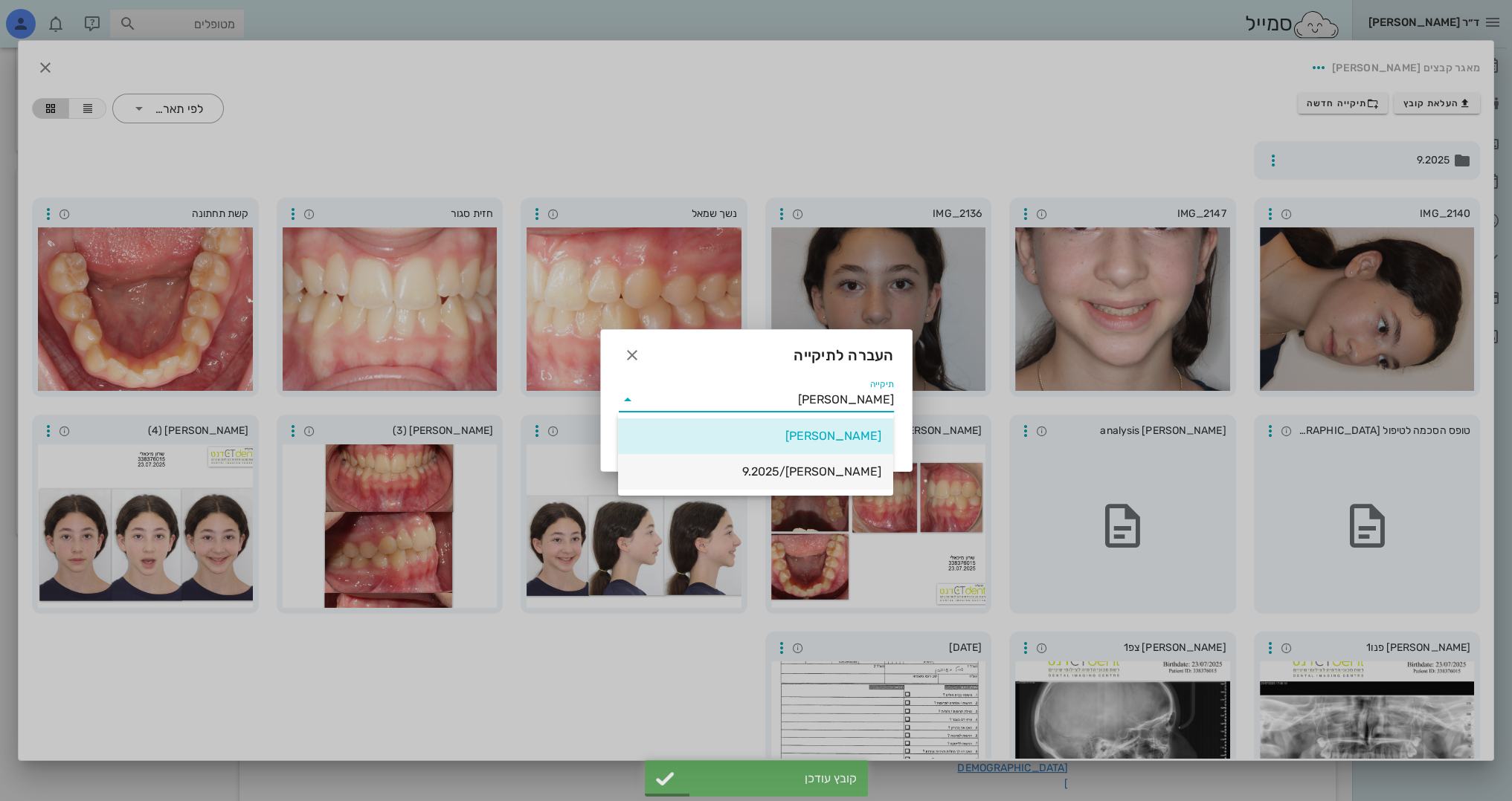
click at [788, 464] on div "[PERSON_NAME]/9.2025" at bounding box center [756, 471] width 252 height 14
type input "[PERSON_NAME]/9.2025"
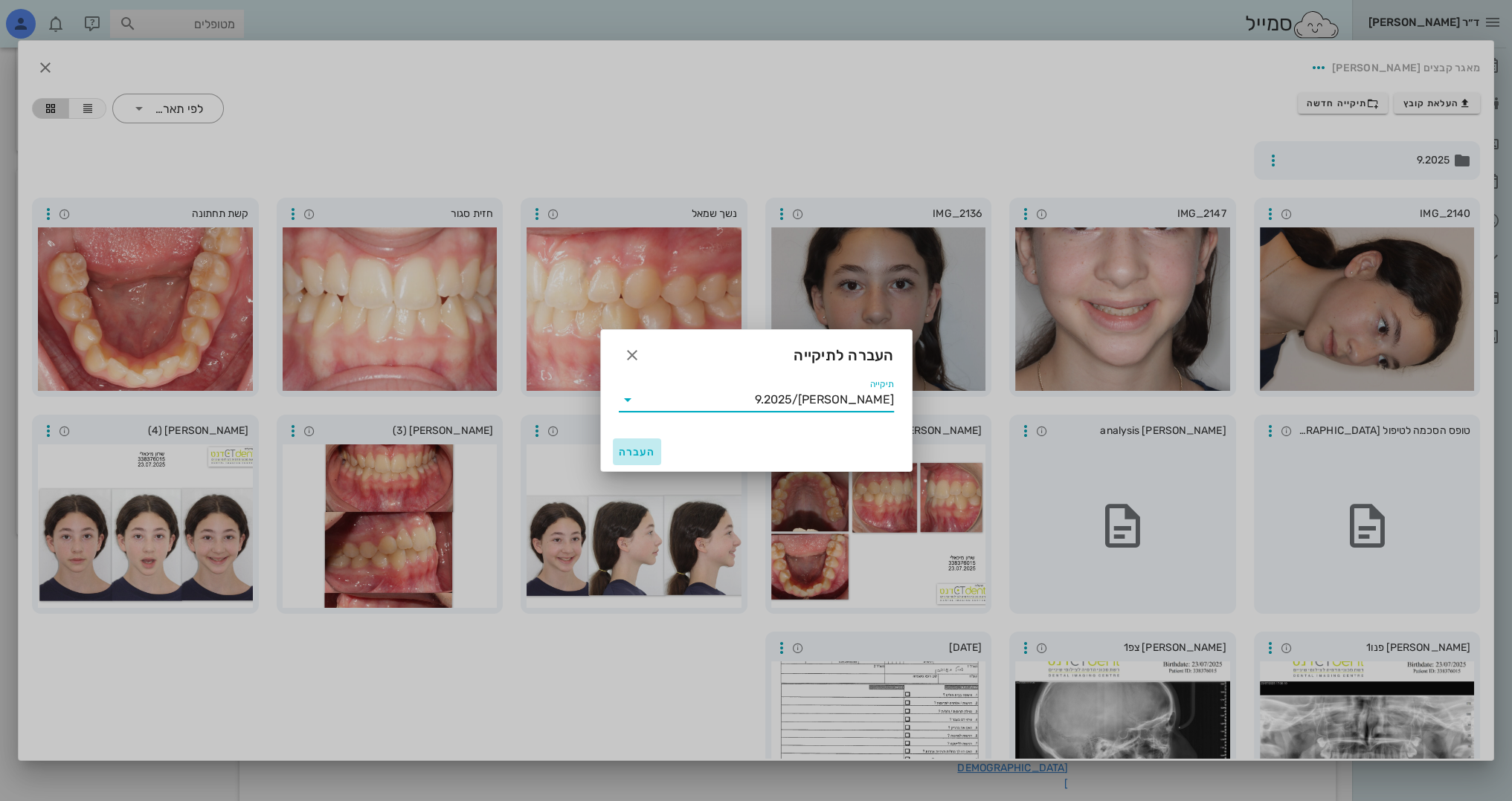
click at [615, 462] on button "העברה" at bounding box center [637, 452] width 49 height 27
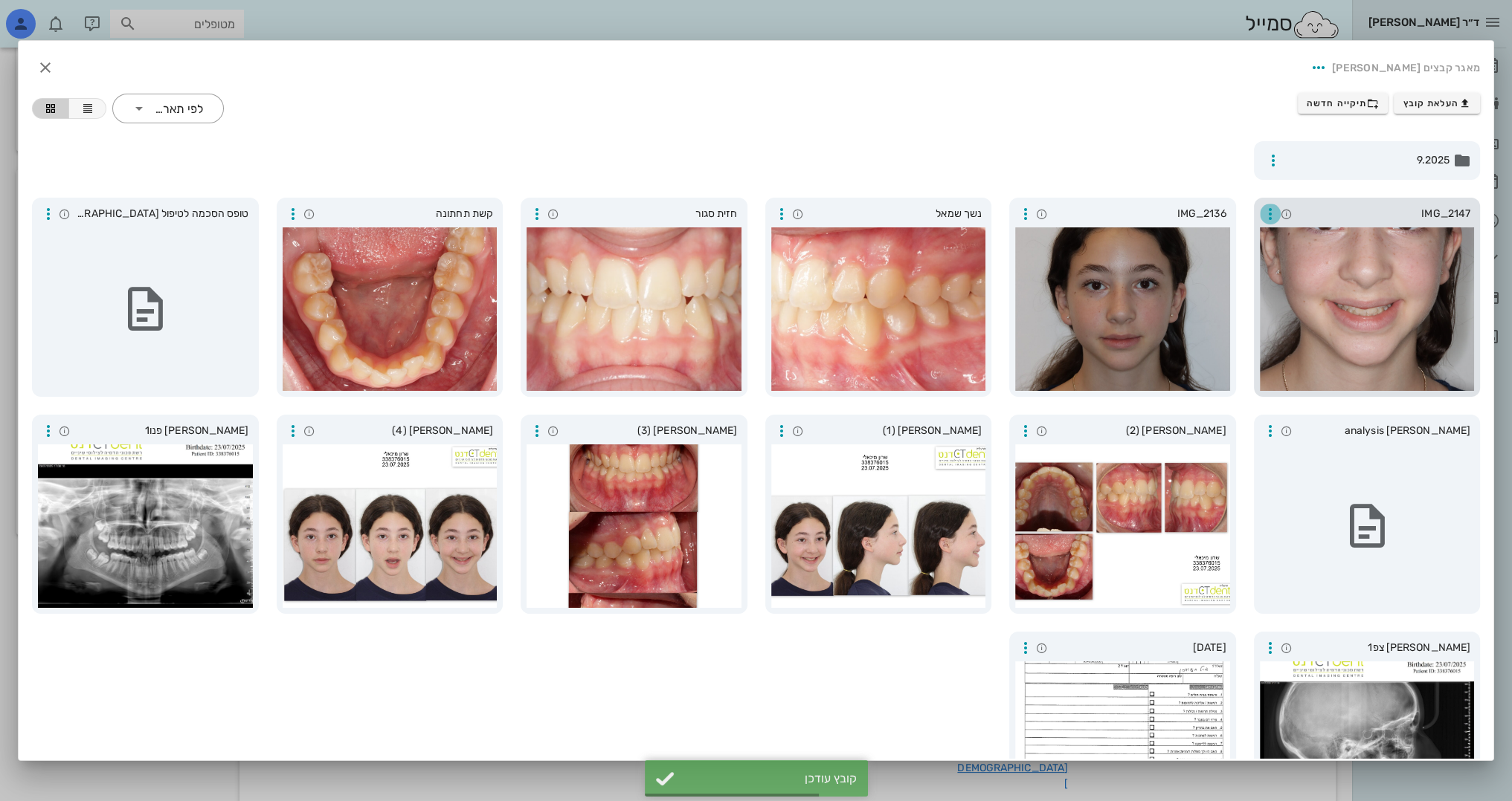
click at [1266, 216] on icon "button" at bounding box center [1270, 214] width 18 height 18
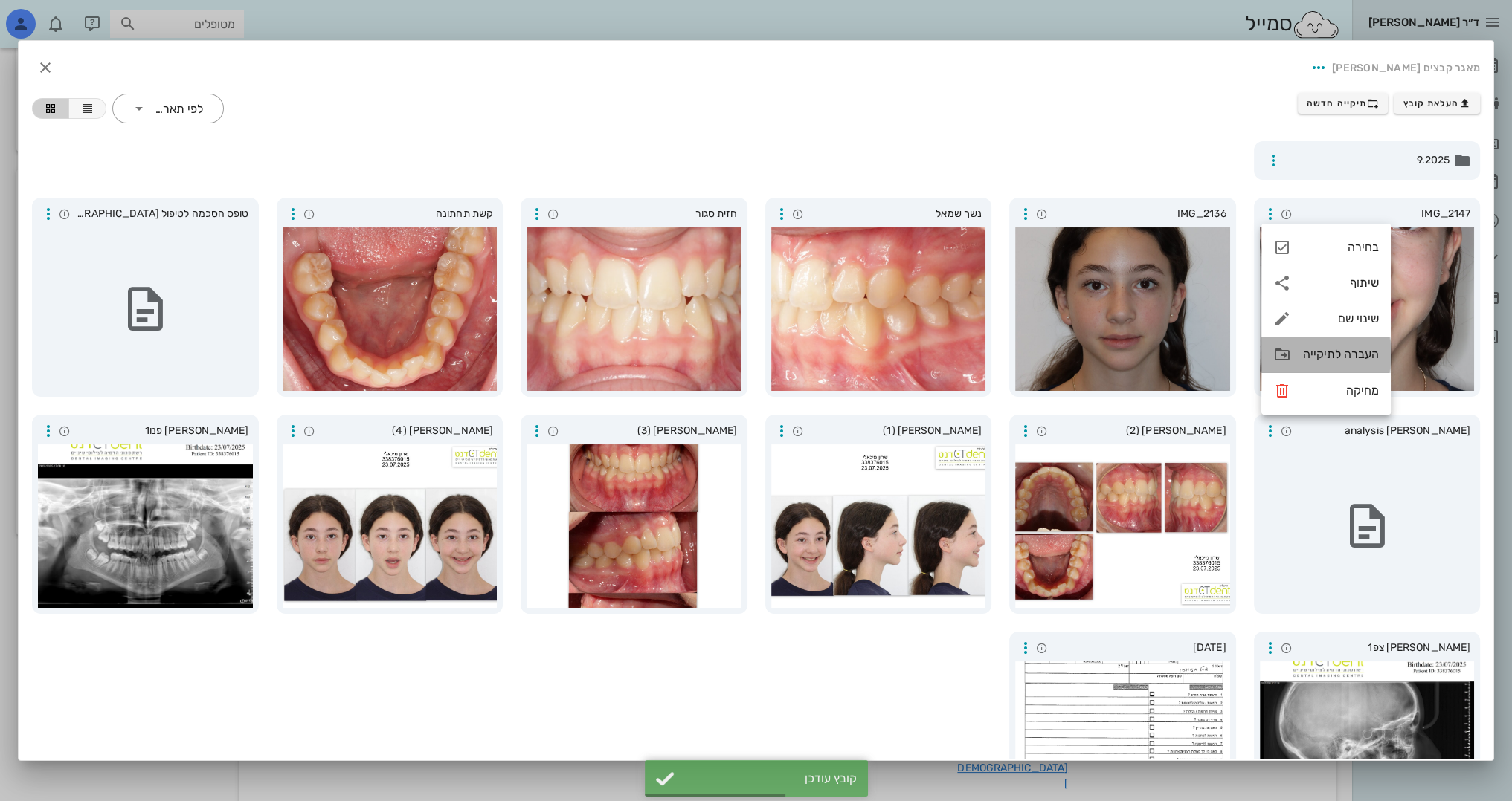
click at [1279, 358] on icon at bounding box center [1282, 355] width 18 height 18
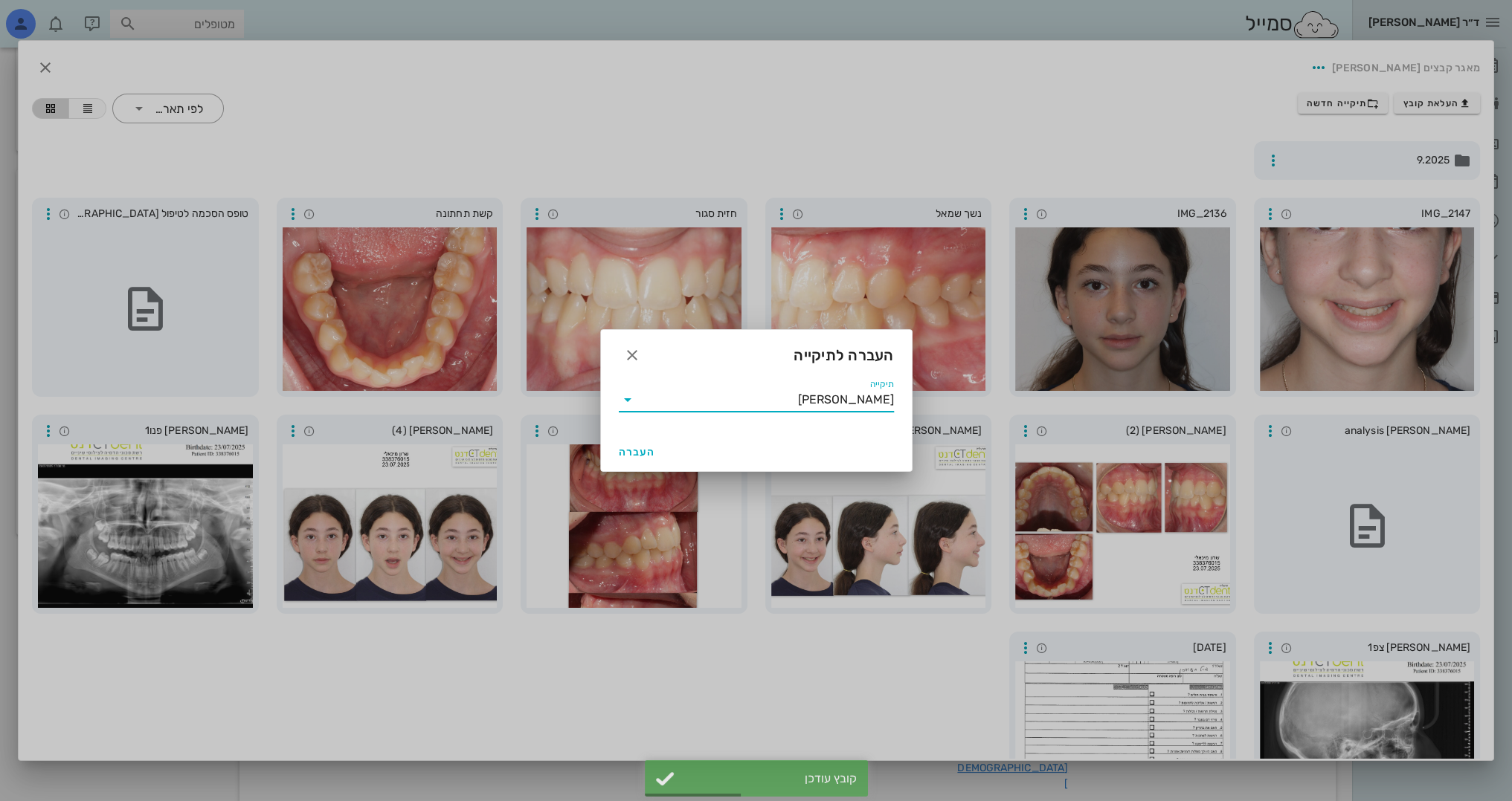
click at [859, 400] on input "[PERSON_NAME]" at bounding box center [766, 400] width 254 height 23
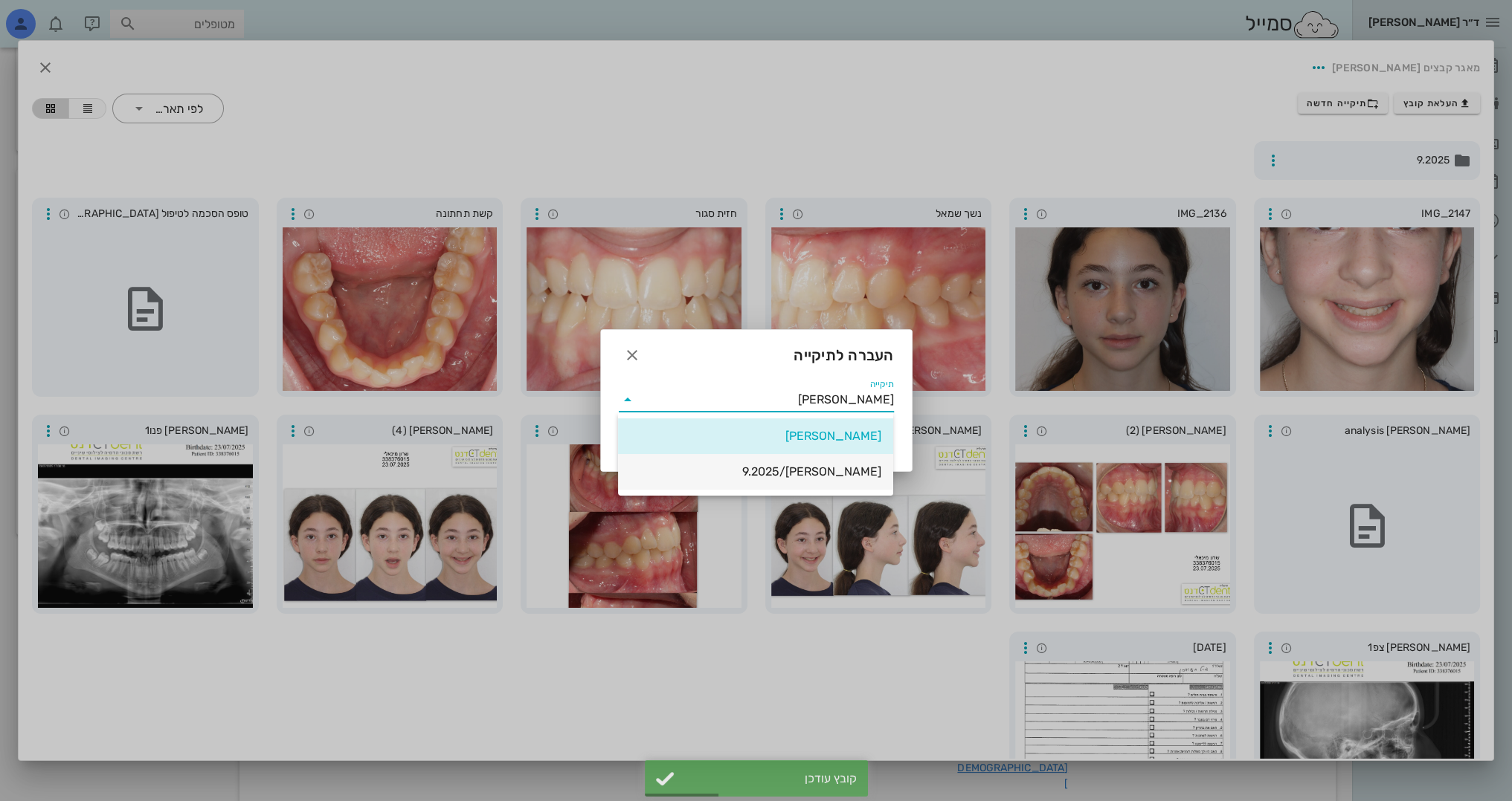
click at [841, 481] on div "[PERSON_NAME]/9.2025" at bounding box center [756, 471] width 252 height 32
type input "[PERSON_NAME]/9.2025"
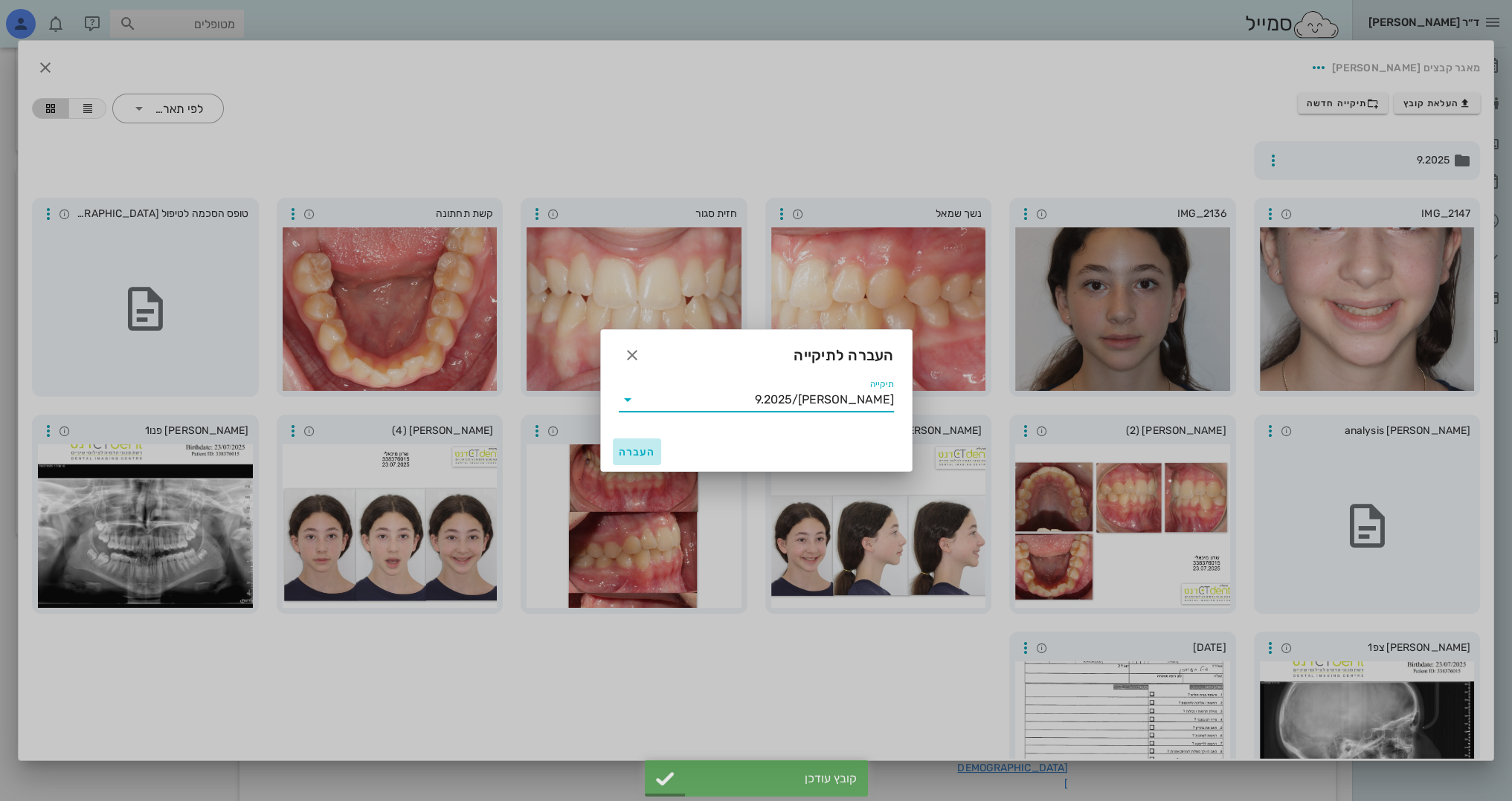
click at [628, 451] on span "העברה" at bounding box center [637, 453] width 37 height 13
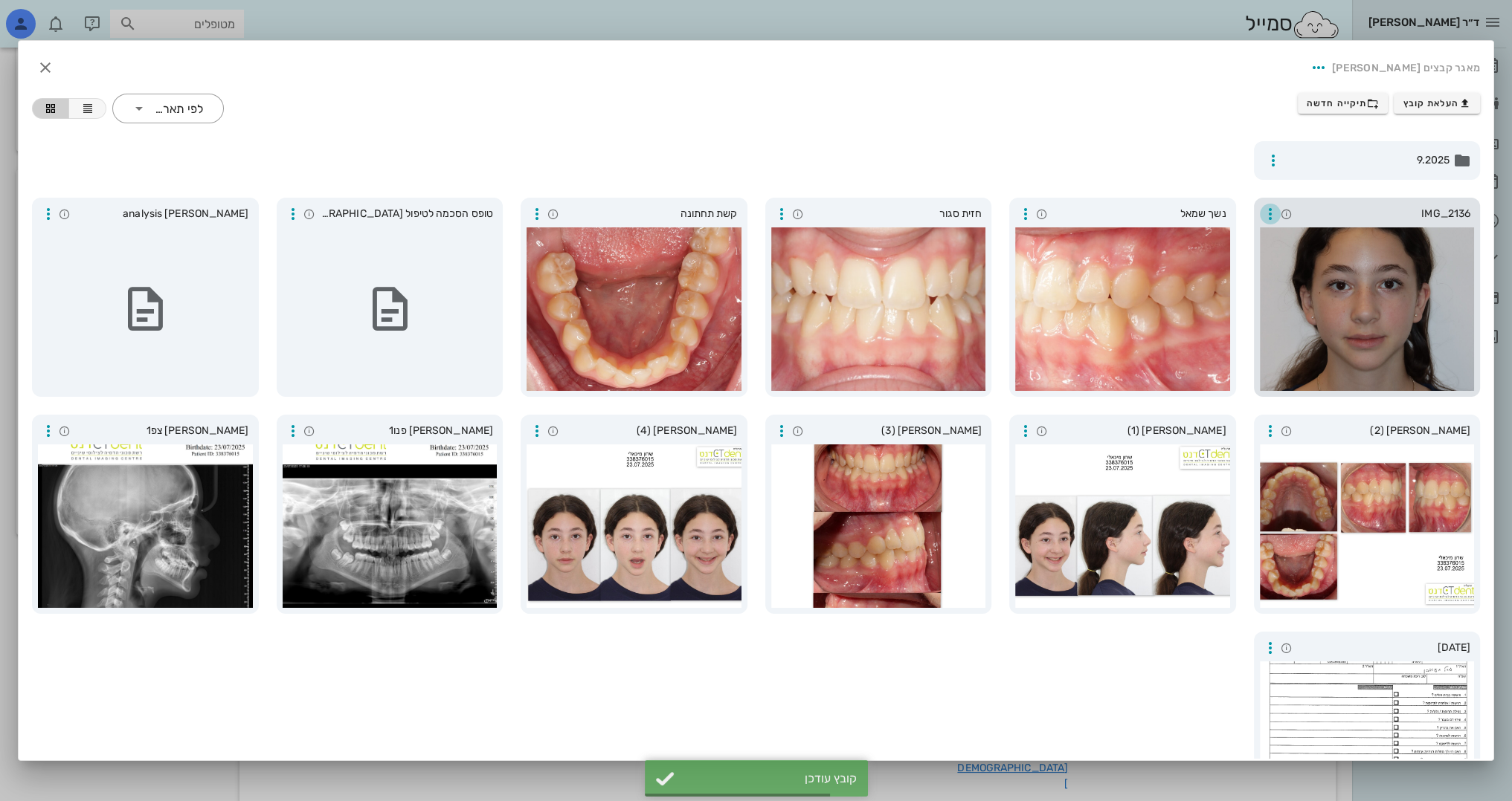
click at [1271, 215] on icon "button" at bounding box center [1270, 214] width 18 height 18
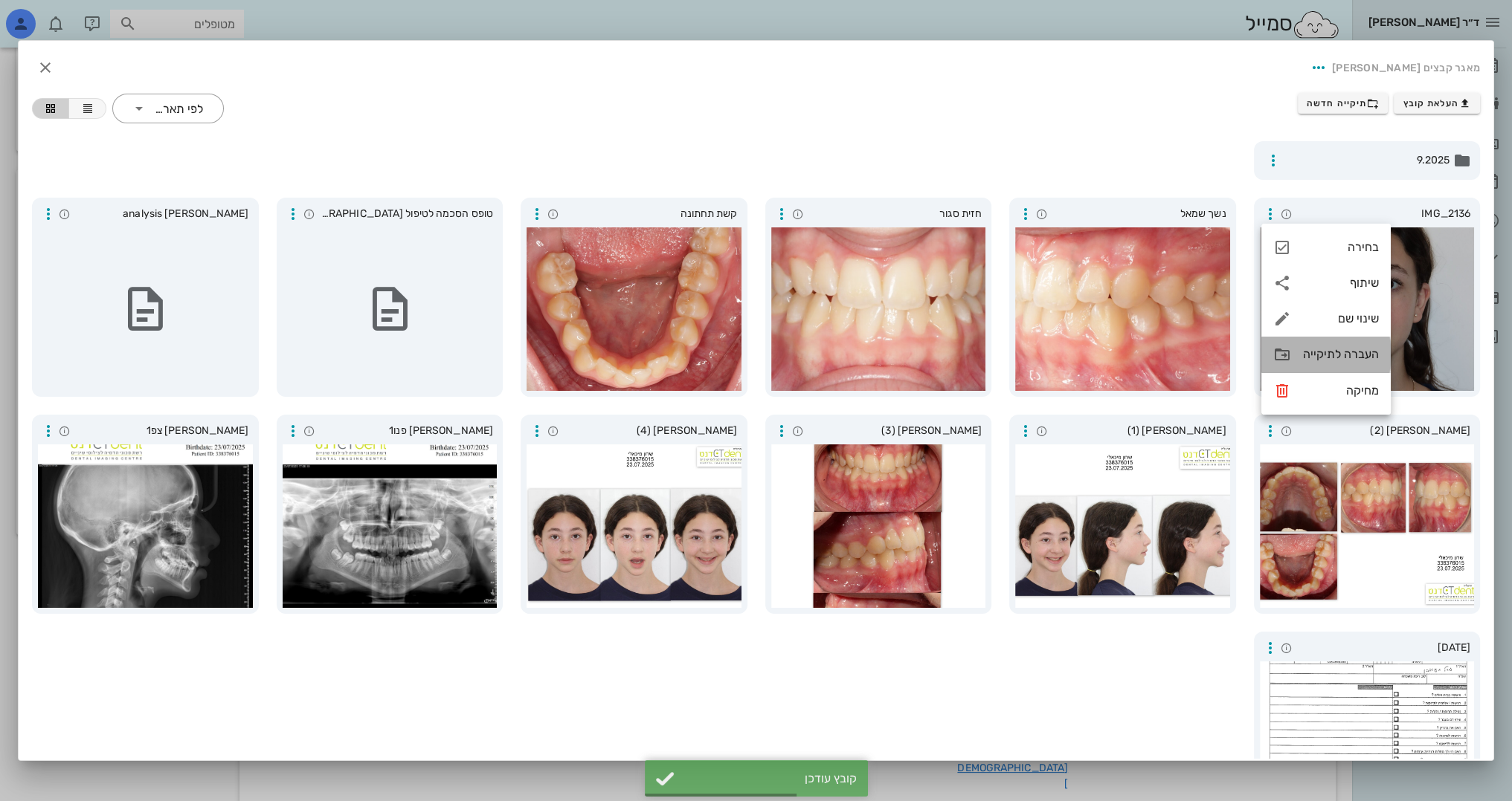
click at [1318, 358] on div "העברה לתיקייה" at bounding box center [1340, 355] width 75 height 14
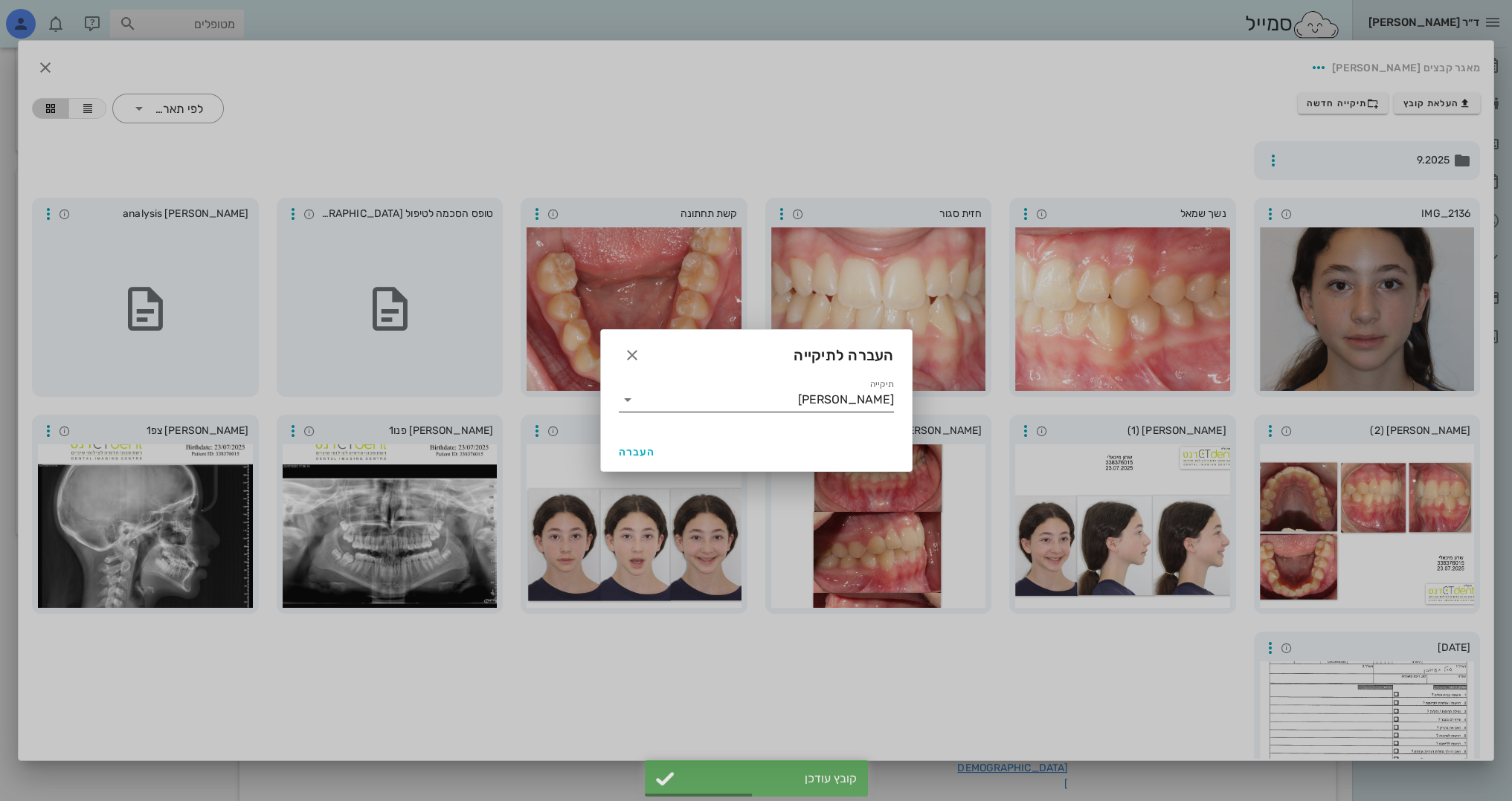
click at [811, 414] on div "תיקייה [PERSON_NAME]" at bounding box center [756, 402] width 275 height 30
click at [815, 400] on input "[PERSON_NAME]" at bounding box center [766, 400] width 254 height 23
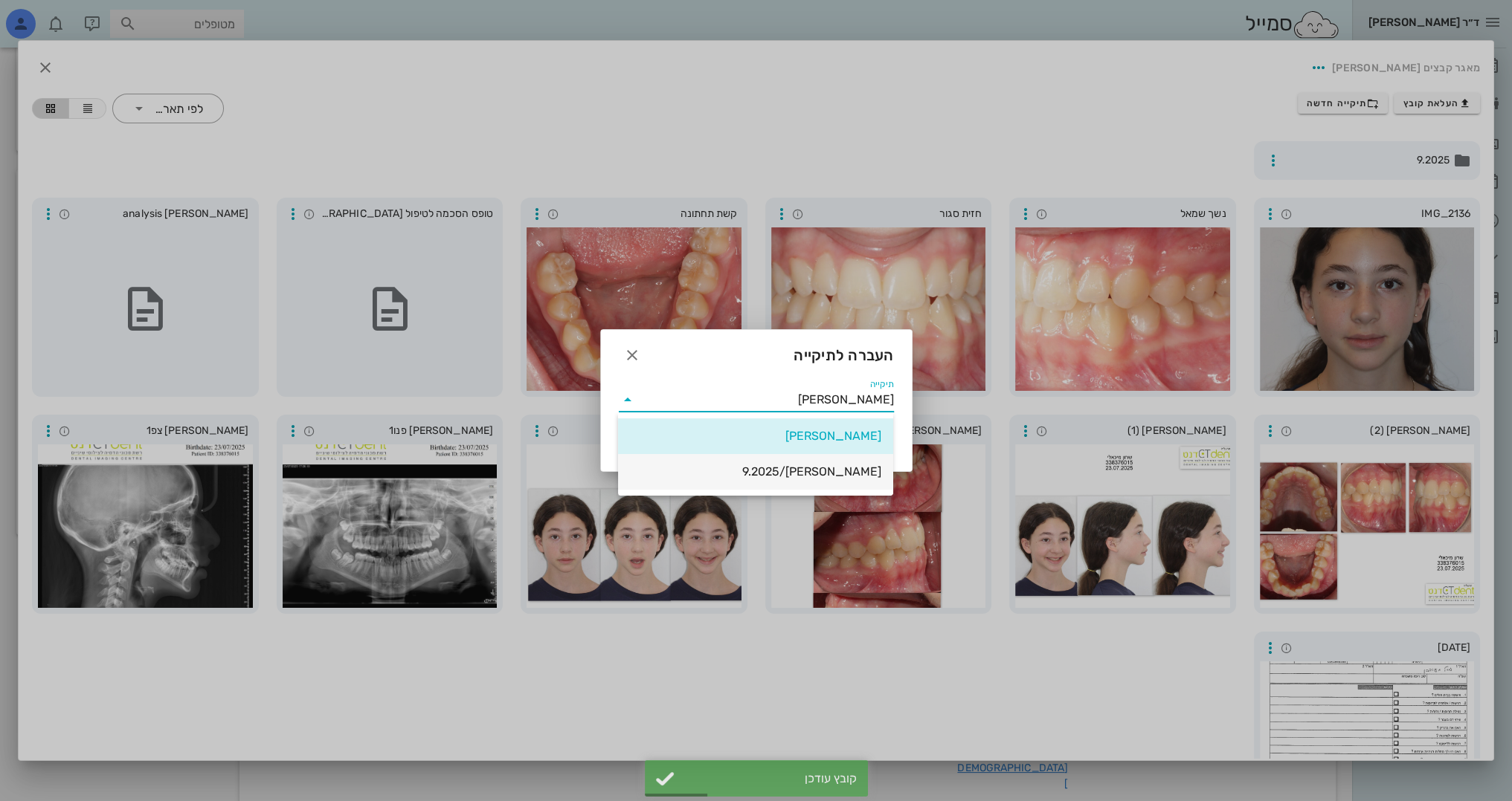
click at [823, 465] on div "[PERSON_NAME]/9.2025" at bounding box center [756, 471] width 252 height 14
type input "[PERSON_NAME]/9.2025"
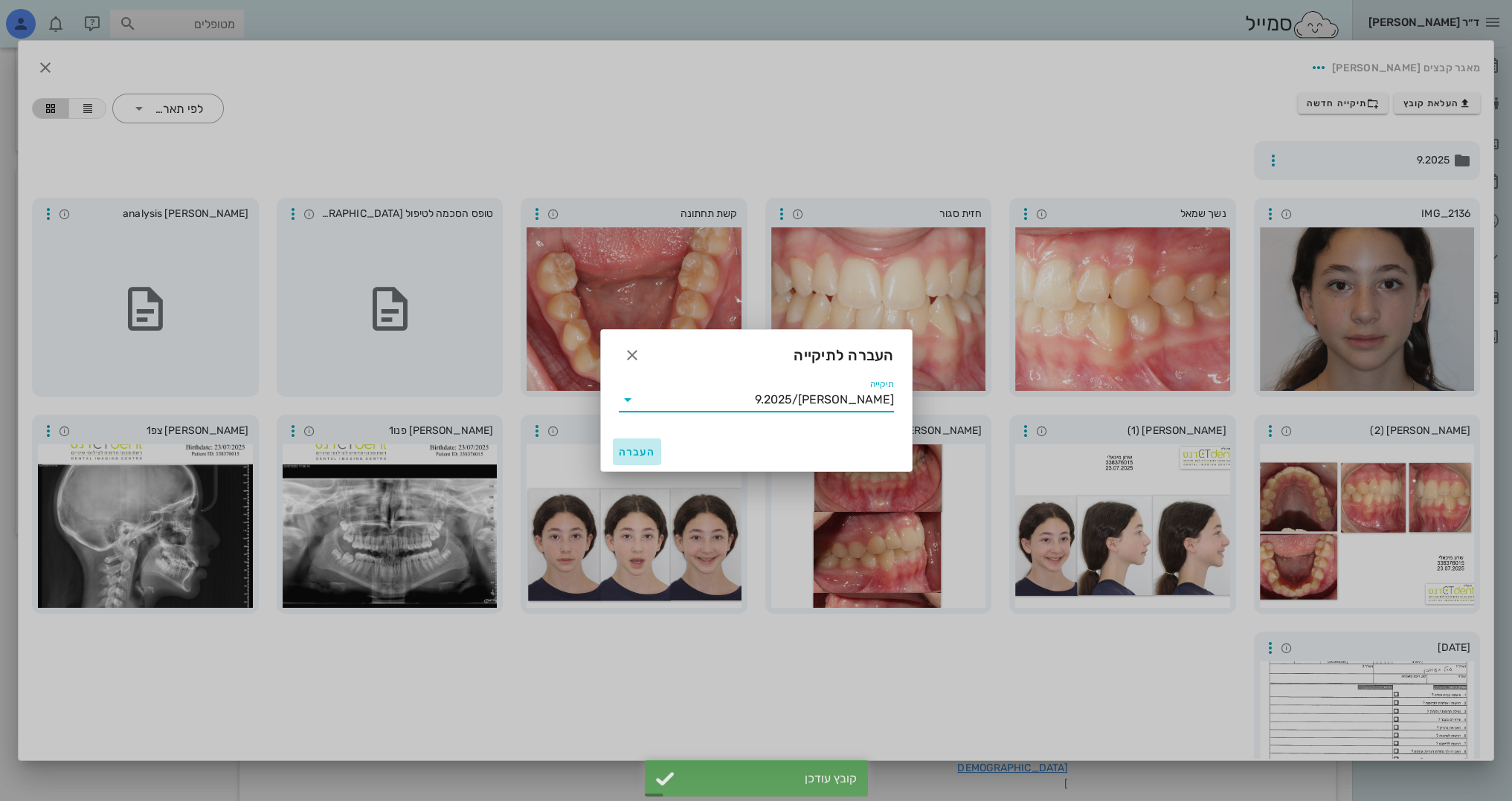
click at [652, 453] on span "העברה" at bounding box center [637, 453] width 37 height 13
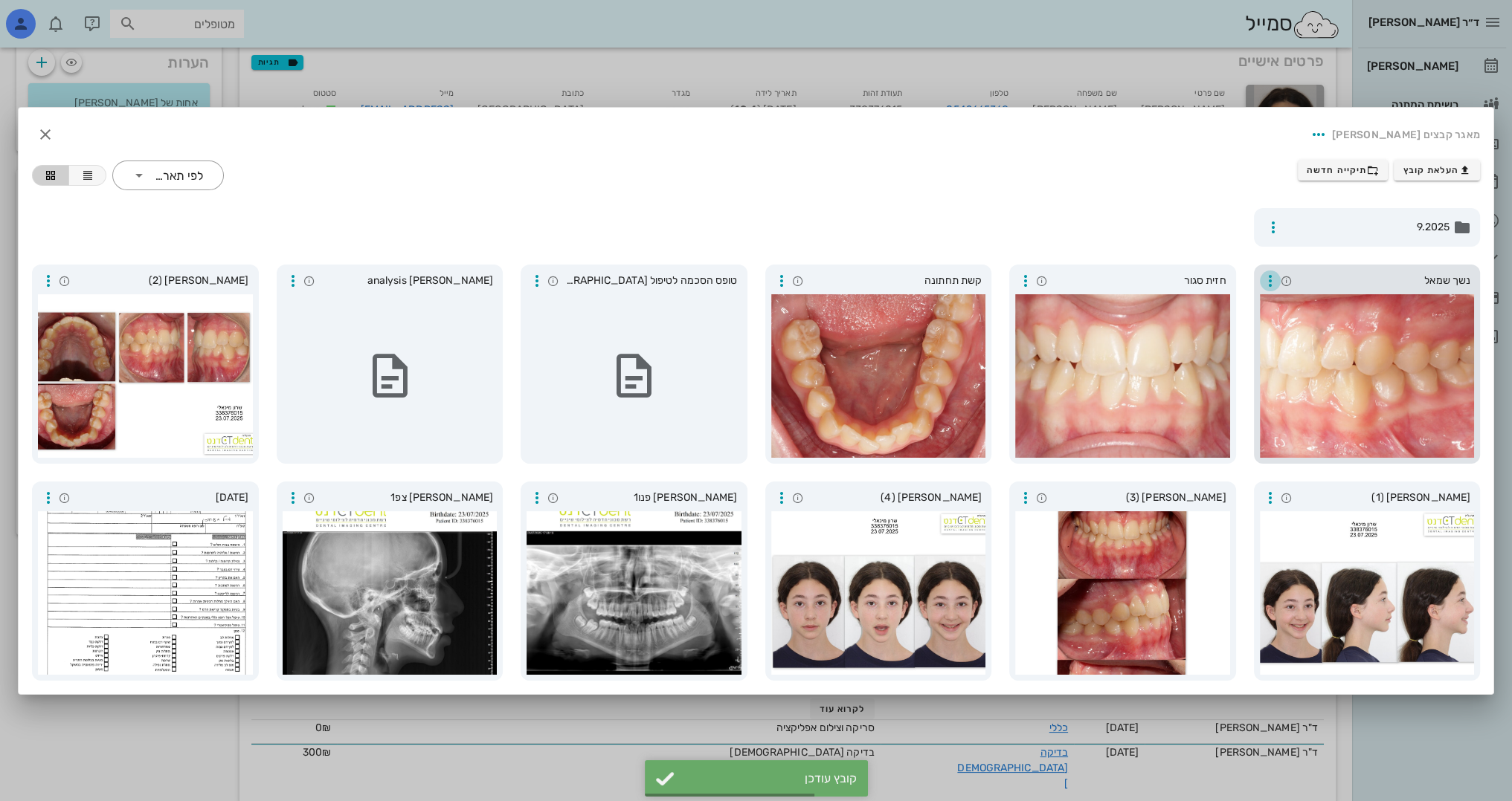
click at [1270, 286] on icon "button" at bounding box center [1270, 281] width 18 height 18
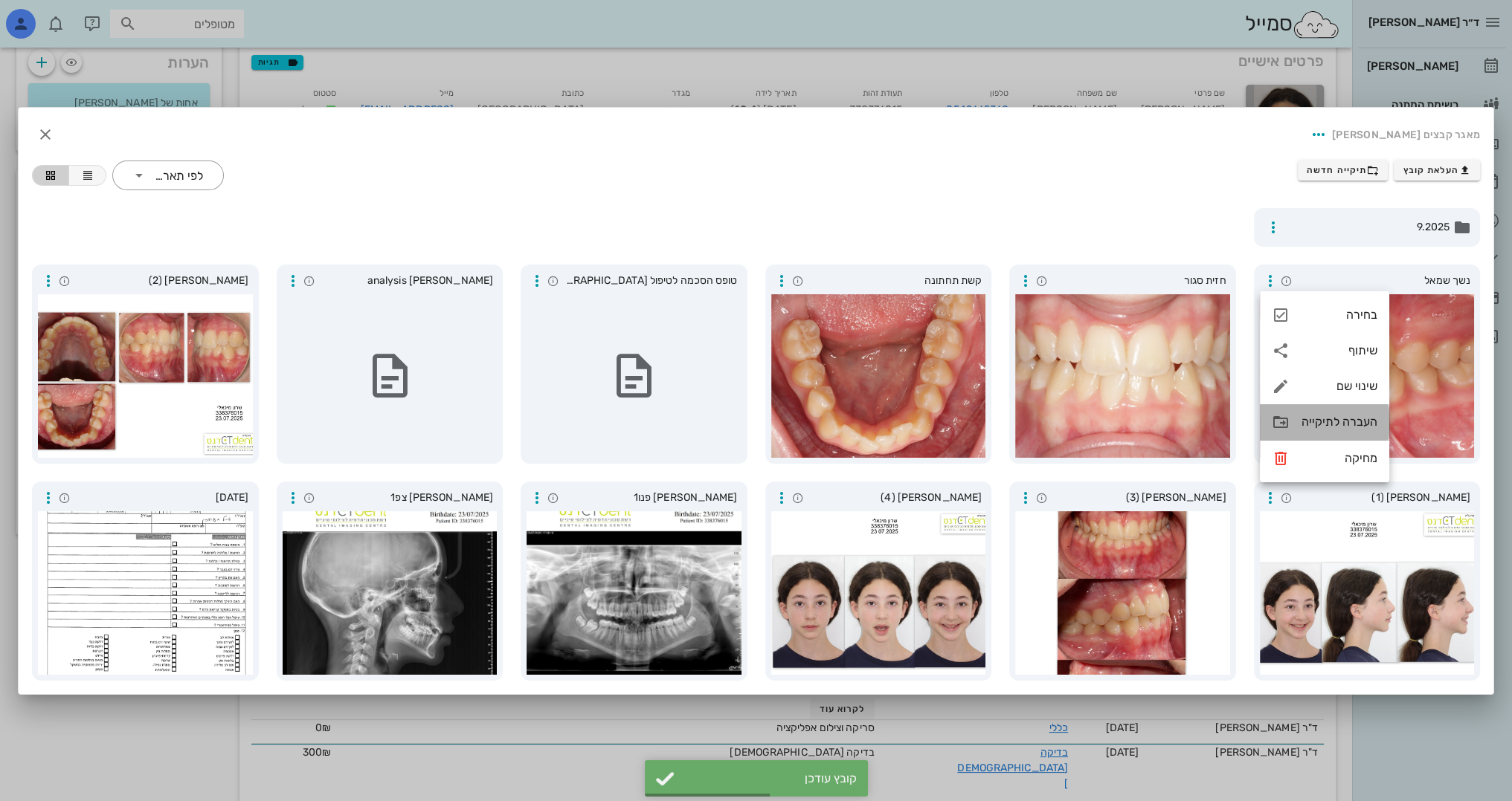
click at [1306, 424] on div "העברה לתיקייה" at bounding box center [1340, 422] width 75 height 14
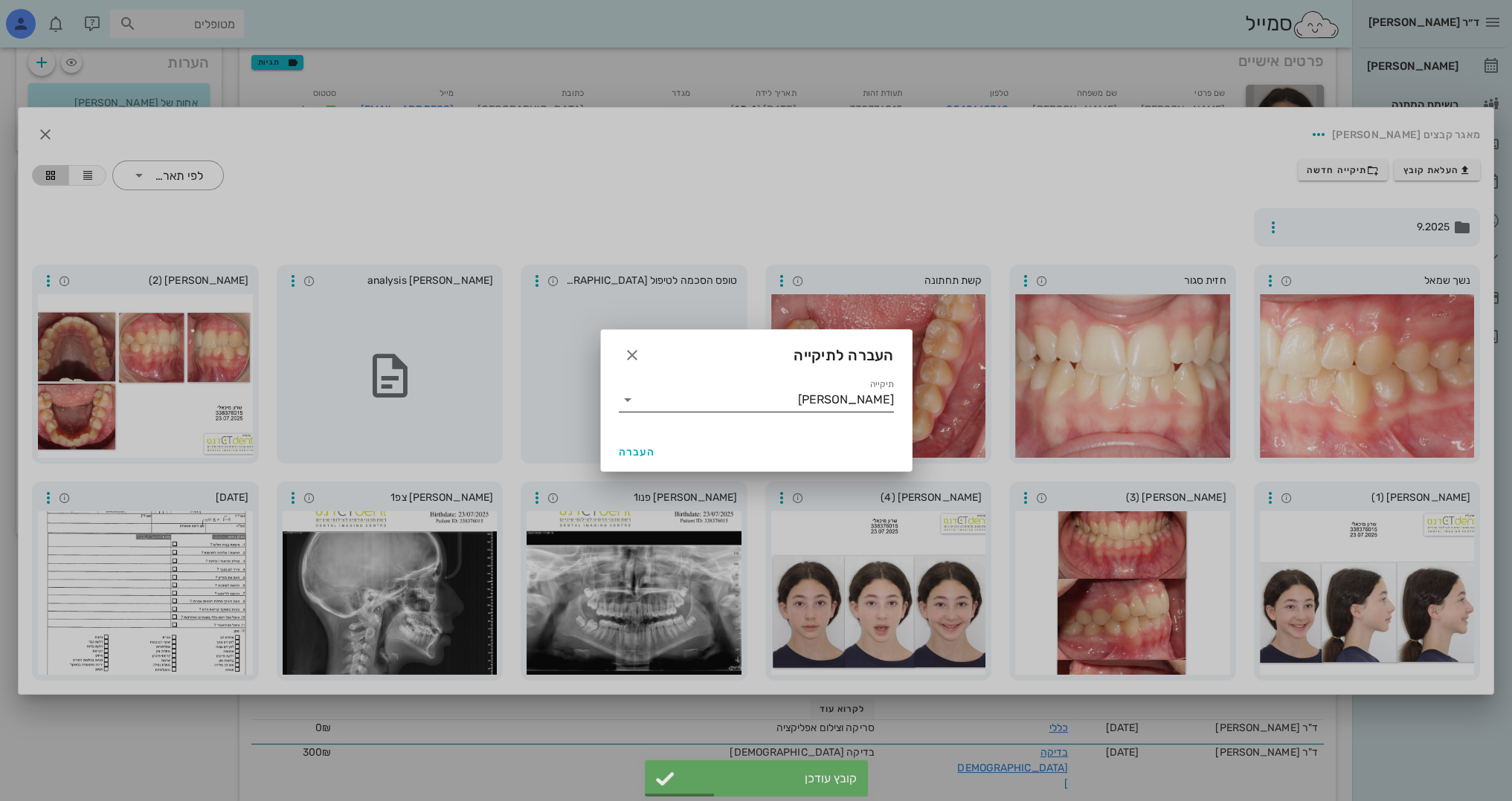
click at [838, 408] on input "[PERSON_NAME]" at bounding box center [766, 400] width 254 height 23
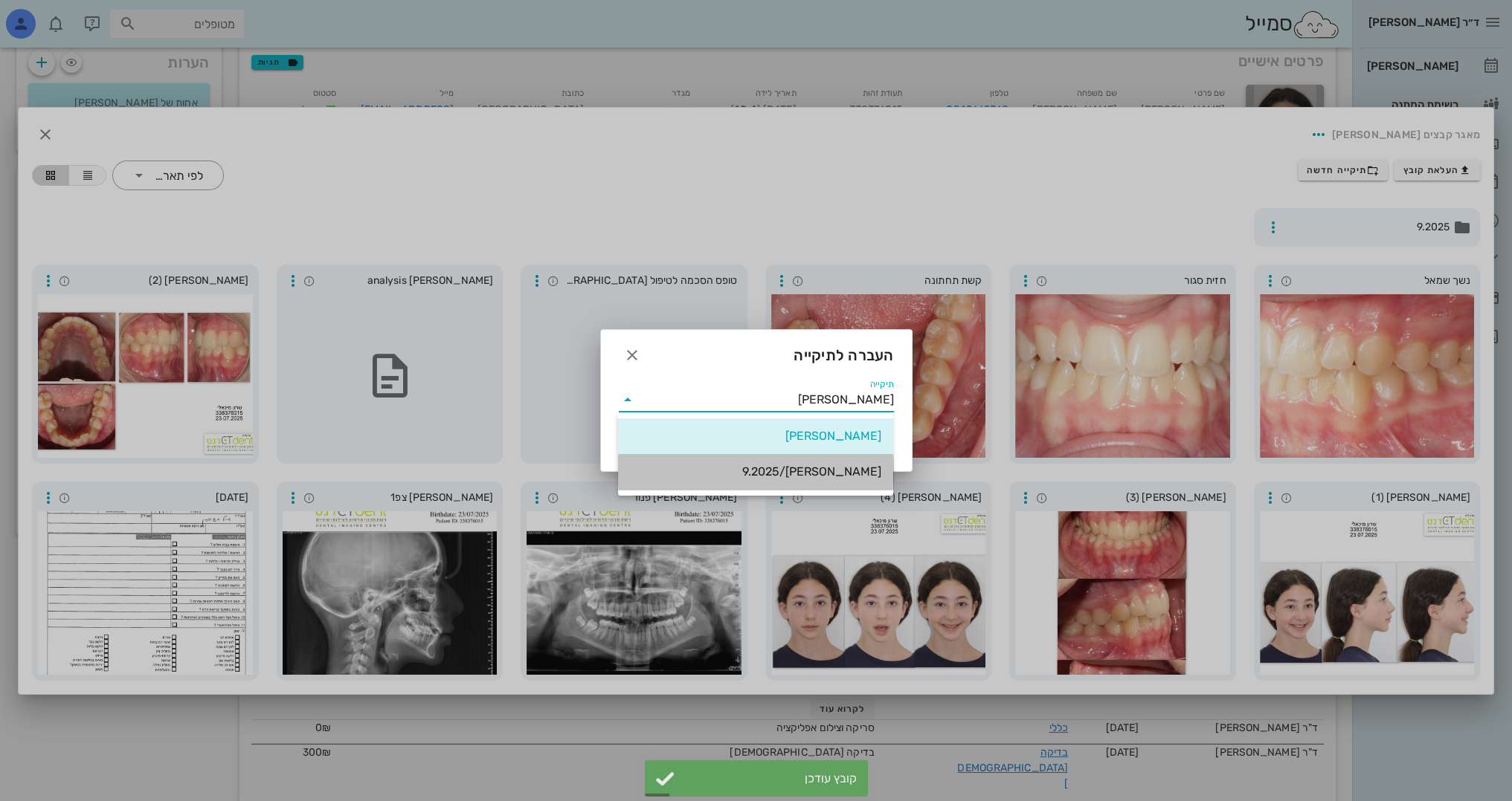
click at [826, 471] on div "[PERSON_NAME]/9.2025" at bounding box center [756, 471] width 252 height 14
type input "[PERSON_NAME]/9.2025"
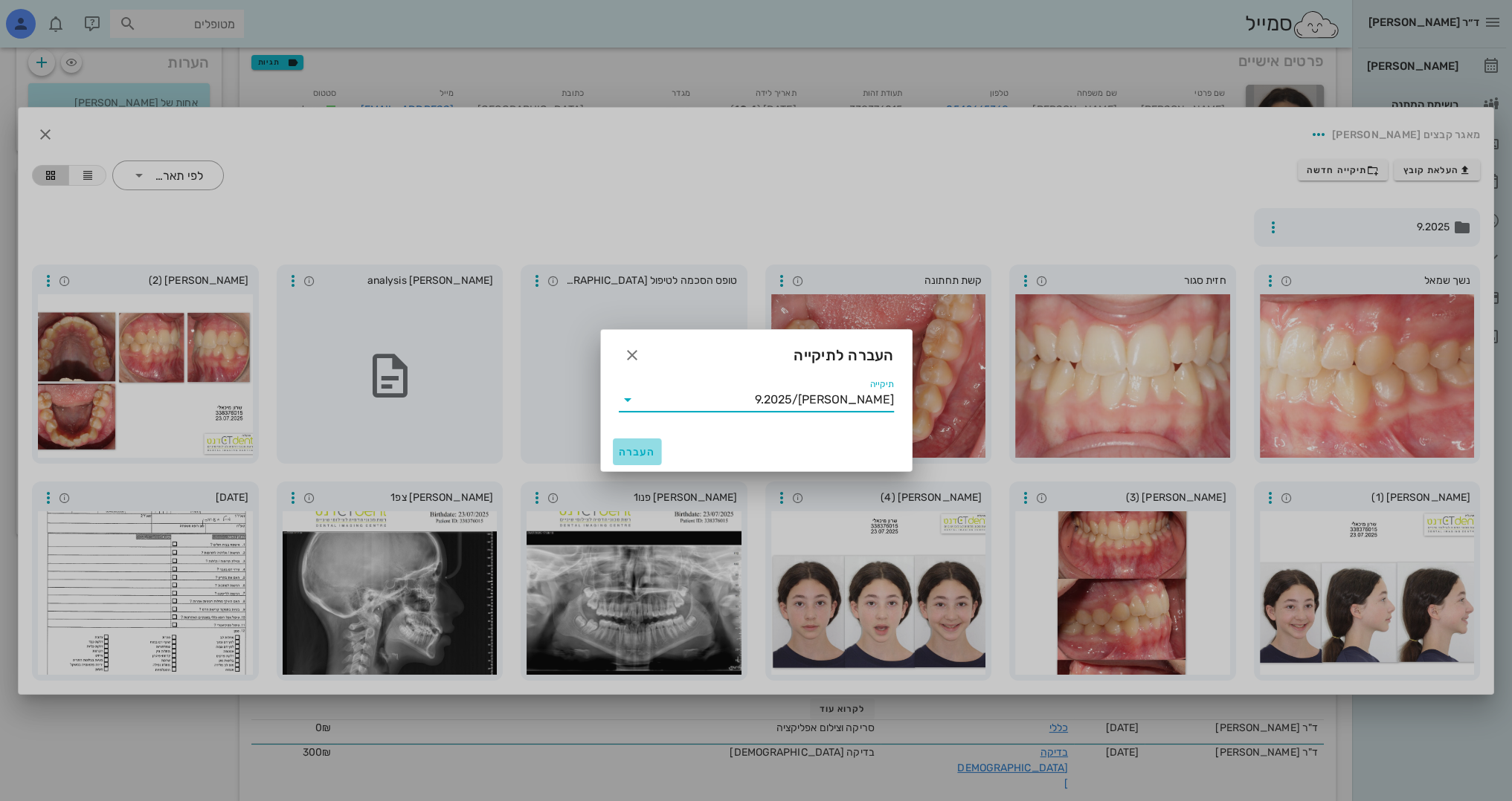
click at [652, 448] on span "העברה" at bounding box center [637, 453] width 37 height 13
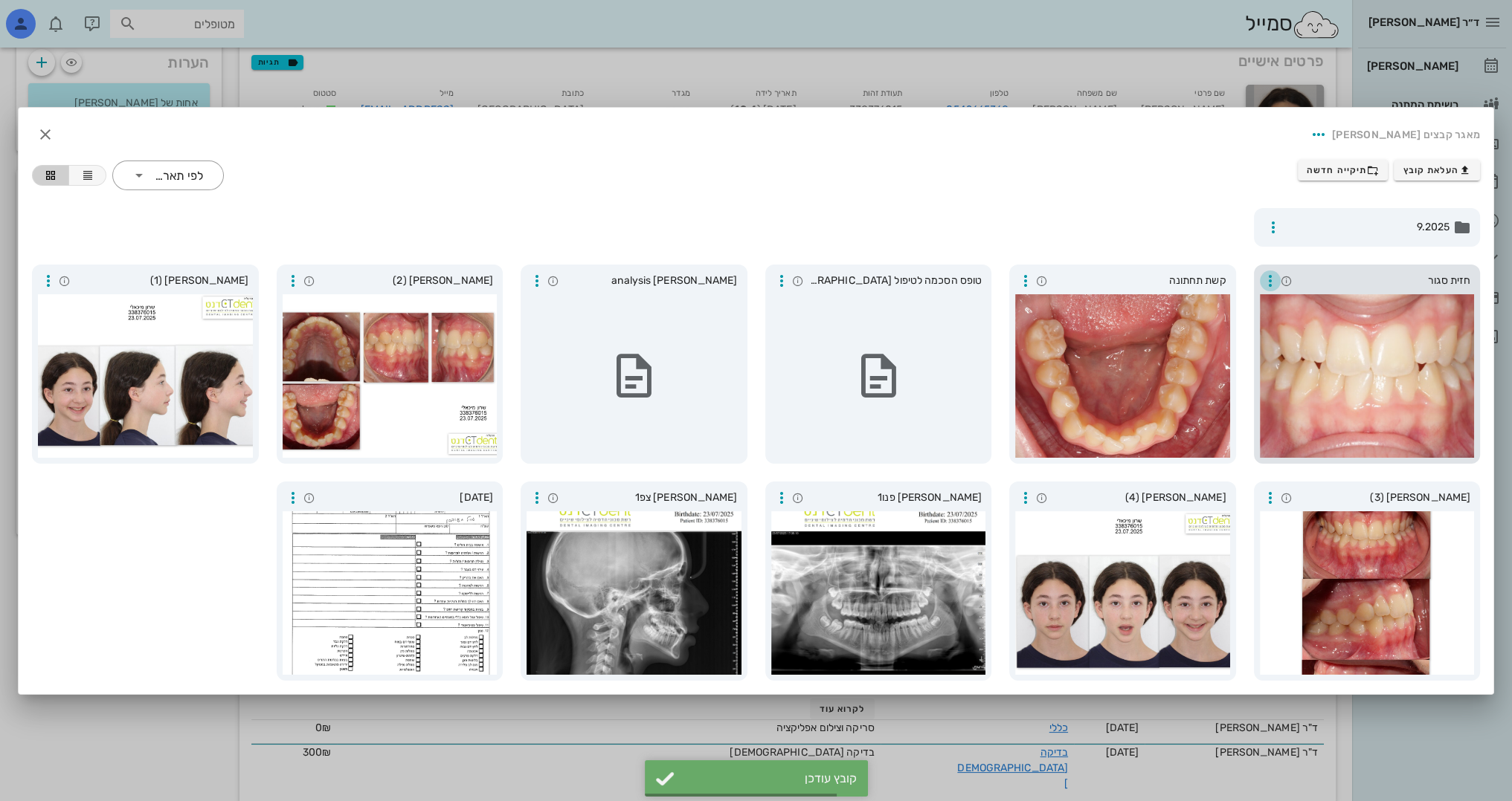
click at [1269, 284] on icon "button" at bounding box center [1270, 281] width 18 height 18
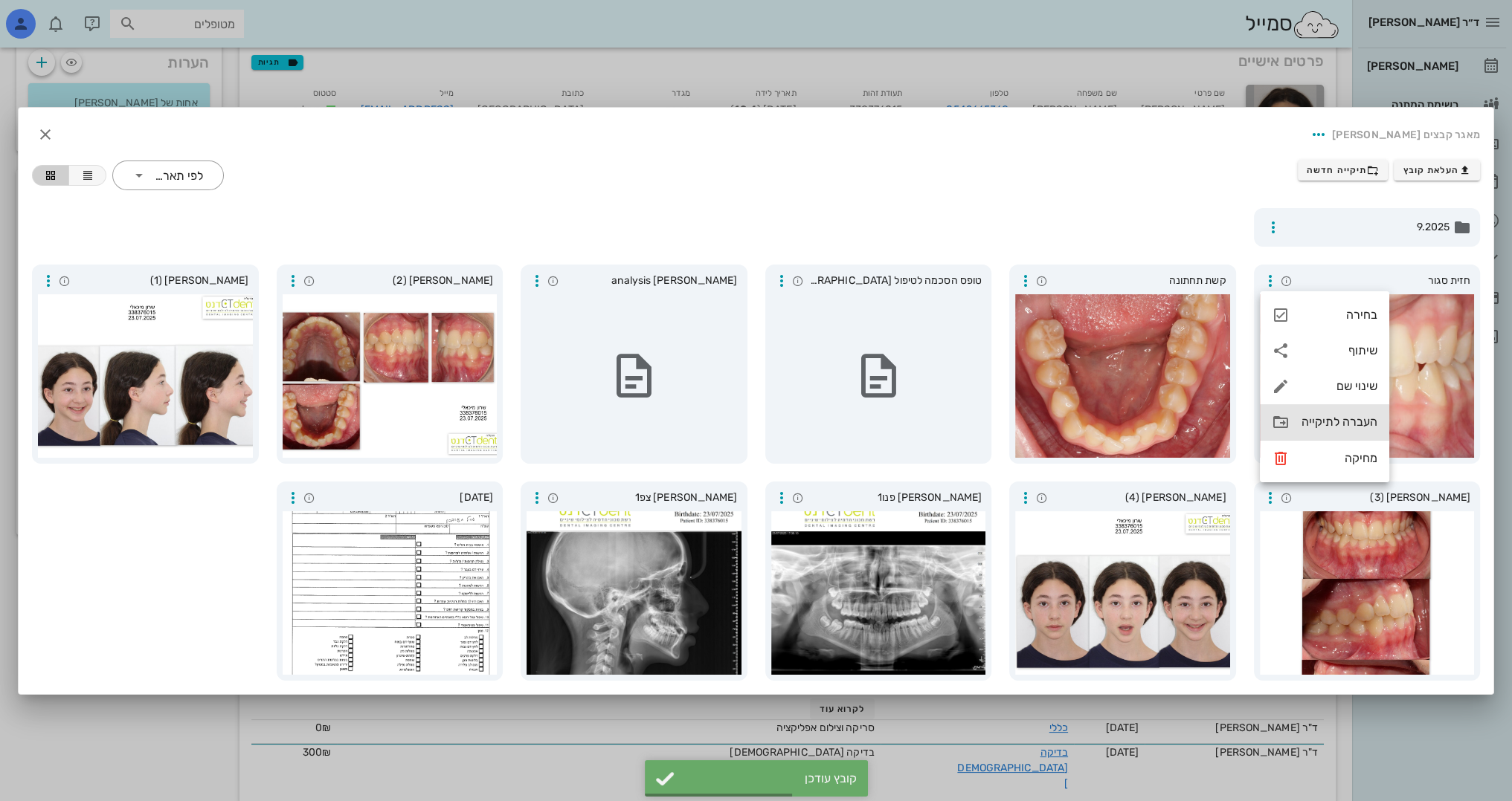
click at [1289, 430] on icon at bounding box center [1280, 422] width 18 height 18
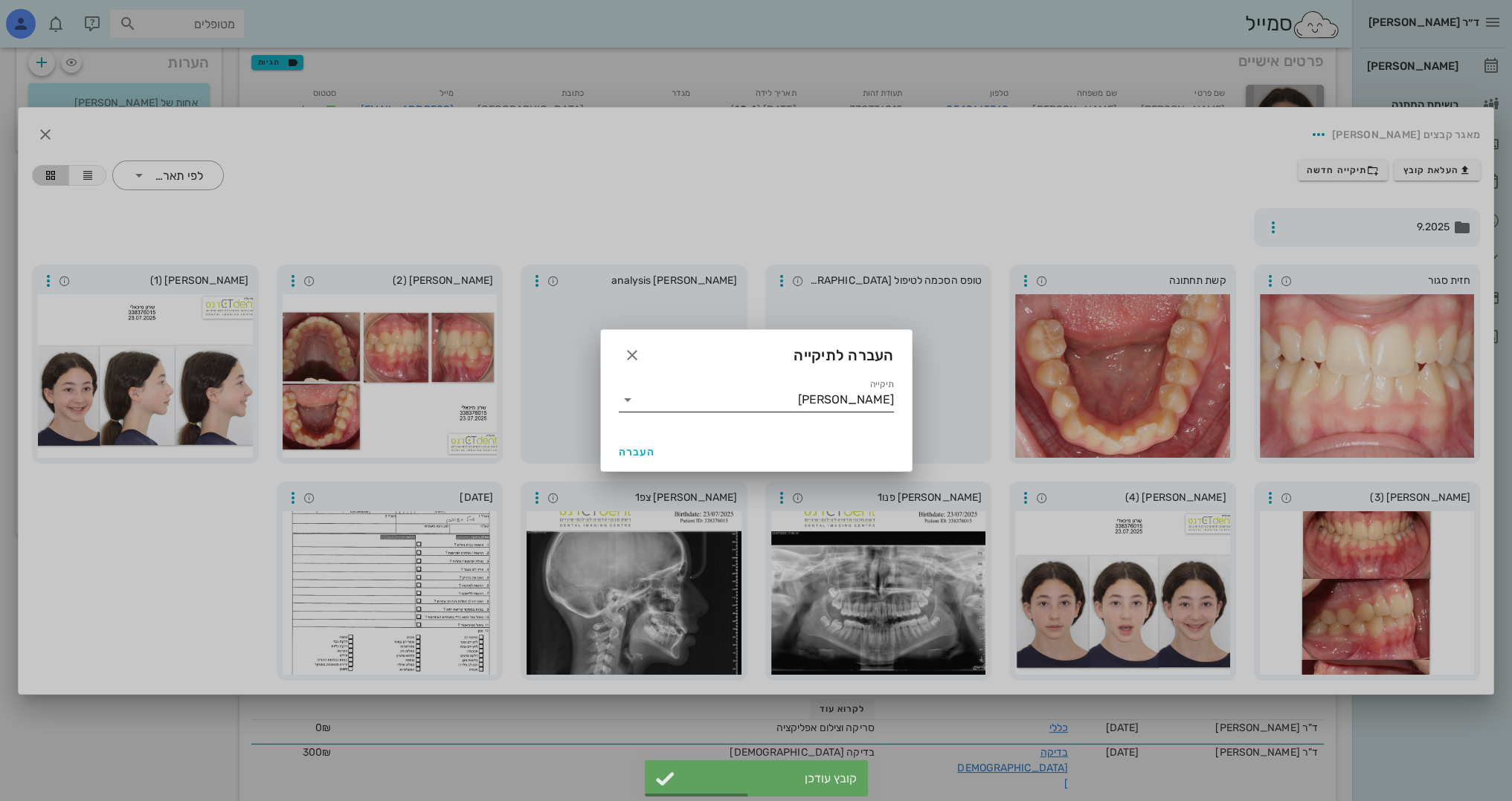
click at [790, 402] on input "[PERSON_NAME]" at bounding box center [766, 400] width 254 height 23
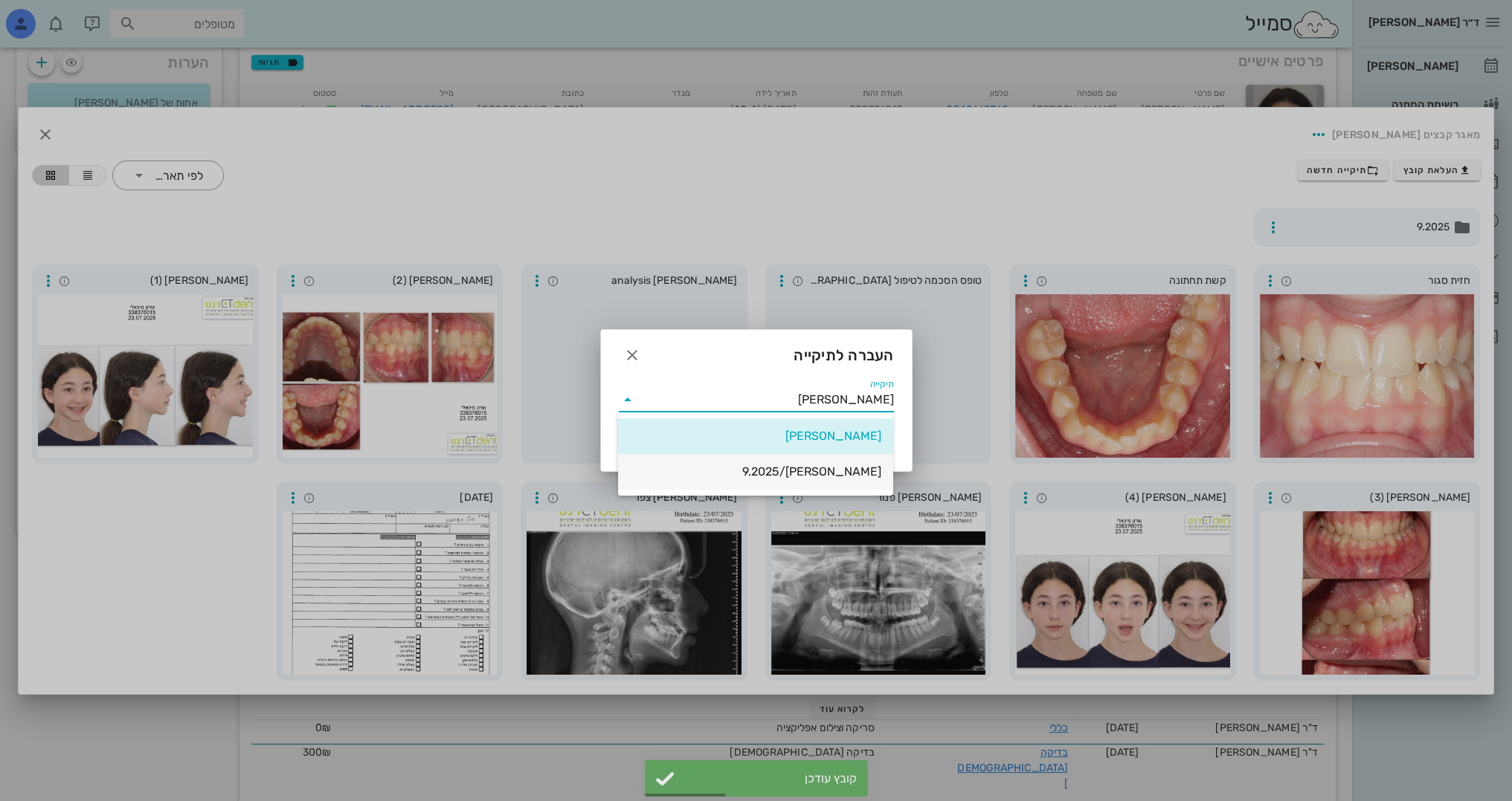
click at [814, 471] on div "[PERSON_NAME]/9.2025" at bounding box center [756, 471] width 252 height 14
type input "[PERSON_NAME]/9.2025"
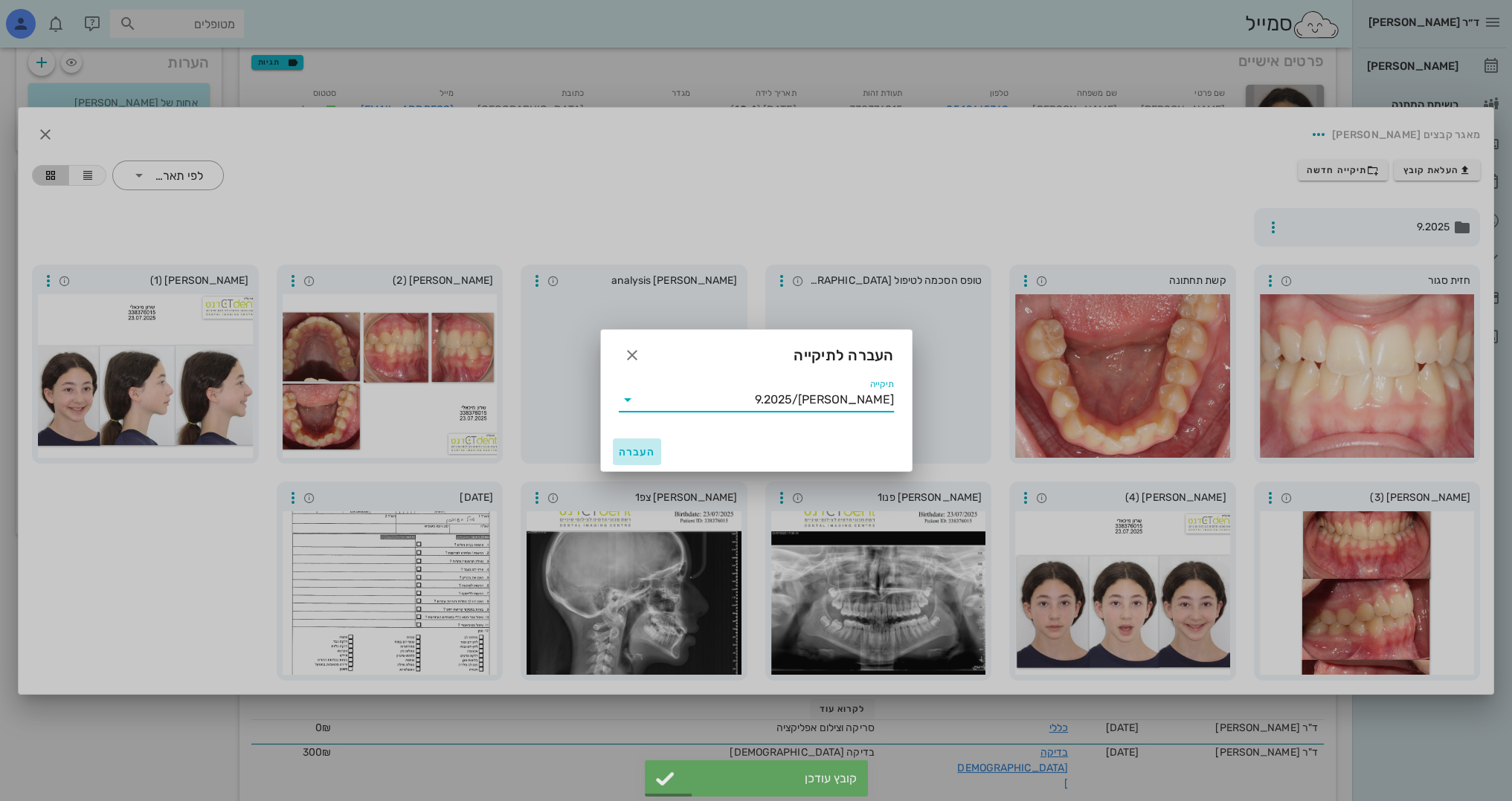
click at [620, 451] on span "העברה" at bounding box center [637, 453] width 37 height 13
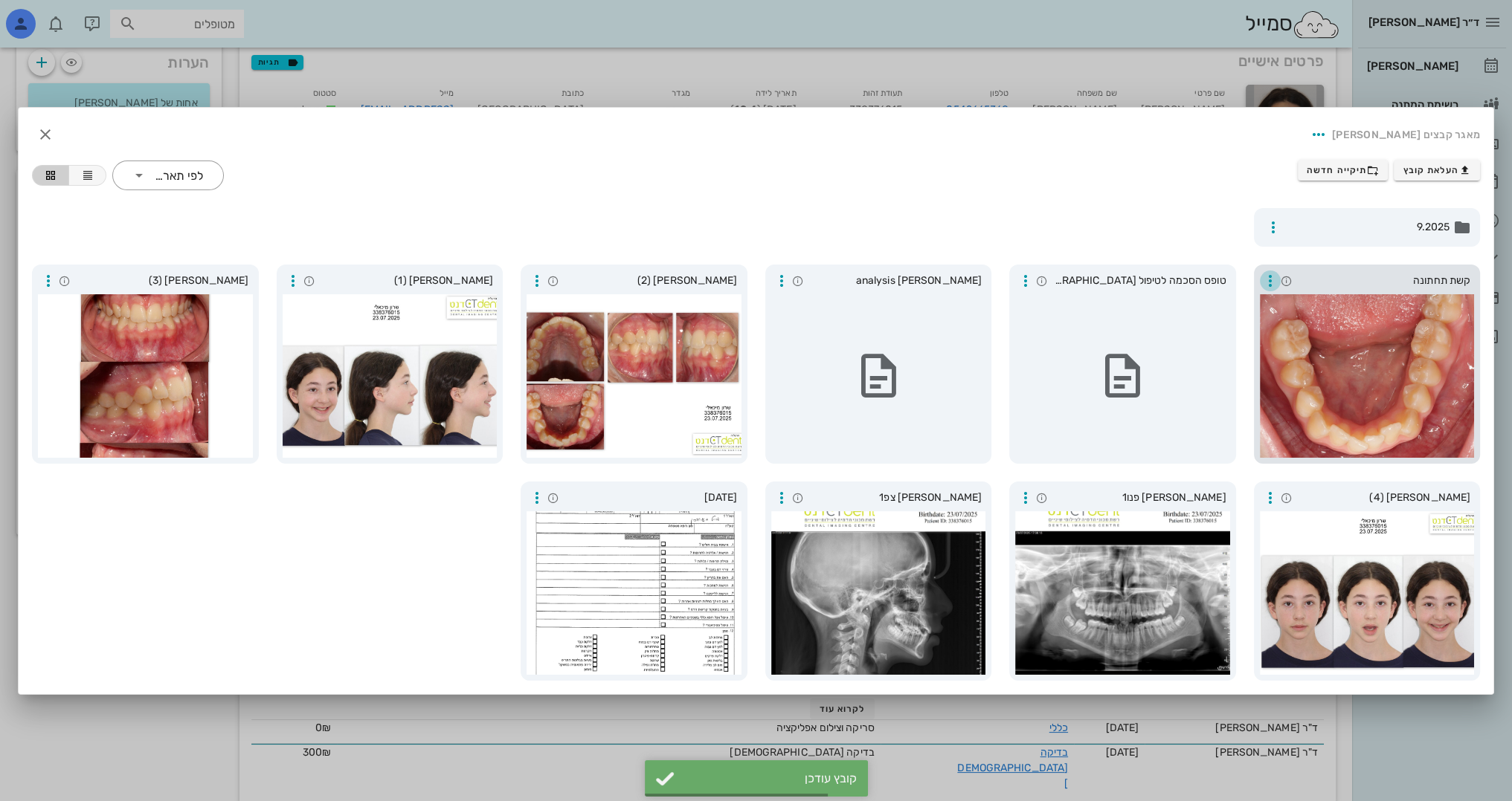
click at [1262, 284] on icon "button" at bounding box center [1270, 281] width 18 height 18
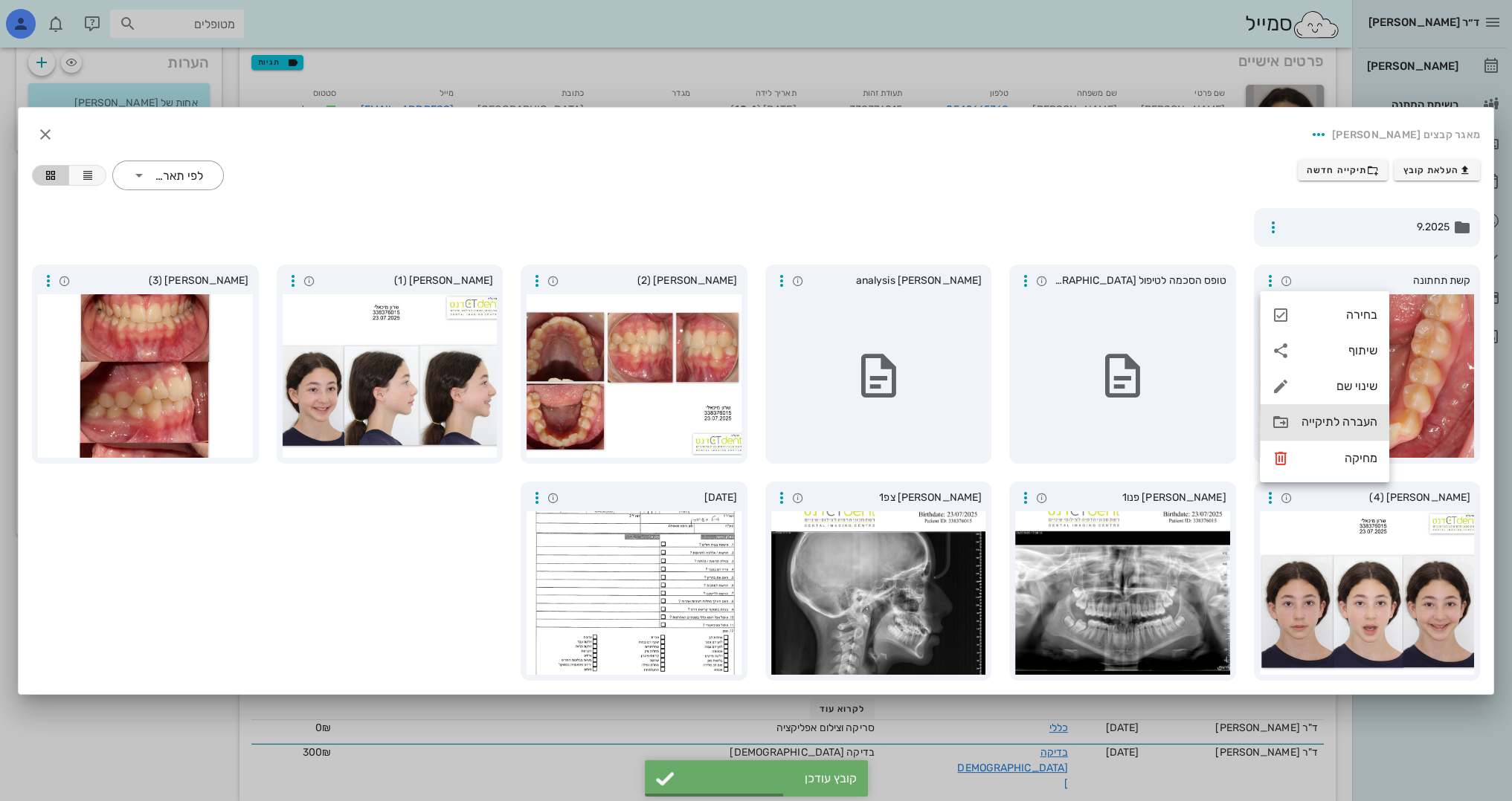
click at [1301, 429] on div "העברה לתיקייה" at bounding box center [1324, 422] width 129 height 36
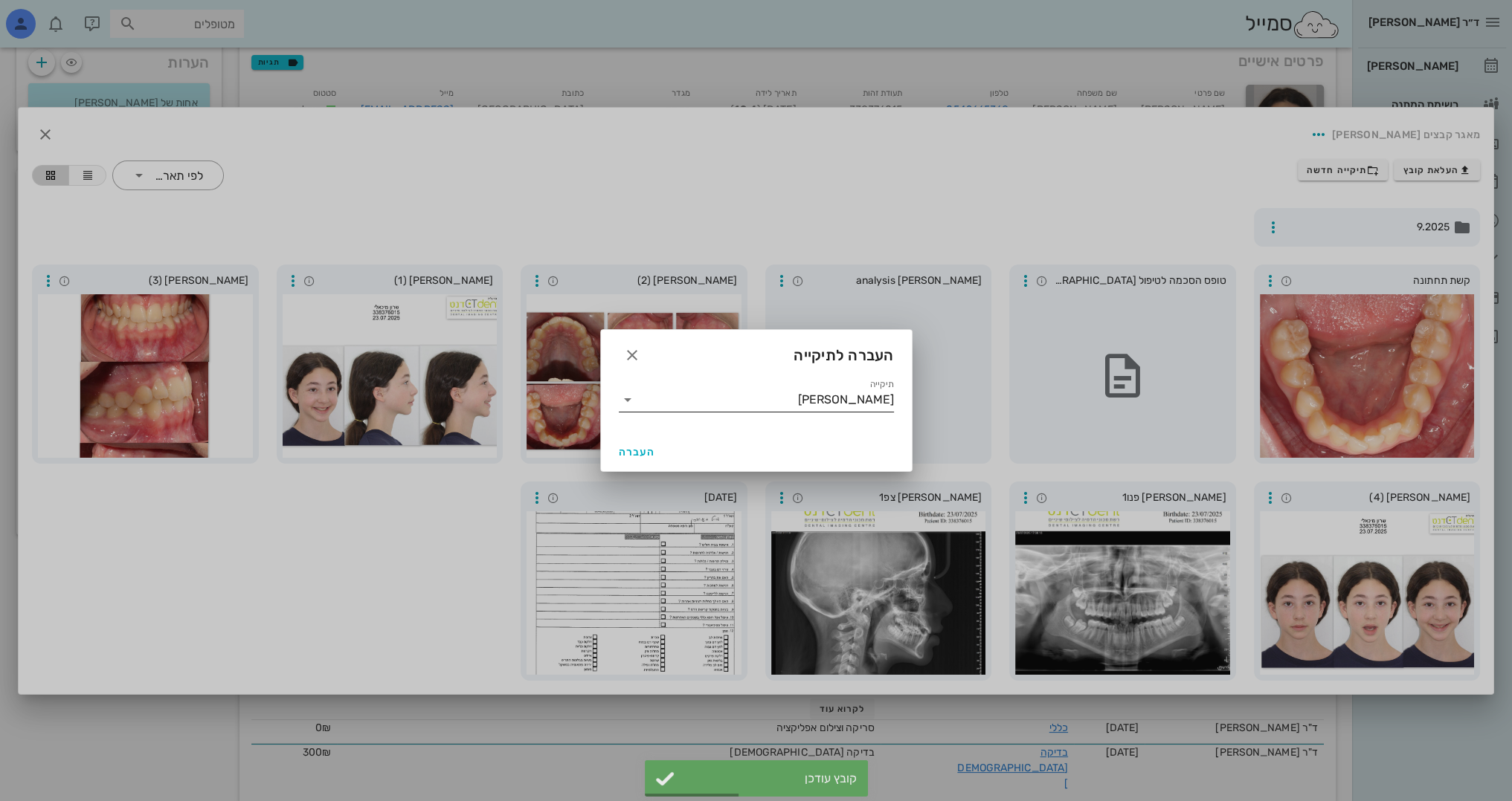
click at [838, 397] on input "[PERSON_NAME]" at bounding box center [766, 400] width 254 height 23
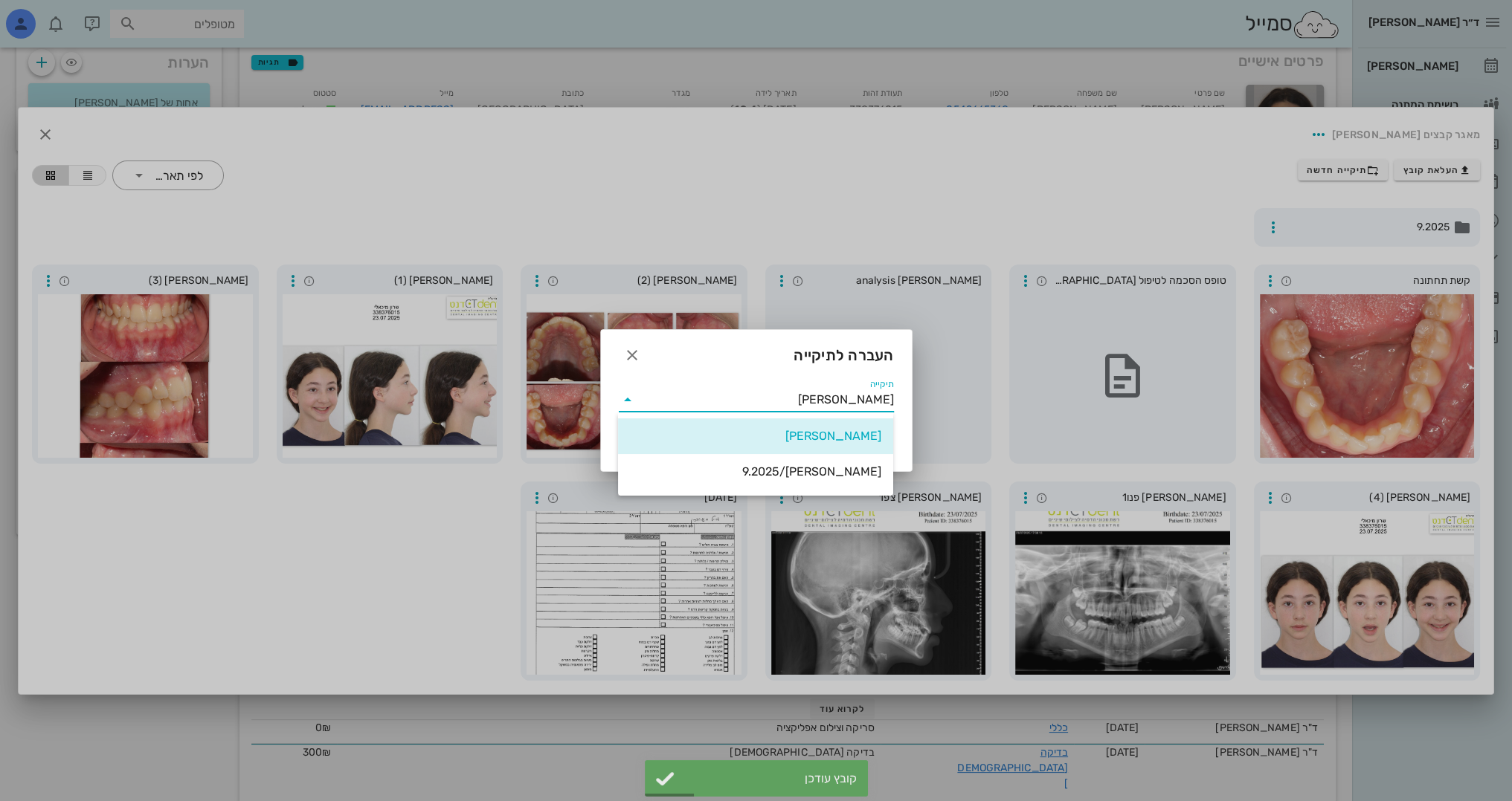
click at [836, 471] on div "[PERSON_NAME]/9.2025" at bounding box center [756, 471] width 252 height 14
type input "[PERSON_NAME]/9.2025"
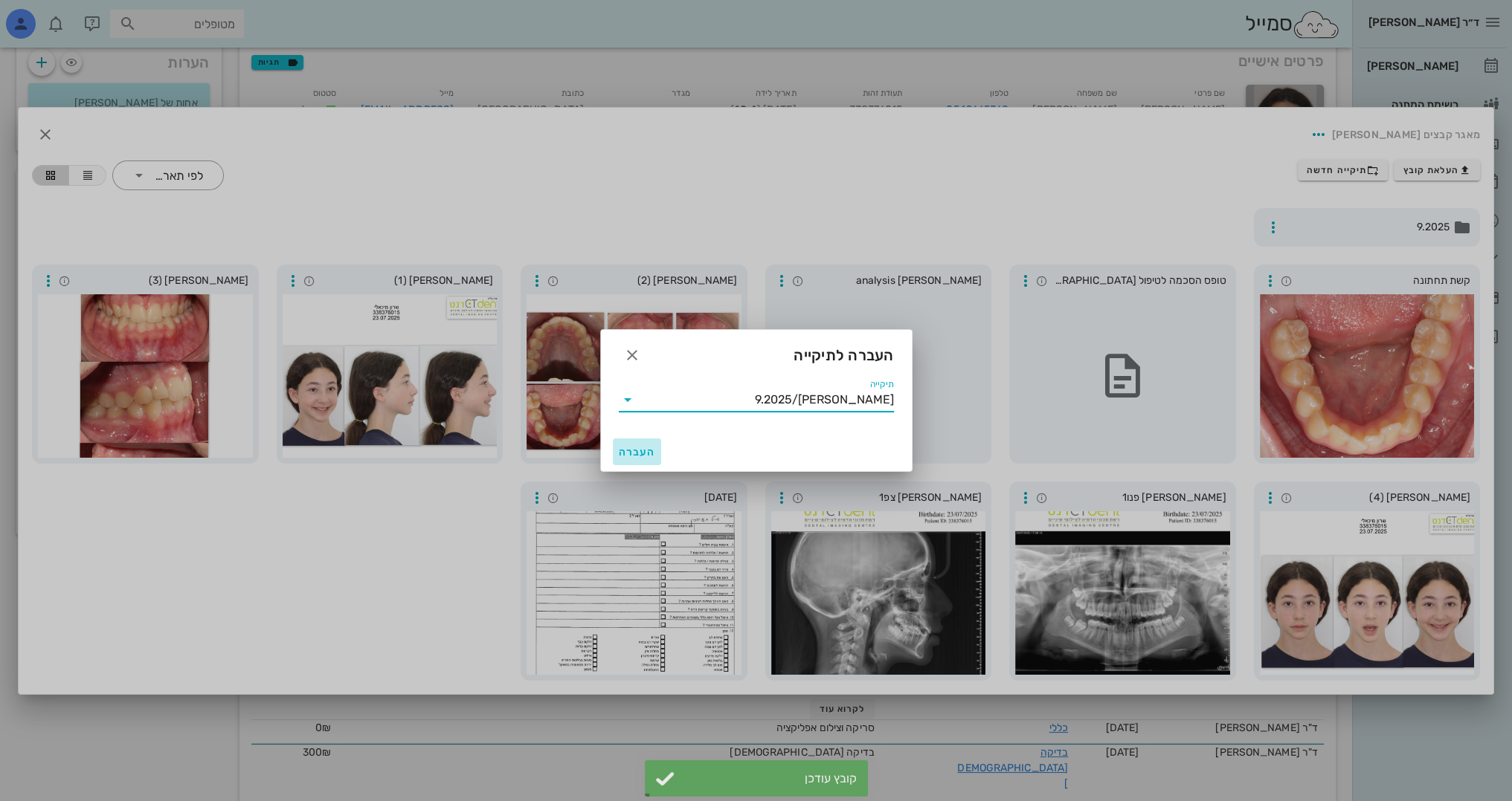
click at [650, 460] on button "העברה" at bounding box center [637, 452] width 49 height 27
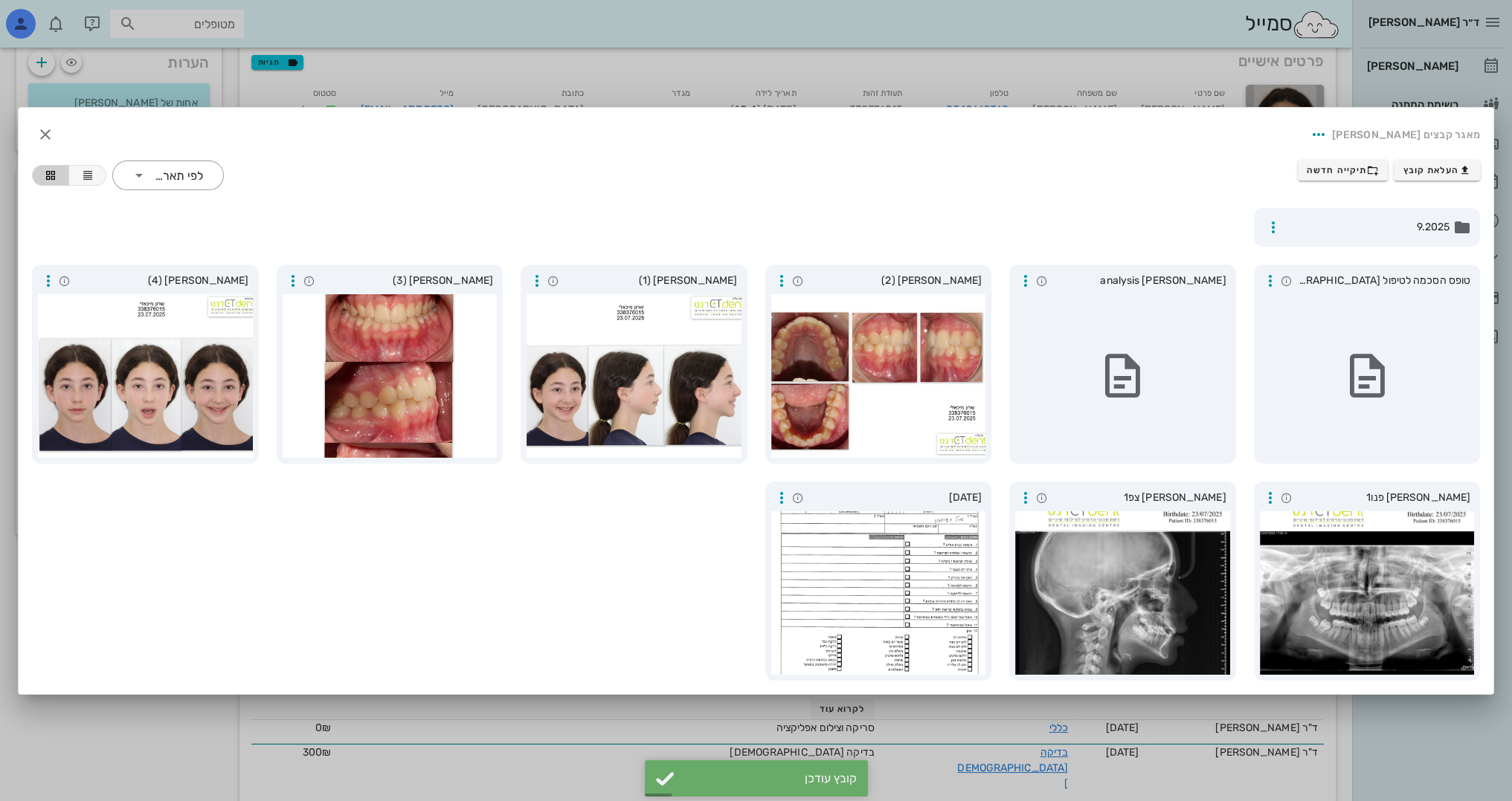
click at [645, 66] on div at bounding box center [756, 400] width 1512 height 801
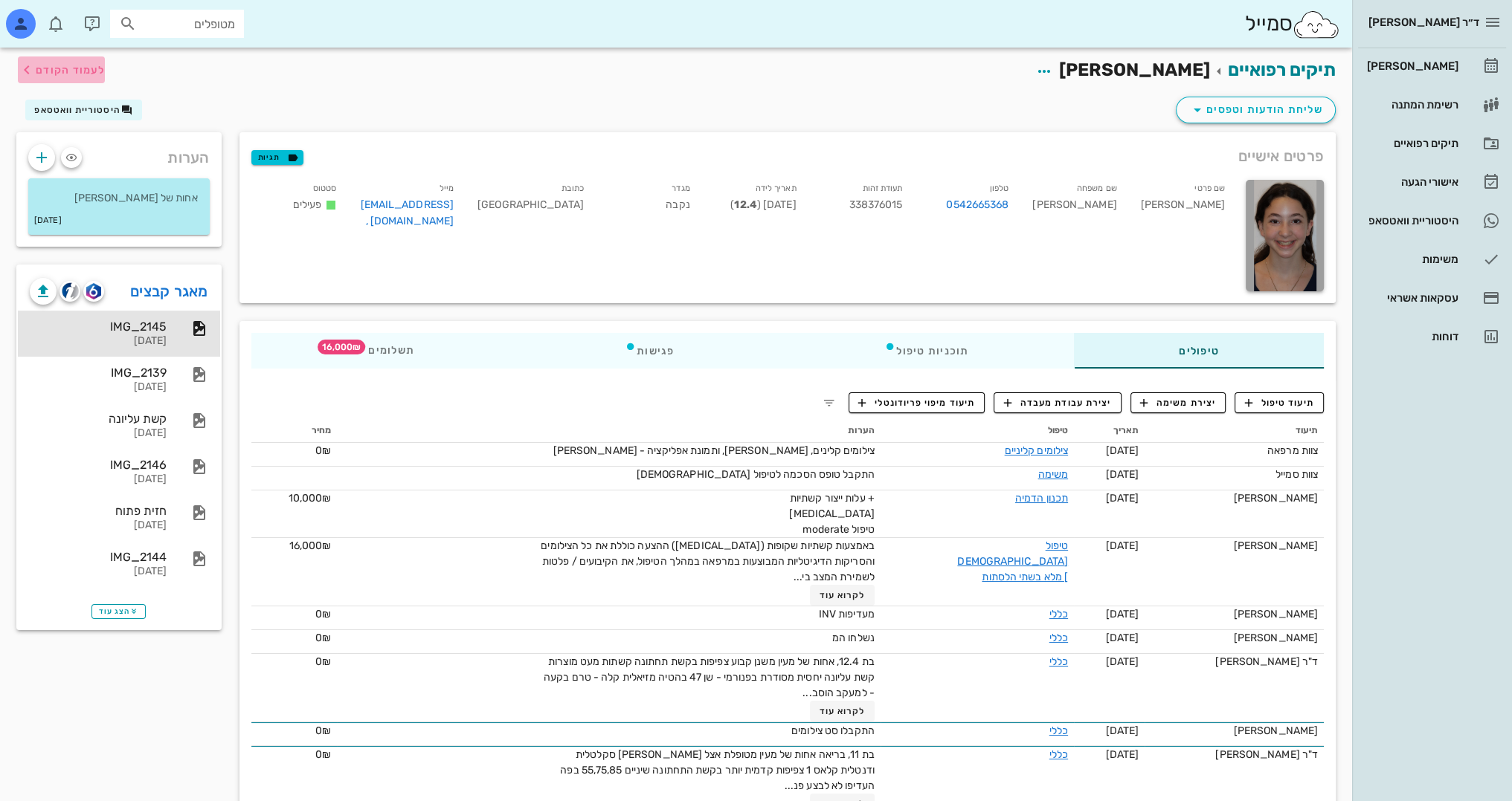
click at [87, 82] on button "לעמוד הקודם" at bounding box center [61, 70] width 87 height 27
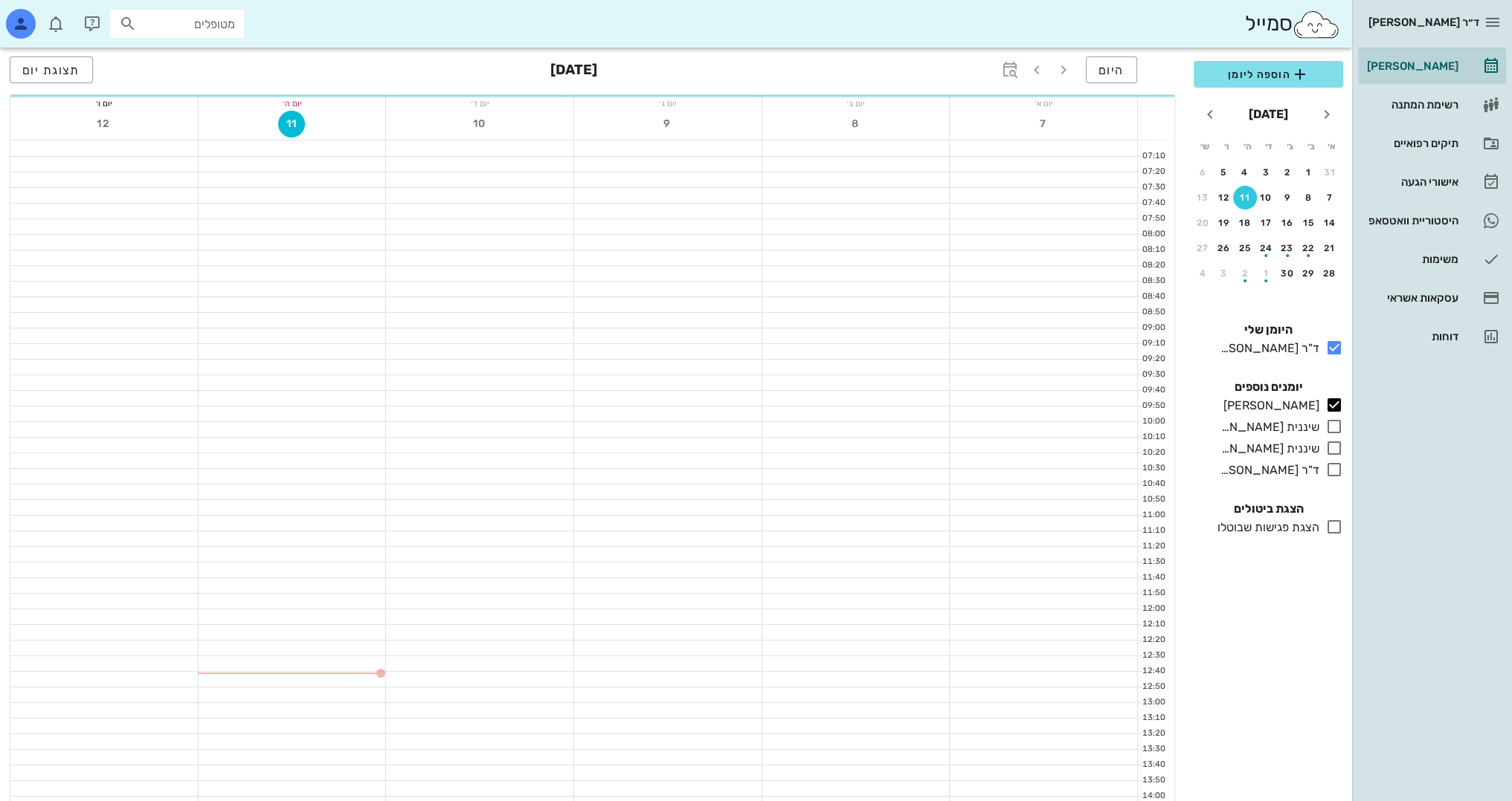
scroll to position [520, 0]
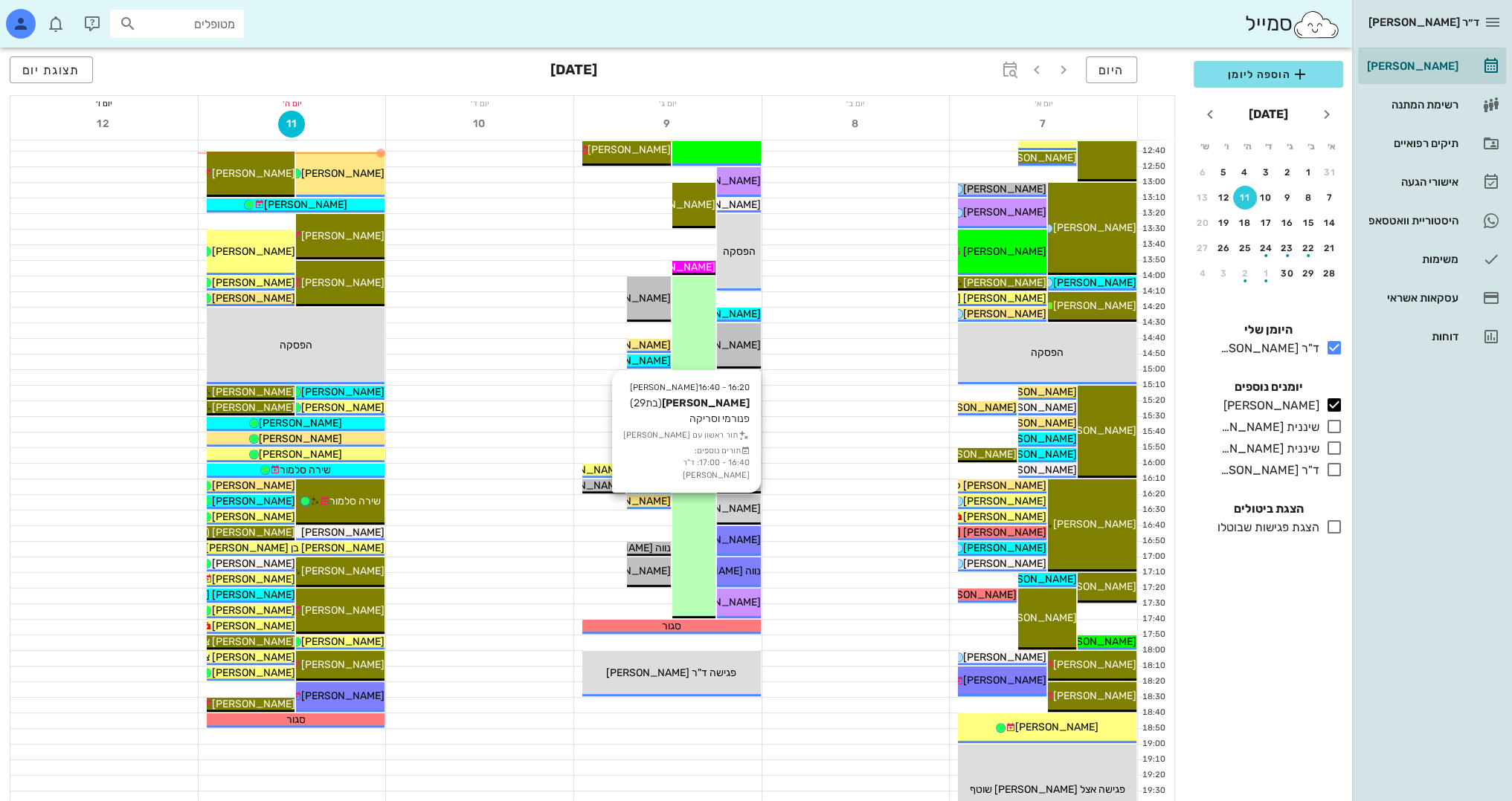
click at [742, 509] on span "[PERSON_NAME]" at bounding box center [719, 509] width 84 height 13
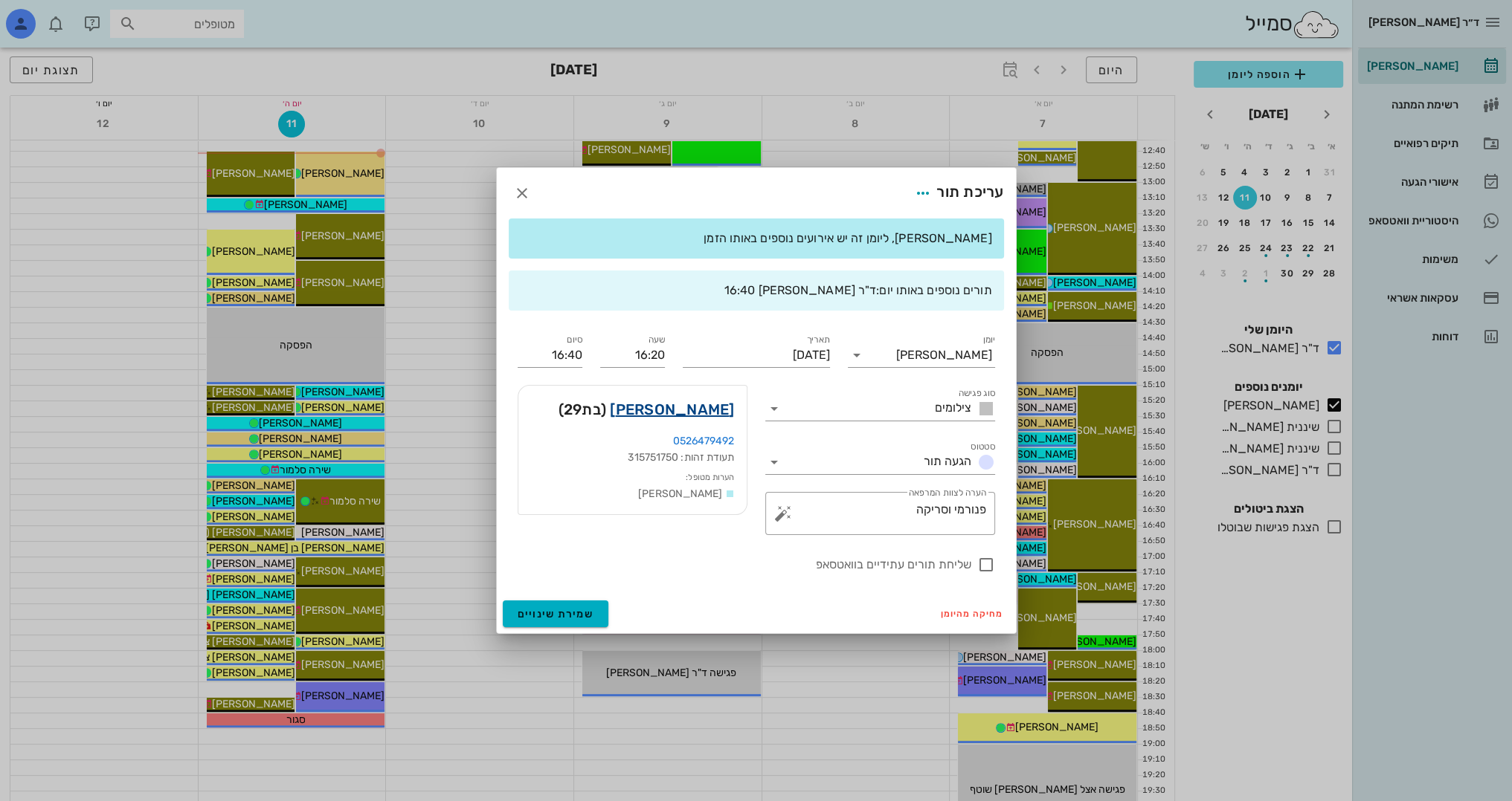
click at [717, 418] on link "[PERSON_NAME]" at bounding box center [672, 409] width 124 height 23
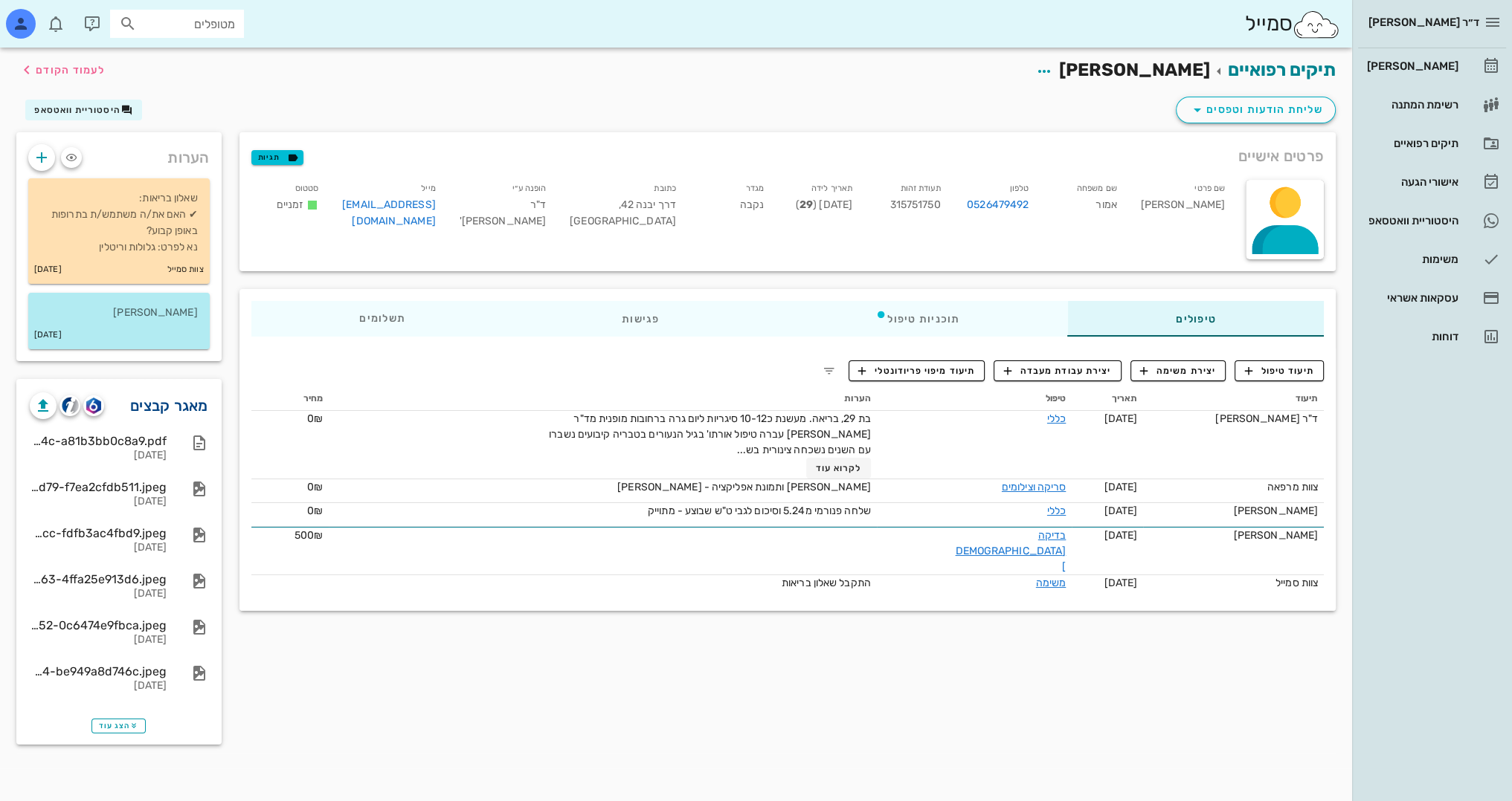
click at [185, 406] on link "מאגר קבצים" at bounding box center [169, 406] width 78 height 23
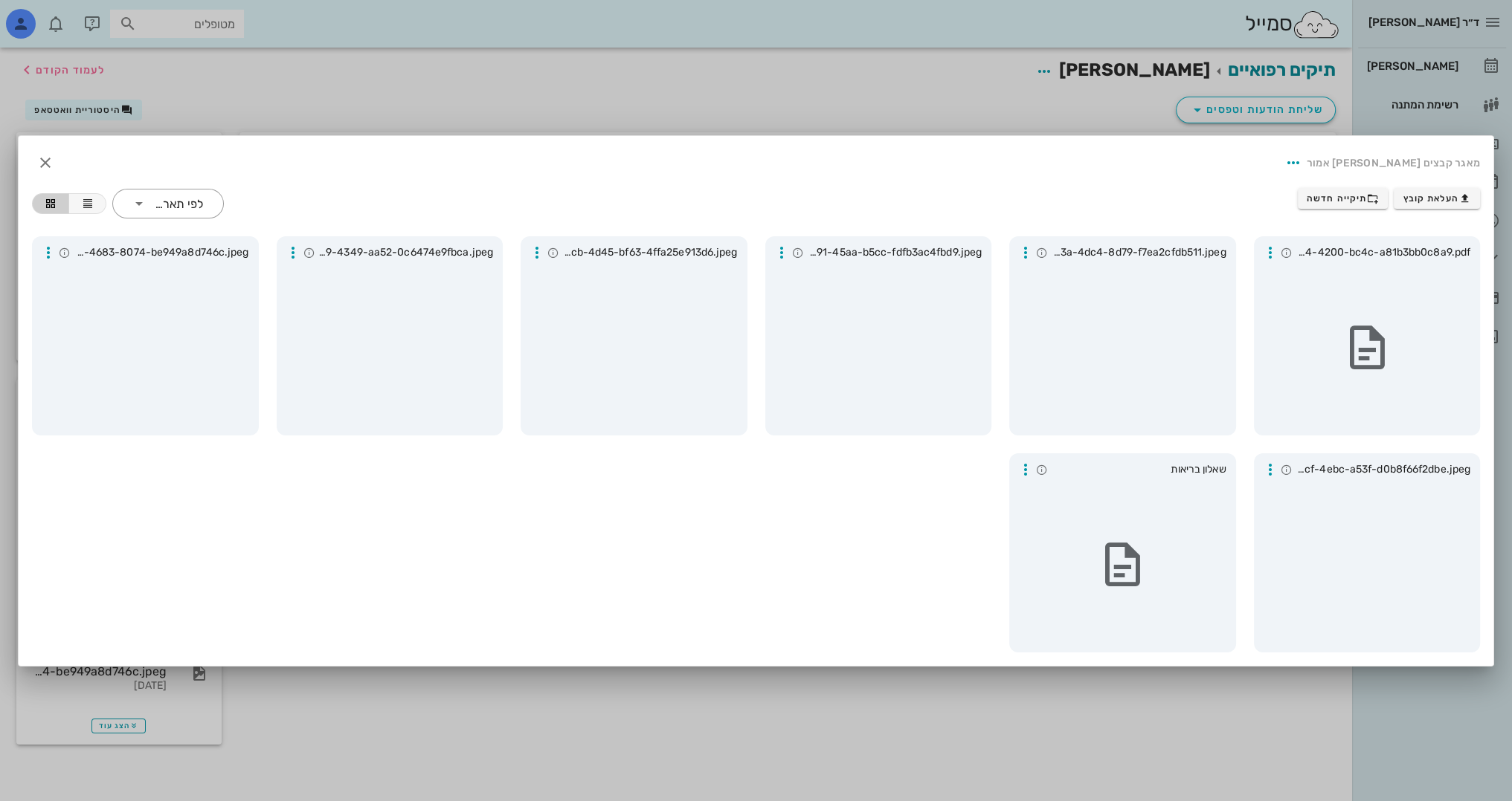
click at [1043, 125] on div at bounding box center [756, 400] width 1512 height 801
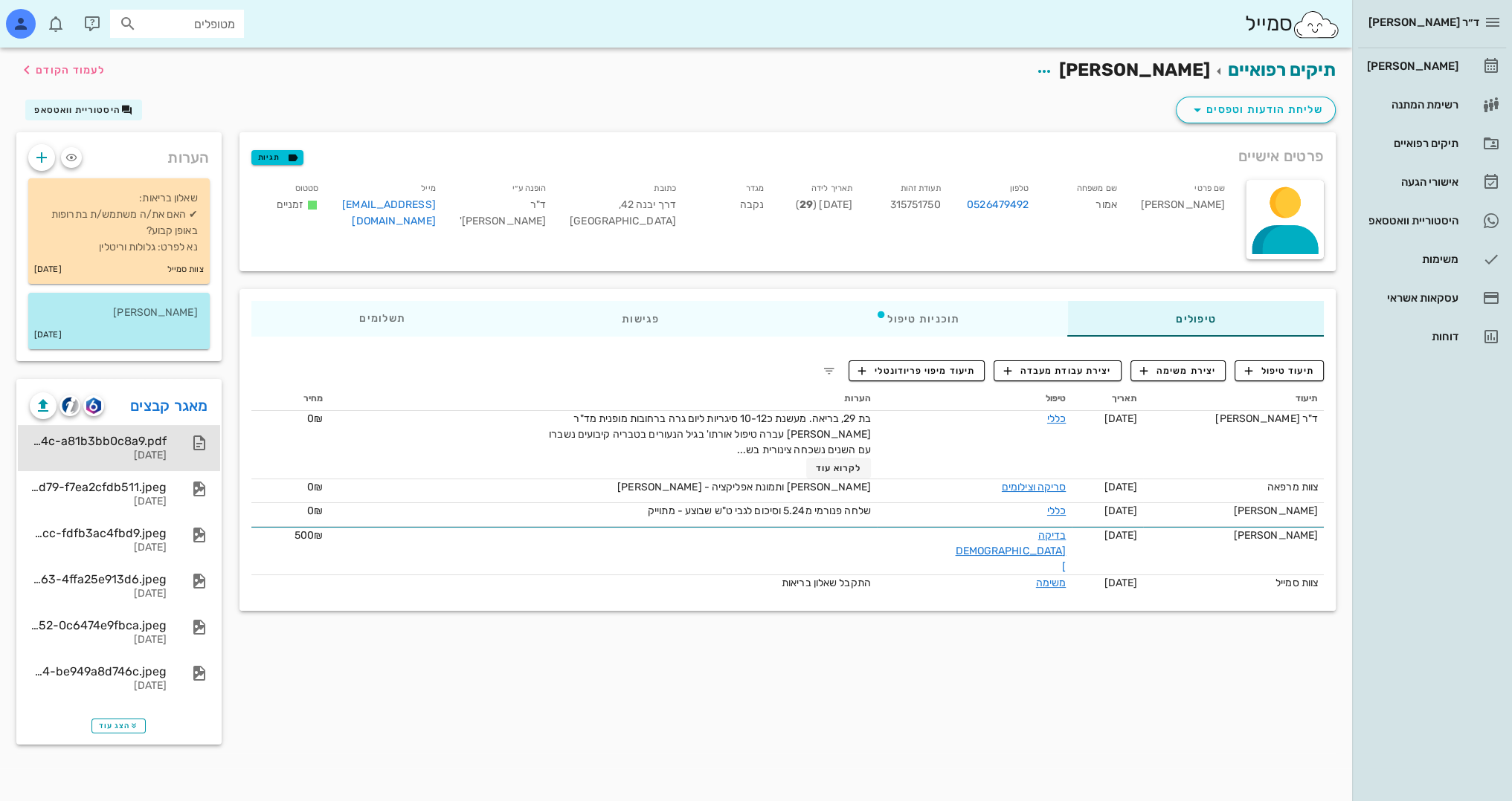
click at [149, 438] on div "8a536b8e-4464-4200-bc4c-a81b3bb0c8a9.pdf" at bounding box center [98, 441] width 137 height 14
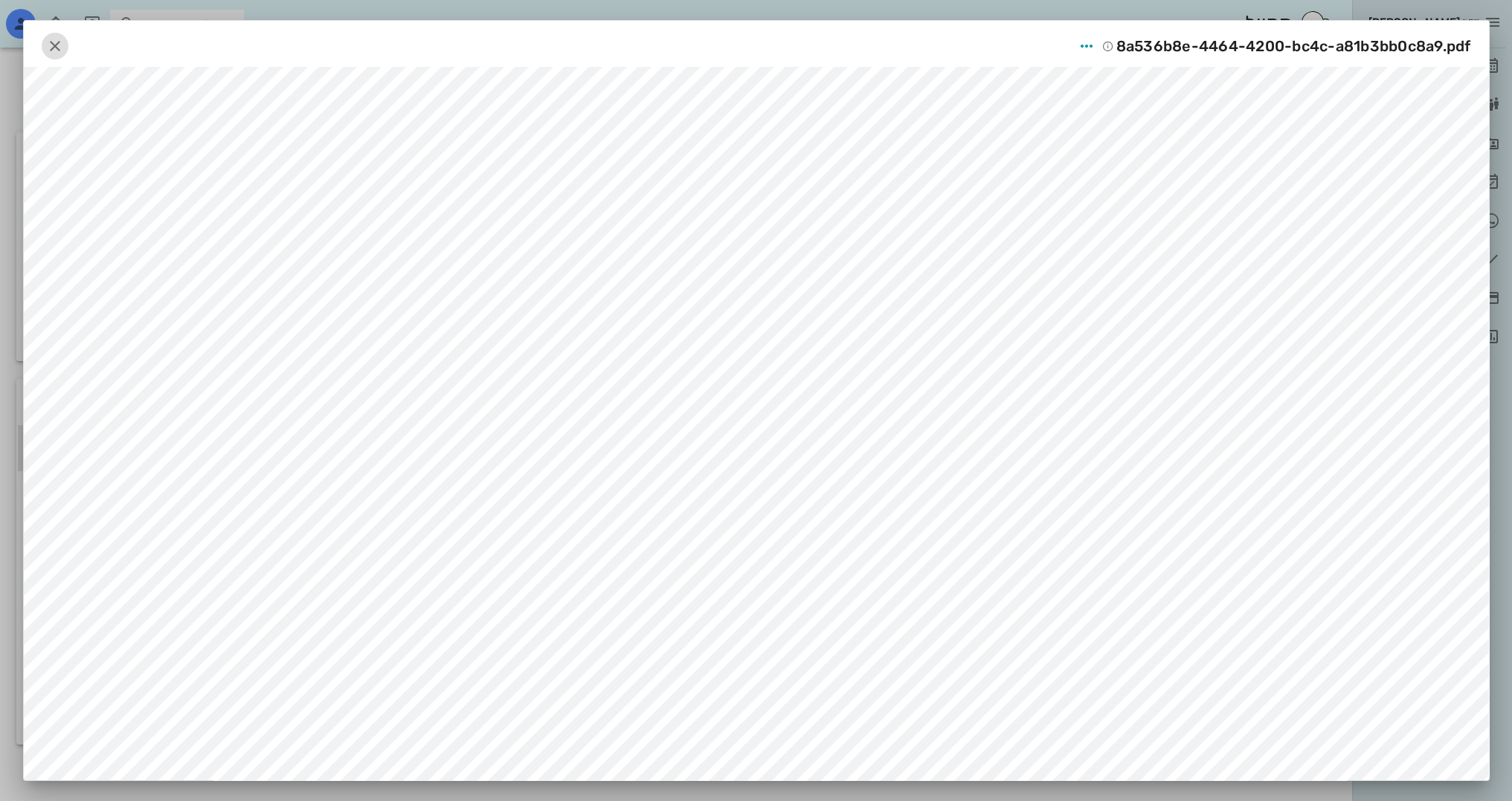
click at [68, 45] on span "button" at bounding box center [55, 46] width 27 height 18
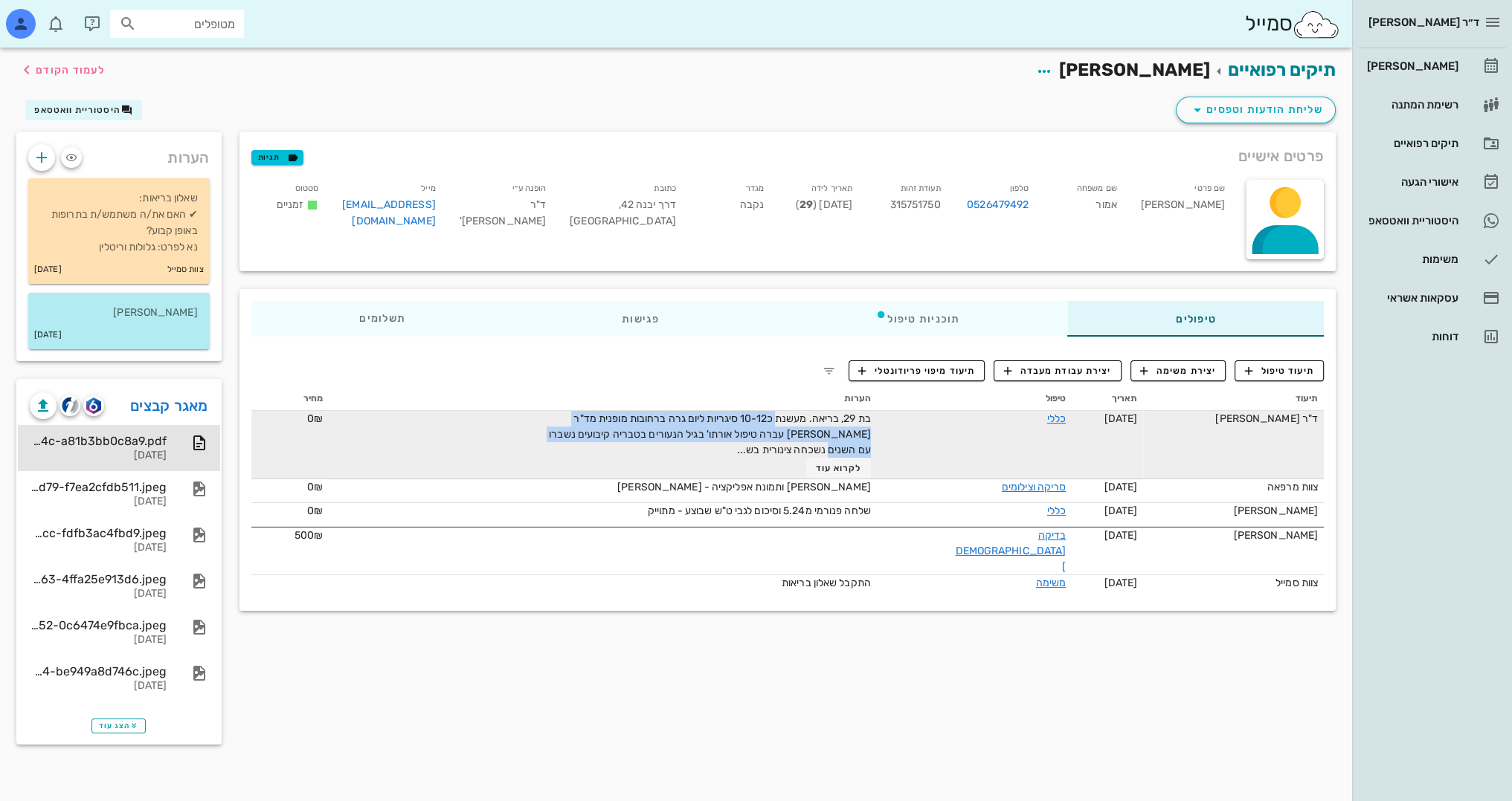
drag, startPoint x: 793, startPoint y: 418, endPoint x: 555, endPoint y: 428, distance: 238.2
click at [555, 428] on div "בת 29, בריאה. מעשנת כ10-12 סיגריות ליום גרה ברחובות מופנית מד"ר [PERSON_NAME] ע…" at bounding box center [703, 445] width 334 height 67
click at [802, 445] on div "בת 29, בריאה. מעשנת כ10-12 סיגריות ליום גרה ברחובות מופנית מד"ר [PERSON_NAME] ע…" at bounding box center [703, 445] width 334 height 67
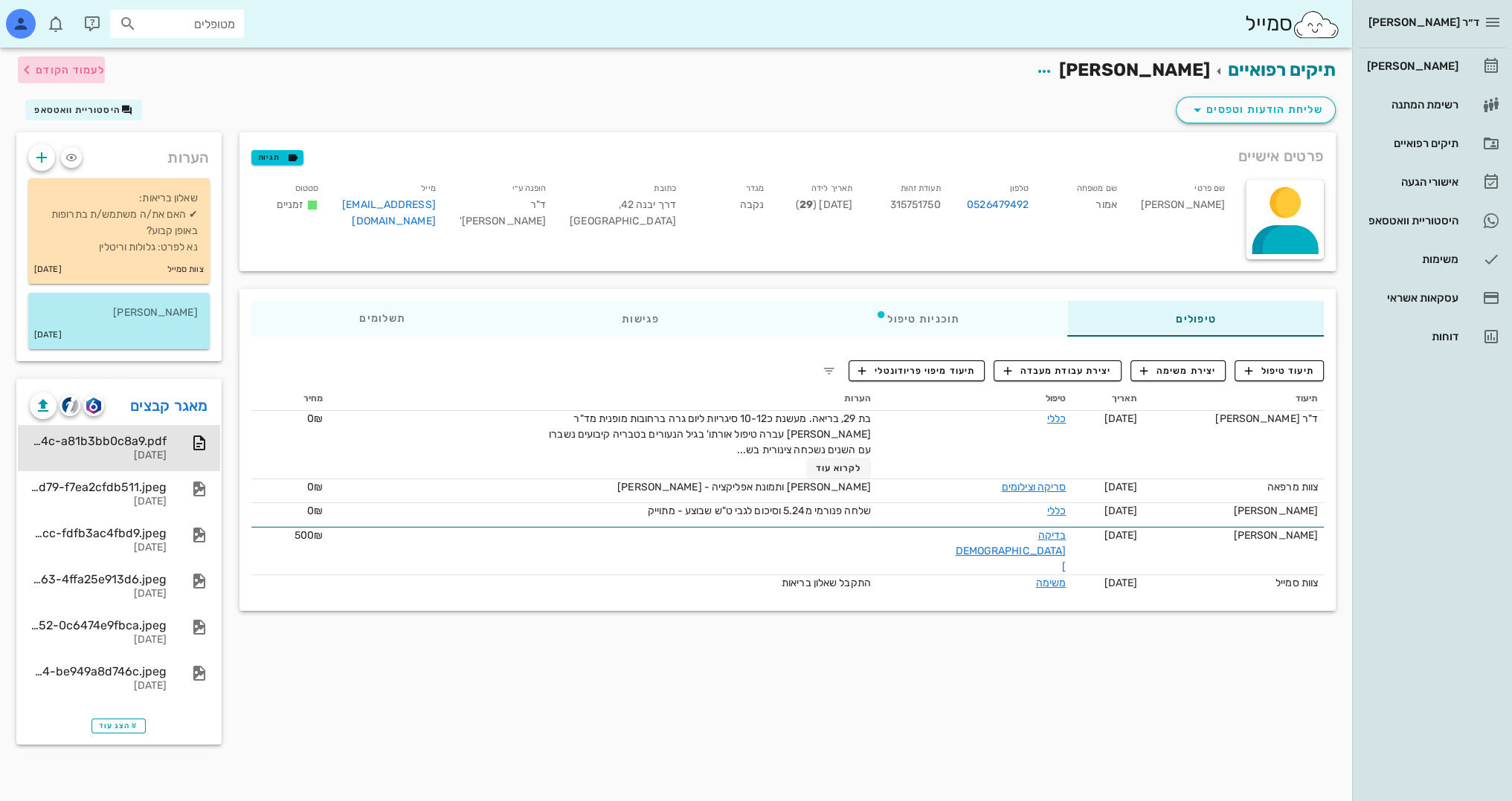
click at [81, 72] on span "לעמוד הקודם" at bounding box center [70, 70] width 69 height 13
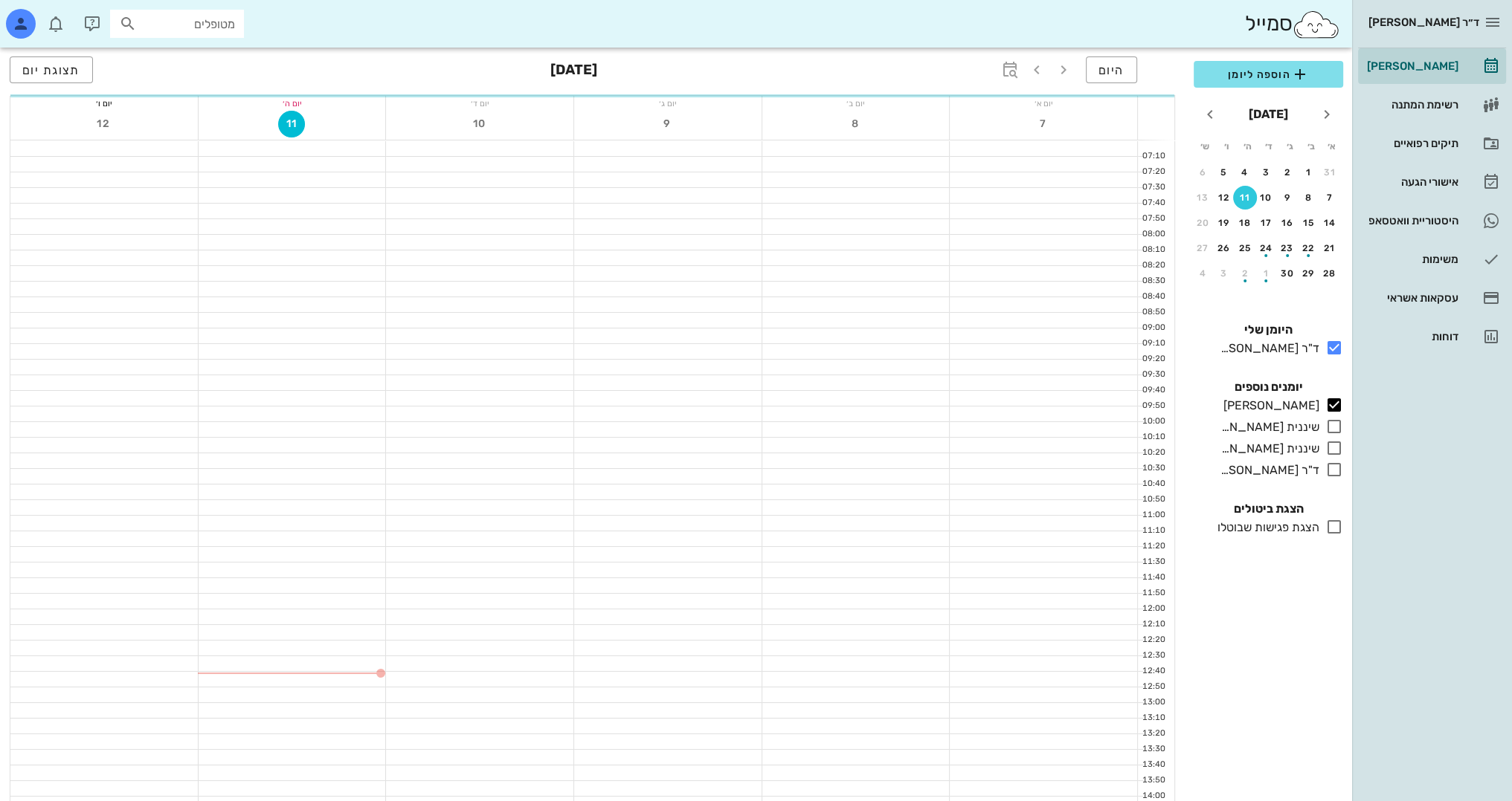
scroll to position [520, 0]
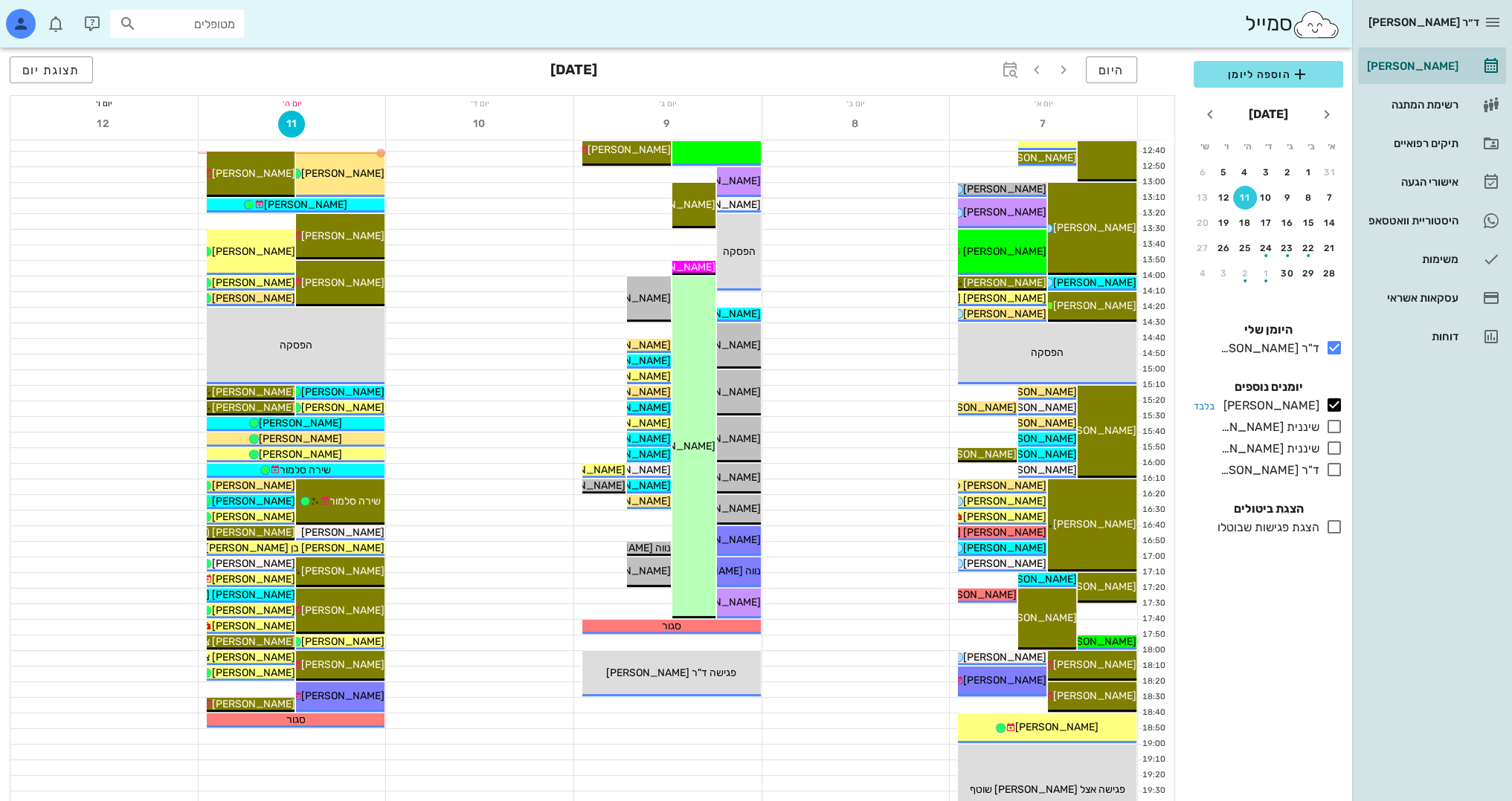
click at [1329, 401] on icon at bounding box center [1334, 405] width 18 height 18
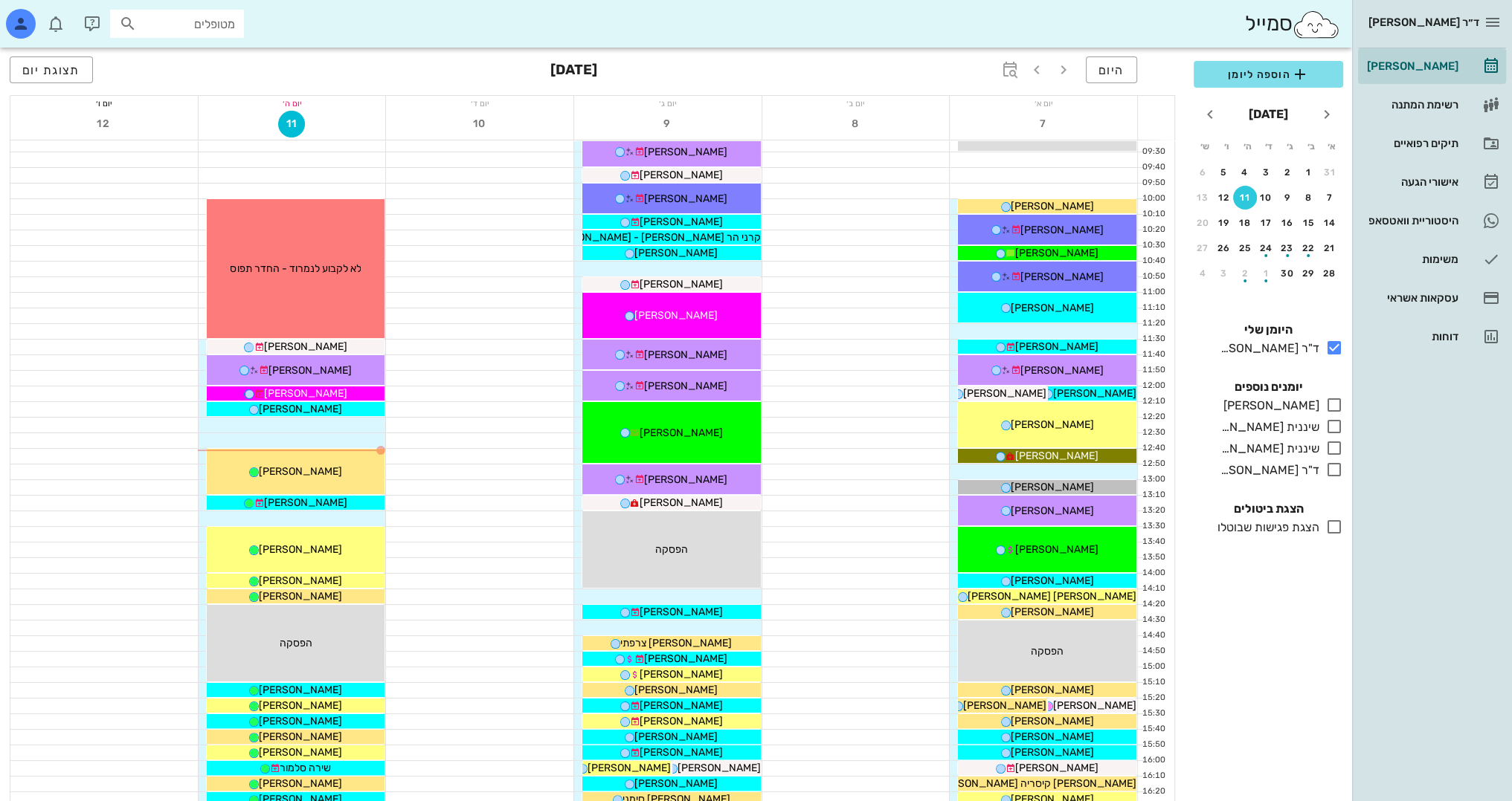
scroll to position [149, 0]
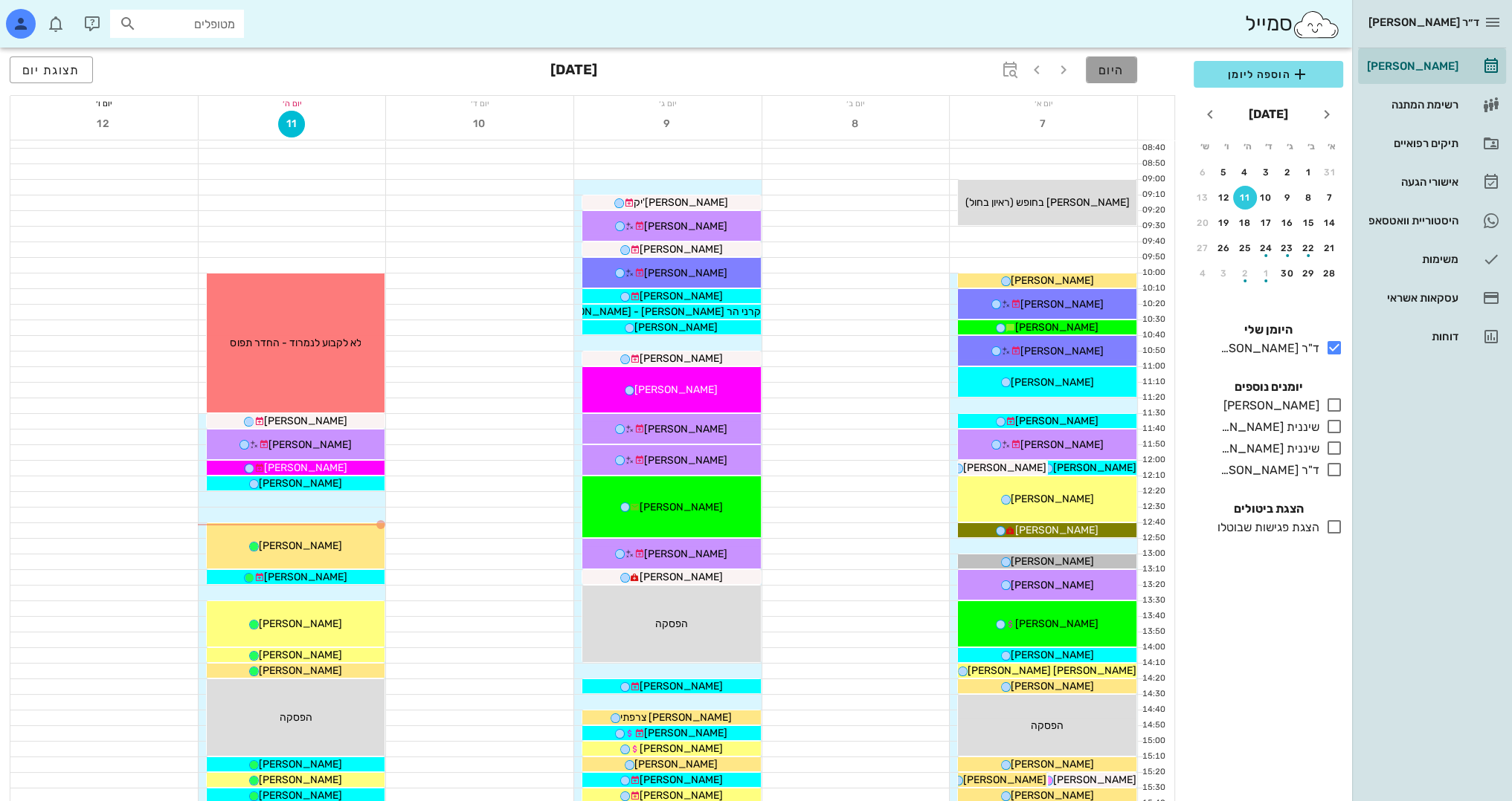
click at [1119, 71] on span "היום" at bounding box center [1111, 70] width 26 height 14
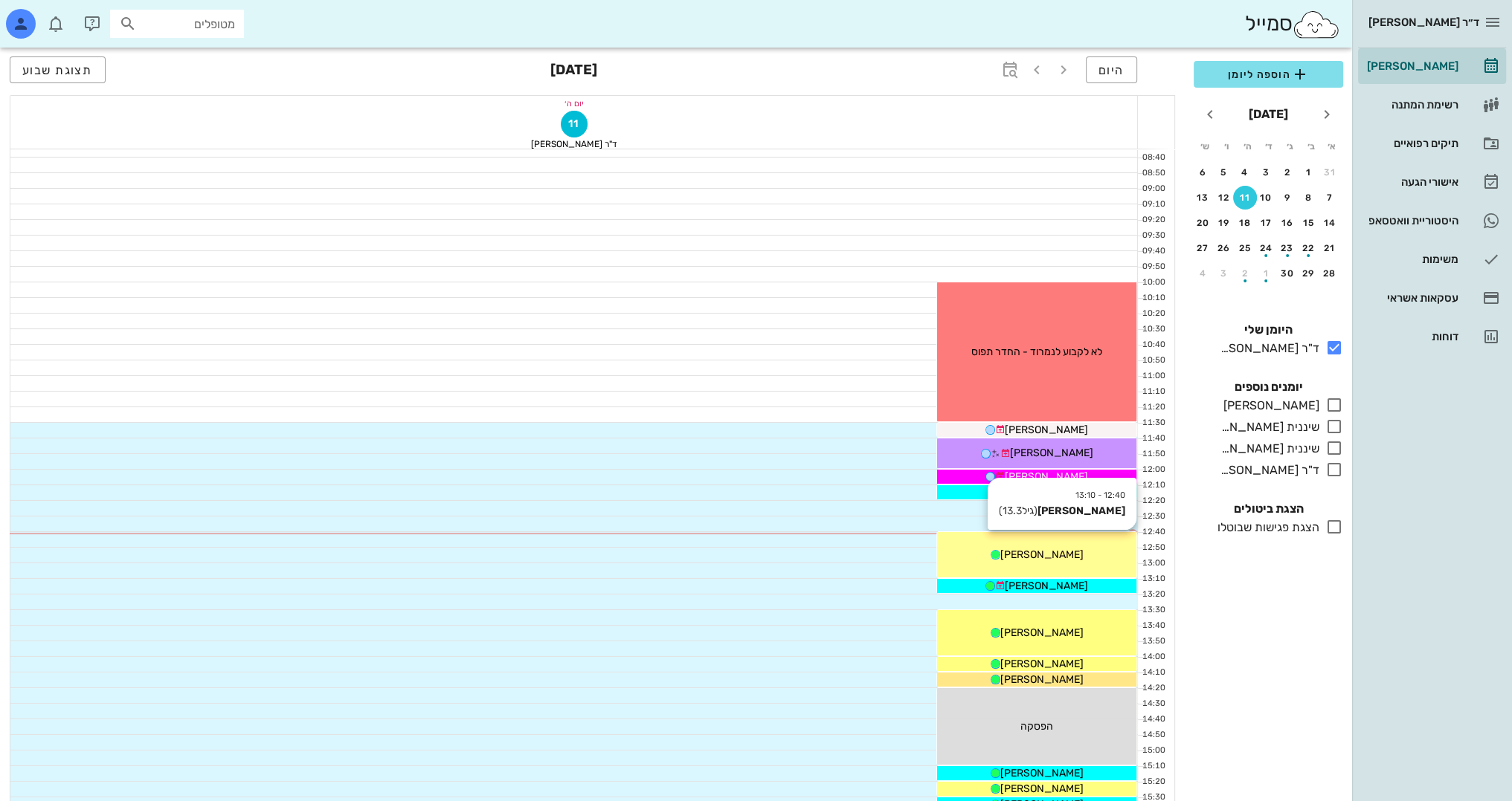
click at [1061, 555] on span "[PERSON_NAME]" at bounding box center [1041, 555] width 84 height 13
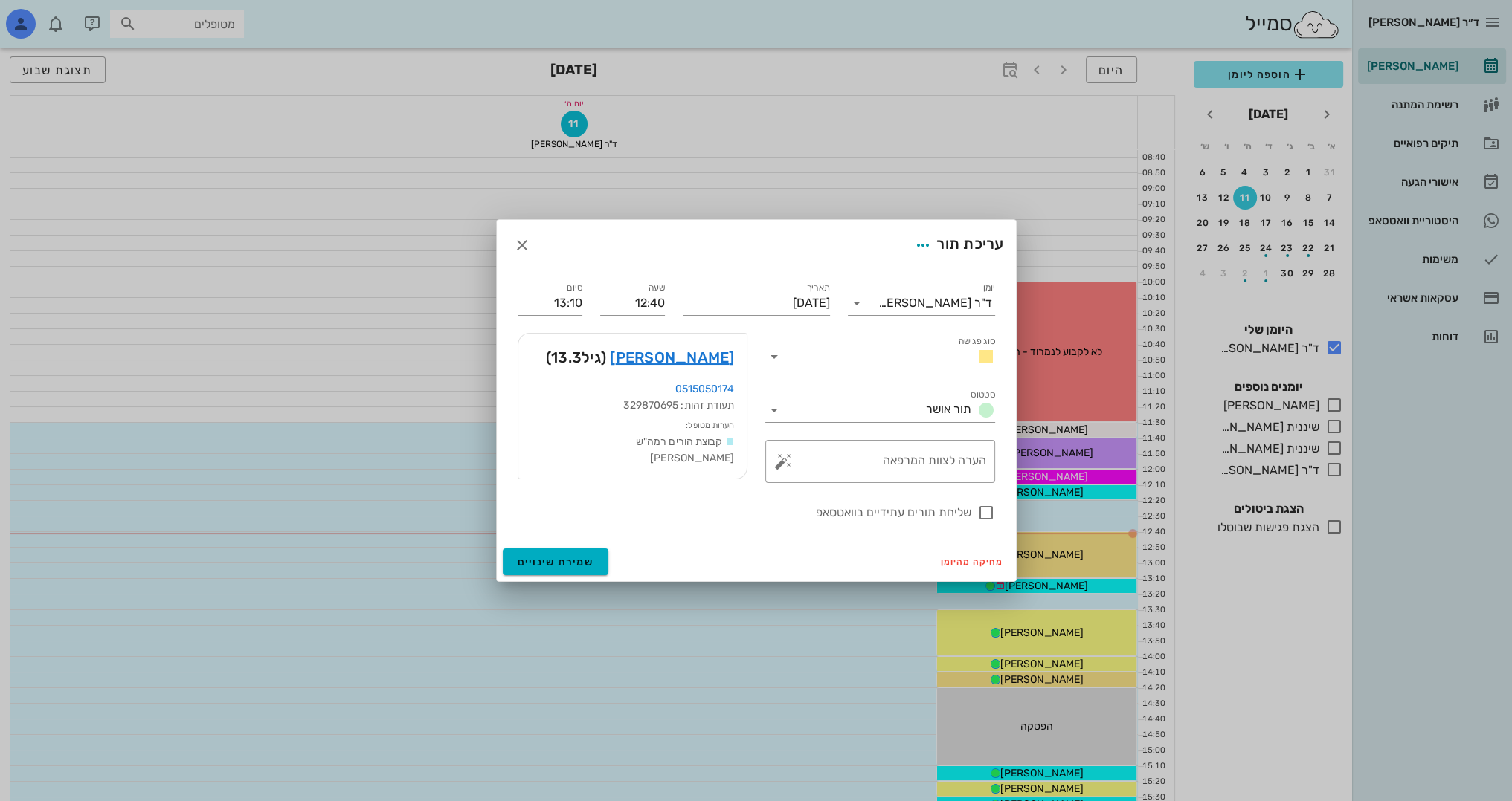
click at [1304, 723] on div at bounding box center [756, 400] width 1512 height 801
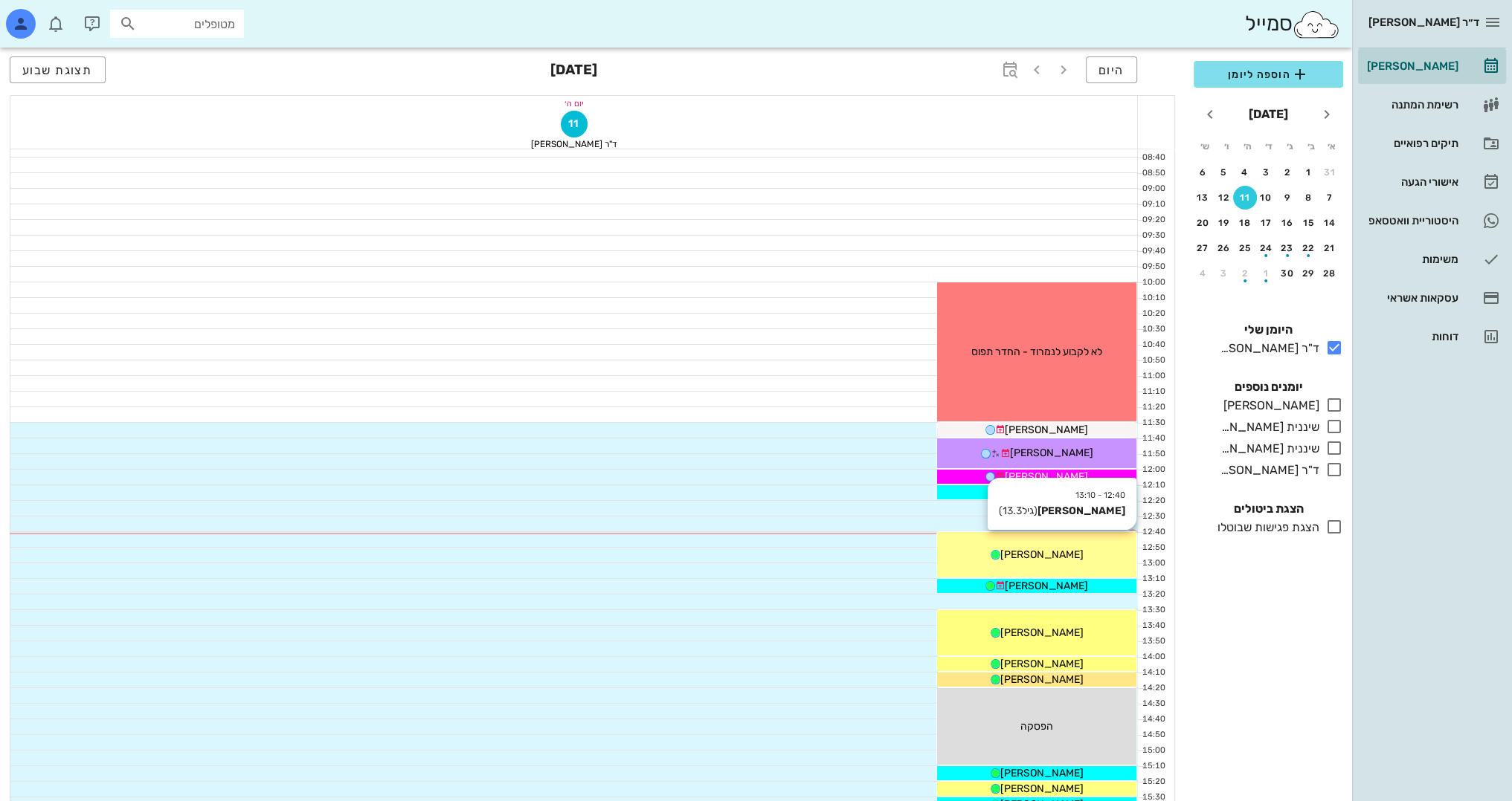
click at [1104, 573] on div "12:40 - 13:10 [PERSON_NAME] (גיל 13.3 ) [PERSON_NAME]" at bounding box center [1037, 555] width 199 height 45
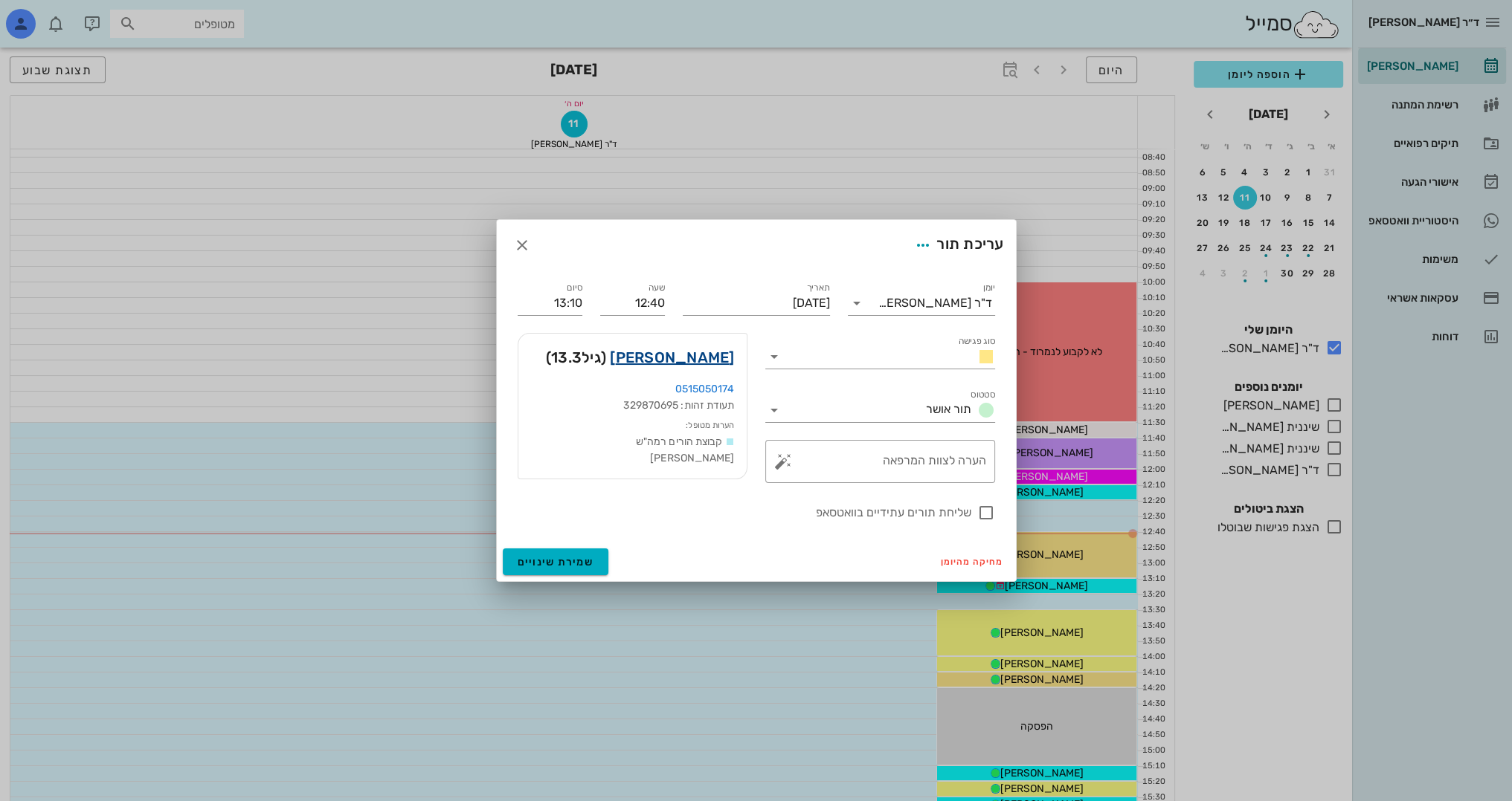
click at [702, 353] on link "[PERSON_NAME]" at bounding box center [672, 357] width 124 height 23
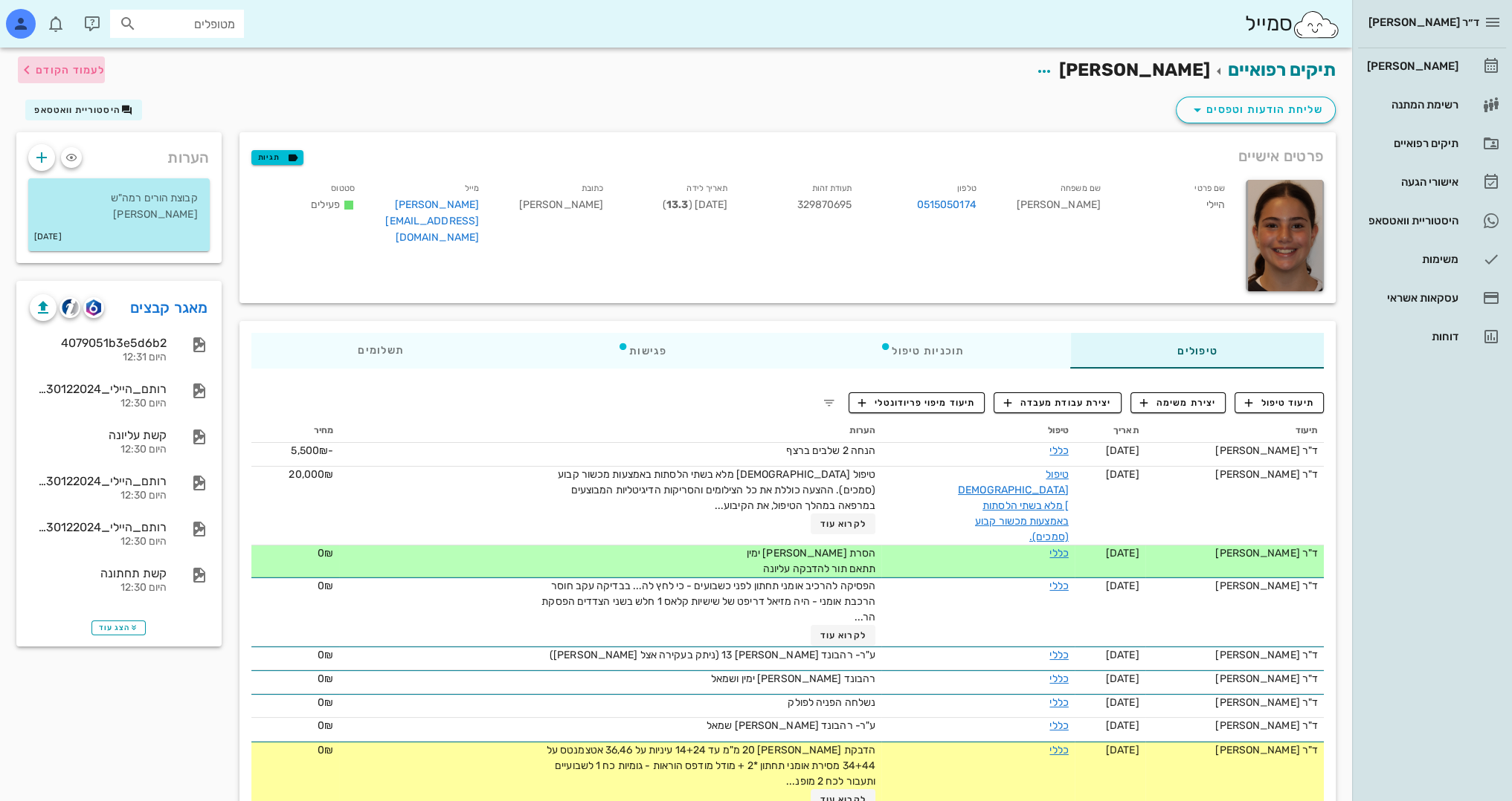
click at [50, 69] on span "לעמוד הקודם" at bounding box center [70, 70] width 69 height 13
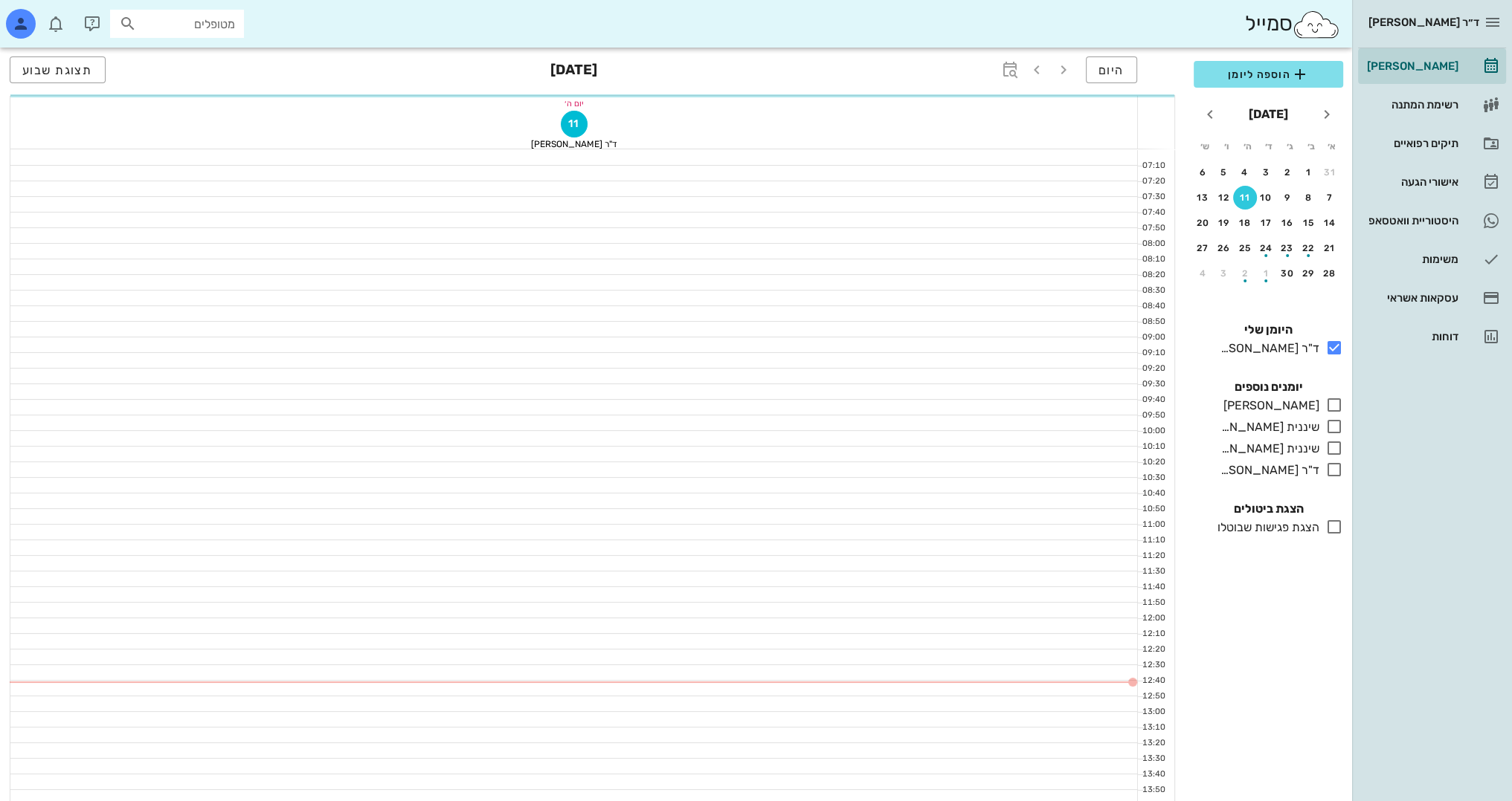
scroll to position [149, 0]
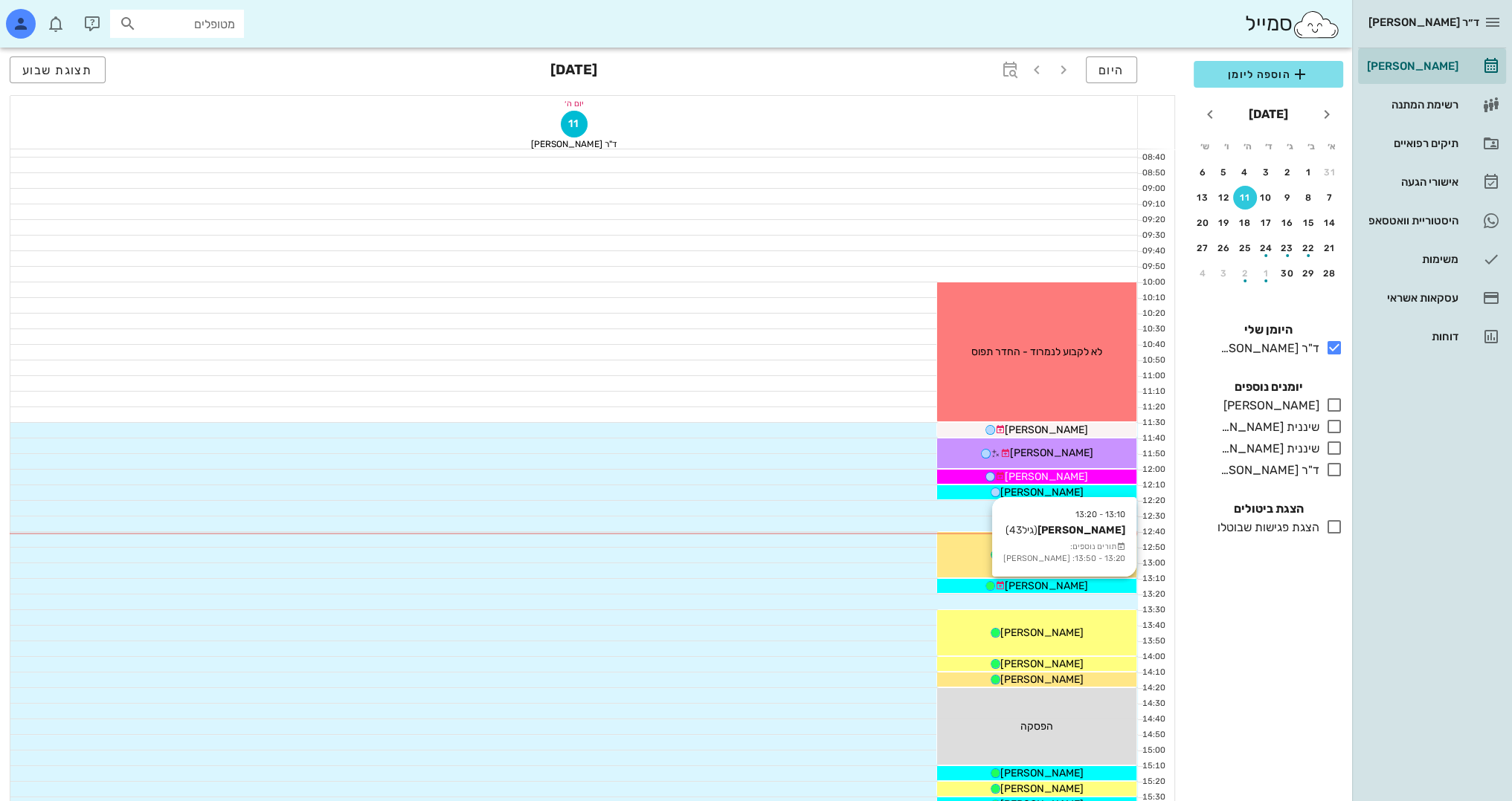
click at [1082, 590] on div "[PERSON_NAME]" at bounding box center [1037, 585] width 199 height 15
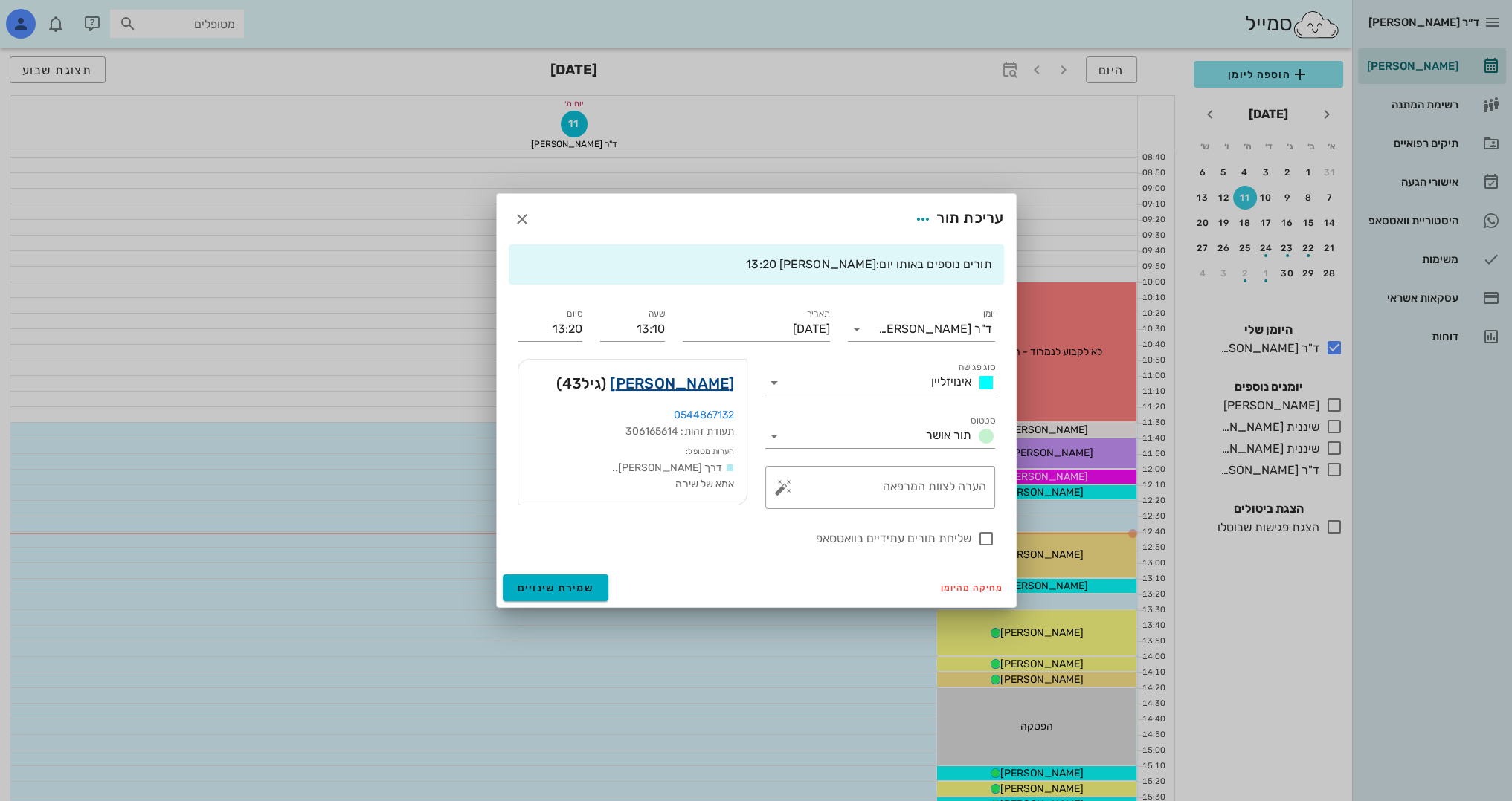
click at [706, 383] on link "[PERSON_NAME]" at bounding box center [672, 383] width 124 height 23
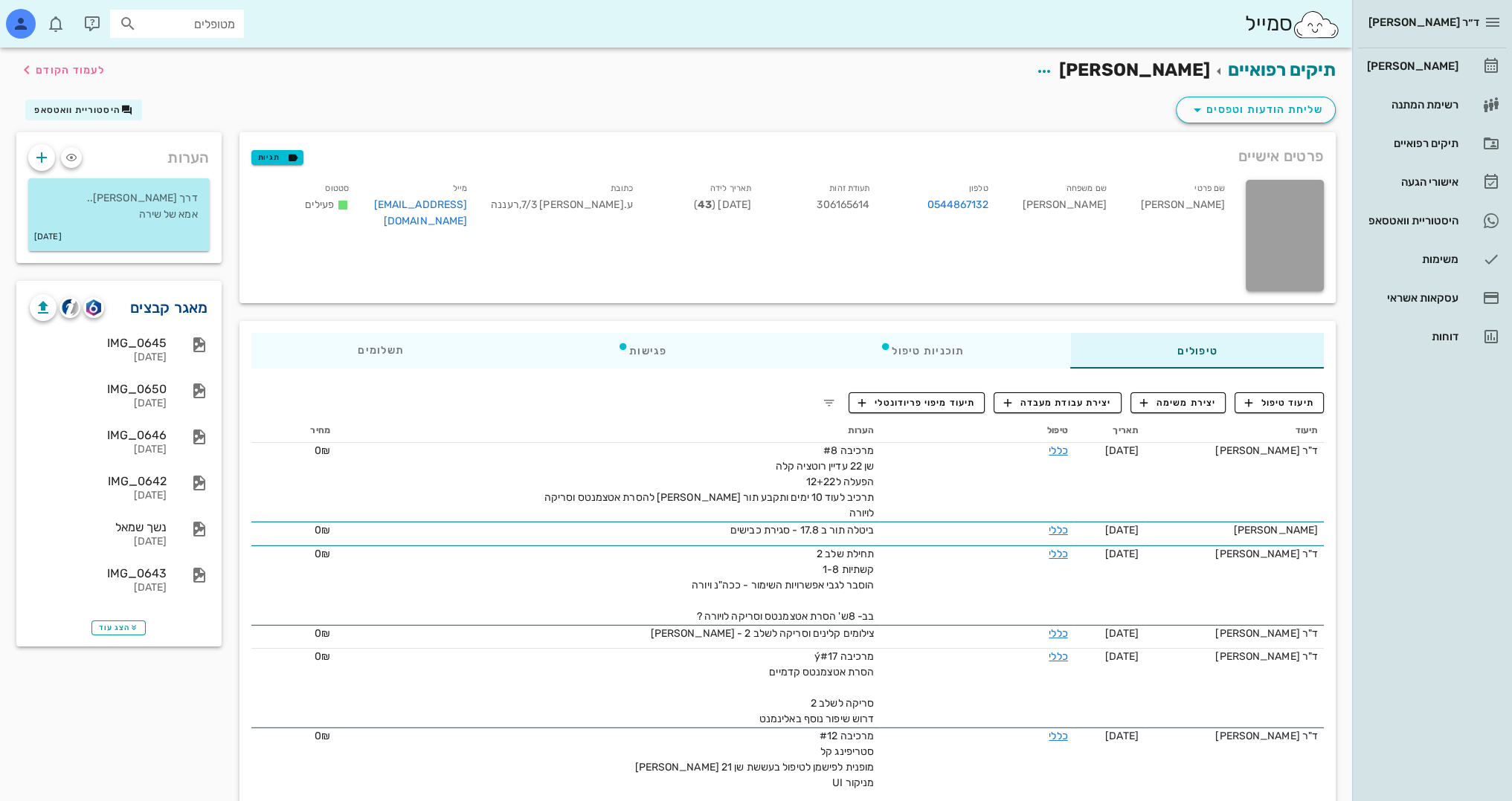
click at [140, 311] on link "מאגר קבצים" at bounding box center [169, 307] width 78 height 23
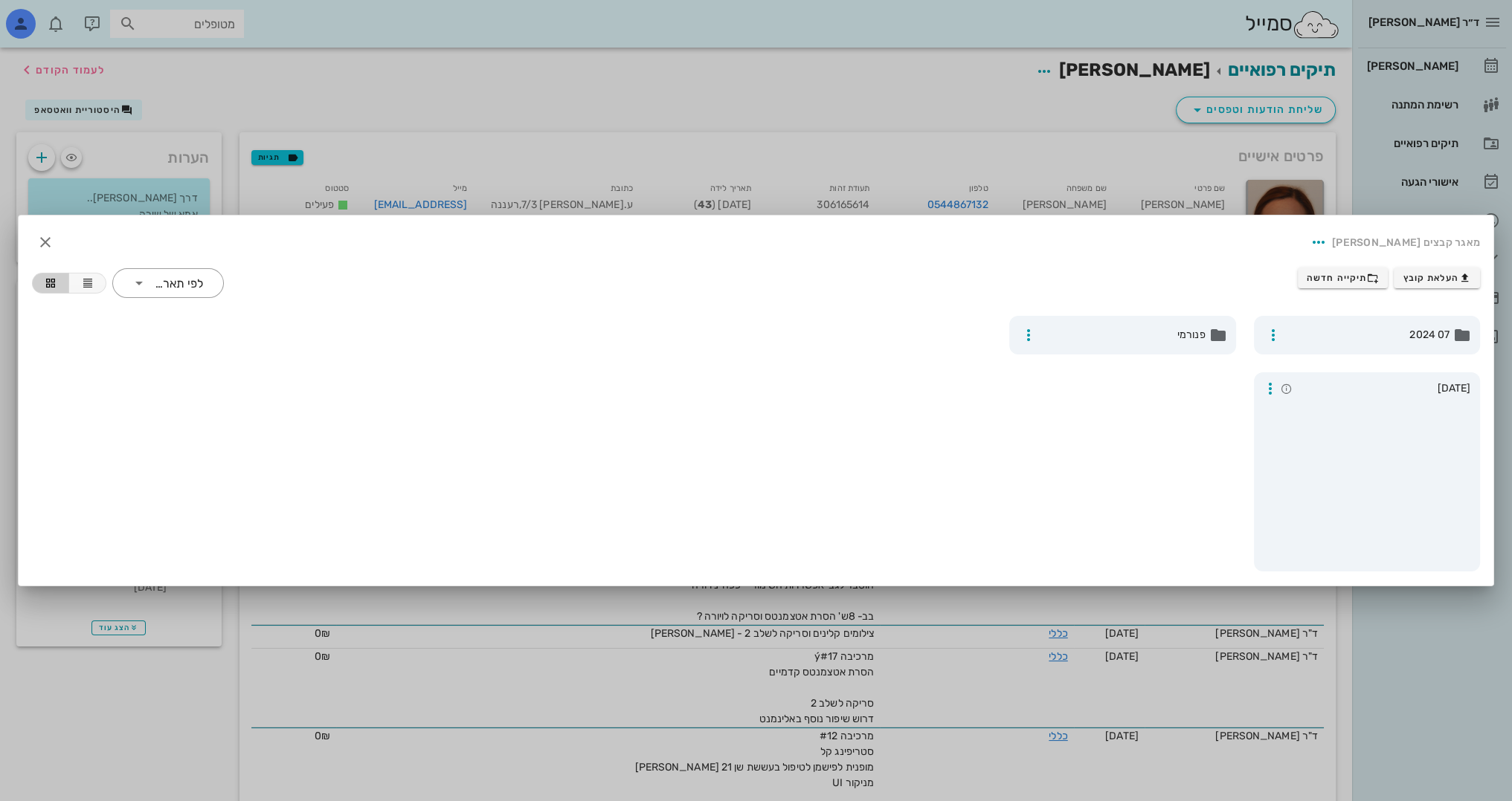
click at [1467, 692] on div at bounding box center [756, 400] width 1512 height 801
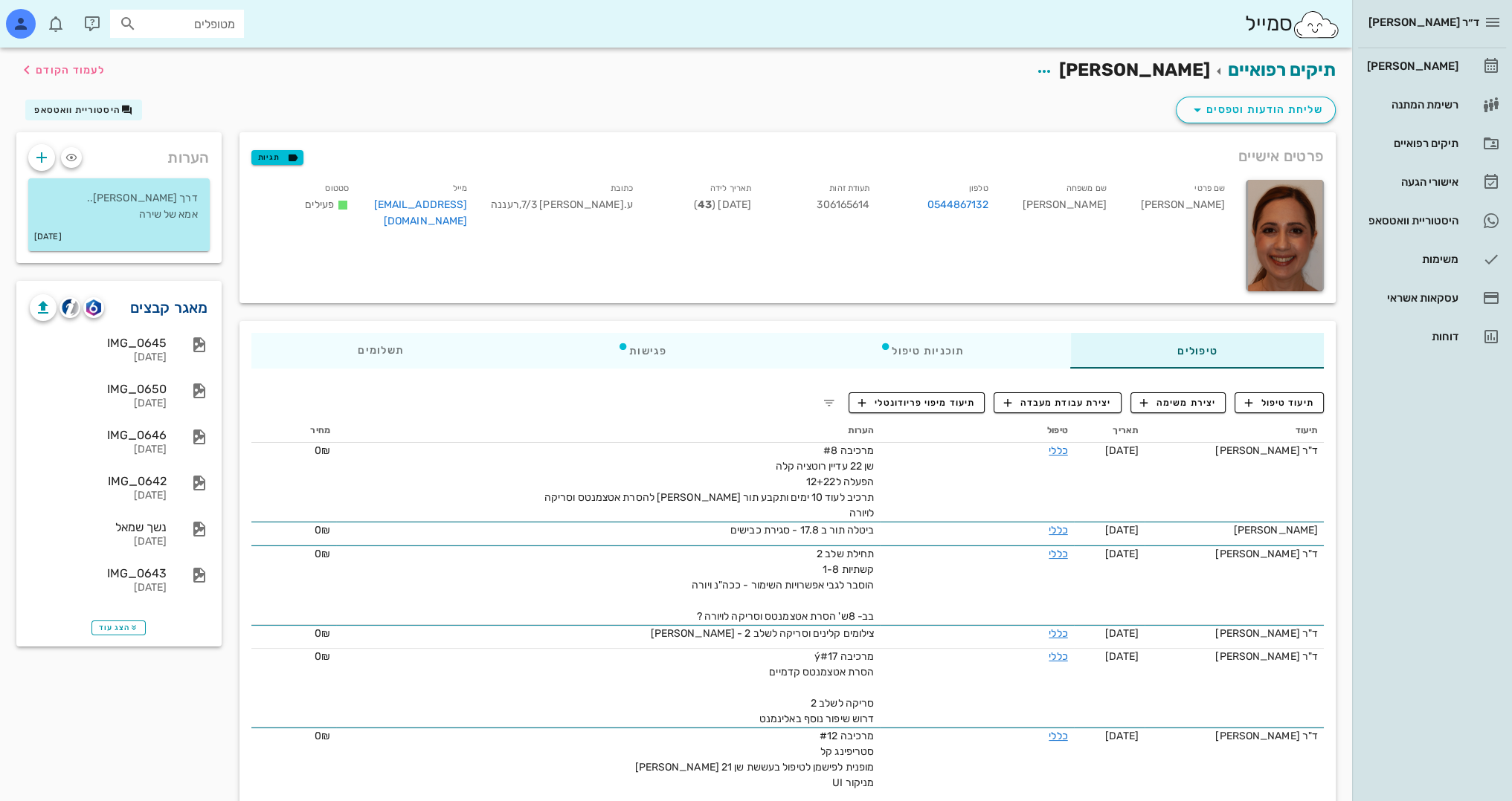
click at [176, 316] on link "מאגר קבצים" at bounding box center [169, 307] width 78 height 23
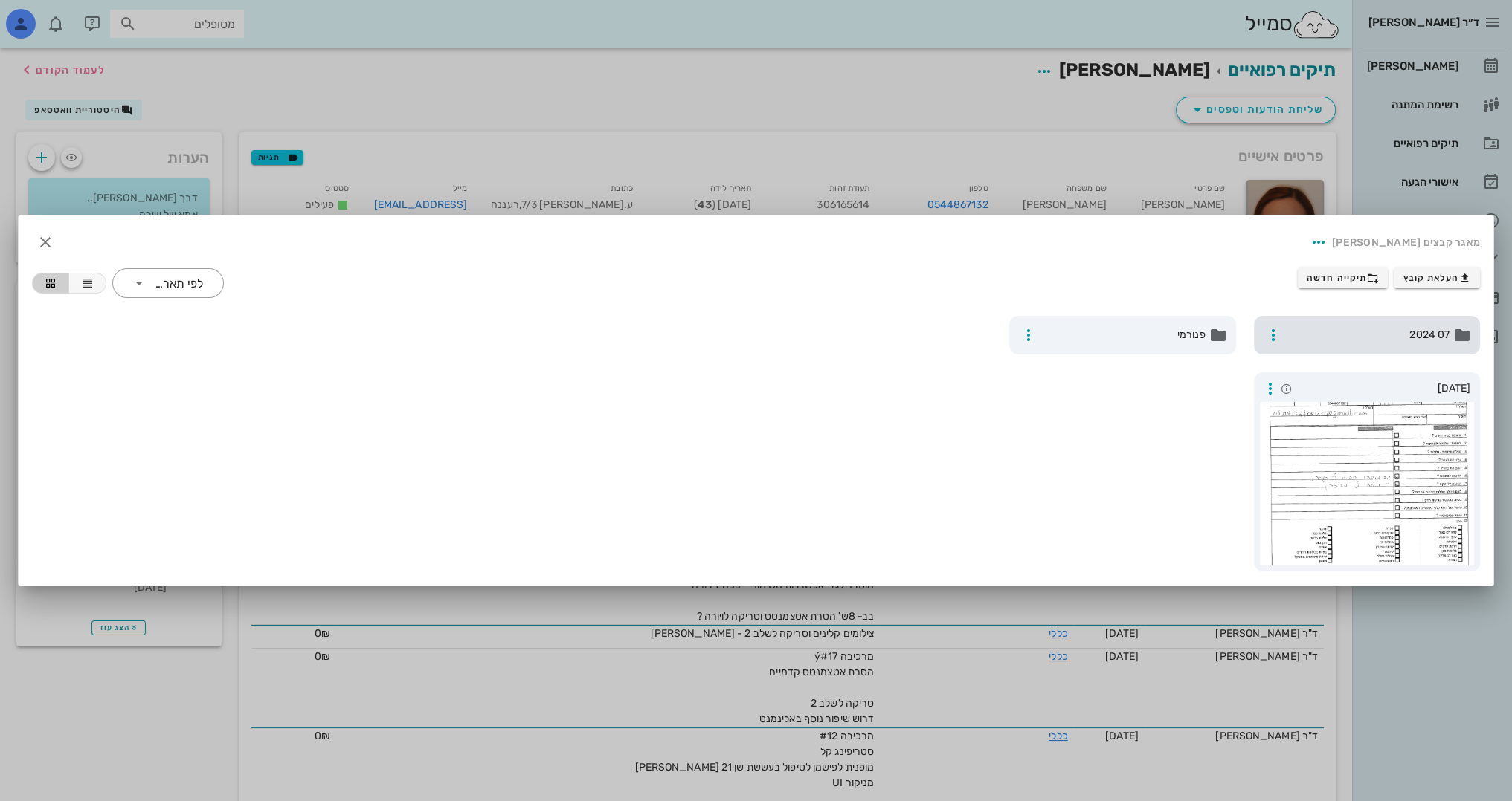
click at [1426, 327] on span "07 2024" at bounding box center [1368, 335] width 163 height 16
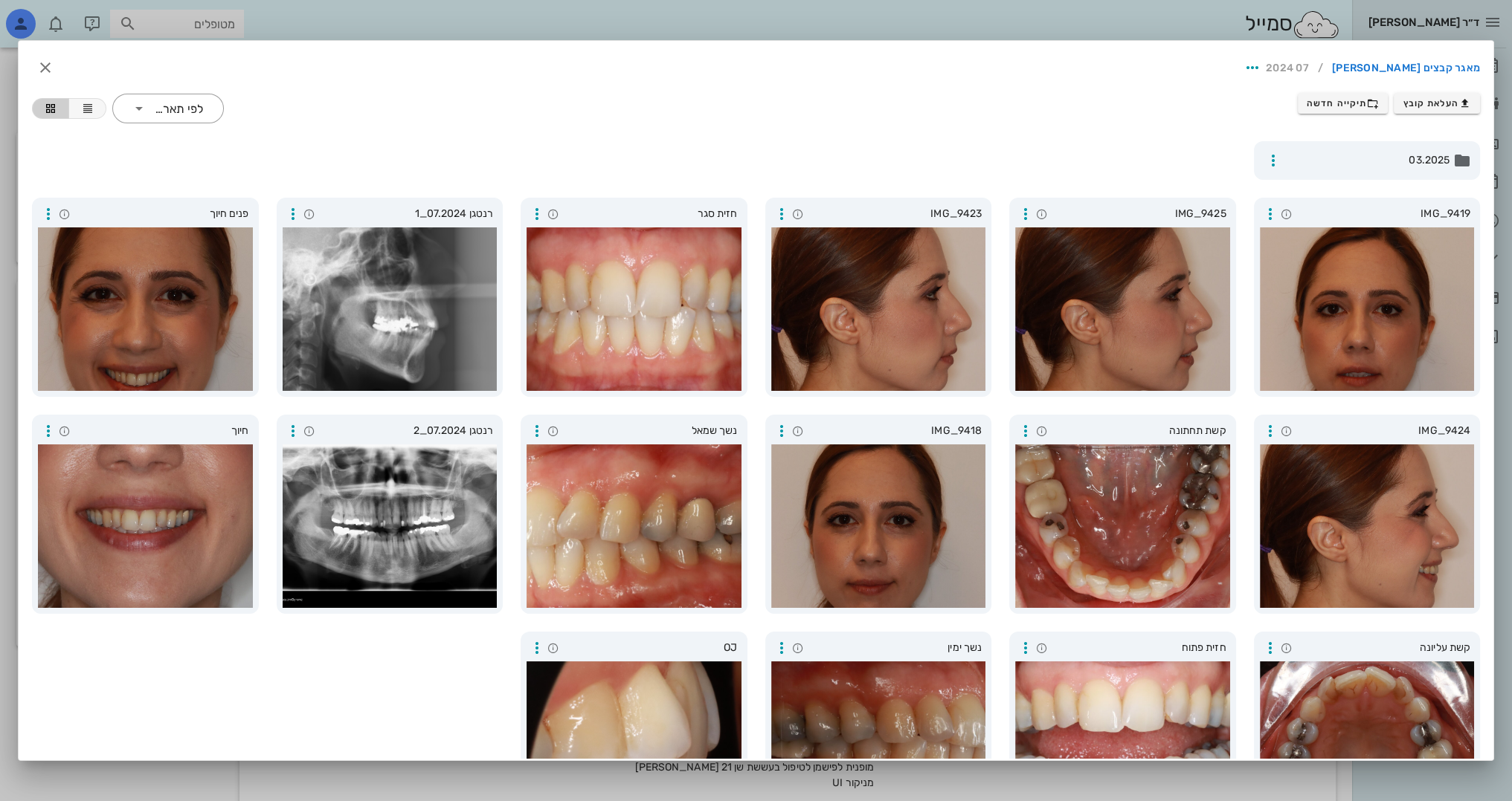
click at [470, 147] on div "03.2025" at bounding box center [756, 160] width 1466 height 57
click at [1338, 103] on span "תיקייה חדשה" at bounding box center [1342, 102] width 72 height 12
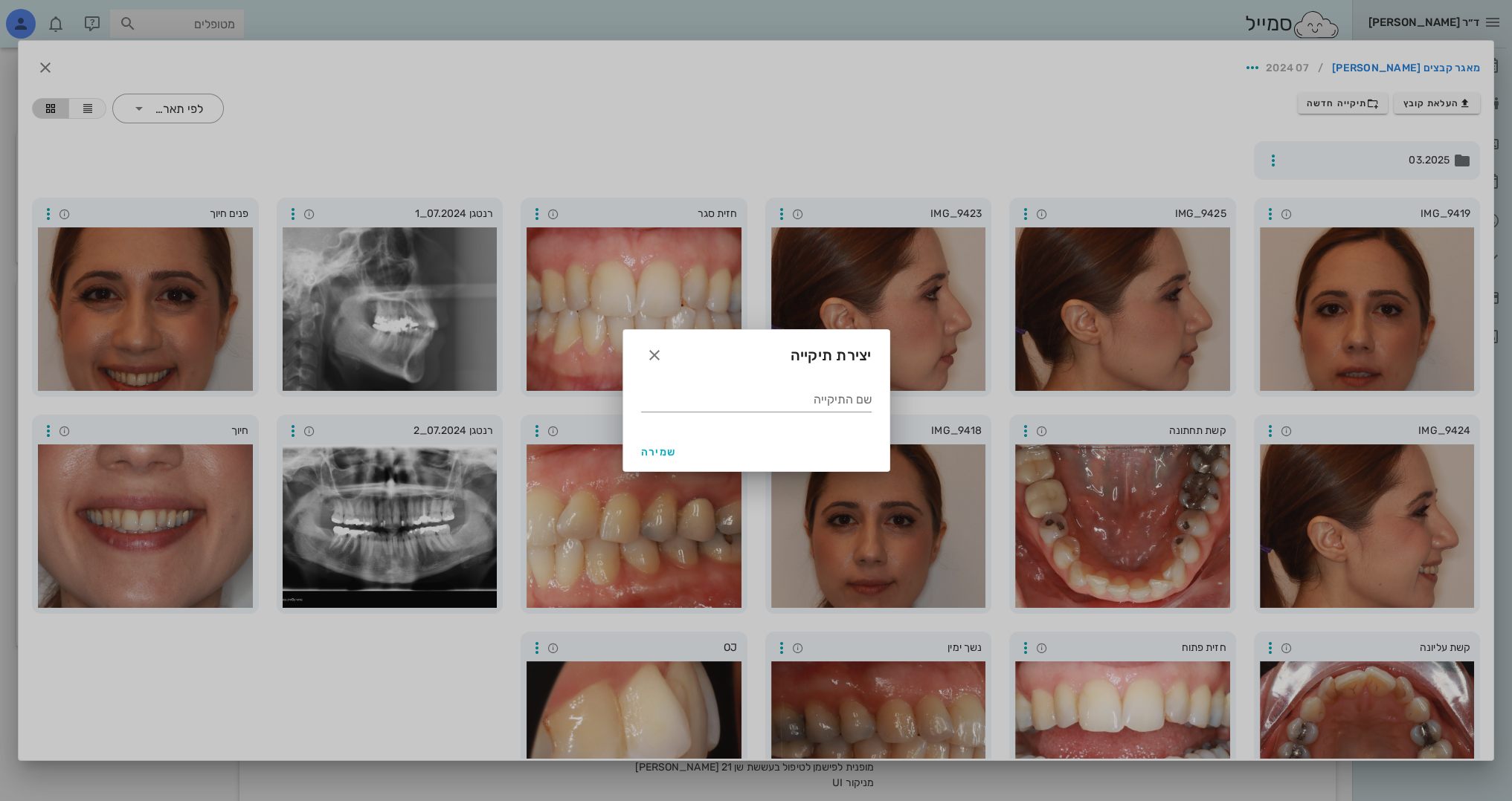
click at [670, 339] on div "יצירת תיקייה" at bounding box center [756, 353] width 266 height 46
click at [658, 353] on icon "button" at bounding box center [654, 356] width 18 height 18
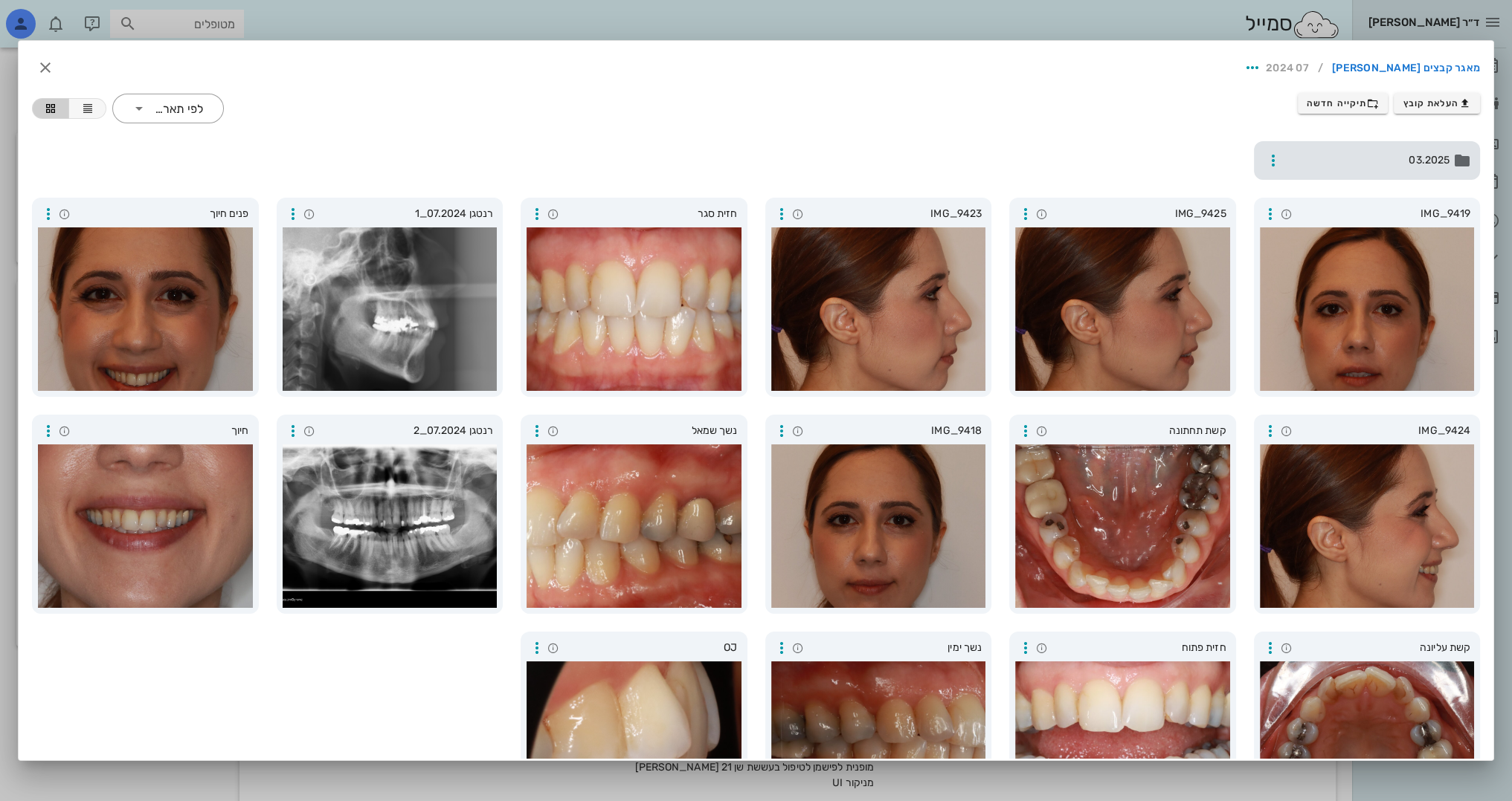
click at [1340, 157] on span "03.2025" at bounding box center [1368, 161] width 163 height 16
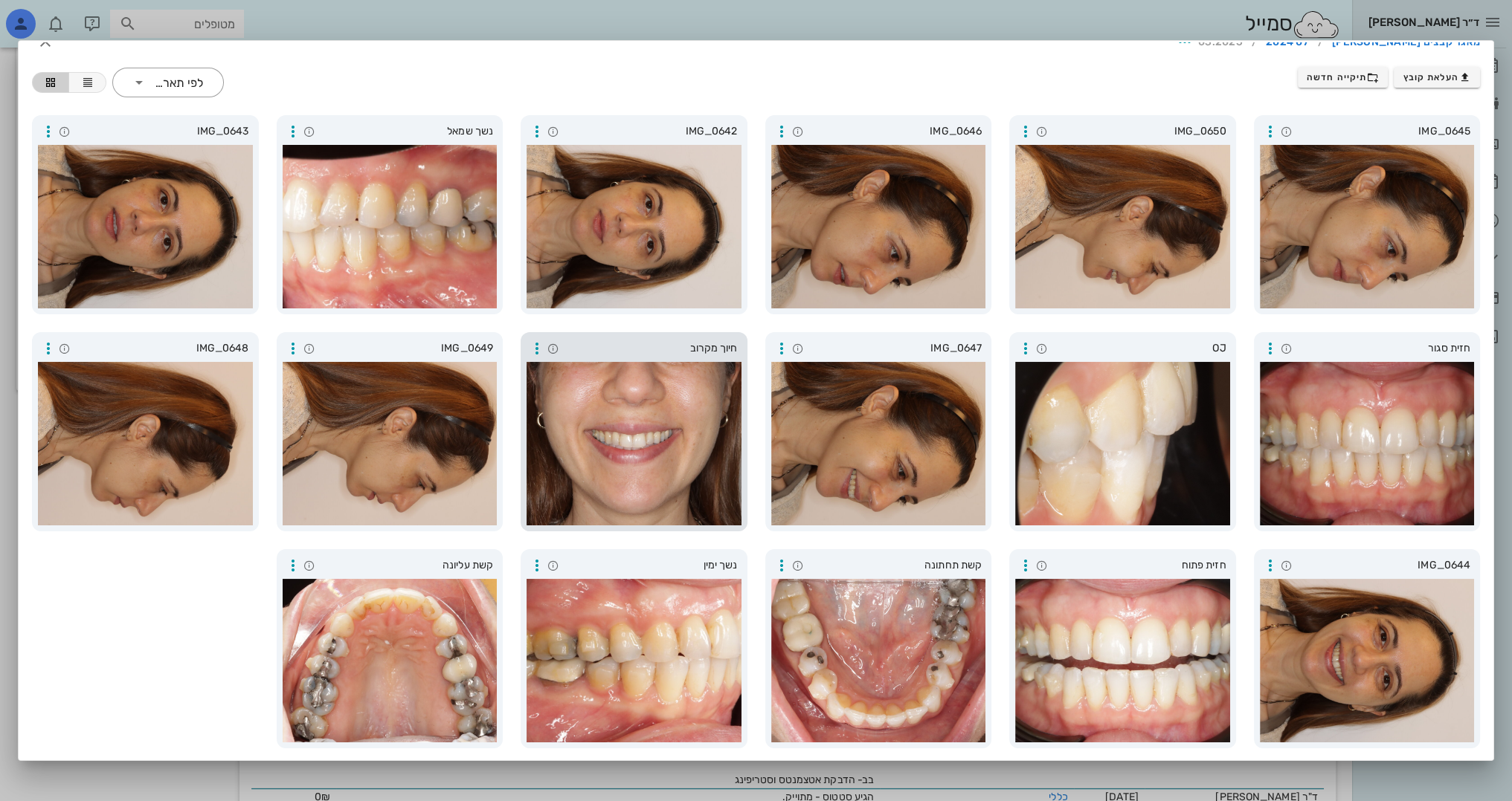
scroll to position [372, 0]
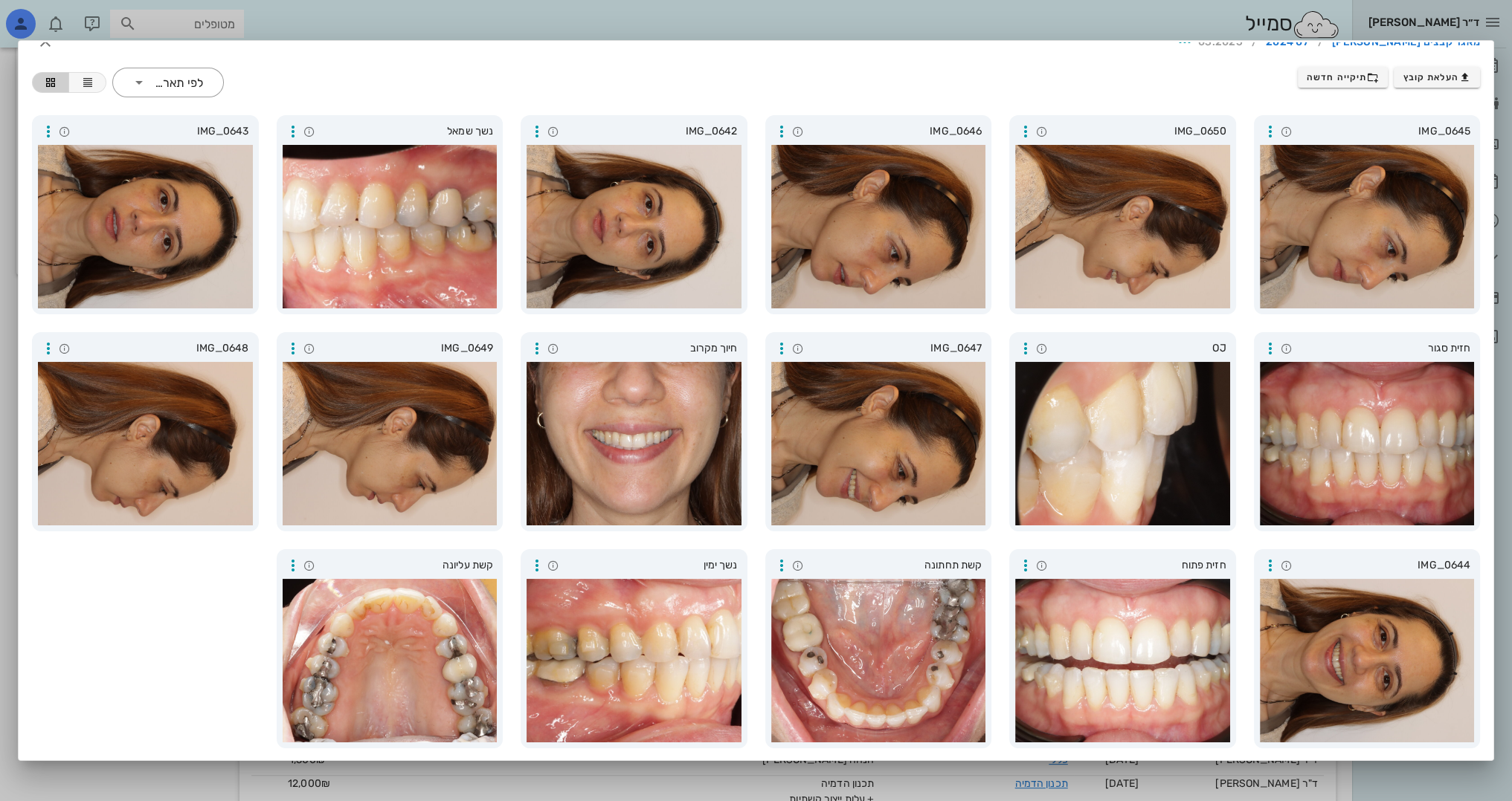
click at [381, 20] on div at bounding box center [756, 400] width 1512 height 801
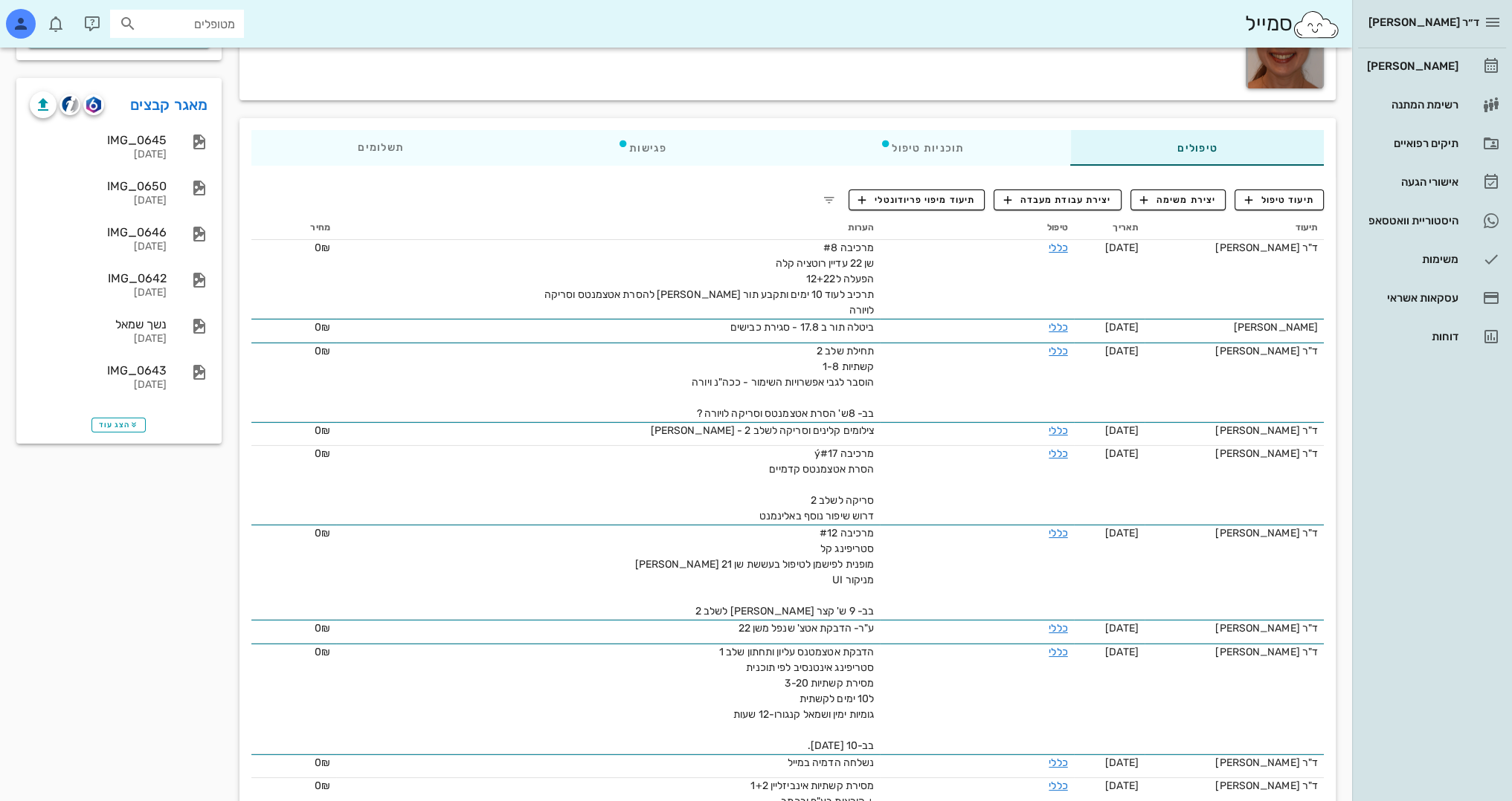
scroll to position [0, 0]
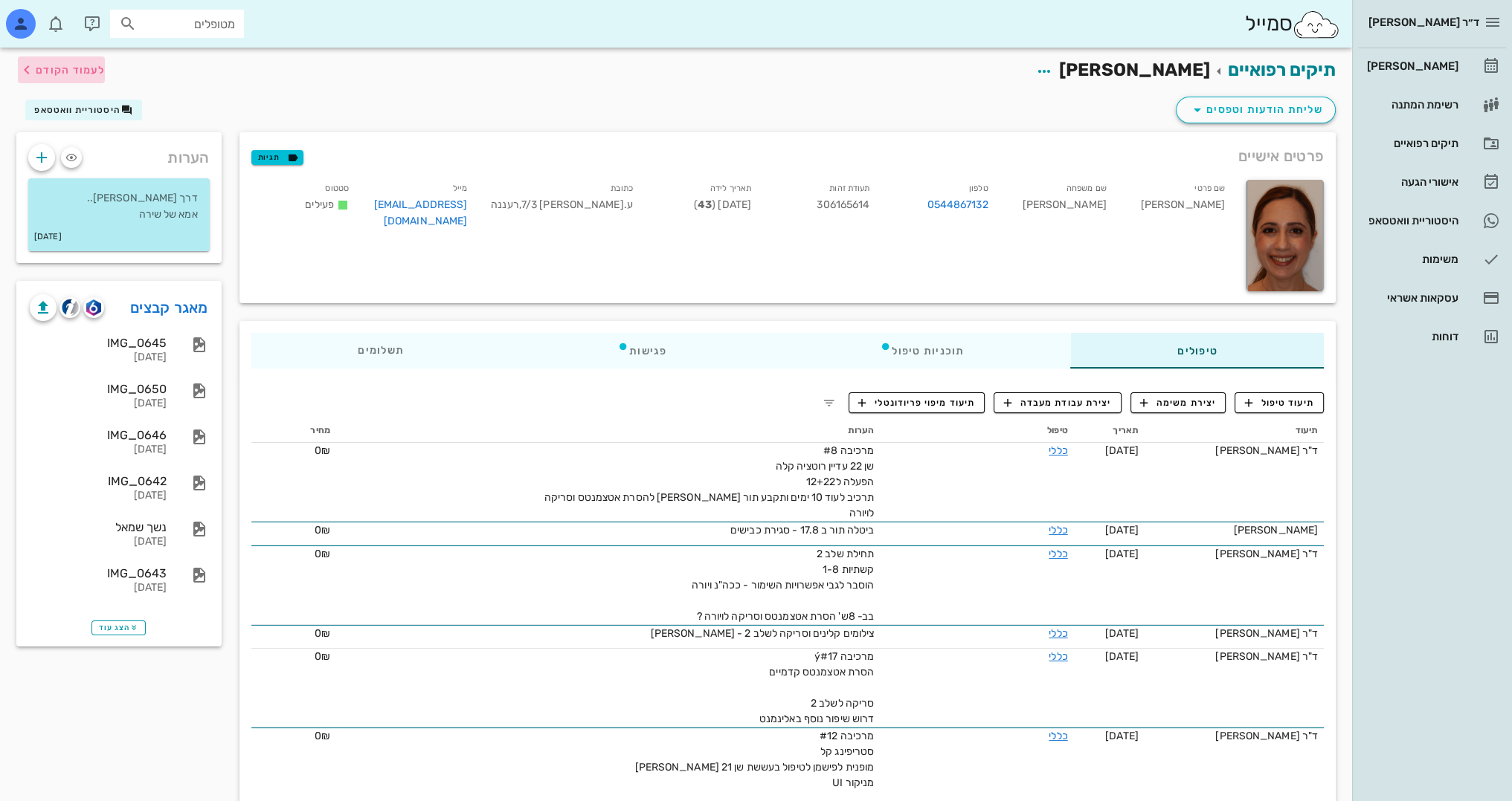
click at [93, 75] on span "לעמוד הקודם" at bounding box center [61, 70] width 87 height 18
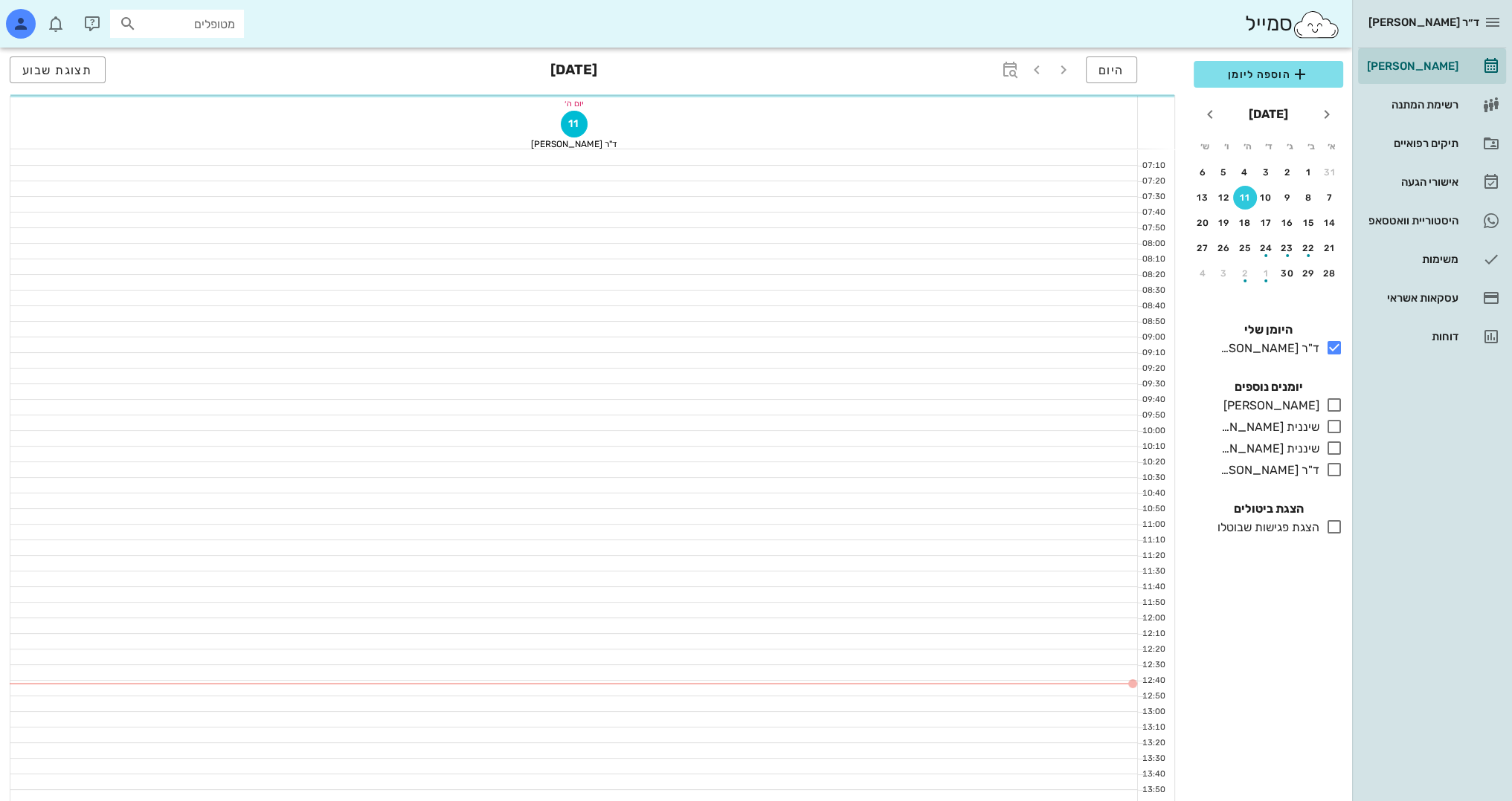
scroll to position [149, 0]
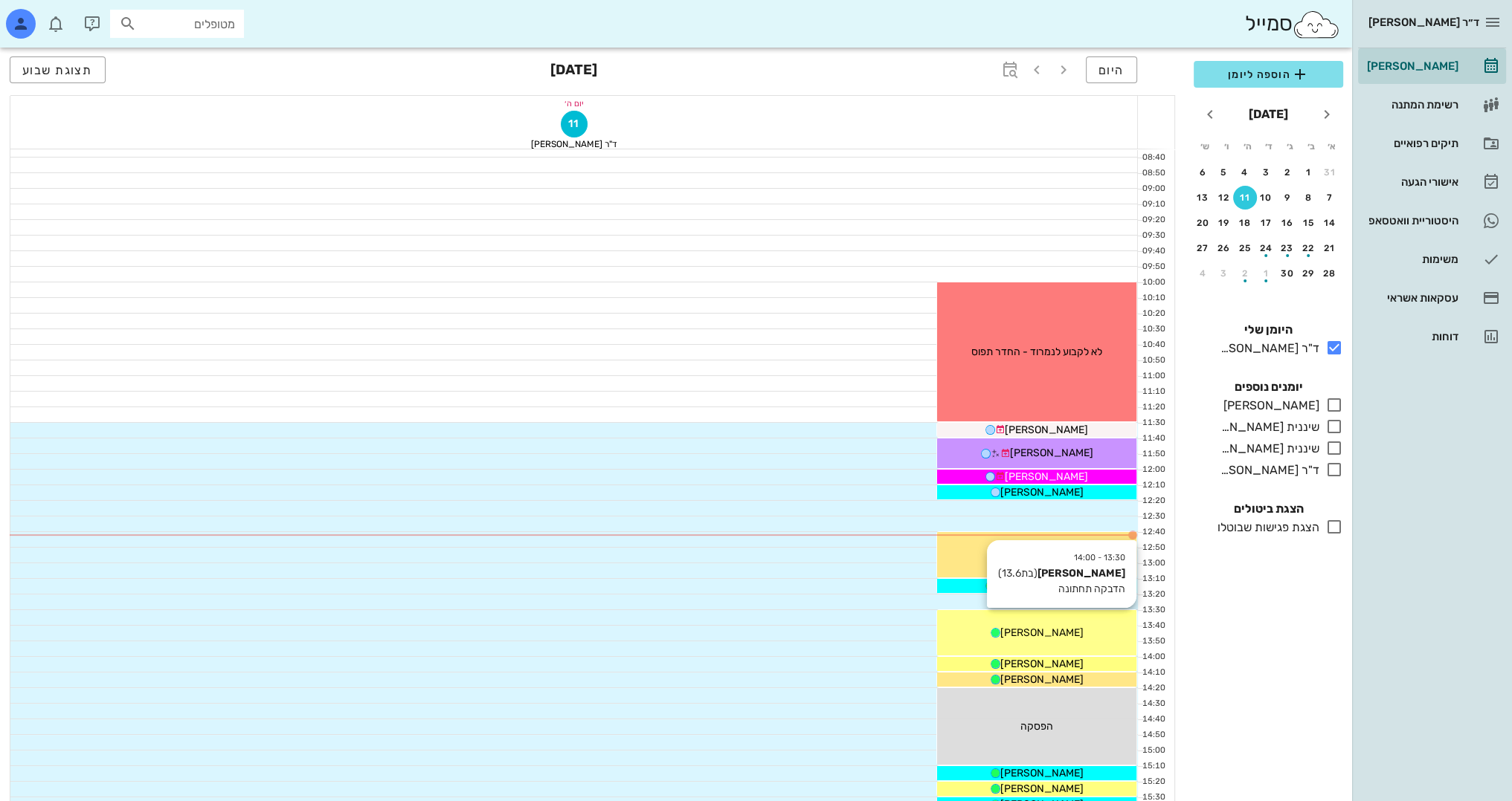
click at [1111, 629] on div "[PERSON_NAME]" at bounding box center [1037, 632] width 199 height 15
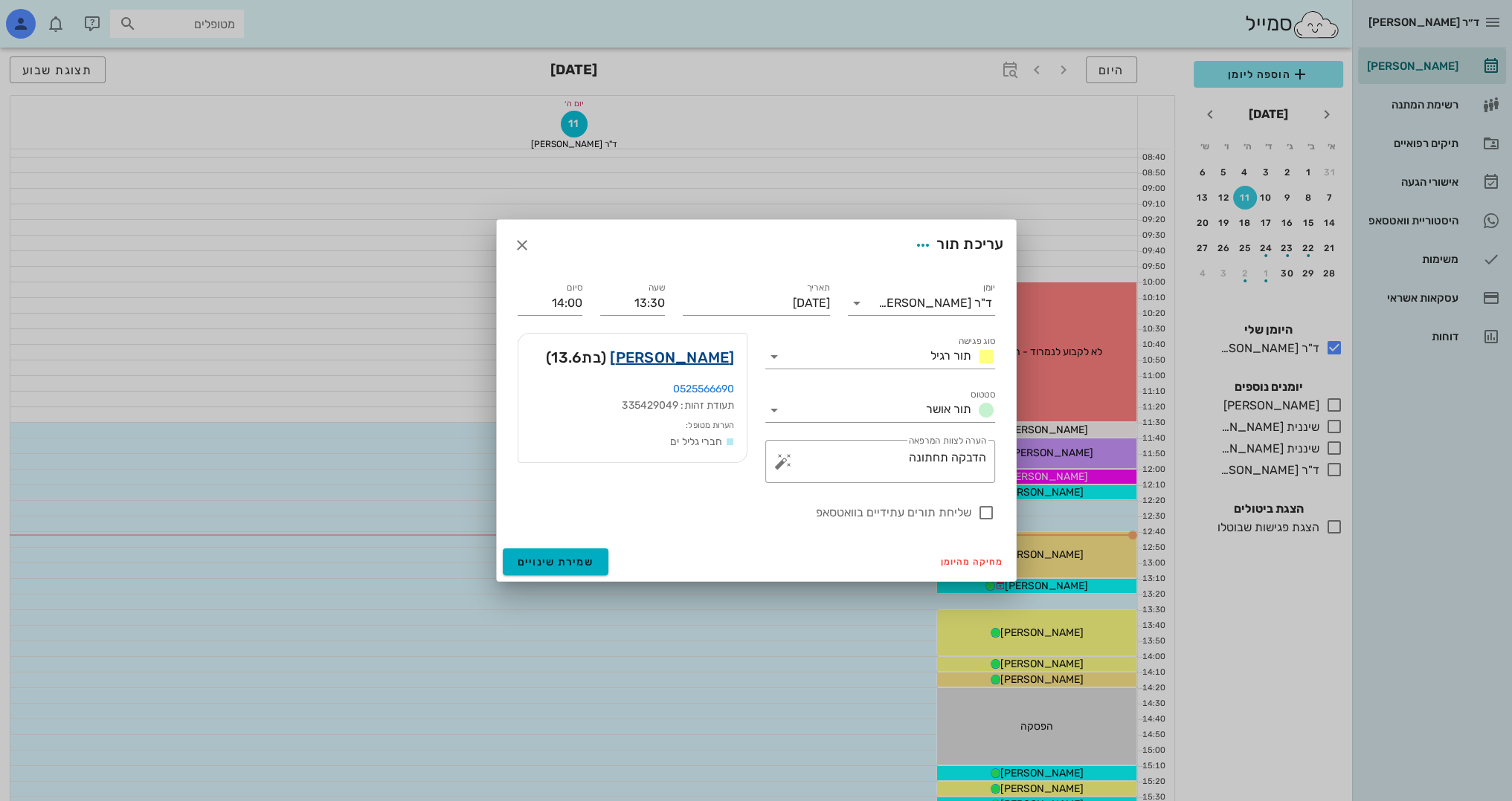
click at [720, 361] on link "[PERSON_NAME]" at bounding box center [672, 357] width 124 height 23
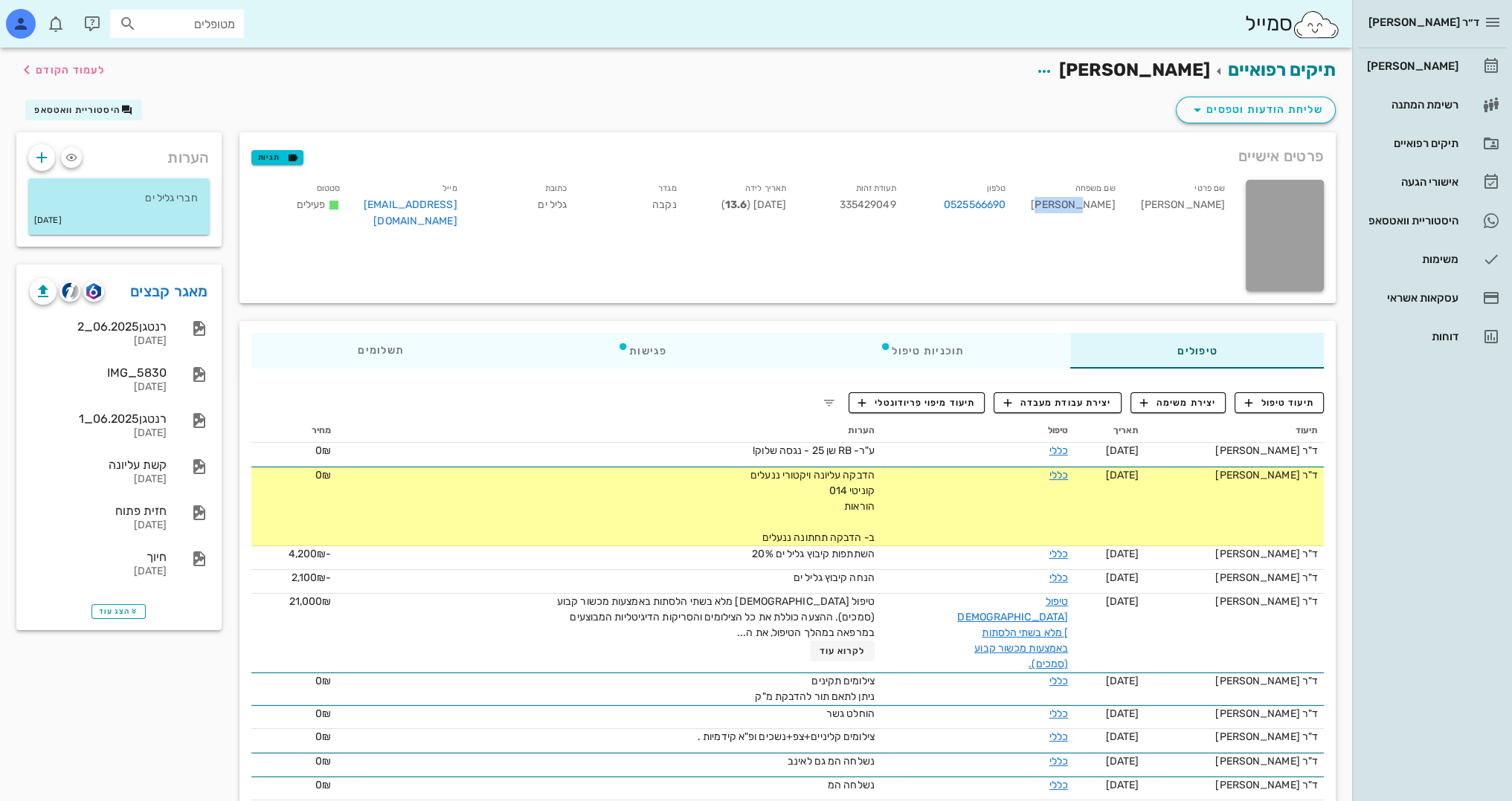
drag, startPoint x: 1116, startPoint y: 207, endPoint x: 1086, endPoint y: 207, distance: 30.0
click at [1086, 207] on div "שם משפחה [PERSON_NAME]" at bounding box center [1072, 207] width 110 height 62
copy div "[PERSON_NAME]"
click at [939, 312] on div "טיפולים תוכניות טיפול פגישות תשלומים 0₪ תיעוד טיפול יצירת משימה יצירת עבודת מעב…" at bounding box center [788, 637] width 1114 height 648
click at [188, 300] on link "מאגר קבצים" at bounding box center [169, 291] width 78 height 23
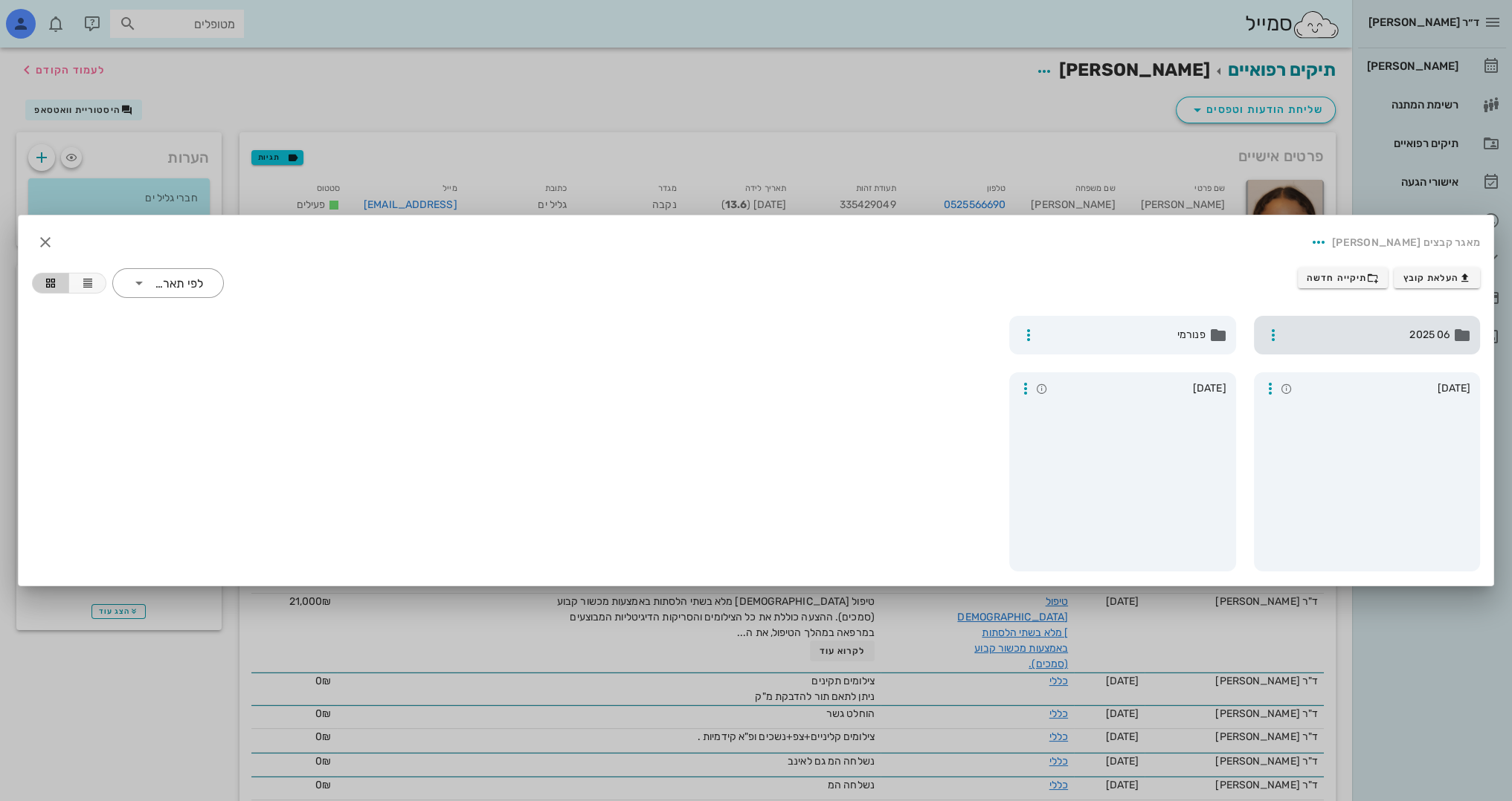
click at [1390, 343] on span "06 2025" at bounding box center [1368, 335] width 163 height 16
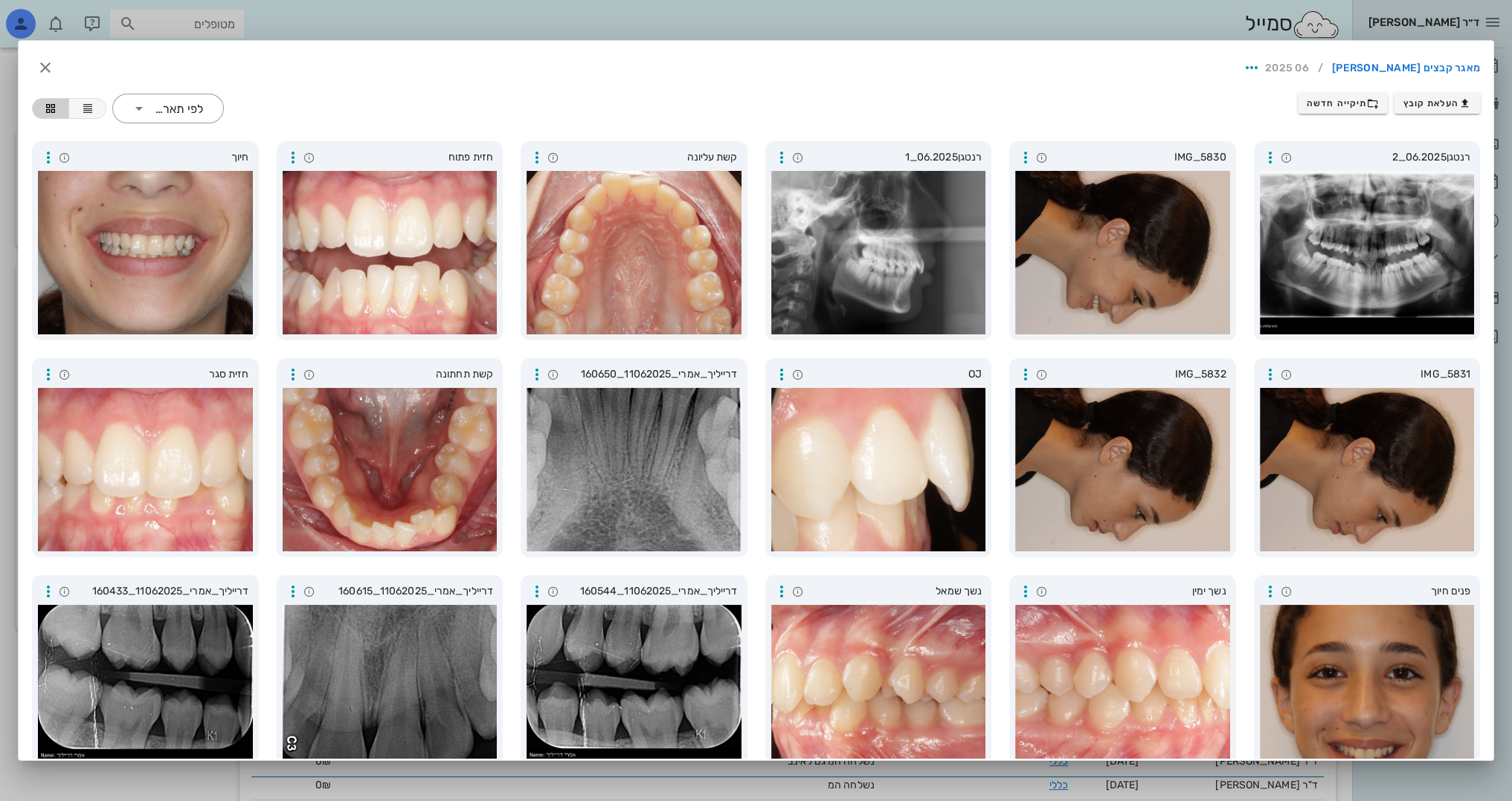
click at [915, 12] on div at bounding box center [756, 400] width 1512 height 801
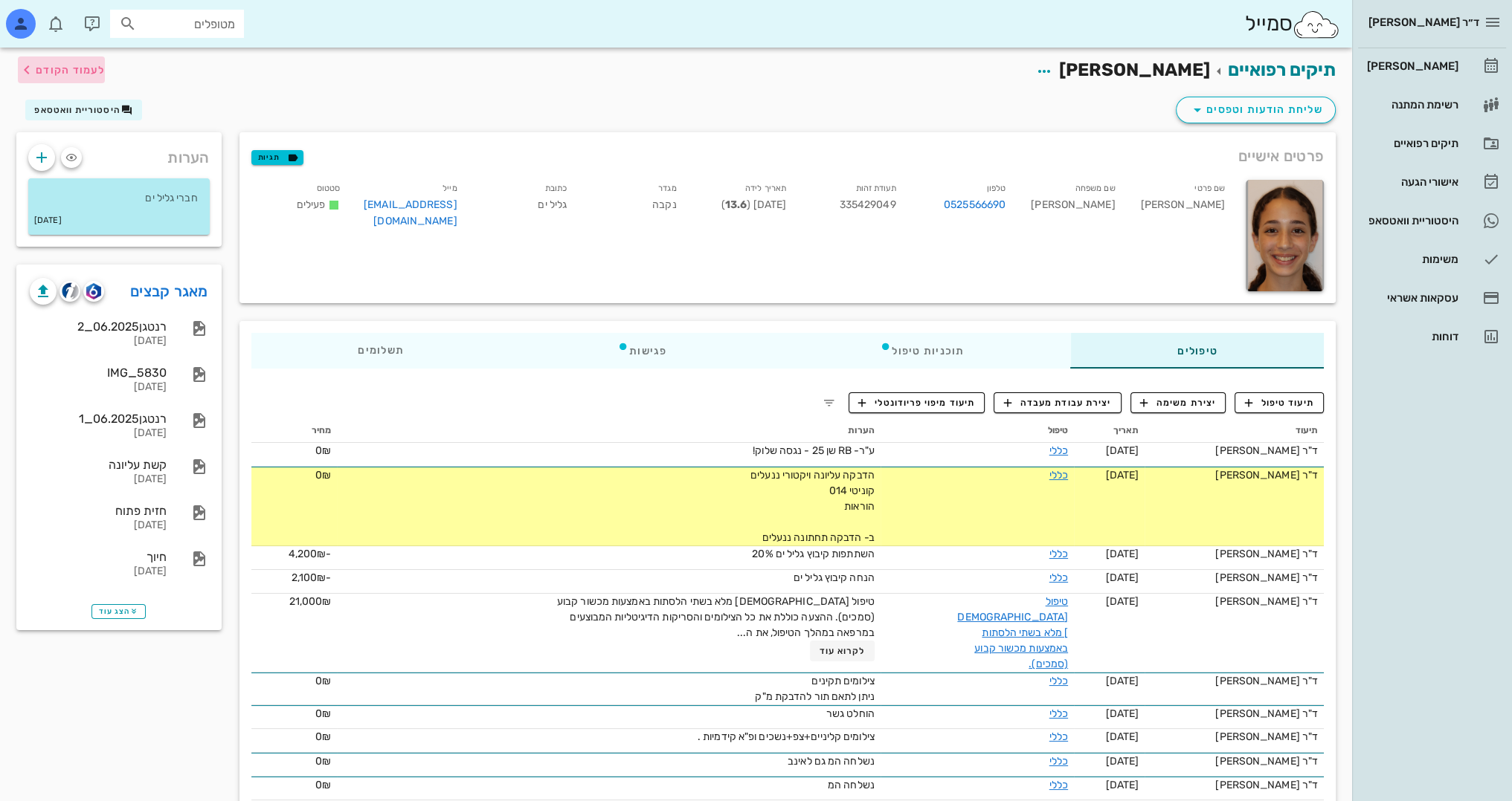
click at [45, 69] on span "לעמוד הקודם" at bounding box center [70, 70] width 69 height 13
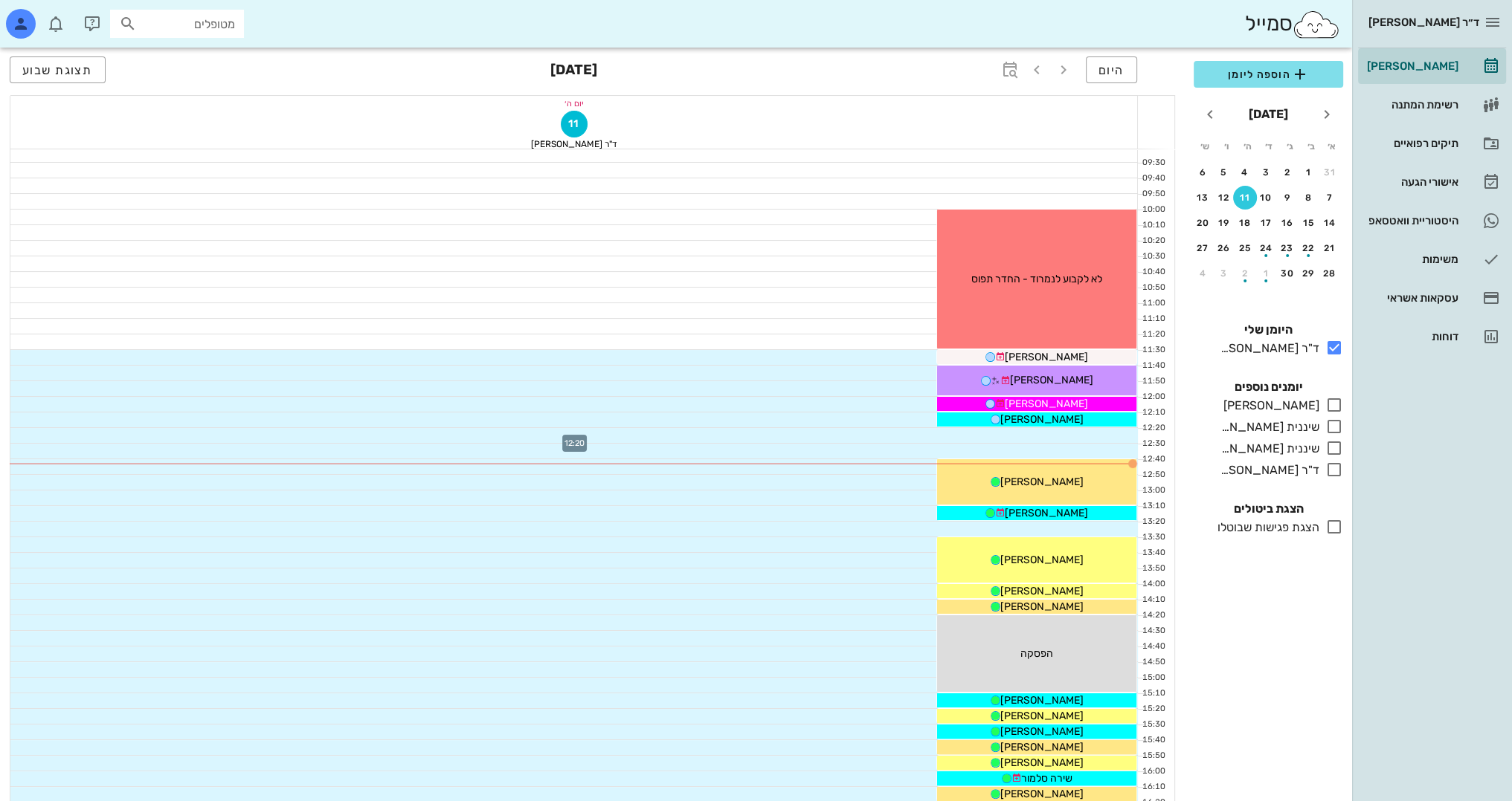
scroll to position [223, 0]
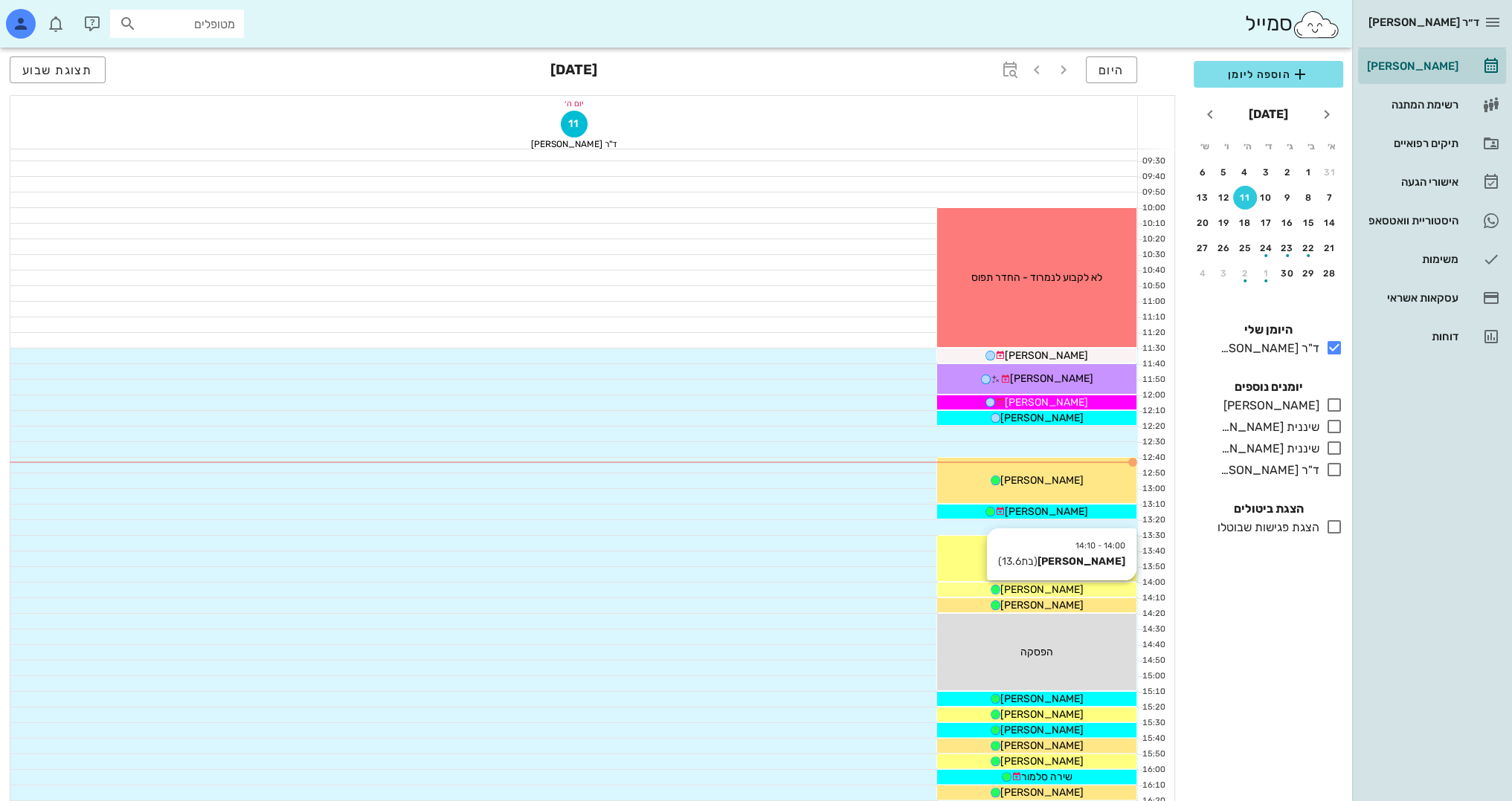
click at [1074, 588] on div "[PERSON_NAME]" at bounding box center [1037, 589] width 199 height 15
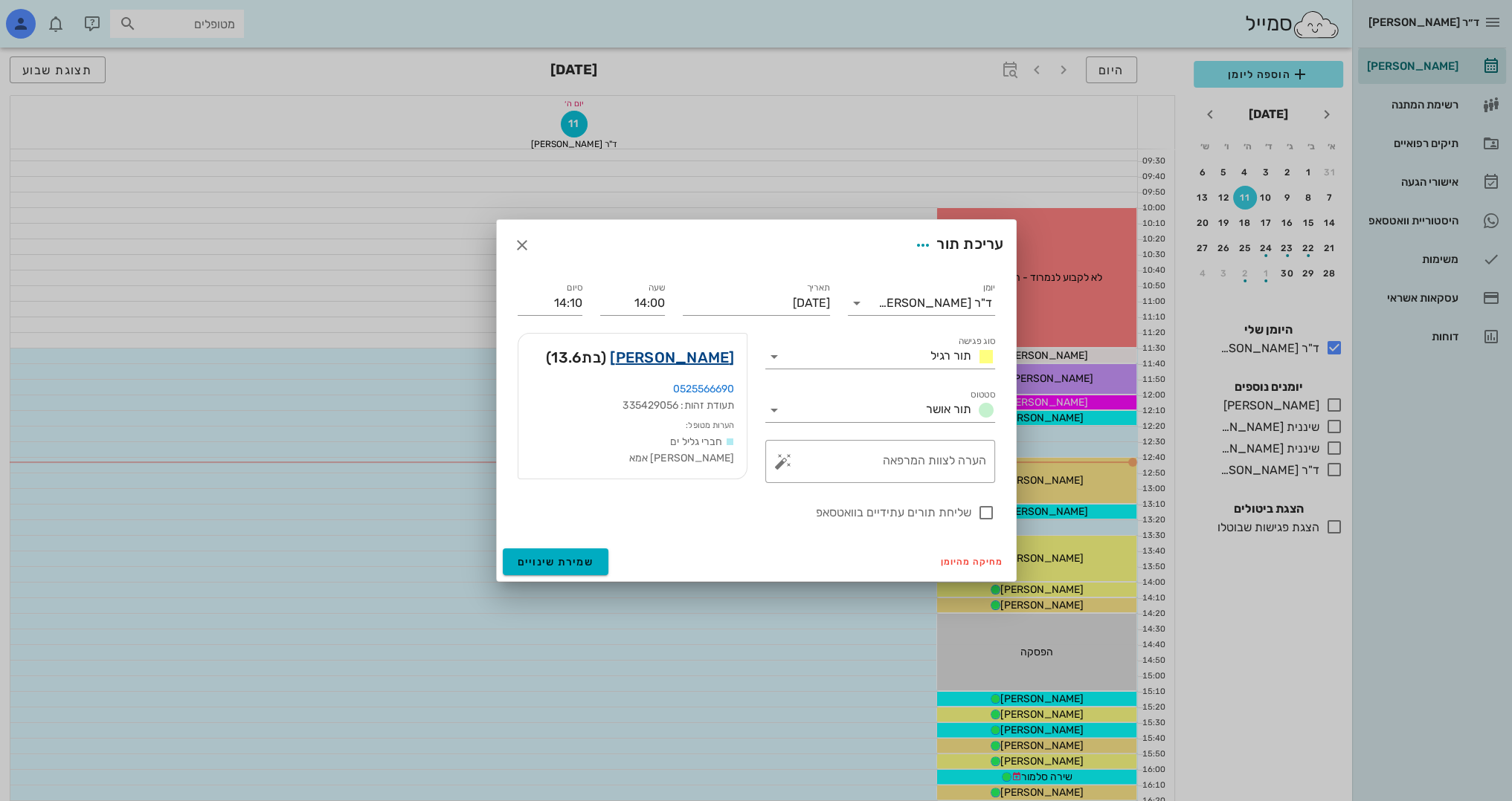
click at [690, 365] on link "[PERSON_NAME]" at bounding box center [672, 357] width 124 height 23
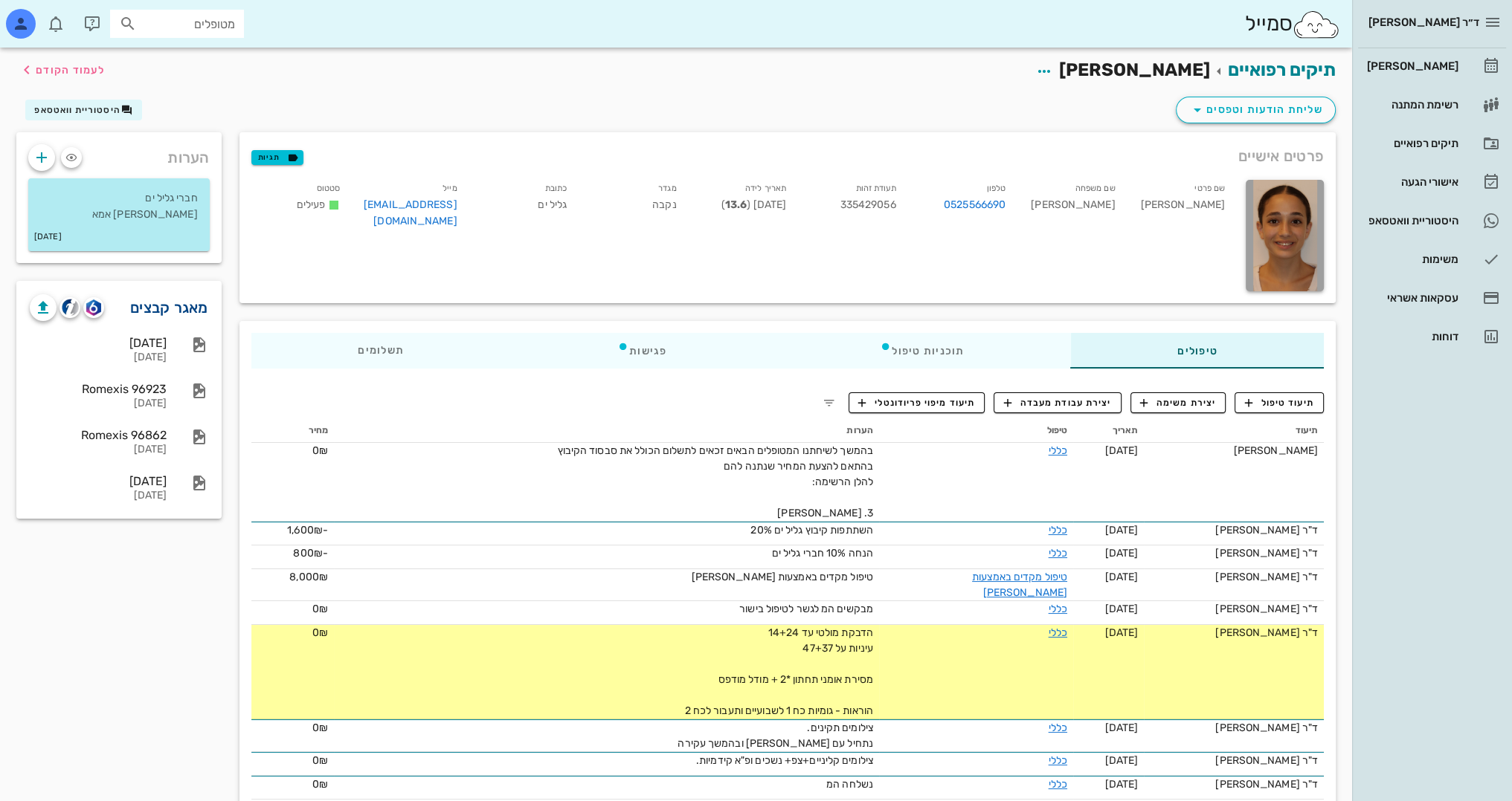
click at [166, 304] on link "מאגר קבצים" at bounding box center [169, 307] width 78 height 23
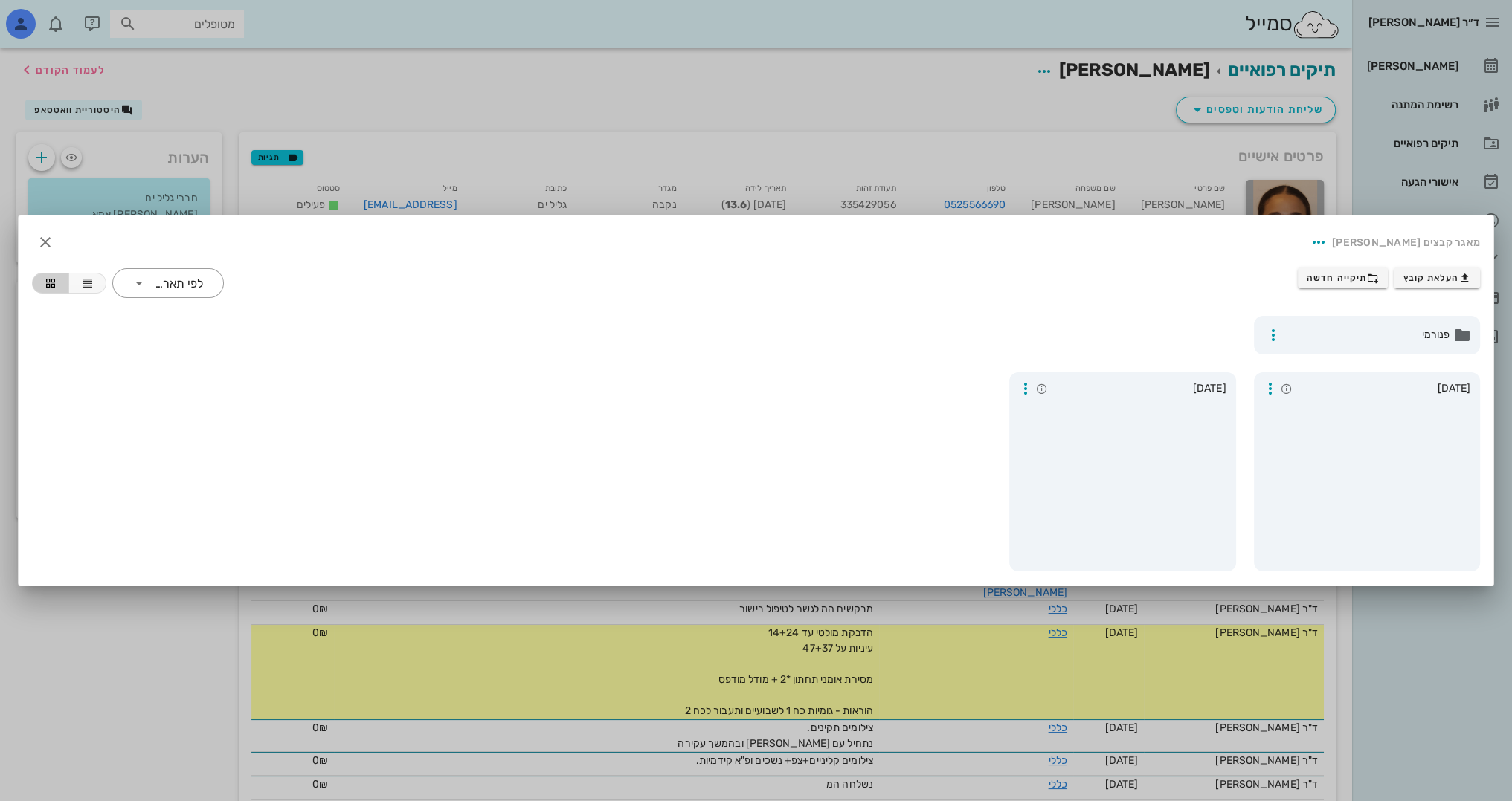
click at [1086, 156] on div at bounding box center [756, 400] width 1512 height 801
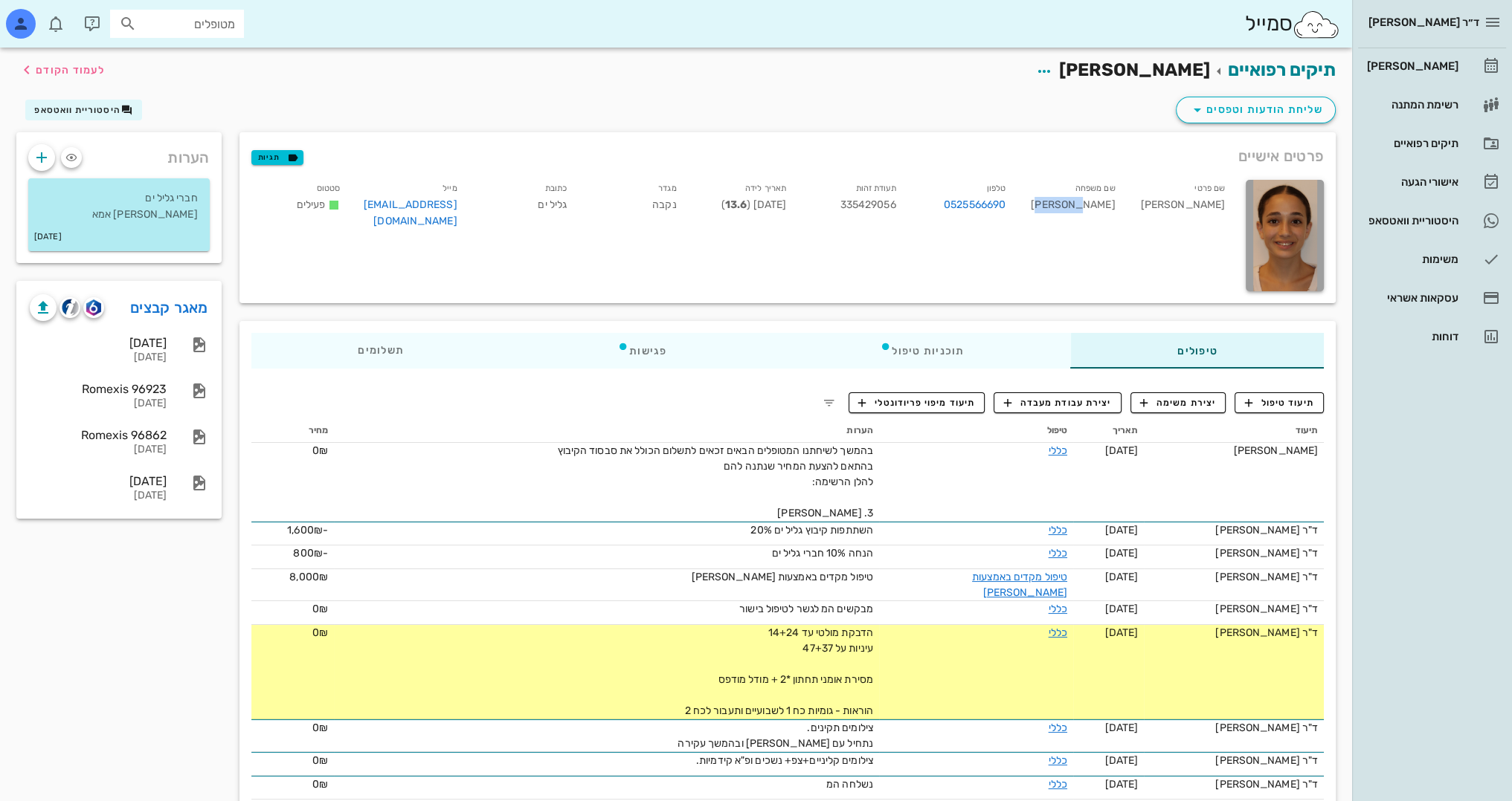
drag, startPoint x: 1116, startPoint y: 206, endPoint x: 1088, endPoint y: 206, distance: 28.0
click at [1088, 206] on div "שם משפחה [PERSON_NAME]" at bounding box center [1072, 207] width 110 height 62
copy div "[PERSON_NAME]"
click at [184, 309] on link "מאגר קבצים" at bounding box center [169, 307] width 78 height 23
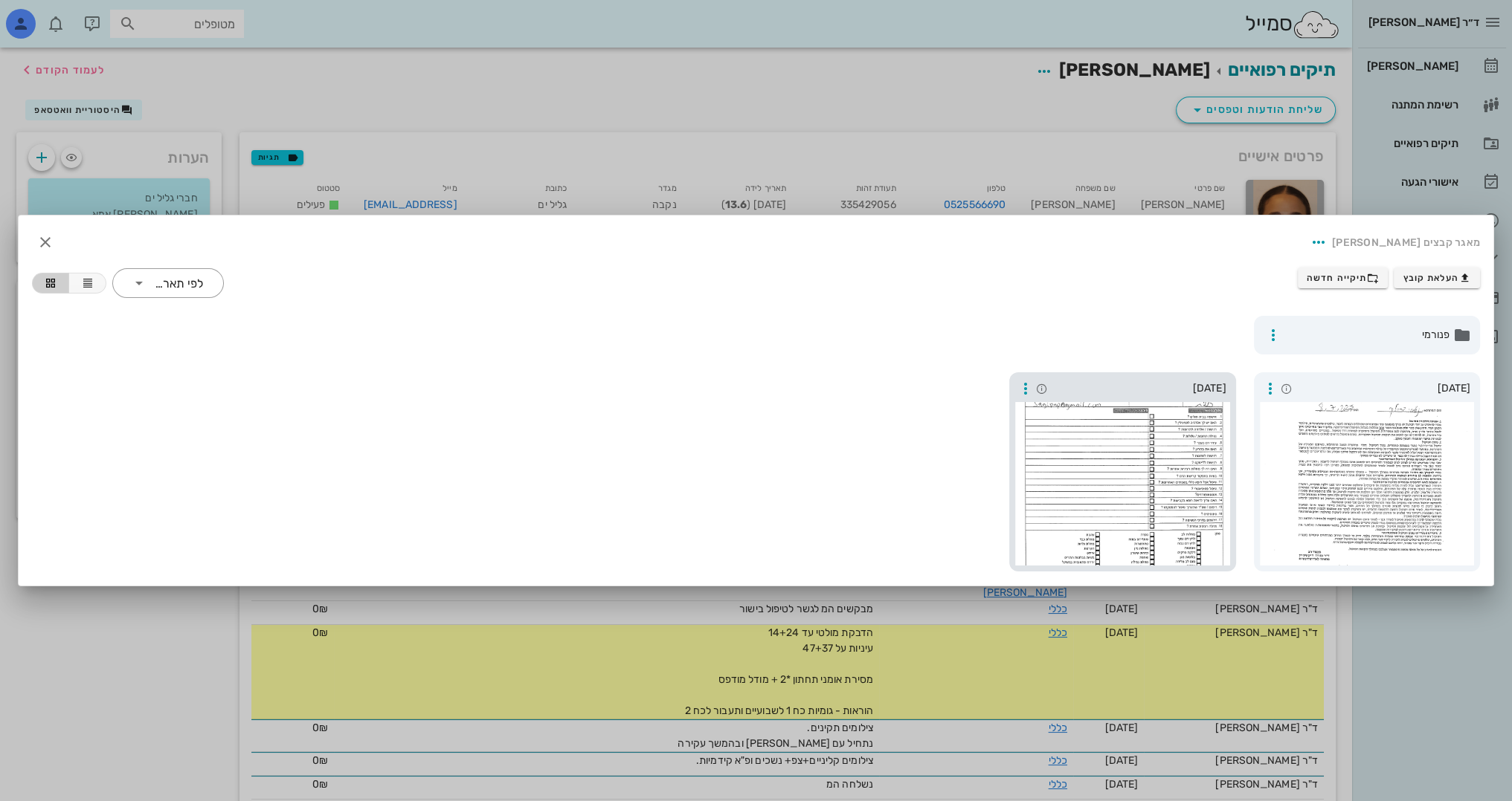
click at [1151, 394] on span "[DATE]" at bounding box center [1138, 389] width 175 height 16
click at [1340, 281] on span "תיקייה חדשה" at bounding box center [1342, 277] width 72 height 12
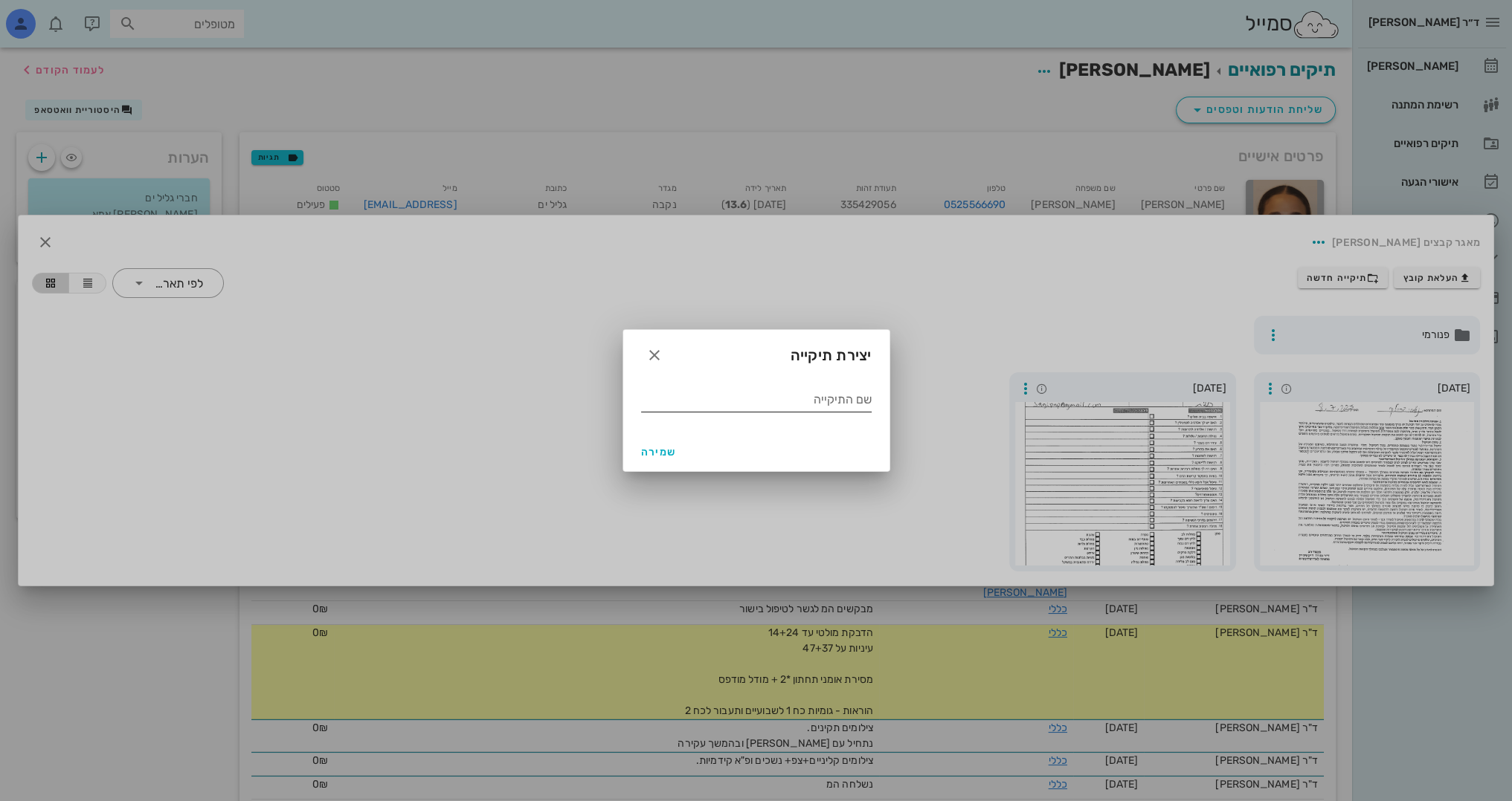
click at [794, 403] on input "שם התיקייה" at bounding box center [756, 400] width 231 height 23
type input "5.2025"
click at [651, 453] on span "שמירה" at bounding box center [659, 453] width 36 height 13
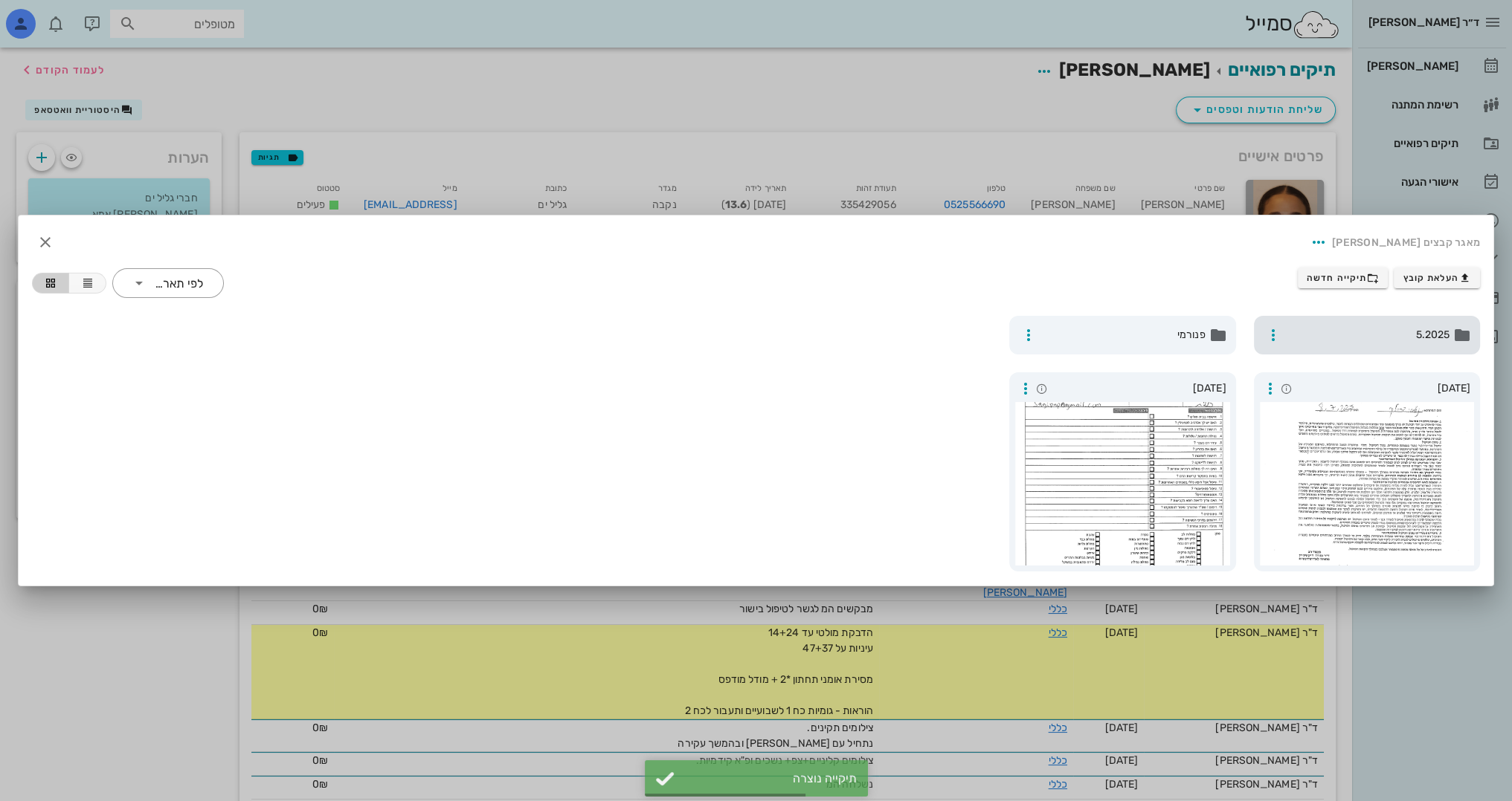
click at [1395, 328] on span "5.2025" at bounding box center [1368, 335] width 163 height 16
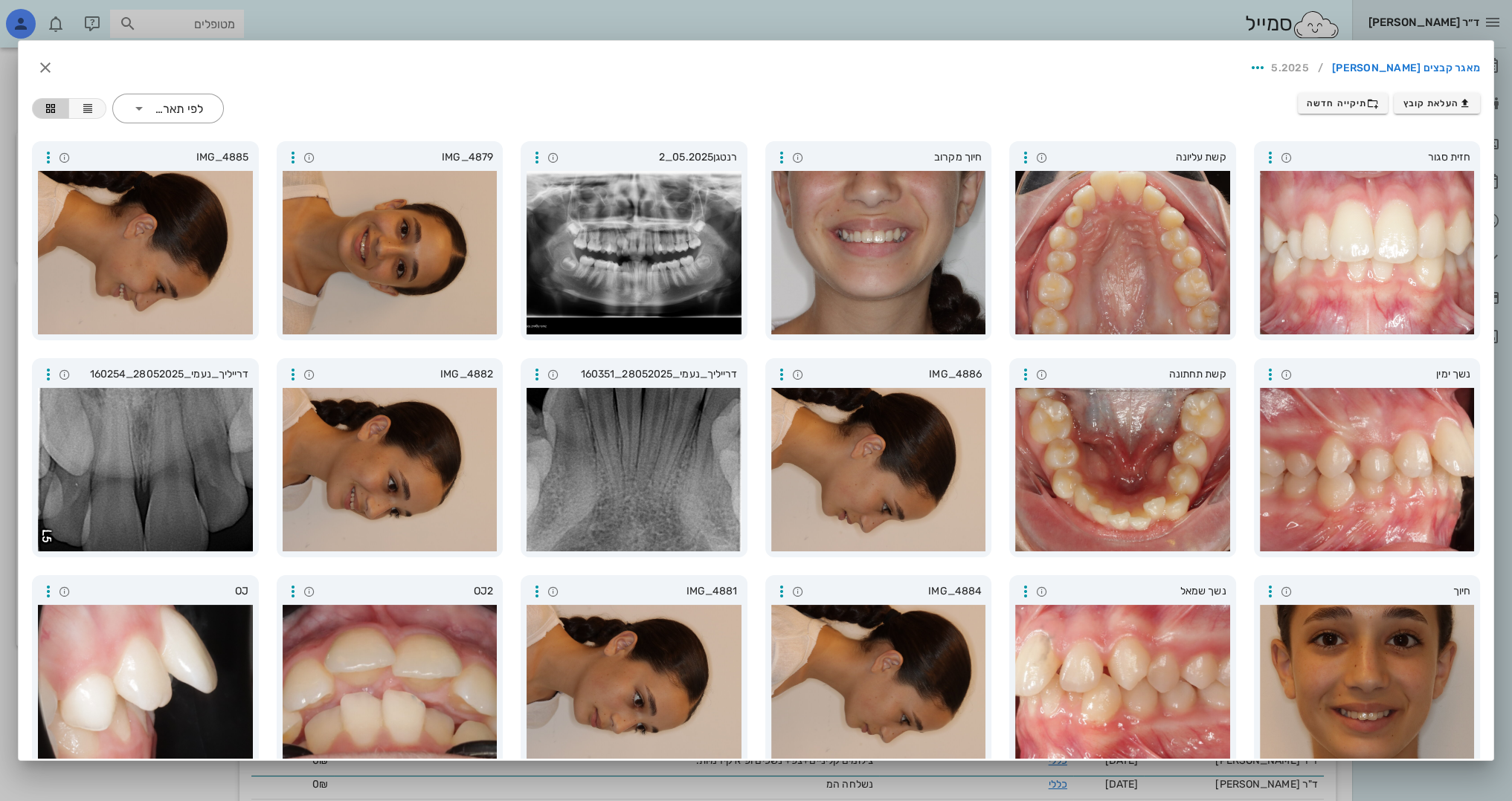
click at [757, 31] on div at bounding box center [756, 400] width 1512 height 801
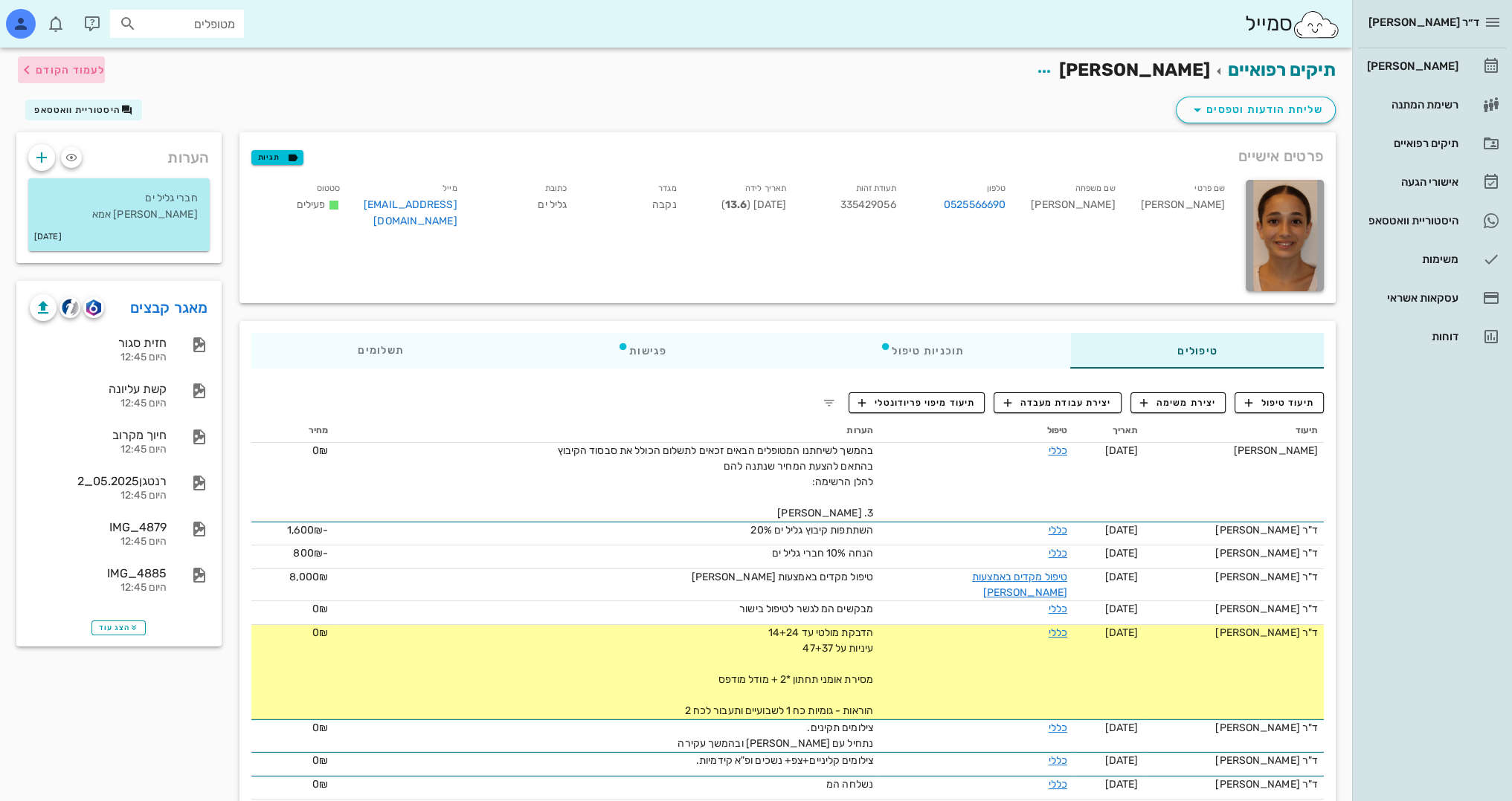
click at [51, 80] on button "לעמוד הקודם" at bounding box center [61, 70] width 87 height 27
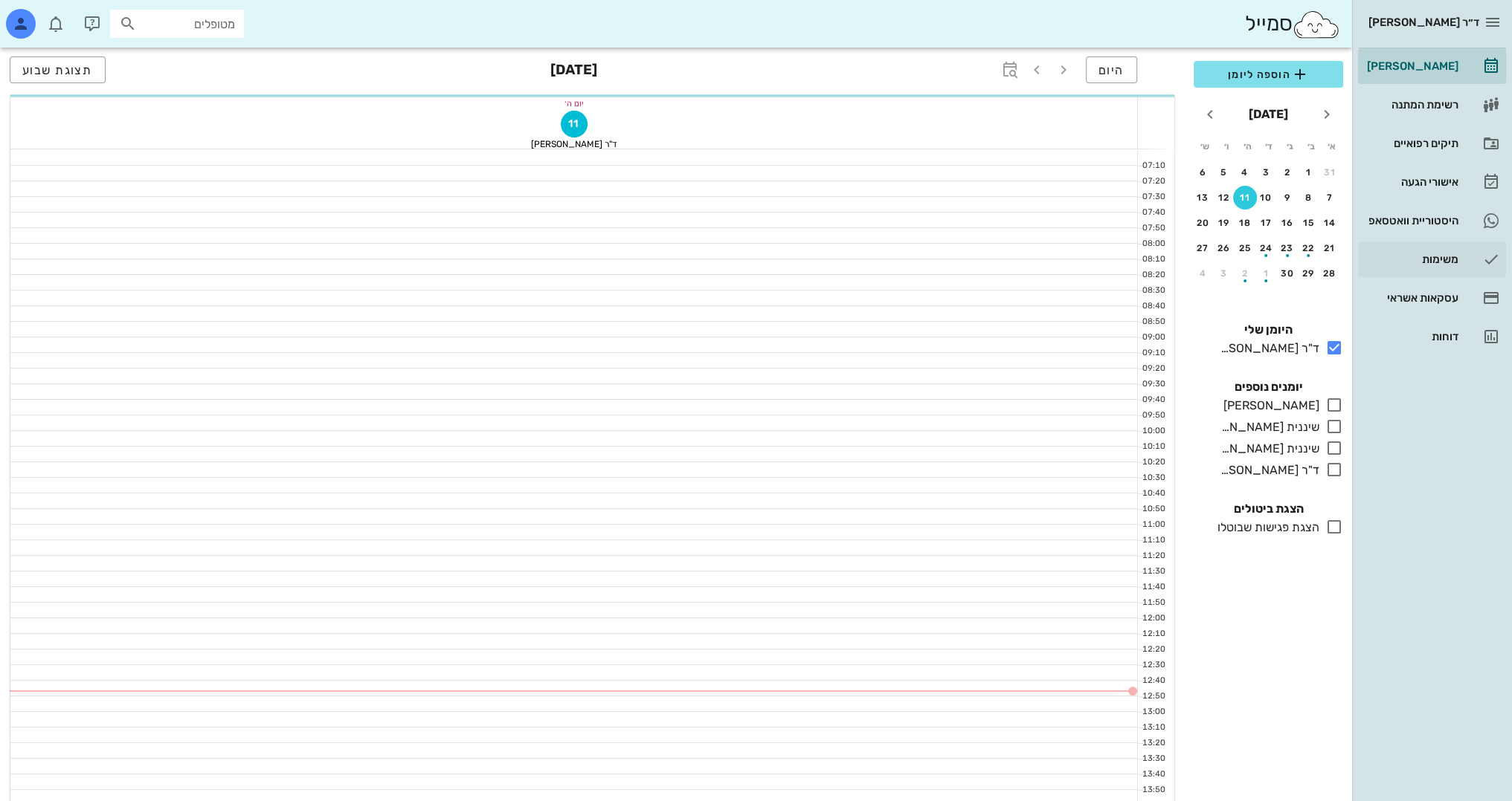
scroll to position [223, 0]
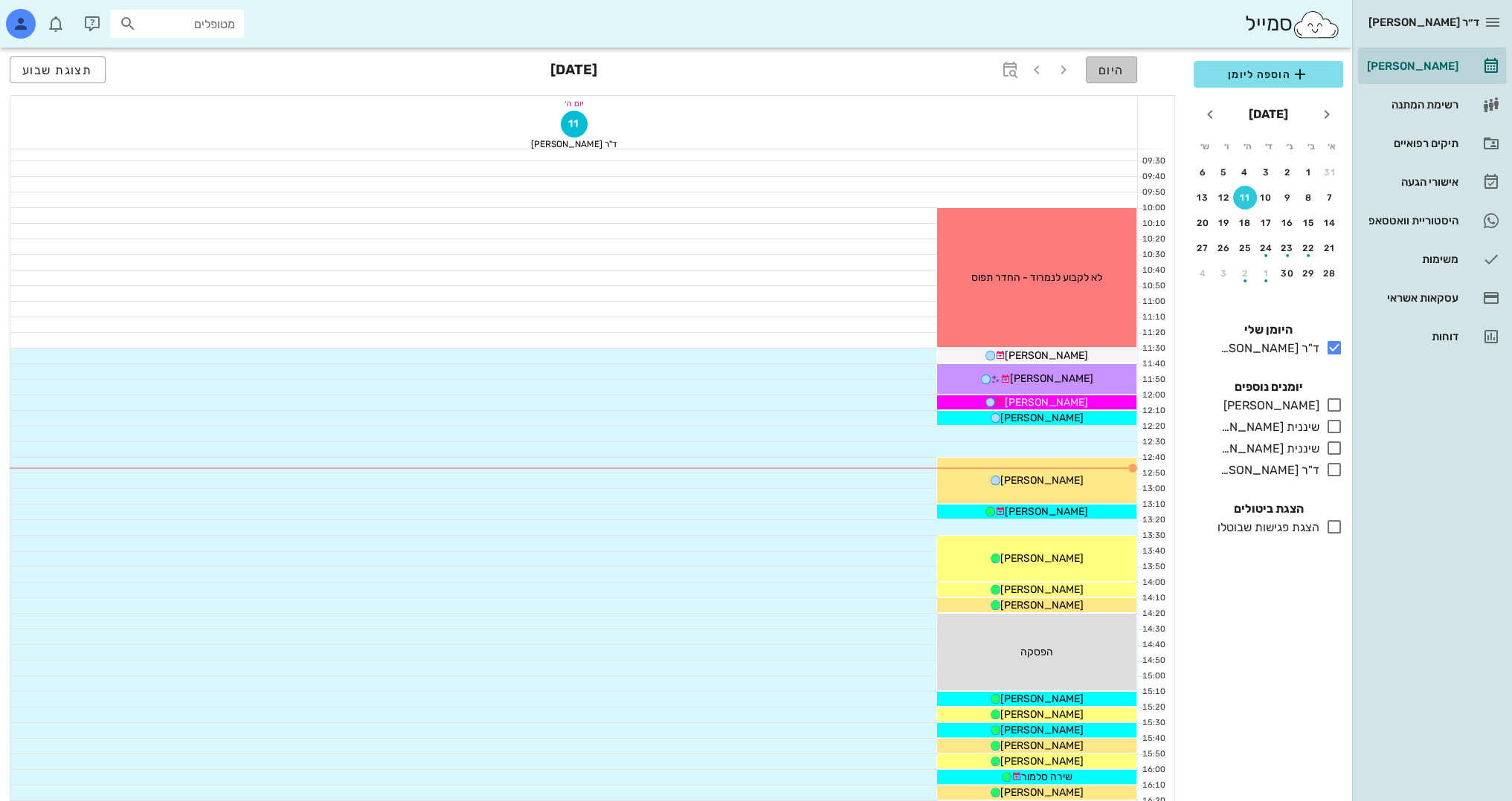
click at [1112, 73] on span "היום" at bounding box center [1111, 70] width 26 height 14
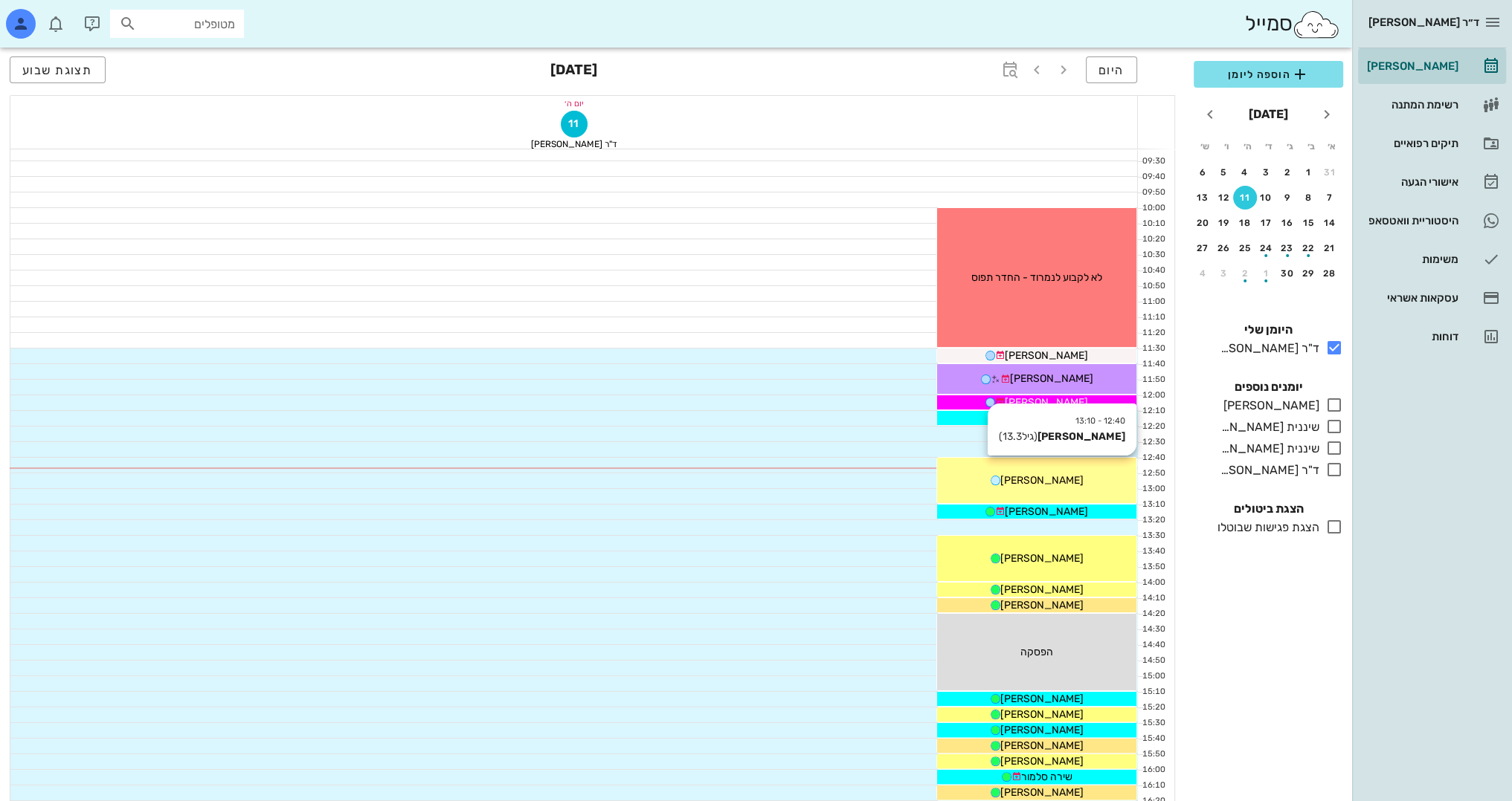
click at [1065, 482] on div "[PERSON_NAME]" at bounding box center [1037, 480] width 199 height 15
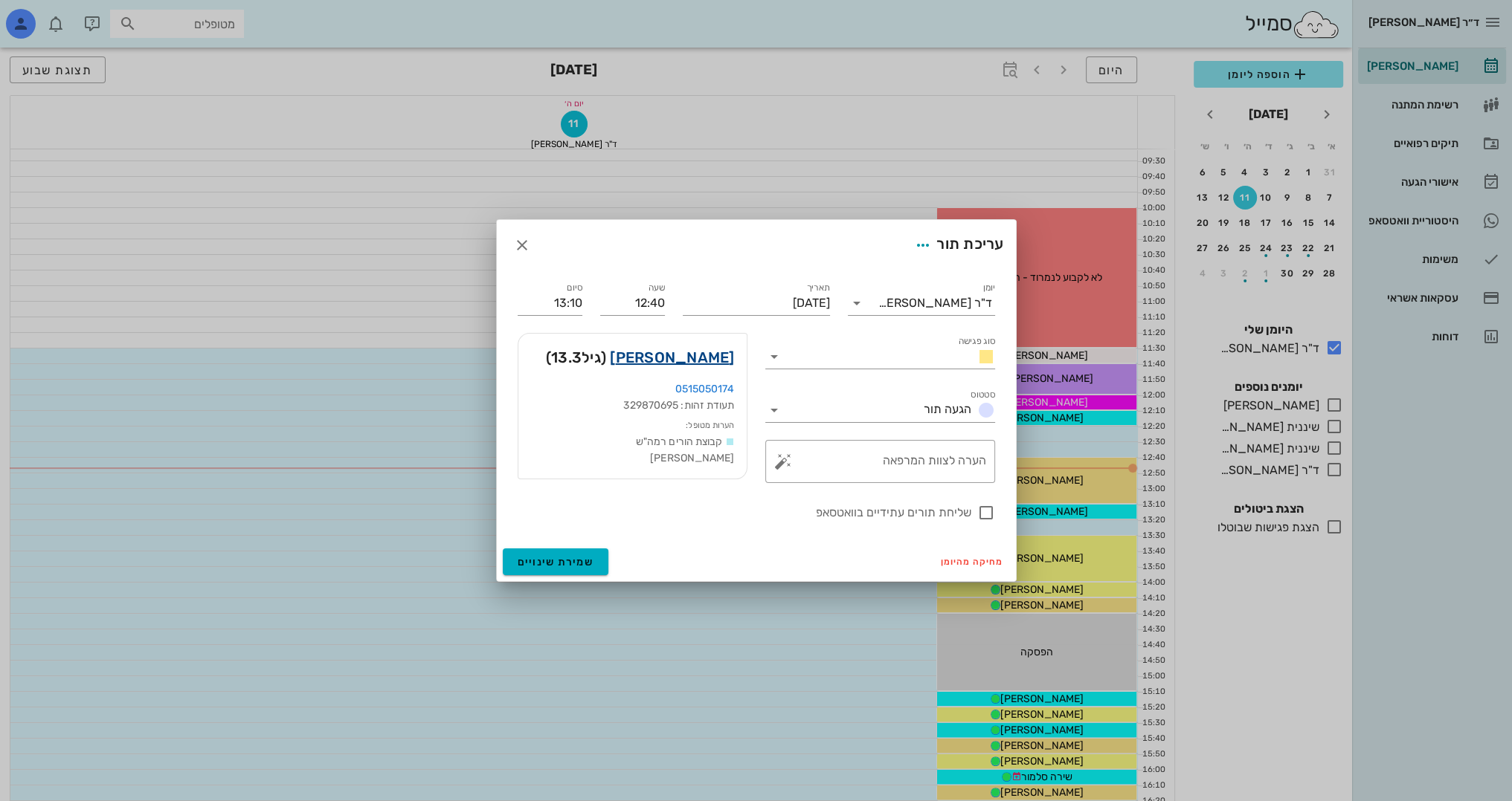
click at [676, 358] on link "[PERSON_NAME]" at bounding box center [672, 357] width 124 height 23
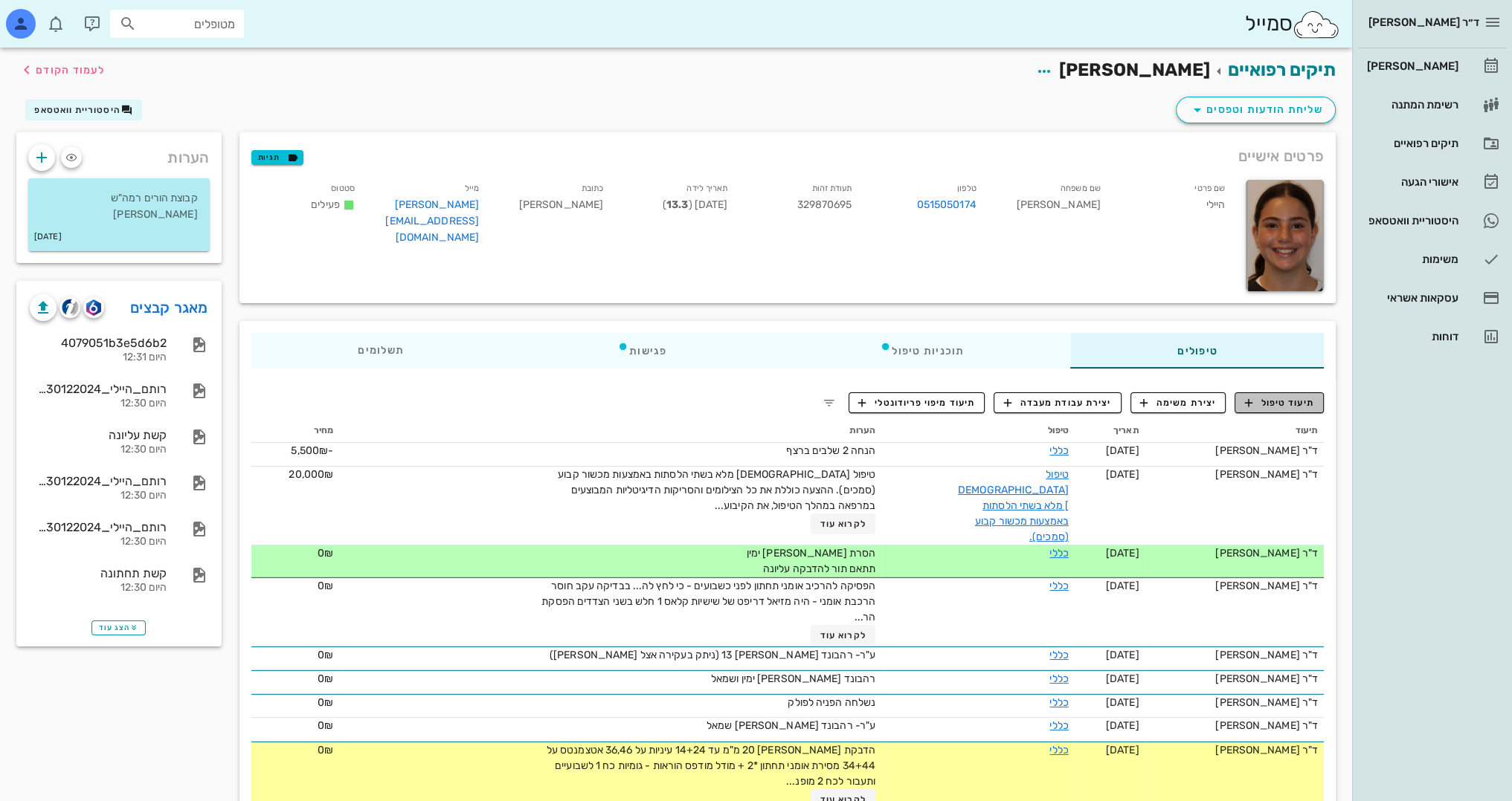
click at [1294, 394] on button "תיעוד טיפול" at bounding box center [1278, 402] width 89 height 21
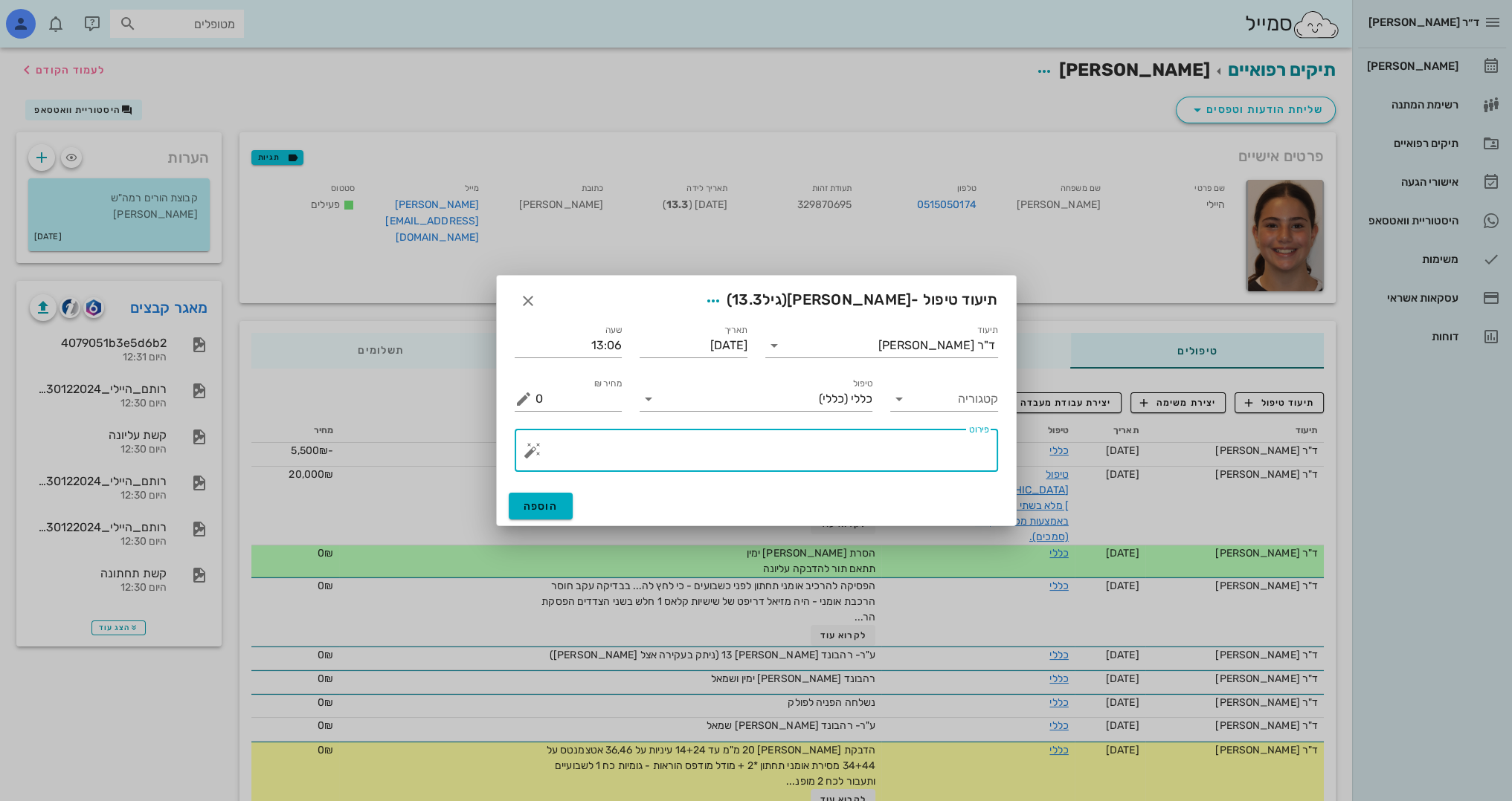
click at [843, 442] on textarea "פירוט" at bounding box center [762, 454] width 454 height 36
click at [526, 453] on button "button" at bounding box center [533, 451] width 18 height 18
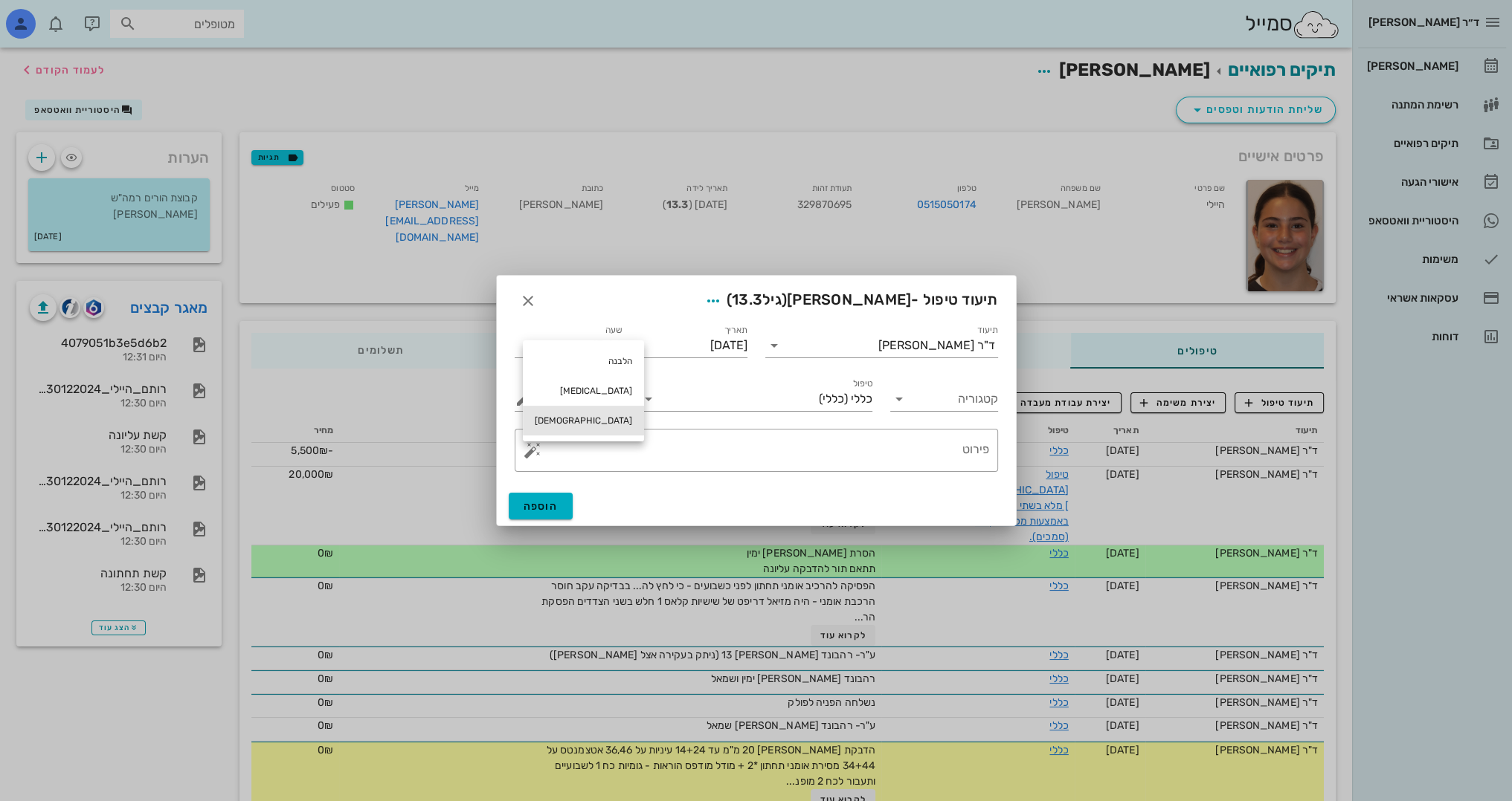
click at [552, 419] on div "[DEMOGRAPHIC_DATA]" at bounding box center [583, 420] width 121 height 30
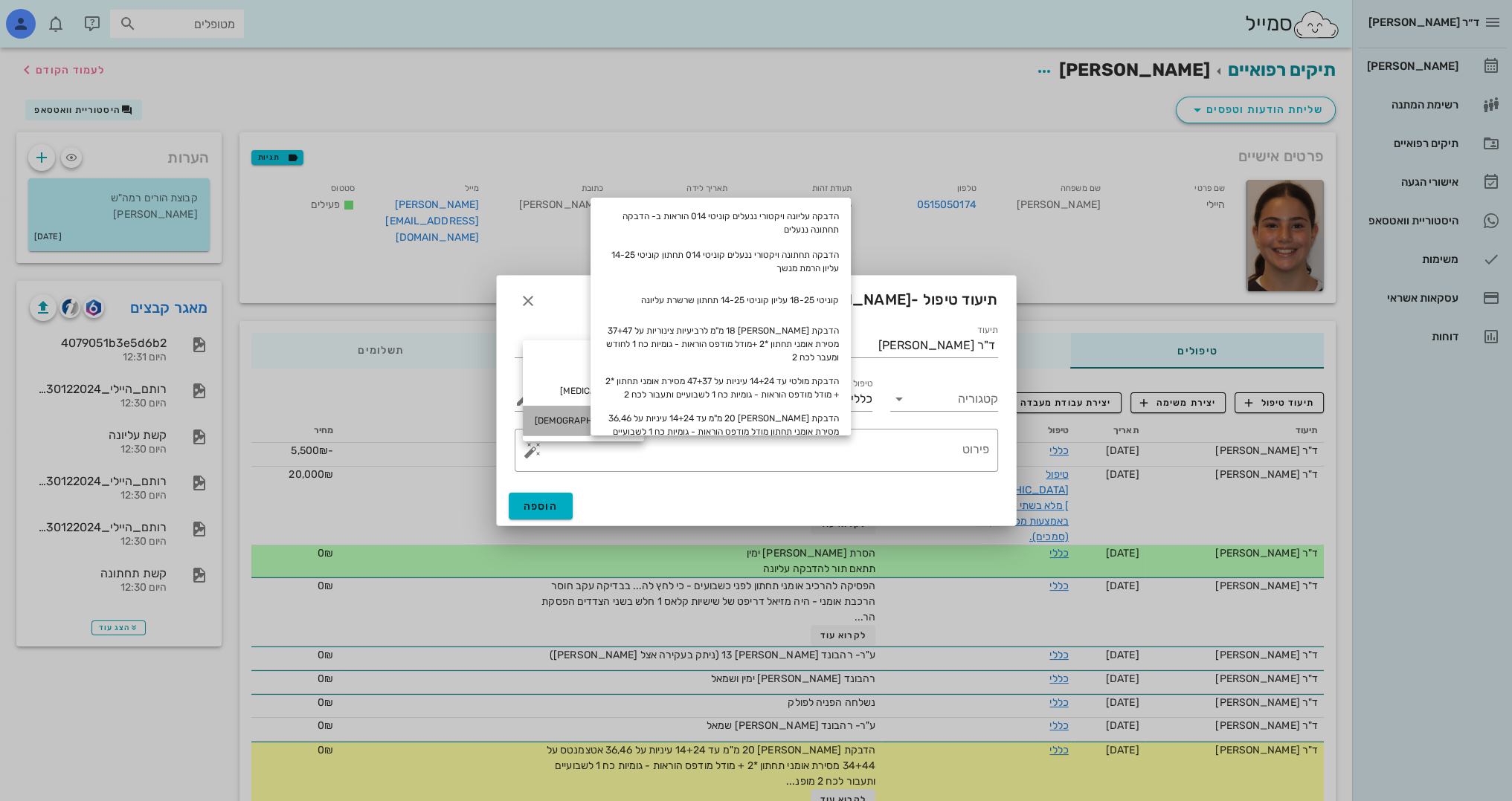
click at [552, 419] on div "[DEMOGRAPHIC_DATA]" at bounding box center [583, 420] width 121 height 30
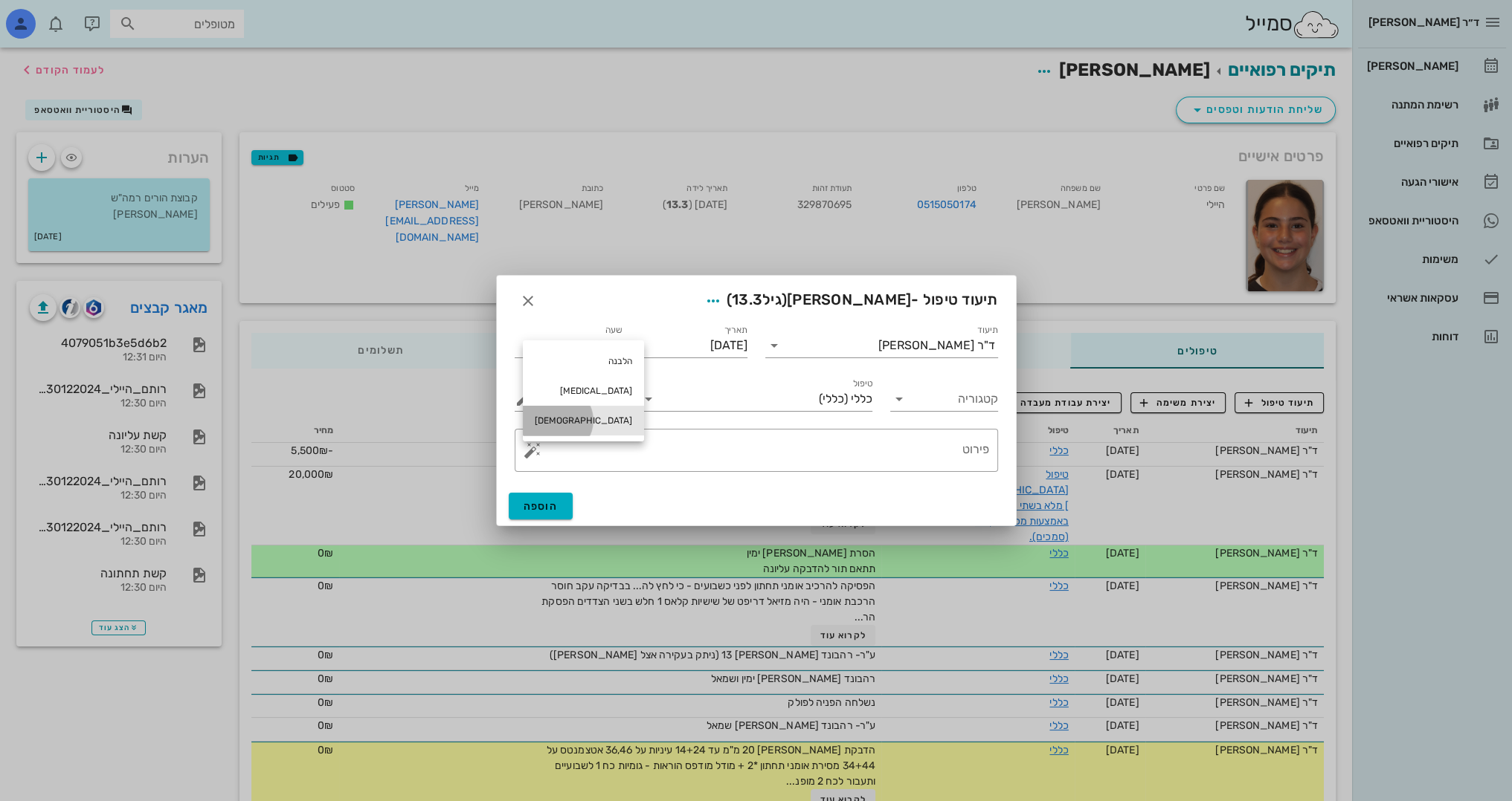
click at [552, 418] on div "[DEMOGRAPHIC_DATA]" at bounding box center [583, 420] width 121 height 30
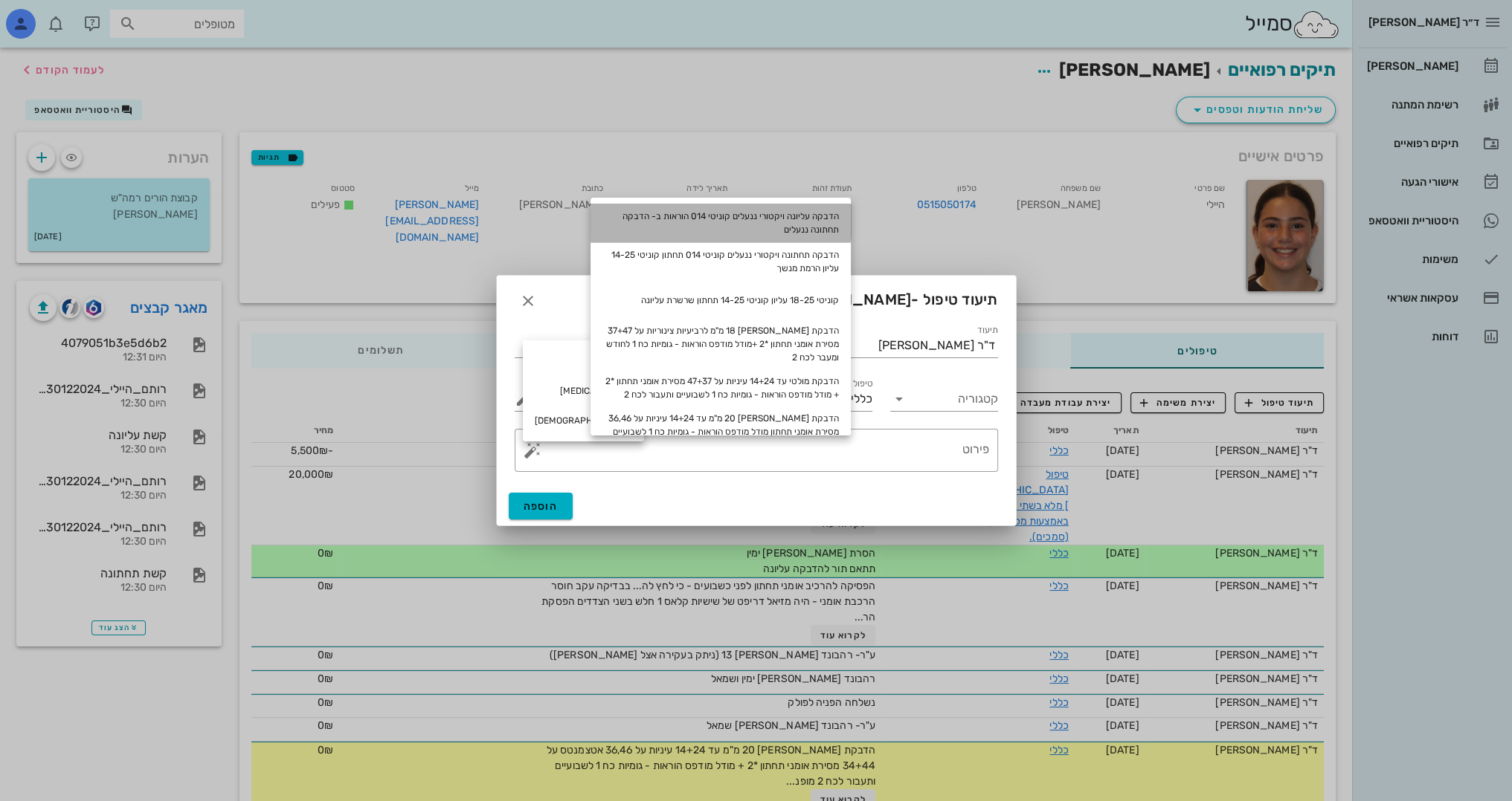
click at [746, 223] on div "הדבקה עליונה ויקטורי ננעלים קוניטי 014 הוראות ב- הדבקה תחתונה ננעלים" at bounding box center [721, 223] width 261 height 39
type textarea "הדבקה עליונה ויקטורי ננעלים קוניטי 014 הוראות ב- הדבקה תחתונה ננעלים"
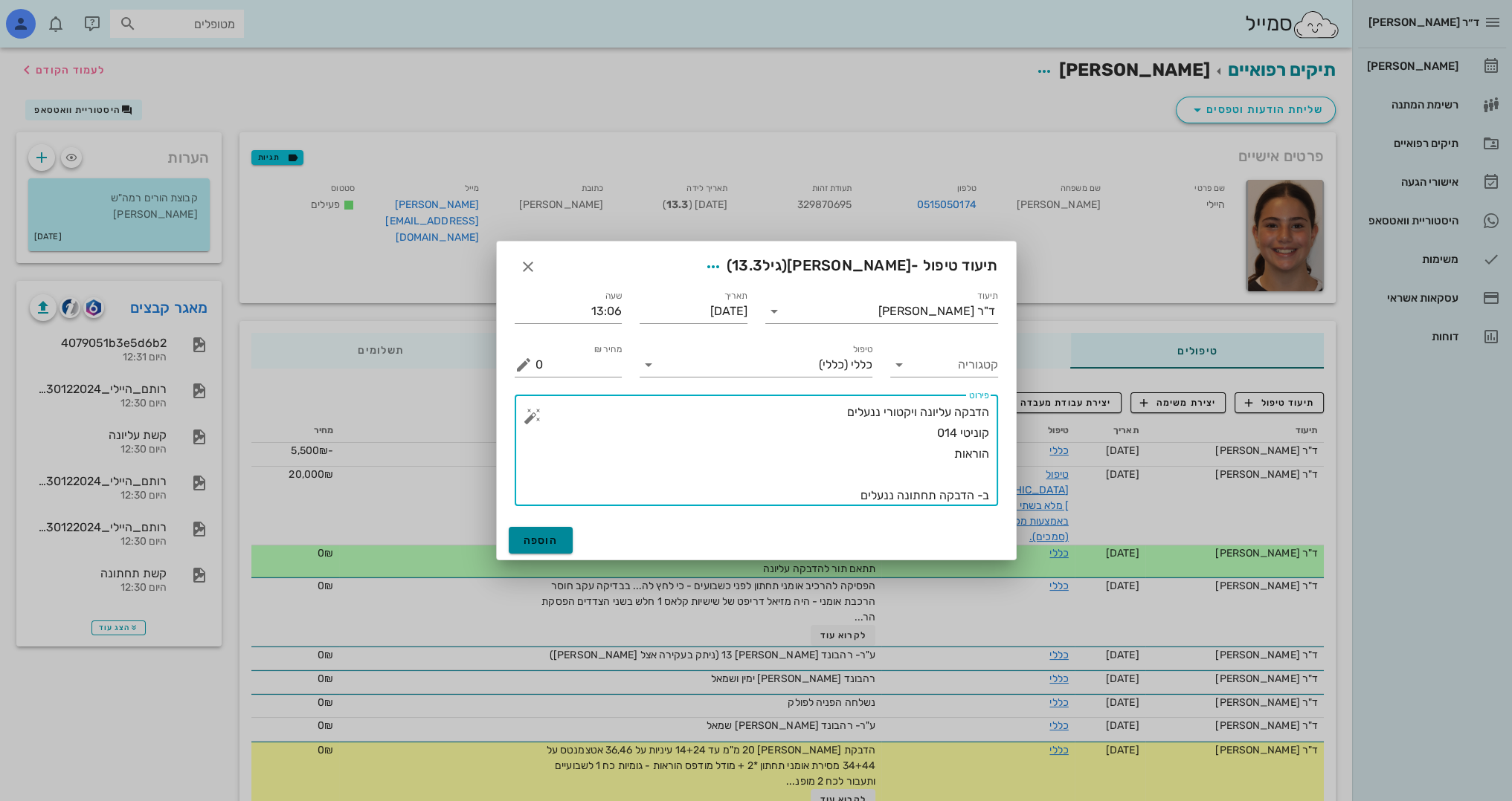
click at [553, 537] on span "הוספה" at bounding box center [541, 541] width 35 height 13
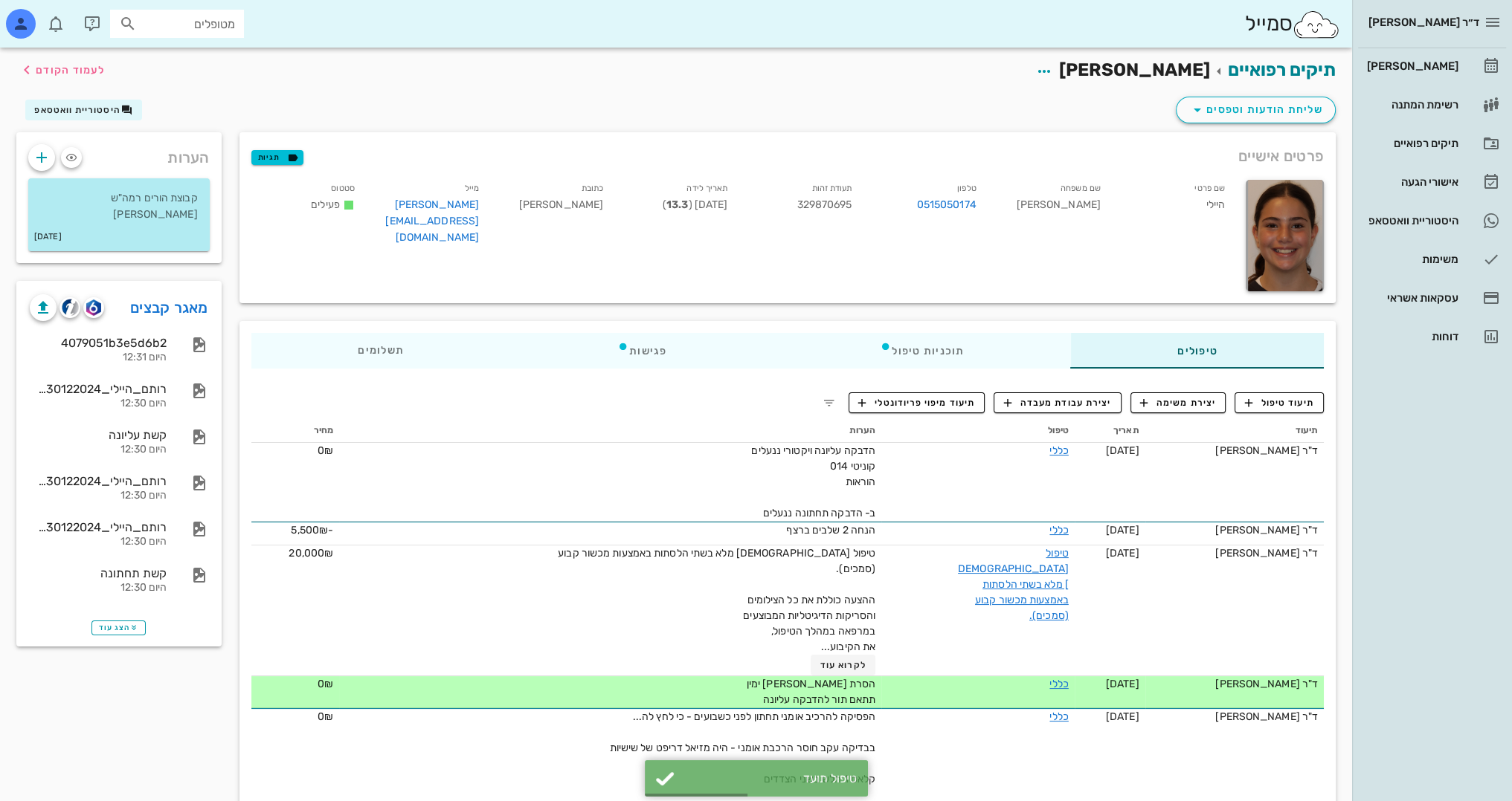
click at [1039, 442] on th "טיפול" at bounding box center [977, 431] width 193 height 23
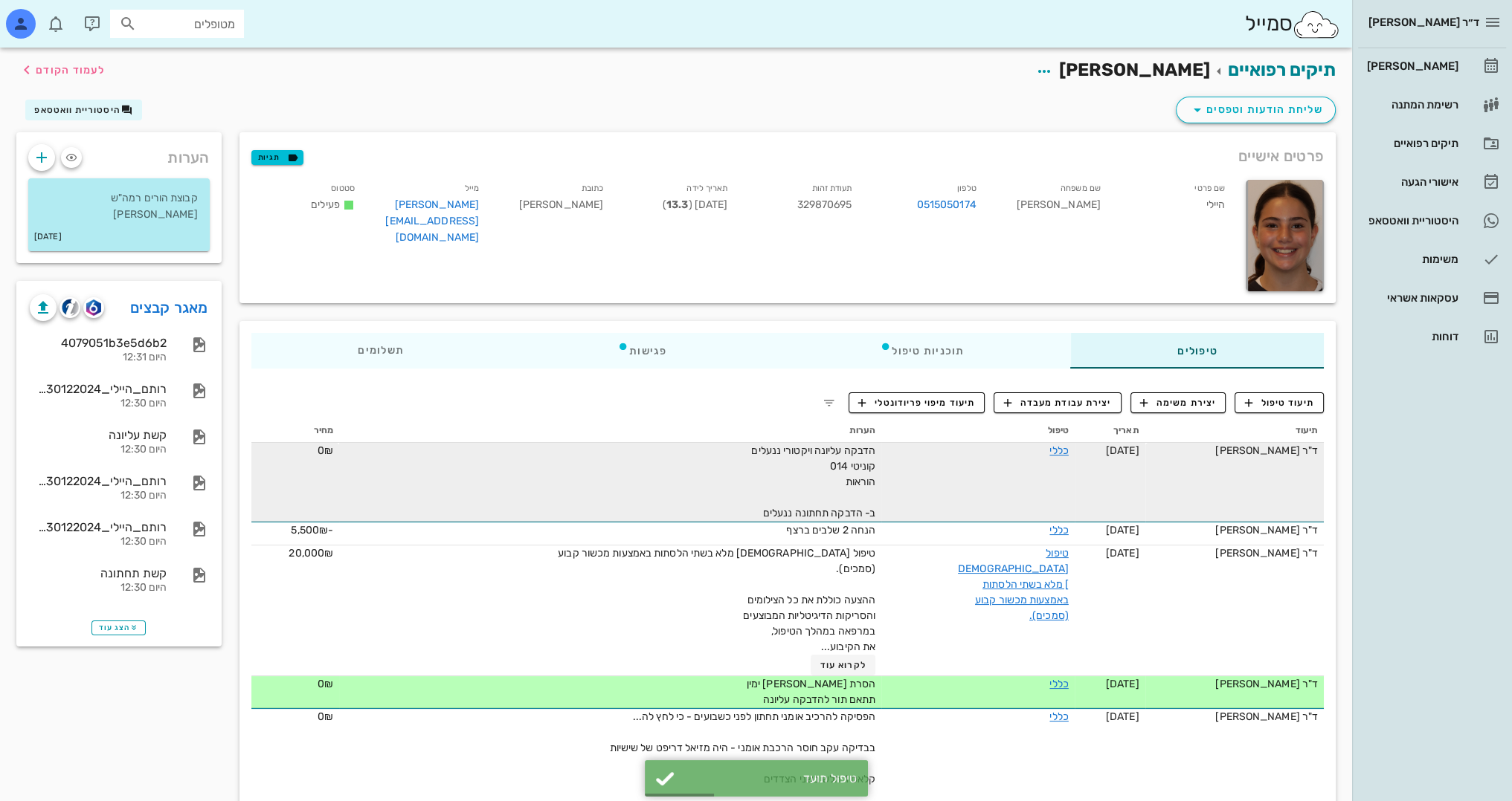
click at [1030, 456] on td "כללי" at bounding box center [977, 482] width 193 height 79
click at [1049, 451] on link "כללי" at bounding box center [1058, 451] width 19 height 13
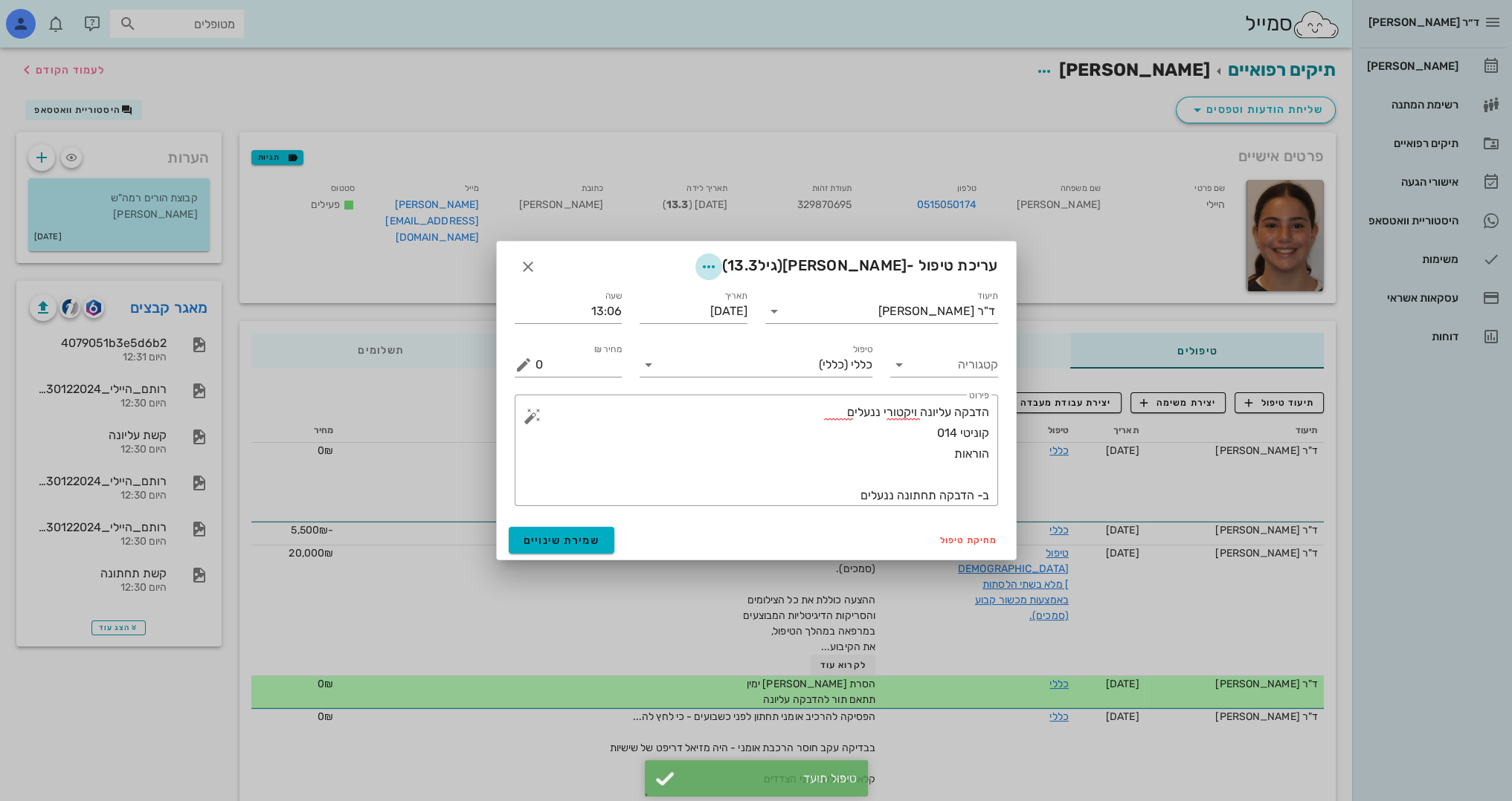
click at [718, 268] on icon "button" at bounding box center [709, 267] width 18 height 18
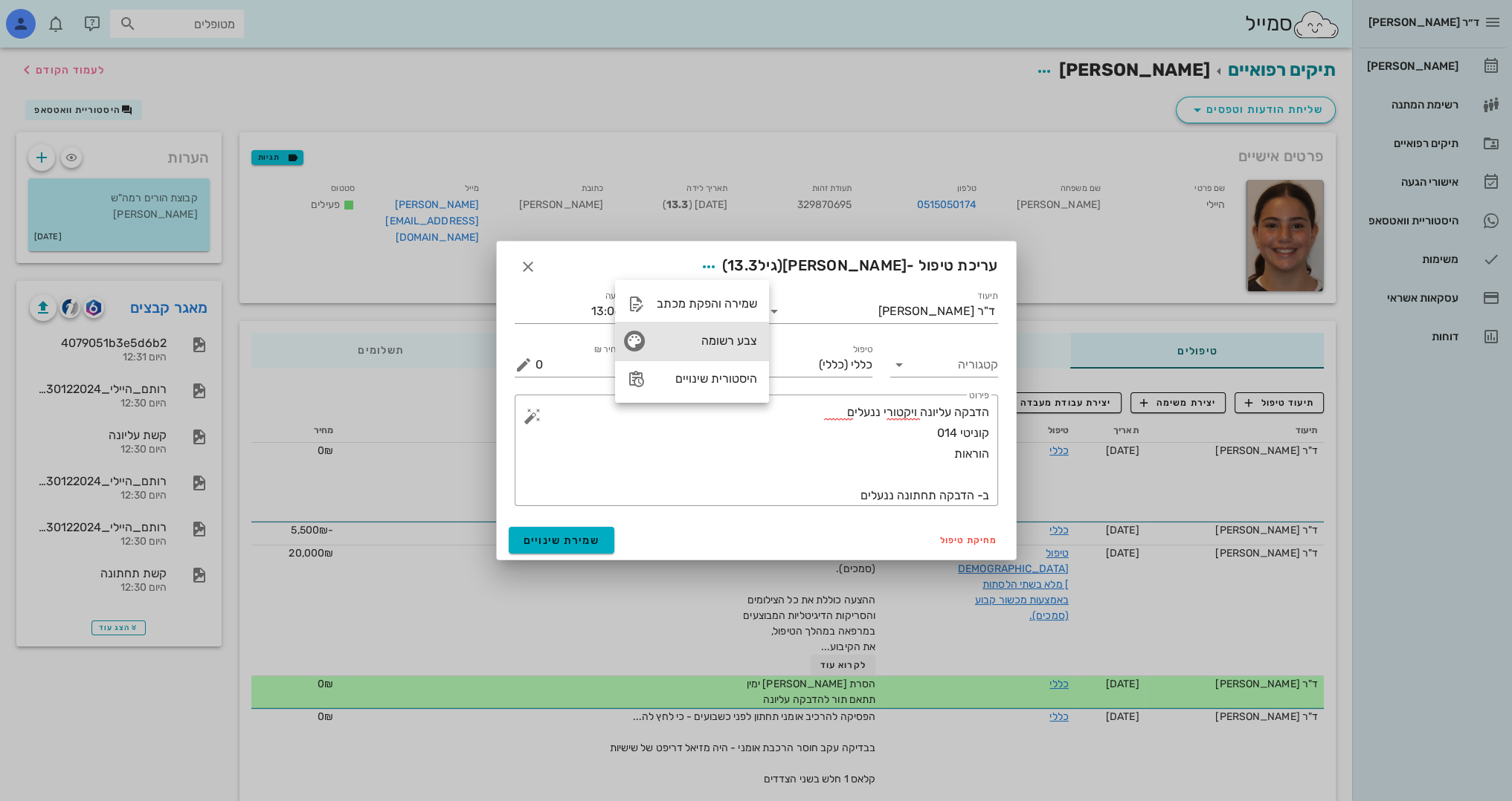
click at [685, 334] on div "צבע רשומה" at bounding box center [707, 341] width 101 height 14
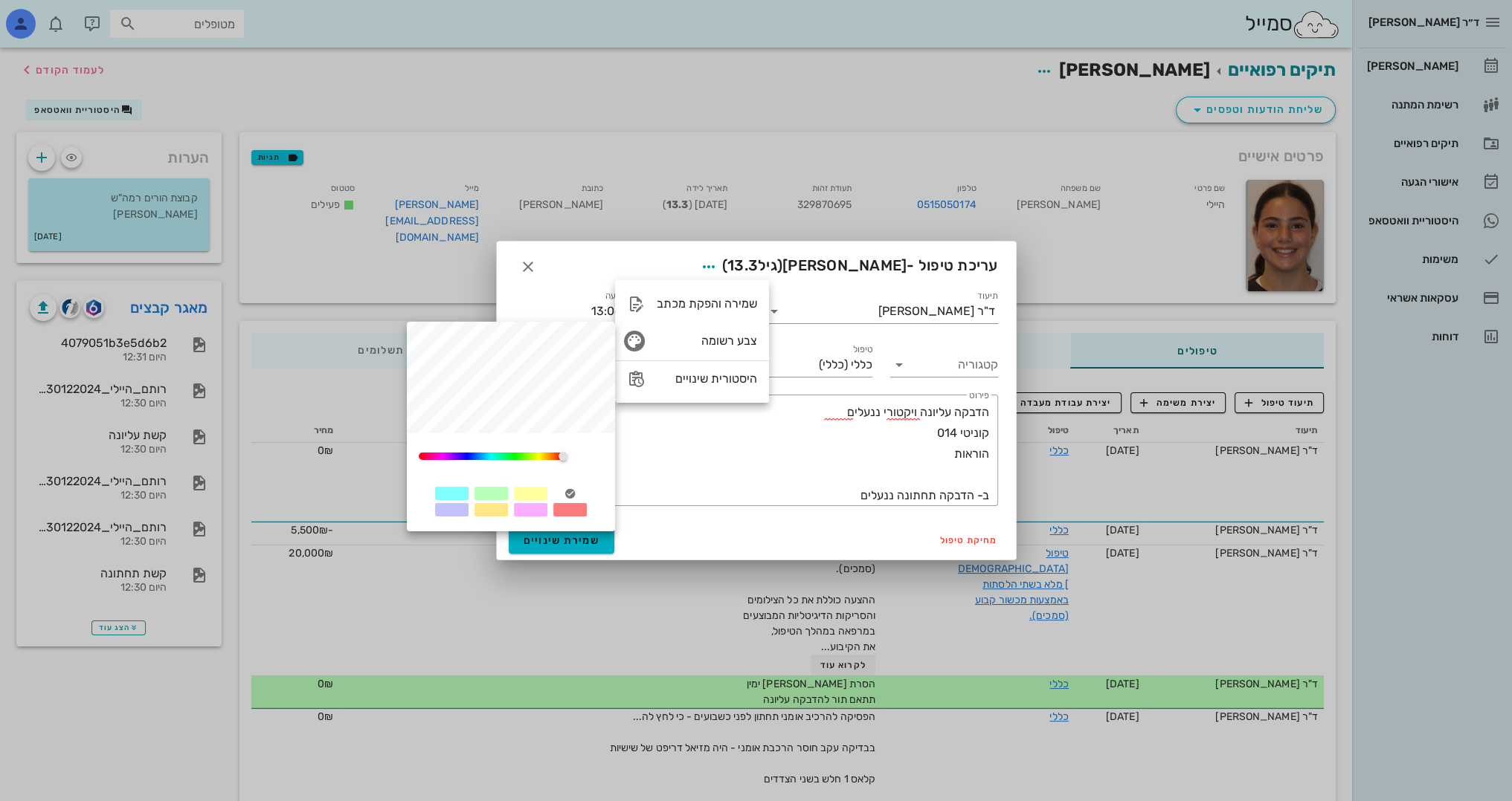
click at [539, 494] on div at bounding box center [530, 493] width 33 height 13
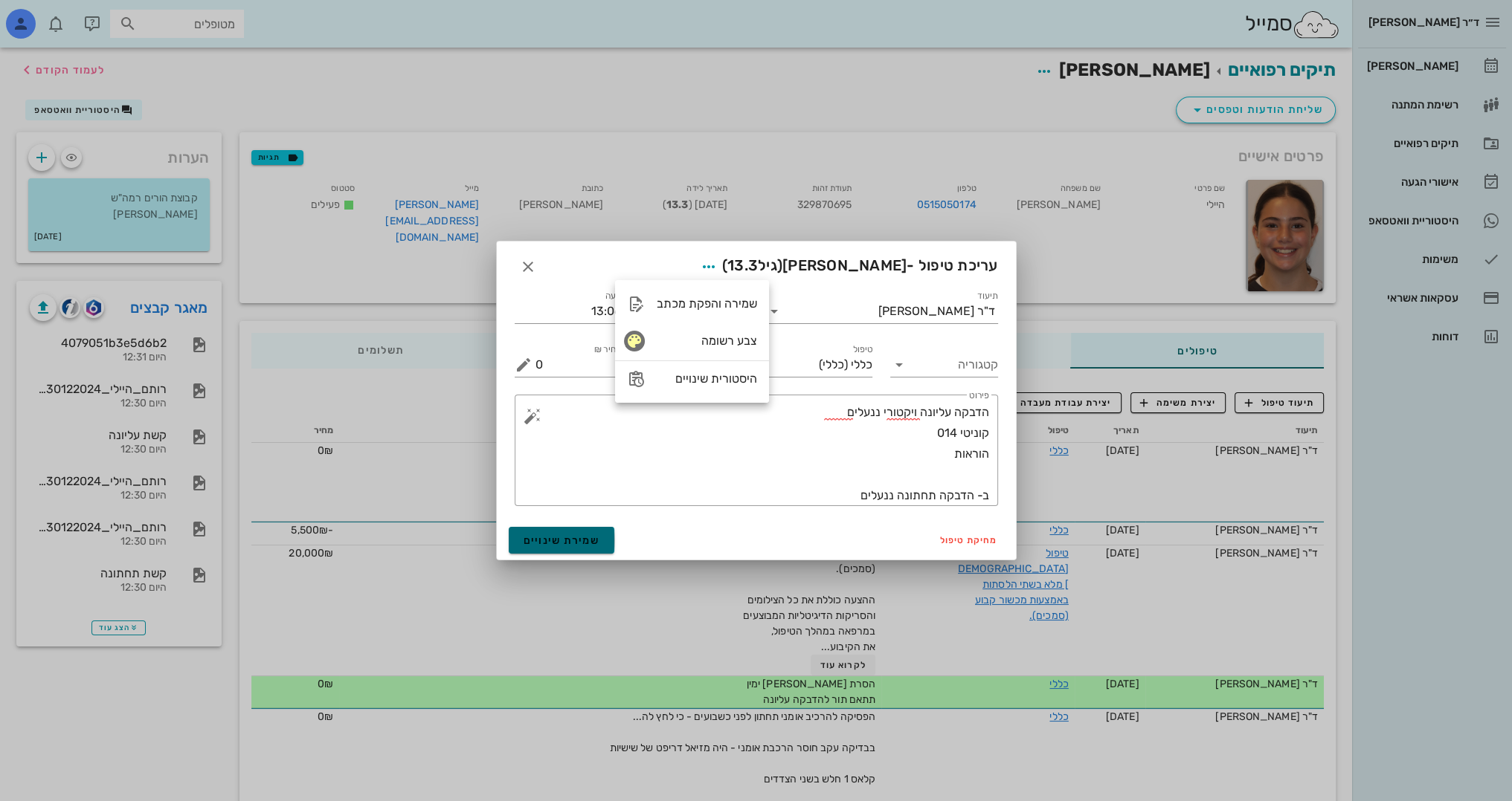
click at [542, 540] on span "שמירת שינויים" at bounding box center [561, 541] width 76 height 13
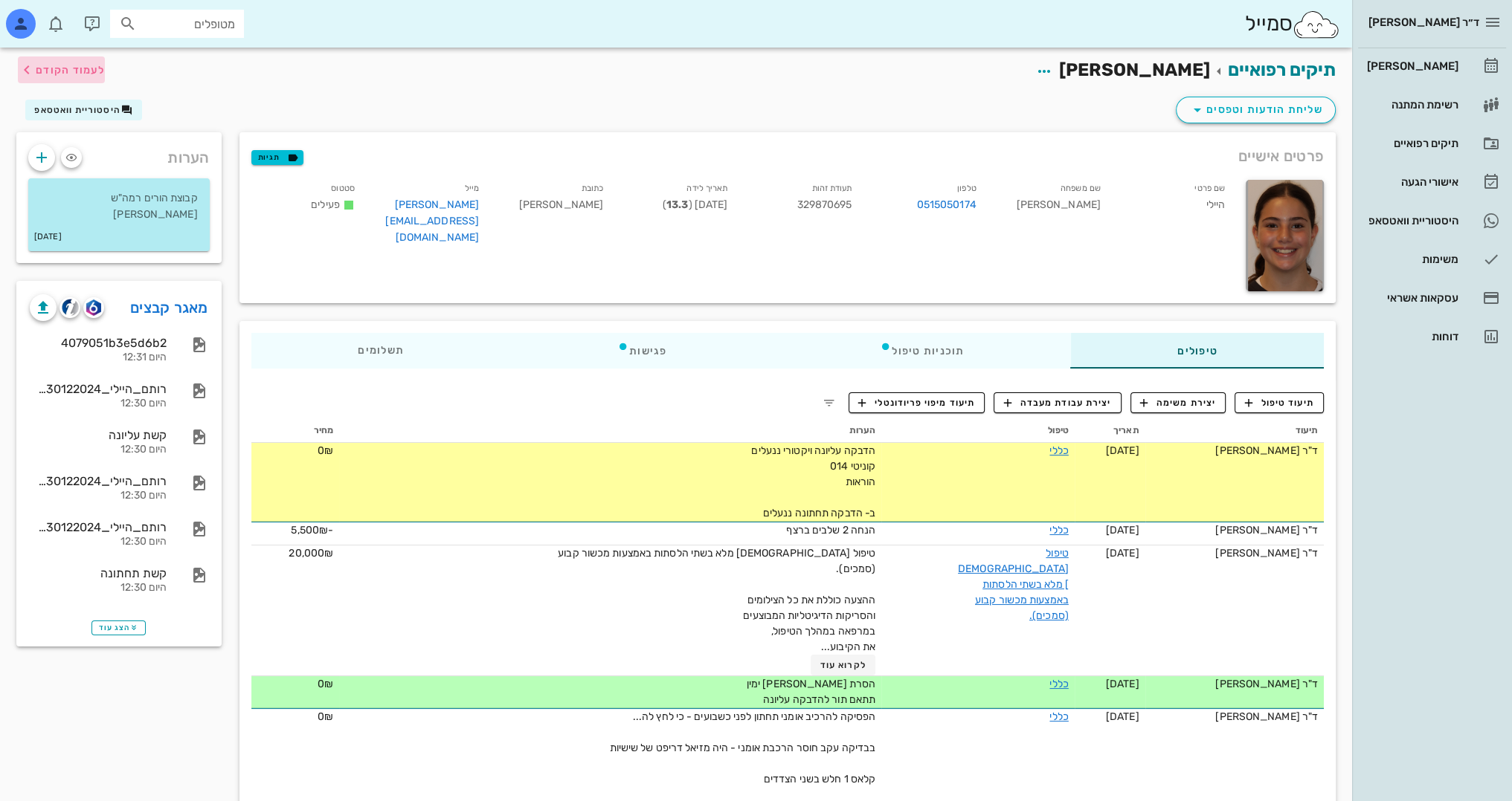
click at [80, 69] on span "לעמוד הקודם" at bounding box center [70, 70] width 69 height 13
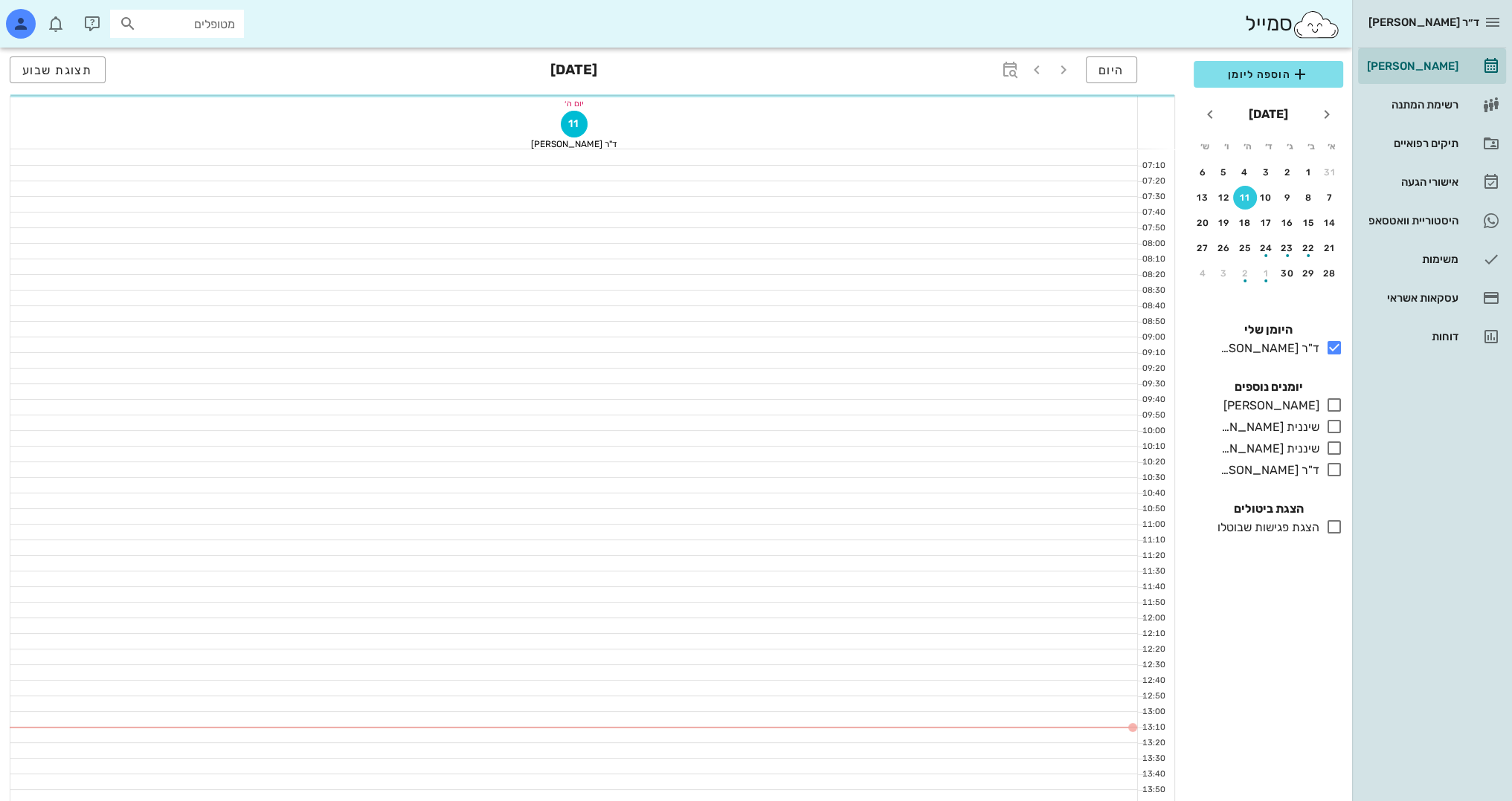
scroll to position [223, 0]
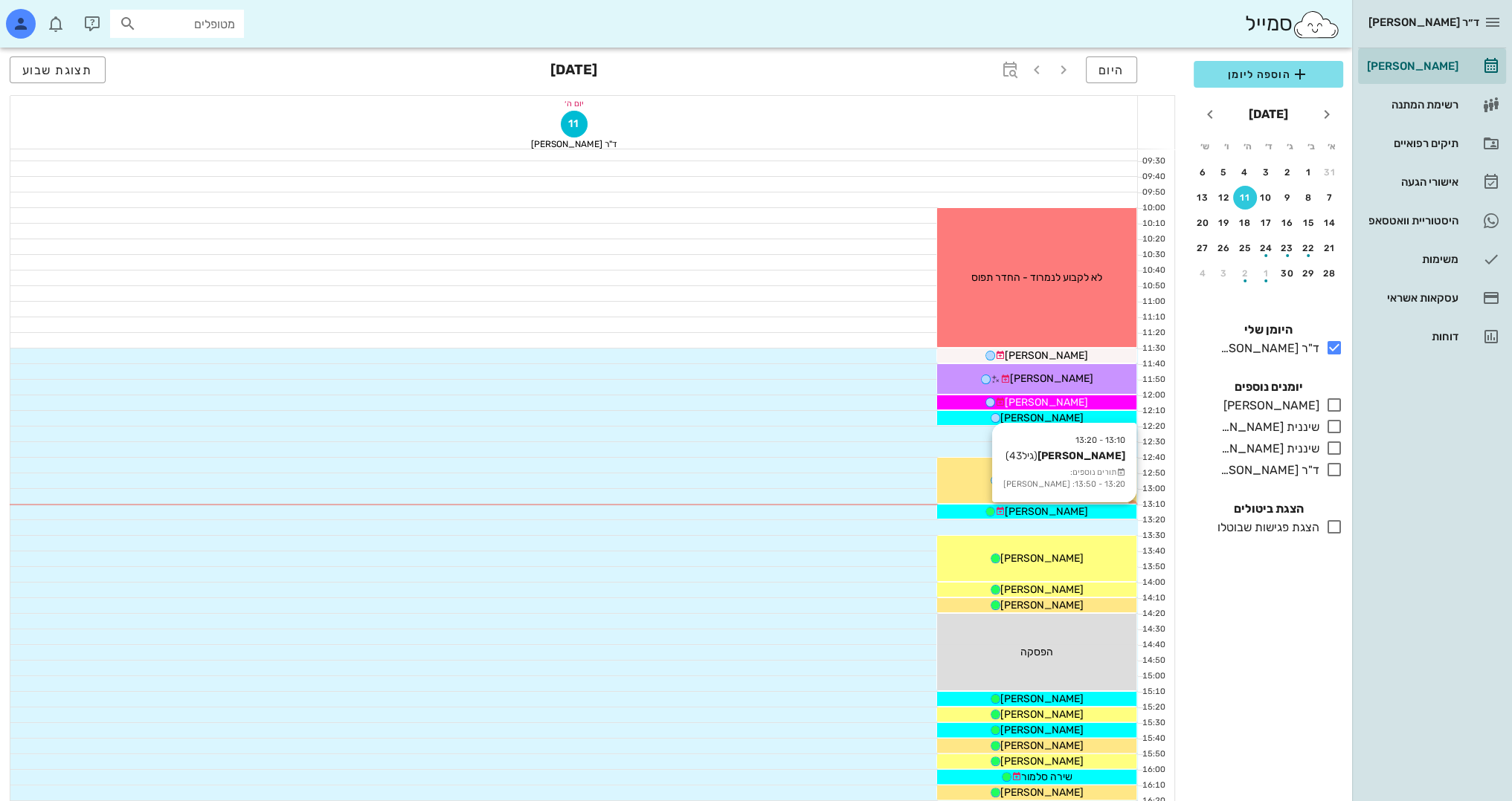
click at [1048, 506] on span "[PERSON_NAME]" at bounding box center [1046, 512] width 84 height 13
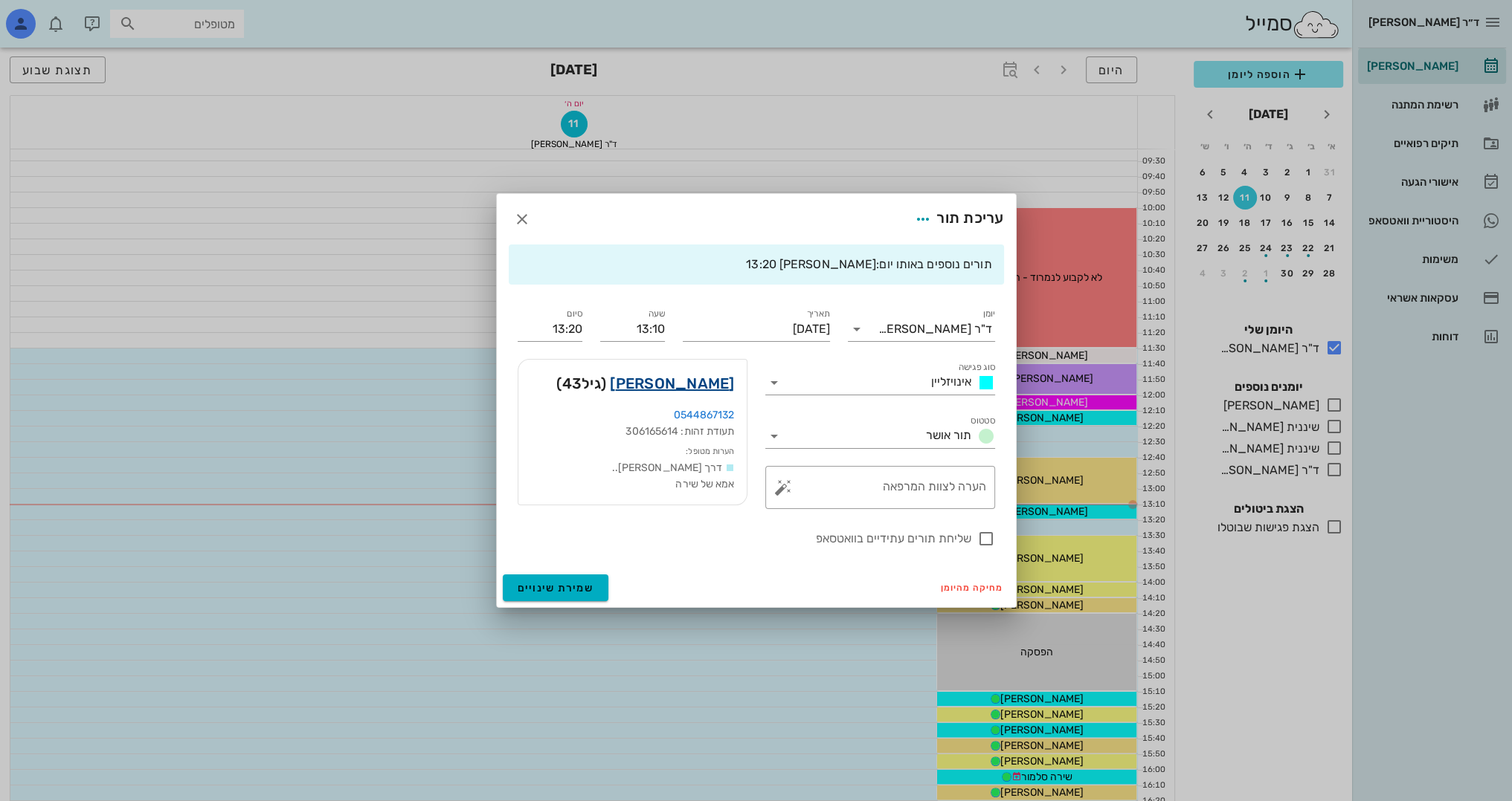
click at [685, 376] on link "[PERSON_NAME]" at bounding box center [672, 383] width 124 height 23
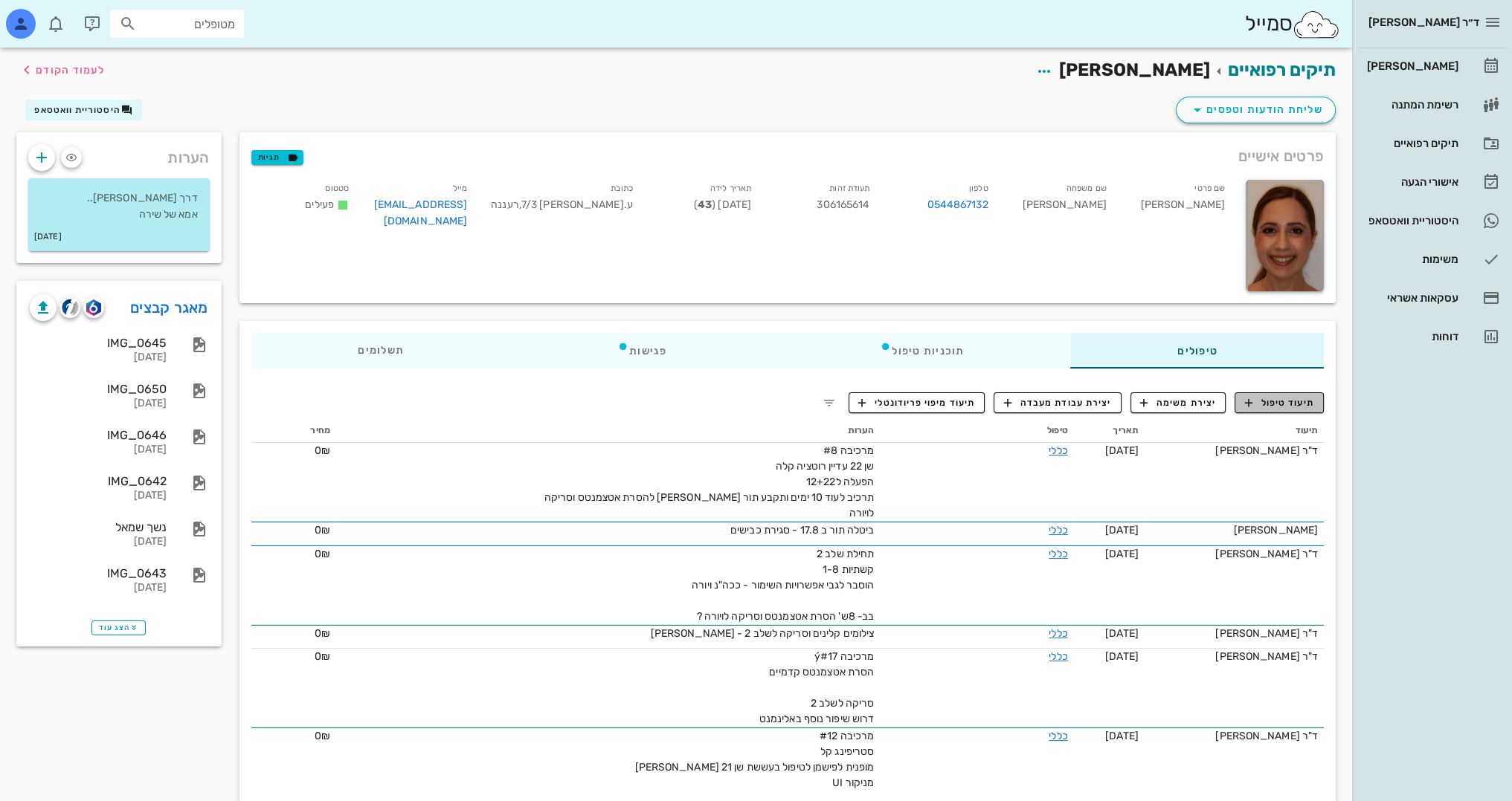
click at [1278, 407] on span "תיעוד טיפול" at bounding box center [1279, 402] width 69 height 13
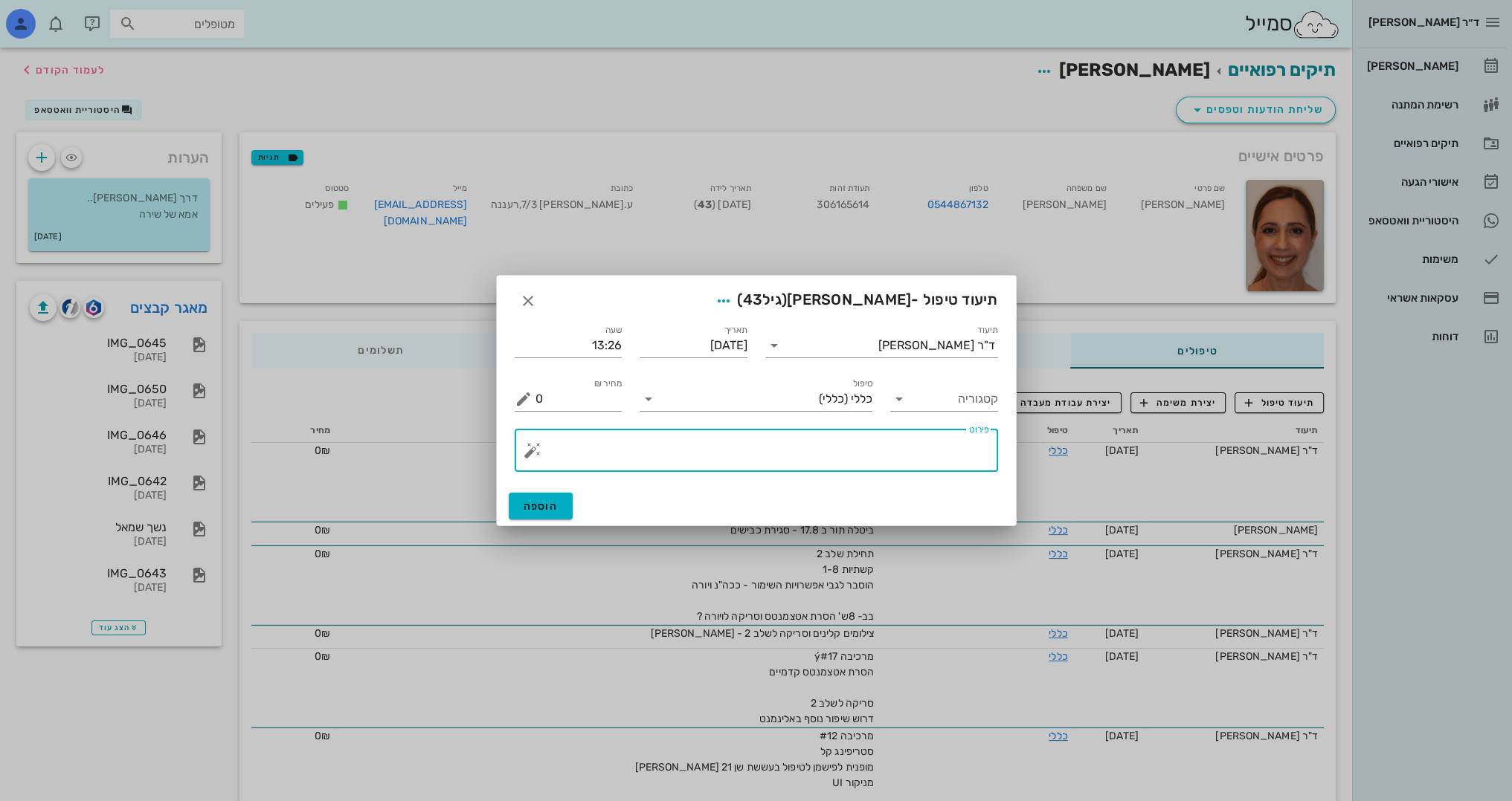
click at [945, 449] on textarea "פירוט" at bounding box center [762, 454] width 454 height 36
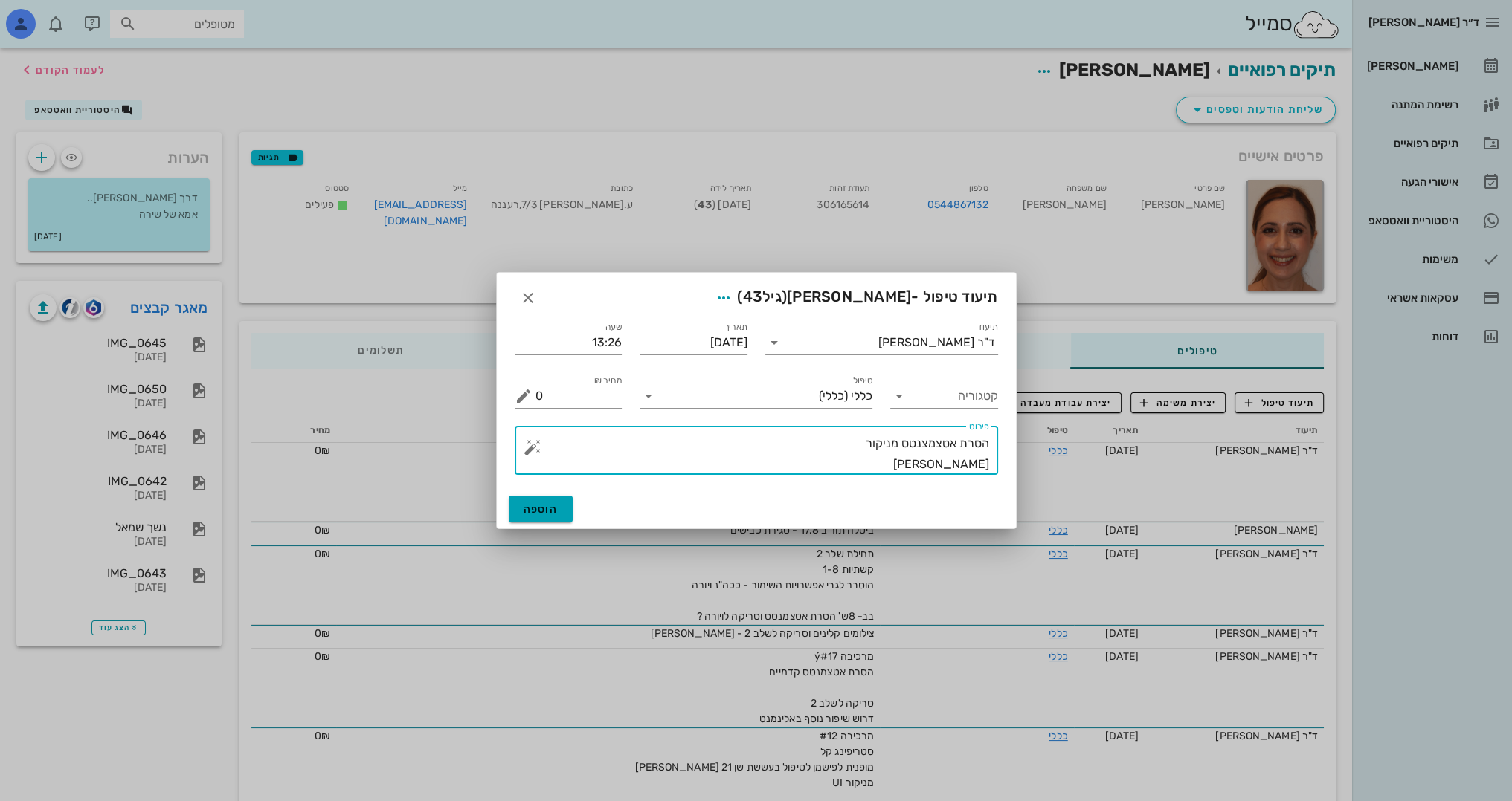
type textarea "הסרת אטצמצנטס מניקור [PERSON_NAME]"
click at [545, 503] on button "הוספה" at bounding box center [541, 509] width 65 height 27
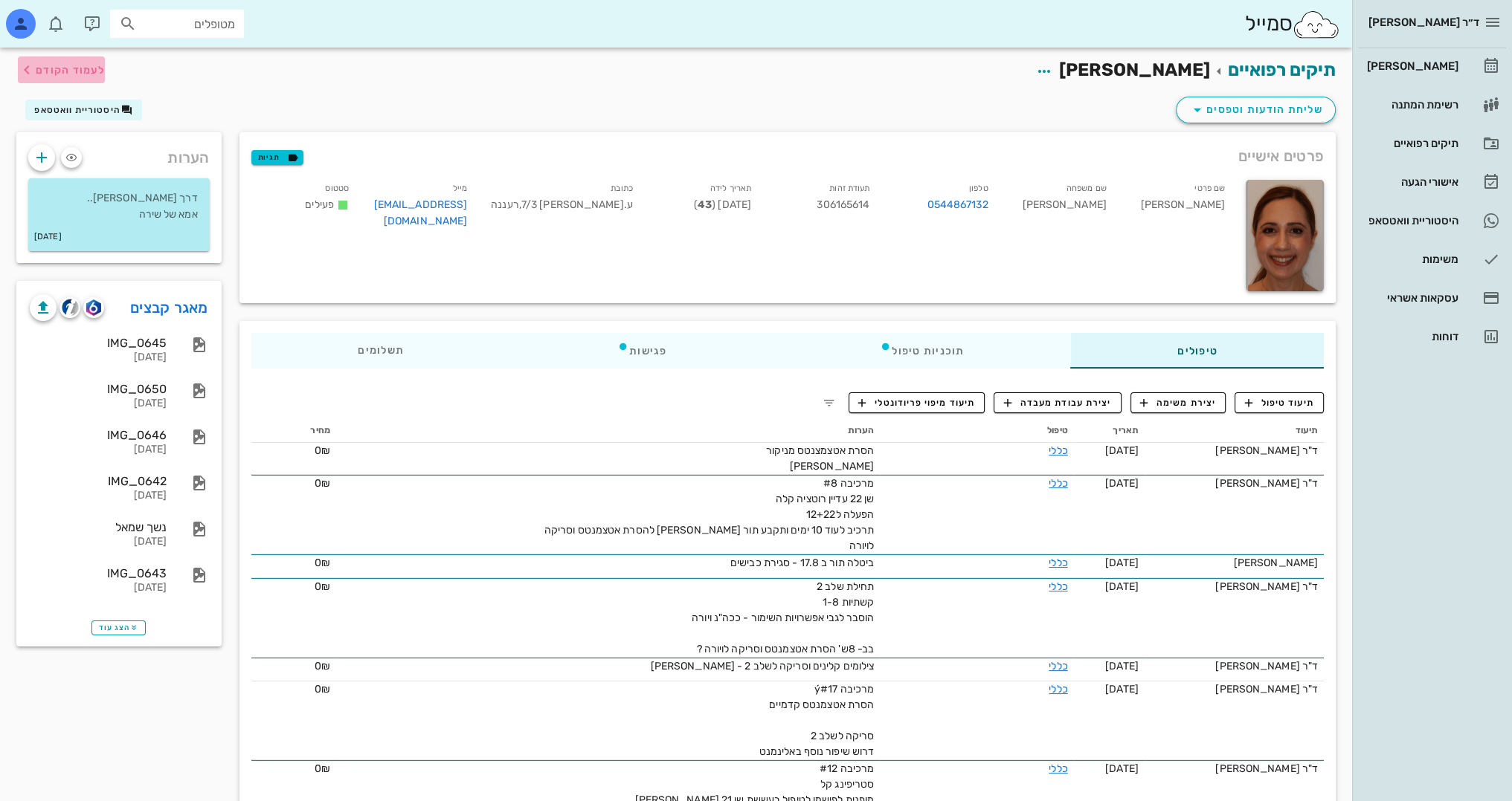
click at [53, 66] on span "לעמוד הקודם" at bounding box center [70, 70] width 69 height 13
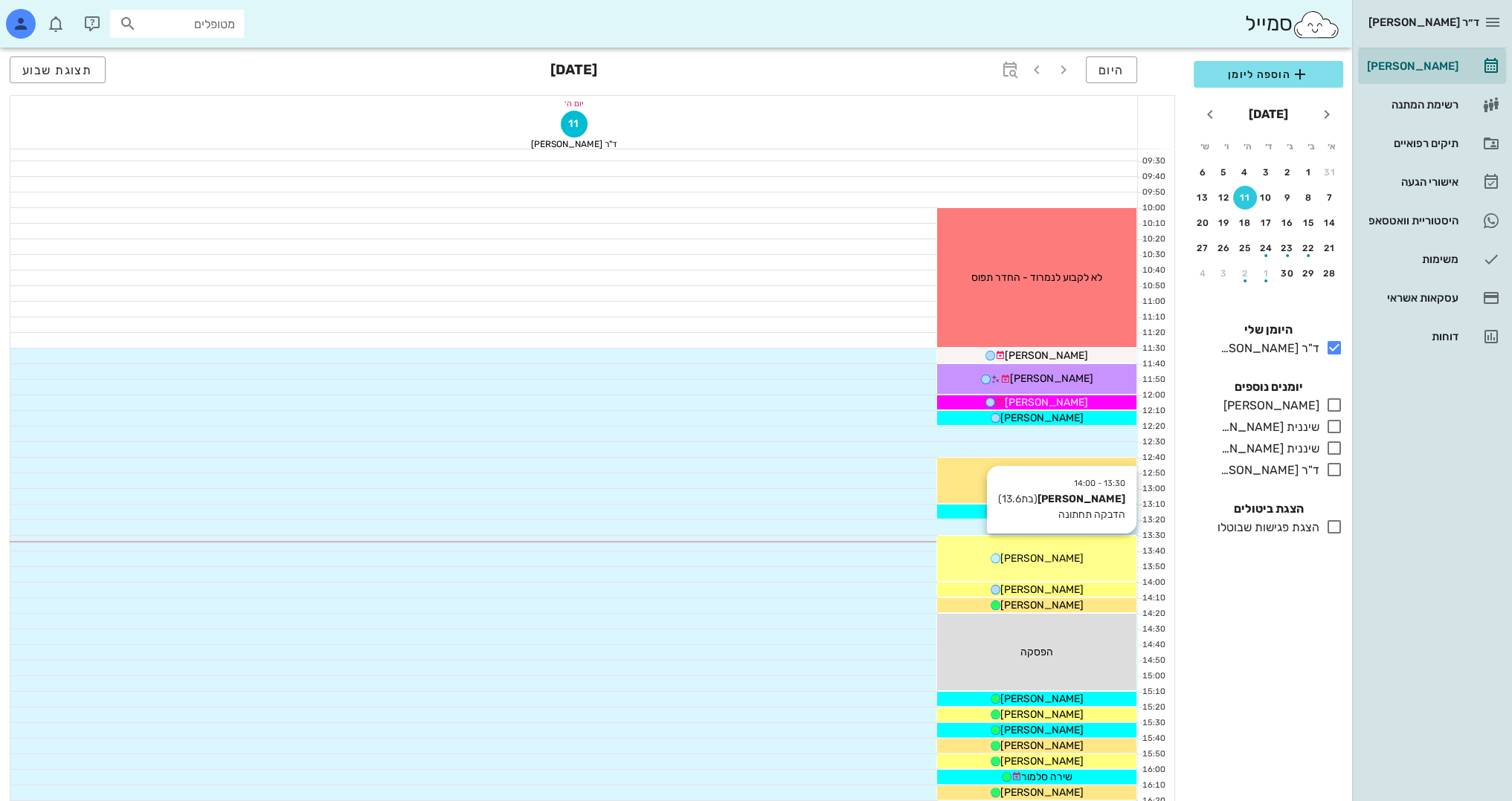
click at [1017, 550] on div "[PERSON_NAME]" at bounding box center [1037, 558] width 199 height 15
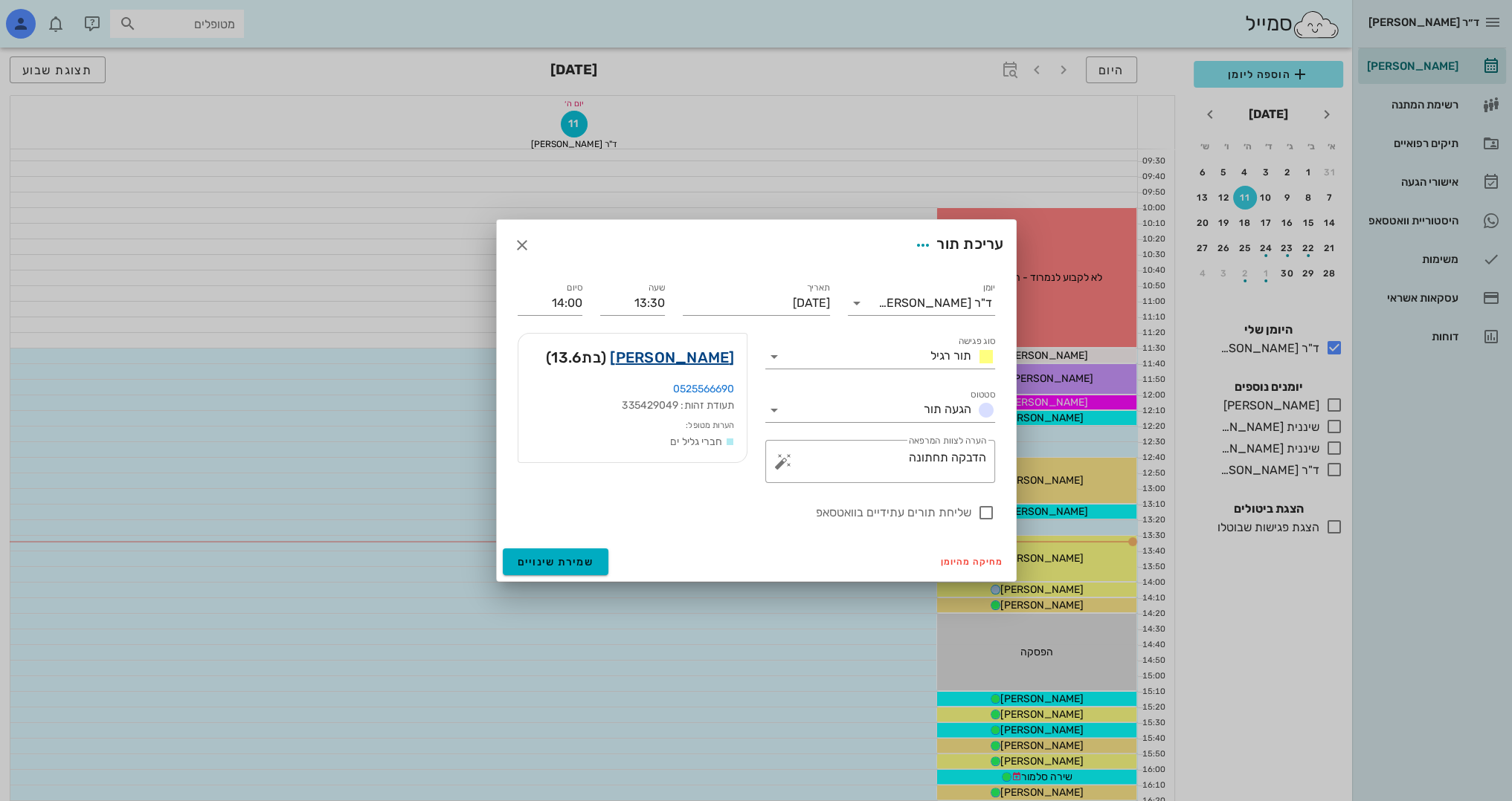
click at [711, 360] on link "[PERSON_NAME]" at bounding box center [672, 357] width 124 height 23
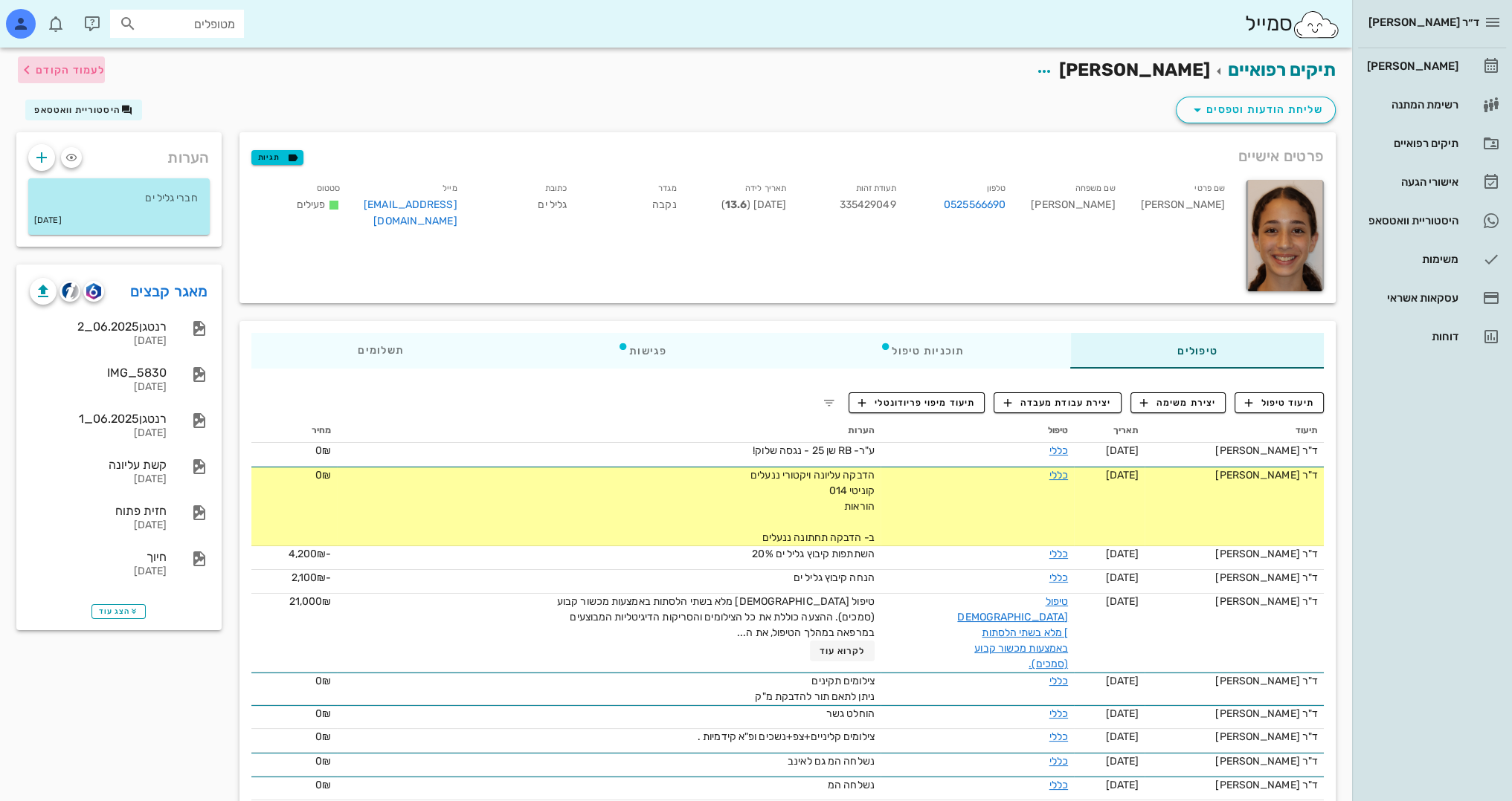
click at [57, 67] on span "לעמוד הקודם" at bounding box center [70, 70] width 69 height 13
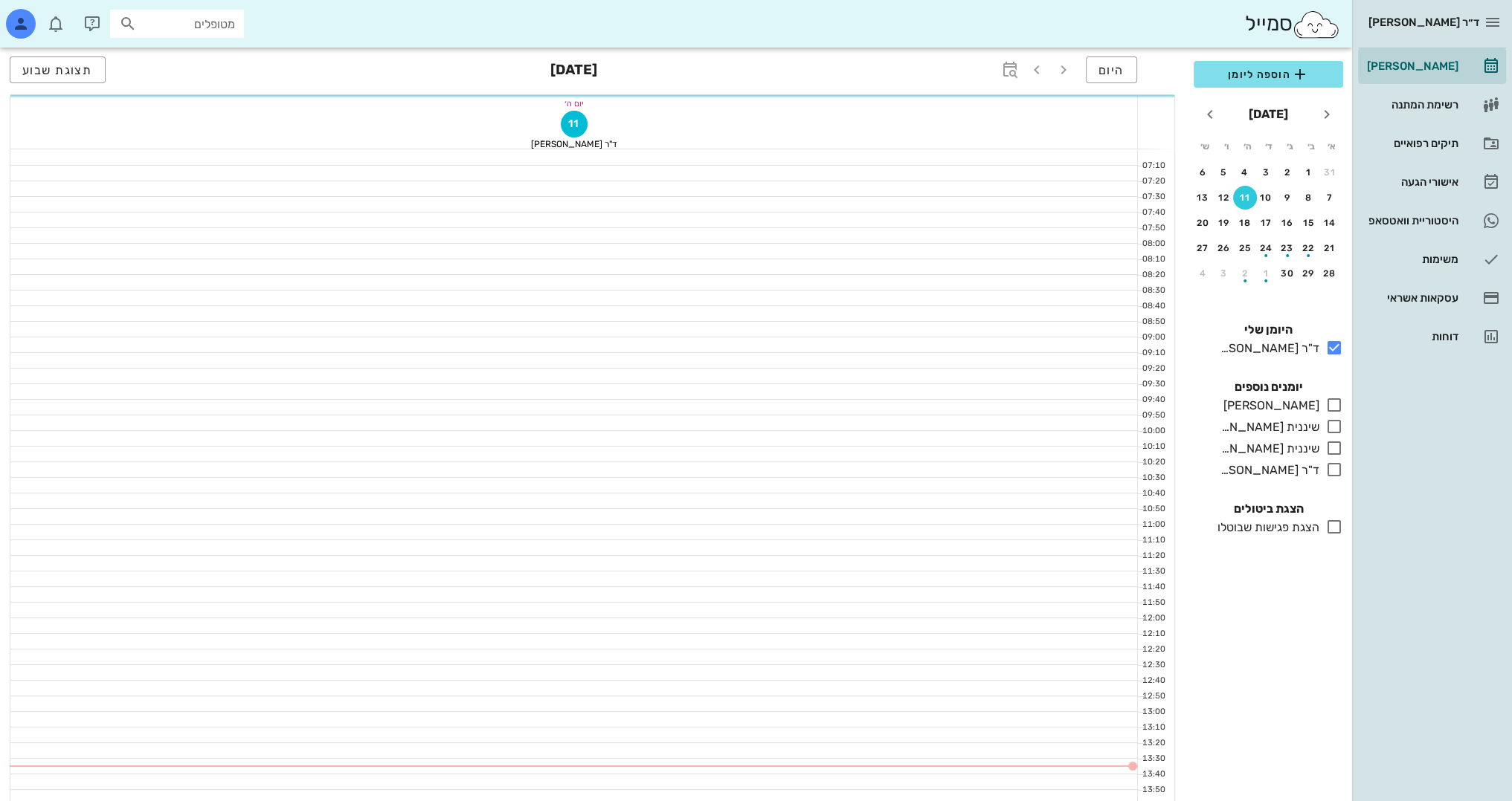
scroll to position [223, 0]
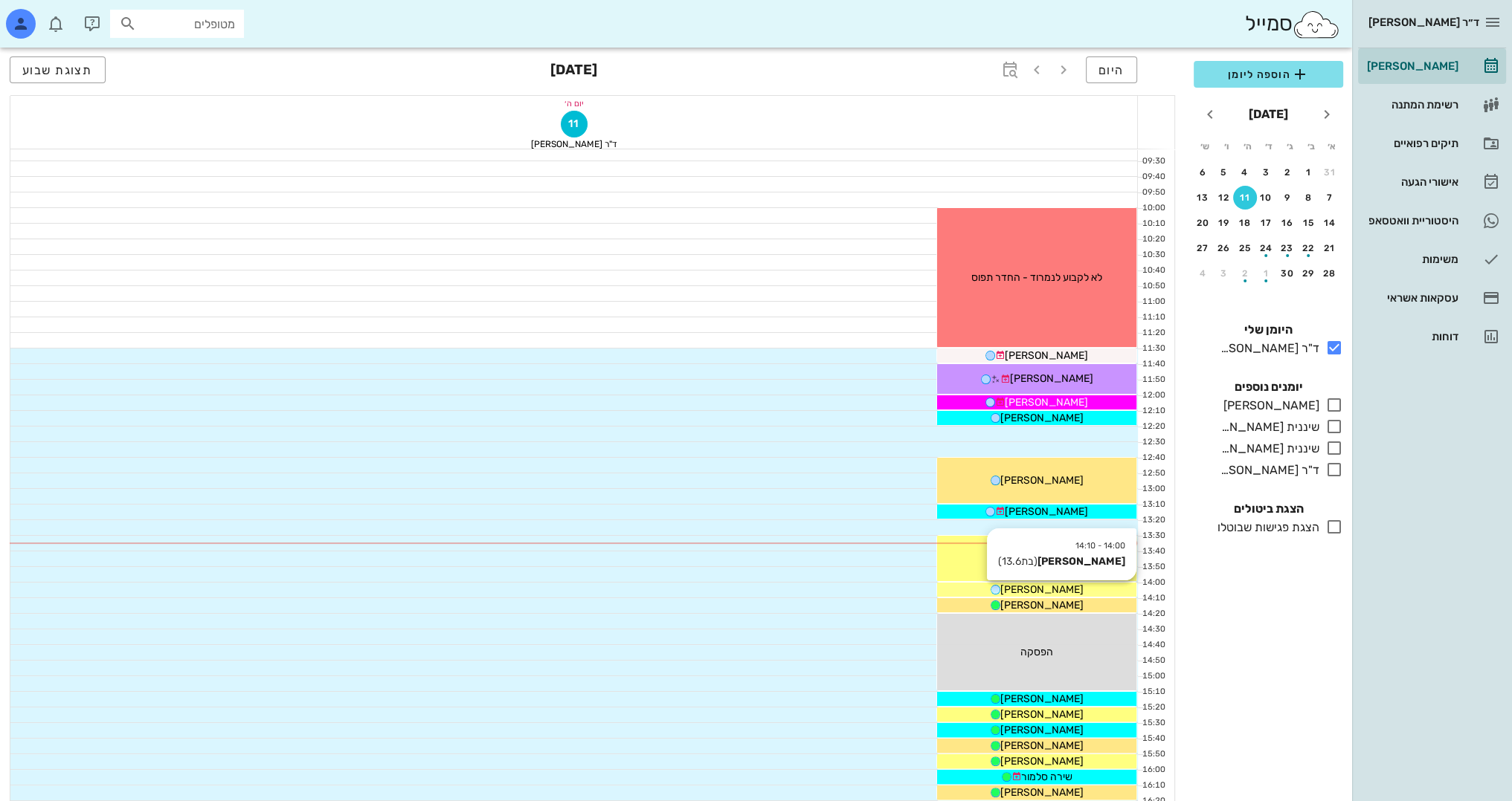
click at [1084, 585] on div "[PERSON_NAME]" at bounding box center [1037, 589] width 199 height 15
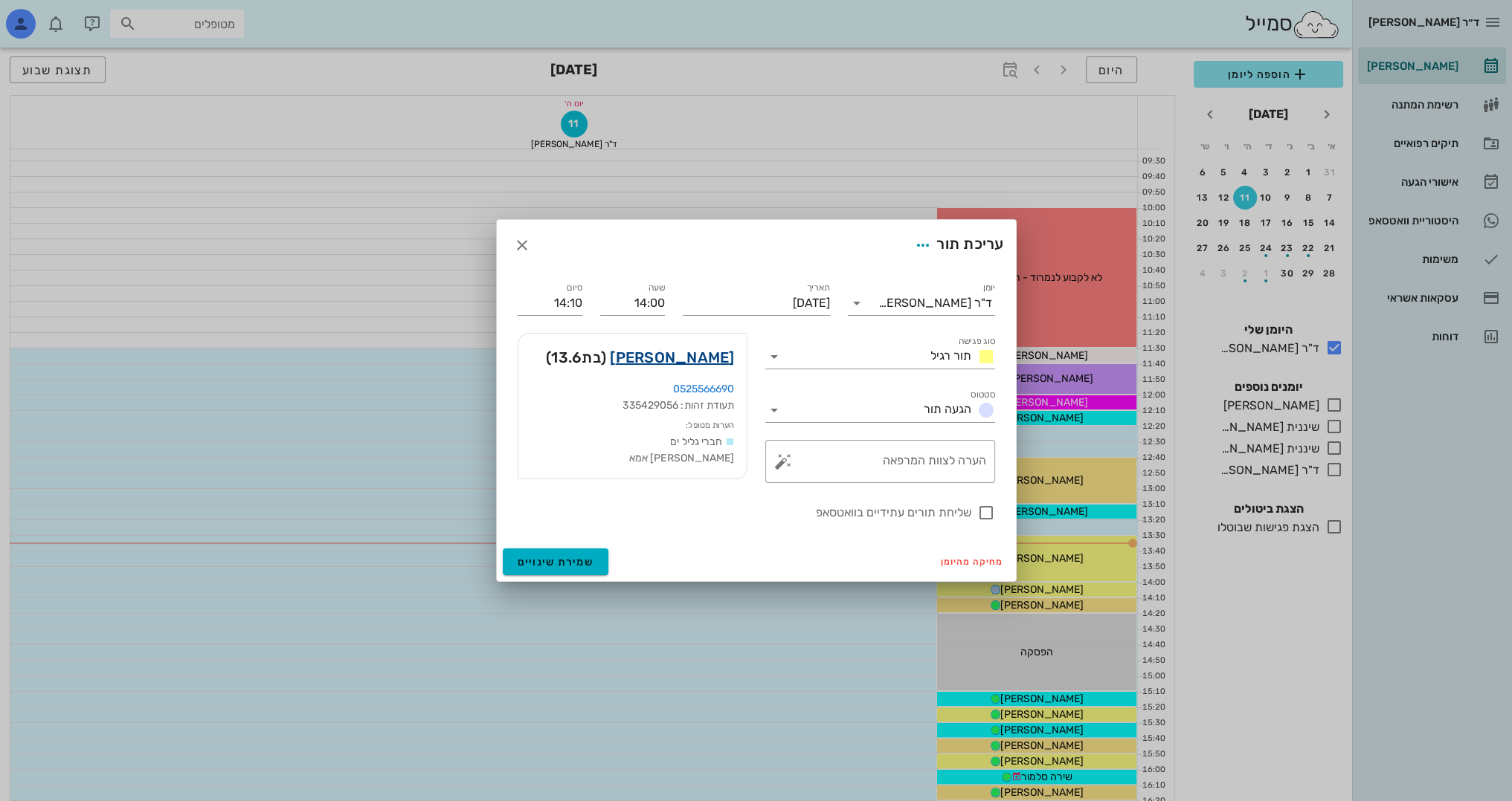
click at [697, 358] on link "[PERSON_NAME]" at bounding box center [672, 357] width 124 height 23
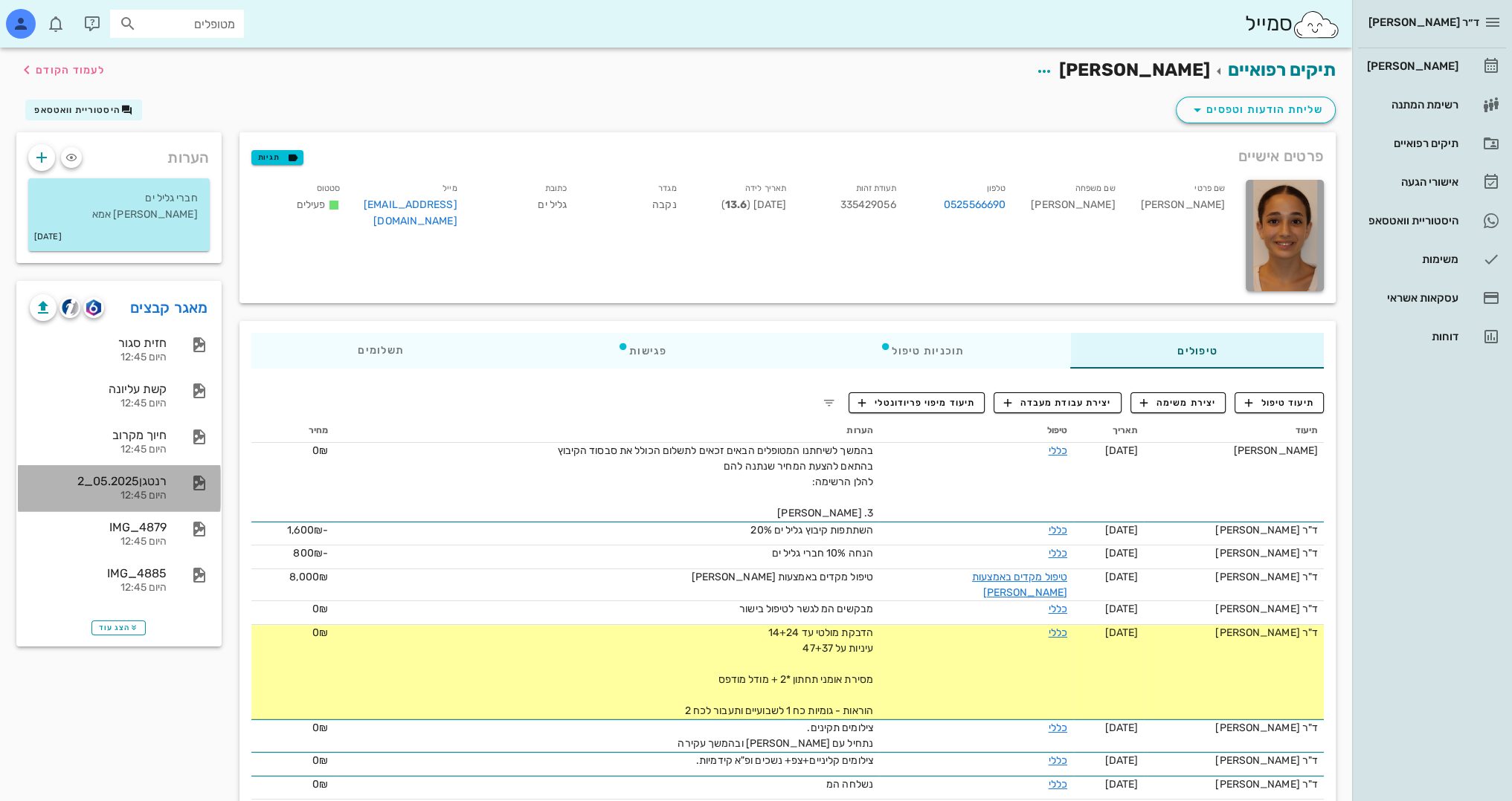
click at [128, 487] on div "רנטגן05.2025_2" at bounding box center [98, 481] width 137 height 14
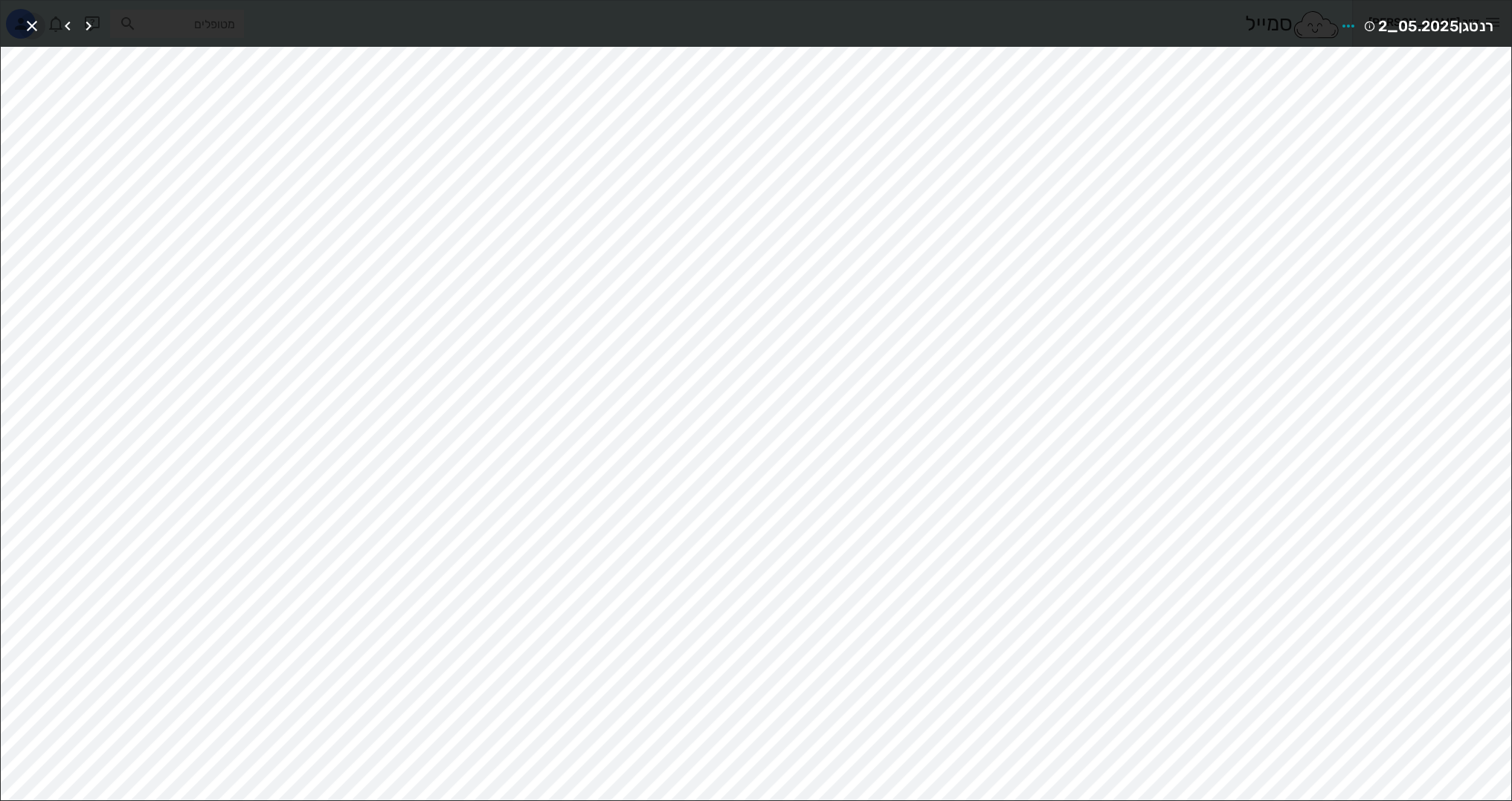
click at [29, 24] on icon "button" at bounding box center [32, 26] width 18 height 18
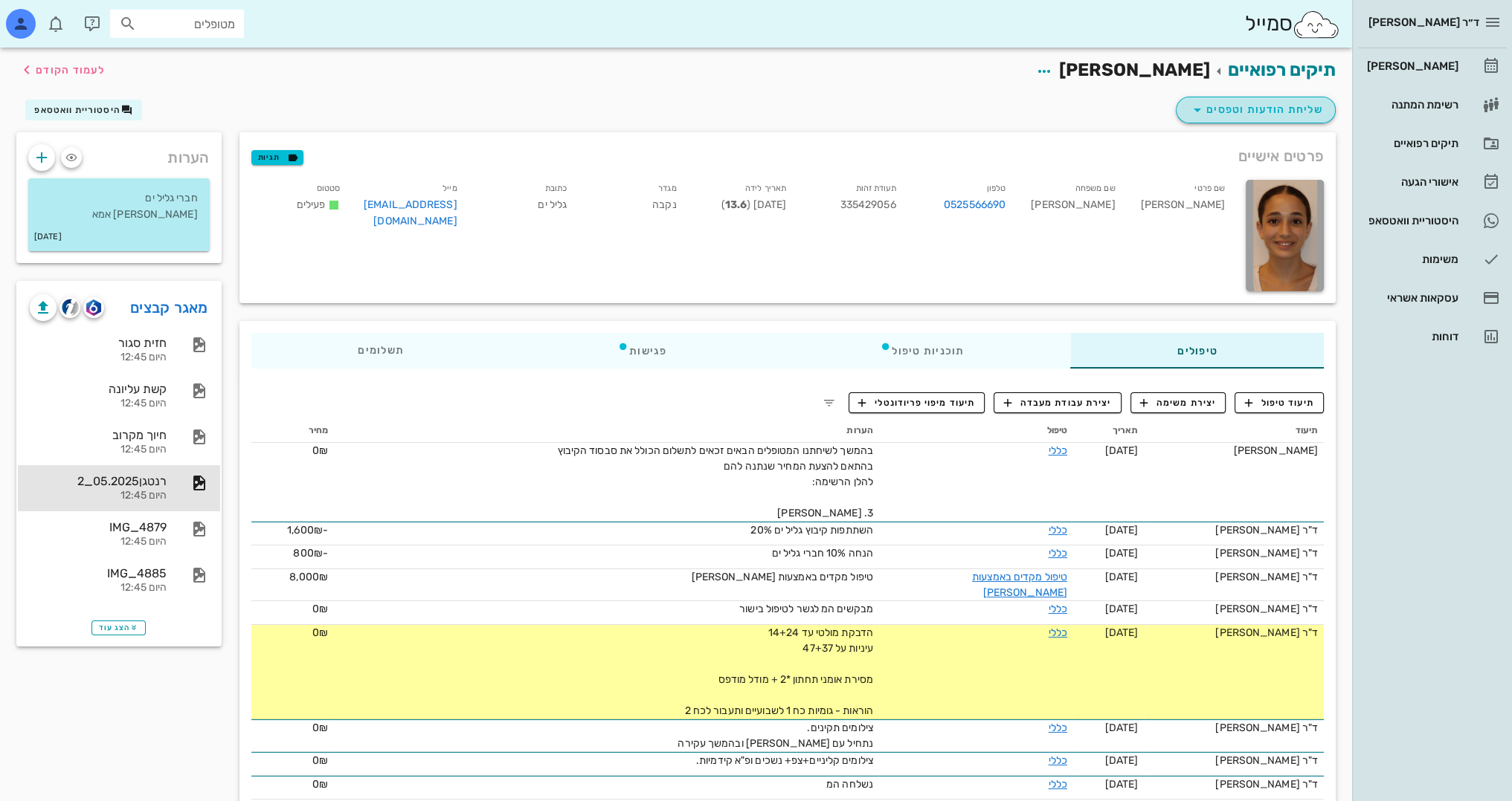
click at [1291, 108] on span "שליחת הודעות וטפסים" at bounding box center [1256, 110] width 135 height 18
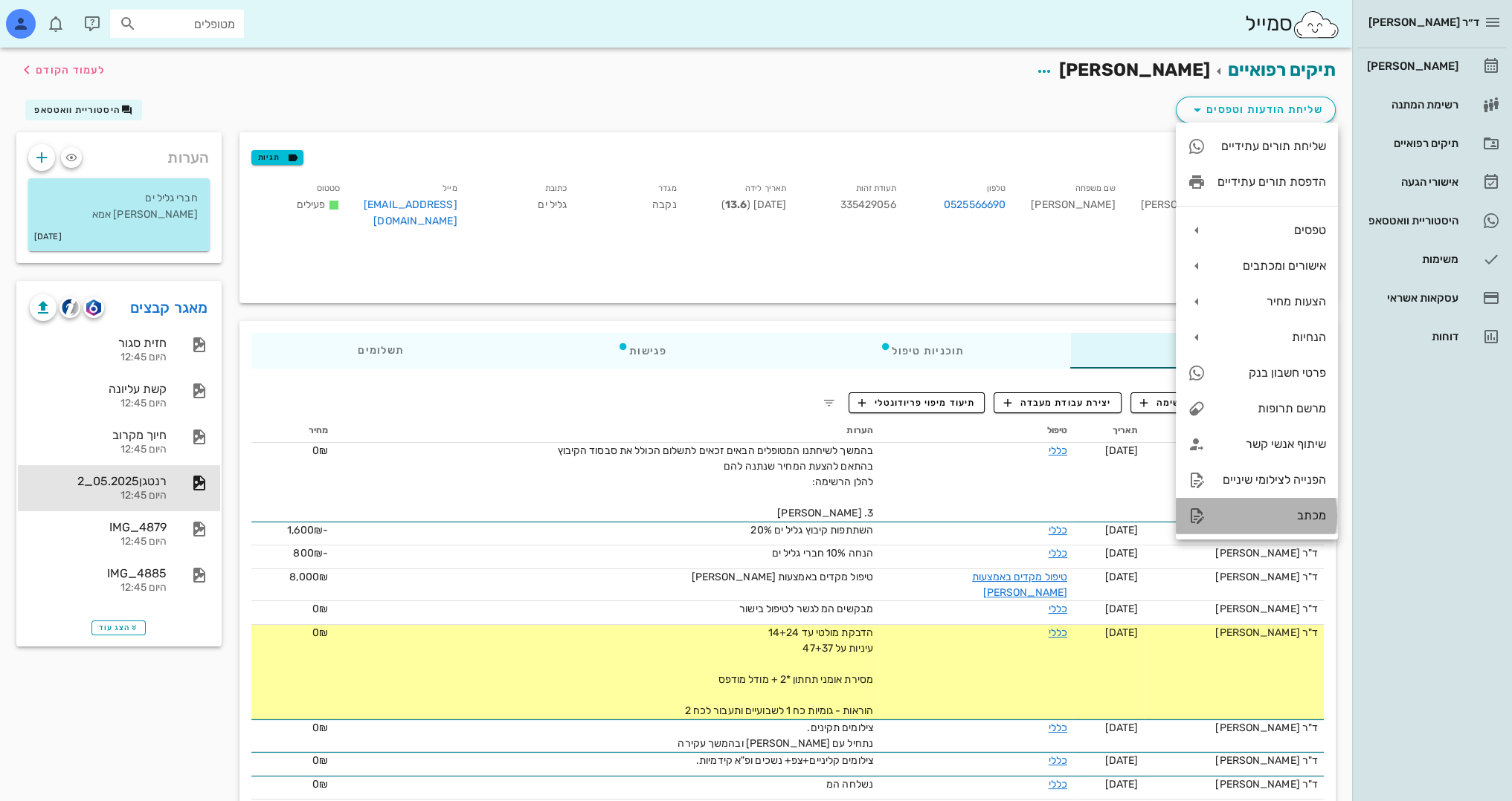
click at [1312, 524] on div "מכתב" at bounding box center [1257, 516] width 162 height 36
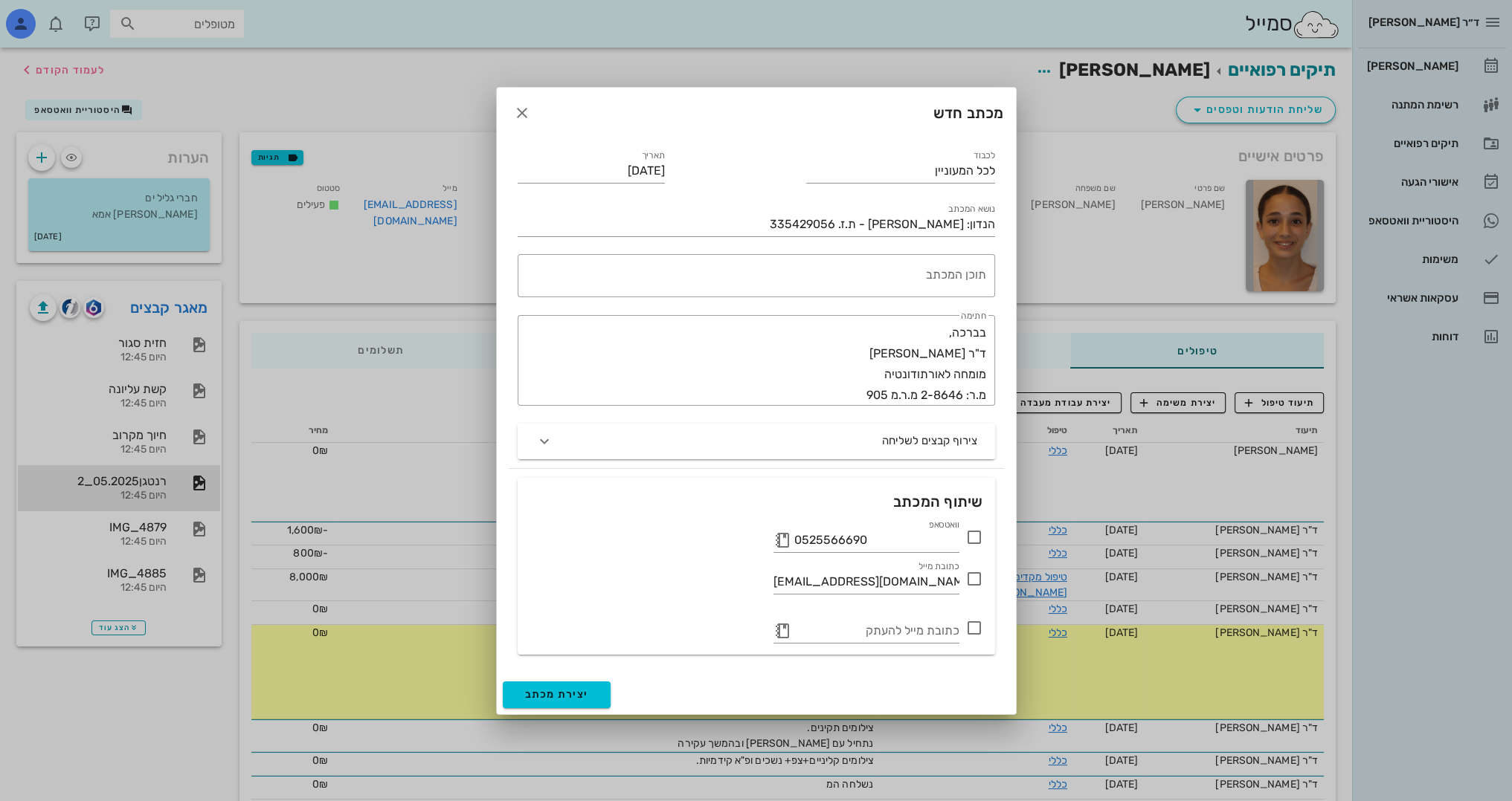
drag, startPoint x: 910, startPoint y: 163, endPoint x: 925, endPoint y: 188, distance: 29.2
click at [925, 188] on div "לכבוד לכל המעוניין" at bounding box center [900, 165] width 207 height 54
type input "לכל המעונייןהרופא המטפל"
click at [959, 270] on textarea "תוכן המכתב" at bounding box center [753, 279] width 465 height 36
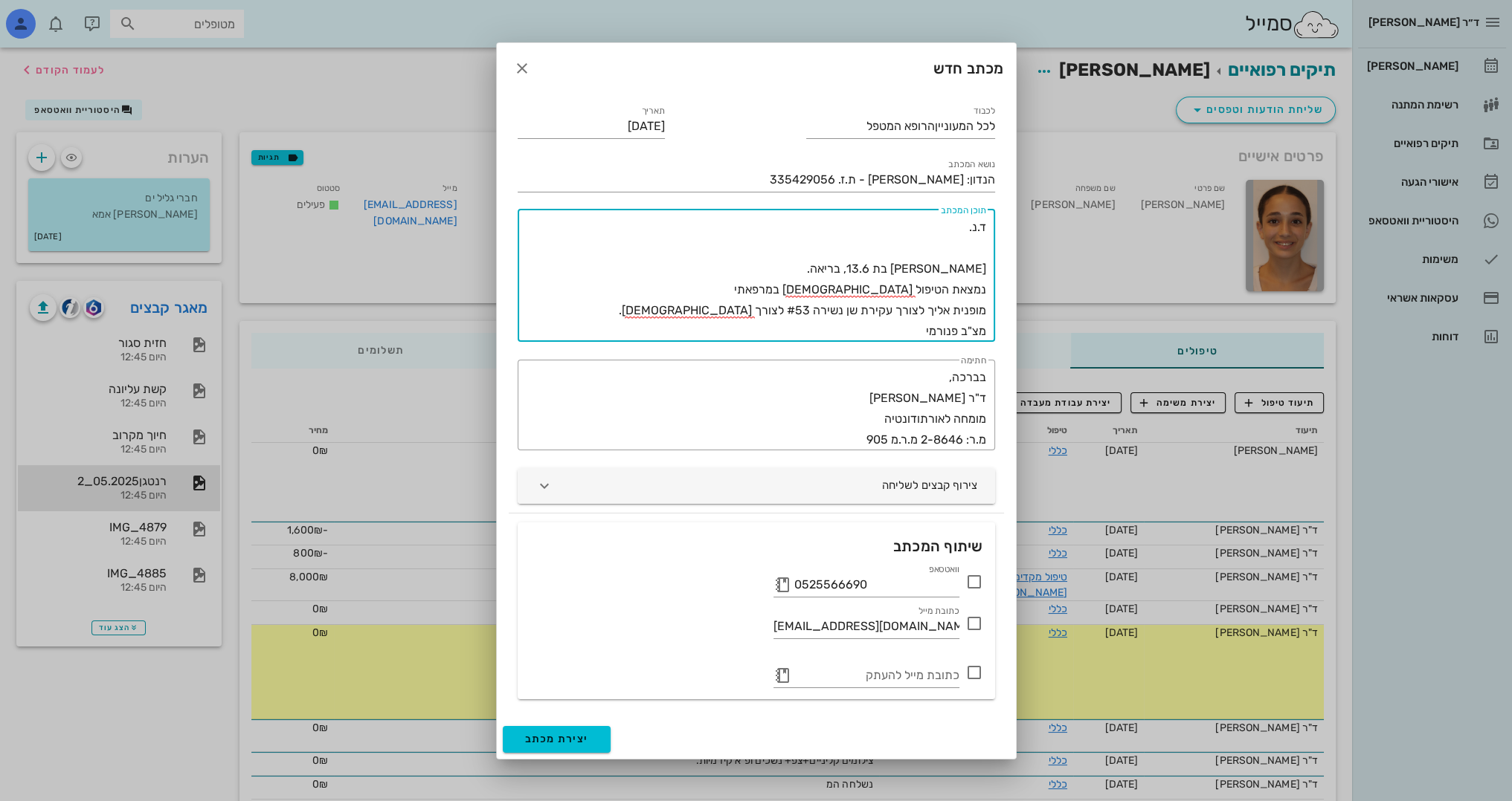
type textarea "ד.נ. [PERSON_NAME] בת 13.6, בריאה. נמצאת הטיפול [DEMOGRAPHIC_DATA] במרפאתי מופנ…"
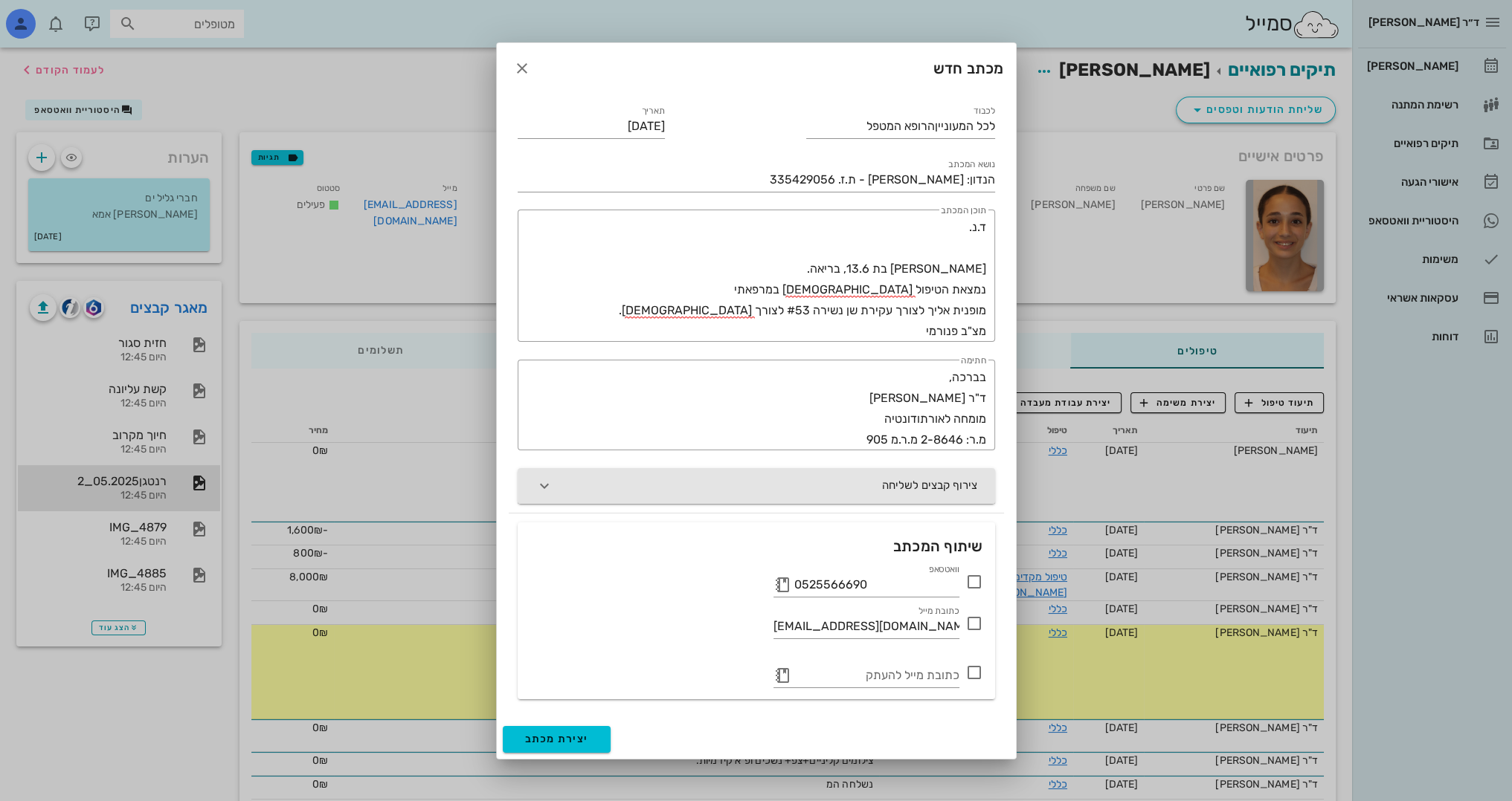
click at [577, 488] on button "צירוף קבצים לשליחה" at bounding box center [756, 486] width 477 height 36
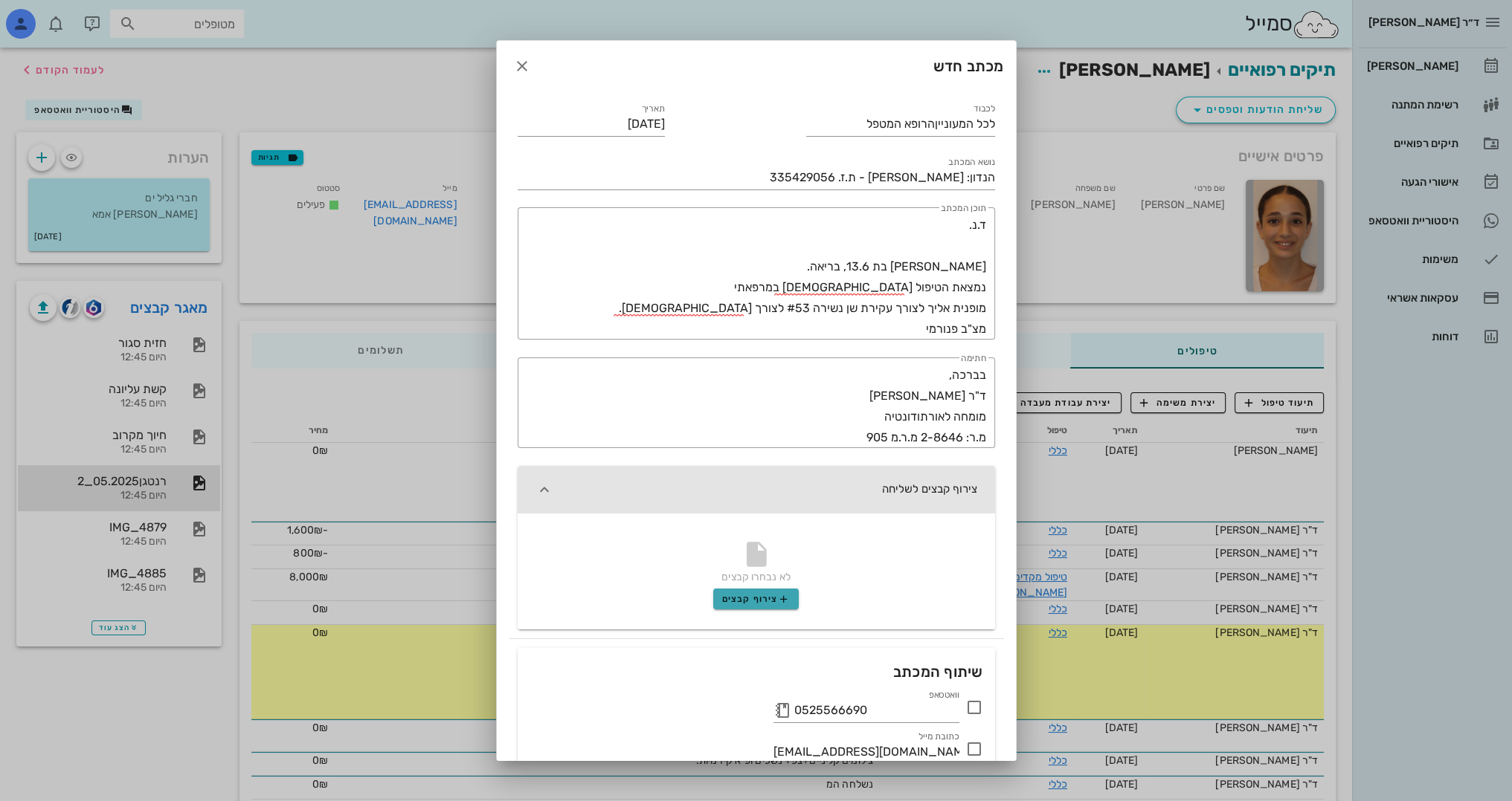
click at [771, 595] on span "צירוף קבצים" at bounding box center [756, 599] width 67 height 12
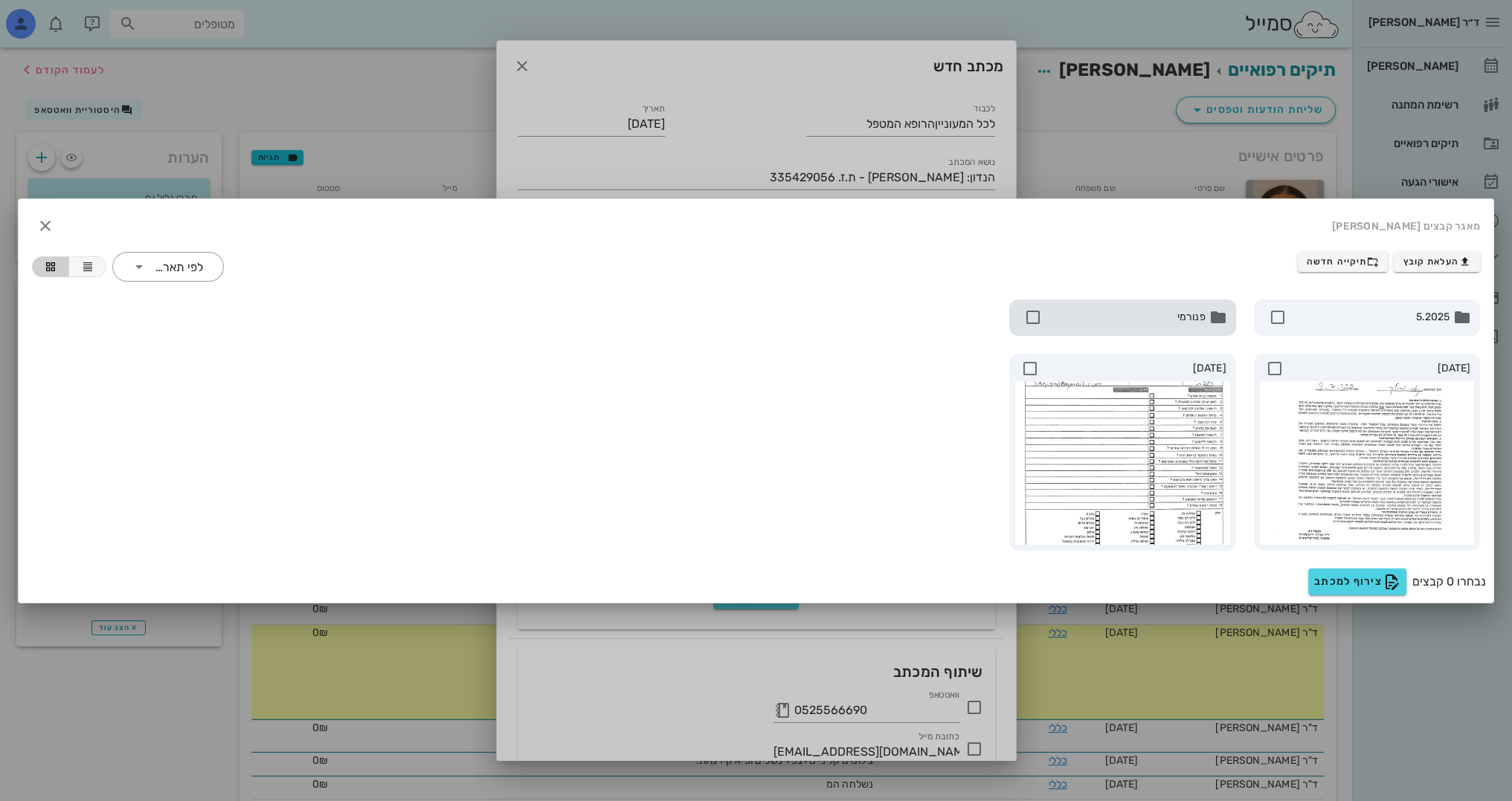
click at [1166, 320] on span "פנורמי" at bounding box center [1126, 317] width 160 height 16
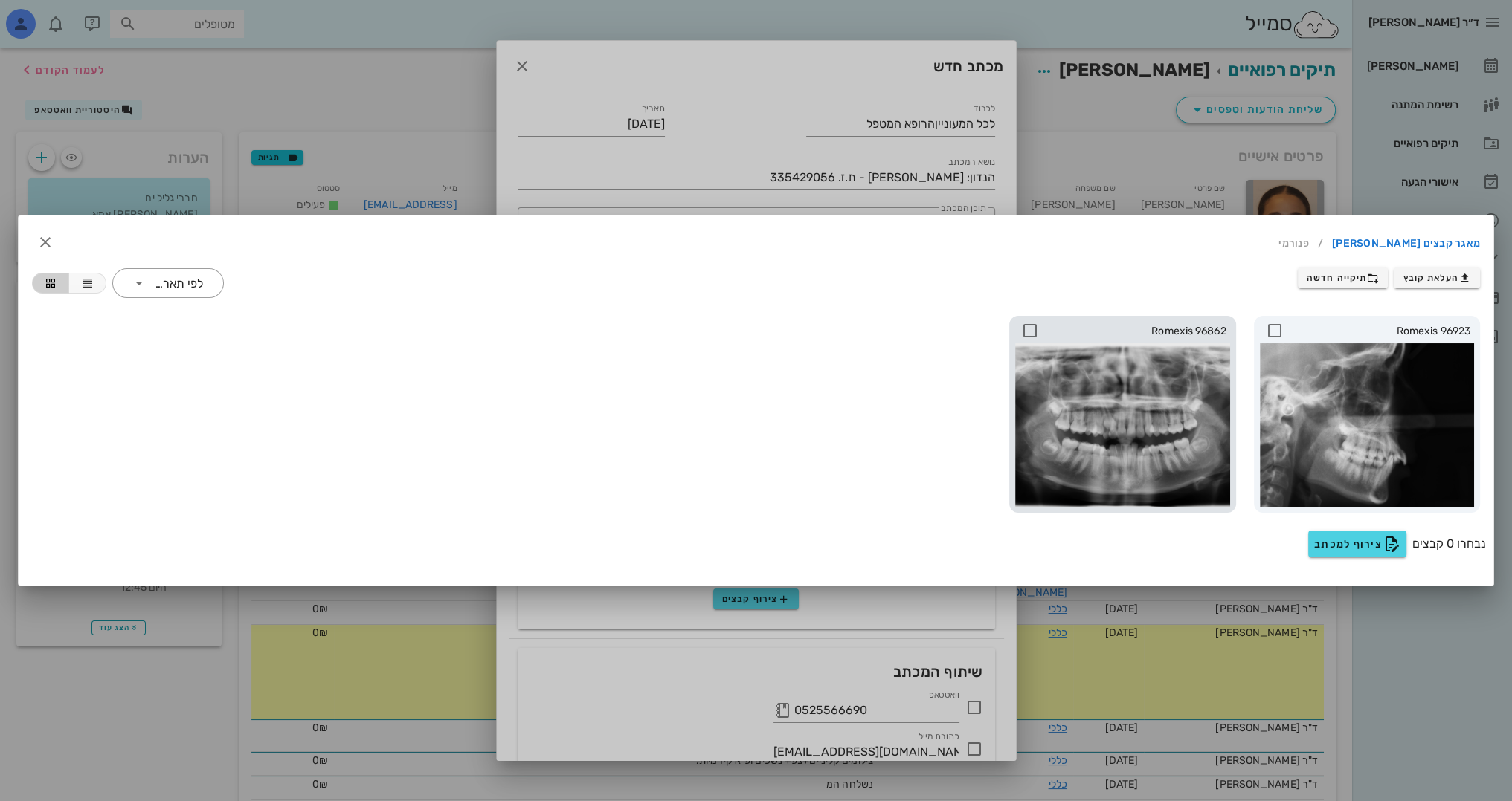
click at [1028, 334] on icon at bounding box center [1030, 330] width 18 height 18
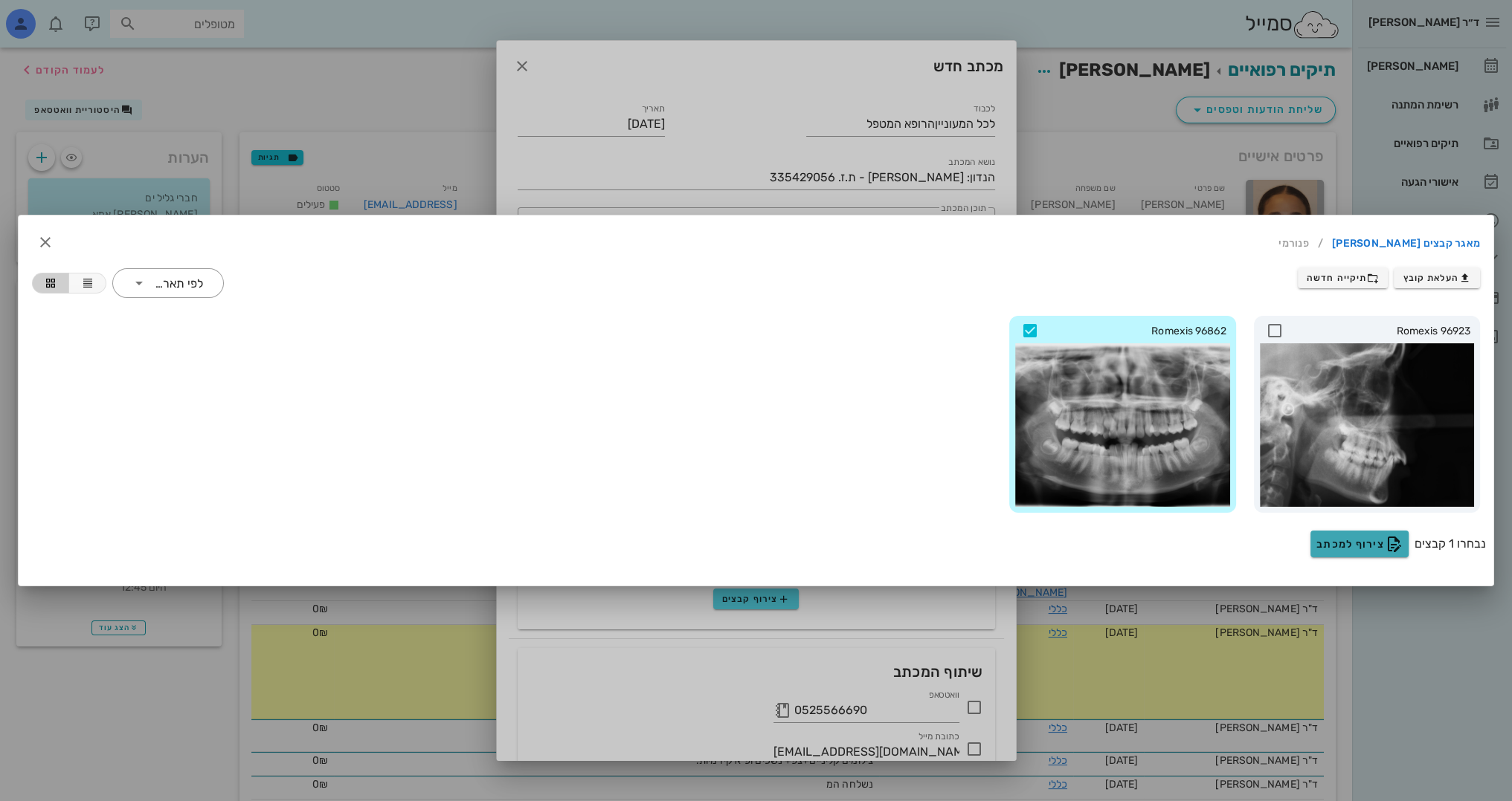
click at [1362, 542] on span "צירוף למכתב" at bounding box center [1359, 544] width 86 height 18
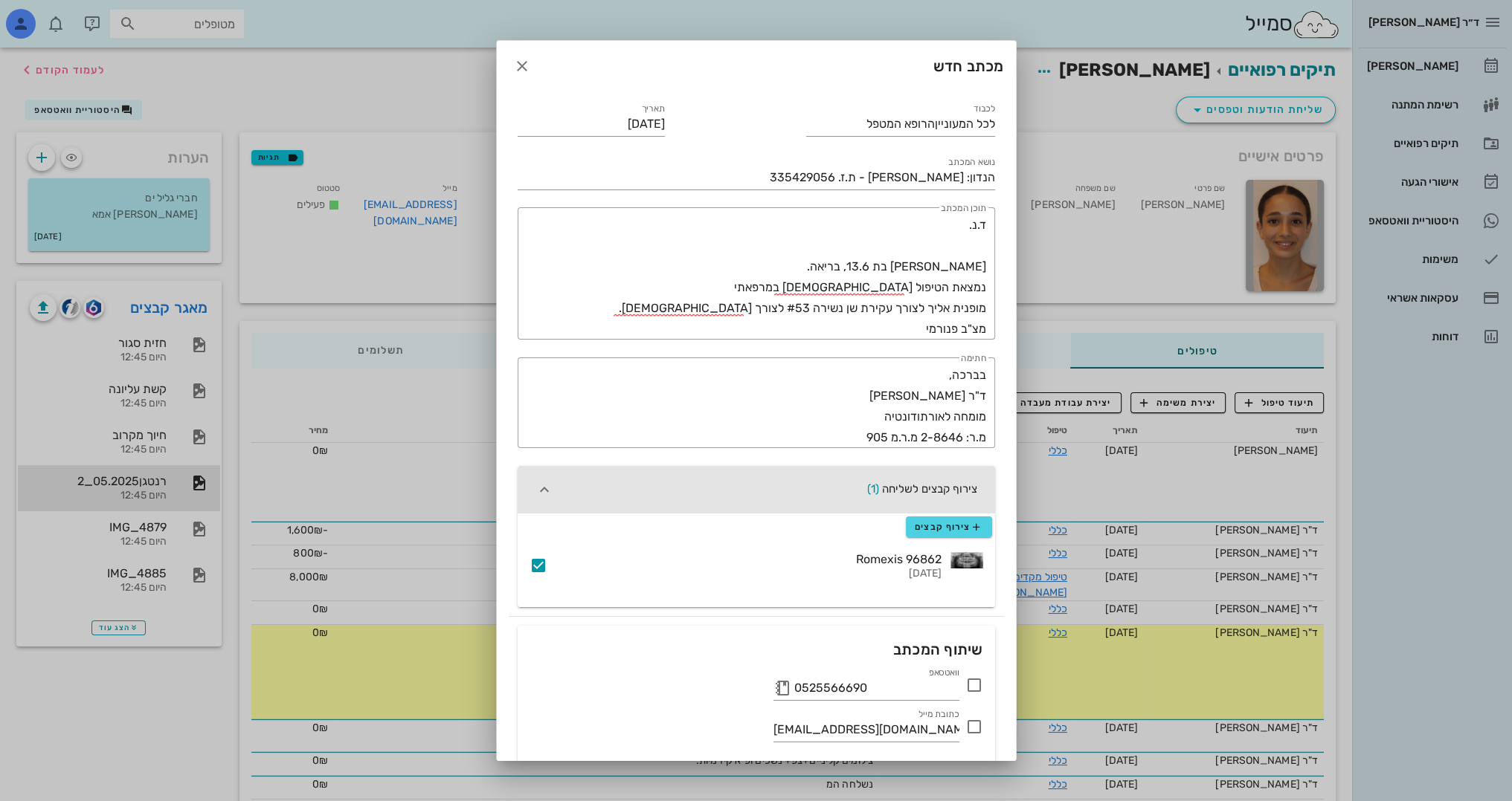
click at [973, 680] on icon at bounding box center [974, 685] width 18 height 18
click at [972, 728] on div at bounding box center [974, 726] width 25 height 25
checkbox input "true"
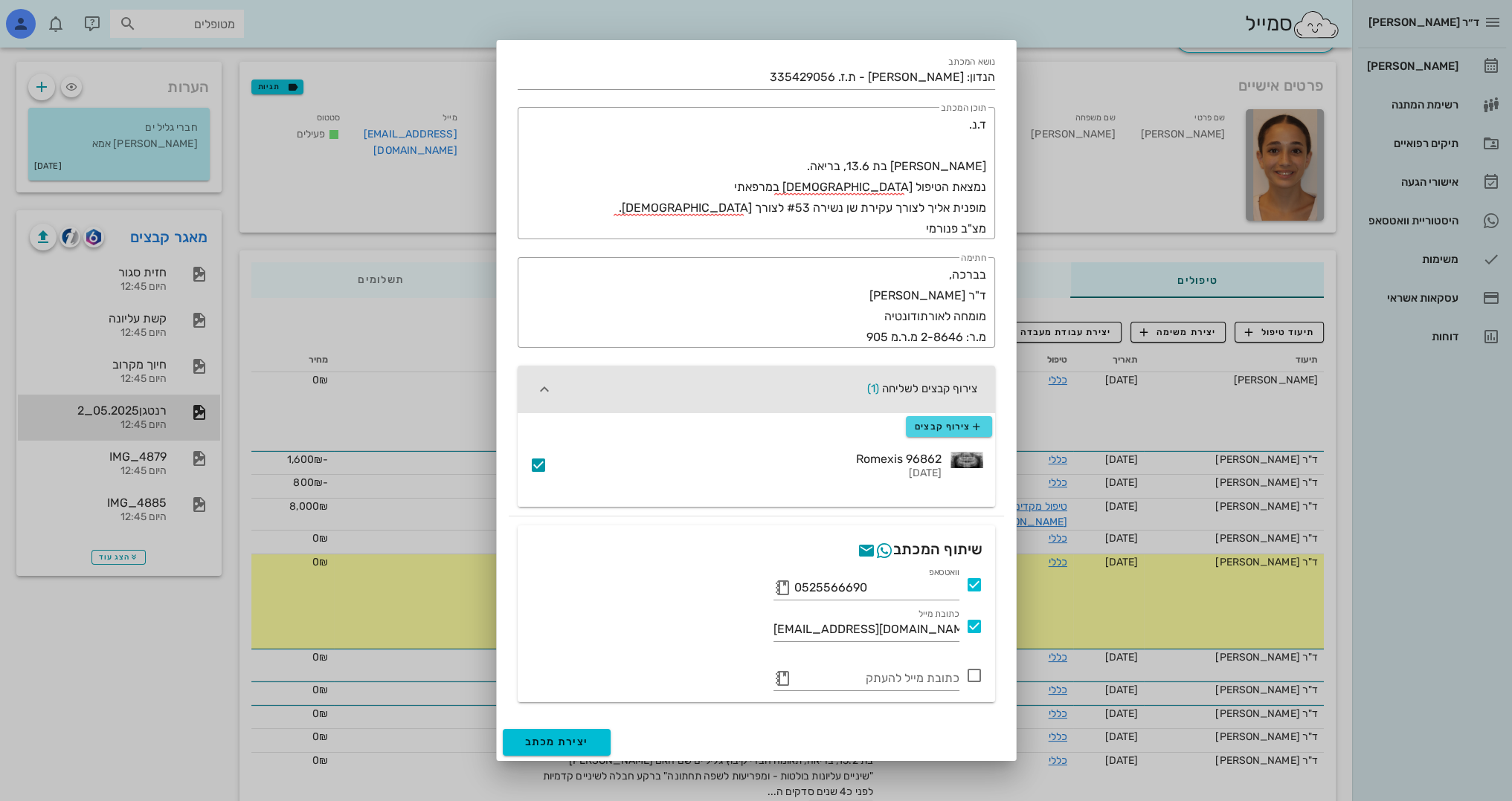
scroll to position [75, 0]
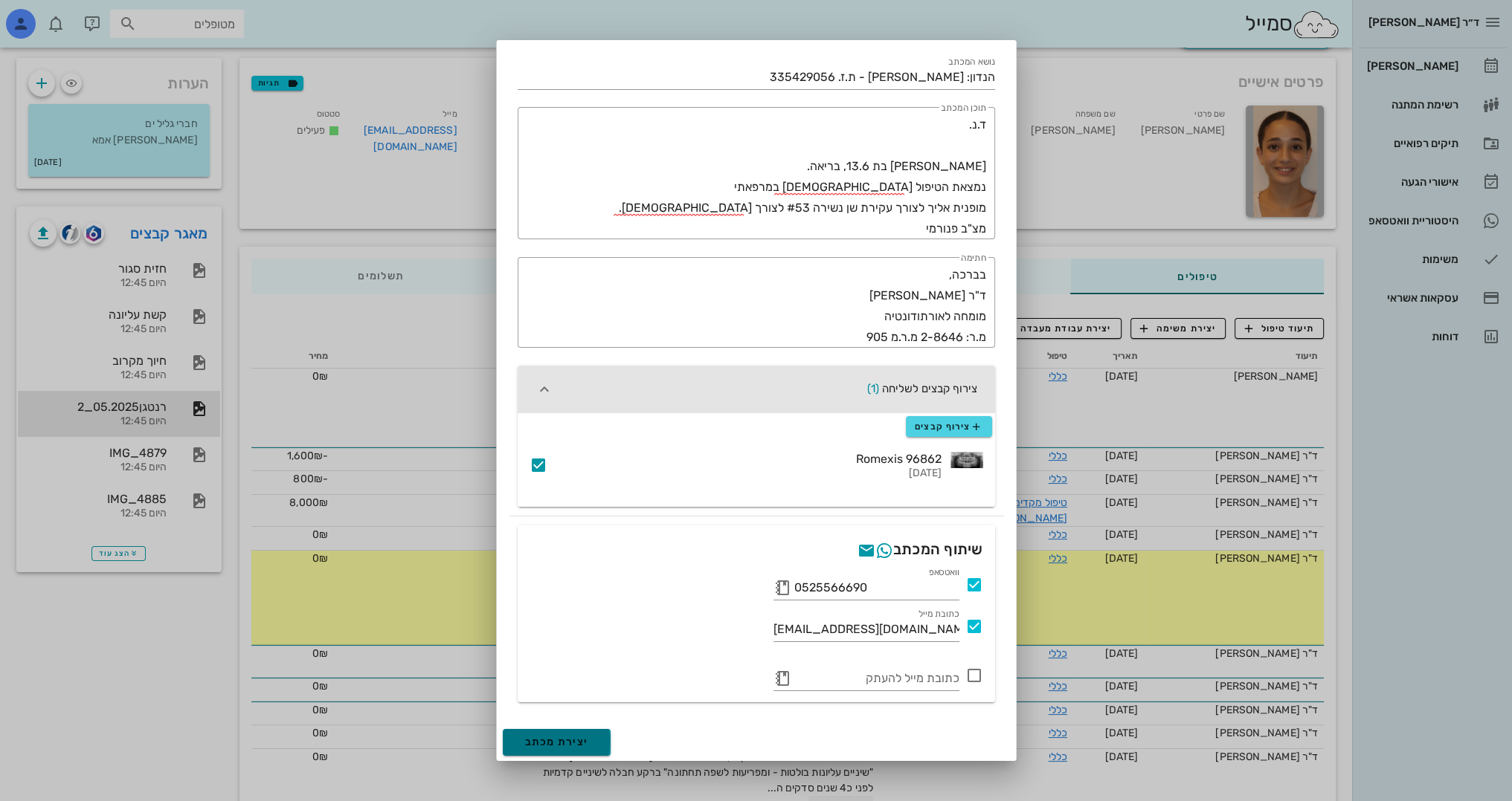
click at [587, 739] on span "יצירת מכתב" at bounding box center [556, 742] width 64 height 13
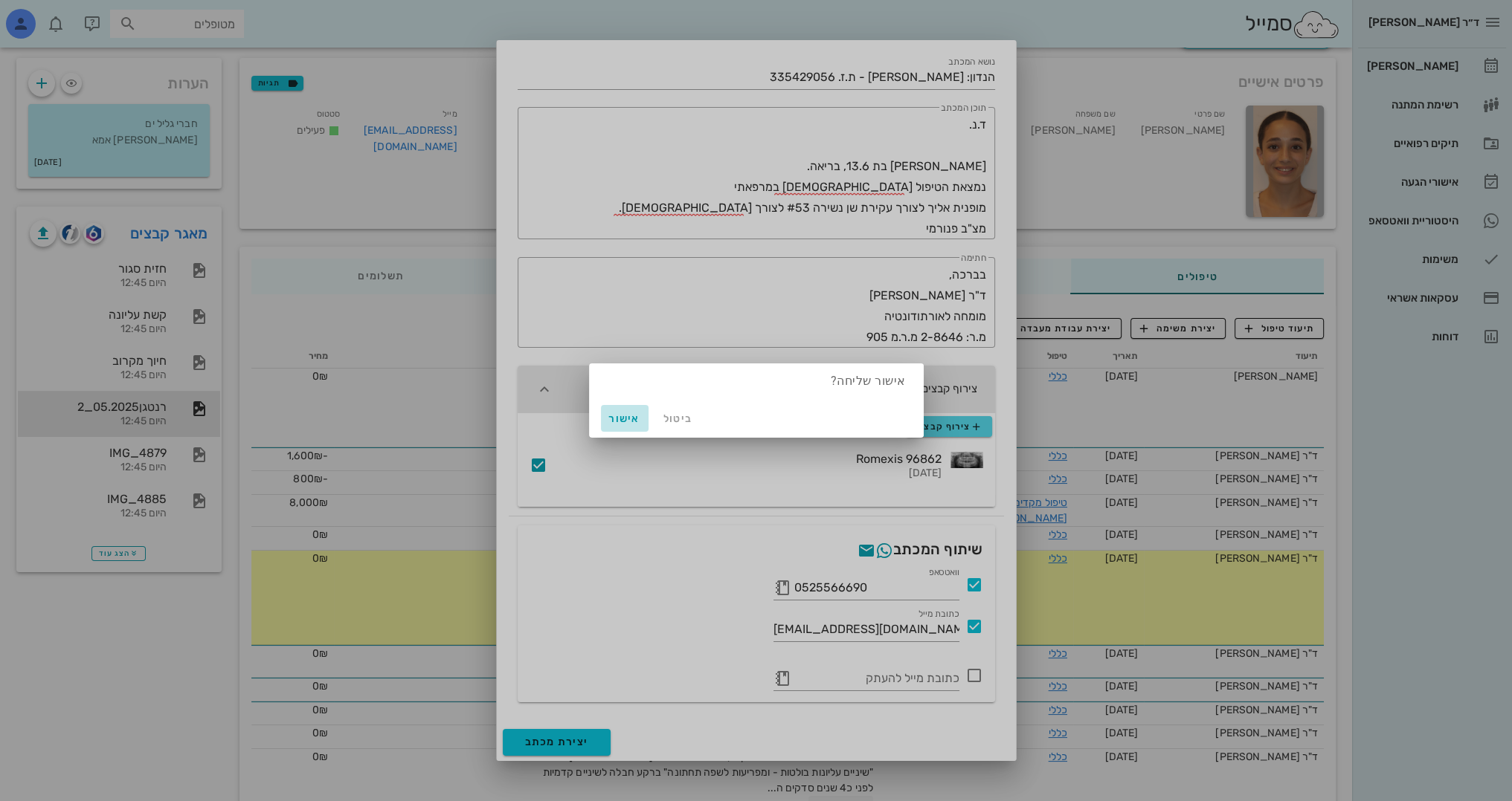
click at [620, 423] on span "אישור" at bounding box center [624, 418] width 36 height 13
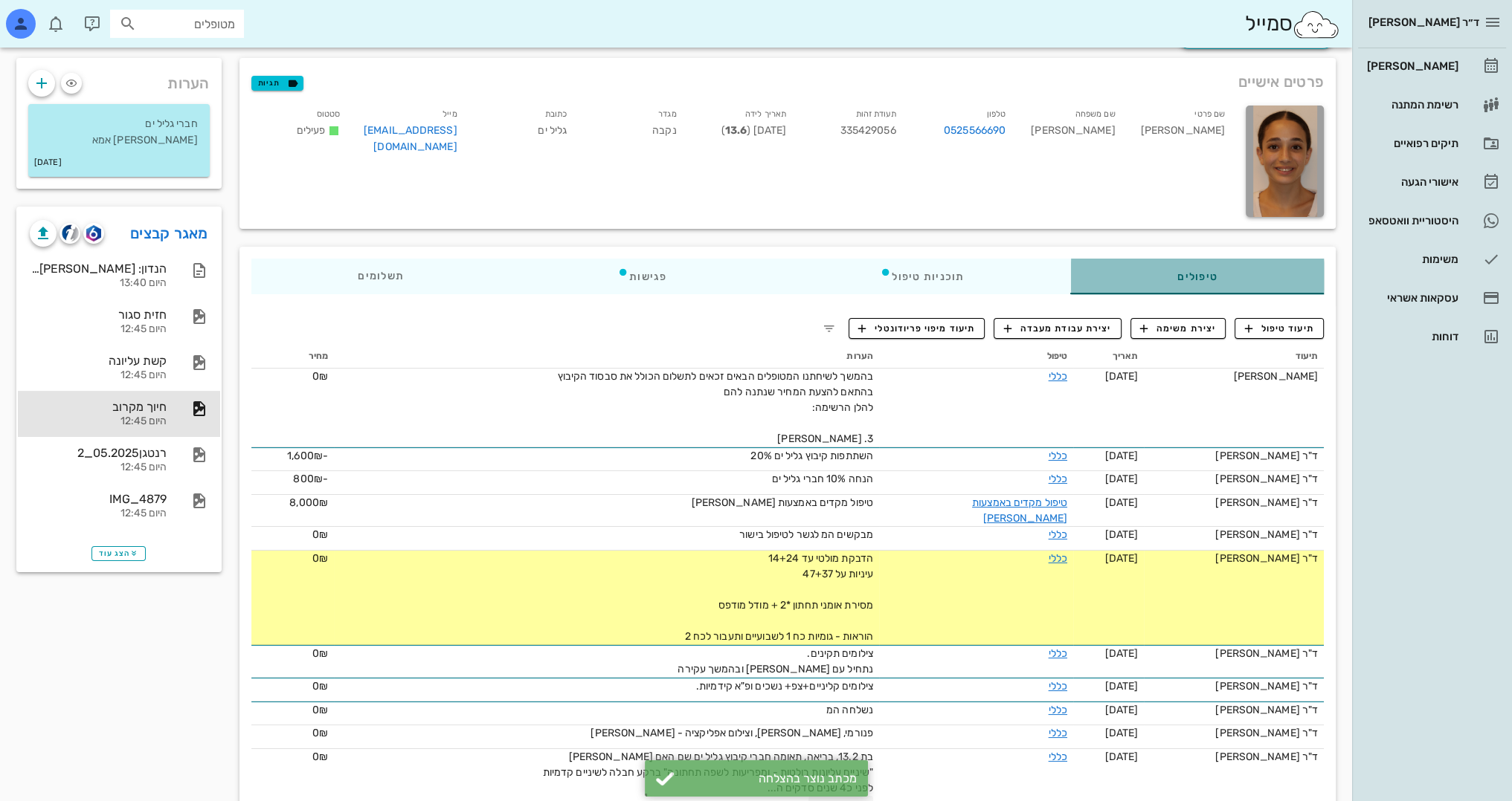
click at [1172, 265] on div "טיפולים" at bounding box center [1197, 277] width 253 height 36
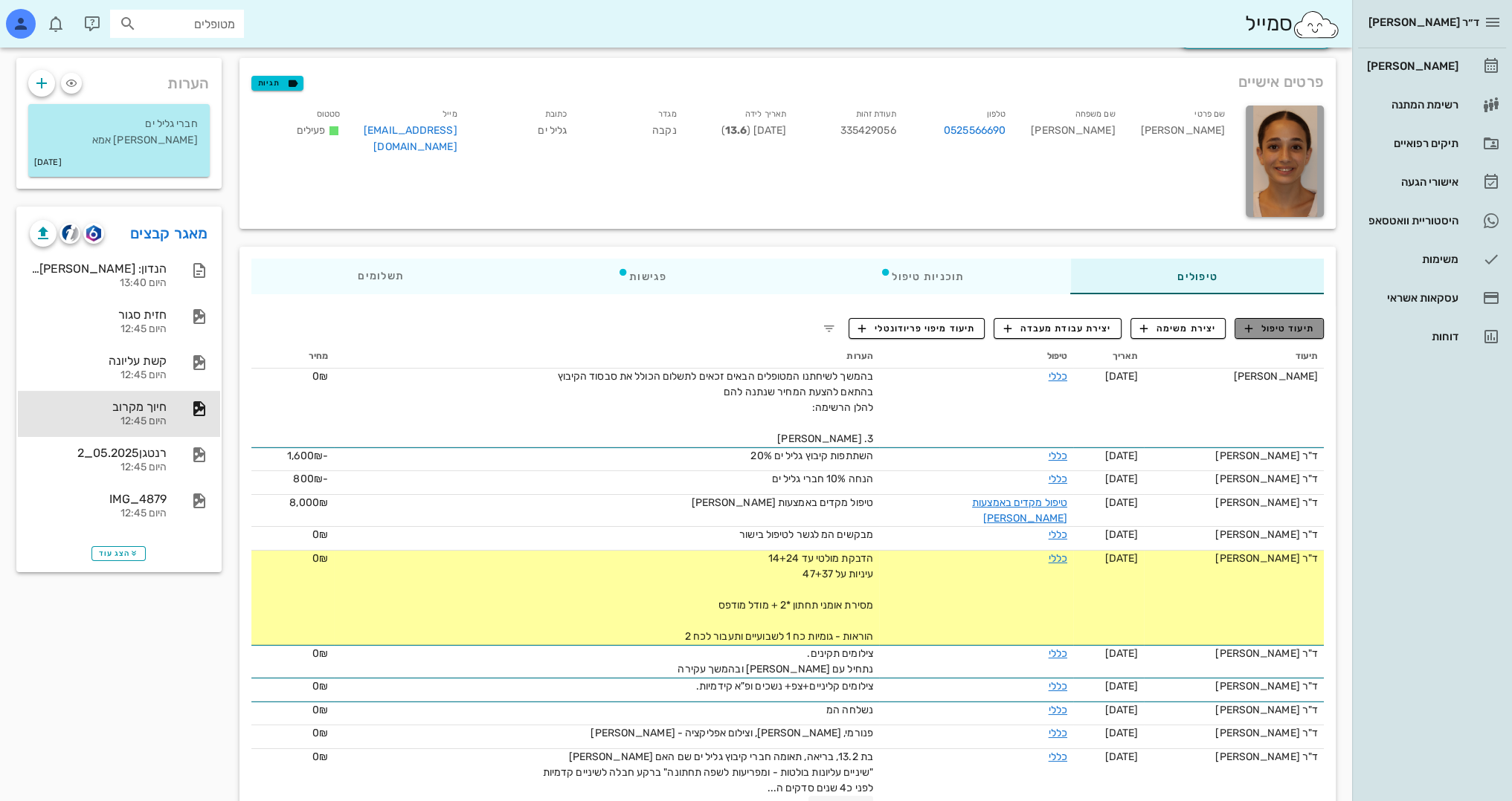
click at [1274, 323] on span "תיעוד טיפול" at bounding box center [1279, 328] width 69 height 13
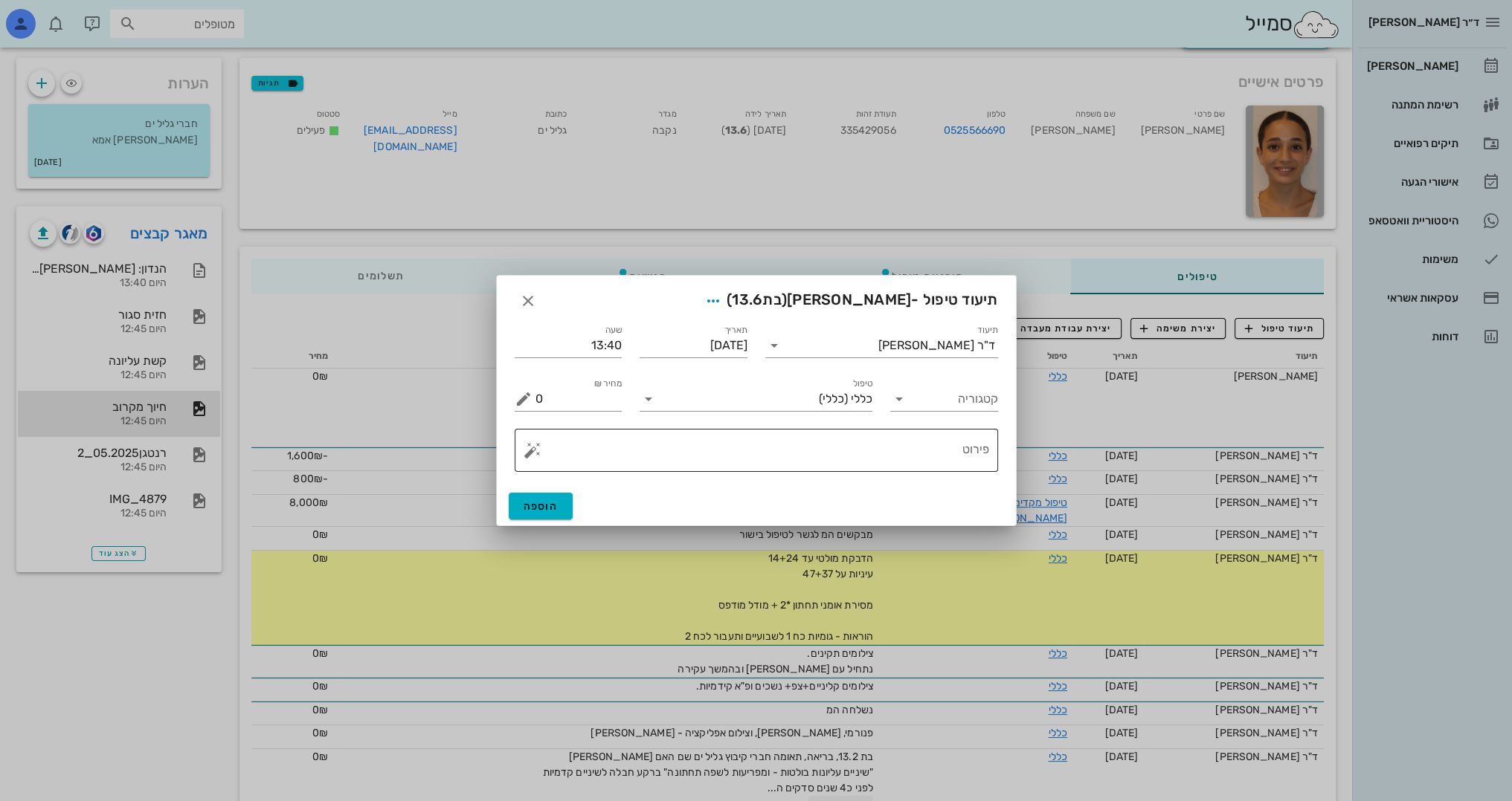
click at [894, 448] on textarea "פירוט" at bounding box center [762, 454] width 454 height 36
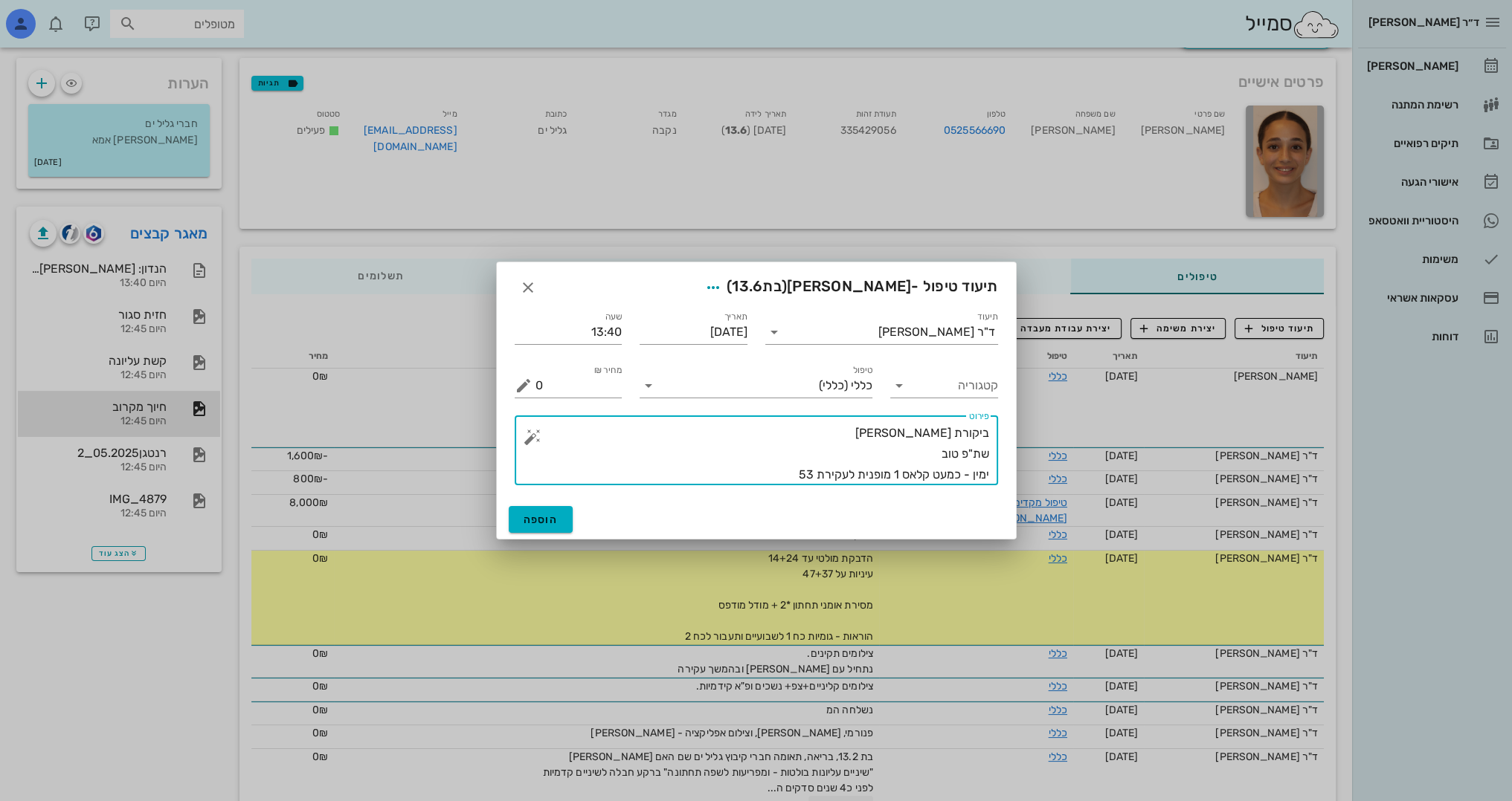
click at [785, 472] on textarea "ביקורת [PERSON_NAME] שת"פ טוב ימין - כמעט קלאס 1 מופנית לעקירת 53" at bounding box center [762, 454] width 454 height 63
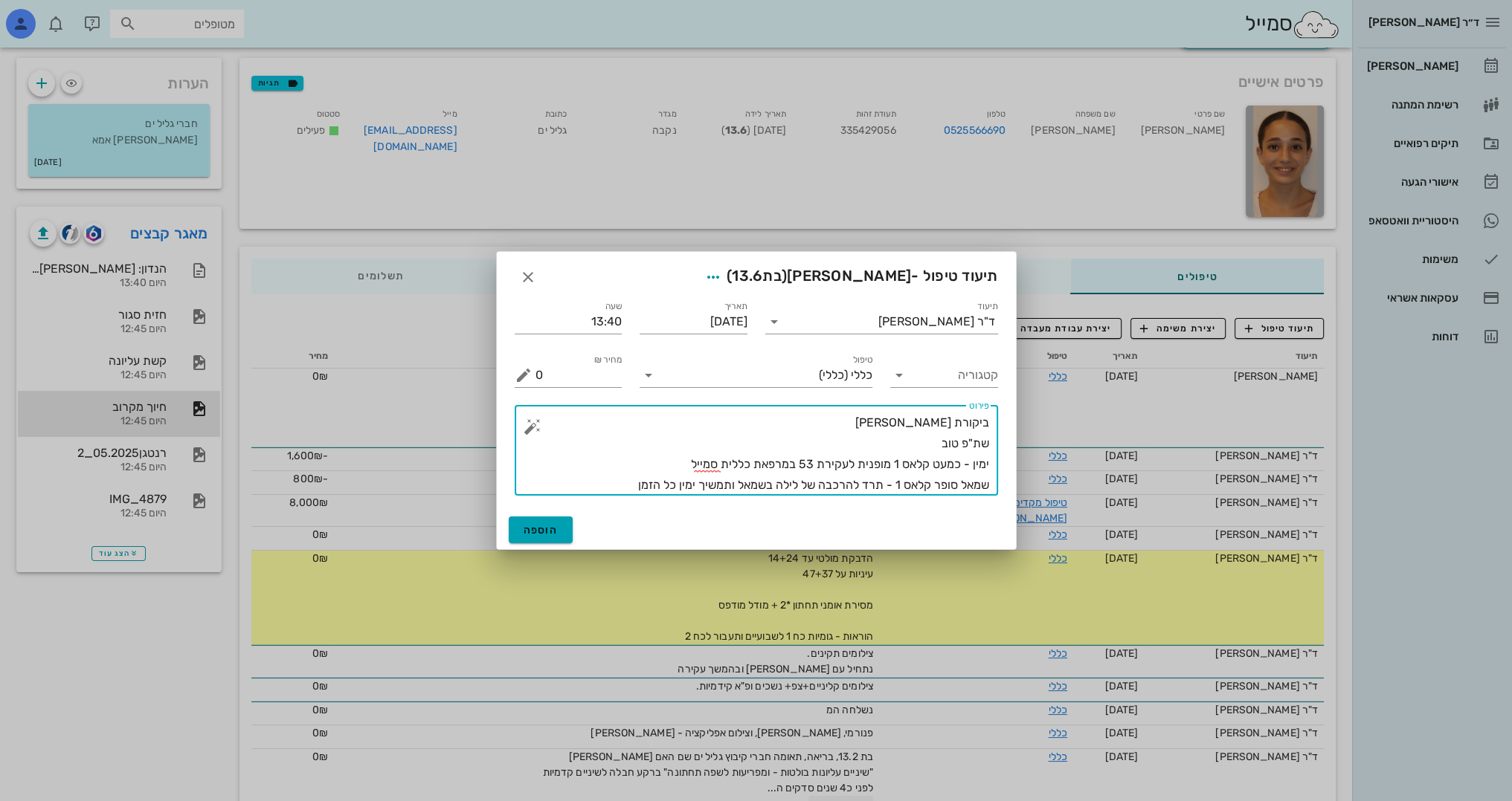
type textarea "ביקורת [PERSON_NAME] שת"פ טוב ימין - כמעט קלאס 1 מופנית לעקירת 53 במרפאת כללית …"
click at [534, 524] on span "הוספה" at bounding box center [541, 531] width 35 height 13
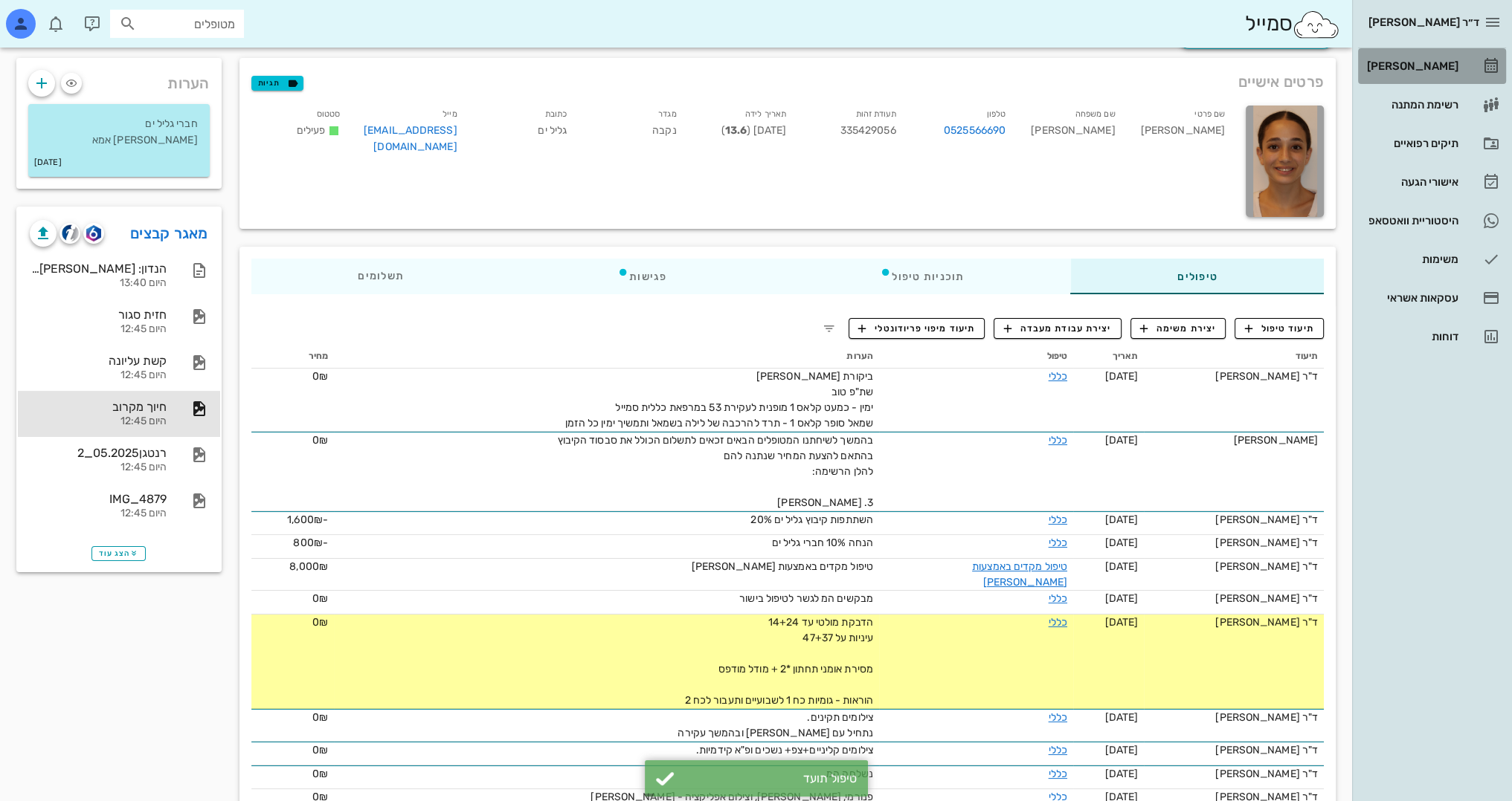
click at [1420, 65] on div "[PERSON_NAME]" at bounding box center [1410, 66] width 94 height 12
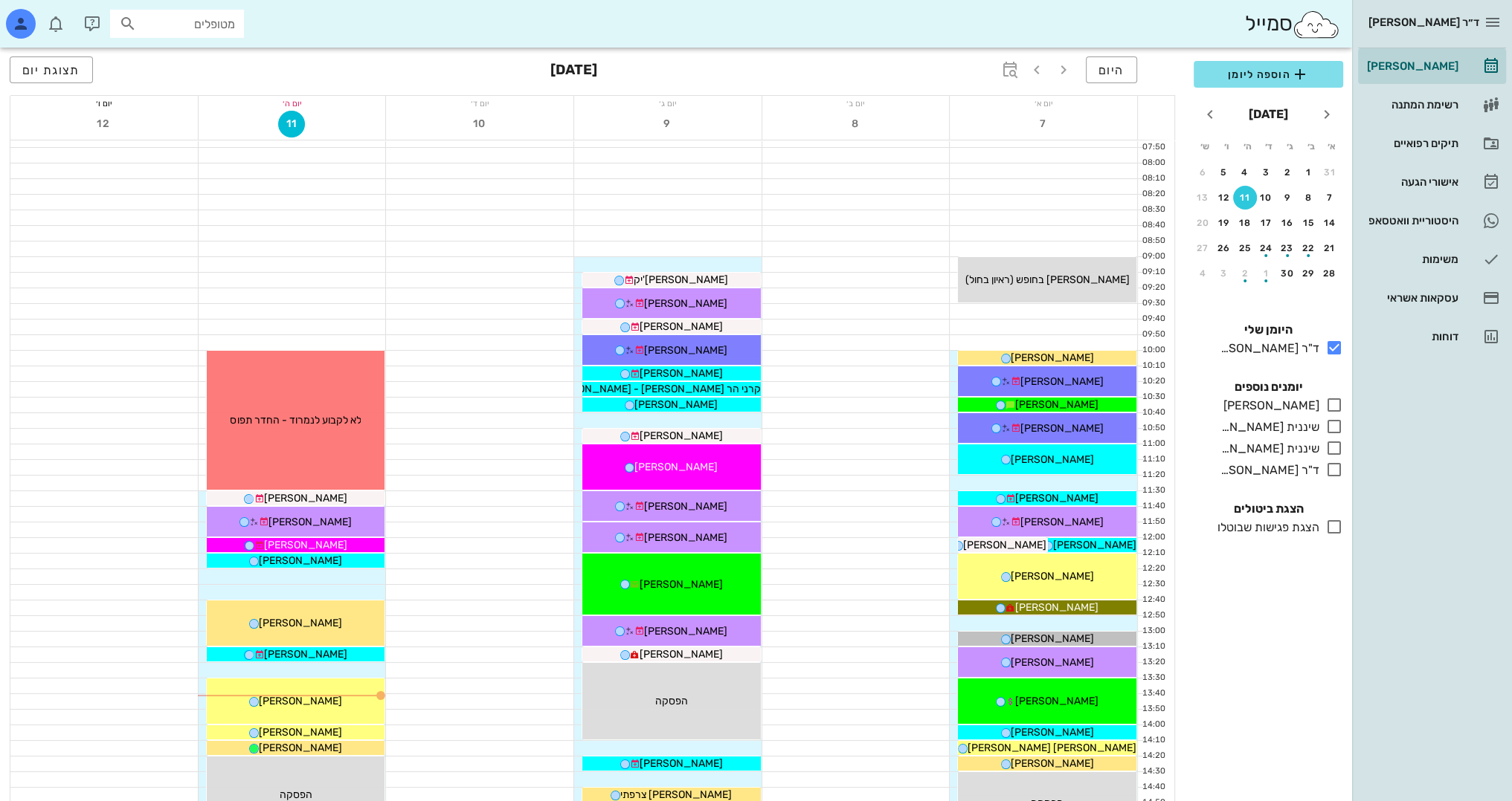
scroll to position [372, 0]
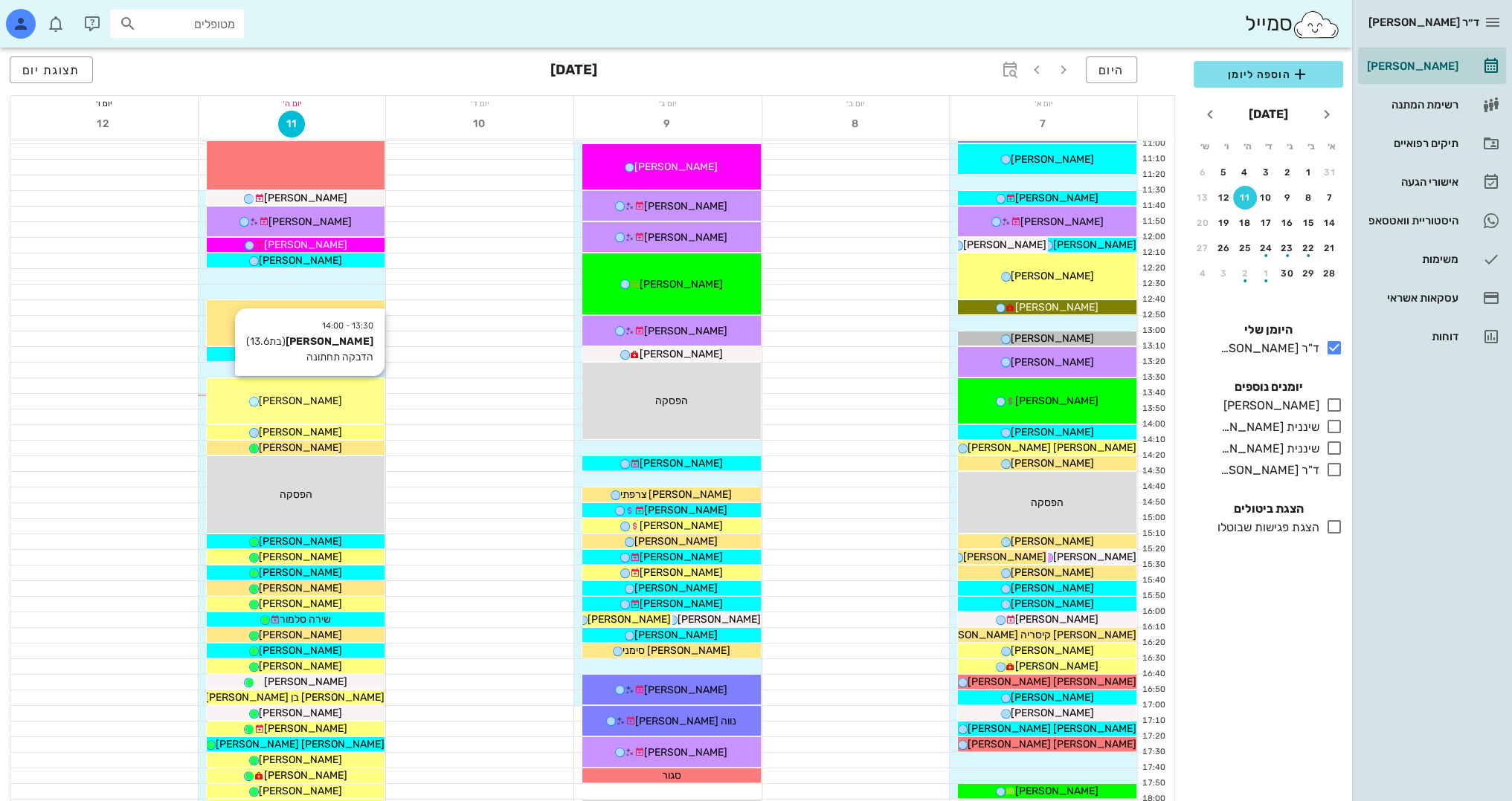
click at [337, 399] on div "[PERSON_NAME]" at bounding box center [296, 400] width 179 height 15
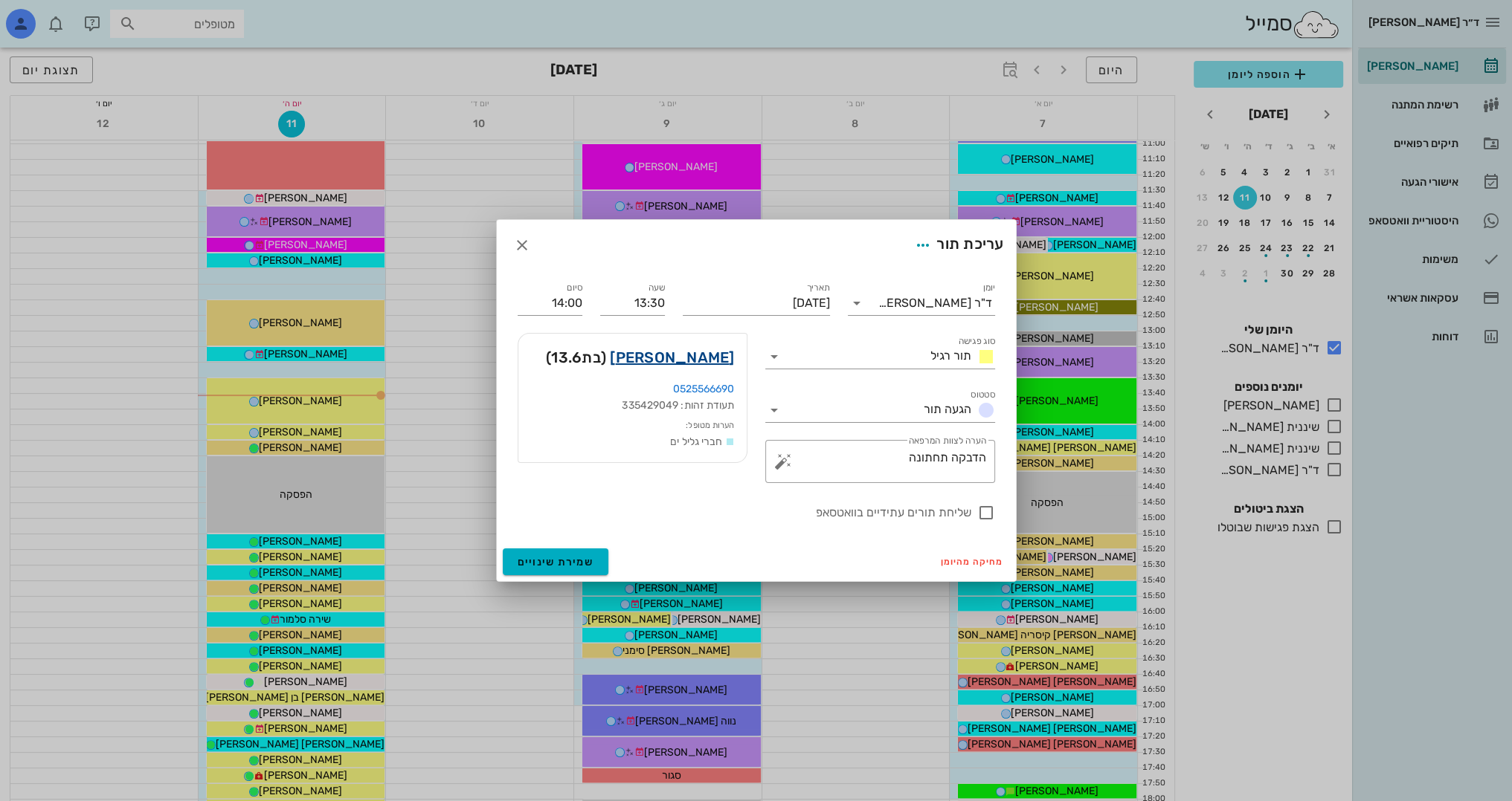
click at [703, 356] on link "[PERSON_NAME]" at bounding box center [672, 357] width 124 height 23
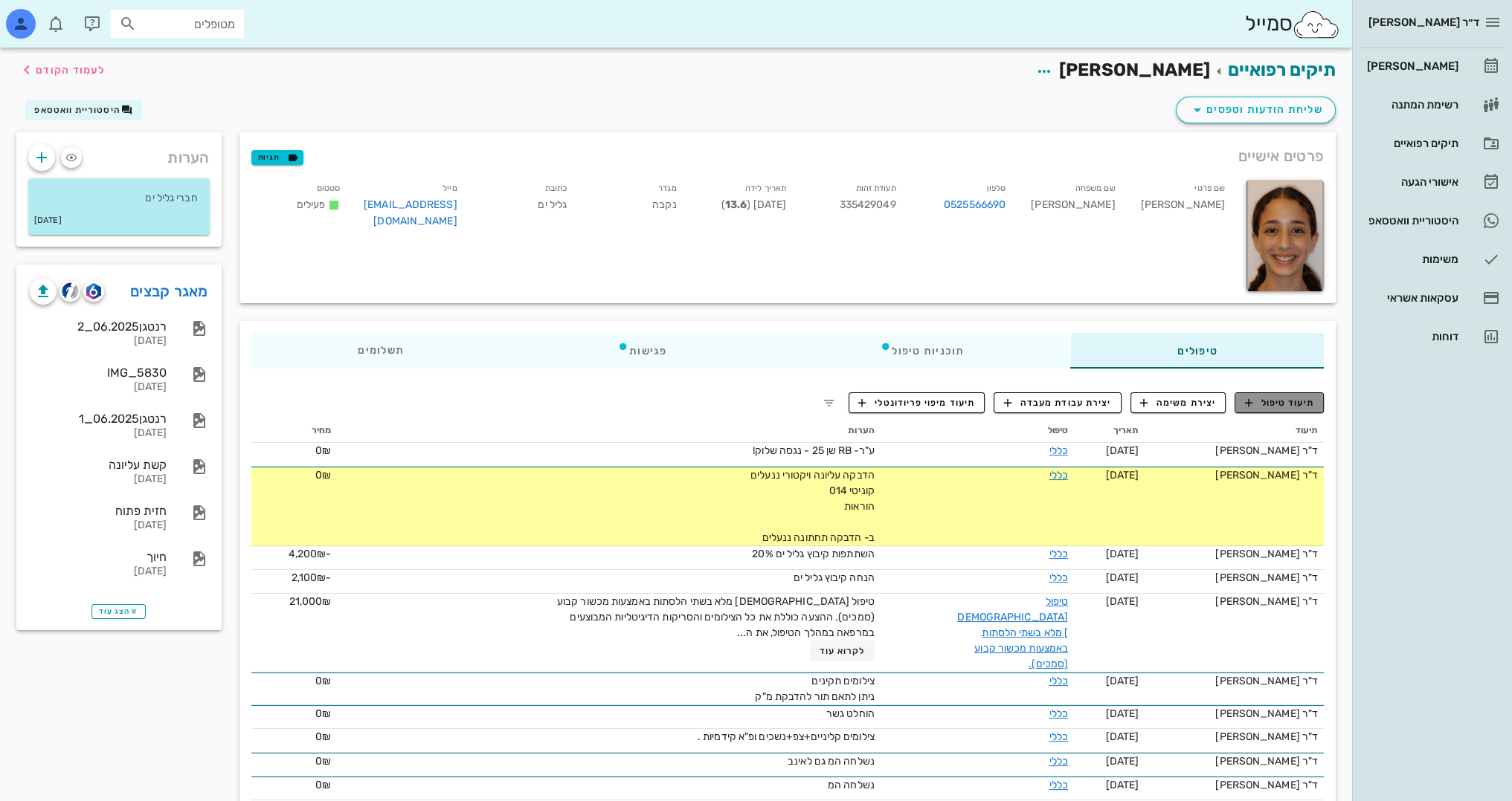
click at [1287, 403] on span "תיעוד טיפול" at bounding box center [1279, 402] width 69 height 13
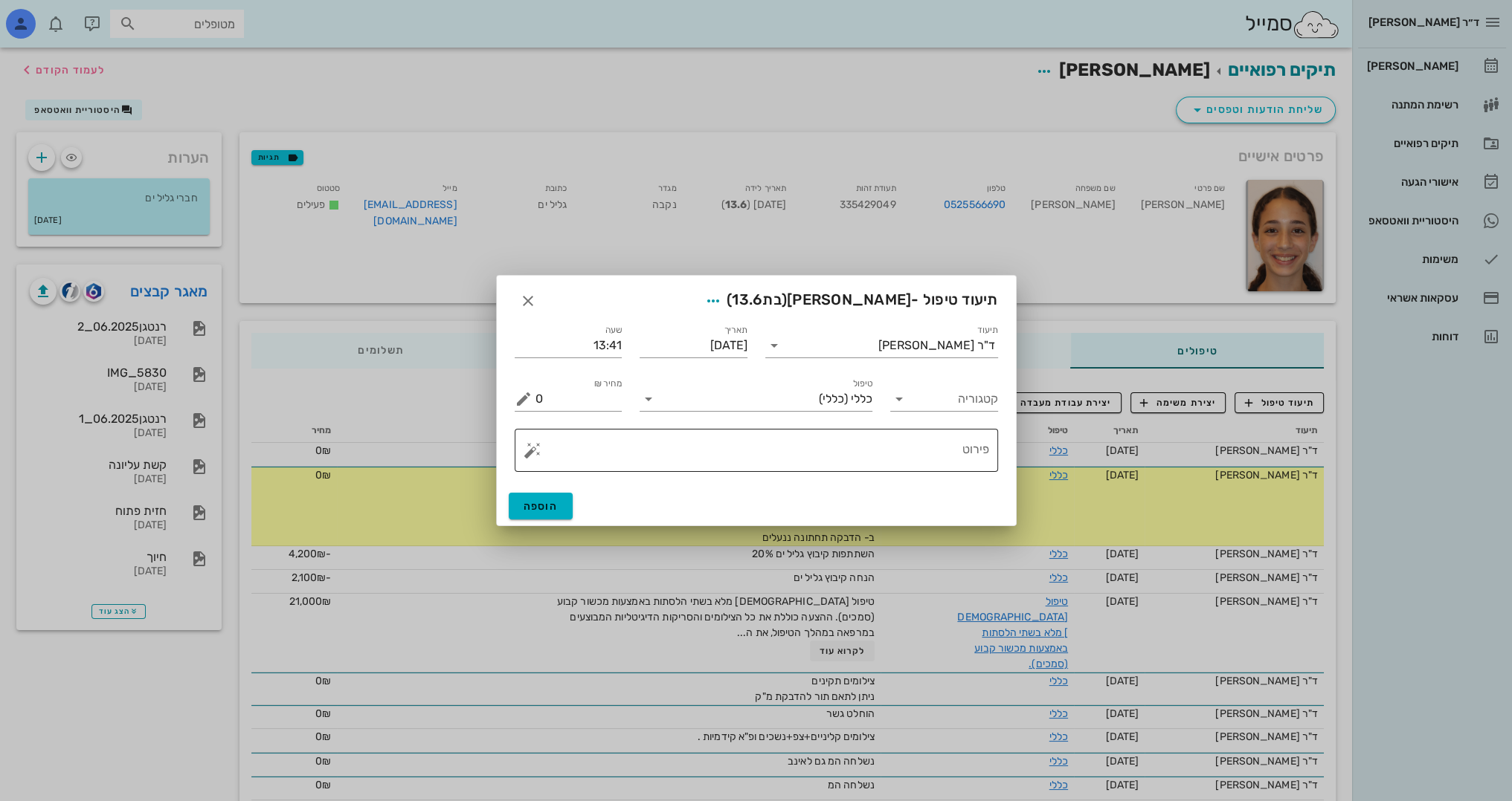
click at [526, 450] on button "button" at bounding box center [533, 451] width 18 height 18
click at [559, 417] on div "[DEMOGRAPHIC_DATA]" at bounding box center [583, 420] width 121 height 30
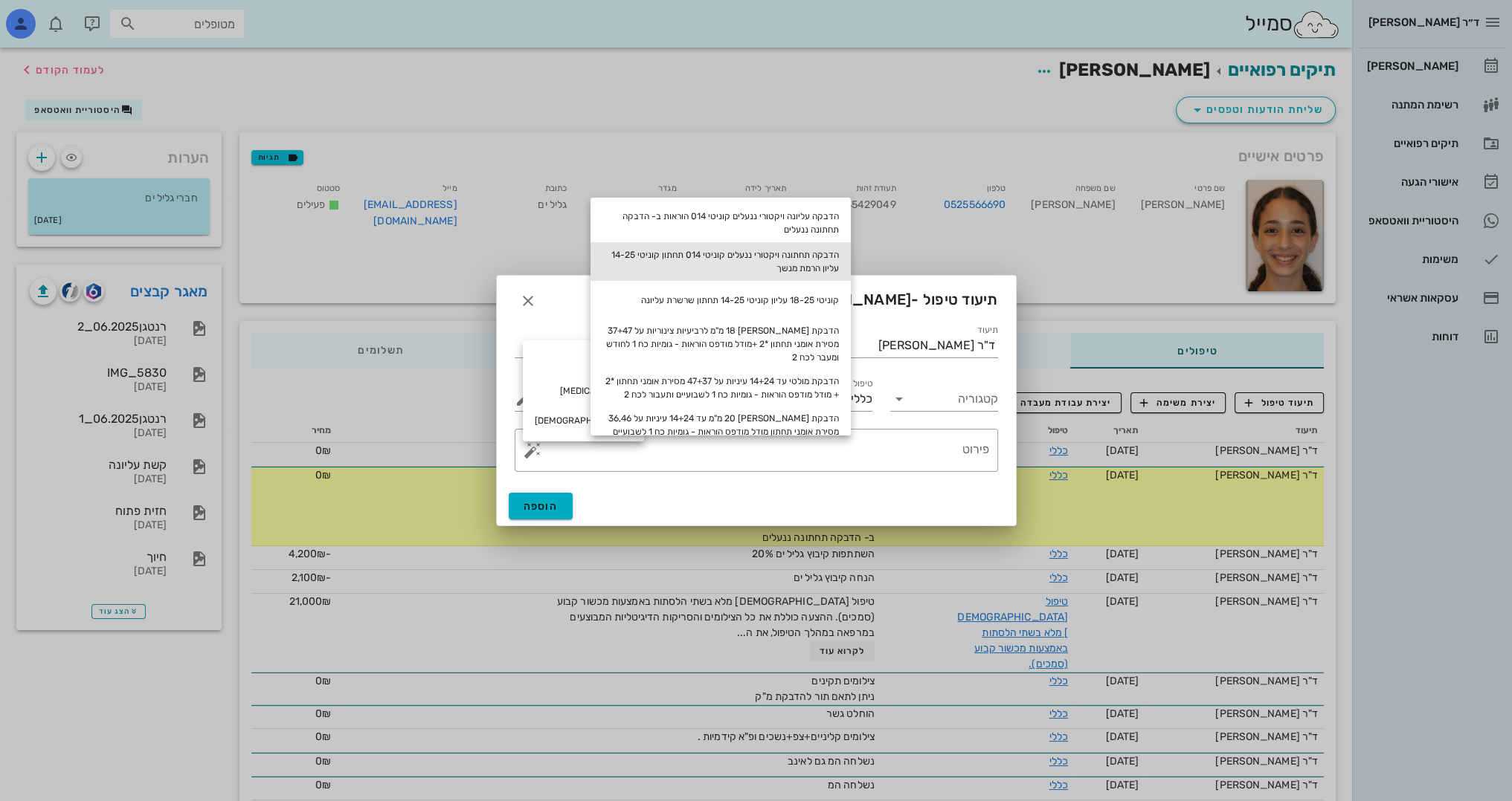
click at [814, 261] on div "הדבקה תחתונה ויקטורי ננעלים קוניטי 014 תחתון קוניטי 14-25 עליון הרמת מנשך" at bounding box center [721, 261] width 261 height 39
type textarea "הדבקה תחתונה ויקטורי ננעלים קוניטי 014 תחתון קוניטי 14-25 עליון הרמת מנשך"
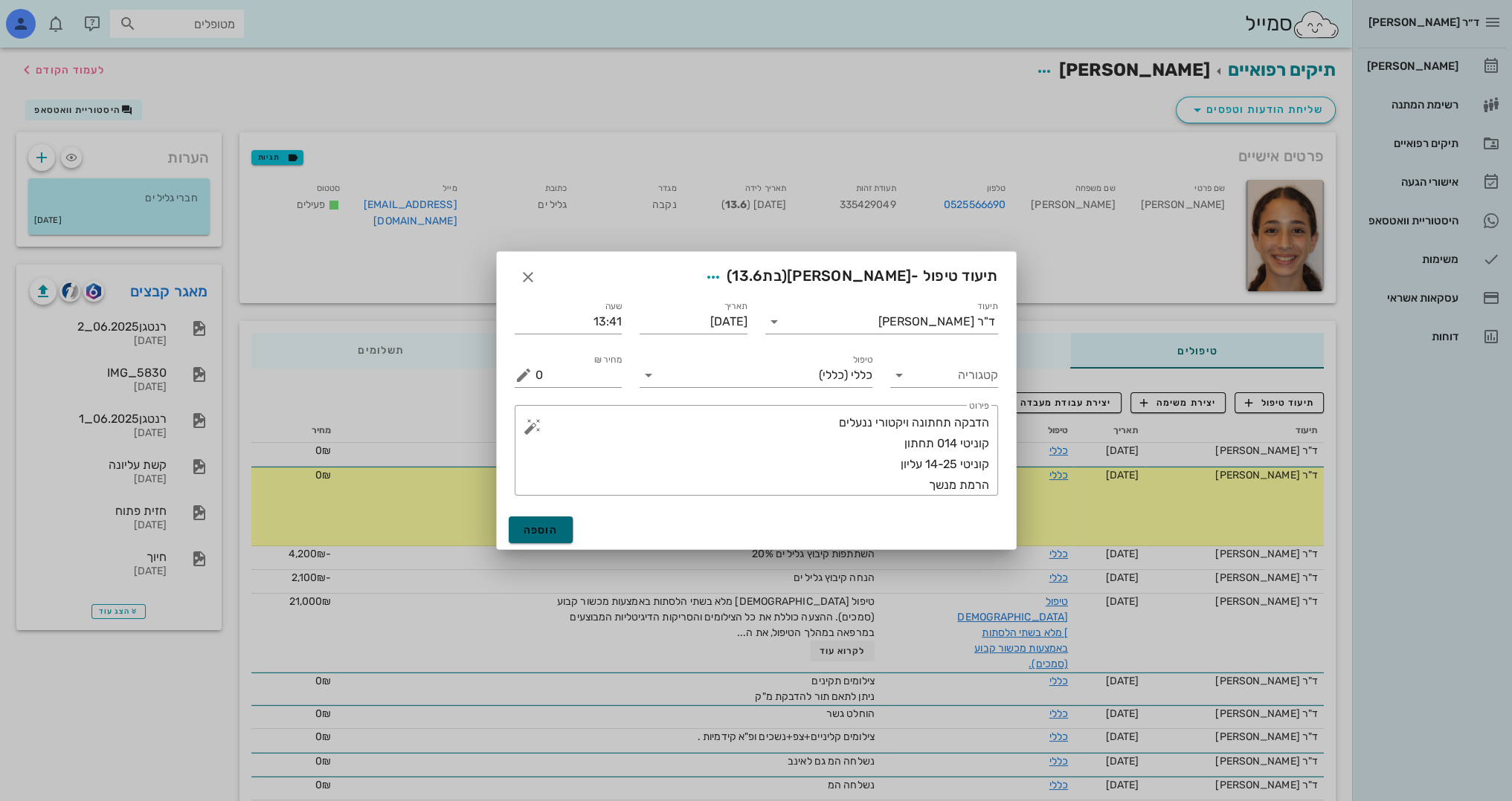
click at [553, 537] on button "הוספה" at bounding box center [541, 530] width 65 height 27
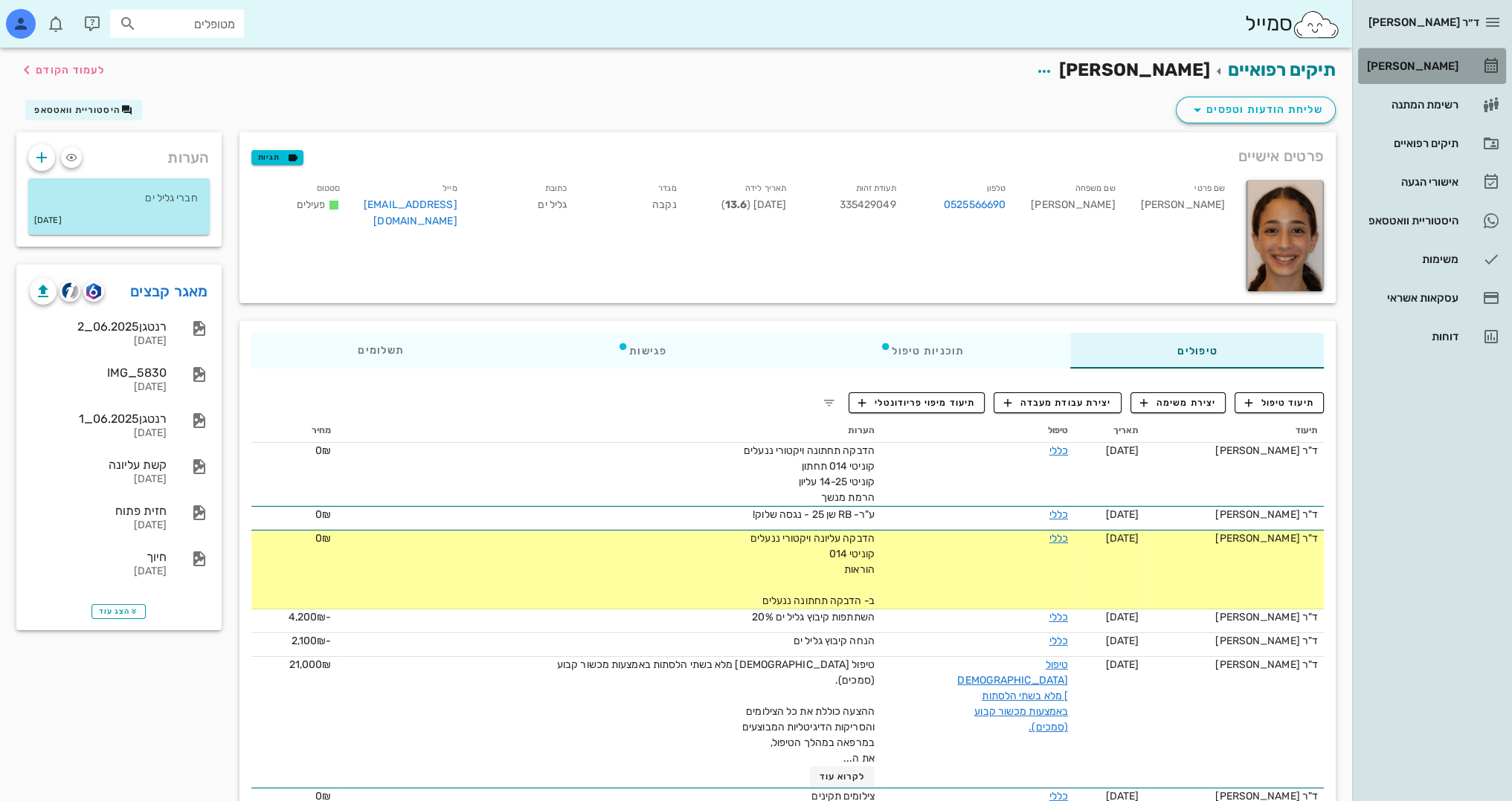
click at [1431, 67] on div "[PERSON_NAME]" at bounding box center [1410, 66] width 94 height 12
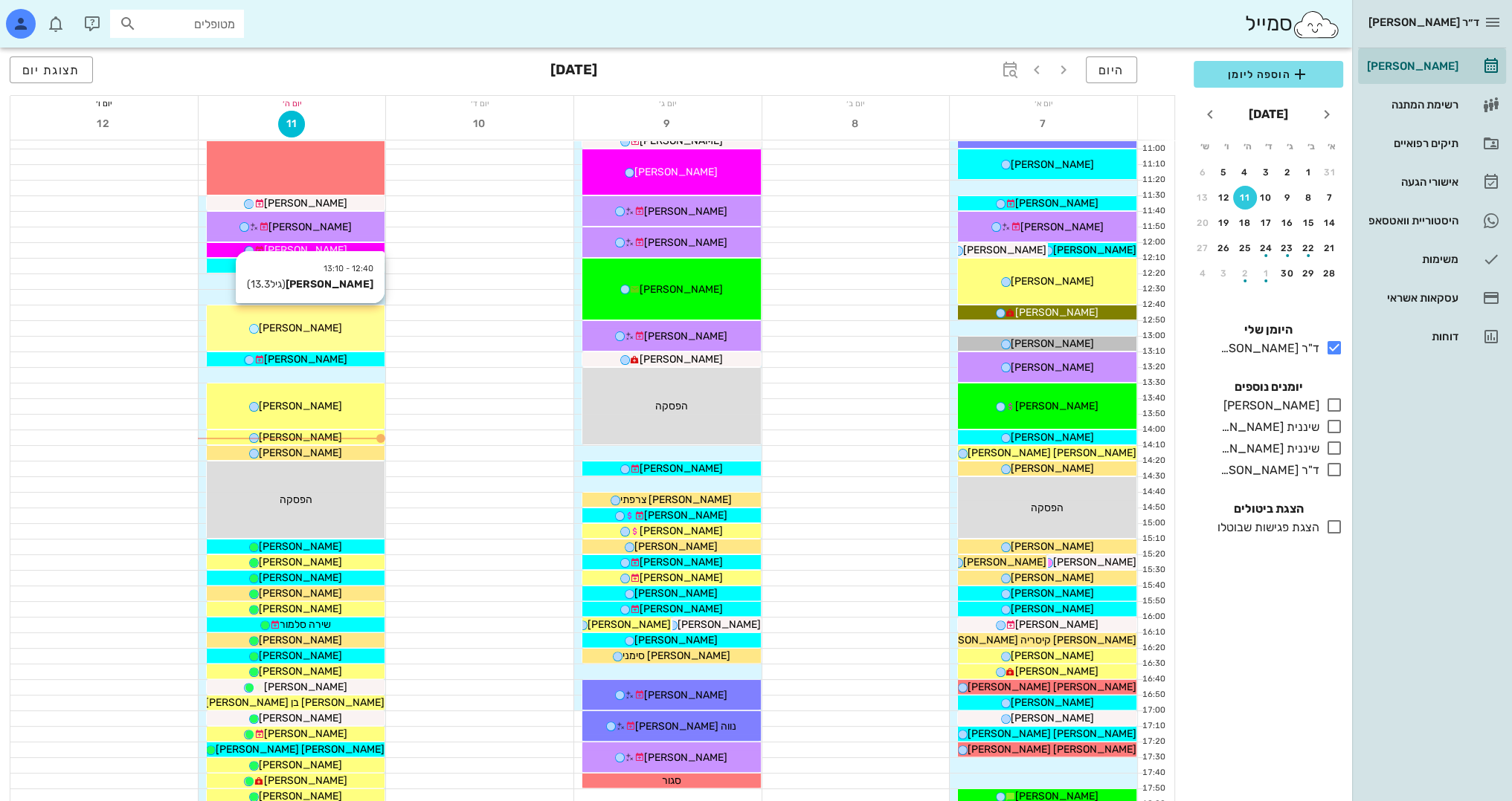
scroll to position [372, 0]
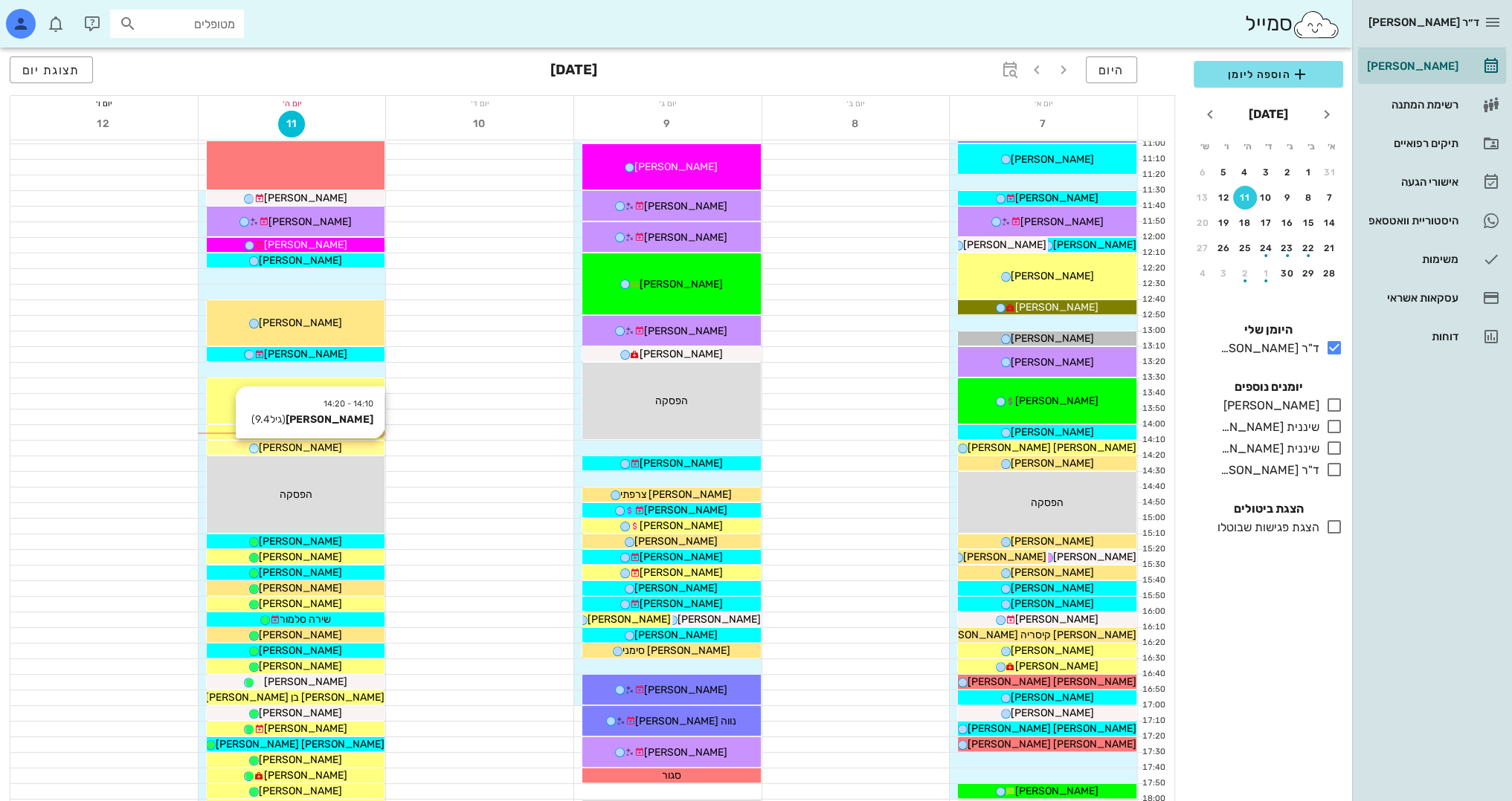
click at [330, 443] on span "[PERSON_NAME]" at bounding box center [300, 448] width 84 height 13
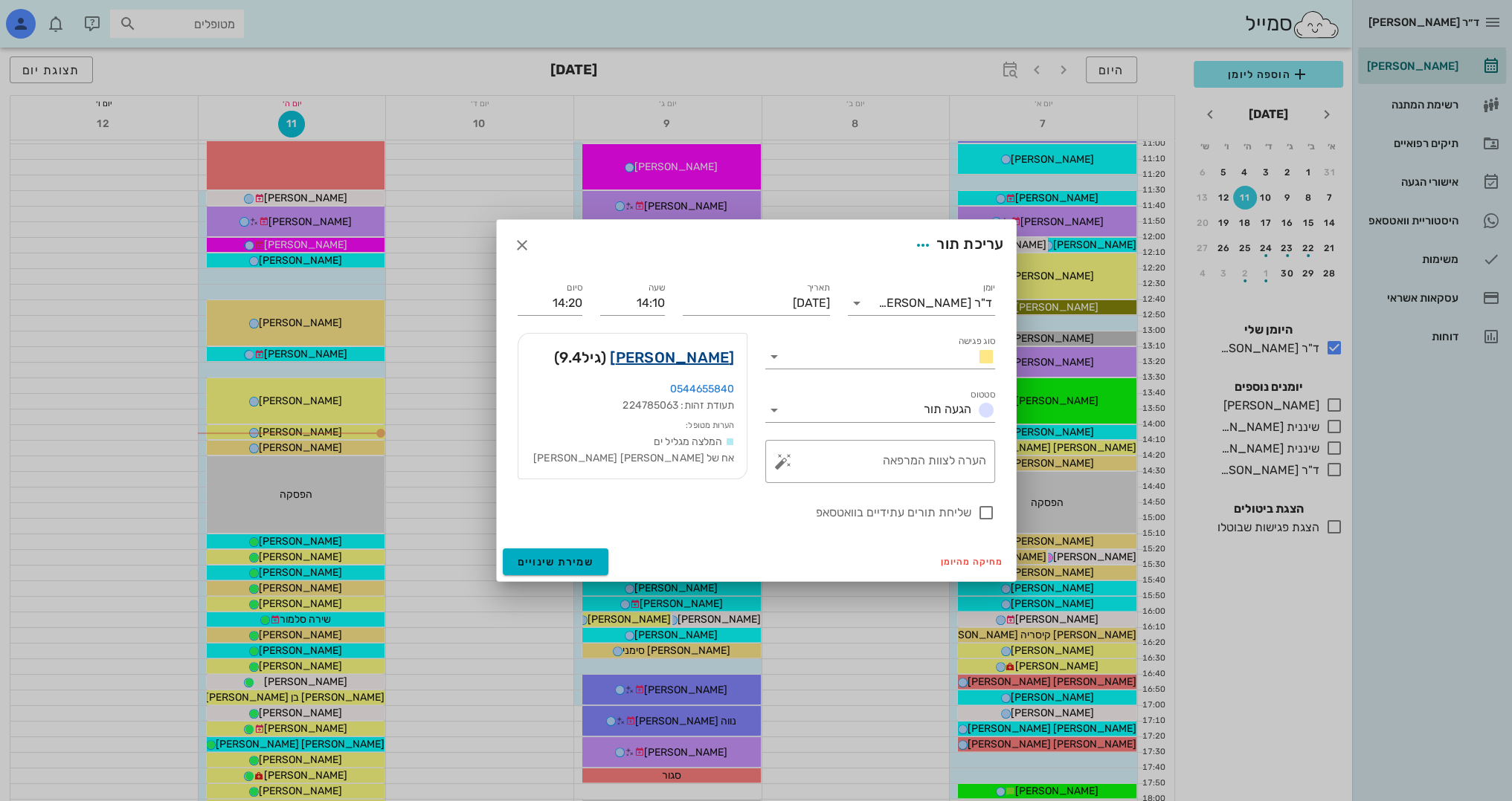
click at [716, 355] on link "[PERSON_NAME]" at bounding box center [672, 357] width 124 height 23
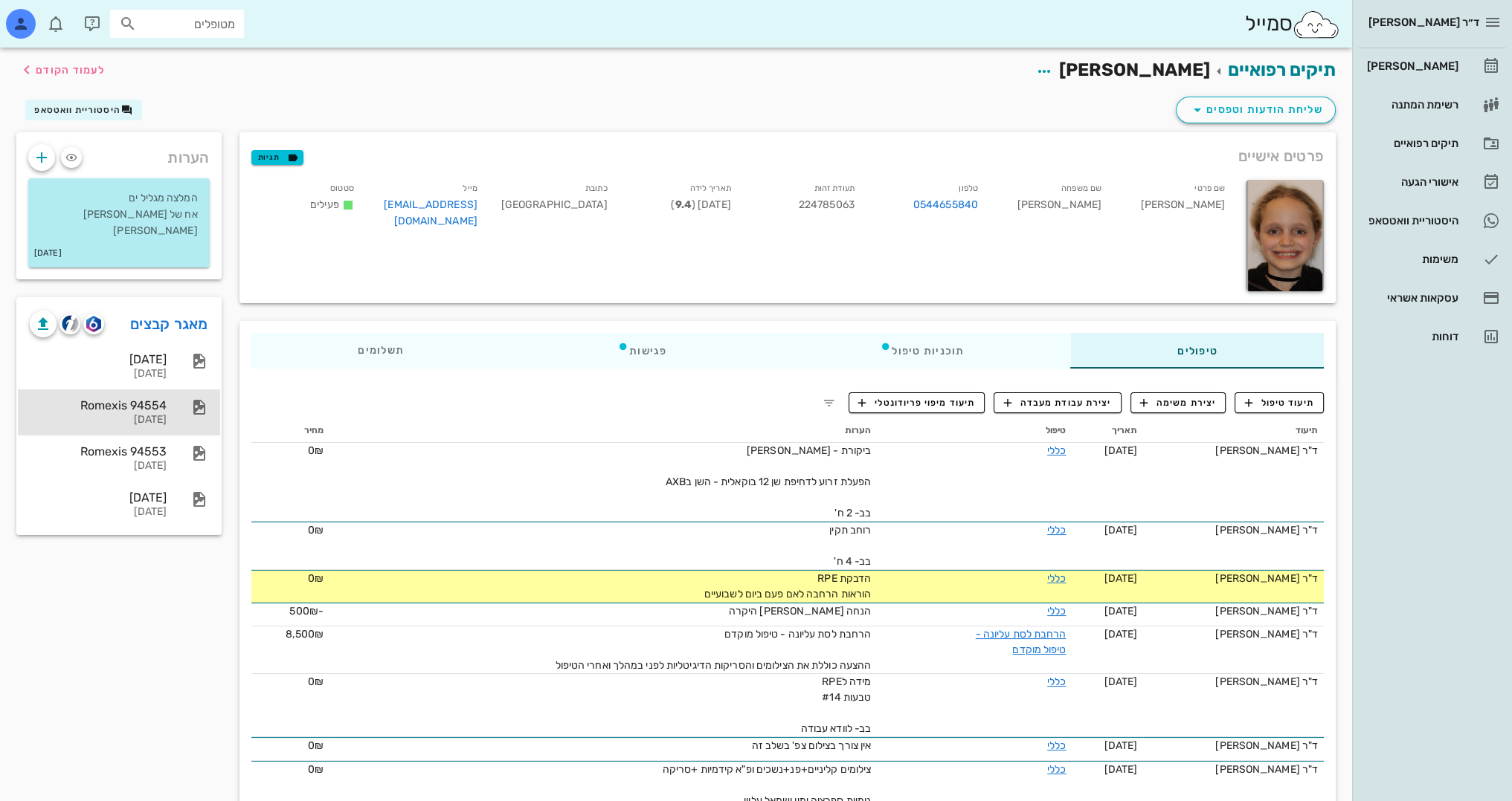
click at [137, 414] on div "[DATE]" at bounding box center [98, 420] width 137 height 13
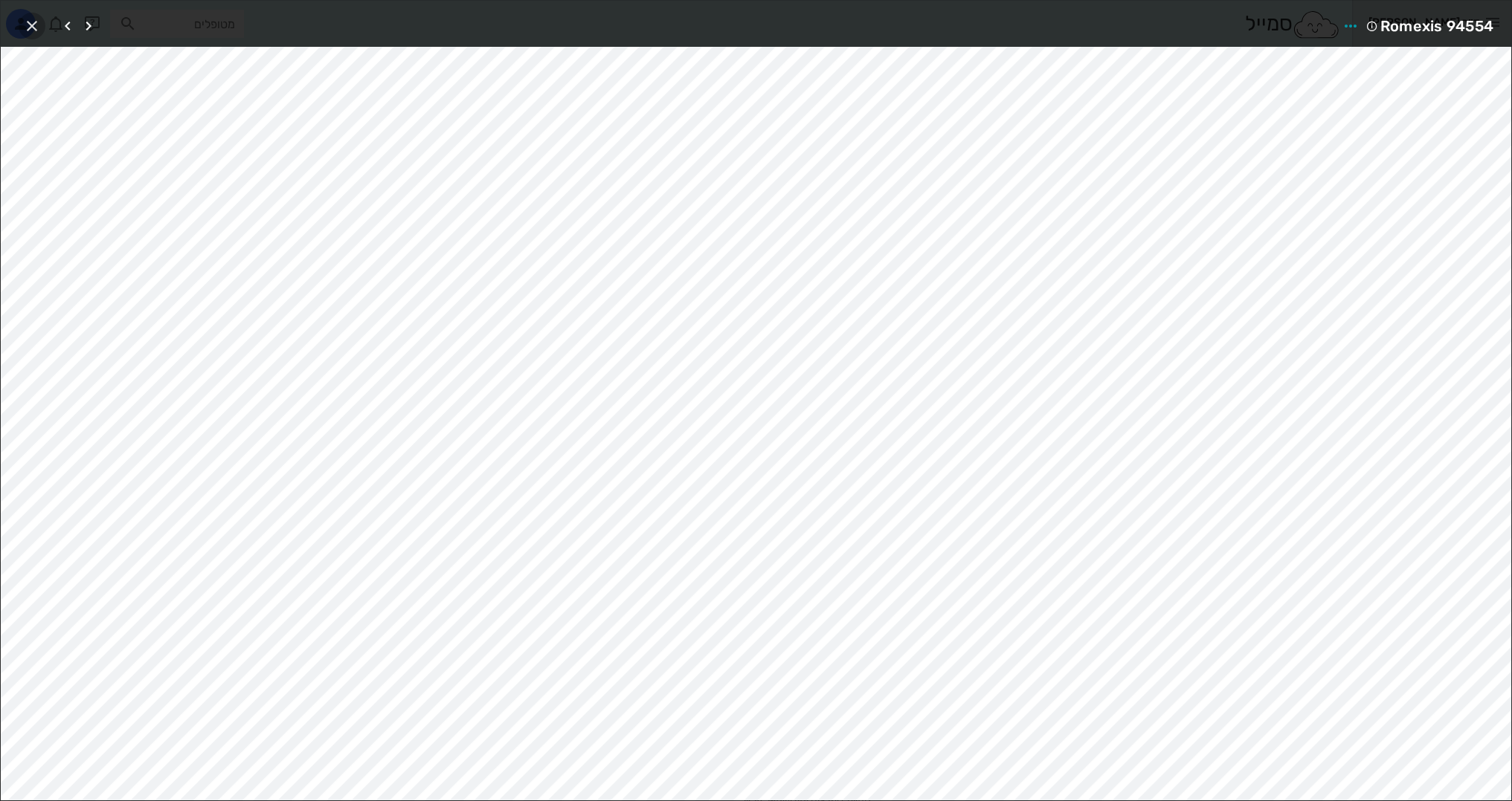
click at [35, 23] on icon "button" at bounding box center [32, 26] width 18 height 18
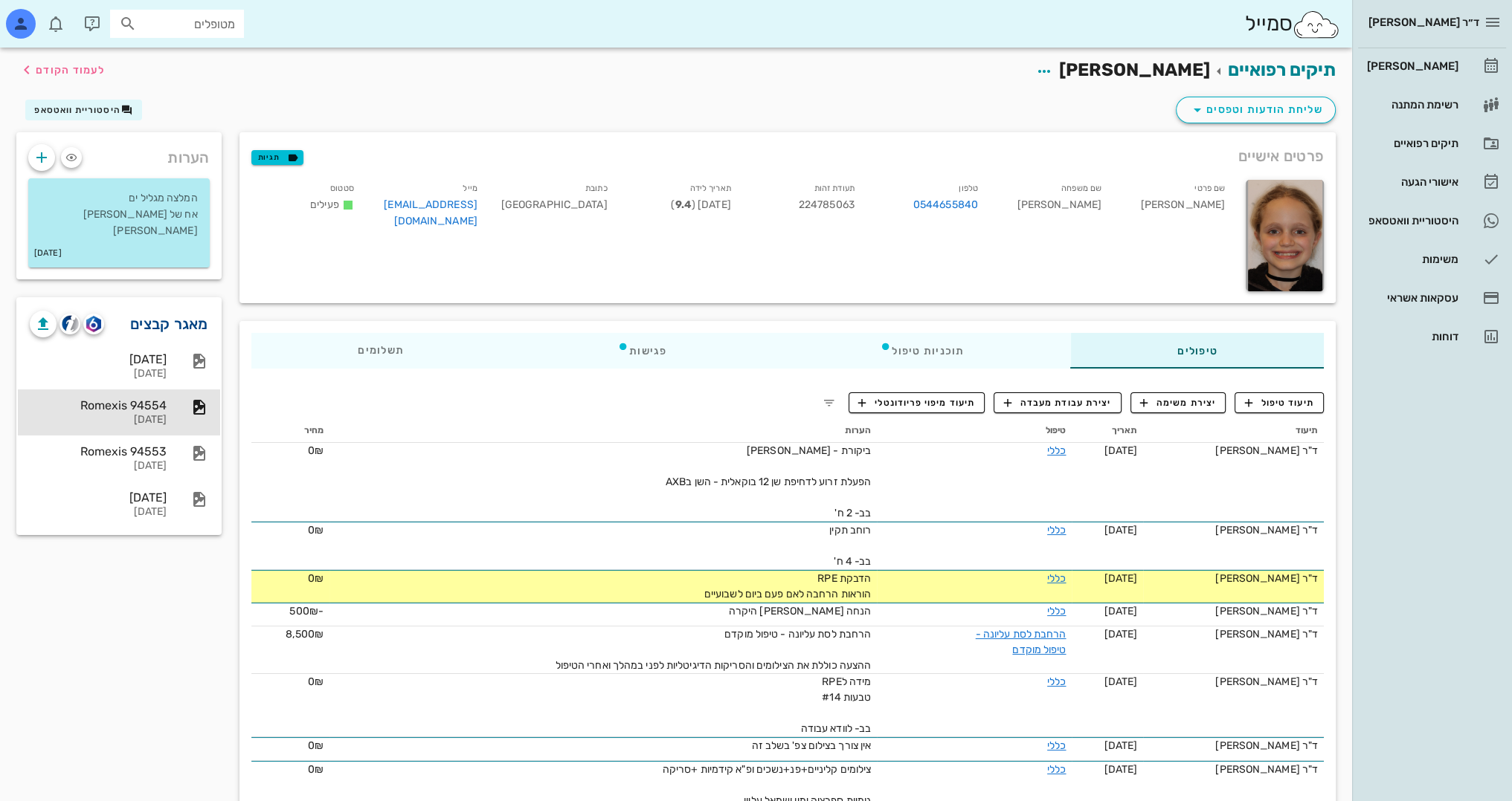
click at [168, 312] on link "מאגר קבצים" at bounding box center [169, 324] width 78 height 23
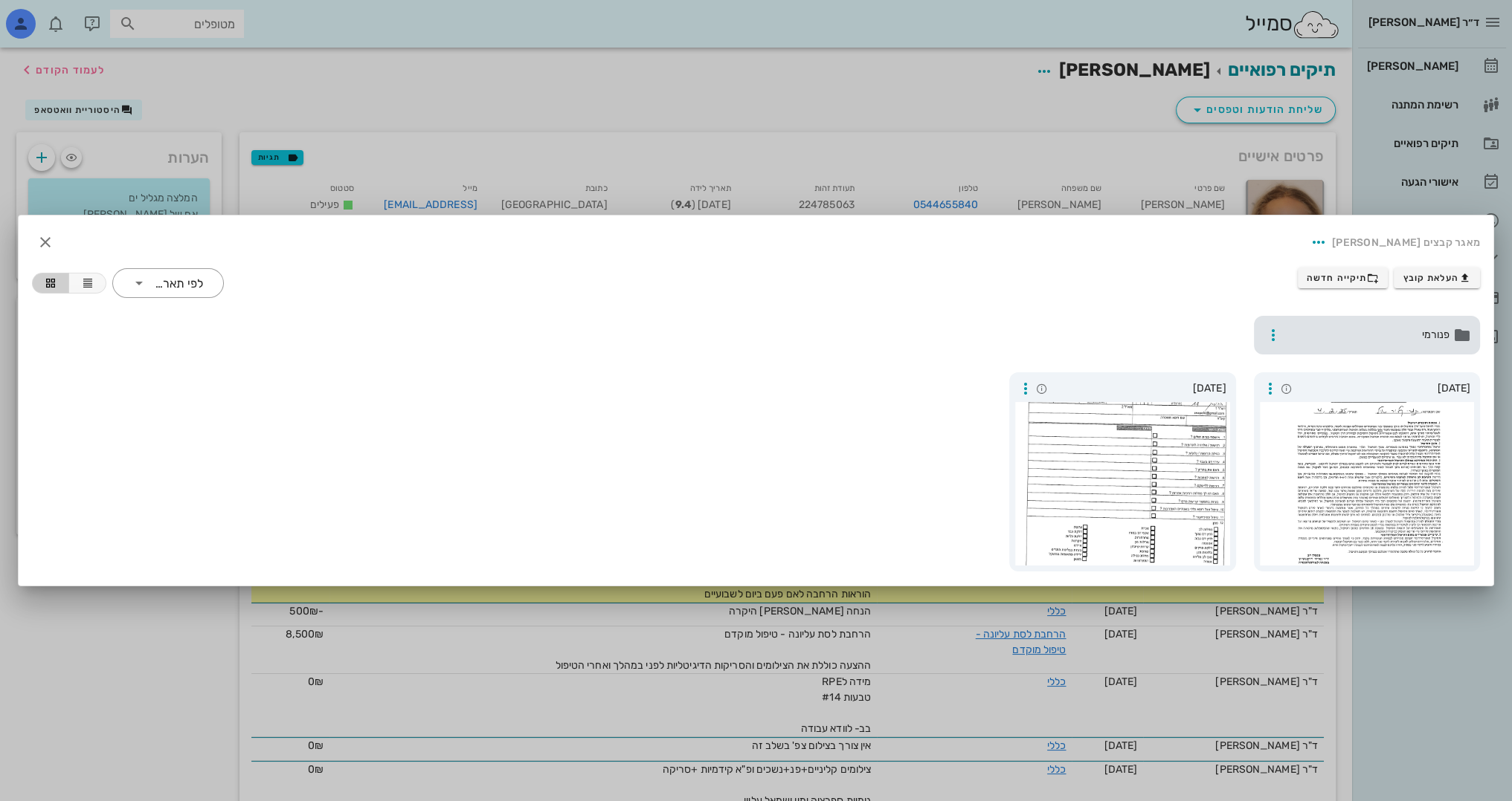
click at [1395, 334] on span "פנורמי" at bounding box center [1368, 335] width 163 height 16
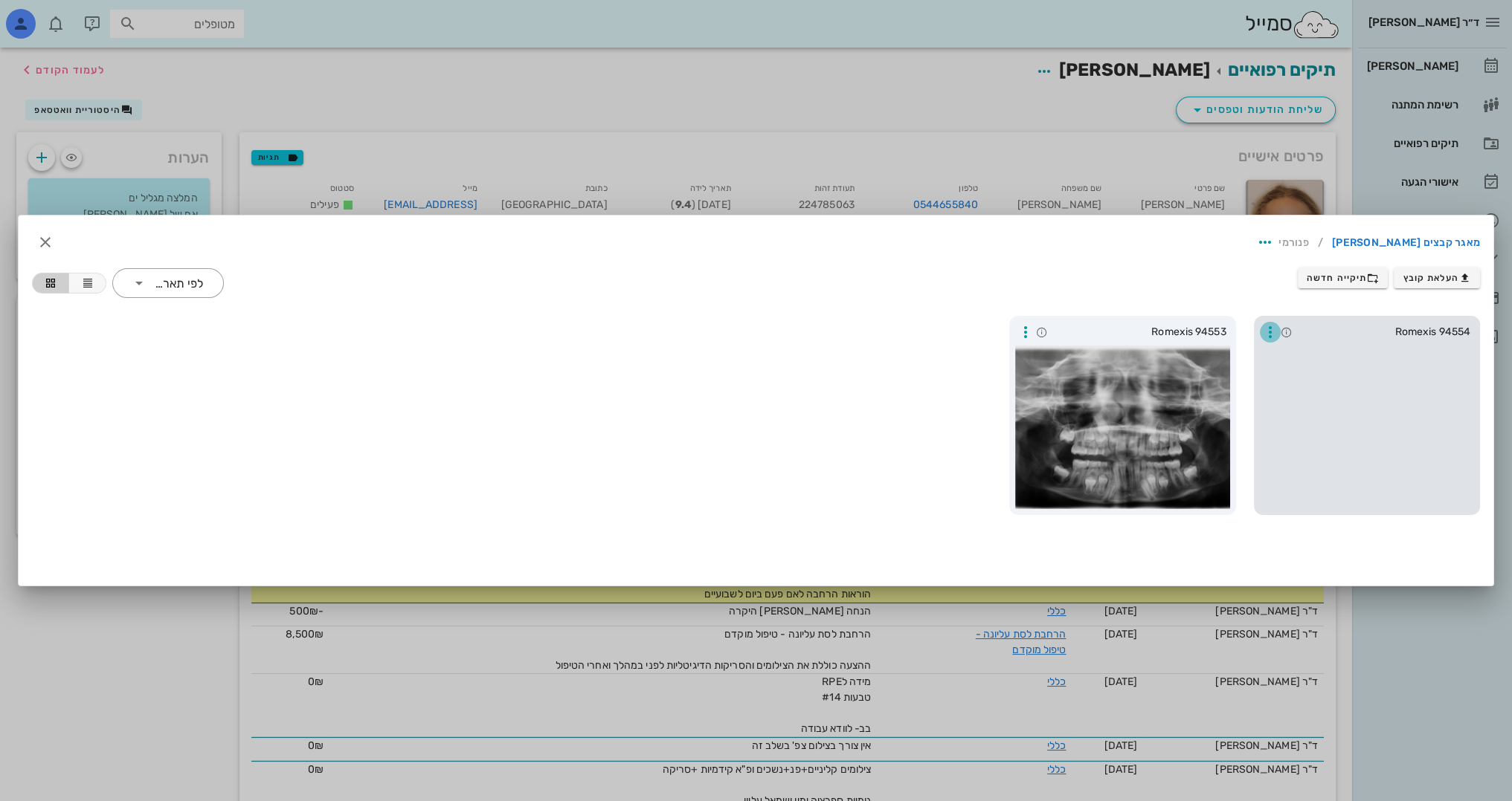
click at [1273, 326] on icon "button" at bounding box center [1270, 332] width 18 height 18
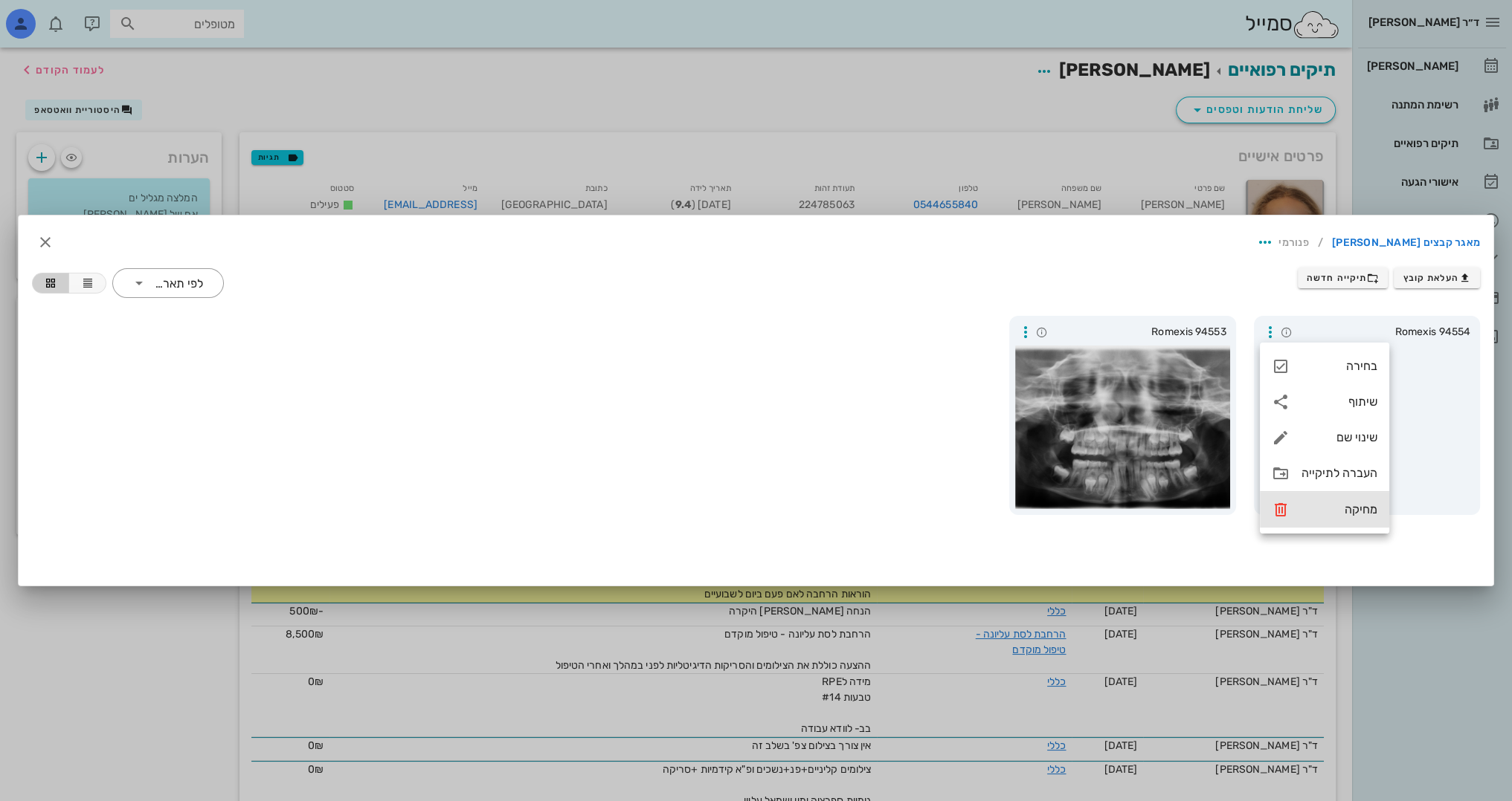
click at [1356, 513] on div "מחיקה" at bounding box center [1340, 510] width 75 height 14
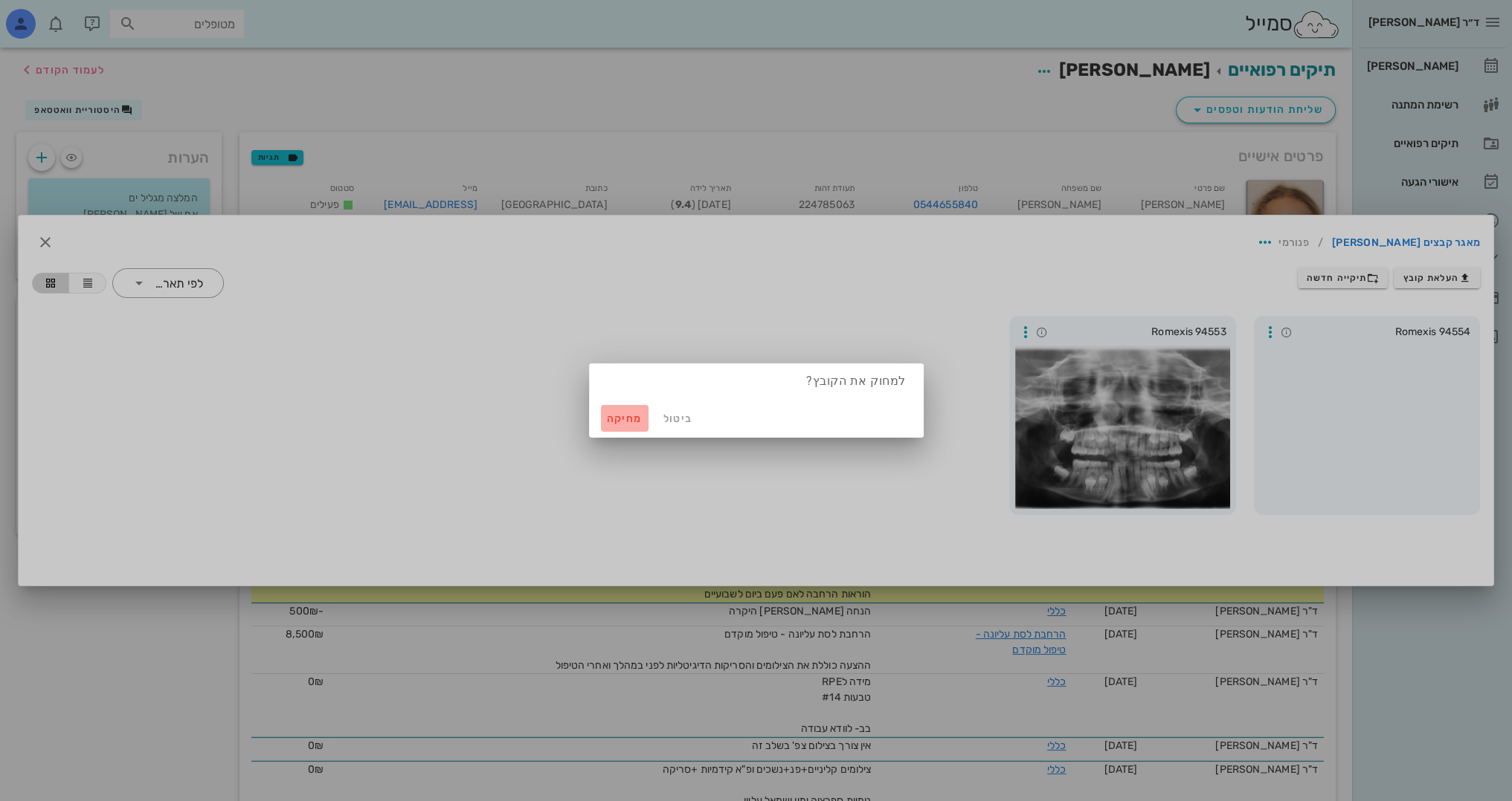
click at [629, 417] on span "מחיקה" at bounding box center [624, 418] width 36 height 13
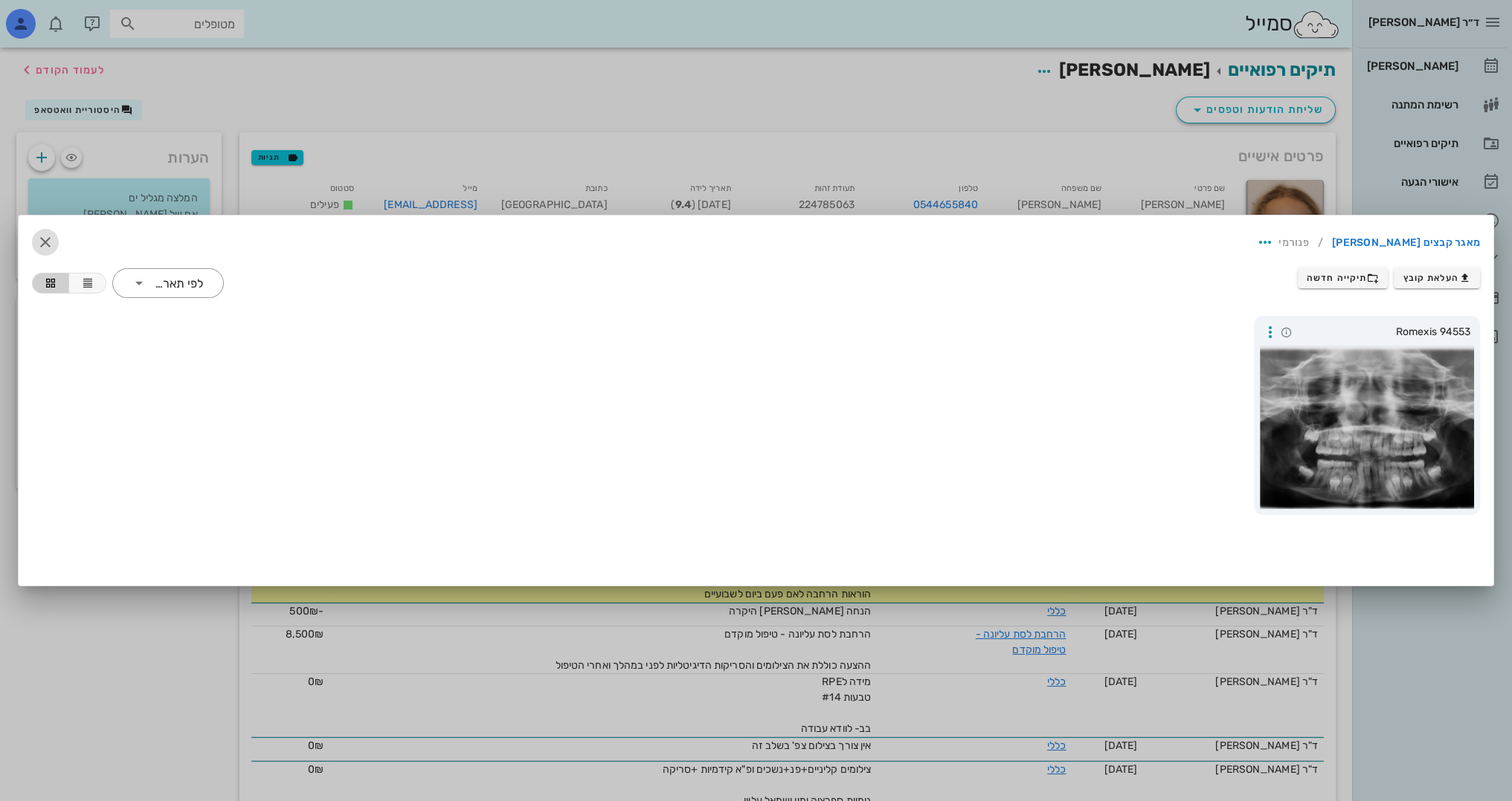
click at [37, 245] on icon "button" at bounding box center [46, 242] width 18 height 18
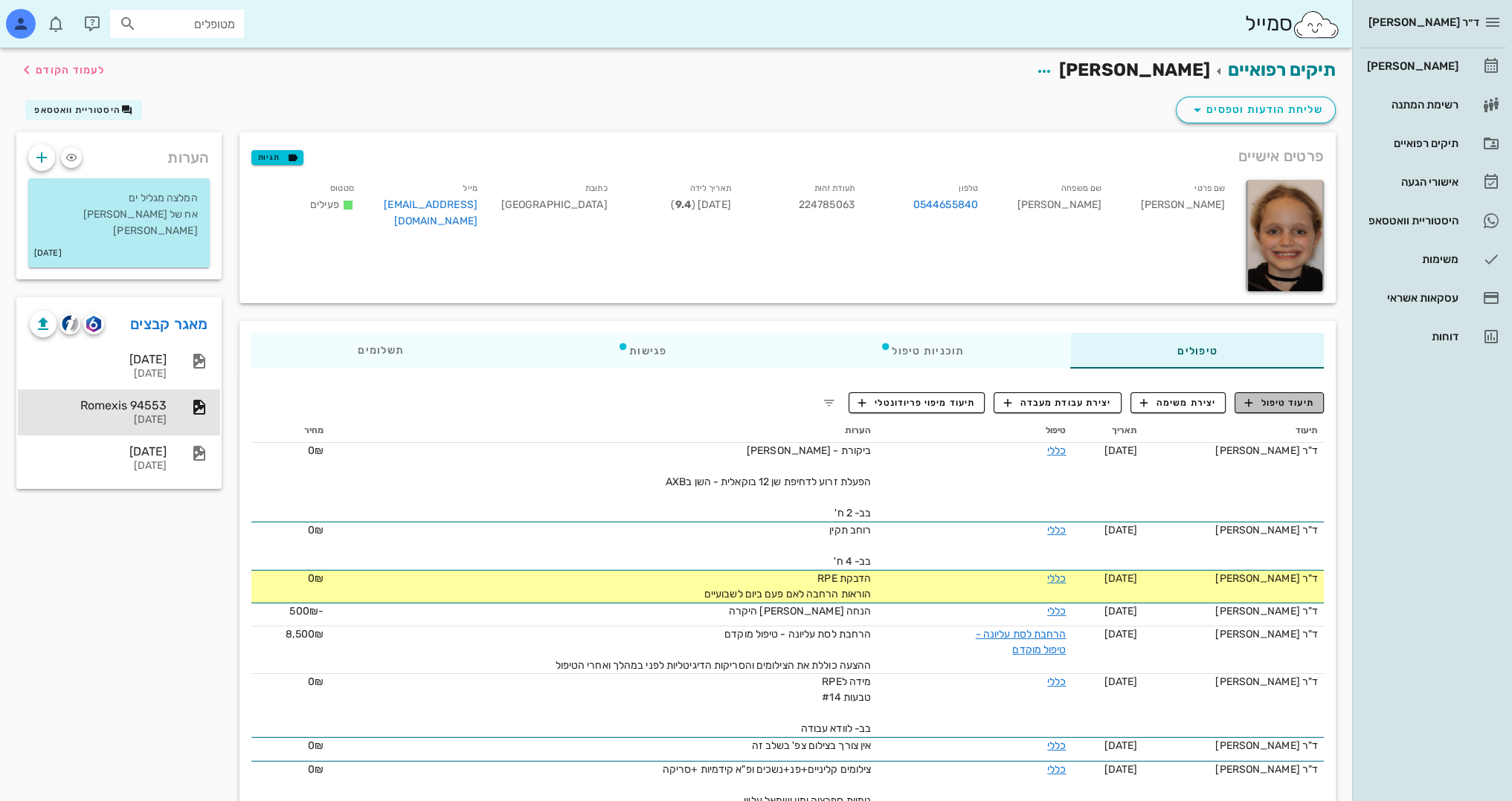
click at [1302, 404] on span "תיעוד טיפול" at bounding box center [1279, 402] width 69 height 13
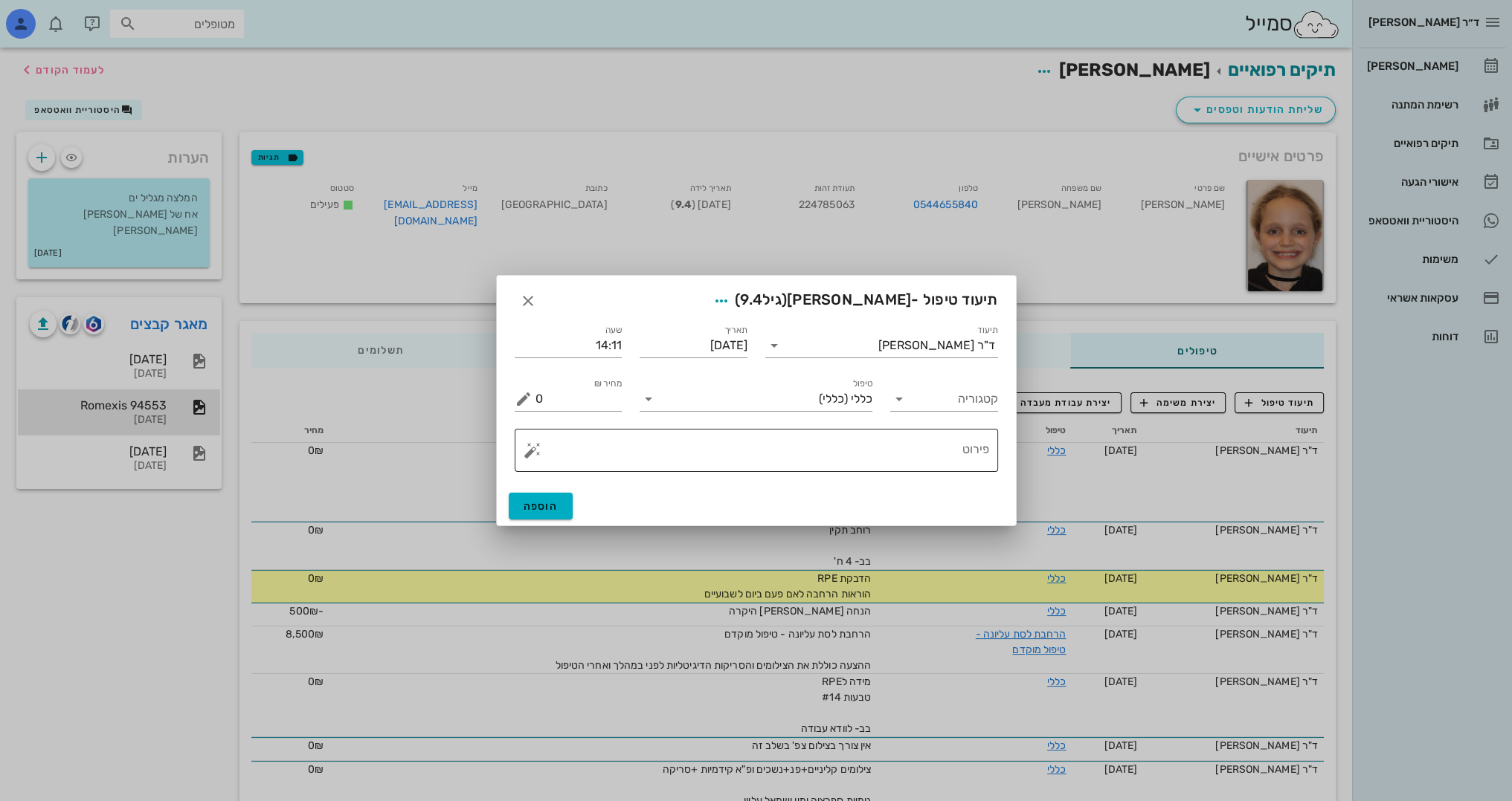
click at [929, 455] on textarea "פירוט" at bounding box center [762, 454] width 454 height 36
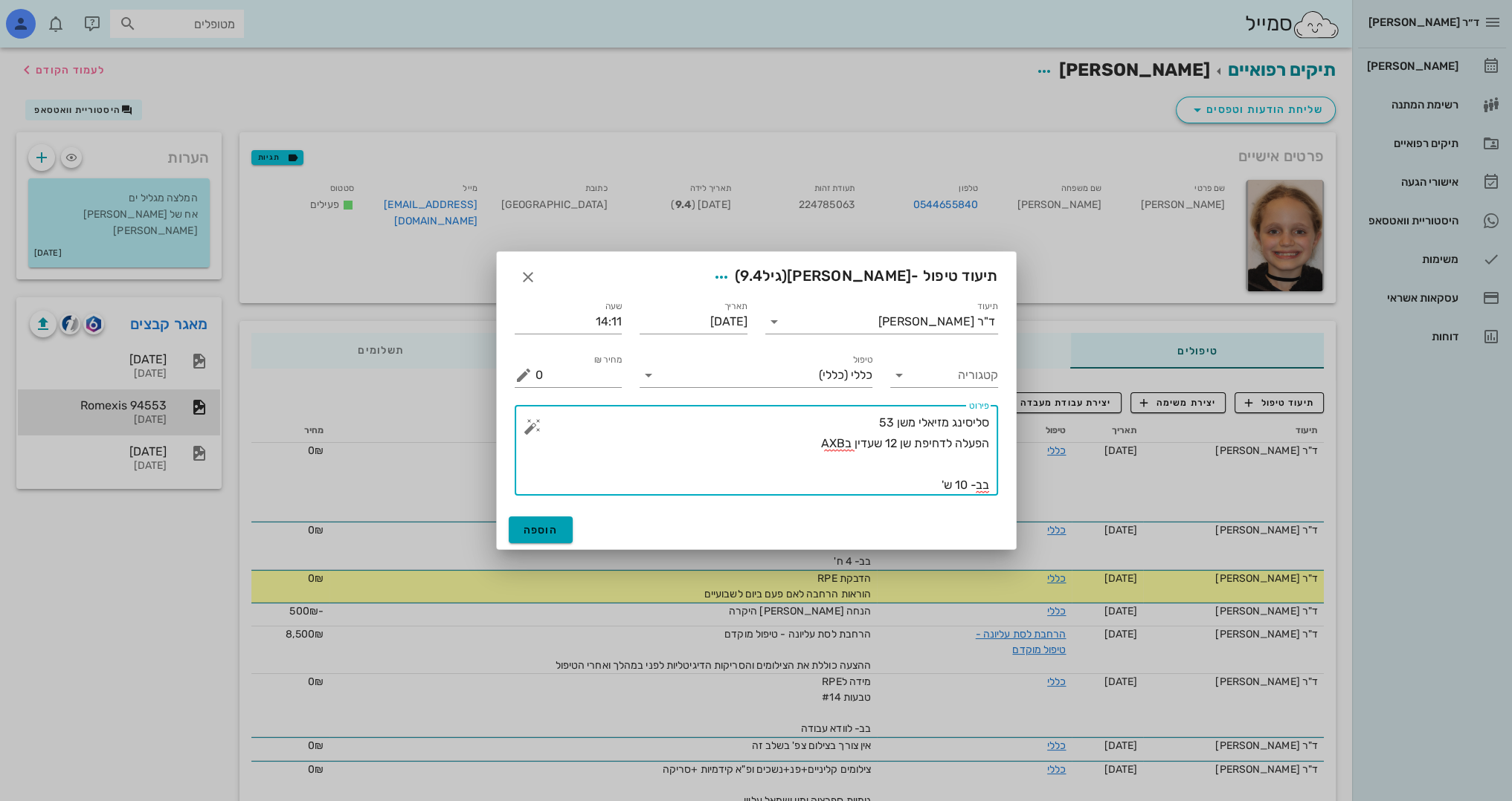
type textarea "סליסינג מזיאלי משן 53 הפעלה לדחיפת שן 12 שעדין בAXB בב- 10 ש'"
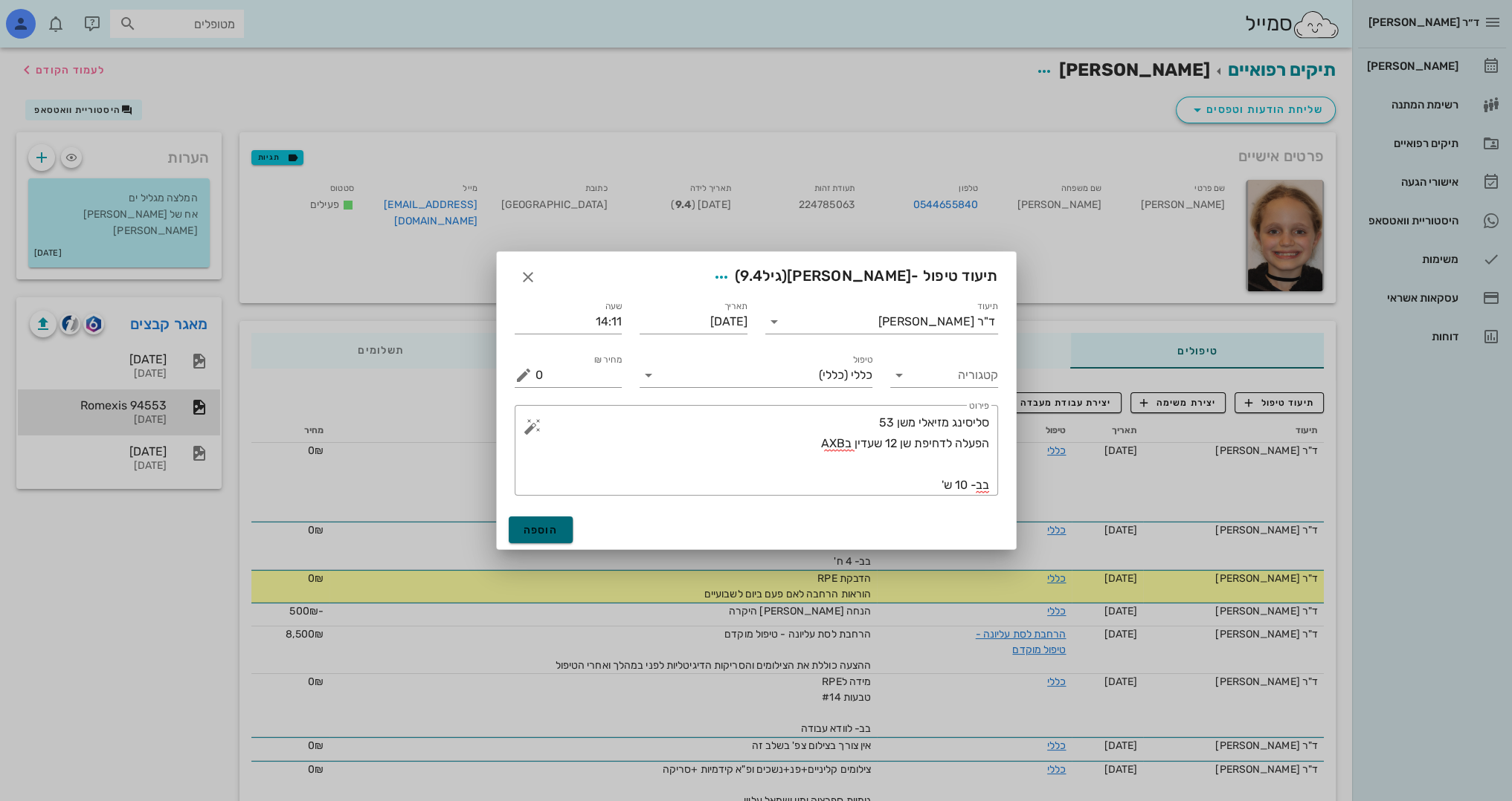
click at [554, 533] on span "הוספה" at bounding box center [541, 531] width 35 height 13
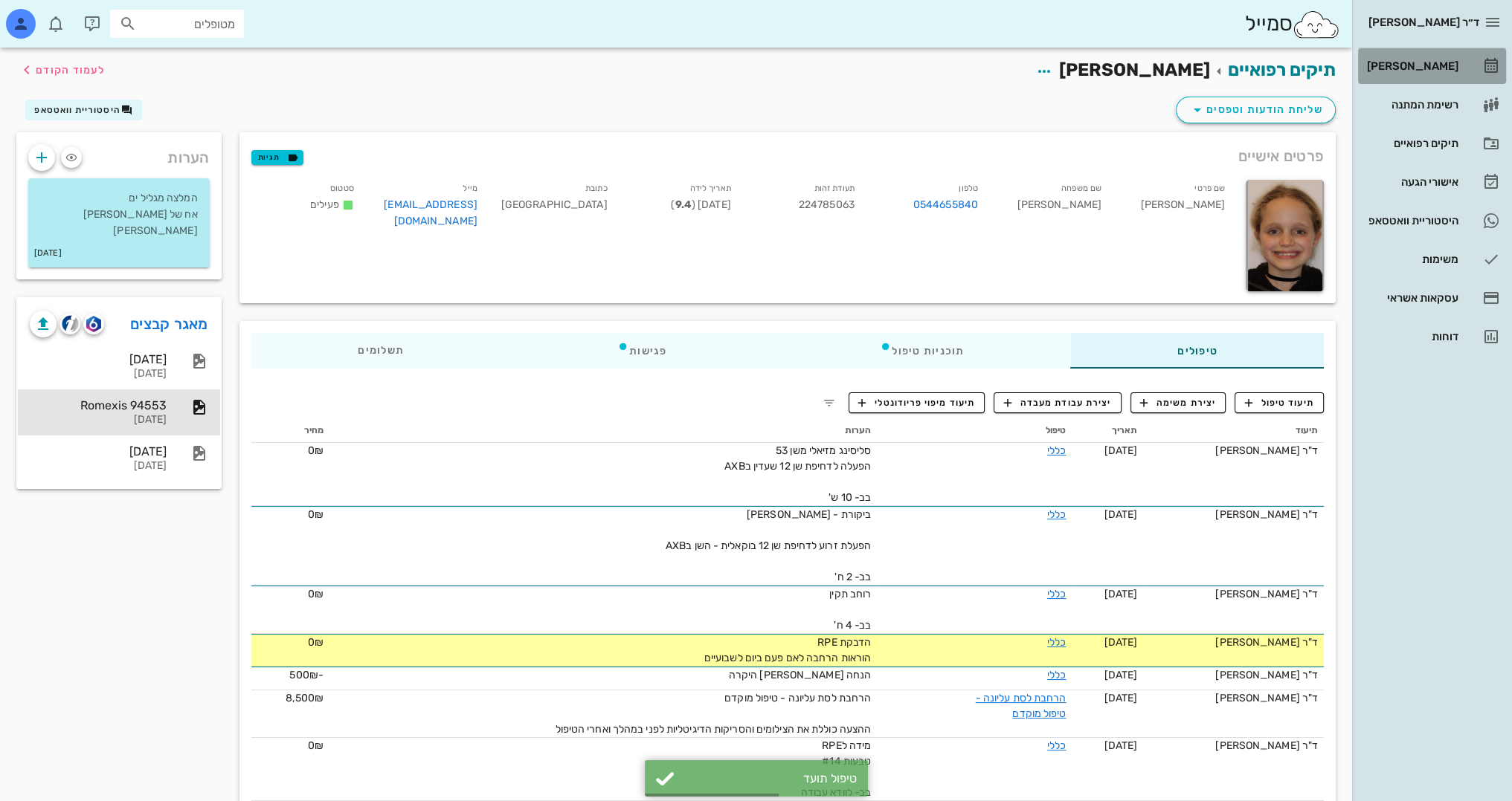
click at [1428, 66] on div "[PERSON_NAME]" at bounding box center [1410, 66] width 94 height 12
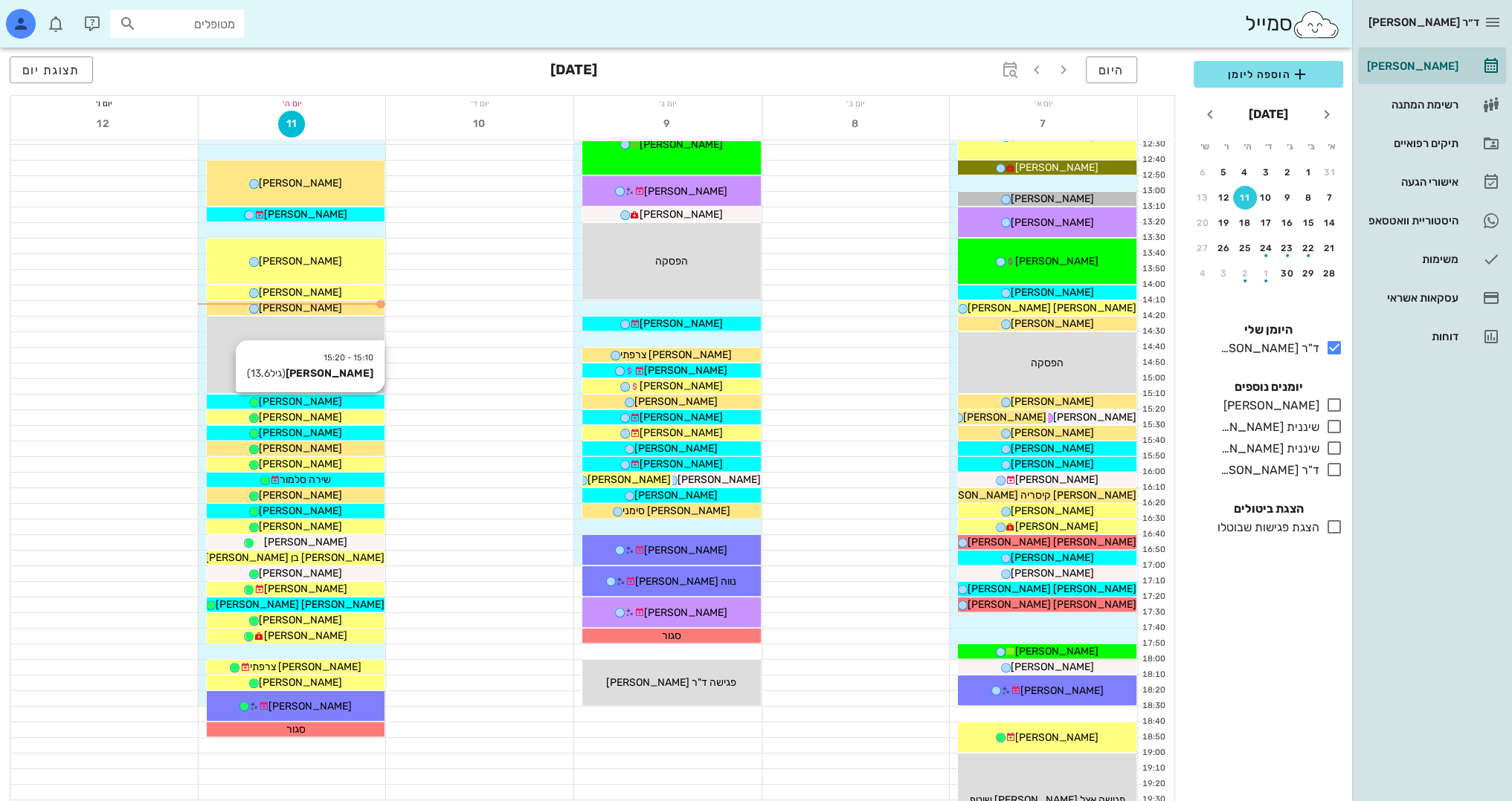
scroll to position [501, 0]
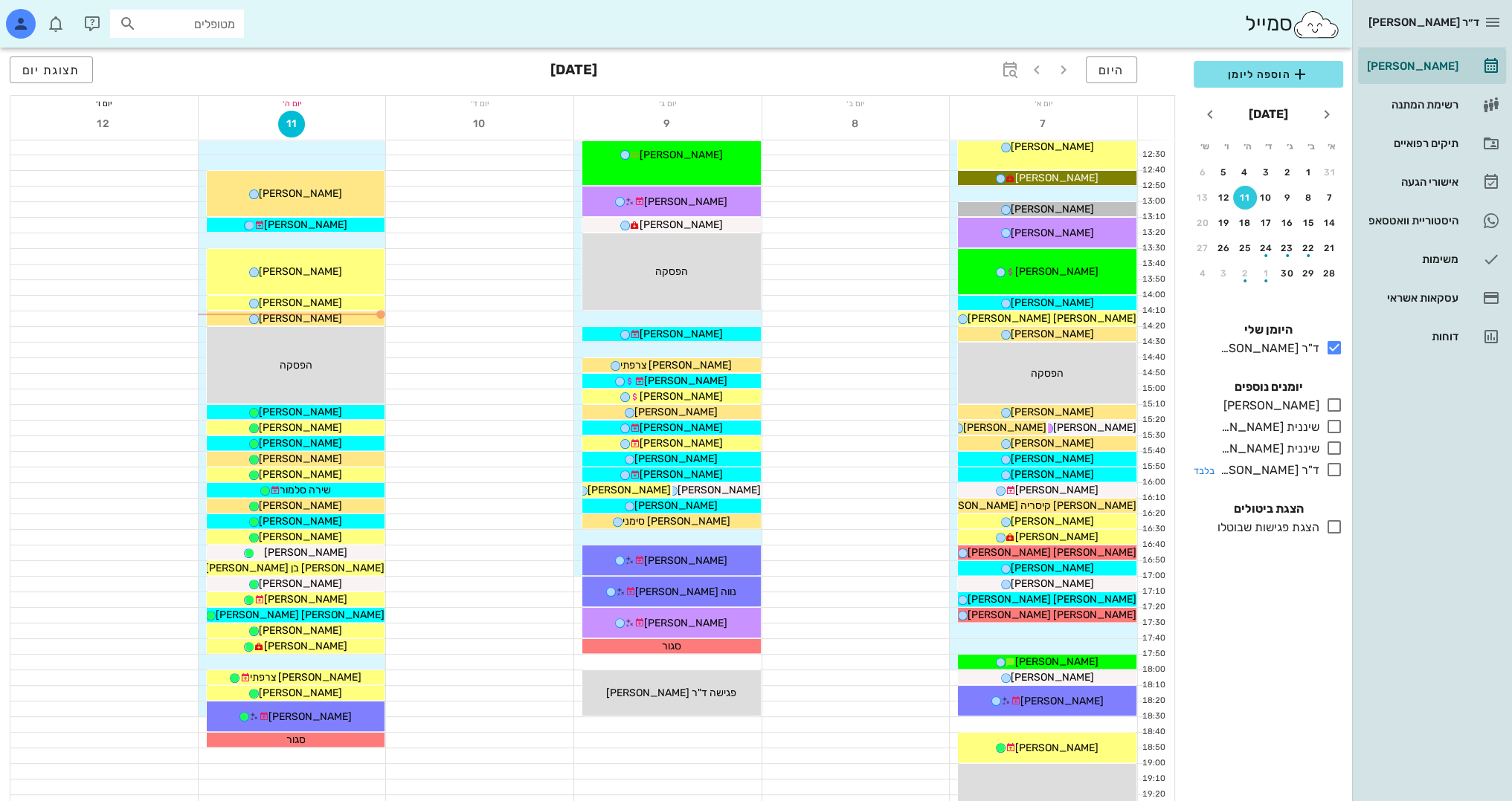
click at [1332, 468] on icon at bounding box center [1334, 470] width 18 height 18
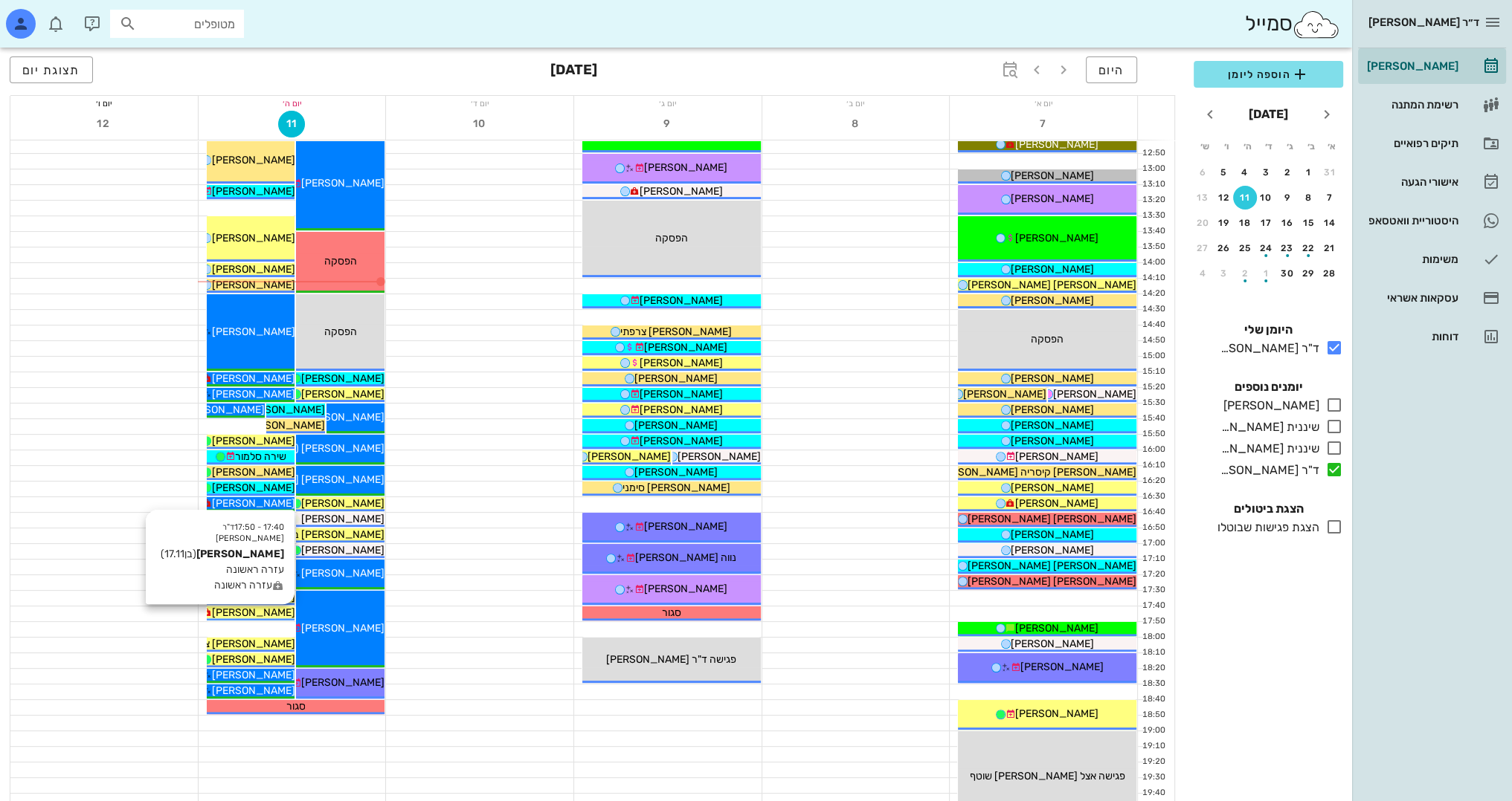
scroll to position [649, 0]
